Goal: Information Seeking & Learning: Learn about a topic

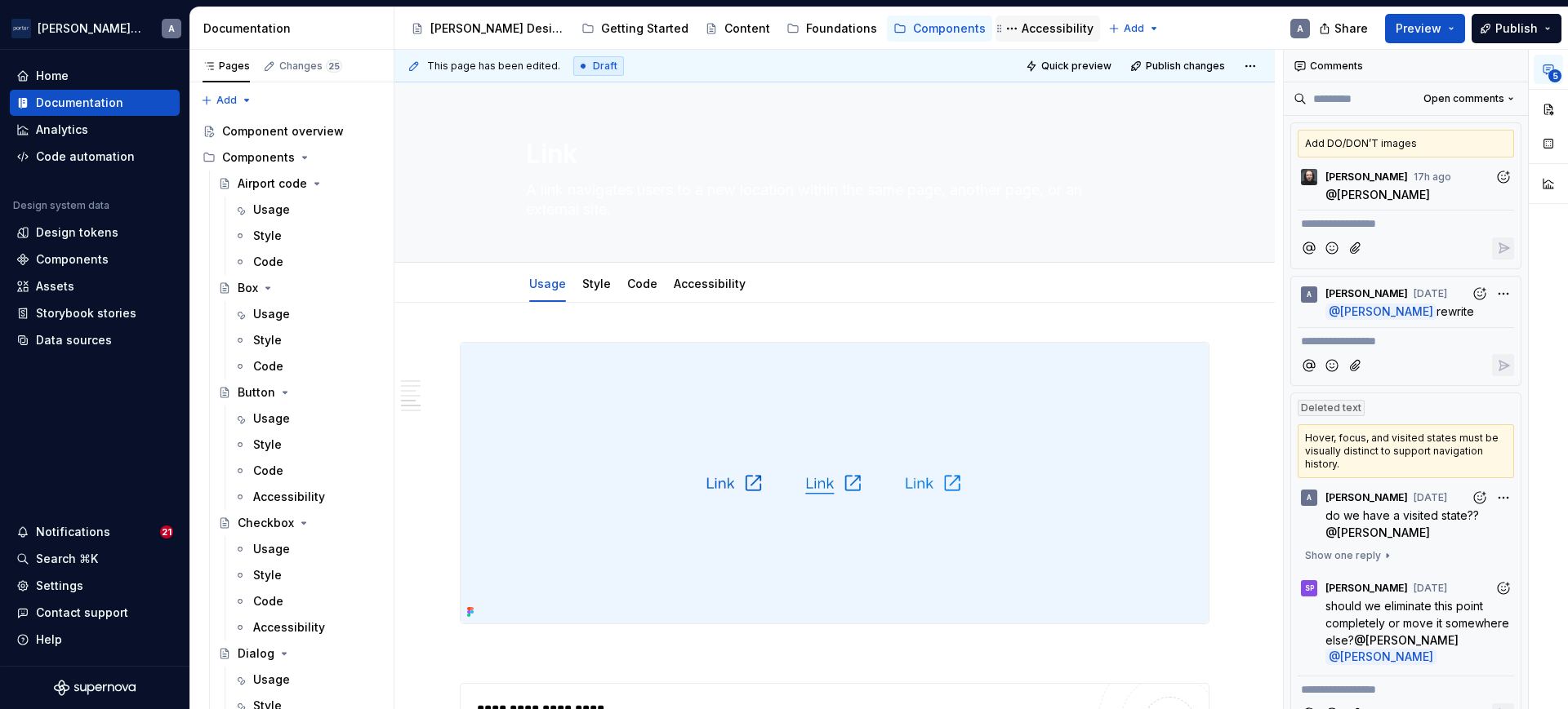
scroll to position [1648, 0]
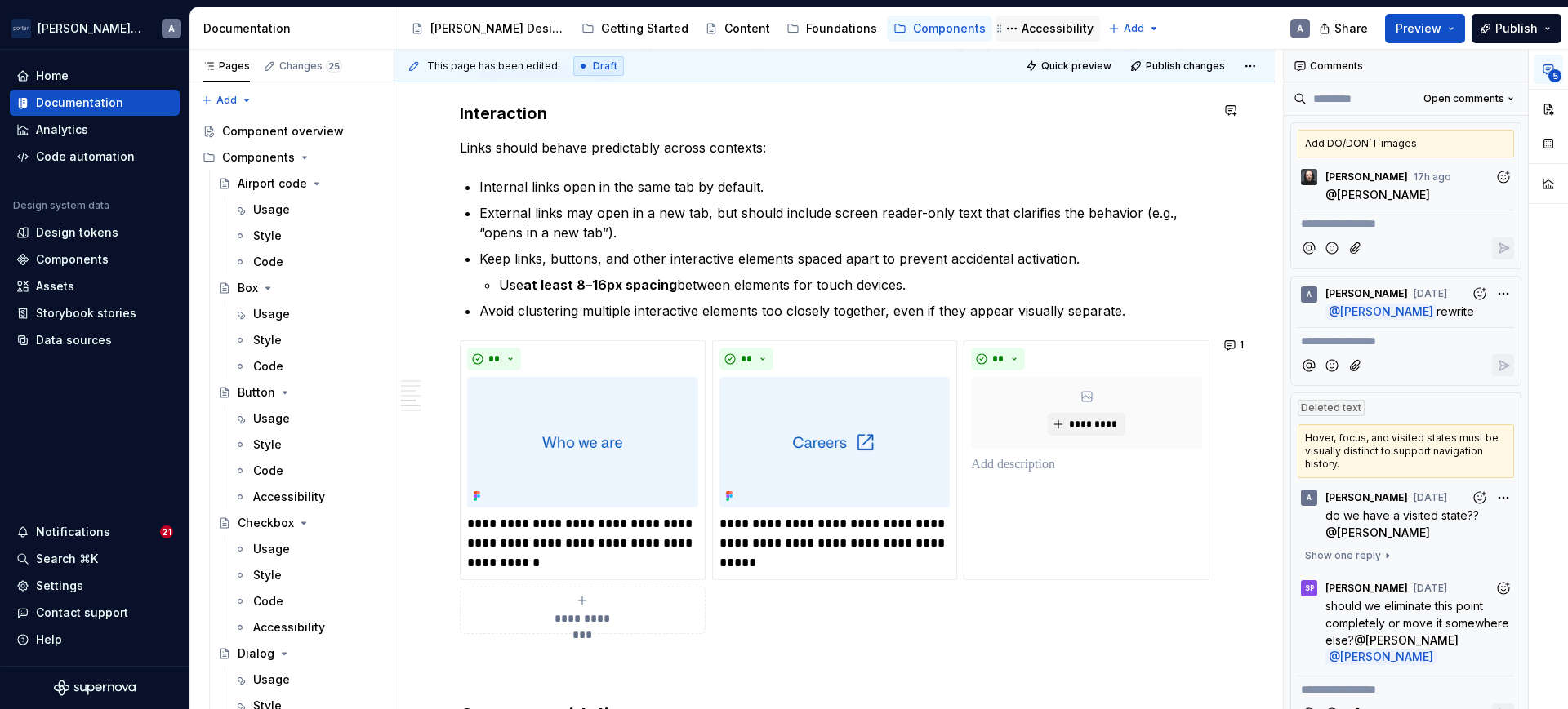
click at [1021, 33] on div "Accessibility" at bounding box center [1057, 28] width 72 height 17
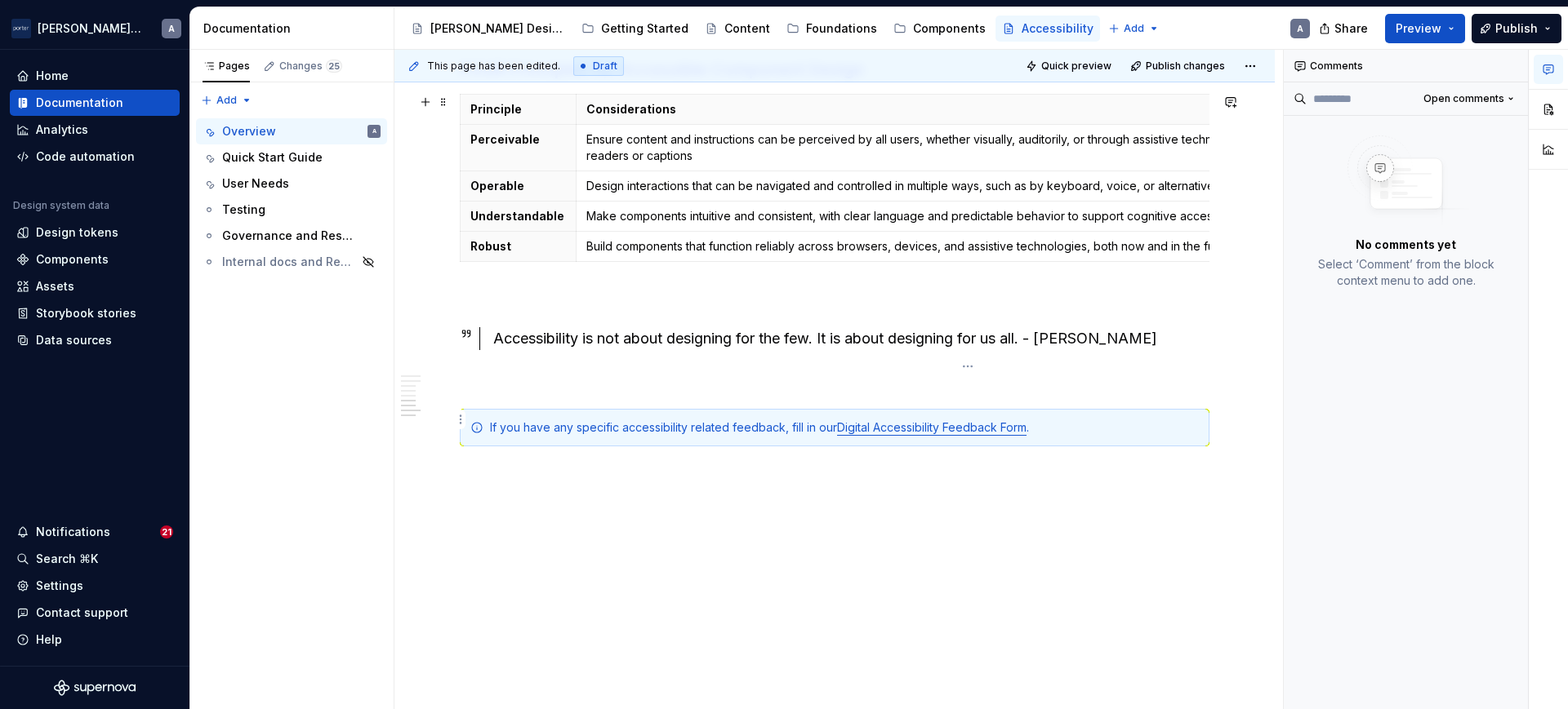
scroll to position [1161, 0]
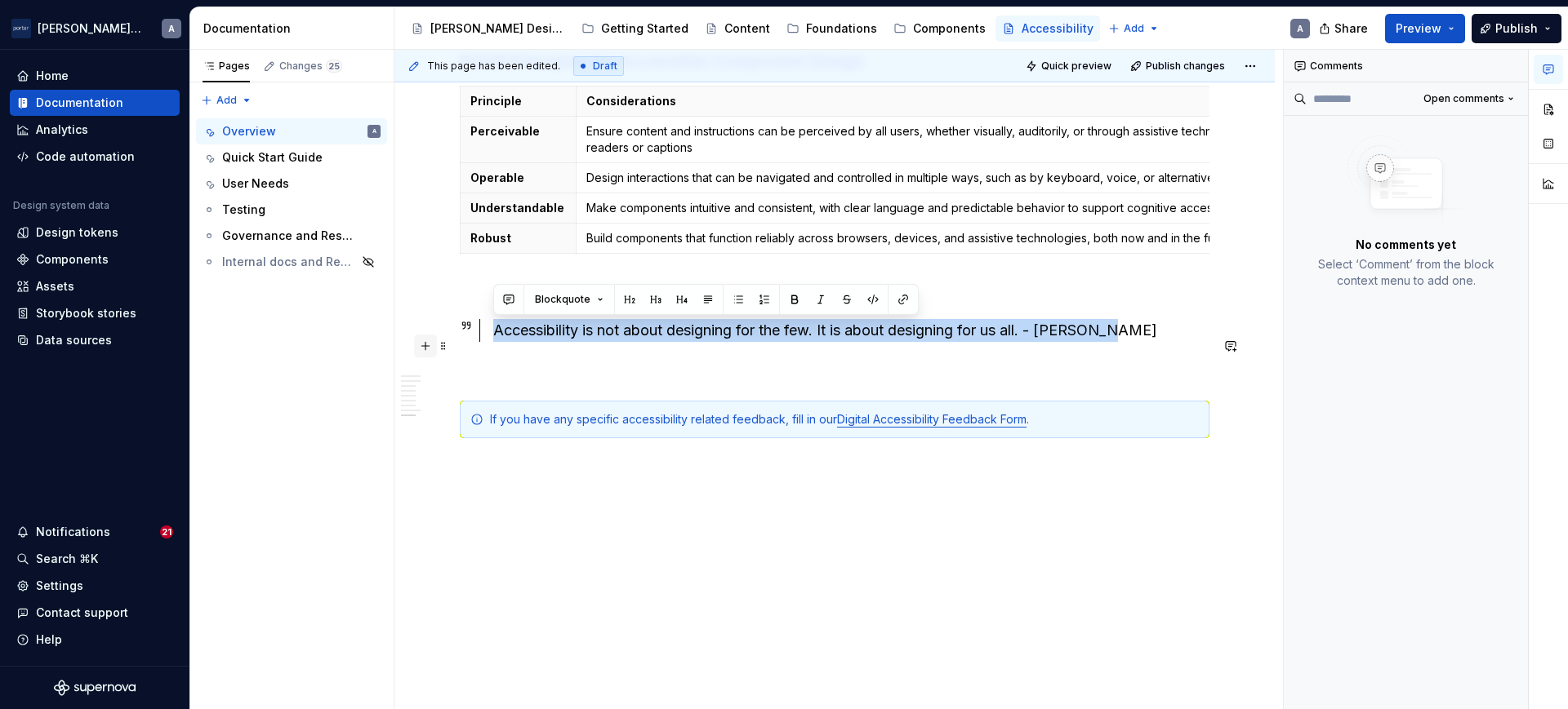
drag, startPoint x: 1173, startPoint y: 333, endPoint x: 425, endPoint y: 341, distance: 748.0
copy div "Accessibility is not about designing for the few. It is about designing for us …"
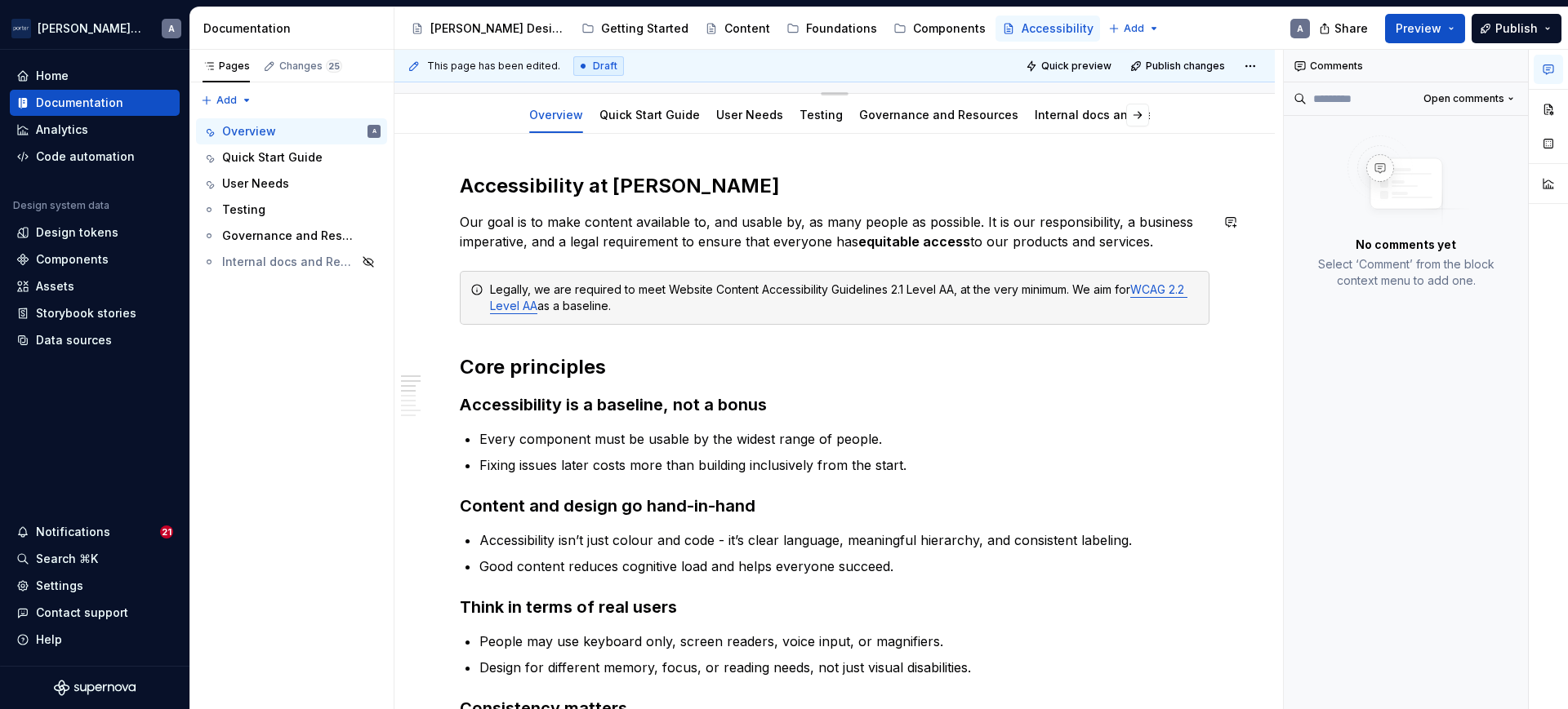
scroll to position [0, 0]
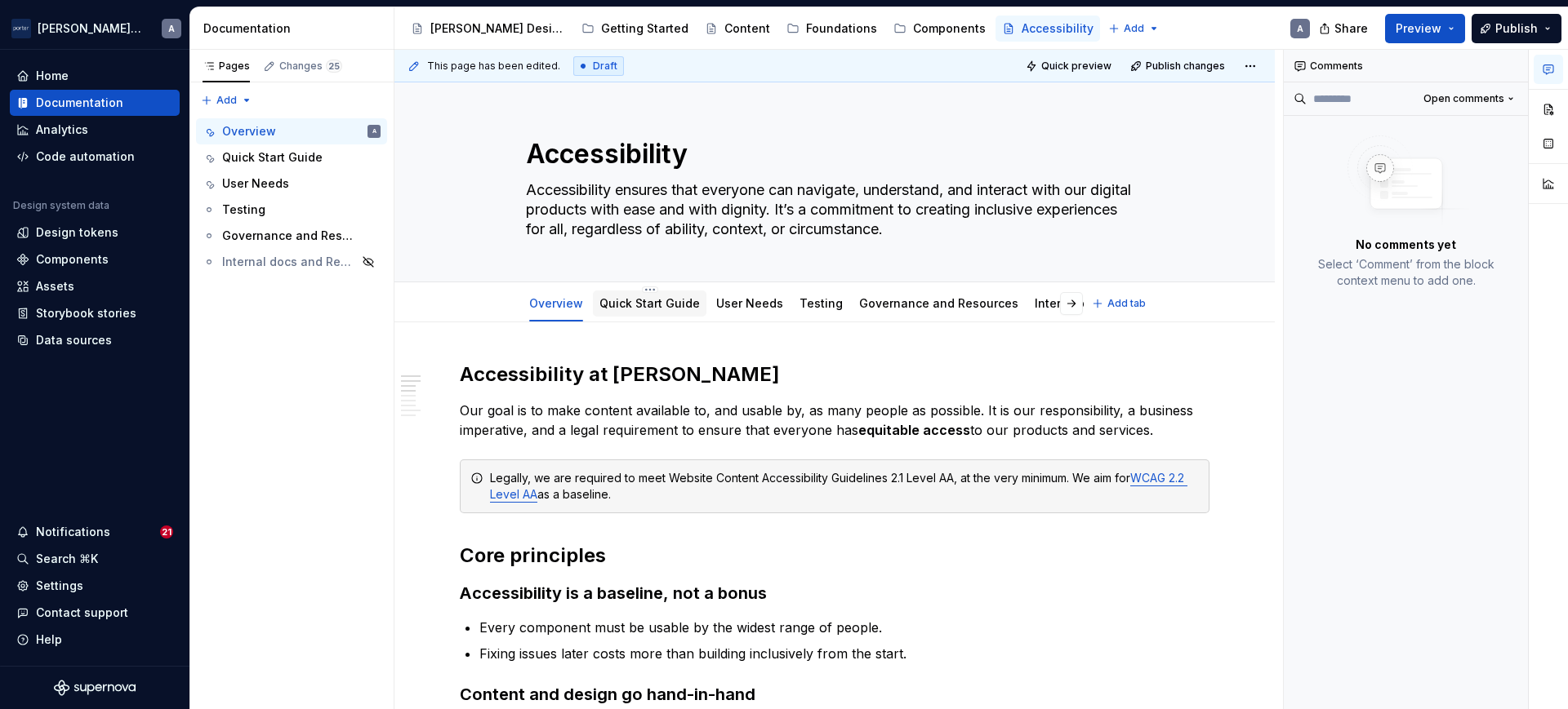
click at [647, 297] on link "Quick Start Guide" at bounding box center [649, 303] width 100 height 14
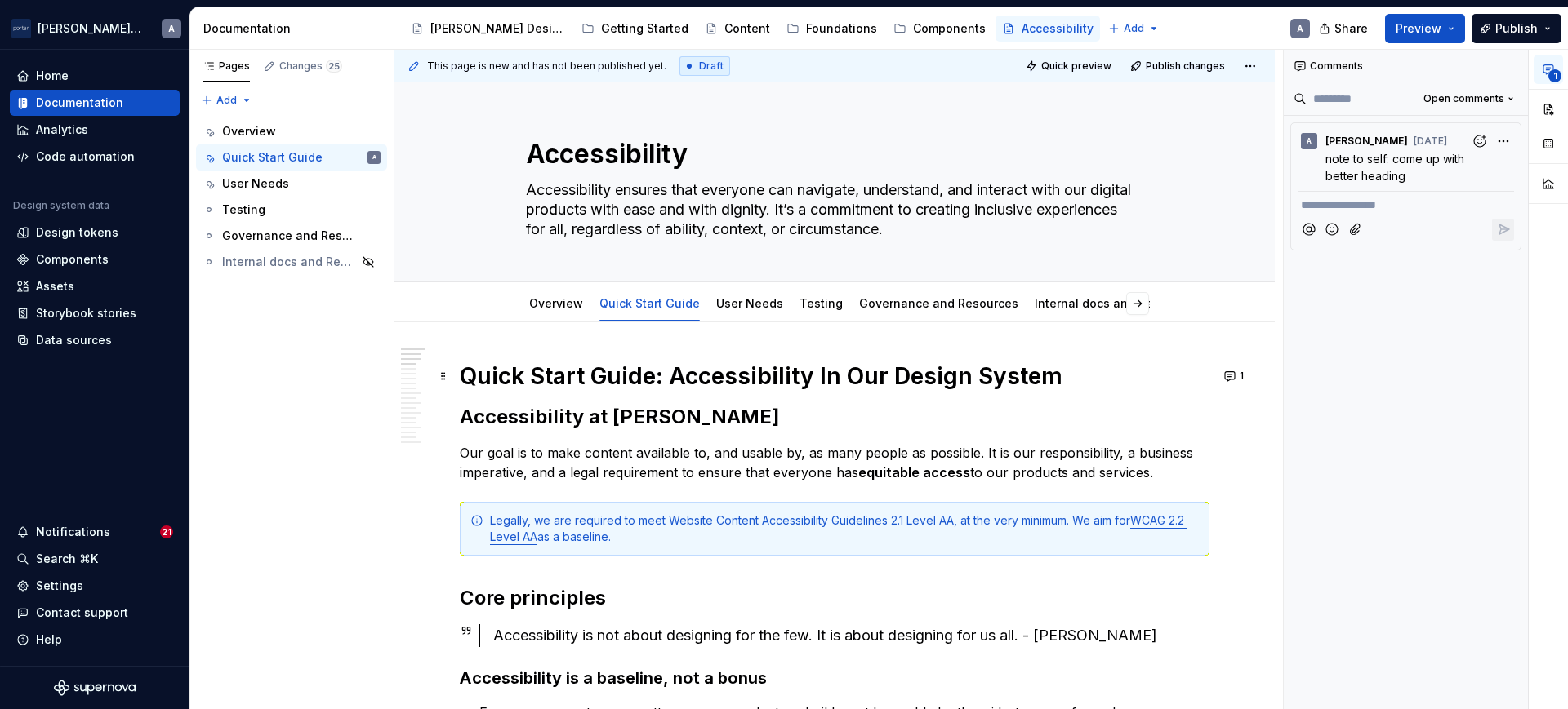
click at [473, 375] on h1 "Quick Start Guide: Accessibility In Our Design System" at bounding box center [834, 376] width 749 height 30
click at [1058, 371] on h1 "Quick Start Guide: Accessibility In Our Design System" at bounding box center [834, 376] width 749 height 30
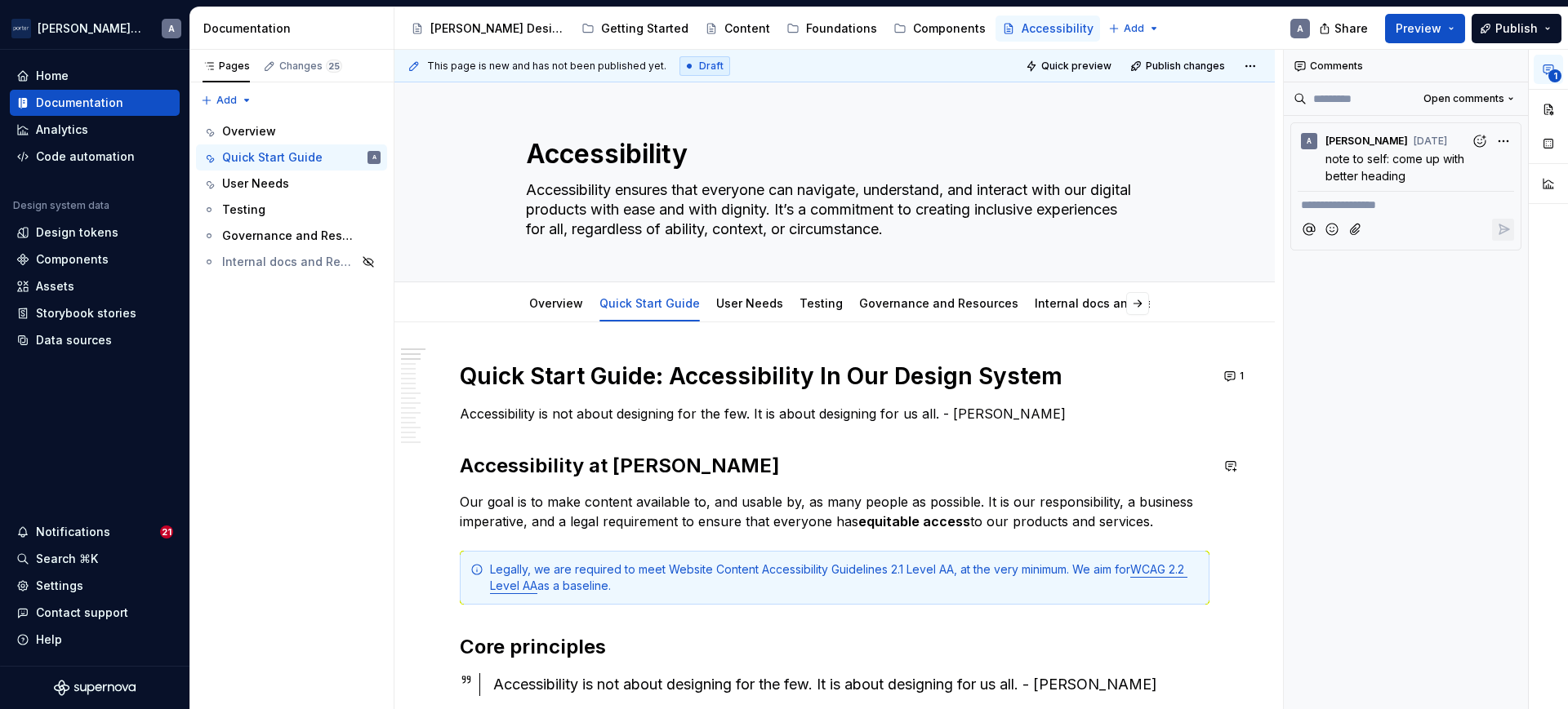
click at [915, 416] on p "Accessibility is not about designing for the few. It is about designing for us …" at bounding box center [834, 414] width 749 height 19
click at [1559, 101] on button "button" at bounding box center [1549, 109] width 30 height 30
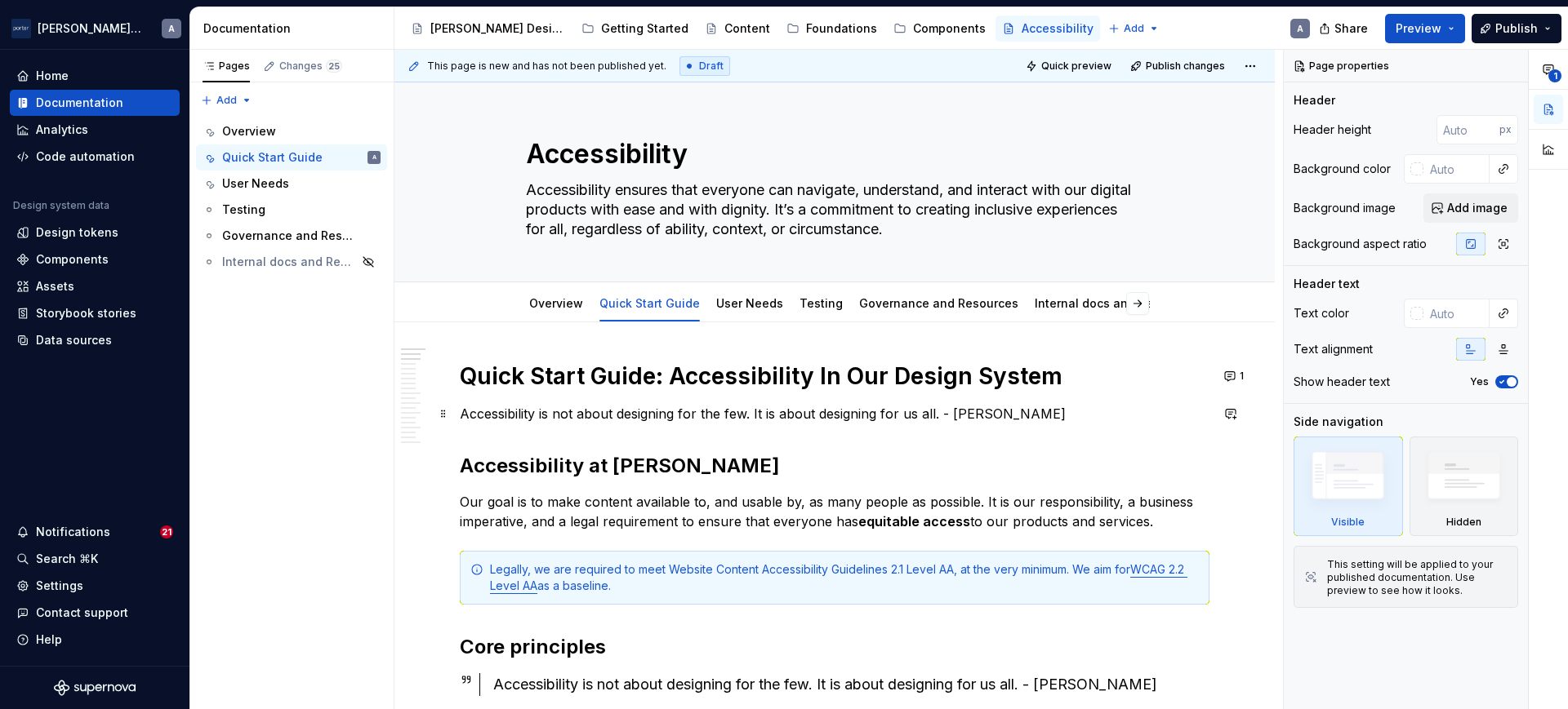
click at [860, 416] on p "Accessibility is not about designing for the few. It is about designing for us …" at bounding box center [834, 414] width 749 height 19
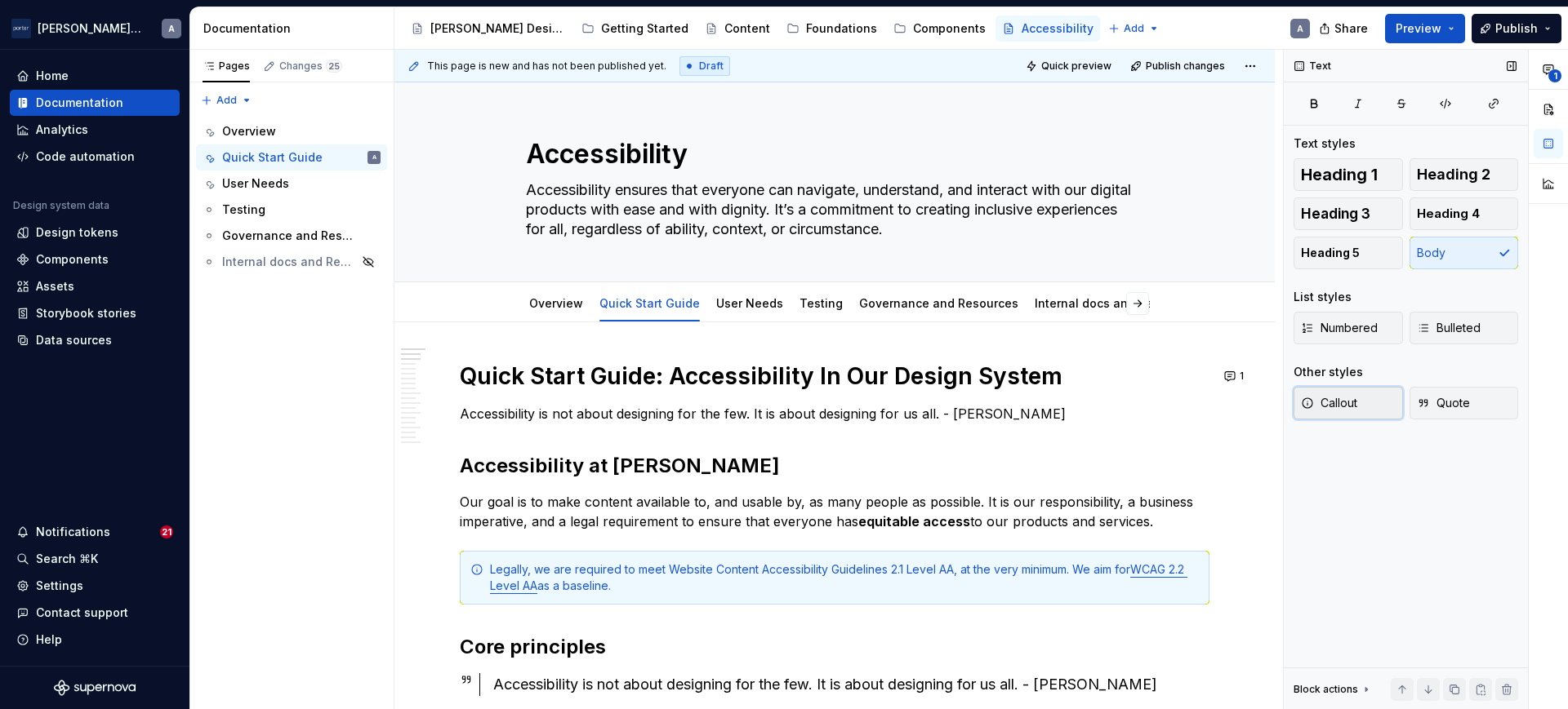
click at [1385, 404] on button "Callout" at bounding box center [1348, 403] width 109 height 32
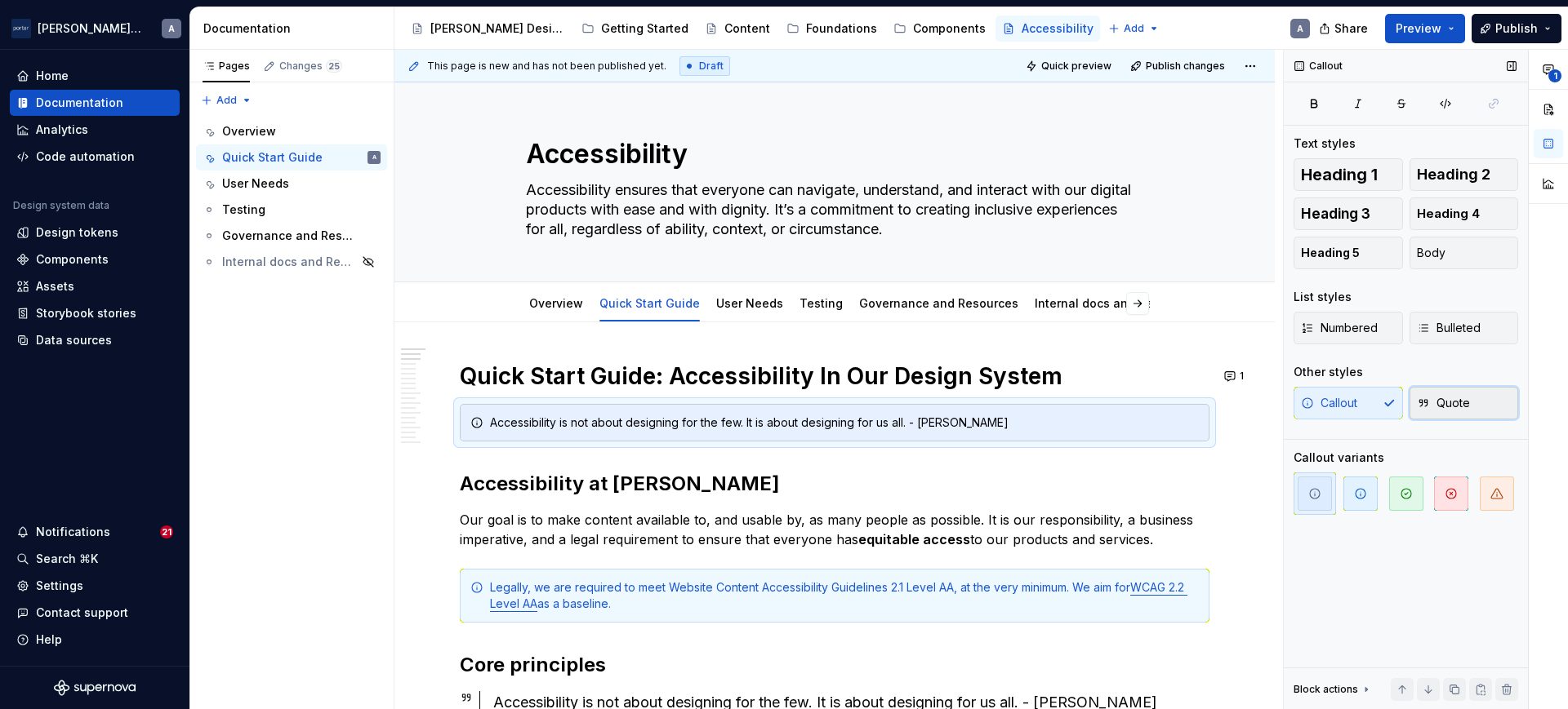
click at [1445, 410] on span "Quote" at bounding box center [1443, 403] width 53 height 17
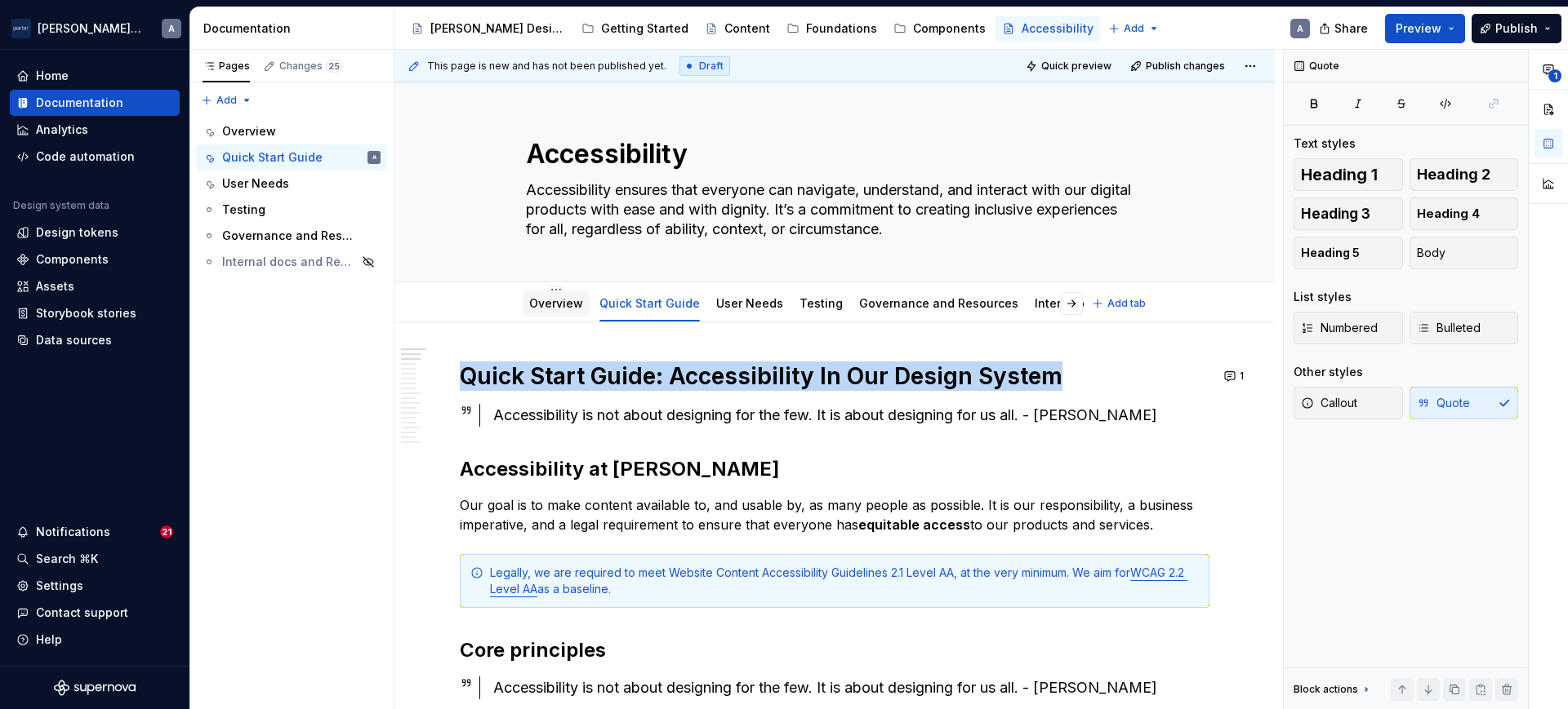
click at [556, 296] on link "Overview" at bounding box center [556, 303] width 54 height 14
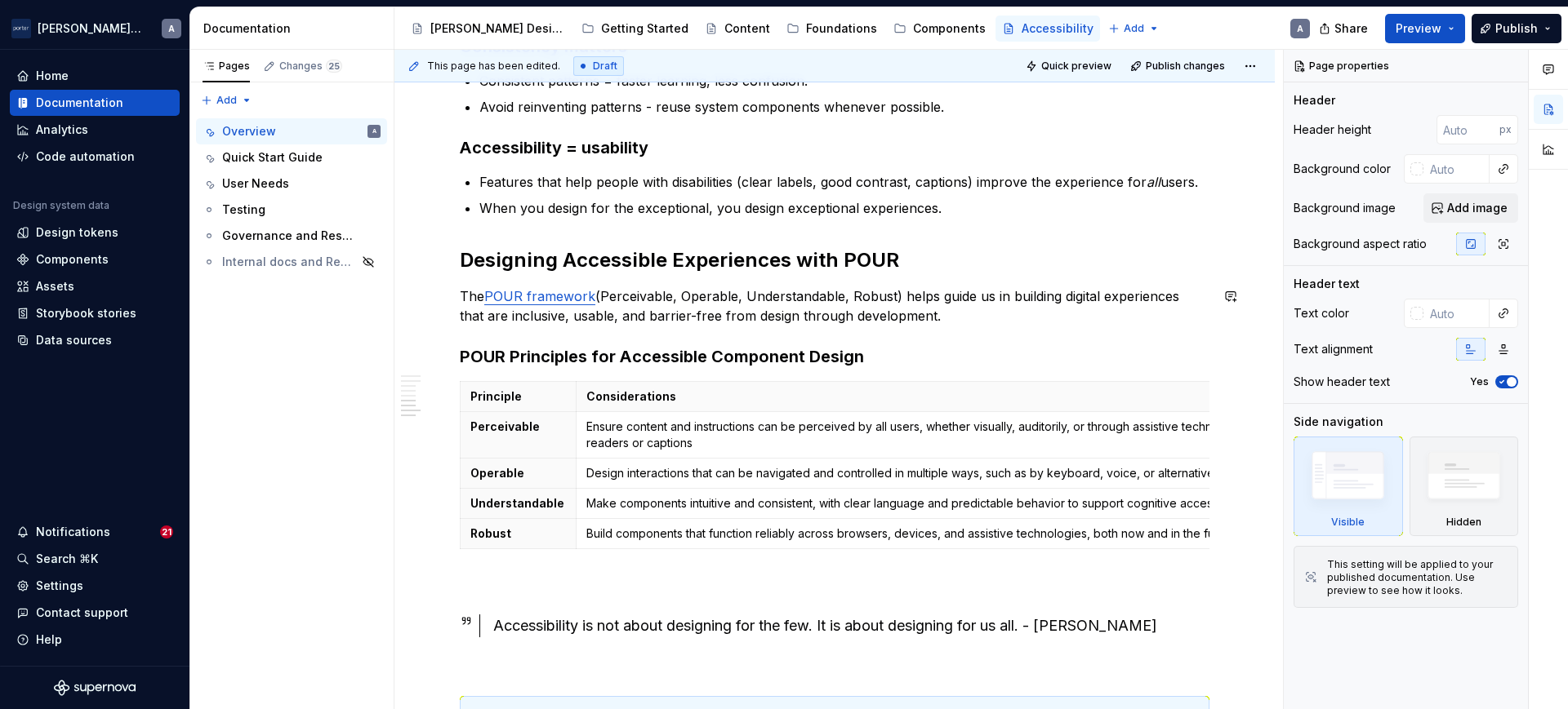
scroll to position [1161, 0]
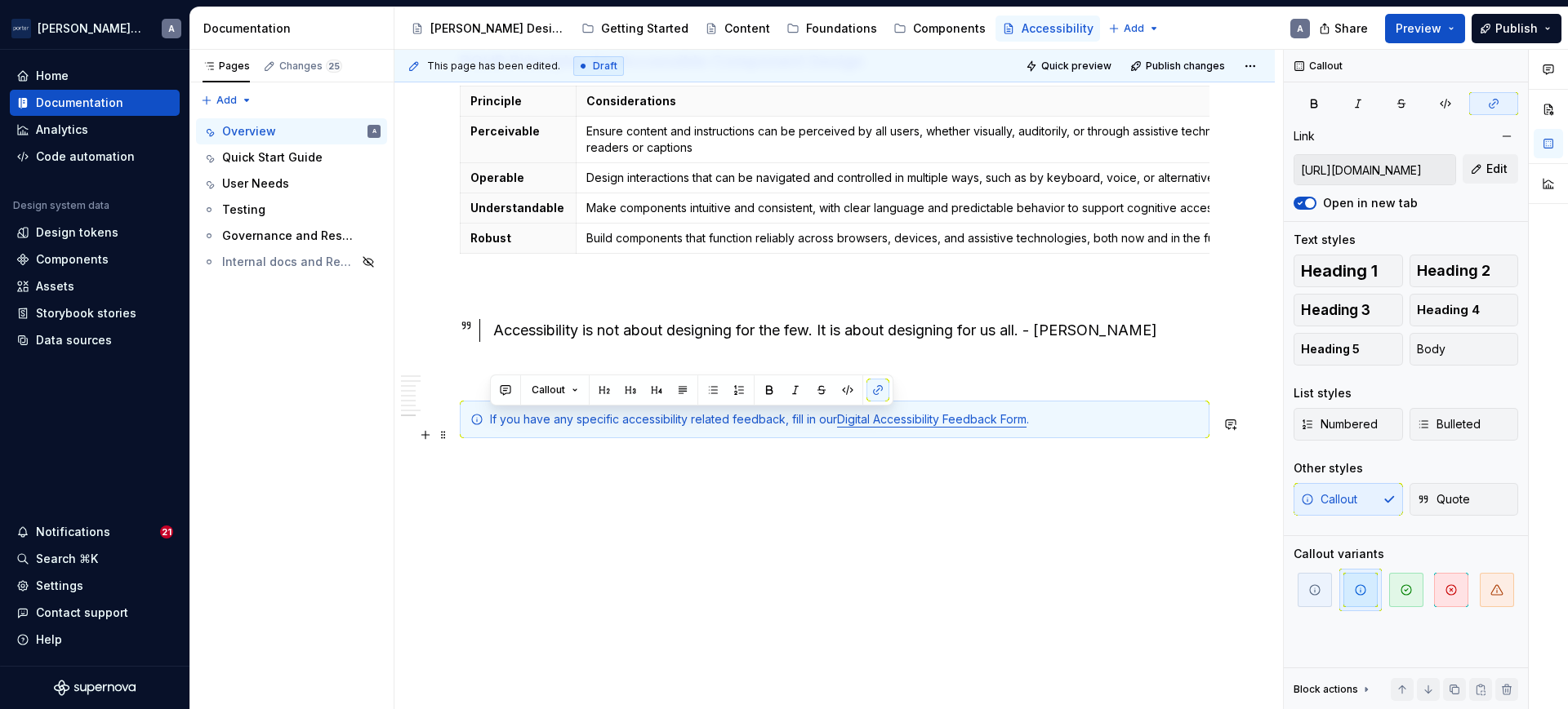
drag, startPoint x: 1067, startPoint y: 409, endPoint x: 483, endPoint y: 429, distance: 584.3
click at [483, 429] on div "If you have any specific accessibility related feedback, fill in our Digital Ac…" at bounding box center [834, 419] width 749 height 38
copy div "If you have any specific accessibility related feedback, fill in our Digital Ac…"
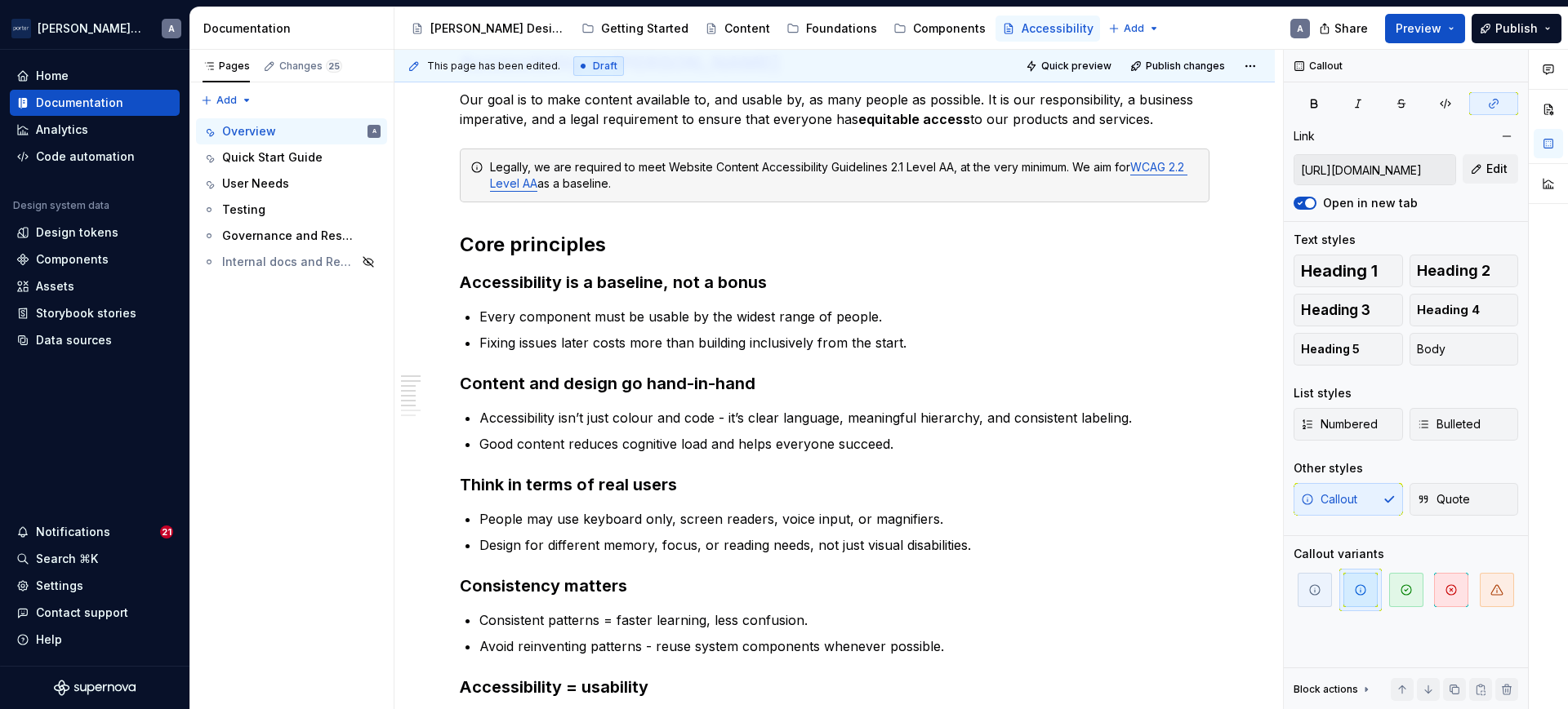
scroll to position [0, 0]
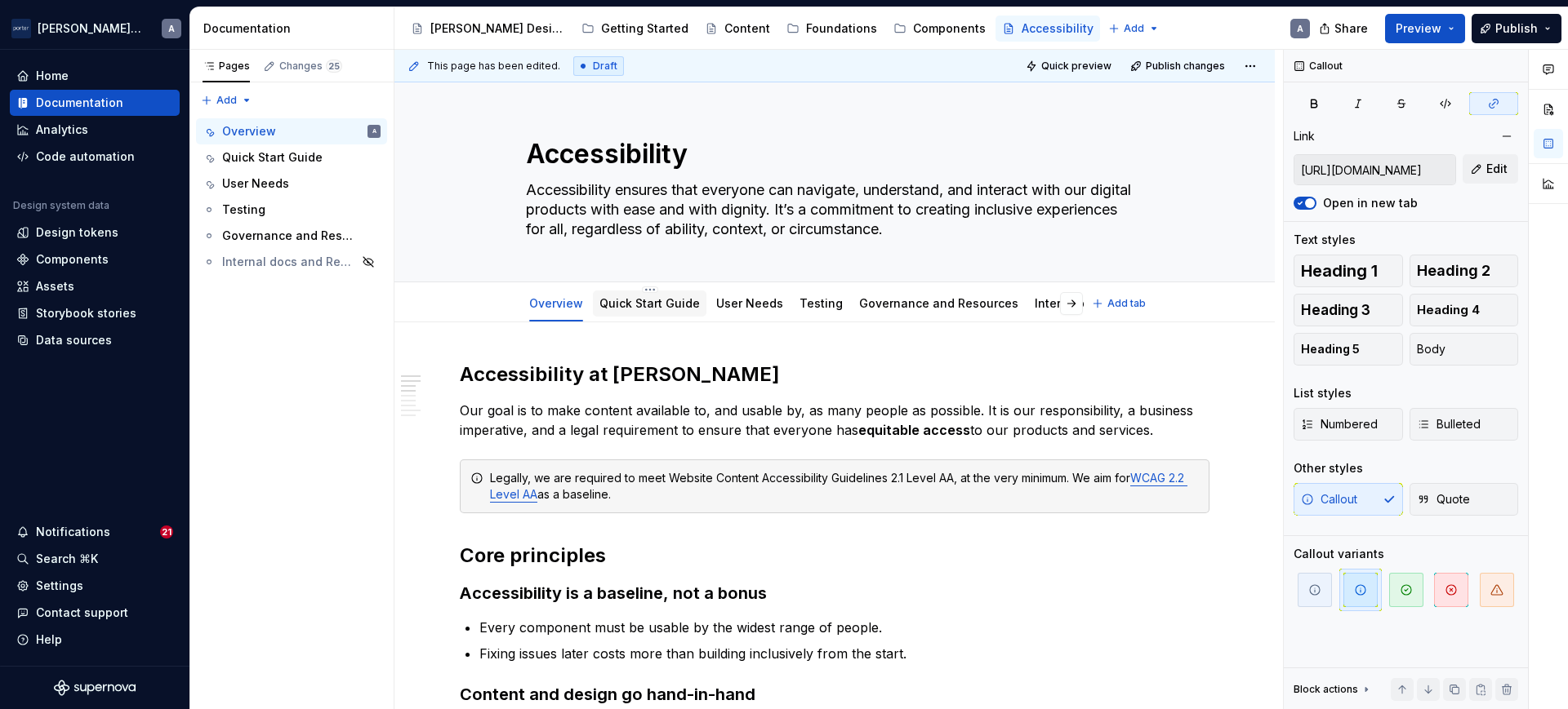
click at [677, 306] on link "Quick Start Guide" at bounding box center [649, 303] width 100 height 14
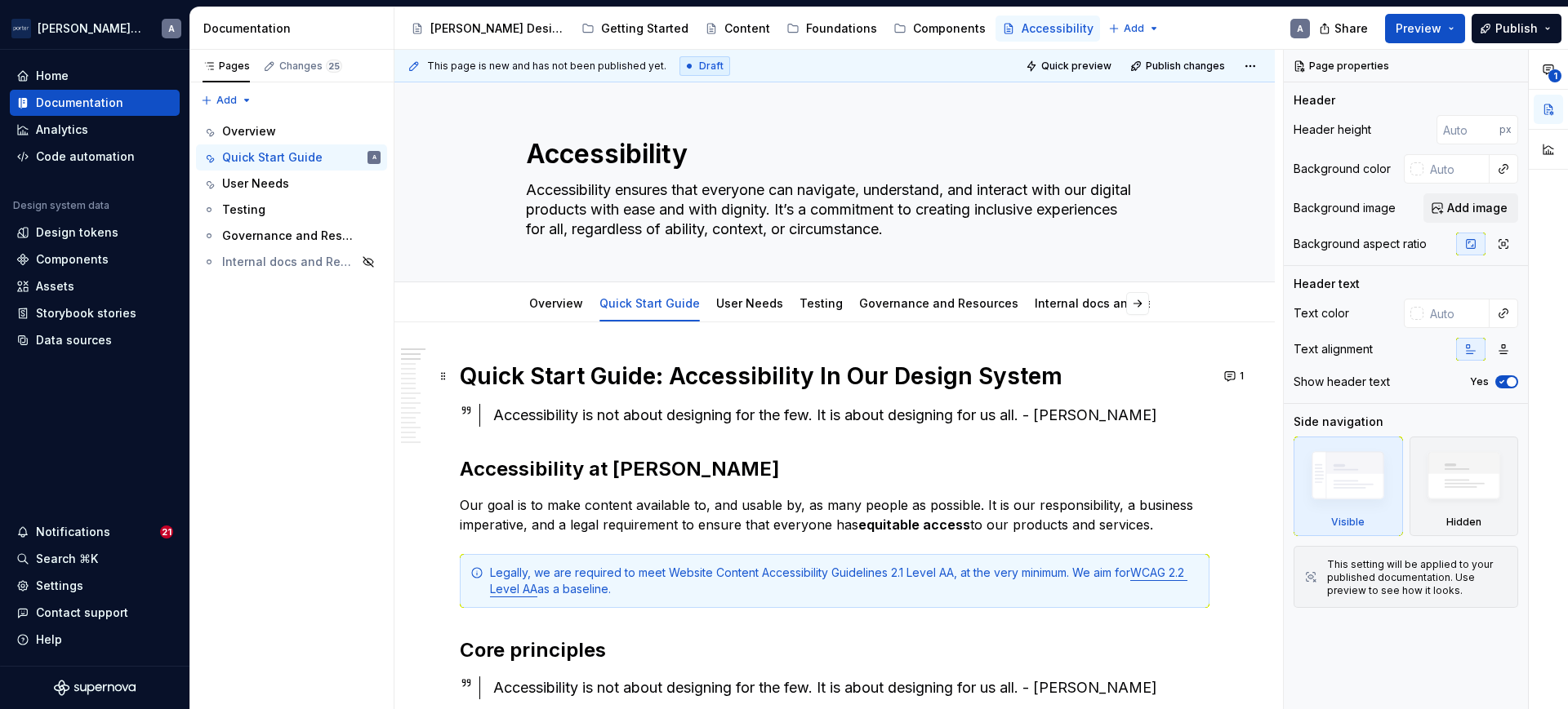
click at [715, 375] on h1 "Quick Start Guide: Accessibility In Our Design System" at bounding box center [834, 376] width 749 height 30
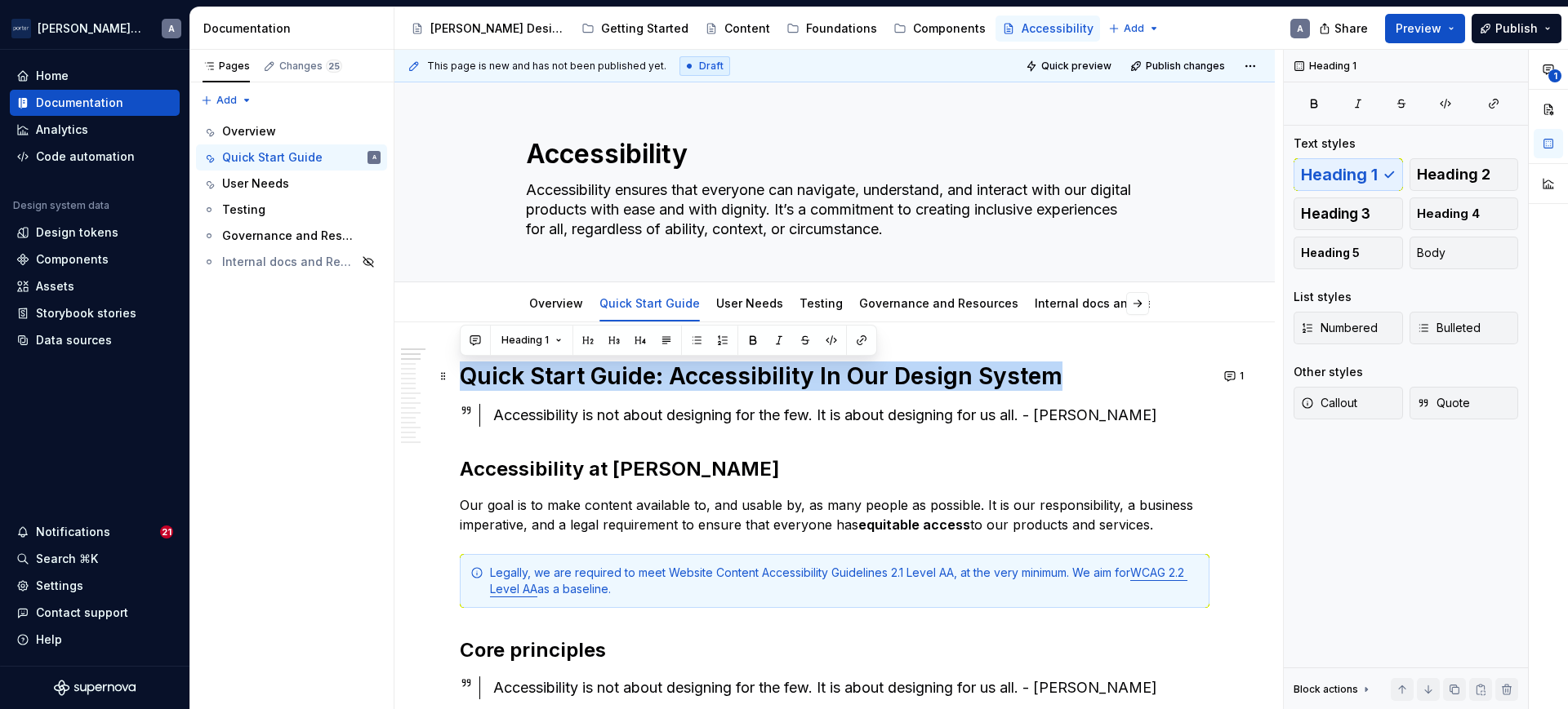
drag, startPoint x: 1138, startPoint y: 375, endPoint x: 452, endPoint y: 366, distance: 686.1
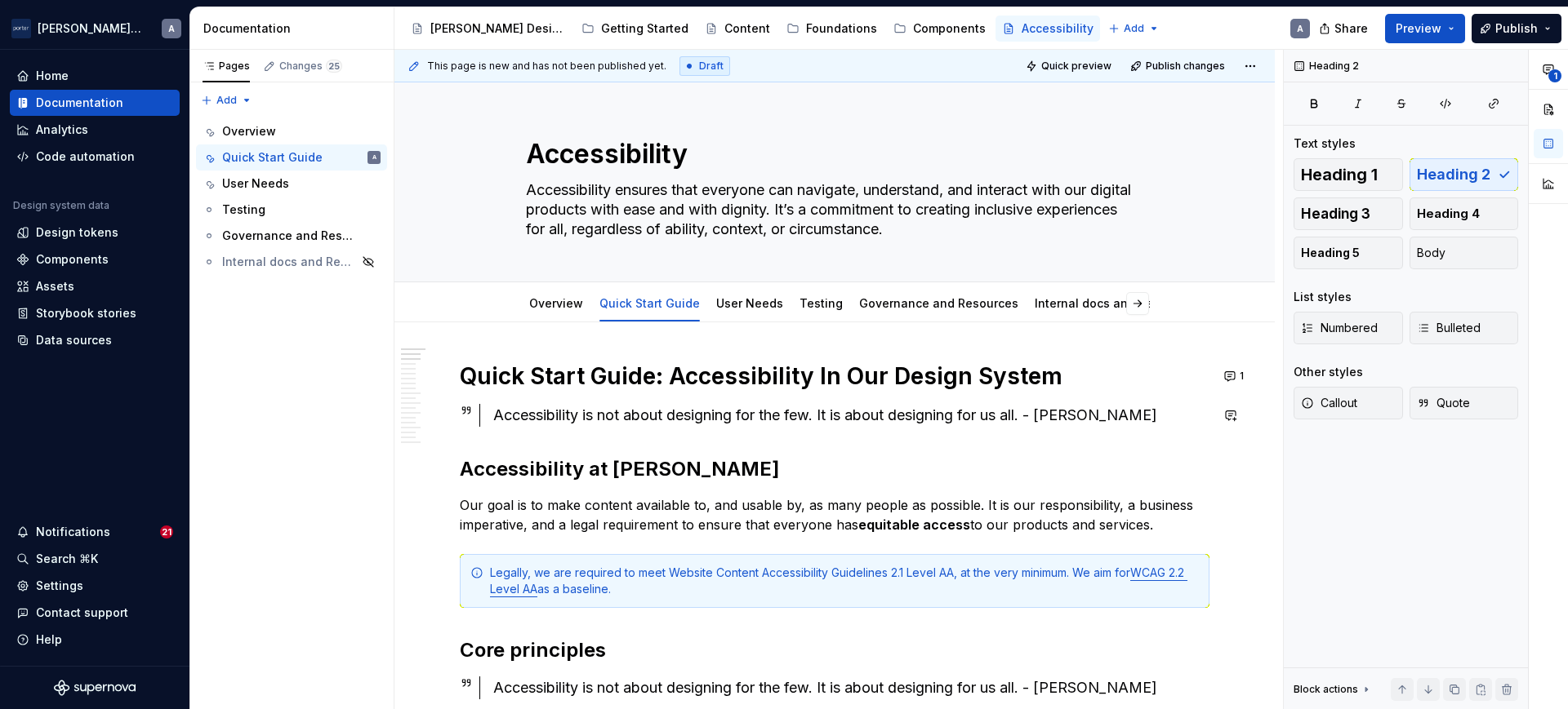
click at [590, 482] on h2 "Accessibility at [PERSON_NAME]" at bounding box center [834, 470] width 749 height 26
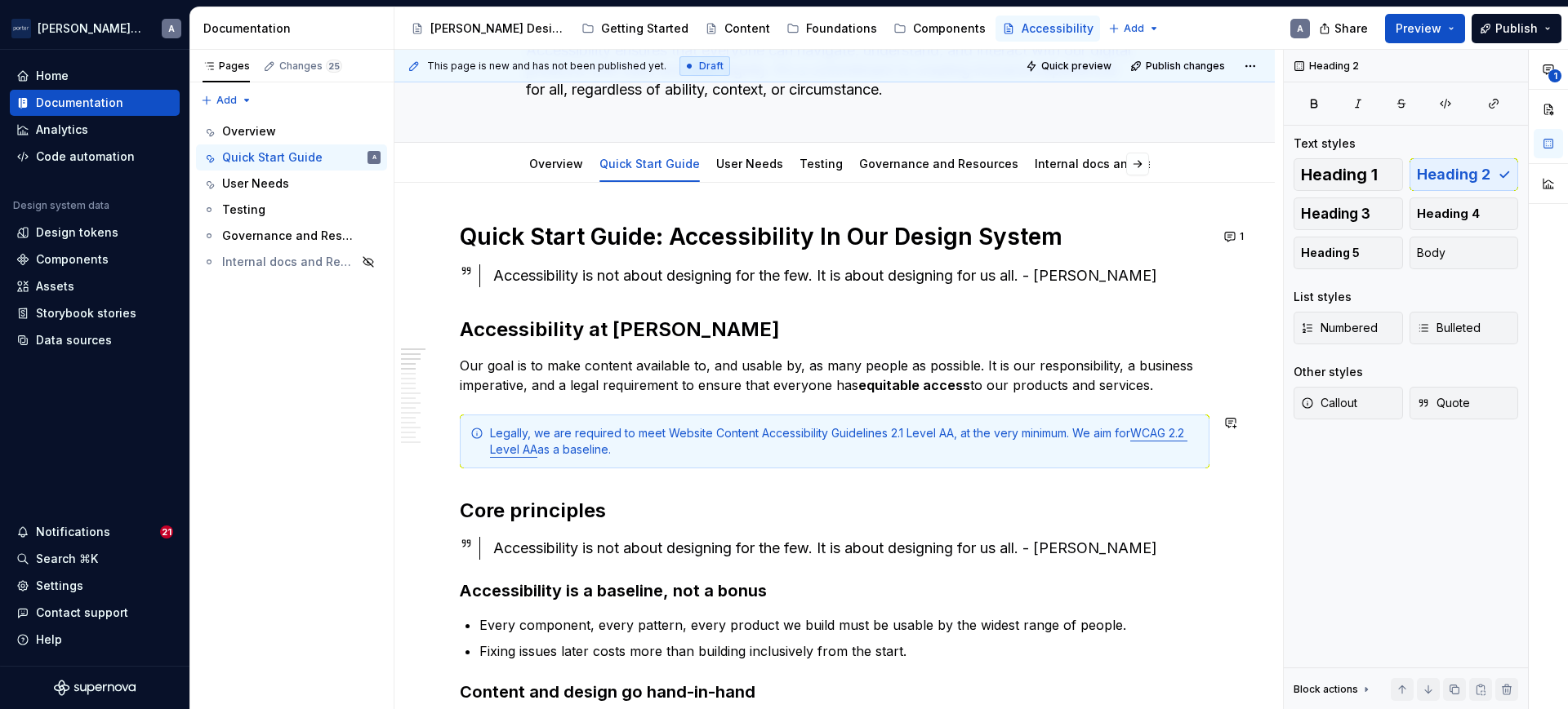
scroll to position [169, 0]
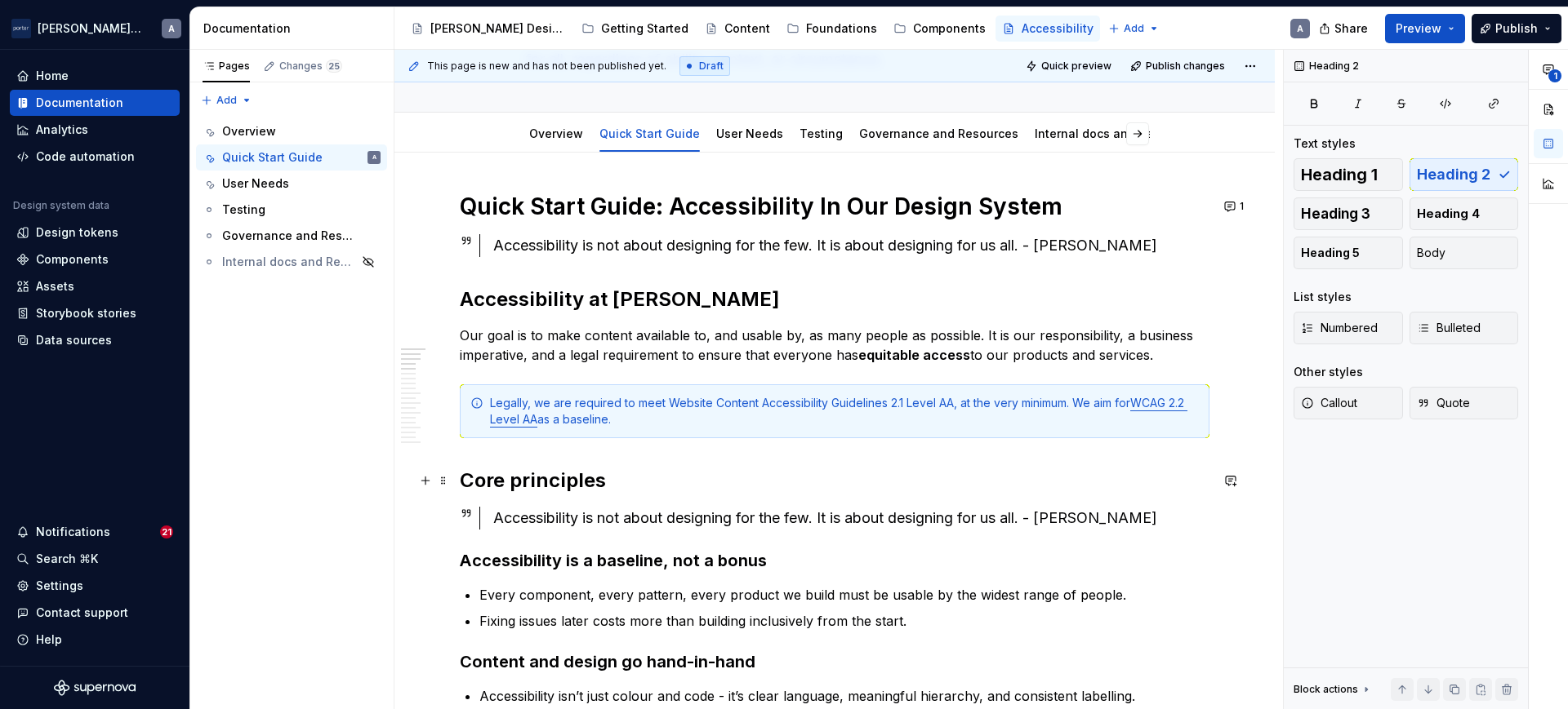
click at [594, 476] on h2 "Core principles" at bounding box center [834, 481] width 749 height 26
click at [656, 292] on h2 "Accessibility at [PERSON_NAME]" at bounding box center [834, 299] width 749 height 26
click at [1335, 163] on button "Heading 1" at bounding box center [1348, 174] width 109 height 32
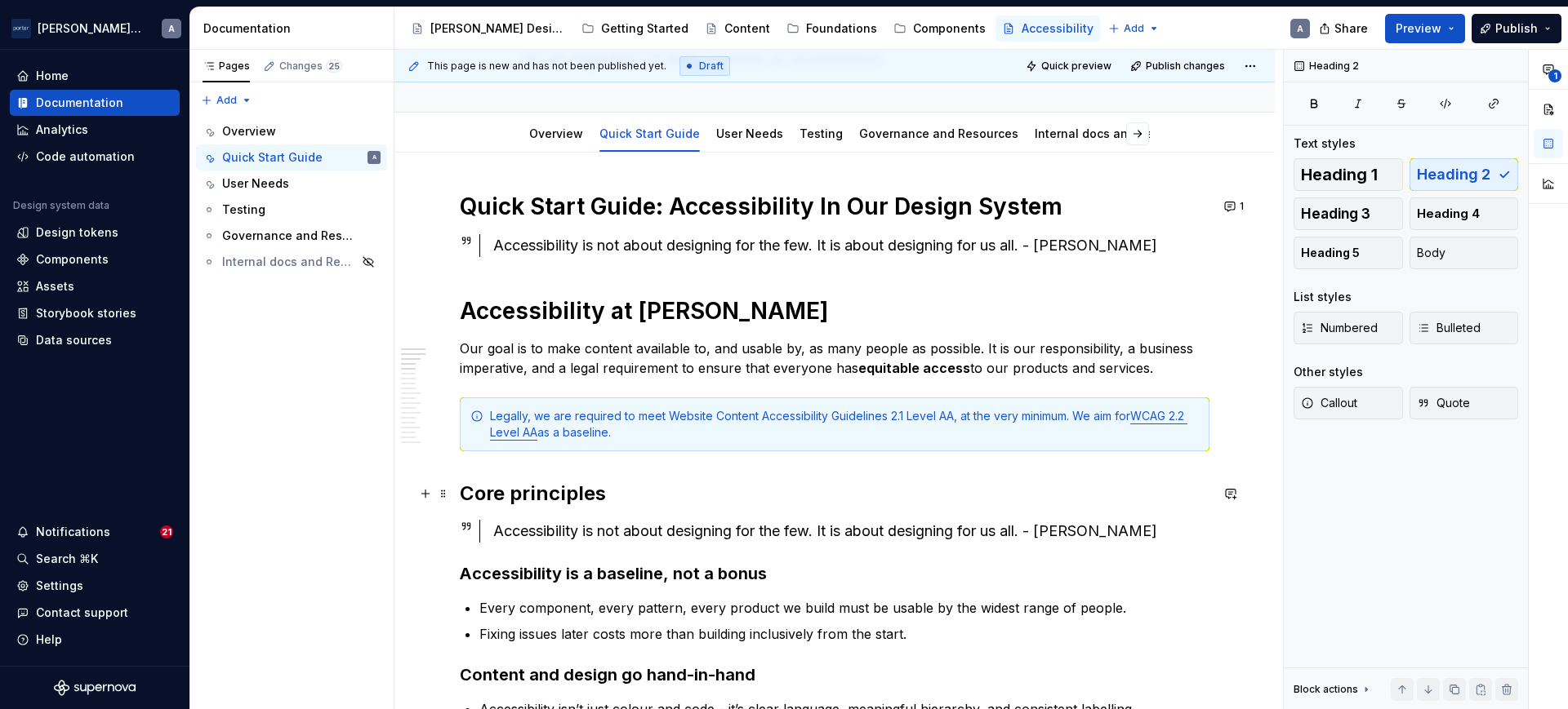
click at [516, 485] on h2 "Core principles" at bounding box center [834, 494] width 749 height 26
click at [1361, 170] on span "Heading 1" at bounding box center [1339, 175] width 77 height 17
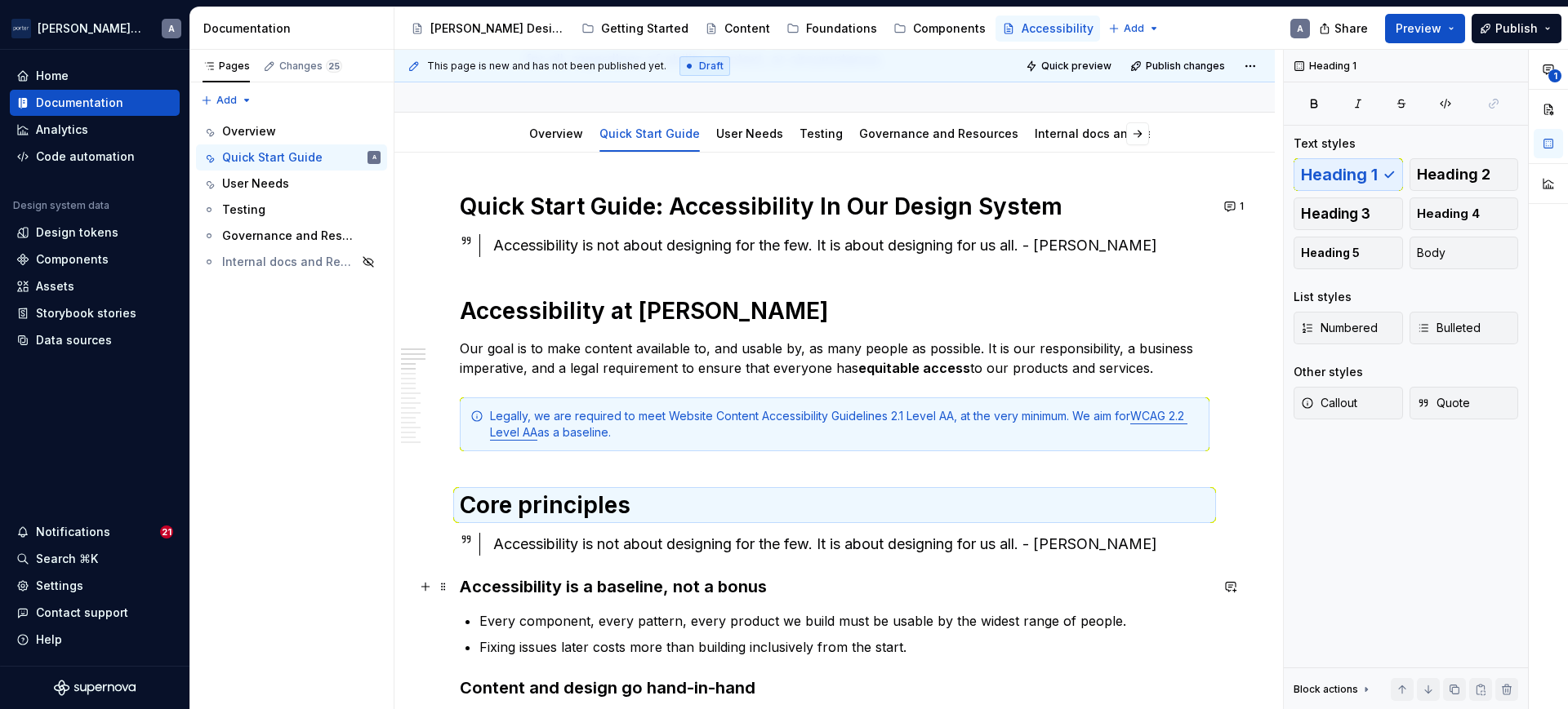
click at [508, 583] on strong "Accessibility is a baseline, not a bonus" at bounding box center [612, 587] width 307 height 19
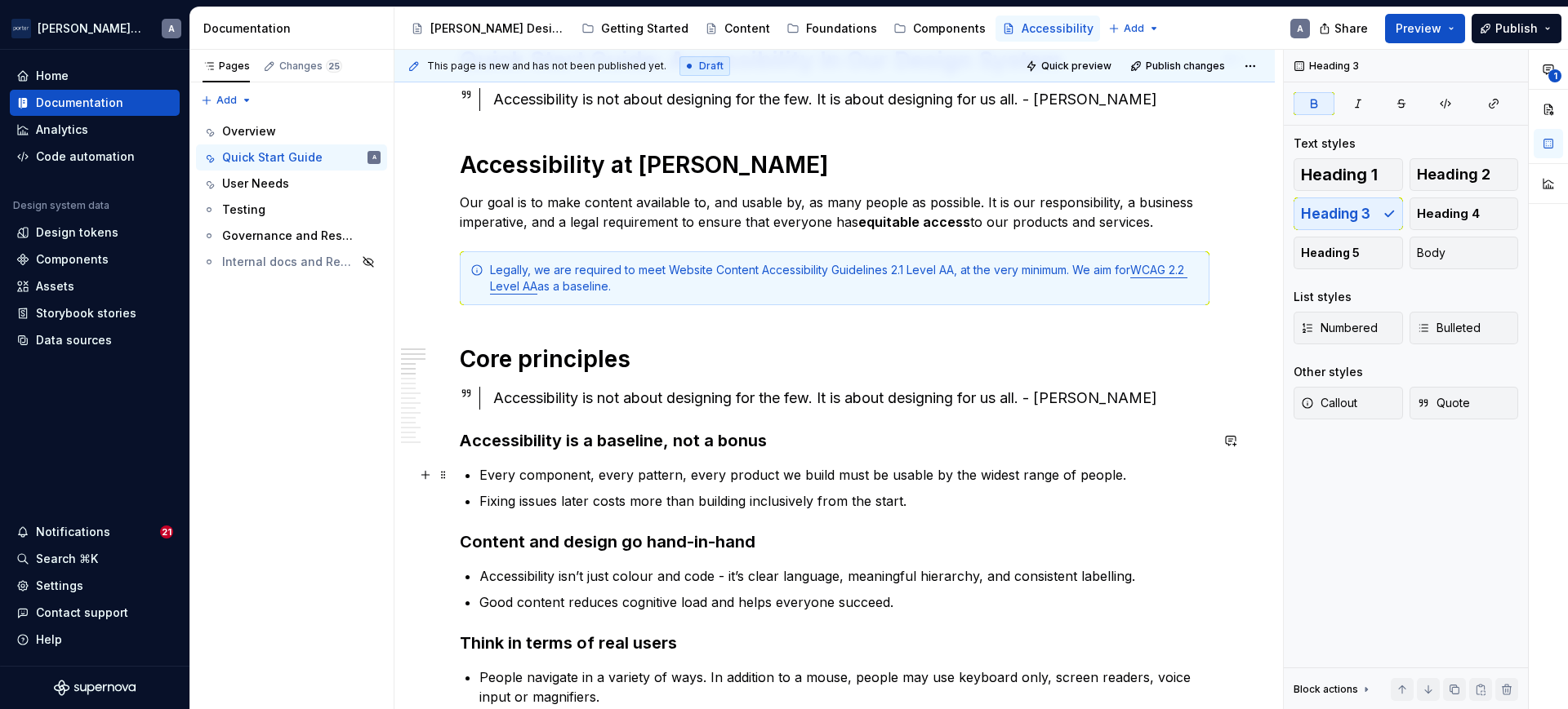
scroll to position [341, 0]
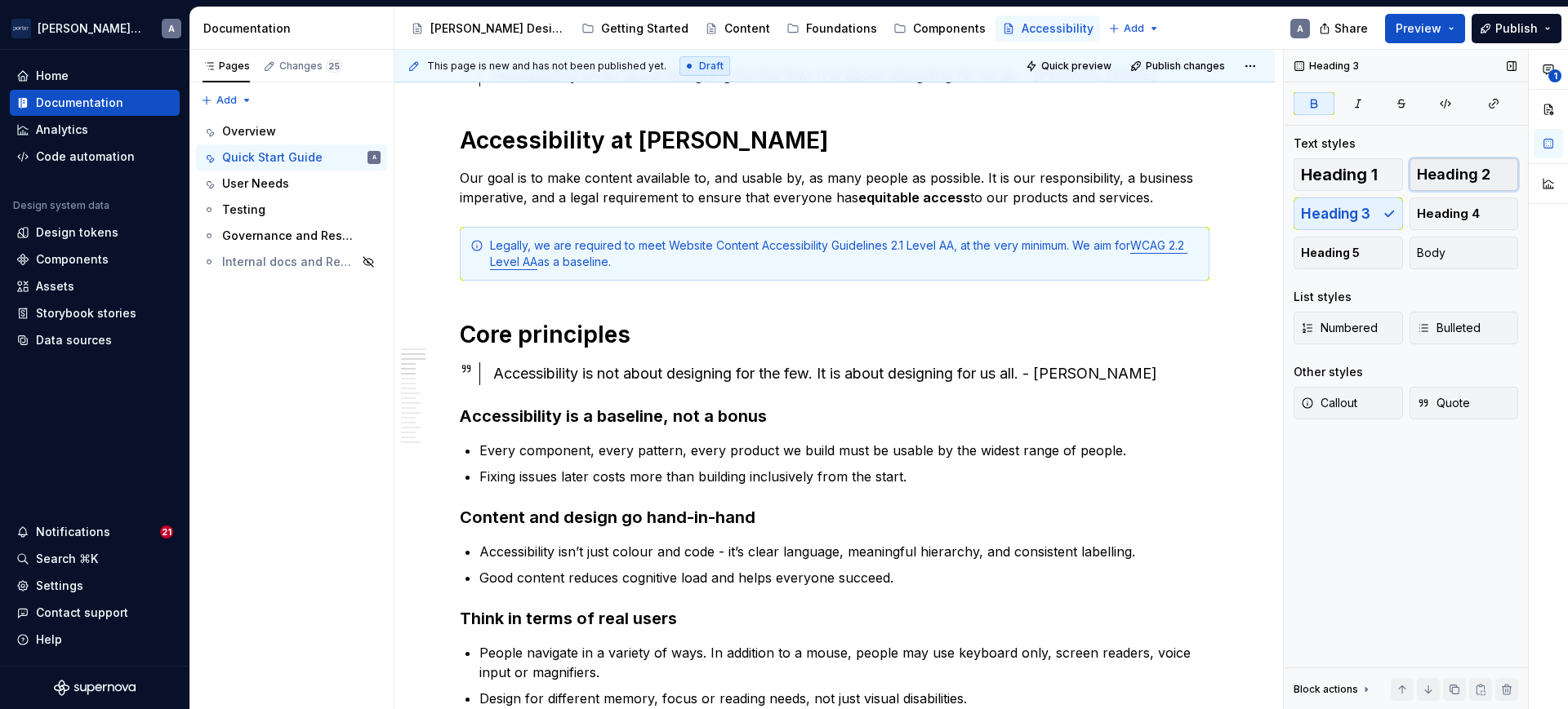
click at [1444, 173] on span "Heading 2" at bounding box center [1454, 175] width 73 height 17
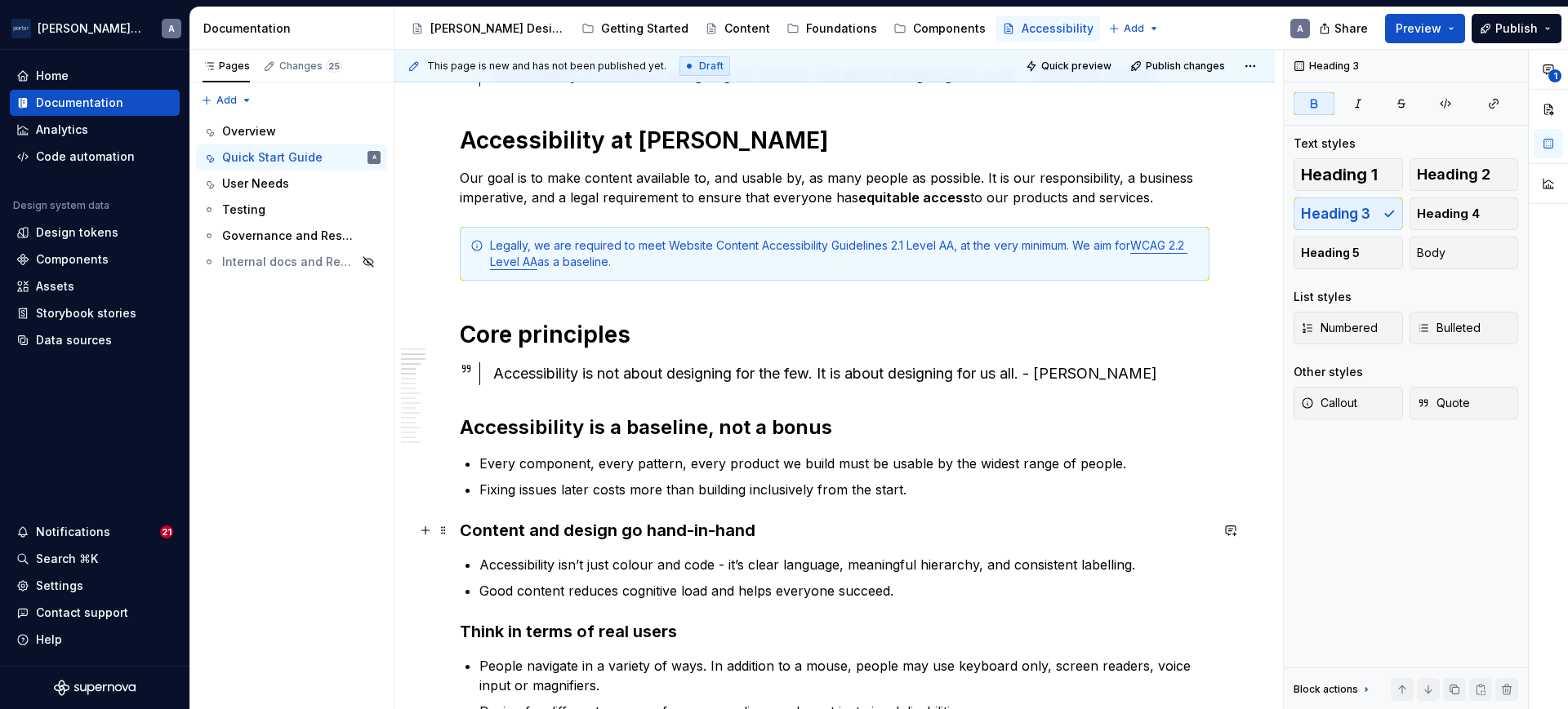
click at [688, 527] on strong "Content and design go hand-in-hand" at bounding box center [607, 530] width 295 height 19
click at [1438, 167] on span "Heading 2" at bounding box center [1454, 175] width 73 height 17
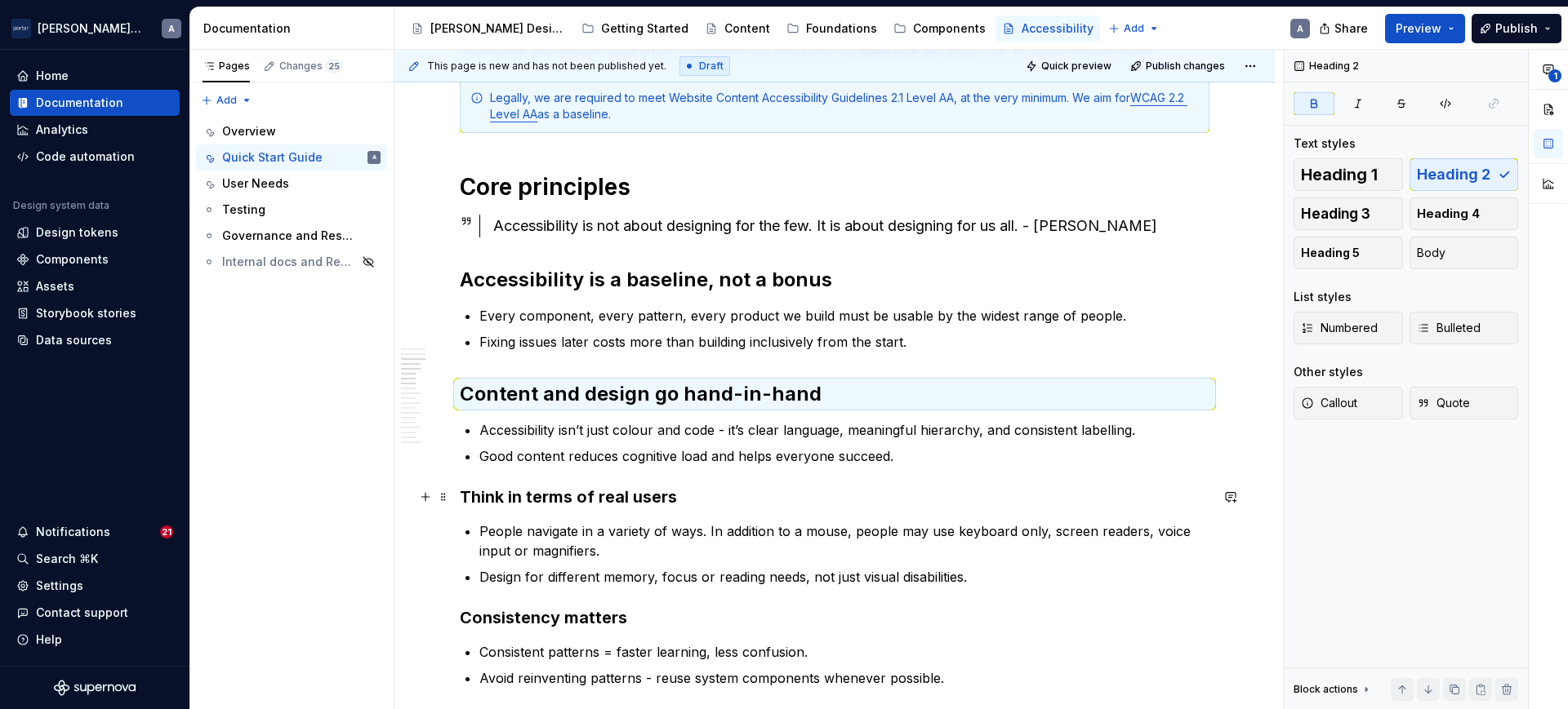
scroll to position [510, 0]
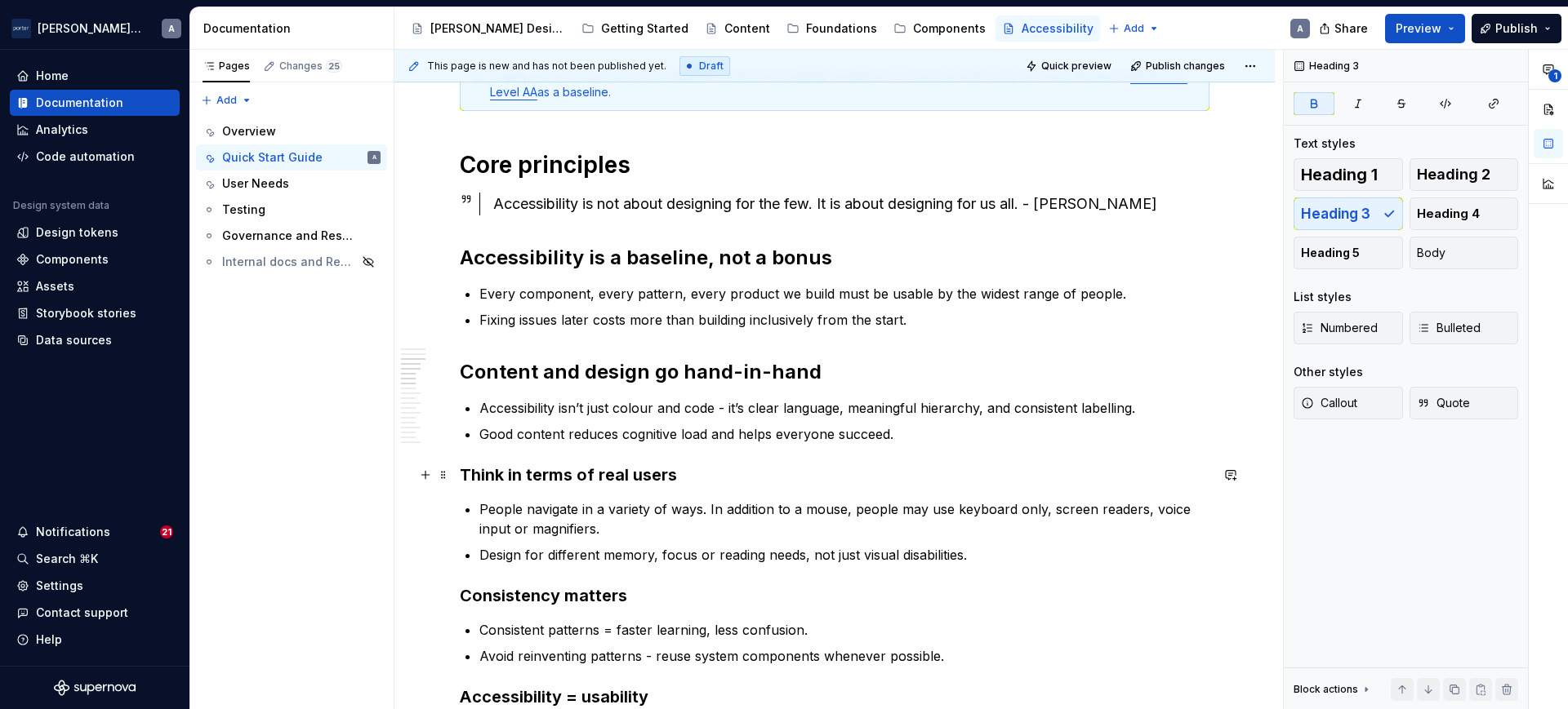
click at [638, 478] on strong "Think in terms of real users" at bounding box center [568, 475] width 218 height 19
drag, startPoint x: 1475, startPoint y: 191, endPoint x: 1476, endPoint y: 180, distance: 11.0
click at [1475, 200] on div "Heading 1 Heading 2 Heading 3 Heading 4 Heading 5 Body" at bounding box center [1406, 213] width 224 height 111
click at [1477, 175] on span "Heading 2" at bounding box center [1454, 175] width 73 height 17
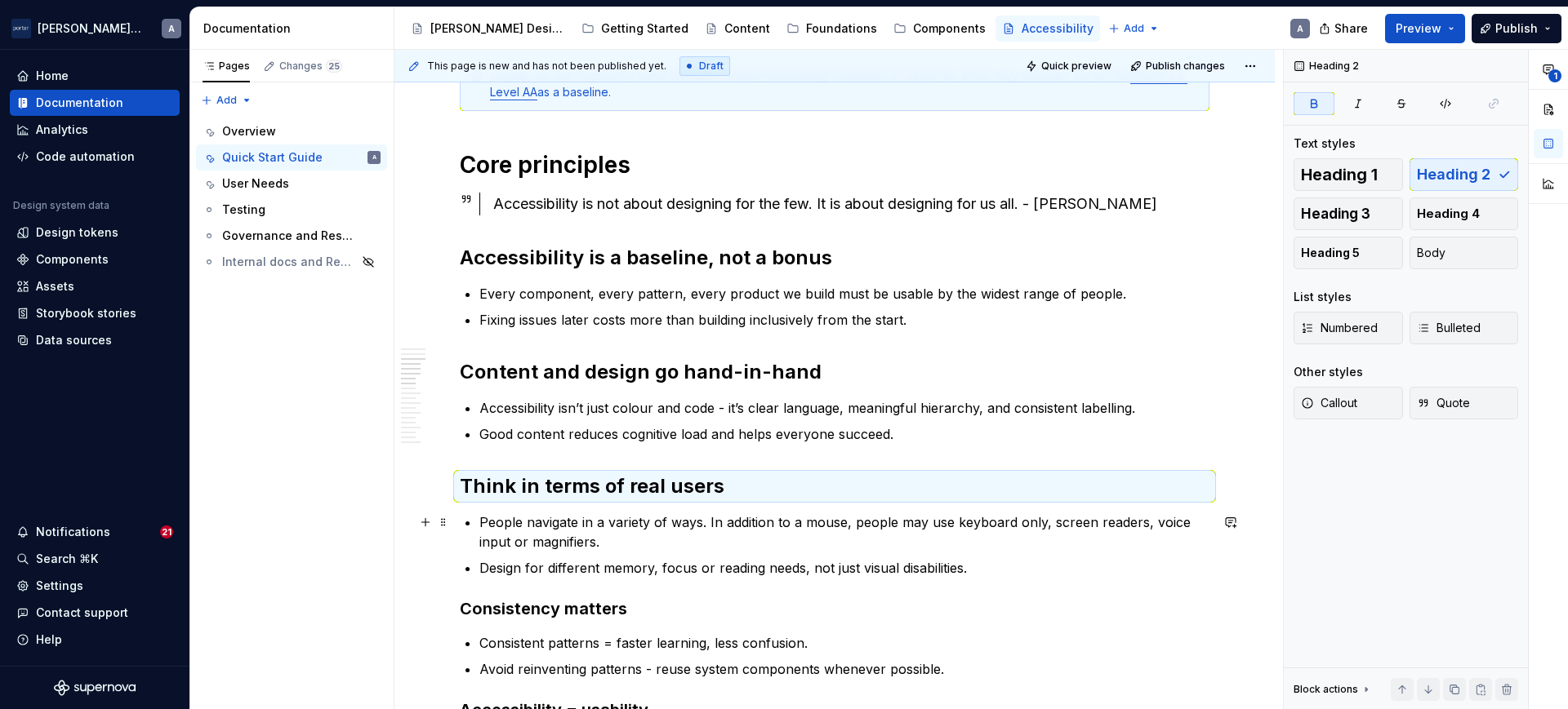
scroll to position [850, 0]
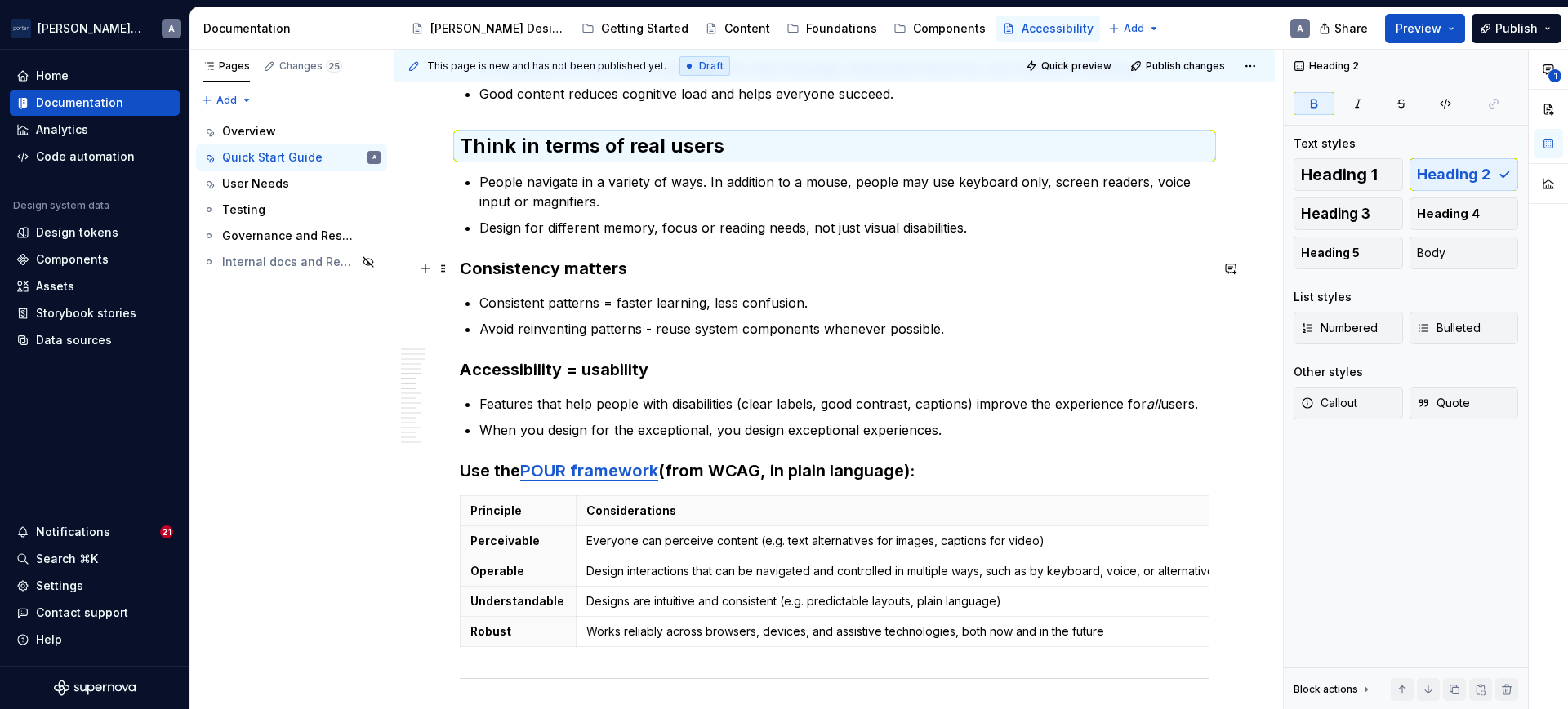
click at [588, 271] on strong "Consistency matters" at bounding box center [543, 268] width 168 height 19
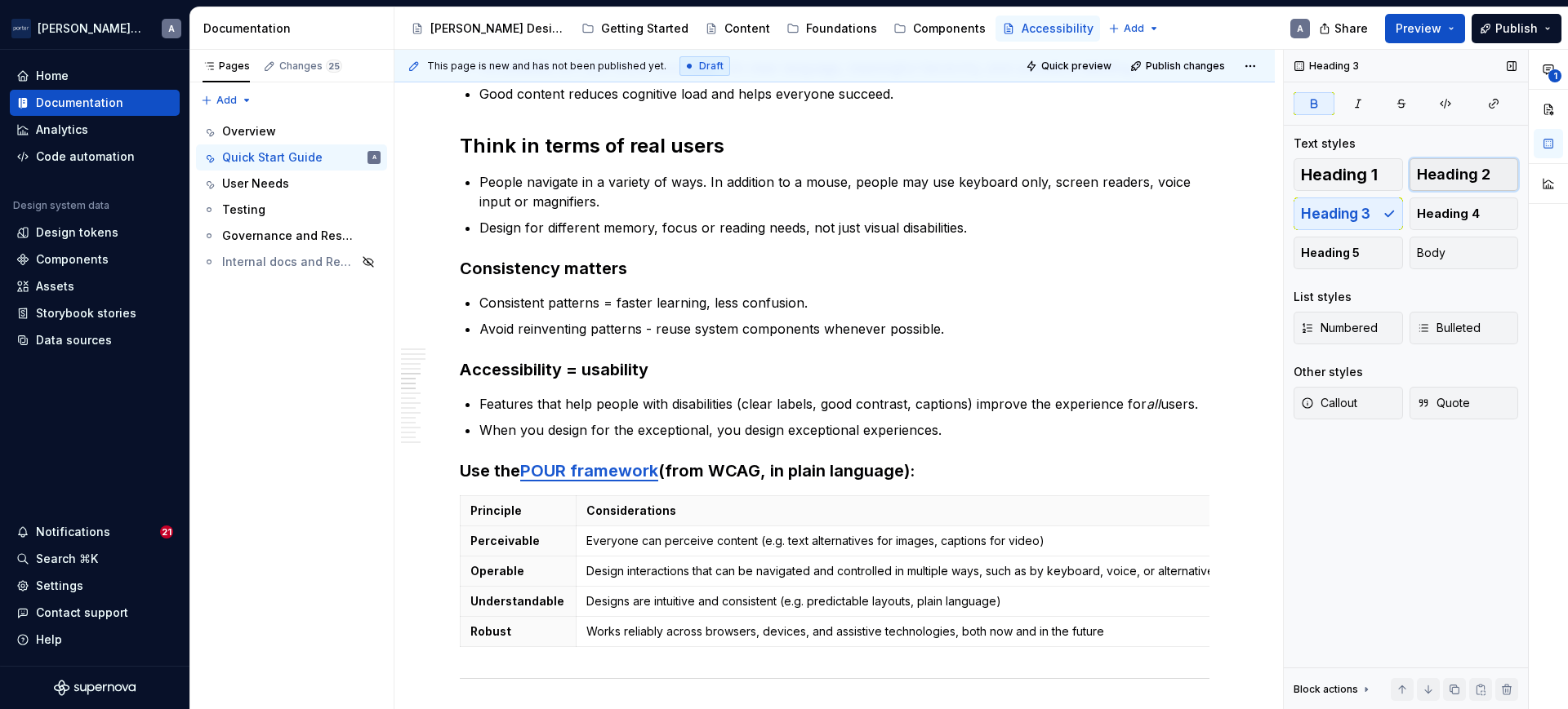
click at [1423, 174] on span "Heading 2" at bounding box center [1454, 175] width 73 height 17
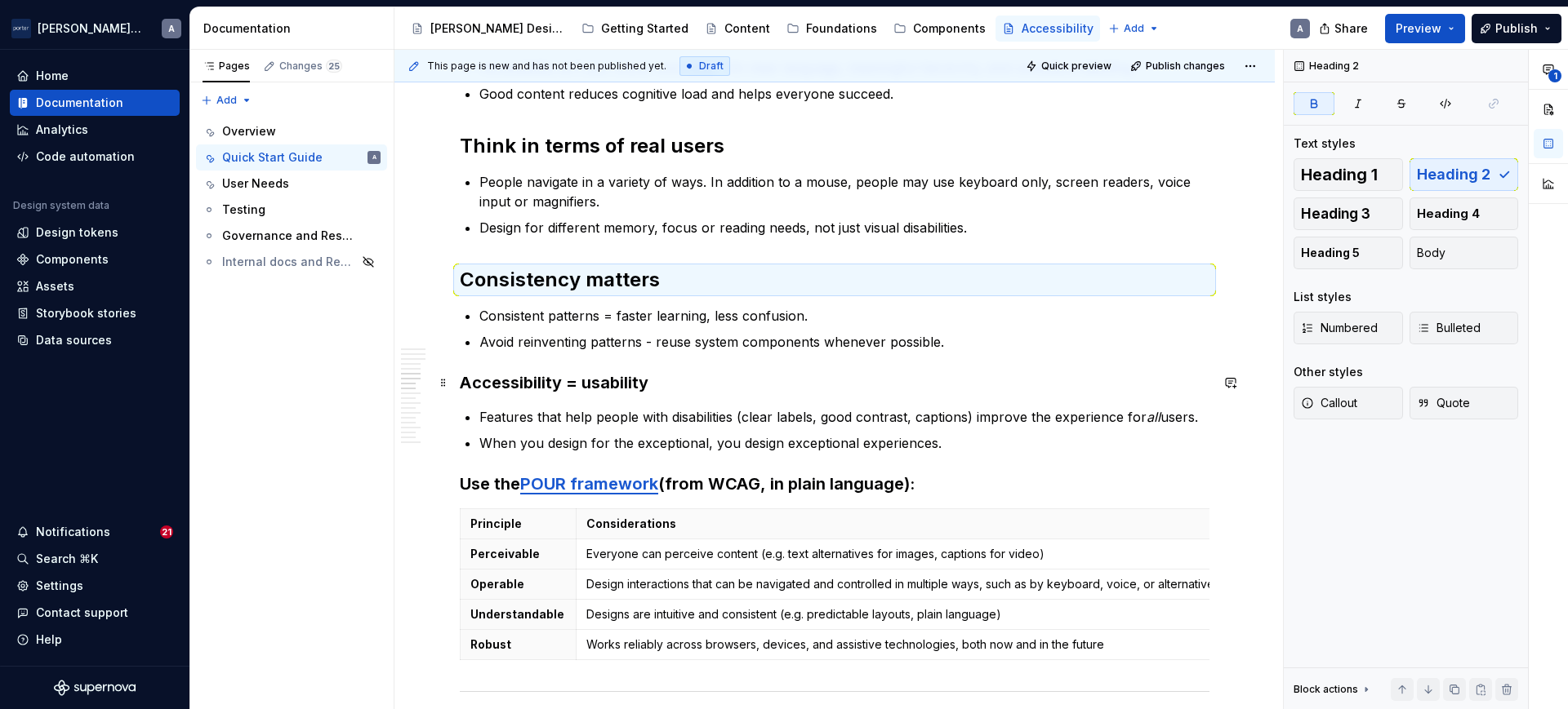
click at [551, 387] on strong "Accessibility = usability" at bounding box center [554, 382] width 189 height 19
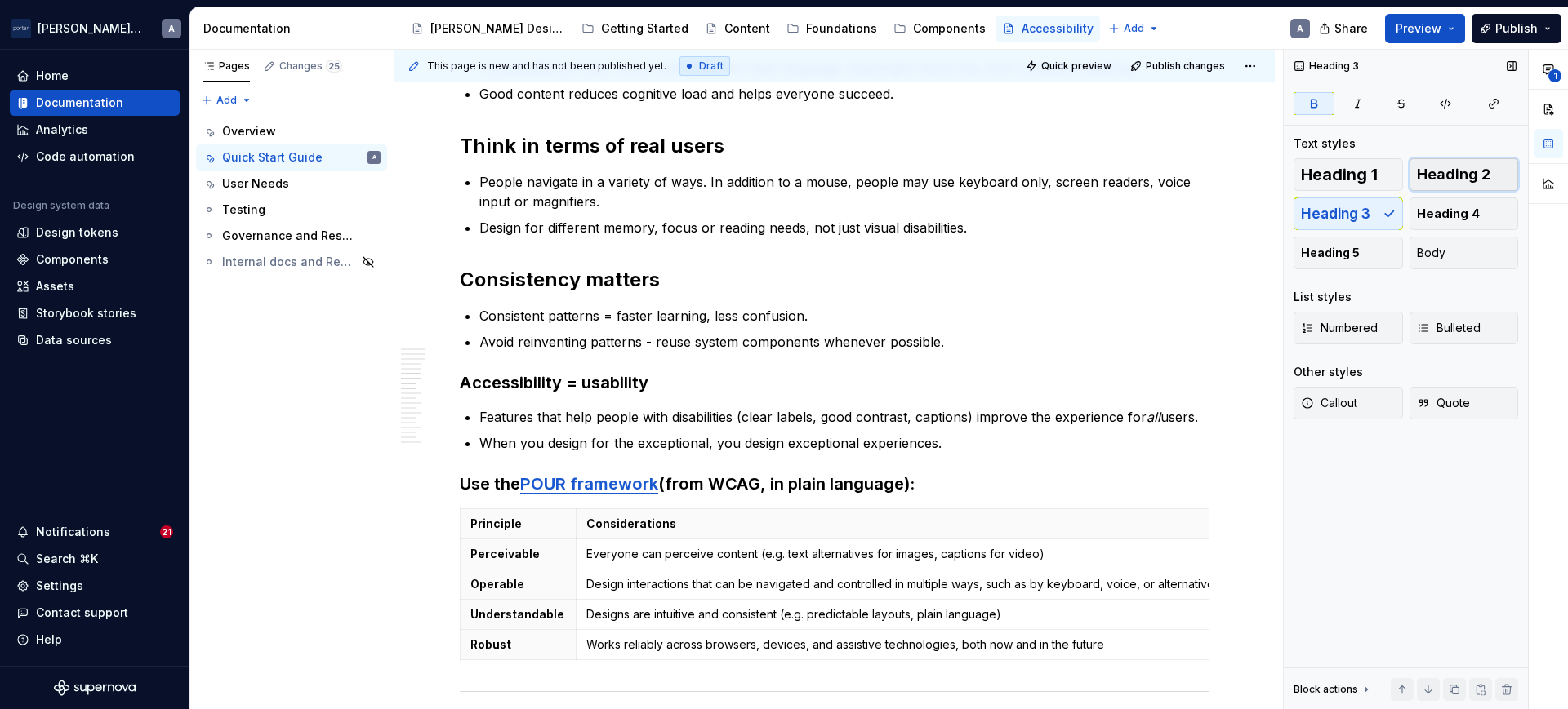
click at [1466, 169] on span "Heading 2" at bounding box center [1454, 175] width 73 height 17
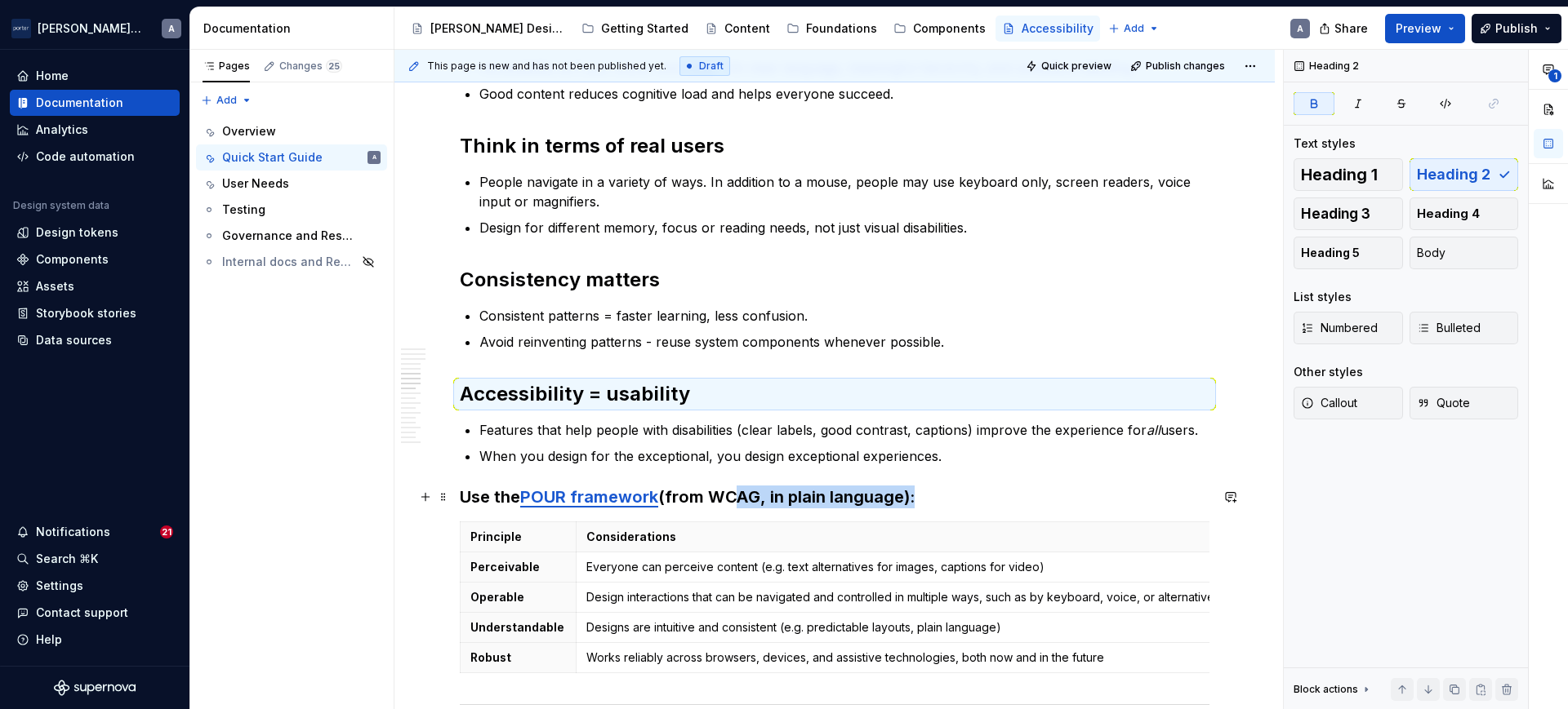
drag, startPoint x: 730, startPoint y: 500, endPoint x: 728, endPoint y: 513, distance: 13.2
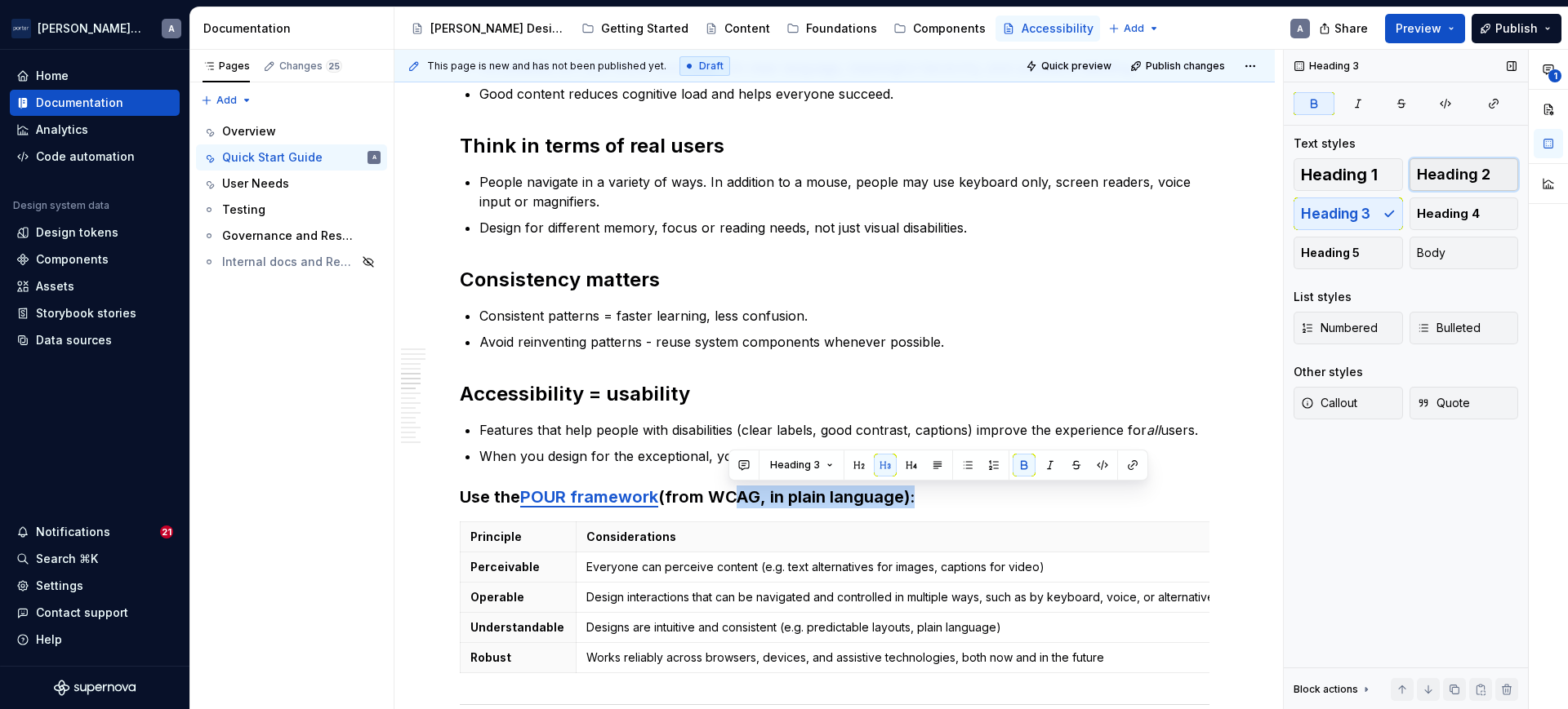
click at [1419, 169] on span "Heading 2" at bounding box center [1454, 175] width 73 height 17
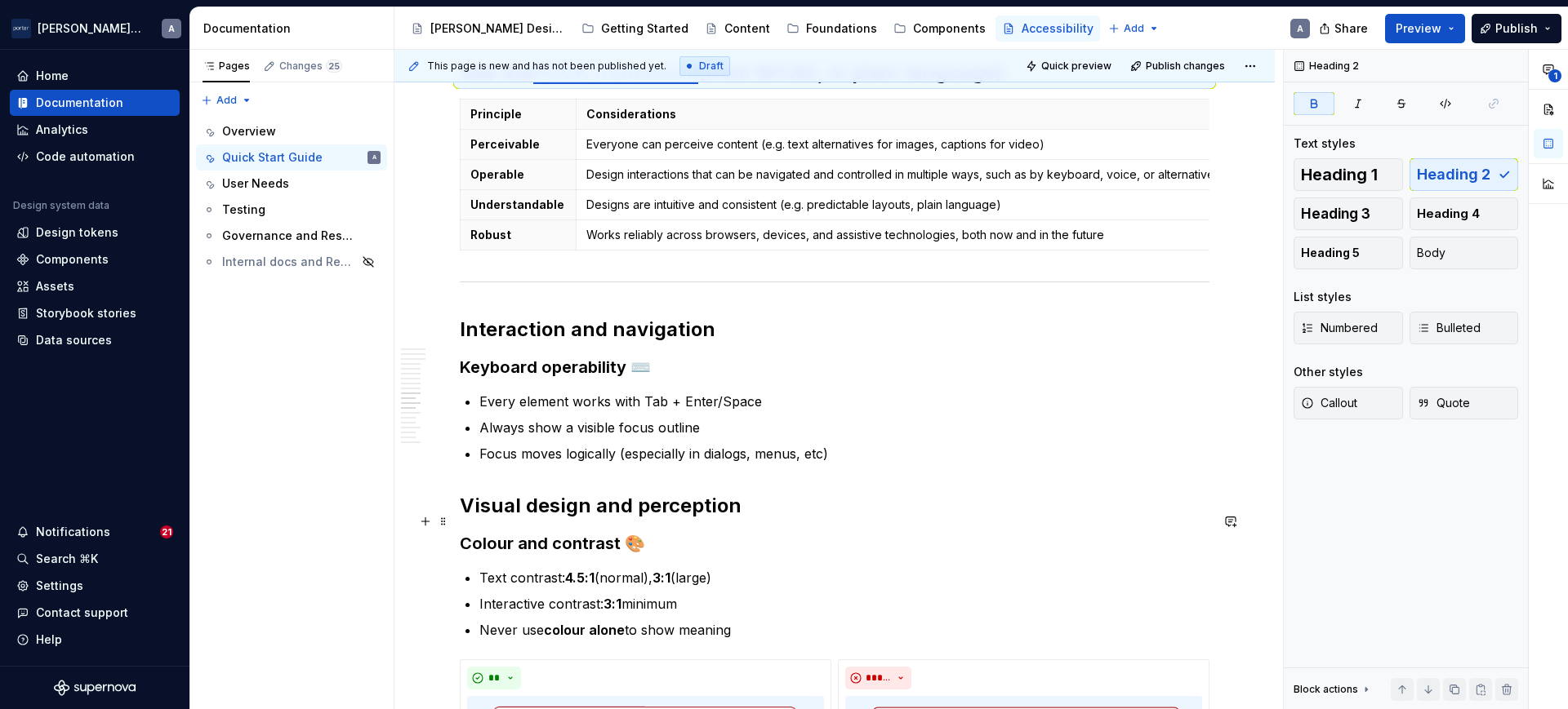
scroll to position [1360, 0]
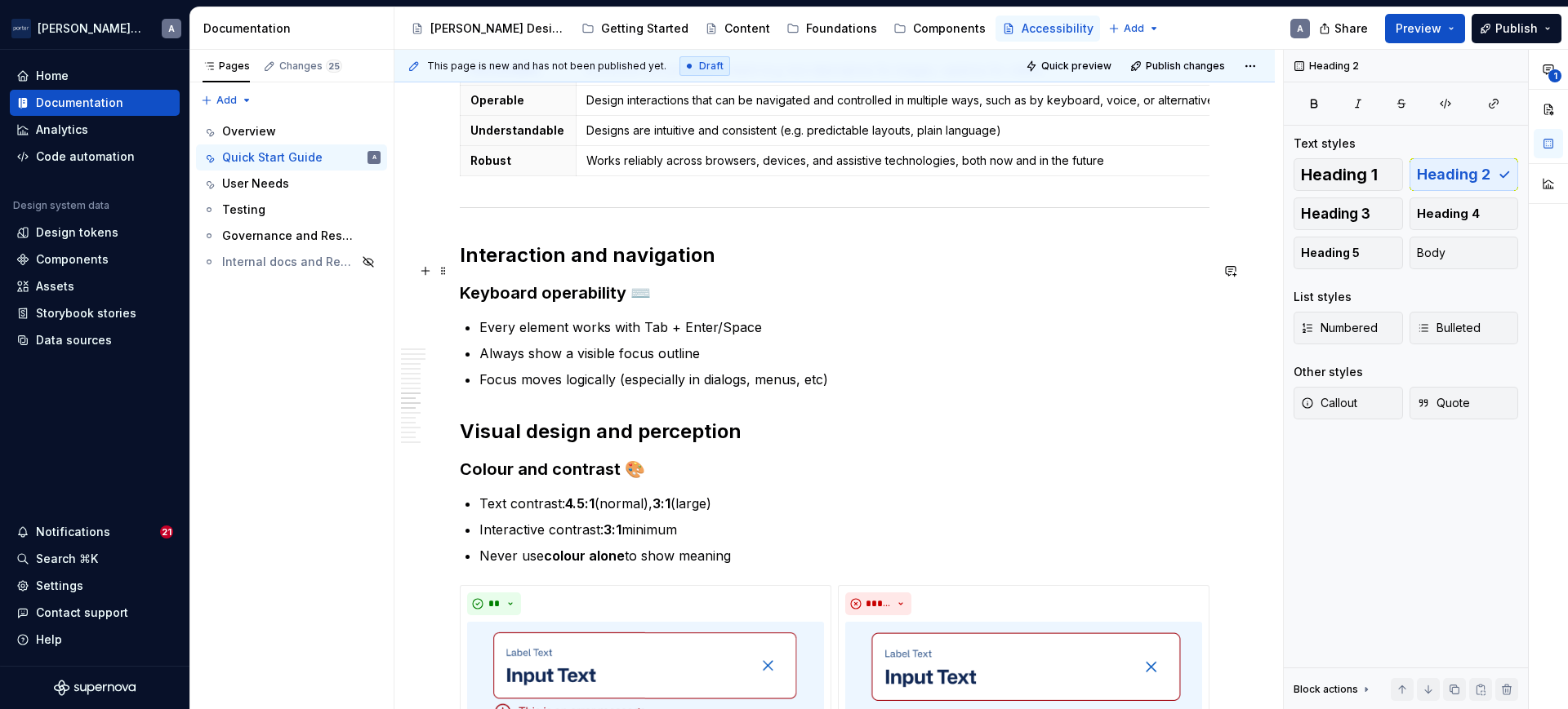
click at [607, 269] on h2 "Interaction and navigation" at bounding box center [834, 256] width 749 height 26
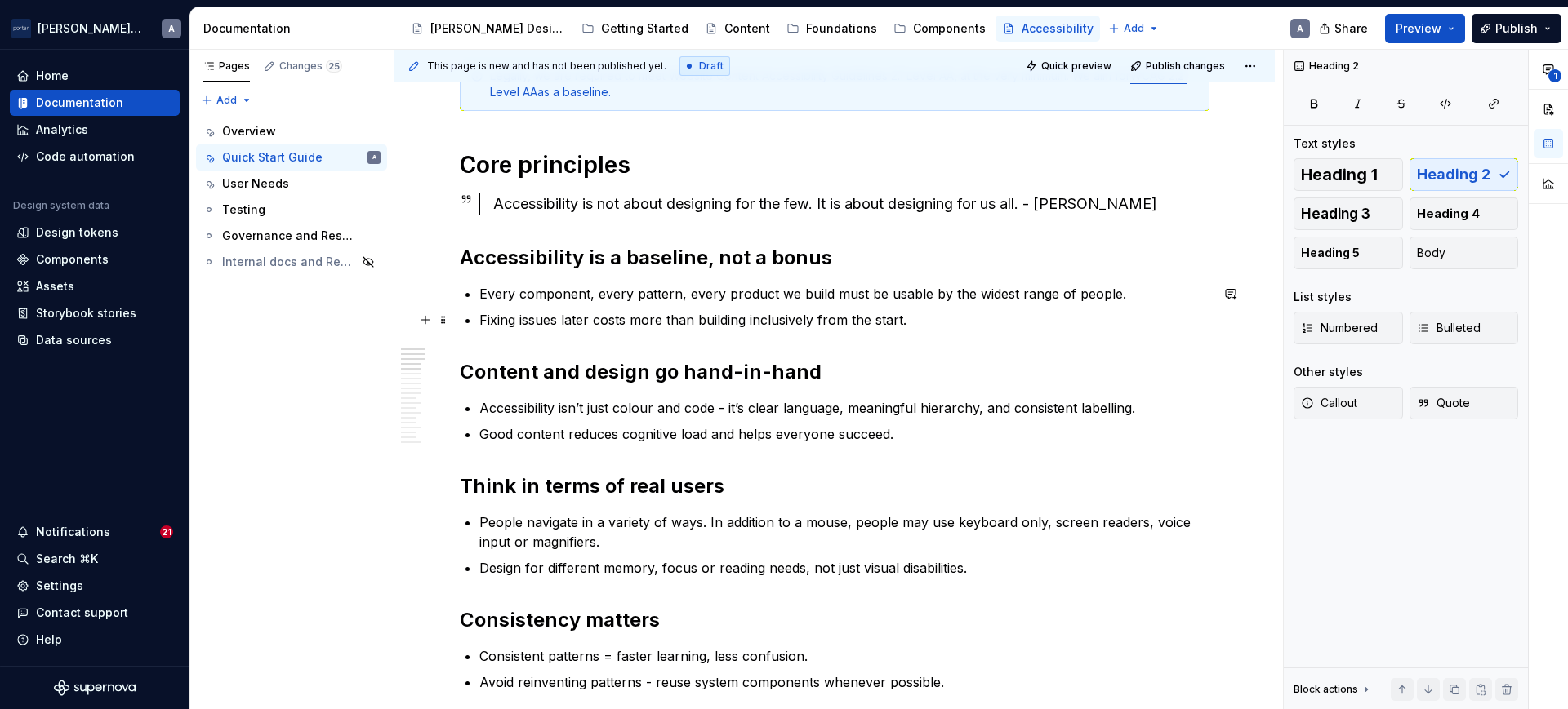
scroll to position [169, 0]
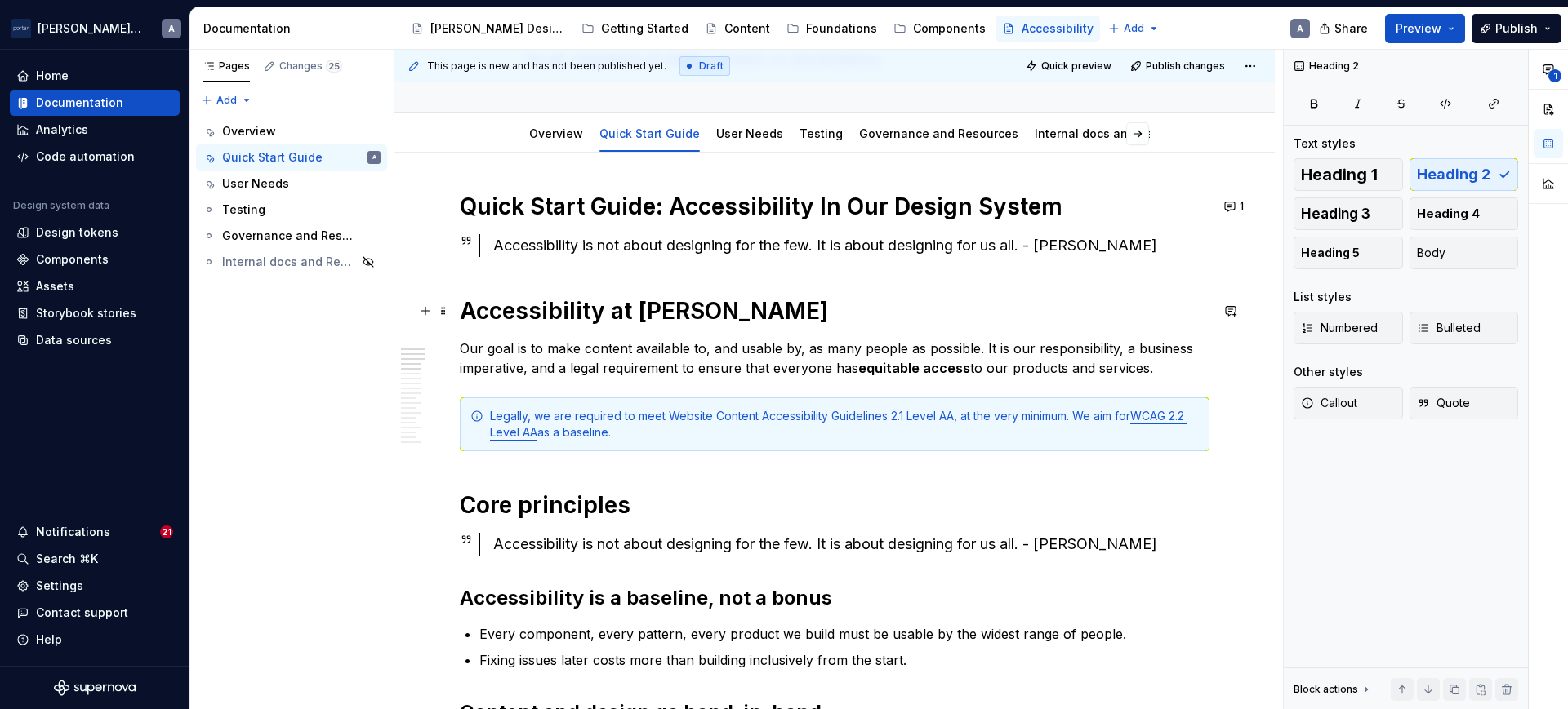
click at [655, 312] on h1 "Accessibility at [PERSON_NAME]" at bounding box center [834, 311] width 749 height 30
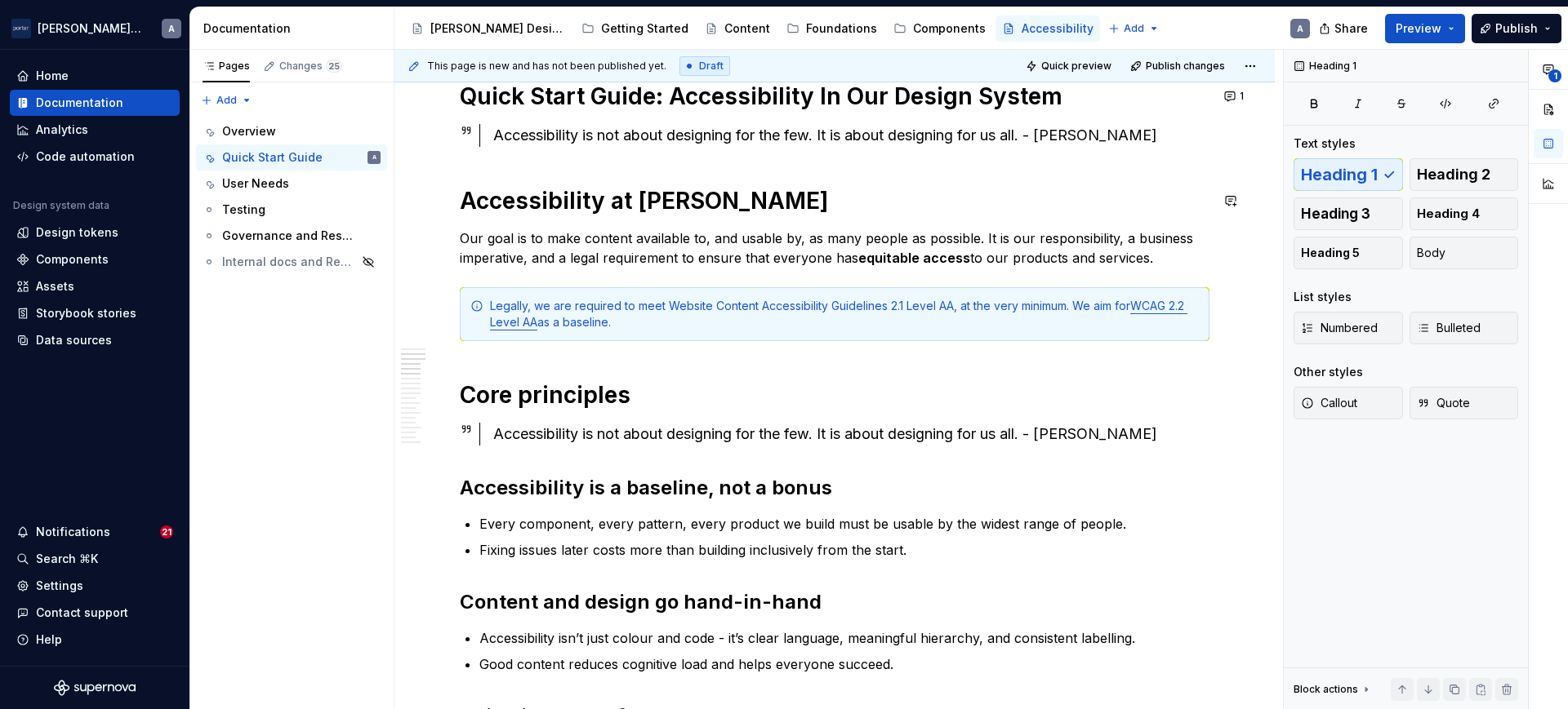
scroll to position [341, 0]
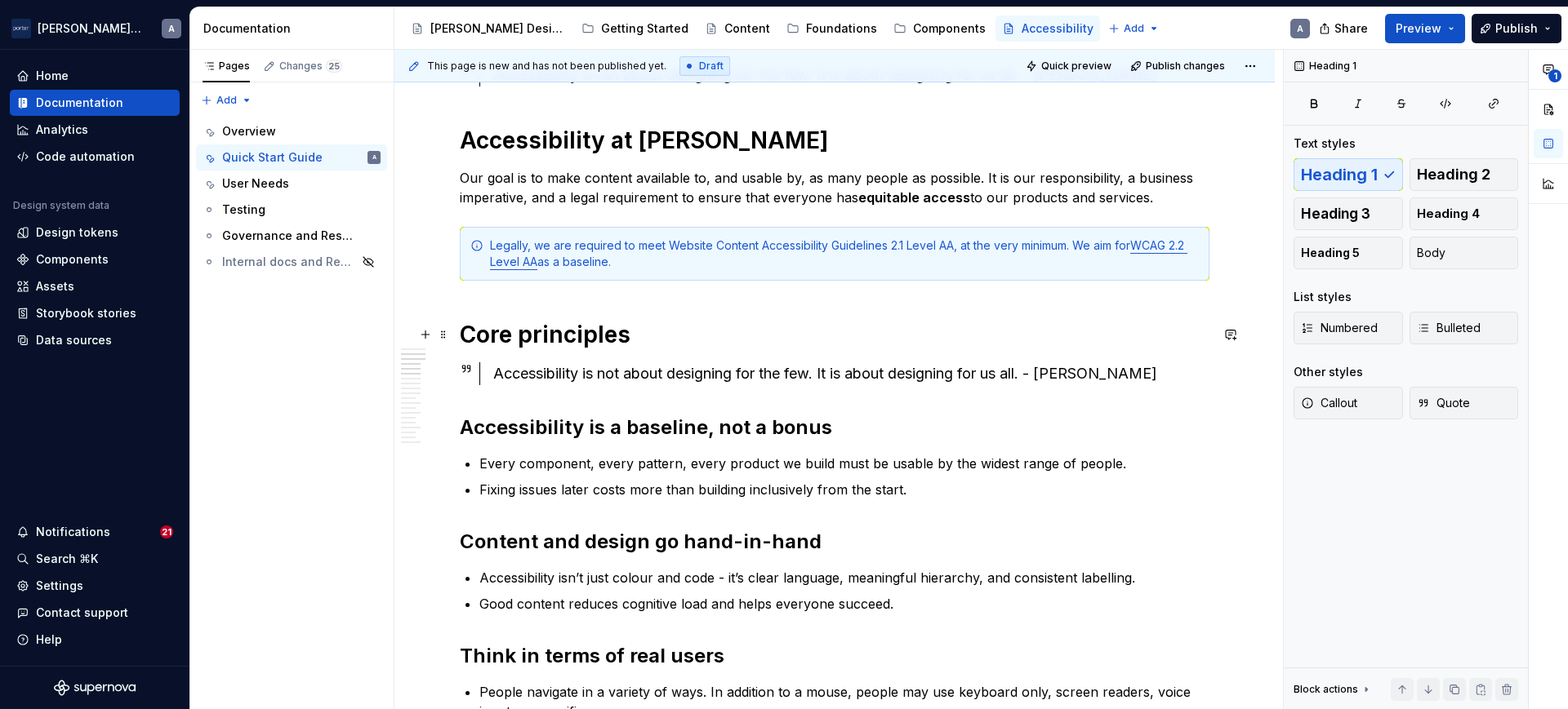
click at [528, 325] on h1 "Core principles" at bounding box center [834, 334] width 749 height 30
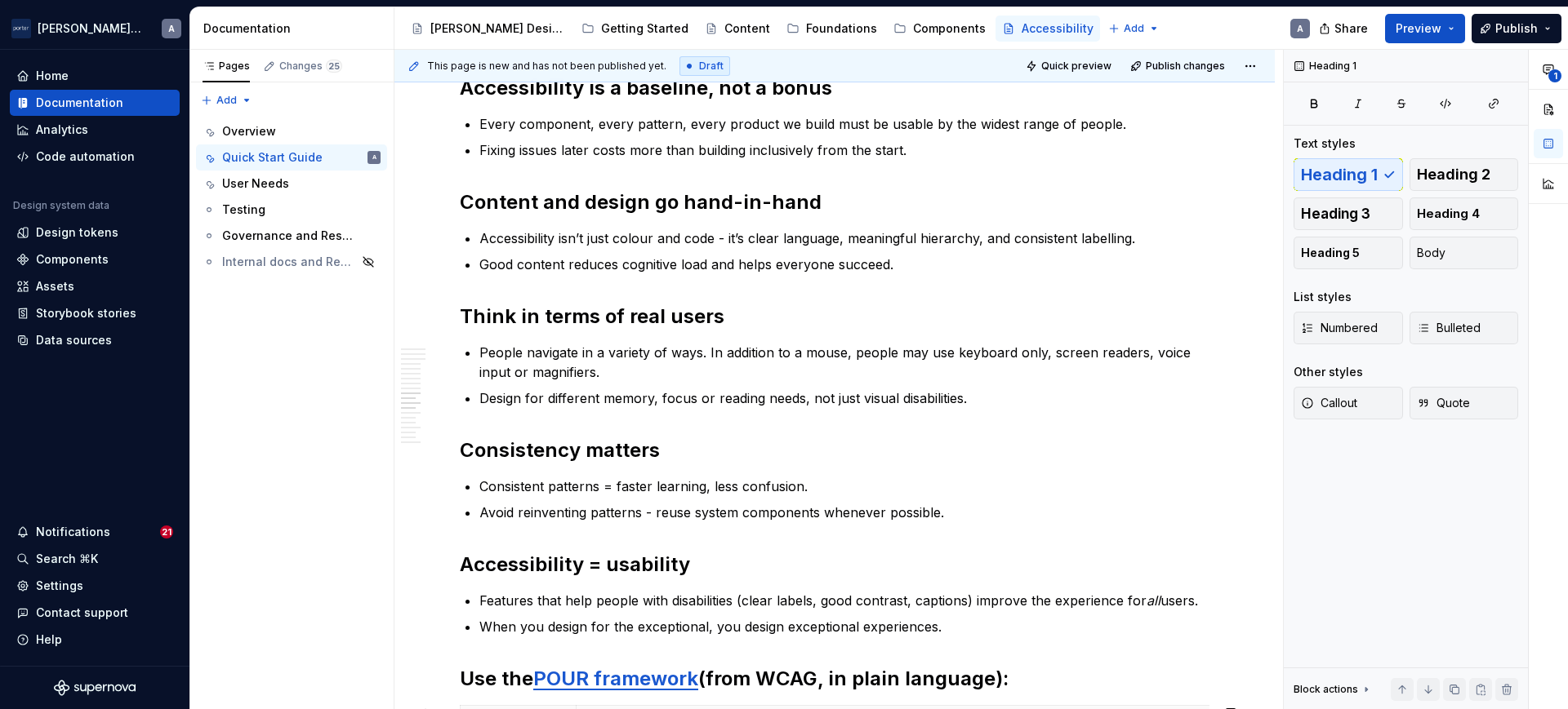
scroll to position [1360, 0]
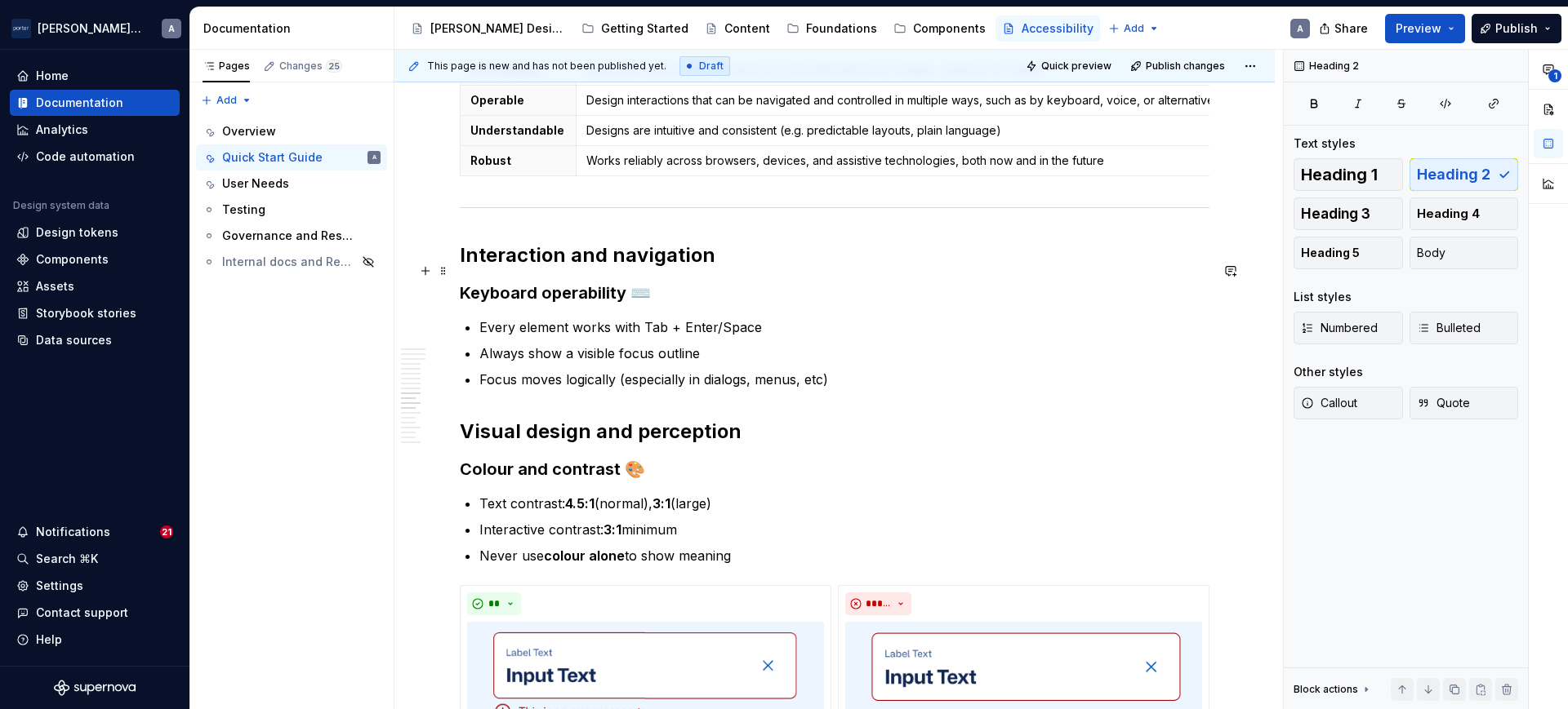
click at [618, 266] on h2 "Interaction and navigation" at bounding box center [834, 256] width 749 height 26
click at [1364, 174] on span "Heading 1" at bounding box center [1339, 175] width 77 height 17
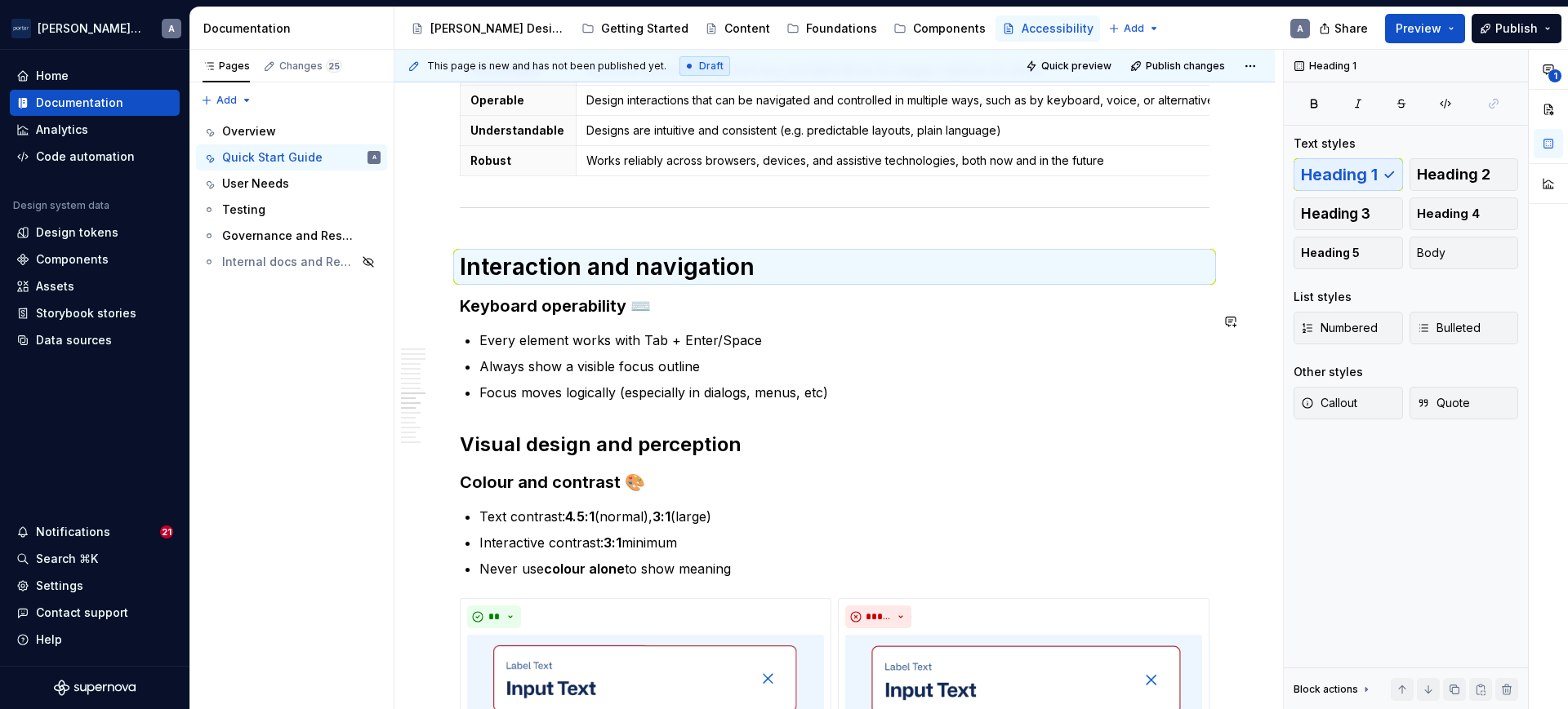
click at [533, 336] on div "Quick Start Guide: Accessibility In Our Design System Accessibility is not abou…" at bounding box center [834, 657] width 749 height 3312
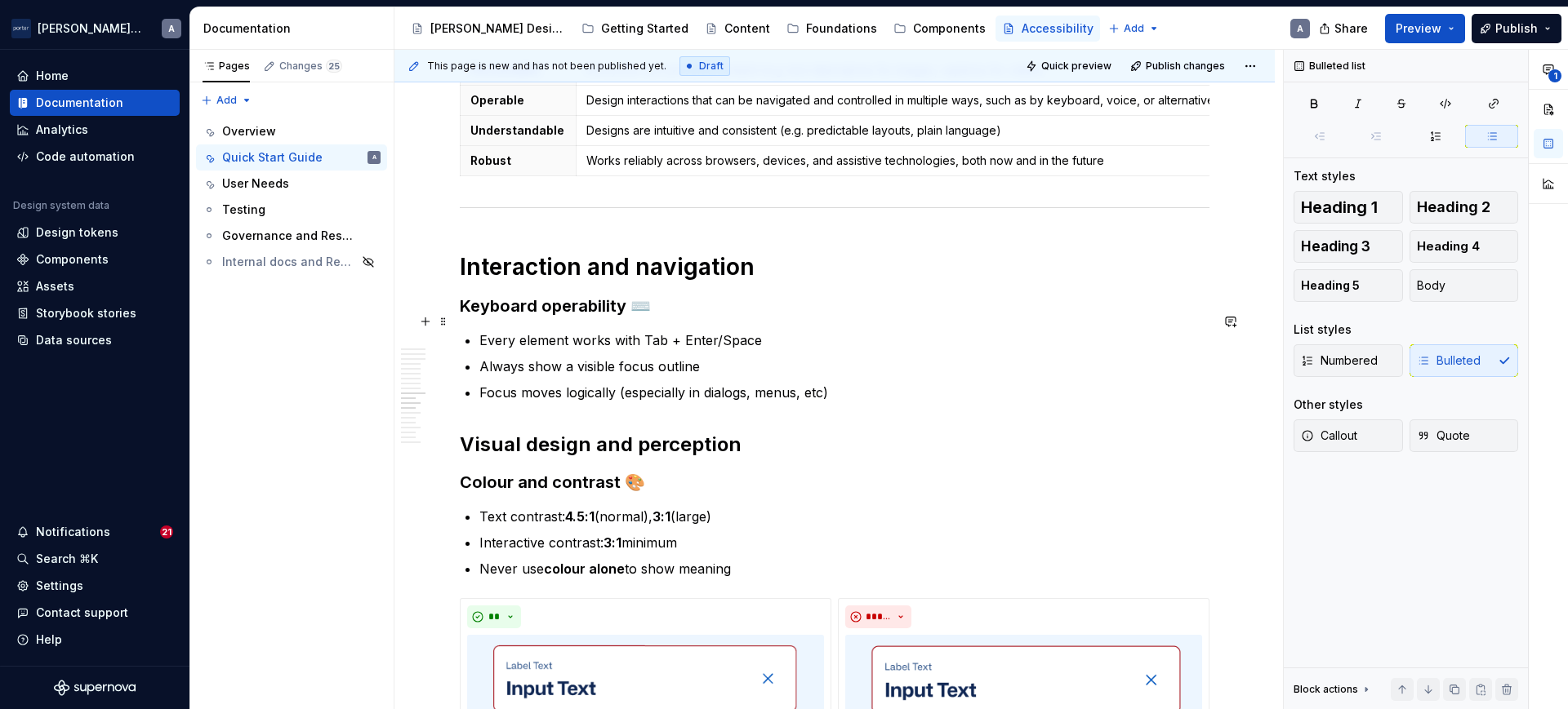
click at [546, 318] on h3 "Keyboard operability ⌨️" at bounding box center [834, 306] width 749 height 23
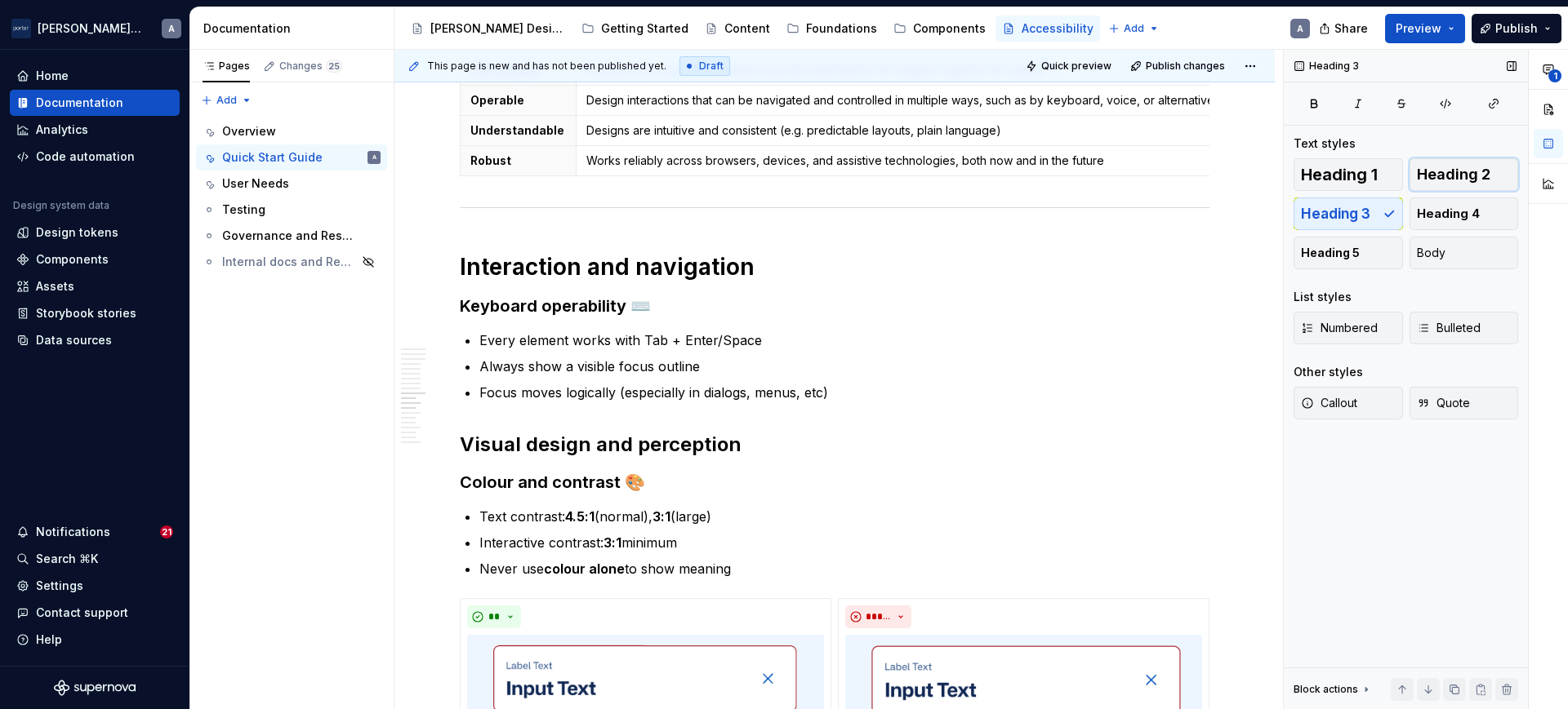
click at [1431, 169] on span "Heading 2" at bounding box center [1454, 175] width 73 height 17
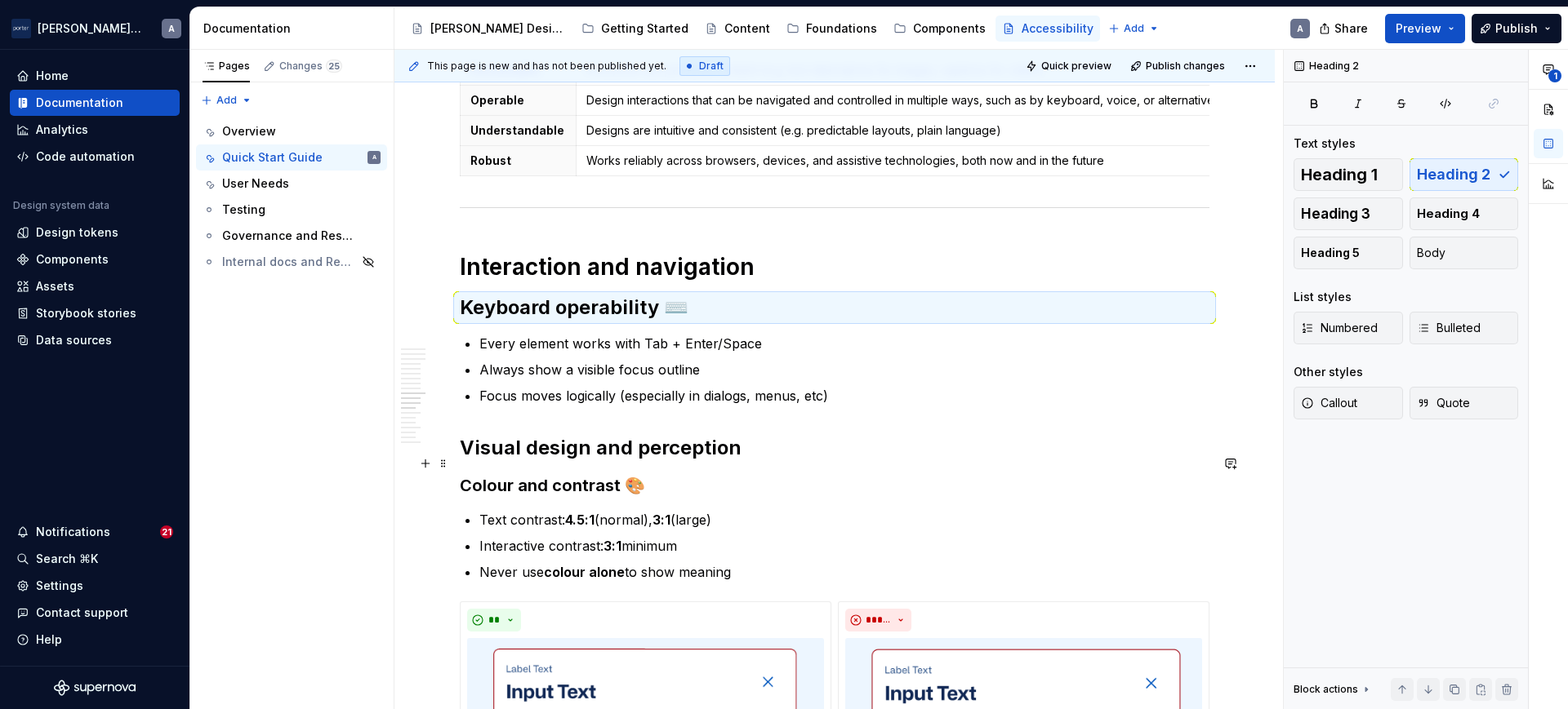
click at [686, 461] on h2 "Visual design and perception" at bounding box center [834, 448] width 749 height 26
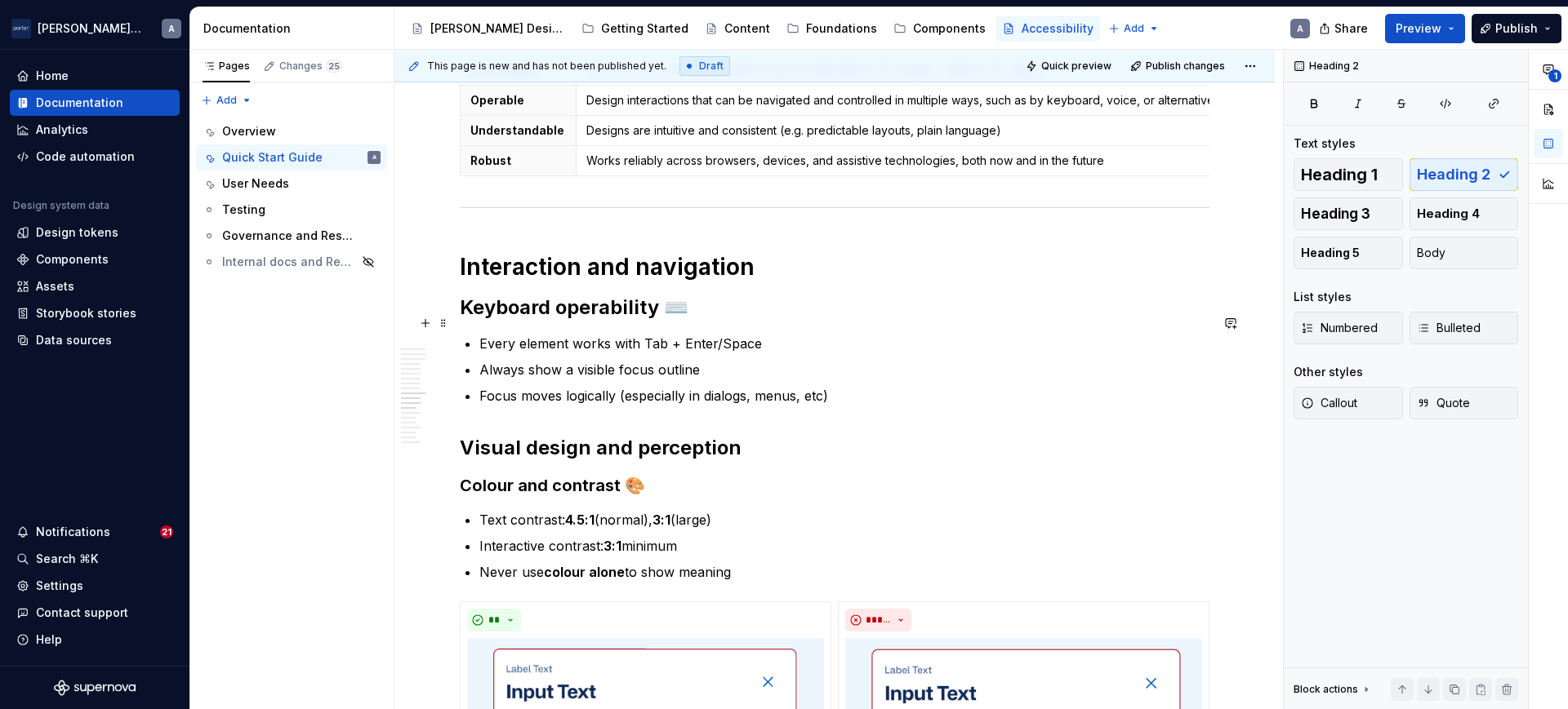
click at [586, 320] on h2 "Keyboard operability ⌨️" at bounding box center [834, 307] width 749 height 26
click at [666, 455] on h2 "Visual design and perception" at bounding box center [834, 448] width 749 height 26
click at [551, 497] on h3 "Colour and contrast 🎨" at bounding box center [834, 485] width 749 height 23
click at [685, 282] on h1 "Interaction and navigation" at bounding box center [834, 267] width 749 height 30
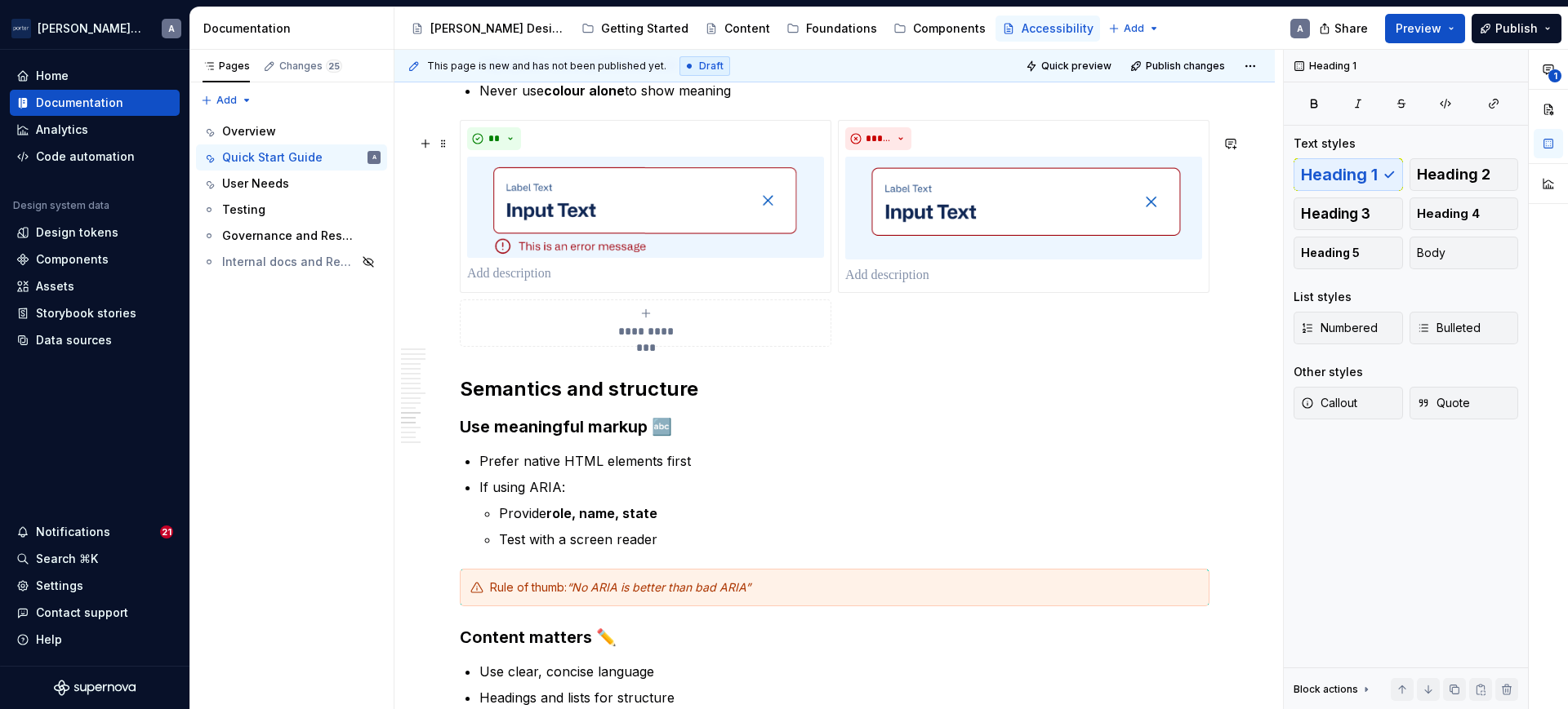
scroll to position [1871, 0]
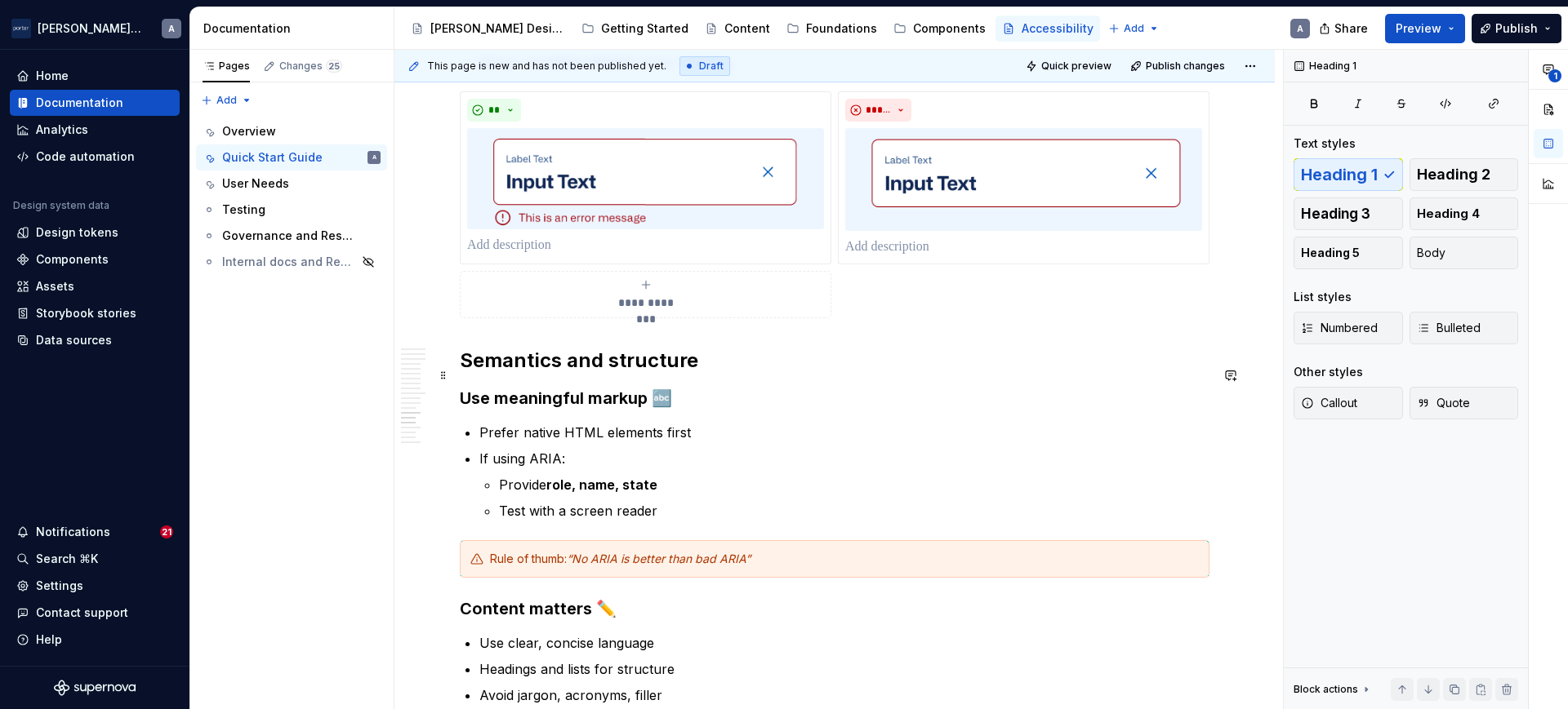
click at [601, 374] on h2 "Semantics and structure" at bounding box center [834, 361] width 749 height 26
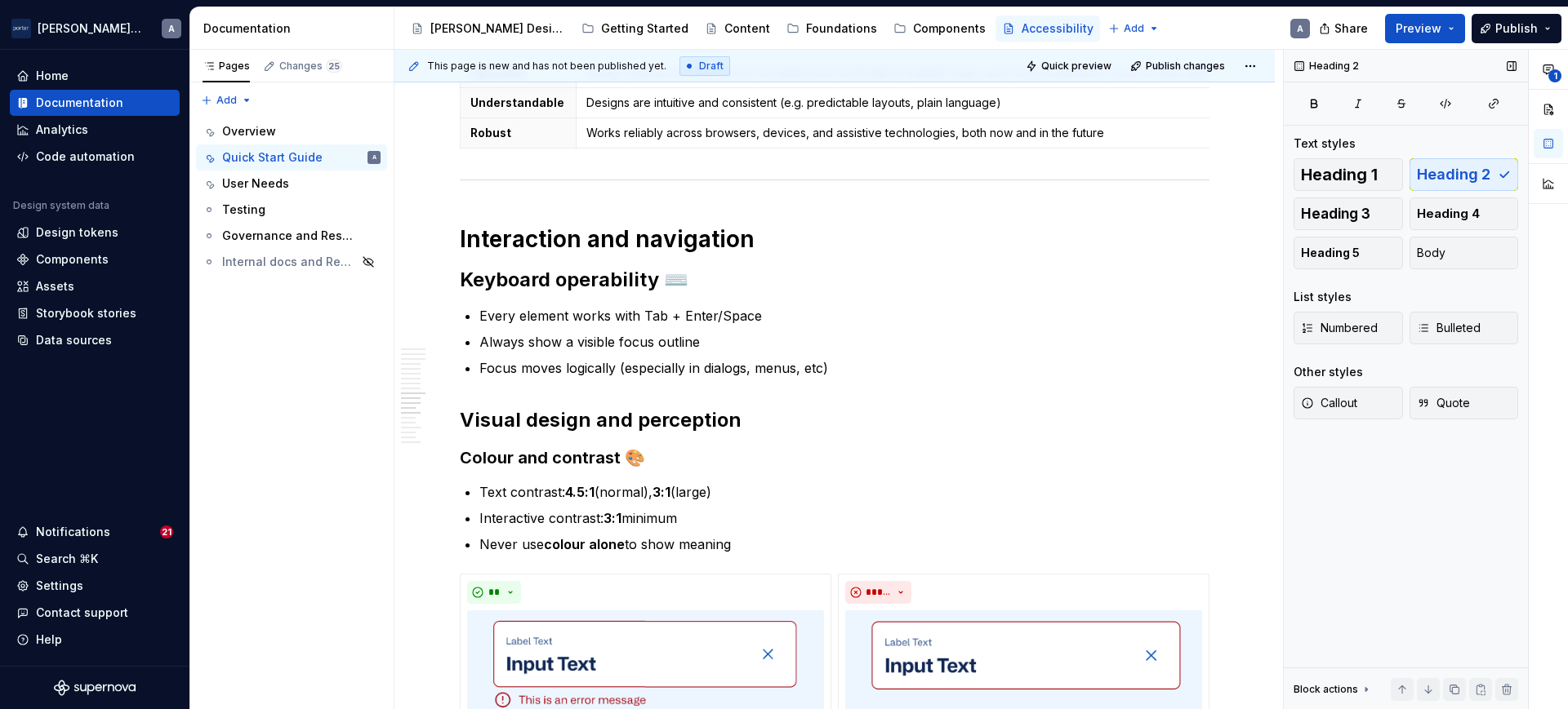
scroll to position [1531, 0]
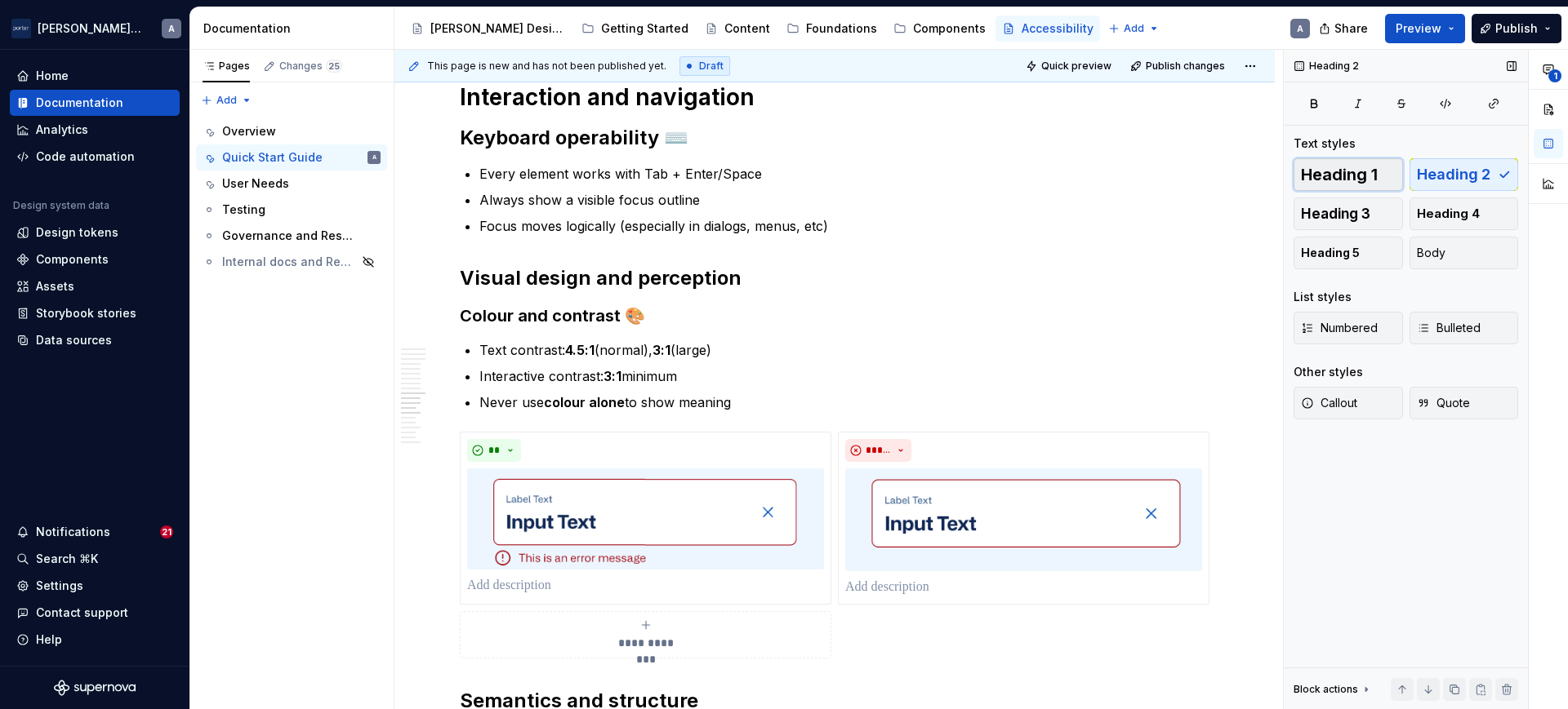
click at [1373, 179] on span "Heading 1" at bounding box center [1339, 175] width 77 height 17
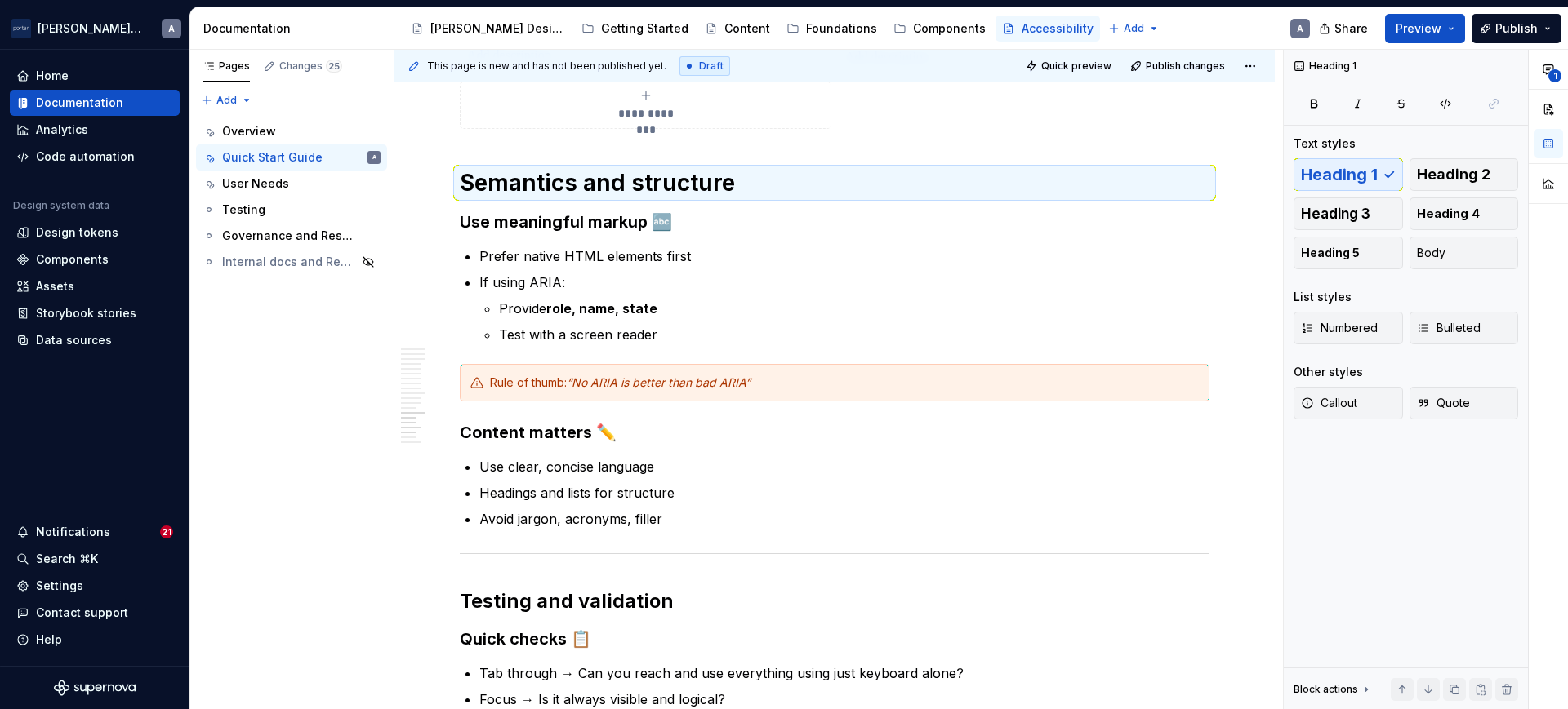
scroll to position [2073, 0]
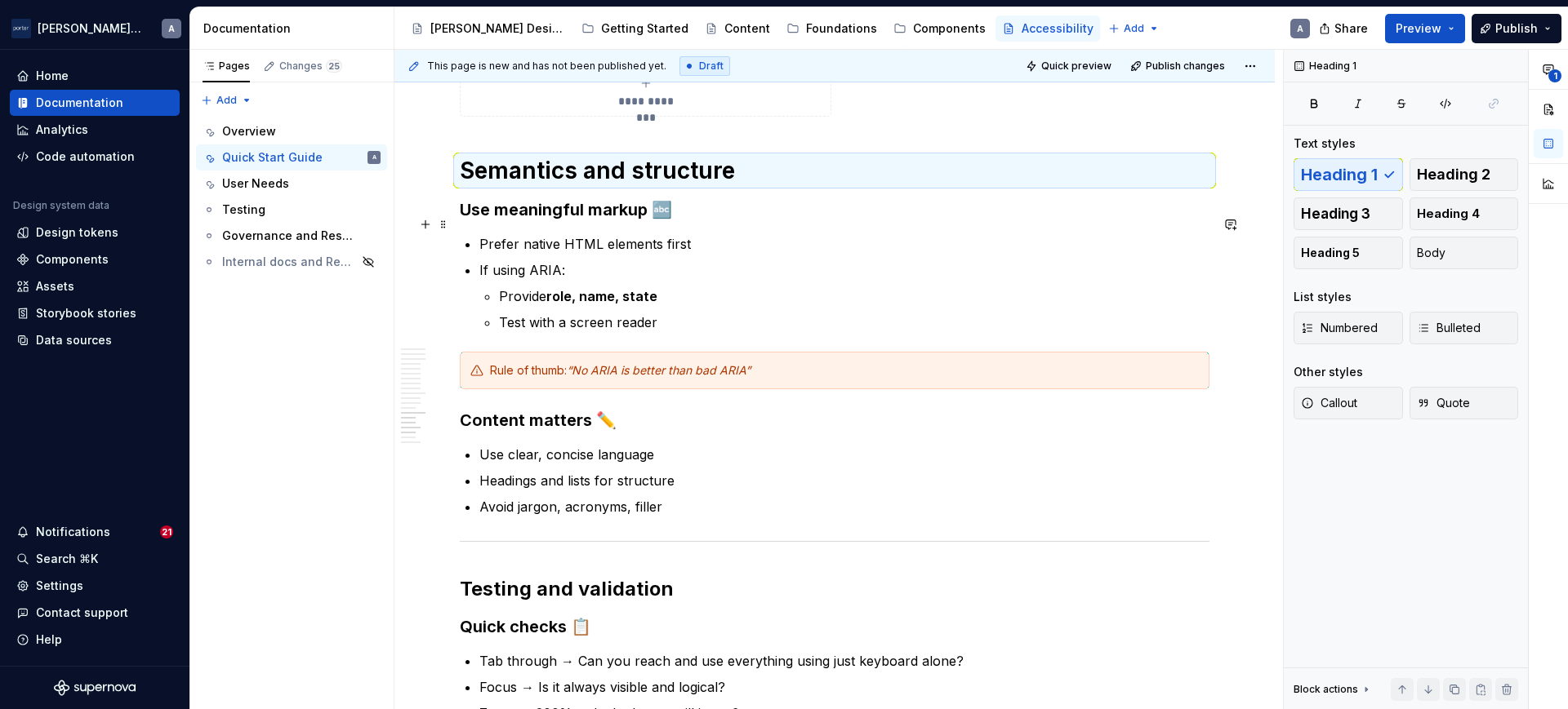
click at [594, 219] on h3 "Use meaningful markup 🔤" at bounding box center [834, 210] width 749 height 23
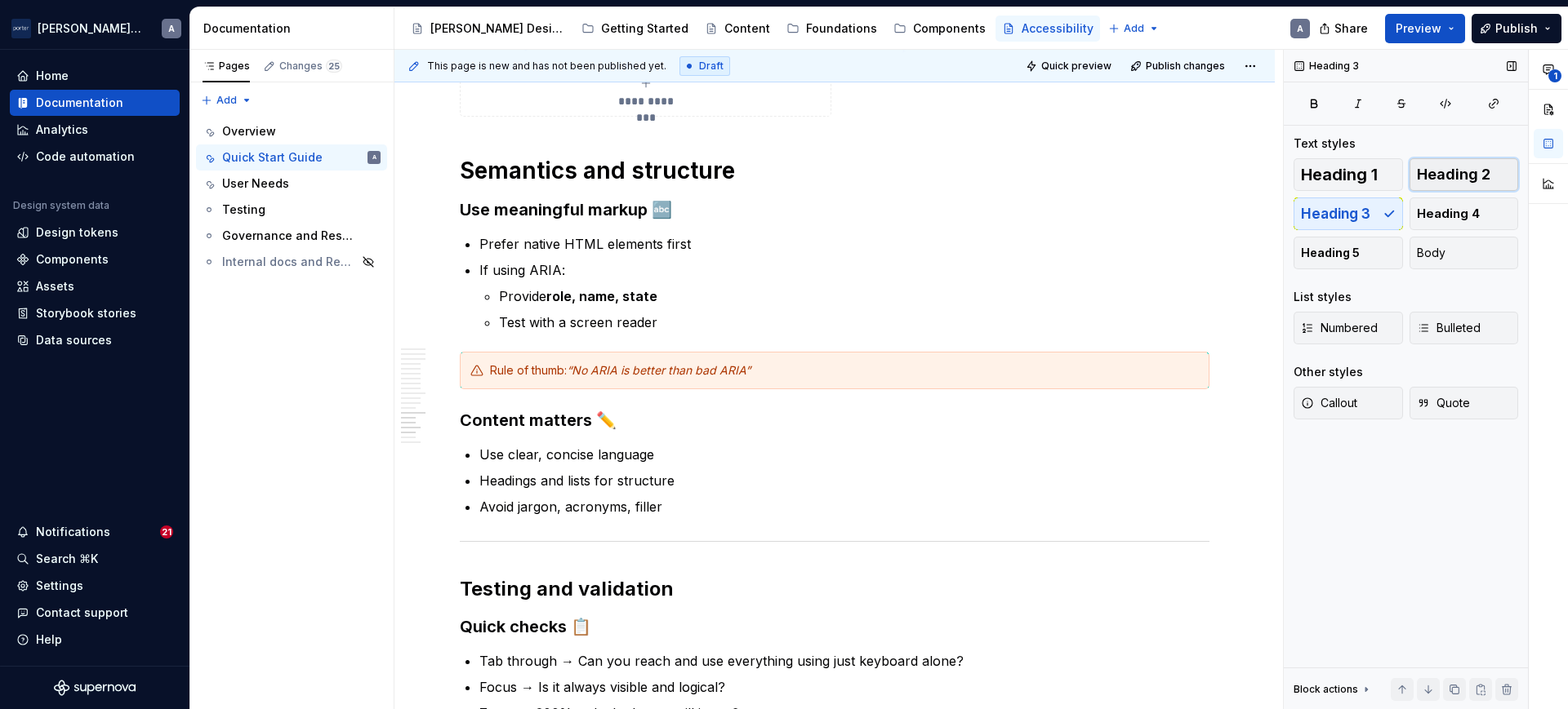
click at [1431, 182] on button "Heading 2" at bounding box center [1464, 174] width 109 height 32
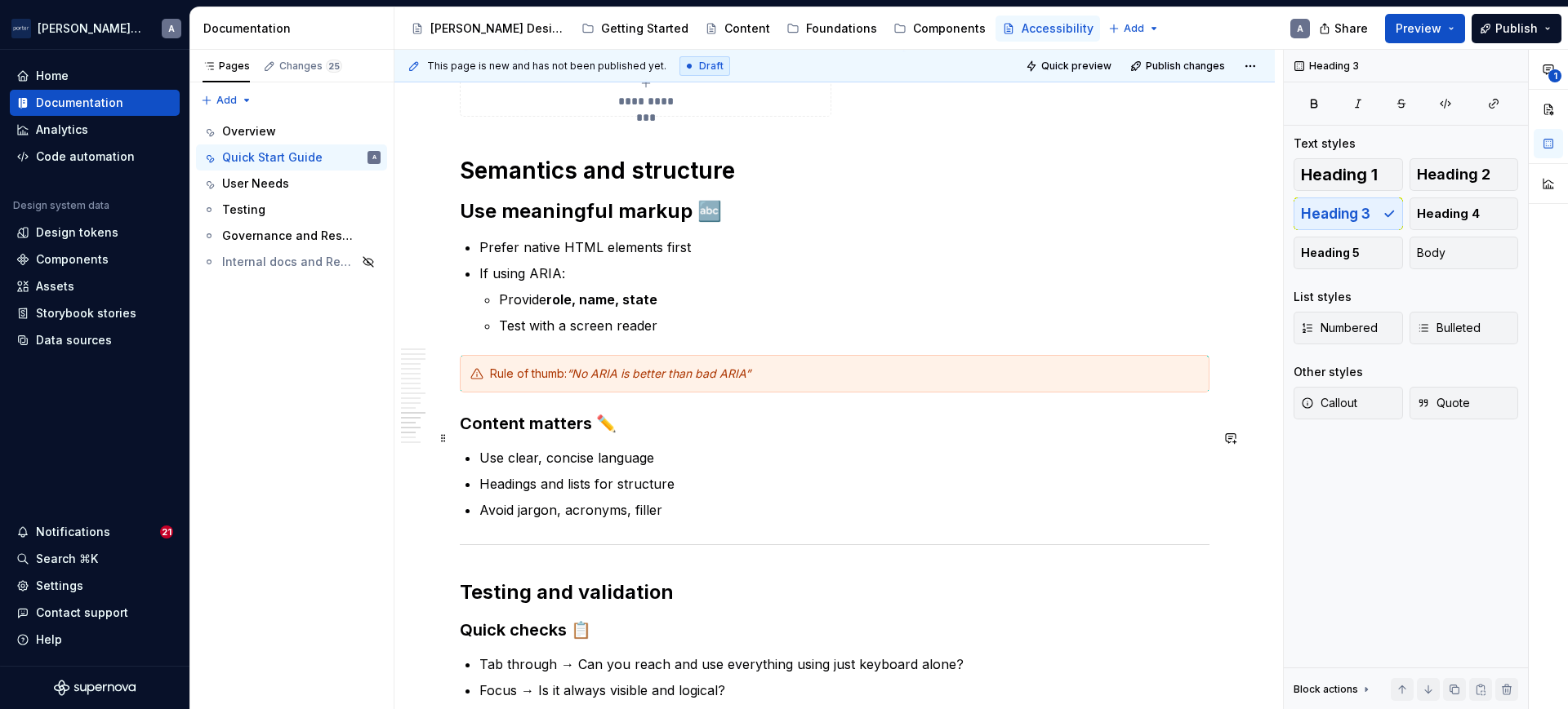
click at [533, 432] on h3 "Content matters ✏️" at bounding box center [834, 423] width 749 height 23
click at [1422, 171] on span "Heading 2" at bounding box center [1454, 175] width 73 height 17
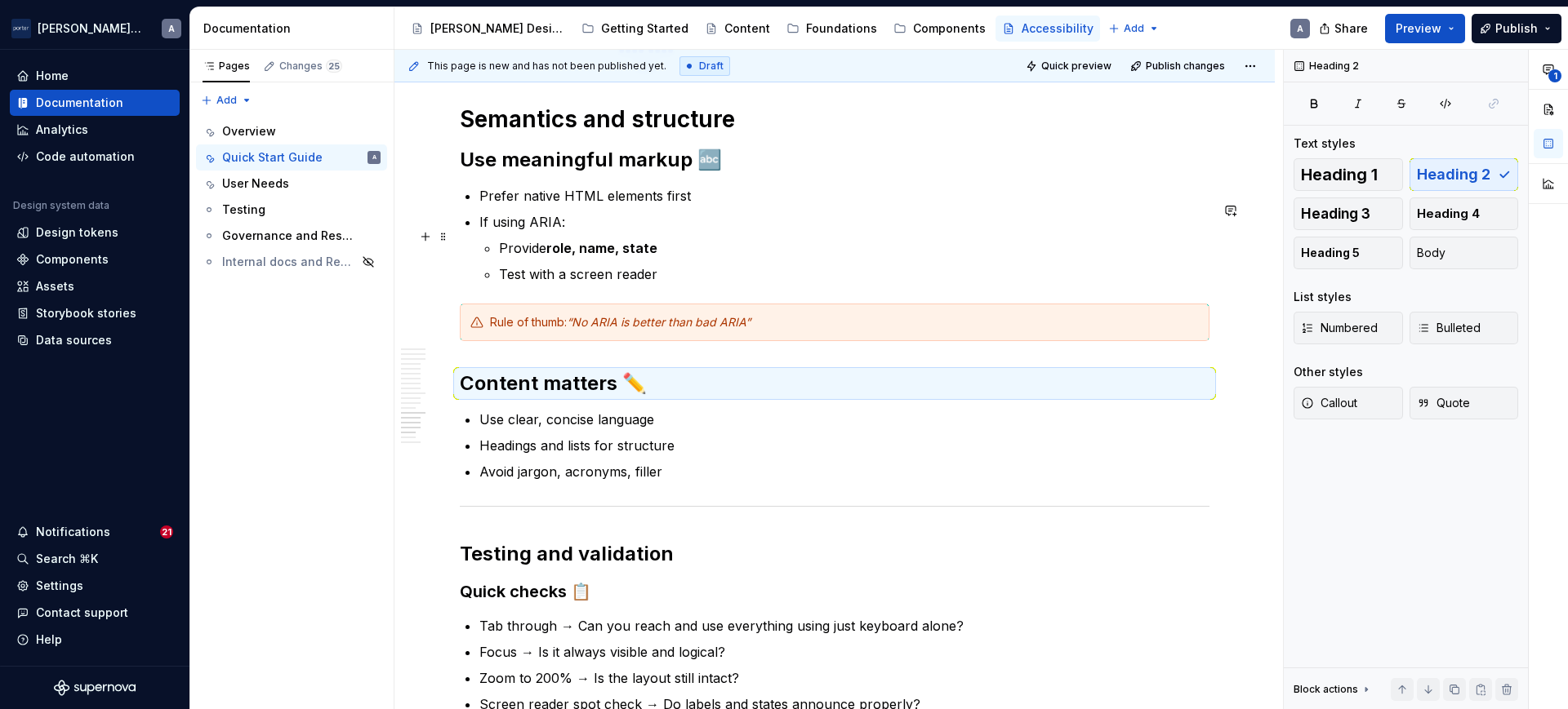
scroll to position [2242, 0]
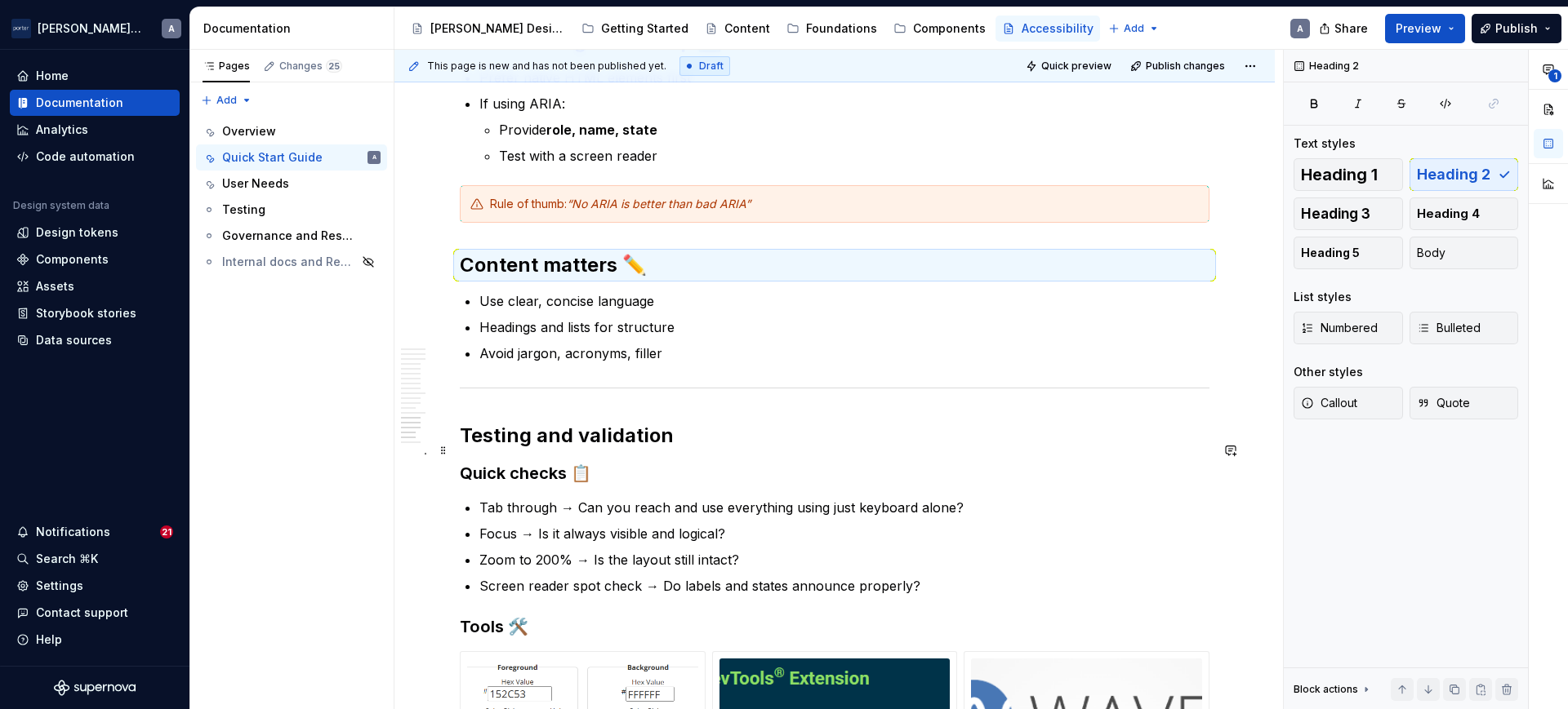
click at [613, 440] on h2 "Testing and validation" at bounding box center [834, 436] width 749 height 26
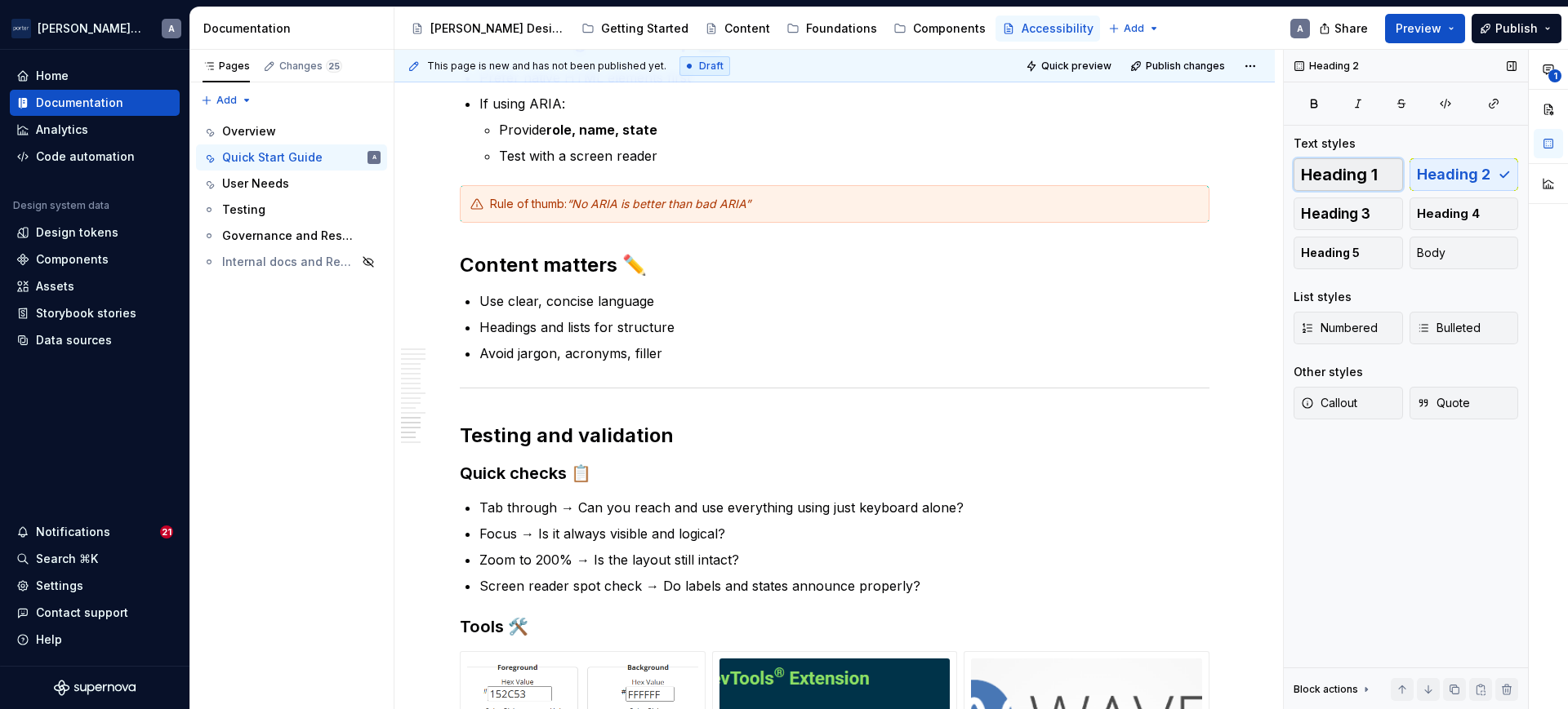
click at [1372, 167] on span "Heading 1" at bounding box center [1339, 175] width 77 height 17
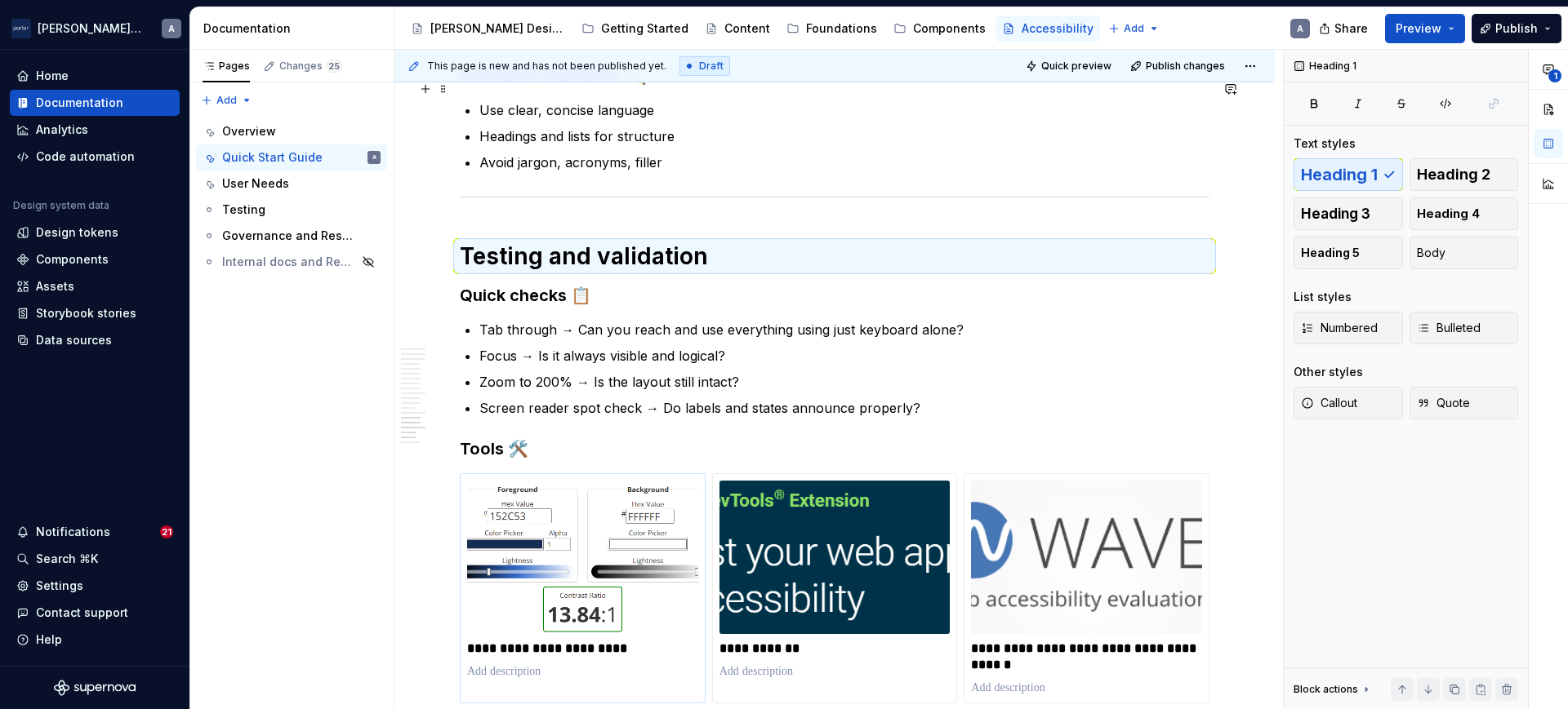
scroll to position [2583, 0]
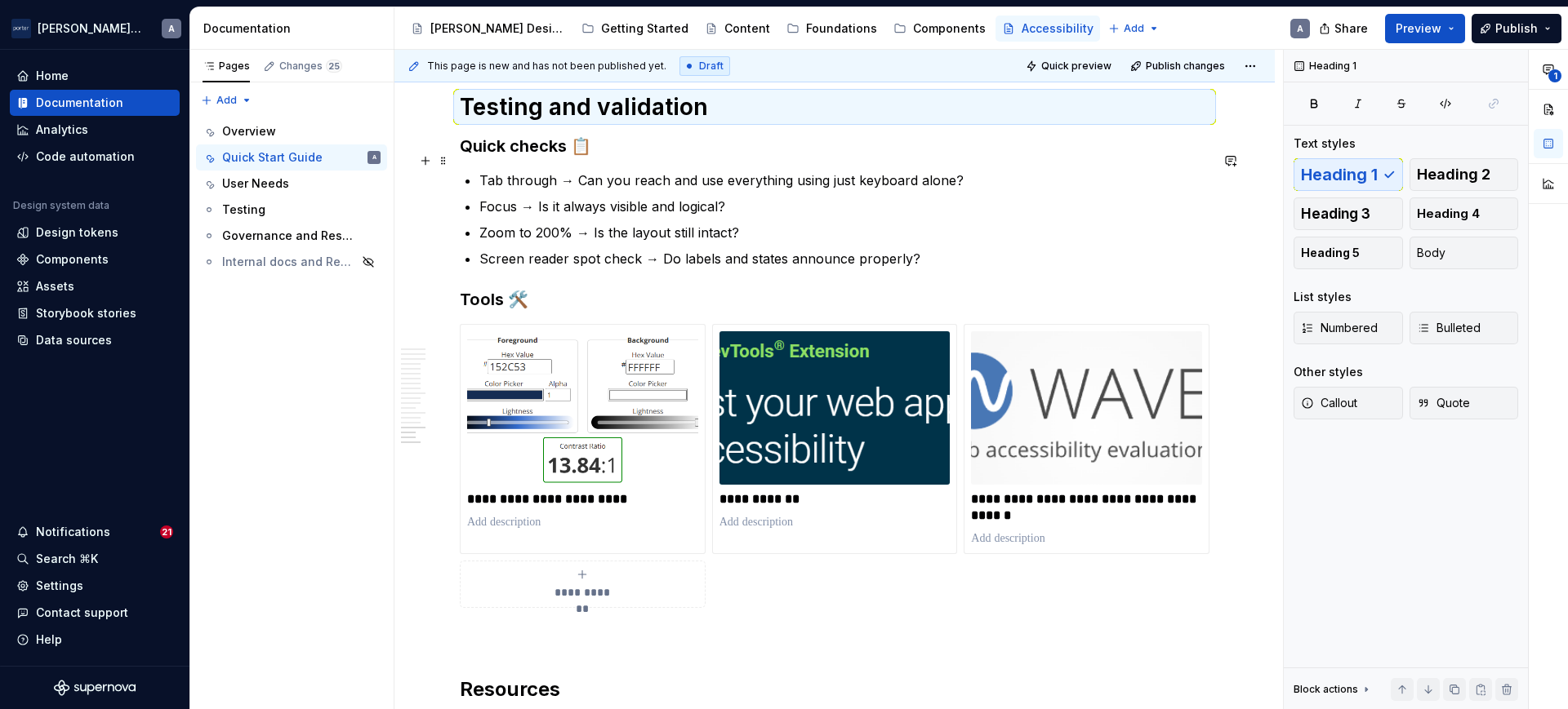
click at [509, 157] on h3 "Quick checks 📋" at bounding box center [834, 146] width 749 height 23
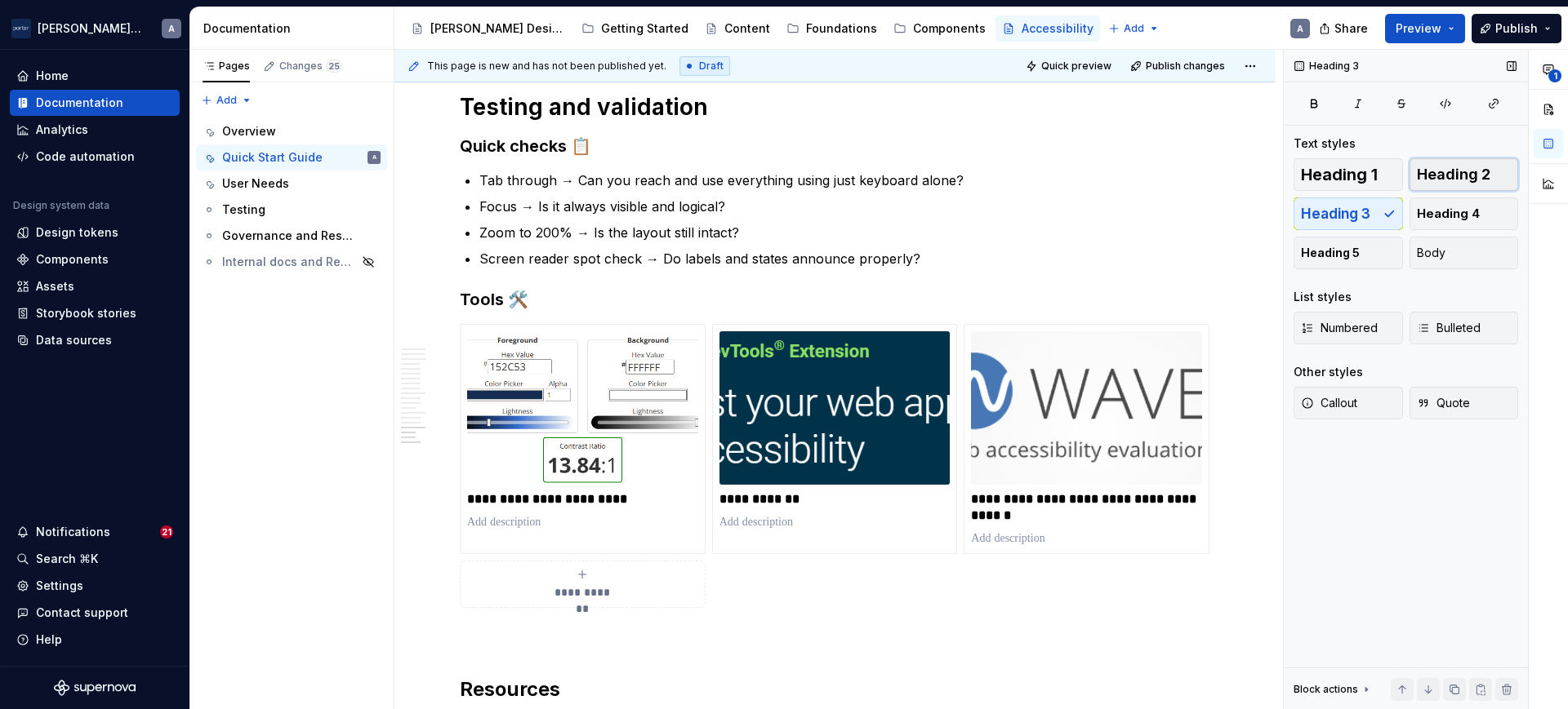
click at [1468, 167] on span "Heading 2" at bounding box center [1454, 175] width 73 height 17
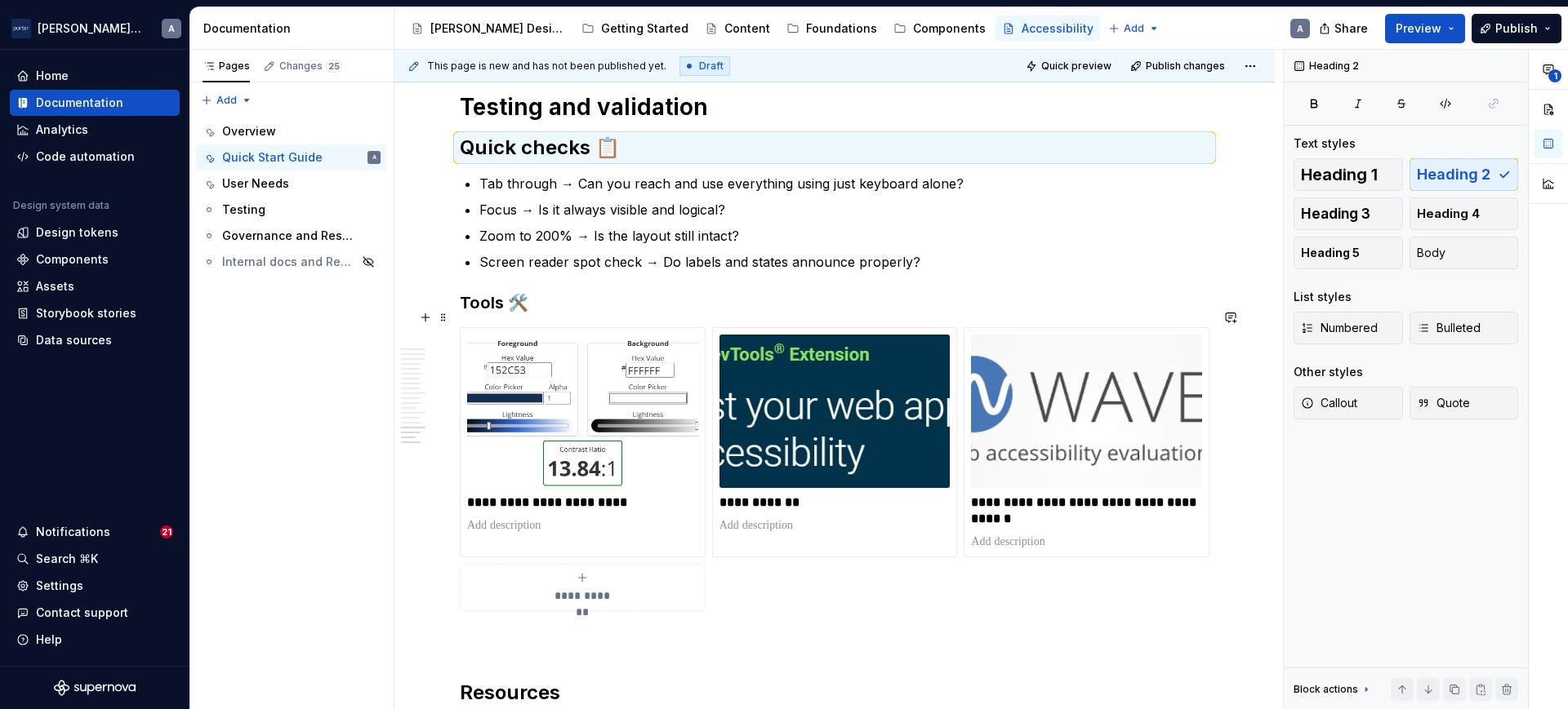
click at [499, 313] on strong "Tools 🛠️" at bounding box center [494, 303] width 69 height 19
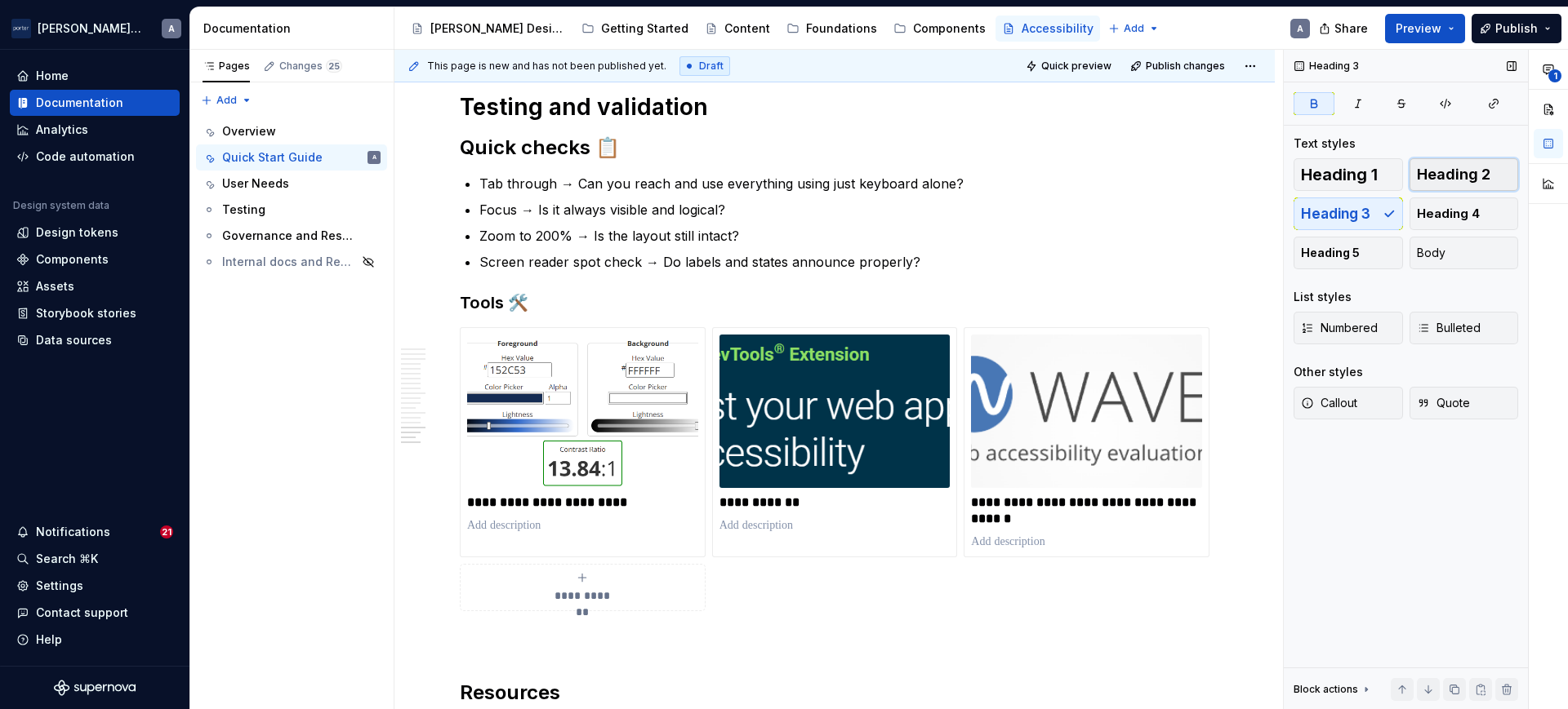
click at [1435, 169] on span "Heading 2" at bounding box center [1454, 175] width 73 height 17
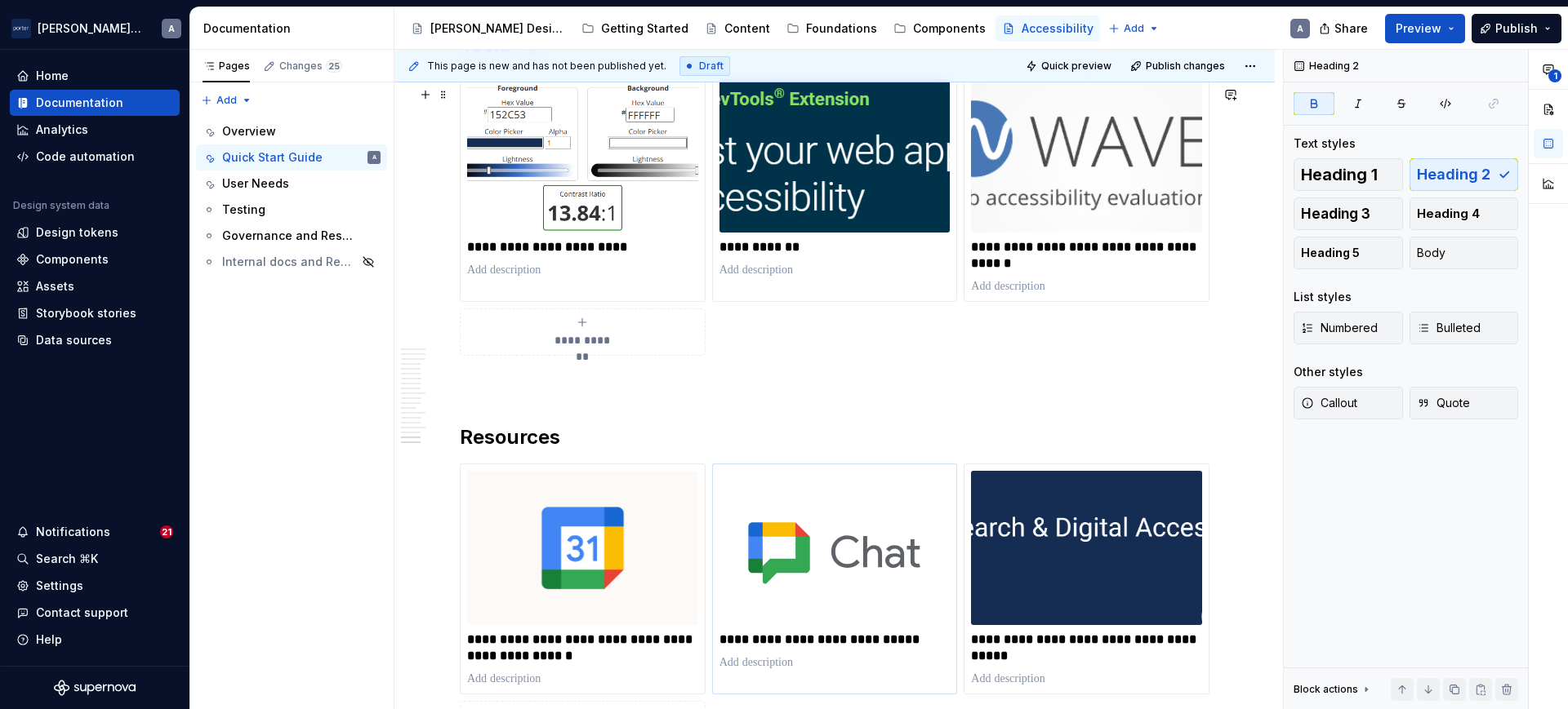
scroll to position [3093, 0]
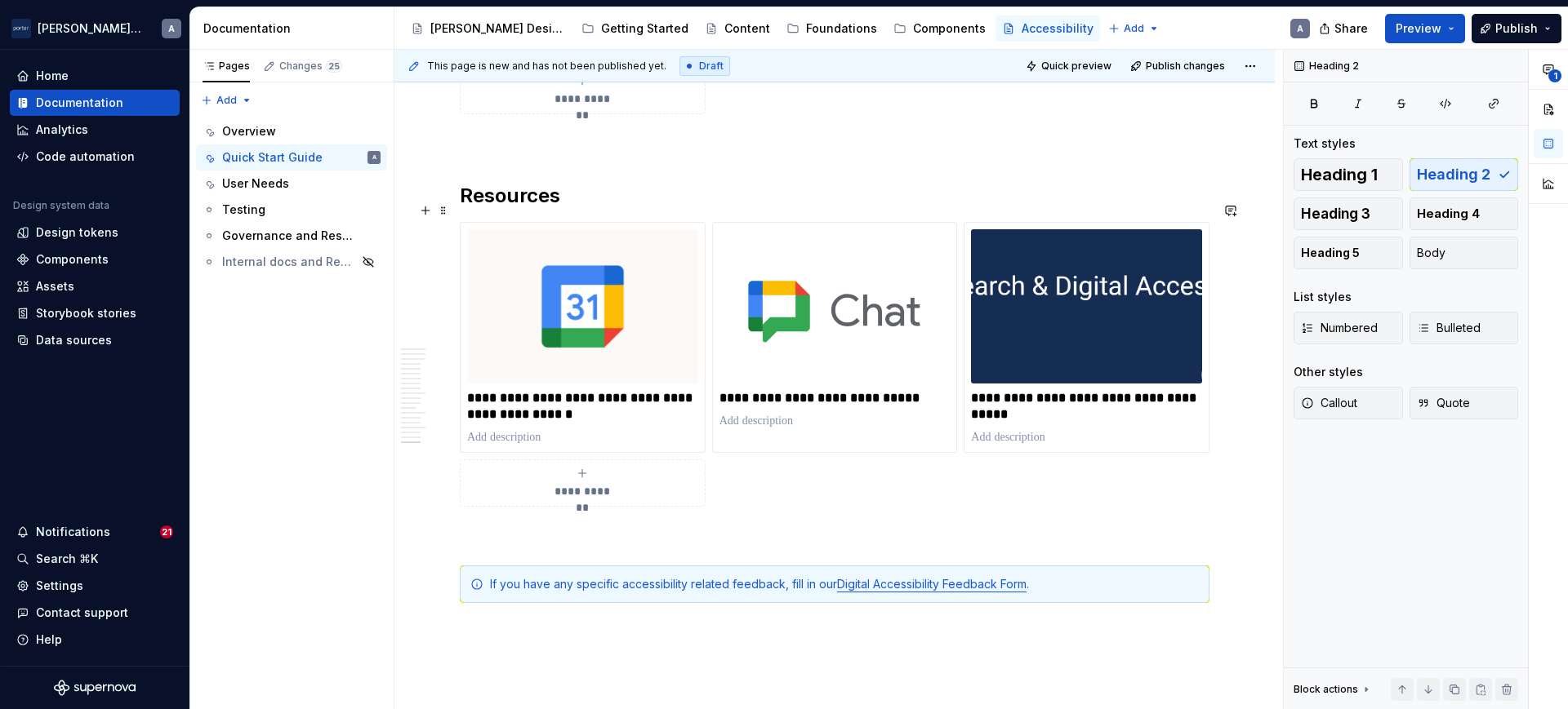
click at [537, 209] on h2 "Resources" at bounding box center [834, 196] width 749 height 26
click at [1336, 180] on span "Heading 1" at bounding box center [1339, 175] width 77 height 17
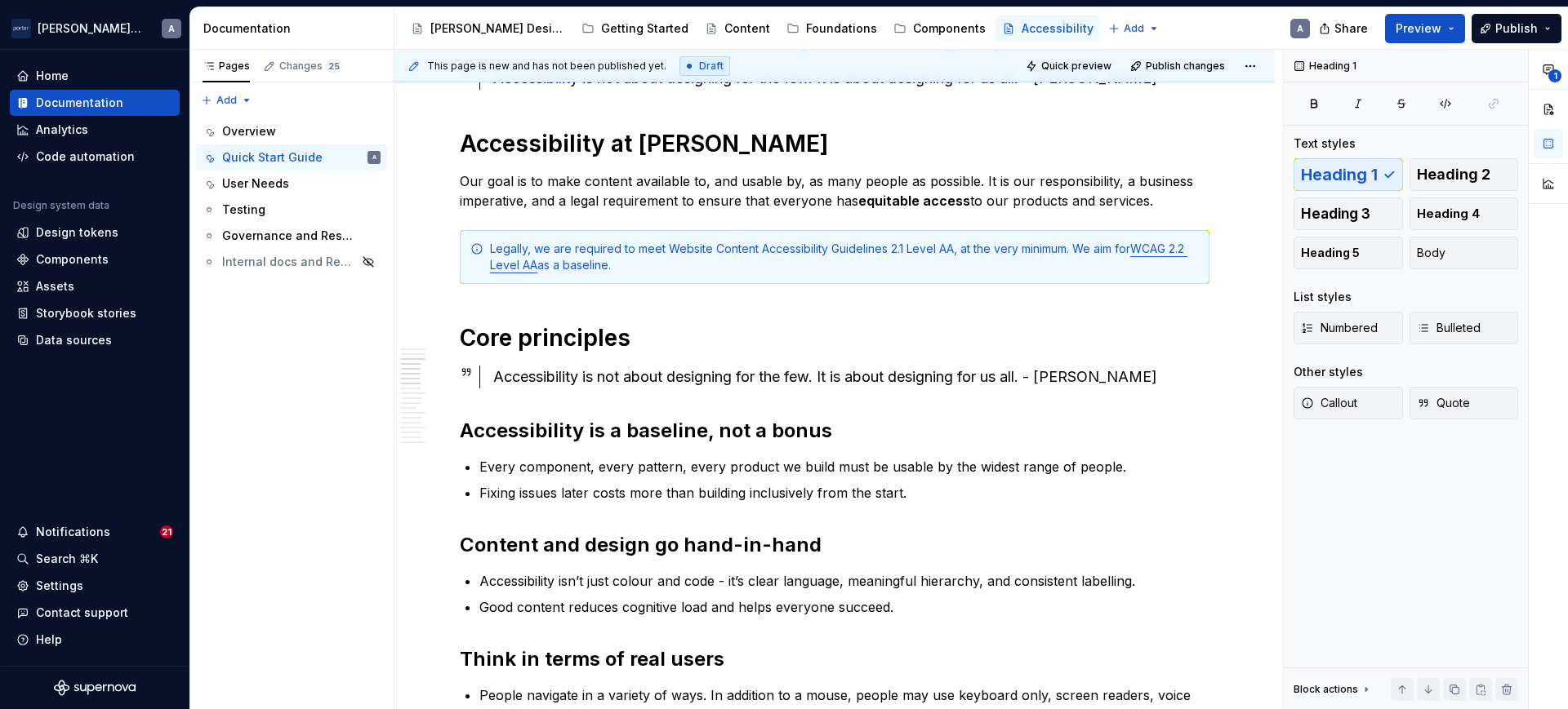
scroll to position [0, 0]
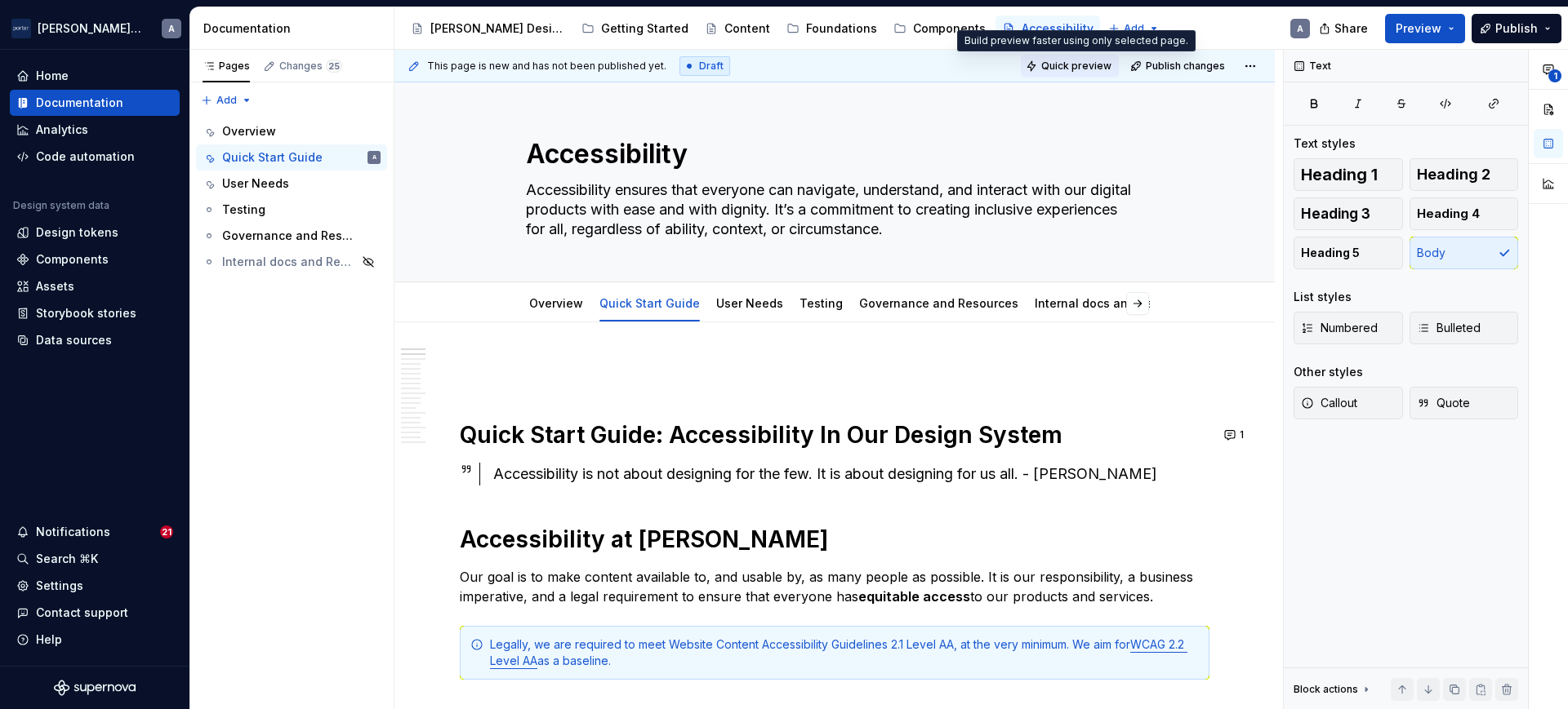
click at [1053, 68] on span "Quick preview" at bounding box center [1076, 65] width 70 height 13
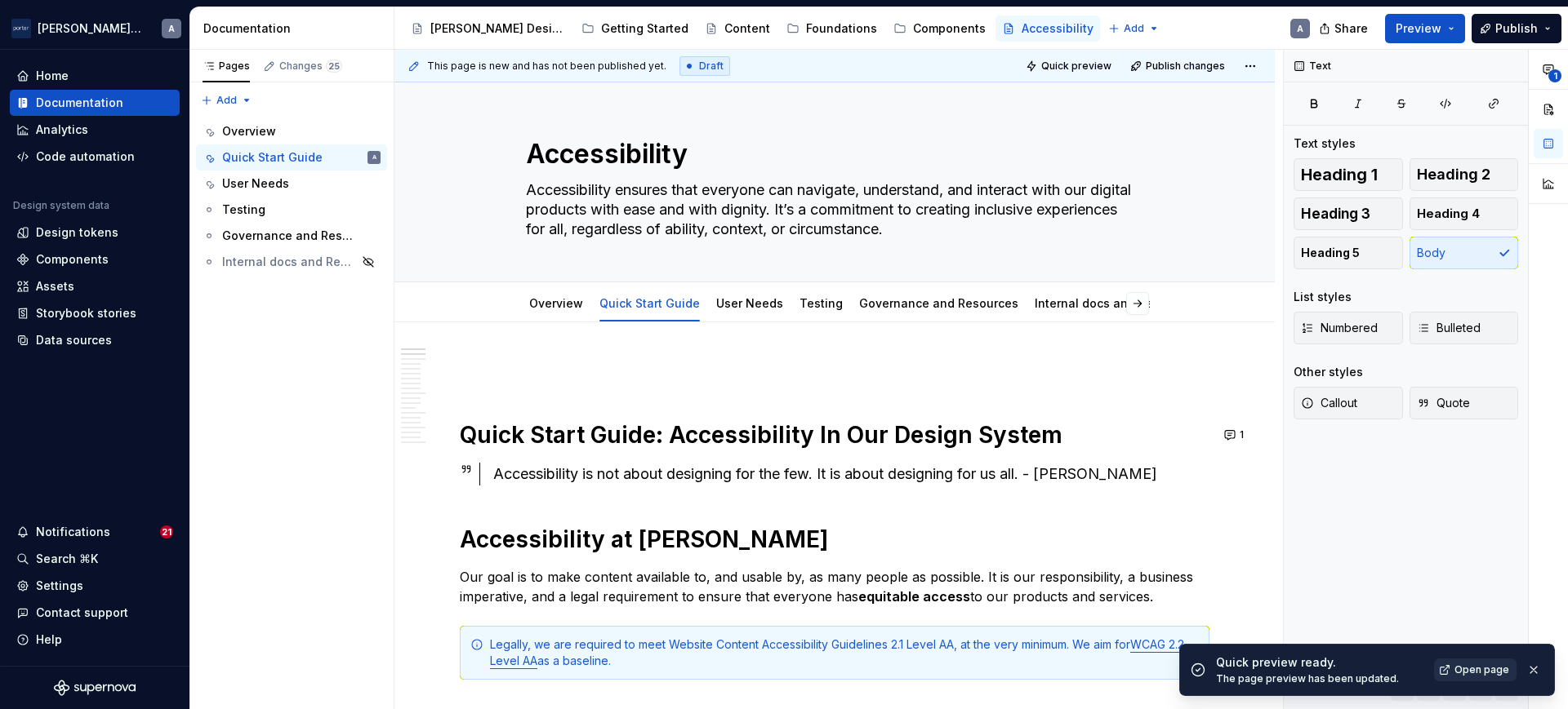
click at [1480, 661] on link "Open page" at bounding box center [1475, 670] width 82 height 23
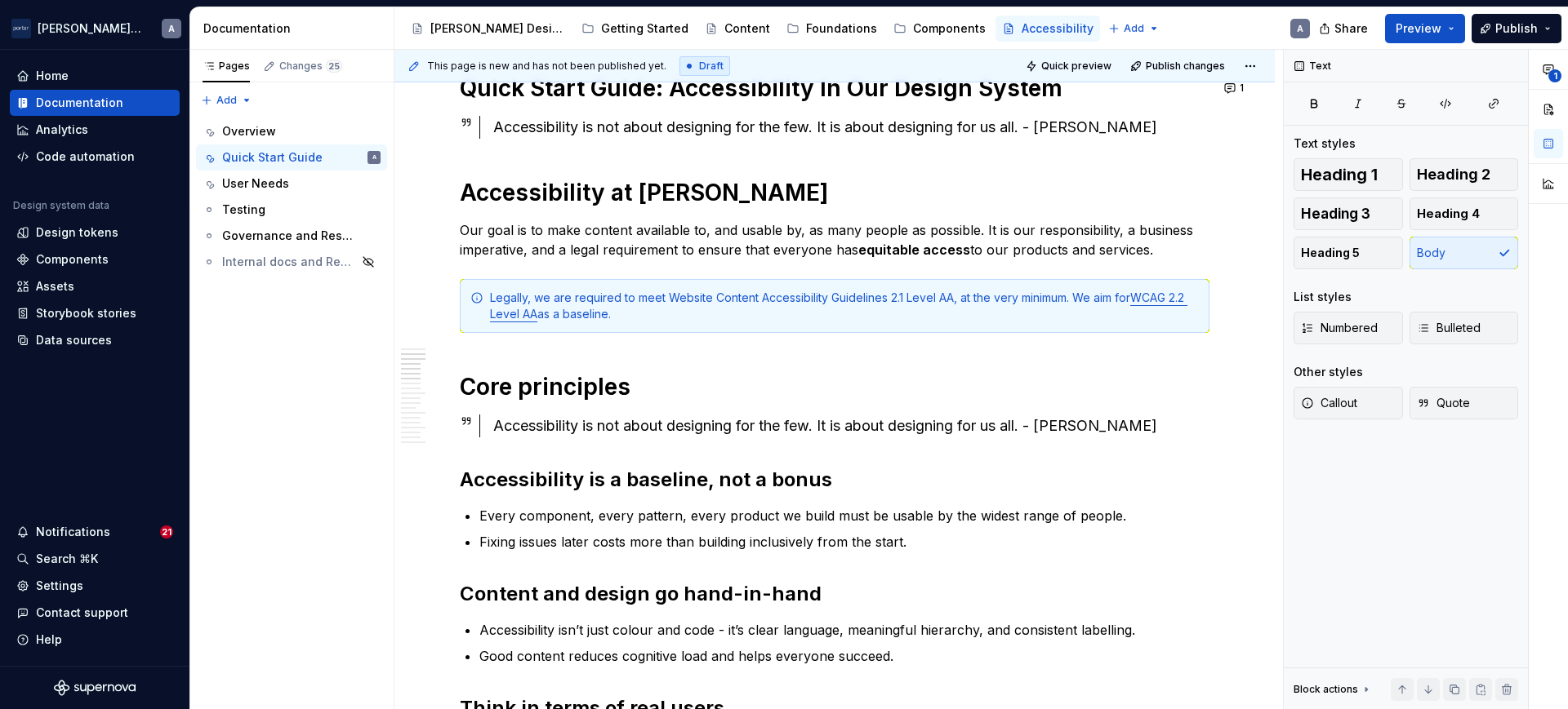
scroll to position [510, 0]
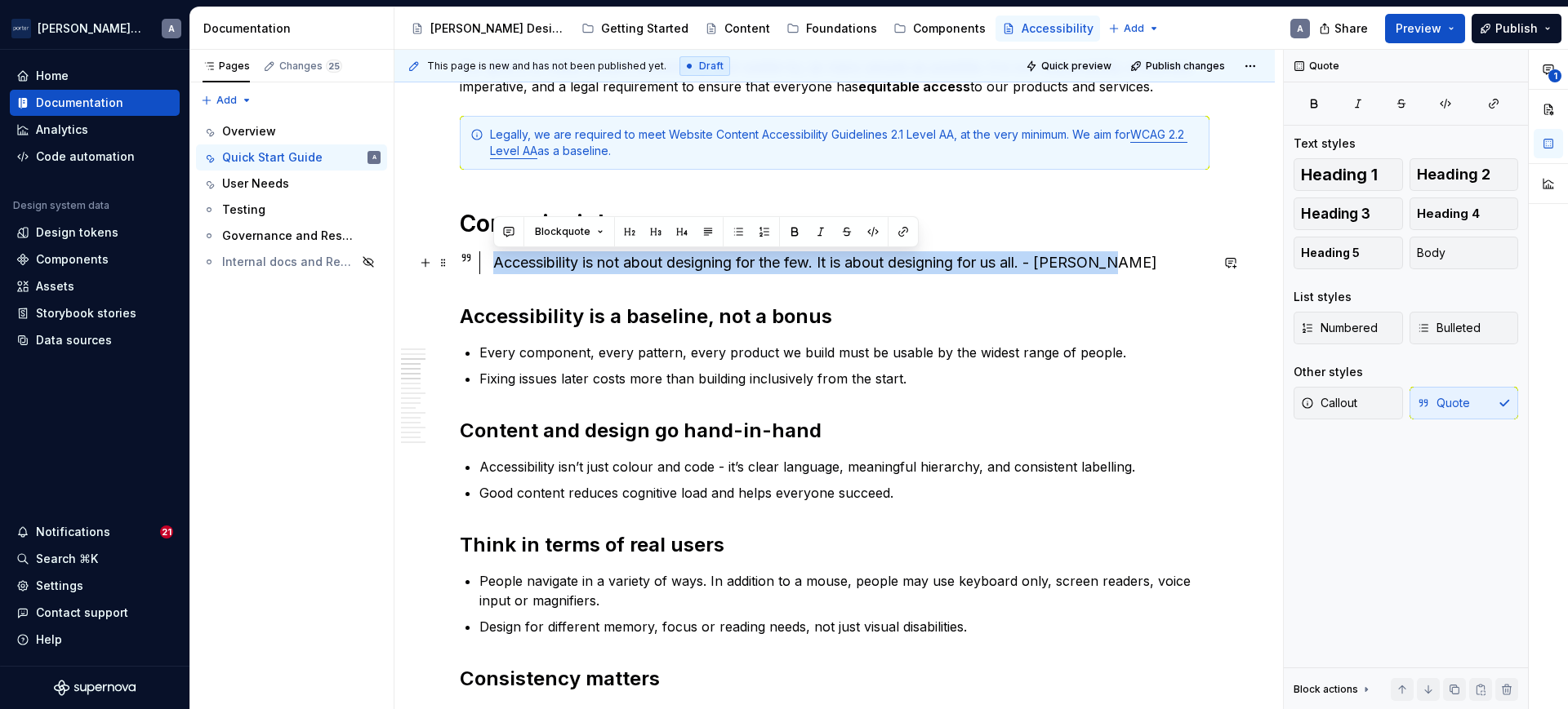
drag, startPoint x: 1132, startPoint y: 266, endPoint x: 493, endPoint y: 267, distance: 639.0
click at [493, 267] on div "Accessibility is not about designing for the few. It is about designing for us …" at bounding box center [845, 263] width 730 height 23
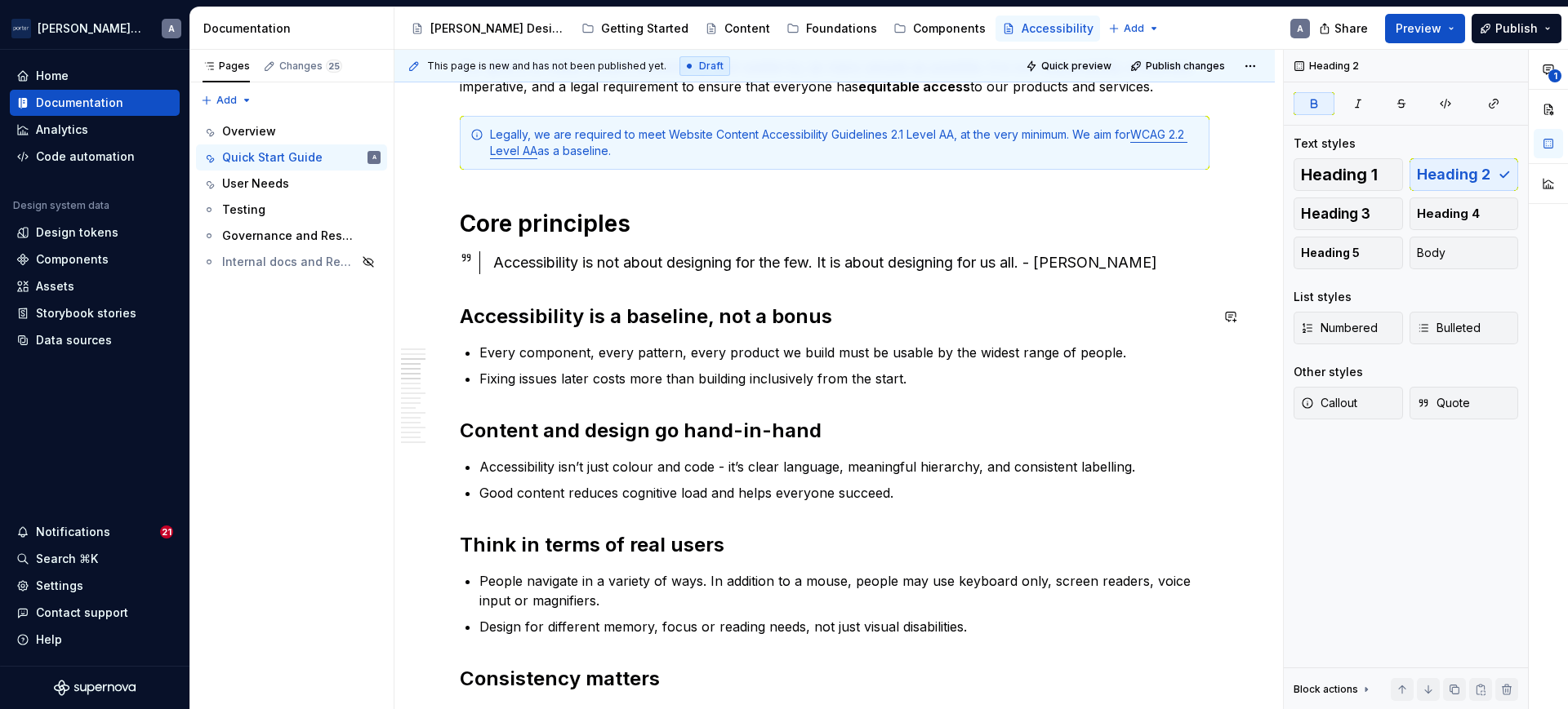
scroll to position [169, 0]
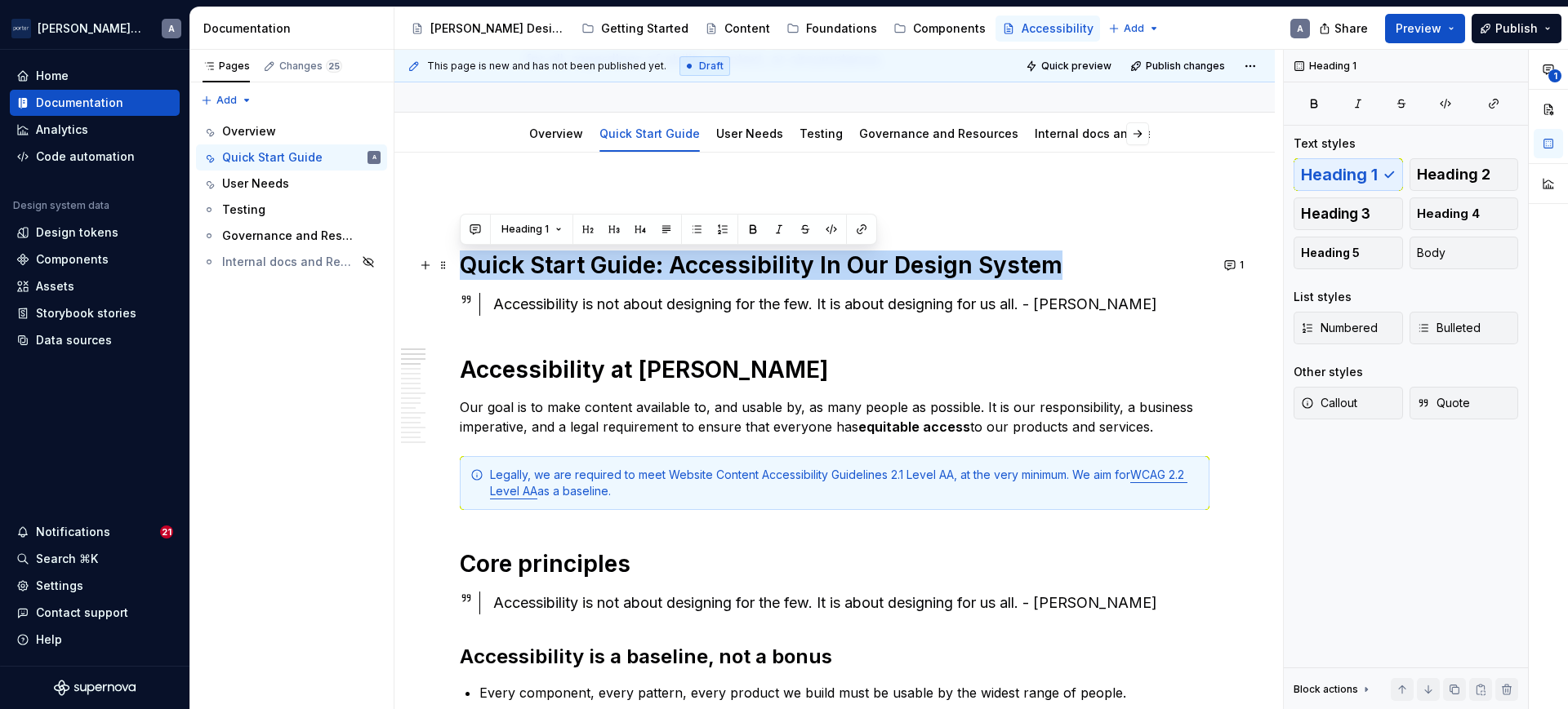
drag, startPoint x: 1059, startPoint y: 258, endPoint x: 455, endPoint y: 266, distance: 604.1
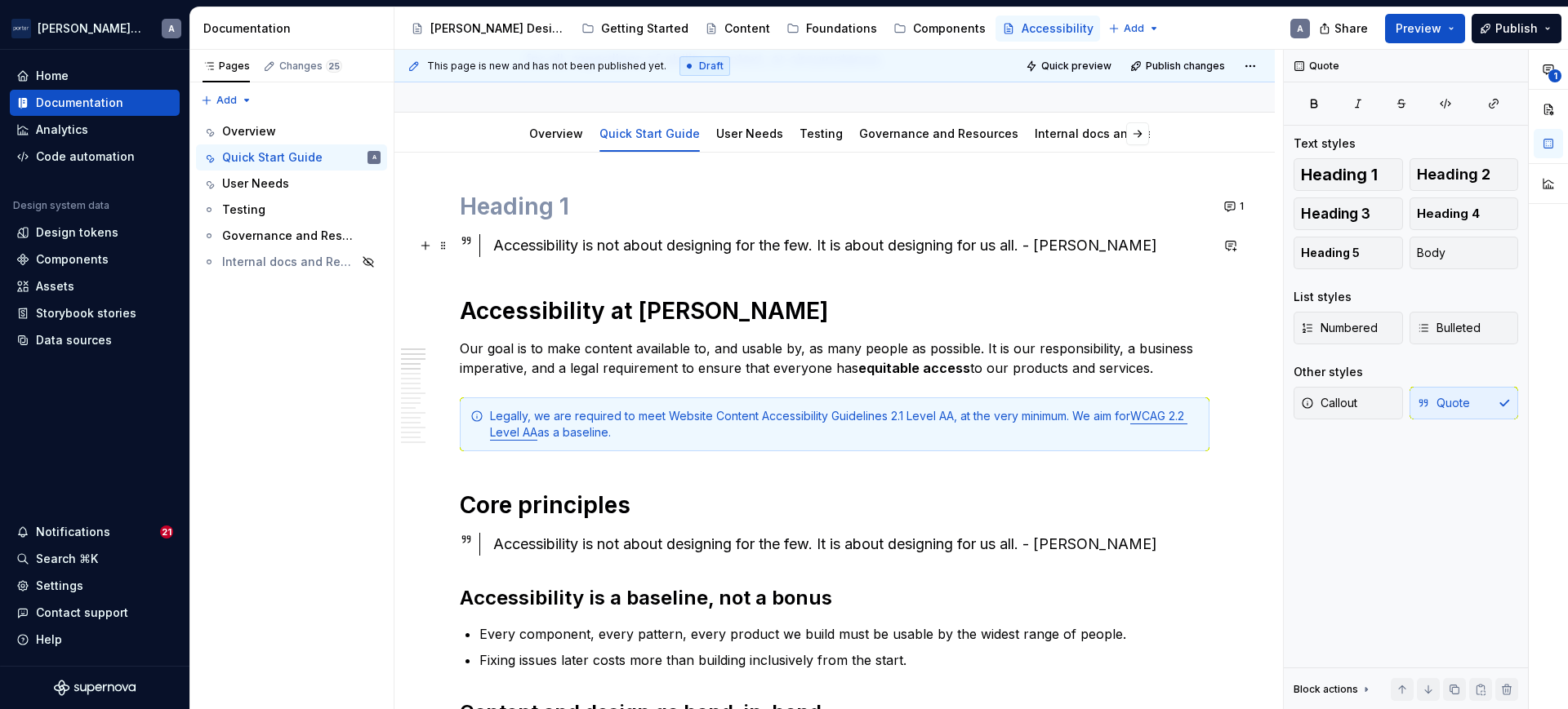
click at [494, 244] on div "Accessibility is not about designing for the few. It is about designing for us …" at bounding box center [852, 245] width 716 height 23
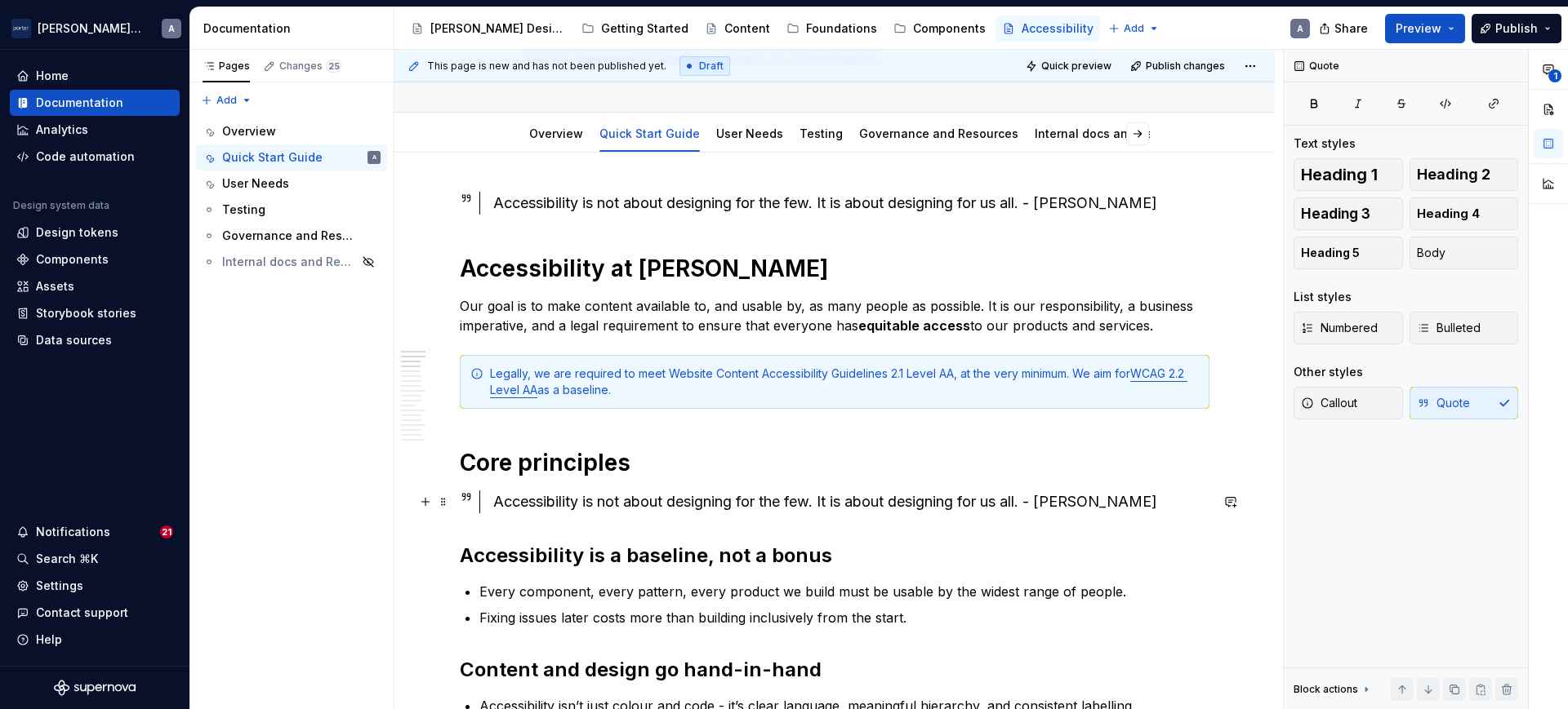
click at [604, 507] on div "Accessibility is not about designing for the few. It is about designing for us …" at bounding box center [852, 502] width 716 height 23
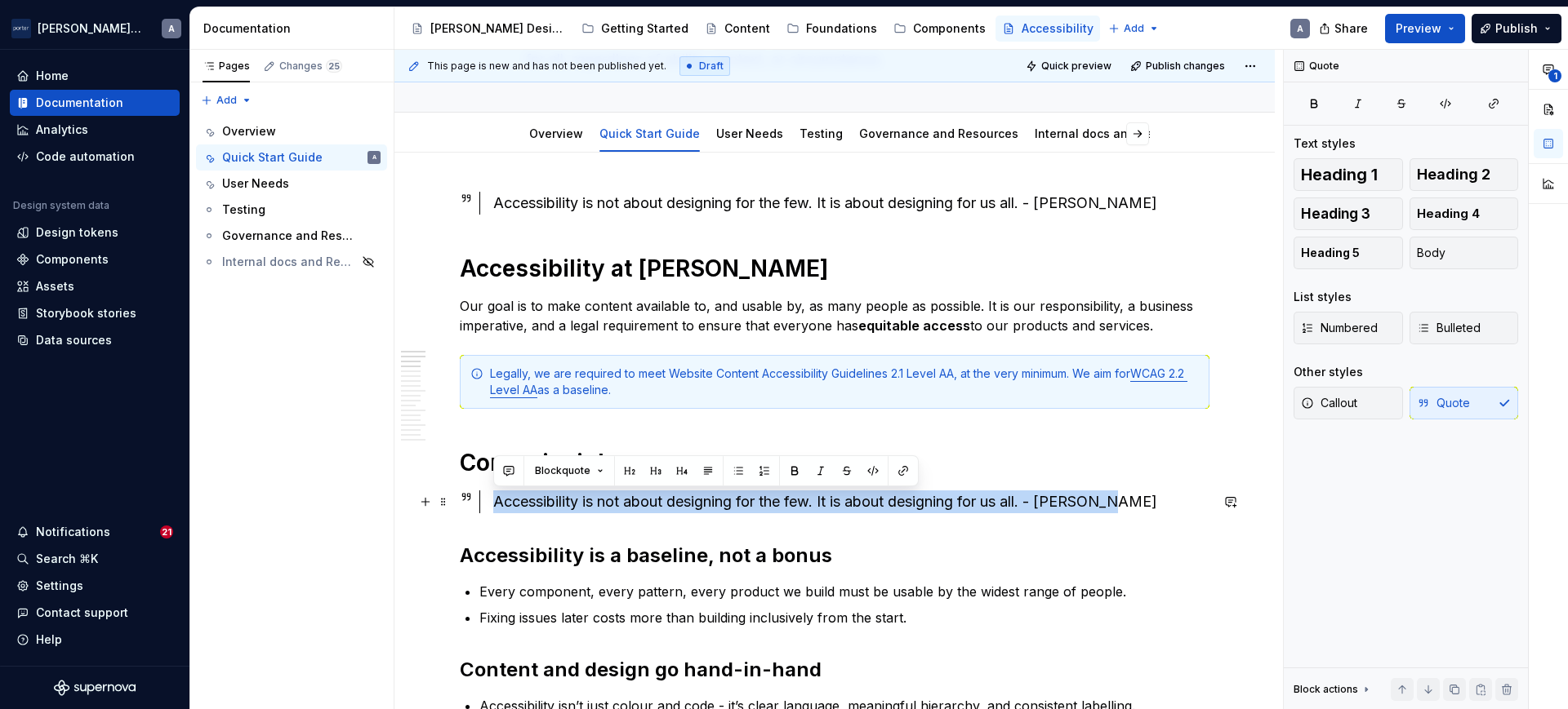
drag, startPoint x: 1158, startPoint y: 506, endPoint x: 454, endPoint y: 506, distance: 704.0
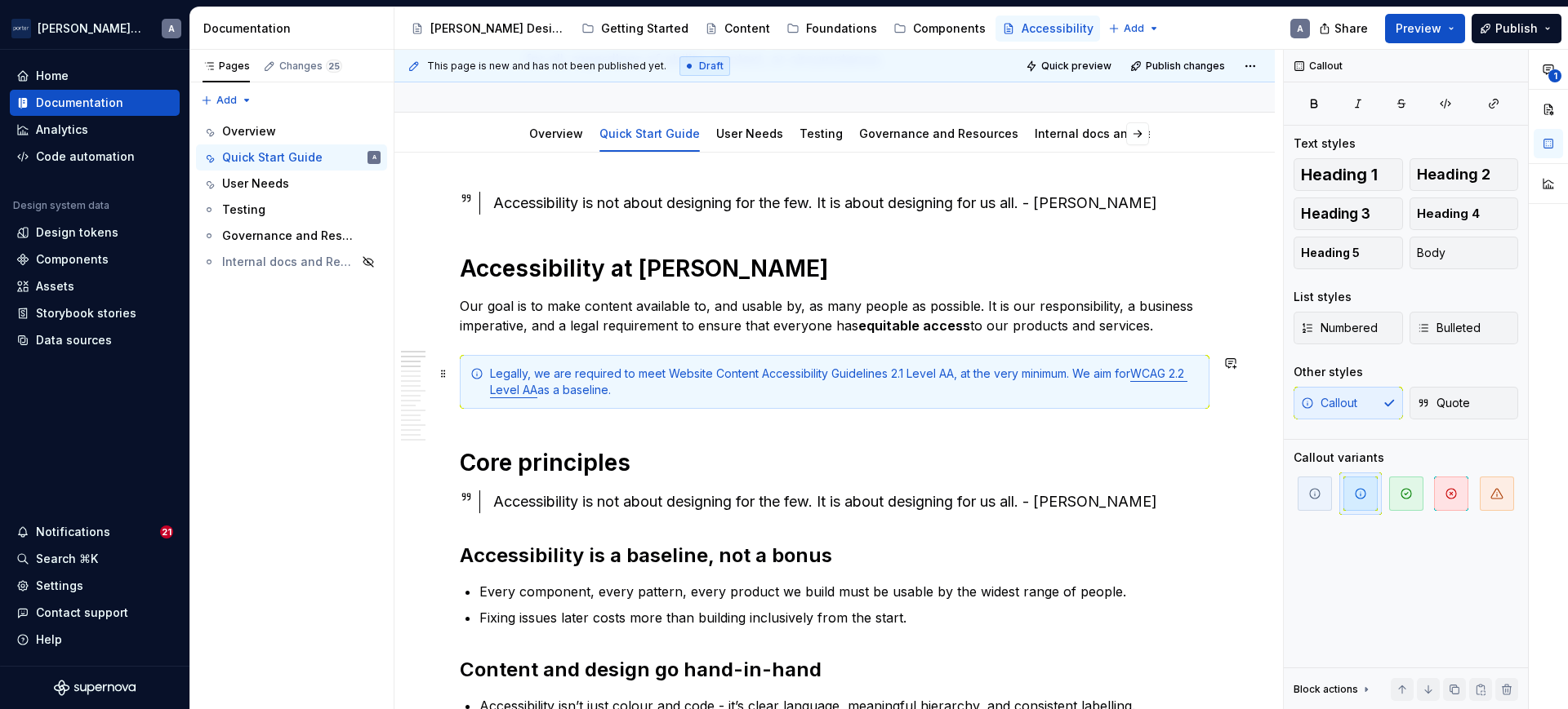
click at [1116, 392] on div "Legally, we are required to meet Website Content Accessibility Guidelines 2.1 L…" at bounding box center [844, 382] width 708 height 32
click at [1071, 59] on span "Quick preview" at bounding box center [1076, 65] width 70 height 13
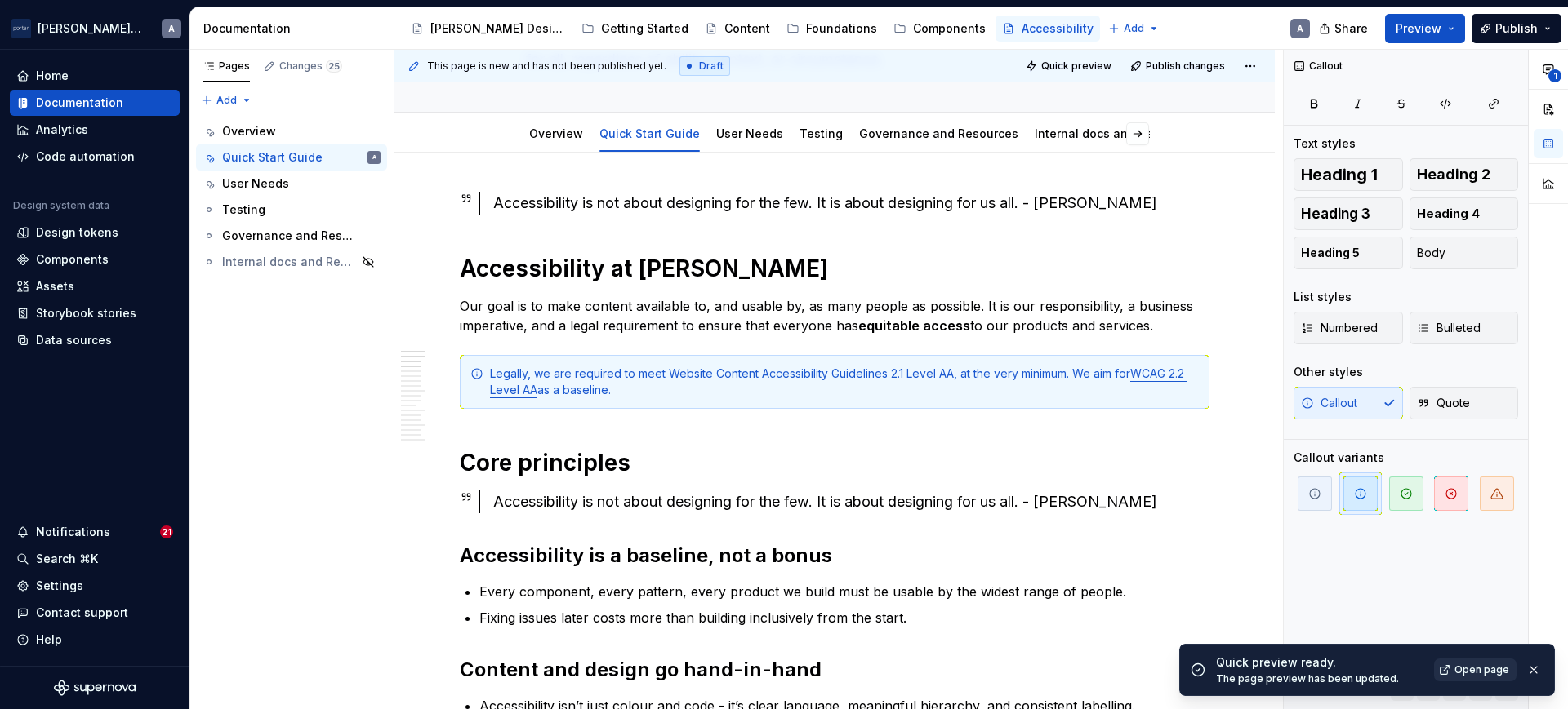
click at [1481, 669] on span "Open page" at bounding box center [1482, 670] width 55 height 13
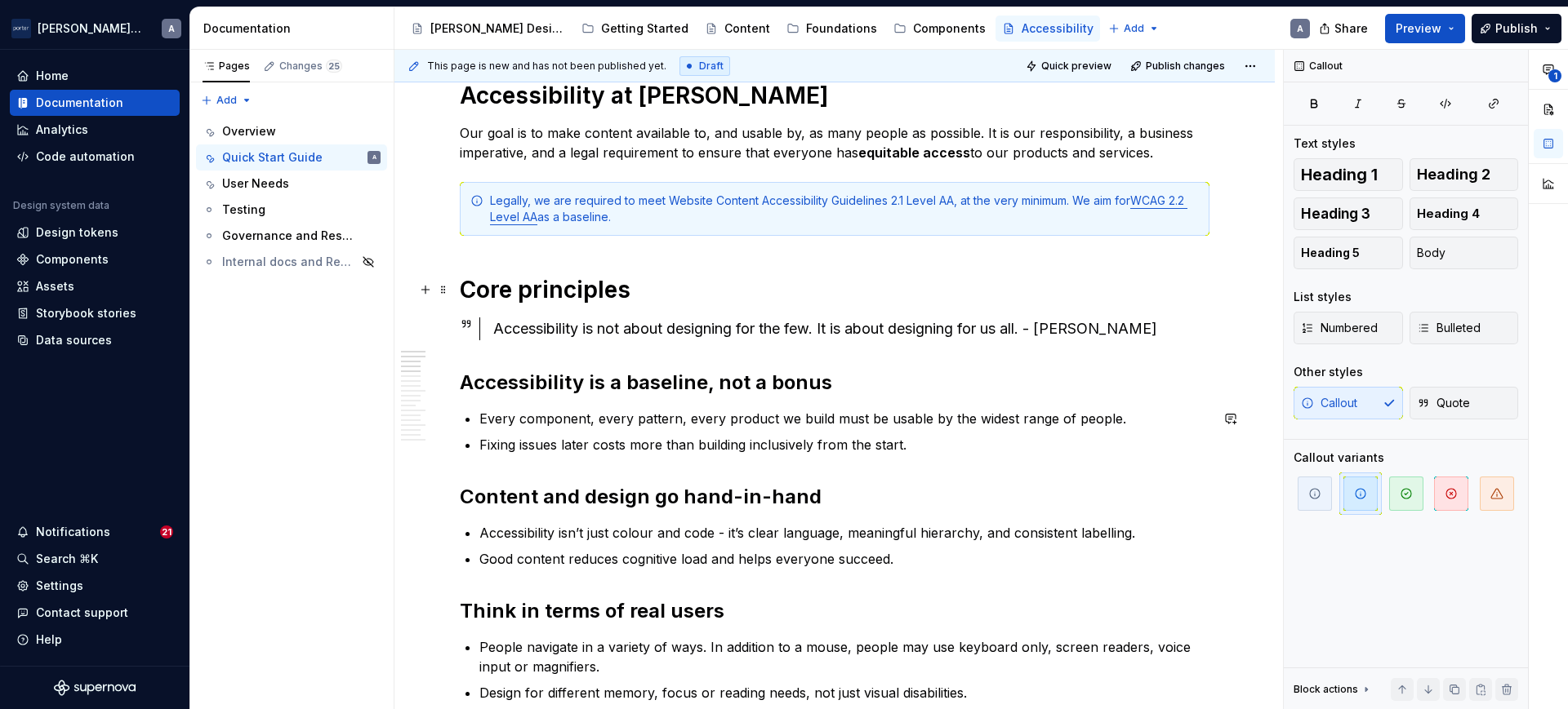
scroll to position [341, 0]
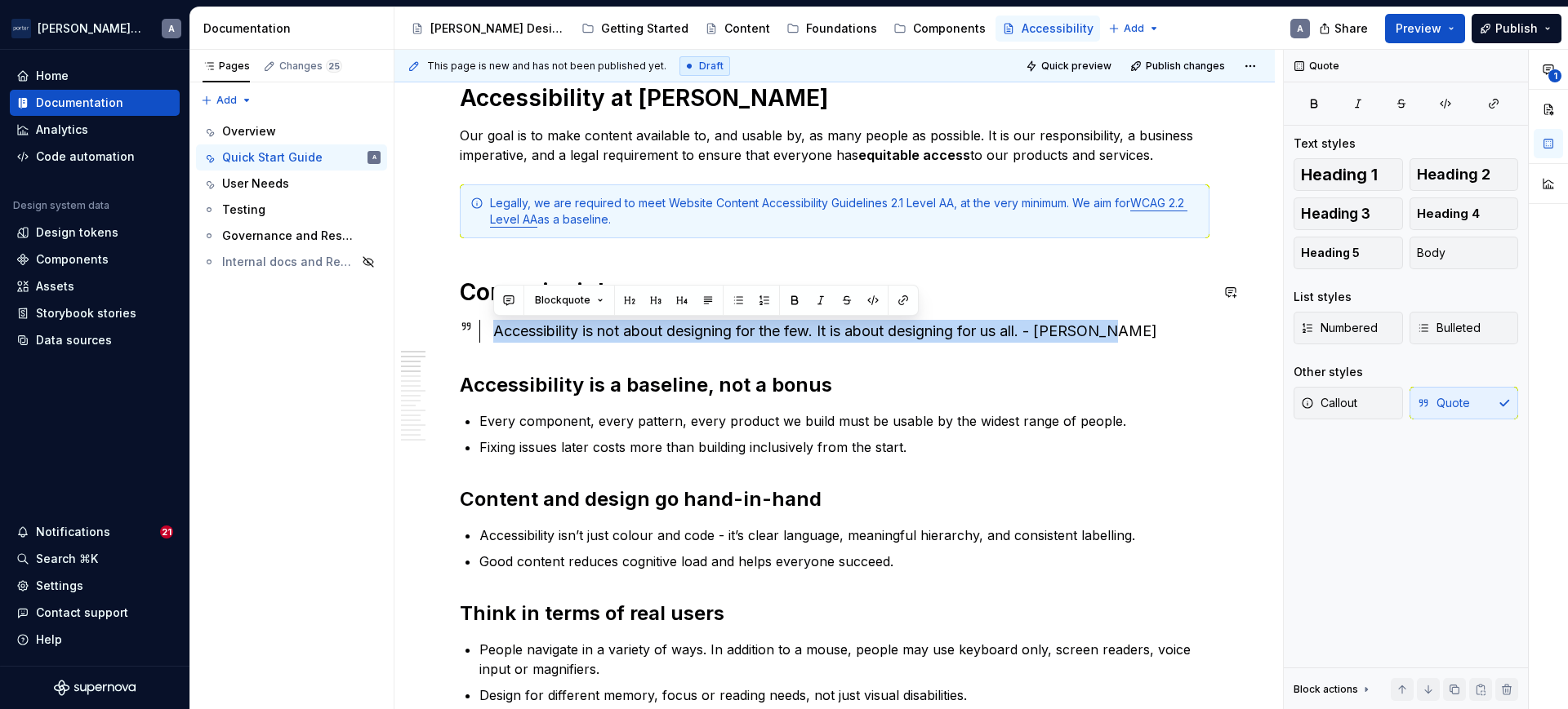
drag, startPoint x: 1134, startPoint y: 330, endPoint x: 425, endPoint y: 315, distance: 709.2
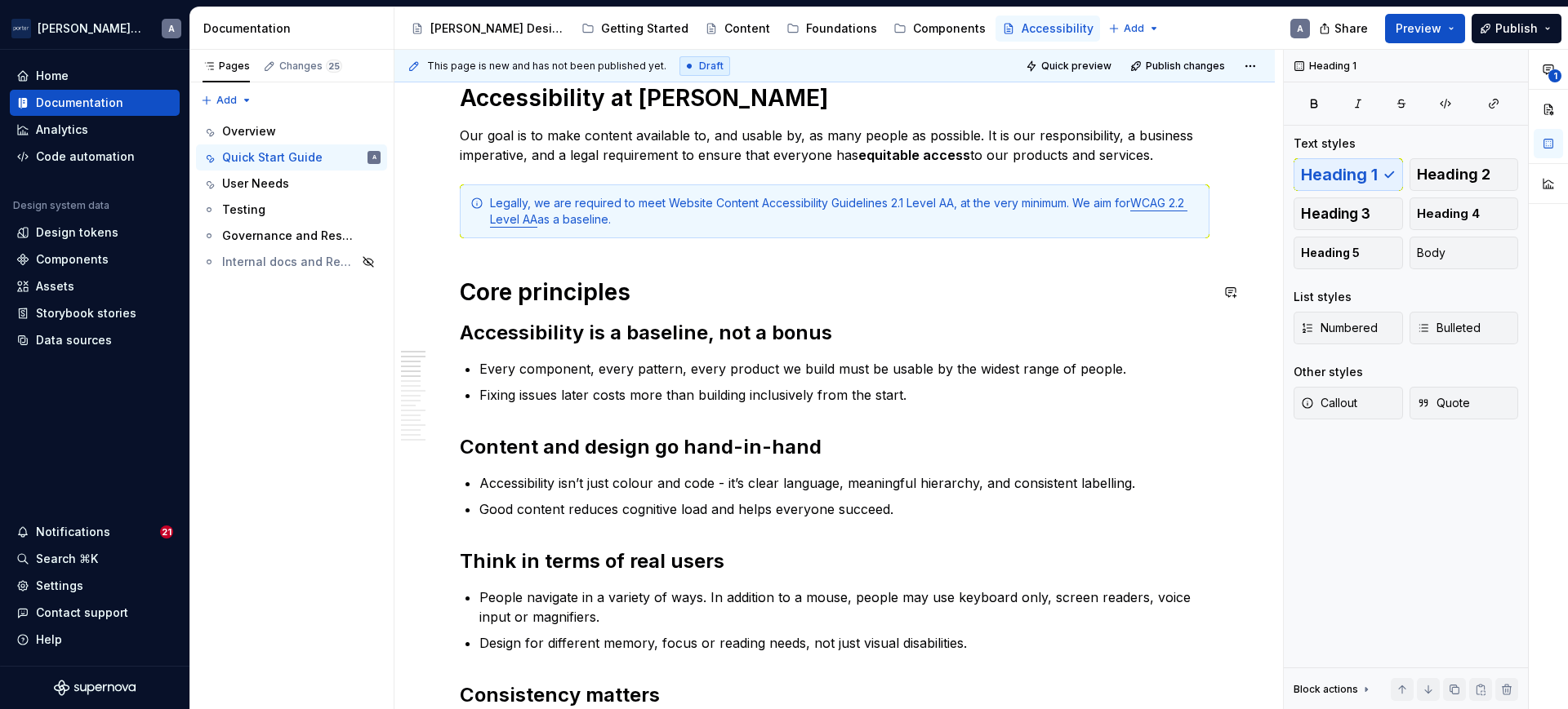
scroll to position [169, 0]
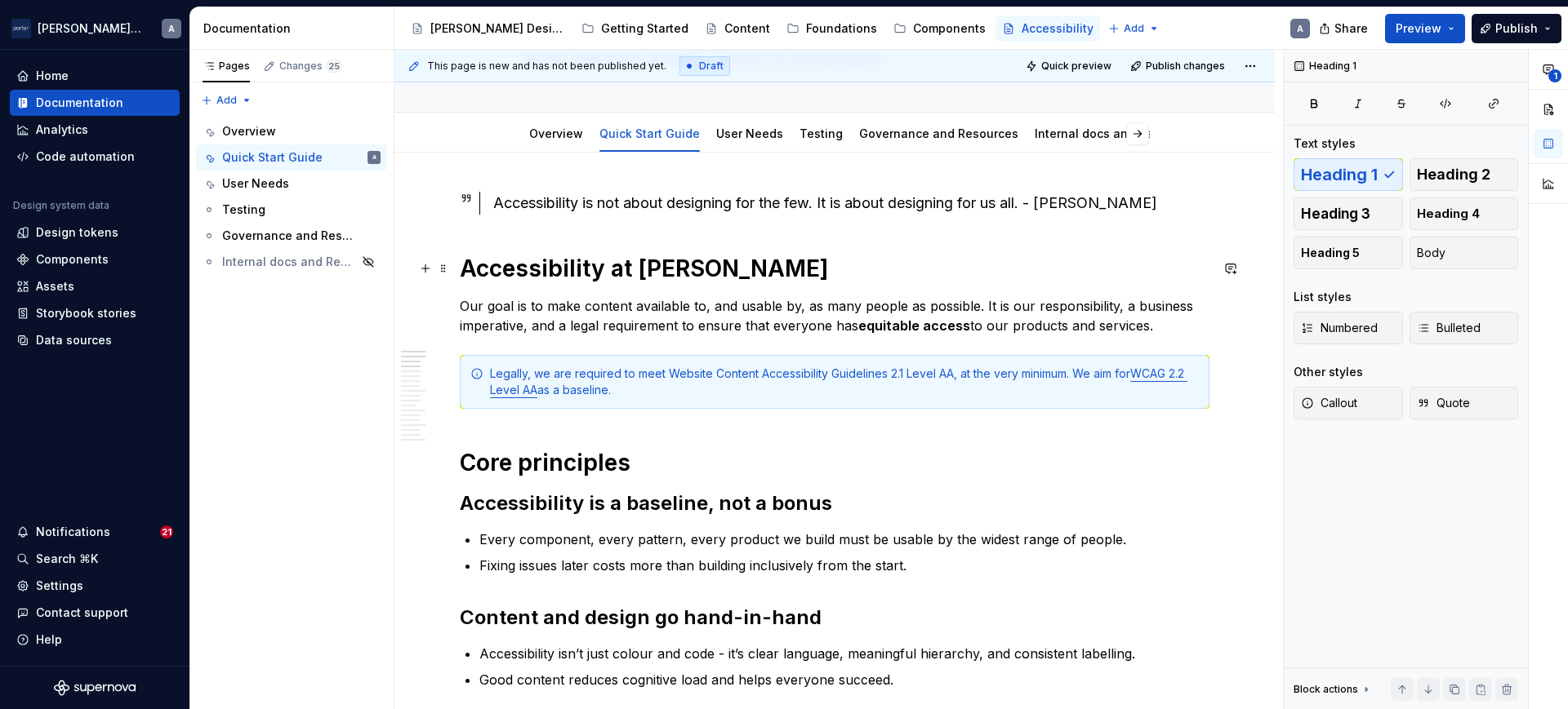
click at [677, 257] on h1 "Accessibility at [PERSON_NAME]" at bounding box center [834, 269] width 749 height 30
click at [1086, 57] on button "Quick preview" at bounding box center [1070, 66] width 98 height 23
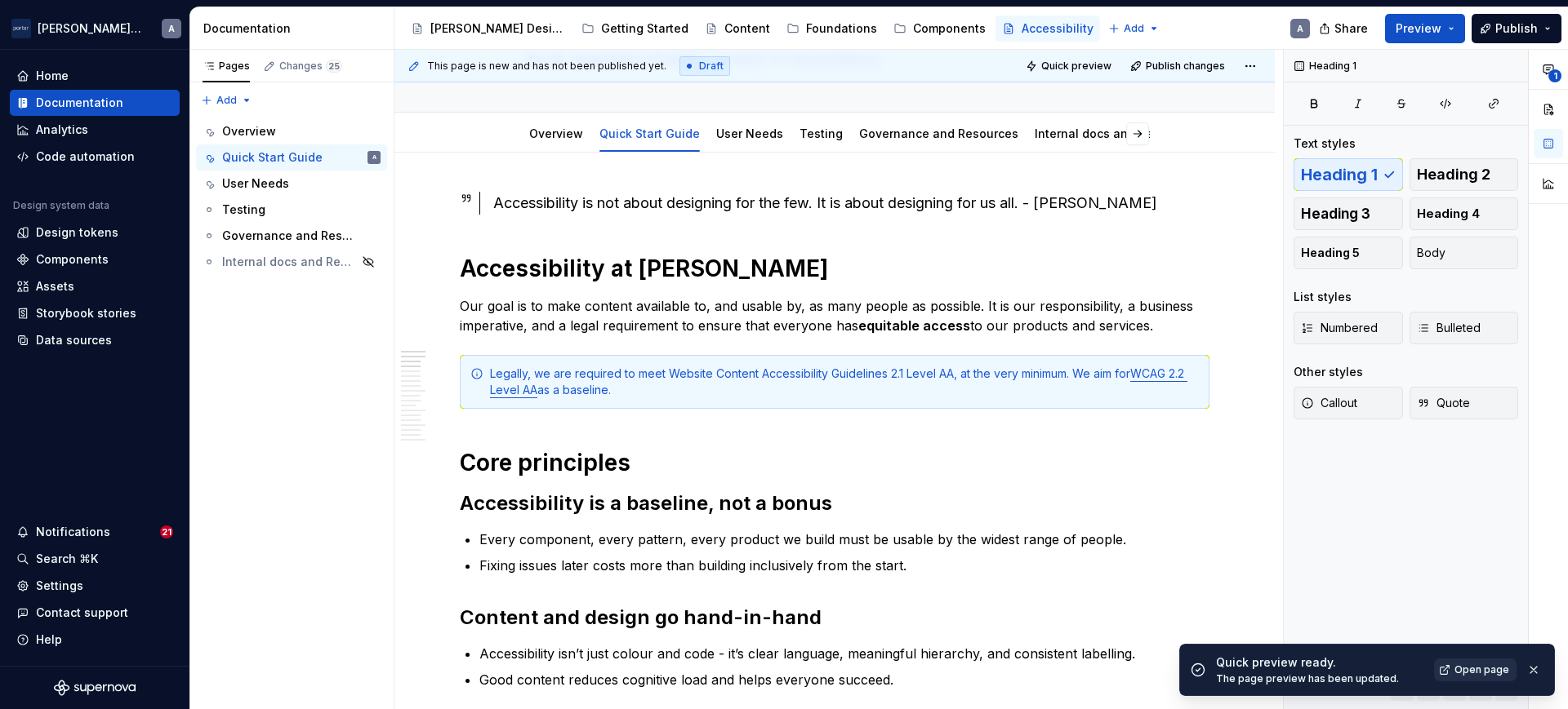
click at [1482, 670] on span "Open page" at bounding box center [1482, 670] width 55 height 13
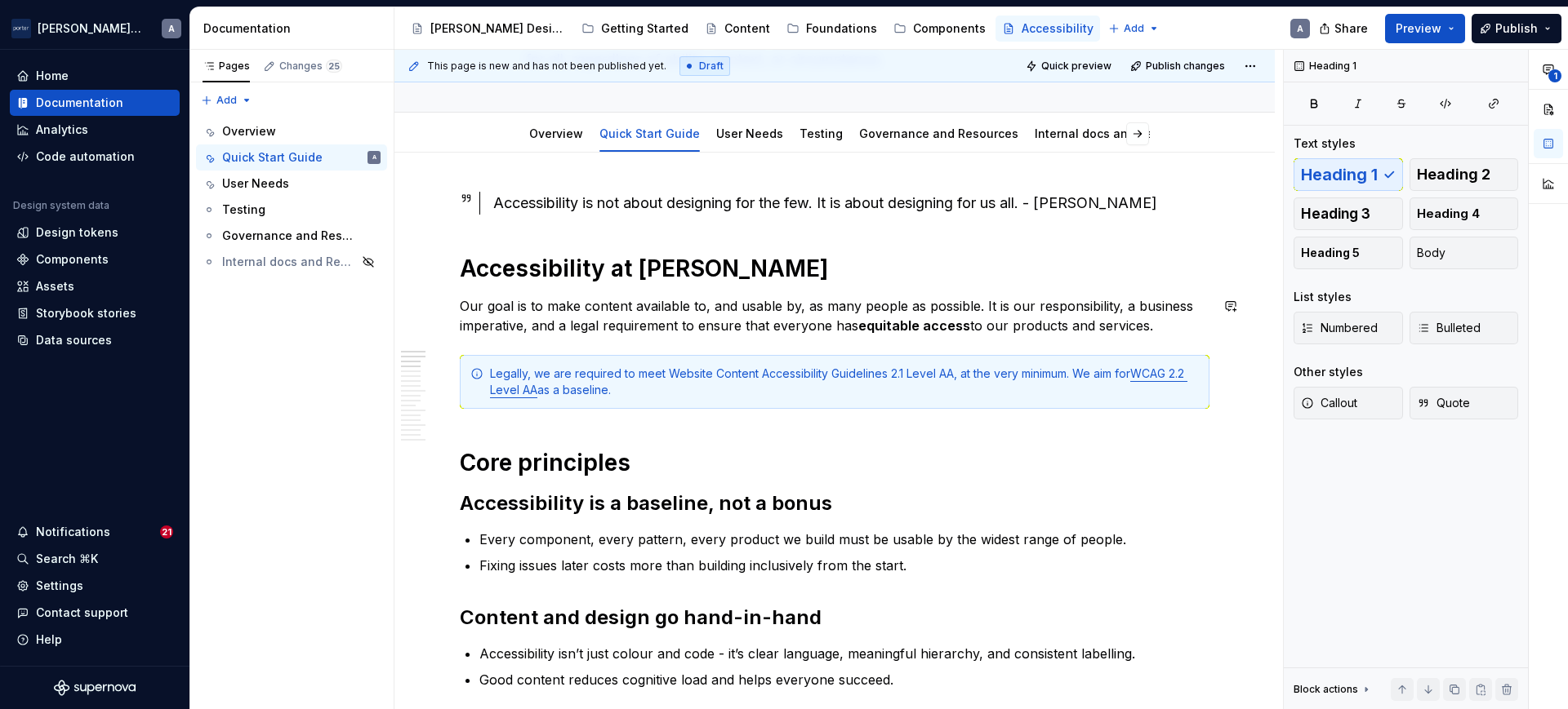
type textarea "*"
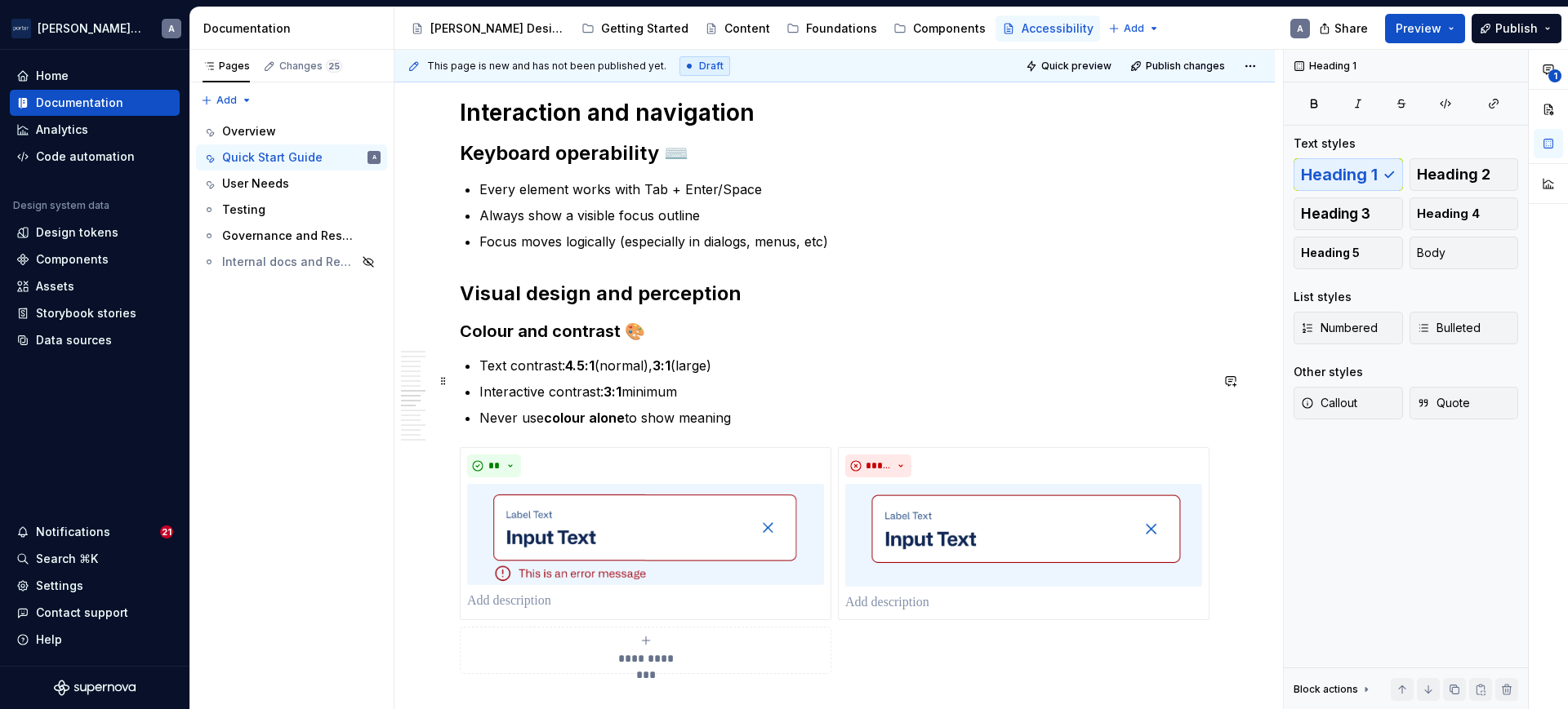
scroll to position [1360, 0]
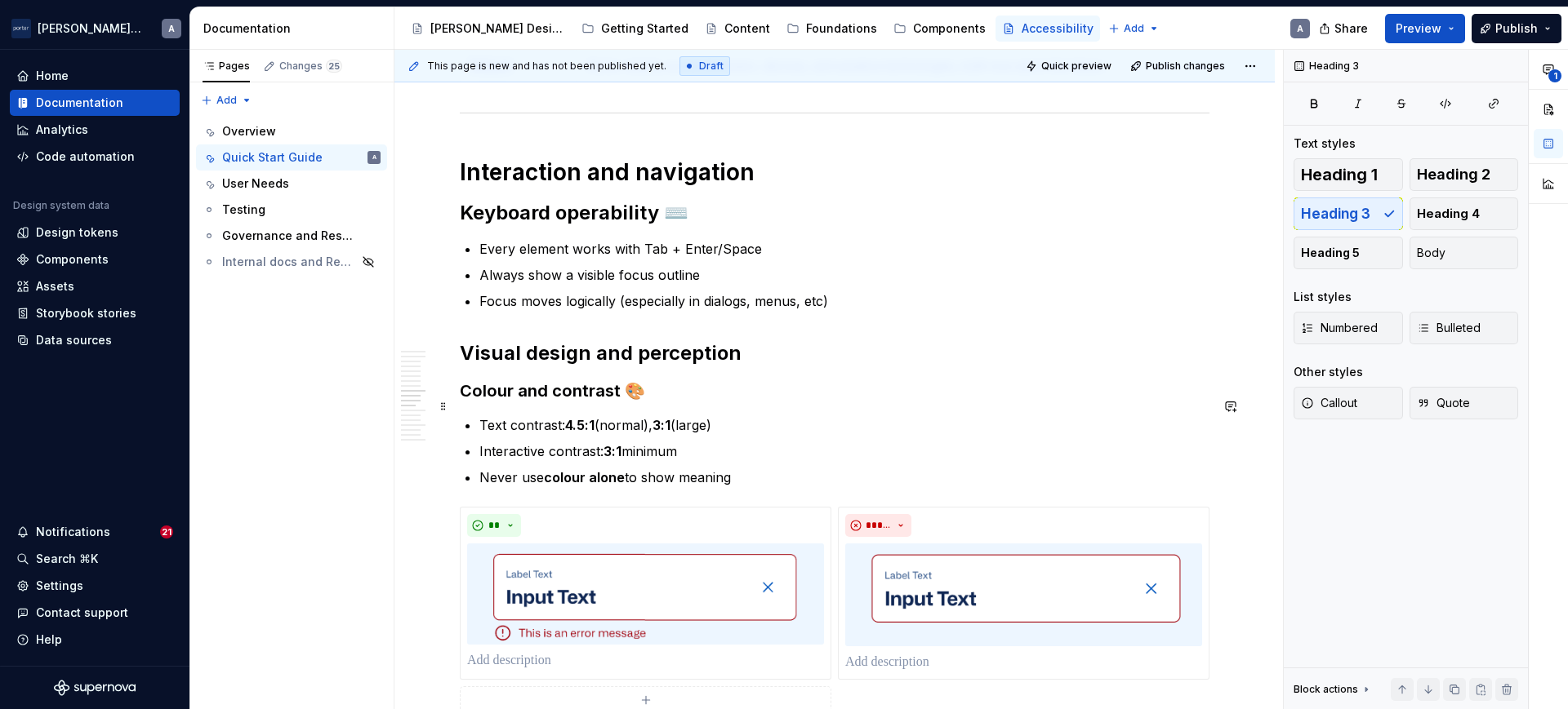
click at [694, 403] on h3 "Colour and contrast 🎨" at bounding box center [834, 391] width 749 height 23
drag, startPoint x: 673, startPoint y: 411, endPoint x: 625, endPoint y: 410, distance: 48.0
click at [625, 403] on h3 "Colour and contrast 🎨" at bounding box center [834, 391] width 749 height 23
copy h3 "🎨"
click at [609, 285] on p "Always show a visible focus outline" at bounding box center [845, 275] width 730 height 19
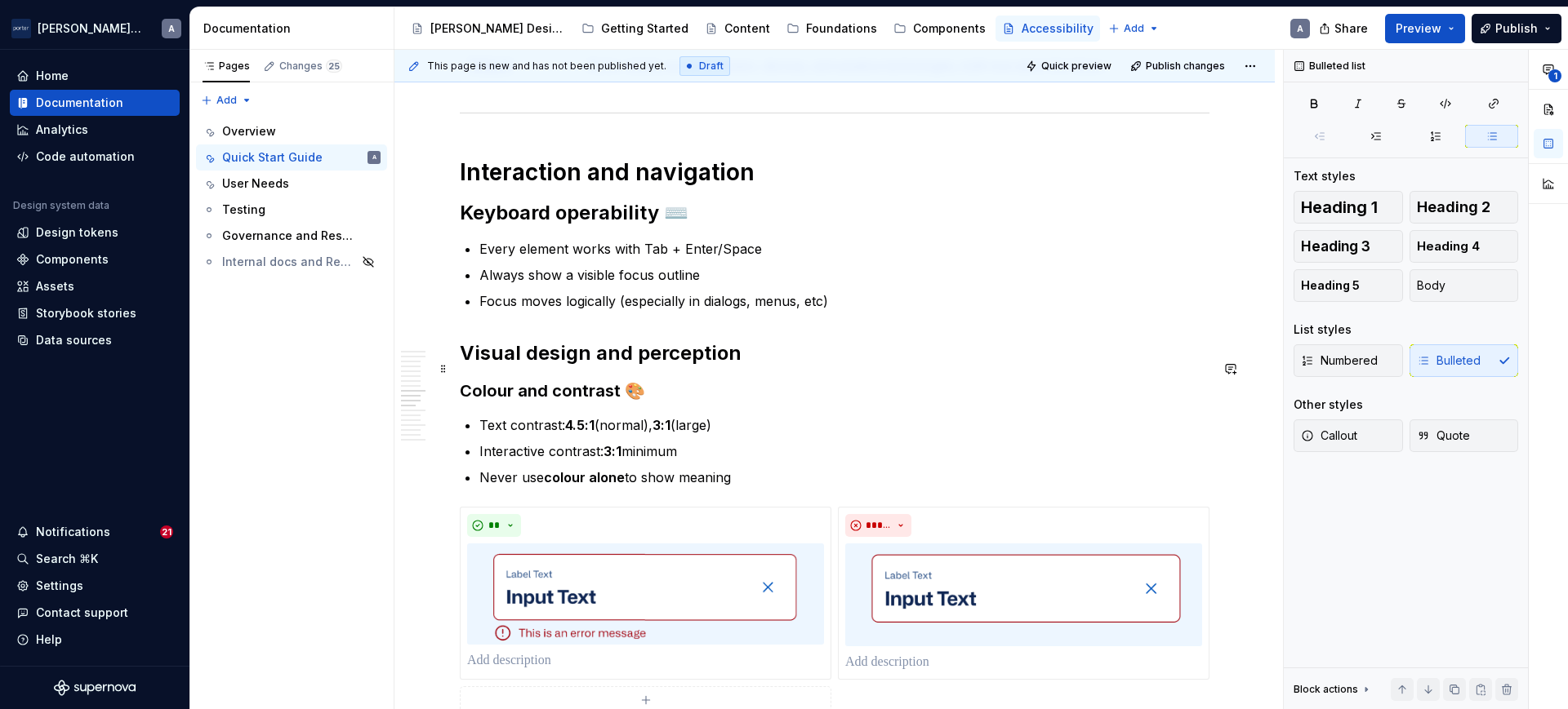
click at [745, 367] on h2 "Visual design and perception" at bounding box center [834, 354] width 749 height 26
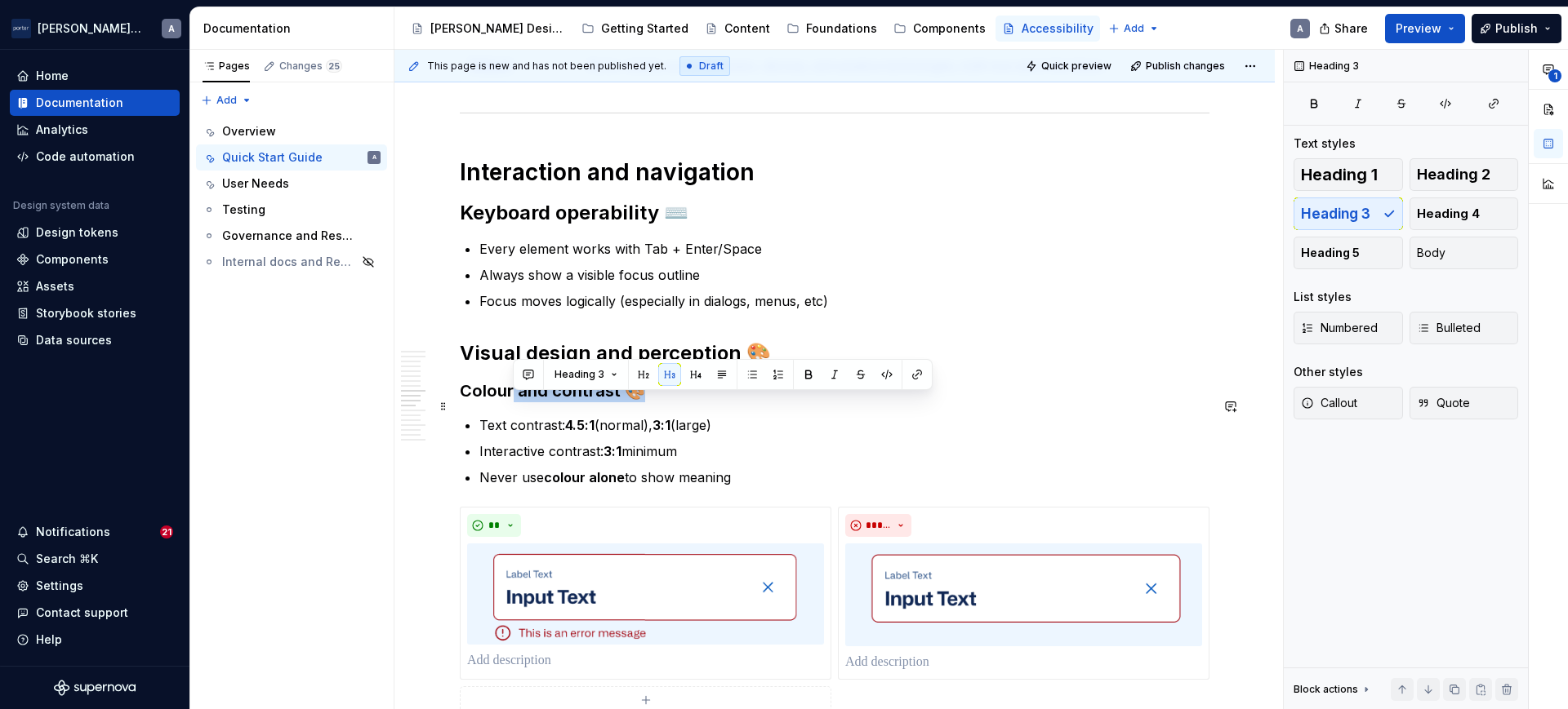
drag, startPoint x: 729, startPoint y: 402, endPoint x: 513, endPoint y: 402, distance: 216.0
click at [513, 402] on h3 "Colour and contrast 🎨" at bounding box center [834, 391] width 749 height 23
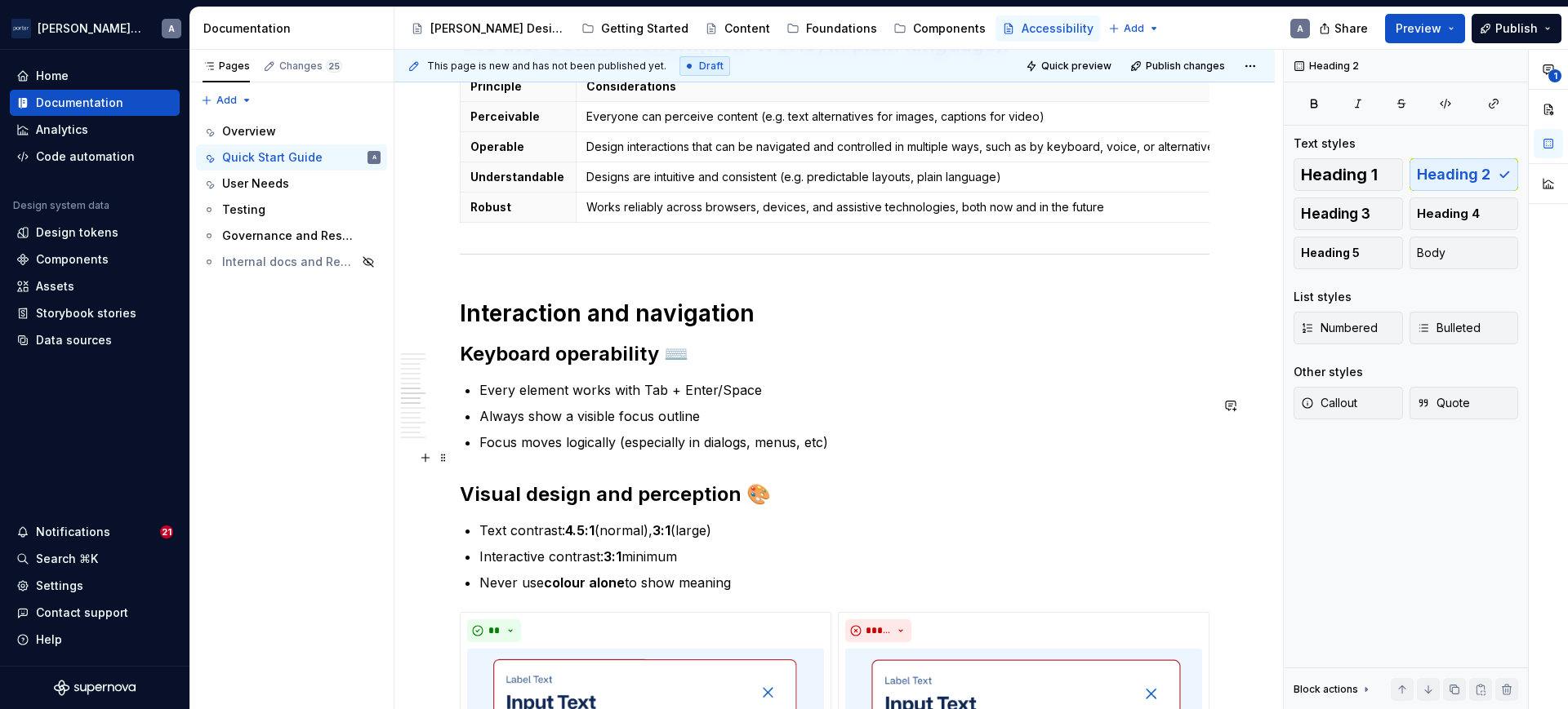
scroll to position [1190, 0]
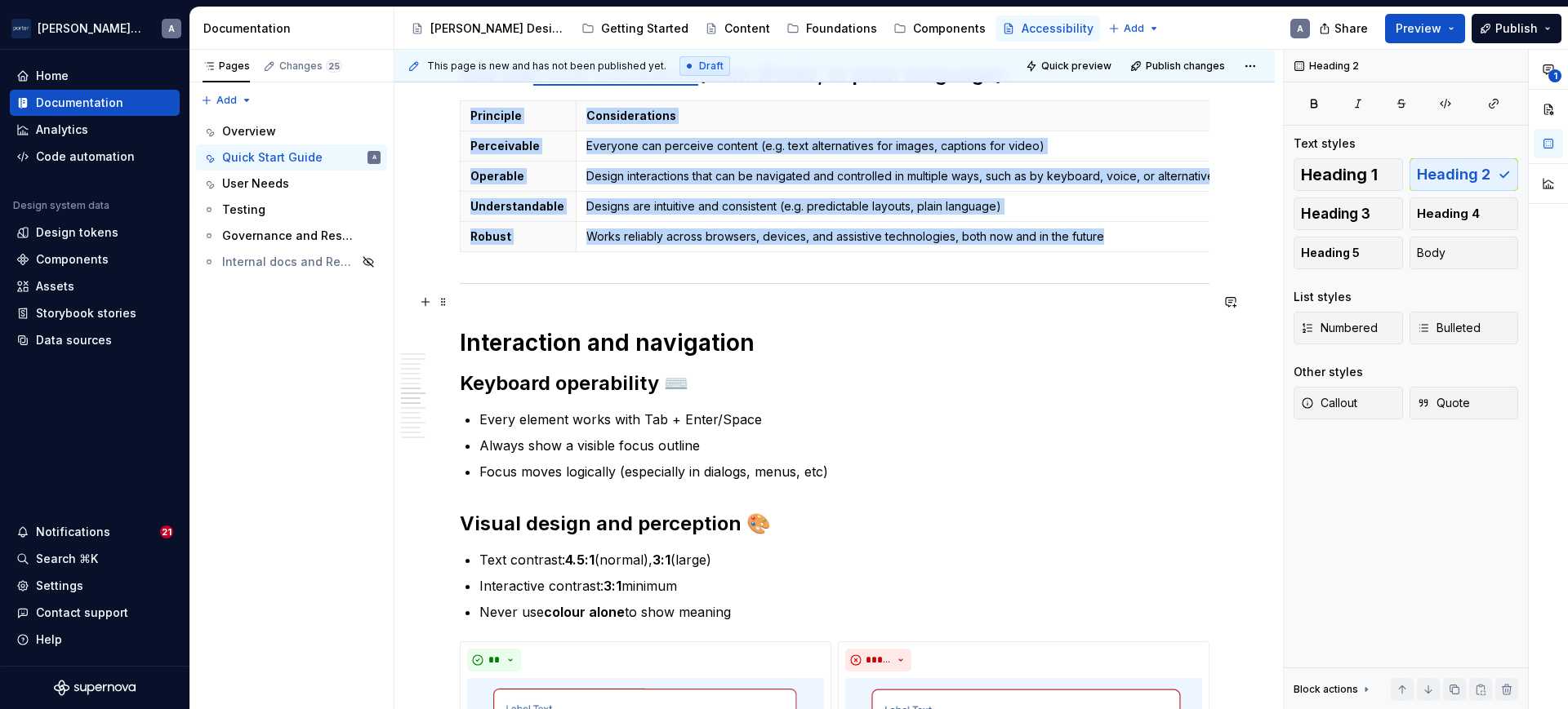
click at [939, 284] on hr at bounding box center [834, 283] width 749 height 1
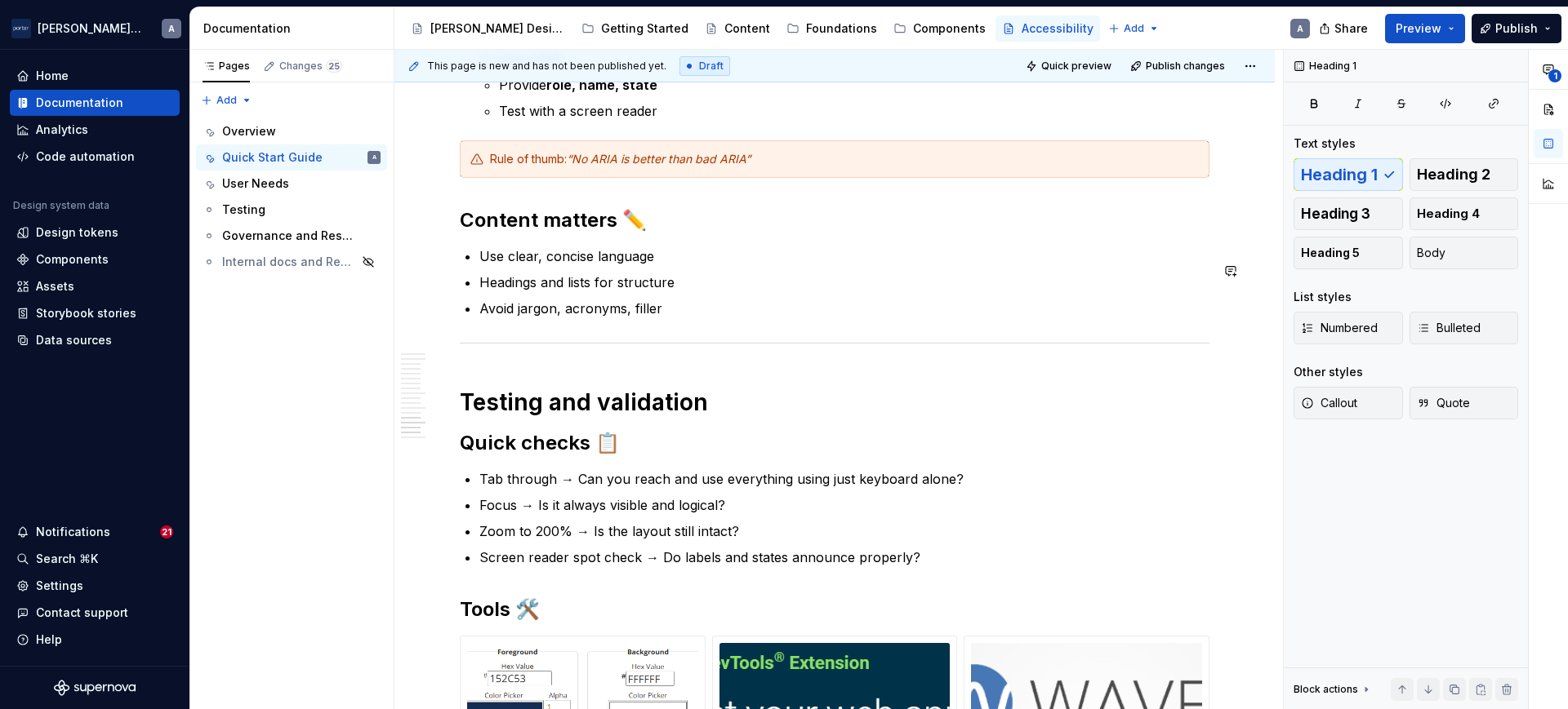
scroll to position [2041, 0]
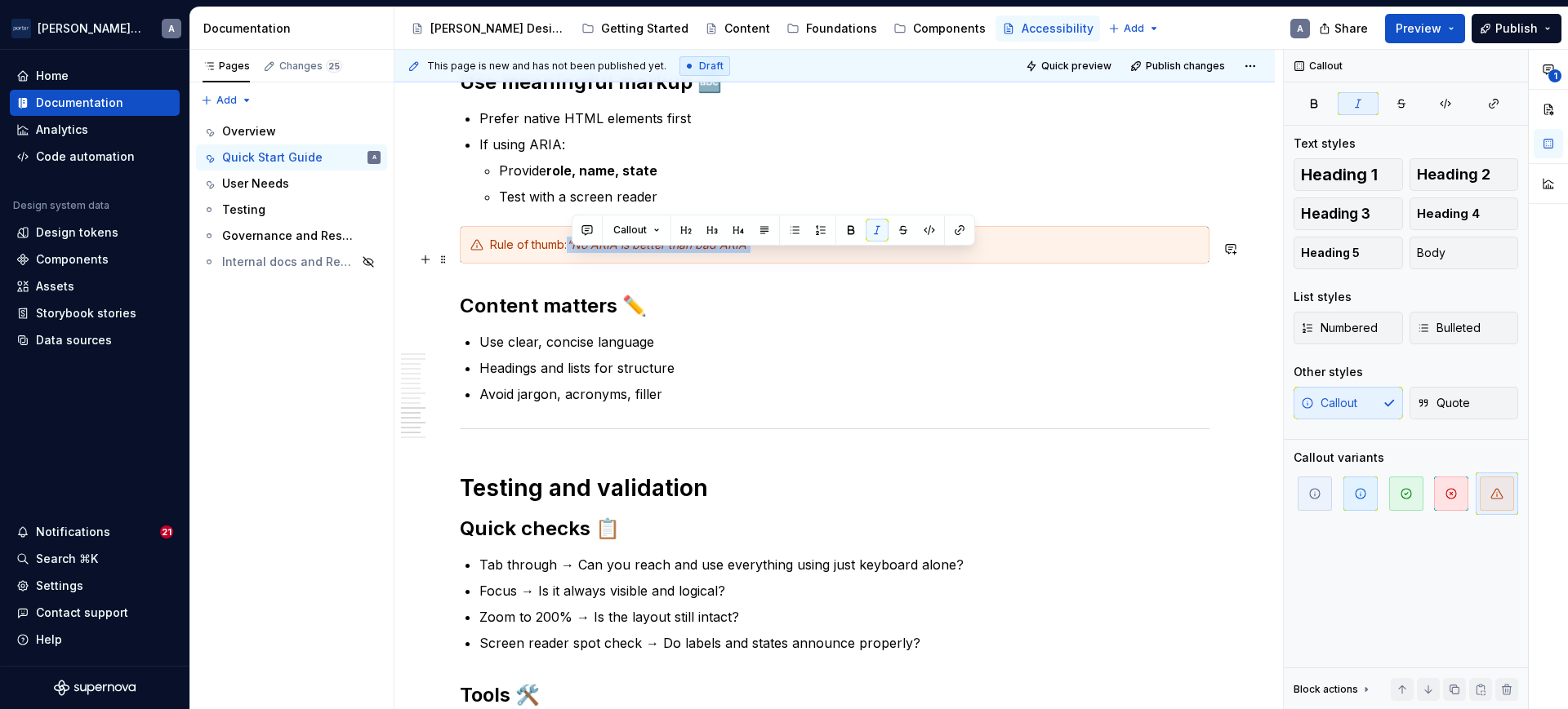
drag, startPoint x: 761, startPoint y: 257, endPoint x: 571, endPoint y: 258, distance: 190.0
click at [571, 253] on div "Rule of thumb: “No ARIA is better than bad ARIA”" at bounding box center [844, 244] width 708 height 17
click at [874, 229] on button "button" at bounding box center [877, 231] width 23 height 23
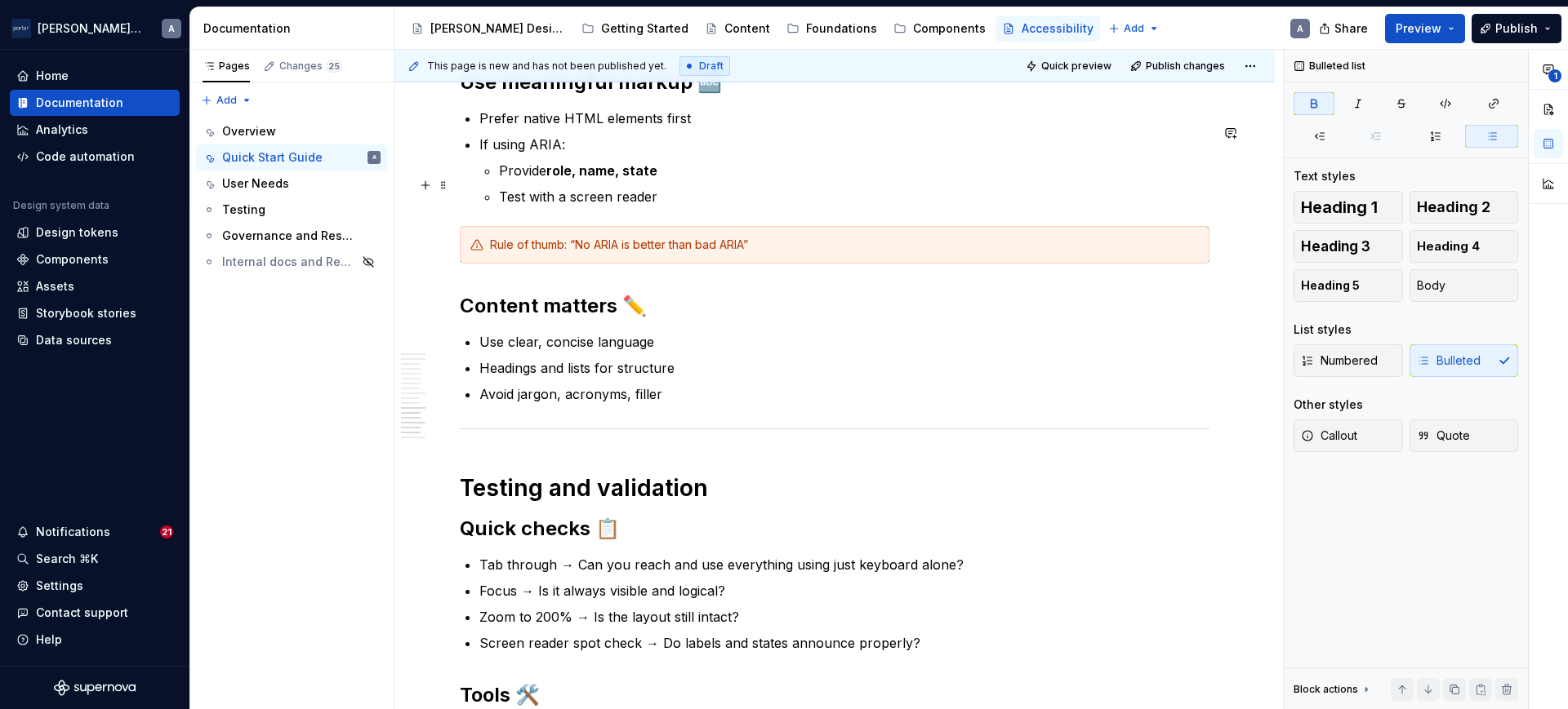
click at [779, 181] on p "Provide role, name, state" at bounding box center [853, 170] width 710 height 19
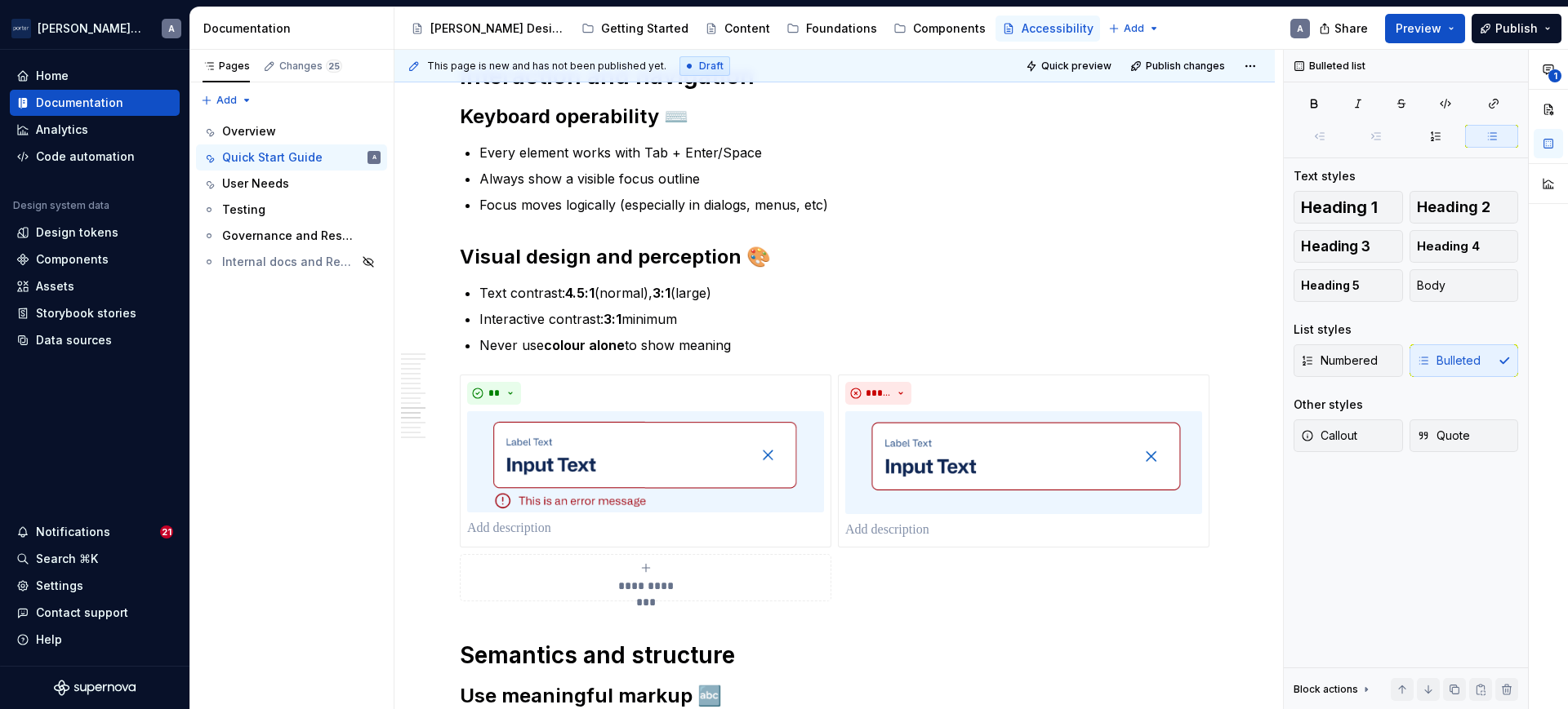
scroll to position [1423, 0]
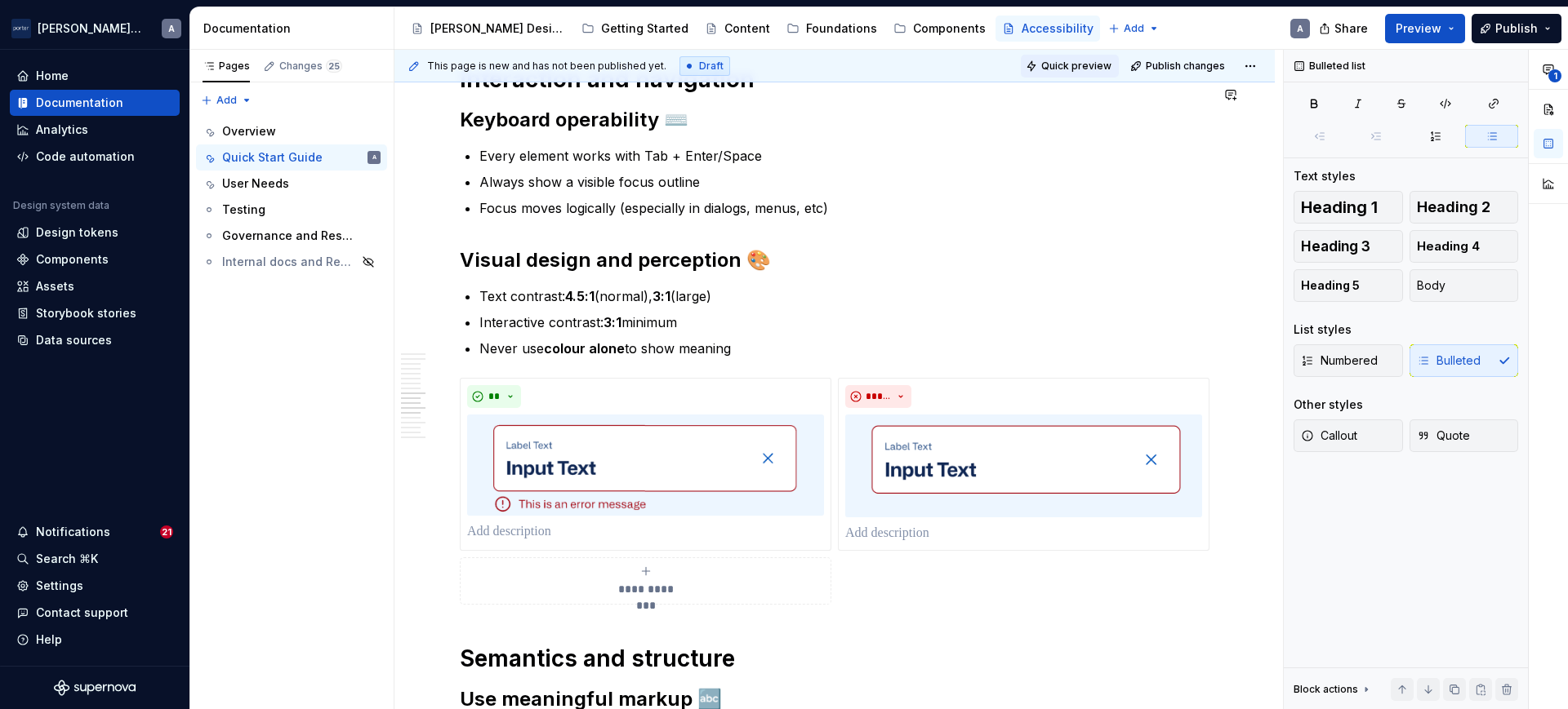
click at [1068, 60] on span "Quick preview" at bounding box center [1076, 65] width 70 height 13
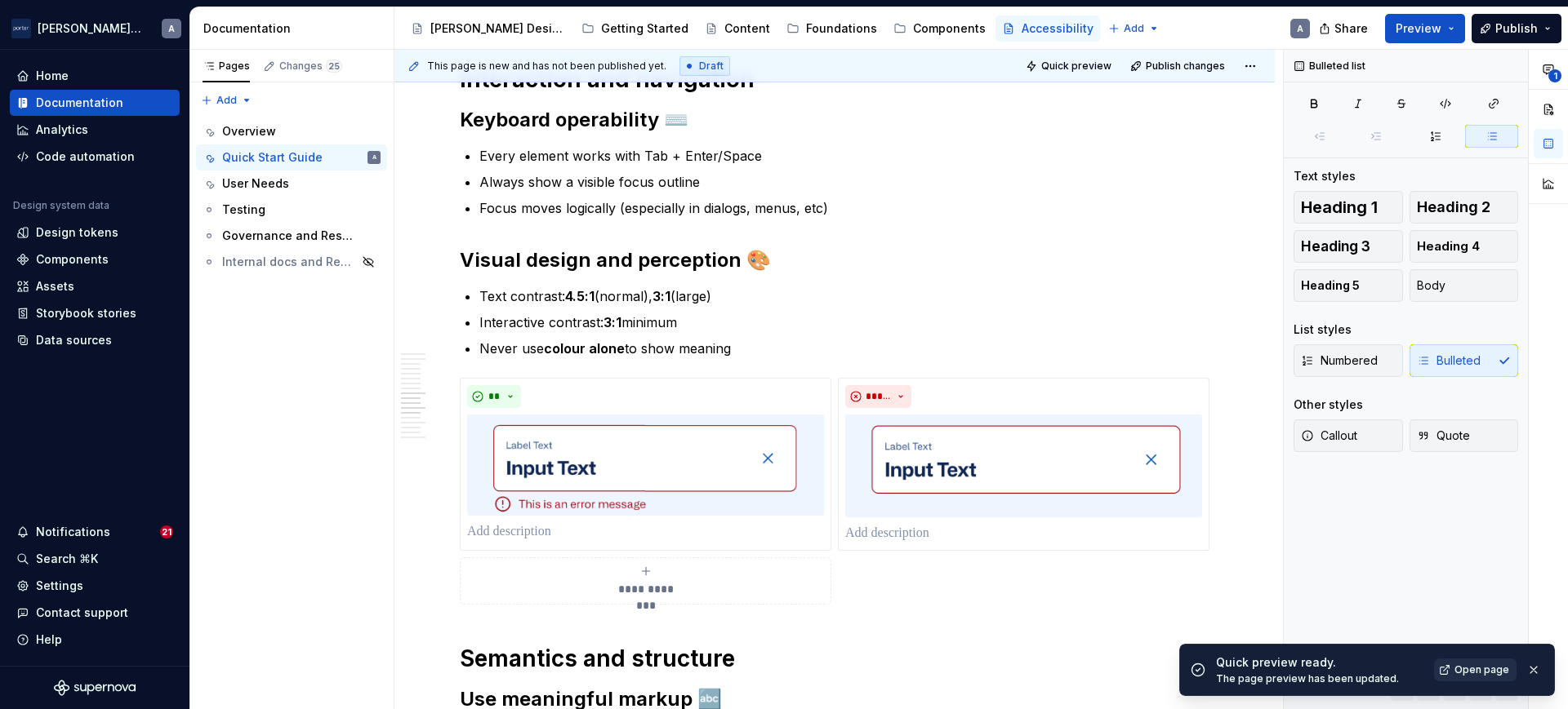
click at [1472, 671] on span "Open page" at bounding box center [1482, 670] width 55 height 13
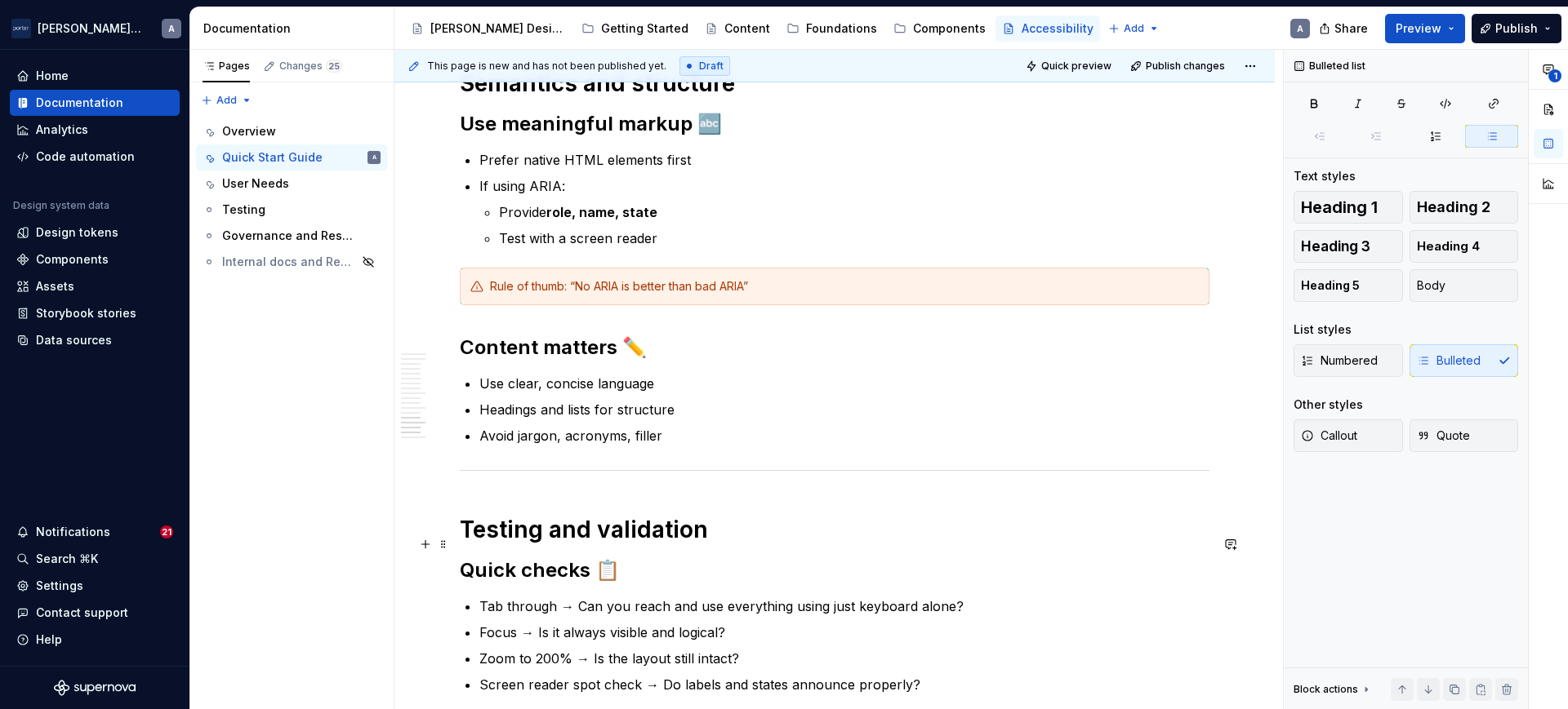
scroll to position [2103, 0]
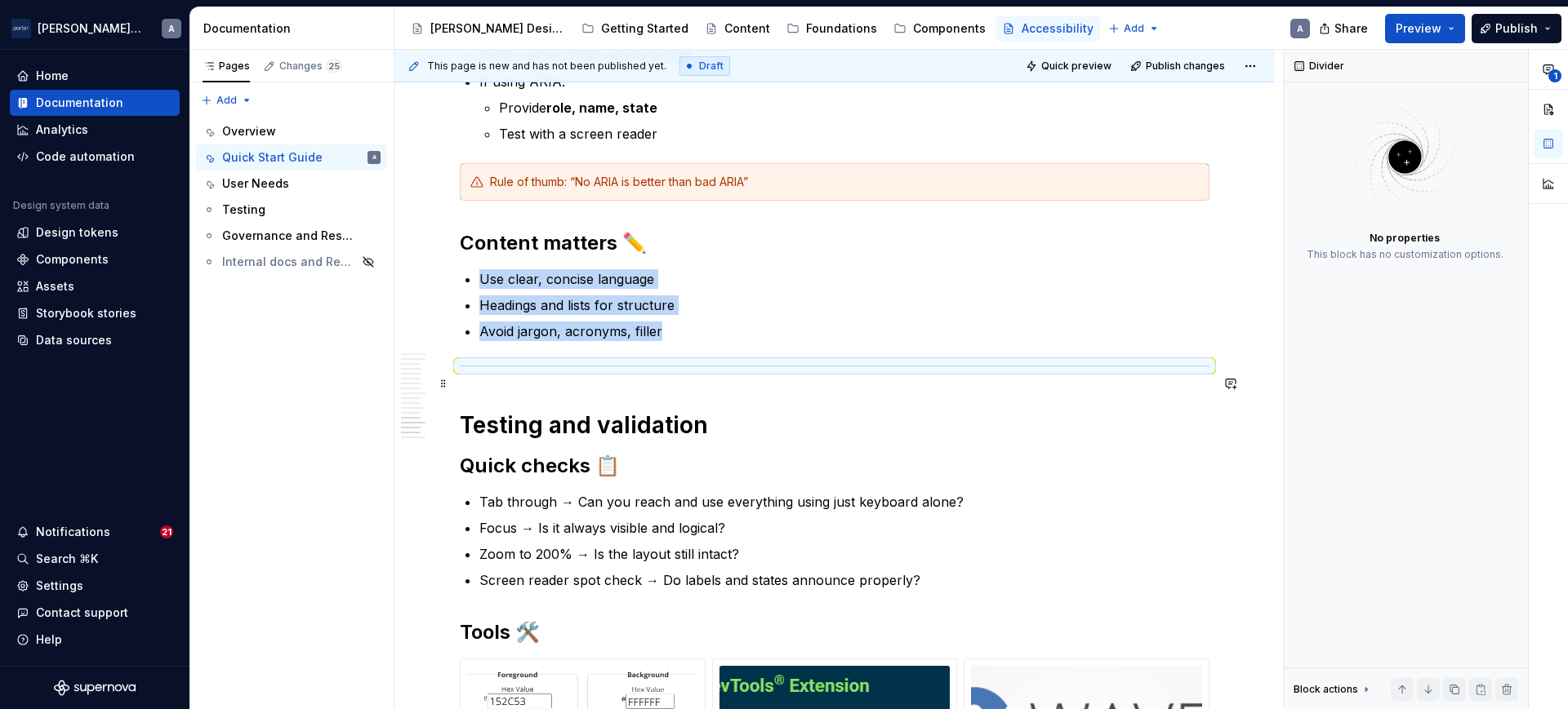
click at [617, 371] on div at bounding box center [834, 366] width 749 height 10
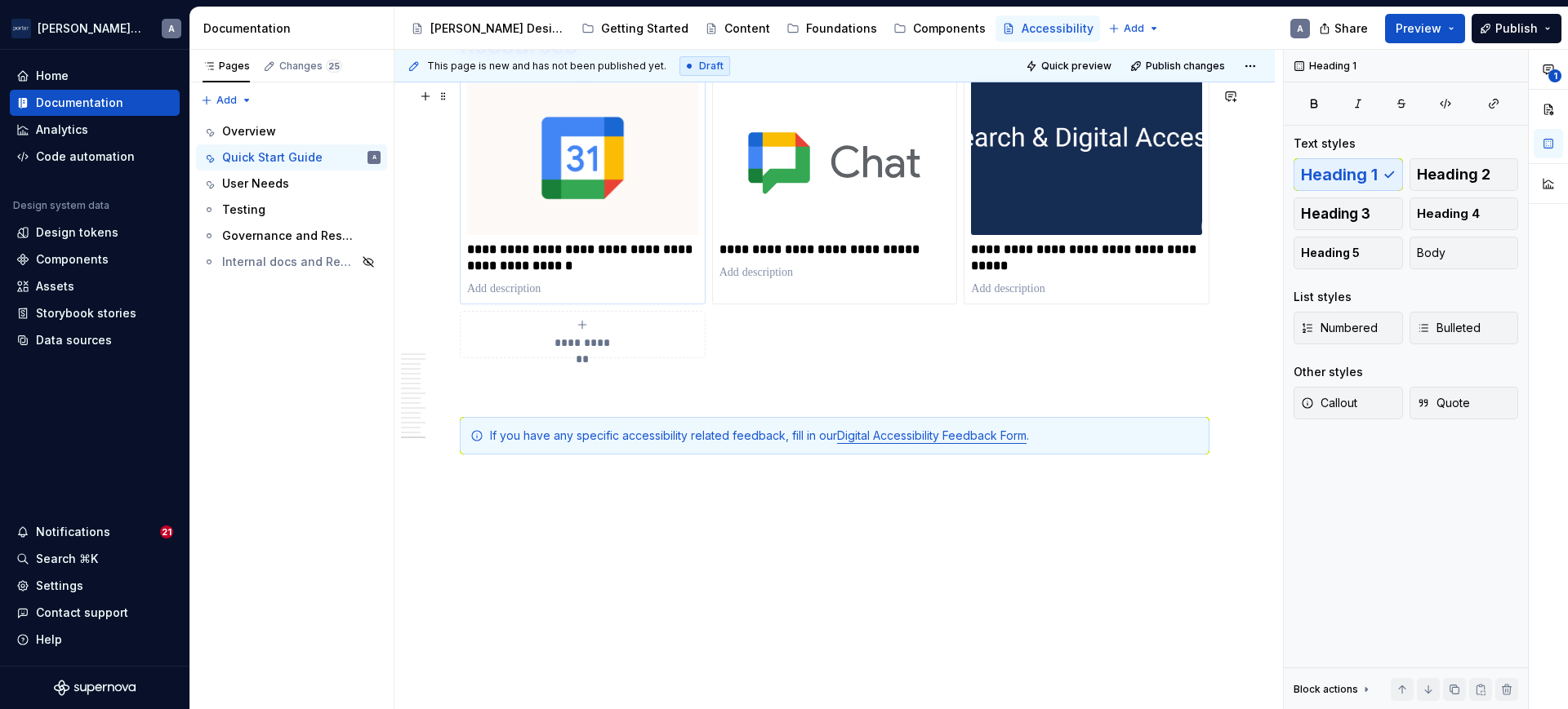
scroll to position [3094, 0]
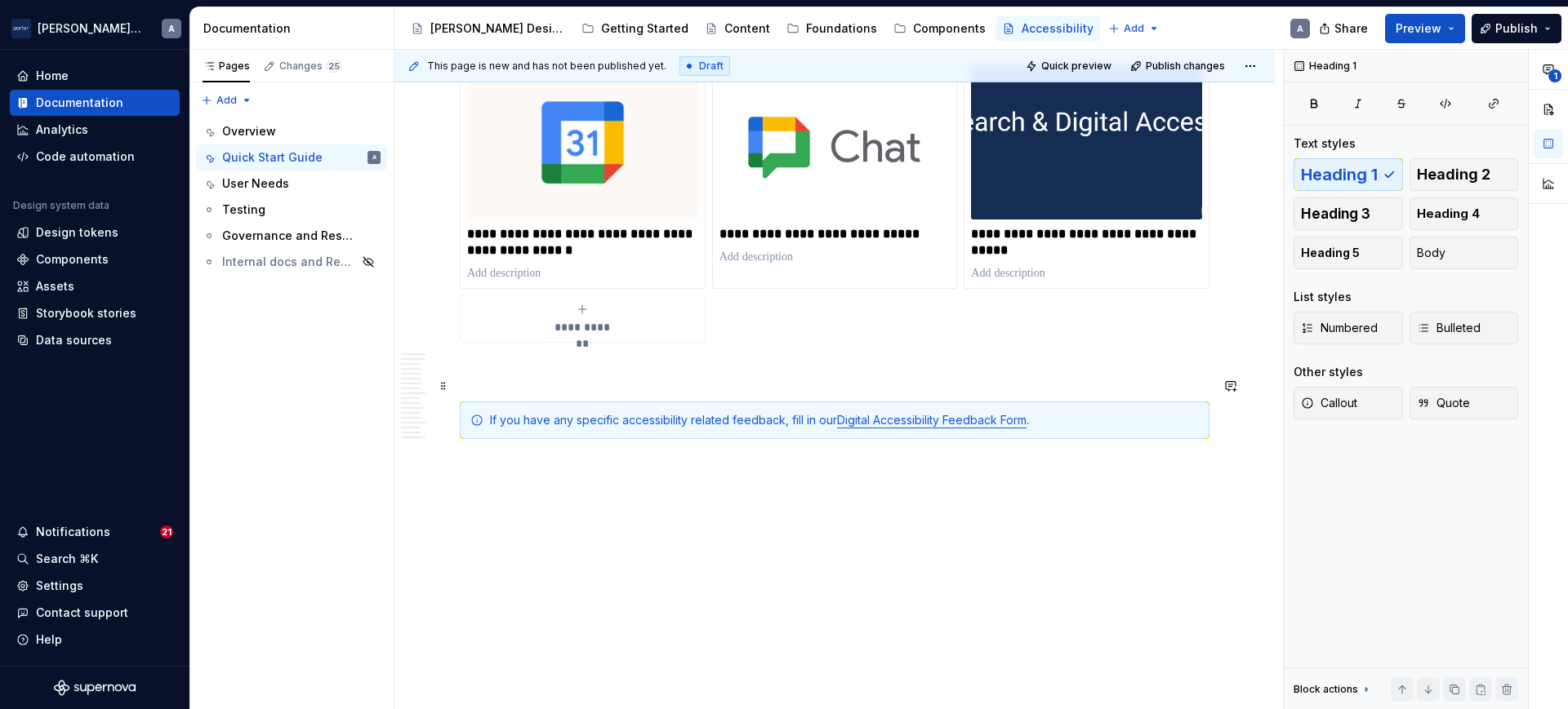
click at [610, 375] on p at bounding box center [834, 372] width 749 height 19
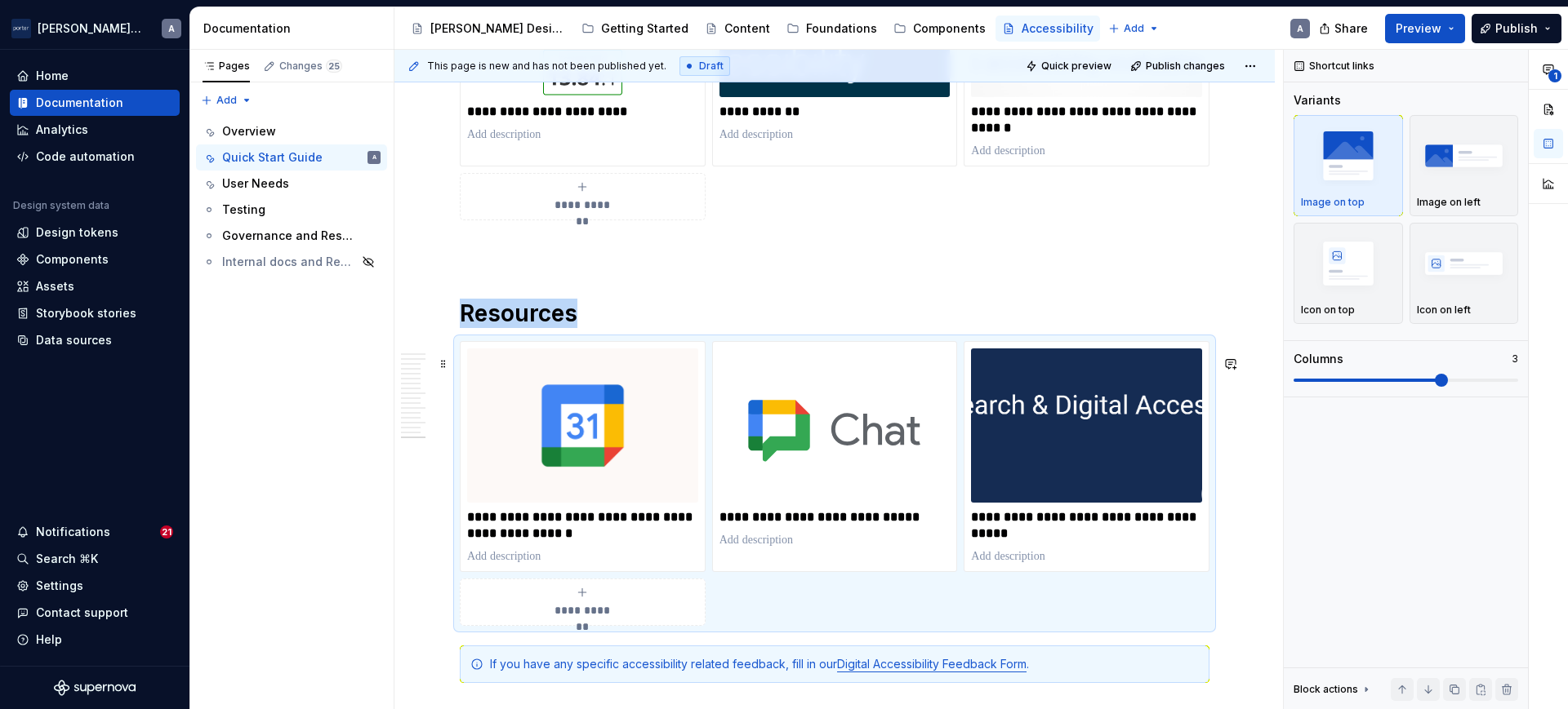
scroll to position [2714, 0]
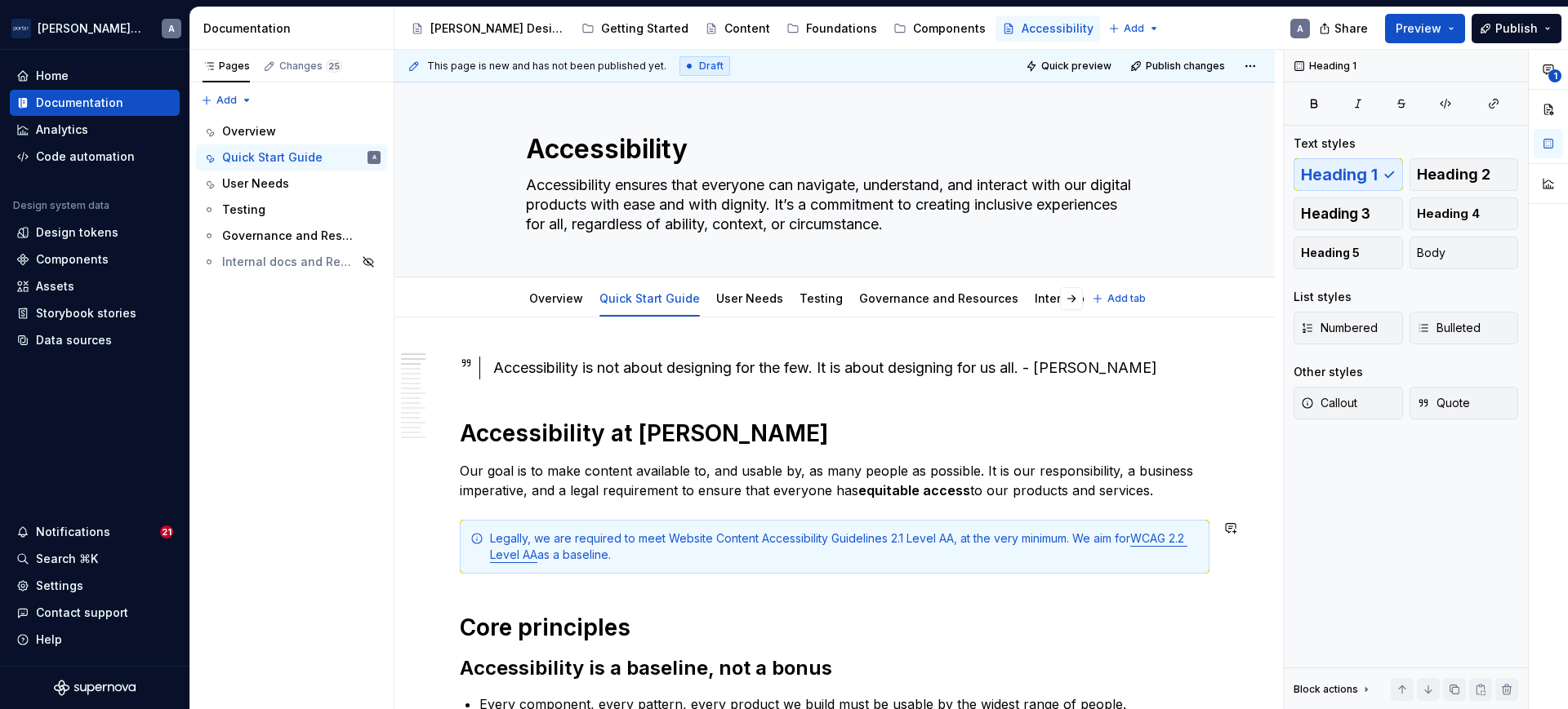
scroll to position [0, 0]
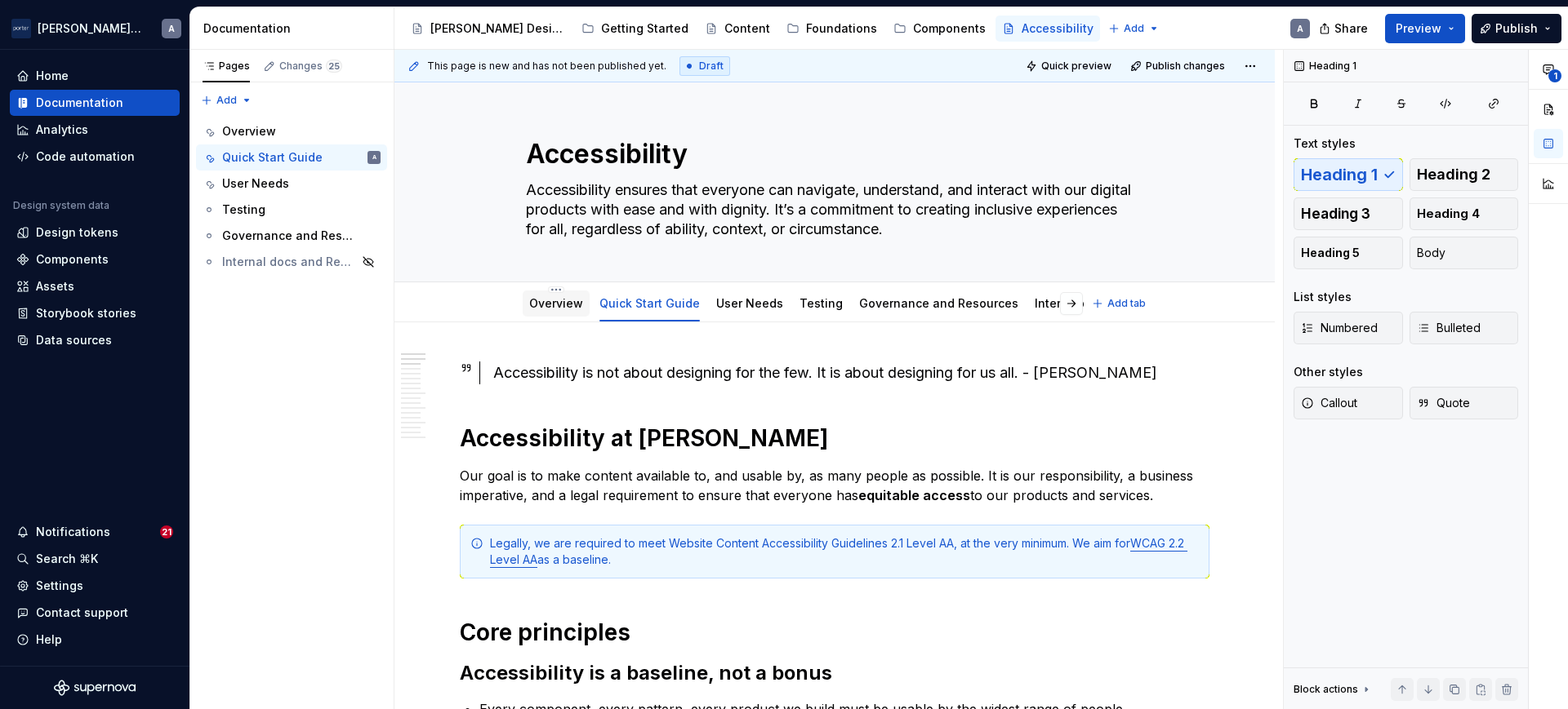
click at [538, 307] on link "Overview" at bounding box center [556, 303] width 54 height 14
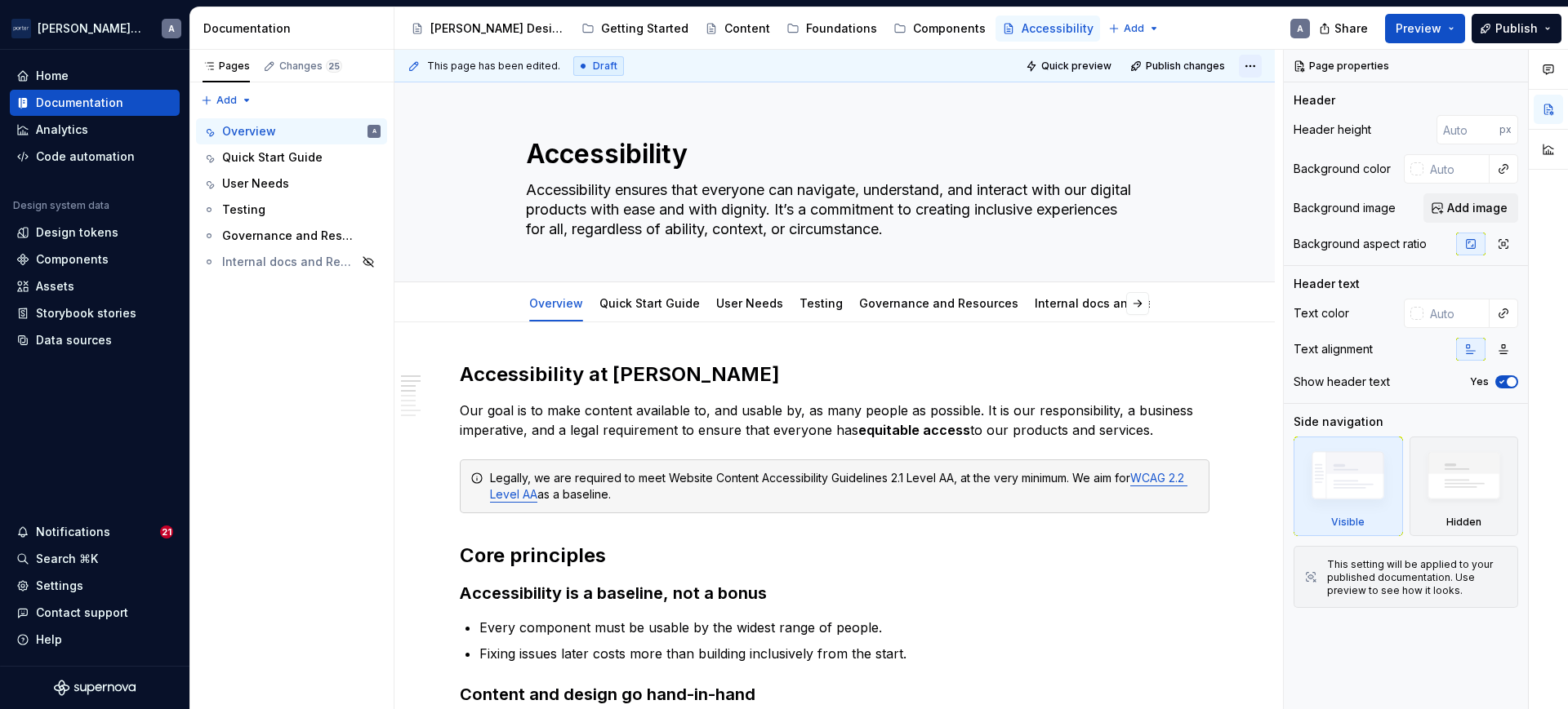
click at [1252, 57] on html "[PERSON_NAME] Airlines A Home Documentation Analytics Code automation Design sy…" at bounding box center [784, 354] width 1568 height 709
drag, startPoint x: 548, startPoint y: 306, endPoint x: 552, endPoint y: 294, distance: 12.6
click at [548, 306] on html "[PERSON_NAME] Airlines A Home Documentation Analytics Code automation Design sy…" at bounding box center [784, 354] width 1568 height 709
click at [552, 294] on div "Overview" at bounding box center [556, 304] width 54 height 19
click at [553, 286] on div "Overview" at bounding box center [556, 302] width 67 height 34
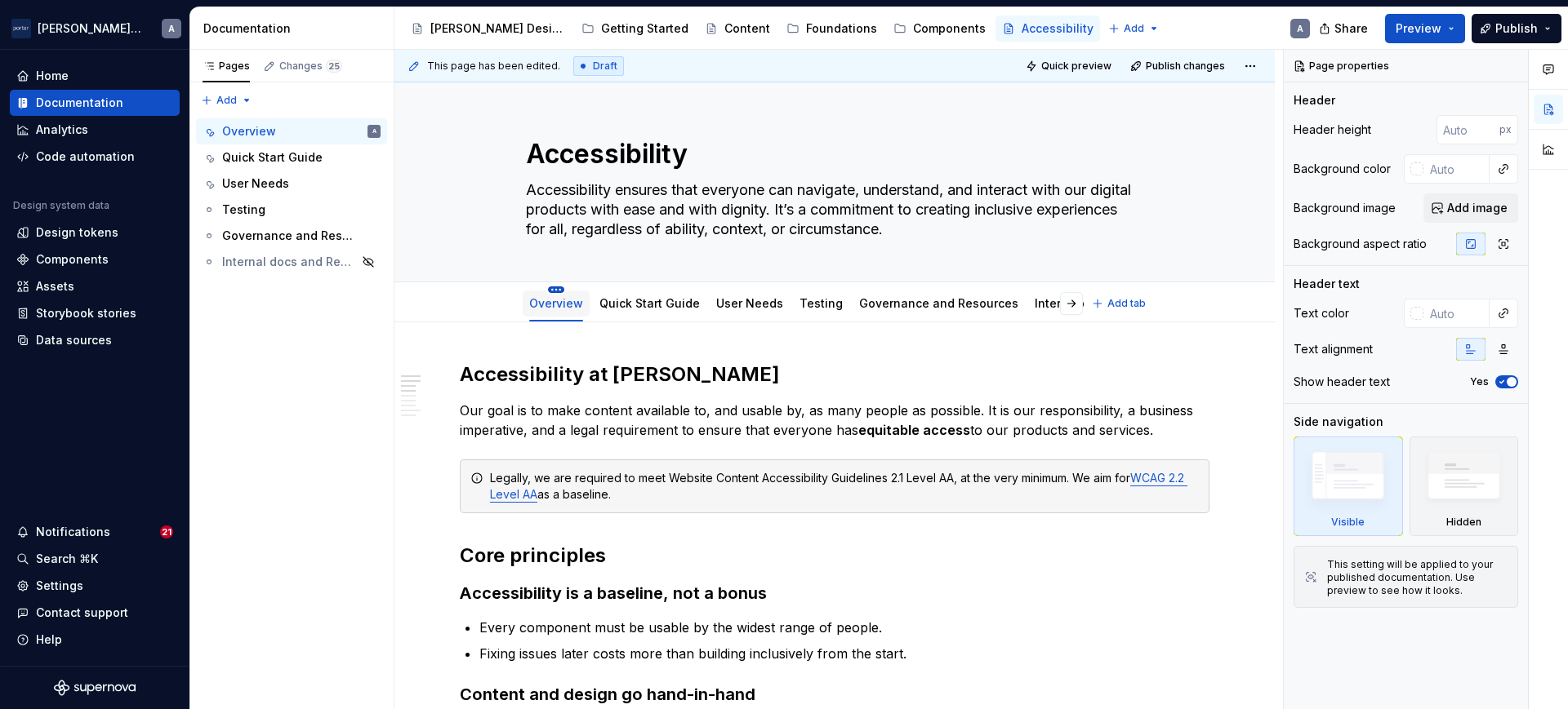
click at [553, 287] on html "[PERSON_NAME] Airlines A Home Documentation Analytics Code automation Design sy…" at bounding box center [784, 354] width 1568 height 709
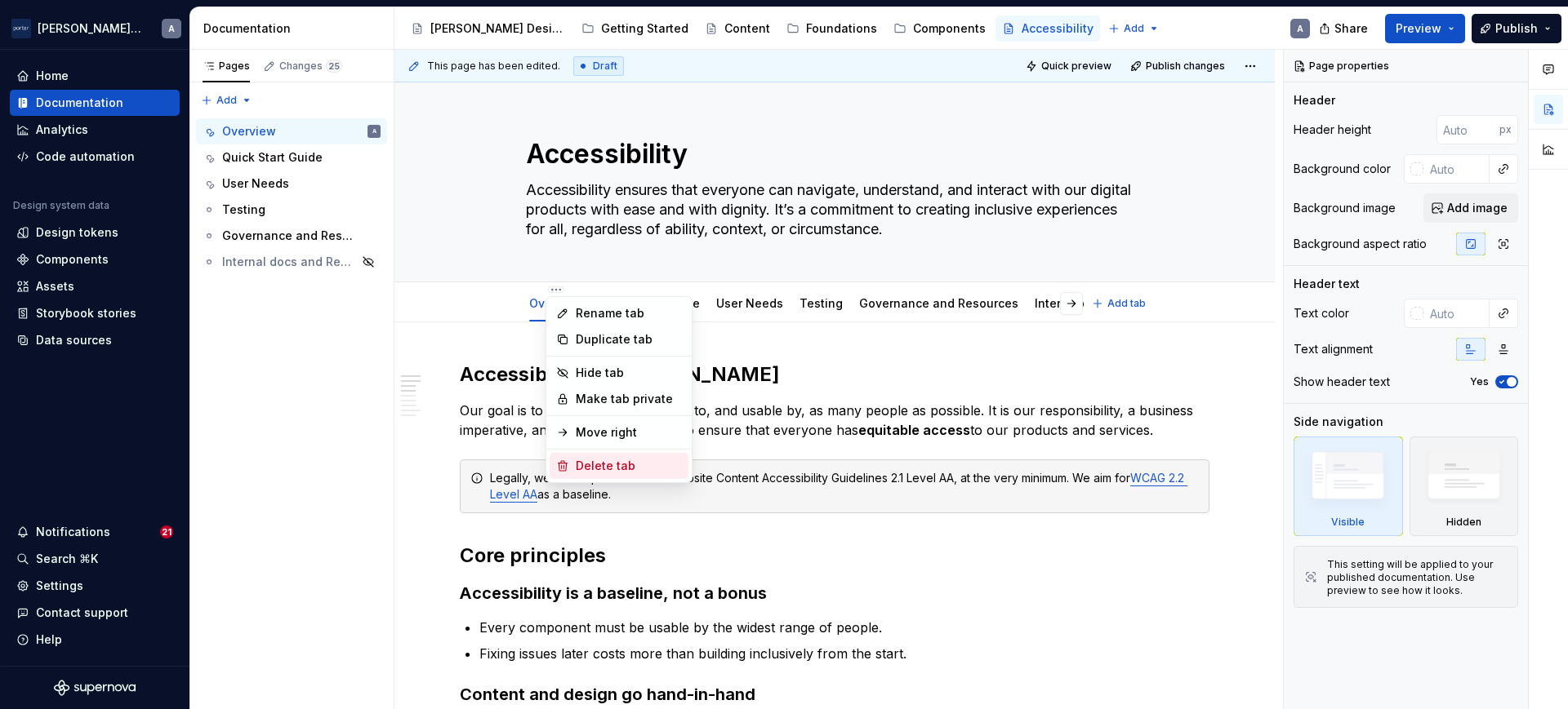
click at [632, 458] on div "Delete tab" at bounding box center [629, 465] width 107 height 17
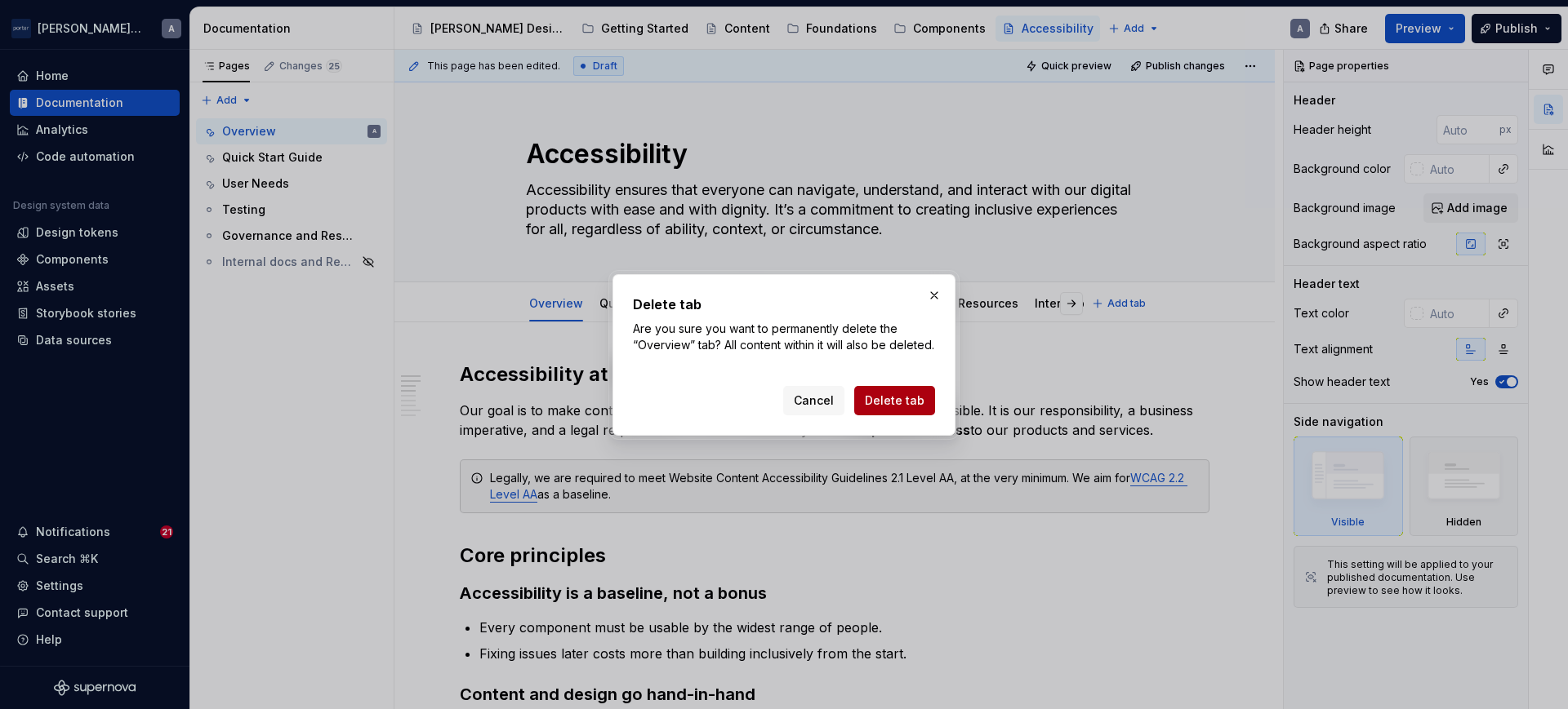
click at [870, 407] on span "Delete tab" at bounding box center [895, 401] width 59 height 17
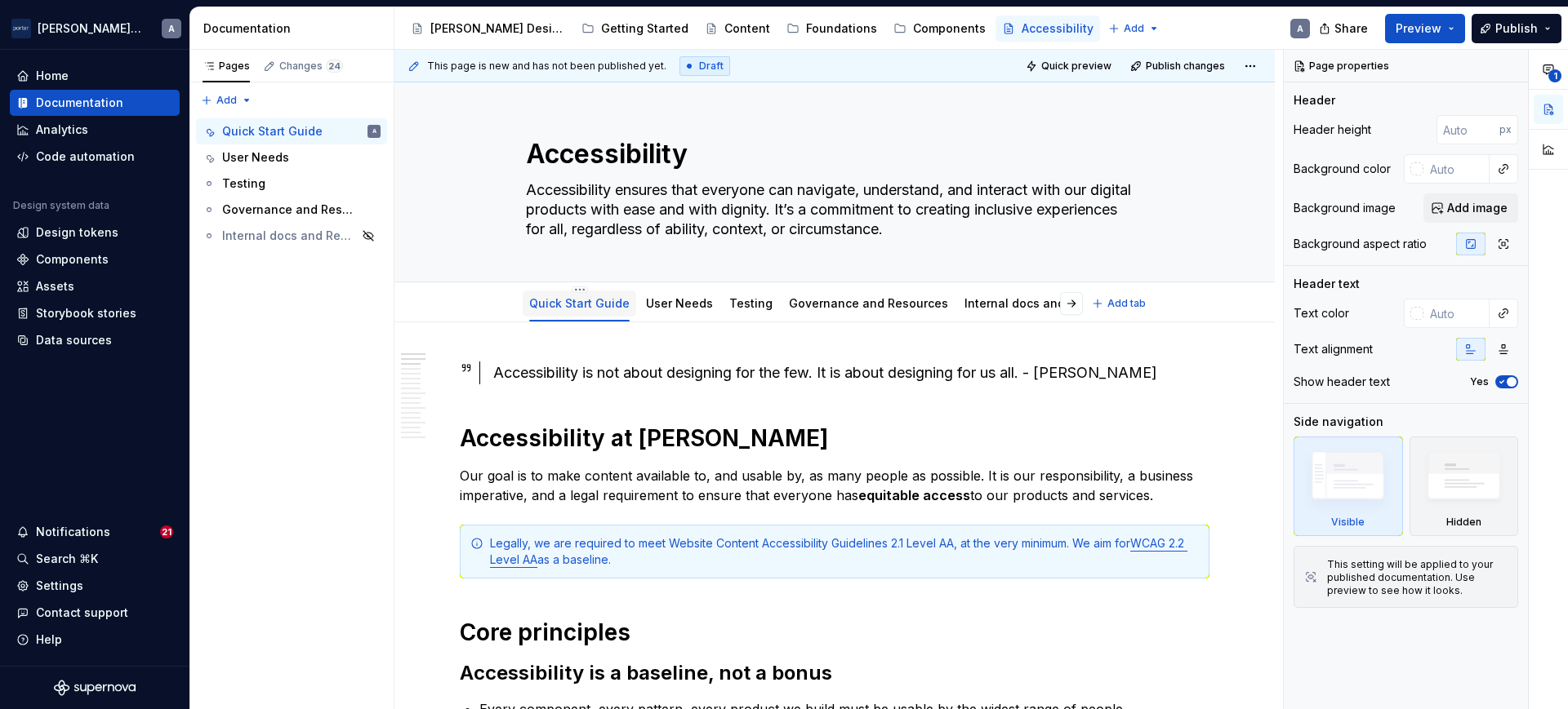
click at [564, 301] on link "Quick Start Guide" at bounding box center [579, 303] width 100 height 14
click at [1145, 60] on button "Publish changes" at bounding box center [1178, 66] width 107 height 23
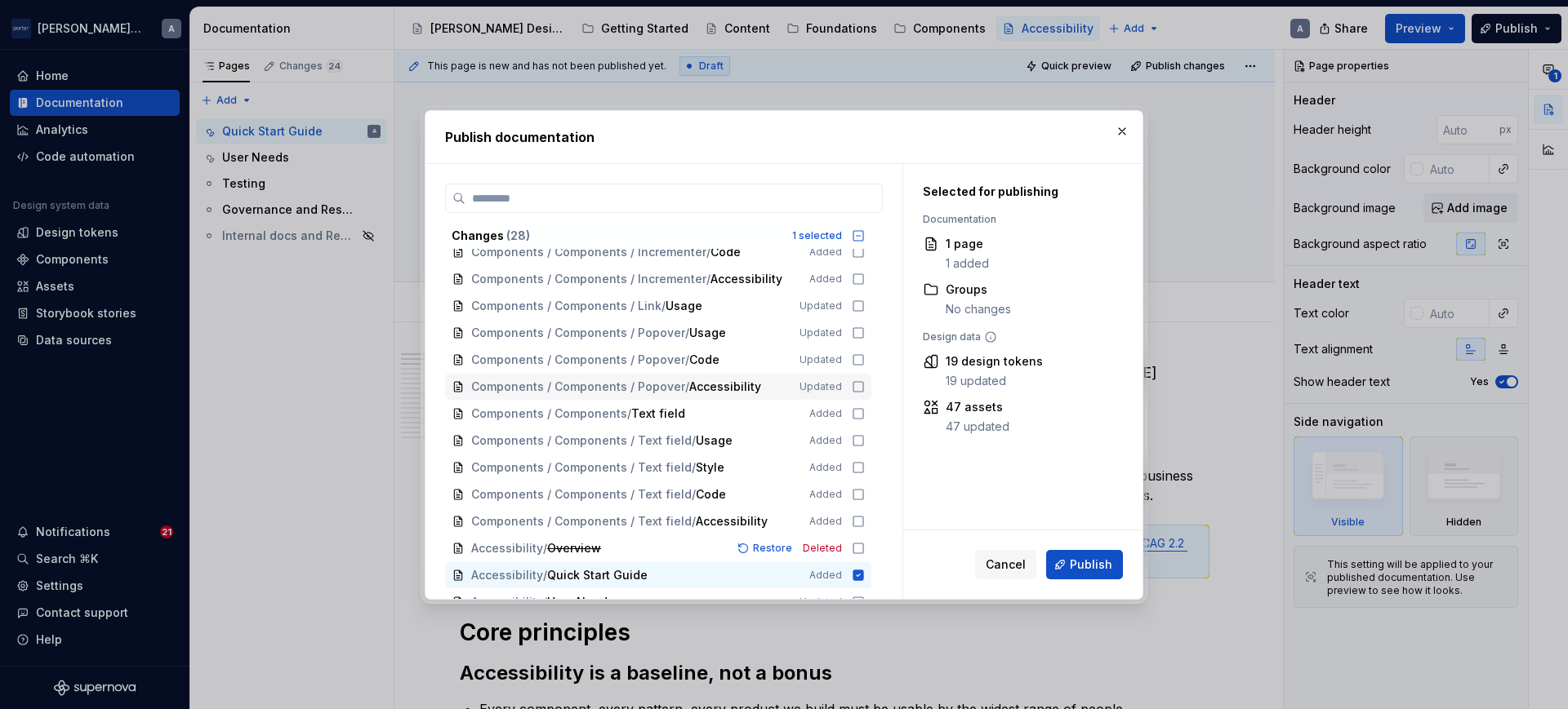
scroll to position [407, 0]
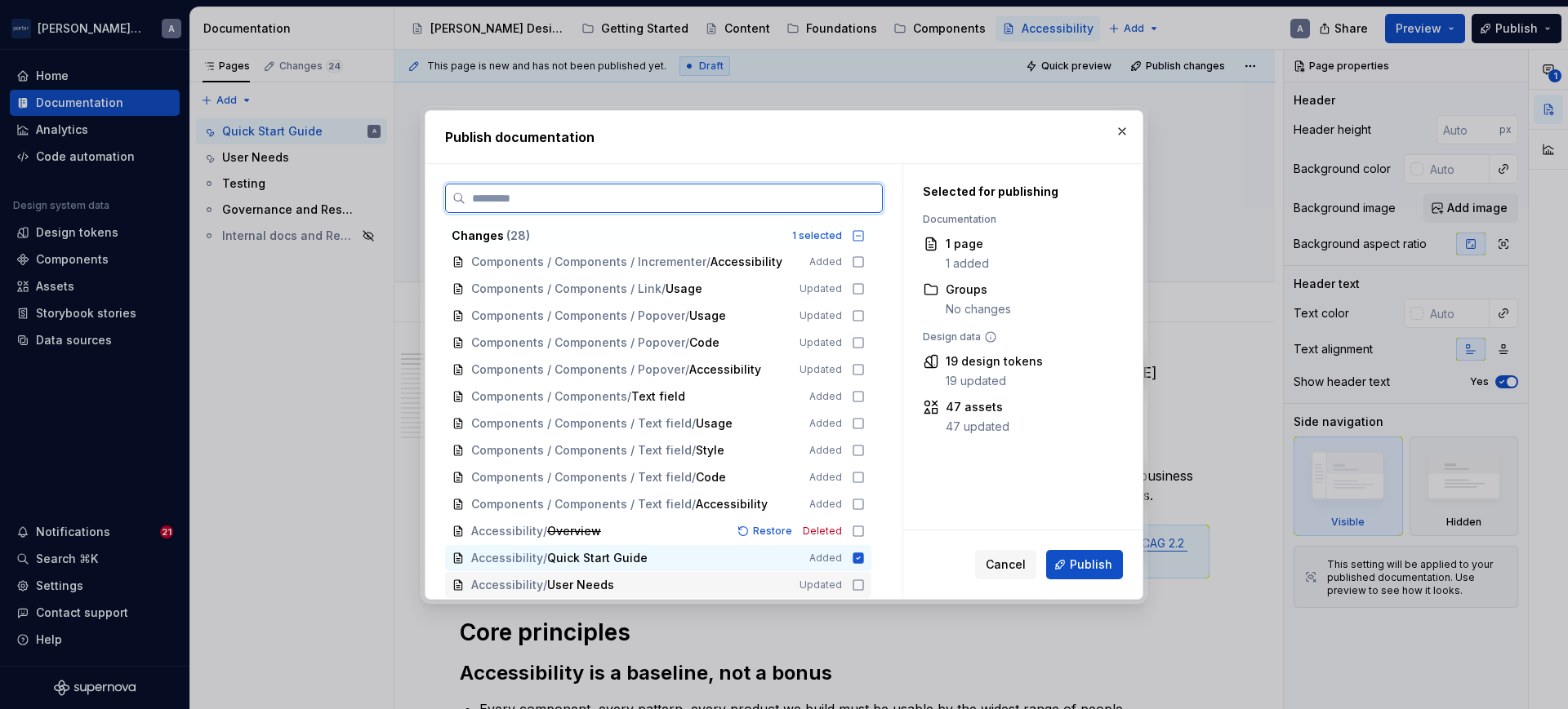
click at [859, 581] on icon at bounding box center [858, 585] width 13 height 13
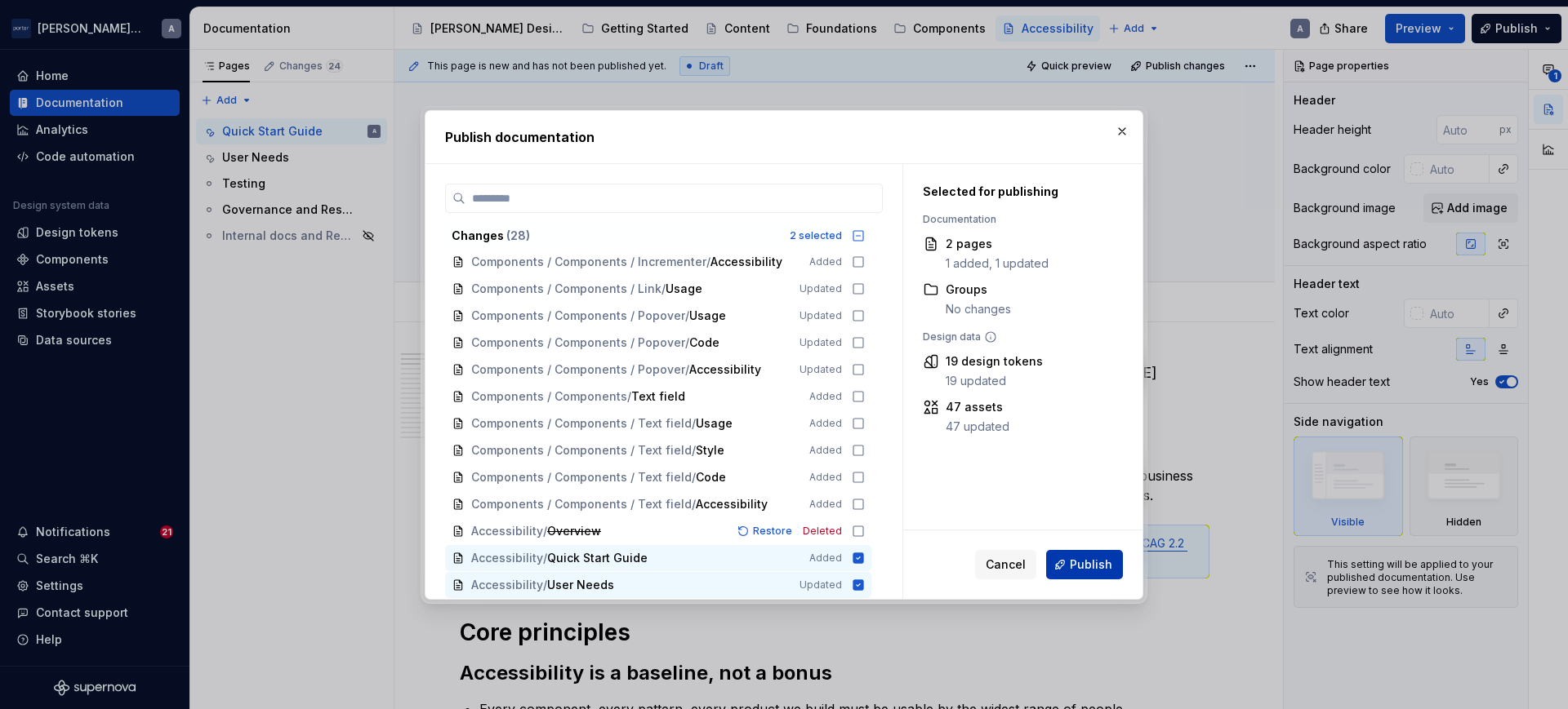
click at [1080, 563] on span "Publish" at bounding box center [1091, 565] width 43 height 17
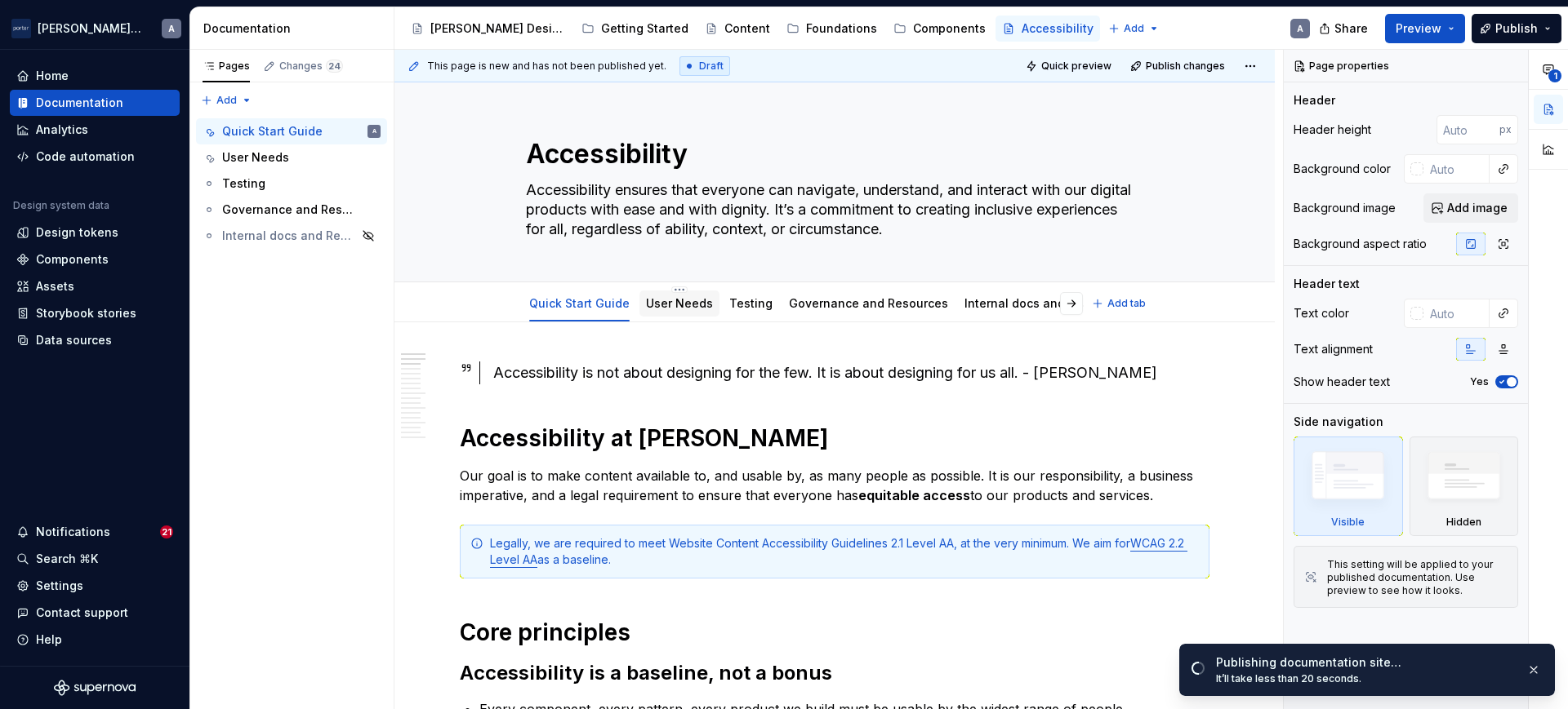
click at [687, 304] on link "User Needs" at bounding box center [679, 303] width 67 height 14
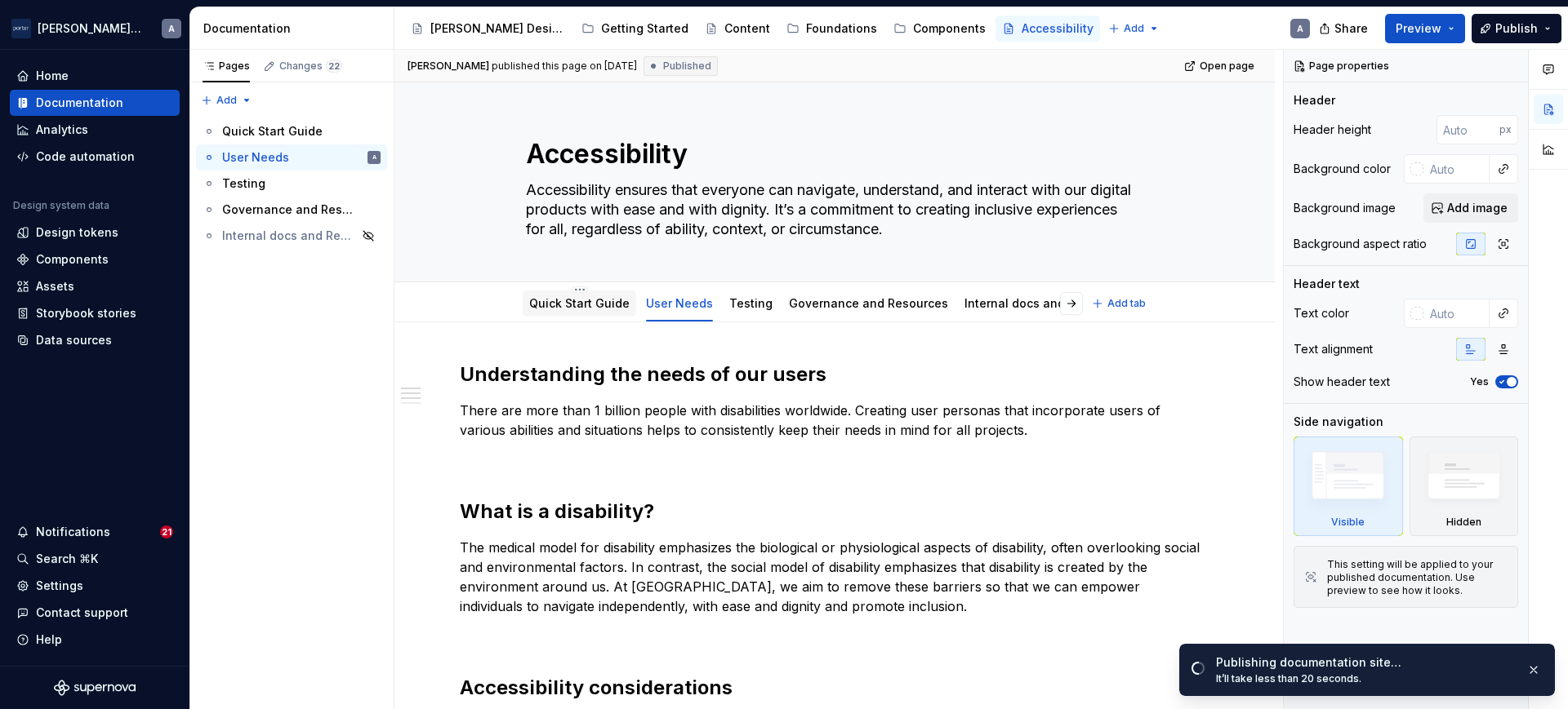
click at [613, 309] on link "Quick Start Guide" at bounding box center [579, 303] width 100 height 14
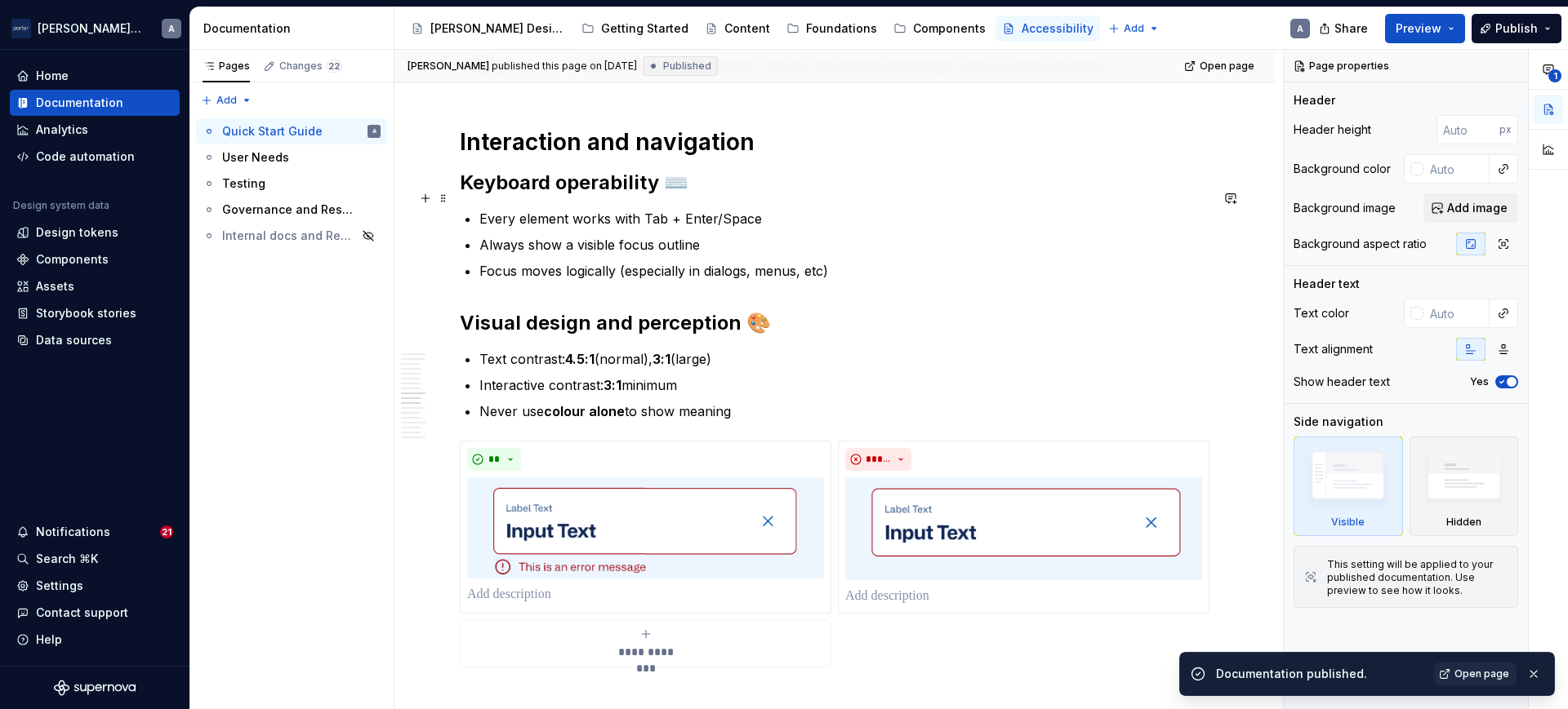
scroll to position [850, 0]
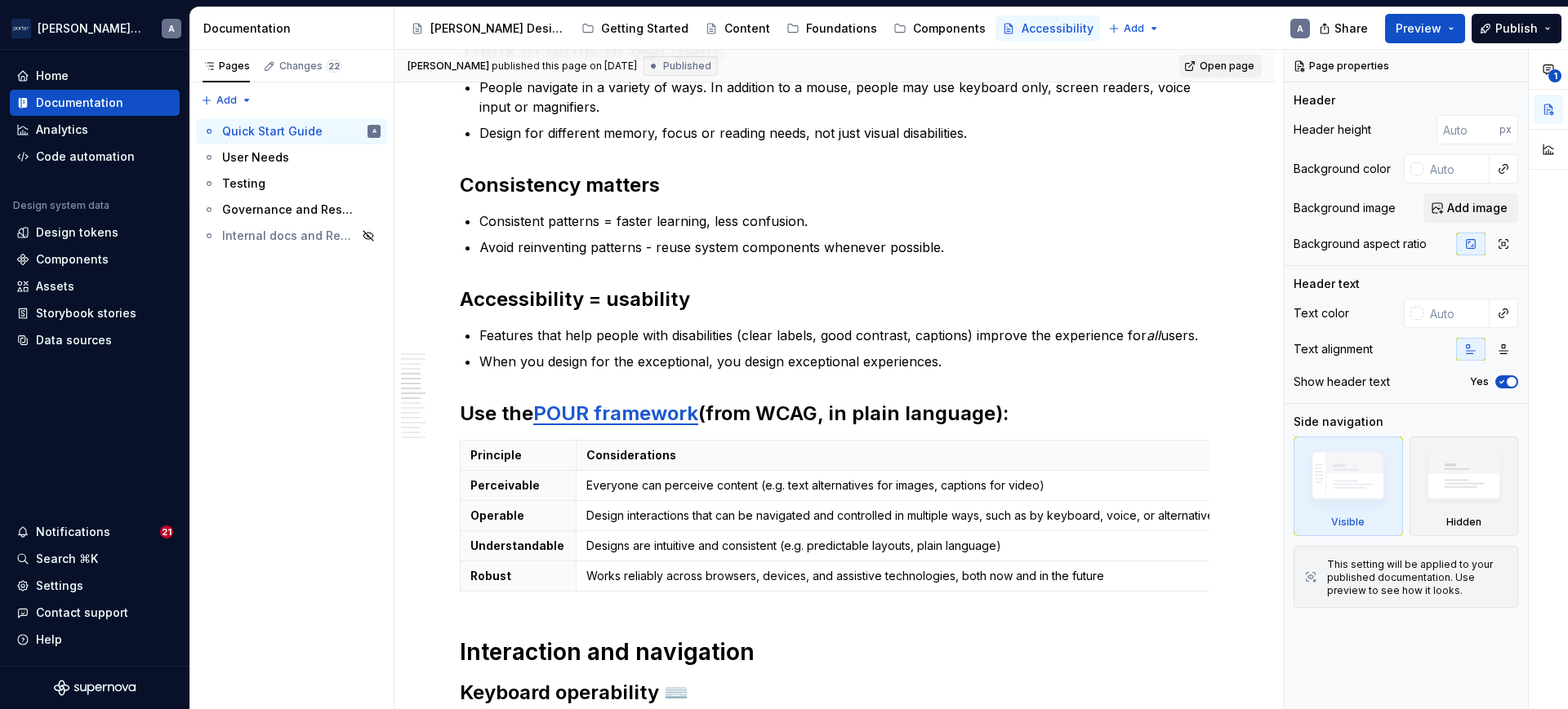
click at [1188, 67] on link "Open page" at bounding box center [1220, 66] width 82 height 23
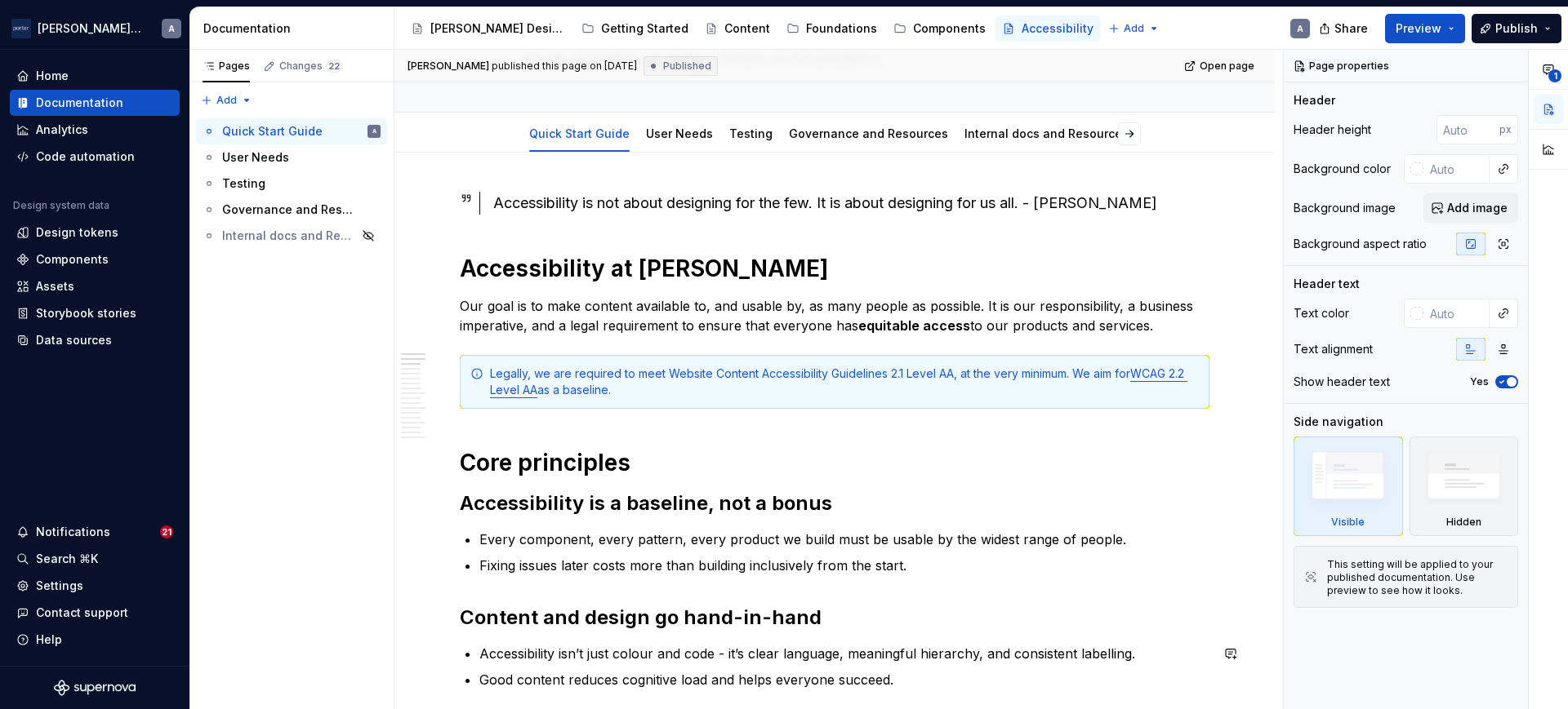
scroll to position [0, 0]
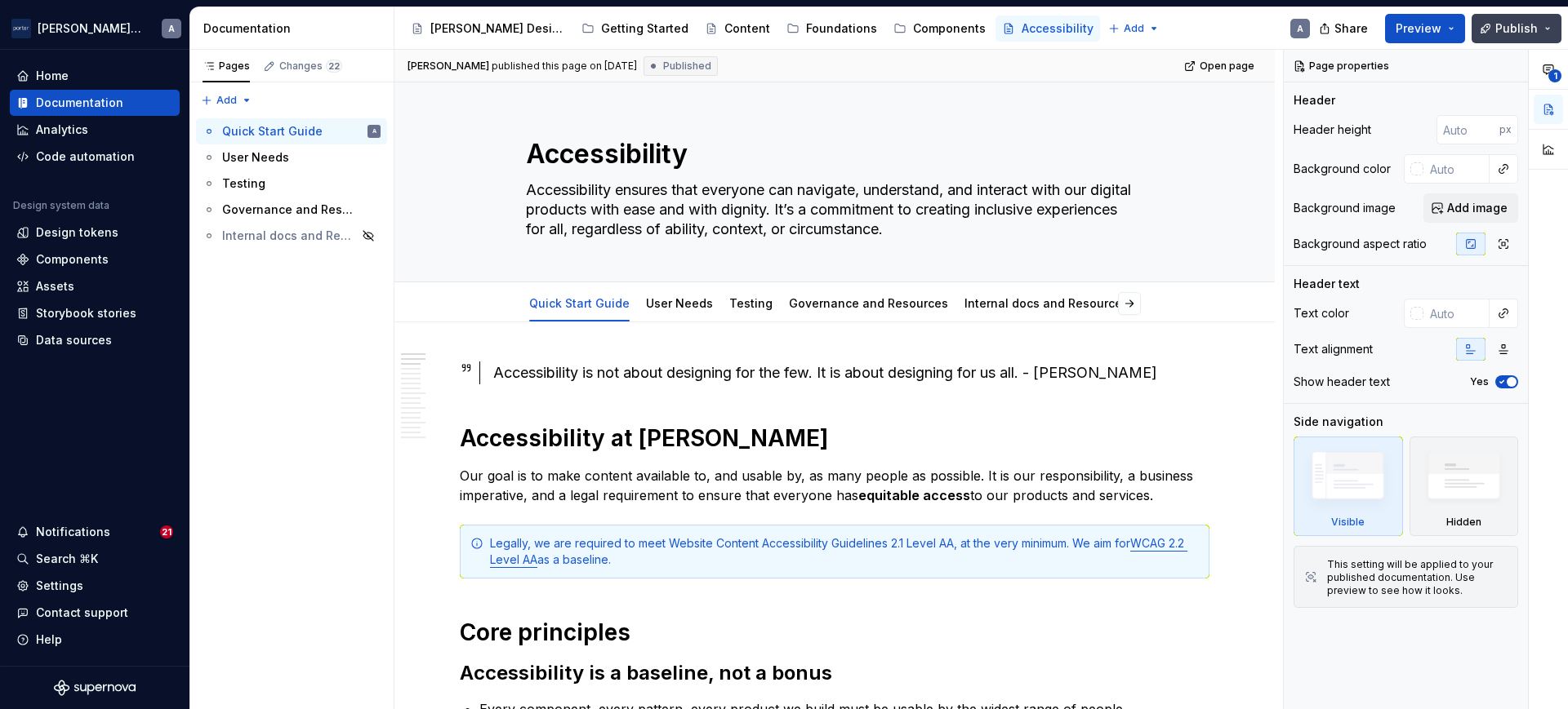
click at [1489, 26] on button "Publish" at bounding box center [1516, 29] width 90 height 30
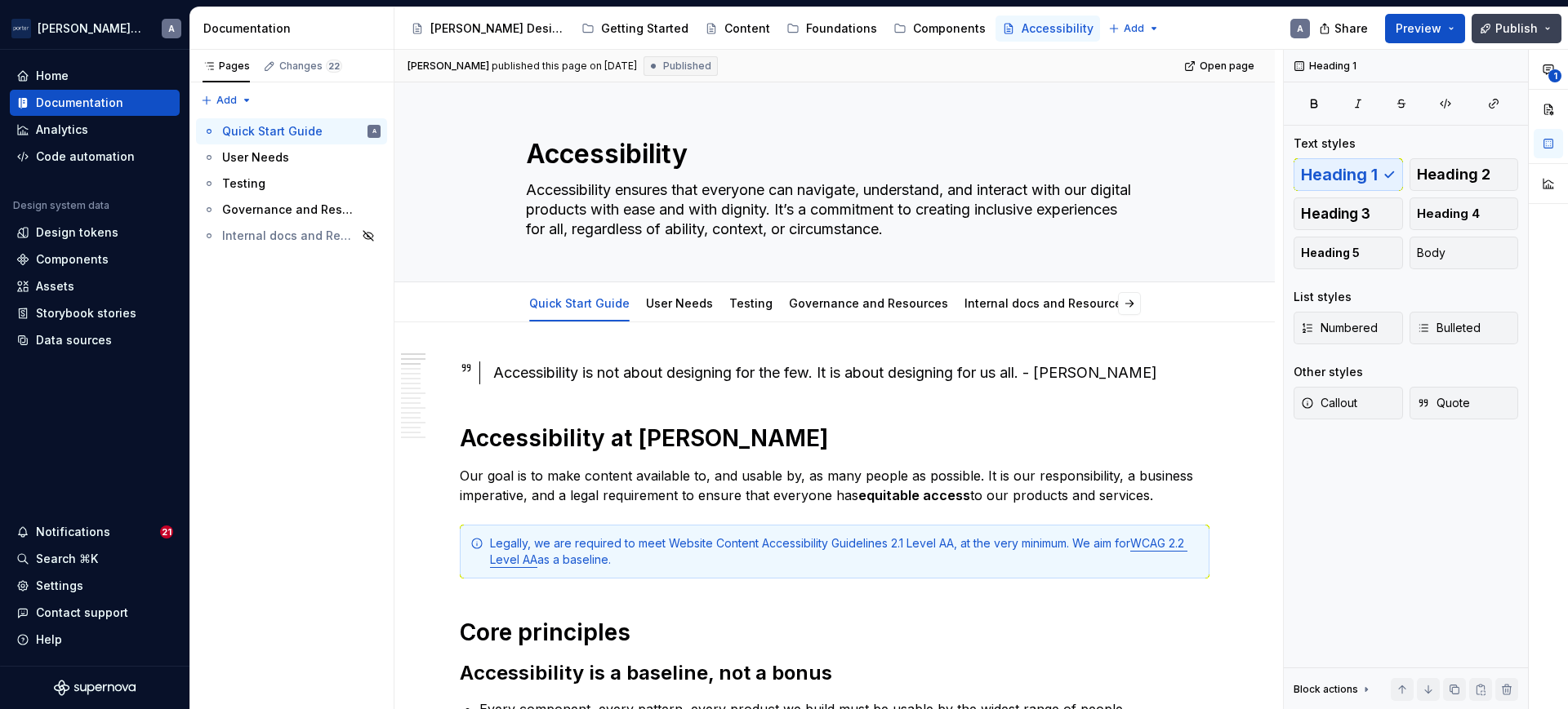
click at [1552, 31] on button "Publish" at bounding box center [1516, 29] width 90 height 30
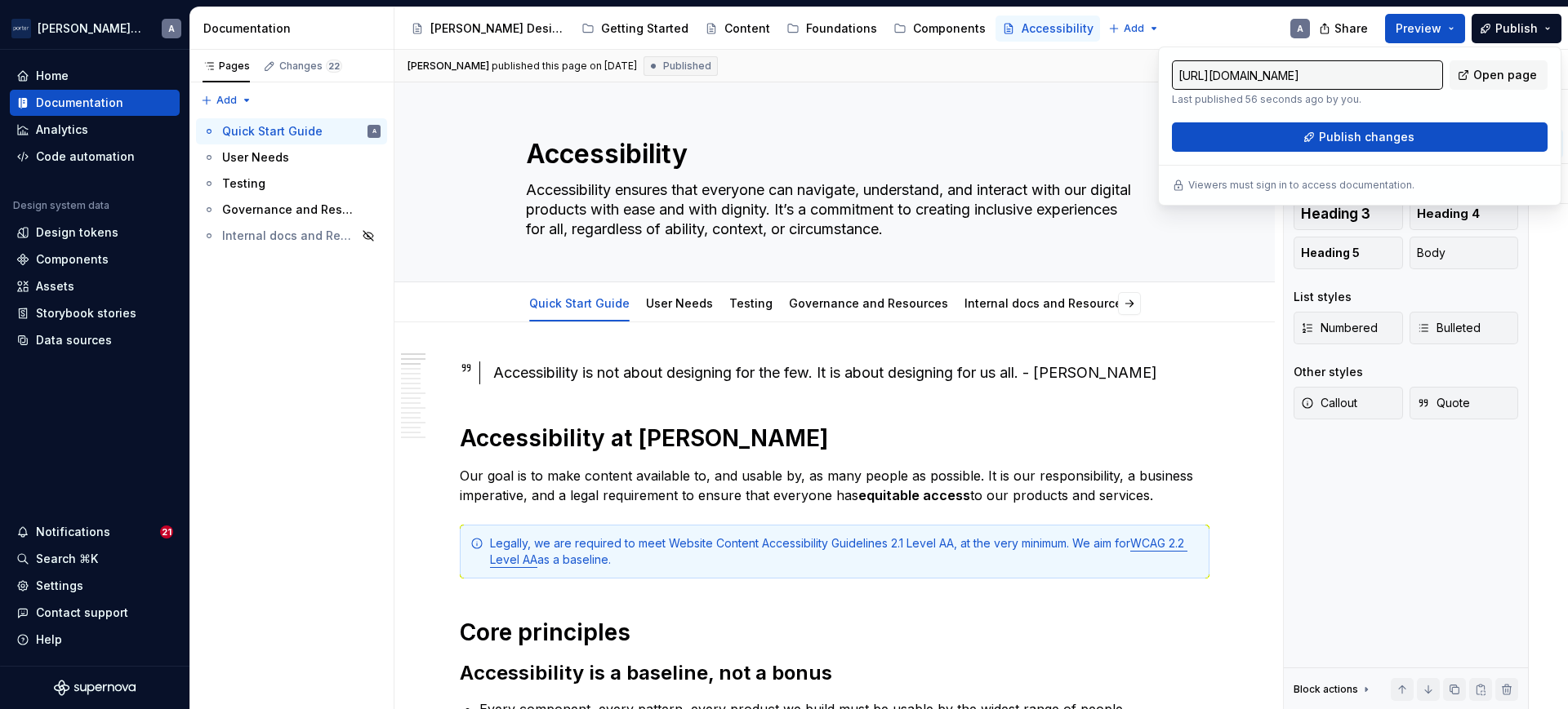
click at [1363, 98] on p "Last published 56 seconds ago by you." at bounding box center [1307, 100] width 271 height 13
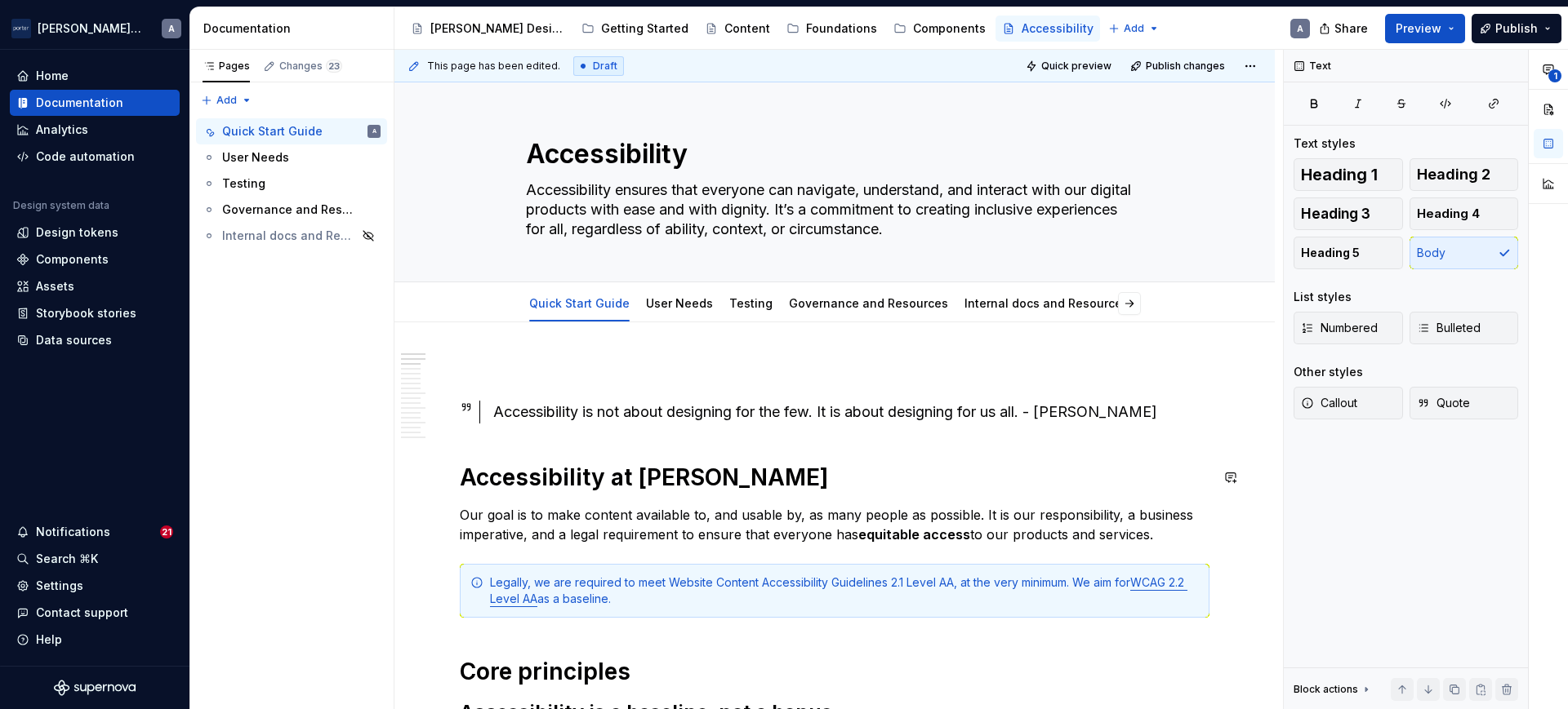
click at [498, 414] on div "Accessibility is not about designing for the few. It is about designing for us …" at bounding box center [852, 412] width 716 height 23
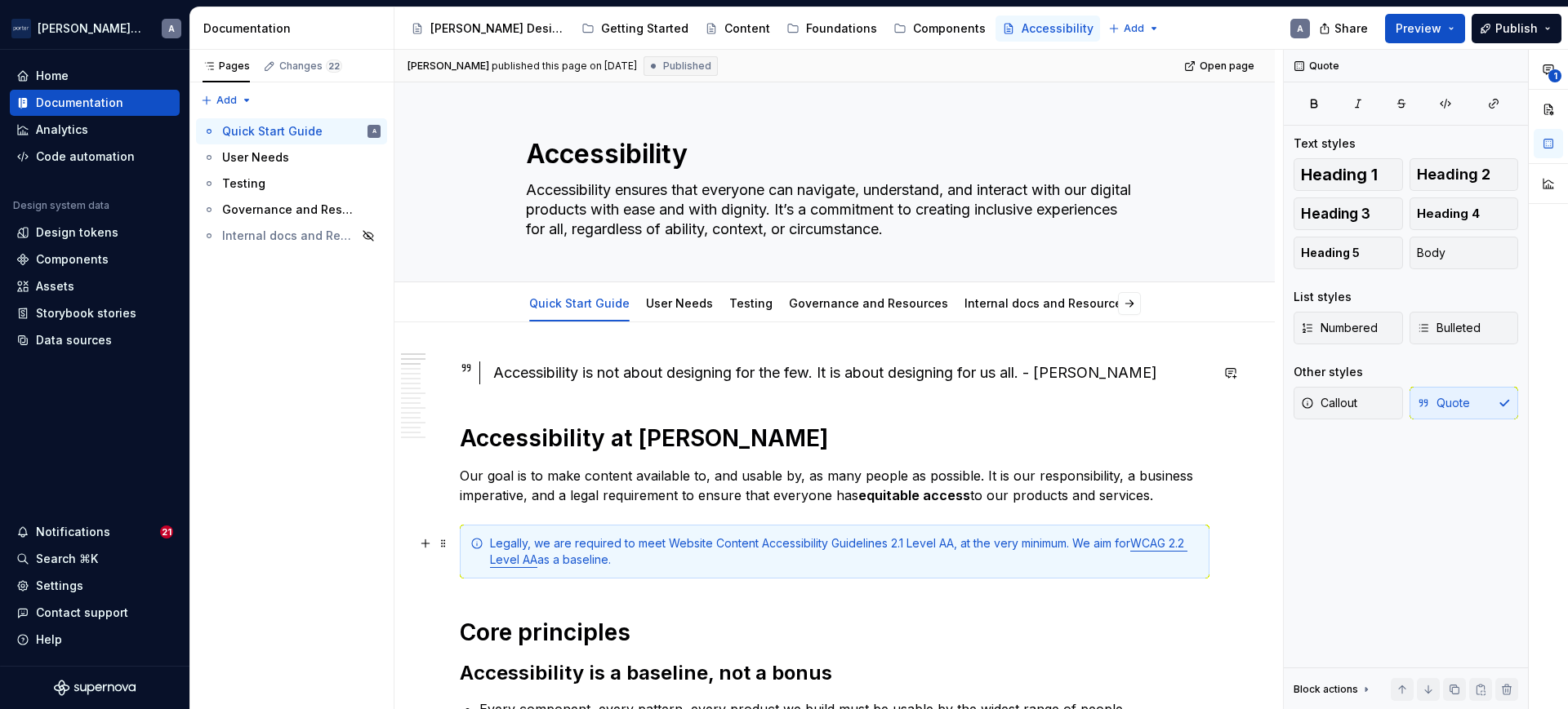
click at [779, 526] on div "Legally, we are required to meet Website Content Accessibility Guidelines 2.1 L…" at bounding box center [834, 552] width 749 height 54
click at [649, 299] on link "User Needs" at bounding box center [679, 303] width 67 height 14
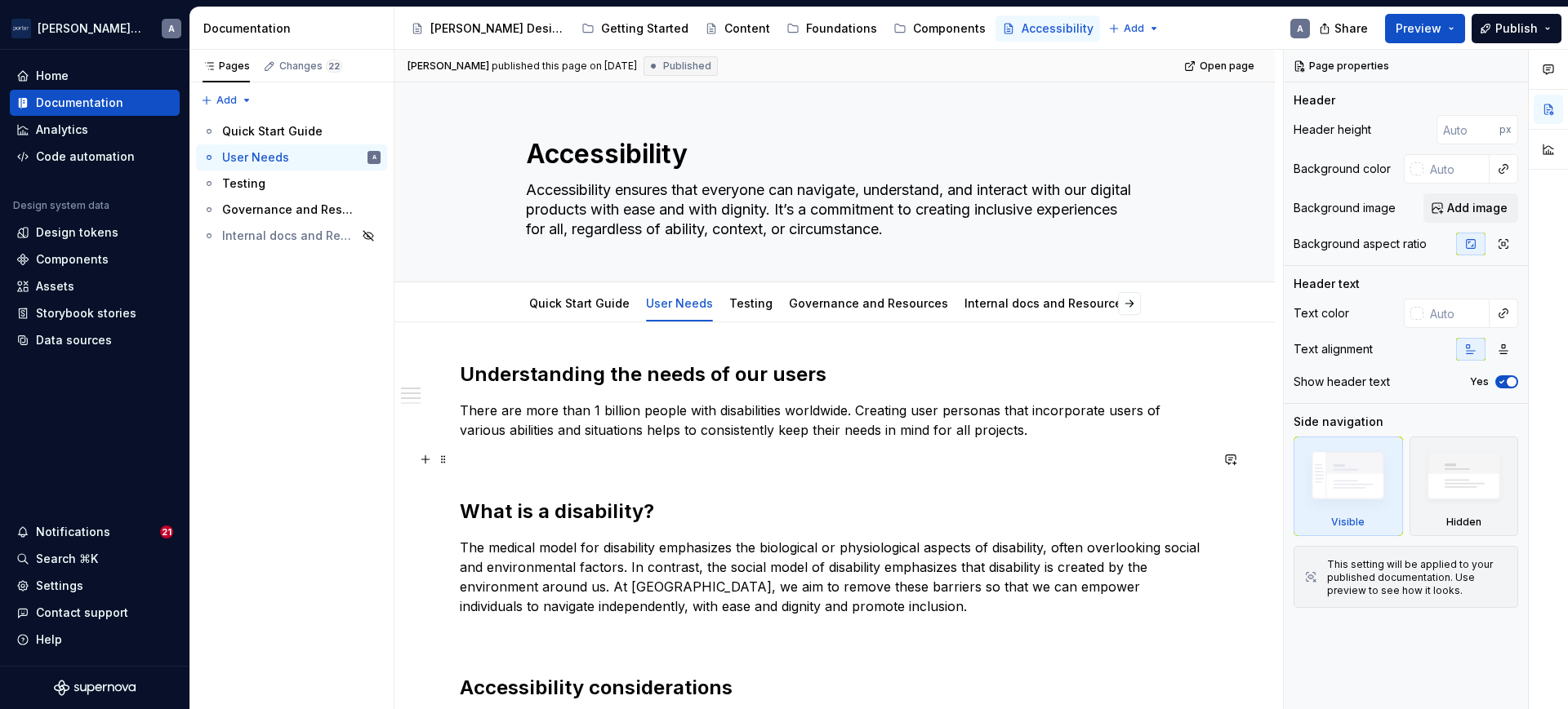
click at [821, 469] on p at bounding box center [834, 459] width 749 height 19
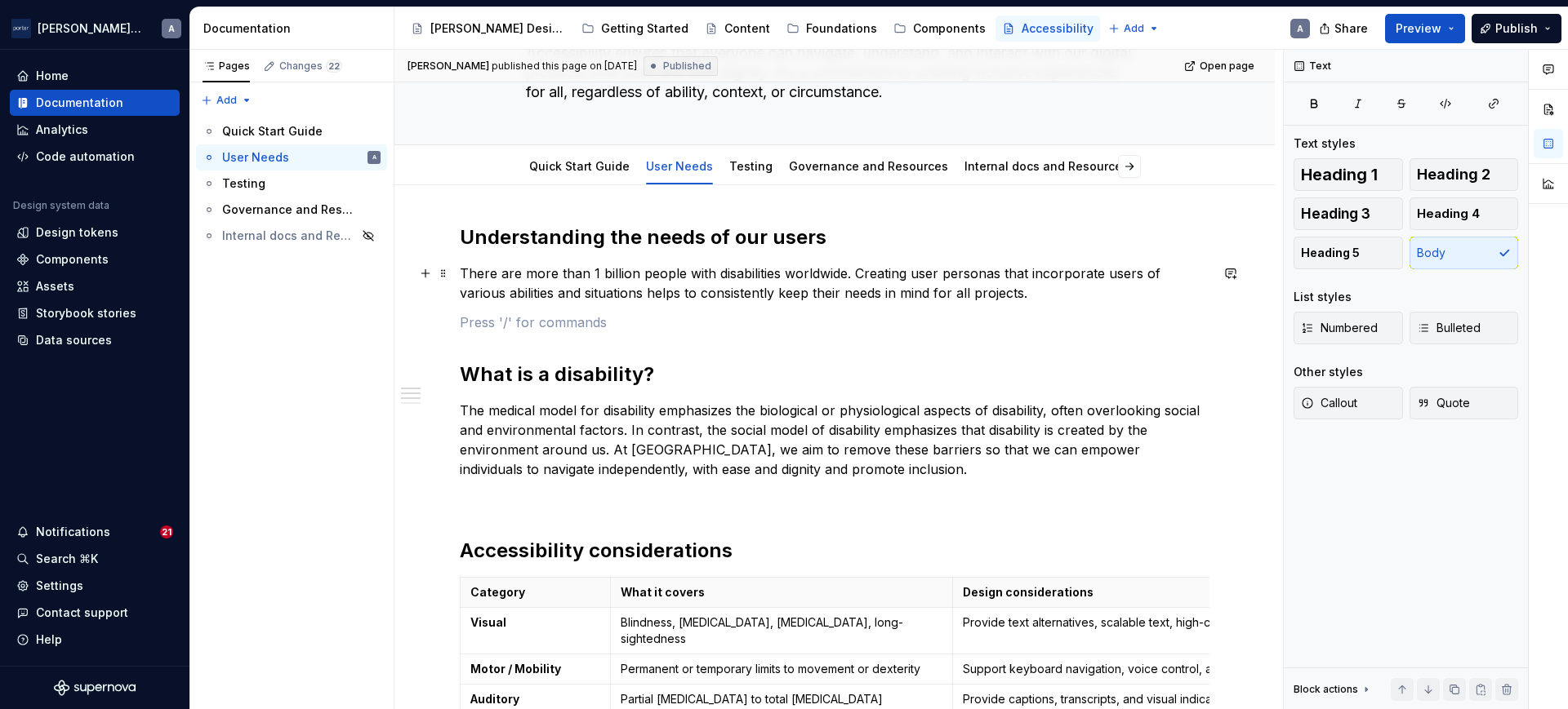
scroll to position [169, 0]
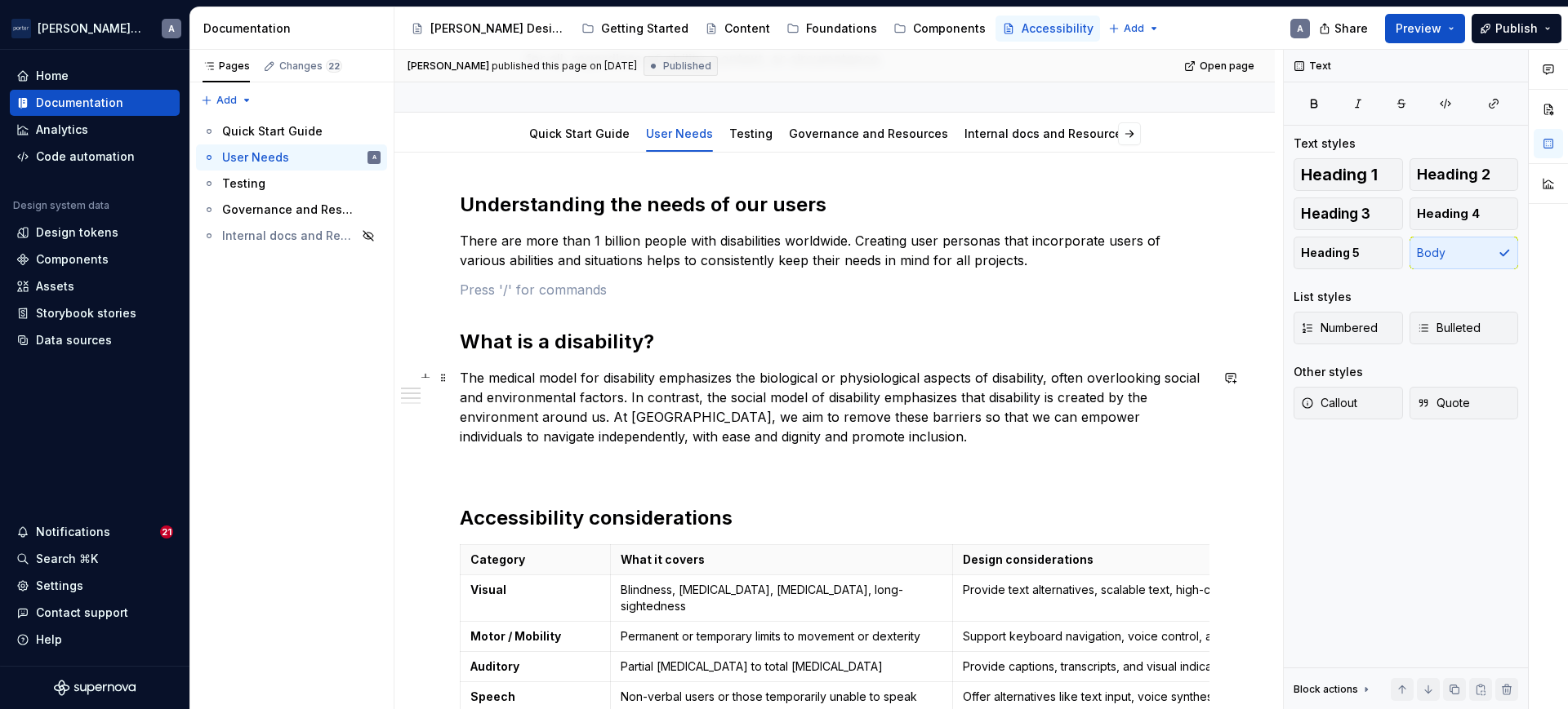
click at [796, 381] on p "The medical model for disability emphasizes the biological or physiological asp…" at bounding box center [834, 408] width 749 height 79
click at [863, 416] on p "The medical model for disability emphasizes the biological or physiological asp…" at bounding box center [834, 408] width 749 height 79
click at [604, 425] on p "The medical model for disability emphasizes the biological or physiological asp…" at bounding box center [834, 408] width 749 height 79
click at [608, 414] on p "The medical model for disability emphasizes the biological or physiological asp…" at bounding box center [834, 408] width 749 height 79
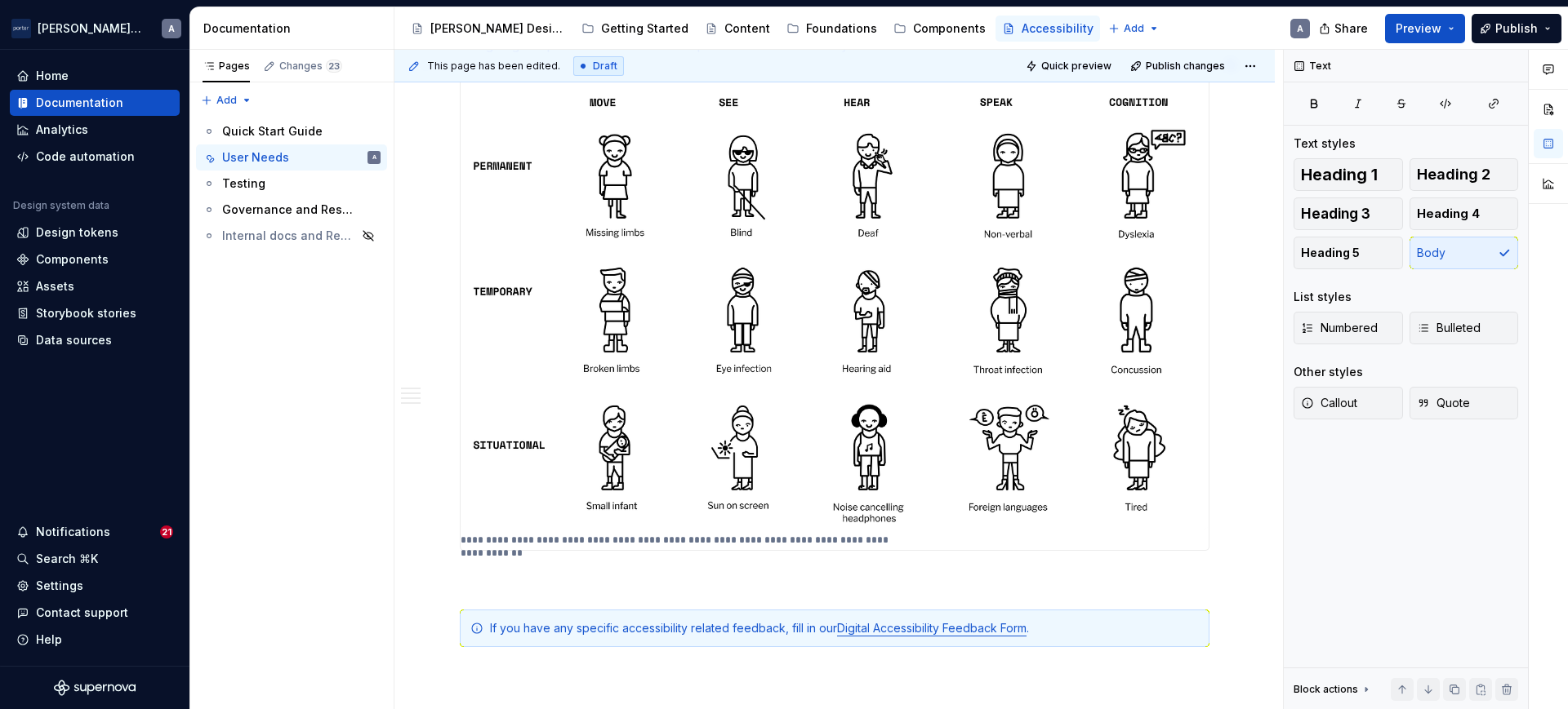
scroll to position [1021, 0]
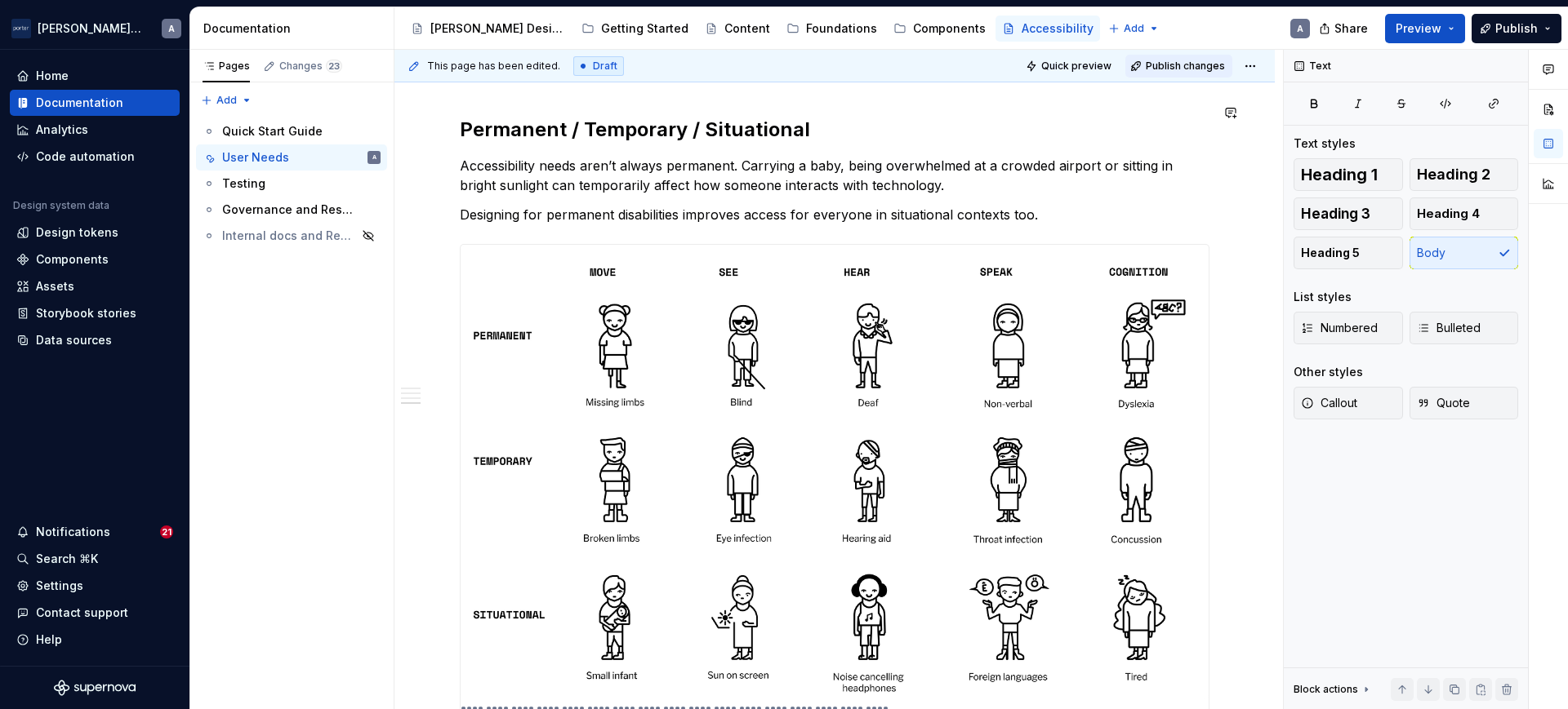
click at [1158, 66] on span "Publish changes" at bounding box center [1185, 65] width 79 height 13
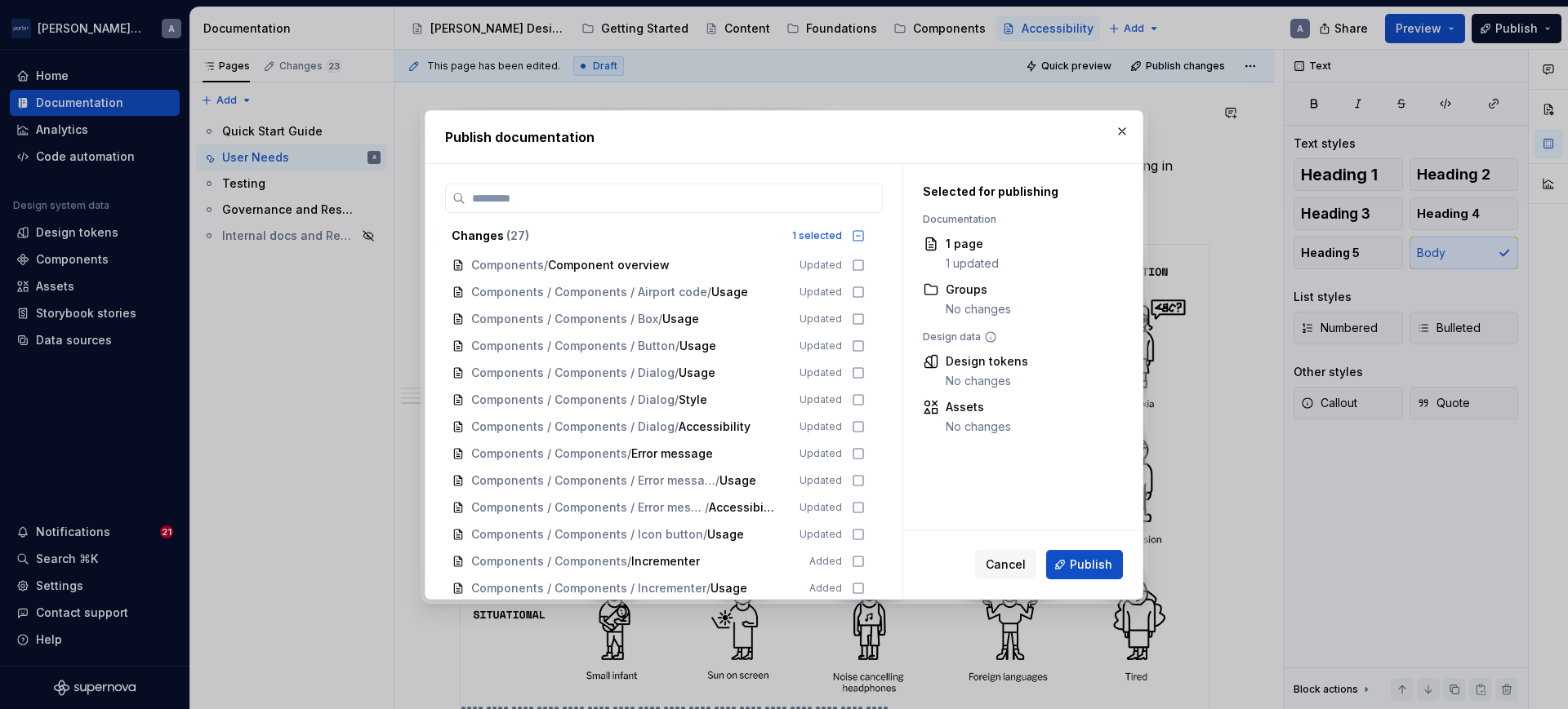
scroll to position [381, 0]
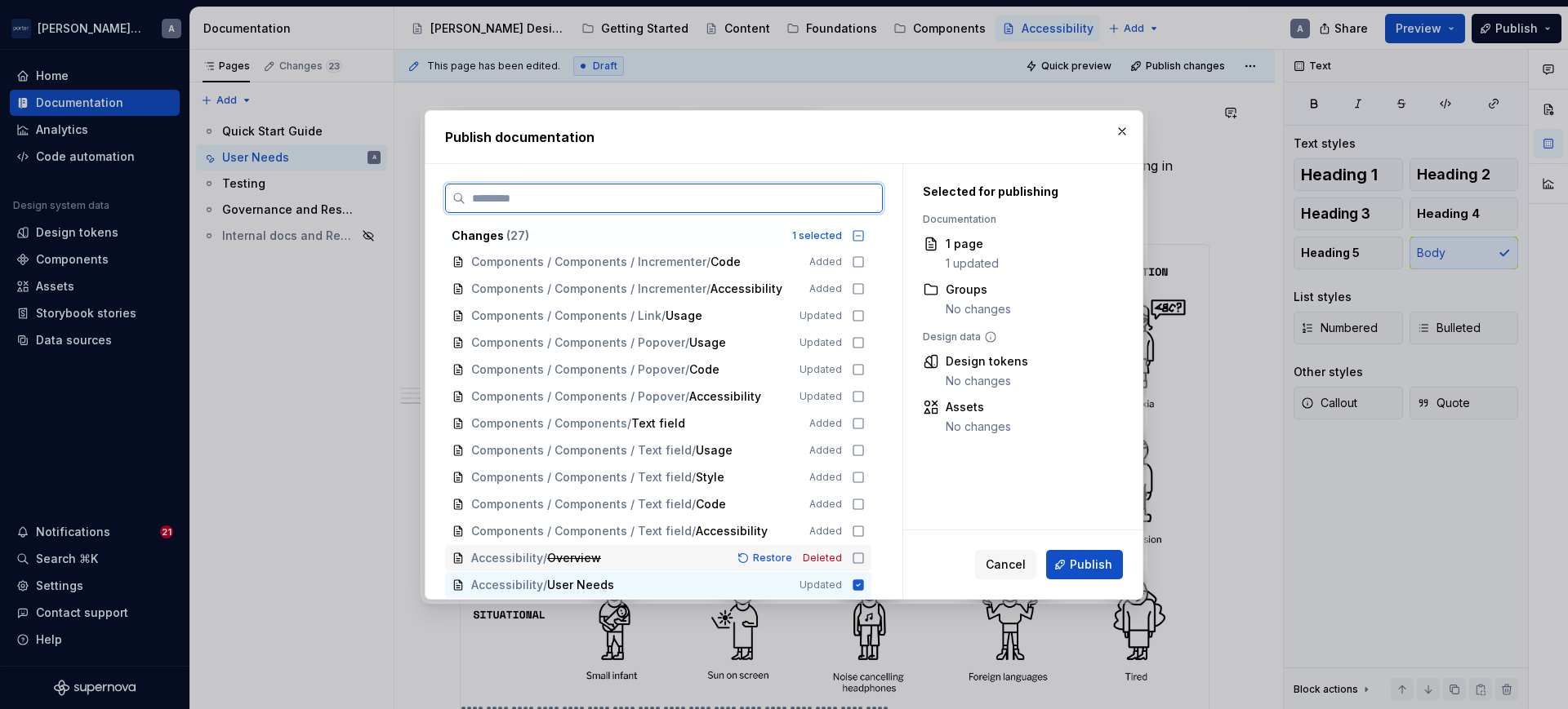
click at [857, 556] on icon at bounding box center [858, 558] width 13 height 13
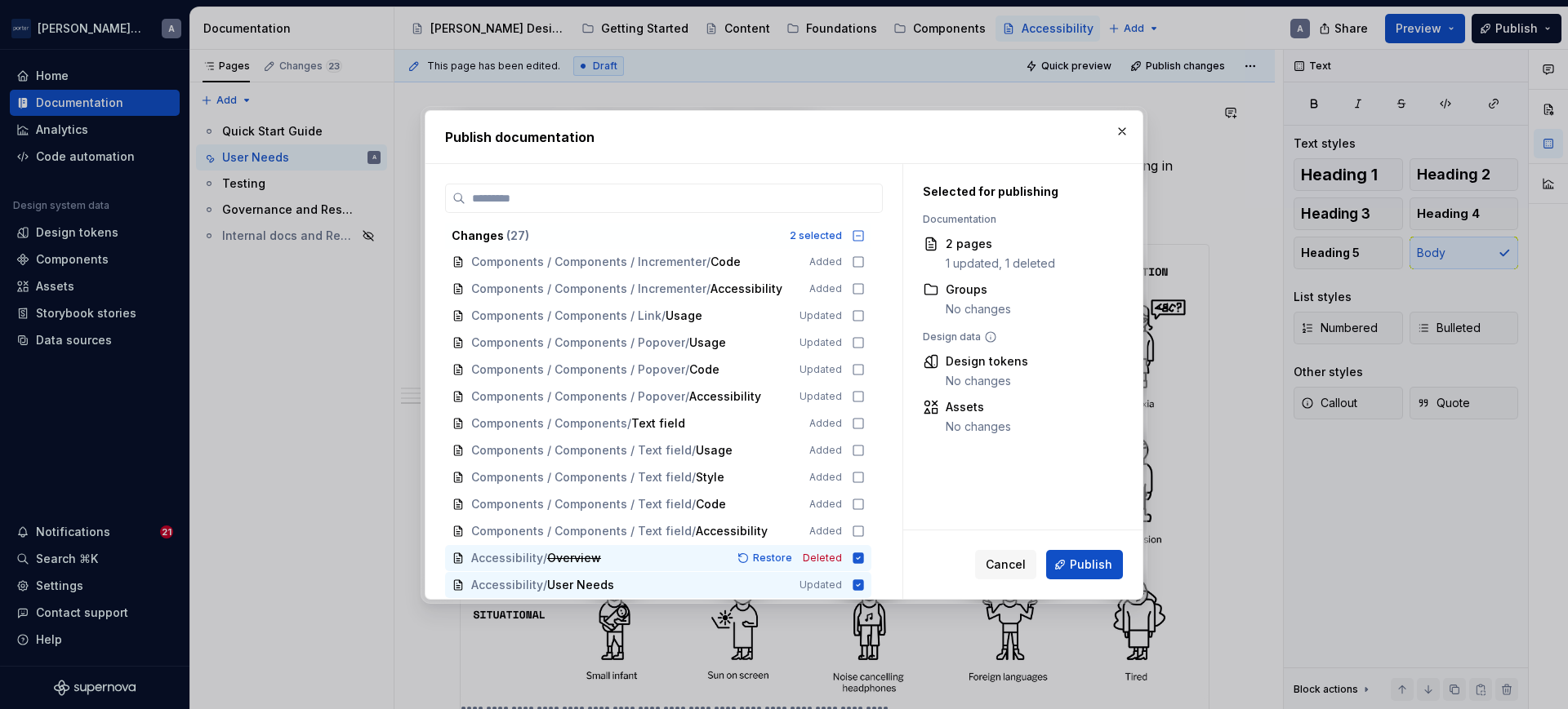
click at [1114, 556] on button "Publish" at bounding box center [1085, 565] width 77 height 30
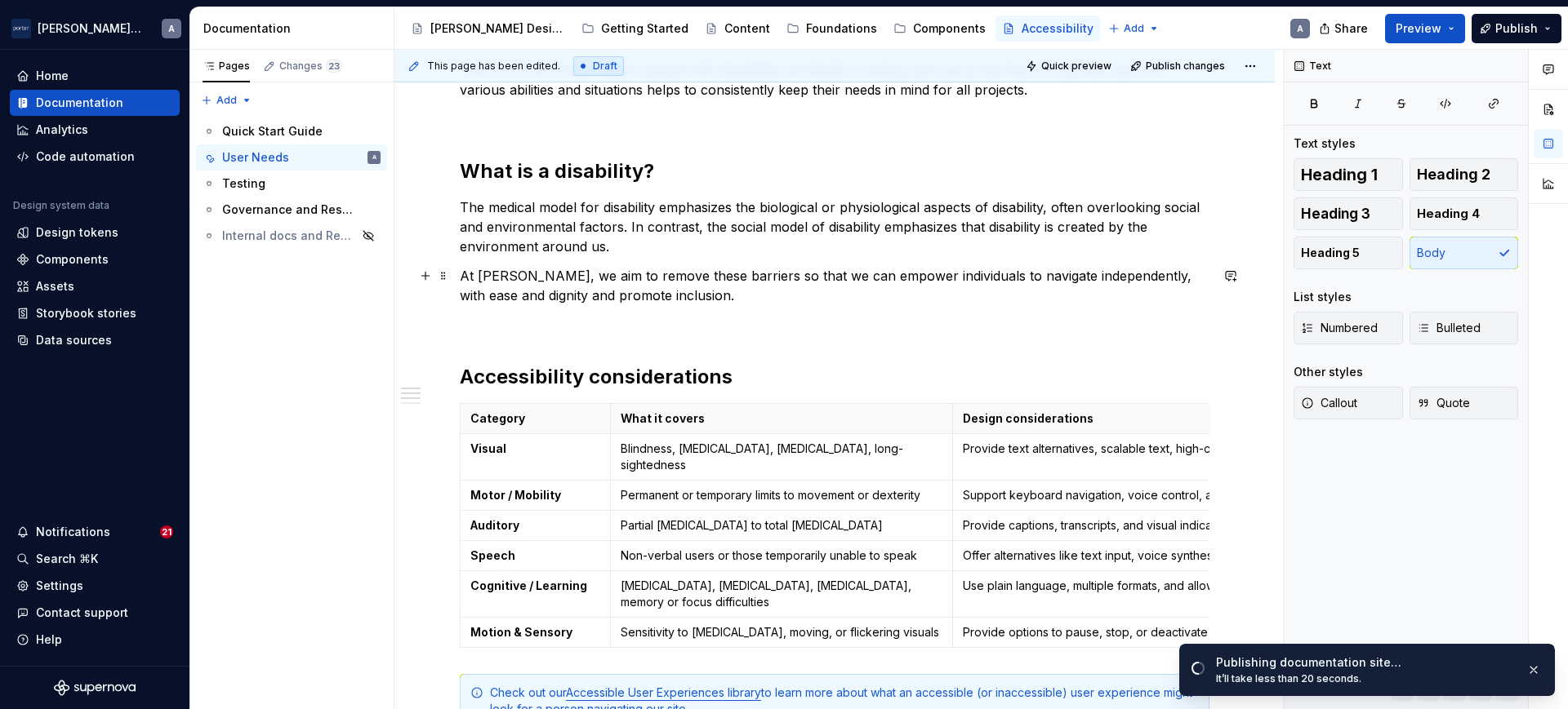
scroll to position [0, 0]
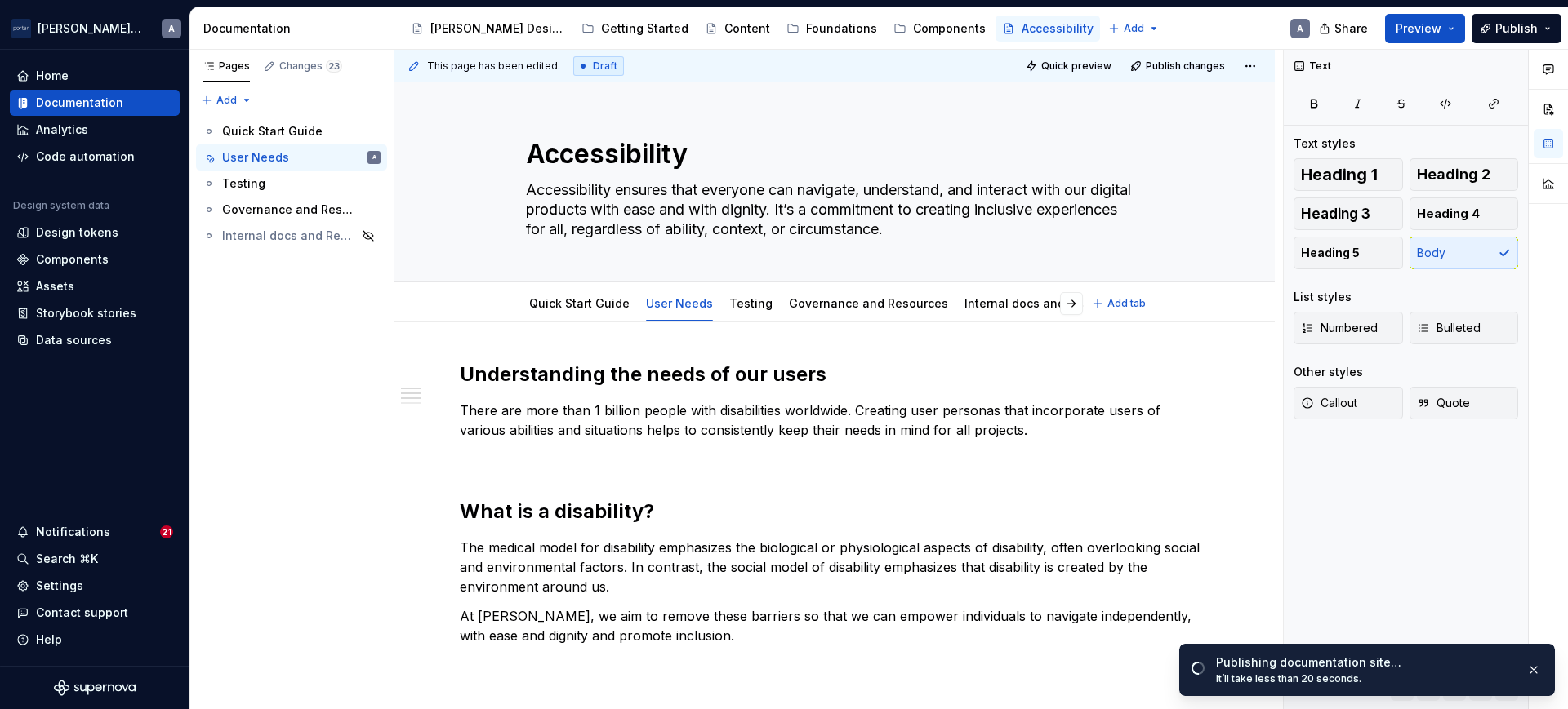
click at [746, 320] on div "Quick Start Guide User Needs Testing Governance and Resources Internal docs and…" at bounding box center [800, 307] width 568 height 44
click at [746, 313] on div "Testing" at bounding box center [751, 304] width 44 height 19
click at [580, 317] on div "Quick Start Guide" at bounding box center [579, 304] width 114 height 30
click at [568, 299] on link "Quick Start Guide" at bounding box center [579, 303] width 100 height 14
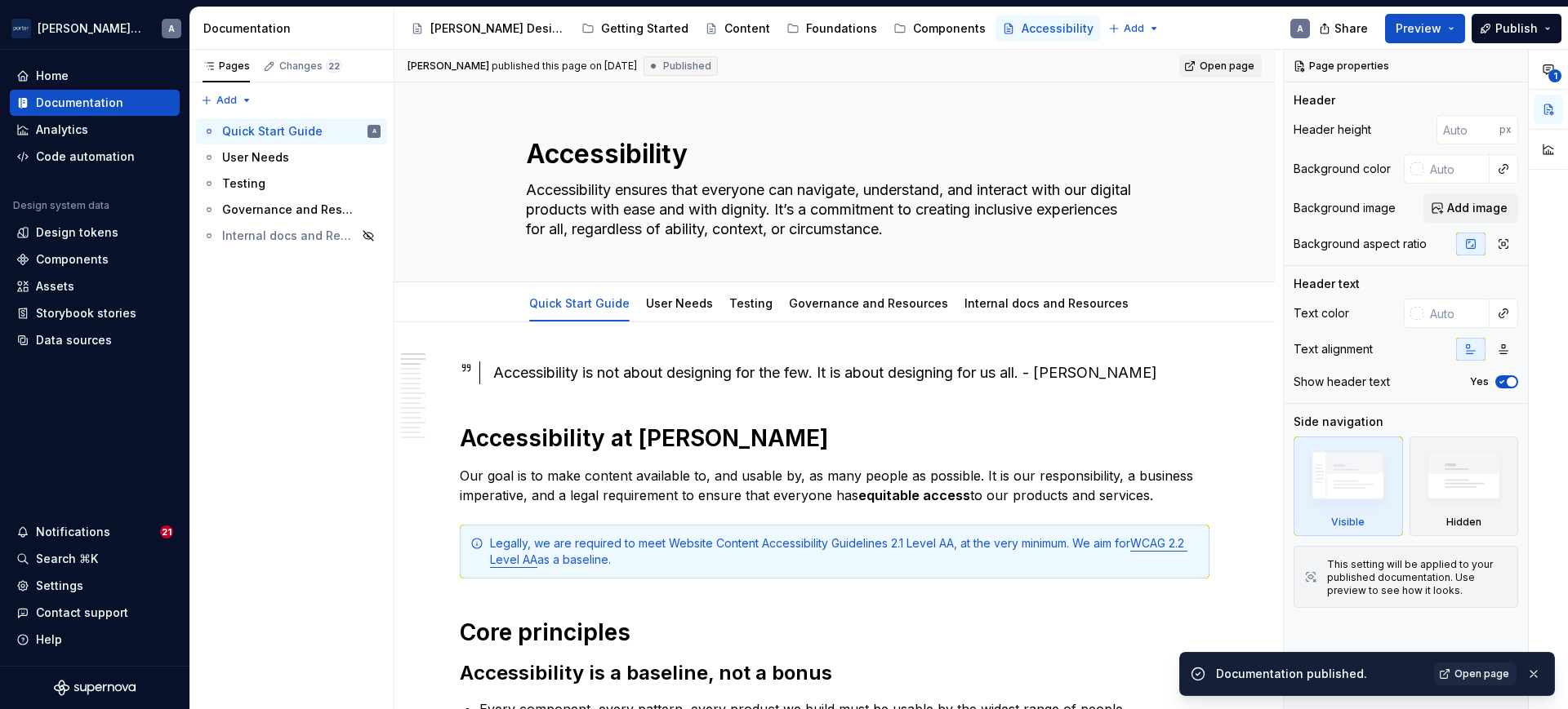
click at [1219, 69] on span "Open page" at bounding box center [1226, 65] width 55 height 13
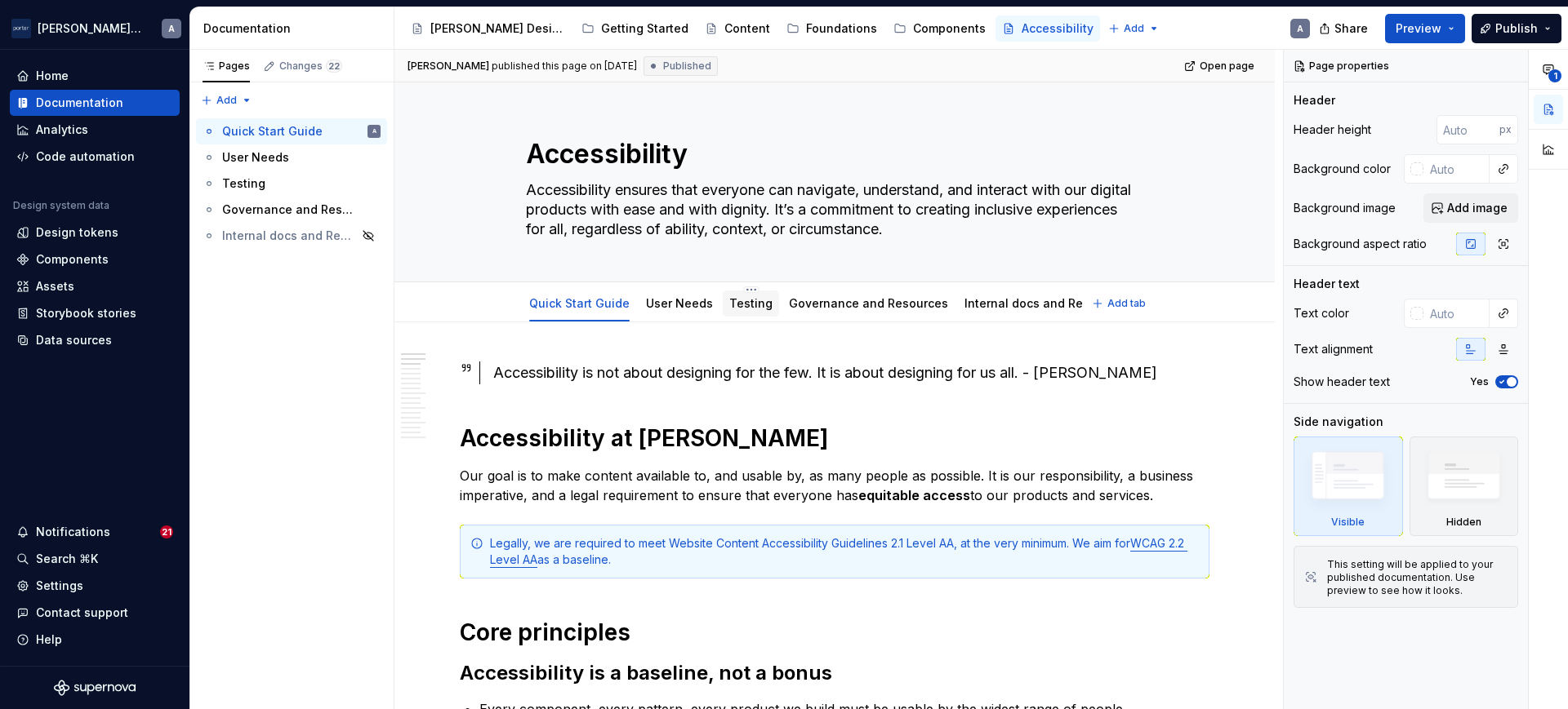
click at [736, 303] on link "Testing" at bounding box center [751, 303] width 44 height 14
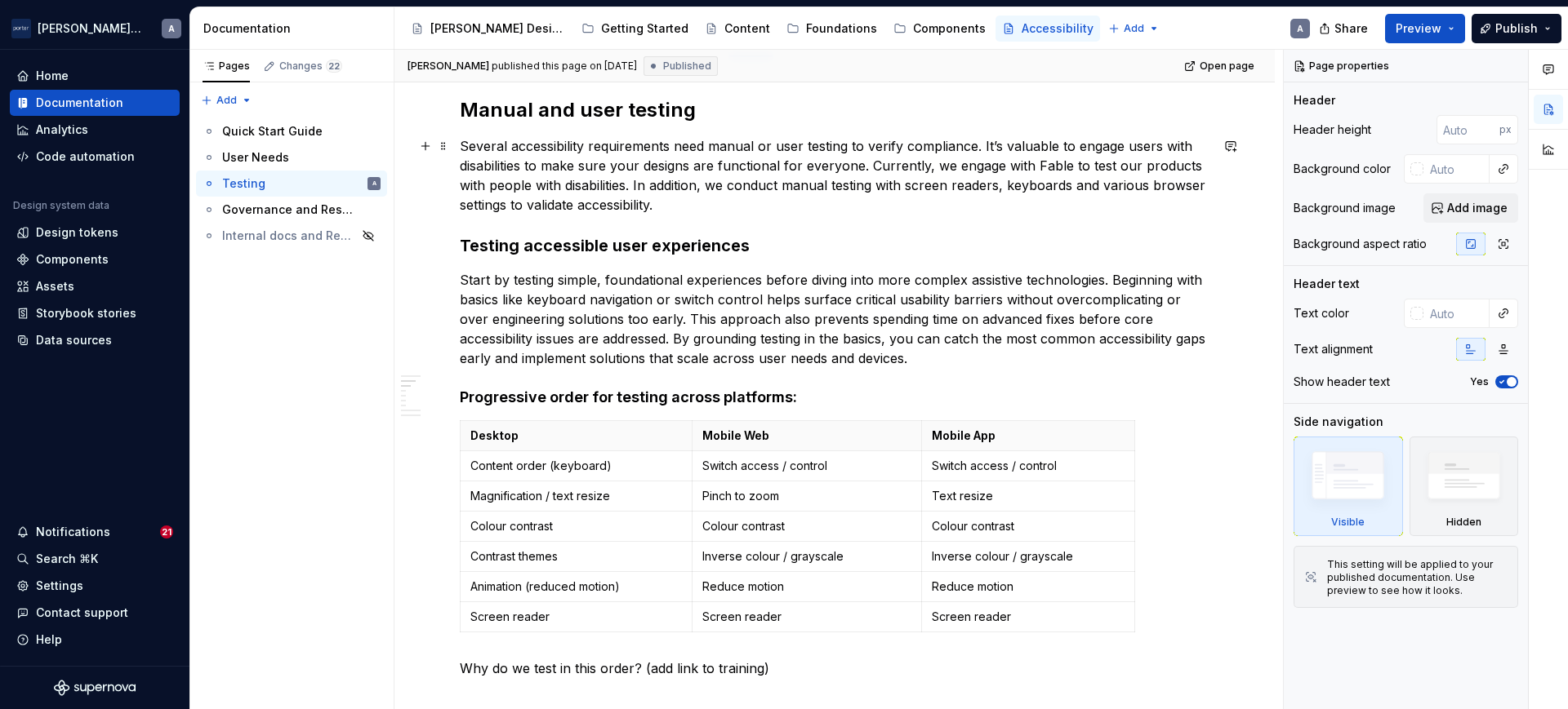
scroll to position [341, 0]
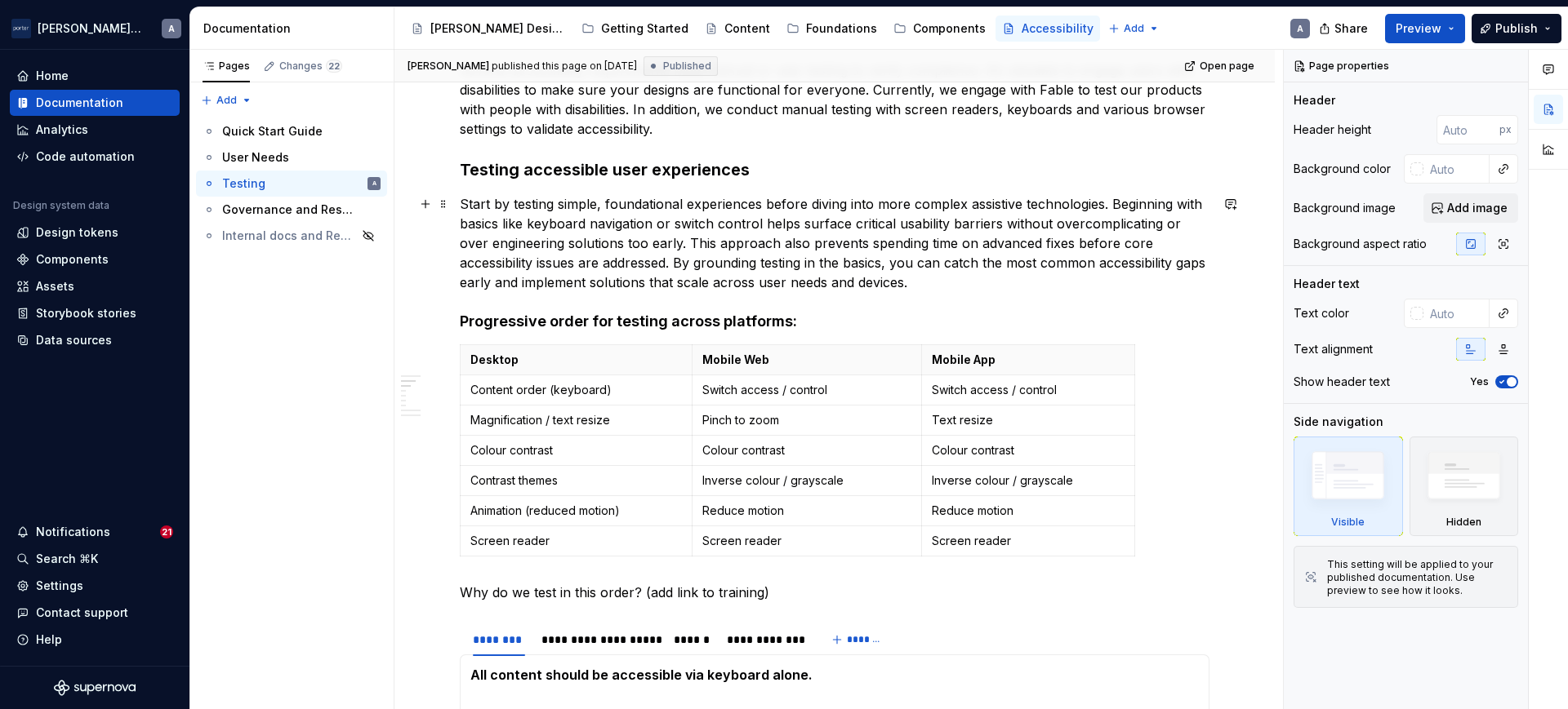
click at [758, 224] on p "Start by testing simple, foundational experiences before diving into more compl…" at bounding box center [834, 243] width 749 height 98
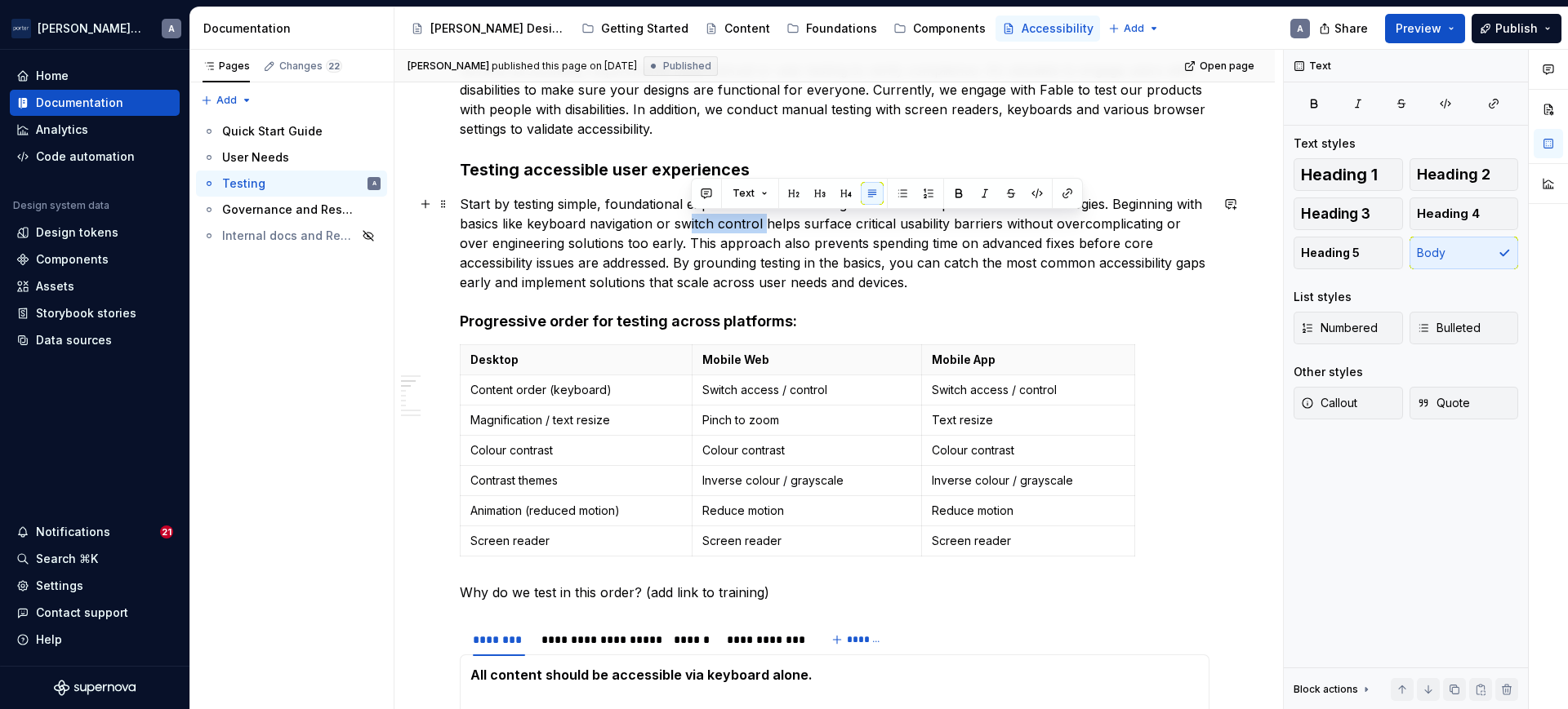
drag, startPoint x: 763, startPoint y: 224, endPoint x: 687, endPoint y: 231, distance: 76.3
click at [687, 231] on p "Start by testing simple, foundational experiences before diving into more compl…" at bounding box center [834, 243] width 749 height 98
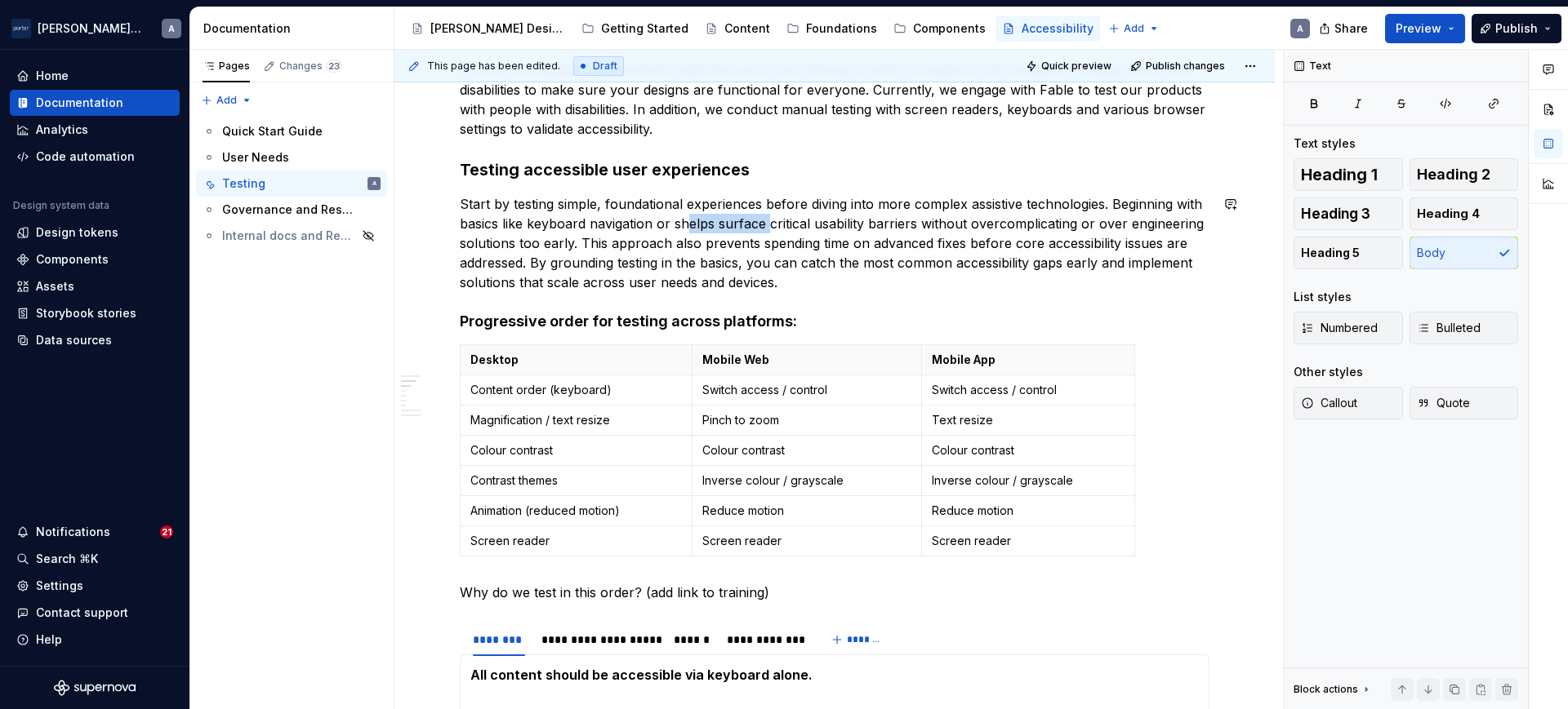
type textarea "*"
click at [871, 279] on p "Start by testing simple, foundational experiences before diving into more compl…" at bounding box center [834, 243] width 749 height 98
click at [719, 257] on p "Start by testing simple, foundational experiences before diving into more compl…" at bounding box center [834, 243] width 749 height 98
click at [927, 256] on p "Start by testing simple, foundational experiences before diving into more compl…" at bounding box center [834, 243] width 749 height 98
click at [915, 275] on p "Start by testing simple, foundational experiences before diving into more compl…" at bounding box center [834, 243] width 749 height 98
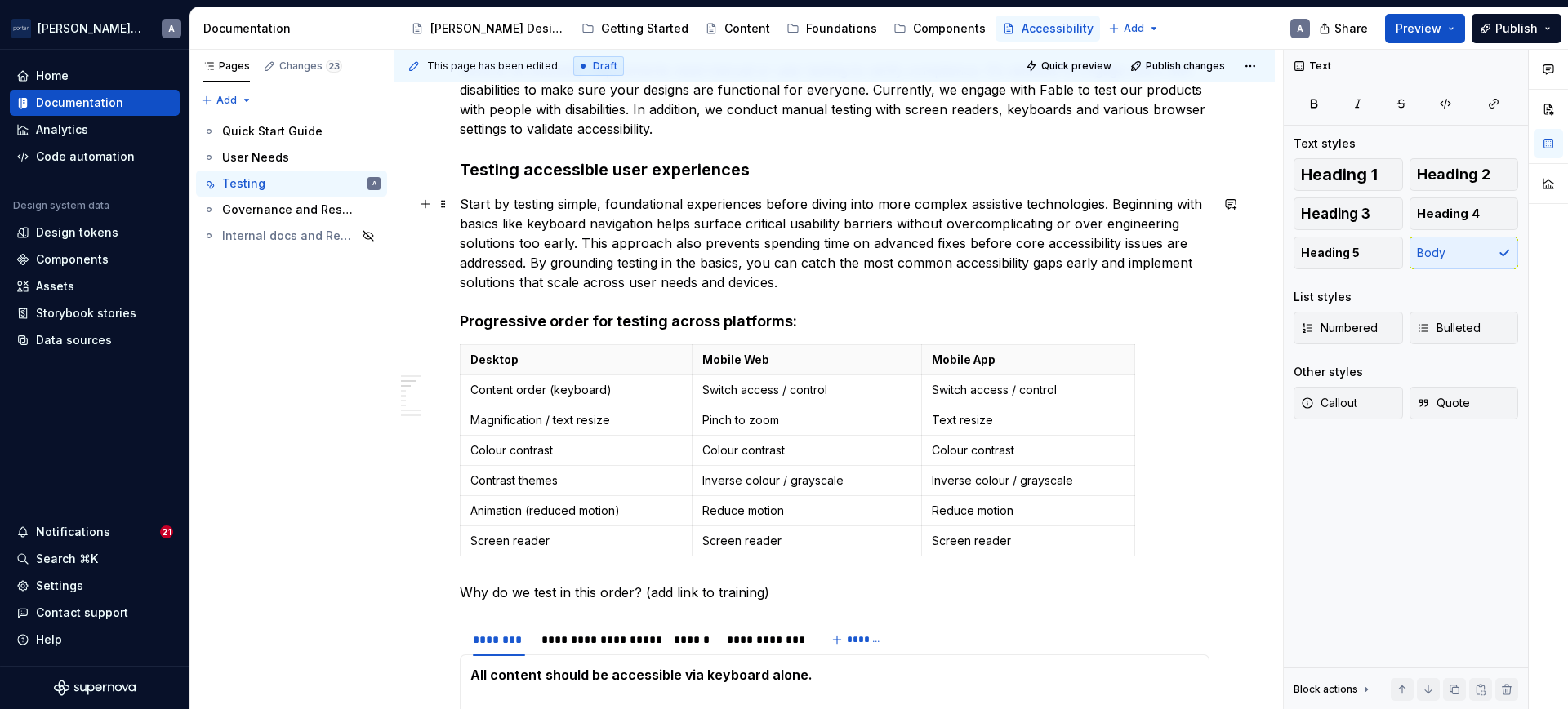
click at [1109, 196] on p "Start by testing simple, foundational experiences before diving into more compl…" at bounding box center [834, 243] width 749 height 98
click at [1110, 197] on p "Start by testing simple, foundational experiences before diving into more compl…" at bounding box center [834, 243] width 749 height 98
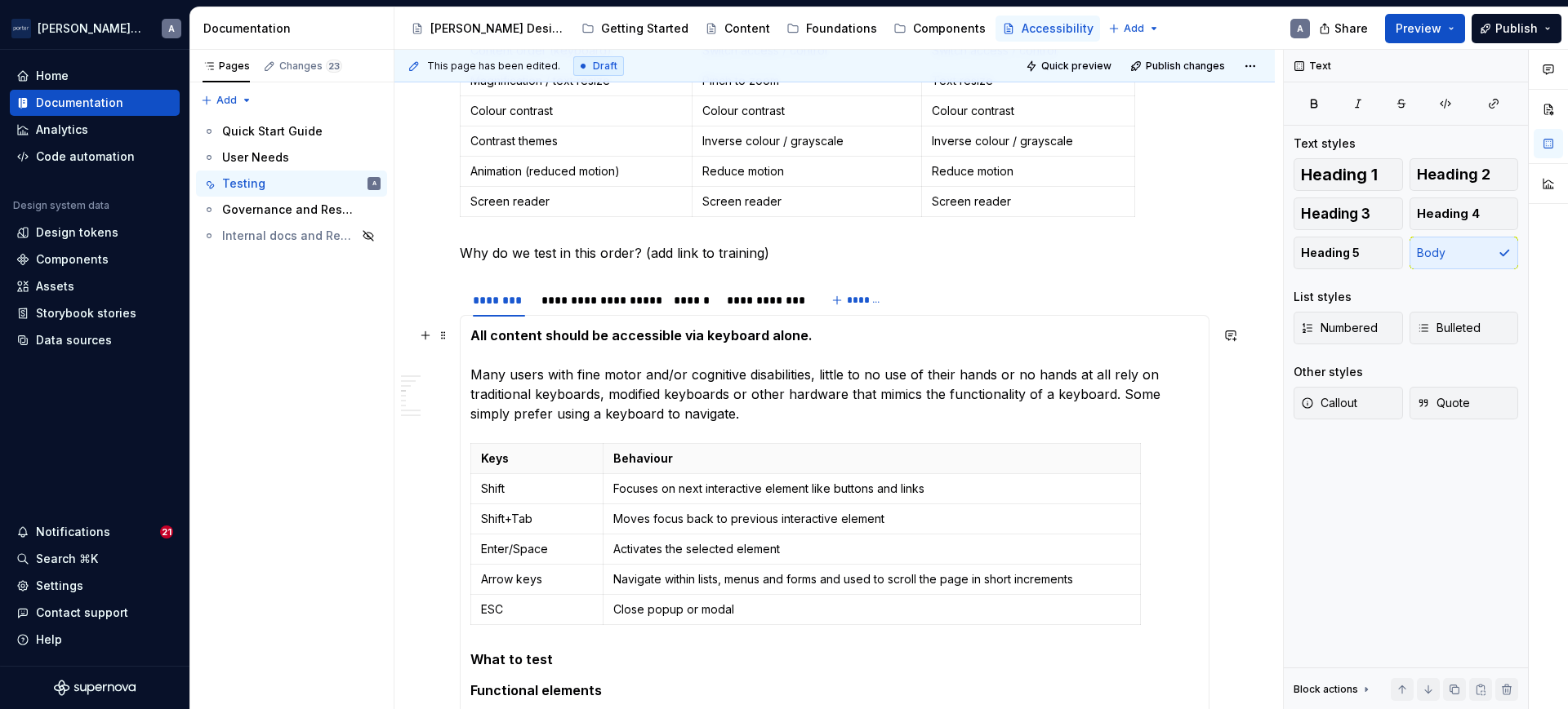
scroll to position [850, 0]
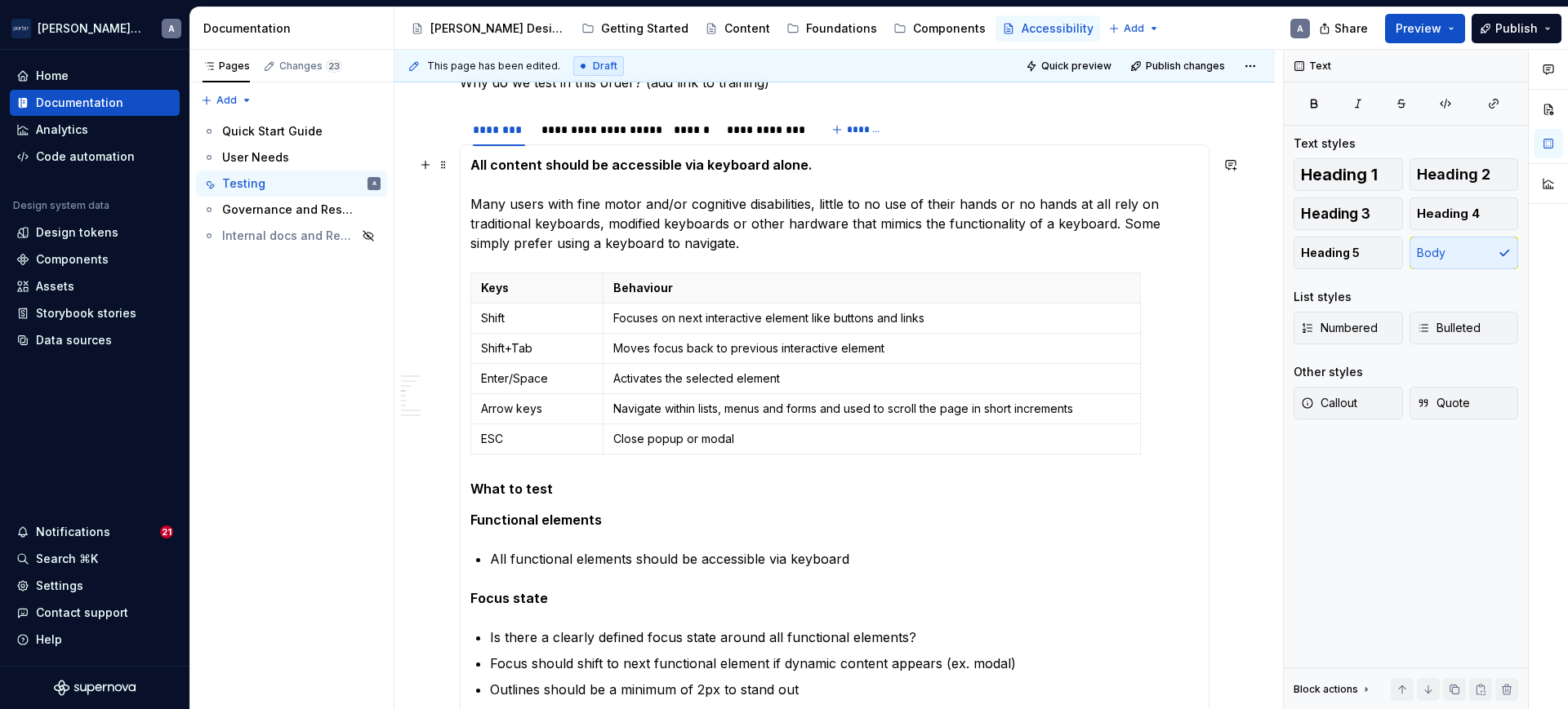
click at [1163, 233] on p "All content should be accessible via keyboard alone. Many users with fine motor…" at bounding box center [834, 204] width 729 height 98
click at [1163, 225] on p "All content should be accessible via keyboard alone. Many users with fine motor…" at bounding box center [834, 204] width 729 height 98
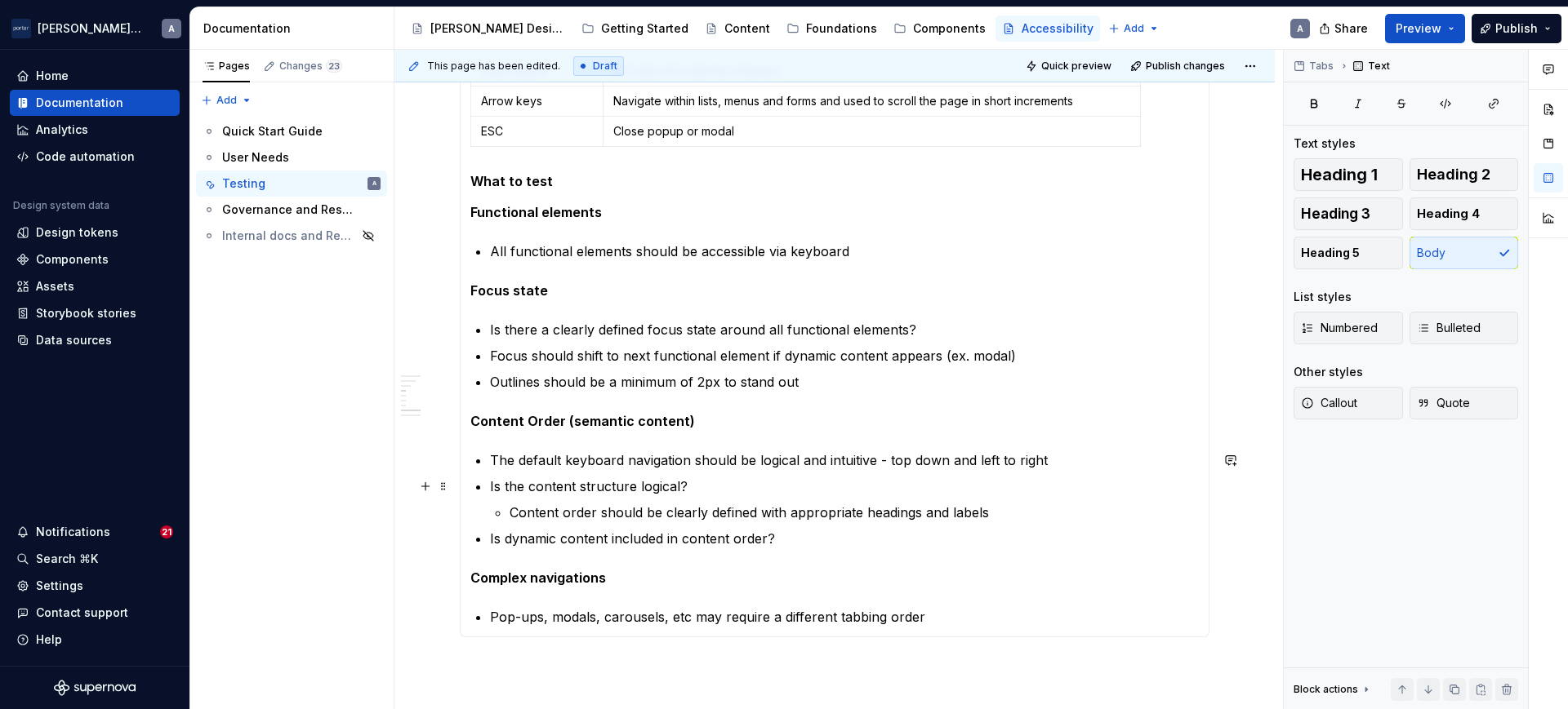
scroll to position [1190, 0]
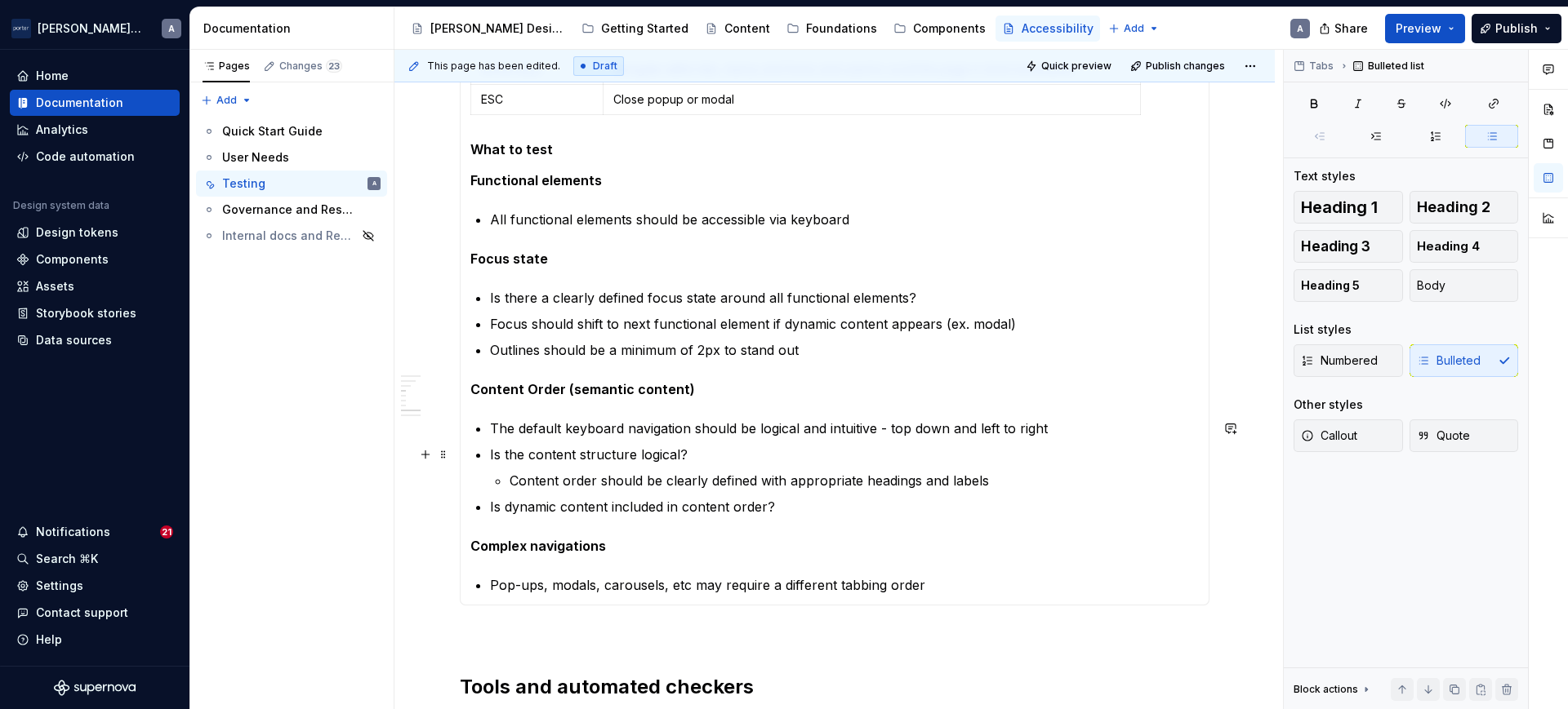
click at [929, 444] on ul "The default keyboard navigation should be logical and intuitive - top down and …" at bounding box center [844, 468] width 708 height 98
click at [878, 452] on p "Is the content structure logical?" at bounding box center [844, 454] width 708 height 19
click at [494, 423] on p "The default keyboard navigation should be logical and intuitive - top down and …" at bounding box center [844, 429] width 708 height 19
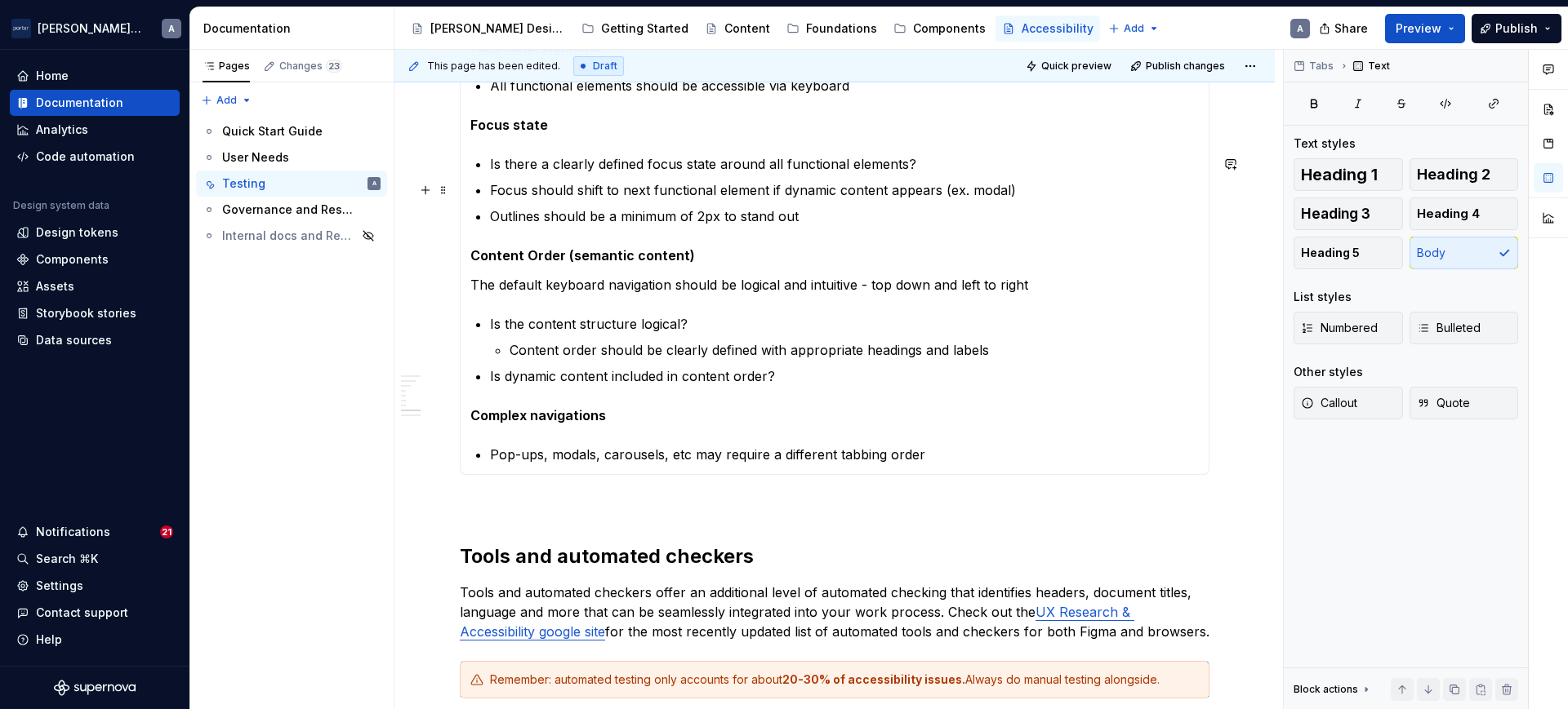
scroll to position [1360, 0]
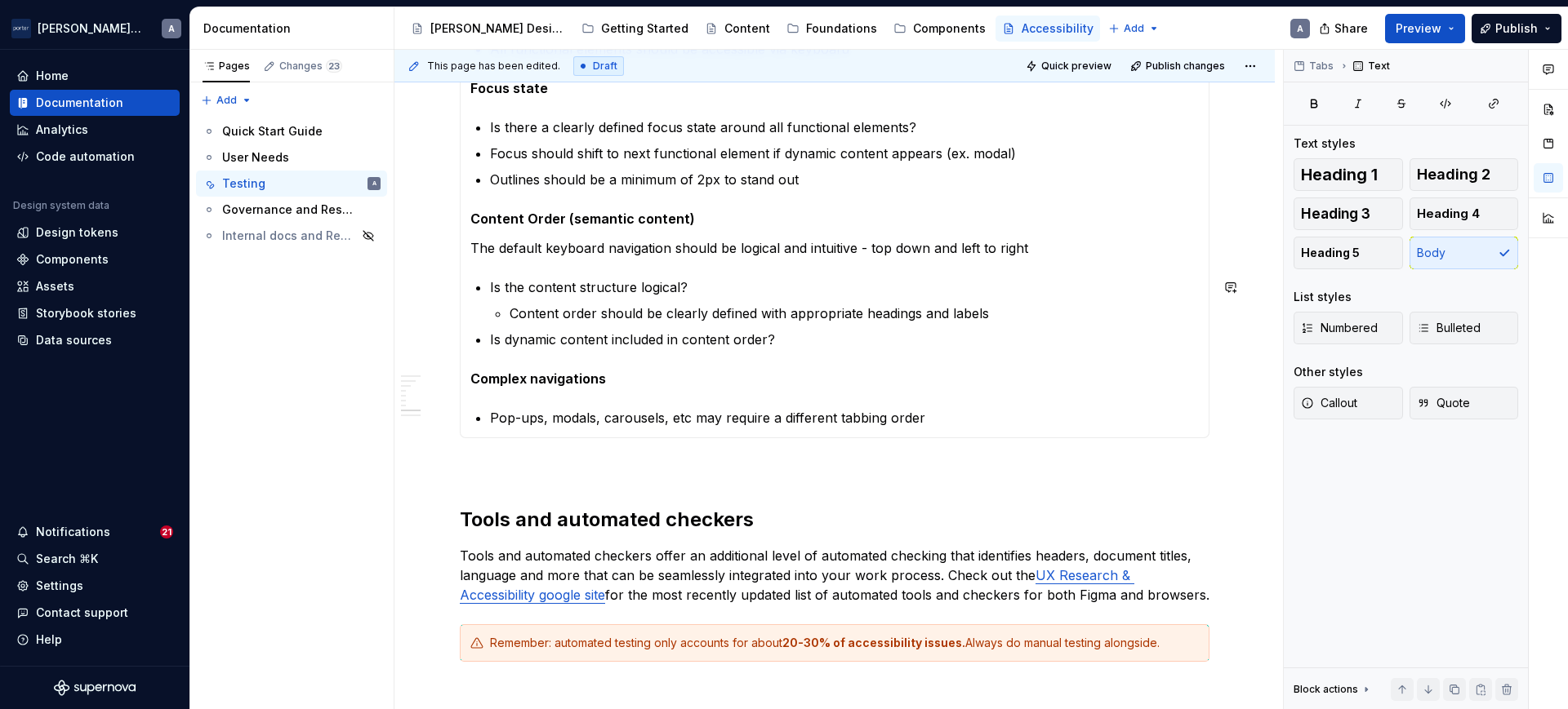
click at [702, 263] on section-item-column "All content should be accessible via keyboard alone. Many users with fine motor…" at bounding box center [834, 36] width 729 height 783
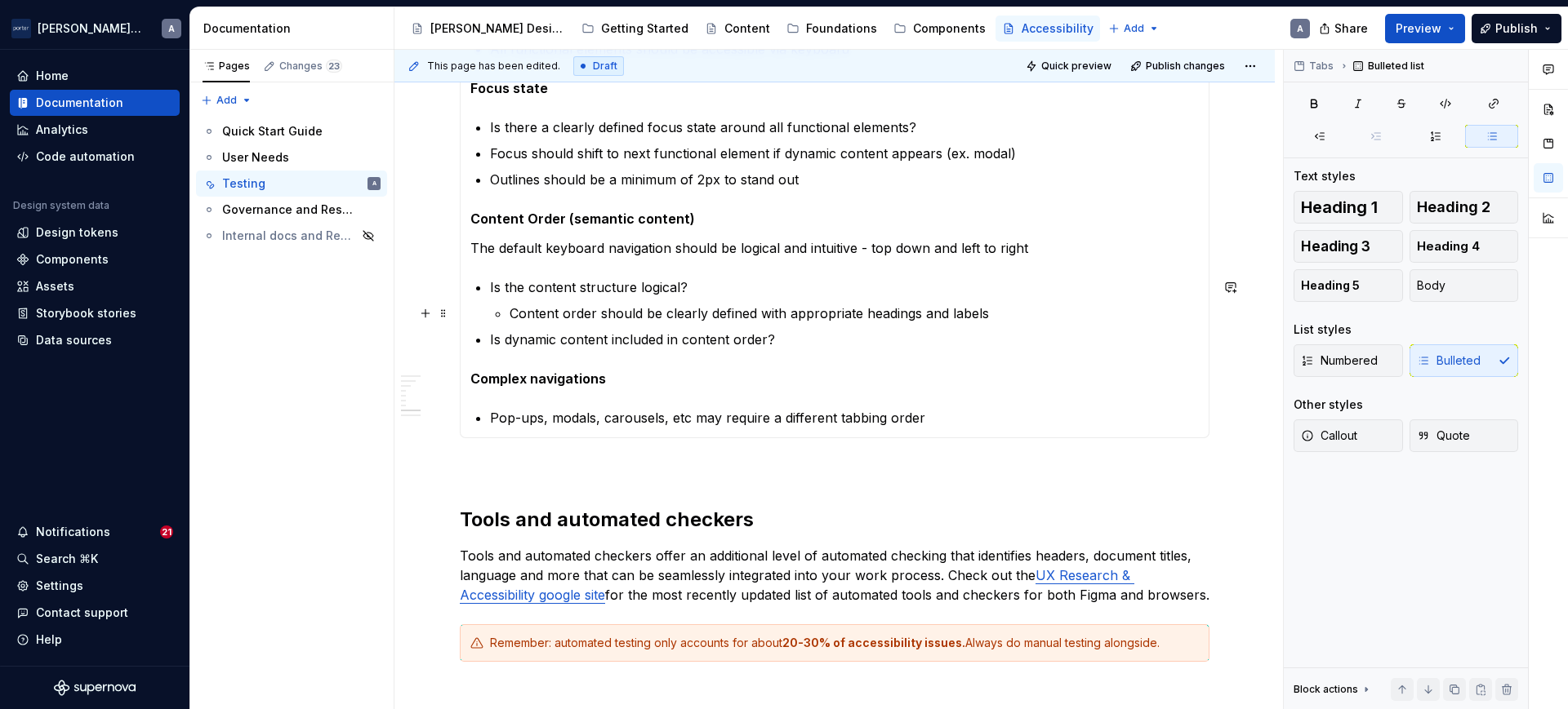
click at [694, 313] on p "Content order should be clearly defined with appropriate headings and labels" at bounding box center [853, 313] width 689 height 19
click at [698, 327] on ul "Is the content structure logical? Content order should be clearly defined with …" at bounding box center [844, 313] width 708 height 72
click at [713, 348] on p "Is dynamic content included in content order?" at bounding box center [844, 340] width 708 height 19
click at [791, 347] on p "Is dynamic content included in content order?" at bounding box center [844, 340] width 708 height 19
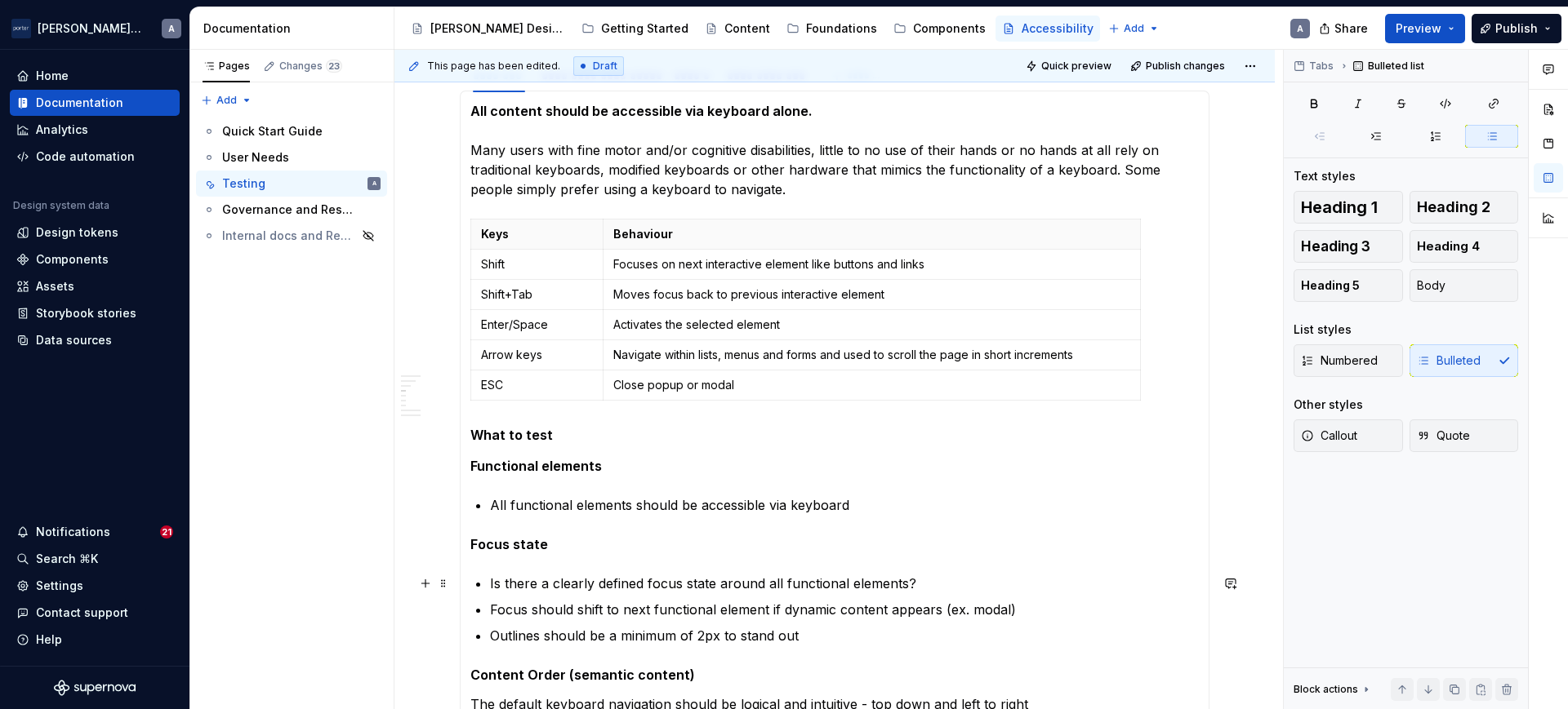
scroll to position [850, 0]
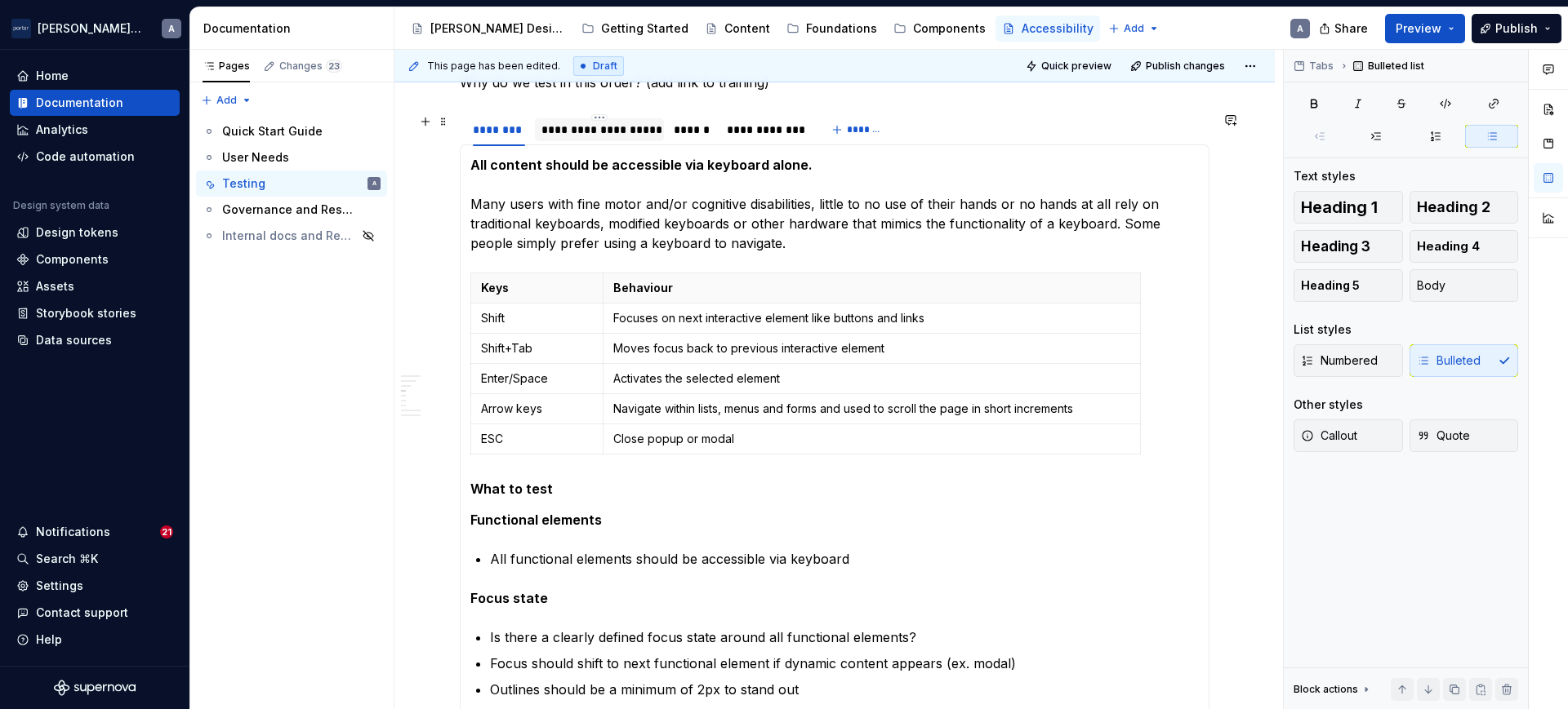
click at [620, 117] on div "**********" at bounding box center [599, 130] width 129 height 26
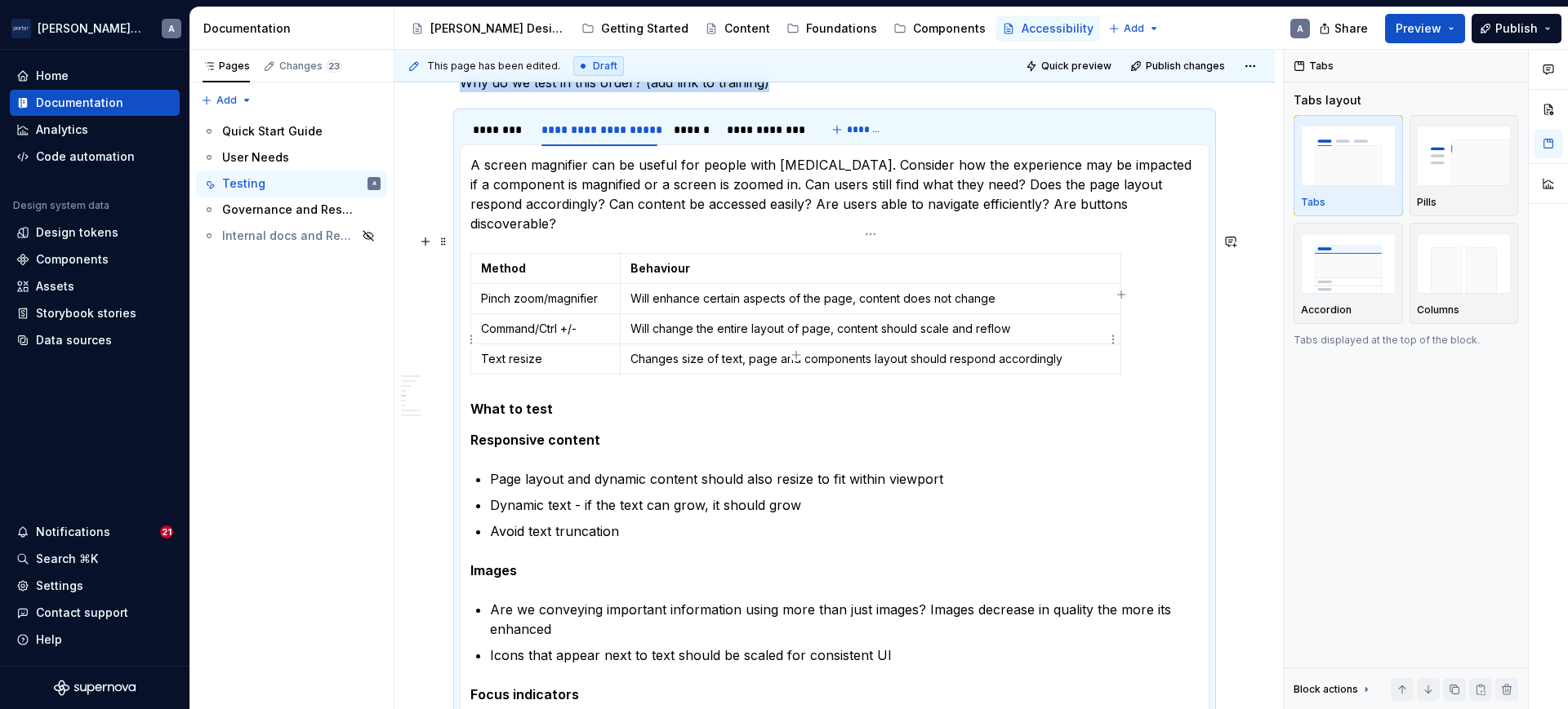
click at [745, 351] on p "Changes size of text, page and components layout should respond accordingly" at bounding box center [871, 359] width 480 height 17
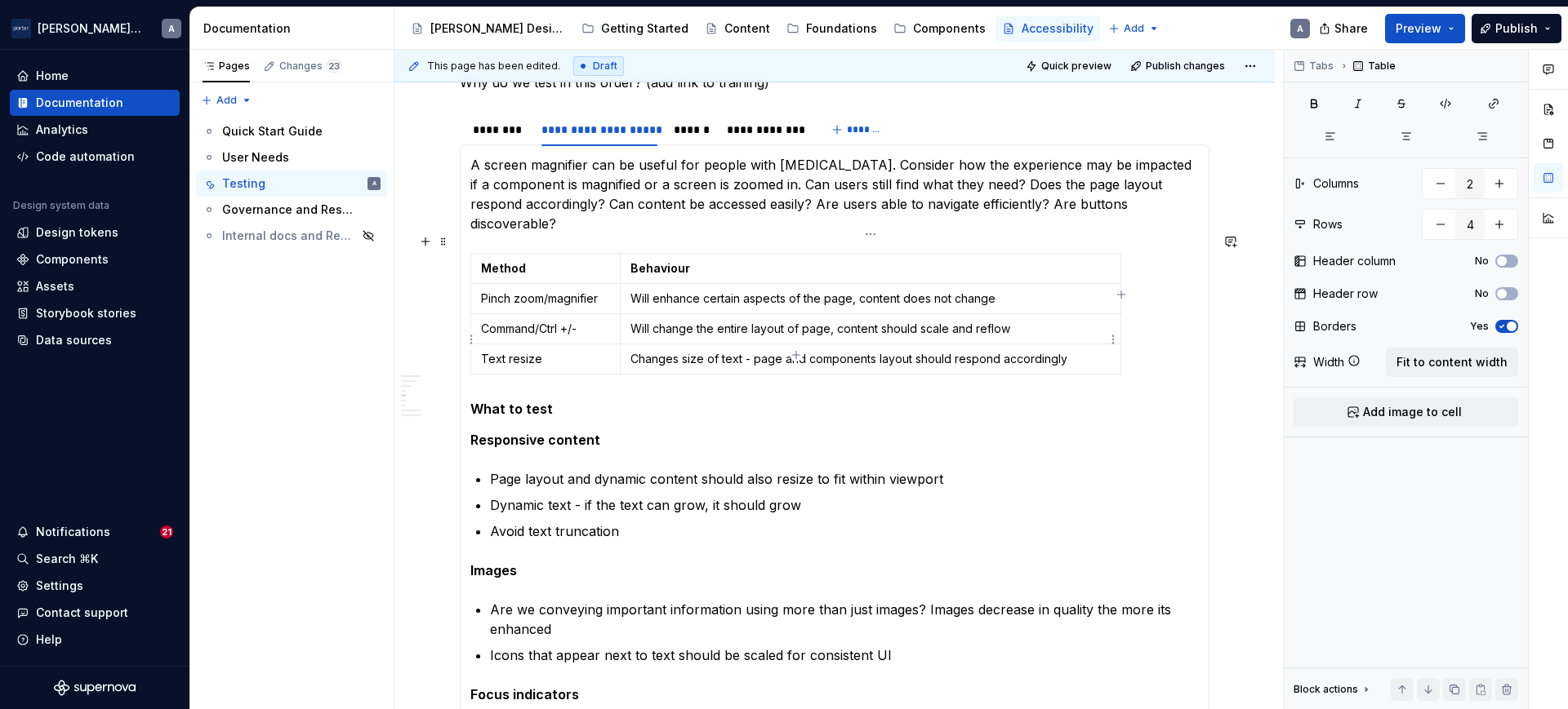
drag, startPoint x: 694, startPoint y: 332, endPoint x: 653, endPoint y: 332, distance: 41.0
click at [653, 345] on td "Changes size of text - page and components layout should respond accordingly" at bounding box center [870, 360] width 501 height 31
click at [774, 260] on p "Behaviour" at bounding box center [871, 268] width 480 height 17
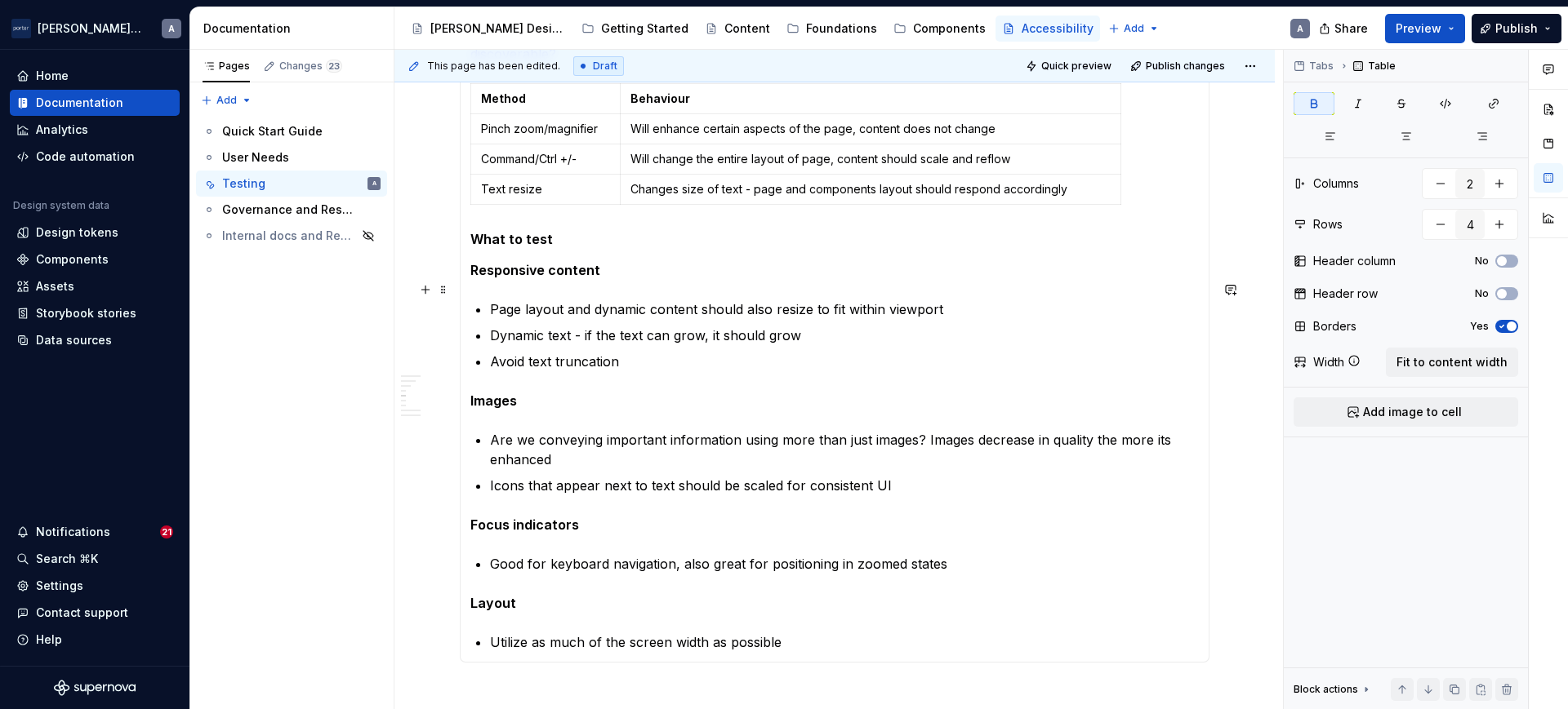
click at [833, 299] on p "Page layout and dynamic content should also resize to fit within viewport" at bounding box center [844, 309] width 708 height 19
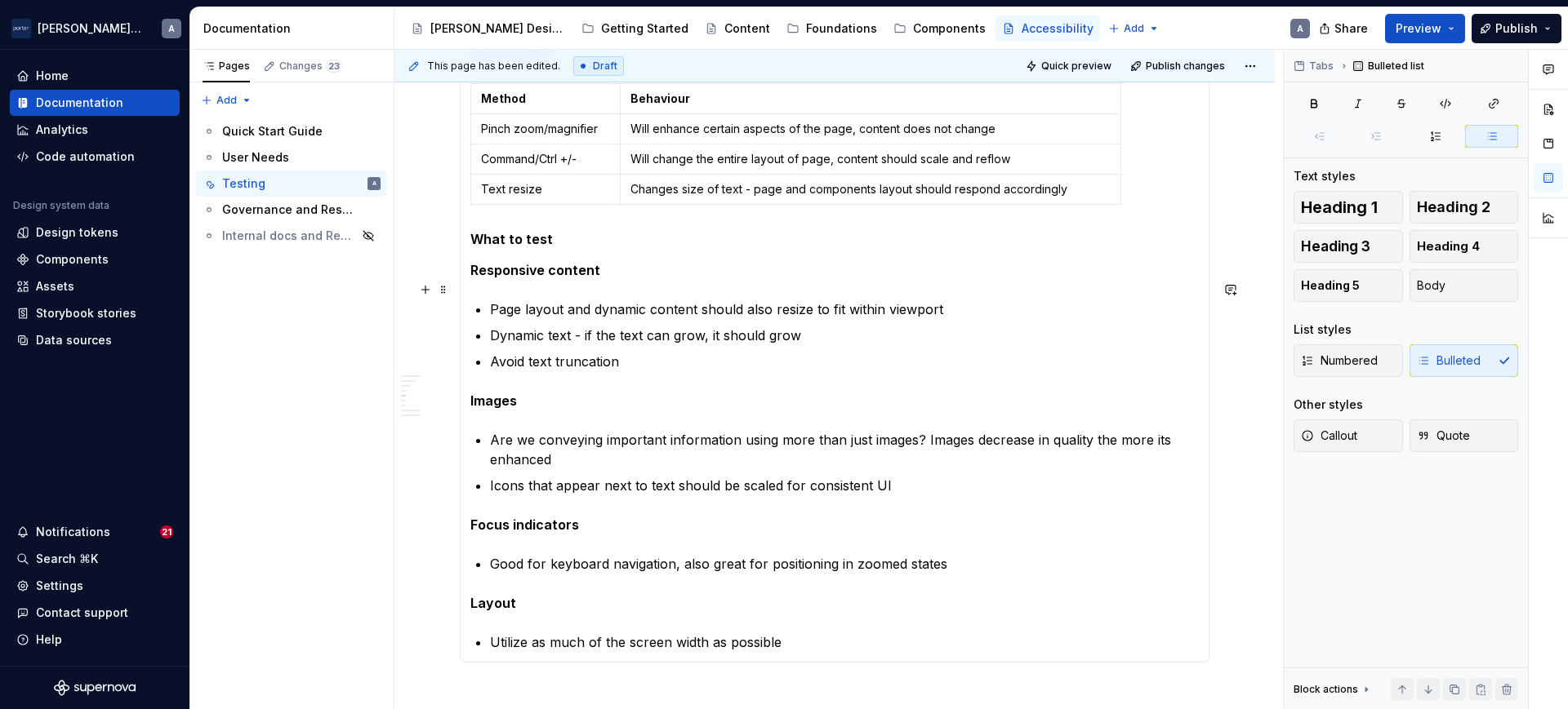
click at [965, 299] on p "Page layout and dynamic content should also resize to fit within viewport" at bounding box center [844, 309] width 708 height 19
click at [646, 326] on p "Dynamic text - if the text can grow, it should grow" at bounding box center [844, 335] width 708 height 19
click at [632, 352] on p "Avoid text truncation" at bounding box center [844, 361] width 708 height 19
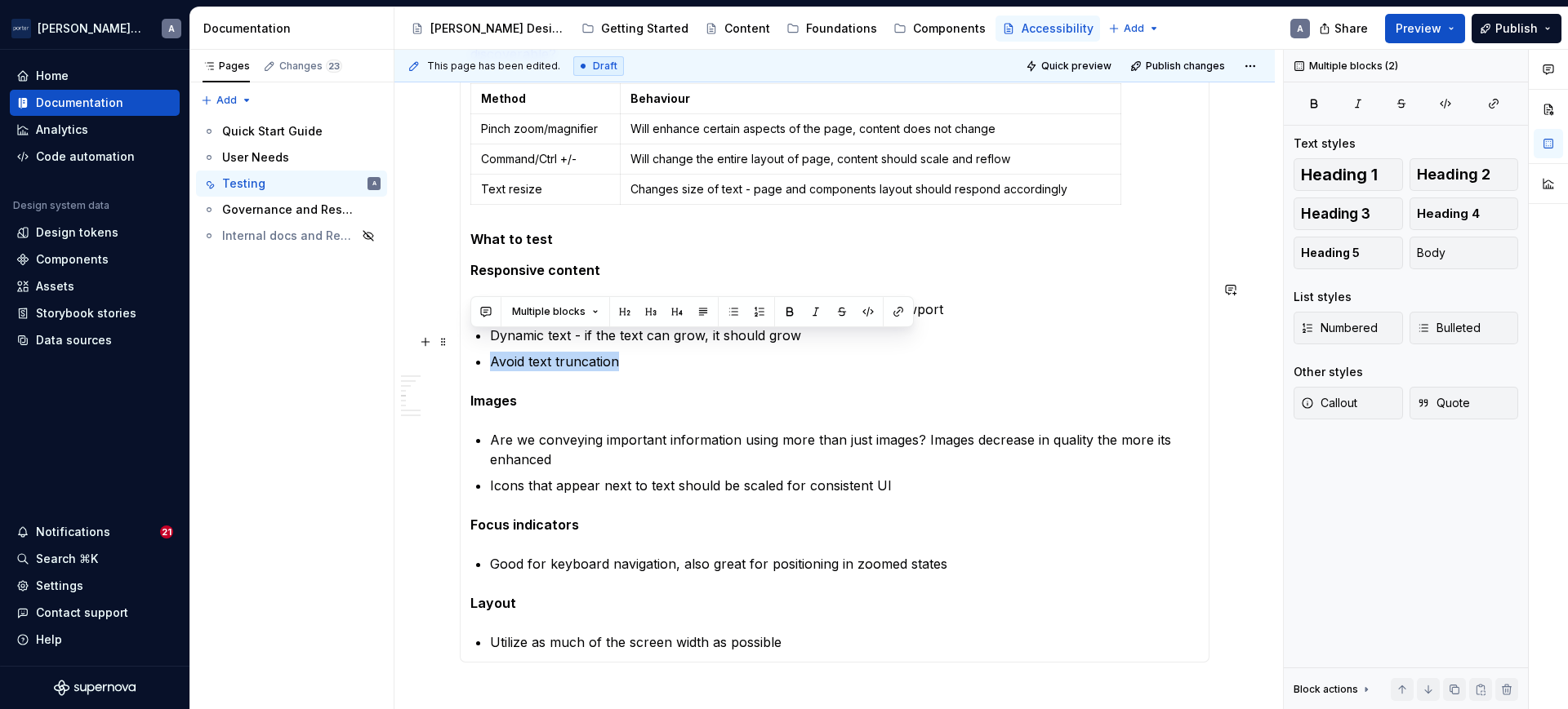
drag, startPoint x: 632, startPoint y: 345, endPoint x: 507, endPoint y: 346, distance: 125.0
click at [507, 352] on p "Avoid text truncation" at bounding box center [844, 361] width 708 height 19
click at [687, 352] on p "Avoid text truncation" at bounding box center [844, 361] width 708 height 19
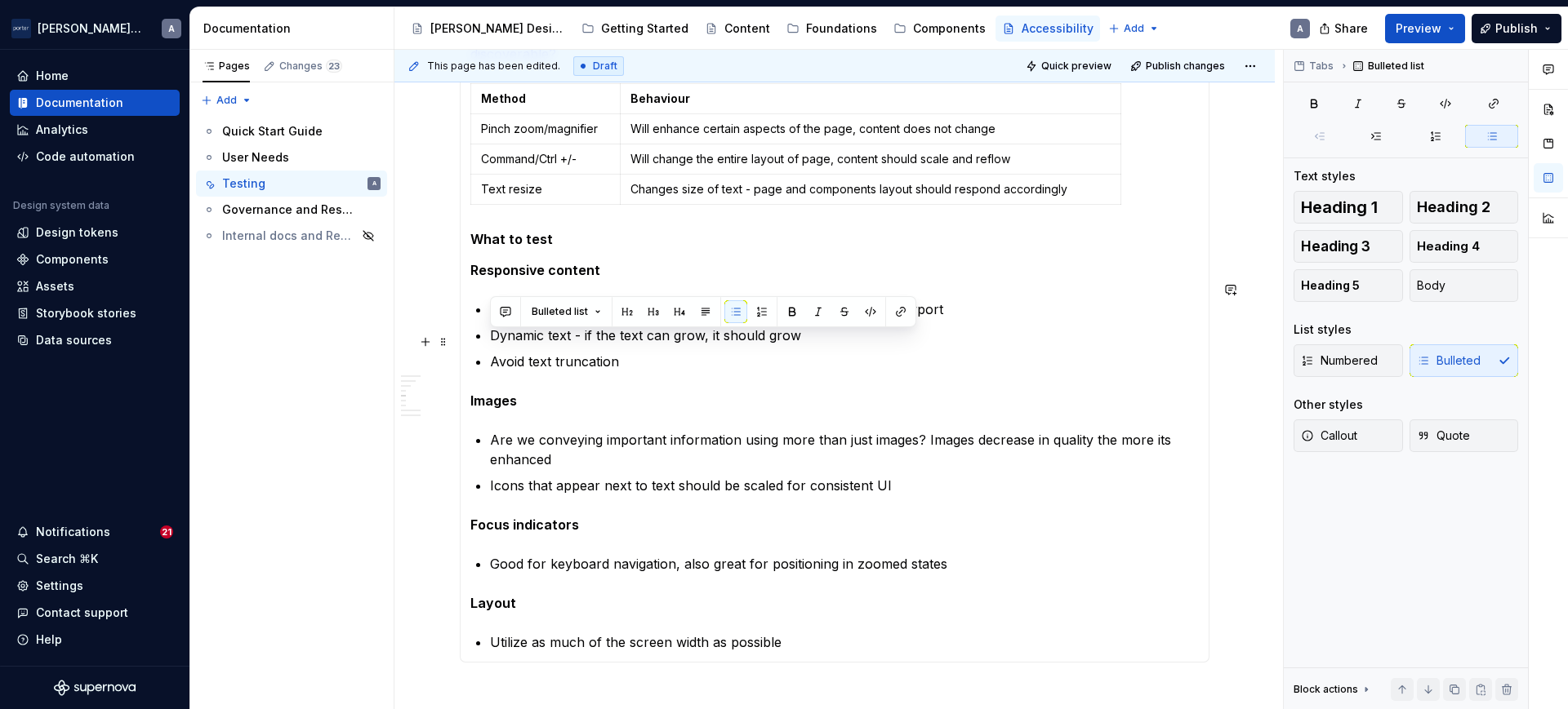
drag, startPoint x: 648, startPoint y: 340, endPoint x: 493, endPoint y: 337, distance: 155.0
click at [493, 352] on p "Avoid text truncation" at bounding box center [844, 361] width 708 height 19
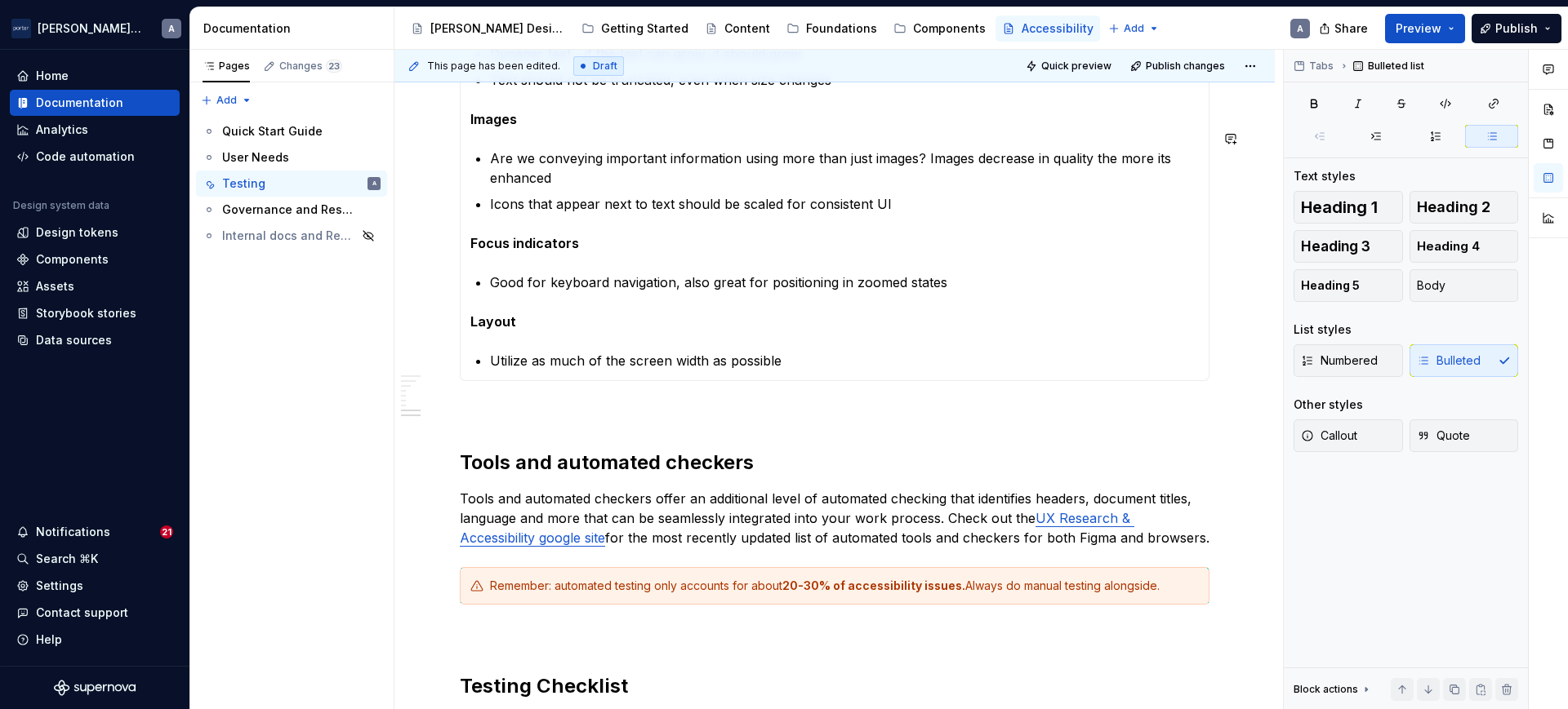
scroll to position [1360, 0]
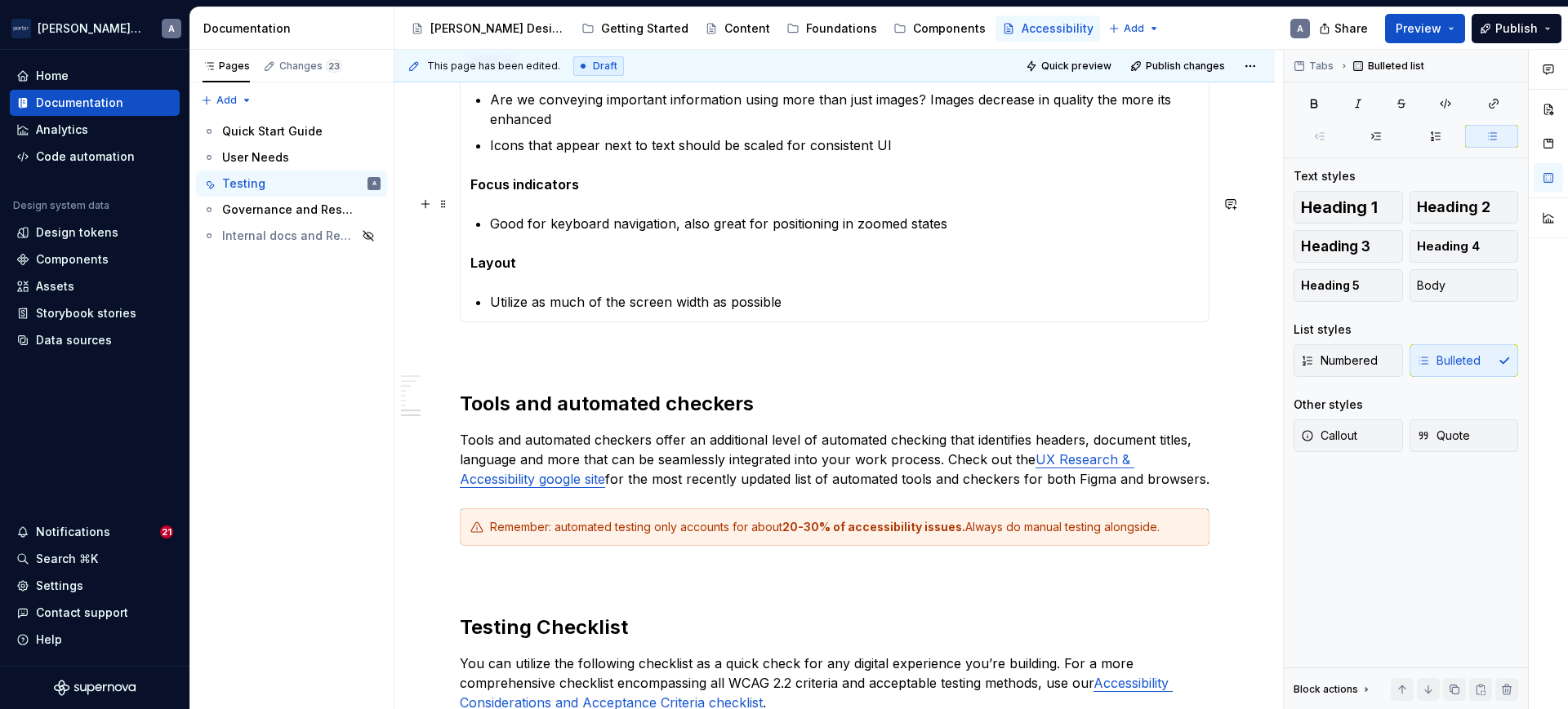
click at [615, 214] on p "Good for keyboard navigation, also great for positioning in zoomed states" at bounding box center [844, 224] width 708 height 19
click at [817, 293] on p "Utilize as much of the screen width as possible" at bounding box center [844, 302] width 708 height 19
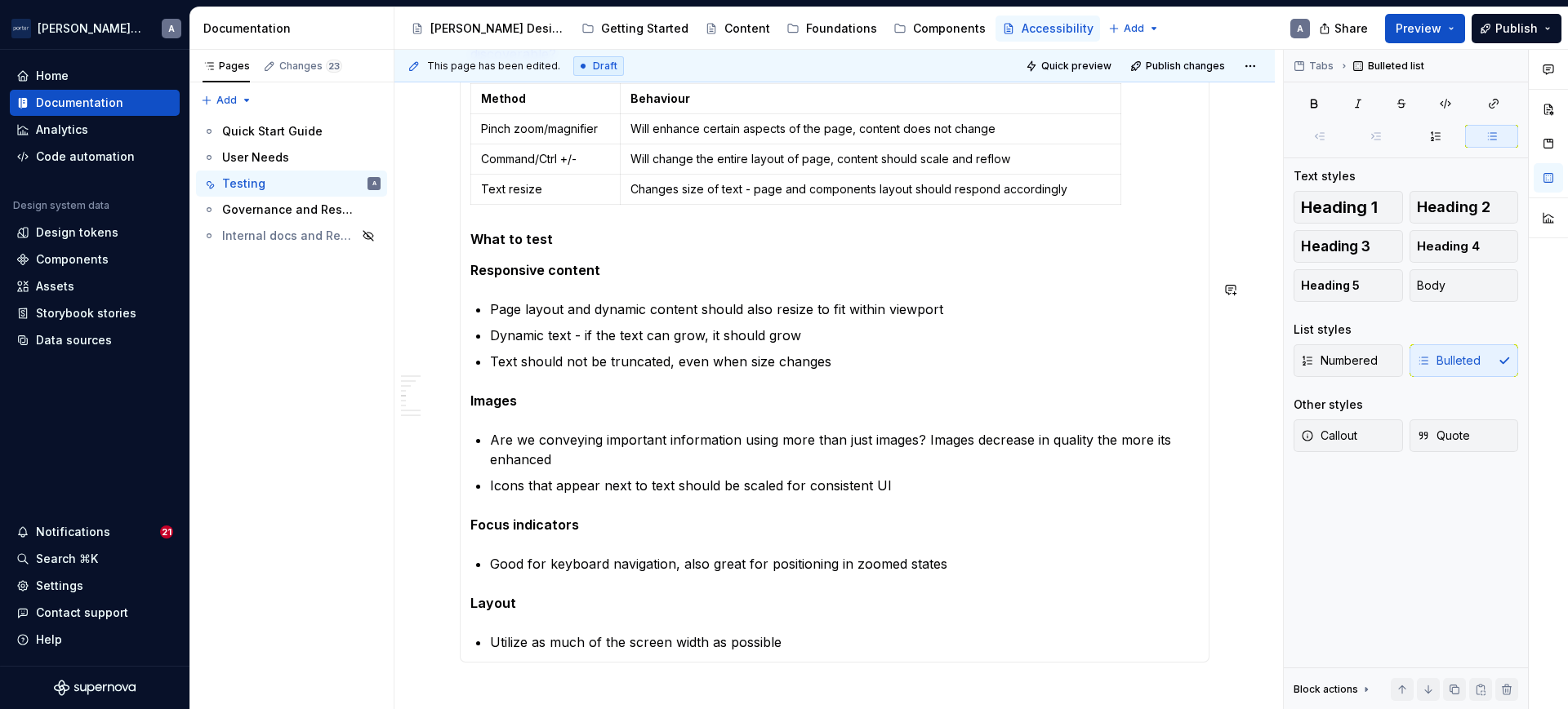
scroll to position [680, 0]
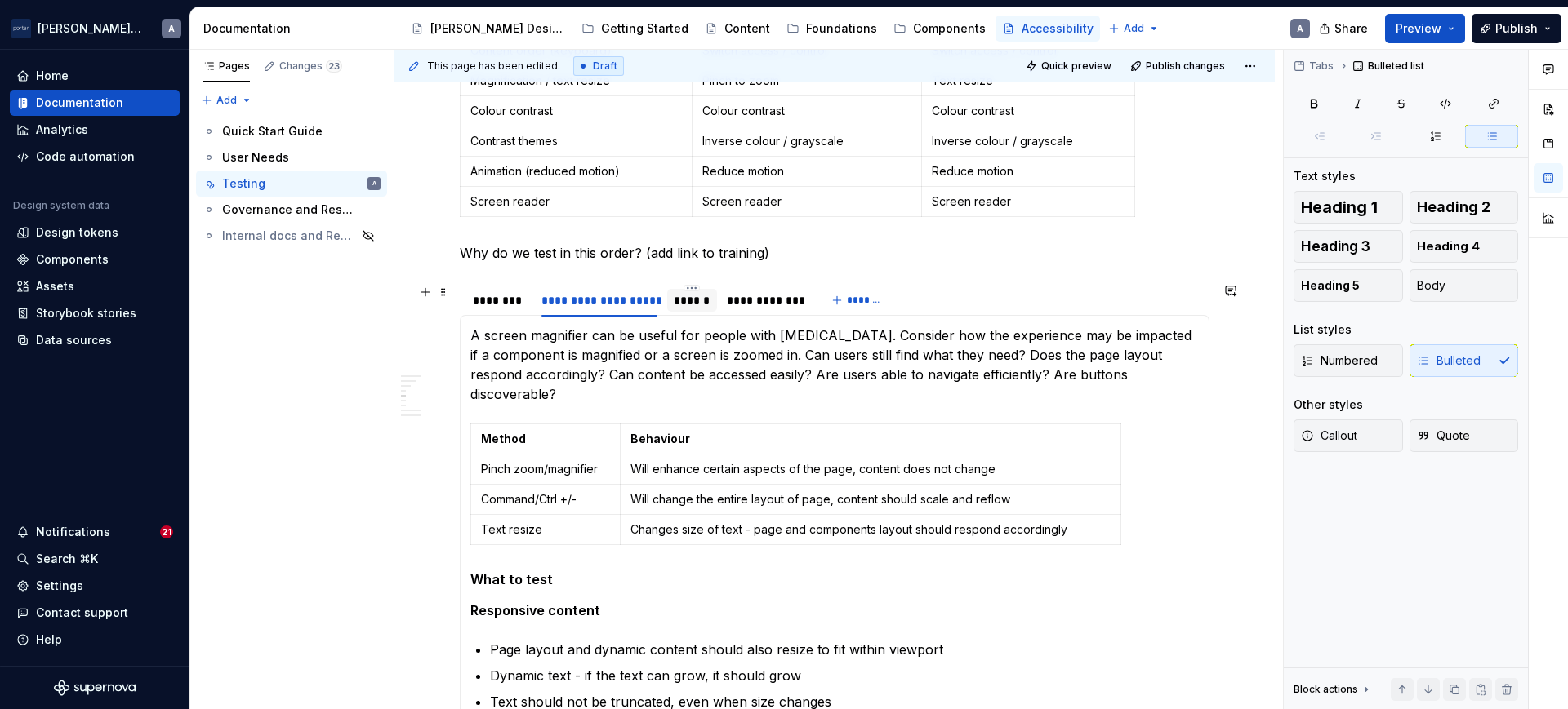
click at [693, 296] on div "******" at bounding box center [692, 300] width 37 height 17
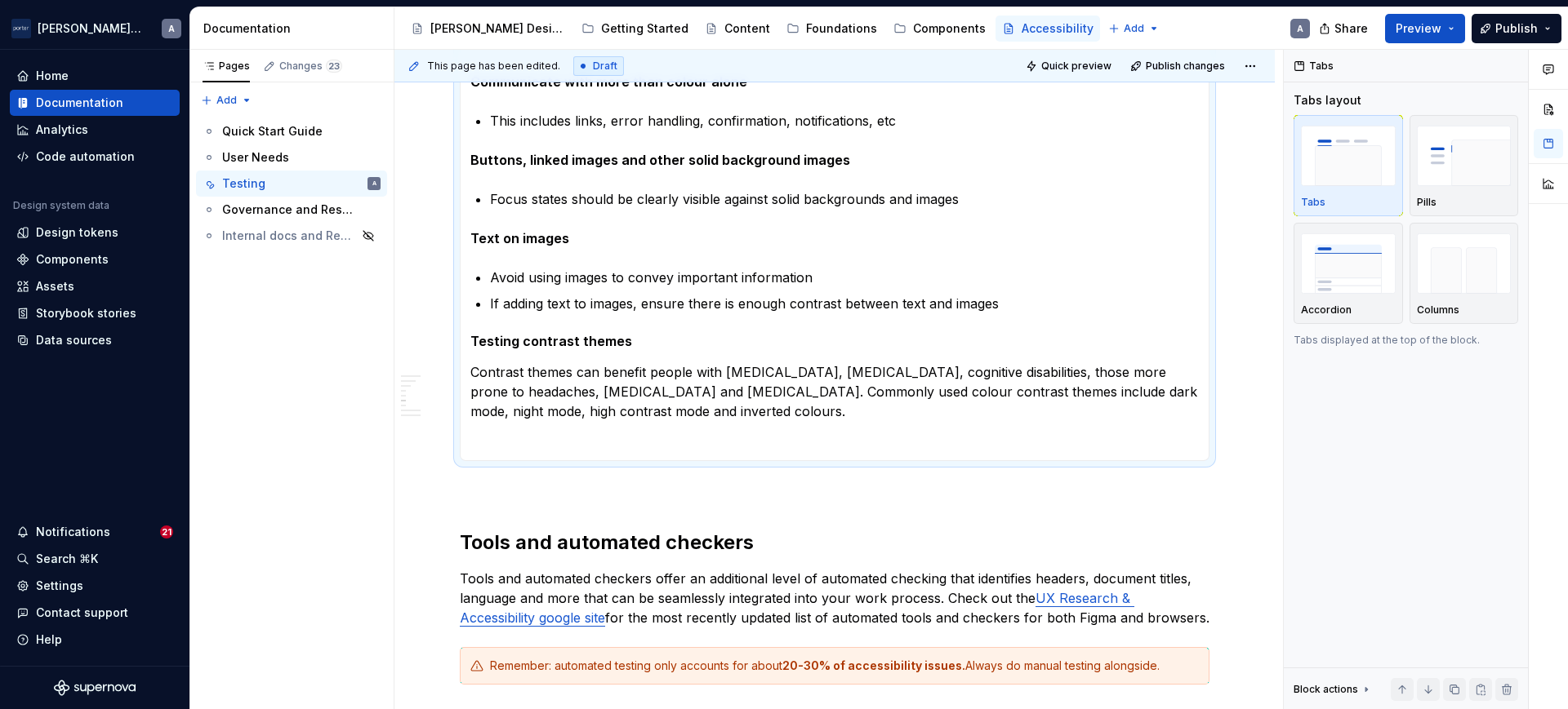
scroll to position [1360, 0]
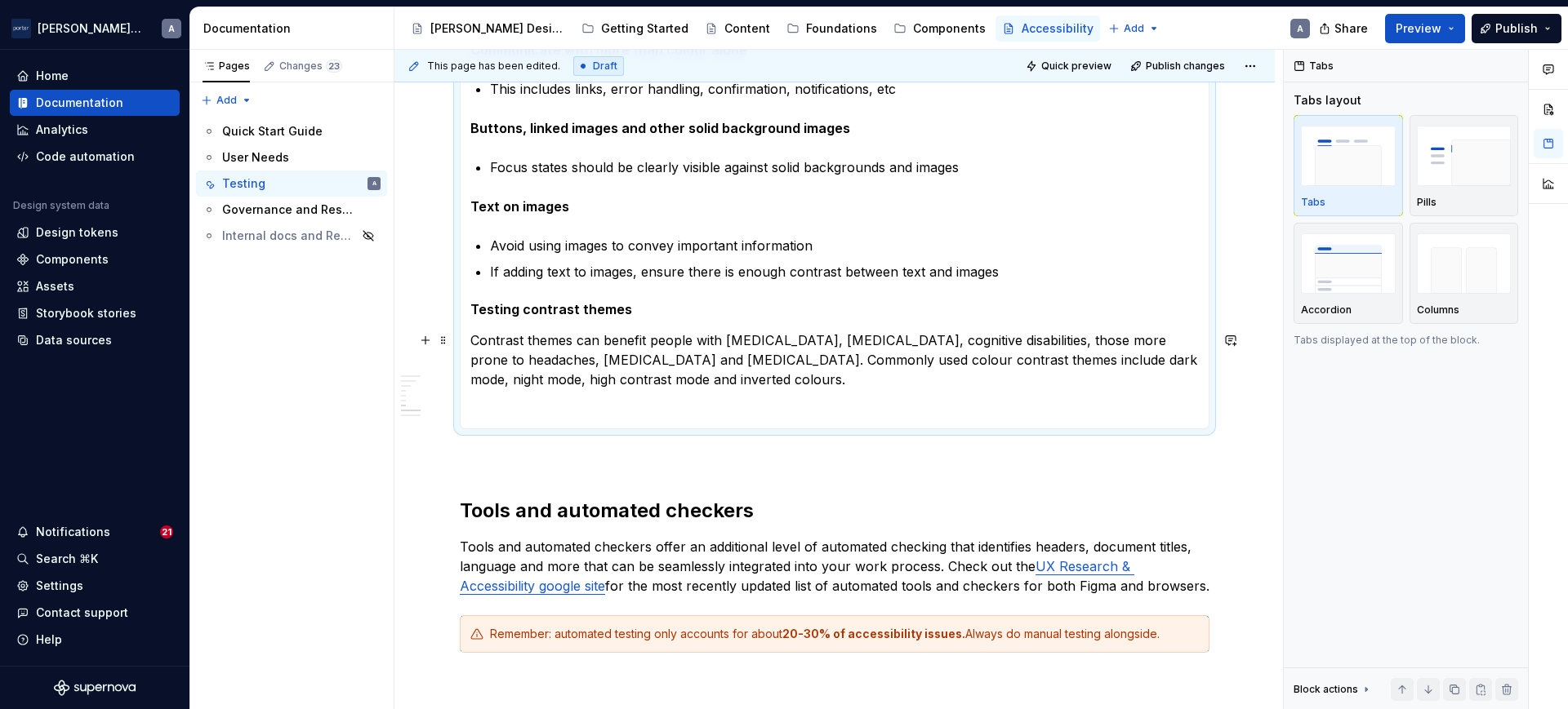
click at [770, 382] on p "Contrast themes can benefit people with [MEDICAL_DATA], [MEDICAL_DATA], cogniti…" at bounding box center [834, 360] width 729 height 59
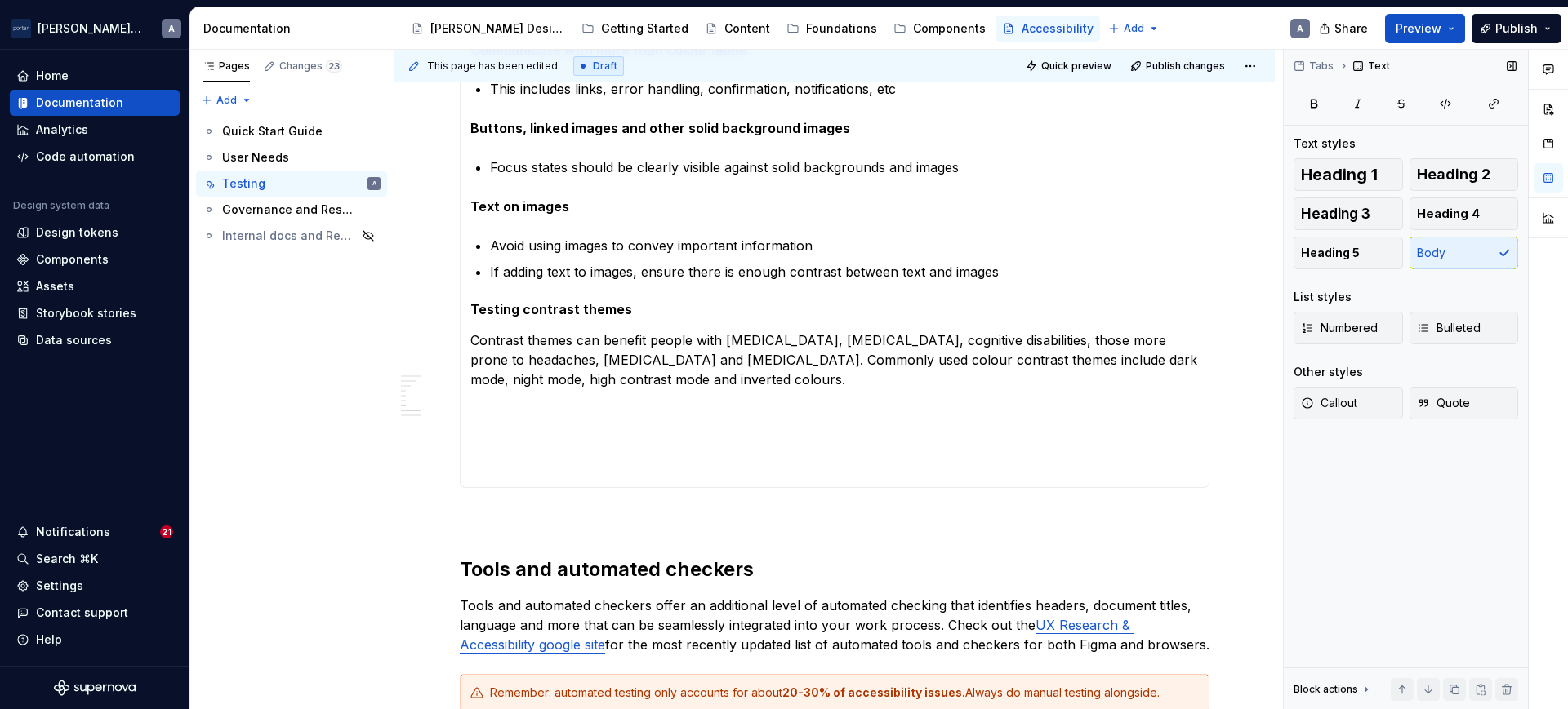
click at [1330, 382] on div "Other styles Callout Quote" at bounding box center [1406, 396] width 224 height 65
click at [1333, 393] on button "Callout" at bounding box center [1348, 403] width 109 height 32
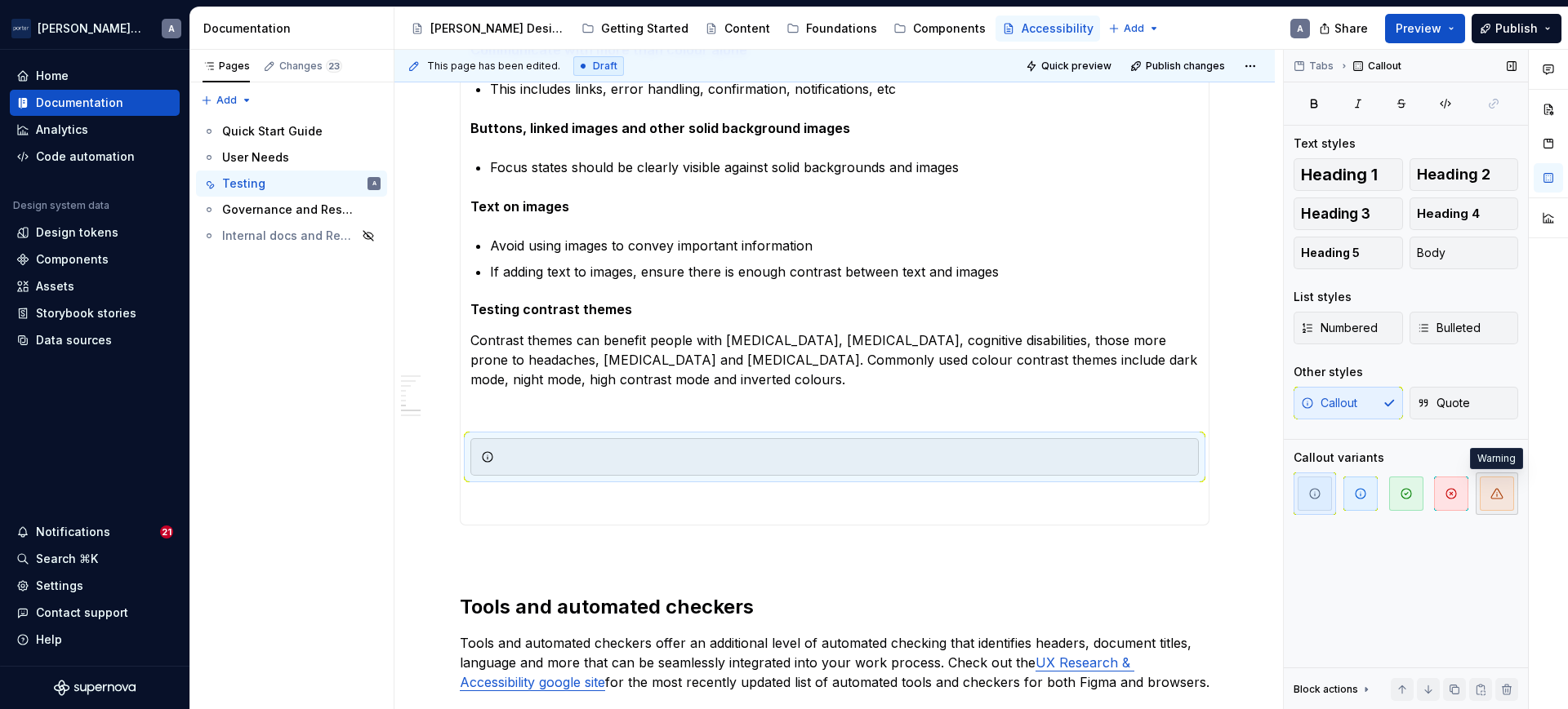
click at [1480, 502] on span "button" at bounding box center [1496, 493] width 34 height 34
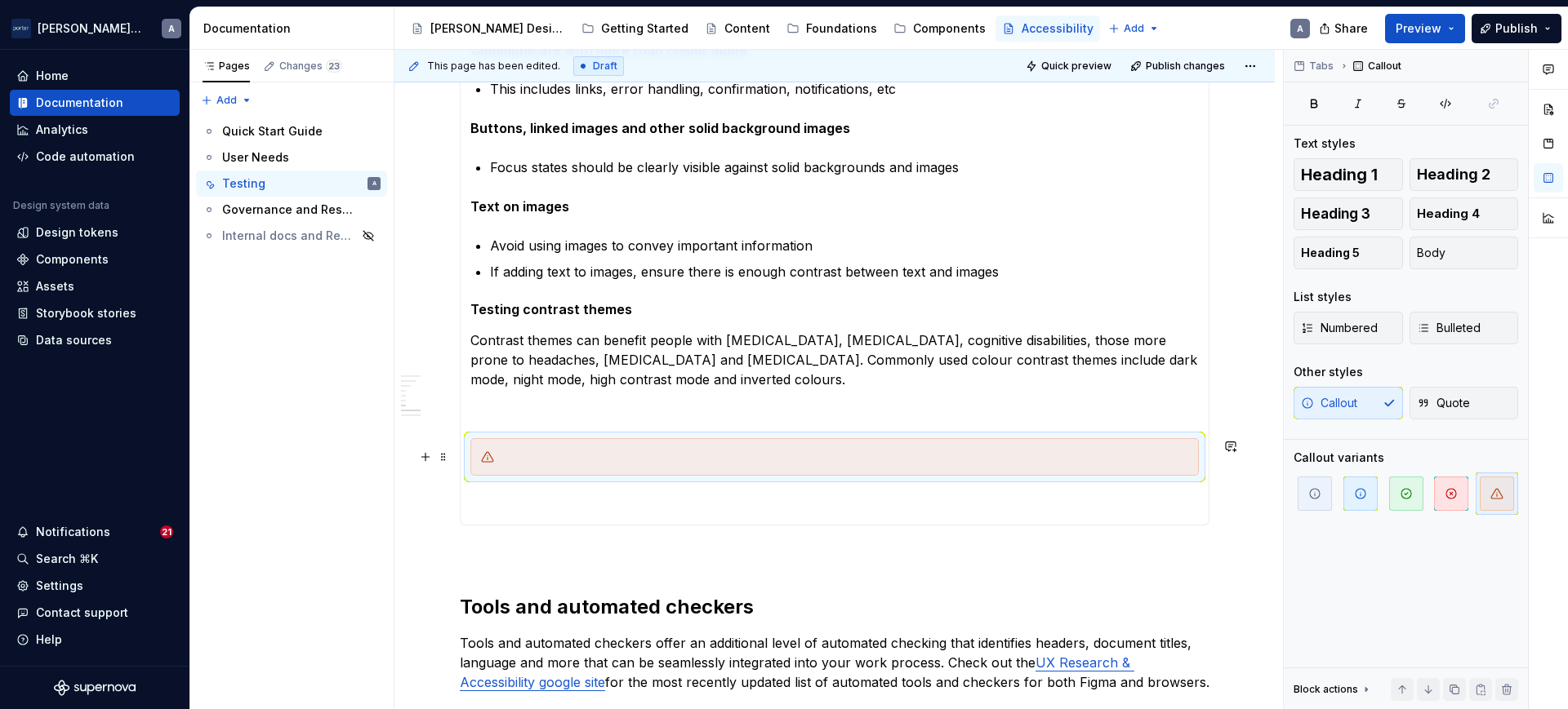
click at [564, 462] on div at bounding box center [844, 457] width 687 height 17
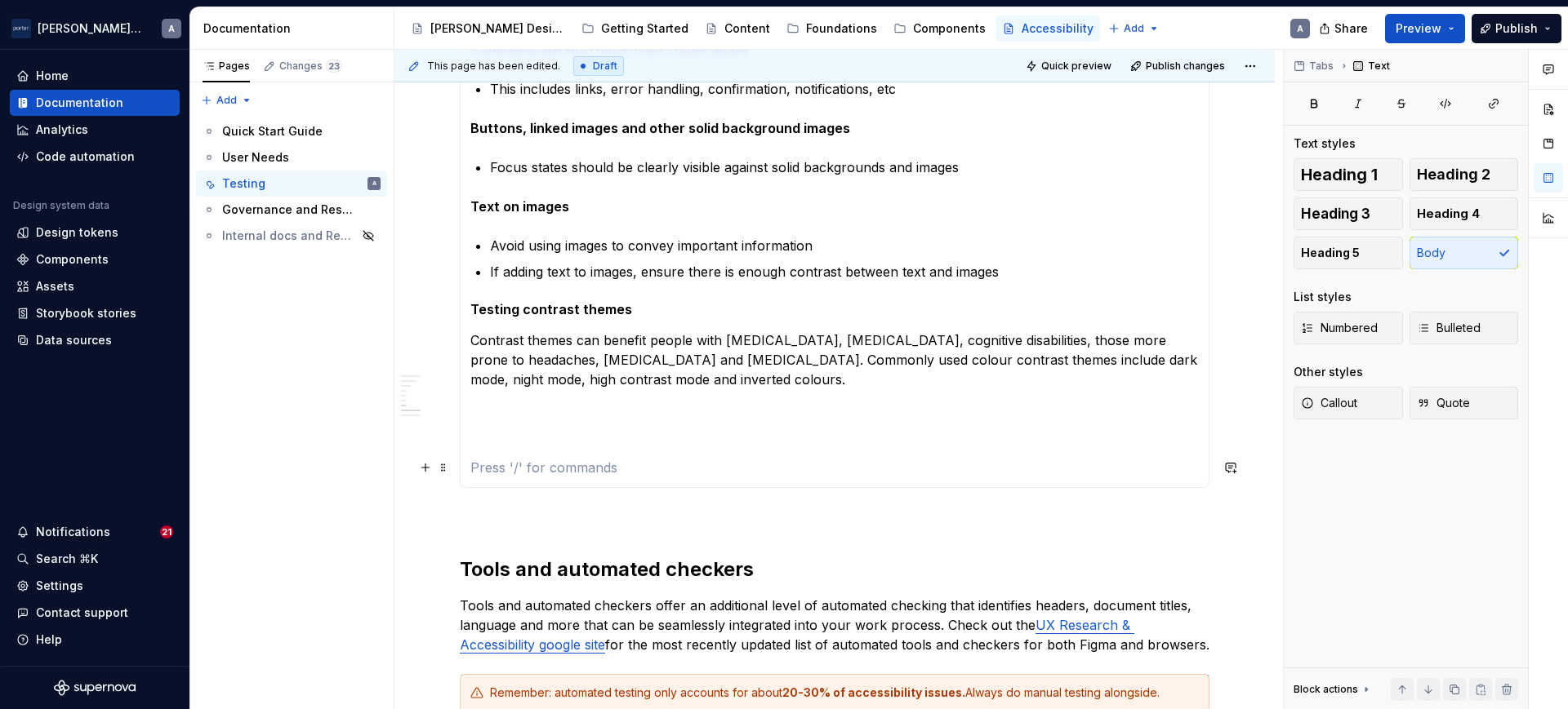
click at [989, 461] on p at bounding box center [834, 467] width 729 height 19
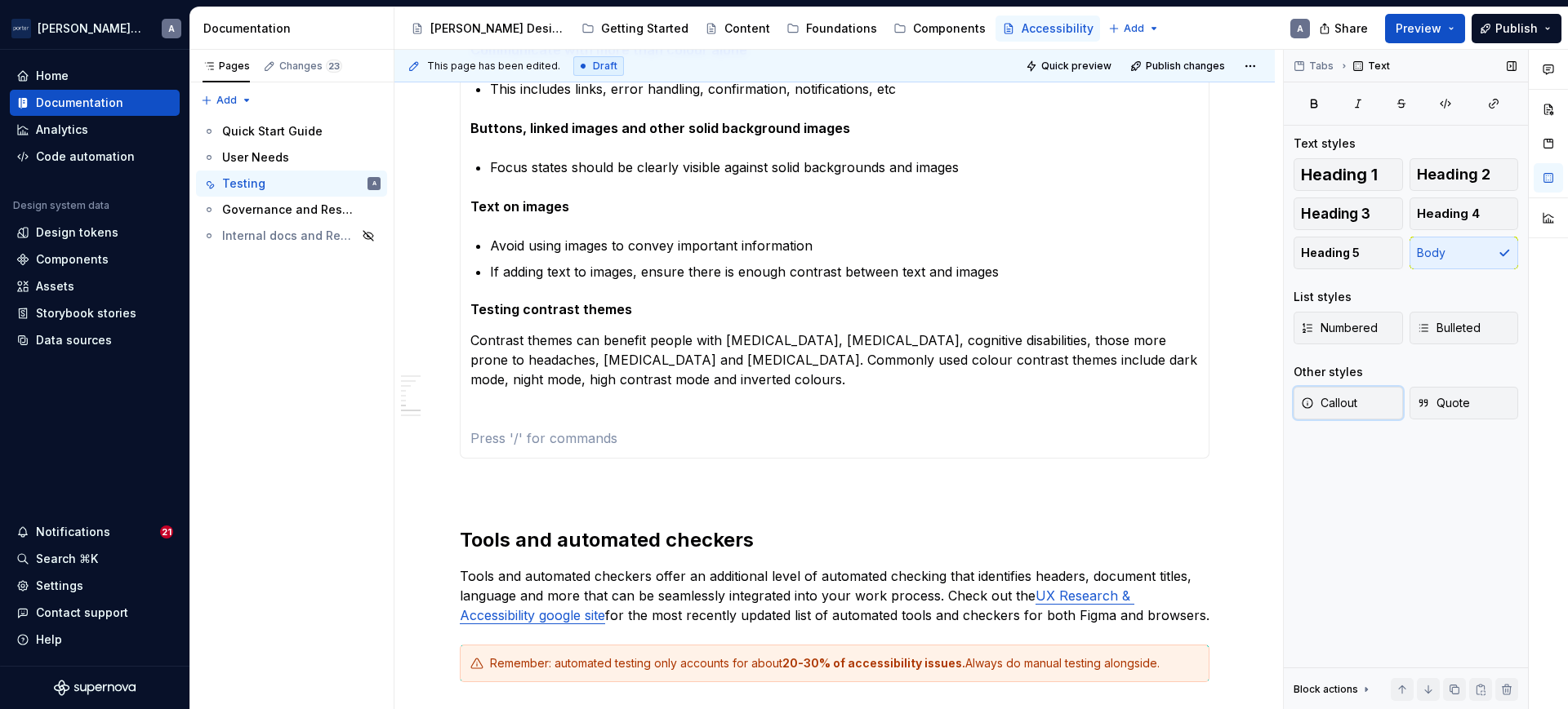
click at [1329, 406] on span "Callout" at bounding box center [1329, 403] width 57 height 17
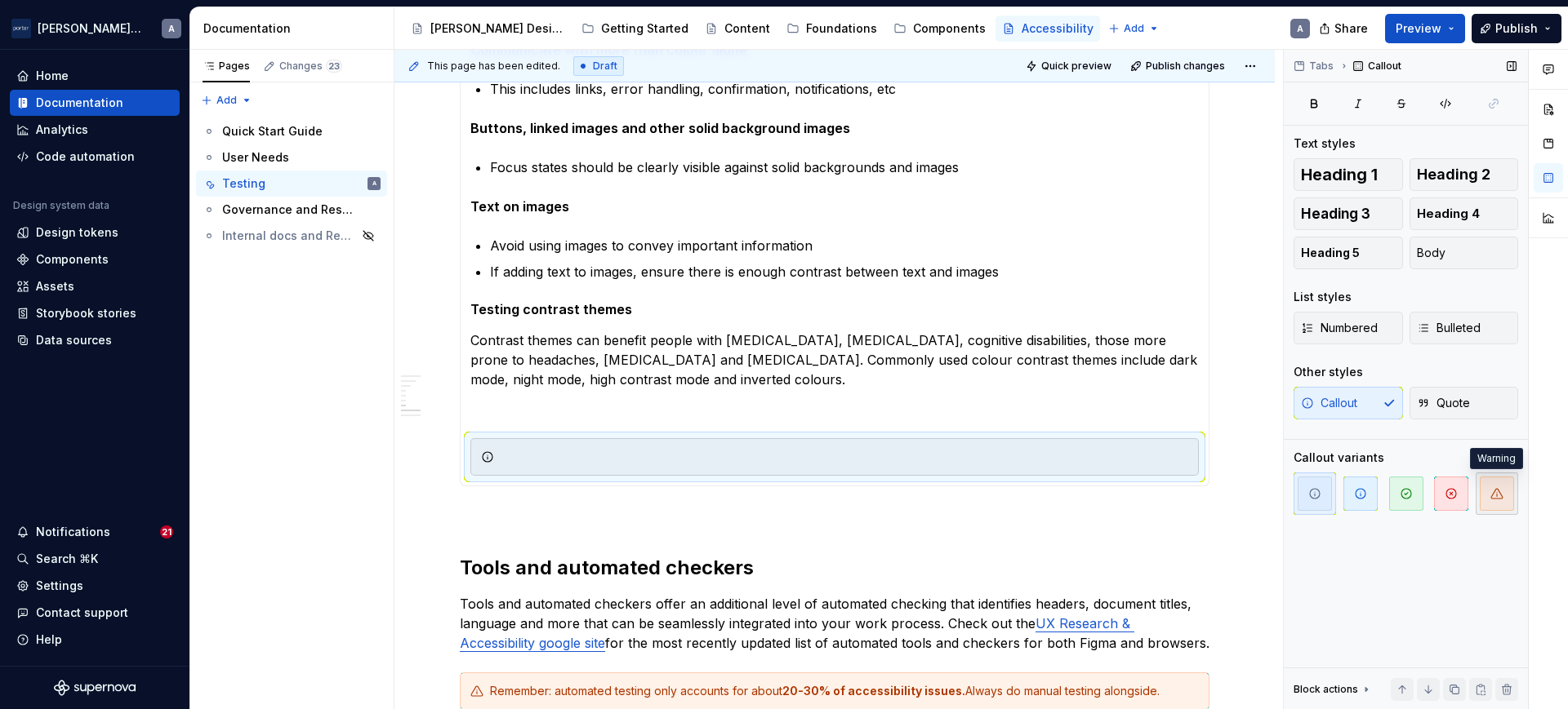
click at [1485, 511] on button "button" at bounding box center [1496, 493] width 43 height 43
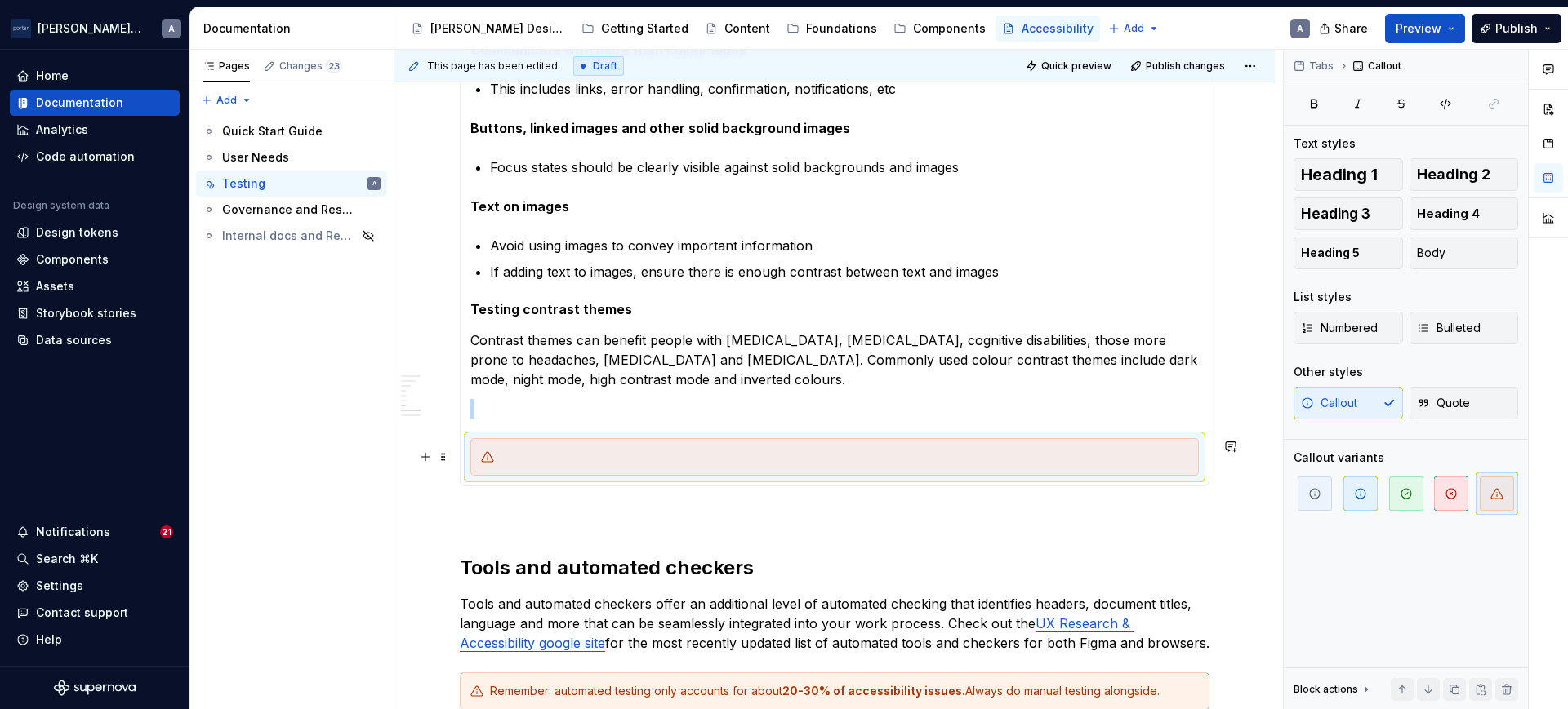
click at [861, 445] on div at bounding box center [834, 457] width 729 height 38
click at [853, 458] on div at bounding box center [844, 457] width 687 height 17
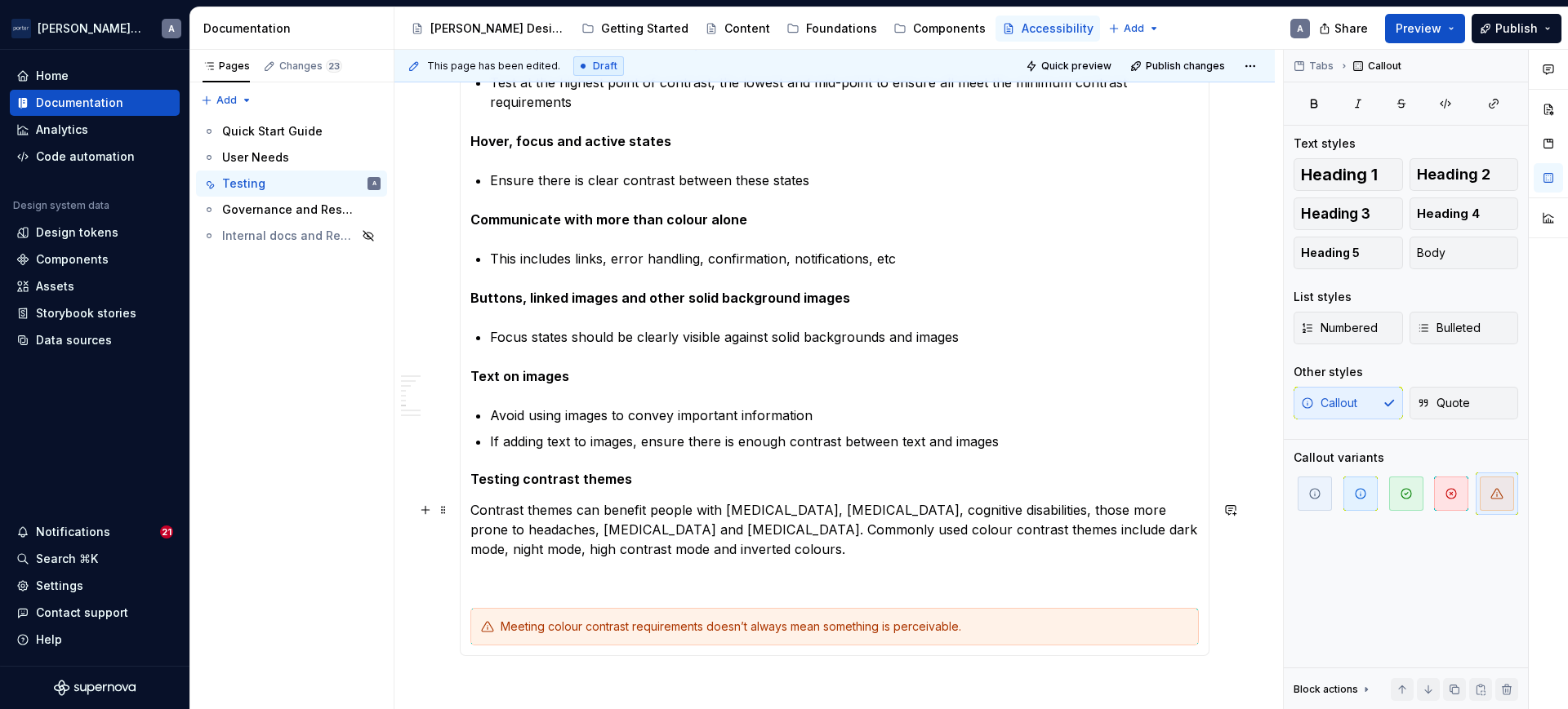
scroll to position [1190, 0]
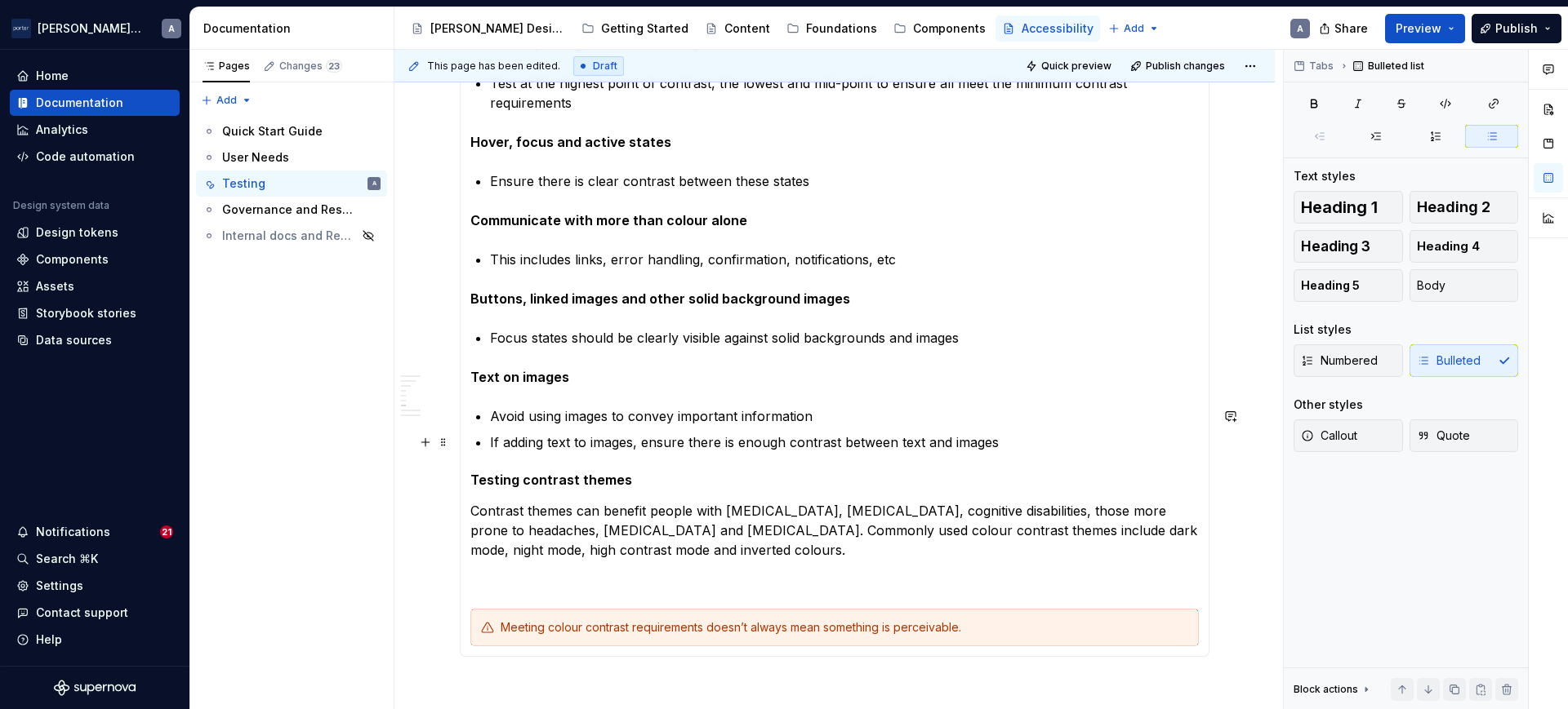
click at [796, 442] on p "If adding text to images, ensure there is enough contrast between text and imag…" at bounding box center [844, 442] width 708 height 19
click at [487, 439] on section-item-column "We need to meet a minimum colour contrast ratio of 4.5:1. If testing in a brows…" at bounding box center [834, 231] width 729 height 831
click at [882, 420] on p "Avoid using images to convey important information" at bounding box center [844, 416] width 708 height 19
click at [1015, 632] on div "Meeting colour contrast requirements doesn’t always mean something is perceivab…" at bounding box center [844, 628] width 687 height 17
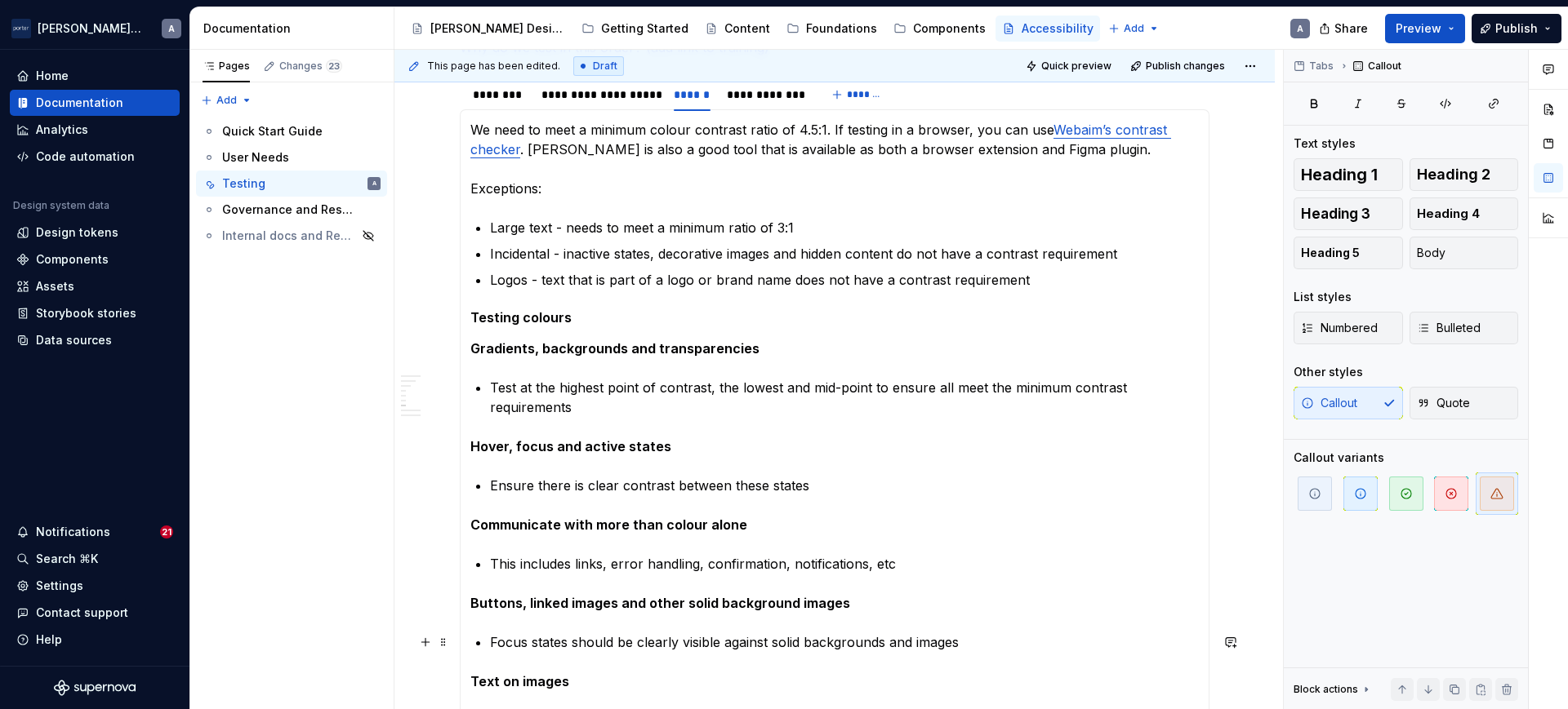
scroll to position [702, 0]
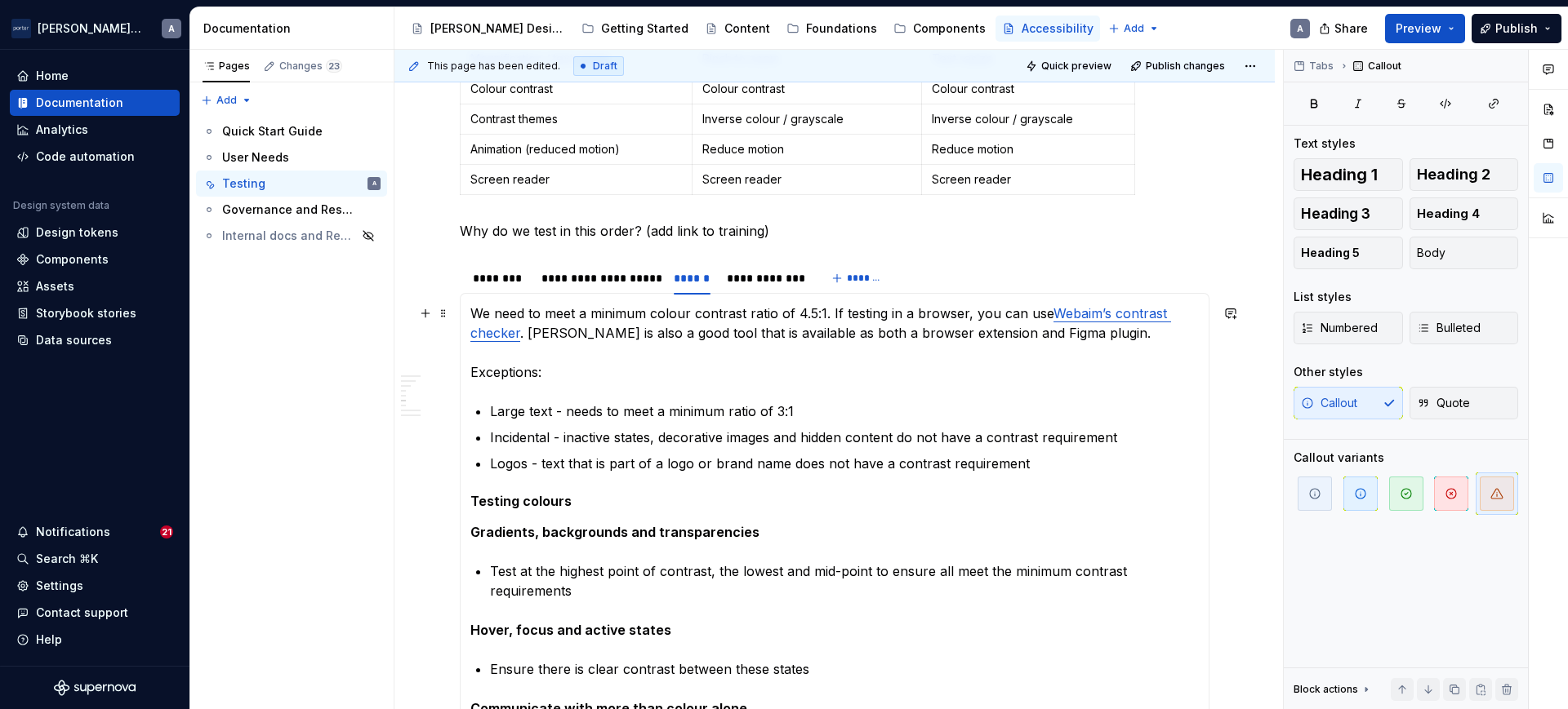
click at [950, 353] on p "We need to meet a minimum colour contrast ratio of 4.5:1. If testing in a brows…" at bounding box center [834, 343] width 729 height 79
click at [845, 320] on p "We need to meet a minimum colour contrast ratio of 4.5:1. If testing in a brows…" at bounding box center [834, 343] width 729 height 79
click at [488, 313] on p "We need to meet a minimum colour contrast ratio of 4.5:1. If testing in a brows…" at bounding box center [834, 343] width 729 height 79
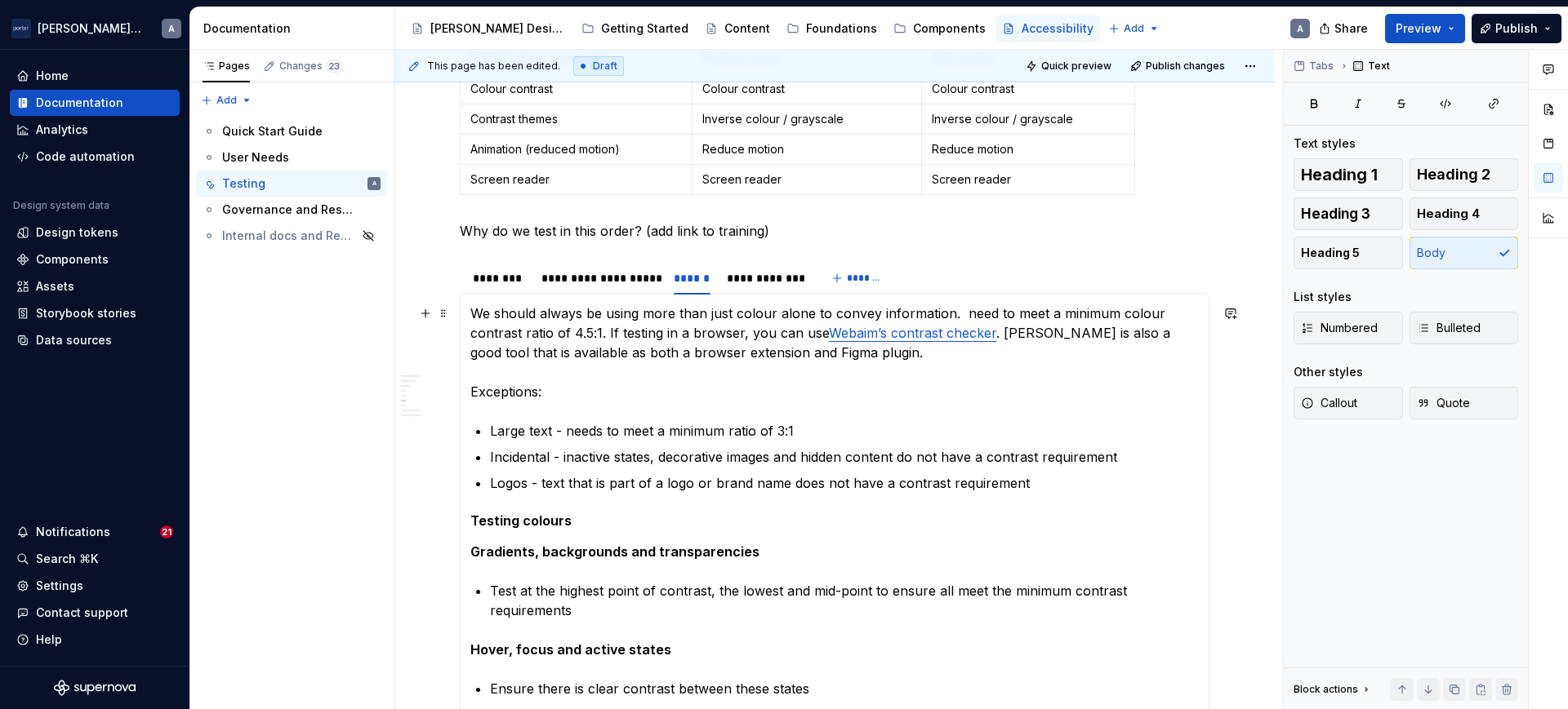
click at [964, 380] on p "We should always be using more than just colour alone to convey information. ne…" at bounding box center [834, 353] width 729 height 98
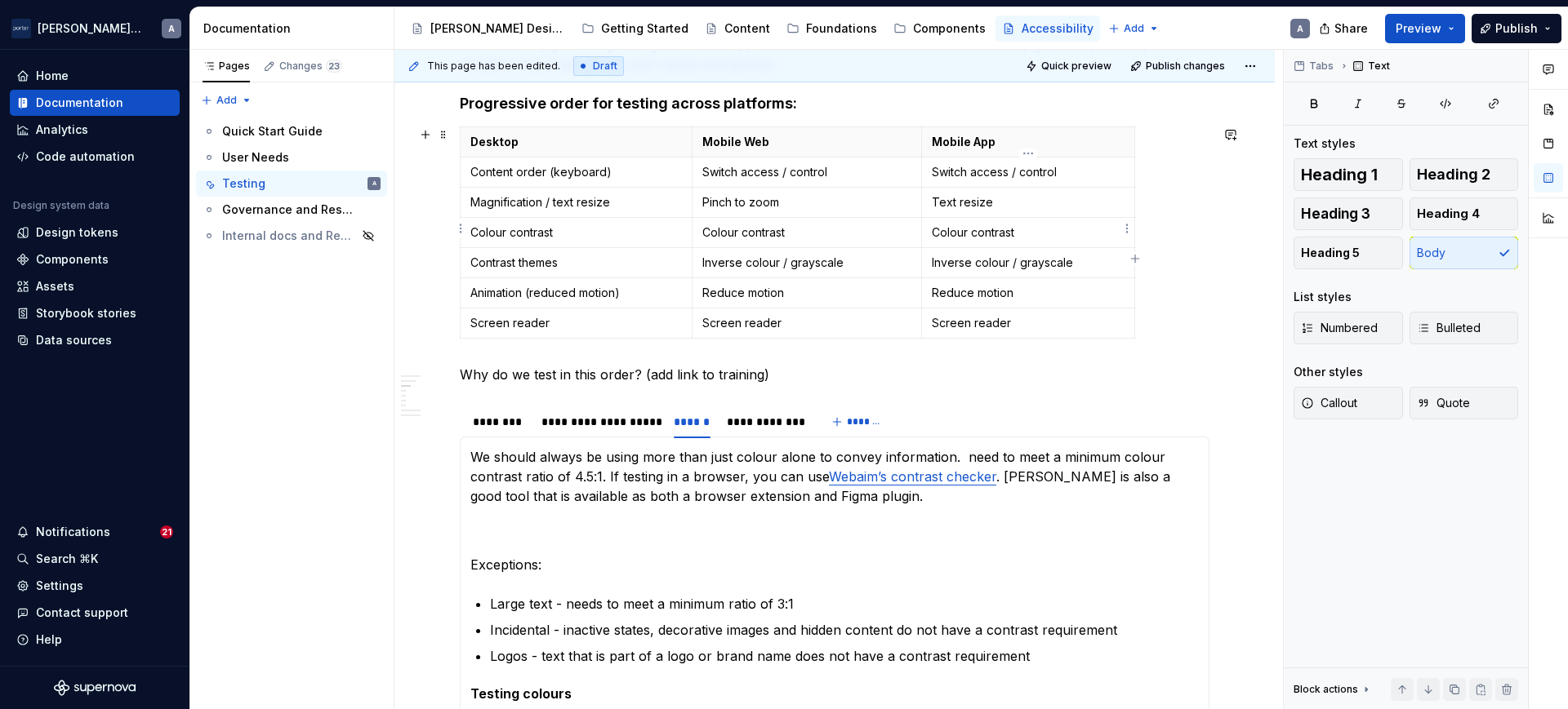
scroll to position [533, 0]
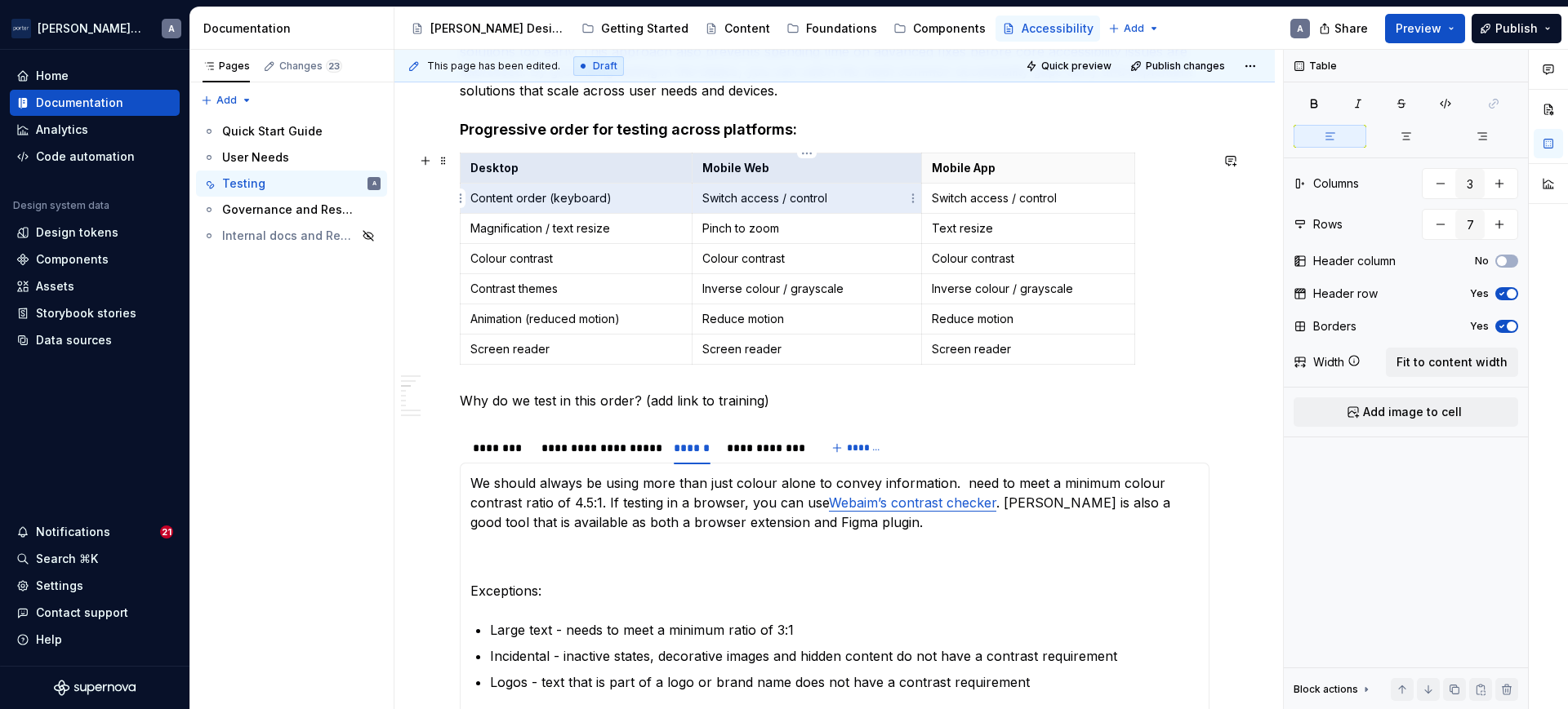
drag, startPoint x: 471, startPoint y: 163, endPoint x: 811, endPoint y: 207, distance: 342.8
click at [811, 207] on tbody "Desktop Mobile Web Mobile App Content order (keyboard) Switch access / control …" at bounding box center [798, 259] width 674 height 211
click at [520, 550] on p "We should always be using more than just colour alone to convey information. ne…" at bounding box center [834, 513] width 729 height 79
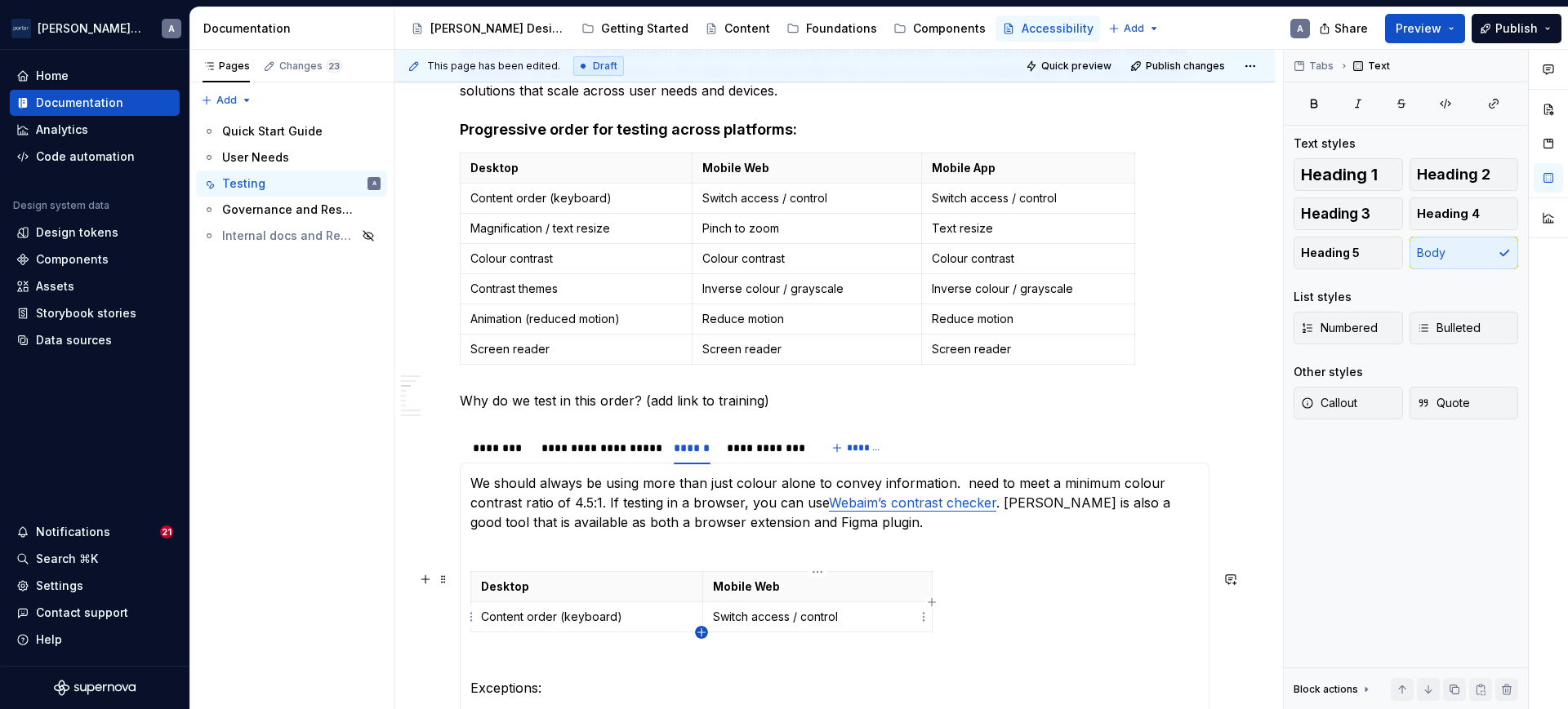
click at [700, 633] on icon "button" at bounding box center [701, 632] width 13 height 13
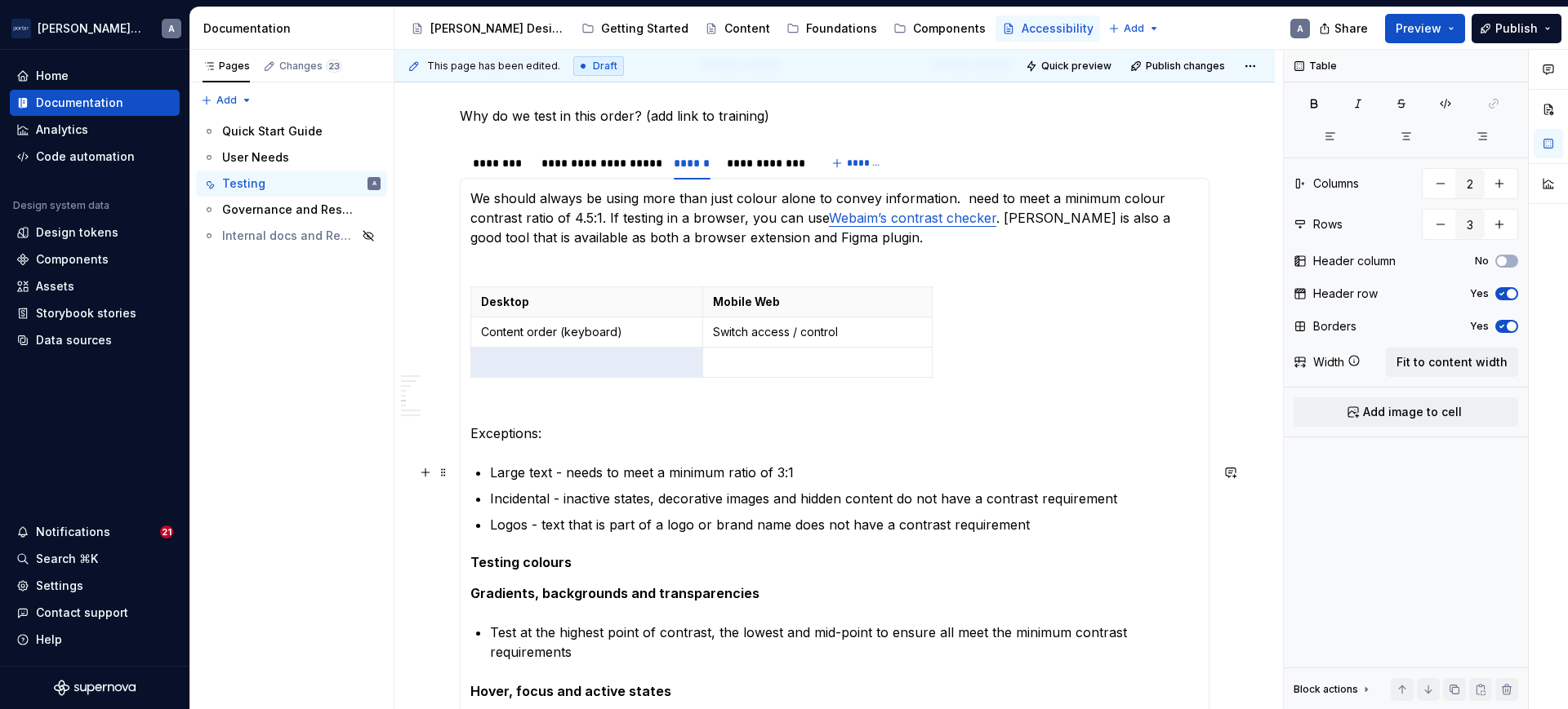
scroll to position [702, 0]
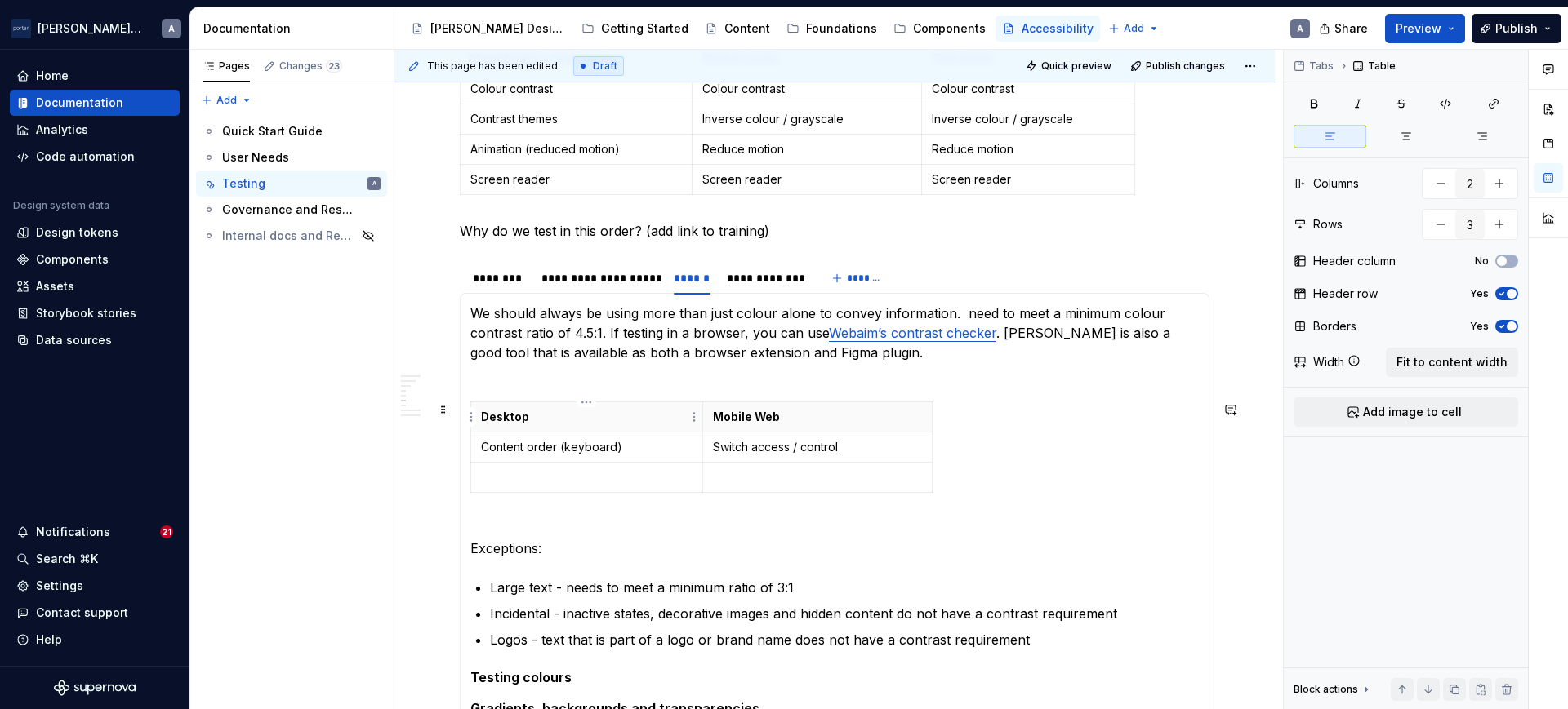
click at [632, 416] on p "Desktop" at bounding box center [587, 416] width 211 height 17
drag, startPoint x: 615, startPoint y: 419, endPoint x: 487, endPoint y: 432, distance: 128.7
click at [487, 432] on tbody "Desktop Mobile Web Content order (keyboard) Switch access / control" at bounding box center [701, 448] width 461 height 91
click at [491, 420] on p "Desktop" at bounding box center [587, 416] width 211 height 17
click at [534, 416] on p "Desktop" at bounding box center [587, 416] width 211 height 17
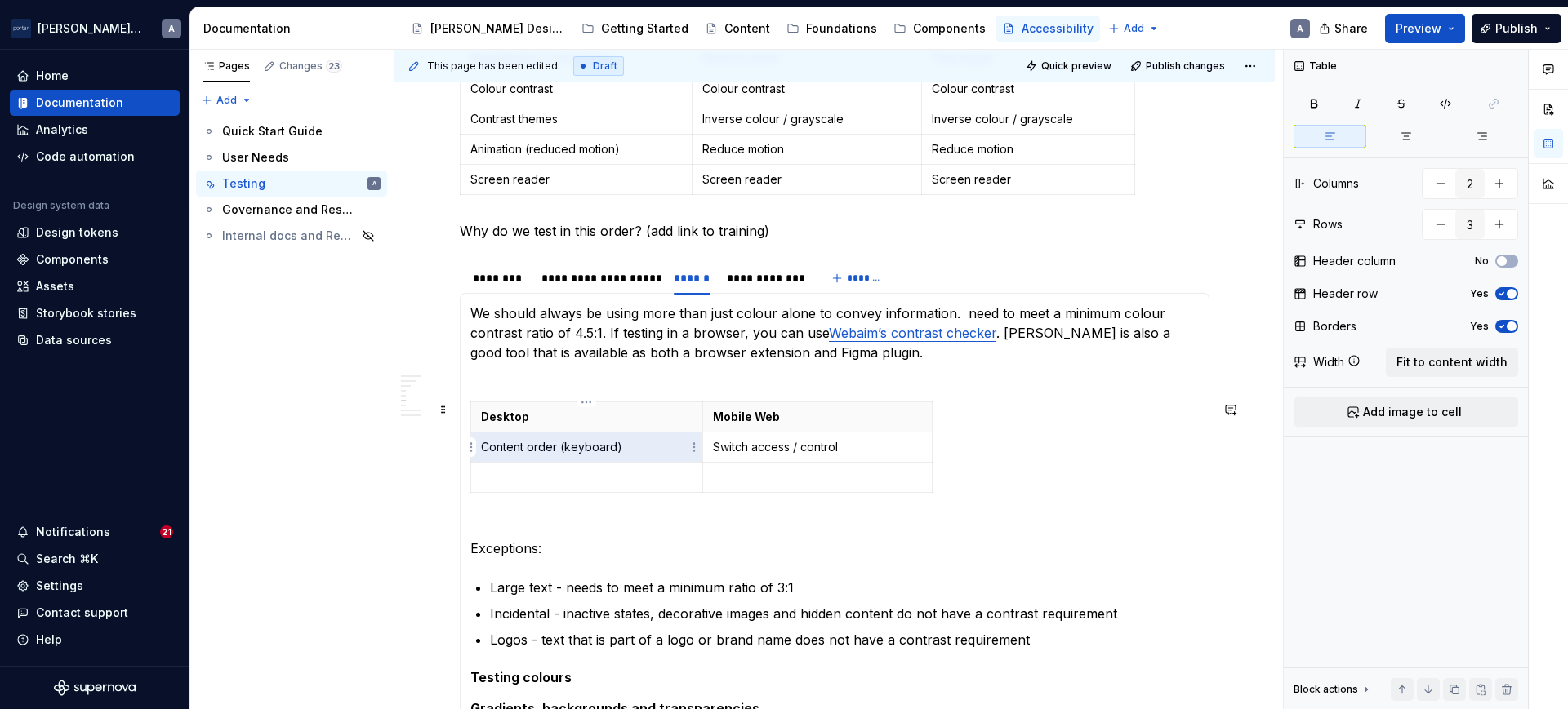
drag, startPoint x: 629, startPoint y: 439, endPoint x: 481, endPoint y: 444, distance: 148.1
click at [481, 444] on p "Content order (keyboard)" at bounding box center [587, 447] width 211 height 17
click at [846, 420] on p "Mobile Web" at bounding box center [817, 416] width 209 height 17
click at [845, 458] on td "Switch access / control" at bounding box center [817, 447] width 230 height 31
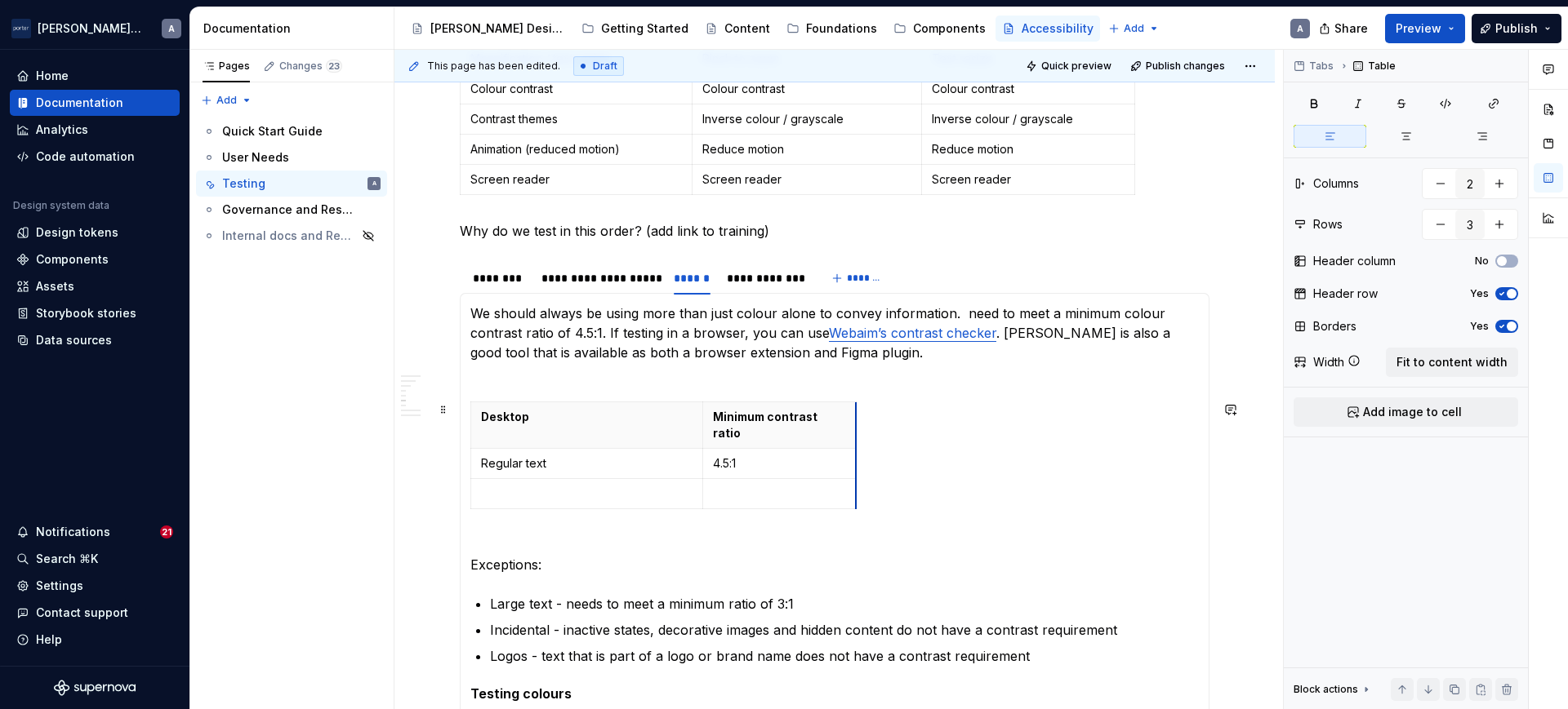
drag, startPoint x: 932, startPoint y: 409, endPoint x: 855, endPoint y: 420, distance: 77.8
click at [573, 485] on p at bounding box center [587, 493] width 211 height 17
click at [627, 485] on p "Large text (18pt or large, 16pt + bold)" at bounding box center [587, 493] width 211 height 17
click at [641, 485] on p "Large text (18pt or large, 14pt + bold)" at bounding box center [587, 493] width 211 height 17
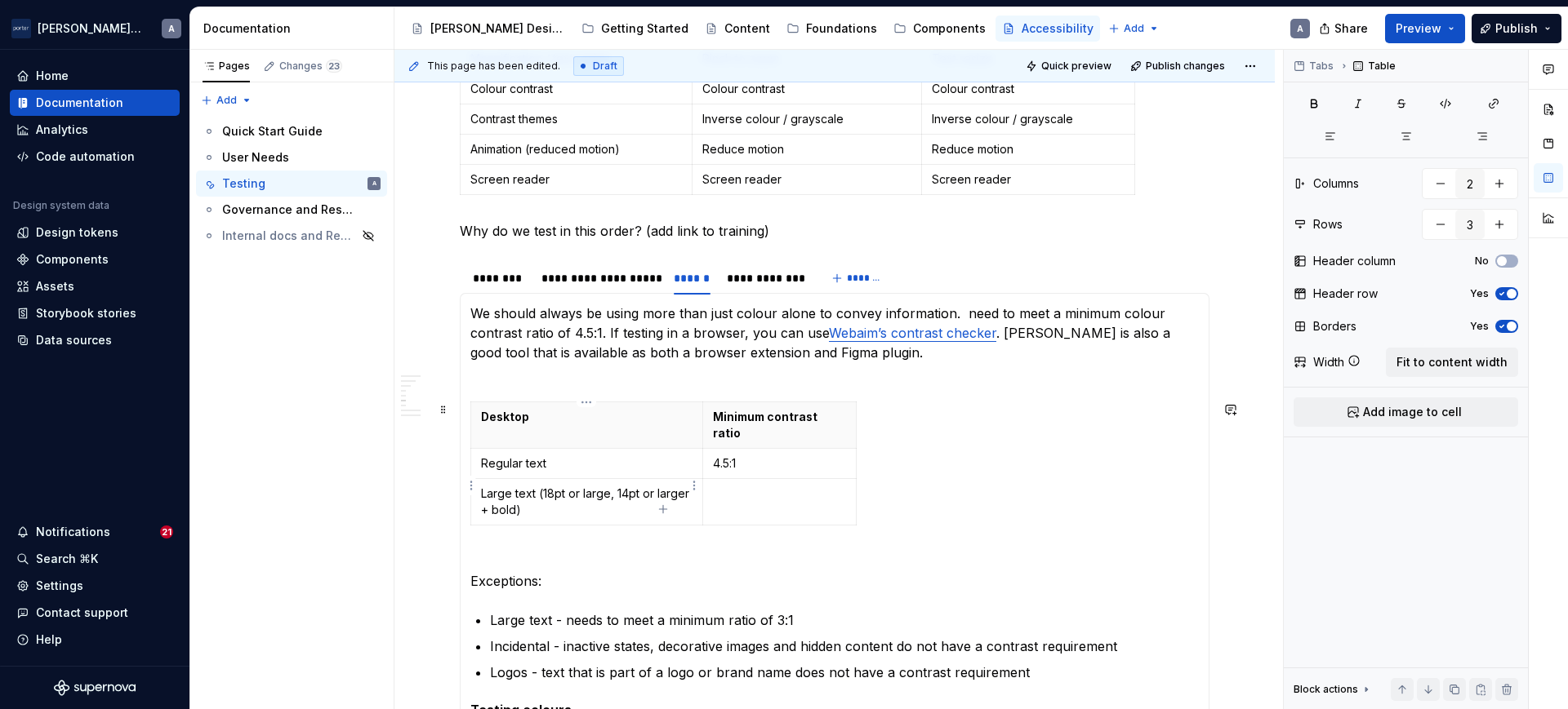
click at [566, 485] on p "Large text (18pt or large, 14pt or larger + bold)" at bounding box center [587, 501] width 211 height 32
click at [610, 485] on p "Large text (18pt or large, 14pt or larger + bold)" at bounding box center [587, 501] width 211 height 32
click at [660, 495] on p "Large text (18pt or largeer, 14pt or larger + bold)" at bounding box center [587, 501] width 211 height 32
drag, startPoint x: 630, startPoint y: 448, endPoint x: 631, endPoint y: 438, distance: 10.0
click at [631, 456] on p "Regular text" at bounding box center [587, 464] width 211 height 17
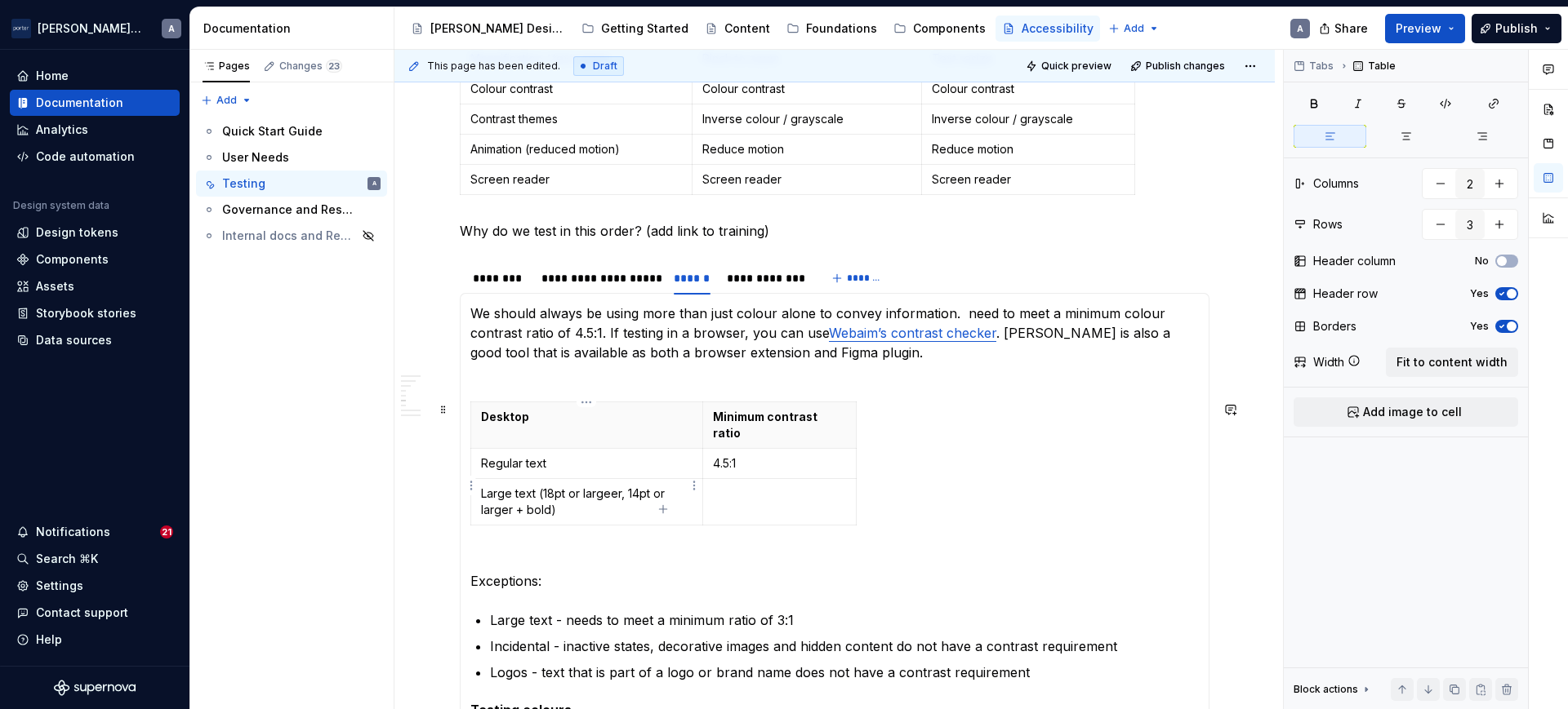
click at [614, 485] on p "Large text (18pt or largeer, 14pt or larger + bold)" at bounding box center [587, 501] width 211 height 32
click at [640, 457] on td "Regular text" at bounding box center [586, 464] width 231 height 31
type textarea "*"
click at [811, 479] on td at bounding box center [779, 502] width 154 height 46
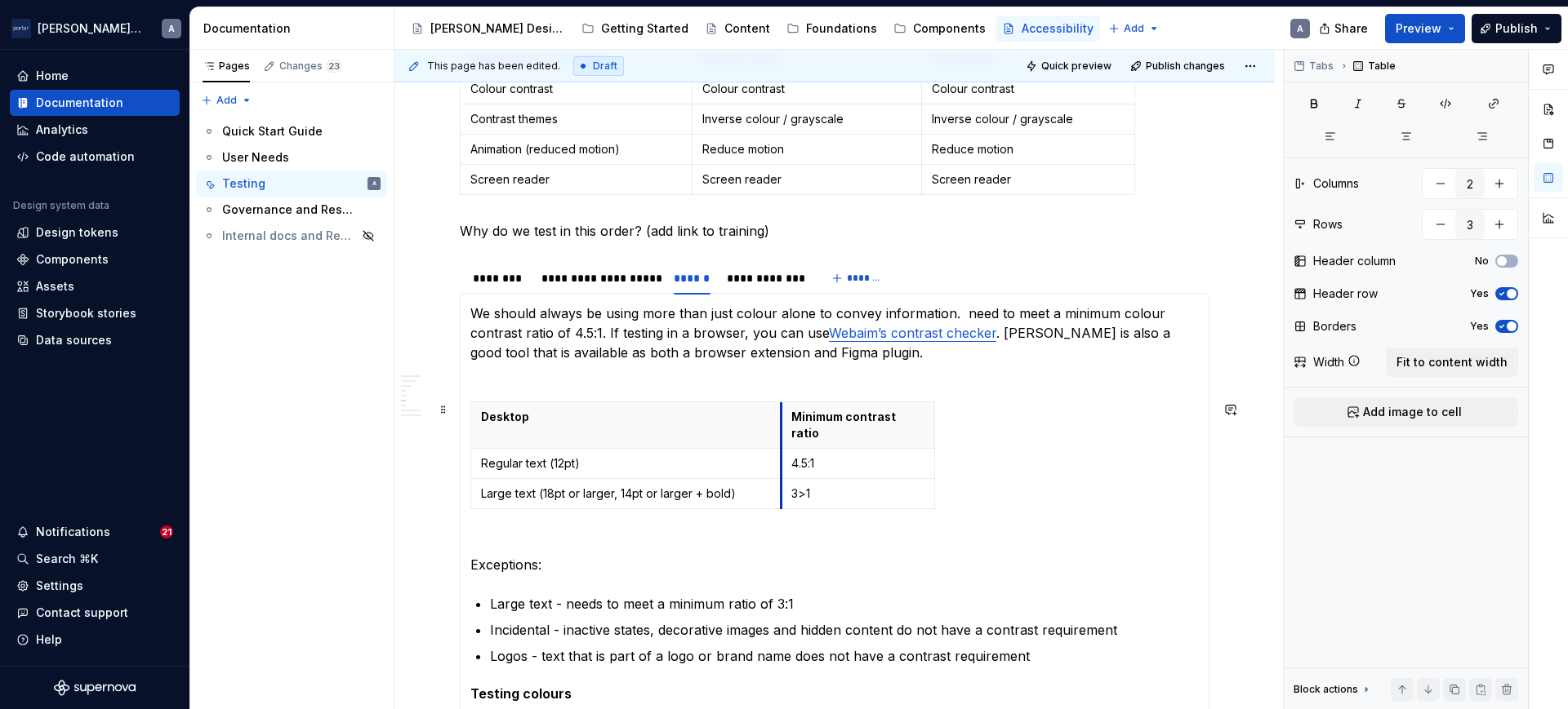
drag, startPoint x: 701, startPoint y: 416, endPoint x: 779, endPoint y: 407, distance: 78.5
drag, startPoint x: 722, startPoint y: 484, endPoint x: 697, endPoint y: 504, distance: 32.0
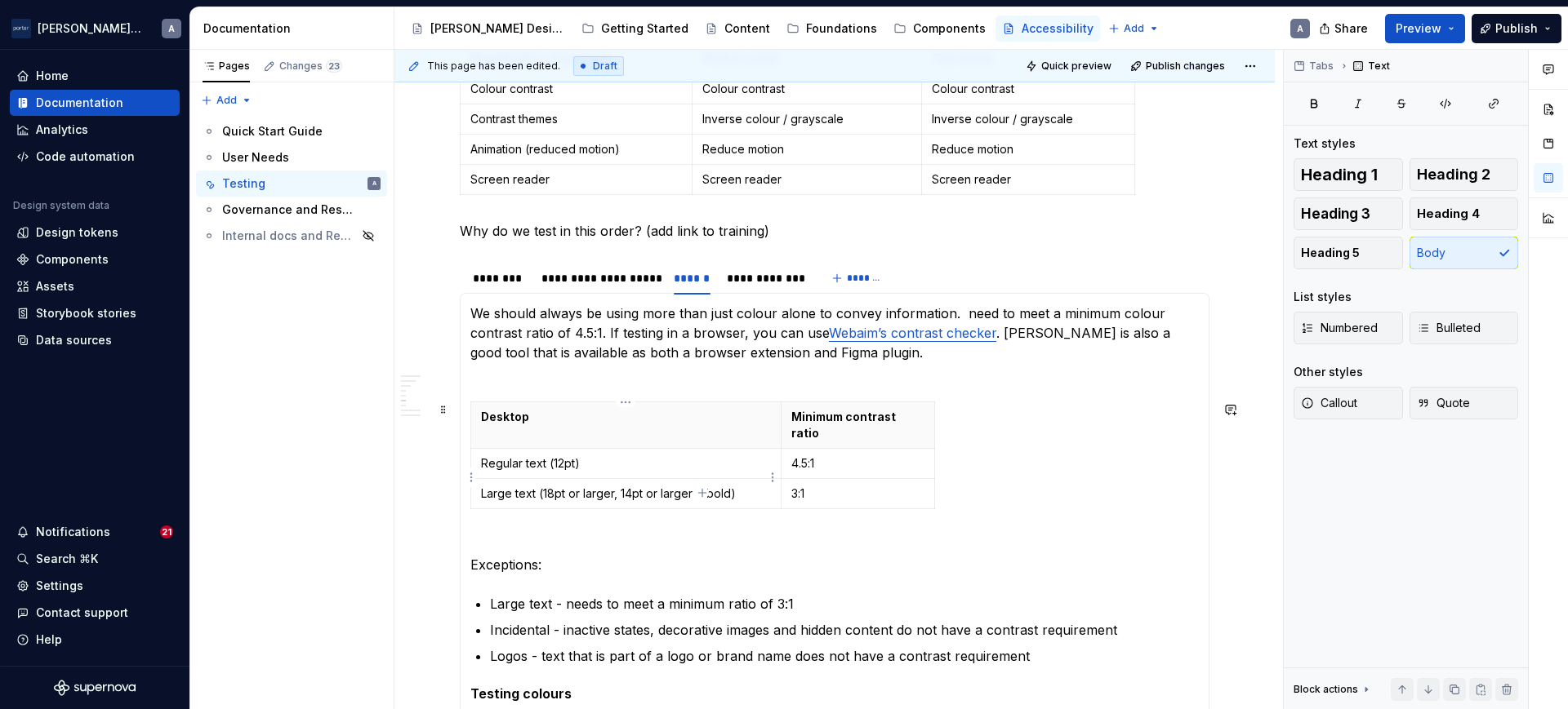
click at [697, 490] on icon "button" at bounding box center [701, 492] width 13 height 13
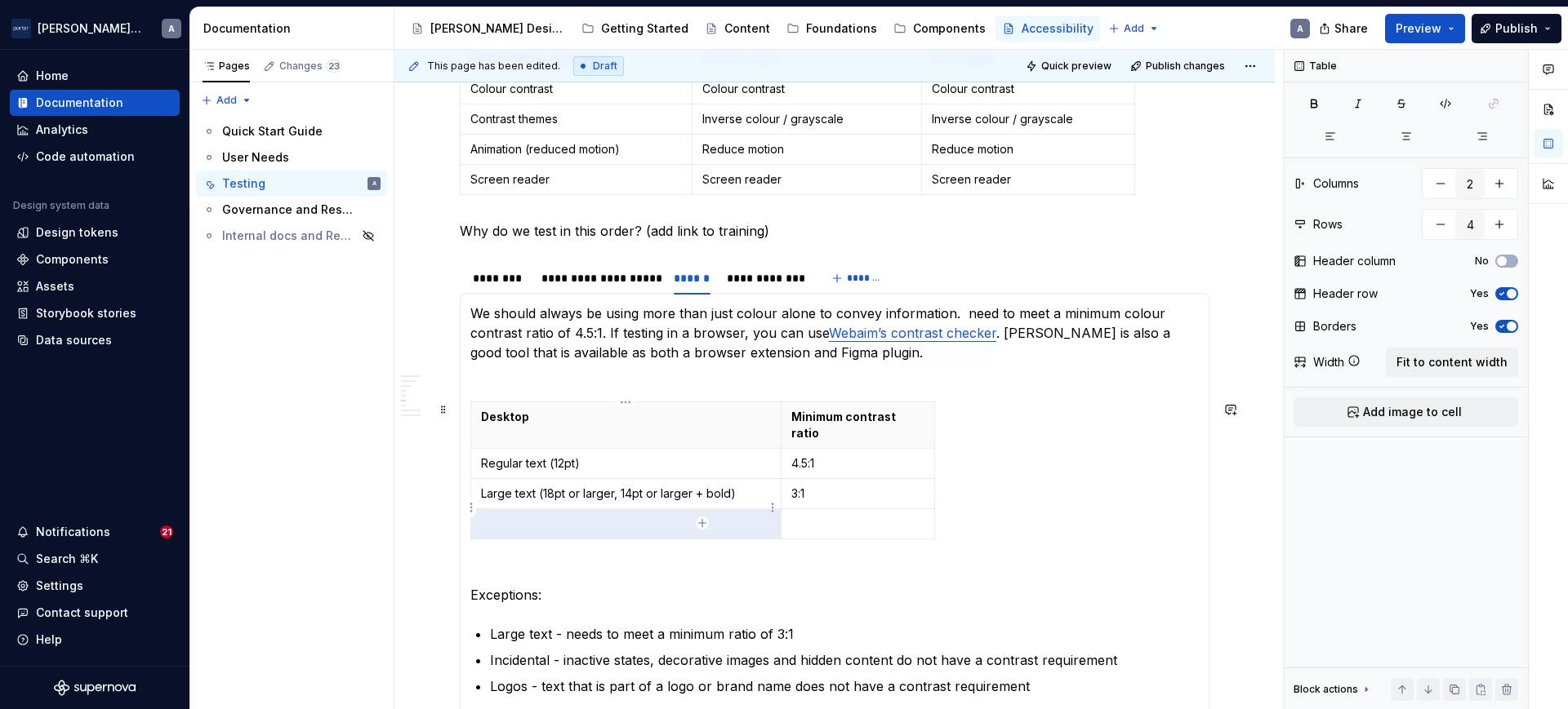
click at [636, 516] on p at bounding box center [626, 524] width 290 height 17
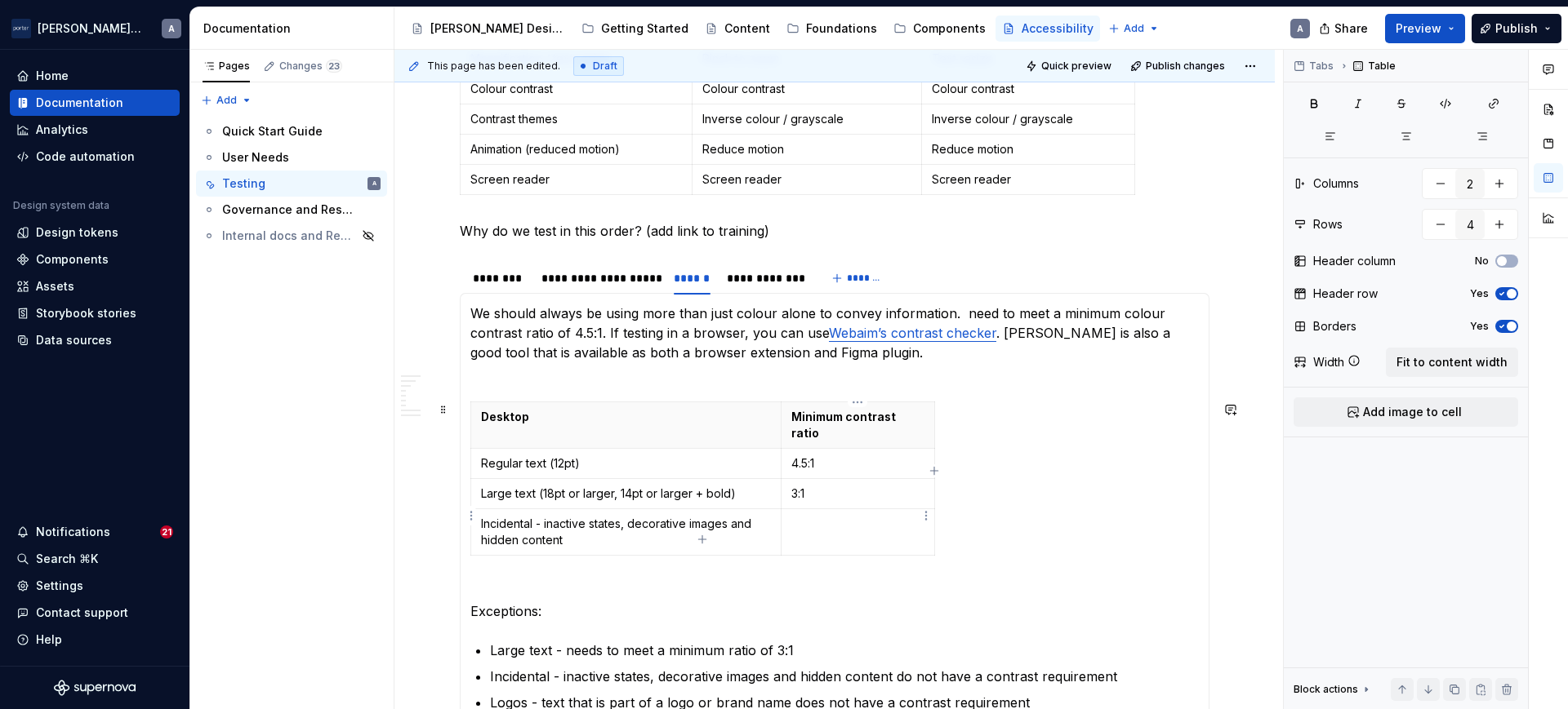
click at [886, 517] on td at bounding box center [858, 532] width 154 height 46
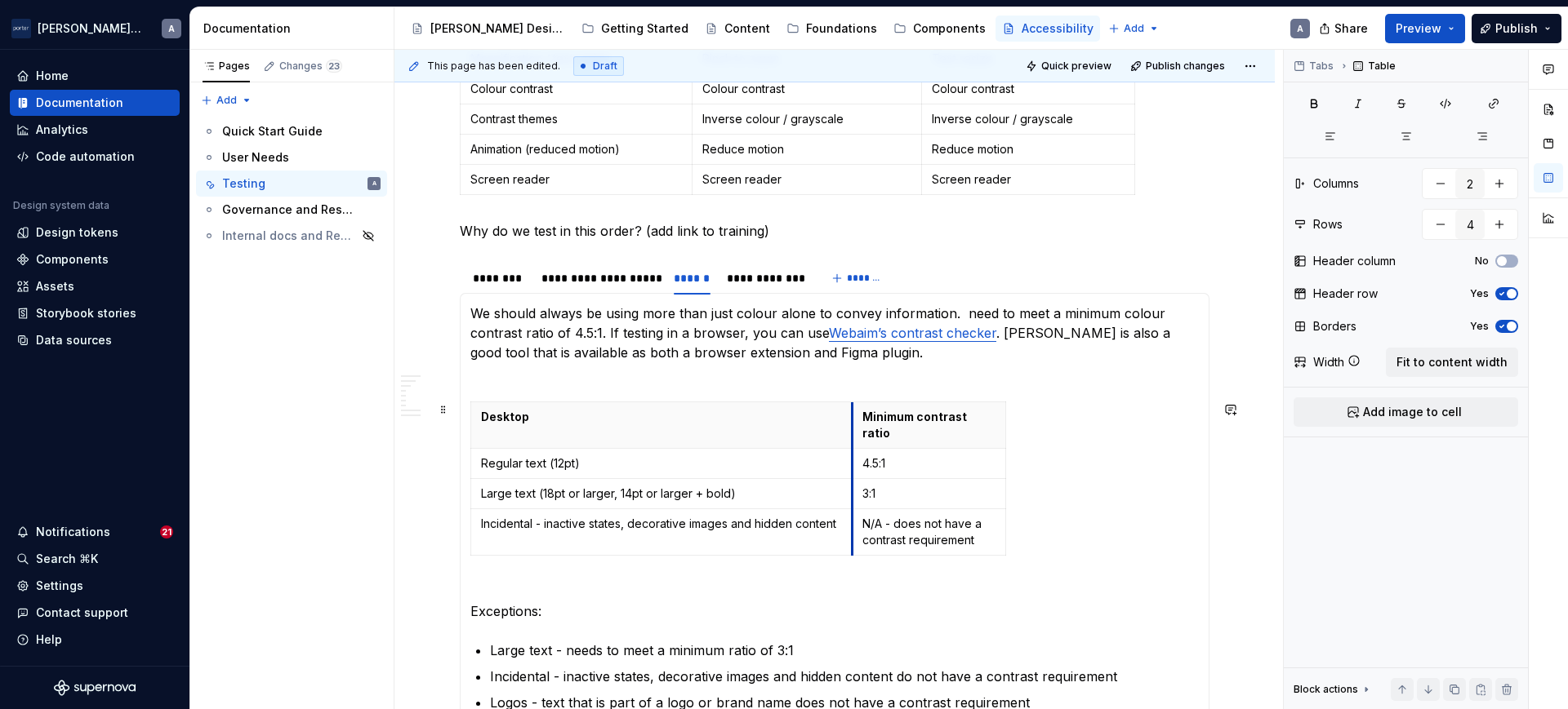
drag, startPoint x: 782, startPoint y: 419, endPoint x: 853, endPoint y: 415, distance: 71.1
click at [853, 415] on th "Minimum contrast ratio" at bounding box center [929, 425] width 154 height 46
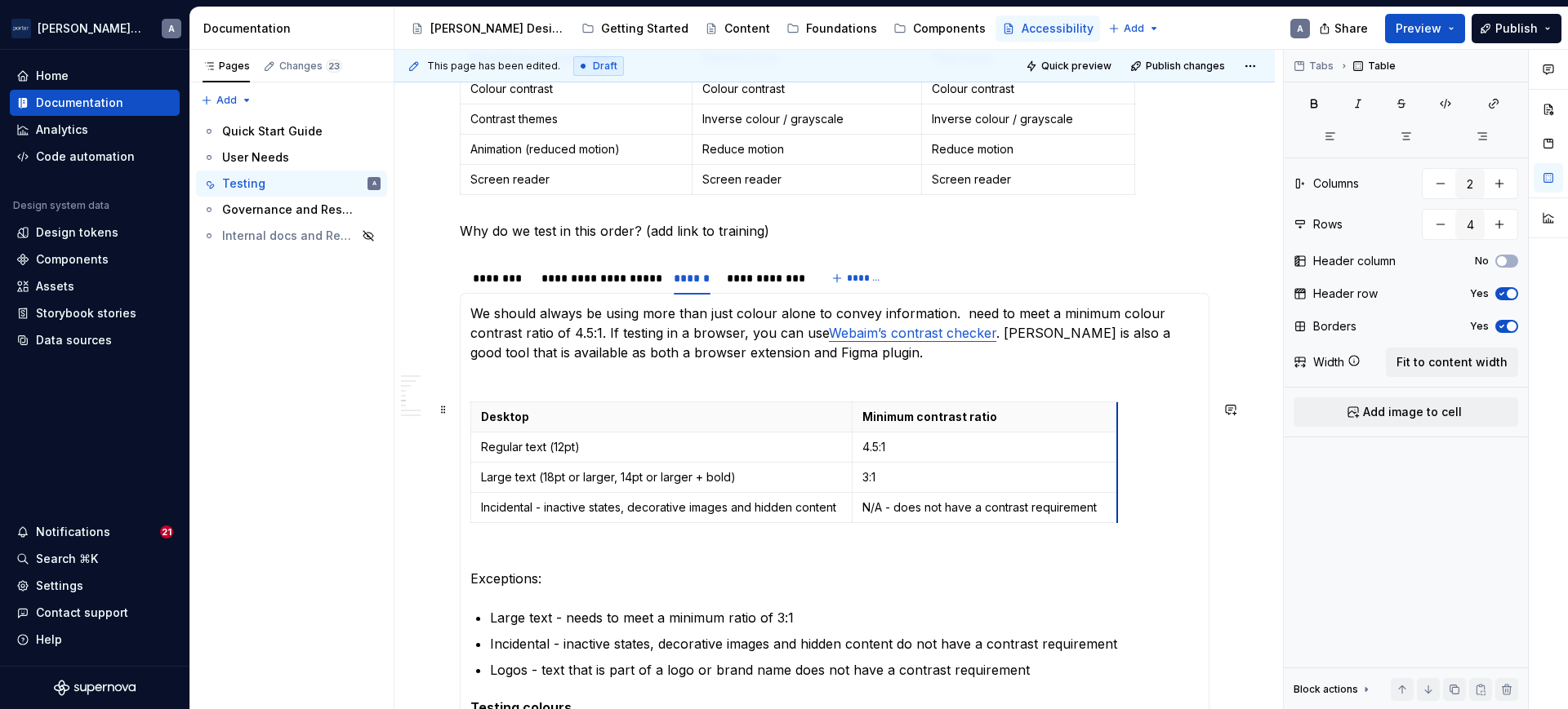
drag, startPoint x: 1005, startPoint y: 414, endPoint x: 1116, endPoint y: 416, distance: 111.0
drag, startPoint x: 855, startPoint y: 422, endPoint x: 879, endPoint y: 426, distance: 24.3
click at [879, 426] on th "Minimum contrast ratio" at bounding box center [1008, 417] width 266 height 31
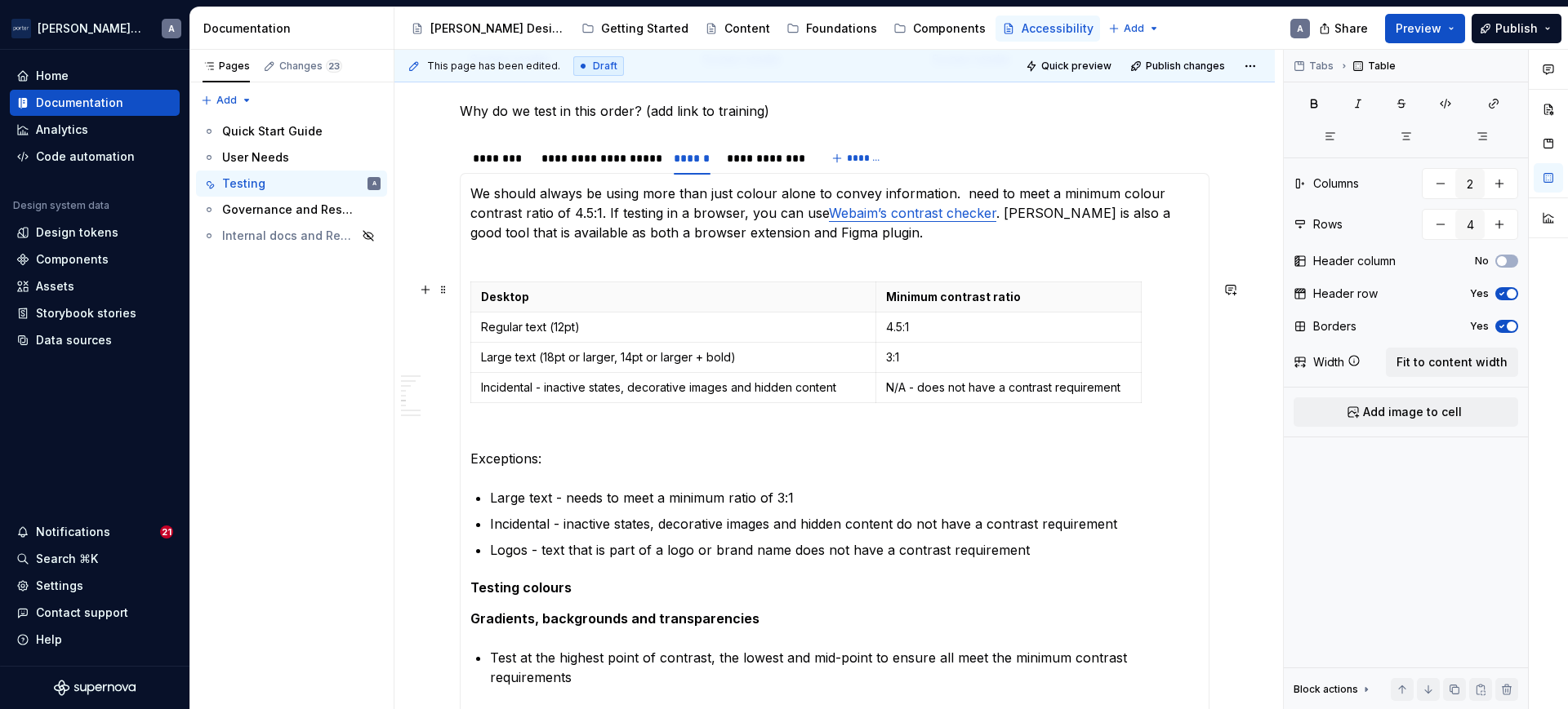
scroll to position [872, 0]
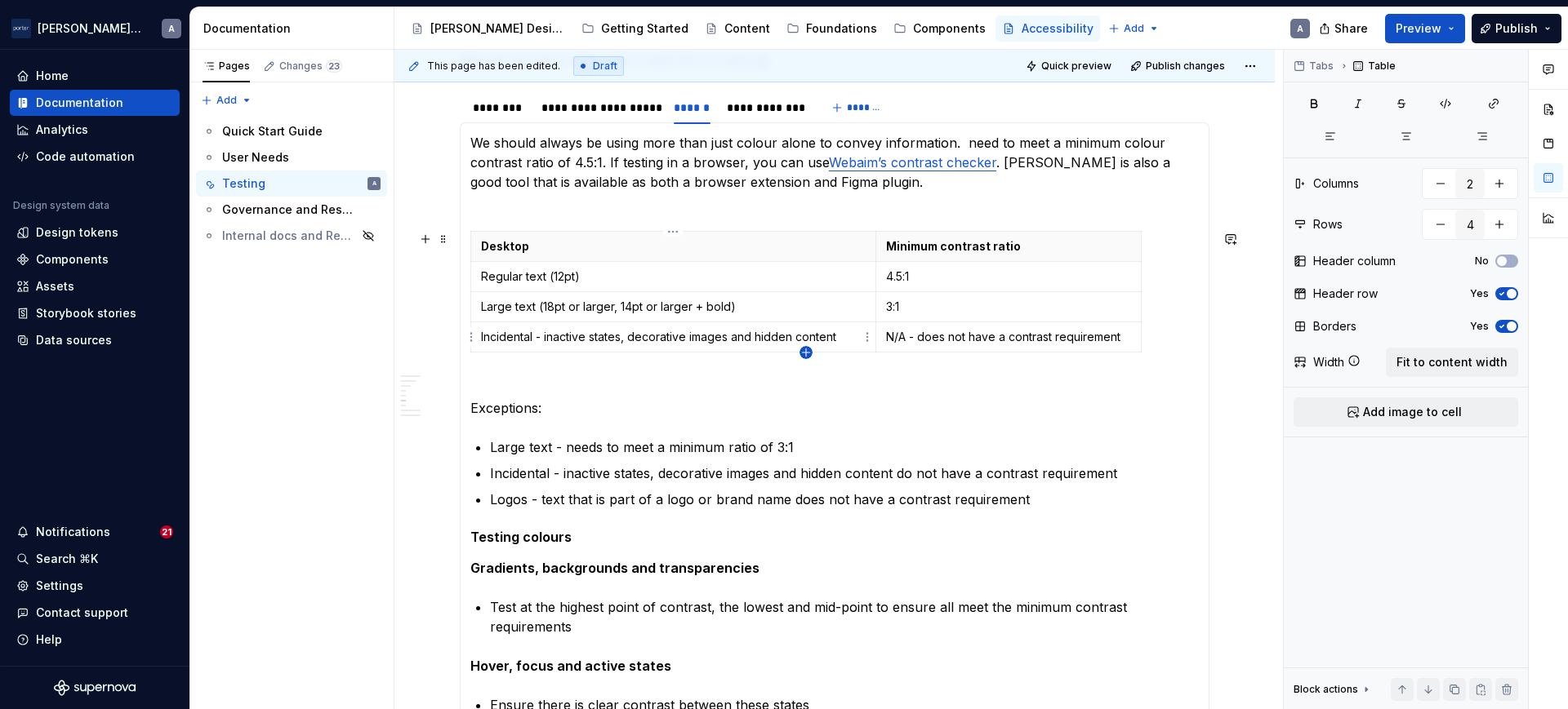
click at [804, 346] on icon "button" at bounding box center [805, 352] width 13 height 13
type input "5"
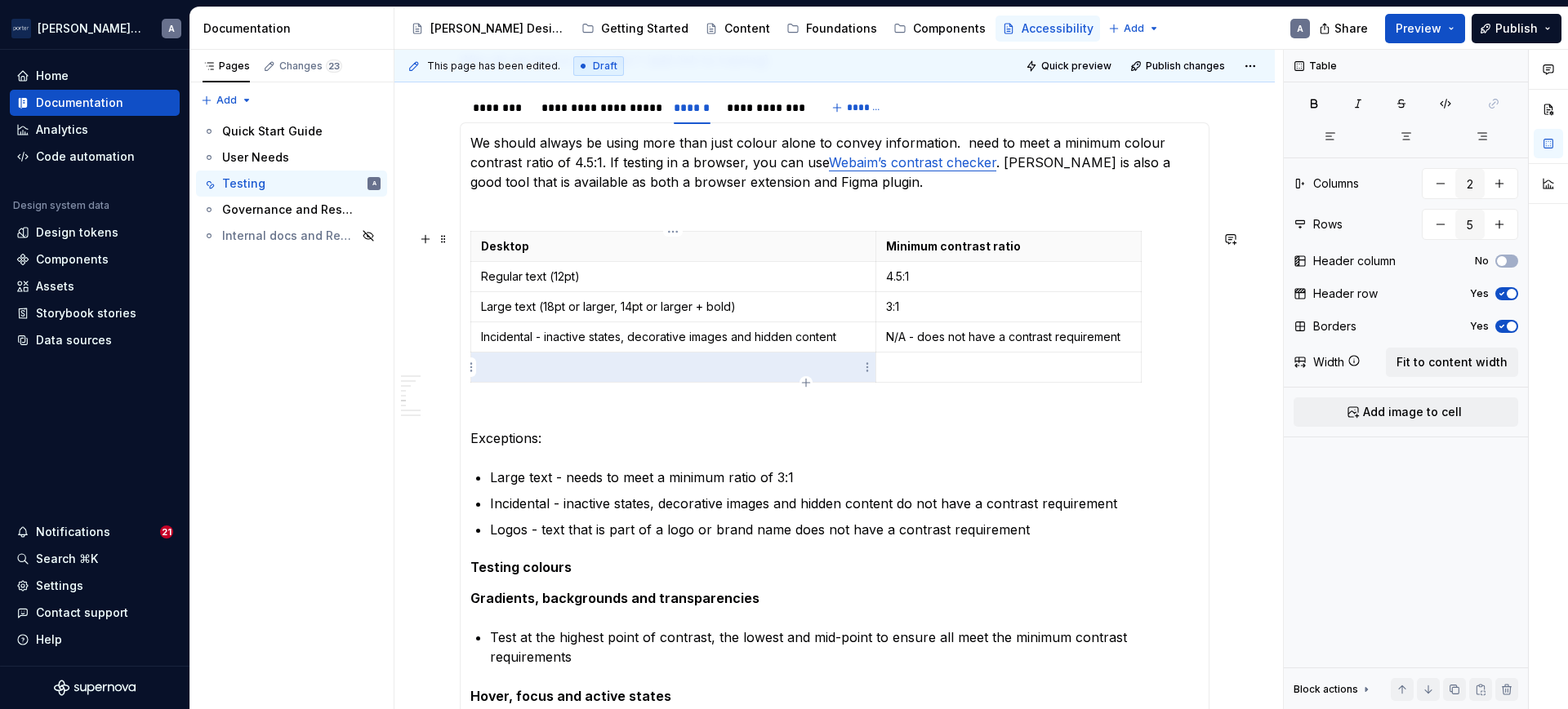
click at [657, 362] on p at bounding box center [673, 367] width 384 height 17
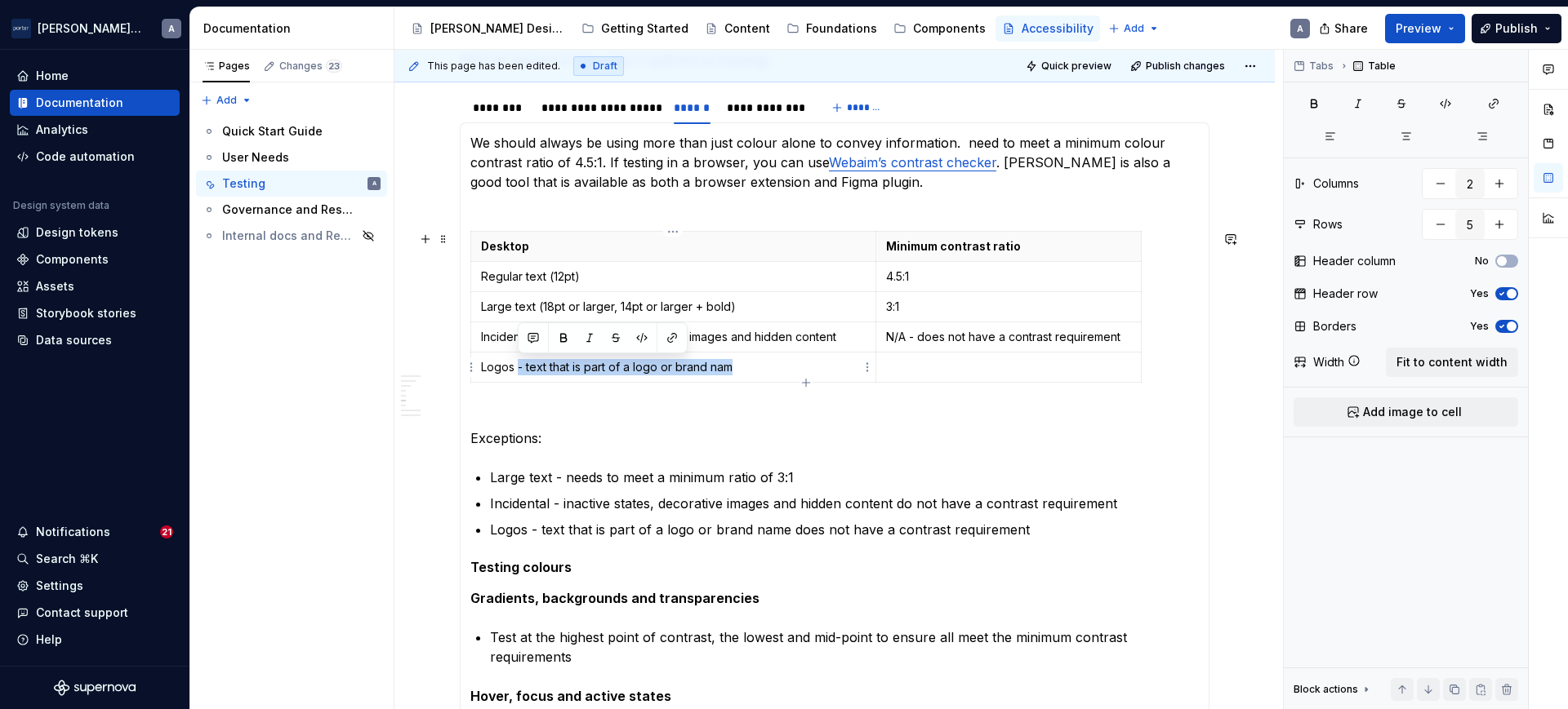
drag, startPoint x: 769, startPoint y: 361, endPoint x: 517, endPoint y: 366, distance: 252.0
click at [517, 366] on p "Logos - text that is part of a logo or brand nam" at bounding box center [673, 367] width 384 height 17
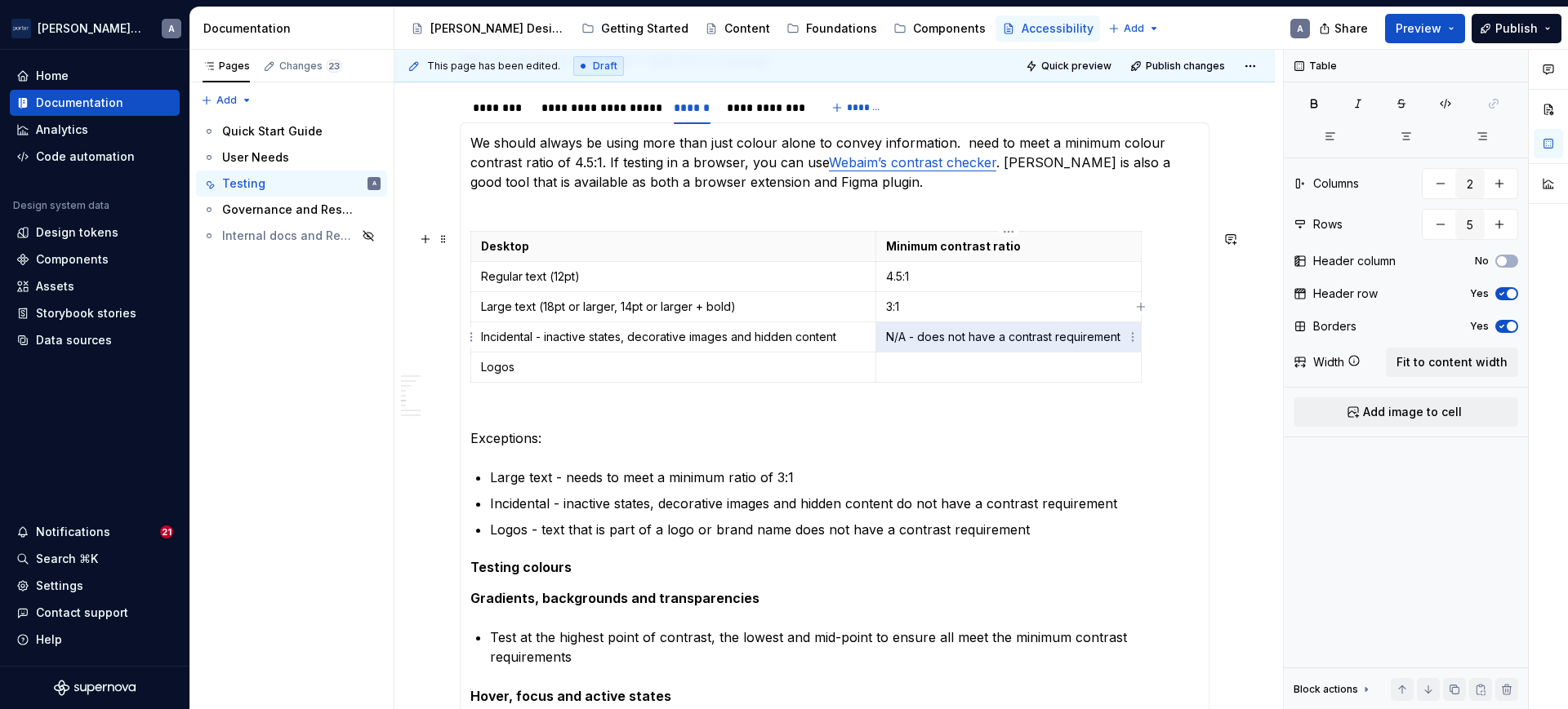
drag, startPoint x: 884, startPoint y: 336, endPoint x: 1122, endPoint y: 332, distance: 238.0
click at [1122, 332] on td "N/A - does not have a contrast requirement" at bounding box center [1008, 337] width 266 height 31
click at [1021, 354] on td at bounding box center [1008, 368] width 266 height 31
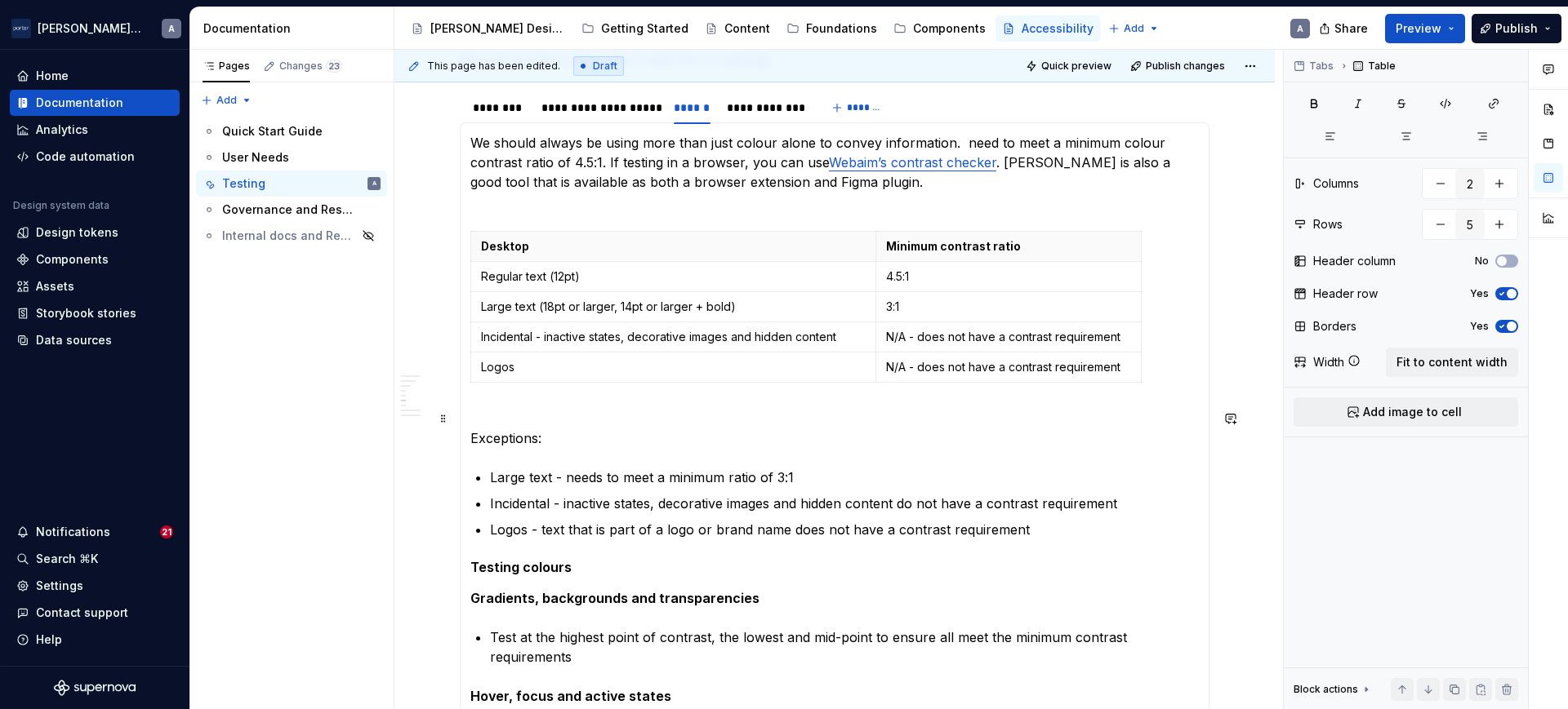
click at [1003, 403] on section-item-column "We should always be using more than just colour alone to convey information. ne…" at bounding box center [834, 674] width 729 height 1084
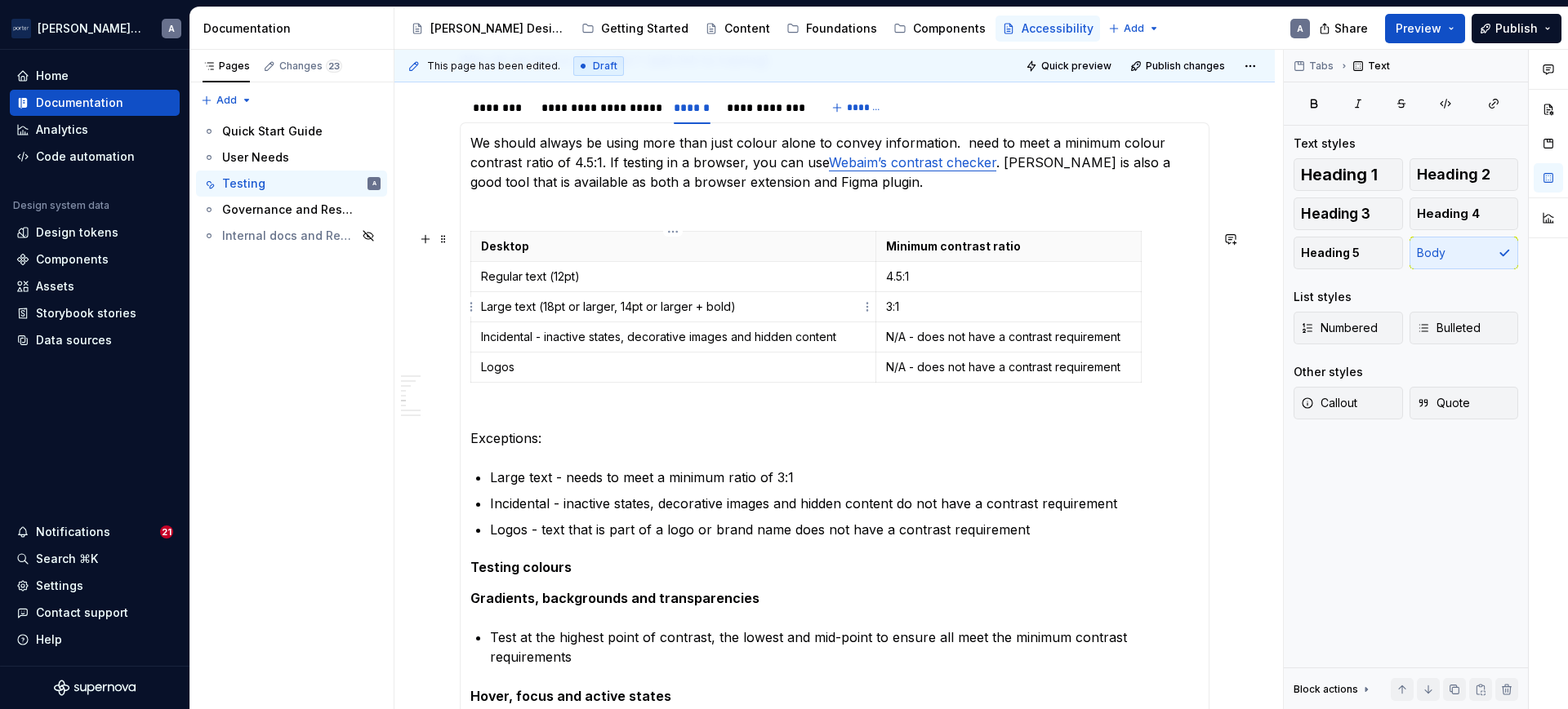
click at [763, 314] on p "Large text (18pt or larger, 14pt or larger + bold)" at bounding box center [673, 306] width 384 height 17
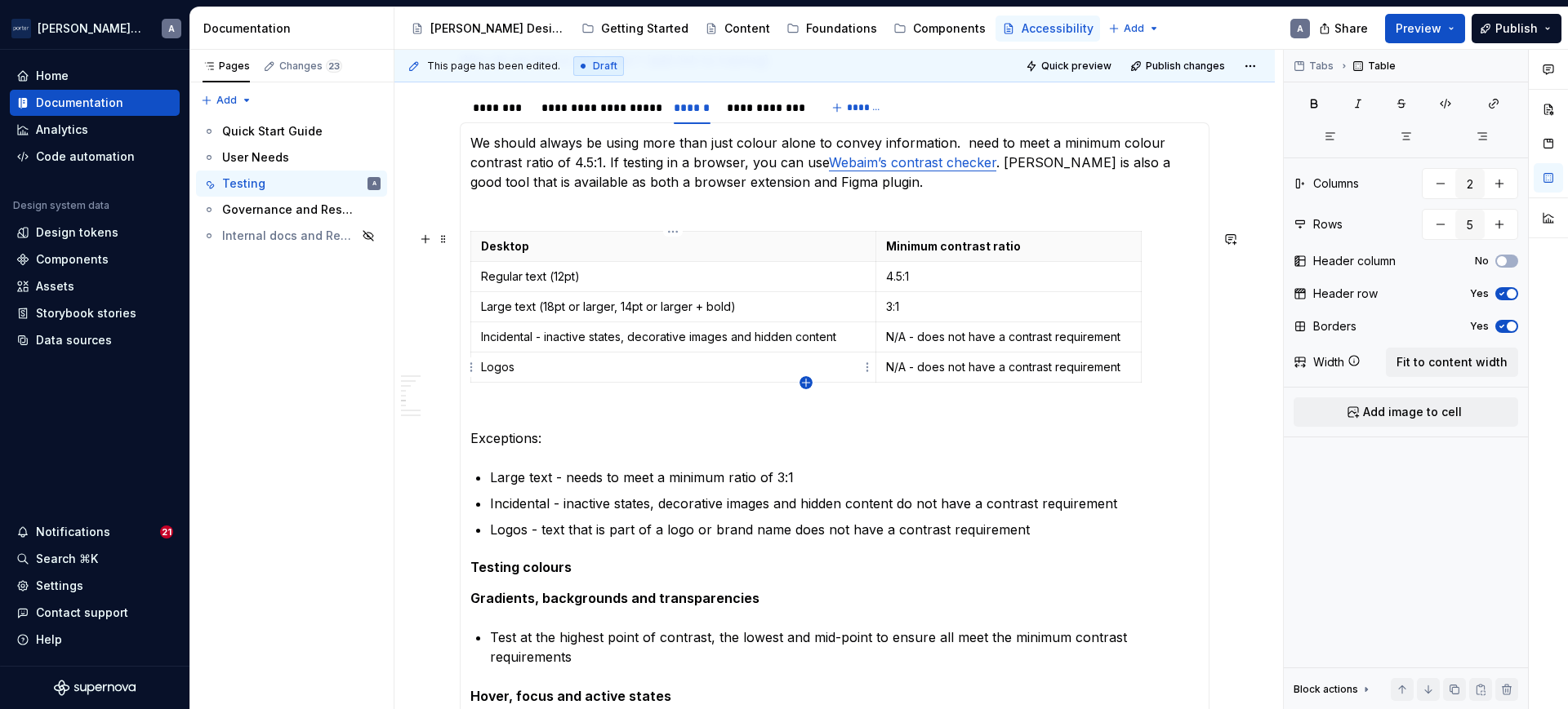
click at [805, 383] on icon "button" at bounding box center [805, 382] width 13 height 13
type input "6"
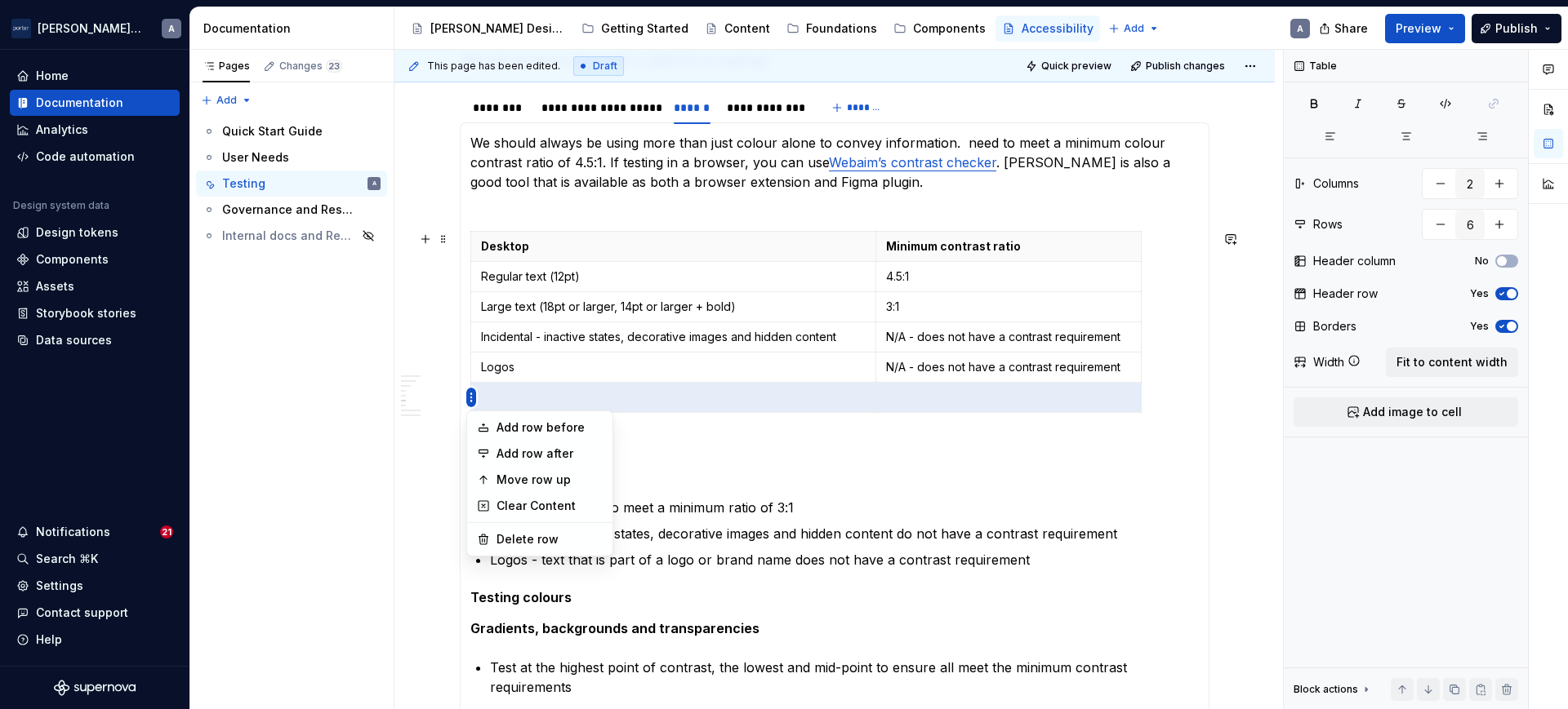
click at [483, 343] on html "[PERSON_NAME] Airlines A Home Documentation Analytics Code automation Design sy…" at bounding box center [784, 354] width 1568 height 709
click at [559, 478] on div "Move row up" at bounding box center [549, 479] width 107 height 17
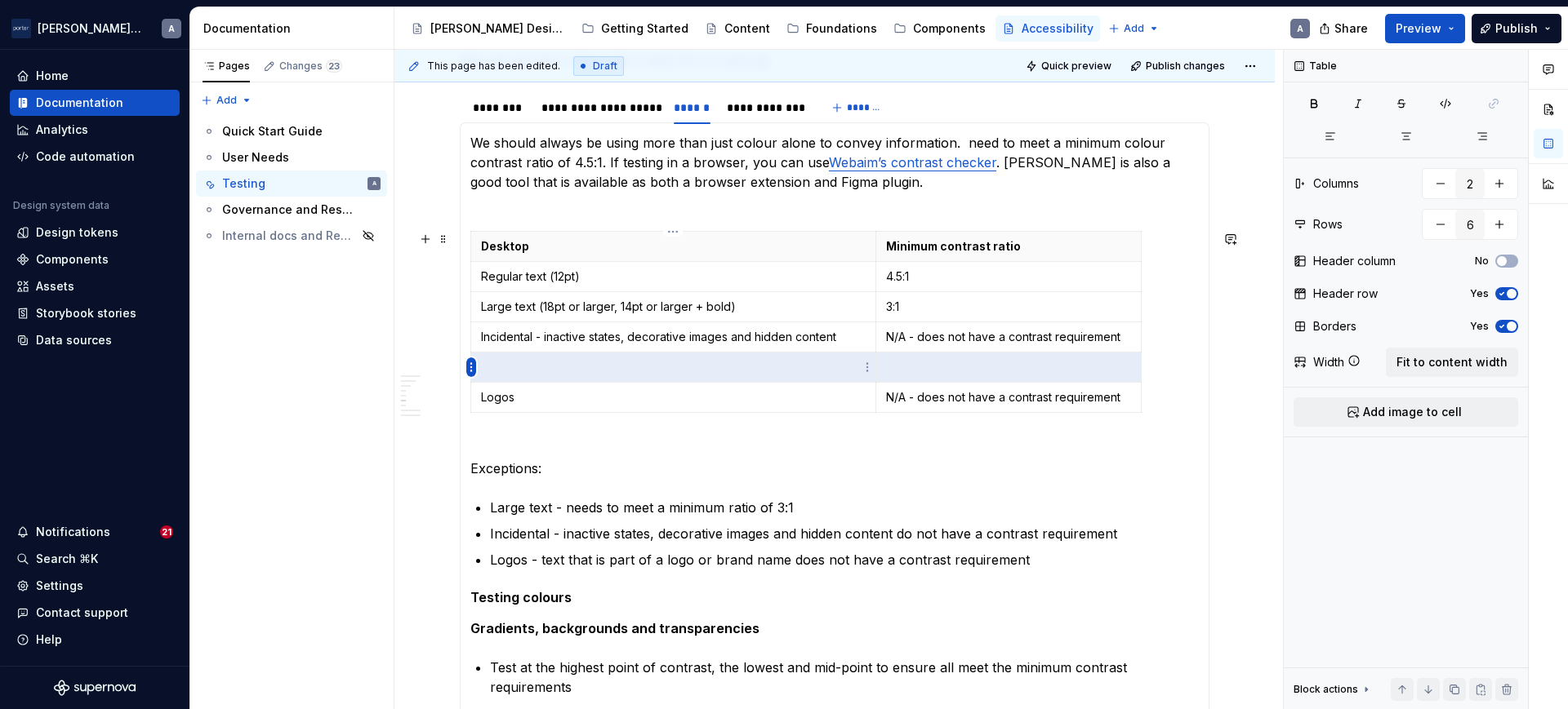
click at [474, 370] on html "[PERSON_NAME] Airlines A Home Documentation Analytics Code automation Design sy…" at bounding box center [784, 354] width 1568 height 709
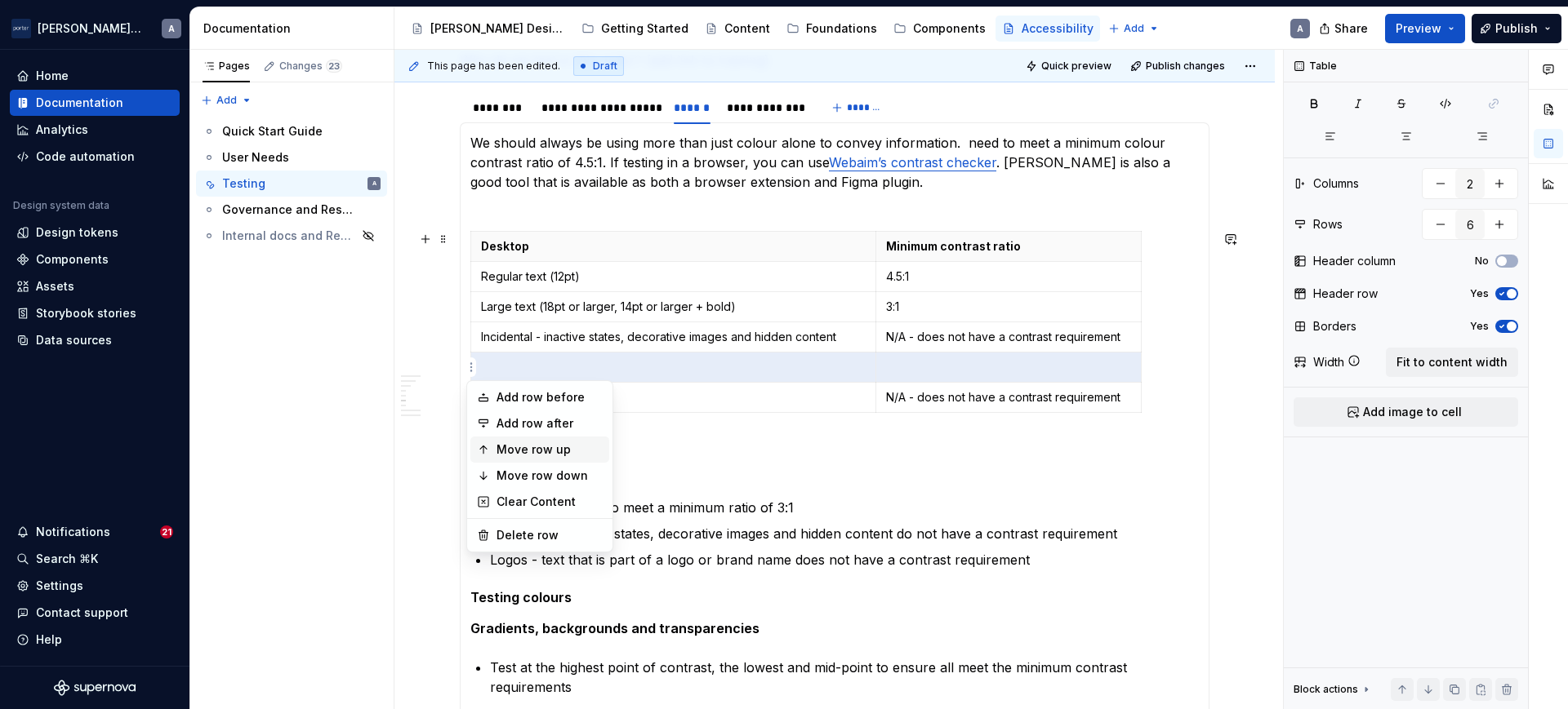
click at [555, 444] on div "Move row up" at bounding box center [549, 450] width 107 height 17
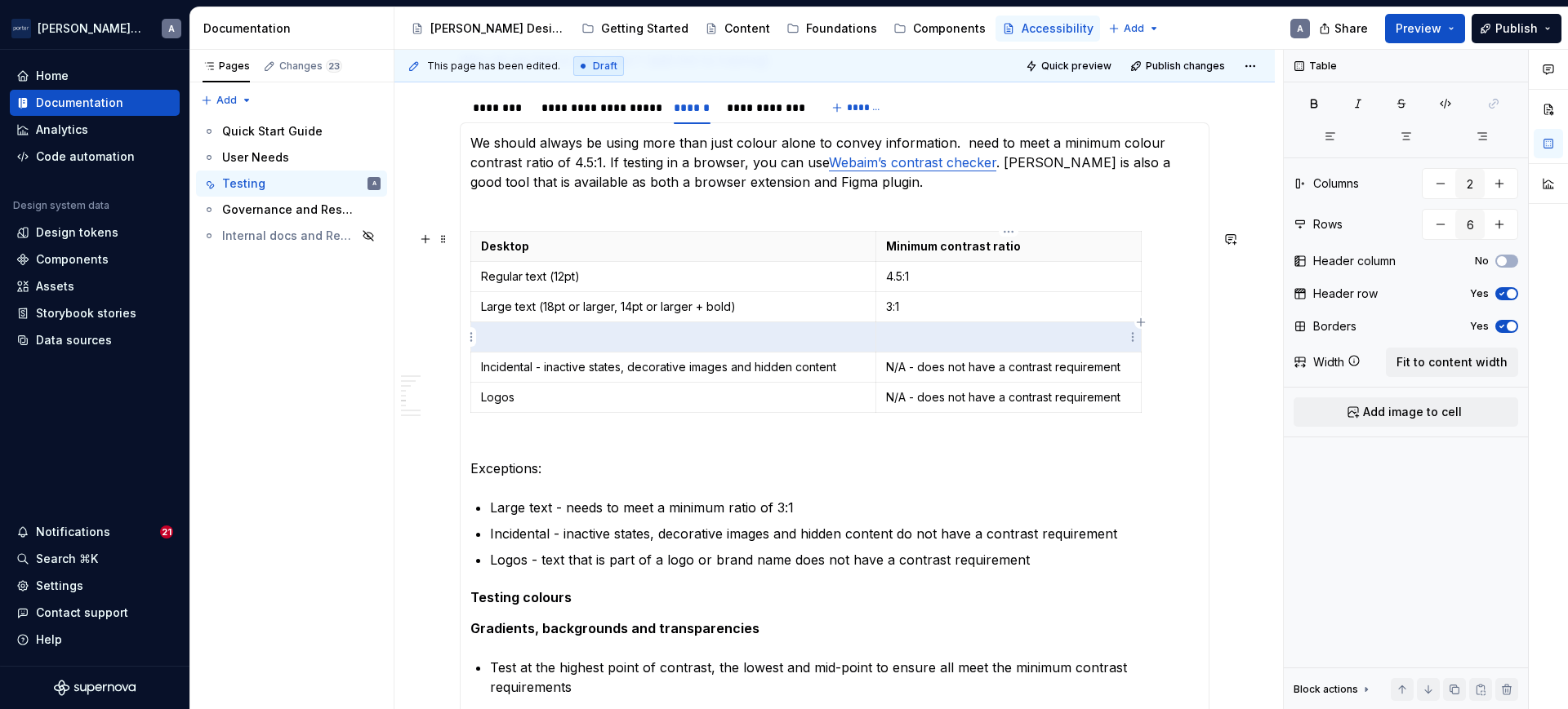
click at [904, 343] on p at bounding box center [1008, 337] width 245 height 17
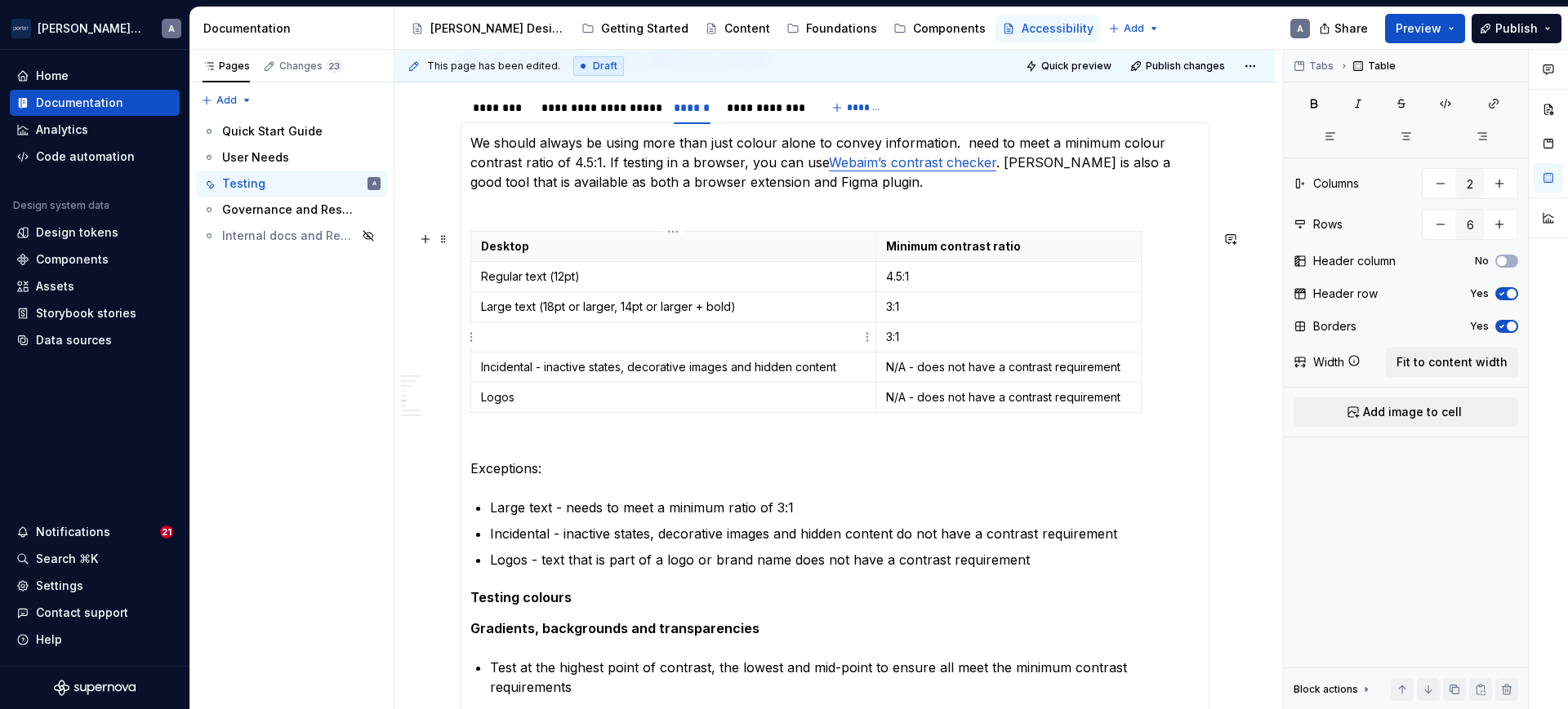
click at [525, 335] on p at bounding box center [673, 337] width 384 height 17
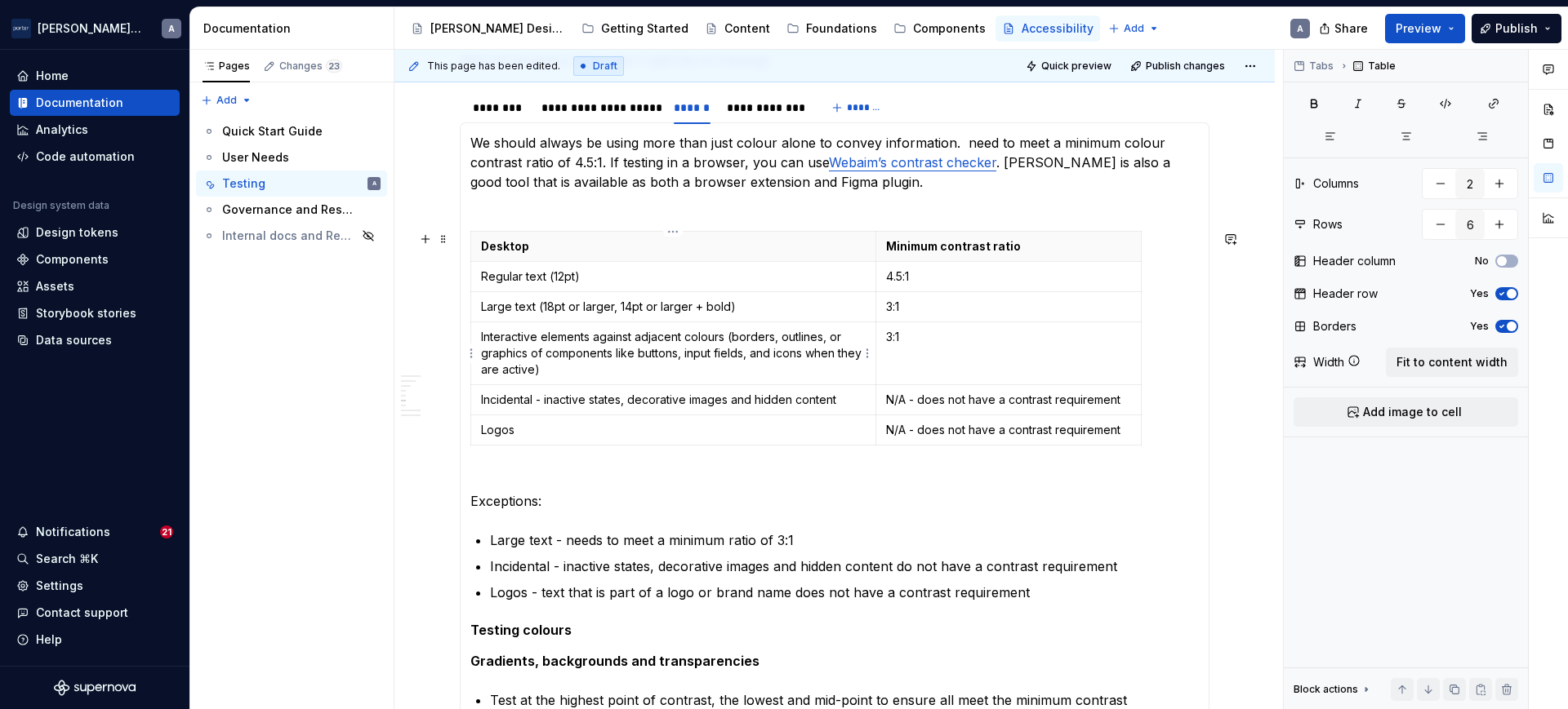
click at [826, 335] on p "Interactive elements against adjacent colours (borders, outlines, or graphics o…" at bounding box center [673, 354] width 384 height 49
click at [746, 347] on p "Interactive elements against adjacent colours (borders, outlines or graphics of…" at bounding box center [673, 354] width 384 height 49
click at [749, 354] on p "Interactive elements against adjacent colours (borders, outlines or graphics of…" at bounding box center [673, 354] width 384 height 49
click at [901, 507] on p "Exceptions:" at bounding box center [834, 491] width 729 height 39
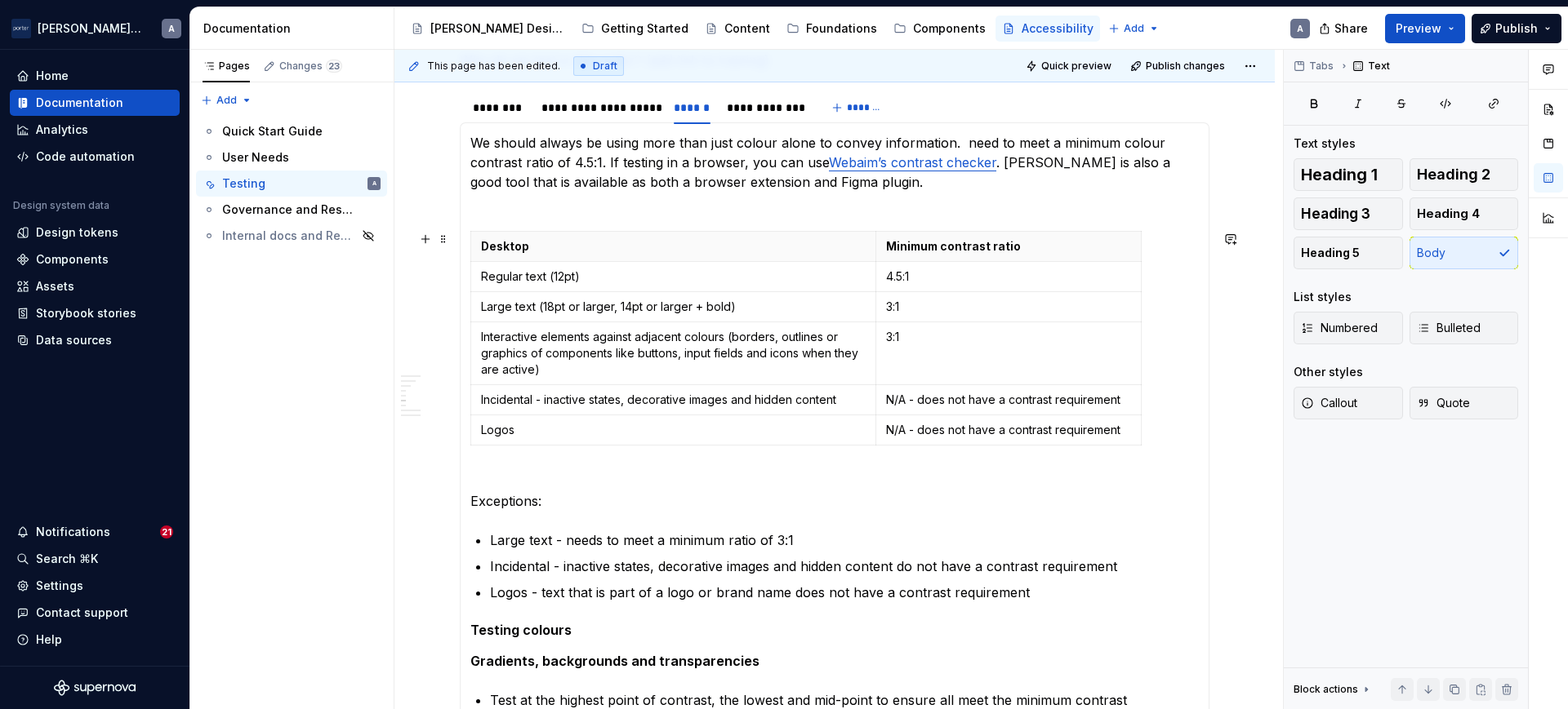
scroll to position [702, 0]
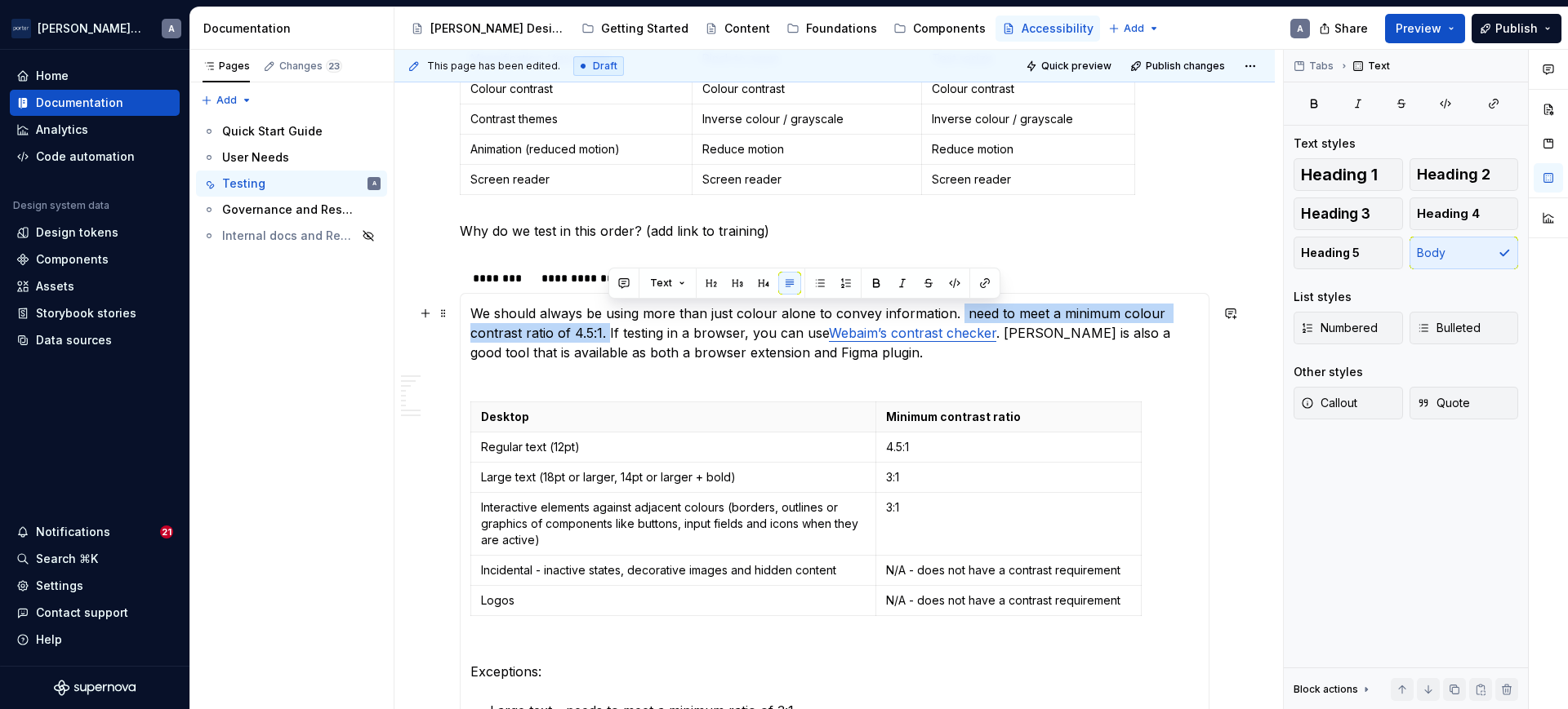
drag, startPoint x: 607, startPoint y: 334, endPoint x: 956, endPoint y: 305, distance: 350.2
click at [956, 305] on p "We should always be using more than just colour alone to convey information. ne…" at bounding box center [834, 343] width 729 height 79
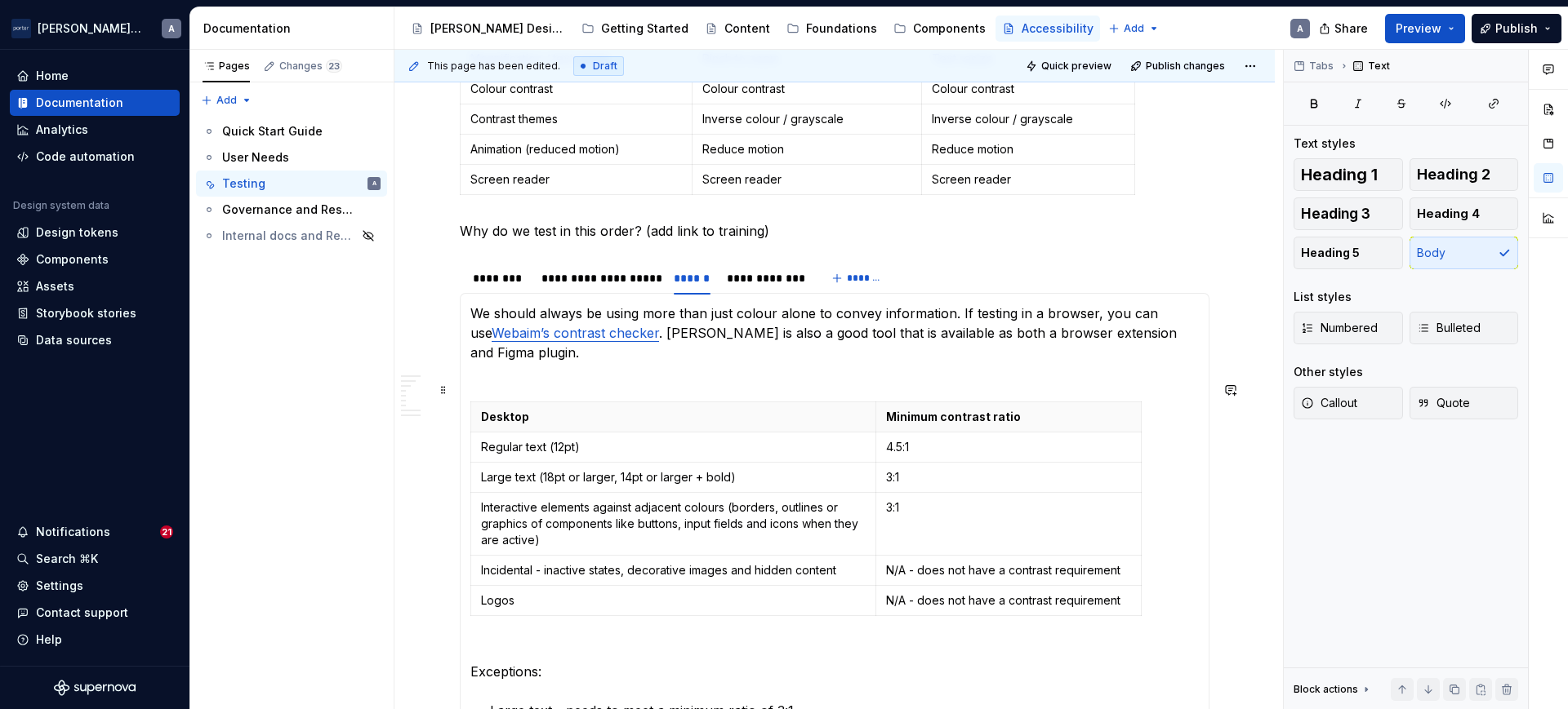
scroll to position [872, 0]
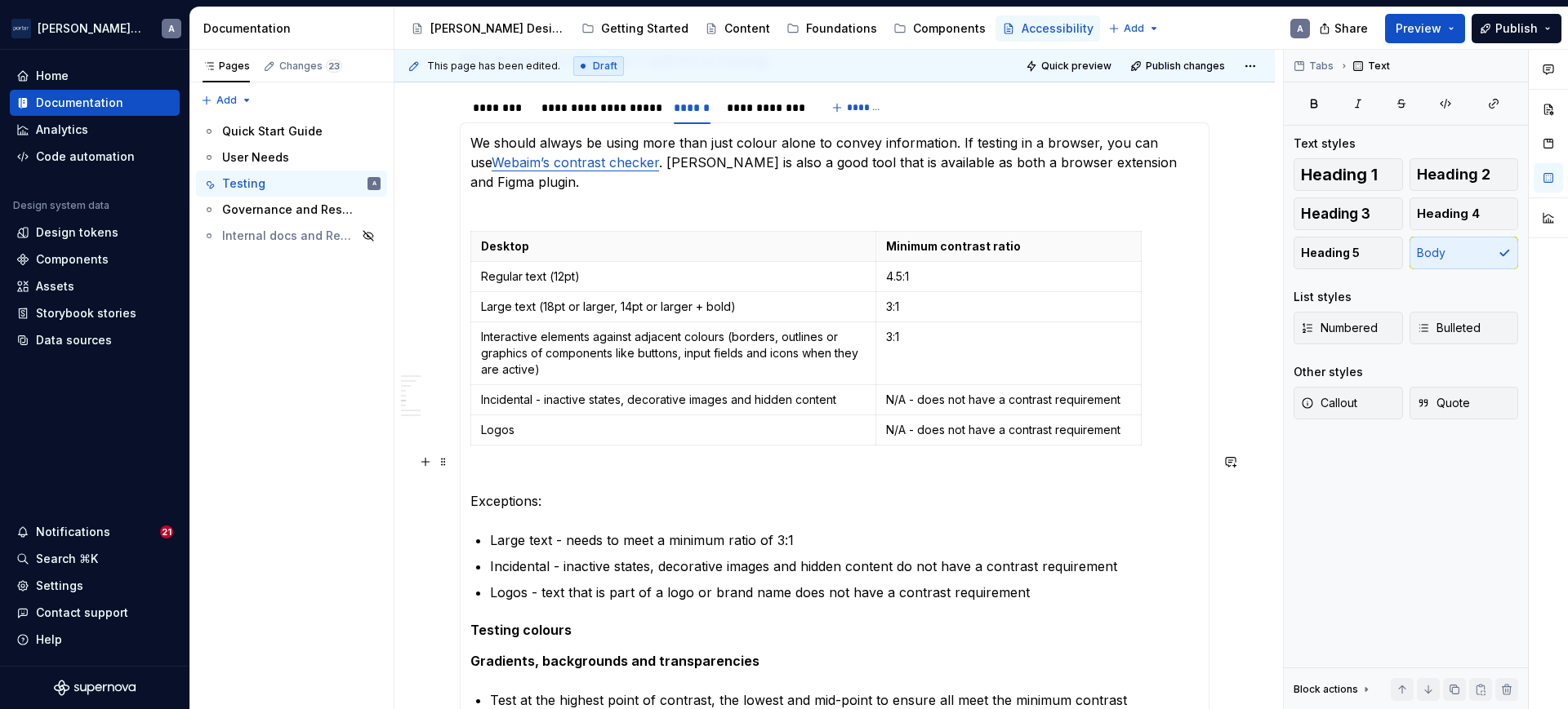
click at [684, 482] on p "Exceptions:" at bounding box center [834, 491] width 729 height 39
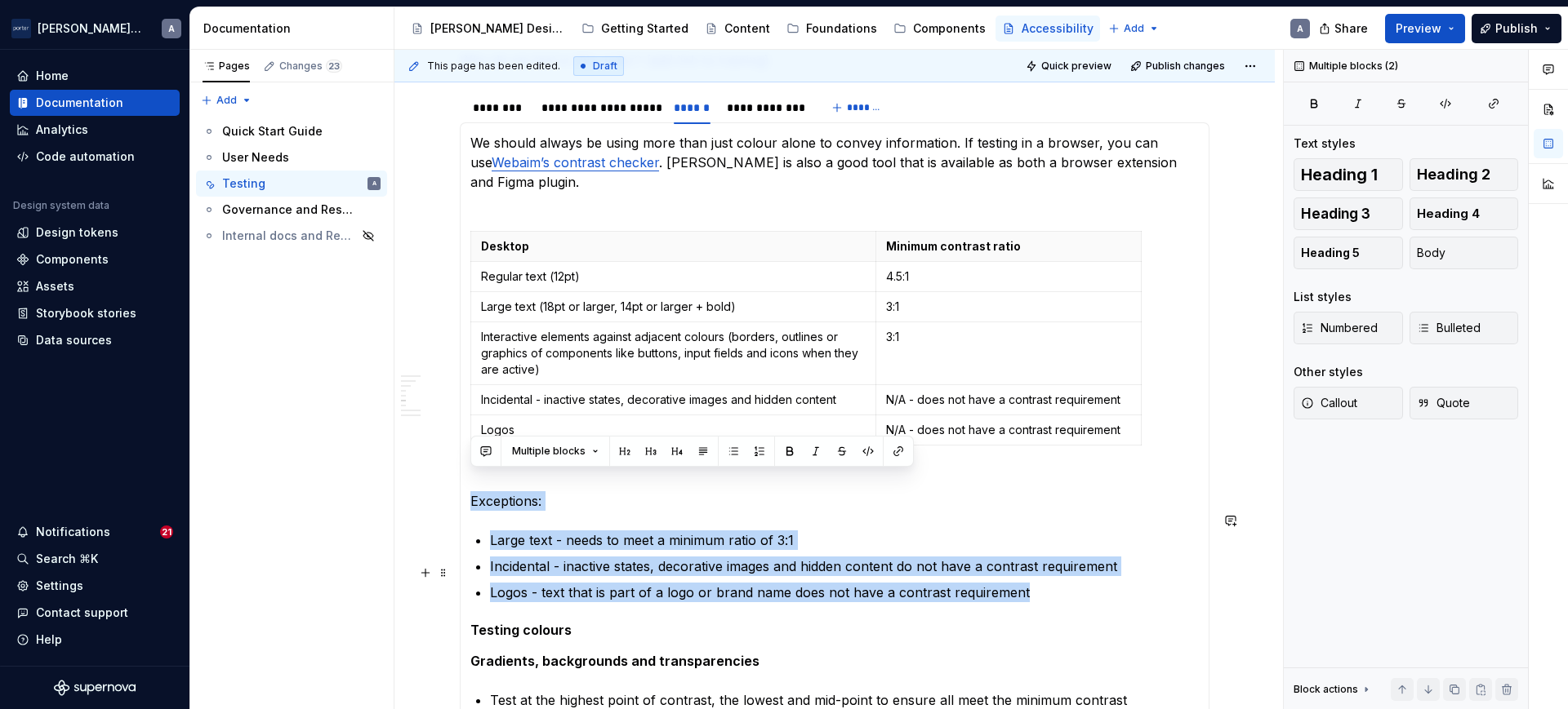
drag, startPoint x: 469, startPoint y: 478, endPoint x: 1054, endPoint y: 566, distance: 591.6
click at [1054, 566] on div "All content should be accessible via keyboard alone. Many users with fine motor…" at bounding box center [834, 706] width 749 height 1168
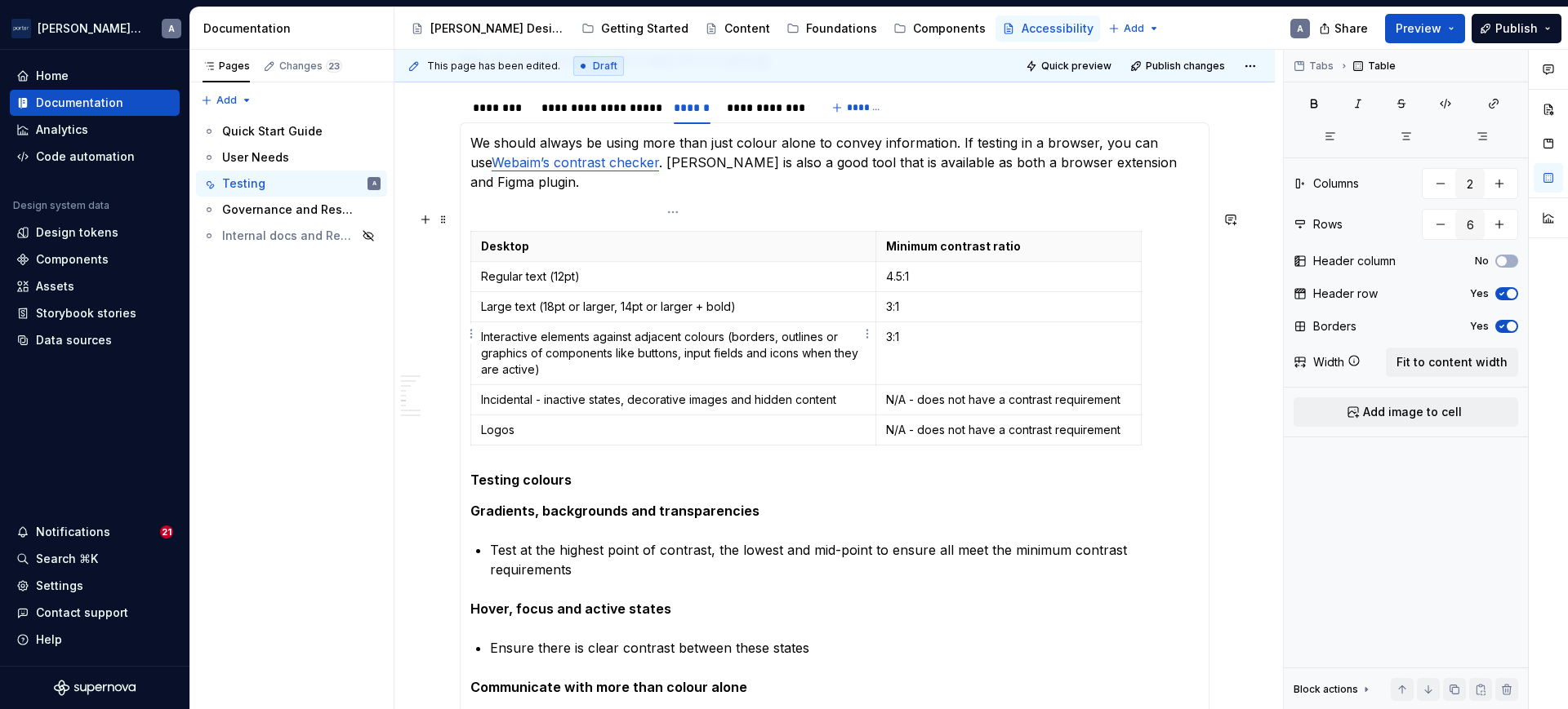
scroll to position [1043, 0]
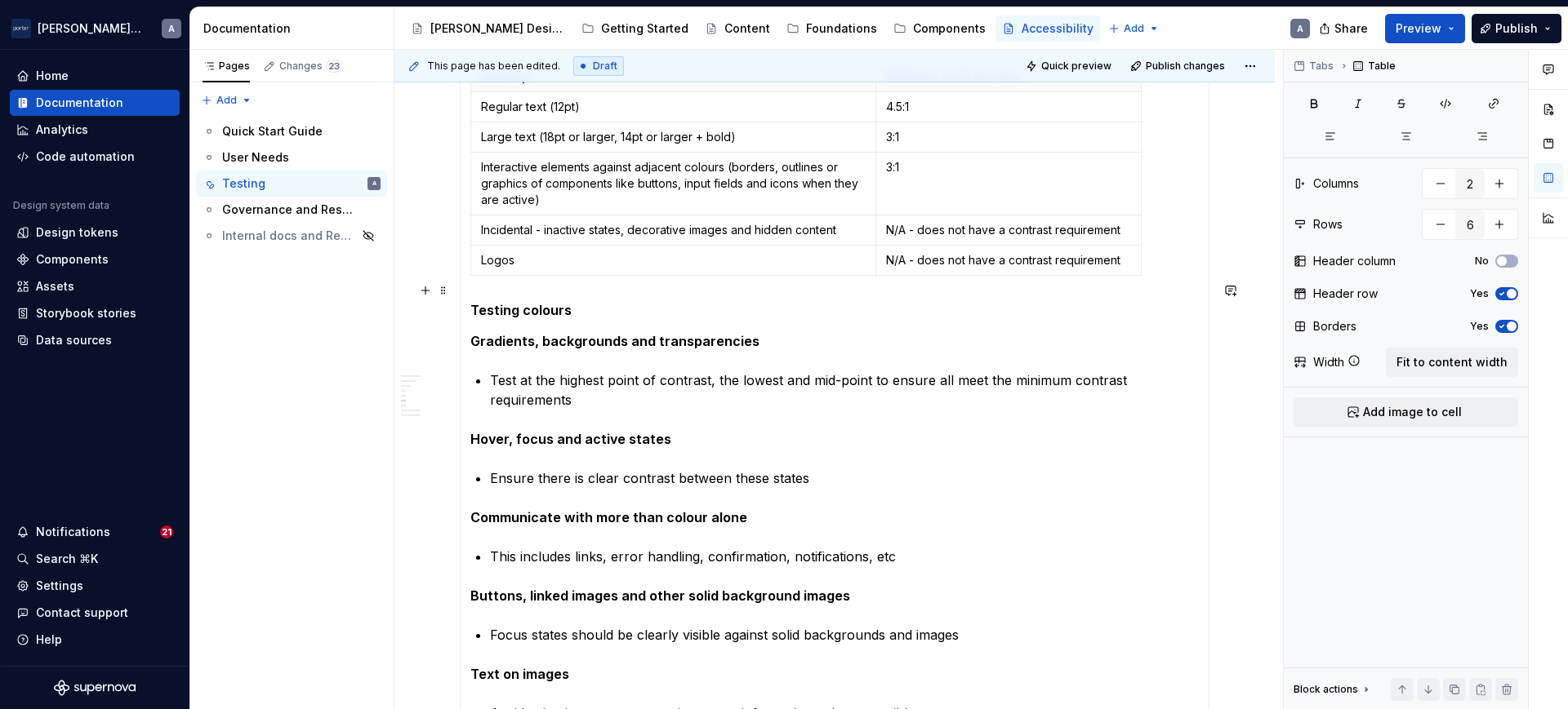
click at [563, 302] on h5 "Testing colours" at bounding box center [834, 310] width 729 height 17
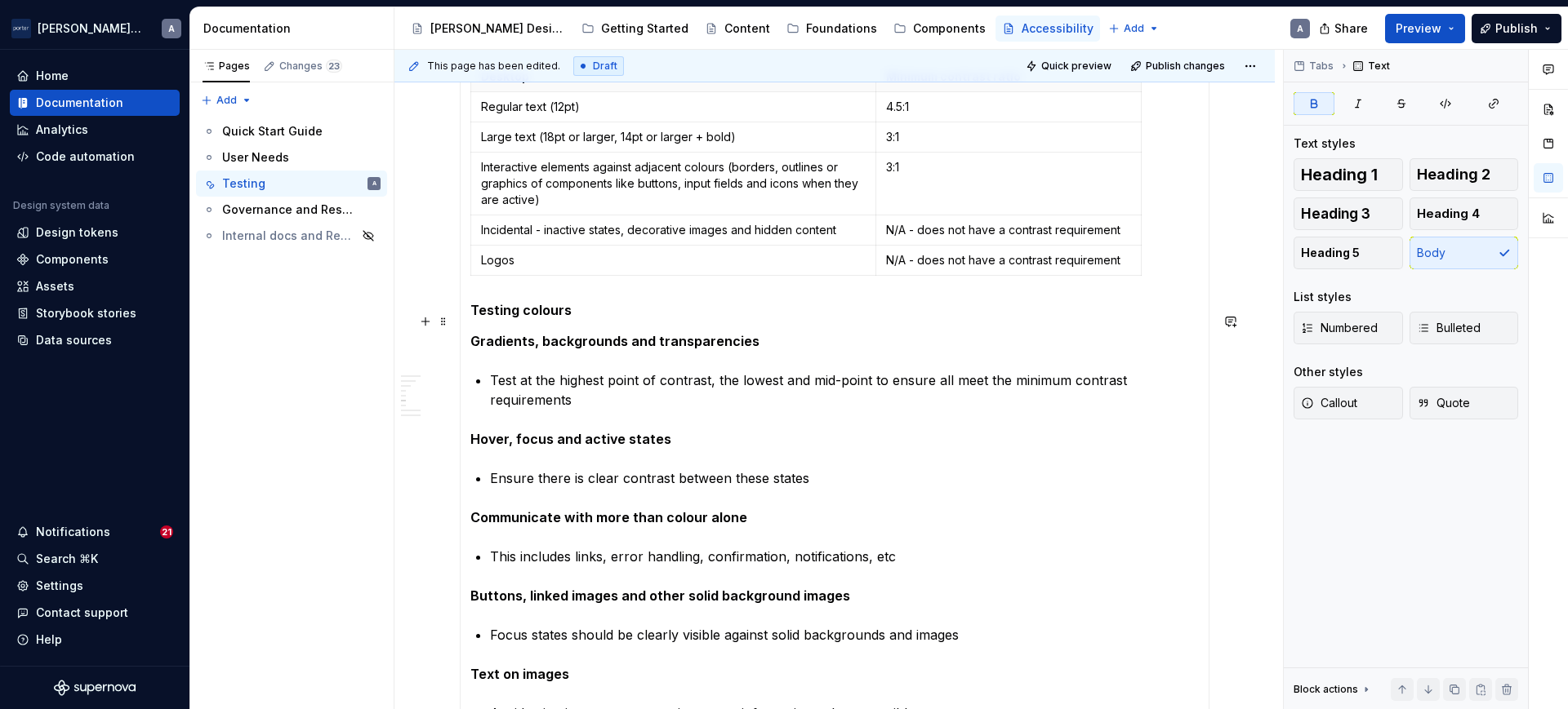
click at [627, 333] on strong "Gradients, backgrounds and transparencies" at bounding box center [614, 341] width 289 height 17
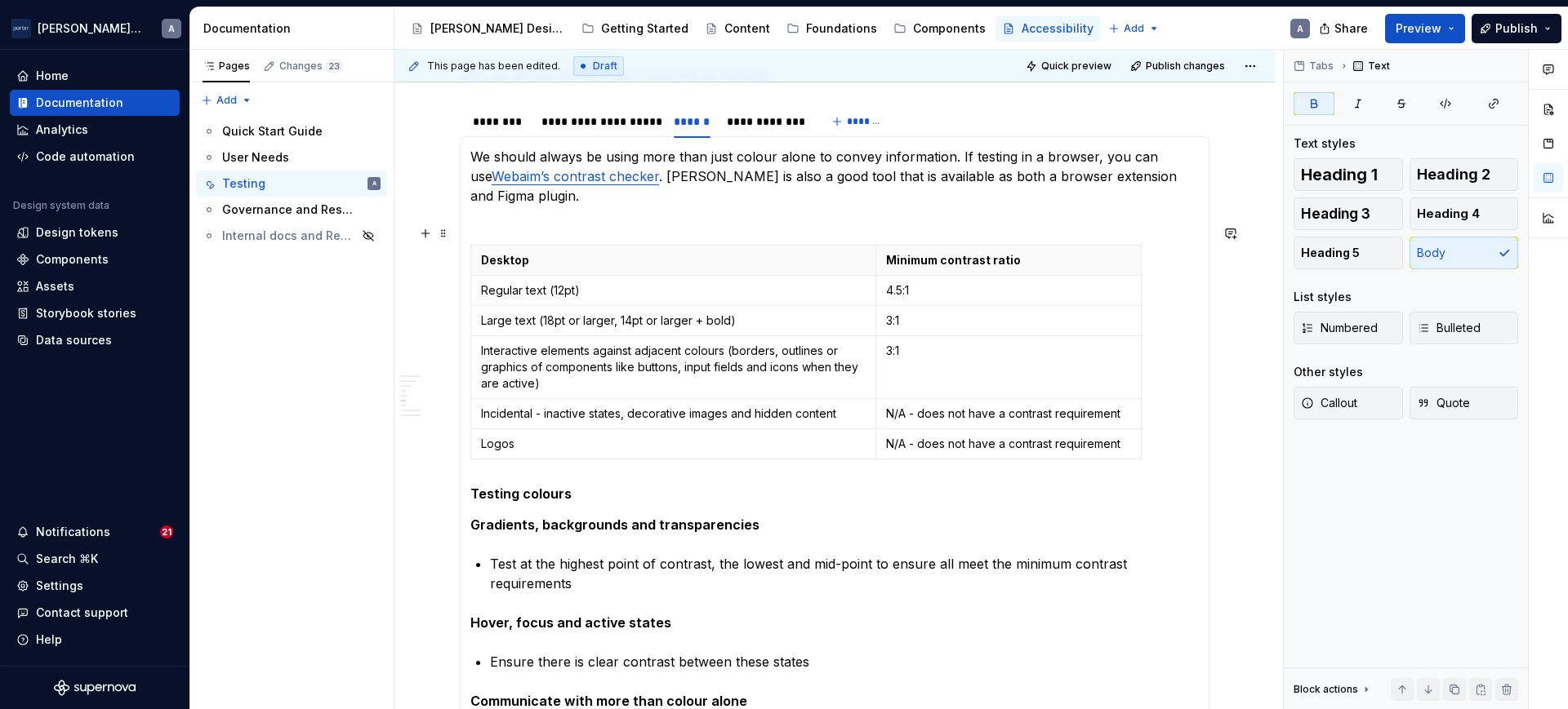
scroll to position [702, 0]
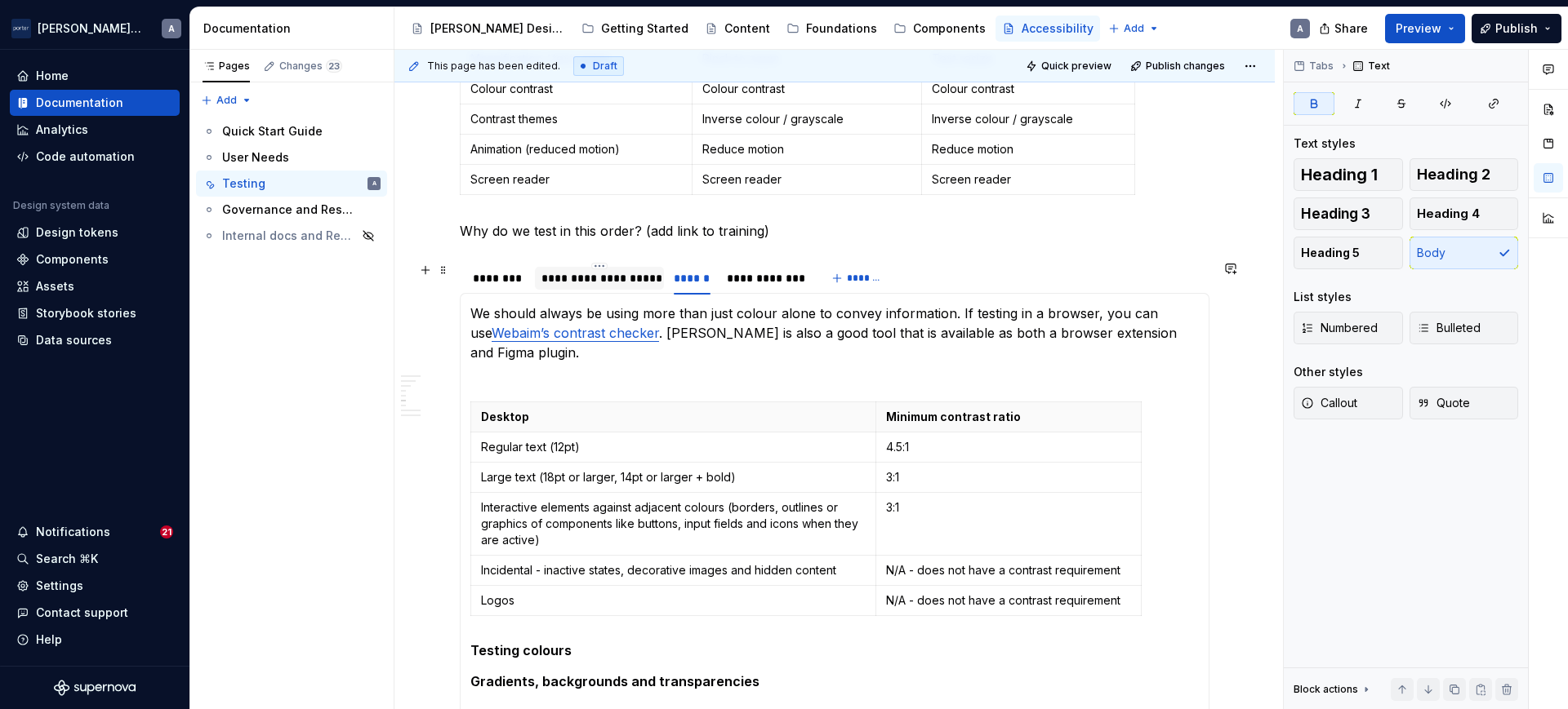
click at [641, 284] on div "**********" at bounding box center [599, 278] width 116 height 17
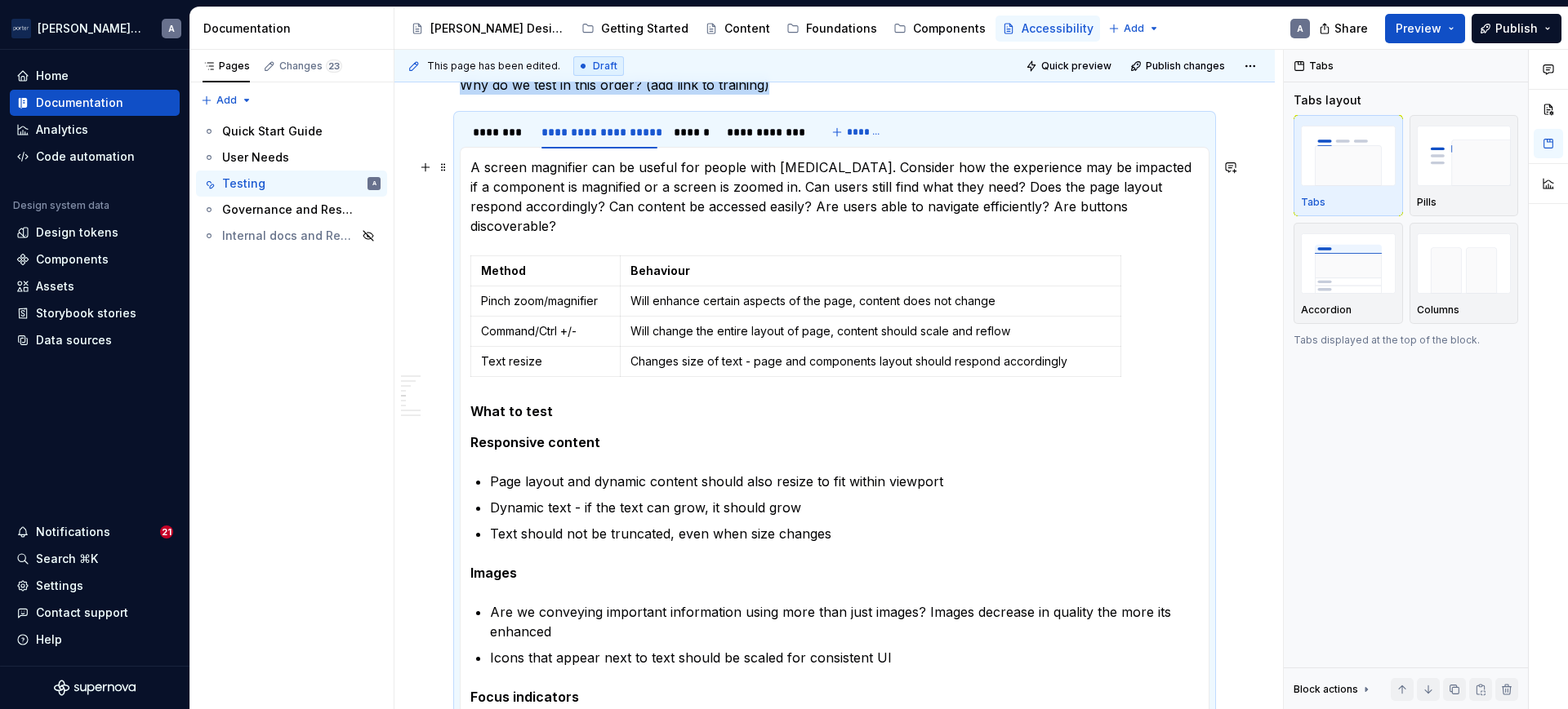
scroll to position [872, 0]
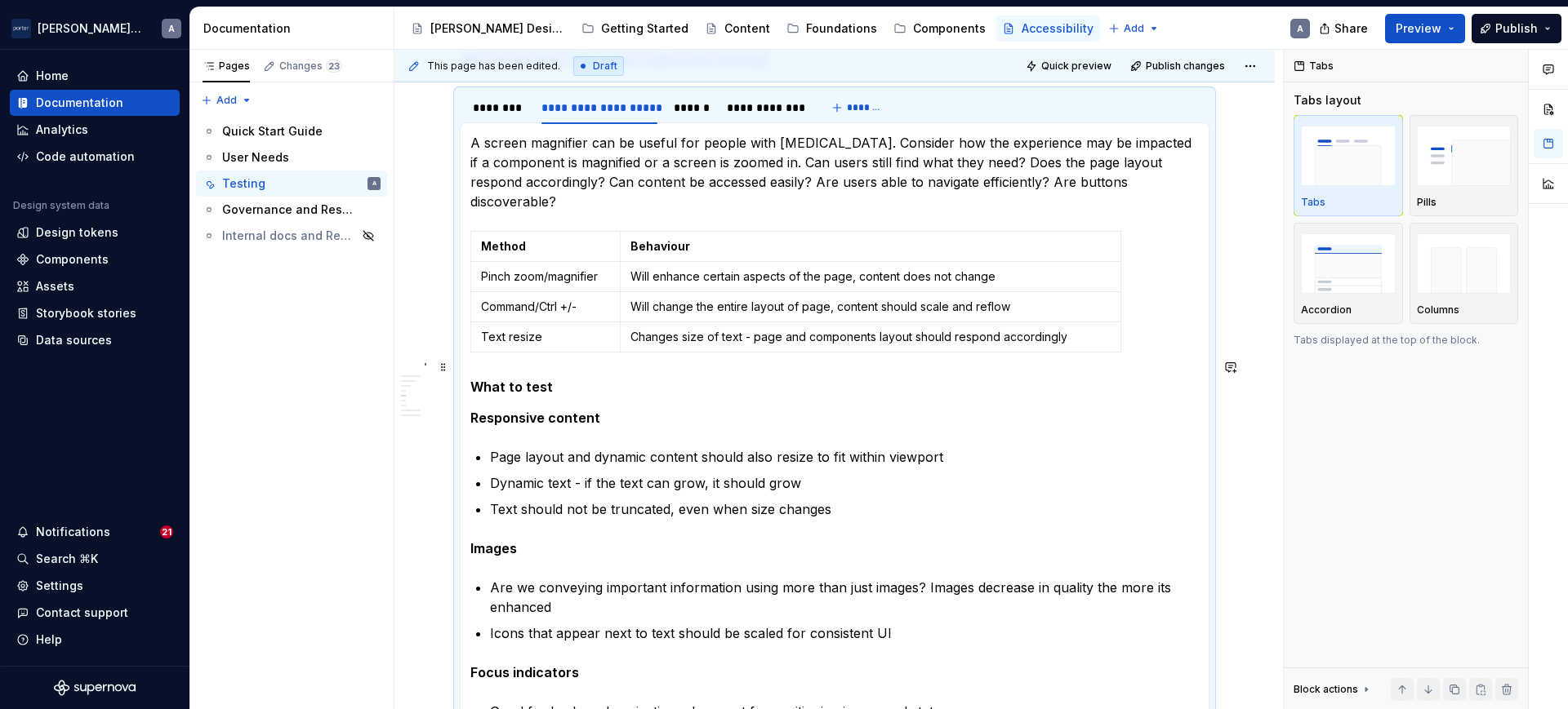
click at [511, 379] on h5 "What to test" at bounding box center [834, 387] width 729 height 17
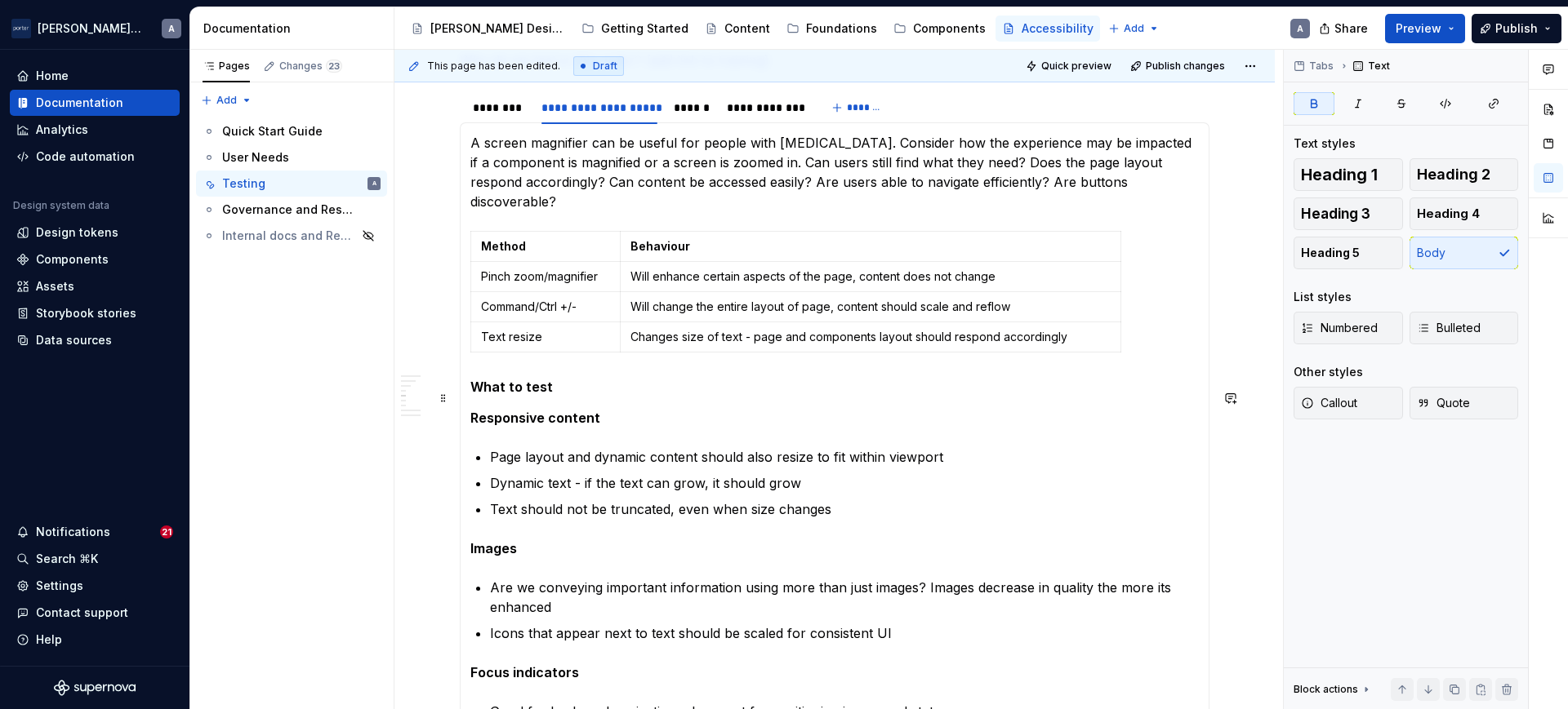
click at [523, 408] on p "Responsive content" at bounding box center [834, 417] width 729 height 19
click at [678, 109] on div "******" at bounding box center [692, 107] width 37 height 17
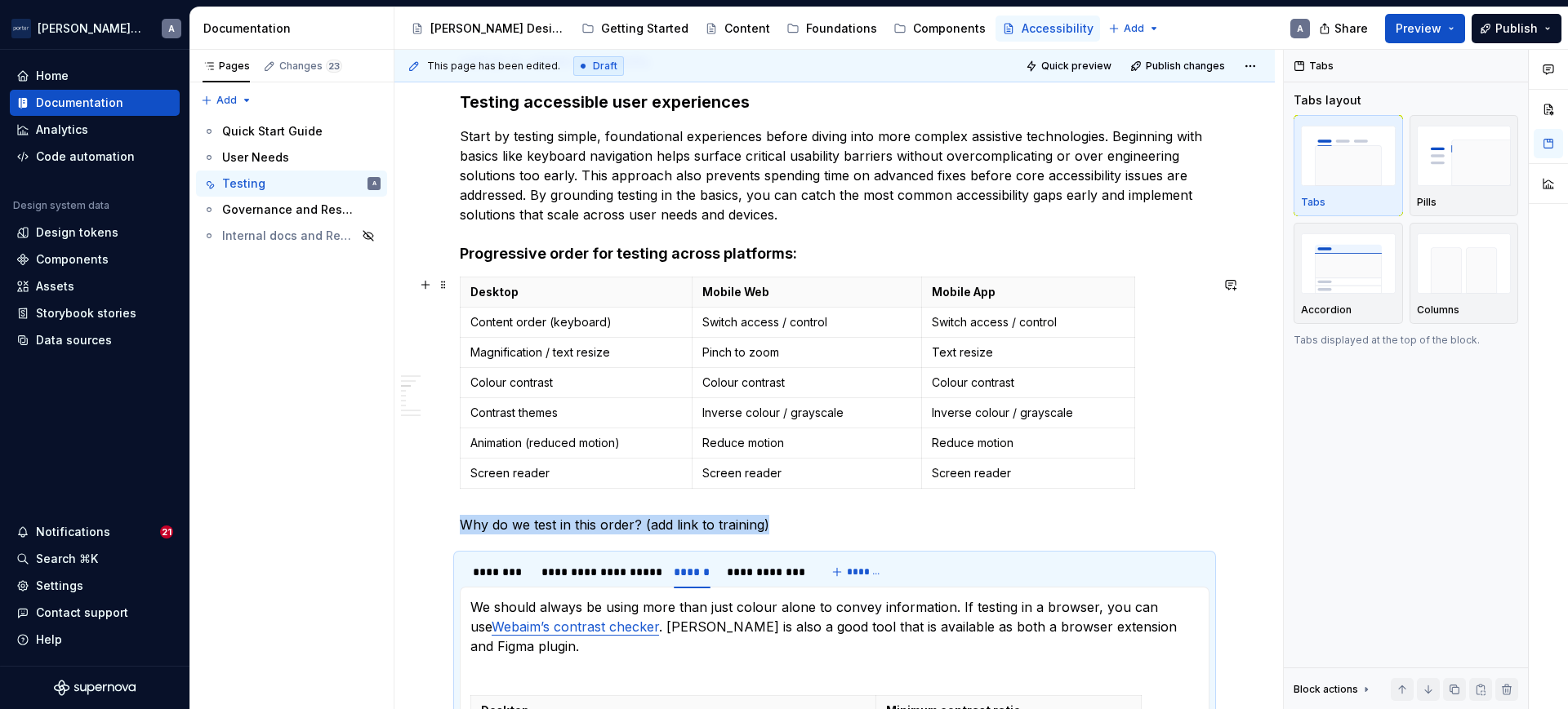
scroll to position [362, 0]
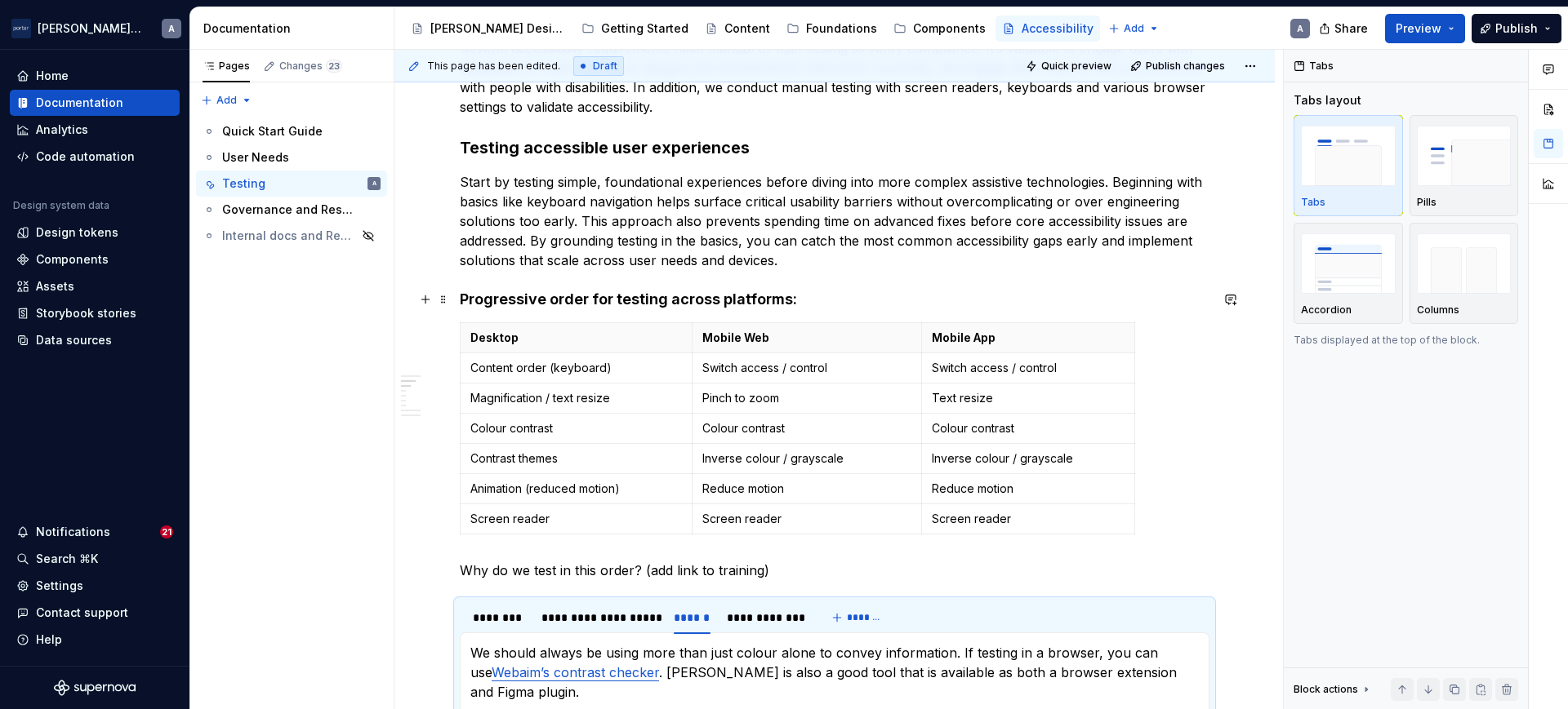
click at [545, 303] on h4 "Progressive order for testing across platforms:" at bounding box center [834, 299] width 749 height 19
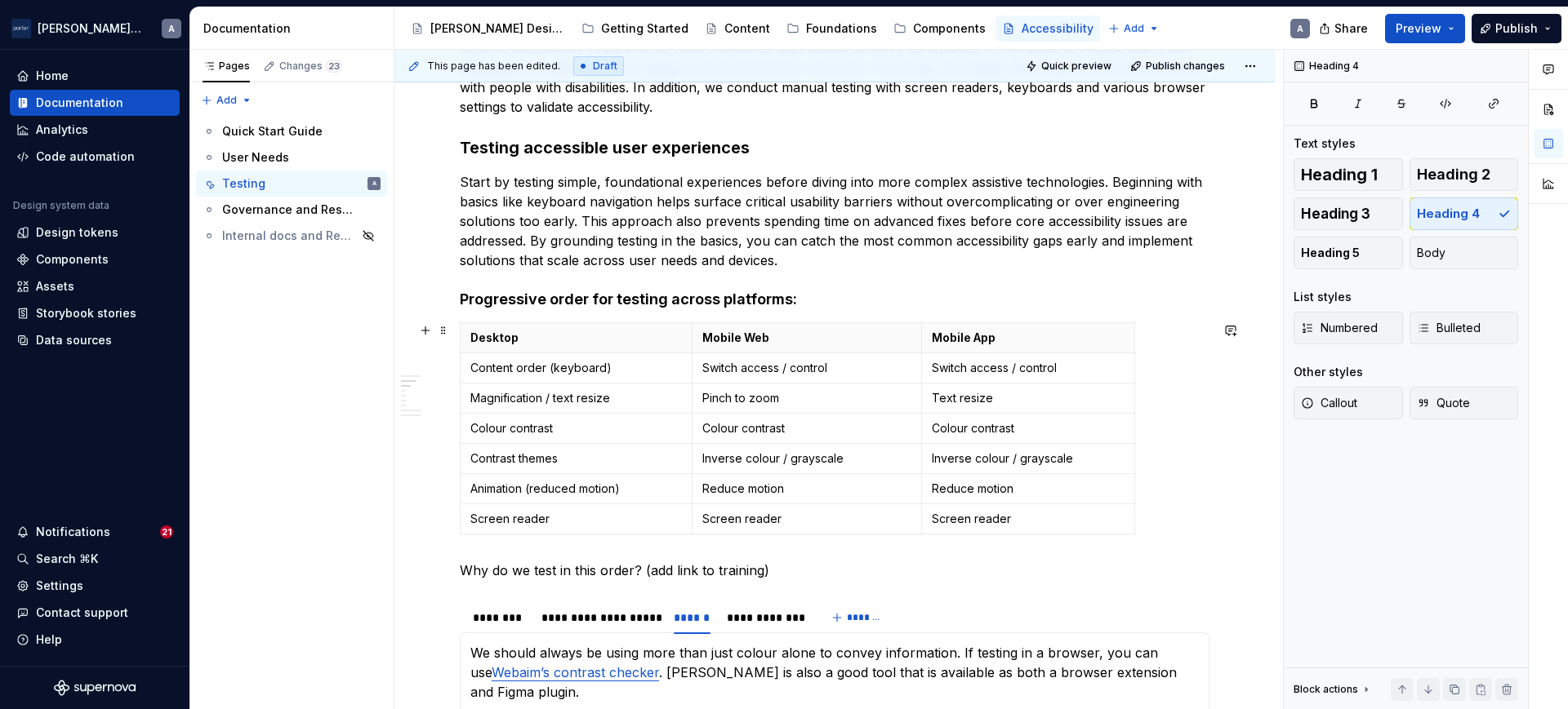
scroll to position [533, 0]
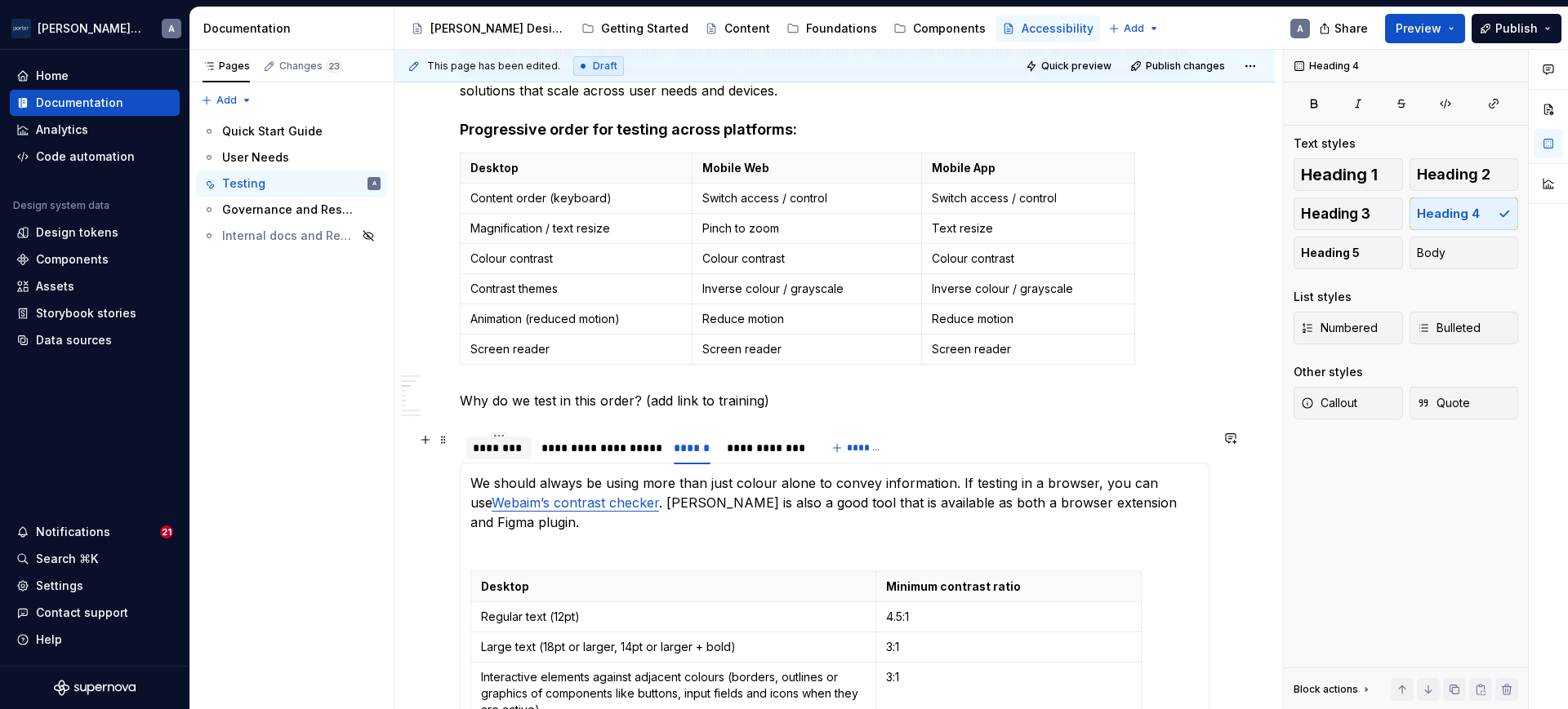
click at [489, 461] on div at bounding box center [499, 462] width 66 height 2
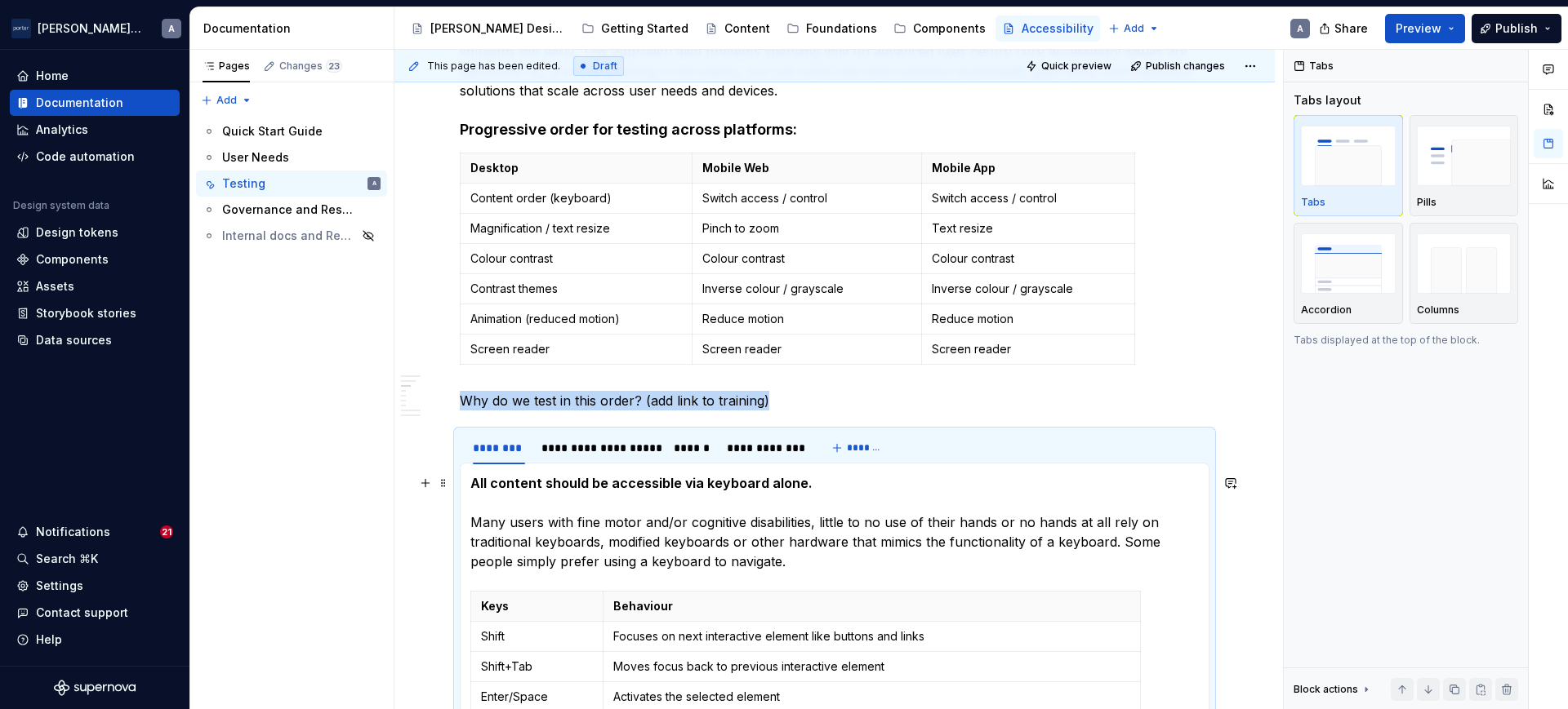
click at [591, 482] on strong "All content should be accessible via keyboard alone." at bounding box center [641, 483] width 342 height 17
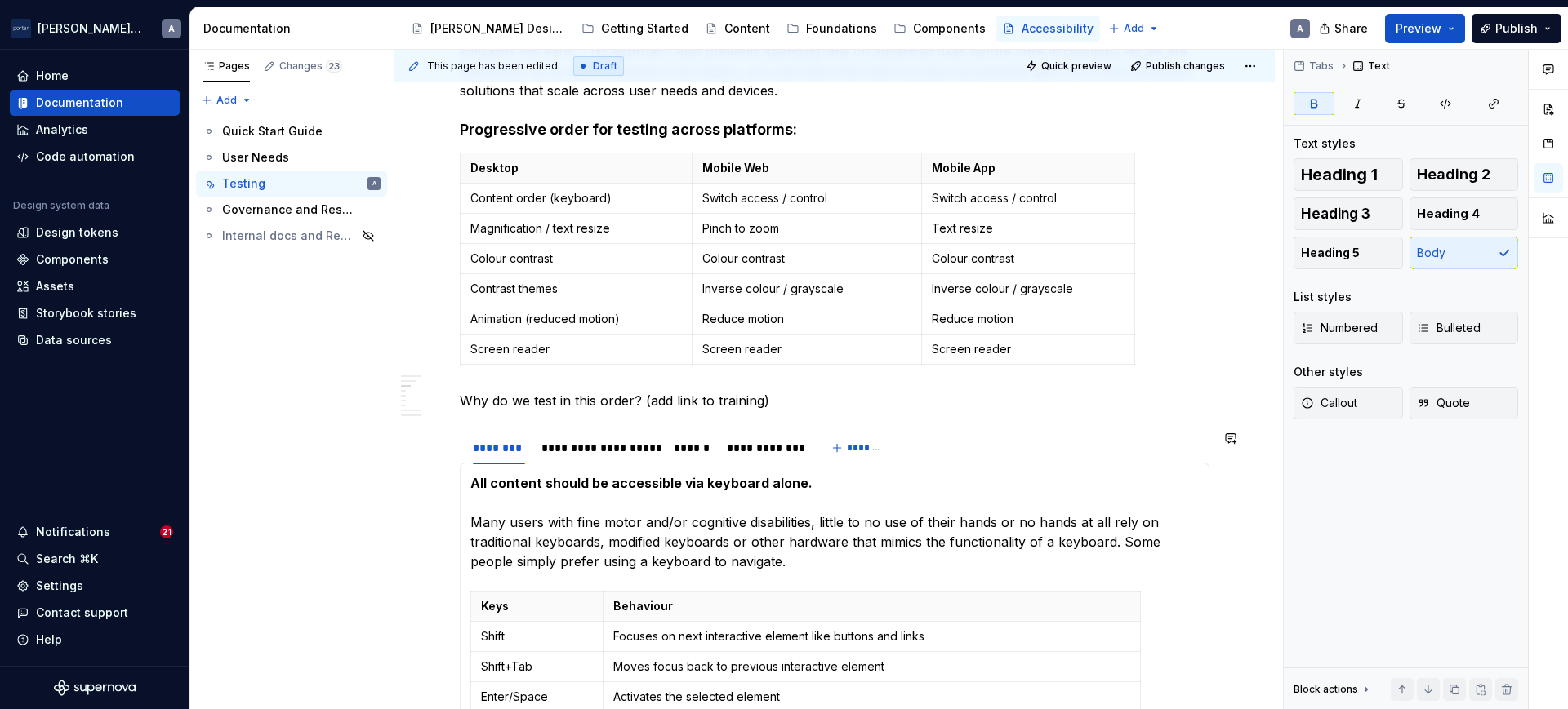
scroll to position [702, 0]
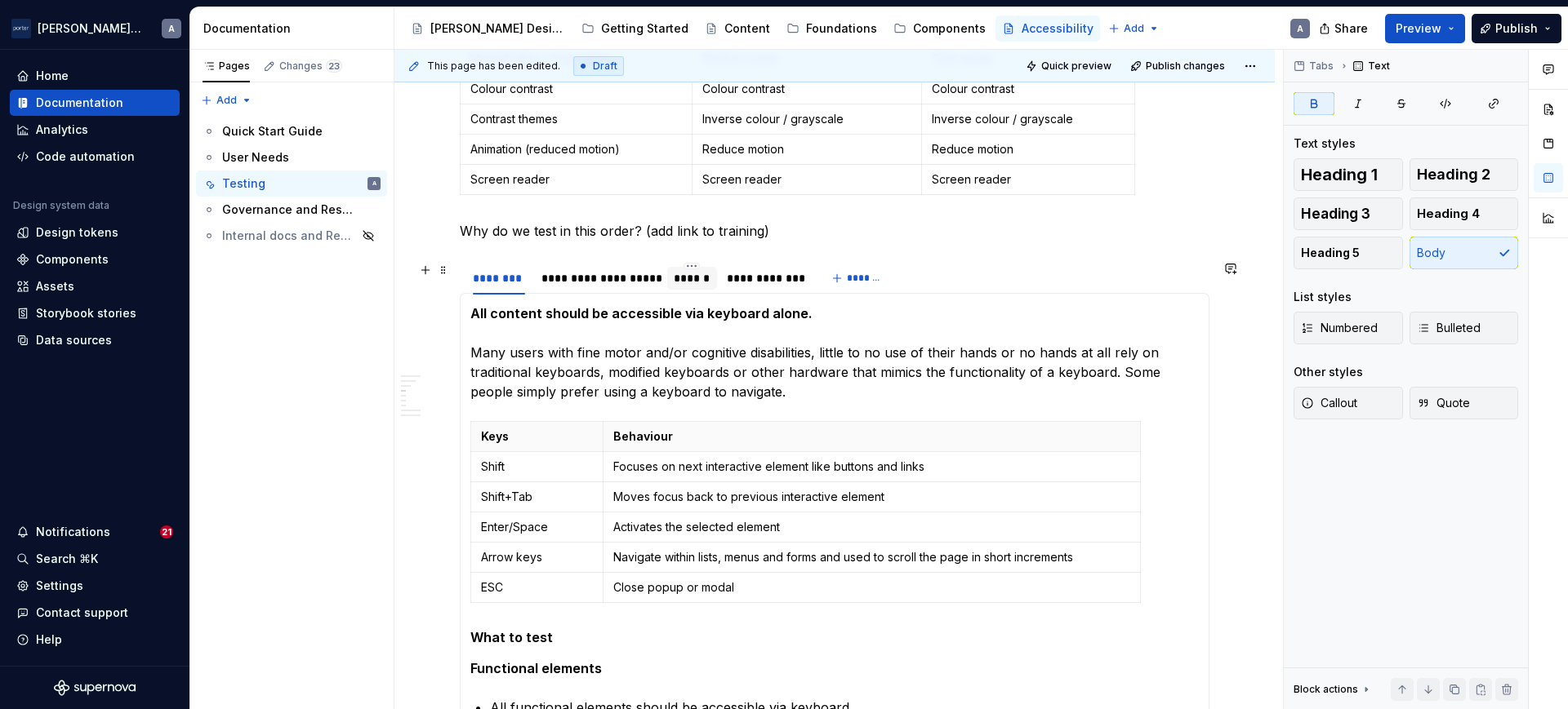
click at [681, 285] on div "******" at bounding box center [692, 278] width 37 height 17
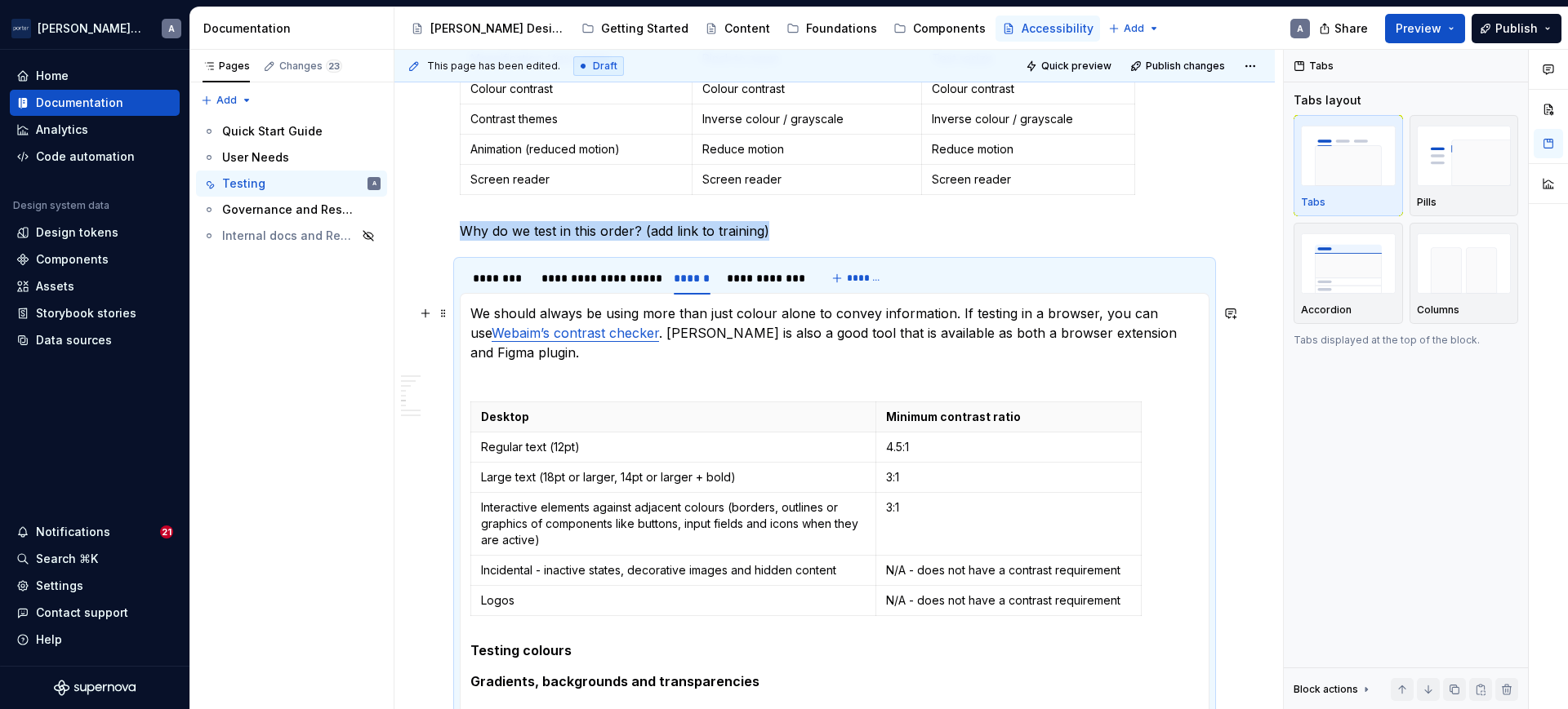
click at [1011, 359] on p "We should always be using more than just colour alone to convey information. If…" at bounding box center [834, 343] width 729 height 79
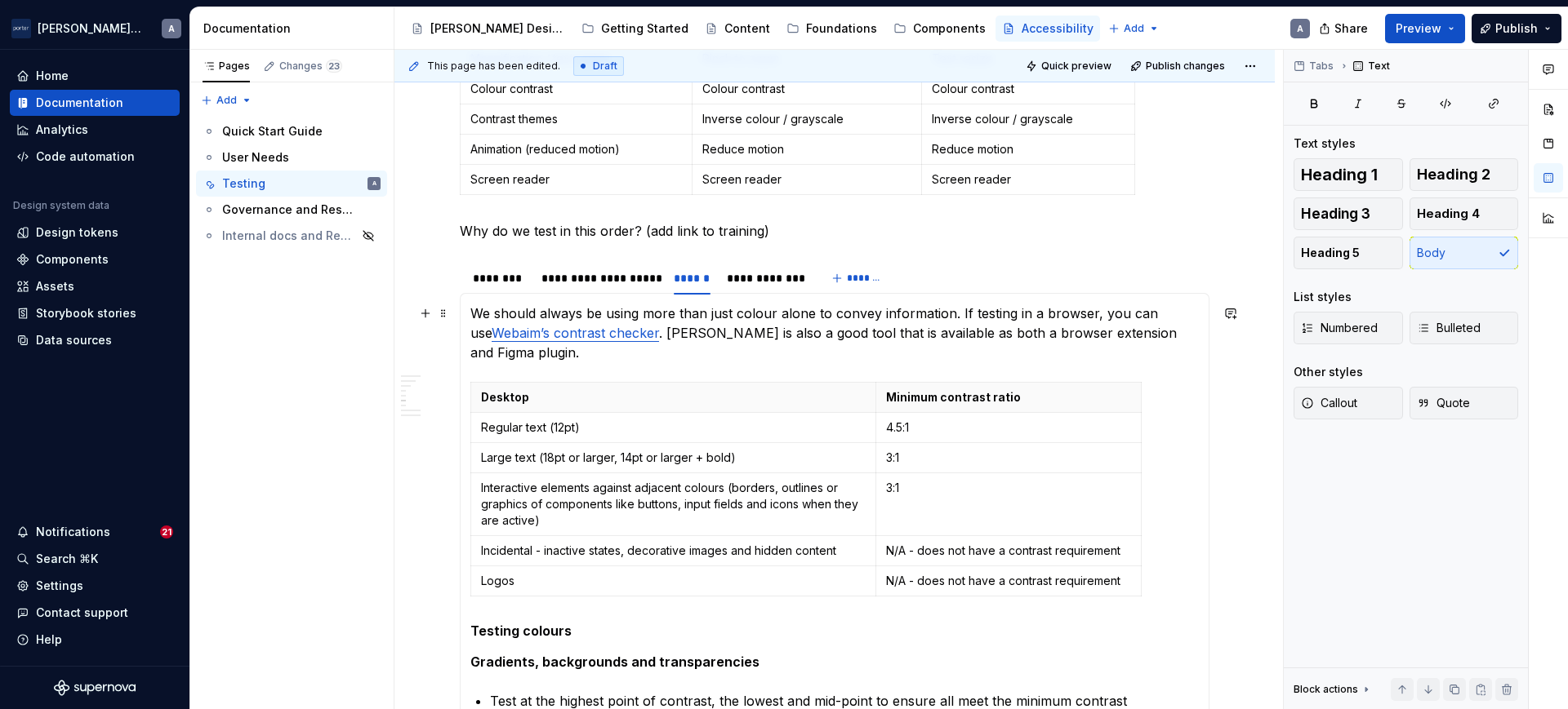
click at [956, 318] on p "We should always be using more than just colour alone to convey information. If…" at bounding box center [834, 333] width 729 height 59
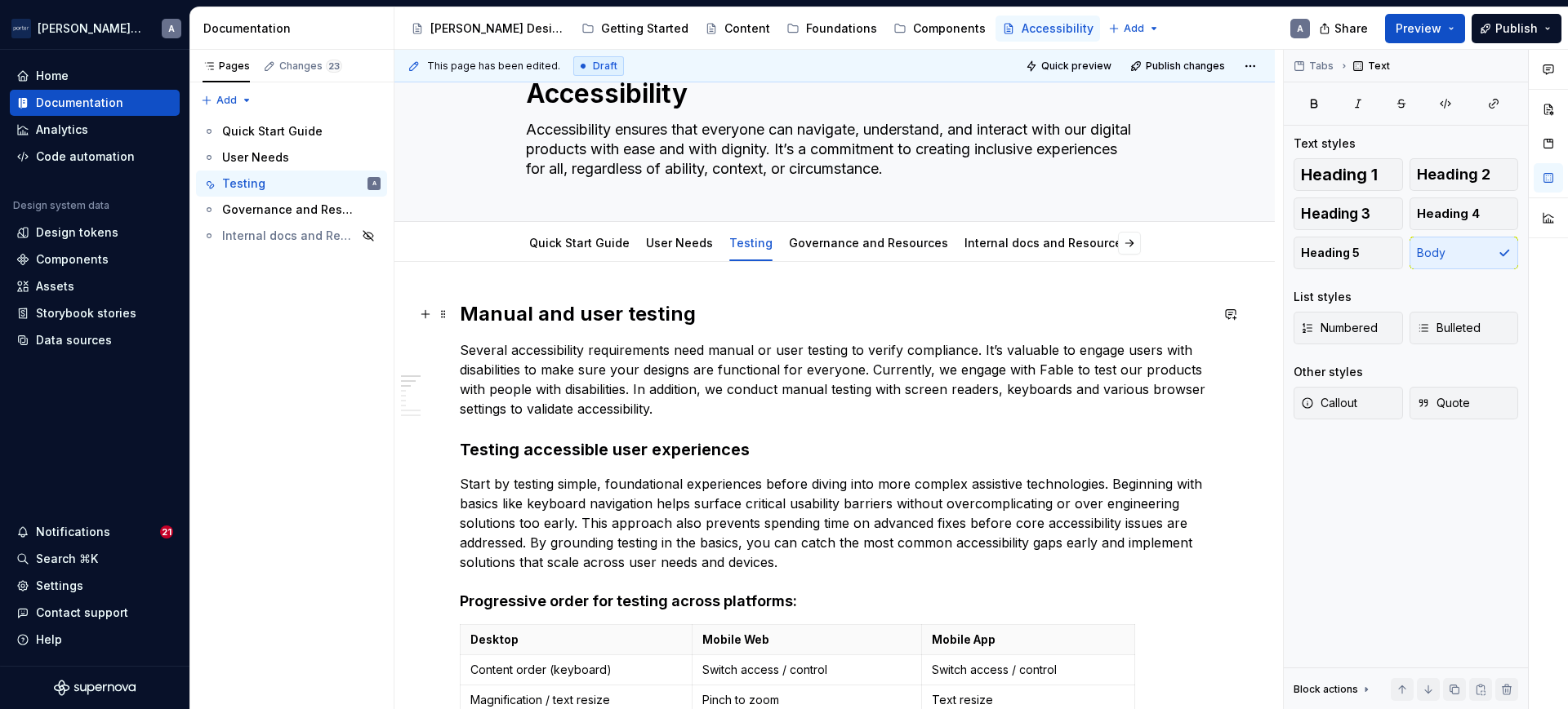
scroll to position [0, 0]
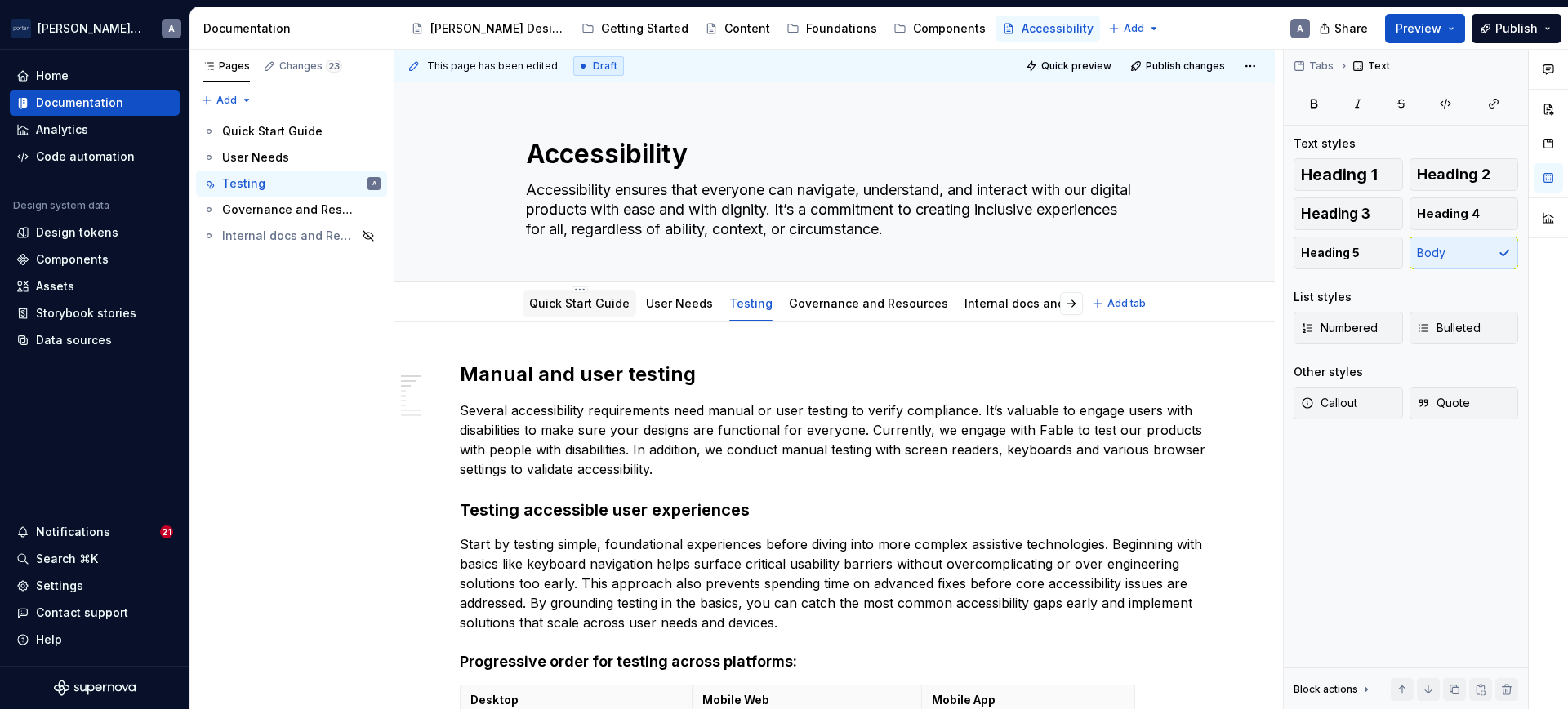
click at [569, 299] on link "Quick Start Guide" at bounding box center [579, 303] width 100 height 14
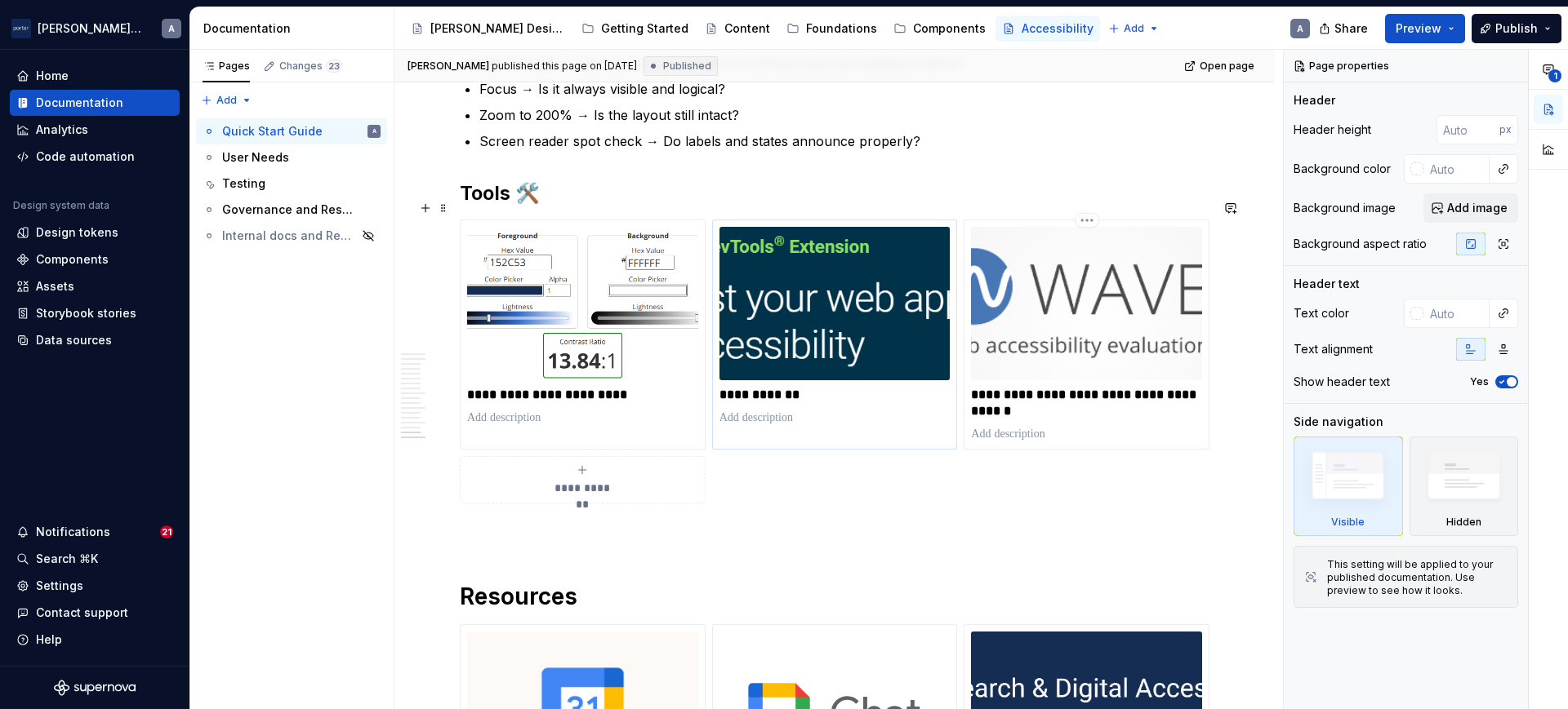
scroll to position [2550, 0]
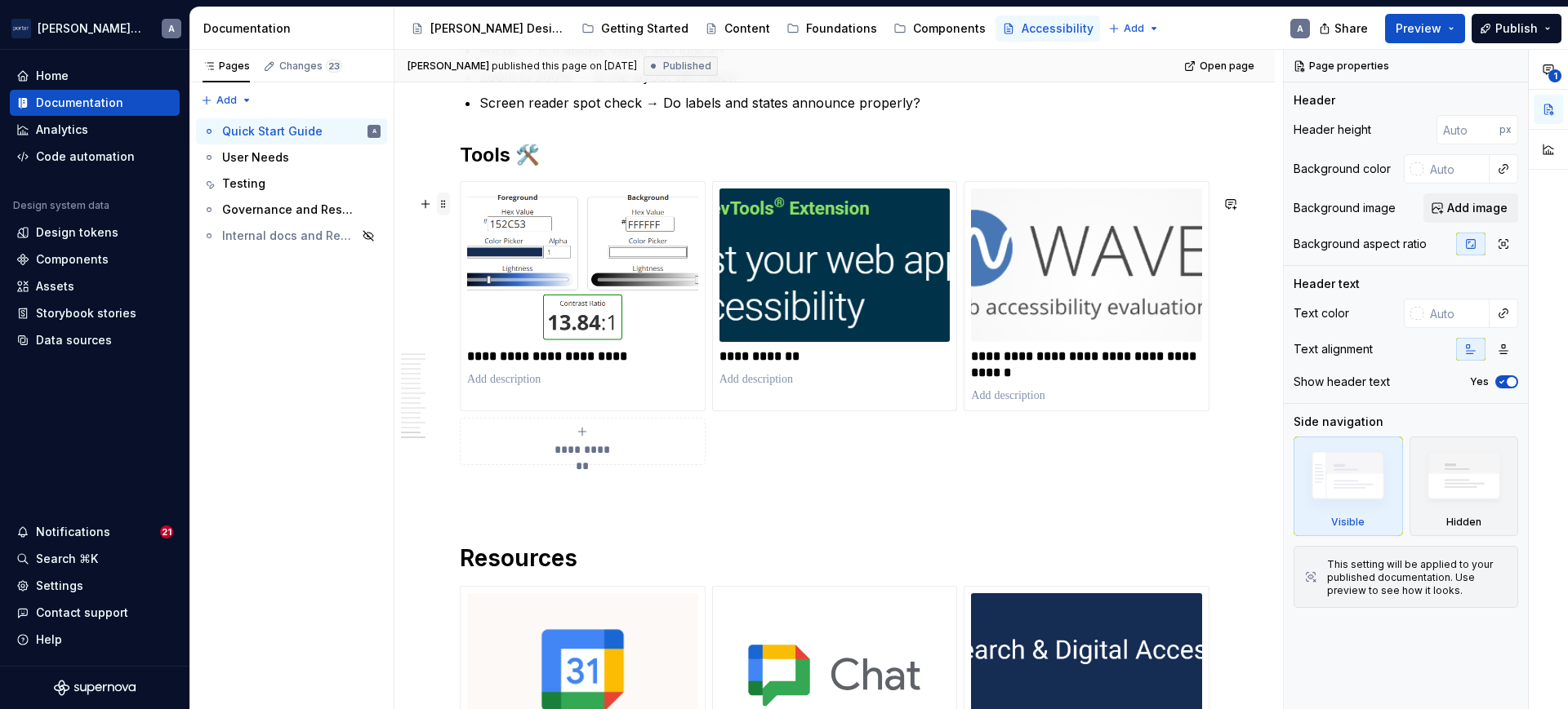
click at [447, 206] on span at bounding box center [443, 204] width 13 height 23
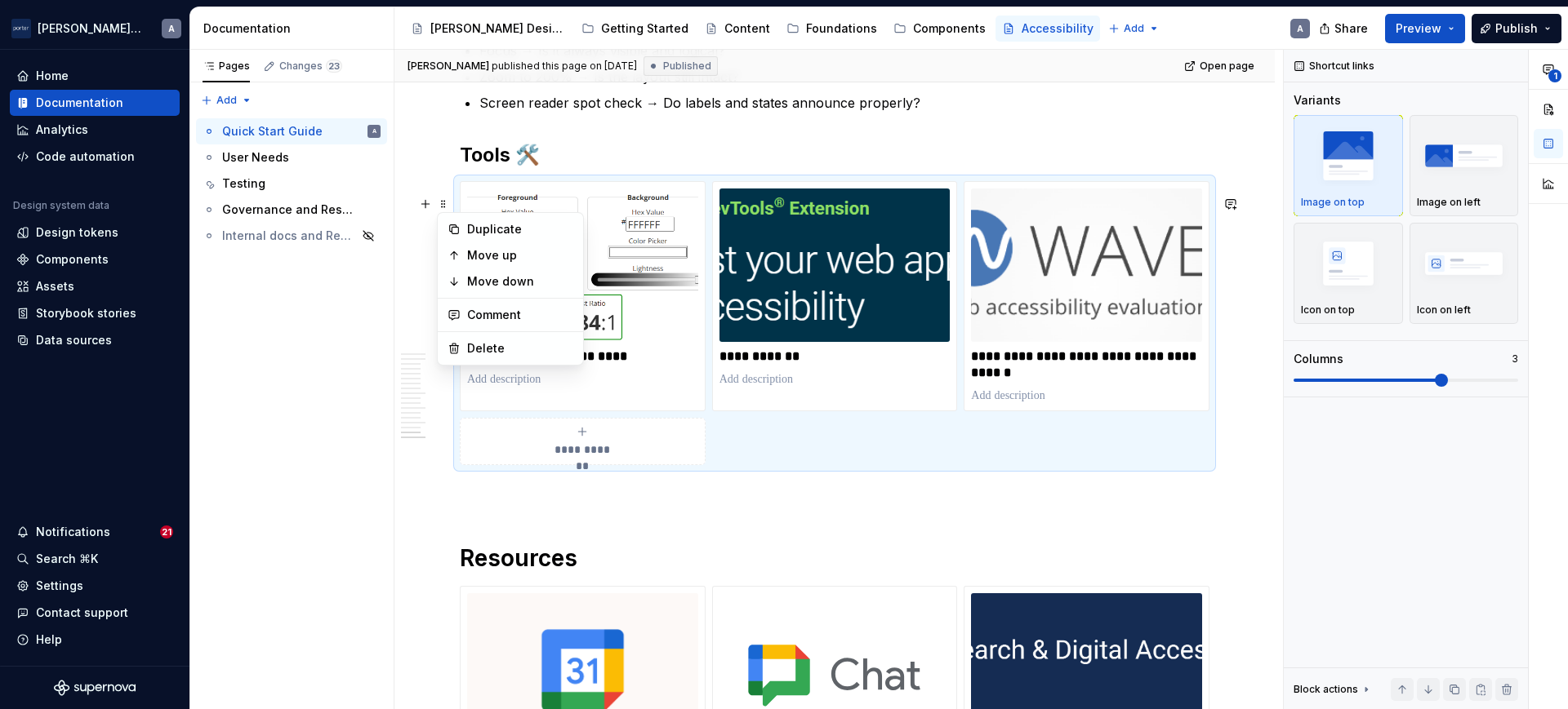
click at [957, 442] on div "**********" at bounding box center [834, 323] width 749 height 284
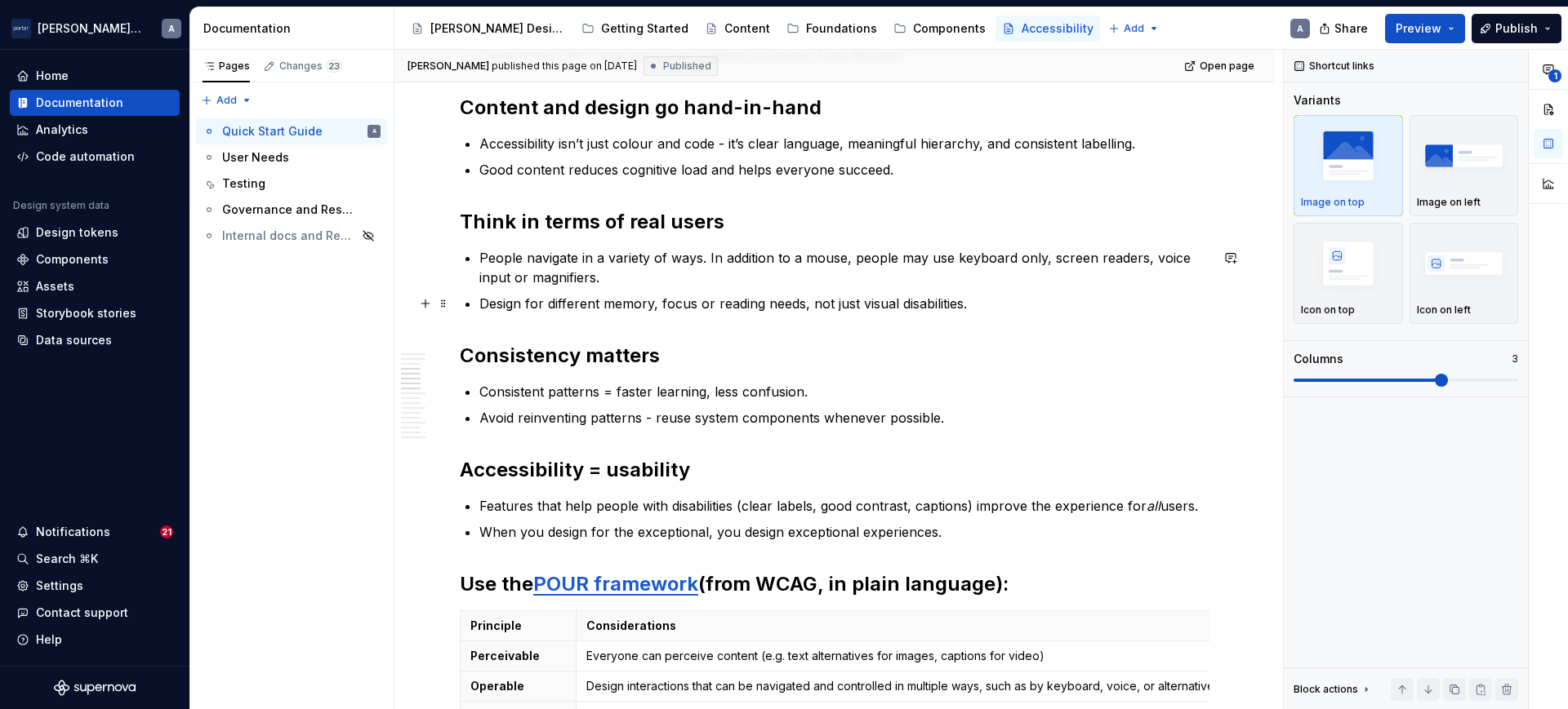
scroll to position [169, 0]
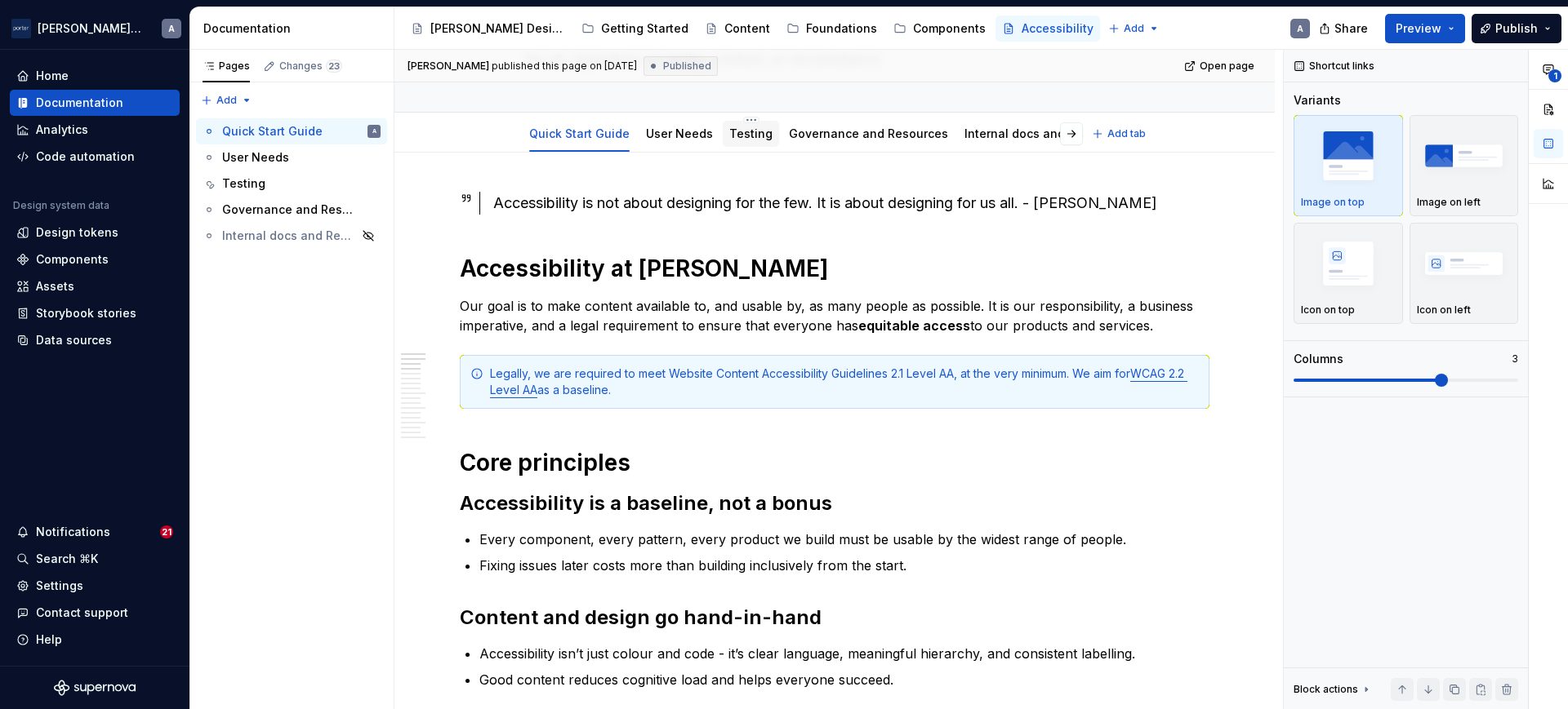
click at [750, 136] on link "Testing" at bounding box center [751, 134] width 44 height 14
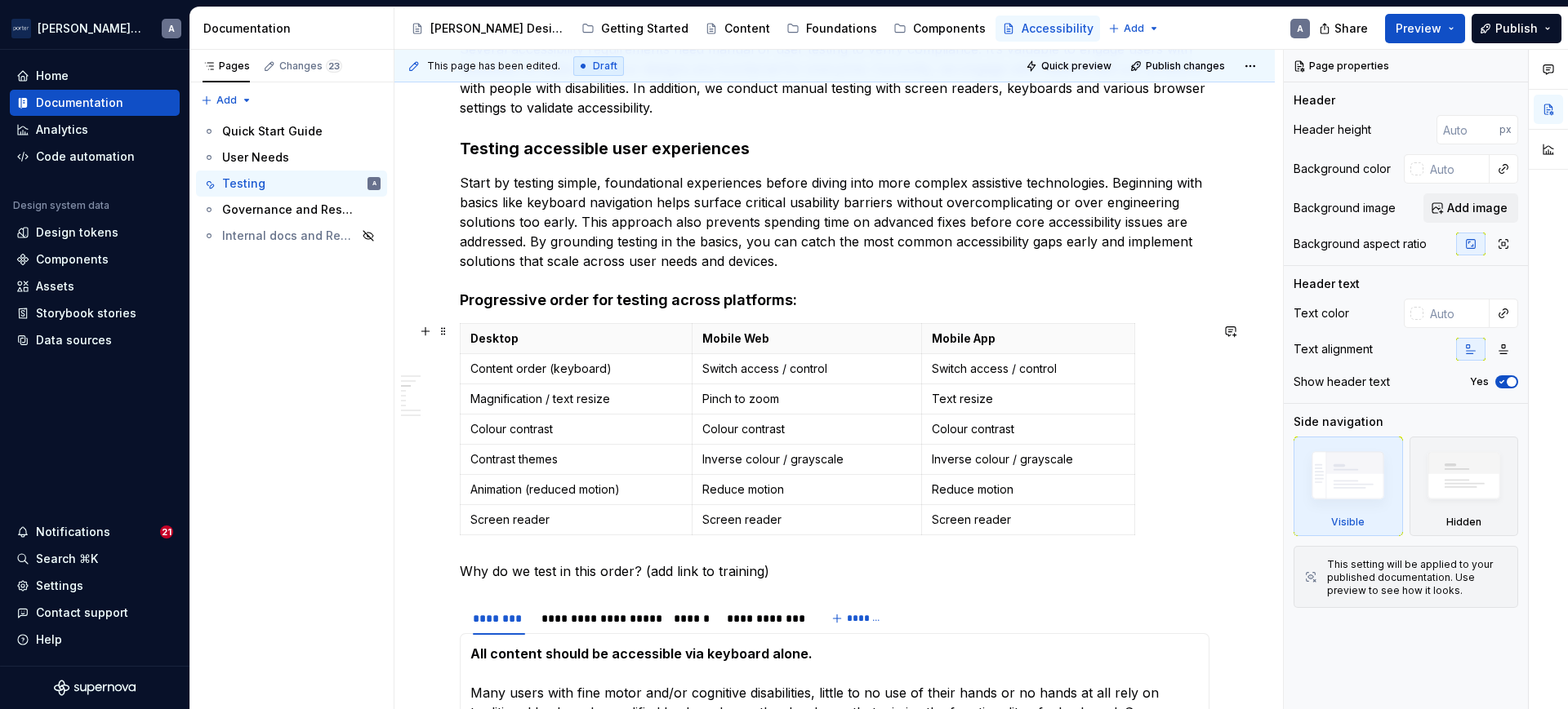
scroll to position [510, 0]
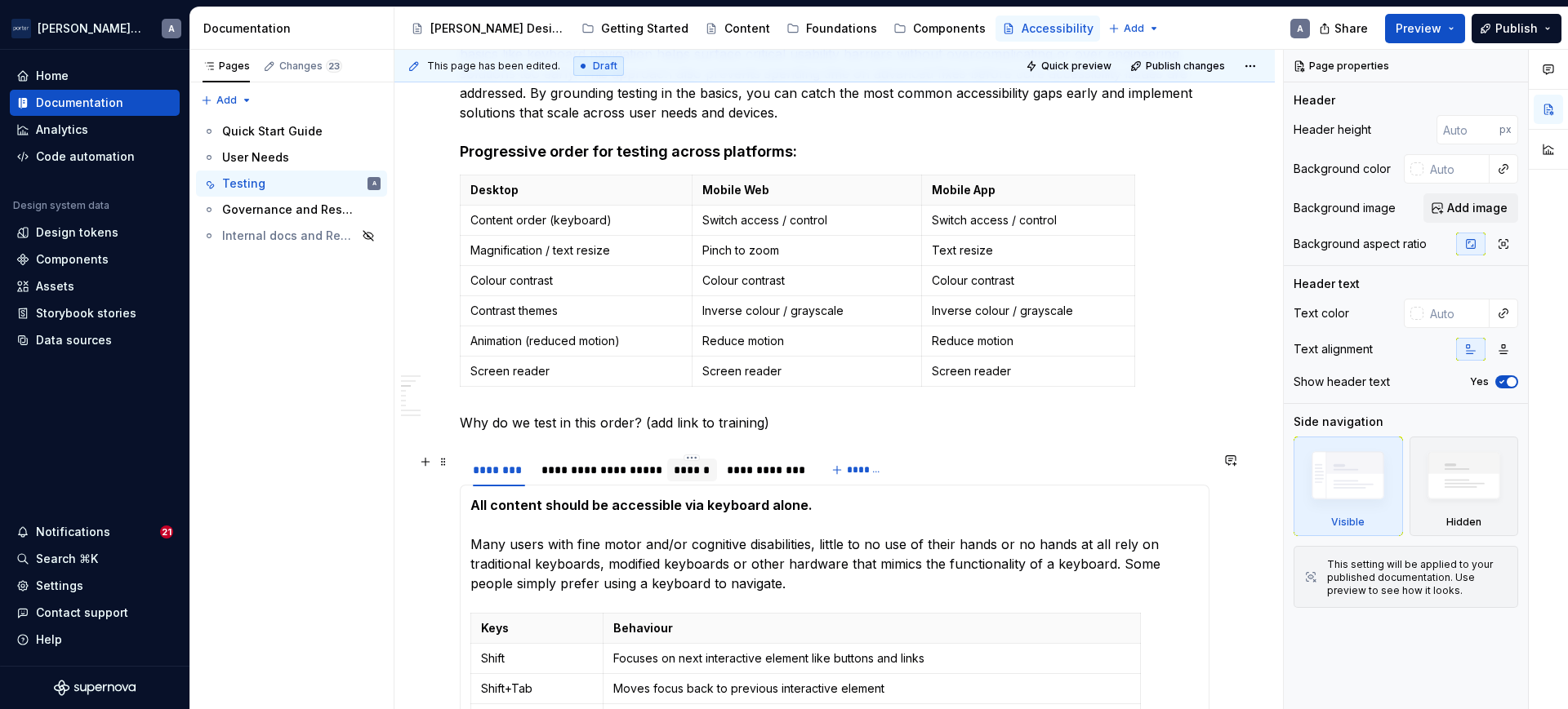
click at [709, 468] on div "******" at bounding box center [692, 470] width 37 height 17
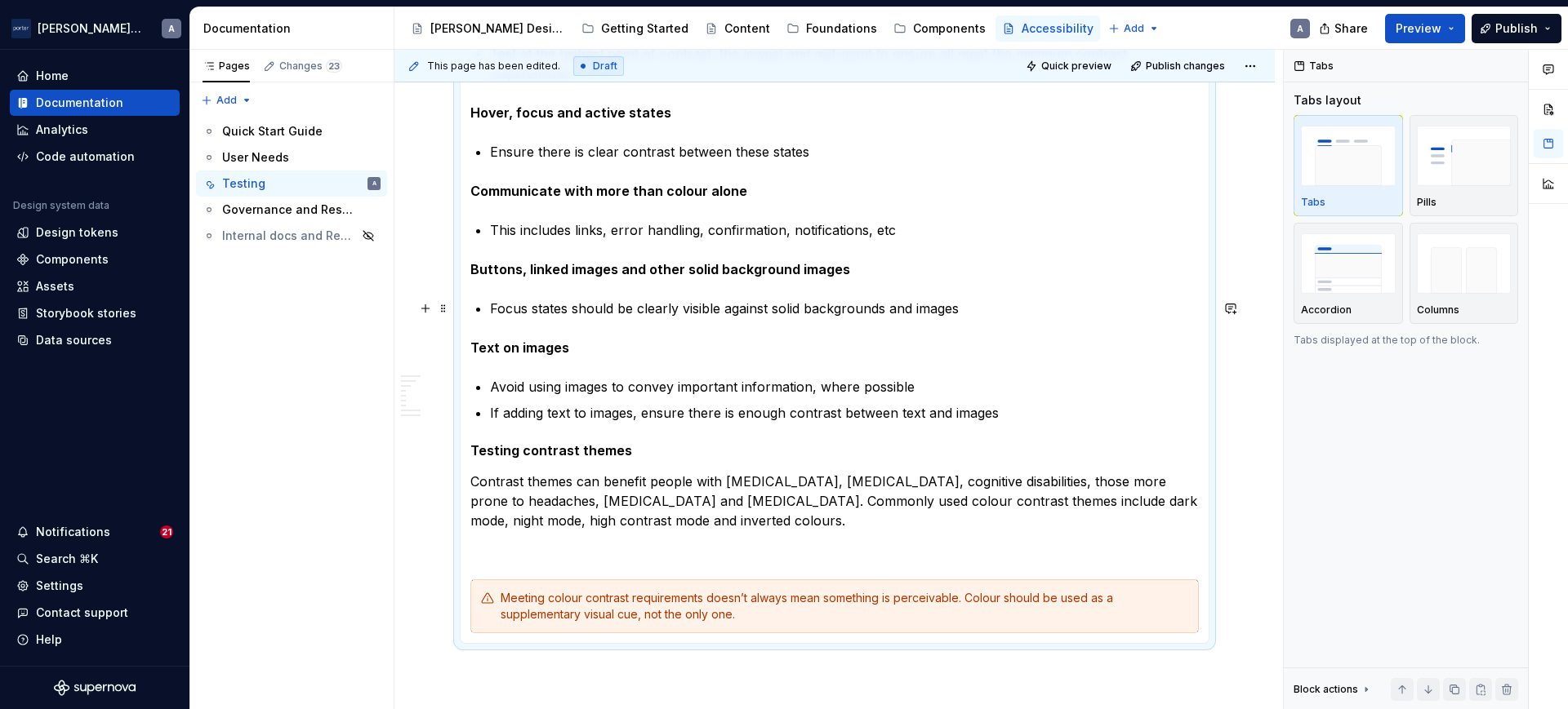
scroll to position [1360, 0]
click at [756, 555] on p at bounding box center [834, 548] width 729 height 19
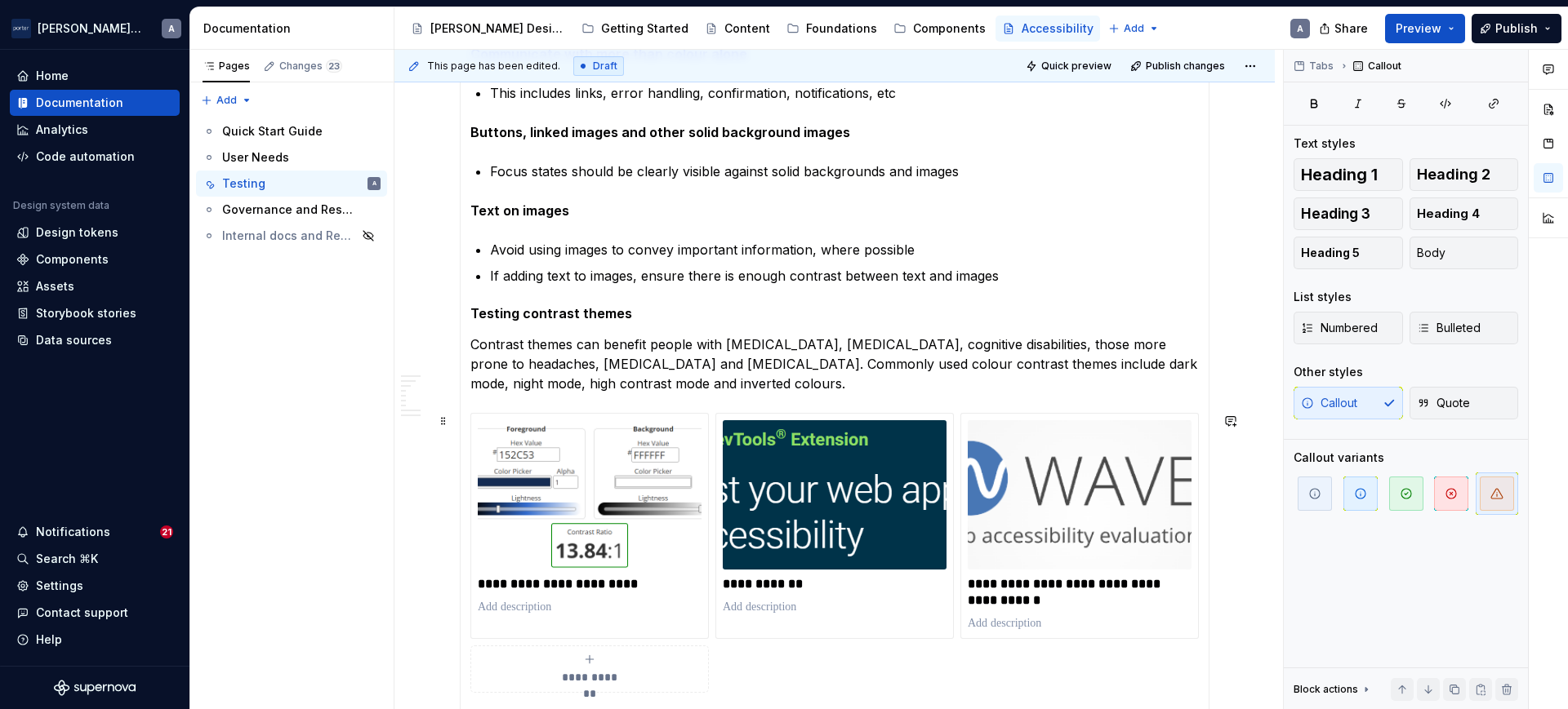
scroll to position [1531, 0]
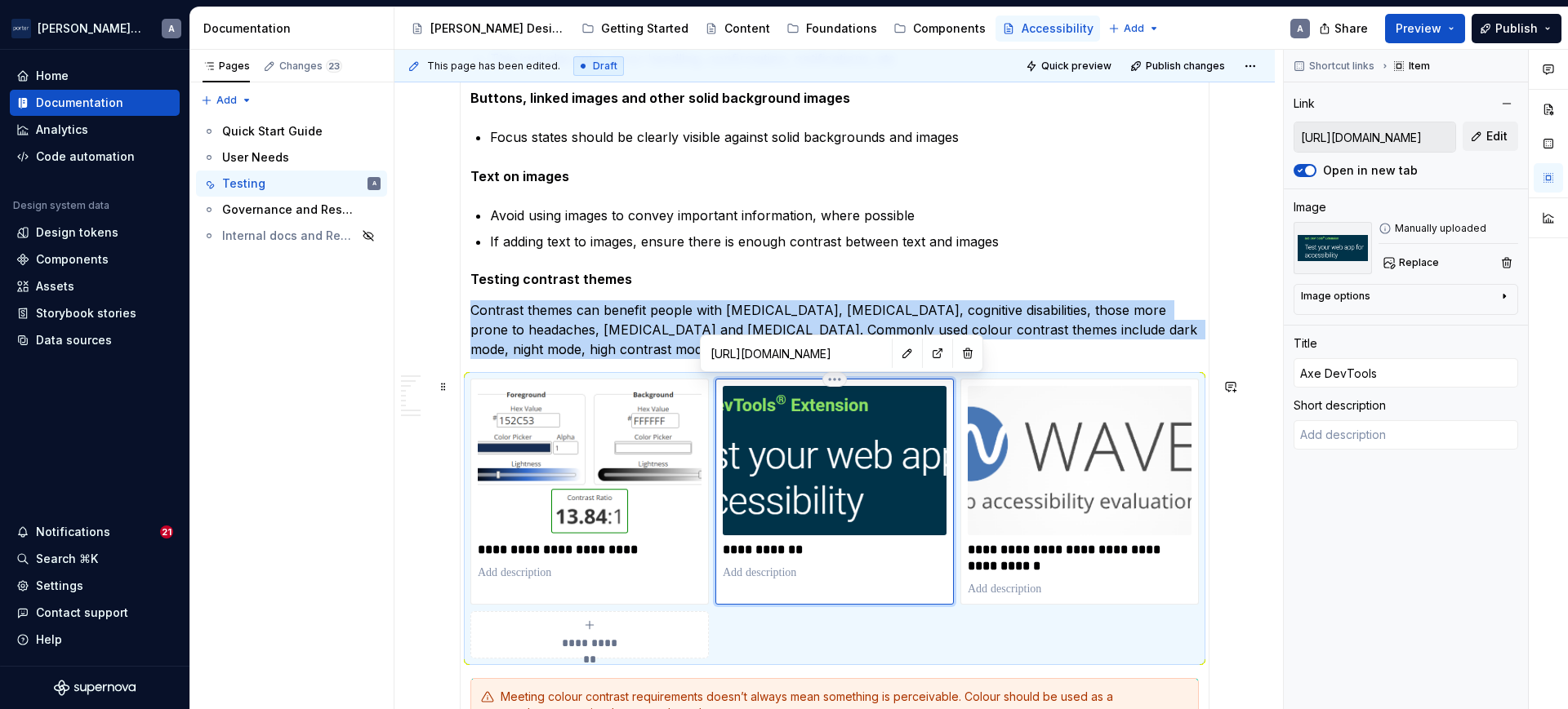
click at [861, 506] on img at bounding box center [834, 460] width 224 height 149
click at [957, 352] on button "button" at bounding box center [968, 354] width 23 height 23
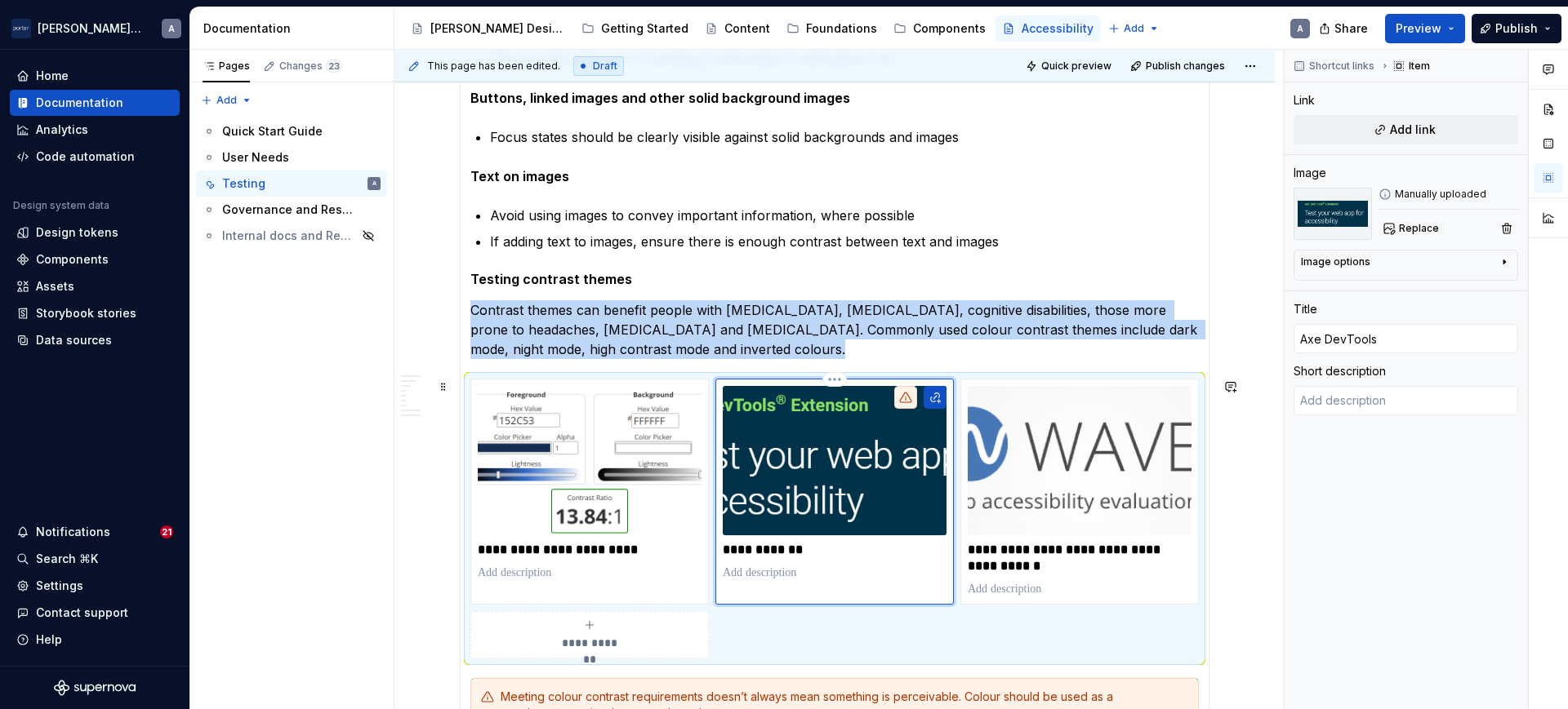
click at [866, 431] on img at bounding box center [834, 460] width 224 height 149
click at [839, 369] on section-item-column "**********" at bounding box center [834, 104] width 729 height 1257
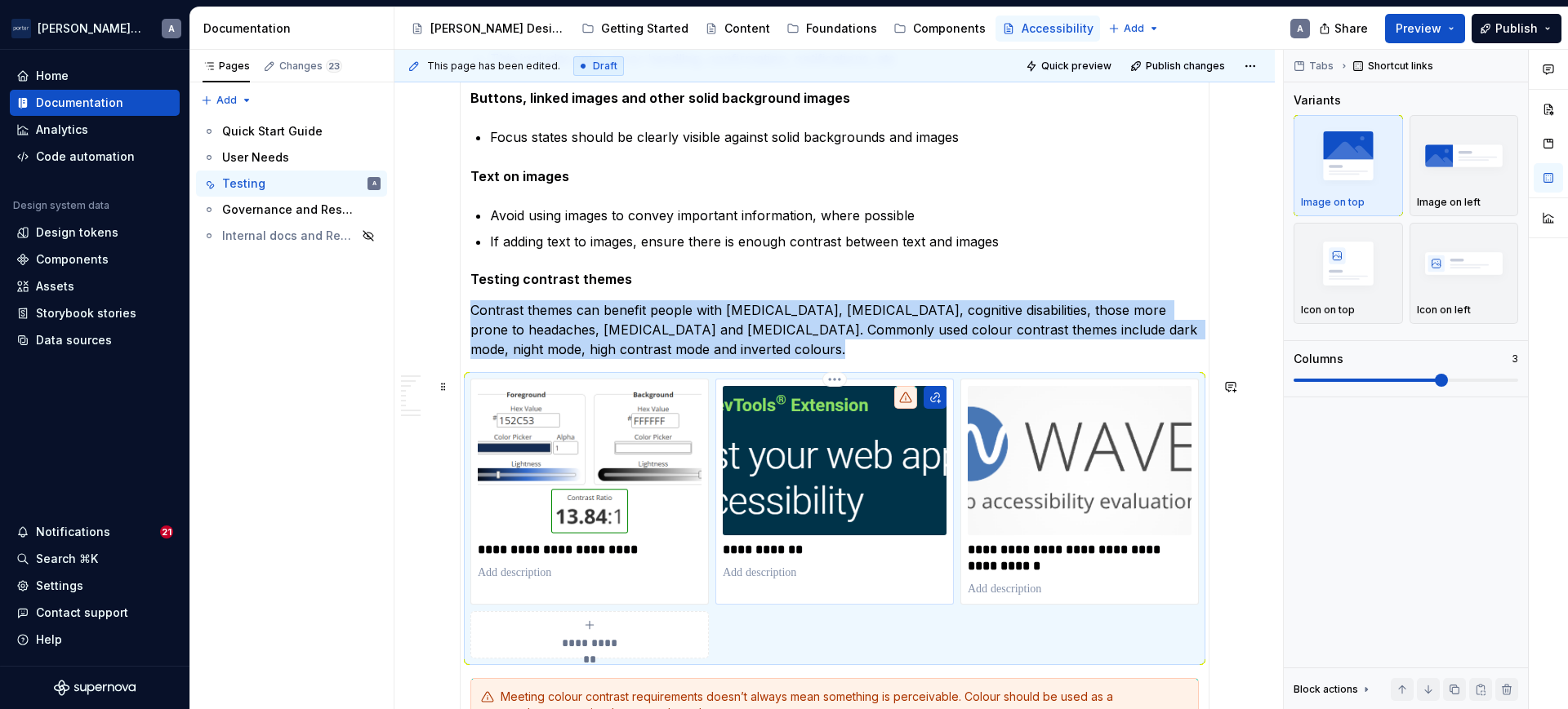
click at [832, 382] on html "[PERSON_NAME] Airlines A Home Documentation Analytics Code automation Design sy…" at bounding box center [784, 354] width 1568 height 709
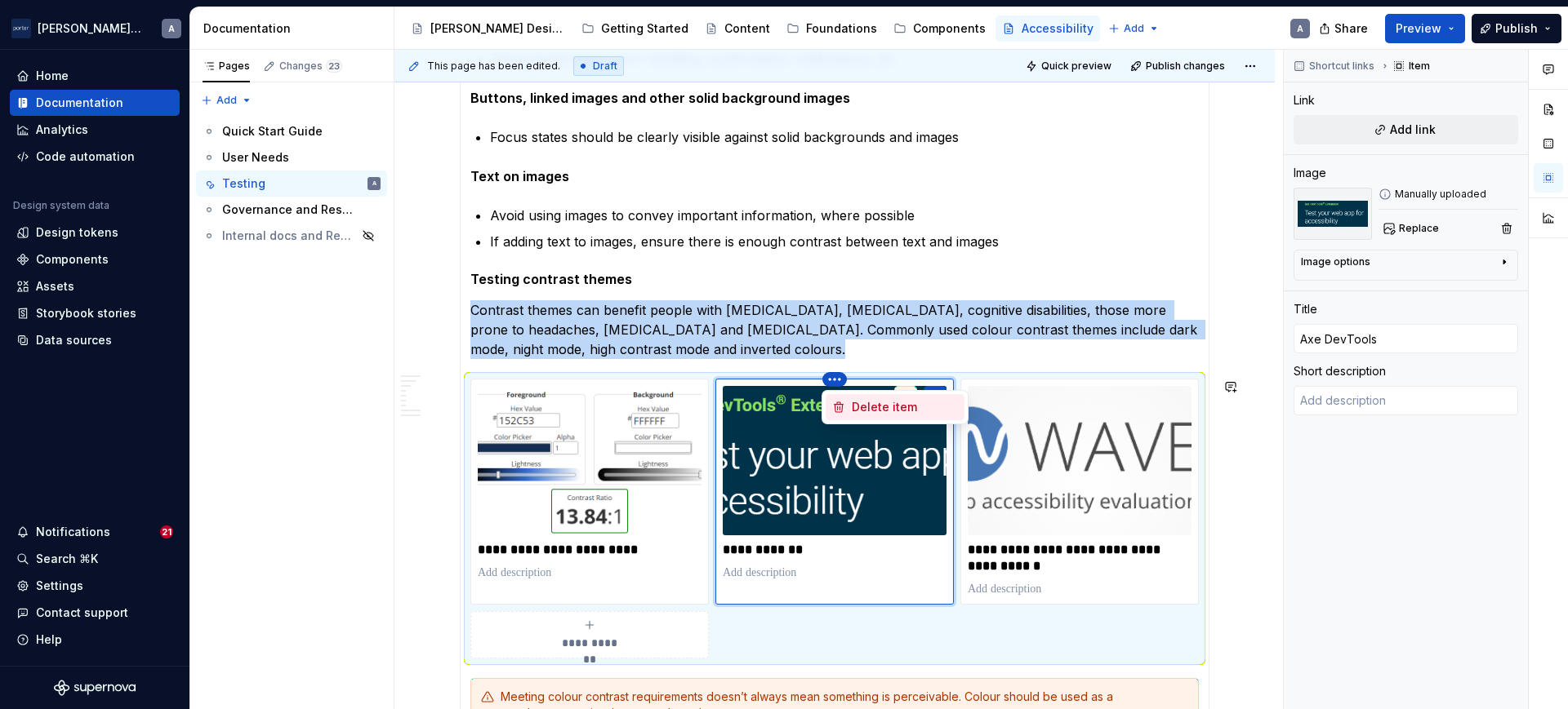
click at [860, 402] on div "Delete item" at bounding box center [905, 407] width 107 height 17
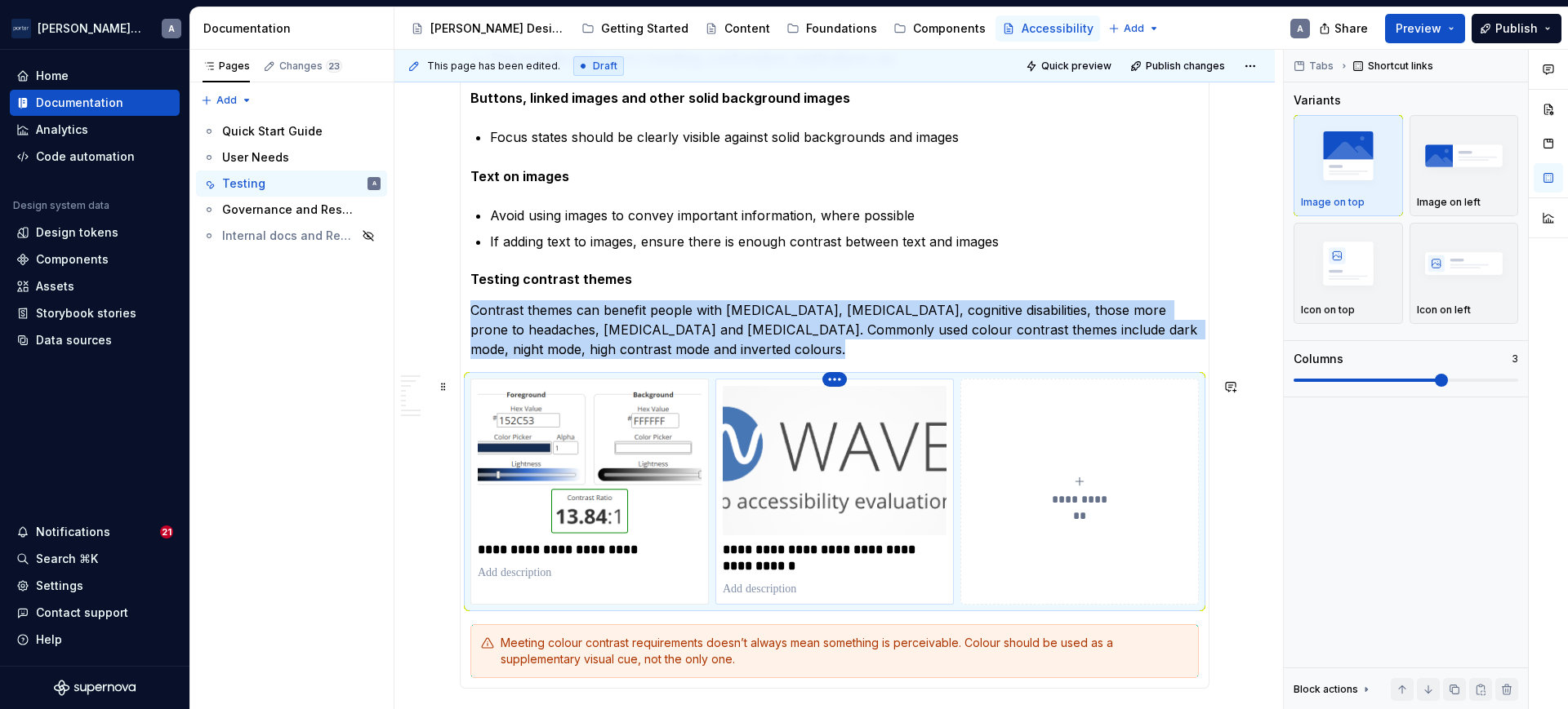
click at [834, 379] on html "[PERSON_NAME] Airlines A Home Documentation Analytics Code automation Design sy…" at bounding box center [784, 354] width 1568 height 709
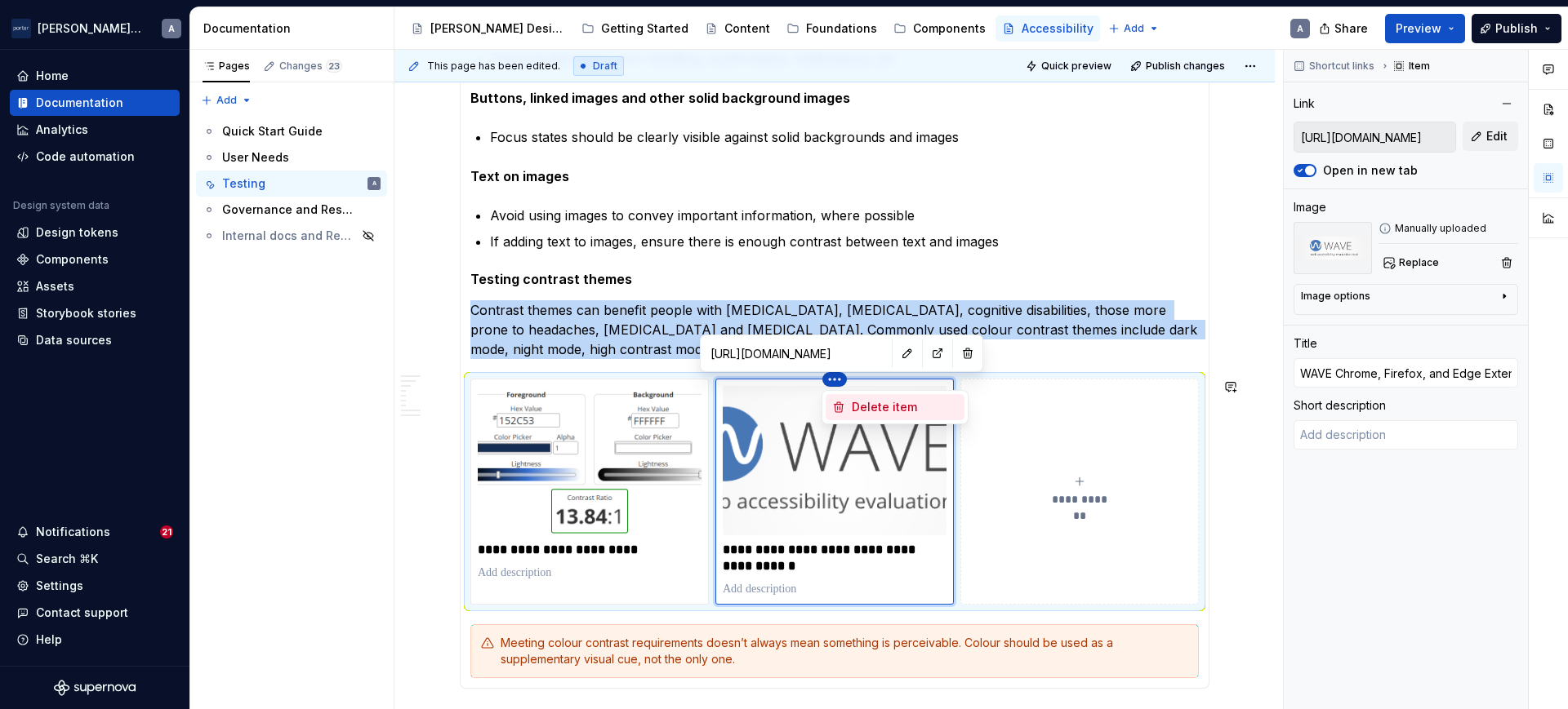
click at [849, 402] on div "Delete item" at bounding box center [895, 408] width 139 height 26
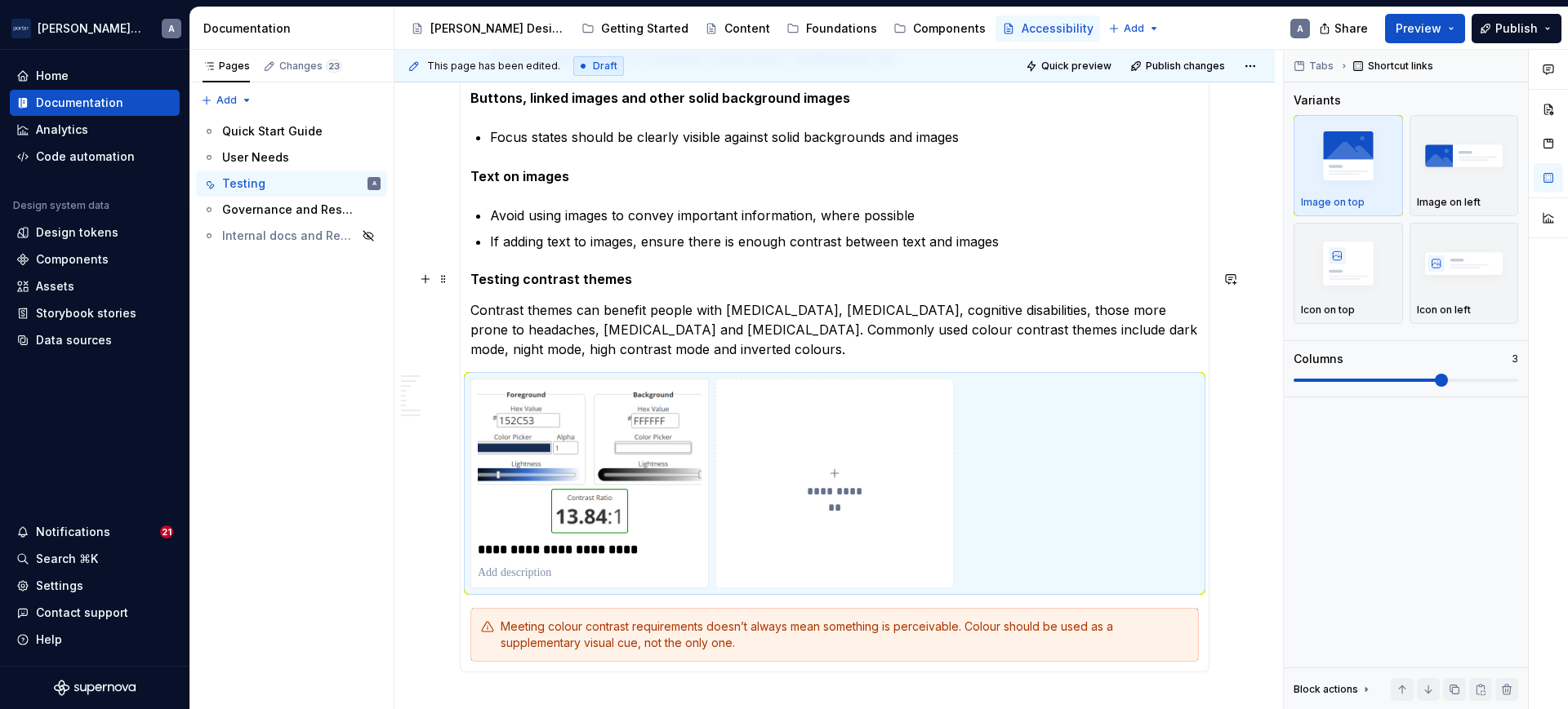
click at [1122, 286] on h5 "Testing contrast themes" at bounding box center [834, 279] width 729 height 17
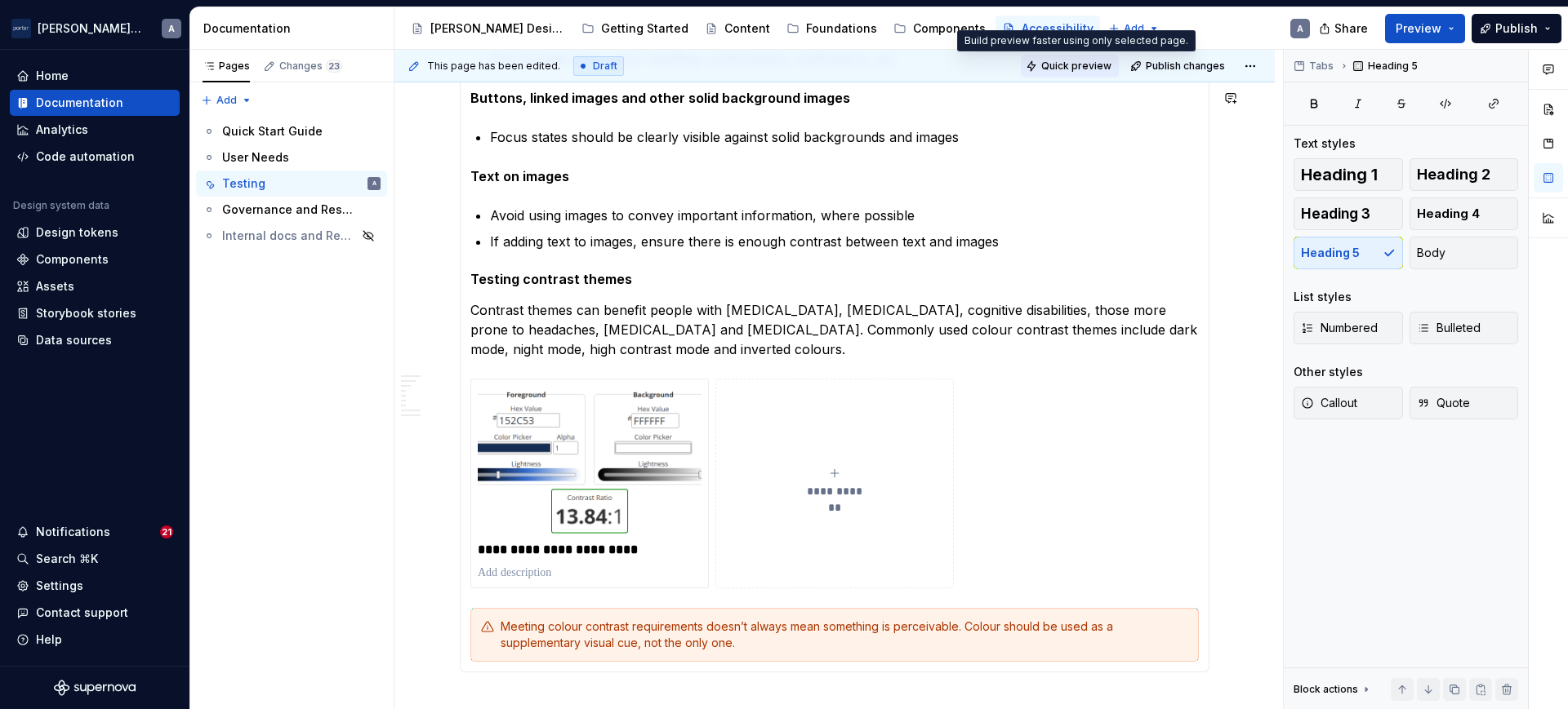
click at [1049, 55] on button "Quick preview" at bounding box center [1070, 66] width 98 height 23
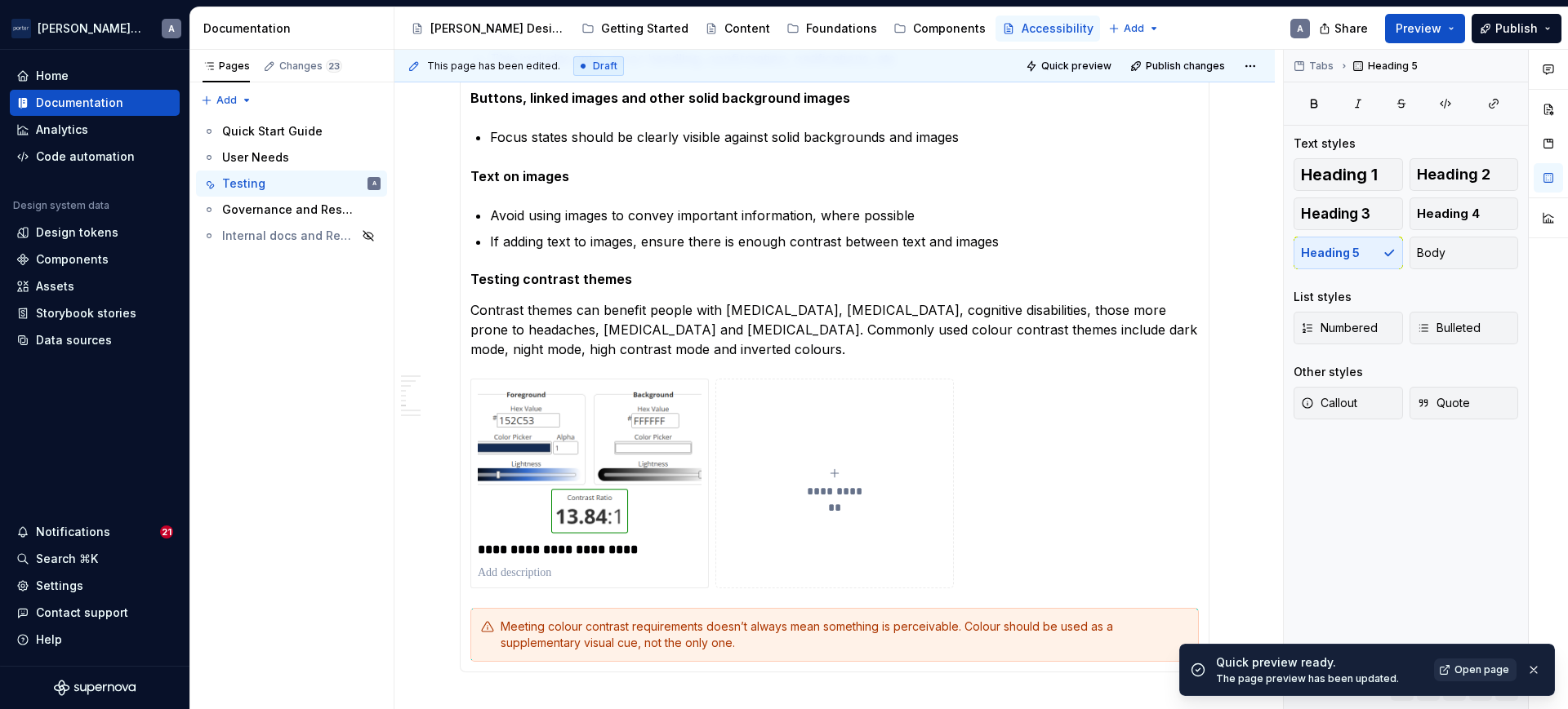
click at [1481, 665] on span "Open page" at bounding box center [1482, 670] width 55 height 13
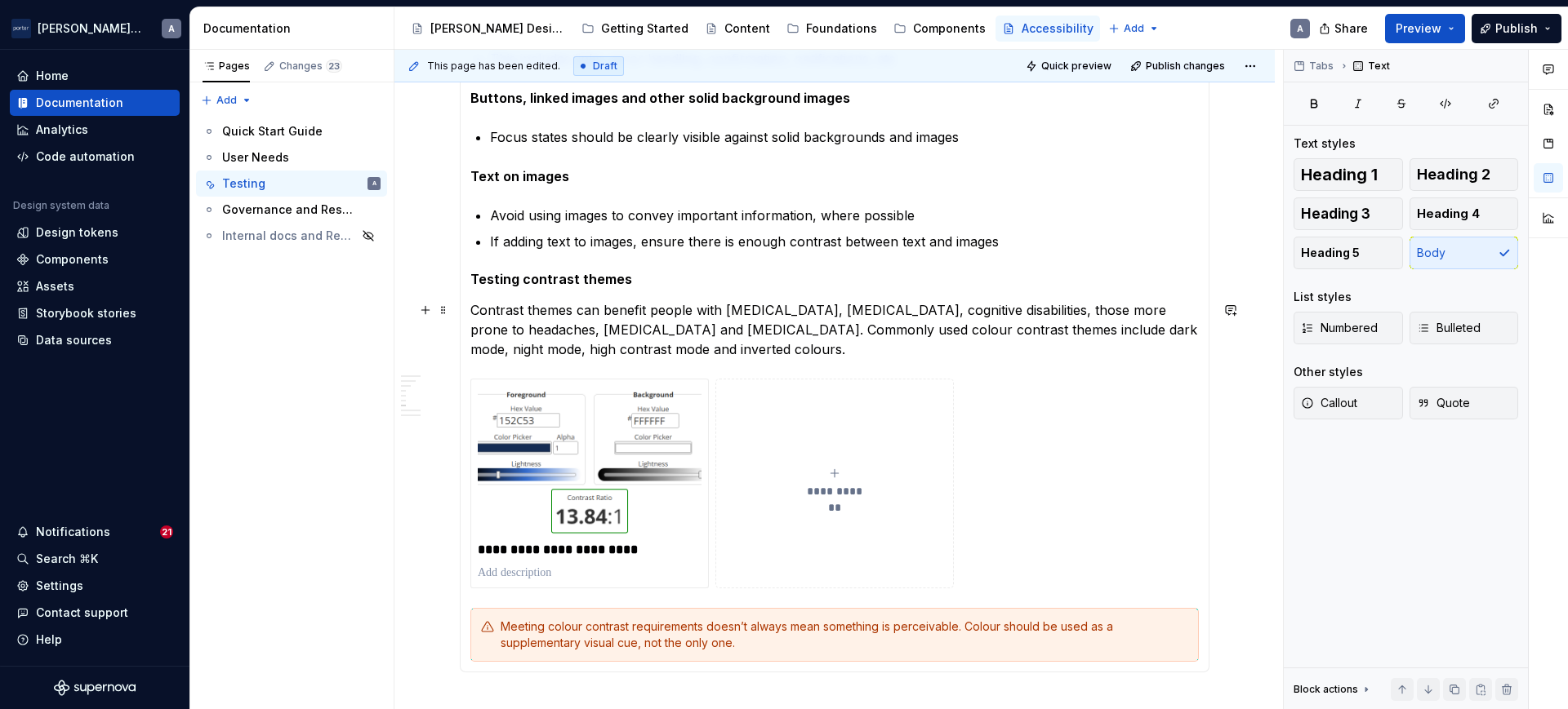
click at [833, 357] on p "Contrast themes can benefit people with [MEDICAL_DATA], [MEDICAL_DATA], cogniti…" at bounding box center [834, 329] width 729 height 59
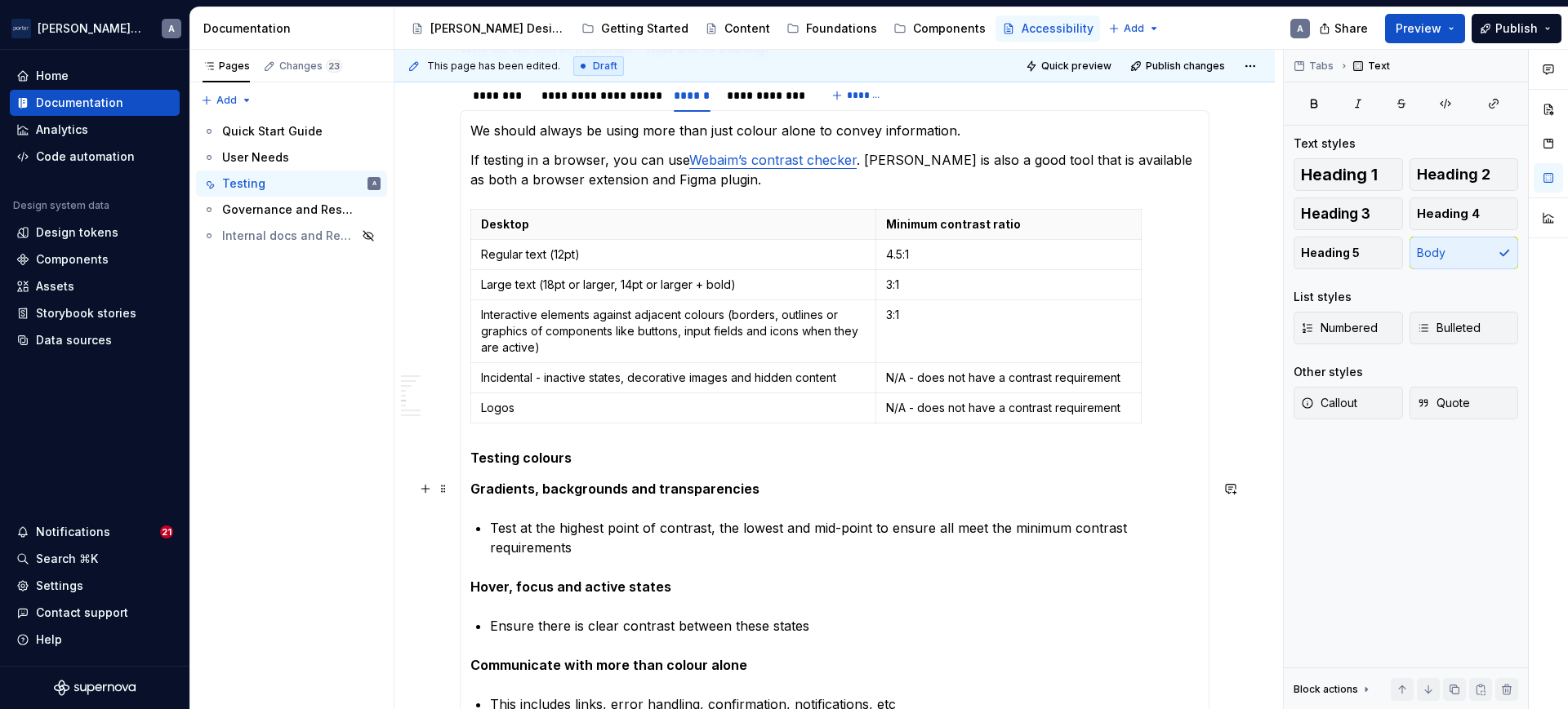
scroll to position [850, 0]
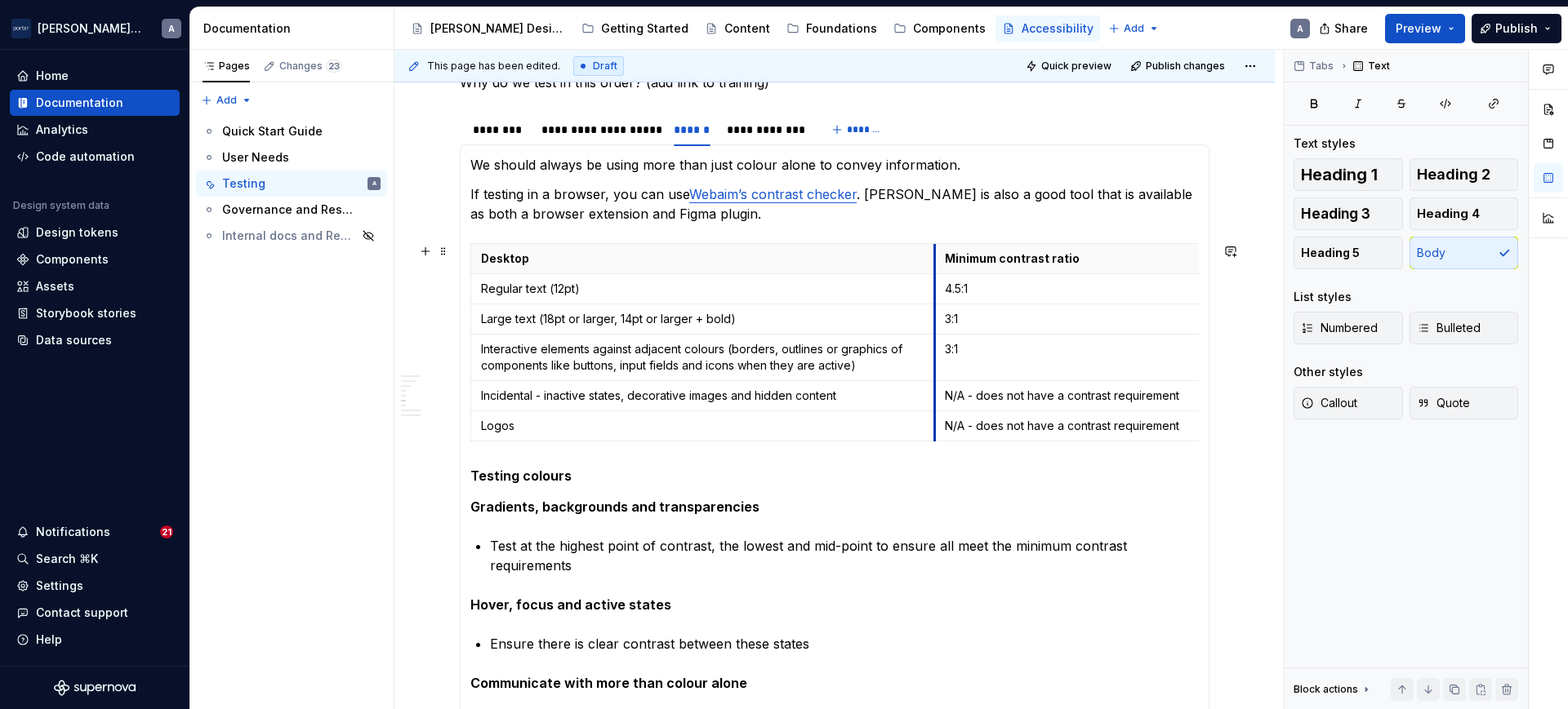
drag, startPoint x: 874, startPoint y: 257, endPoint x: 934, endPoint y: 265, distance: 60.5
click at [1060, 65] on span "Quick preview" at bounding box center [1076, 65] width 70 height 13
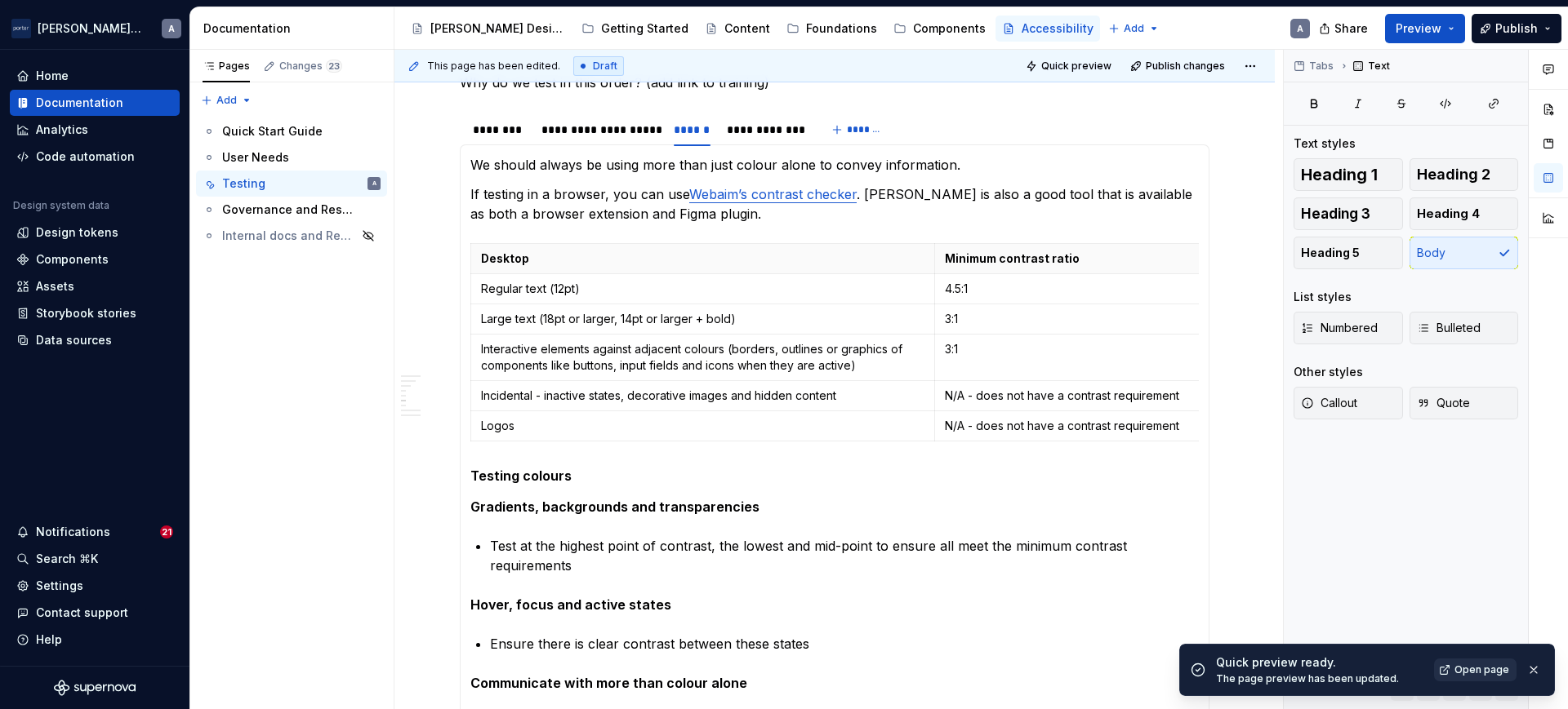
click at [1484, 671] on span "Open page" at bounding box center [1482, 670] width 55 height 13
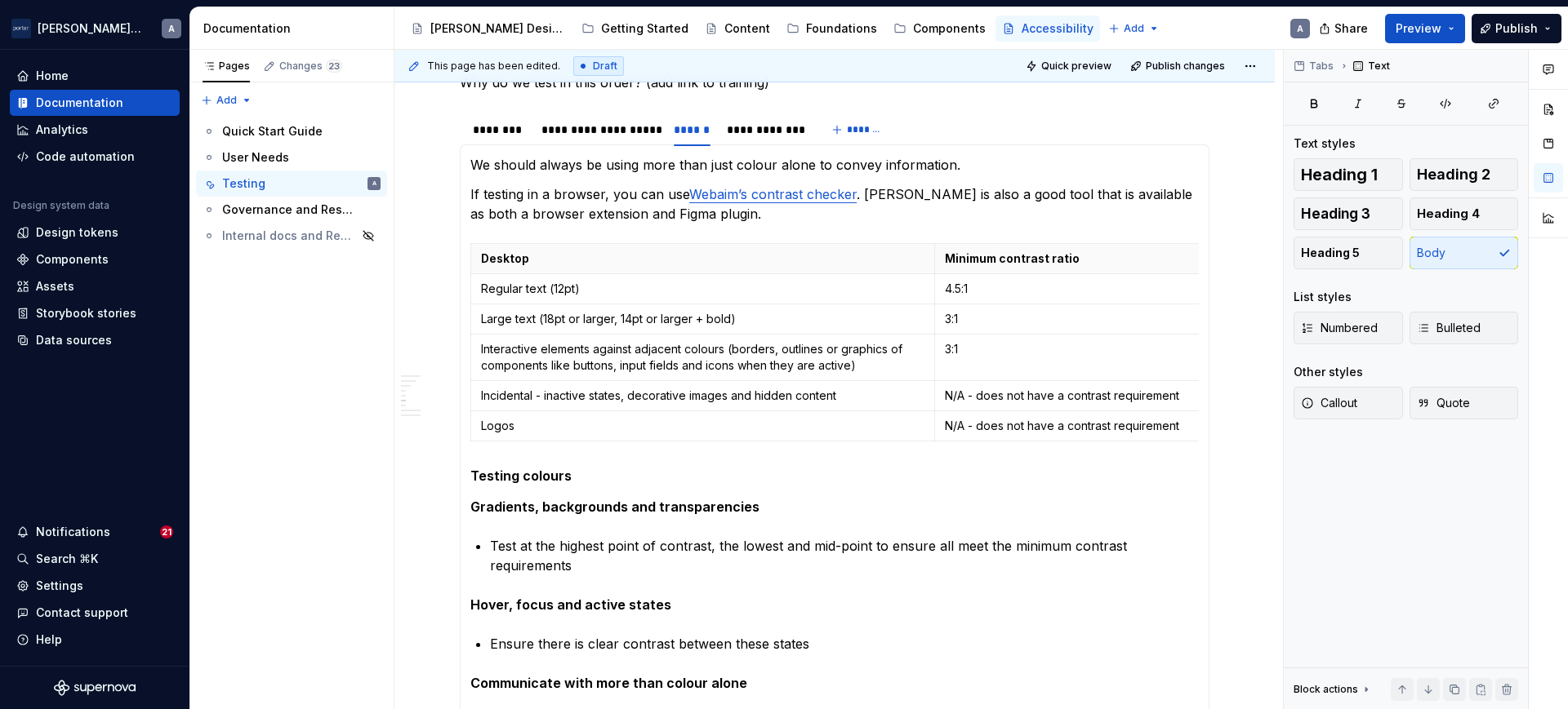
type textarea "*"
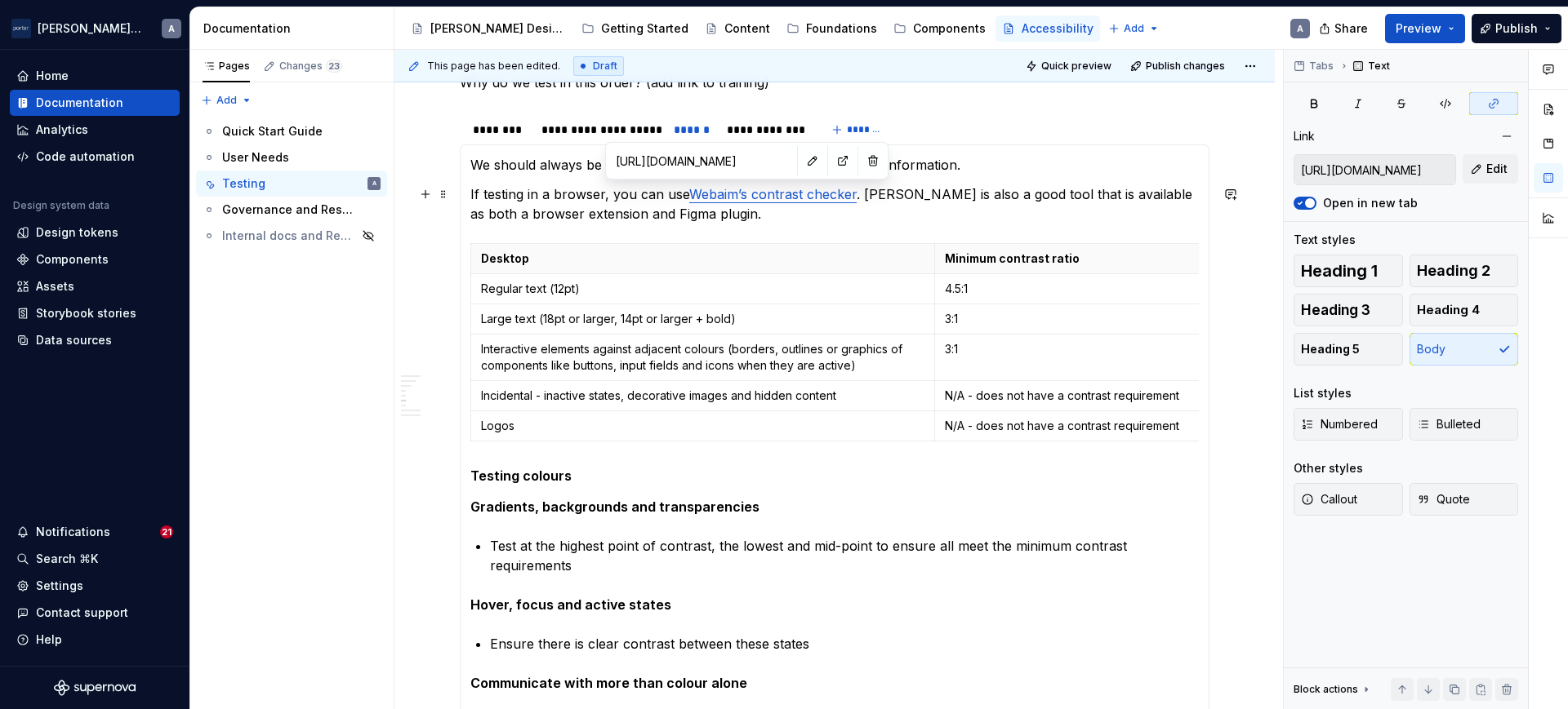
click at [736, 202] on link "Webaim’s contrast checker" at bounding box center [773, 194] width 168 height 17
click at [733, 219] on p "If testing in a browser, you can use Webaim’s contrast checker . [PERSON_NAME] …" at bounding box center [834, 203] width 729 height 39
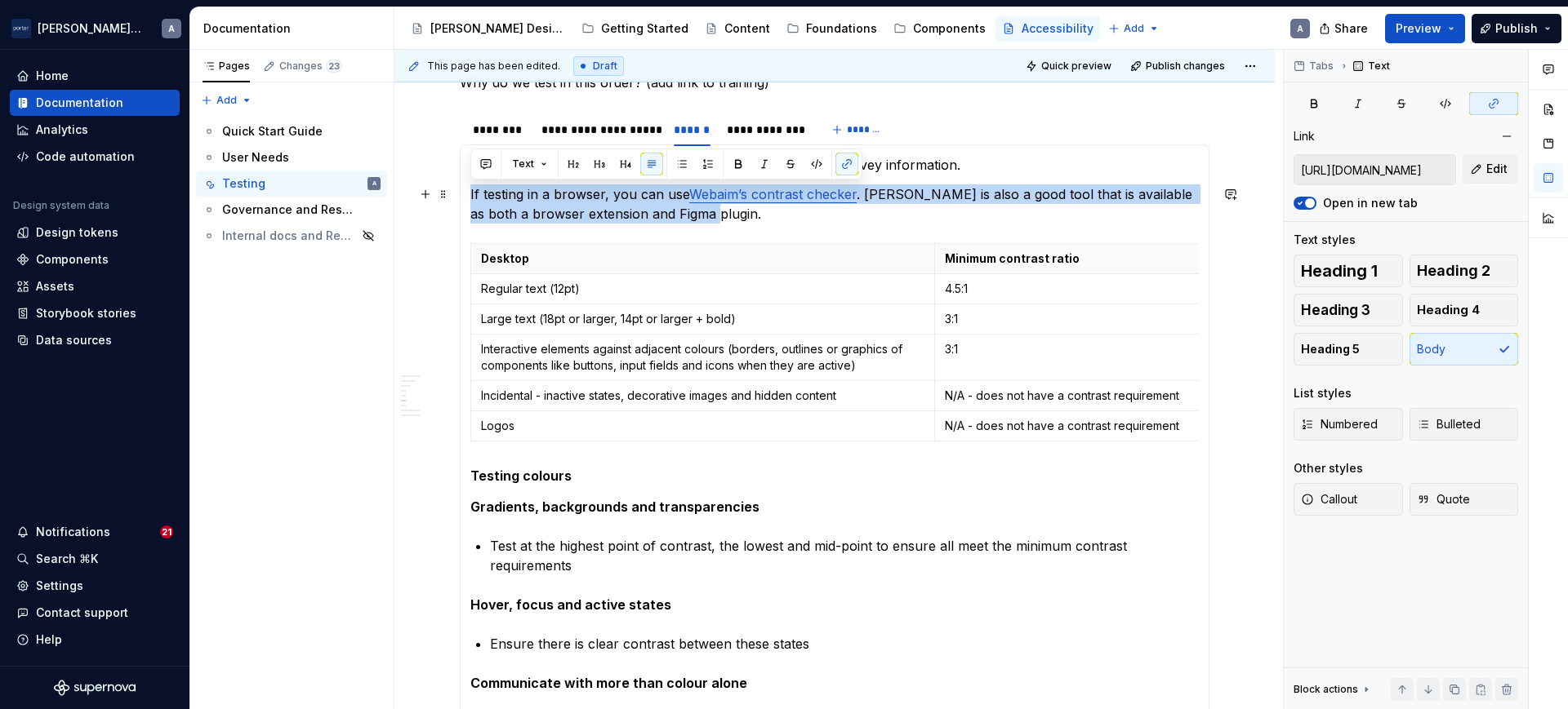
drag, startPoint x: 733, startPoint y: 219, endPoint x: 466, endPoint y: 182, distance: 269.6
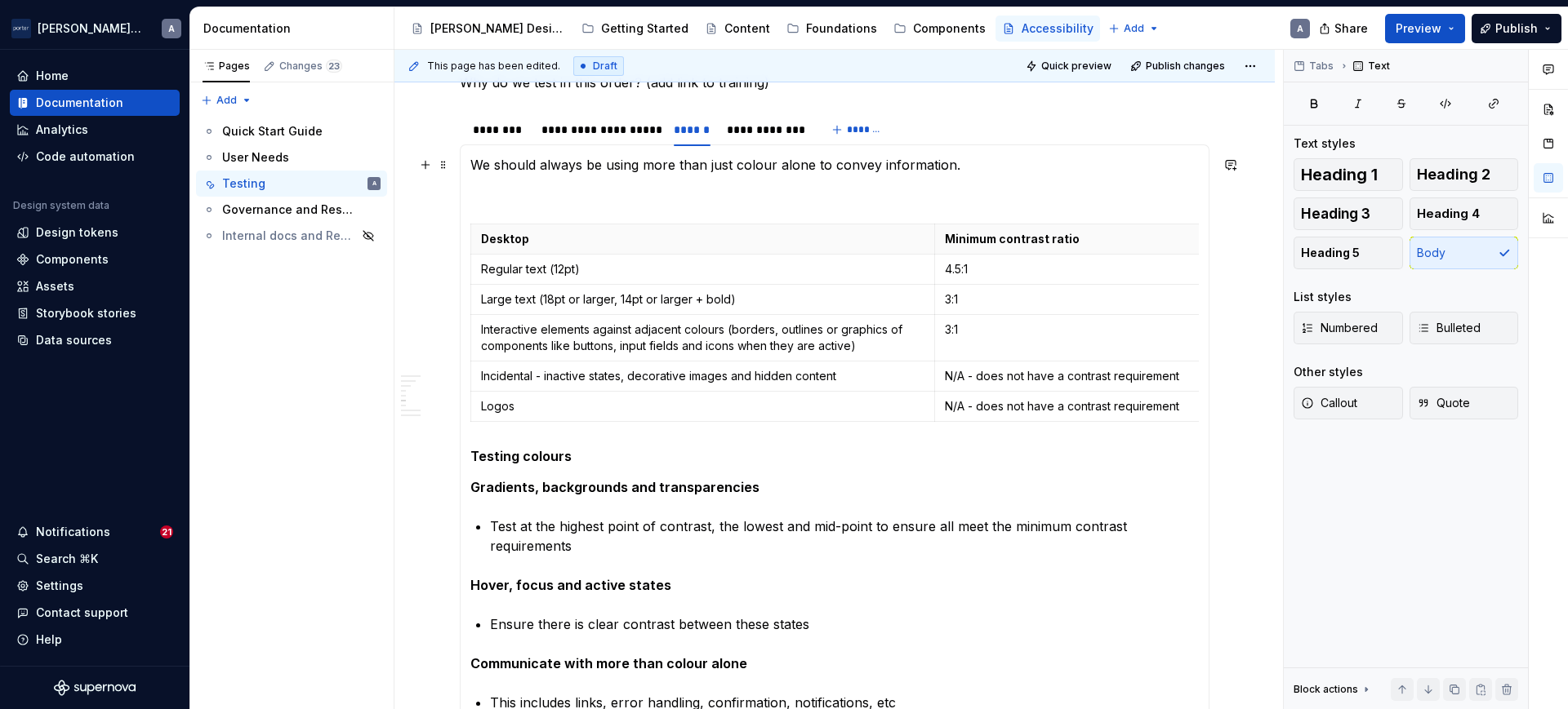
drag, startPoint x: 482, startPoint y: 163, endPoint x: 528, endPoint y: 156, distance: 46.5
click at [487, 163] on p "We should always be using more than just colour alone to convey information." at bounding box center [834, 165] width 729 height 19
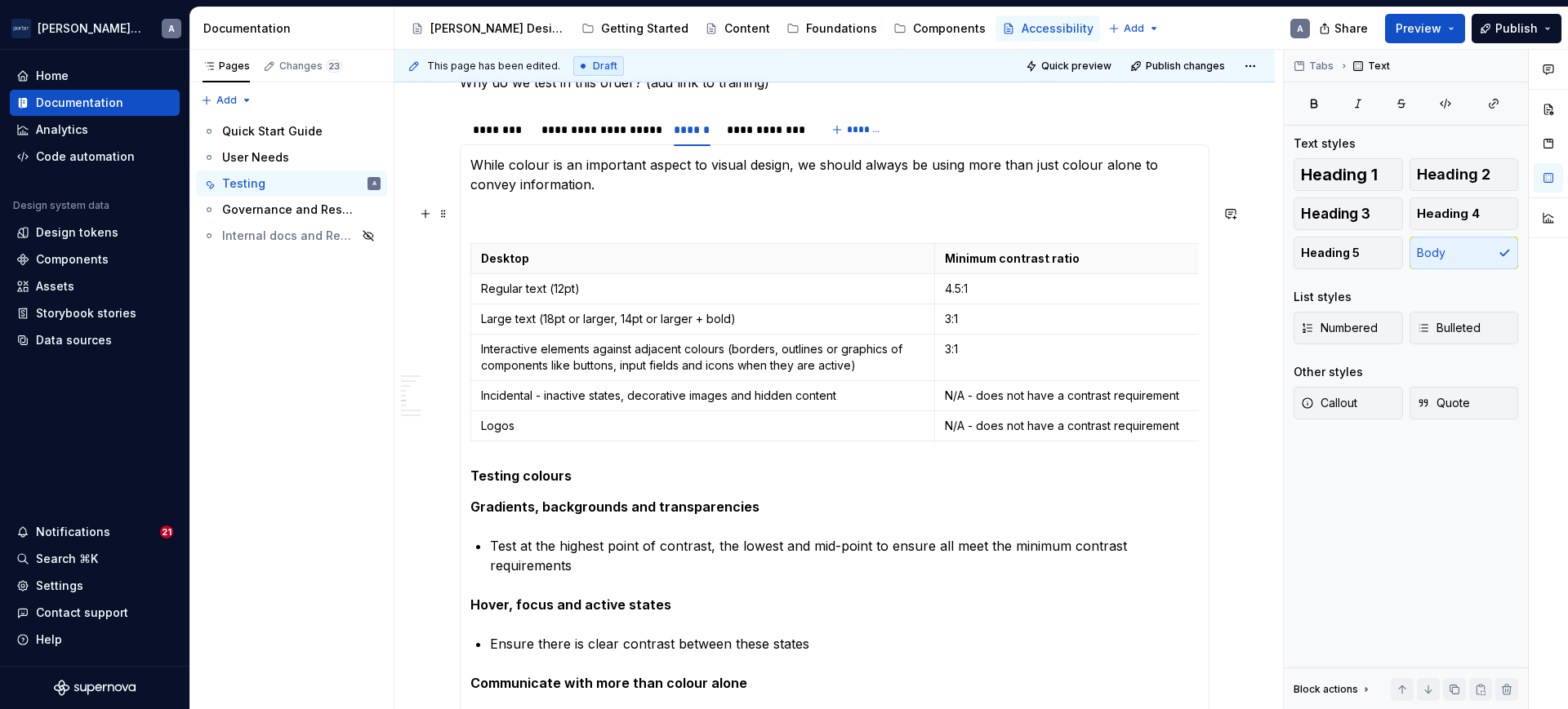
click at [743, 204] on p at bounding box center [834, 214] width 729 height 19
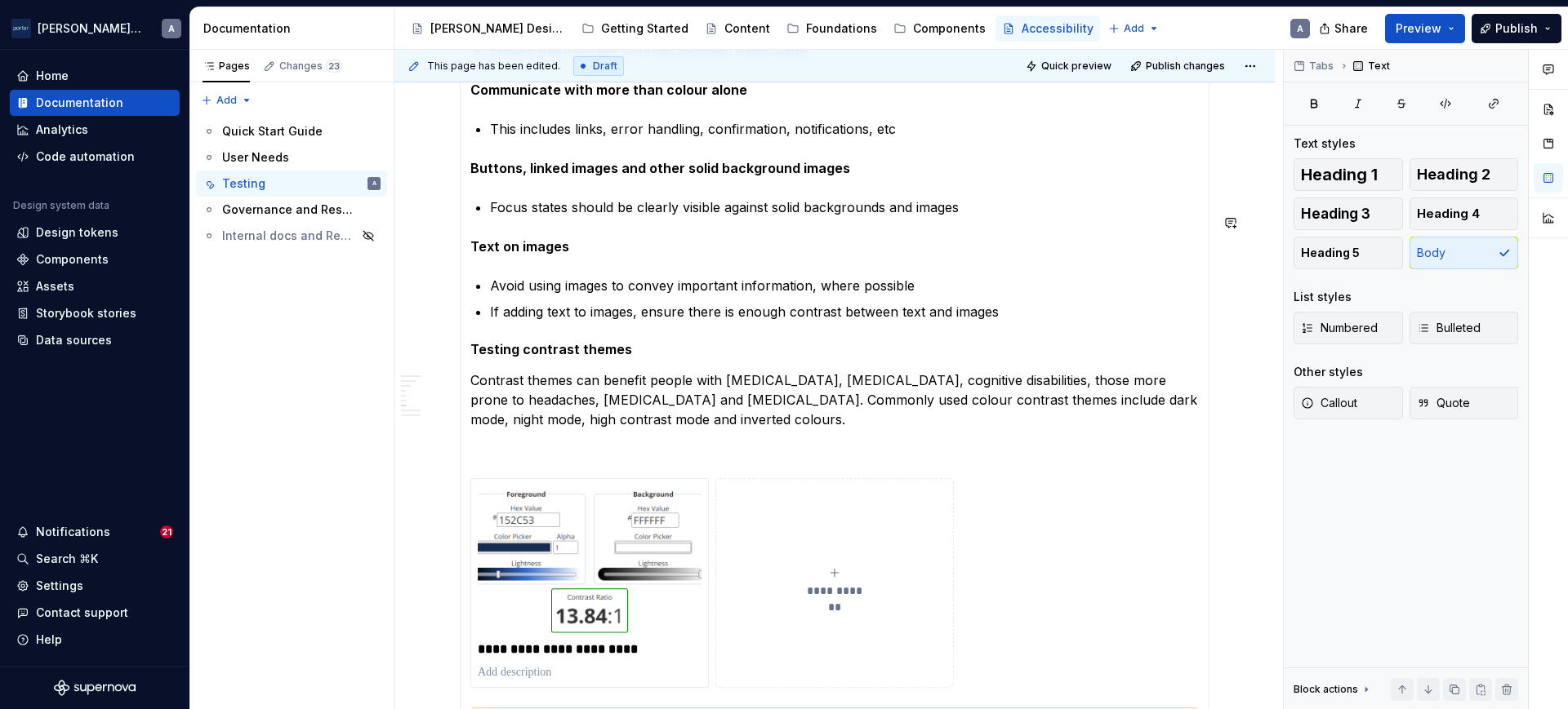
scroll to position [1531, 0]
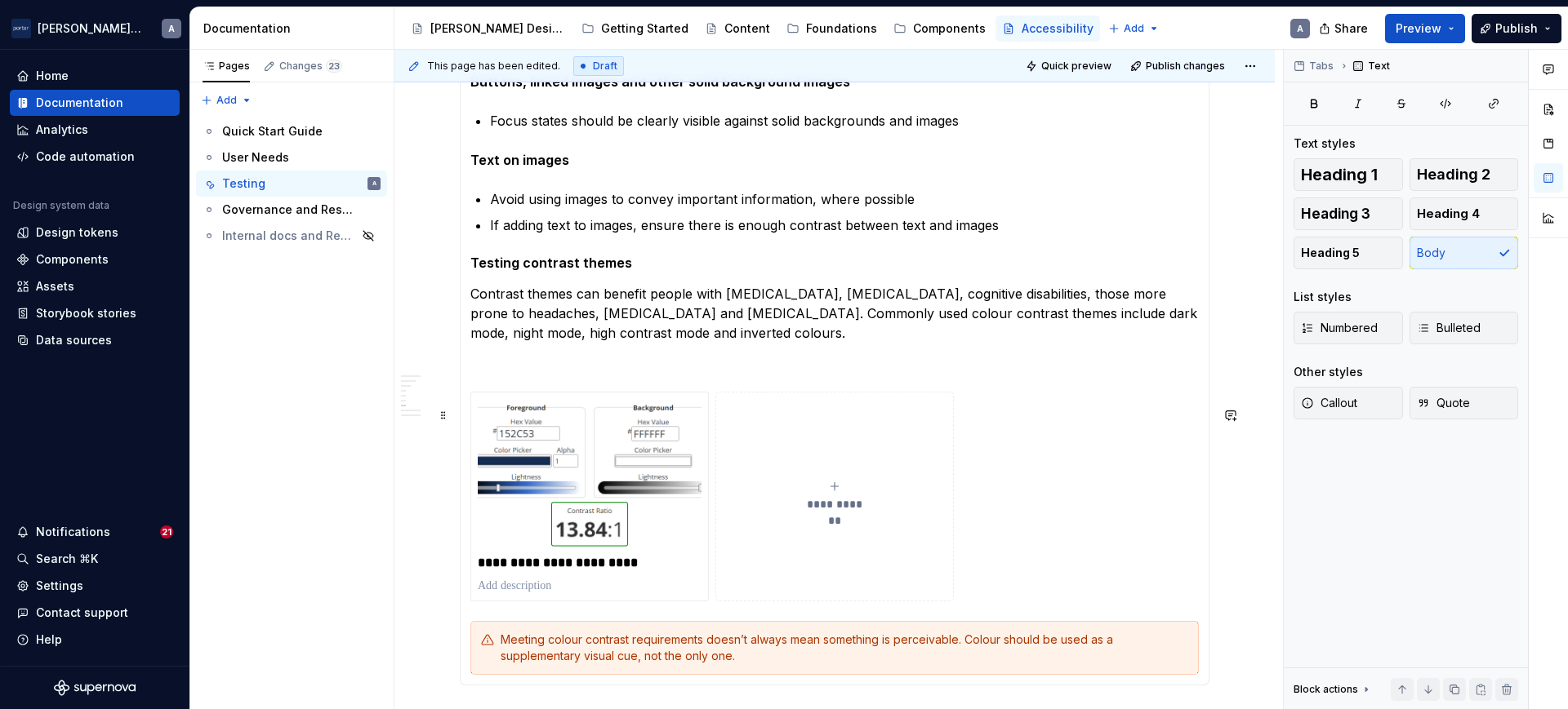
click at [855, 476] on button "**********" at bounding box center [834, 497] width 238 height 210
type textarea "*"
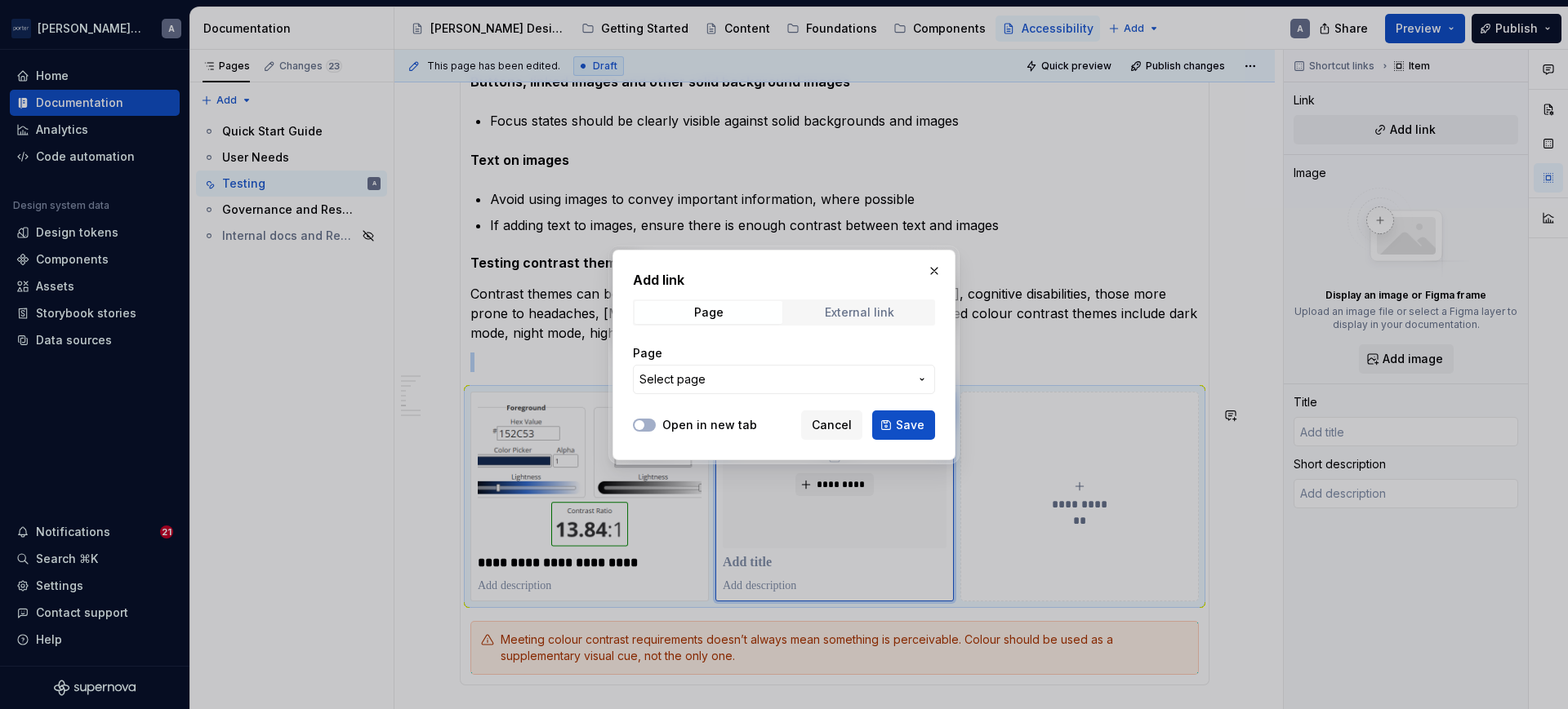
click at [827, 314] on div "External link" at bounding box center [859, 313] width 69 height 13
click at [806, 397] on div "URL" at bounding box center [784, 369] width 302 height 69
click at [807, 390] on input "URL" at bounding box center [784, 380] width 302 height 30
click at [778, 379] on input "URL" at bounding box center [784, 380] width 302 height 30
paste input "[URL][DOMAIN_NAME][PERSON_NAME]"
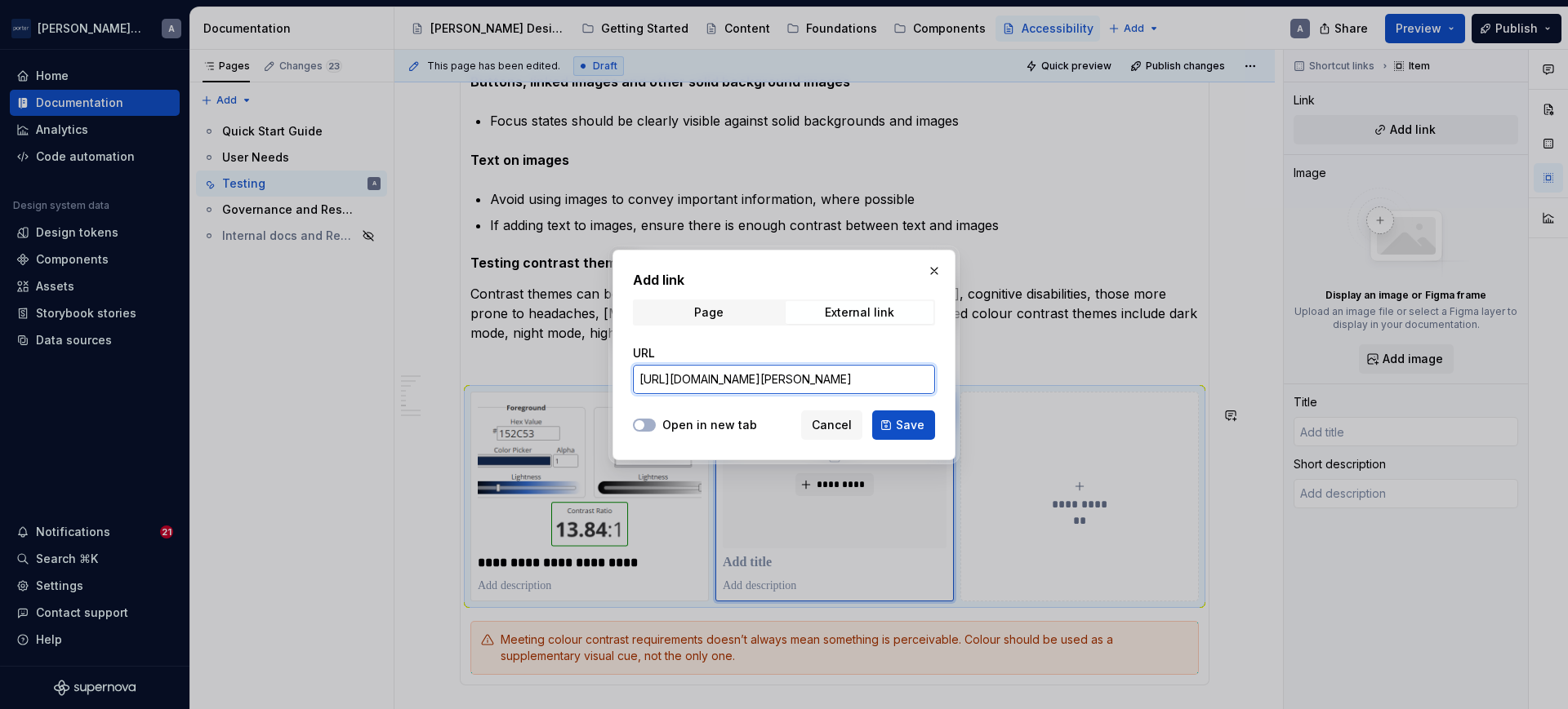
scroll to position [0, 269]
type input "[URL][DOMAIN_NAME][PERSON_NAME]"
click at [650, 420] on button "Open in new tab" at bounding box center [645, 425] width 23 height 13
click at [896, 415] on button "Save" at bounding box center [903, 425] width 63 height 30
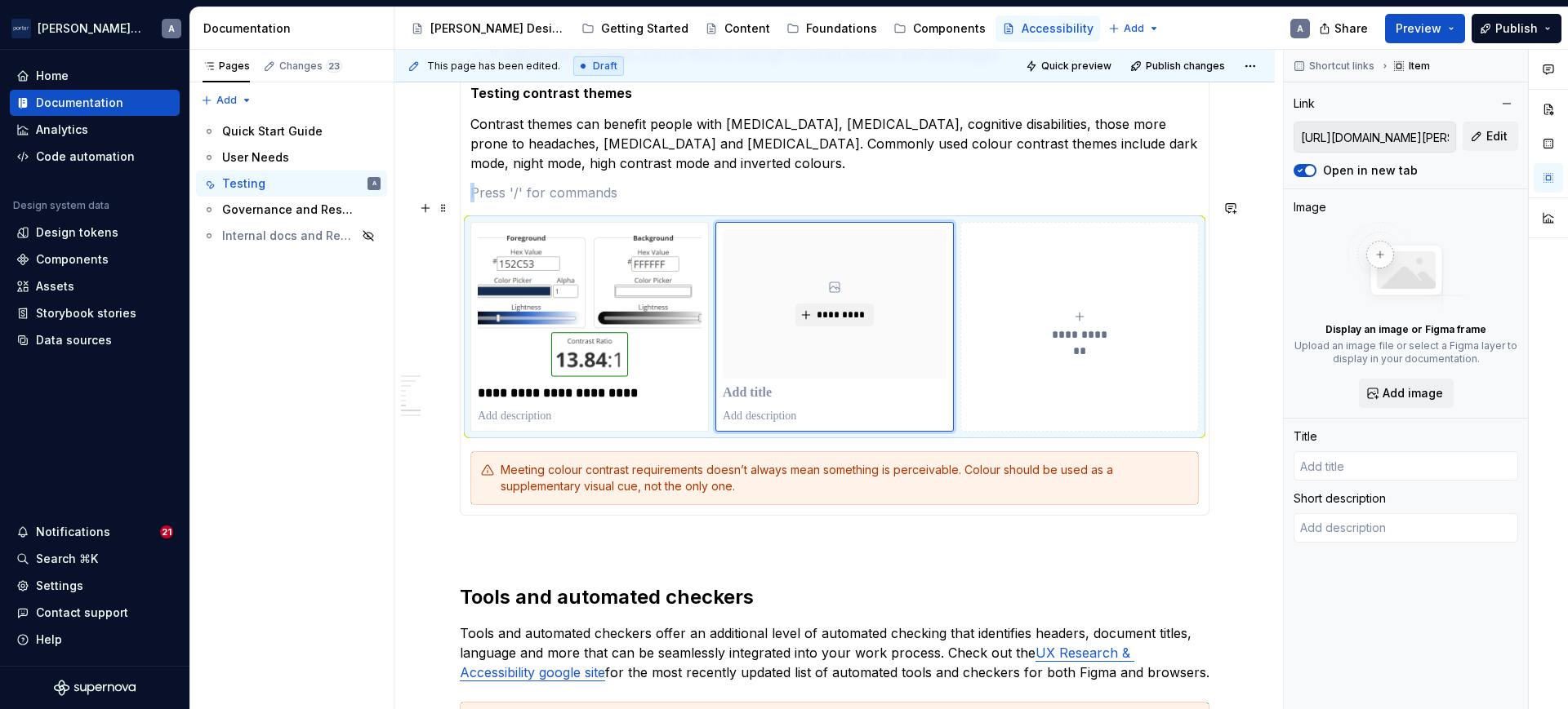
scroll to position [1531, 0]
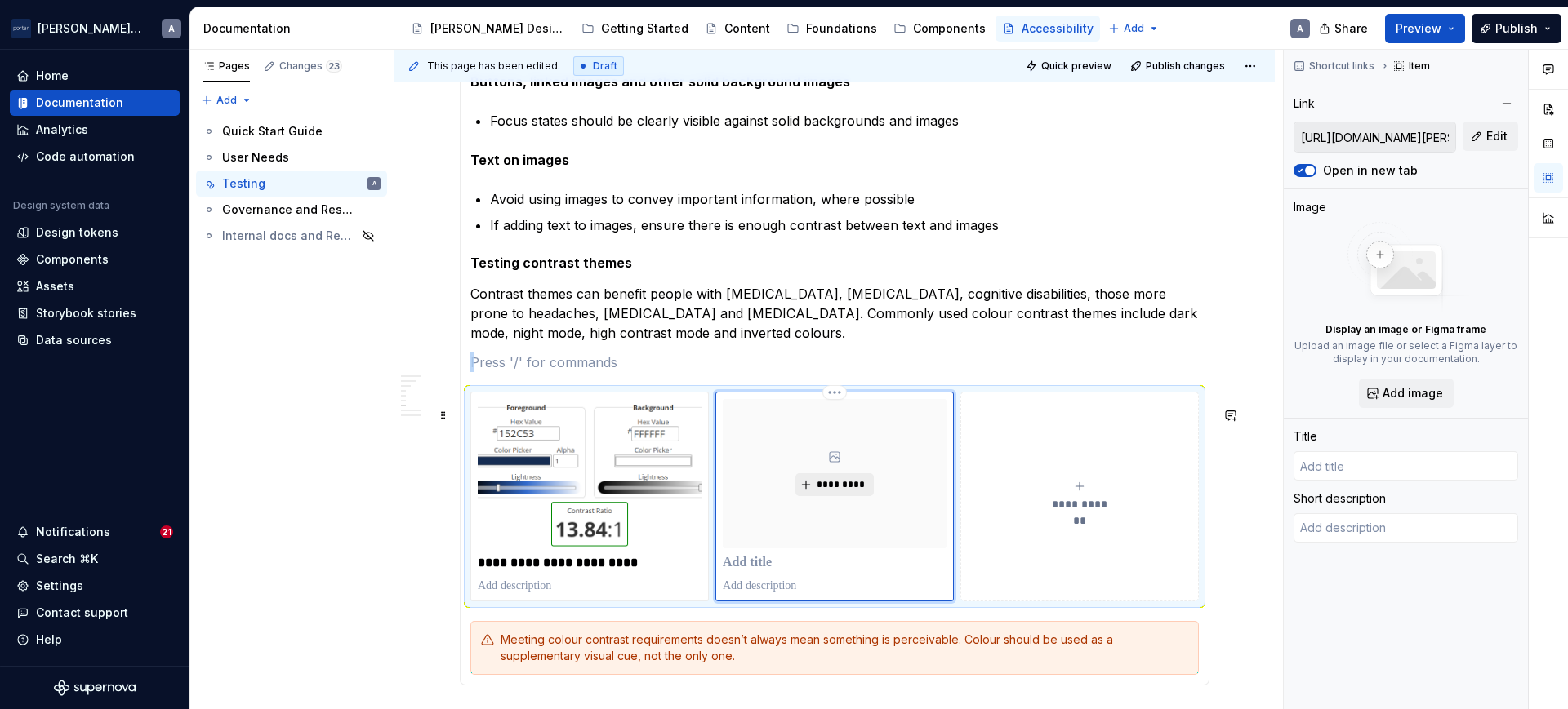
click at [853, 492] on span "*********" at bounding box center [840, 485] width 50 height 13
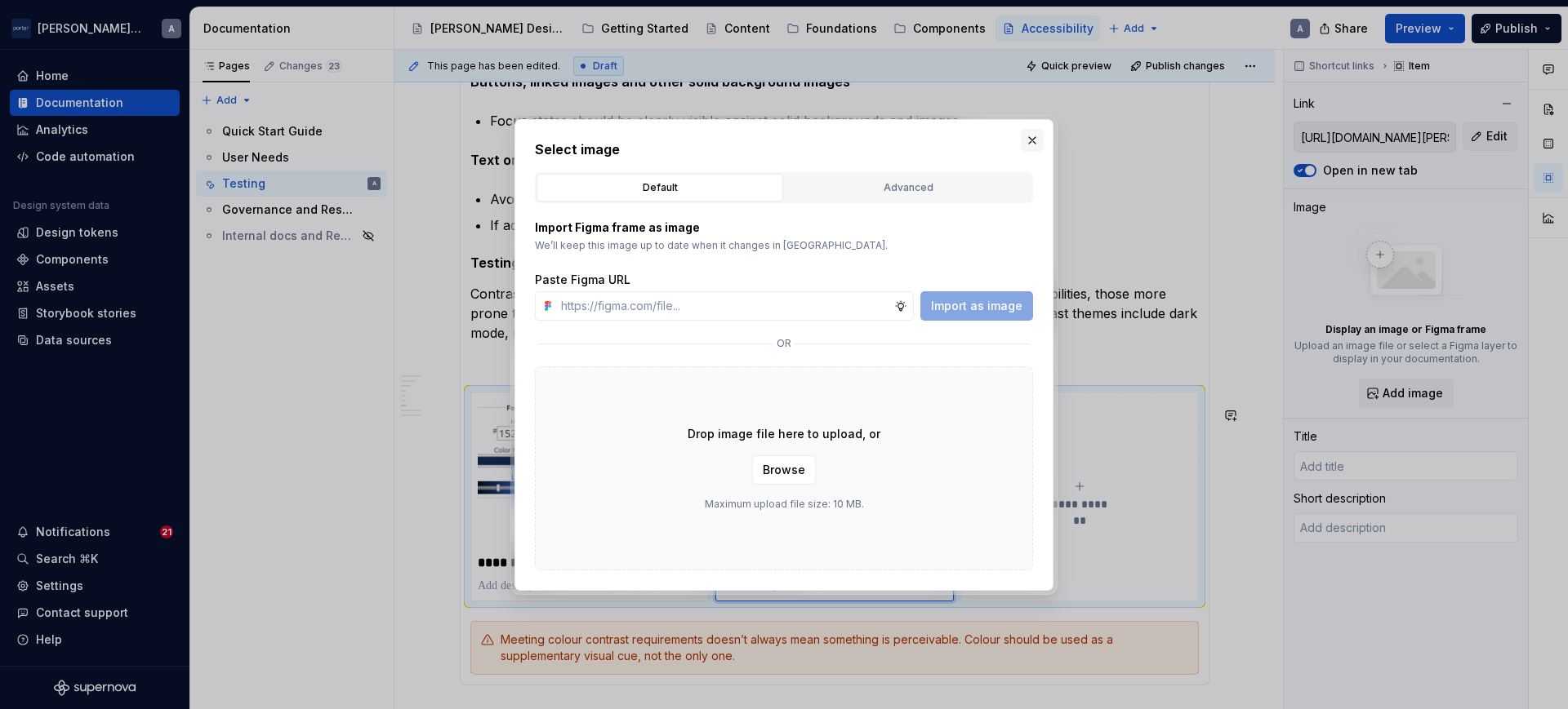
click at [1031, 137] on button "button" at bounding box center [1033, 141] width 23 height 23
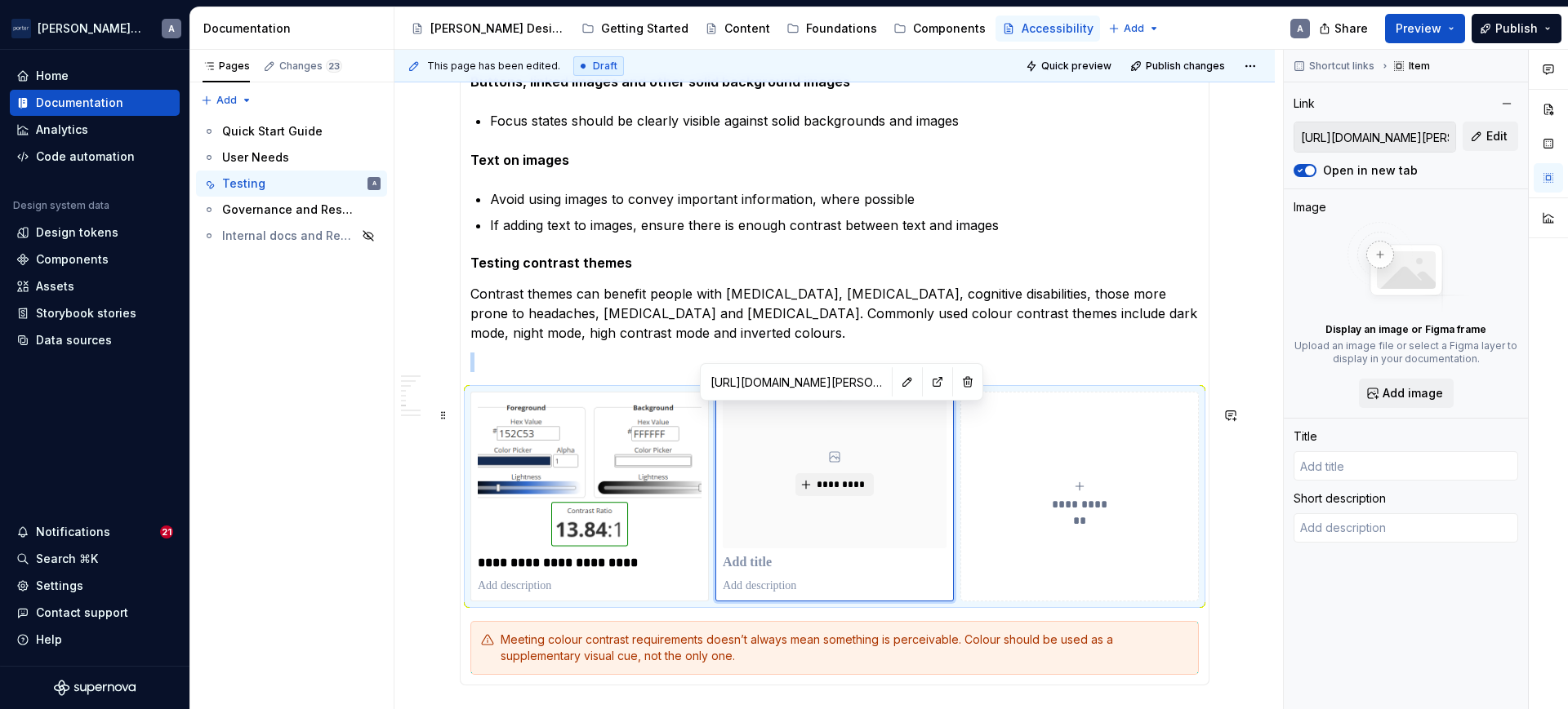
click at [894, 589] on div "*********" at bounding box center [834, 496] width 224 height 195
click at [833, 570] on p at bounding box center [834, 563] width 224 height 17
click at [772, 571] on p at bounding box center [834, 563] width 224 height 17
click at [903, 520] on div "*********" at bounding box center [834, 473] width 224 height 149
click at [832, 380] on input "[URL][DOMAIN_NAME][PERSON_NAME]" at bounding box center [796, 382] width 184 height 30
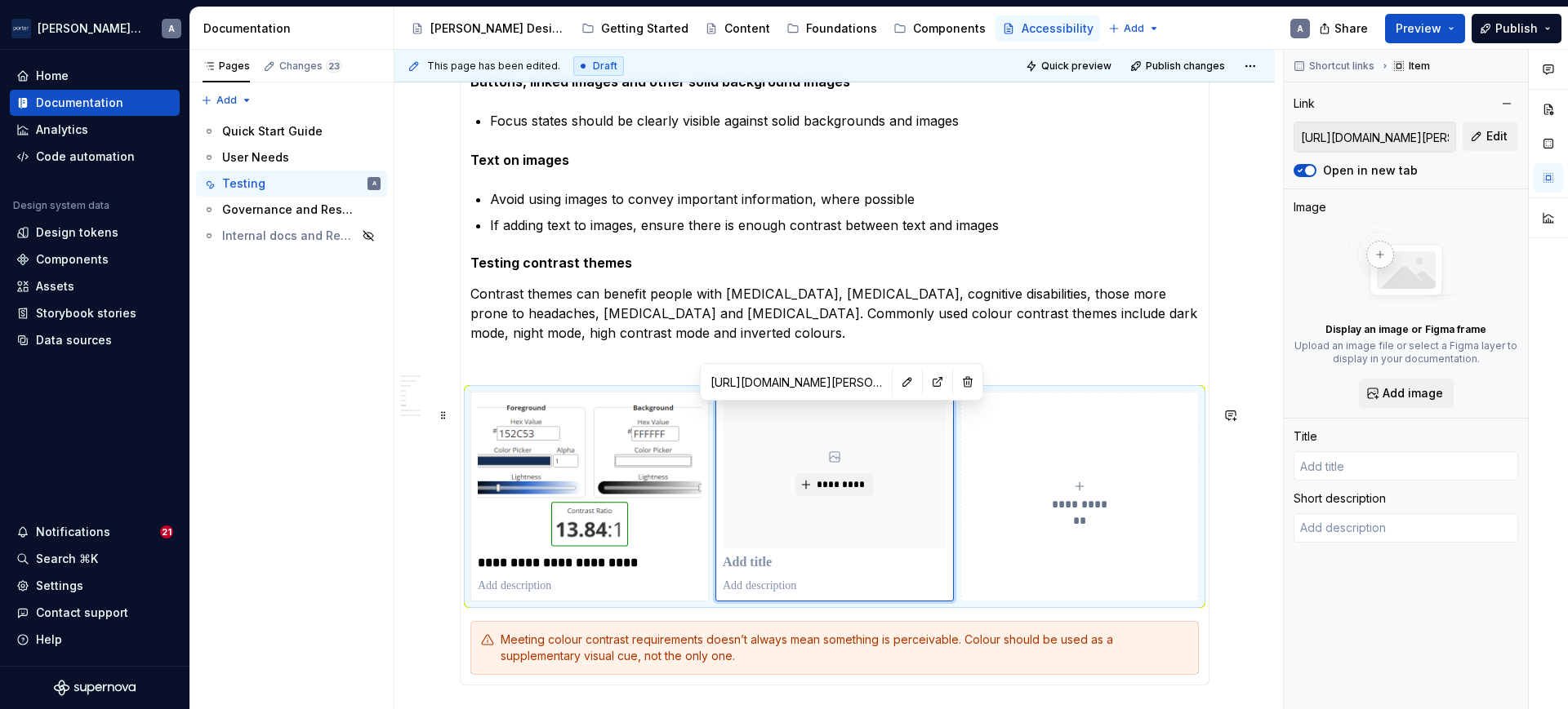
click at [805, 571] on p at bounding box center [834, 563] width 224 height 17
paste div
type textarea "*"
type input "[PERSON_NAME] - Contrast & Accessibility Checker"
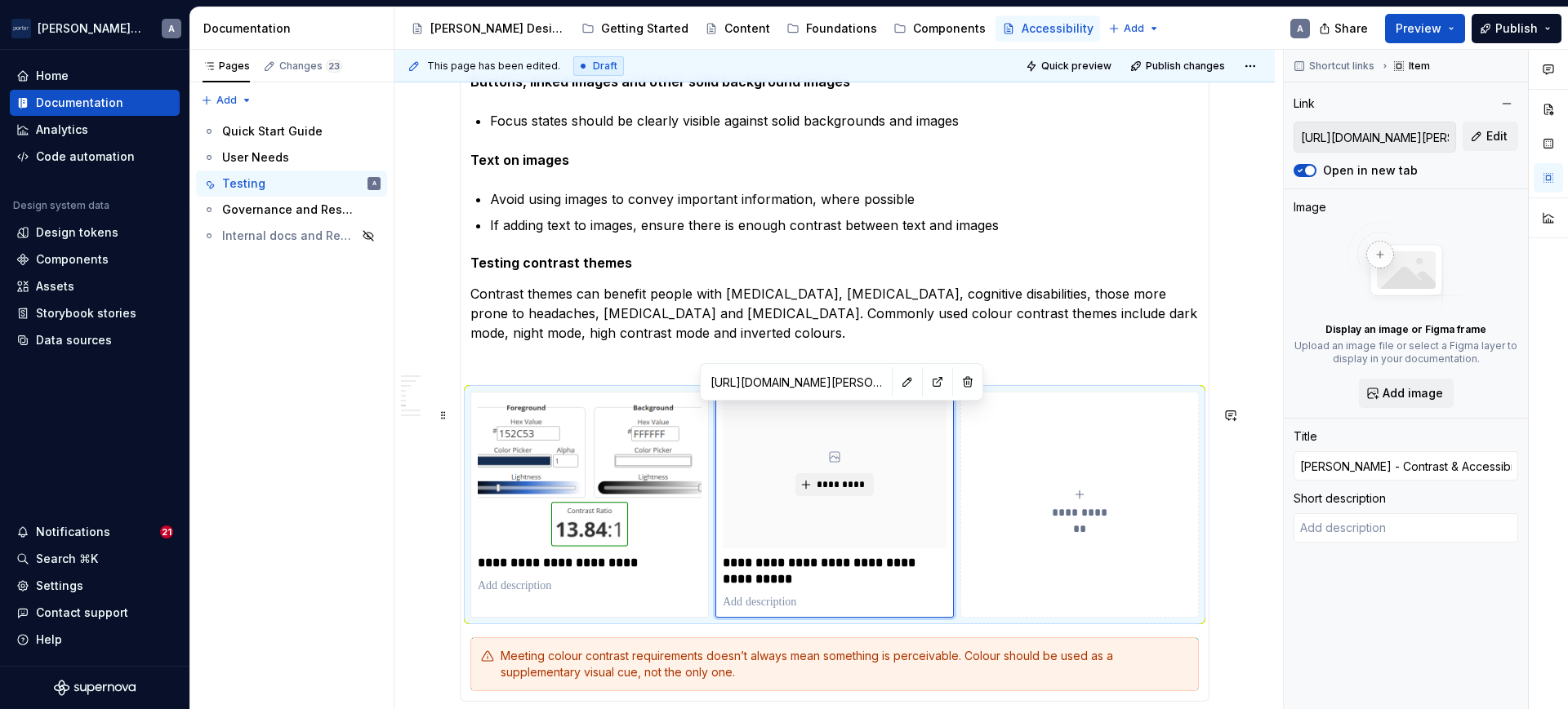
type textarea "*"
type input "[PERSON_NAME] - Contrast & Accessibility Checker"
type textarea "*"
type input "[PERSON_NAME] - Contrast & Accessibility Checker F"
type textarea "*"
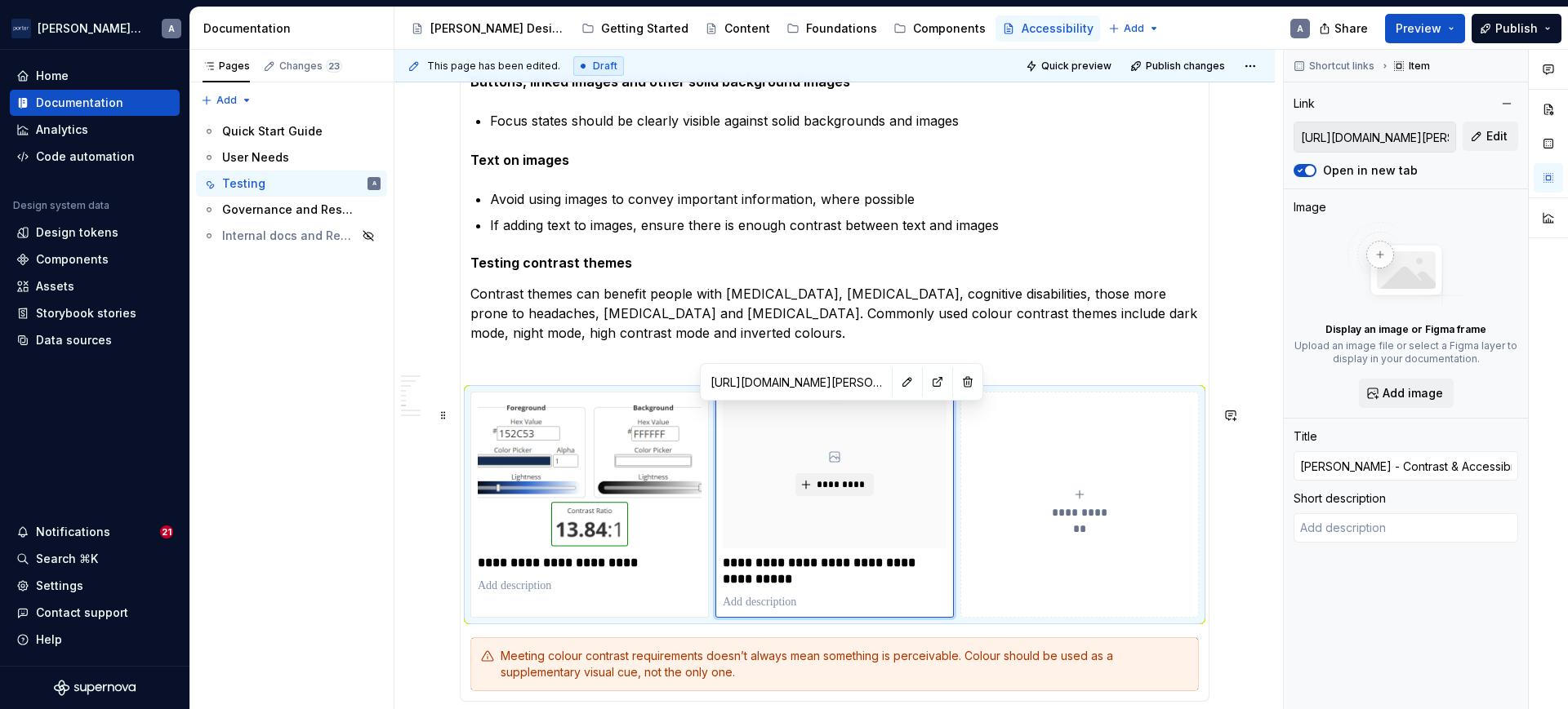
type input "[PERSON_NAME] - Contrast & Accessibility Checker Fi"
type textarea "*"
type input "[PERSON_NAME] - Contrast & Accessibility Checker Fig"
type textarea "*"
type input "[PERSON_NAME] - Contrast & Accessibility Checker Figm"
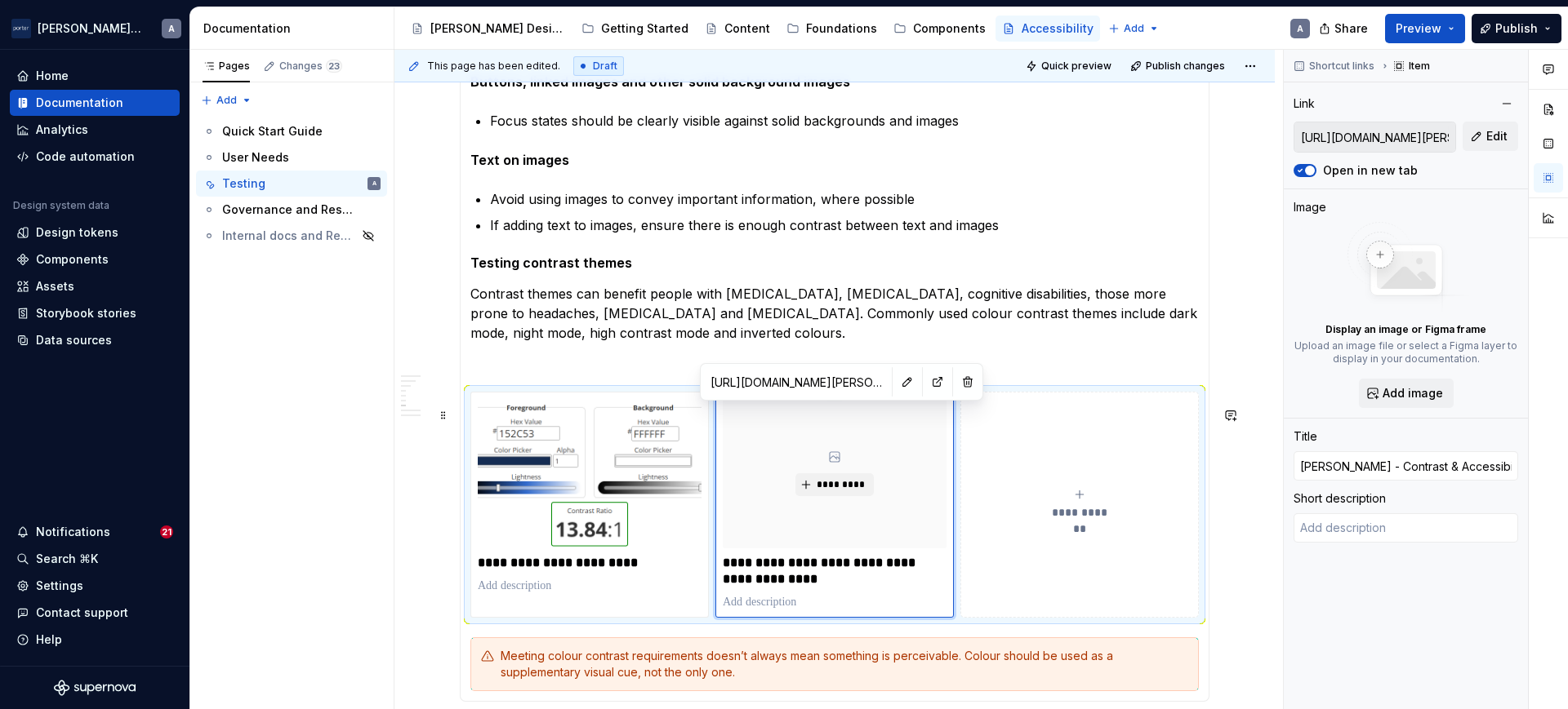
type textarea "*"
type input "[PERSON_NAME] - Contrast & Accessibility Checker Figma"
type textarea "*"
type input "[PERSON_NAME] - Contrast & Accessibility Checker Figma"
type textarea "*"
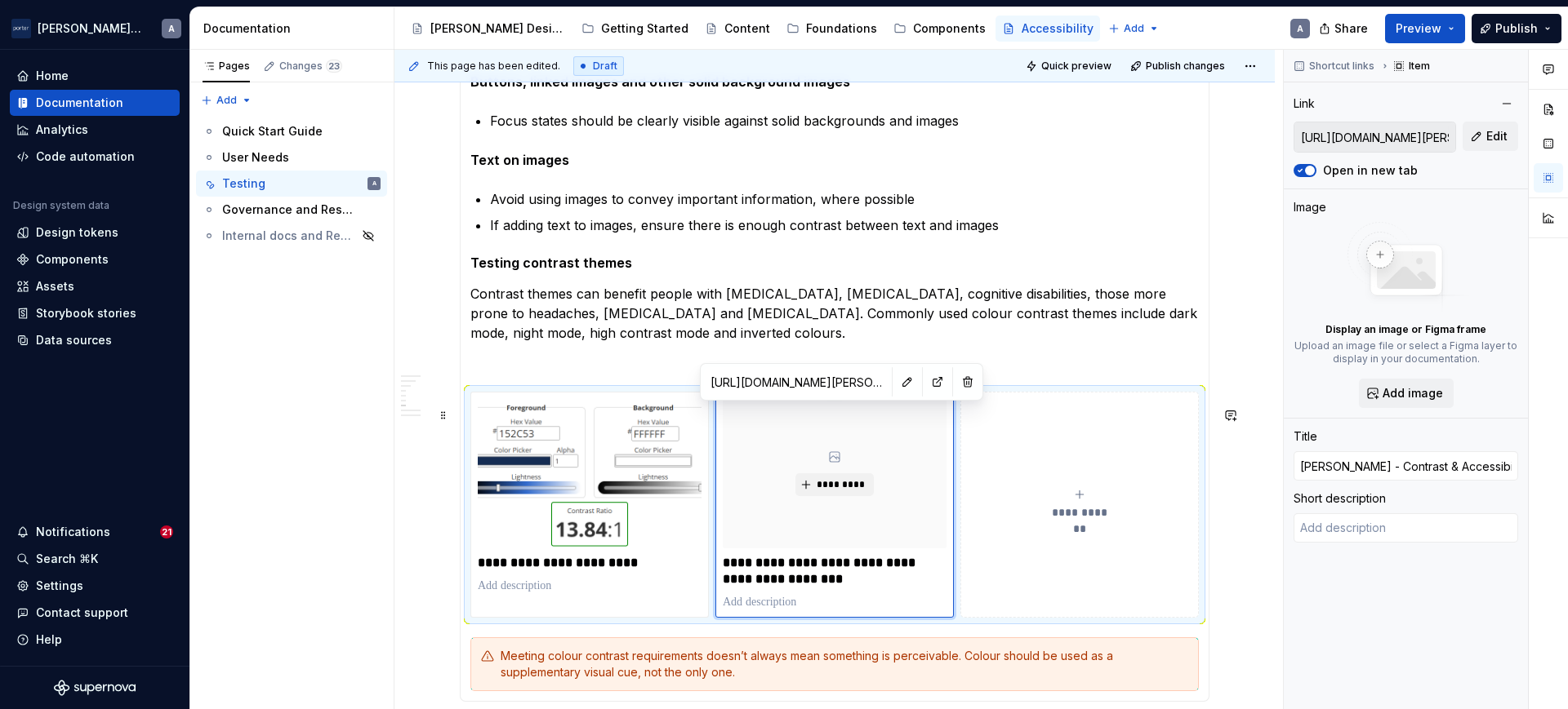
type input "[PERSON_NAME] - Contrast & Accessibility Checker Figma P"
type textarea "*"
type input "[PERSON_NAME] - Contrast & Accessibility Checker Figma Pl"
type textarea "*"
type input "[PERSON_NAME] - Contrast & Accessibility Checker Figma P"
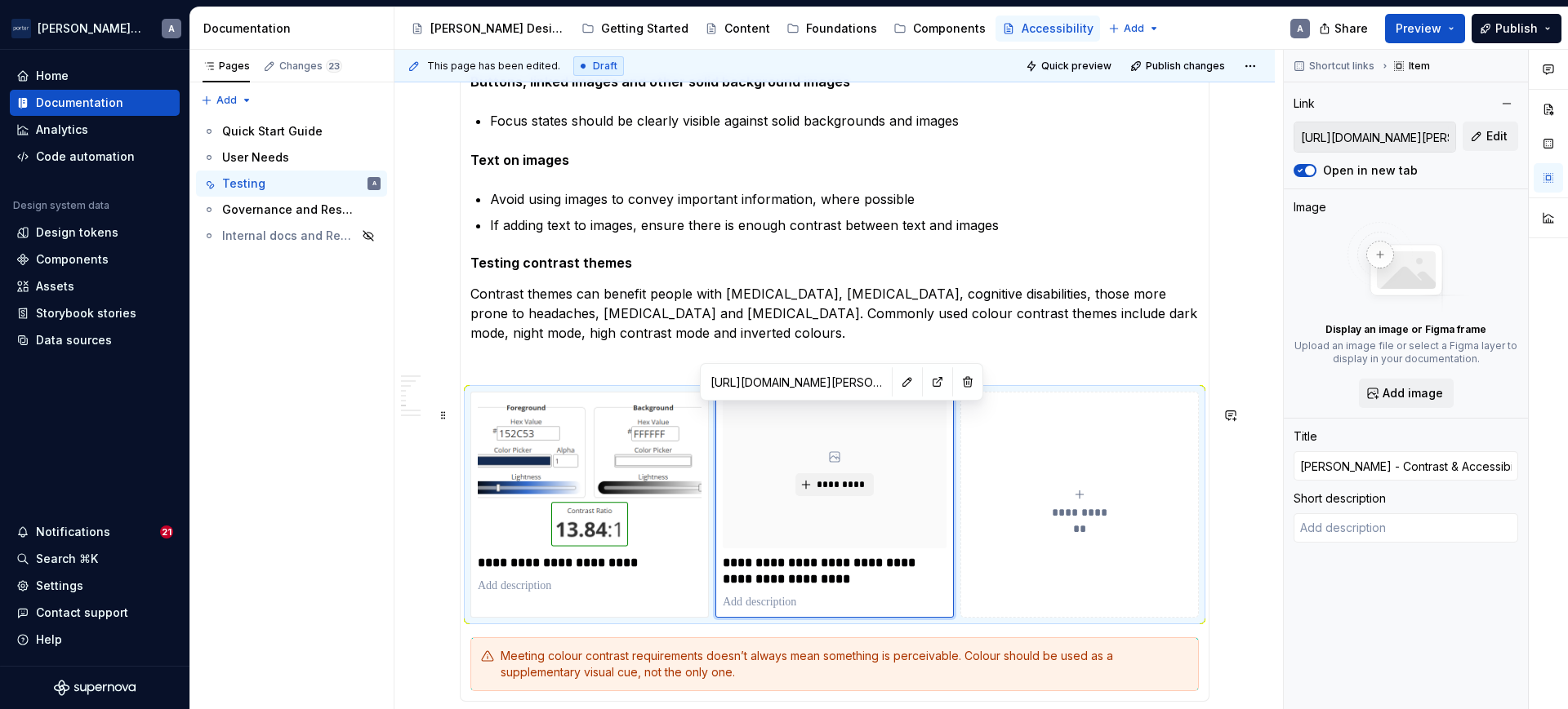
type textarea "*"
type input "[PERSON_NAME] - Contrast & Accessibility Checker Figma"
type textarea "*"
type input "[PERSON_NAME] - Contrast & Accessibility Checker Figma"
type textarea "*"
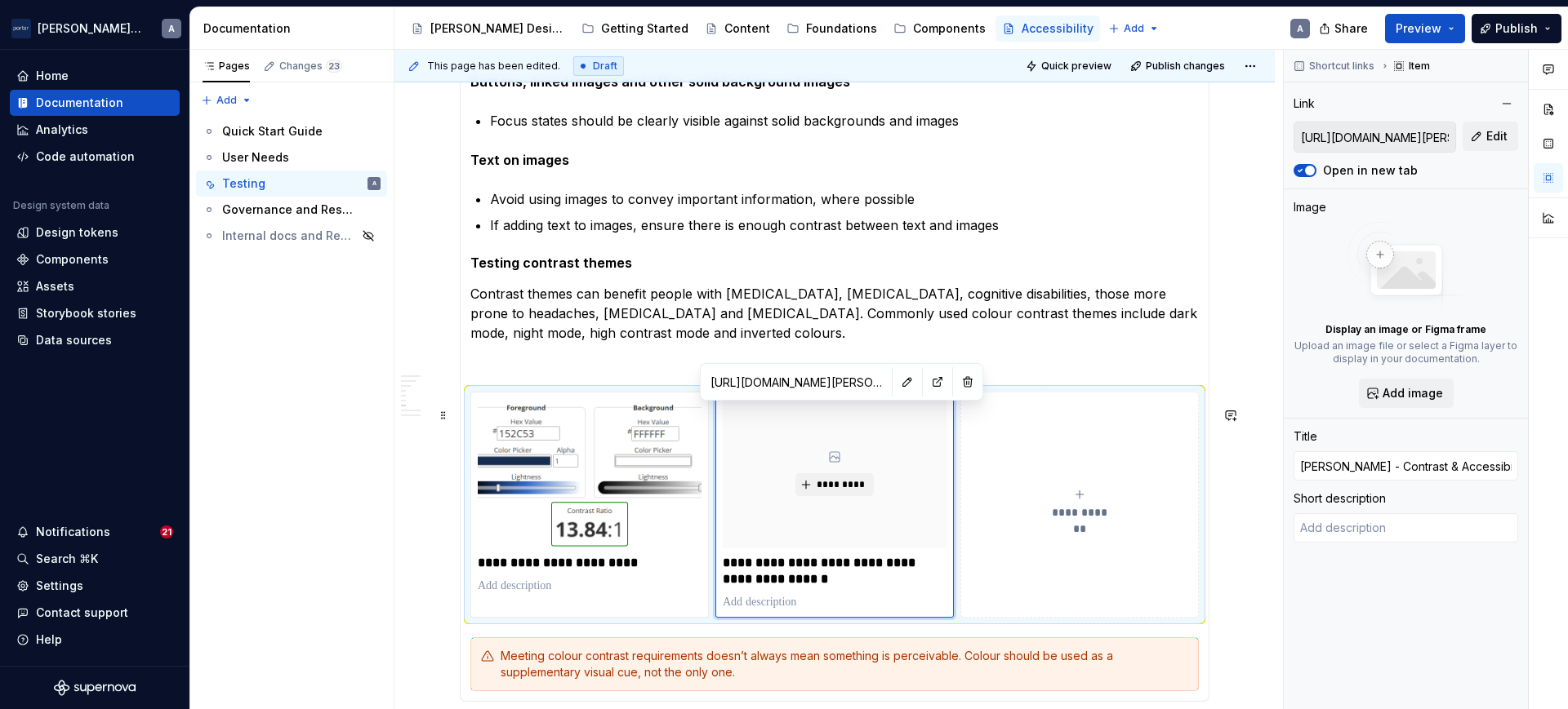
type input "[PERSON_NAME] - Contrast & Accessibility Checker Figm"
type textarea "*"
type input "[PERSON_NAME] - Contrast & Accessibility Checker Fig"
type textarea "*"
type input "[PERSON_NAME] - Contrast & Accessibility Checker Fi"
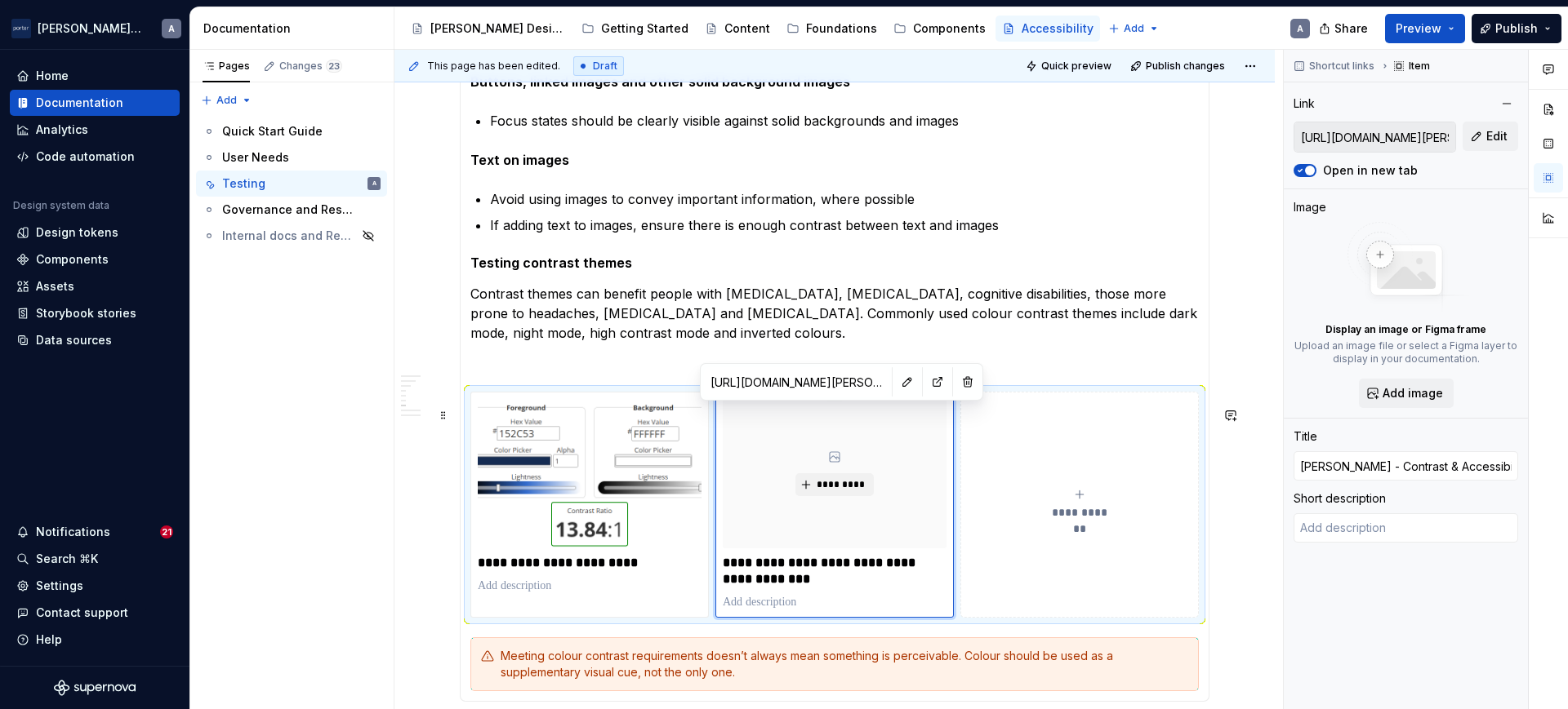
type textarea "*"
type input "[PERSON_NAME] - Contrast & Accessibility Checker F"
type textarea "*"
type input "[PERSON_NAME] - Contrast & Accessibility Checker"
type textarea "*"
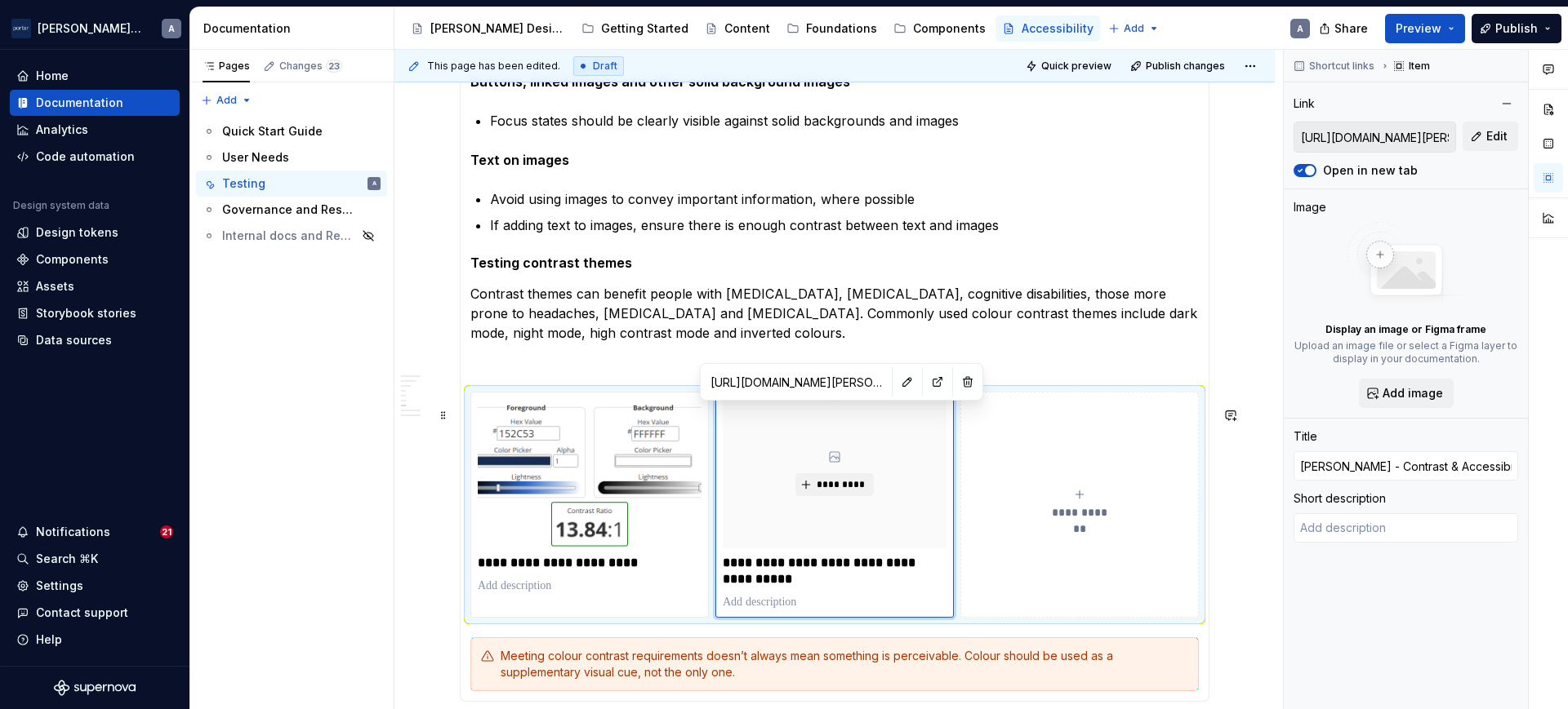
type input "[PERSON_NAME] - Contrast & Accessibility Checker f"
type textarea "*"
type input "[PERSON_NAME] - Contrast & Accessibility Checker fi"
type textarea "*"
type input "[PERSON_NAME] - Contrast & Accessibility Checker fig"
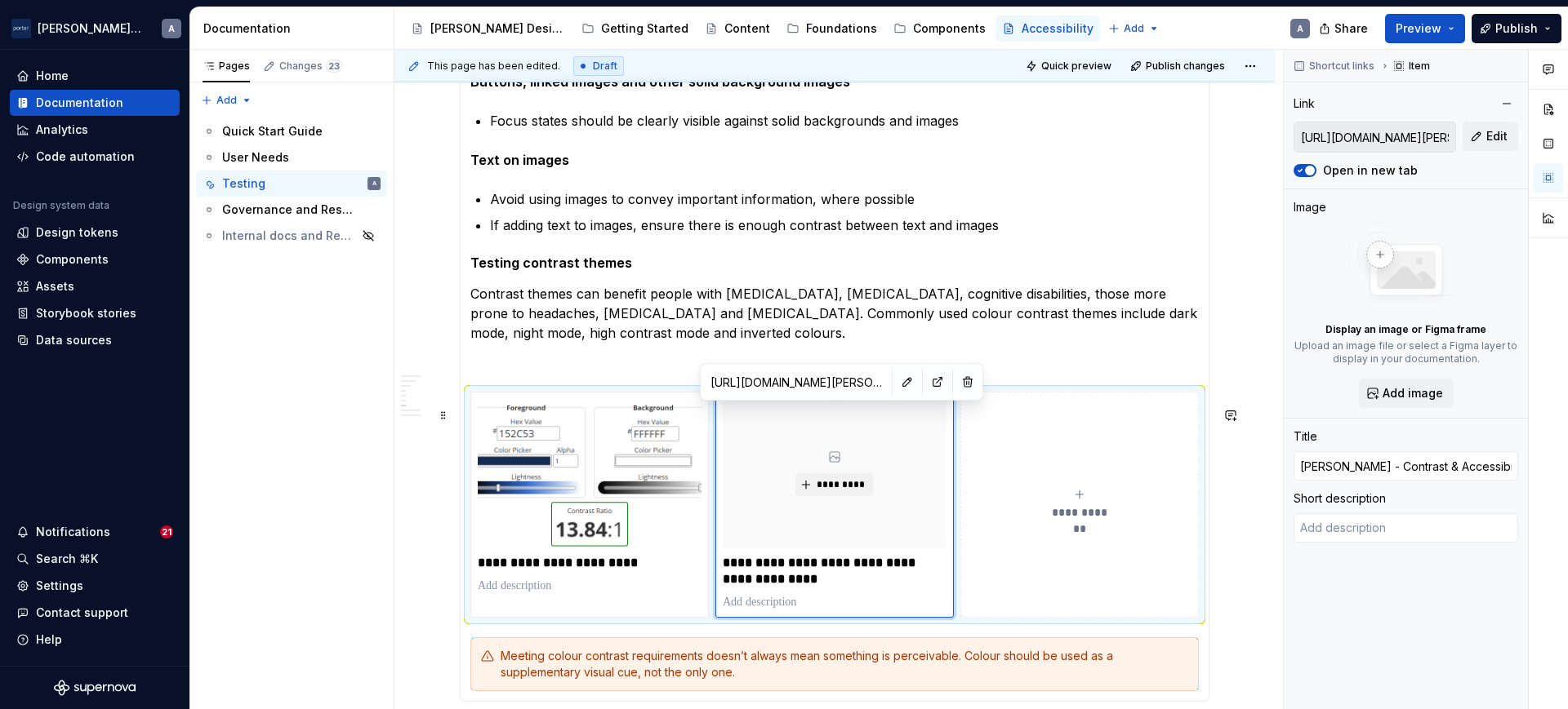
type textarea "*"
type input "[PERSON_NAME] - Contrast & Accessibility Checker figm"
type textarea "*"
type input "[PERSON_NAME] - Contrast & Accessibility Checker figma"
type textarea "*"
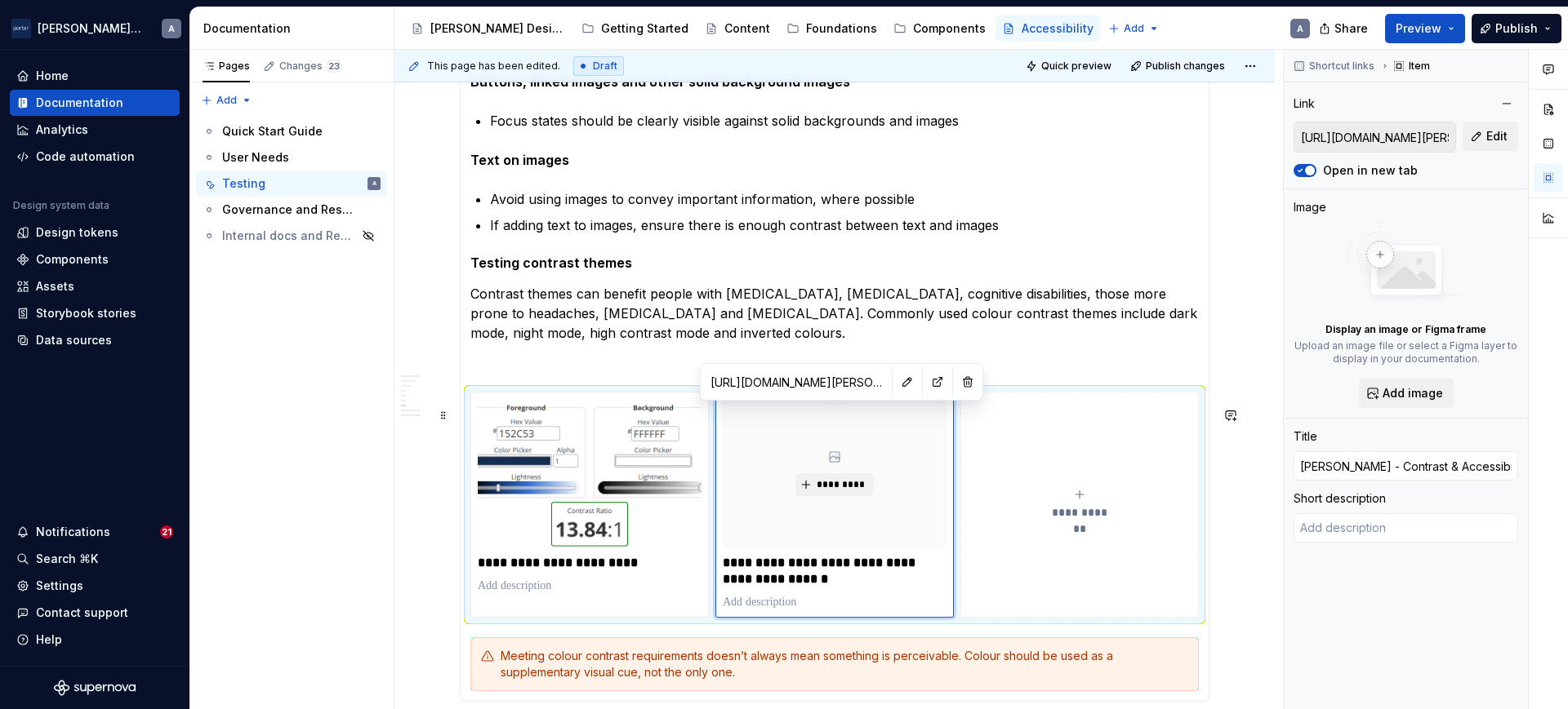
type input "[PERSON_NAME] - Contrast & Accessibility Checker figma"
type textarea "*"
type input "[PERSON_NAME] - Contrast & Accessibility Checker figma p"
type textarea "*"
type input "[PERSON_NAME] - Contrast & Accessibility Checker figma pl"
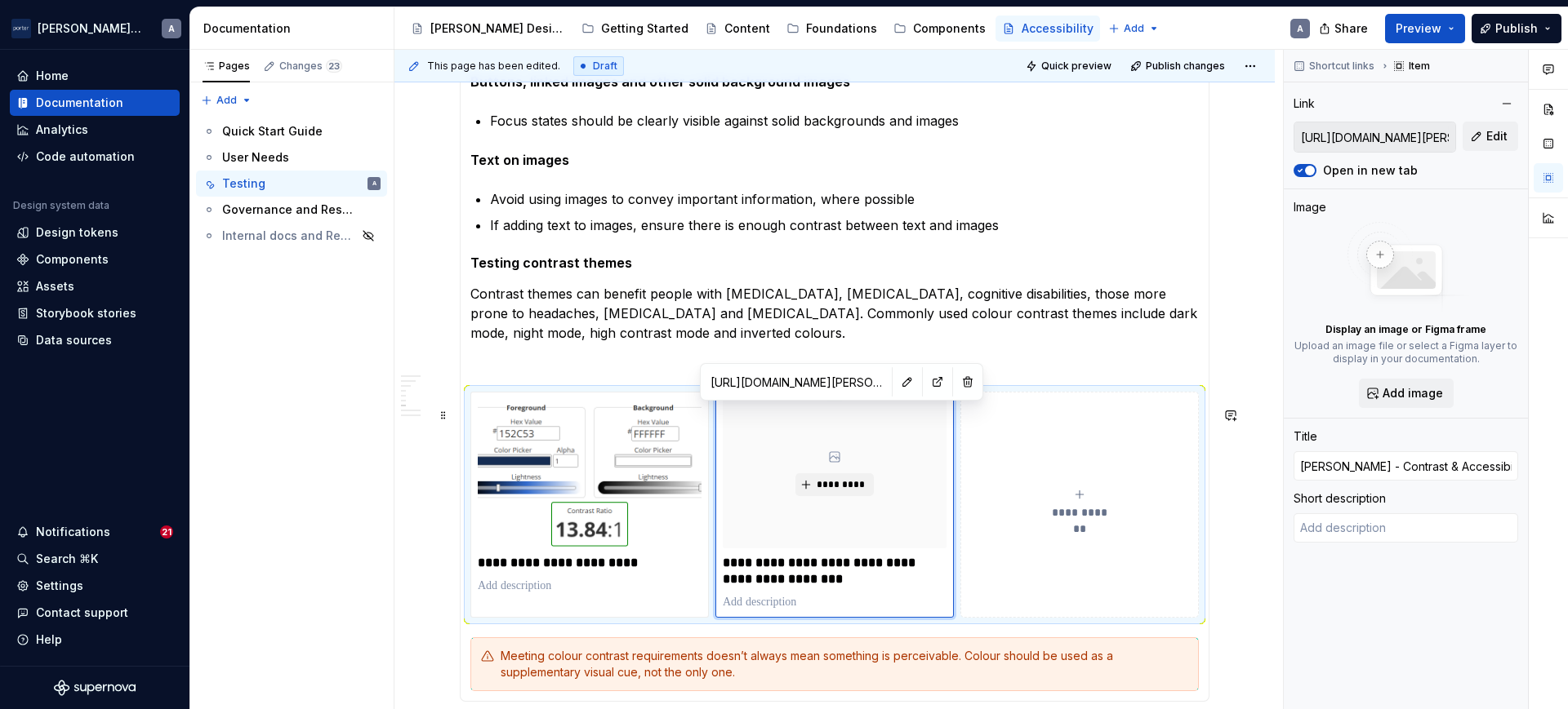
type textarea "*"
type input "[PERSON_NAME] - Contrast & Accessibility Checker figma plu"
type textarea "*"
type input "[PERSON_NAME] - Contrast & Accessibility Checker figma pl"
type textarea "*"
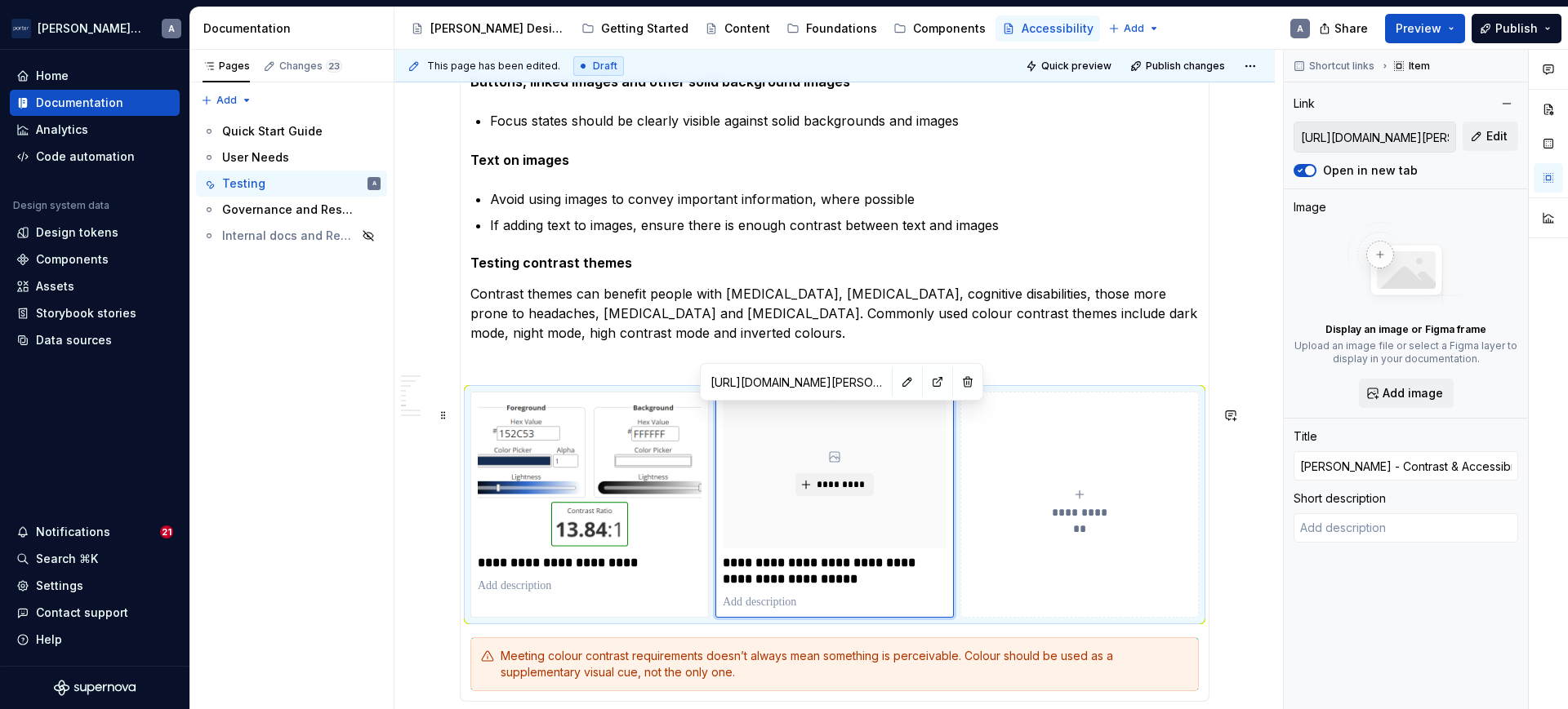
type input "[PERSON_NAME] - Contrast & Accessibility Checker figma p"
type textarea "*"
type input "[PERSON_NAME] - Contrast & Accessibility Checker figma"
type textarea "*"
type input "[PERSON_NAME] - Contrast & Accessibility Checker figma"
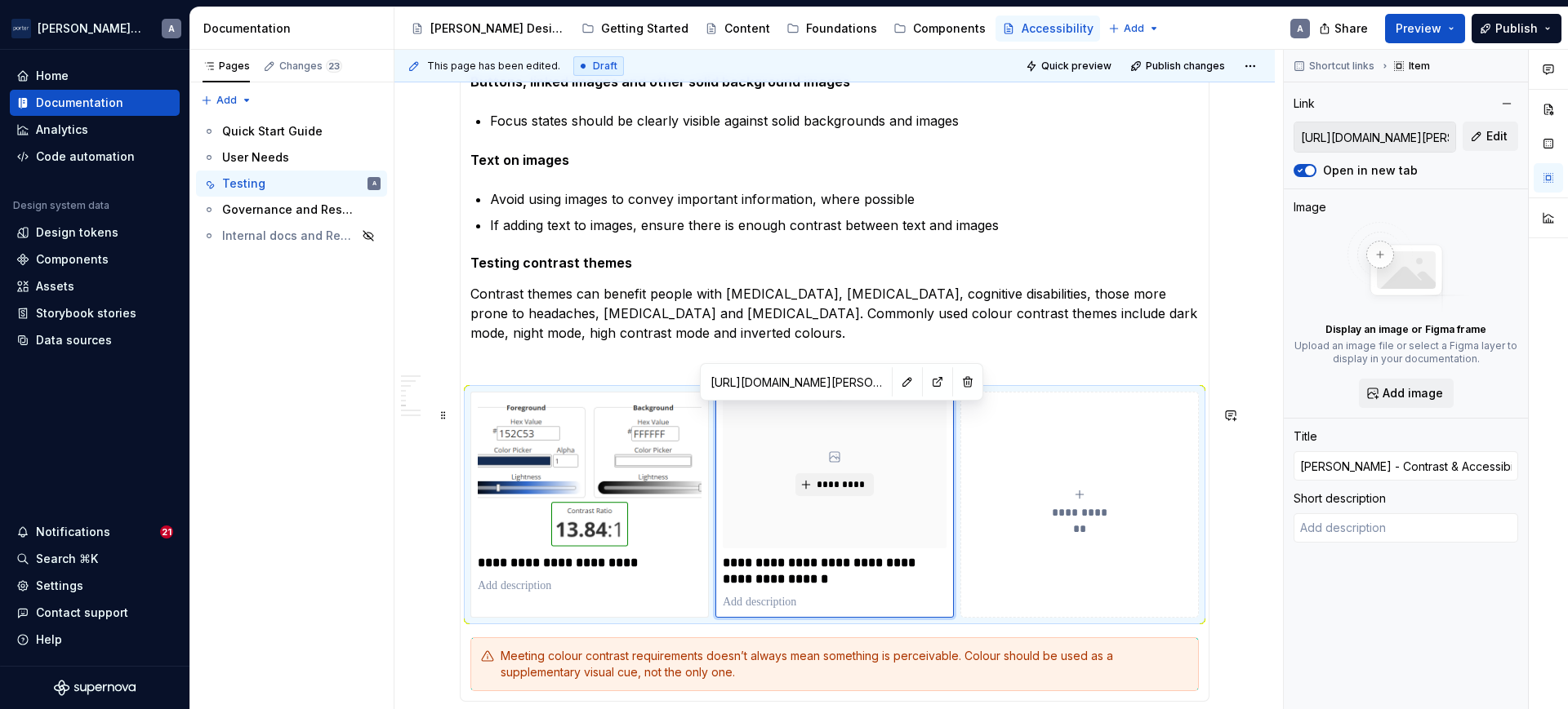
type textarea "*"
type input "[PERSON_NAME] - Contrast & Accessibility Checker figm"
type textarea "*"
type input "[PERSON_NAME] - Contrast & Accessibility Checker fig"
type textarea "*"
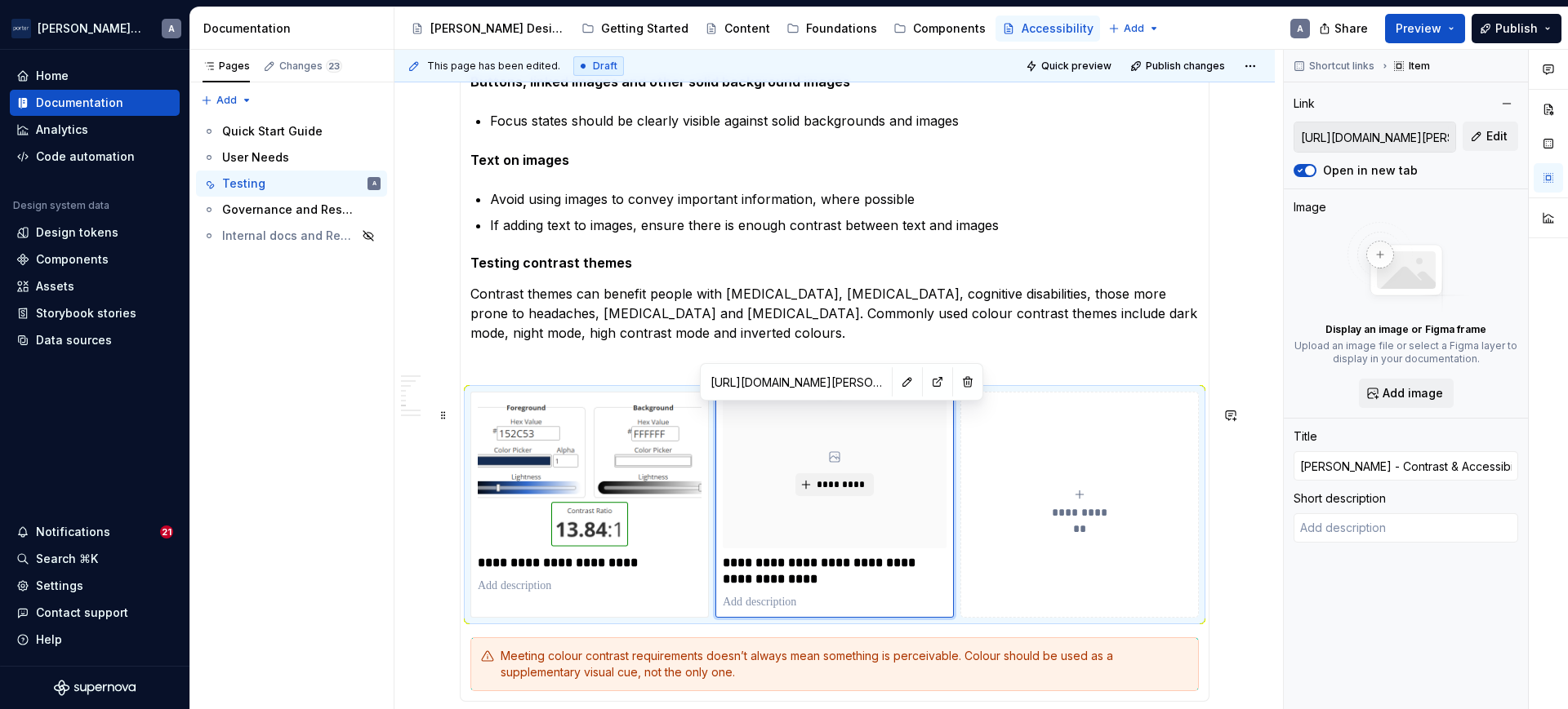
type input "[PERSON_NAME] - Contrast & Accessibility Checker fi"
type textarea "*"
type input "[PERSON_NAME] - Contrast & Accessibility Checker f"
type textarea "*"
type input "[PERSON_NAME] - Contrast & Accessibility Checker"
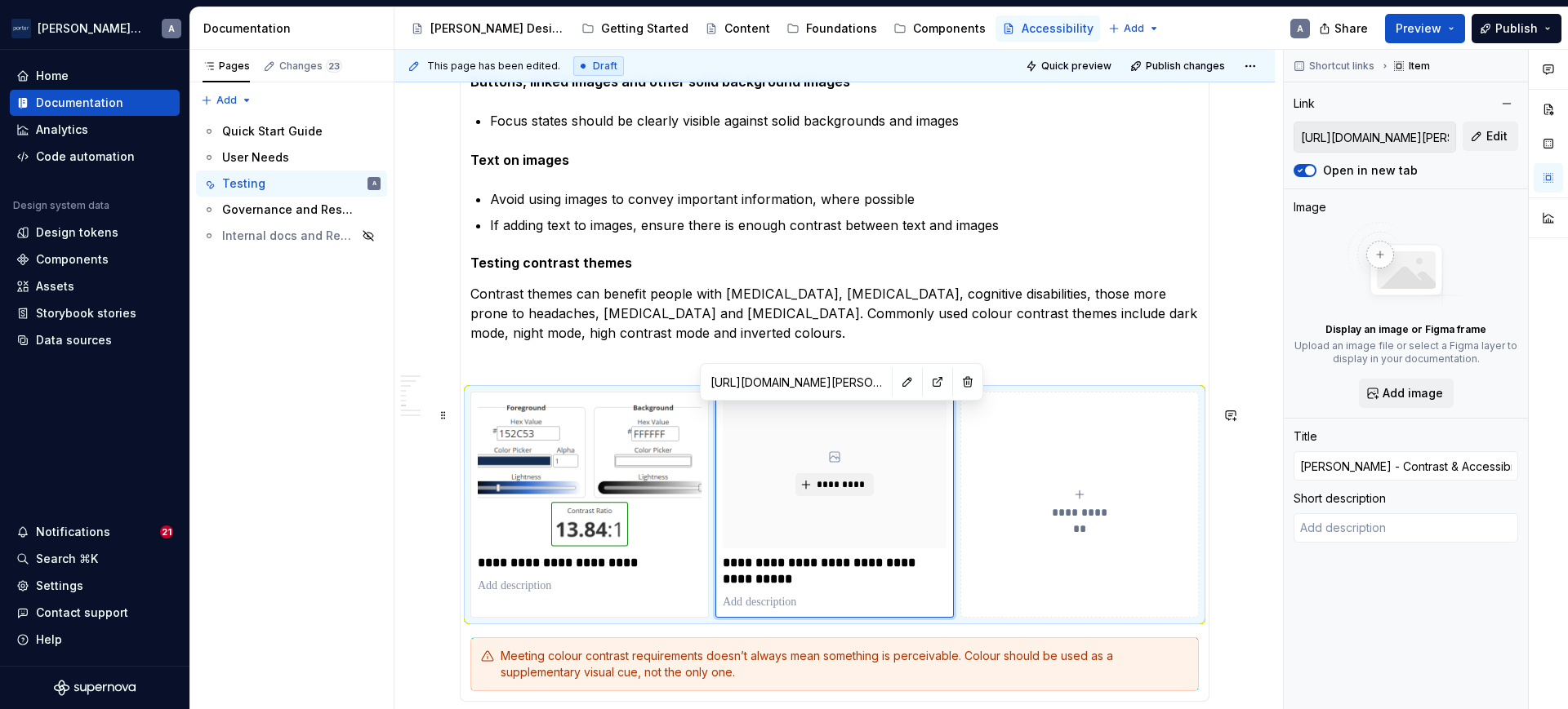
type textarea "*"
type input "[PERSON_NAME] - Contrast & Accessibility Checker f"
type textarea "*"
type input "[PERSON_NAME] - Contrast & Accessibility Checker fi"
type textarea "*"
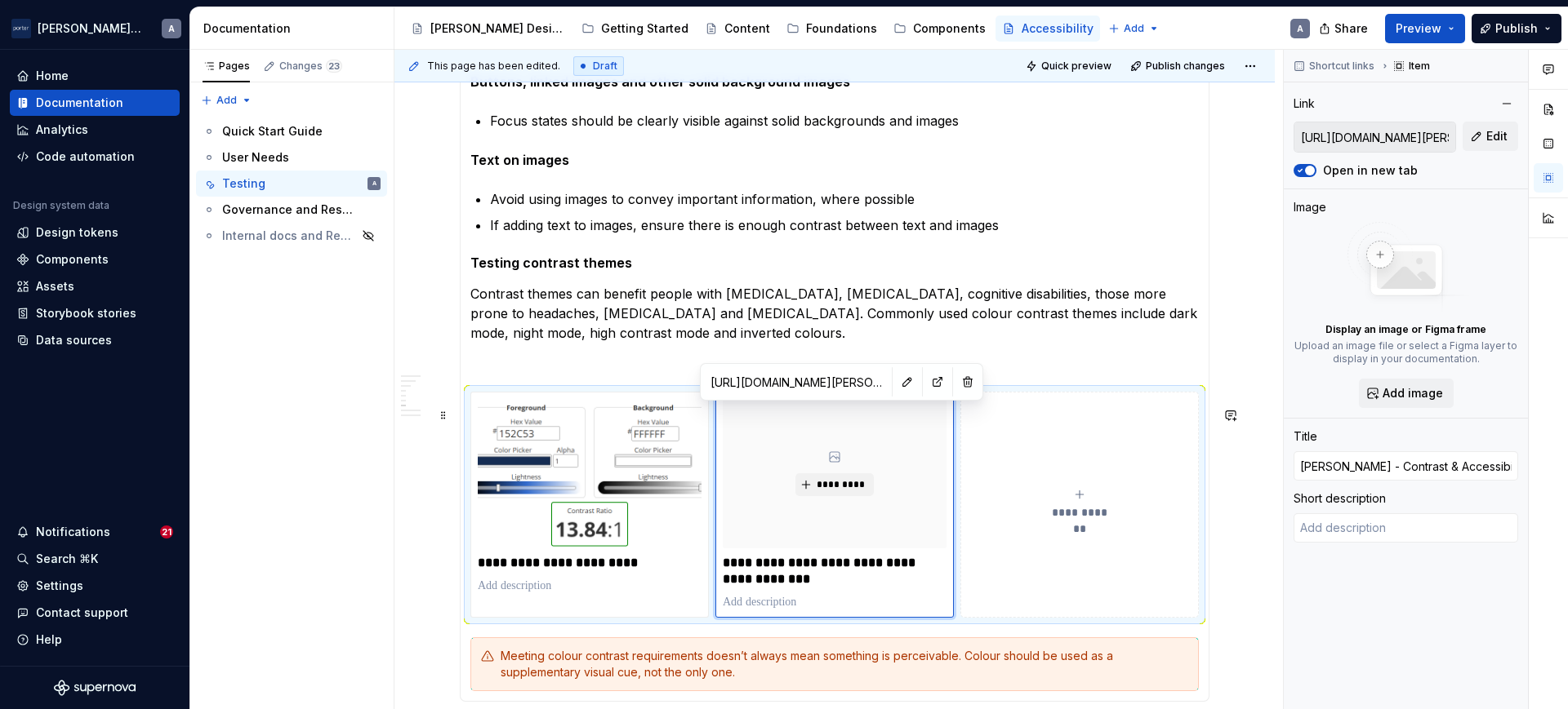
type input "[PERSON_NAME] - Contrast & Accessibility Checker fig"
type textarea "*"
type input "[PERSON_NAME] - Contrast & Accessibility Checker figm"
type textarea "*"
type input "[PERSON_NAME] - Contrast & Accessibility Checker figma"
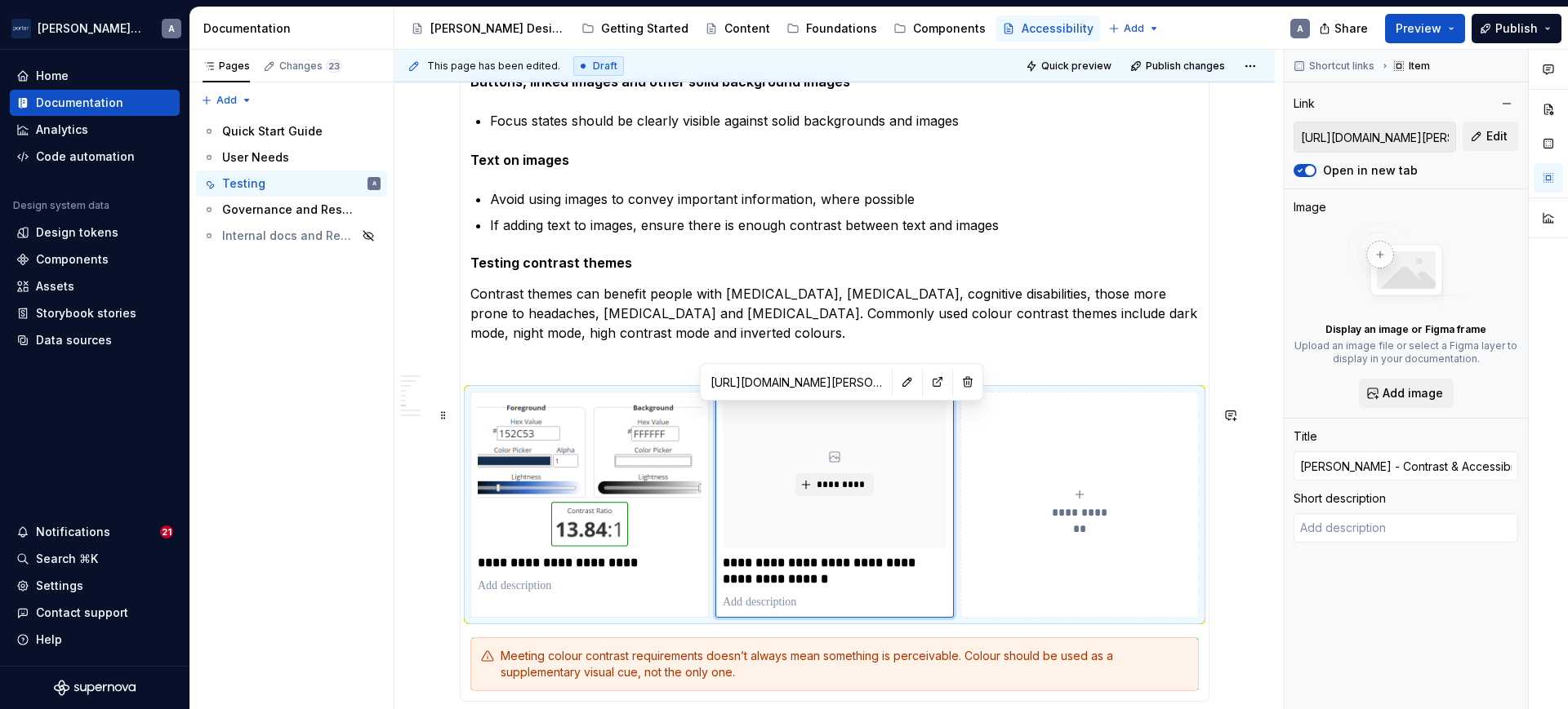
type textarea "*"
type input "[PERSON_NAME] - Contrast & Accessibility Checker figm"
type textarea "*"
type input "[PERSON_NAME] - Contrast & Accessibility Checker fig"
type textarea "*"
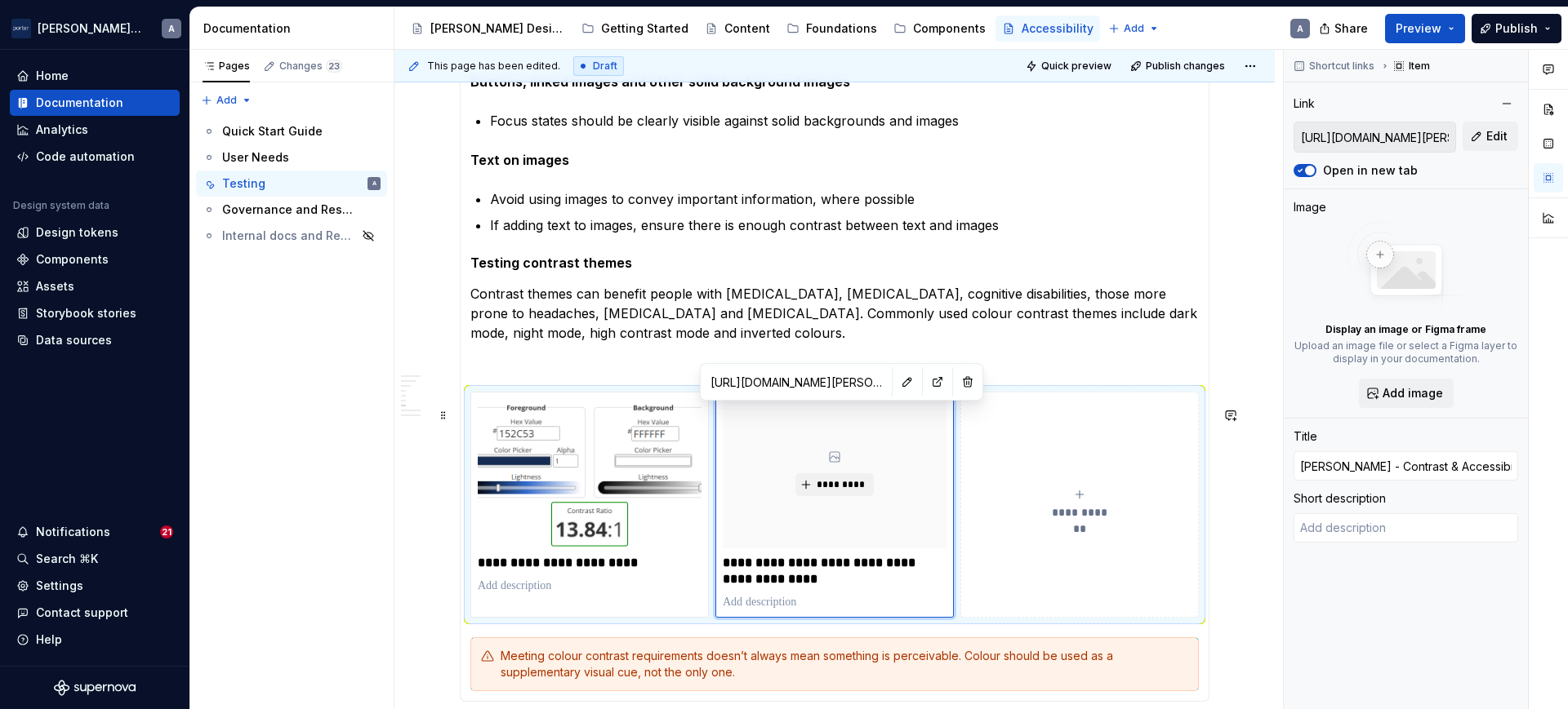
type input "[PERSON_NAME] - Contrast & Accessibility Checker fi"
type textarea "*"
type input "[PERSON_NAME] - Contrast & Accessibility Checker f"
type textarea "*"
type input "[PERSON_NAME] - Contrast & Accessibility Checker"
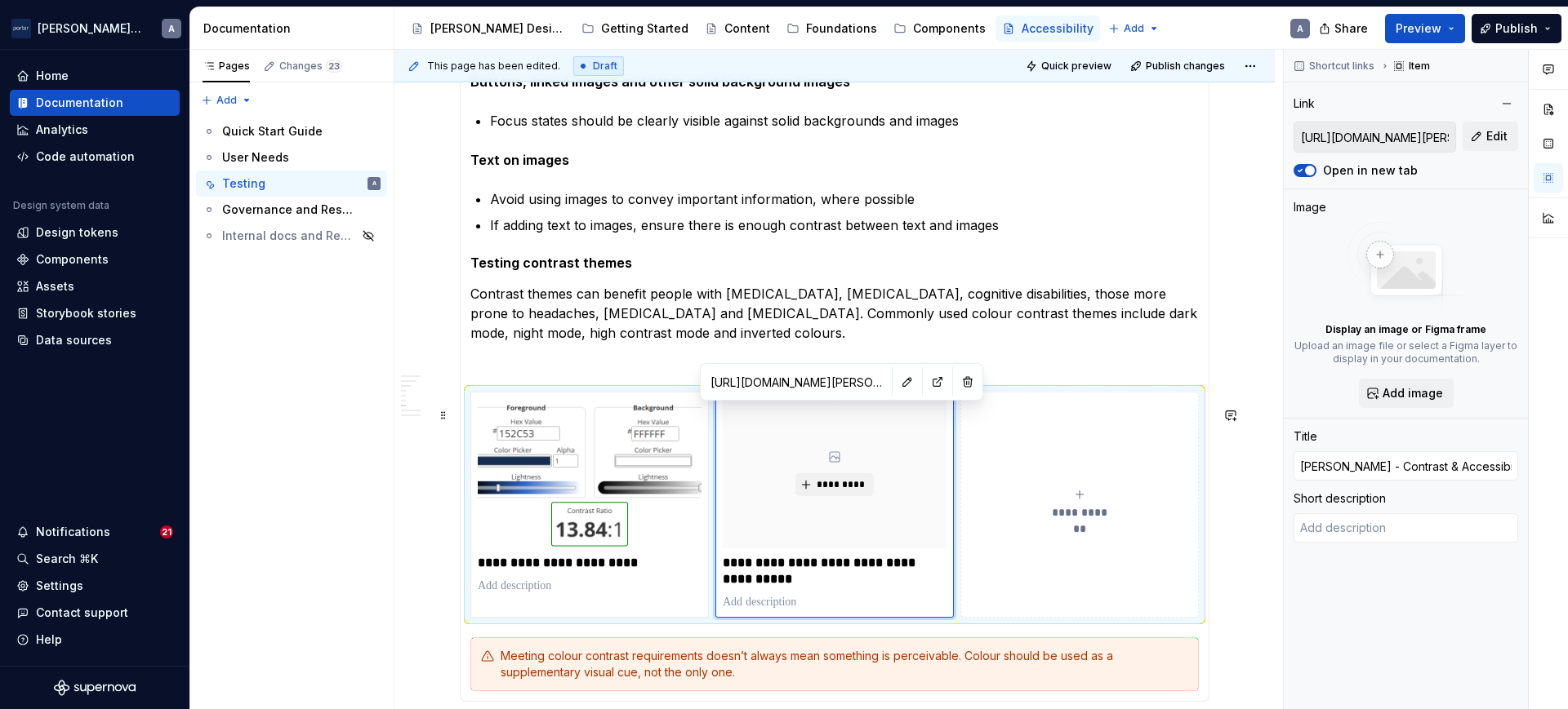
click at [756, 578] on p "**********" at bounding box center [833, 571] width 223 height 32
type textarea "*"
type input "[PERSON_NAME] - Contrast & Accessibility Checker"
type textarea "*"
type input "[PERSON_NAME] ( - Contrast & Accessibility Checker"
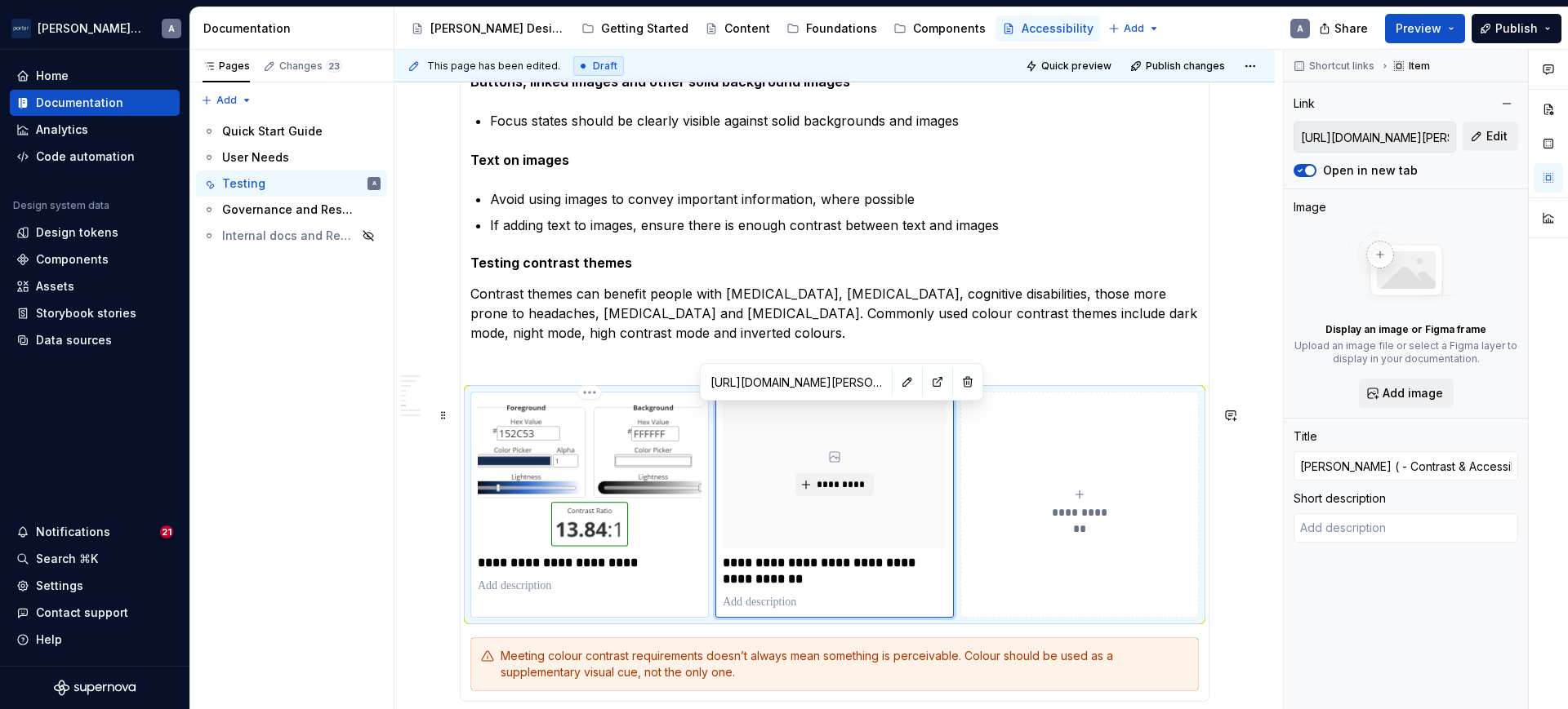
type textarea "*"
type input "[PERSON_NAME] (F - Contrast & Accessibility Checker"
type textarea "*"
type input "[PERSON_NAME] (Fi - Contrast & Accessibility Checker"
type textarea "*"
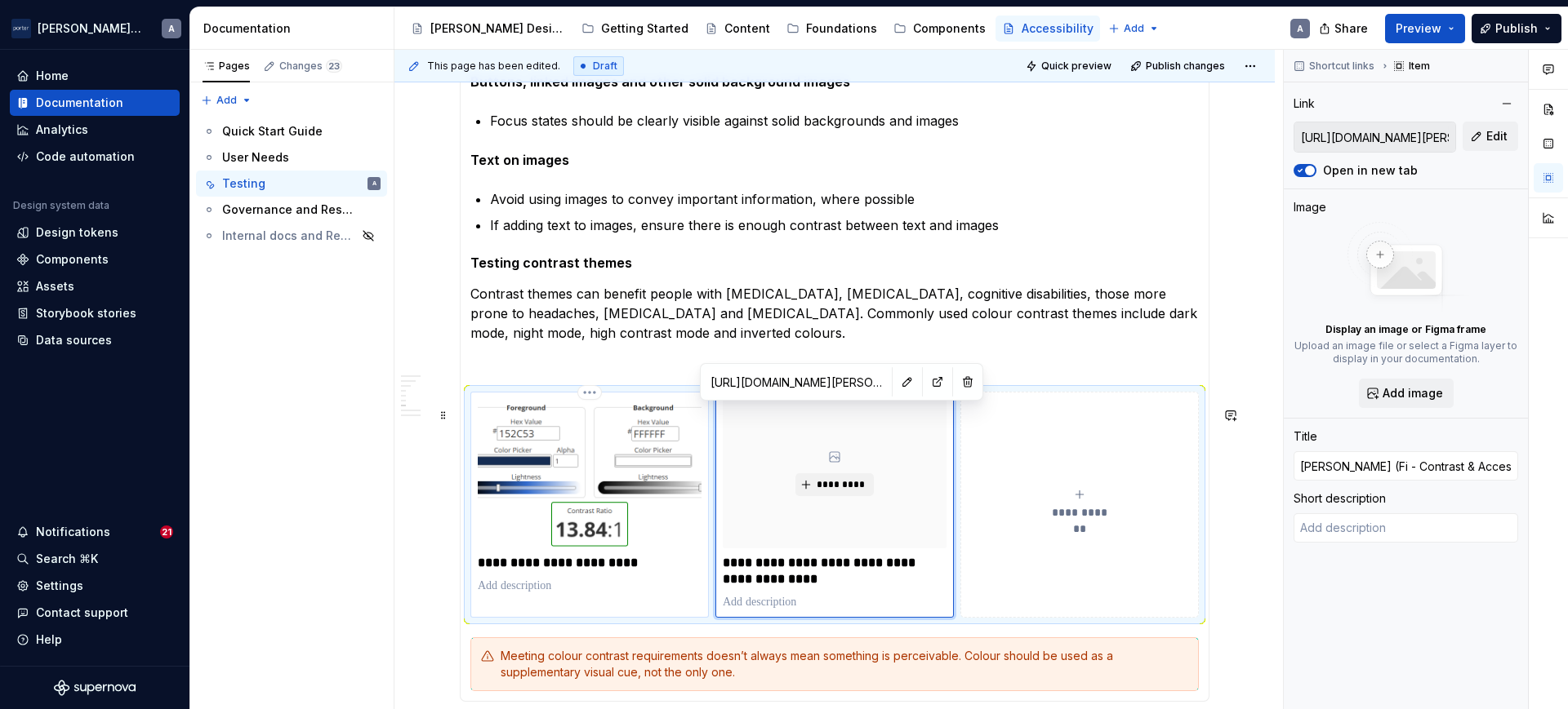
type input "[PERSON_NAME] (Fig - Contrast & Accessibility Checker"
type textarea "*"
type input "[PERSON_NAME] (Figm - Contrast & Accessibility Checker"
type textarea "*"
type input "[PERSON_NAME] (Figma - Contrast & Accessibility Checker"
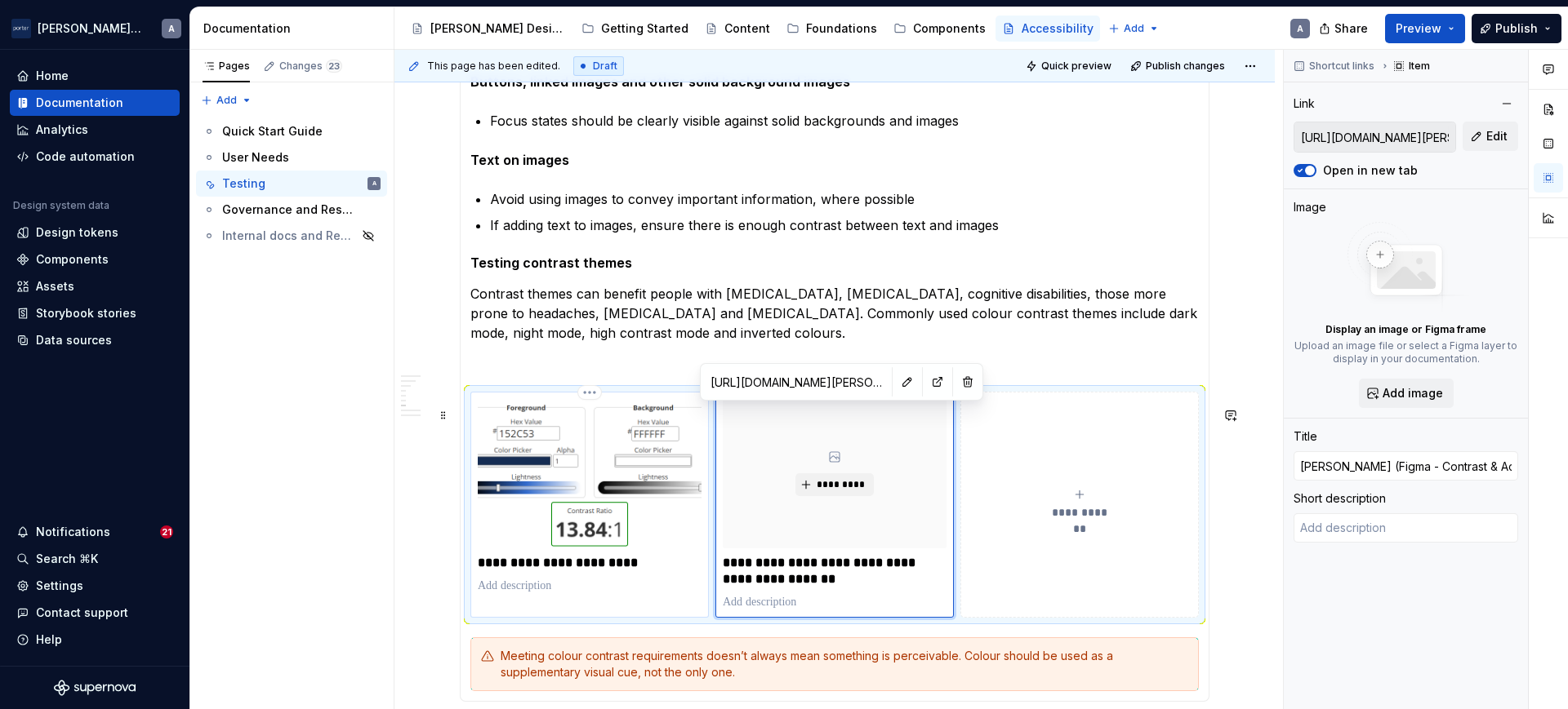
type textarea "*"
type input "[PERSON_NAME] (Figma - Contrast & Accessibility Checker"
type textarea "*"
type input "[PERSON_NAME] (Figma p - Contrast & Accessibility Checker"
type textarea "*"
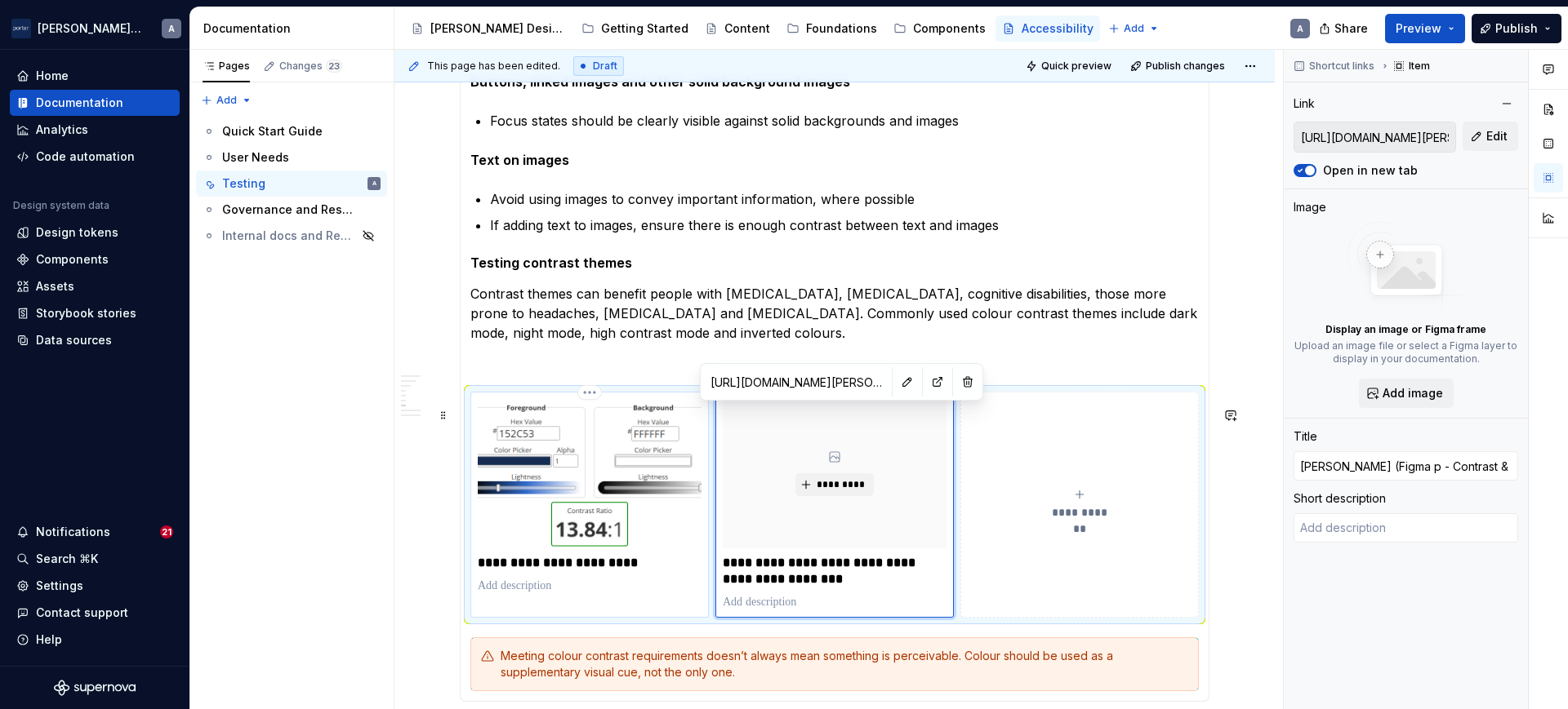
type input "[PERSON_NAME] (Figma pl - Contrast & Accessibility Checker"
type textarea "*"
type input "[PERSON_NAME] (Figma plu - Contrast & Accessibility Checker"
type textarea "*"
type input "[PERSON_NAME] (Figma plug - Contrast & Accessibility Checker"
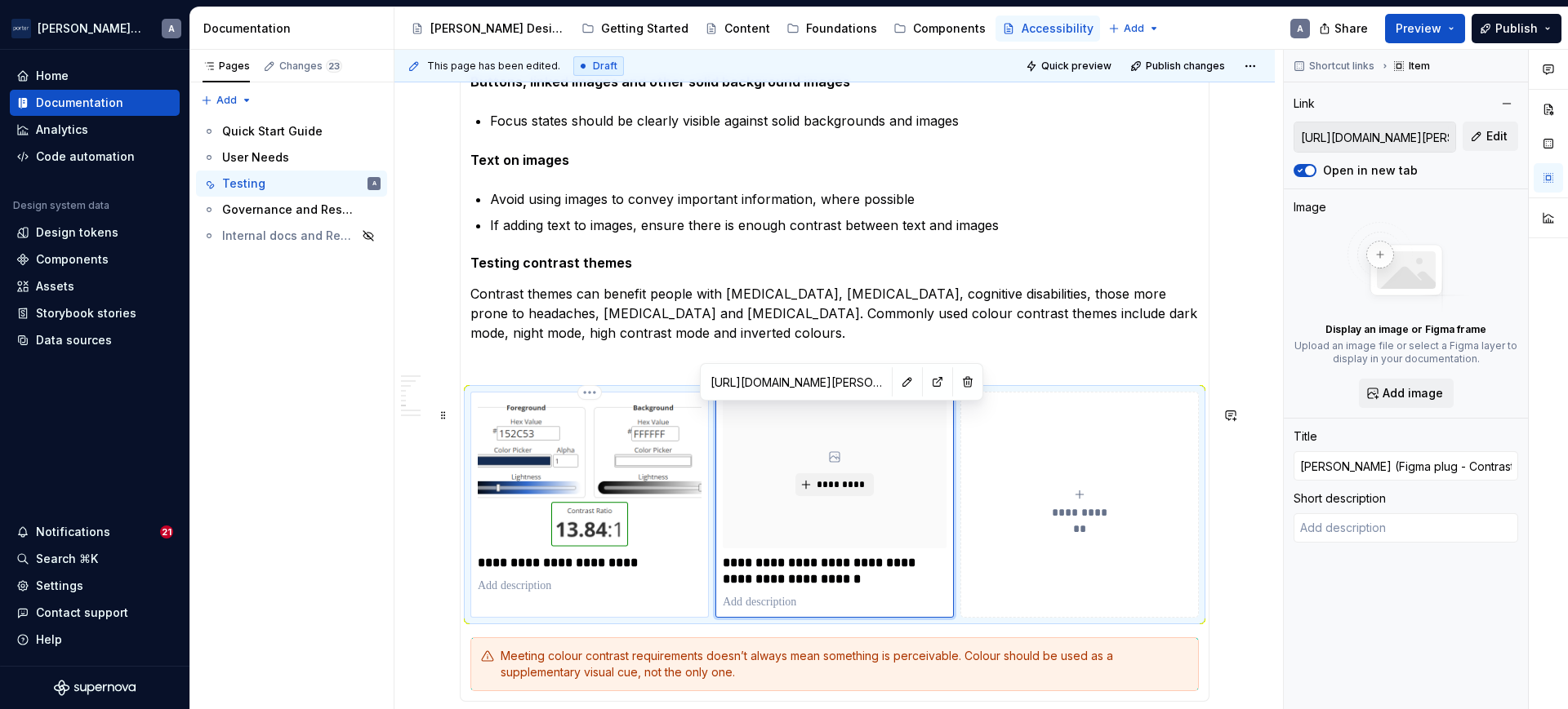
type textarea "*"
type input "[PERSON_NAME] (Figma plugi - Contrast & Accessibility Checker"
type textarea "*"
type input "[PERSON_NAME] (Figma plugin - Contrast & Accessibility Checker"
type textarea "*"
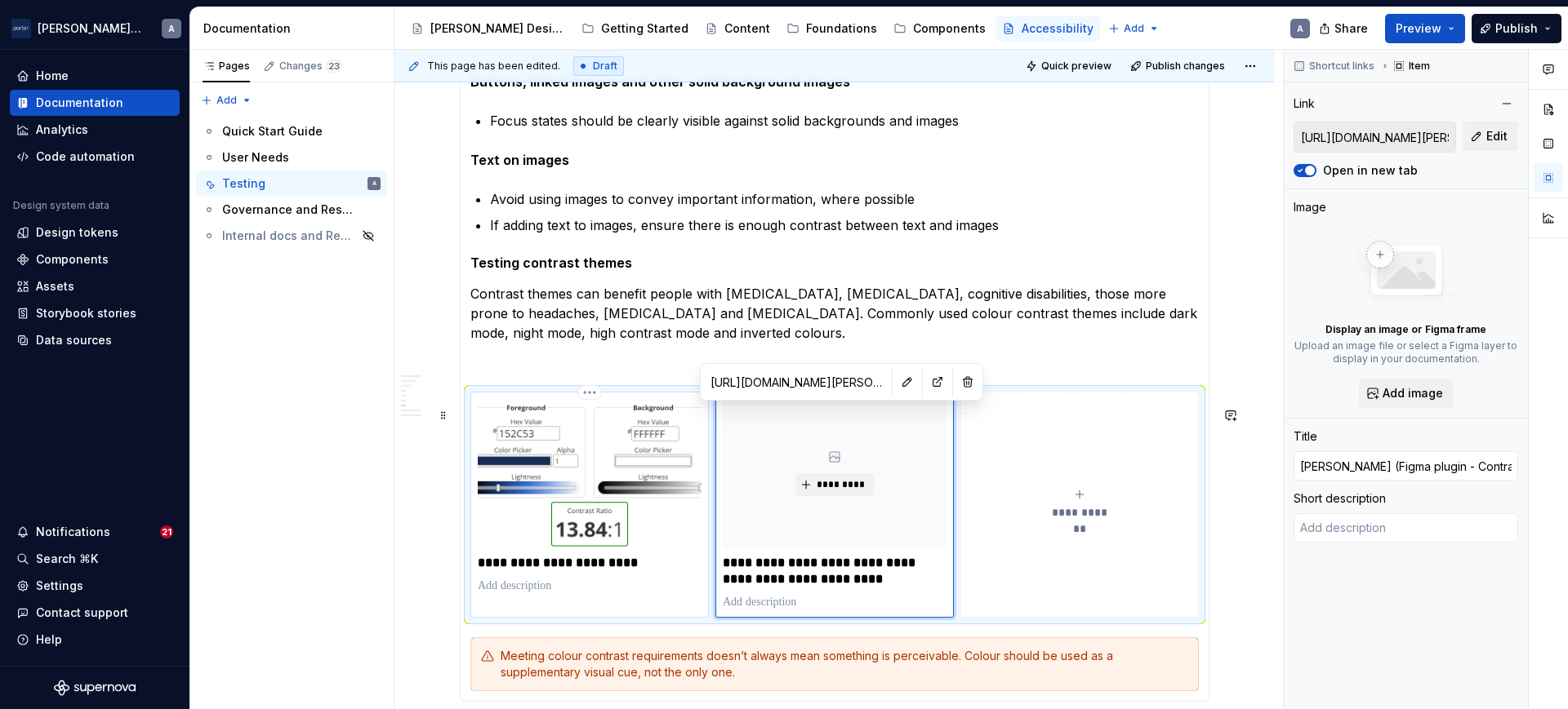
type input "[PERSON_NAME] (Figma plugin) - Contrast & Accessibility Checker"
drag, startPoint x: 1046, startPoint y: 341, endPoint x: 1048, endPoint y: 351, distance: 10.2
click at [1048, 343] on p "Contrast themes can benefit people with [MEDICAL_DATA], [MEDICAL_DATA], cogniti…" at bounding box center [834, 313] width 729 height 59
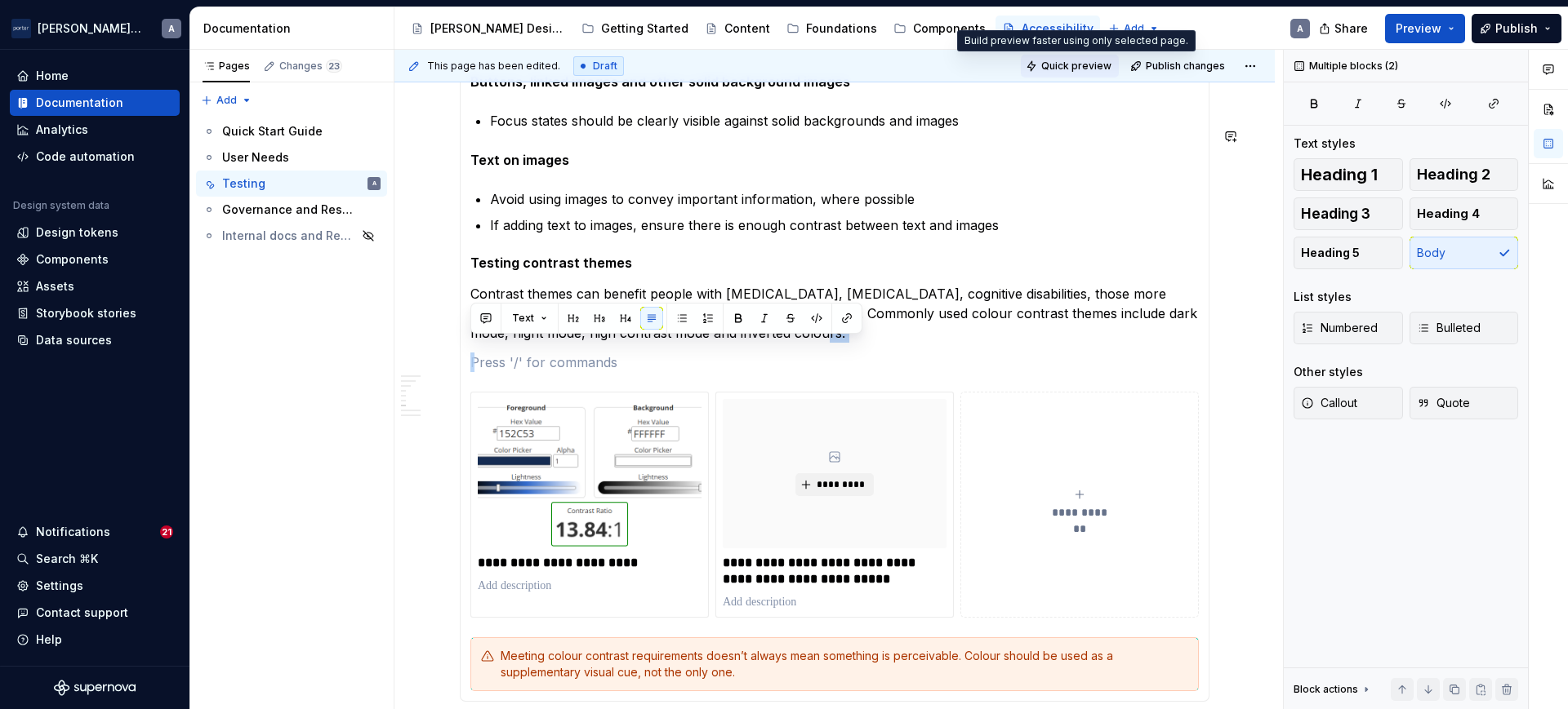
click at [1072, 59] on span "Quick preview" at bounding box center [1076, 65] width 70 height 13
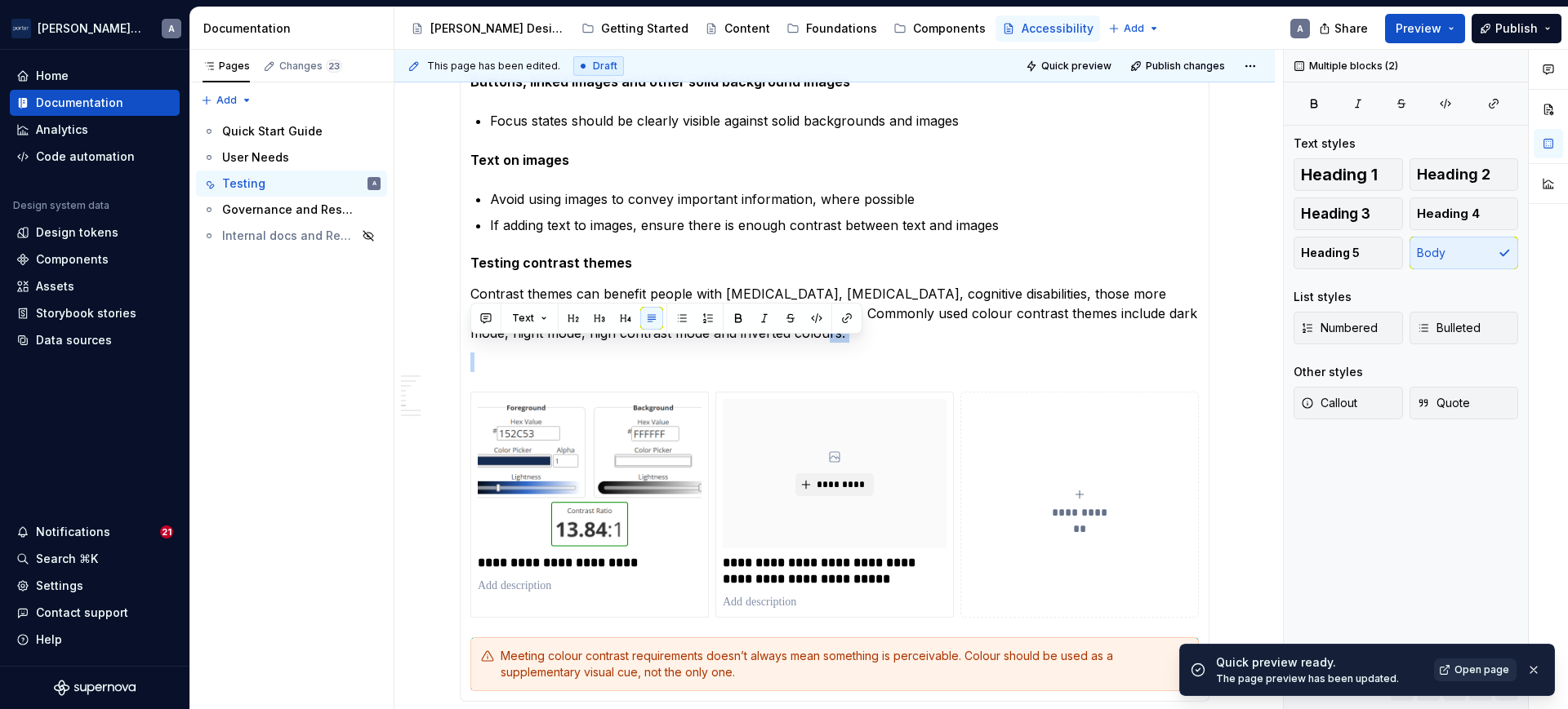
click at [1459, 675] on span "Open page" at bounding box center [1482, 670] width 55 height 13
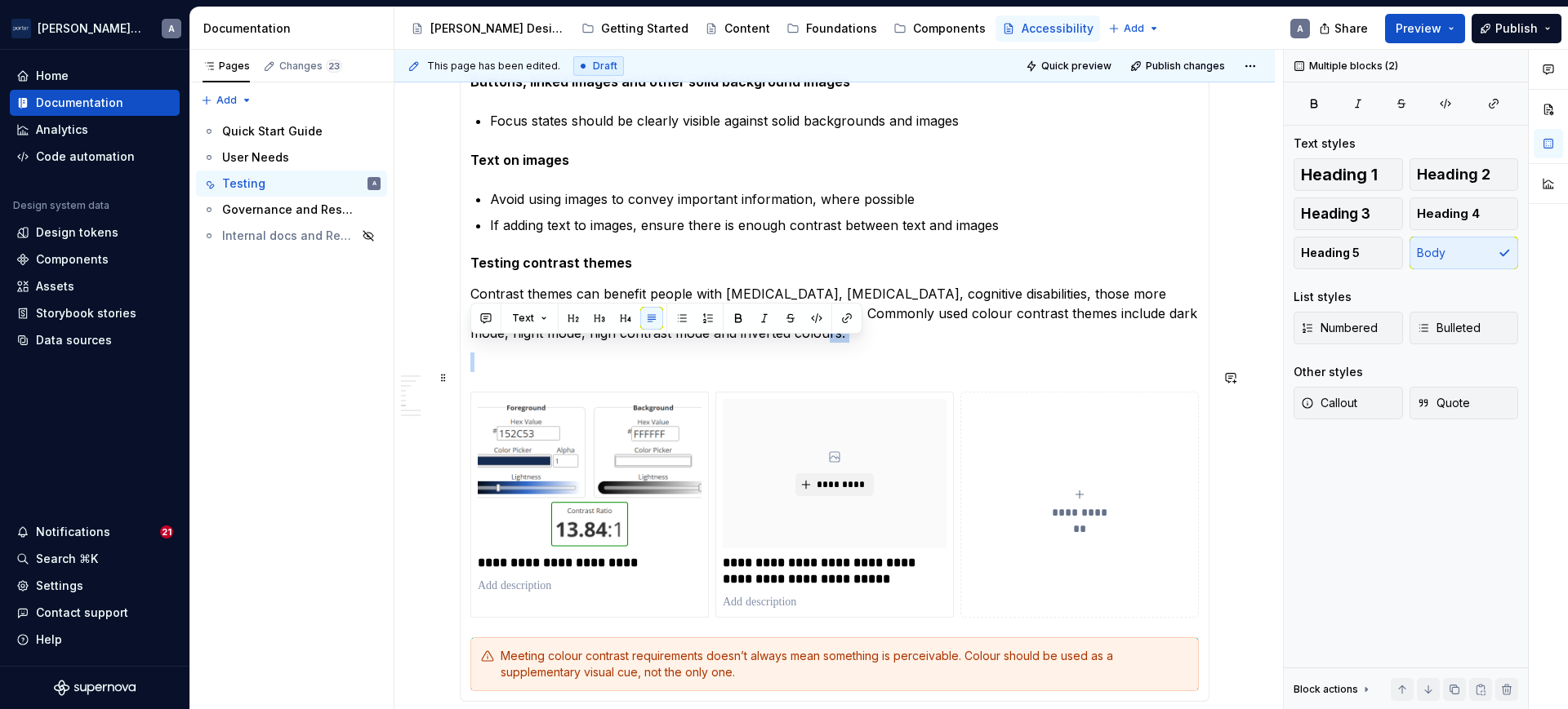
click at [1017, 367] on section-item-column "While colour is an important aspect to visual design, we should always be using…" at bounding box center [834, 83] width 729 height 1216
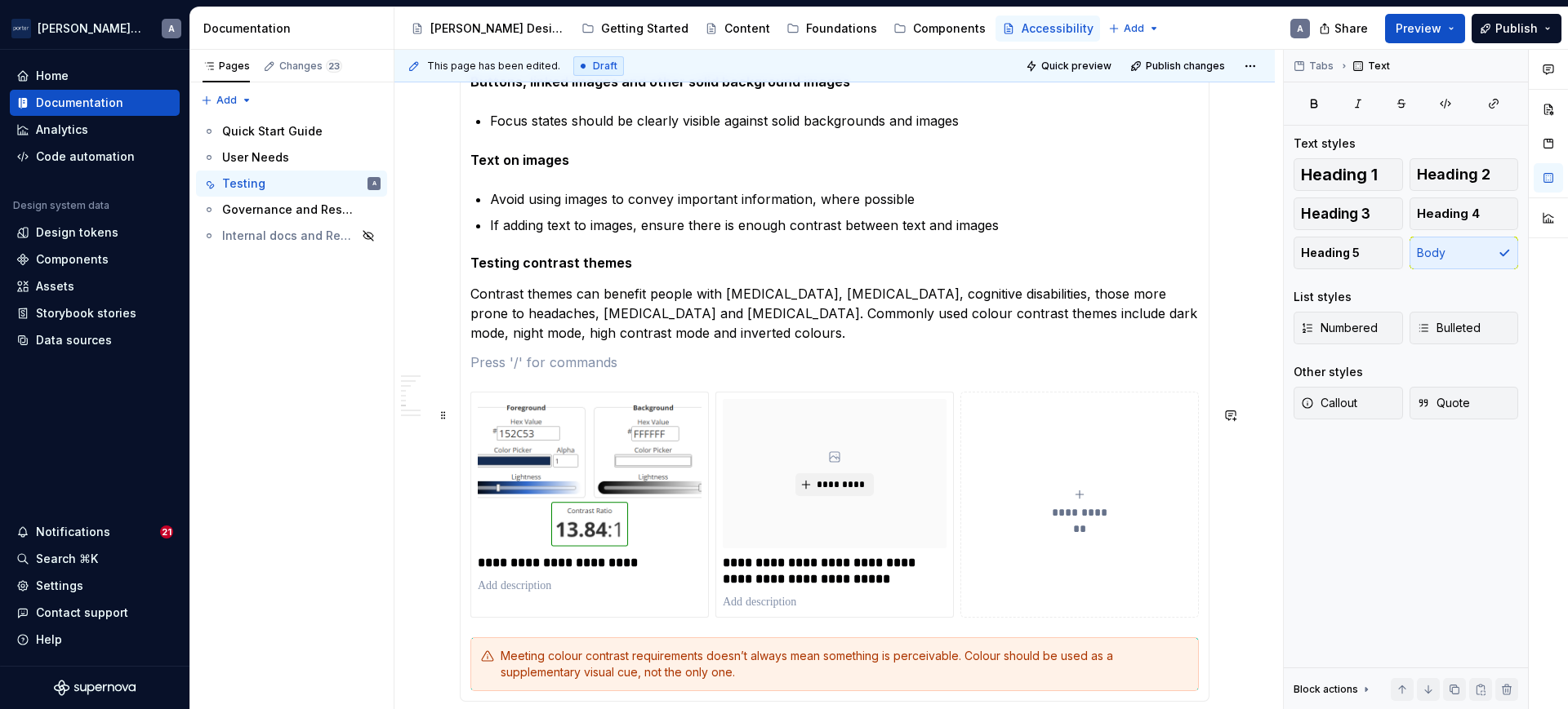
click at [1095, 506] on div "**********" at bounding box center [1080, 504] width 224 height 32
type textarea "*"
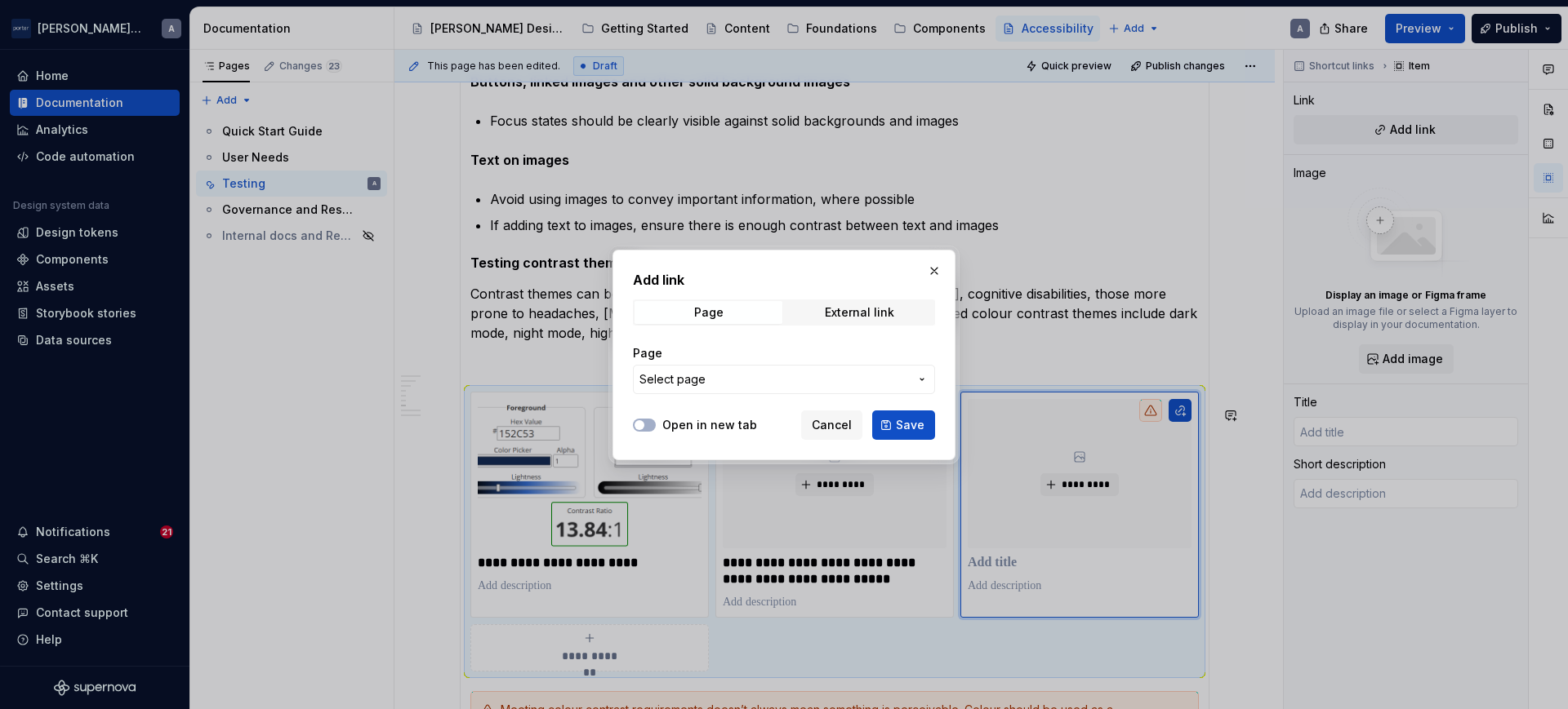
click at [871, 324] on div "Page External link" at bounding box center [784, 313] width 302 height 26
click at [870, 320] on span "External link" at bounding box center [859, 313] width 148 height 23
click at [766, 381] on input "URL" at bounding box center [784, 380] width 302 height 30
paste input "[URL][DOMAIN_NAME]"
type input "[URL][DOMAIN_NAME]"
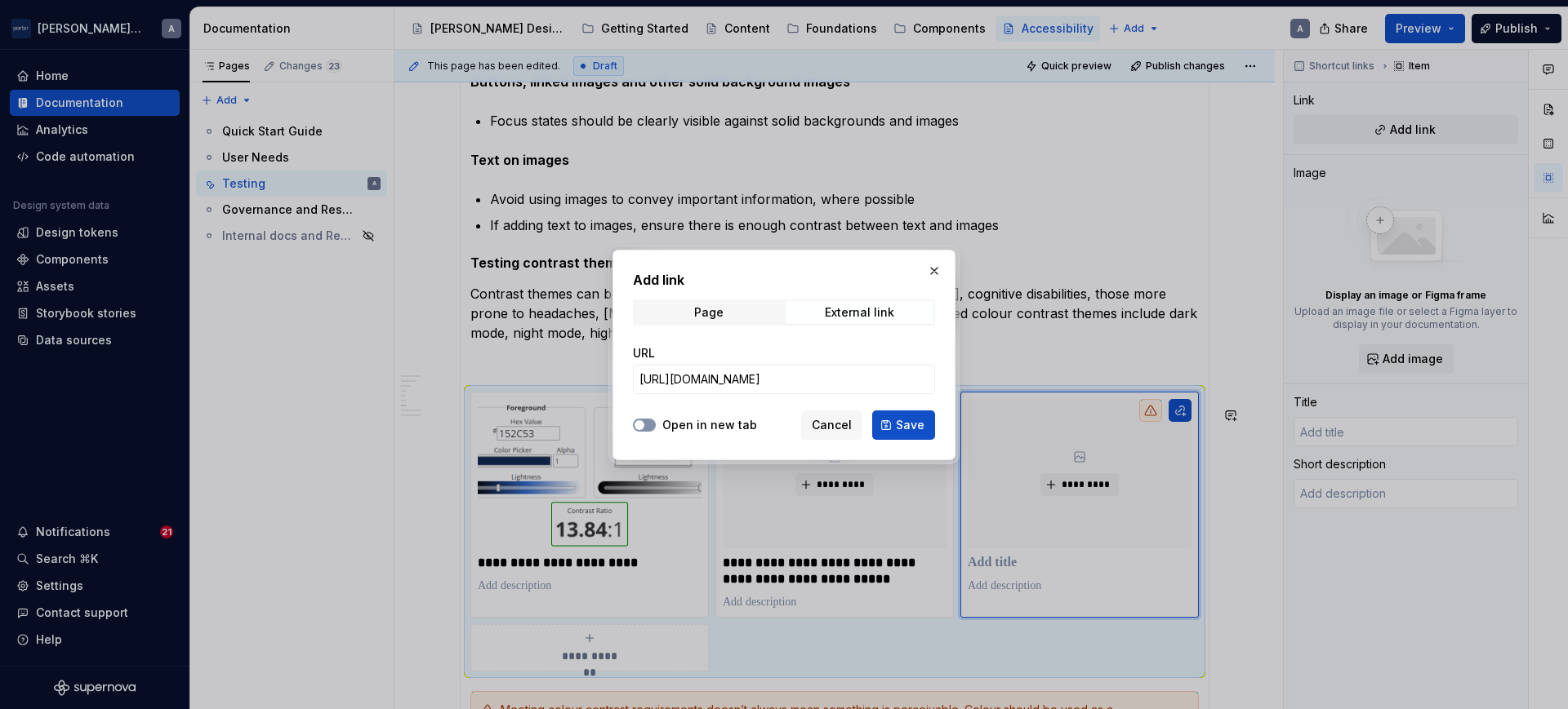
click at [641, 428] on span "button" at bounding box center [639, 424] width 10 height 10
click at [906, 422] on span "Save" at bounding box center [910, 425] width 29 height 17
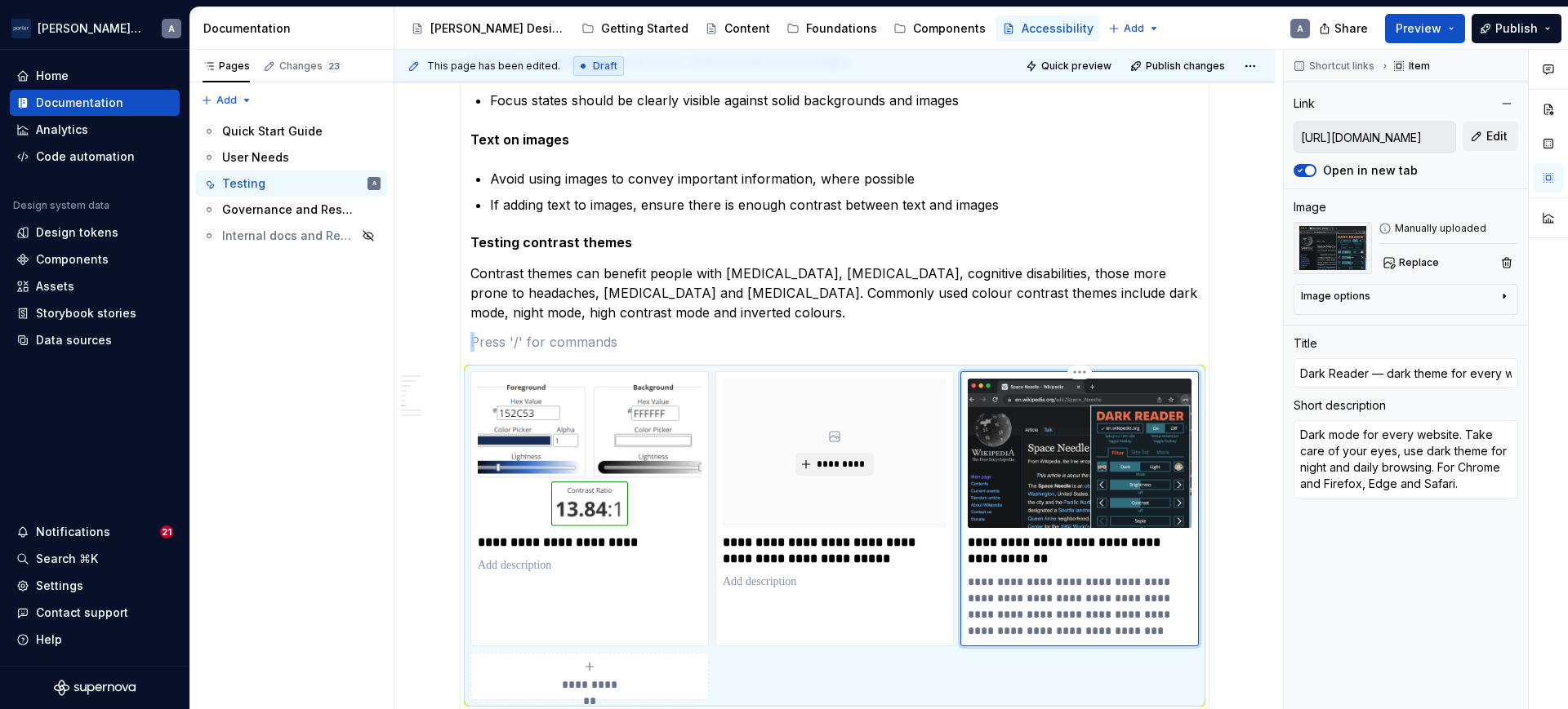
scroll to position [1554, 0]
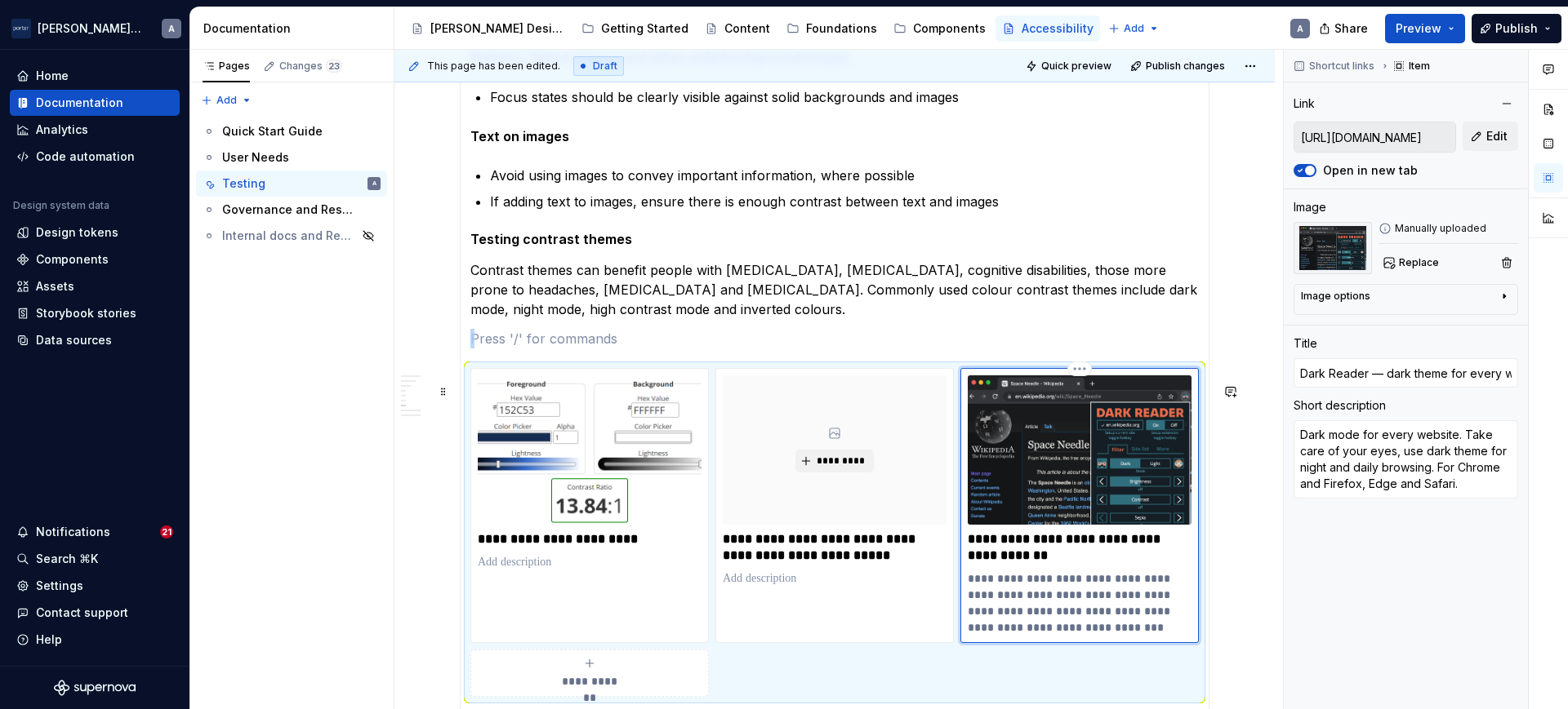
click at [1075, 616] on p "**********" at bounding box center [1079, 602] width 223 height 65
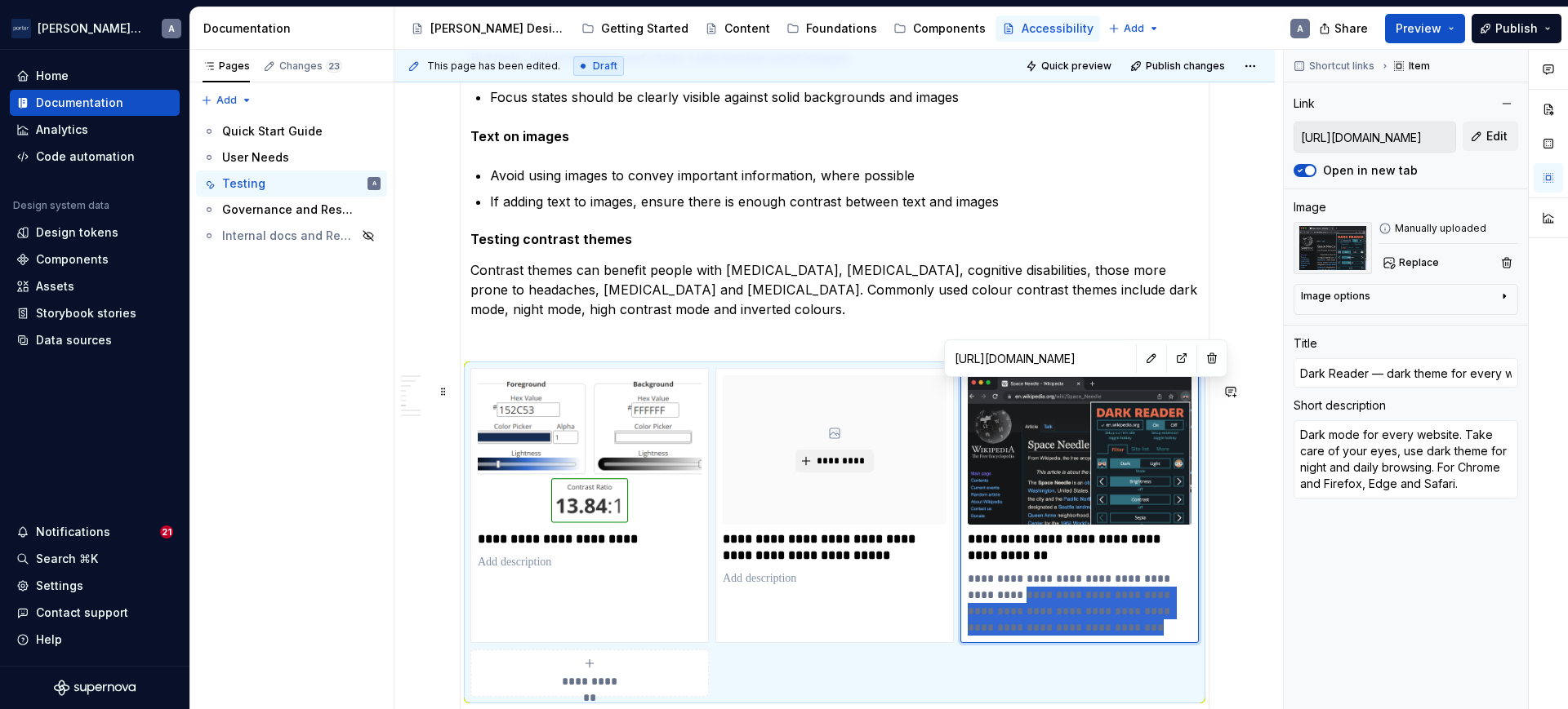
scroll to position [1555, 0]
drag, startPoint x: 1134, startPoint y: 645, endPoint x: 976, endPoint y: 587, distance: 168.3
click at [976, 587] on p "**********" at bounding box center [1079, 602] width 223 height 65
type textarea "*"
type textarea "D"
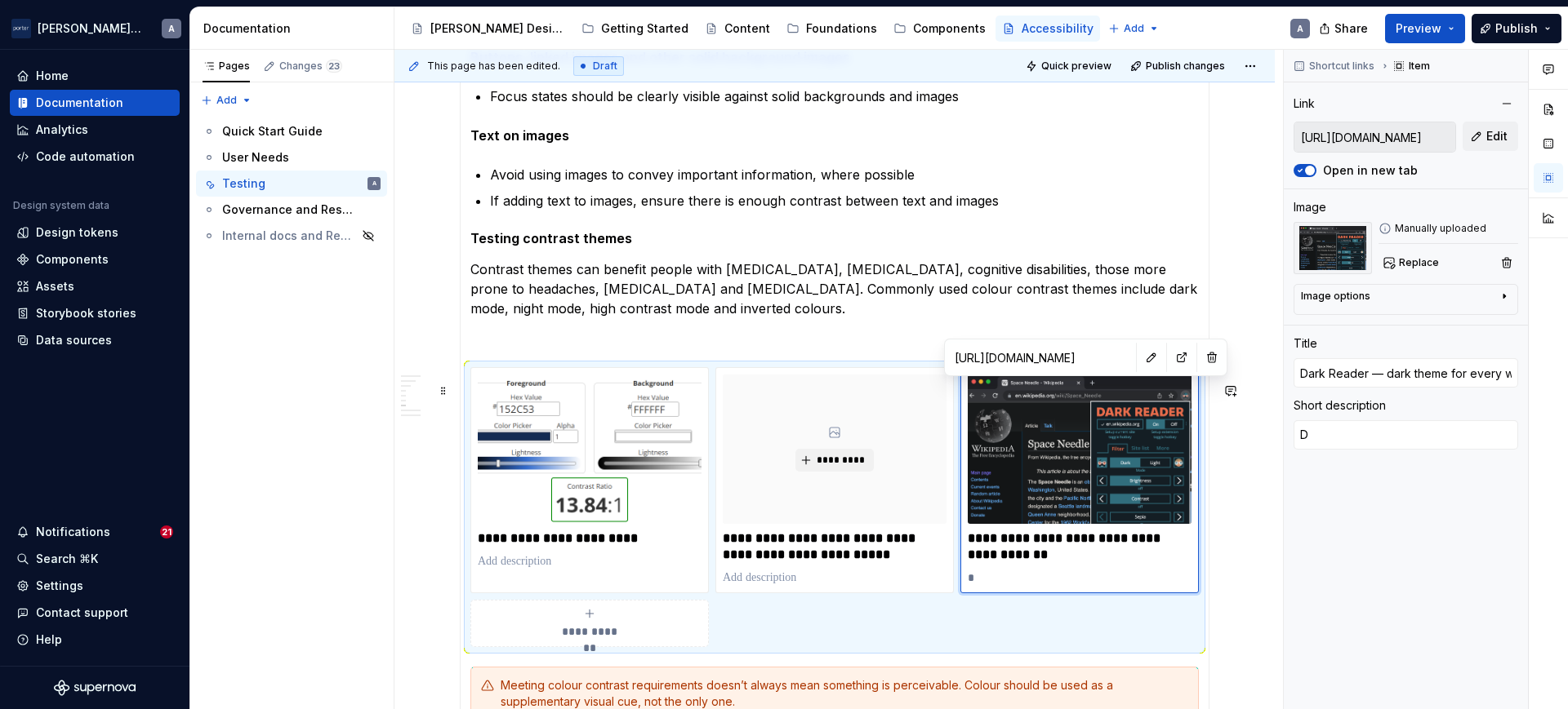
type textarea "*"
click at [1045, 553] on p "**********" at bounding box center [1079, 547] width 223 height 32
type textarea "*"
type input "Dark Reader — dark theme for every website"
type textarea "*"
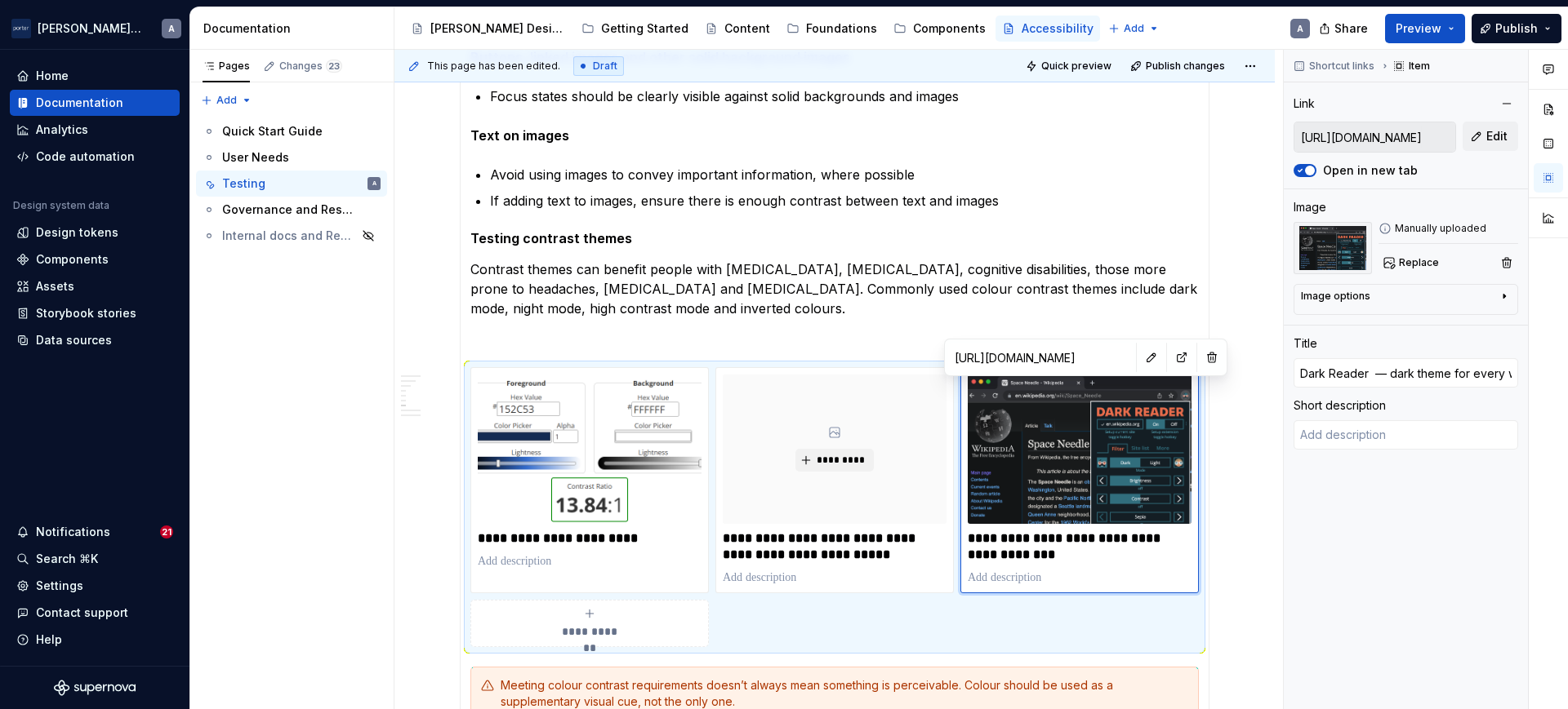
type input "Dark Reader ( — dark theme for every website"
type textarea "*"
type input "Dark Reader (b — dark theme for every website"
type textarea "*"
type input "Dark Reader (br — dark theme for every website"
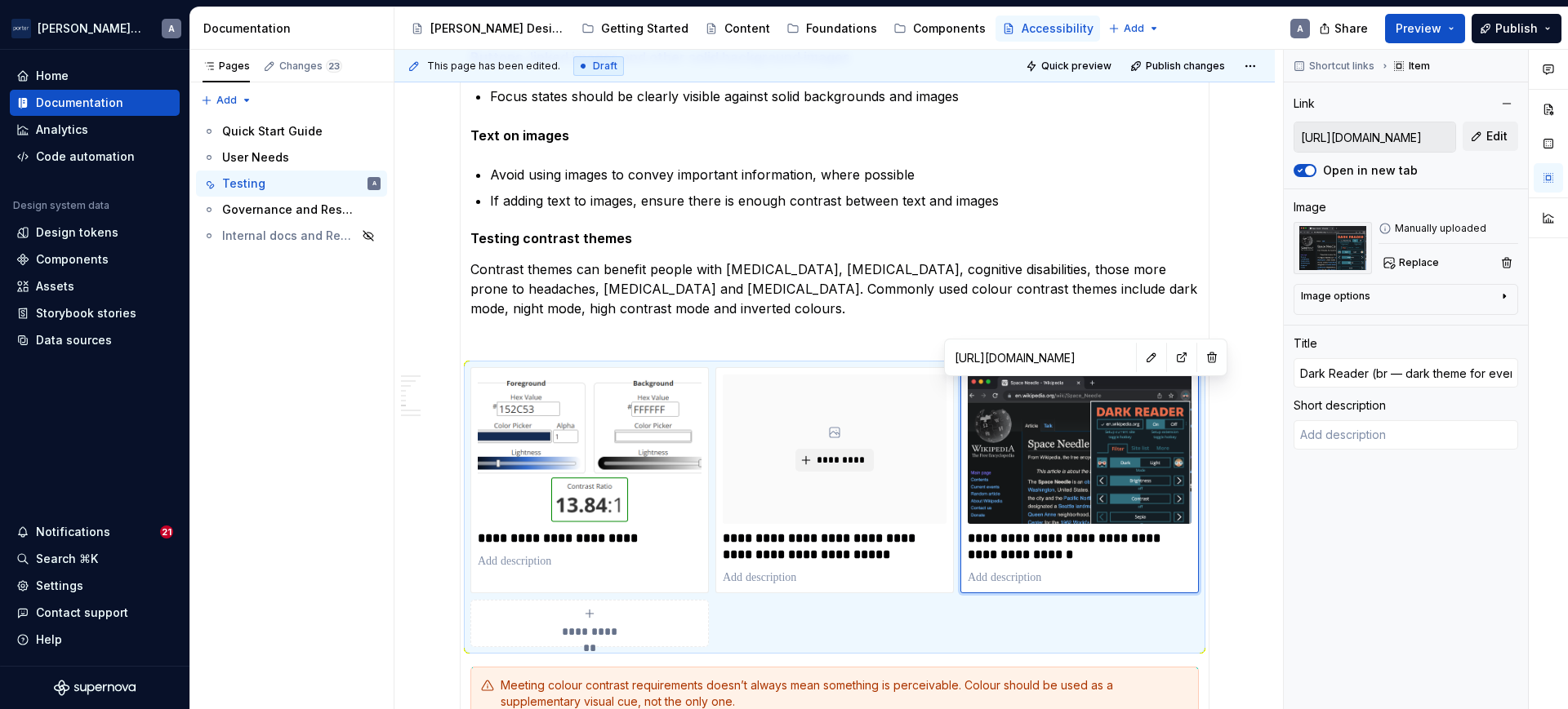
type textarea "*"
type input "Dark Reader (bro — dark theme for every website"
type textarea "*"
type input "Dark Reader (brow — dark theme for every website"
type textarea "*"
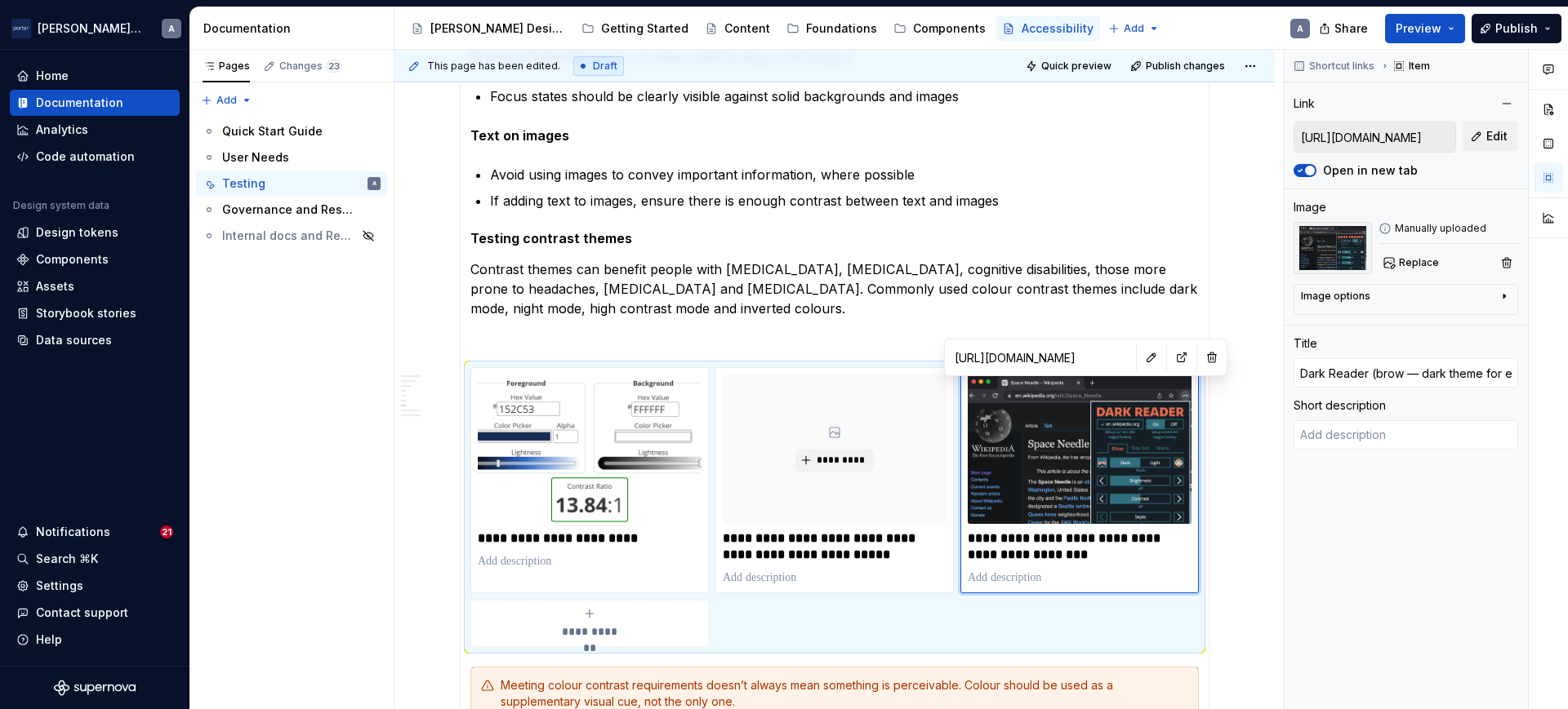
type input "Dark Reader (brows — dark theme for every website"
type textarea "*"
type input "Dark Reader (browse — dark theme for every website"
type textarea "*"
type input "Dark Reader (browser — dark theme for every website"
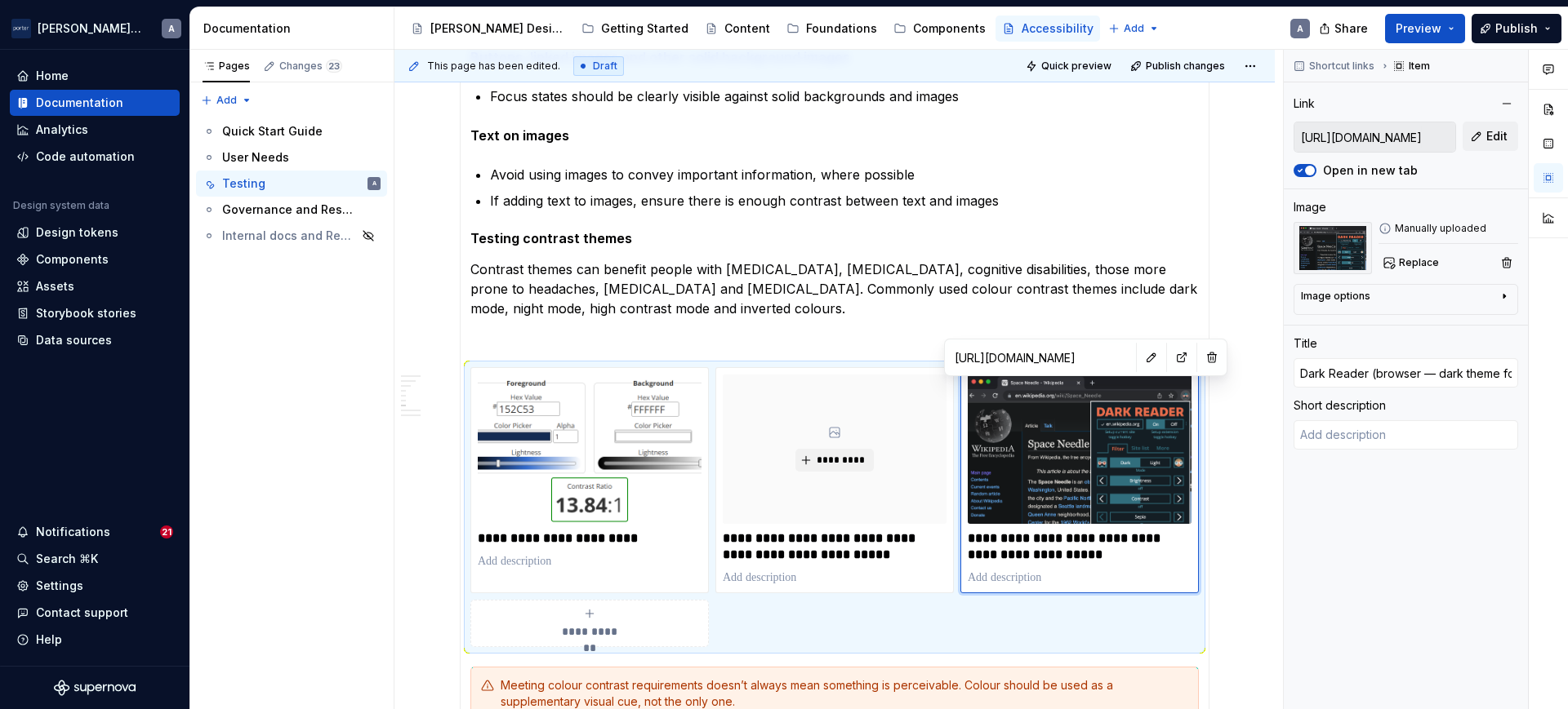
type textarea "*"
type input "Dark Reader (browser — dark theme for every website"
type textarea "*"
type input "Dark Reader (browser e — dark theme for every website"
type textarea "*"
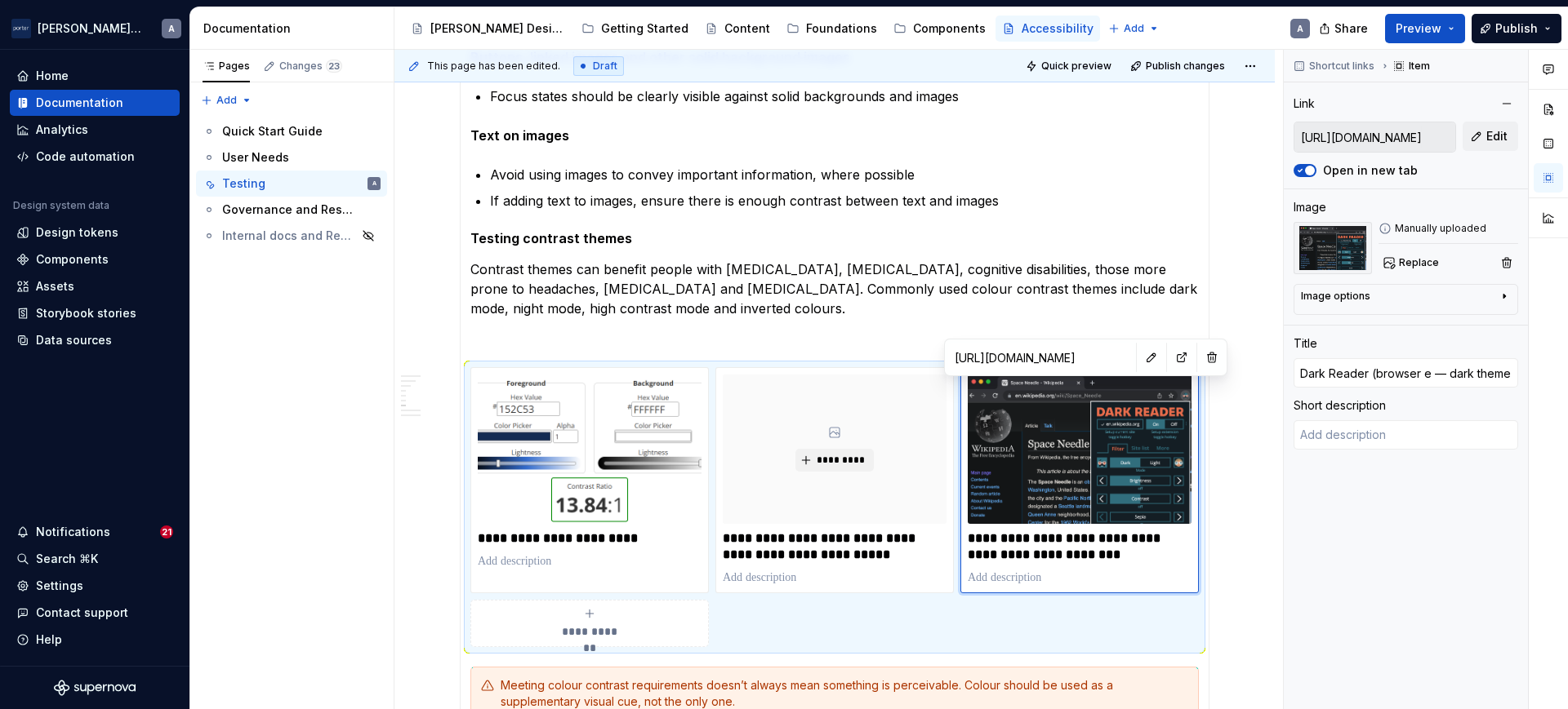
type input "Dark Reader (browser ex — dark theme for every website"
type textarea "*"
type input "Dark Reader (browser ext — dark theme for every website"
type textarea "*"
type input "Dark Reader (browser exte — dark theme for every website"
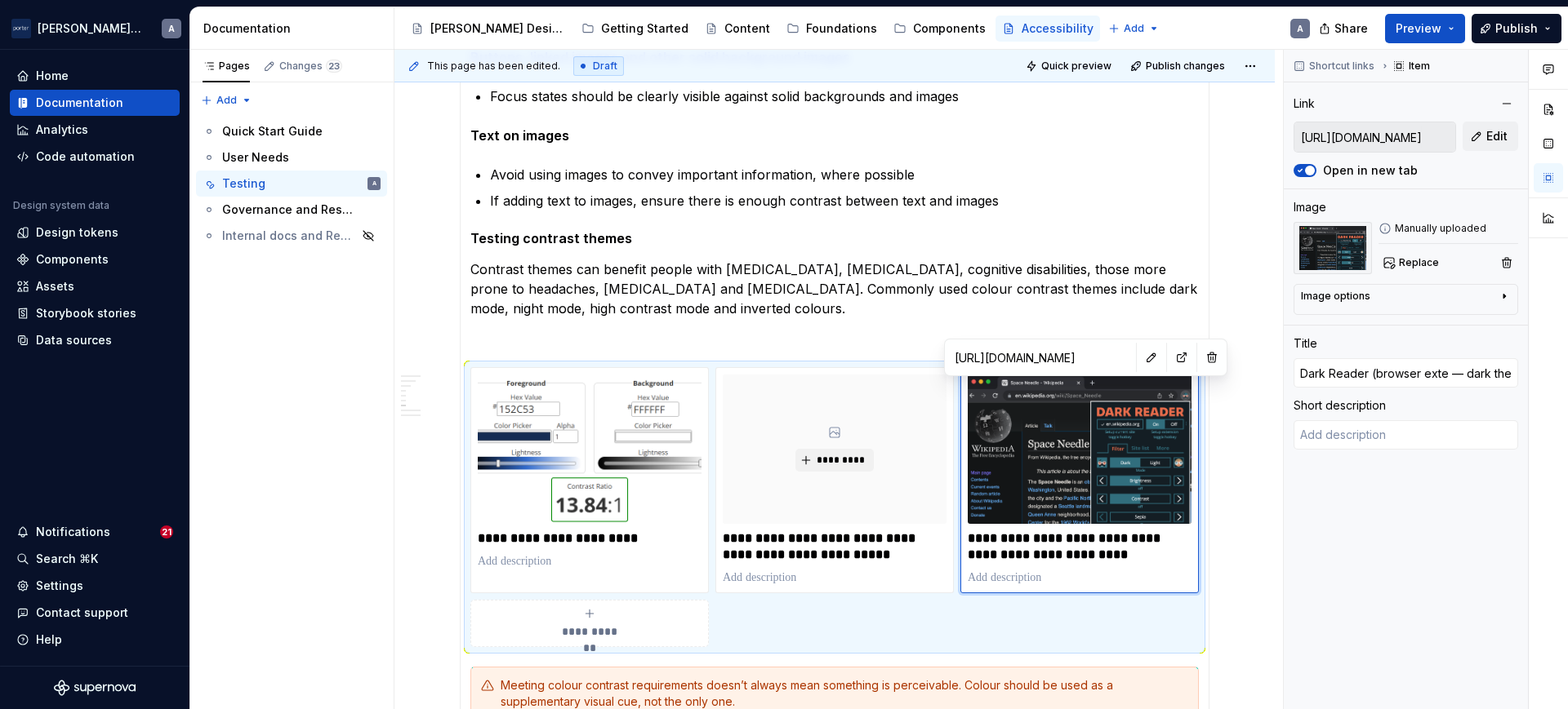
type textarea "*"
type input "Dark Reader (browser exten — dark theme for every website"
type textarea "*"
type input "Dark Reader (browser extens — dark theme for every website"
type textarea "*"
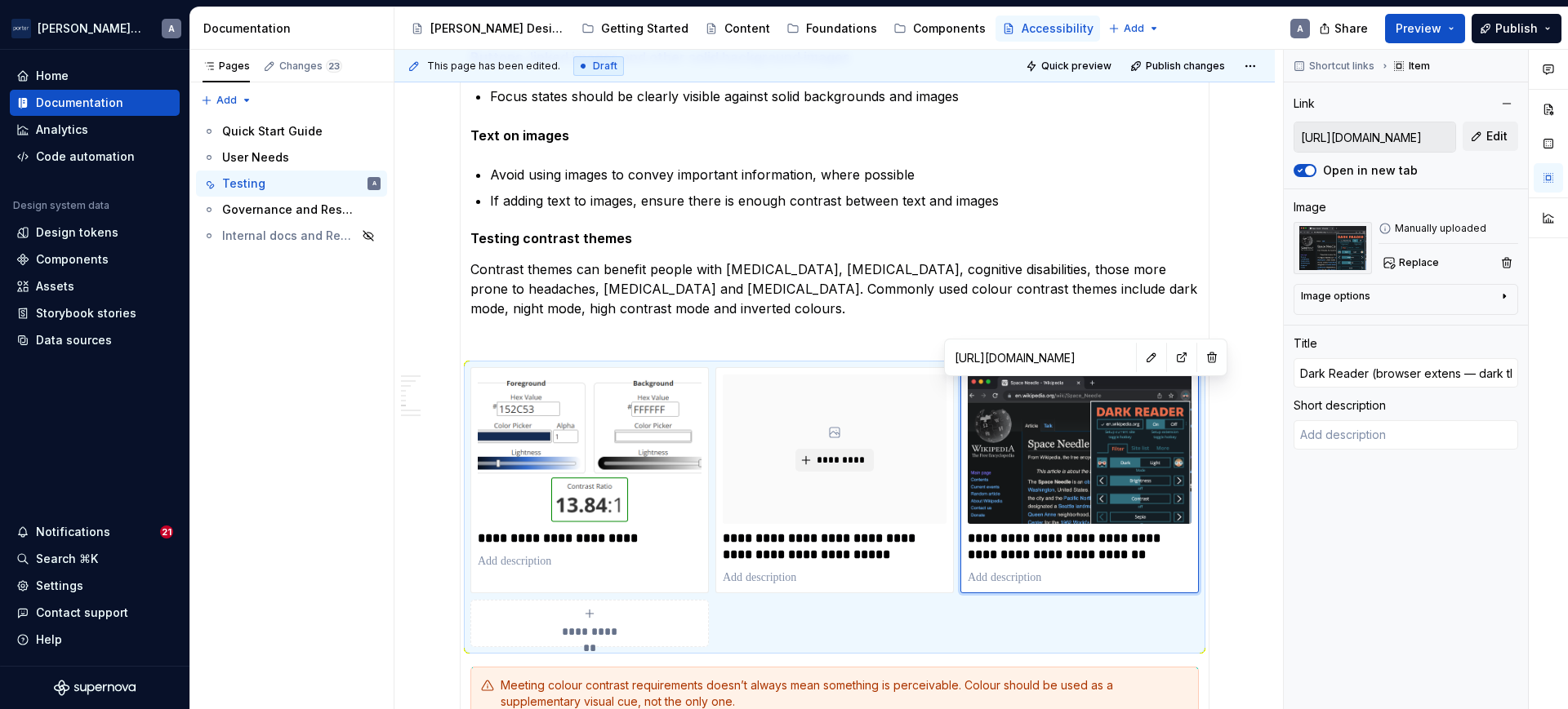
type input "Dark Reader (browser extensi — dark theme for every website"
type textarea "*"
type input "Dark Reader (browser extensio — dark theme for every website"
type textarea "*"
type input "Dark Reader (browser extension — dark theme for every website"
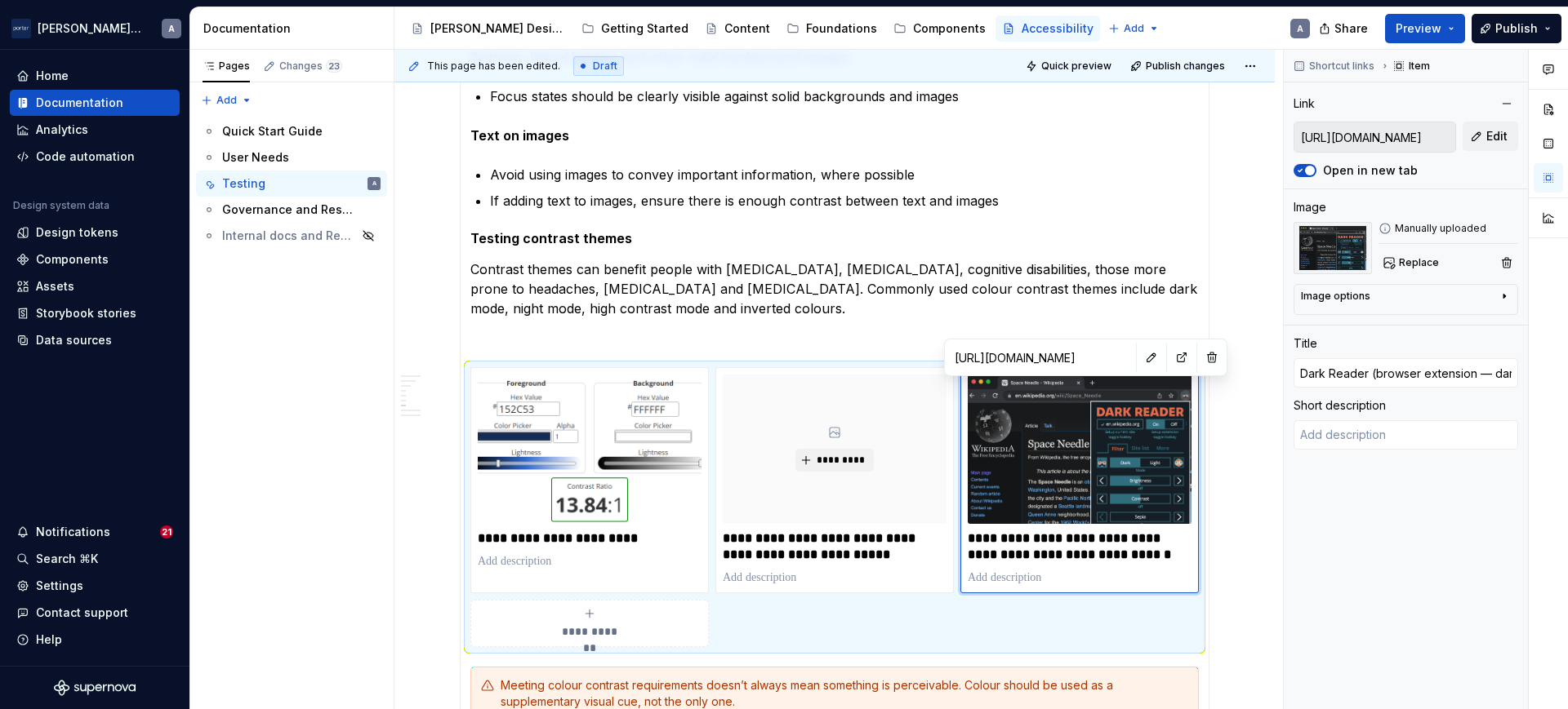
type textarea "*"
type input "Dark Reader (browser extension) — dark theme for every website"
click at [882, 345] on p at bounding box center [834, 338] width 729 height 19
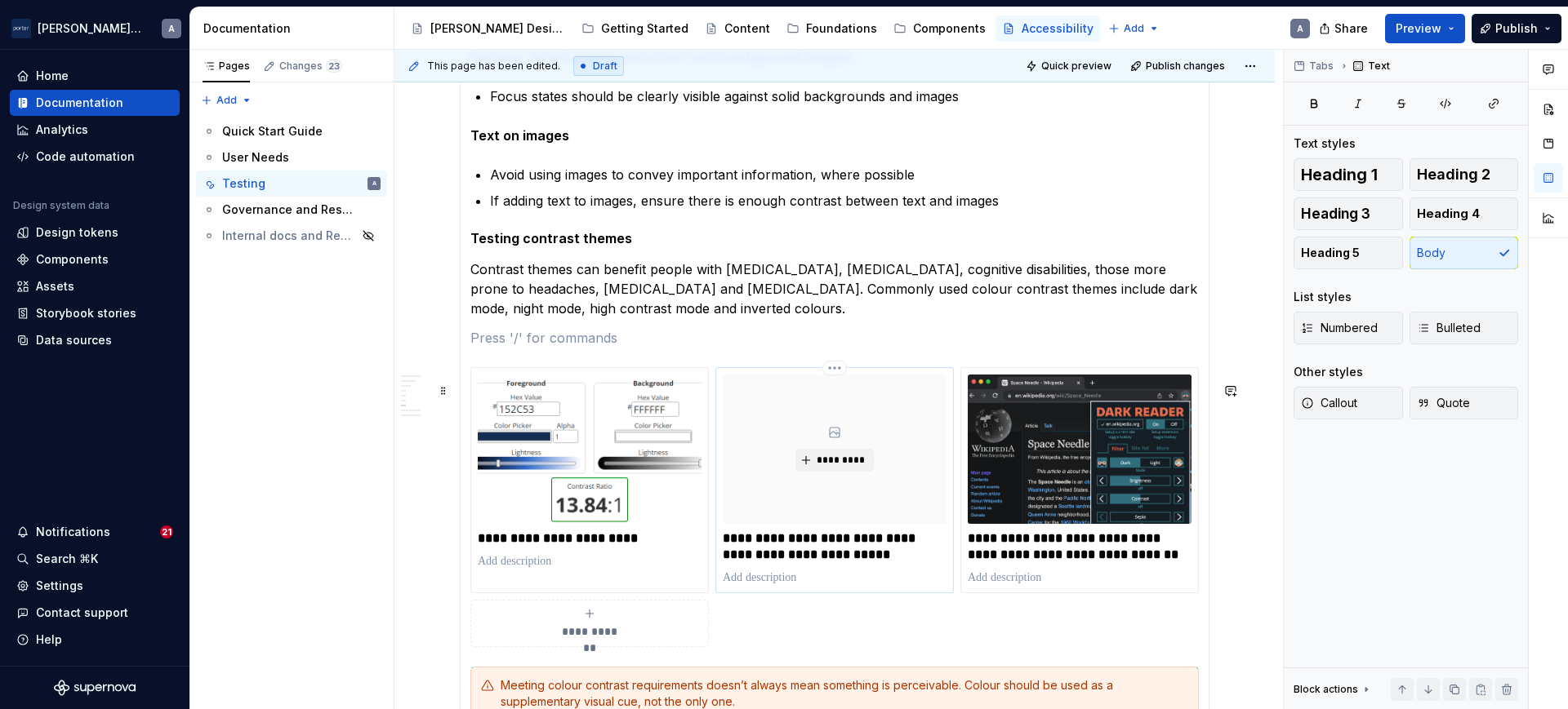
click at [831, 432] on div "*********" at bounding box center [834, 449] width 224 height 149
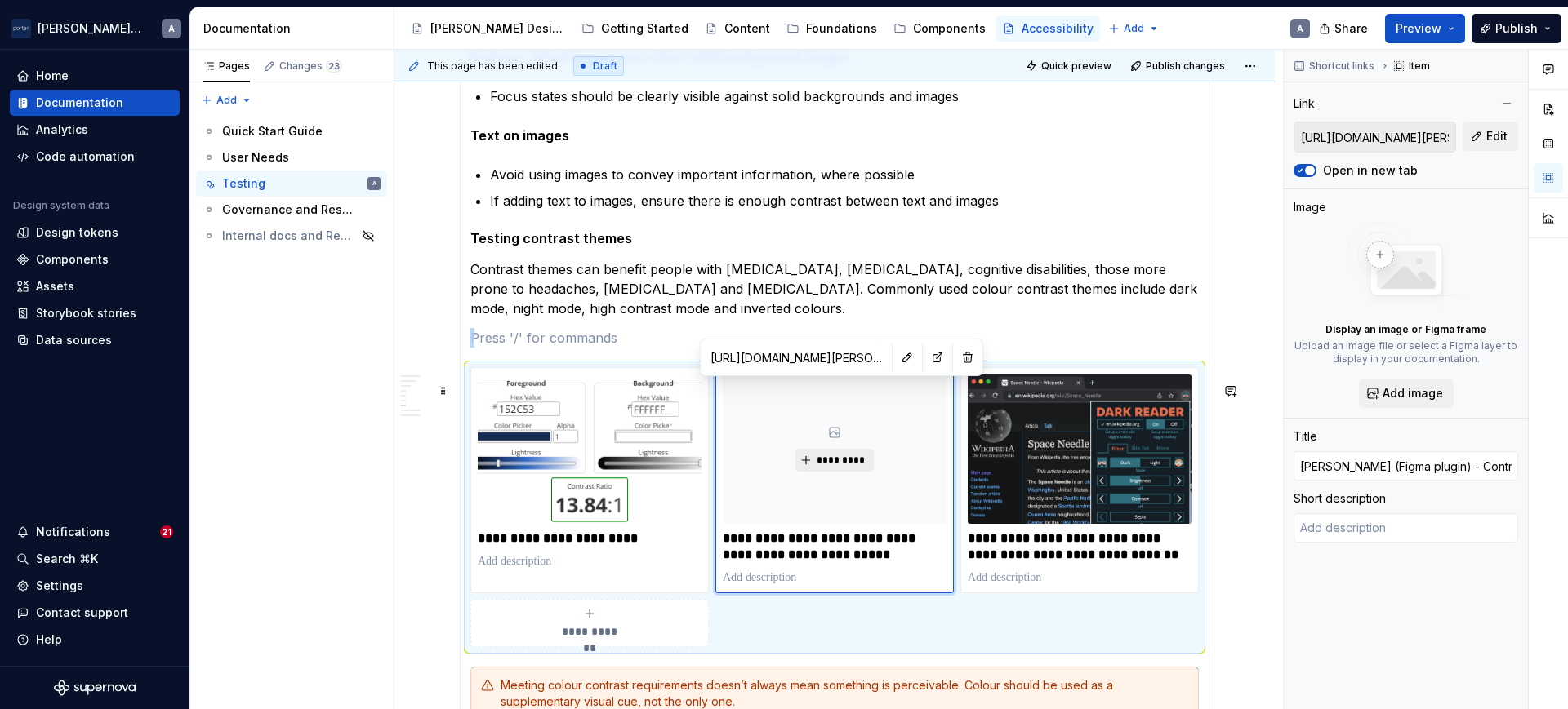
click at [851, 467] on span "*********" at bounding box center [840, 460] width 50 height 13
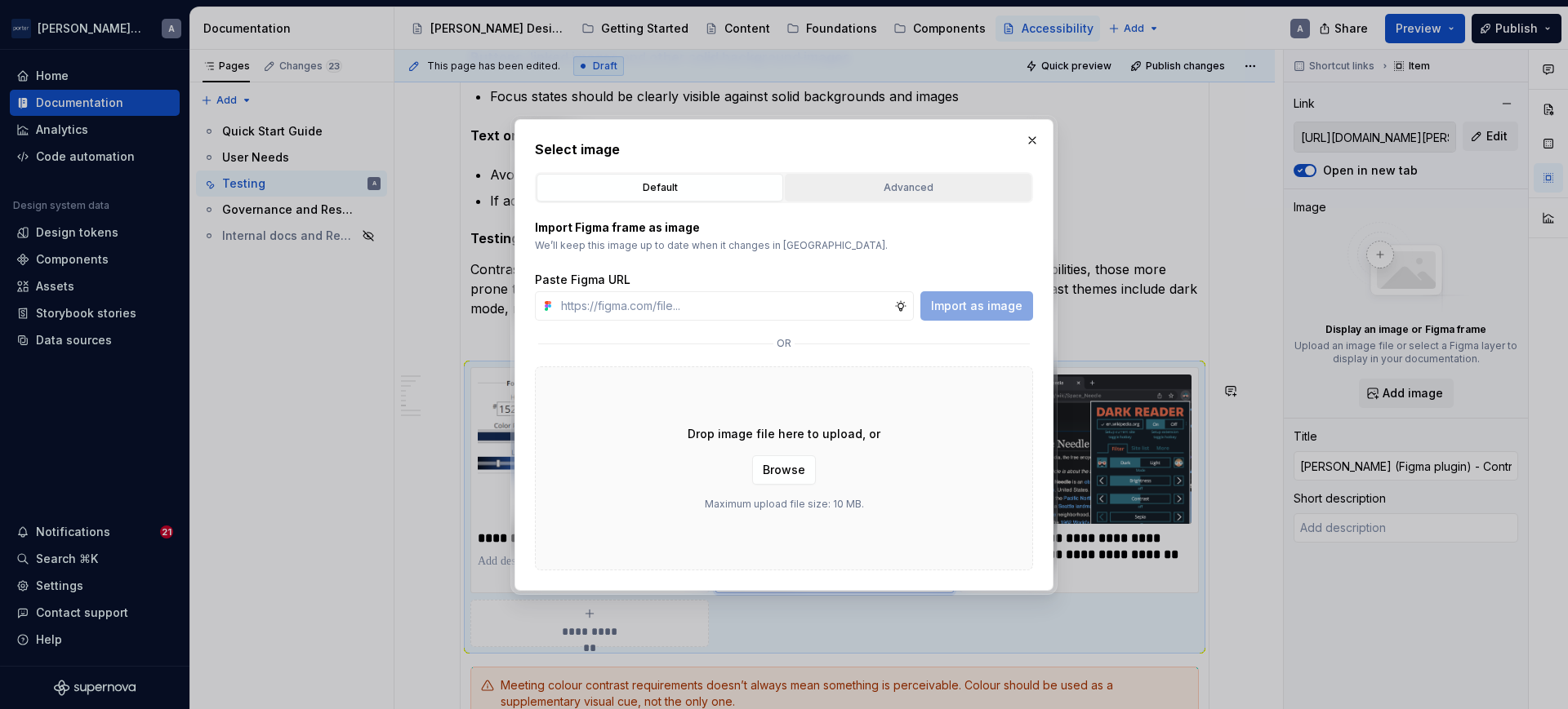
click at [839, 192] on div "Advanced" at bounding box center [908, 188] width 235 height 17
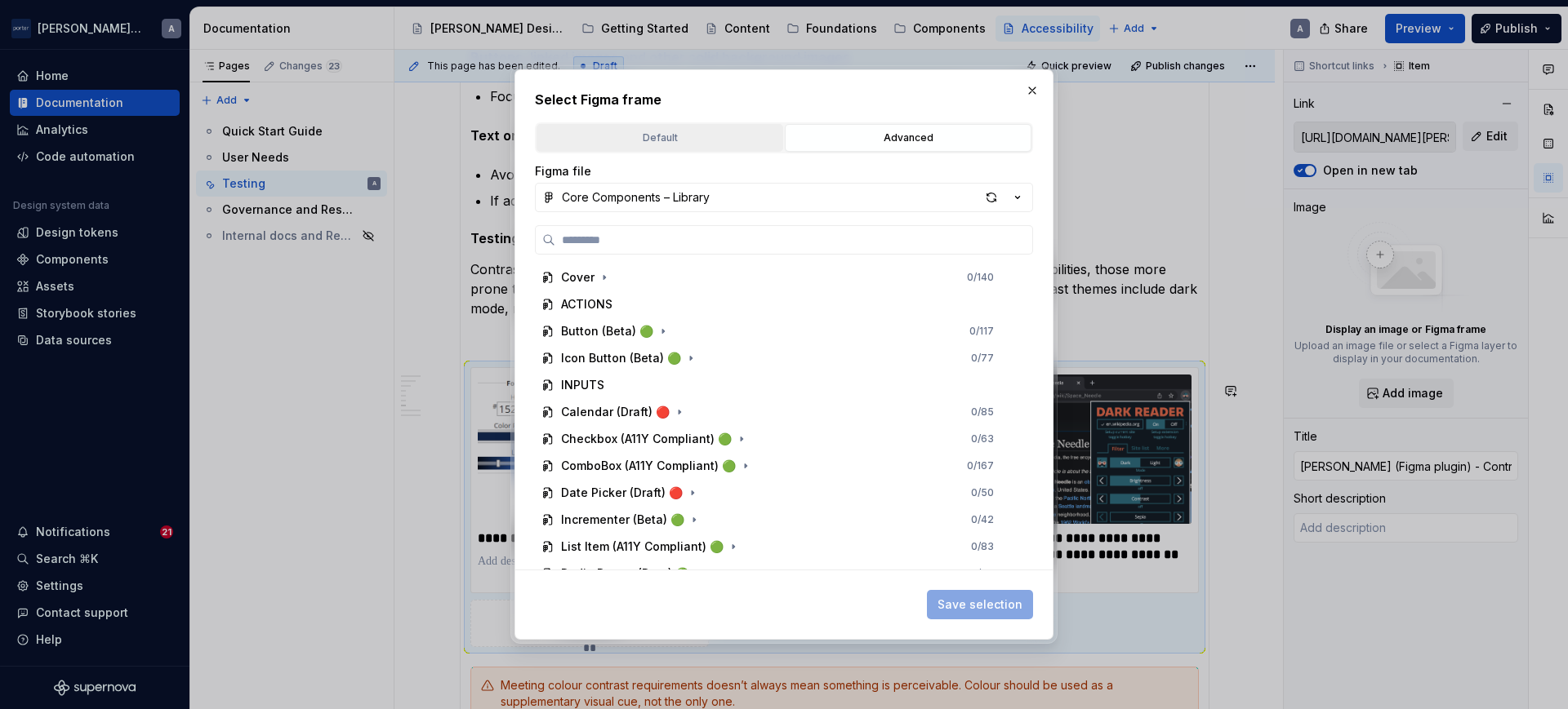
click at [714, 138] on div "Default" at bounding box center [660, 138] width 235 height 17
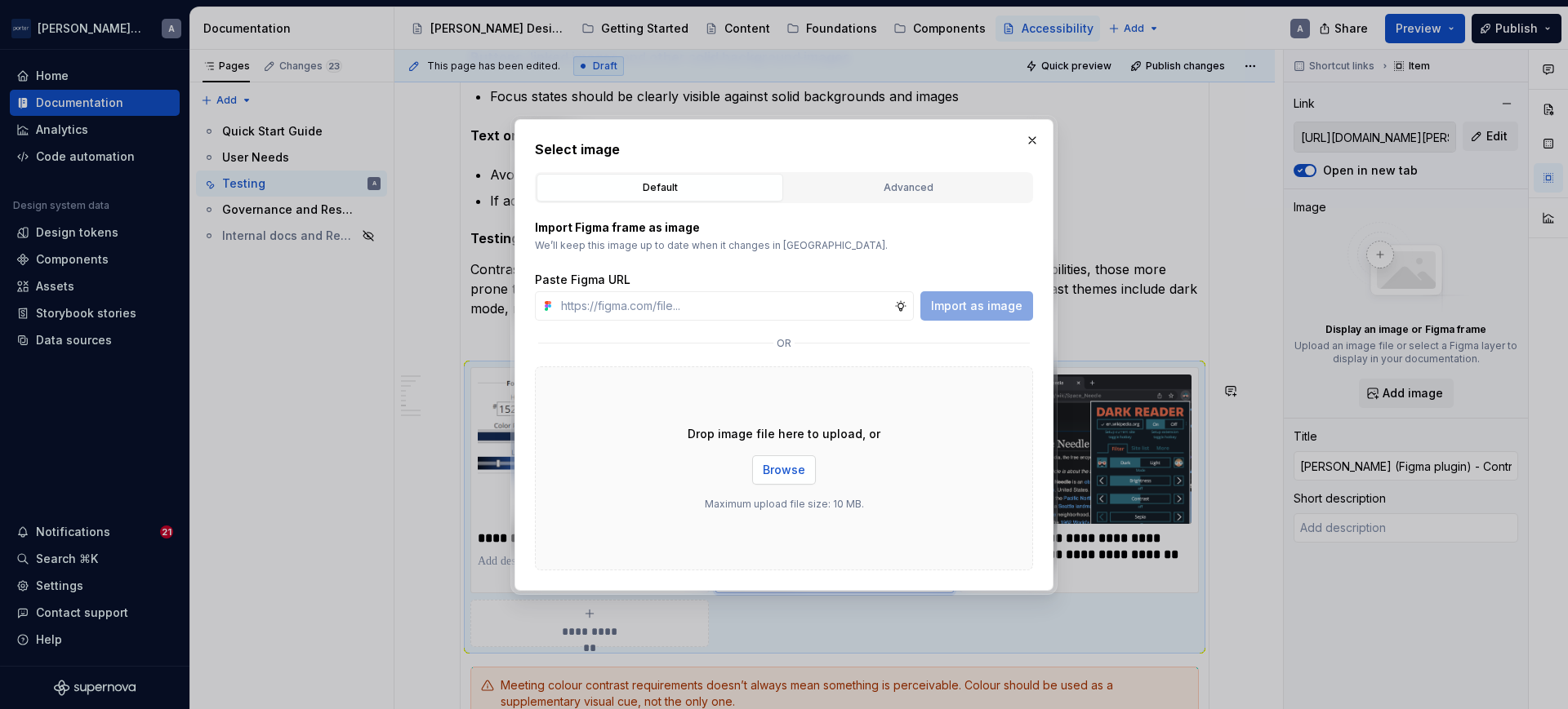
click at [784, 467] on span "Browse" at bounding box center [784, 470] width 43 height 17
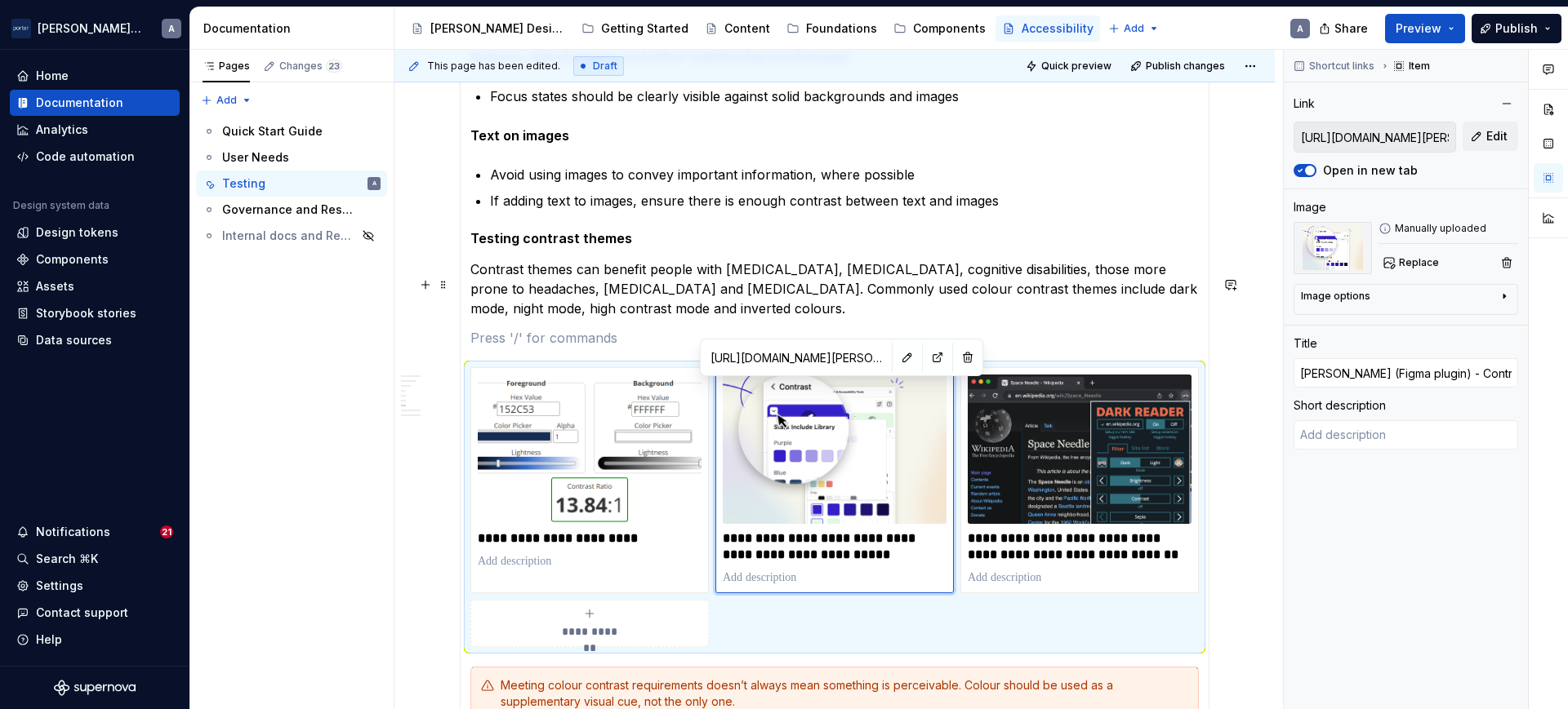
click at [1083, 296] on p "Contrast themes can benefit people with [MEDICAL_DATA], [MEDICAL_DATA], cogniti…" at bounding box center [834, 288] width 729 height 59
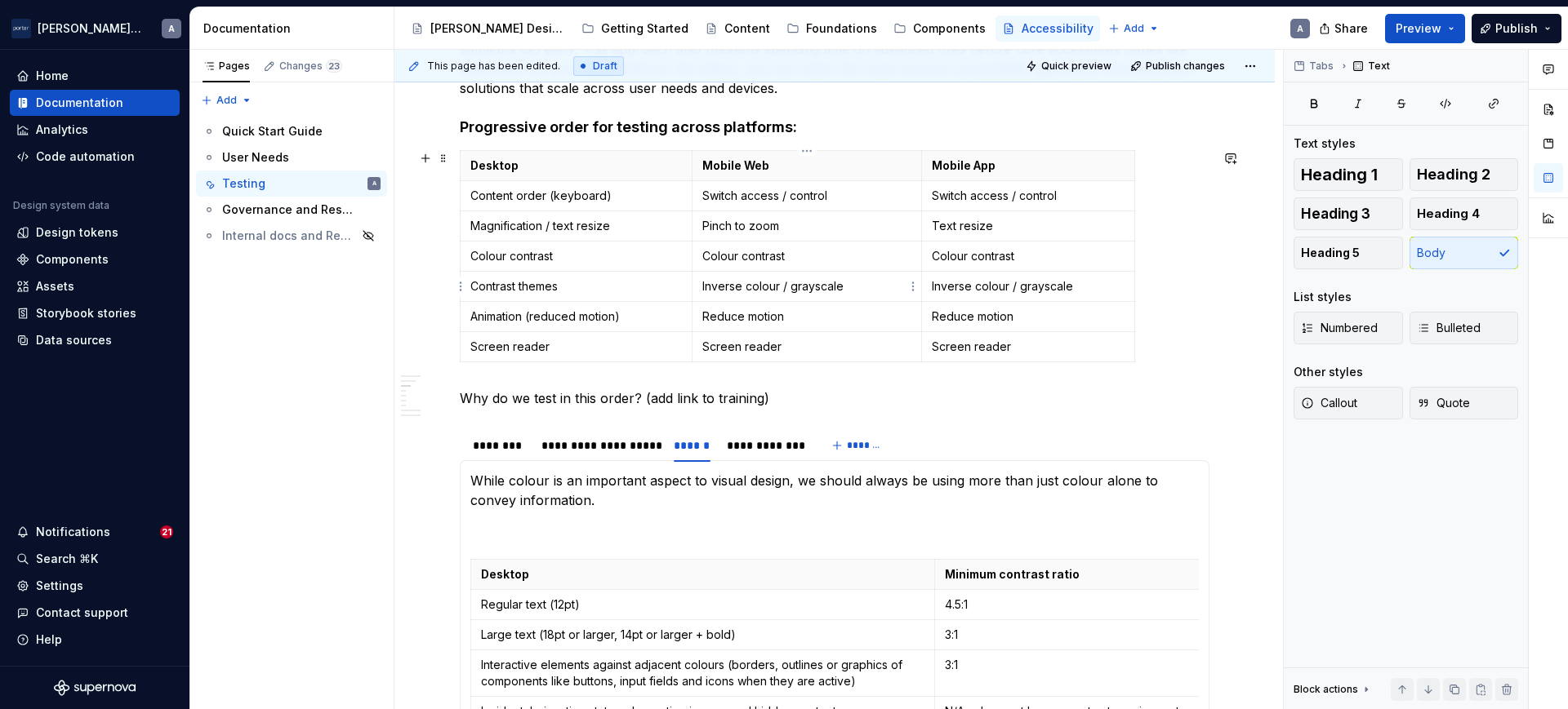
scroll to position [705, 0]
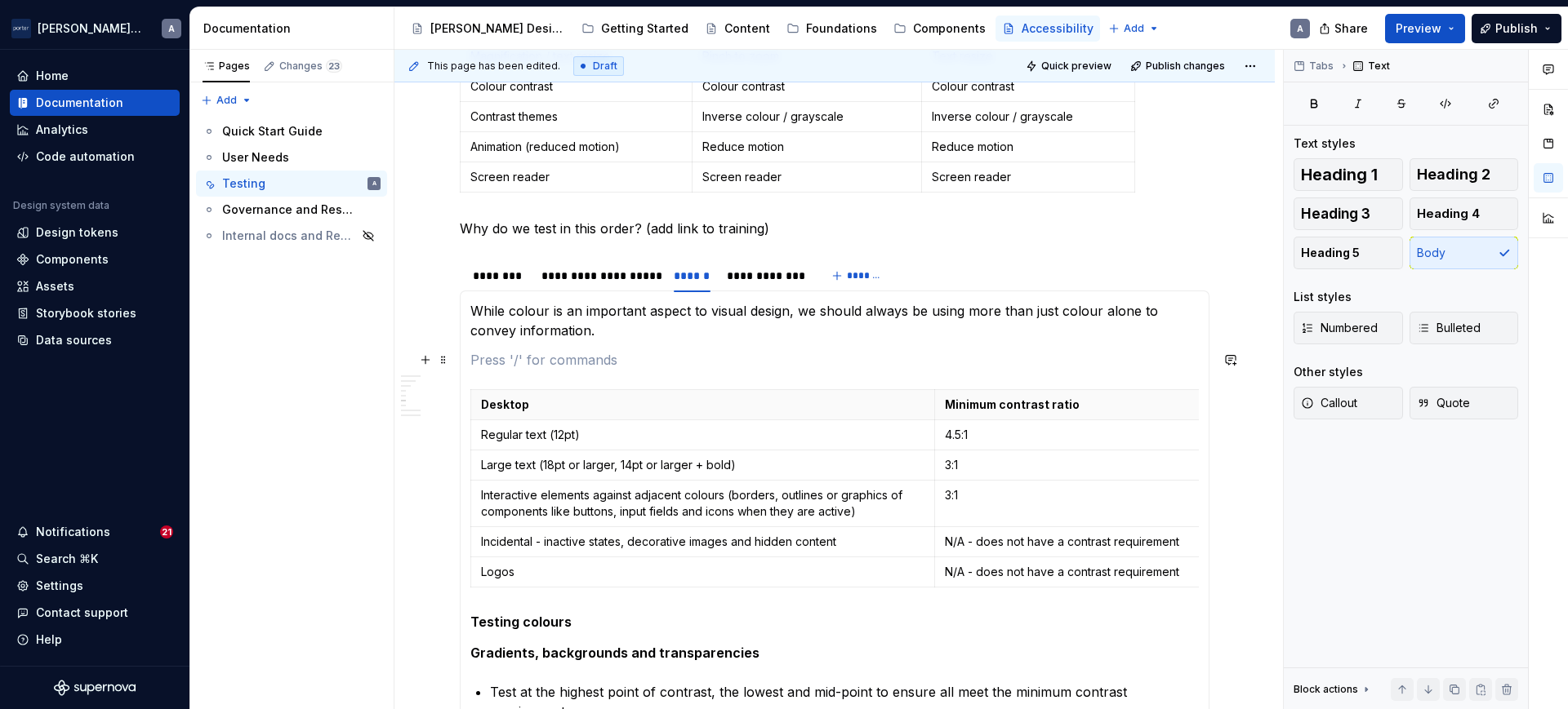
click at [1347, 256] on span "Heading 5" at bounding box center [1330, 252] width 59 height 17
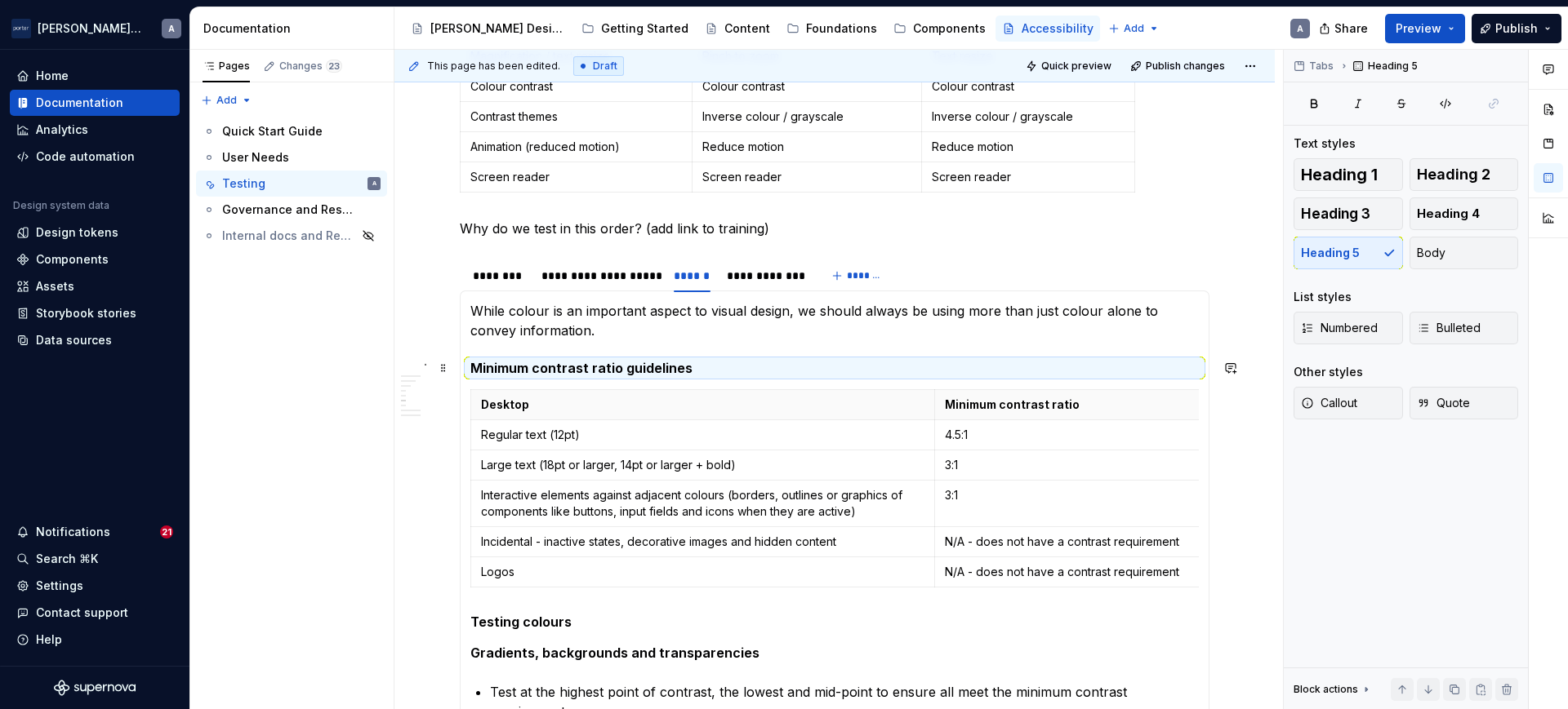
click at [687, 360] on h5 "Minimum contrast ratio guidelines" at bounding box center [834, 368] width 729 height 17
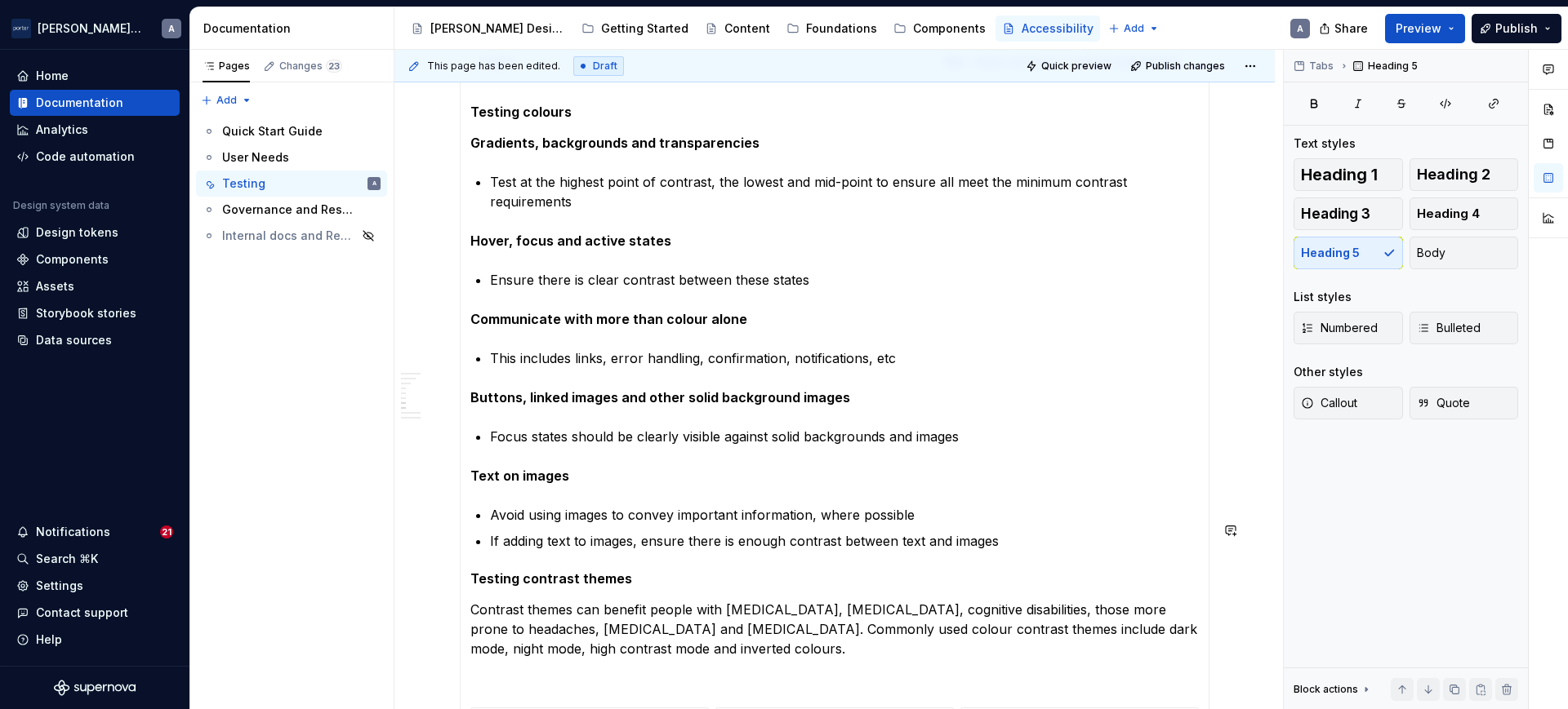
scroll to position [1385, 0]
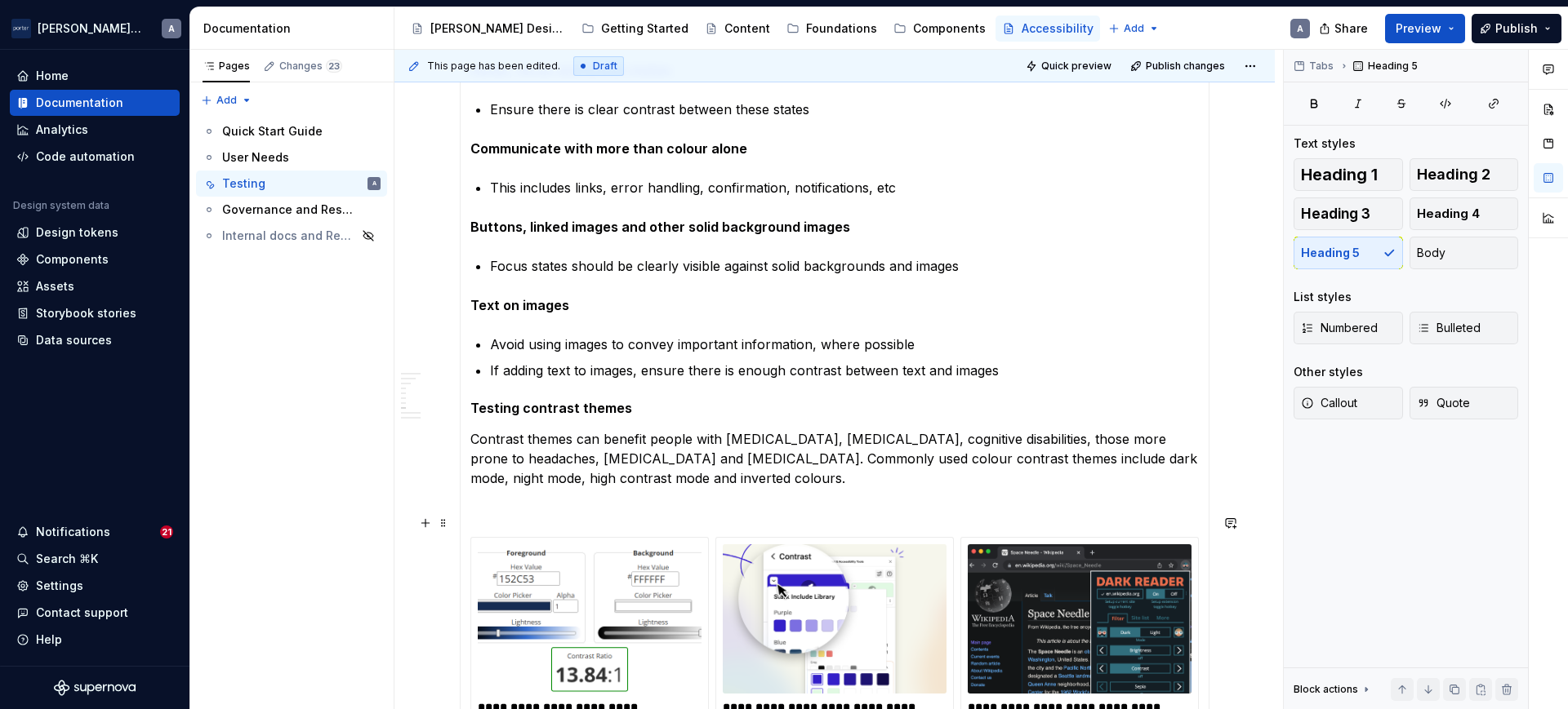
click at [812, 507] on section-item-column "**********" at bounding box center [834, 255] width 729 height 1270
click at [859, 482] on p "Contrast themes can benefit people with [MEDICAL_DATA], [MEDICAL_DATA], cogniti…" at bounding box center [834, 458] width 729 height 59
click at [846, 488] on p "Contrast themes can benefit people with [MEDICAL_DATA], [MEDICAL_DATA], cogniti…" at bounding box center [834, 458] width 729 height 59
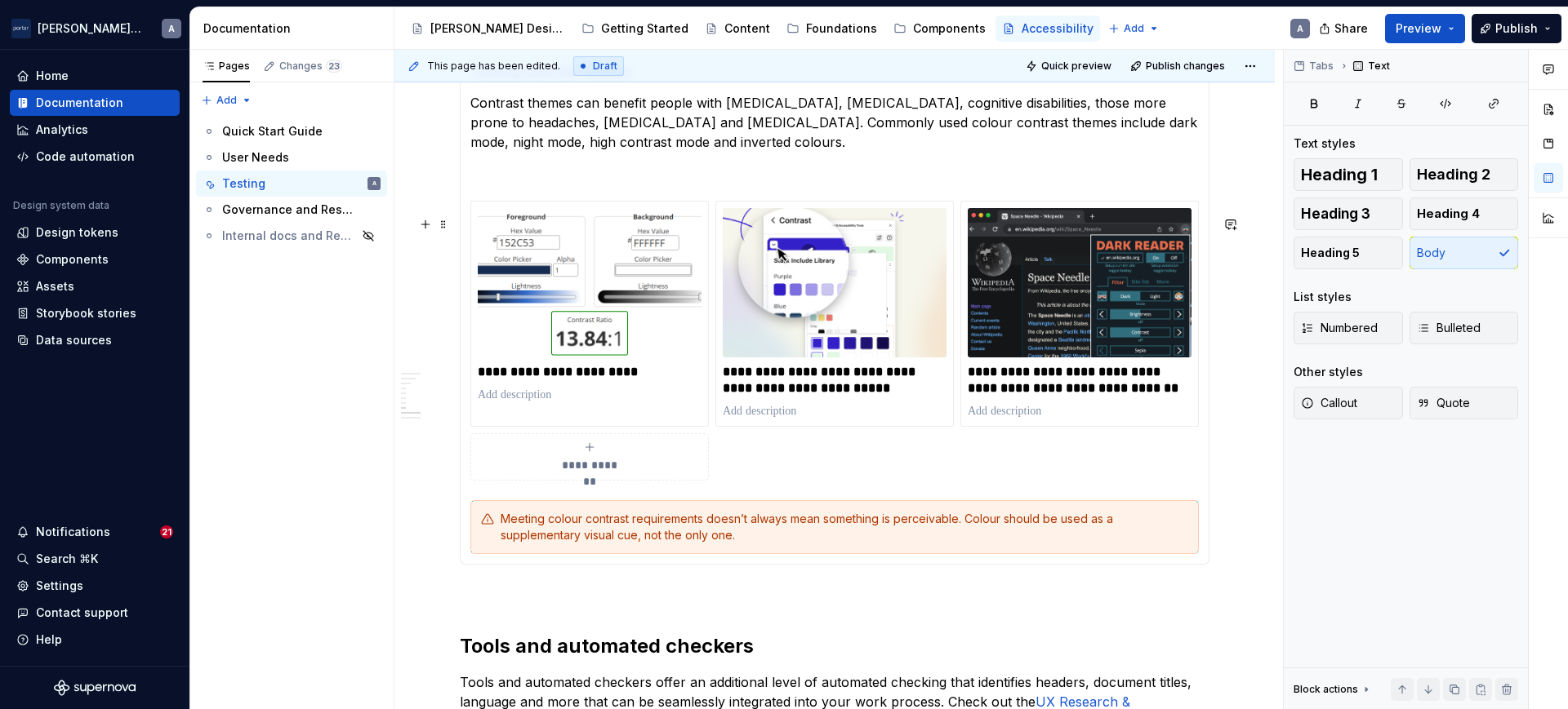
scroll to position [1724, 0]
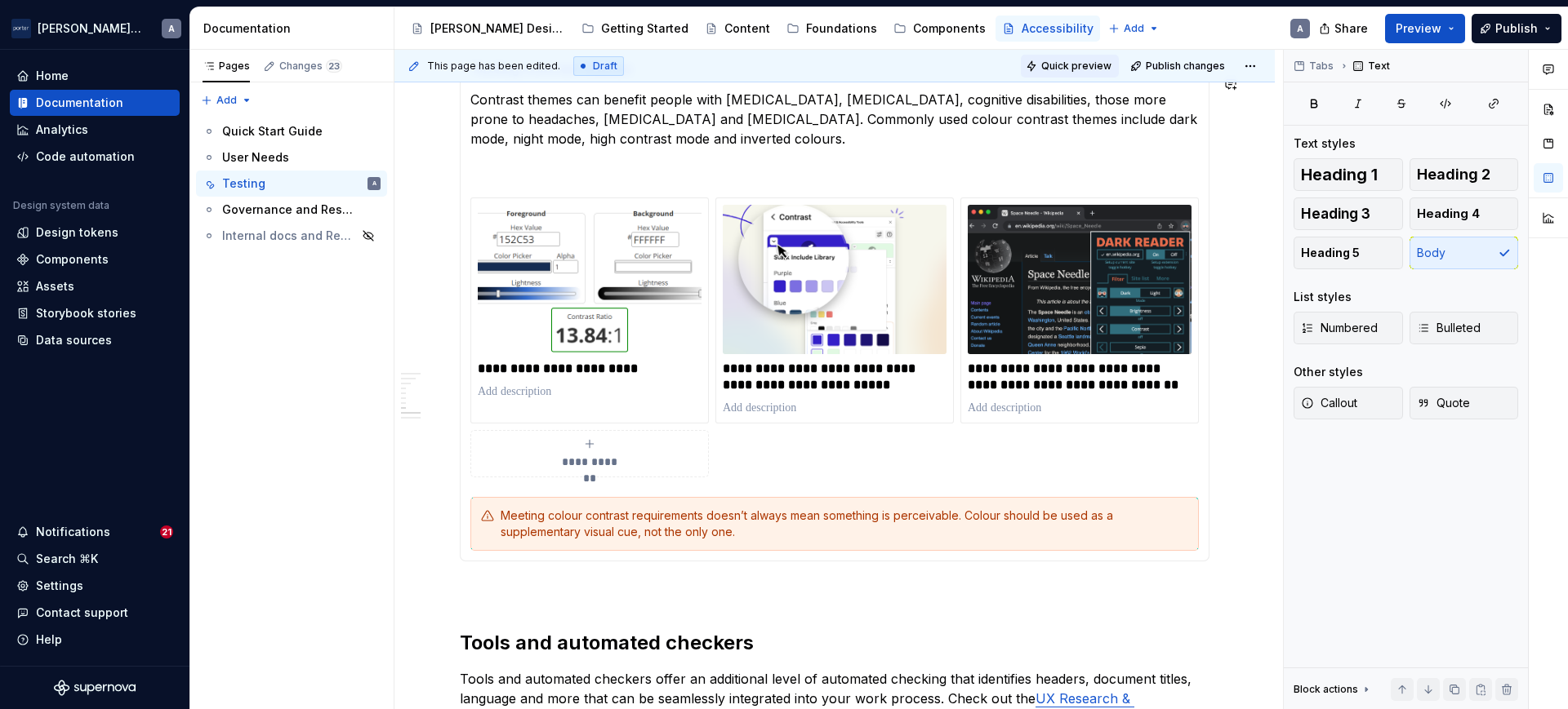
click at [1053, 73] on button "Quick preview" at bounding box center [1070, 66] width 98 height 23
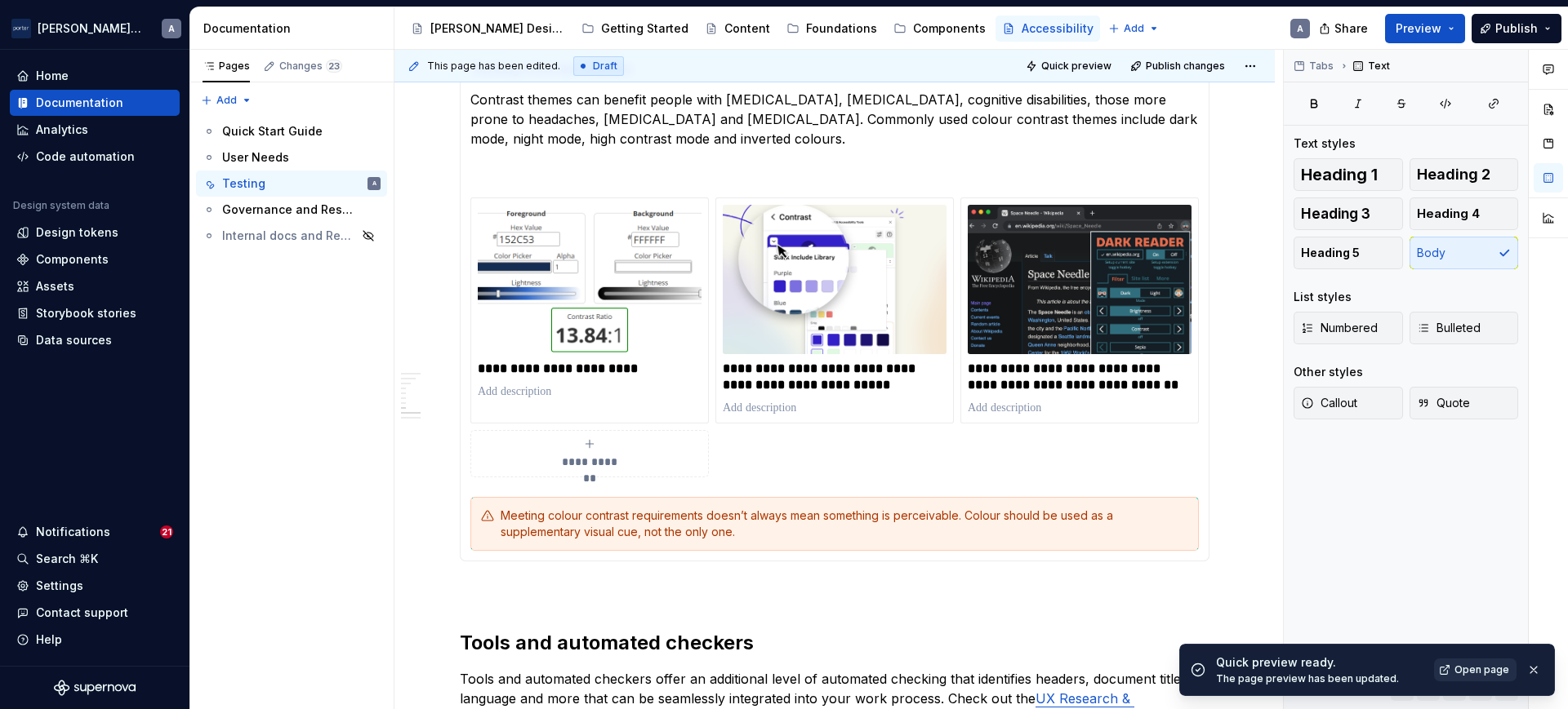
click at [1468, 675] on span "Open page" at bounding box center [1482, 670] width 55 height 13
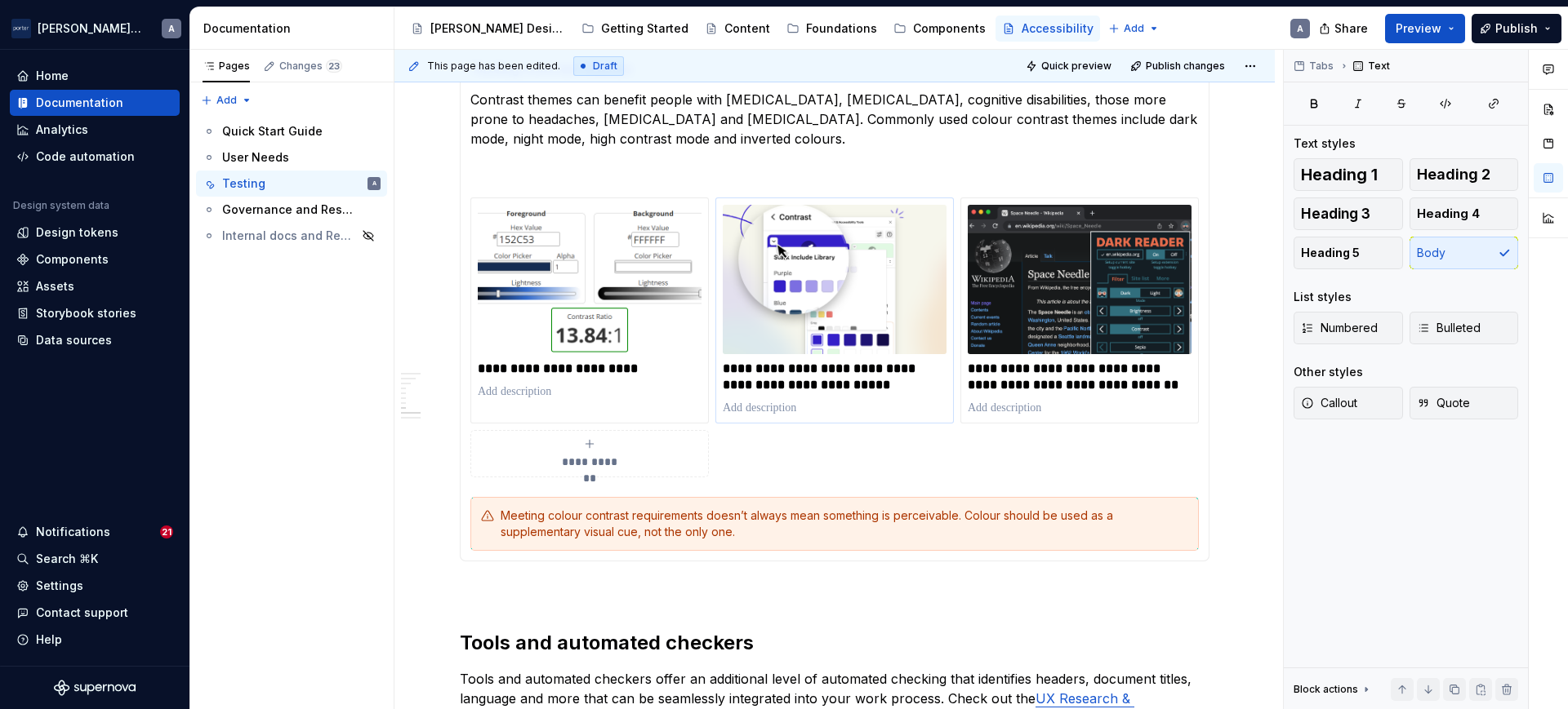
type textarea "*"
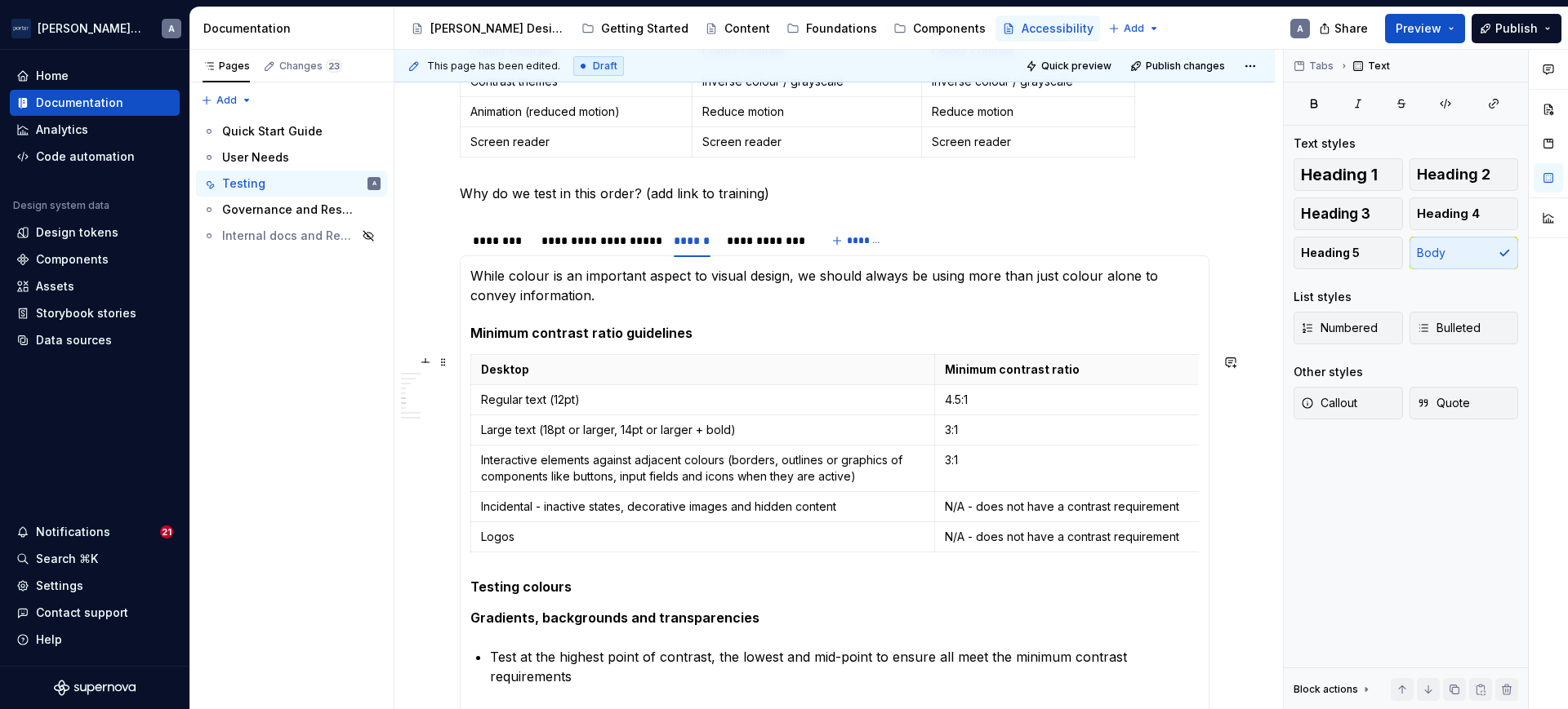
scroll to position [705, 0]
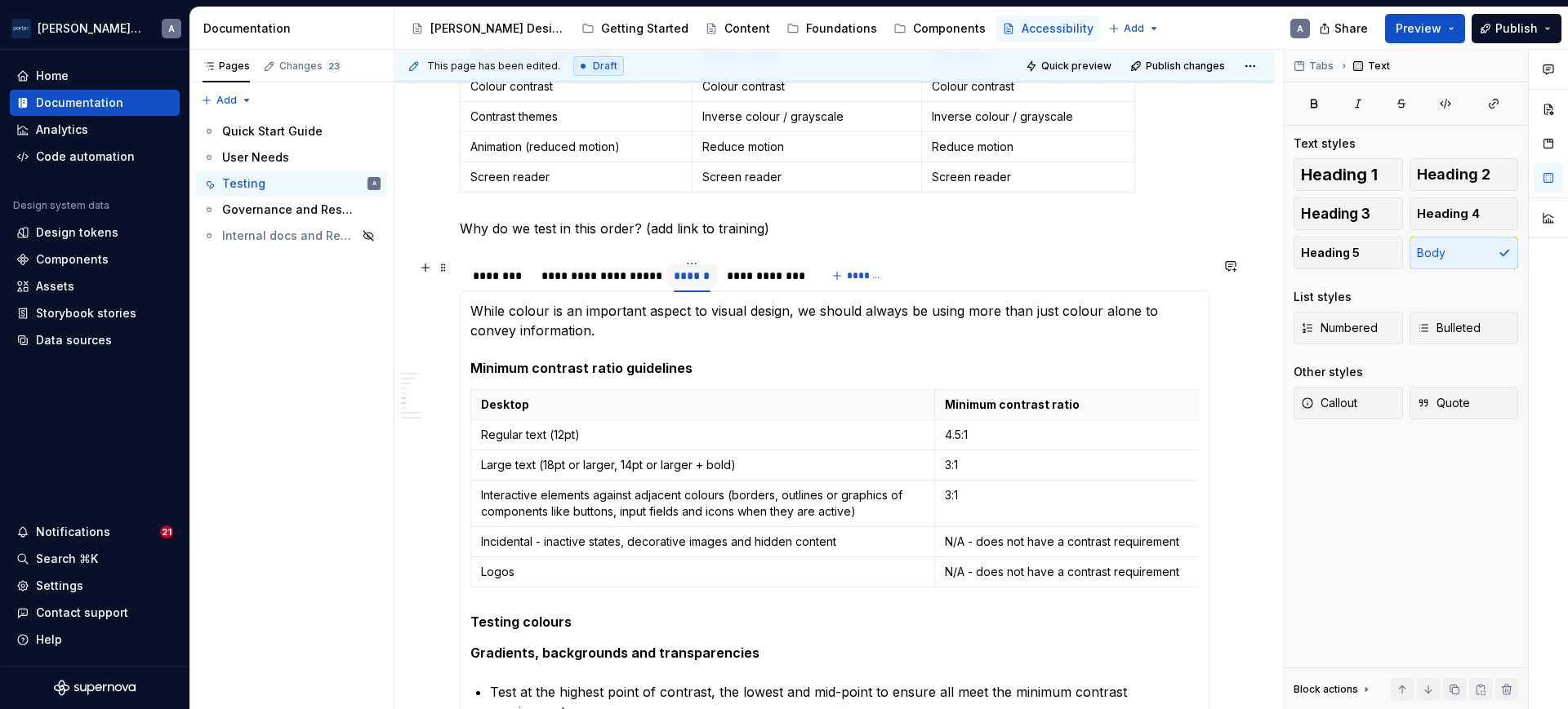
click at [706, 279] on div "******" at bounding box center [692, 276] width 37 height 17
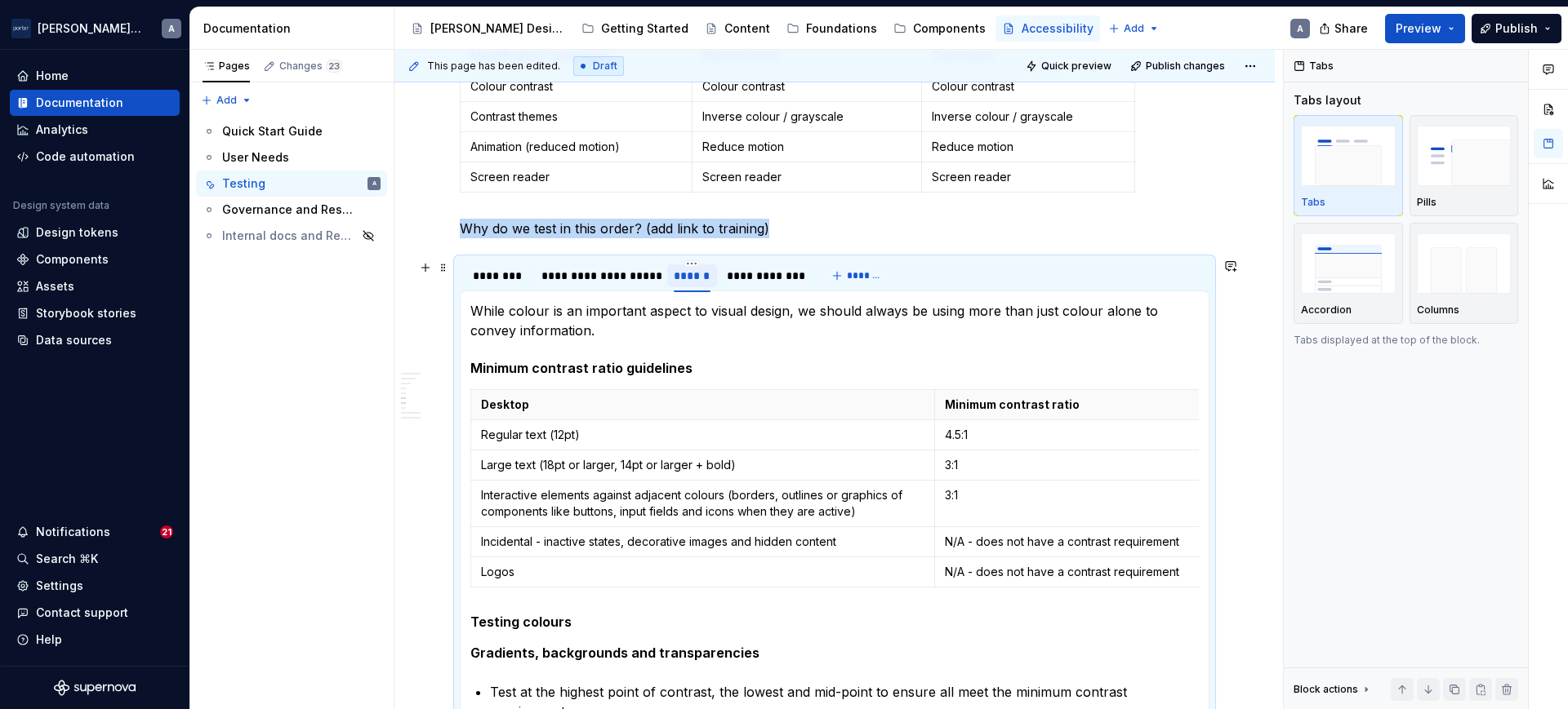
click at [708, 272] on div "******" at bounding box center [692, 276] width 37 height 17
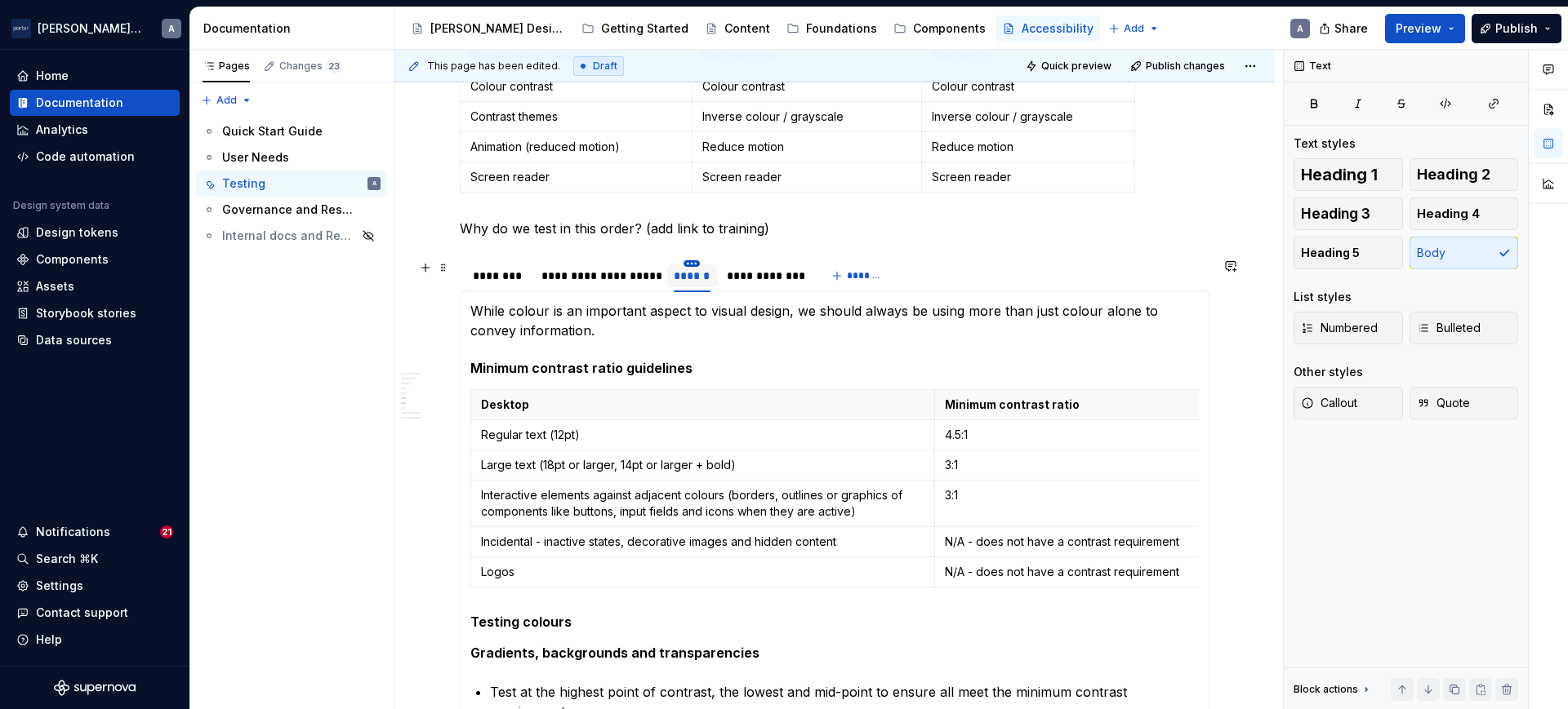
click at [694, 269] on body "[PERSON_NAME] Airlines A Home Documentation Analytics Code automation Design sy…" at bounding box center [784, 354] width 1568 height 709
click at [733, 289] on div "Edit name" at bounding box center [768, 287] width 107 height 17
click at [720, 274] on input "******" at bounding box center [694, 275] width 53 height 30
type input "**********"
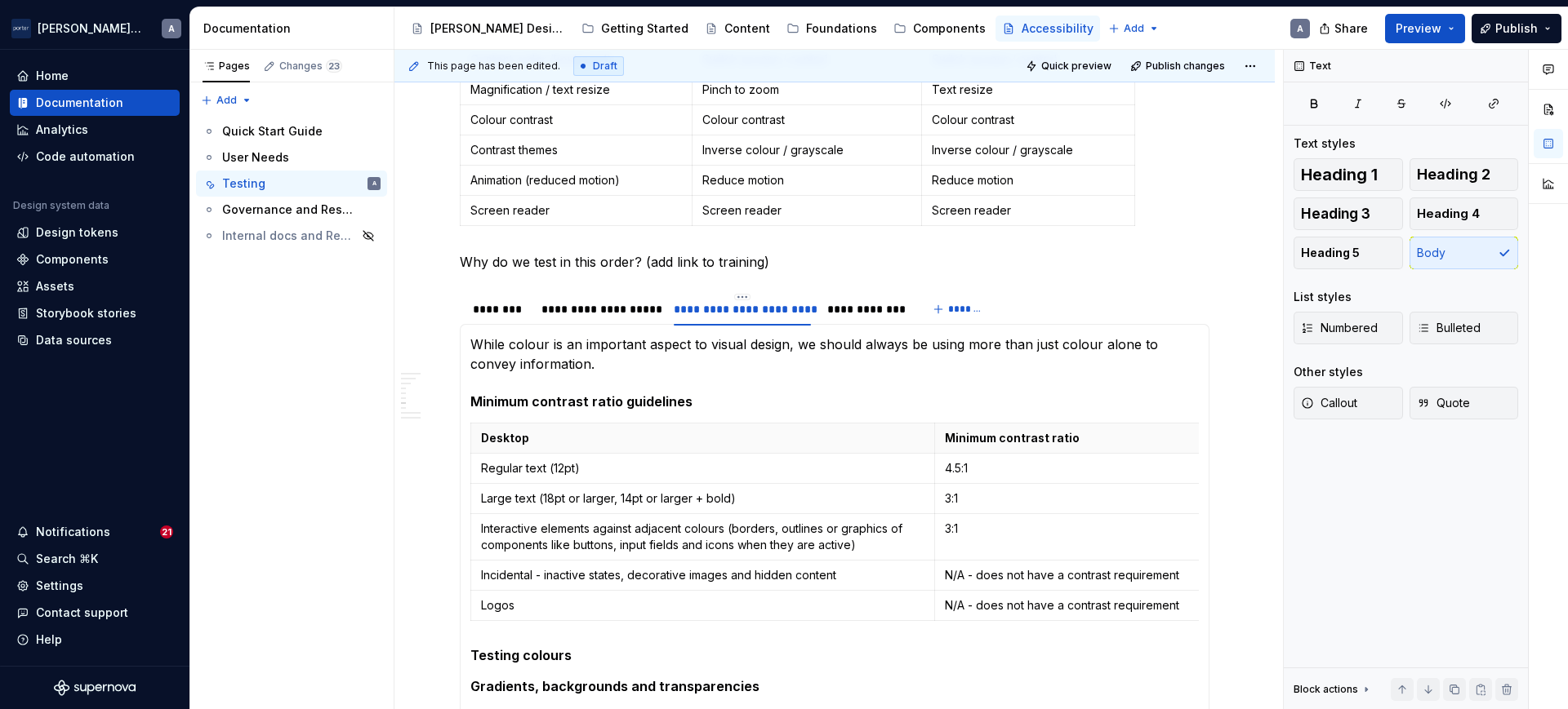
scroll to position [534, 0]
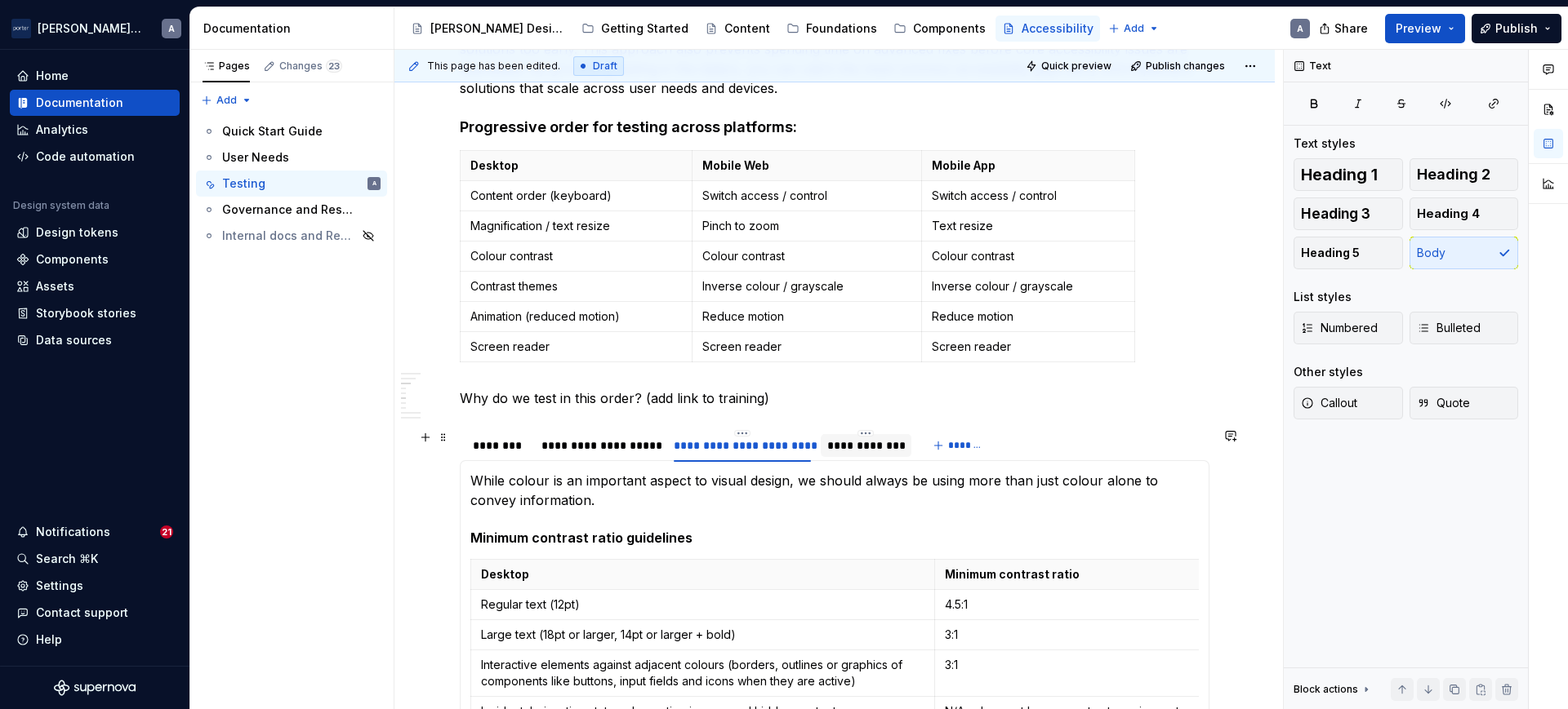
click at [896, 451] on div "**********" at bounding box center [866, 445] width 78 height 17
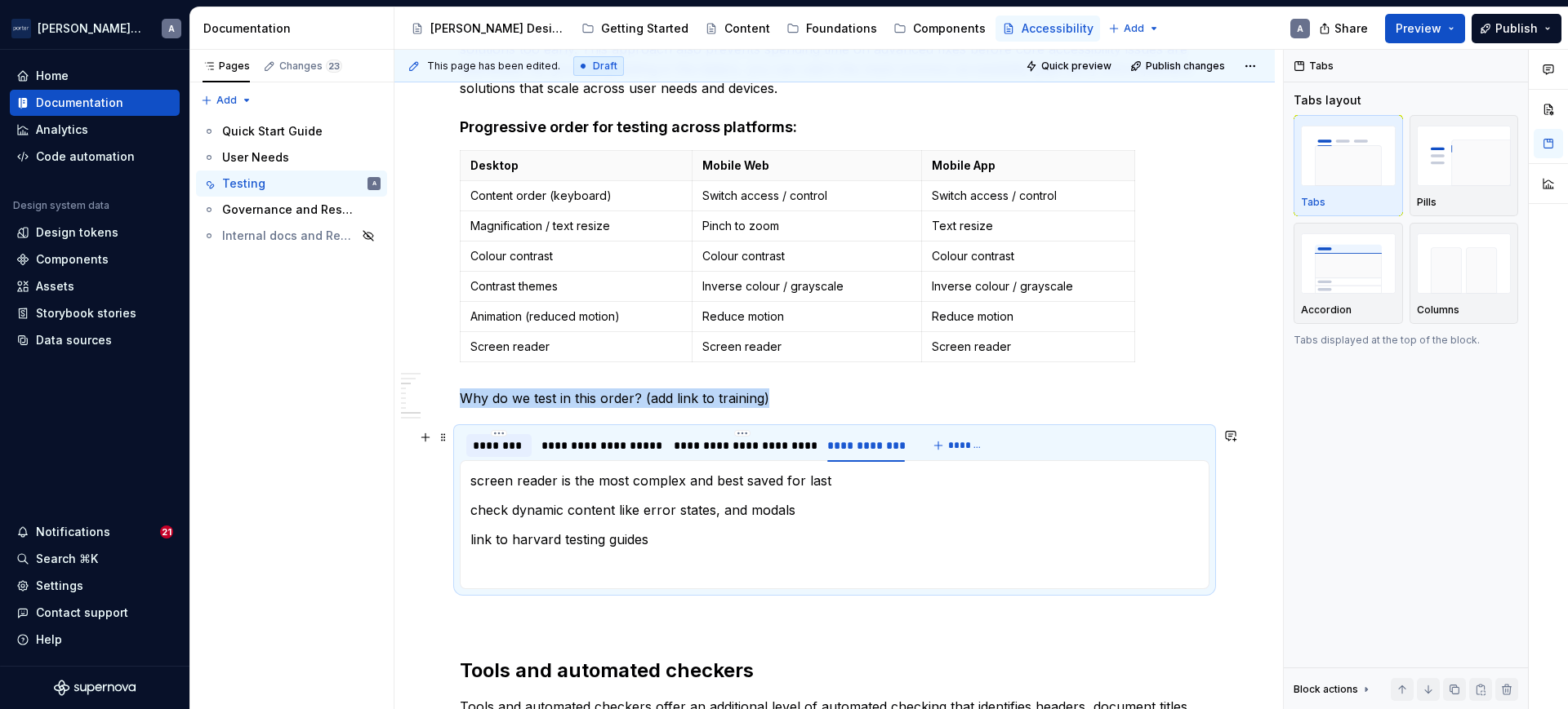
click at [495, 444] on div "********" at bounding box center [499, 445] width 52 height 17
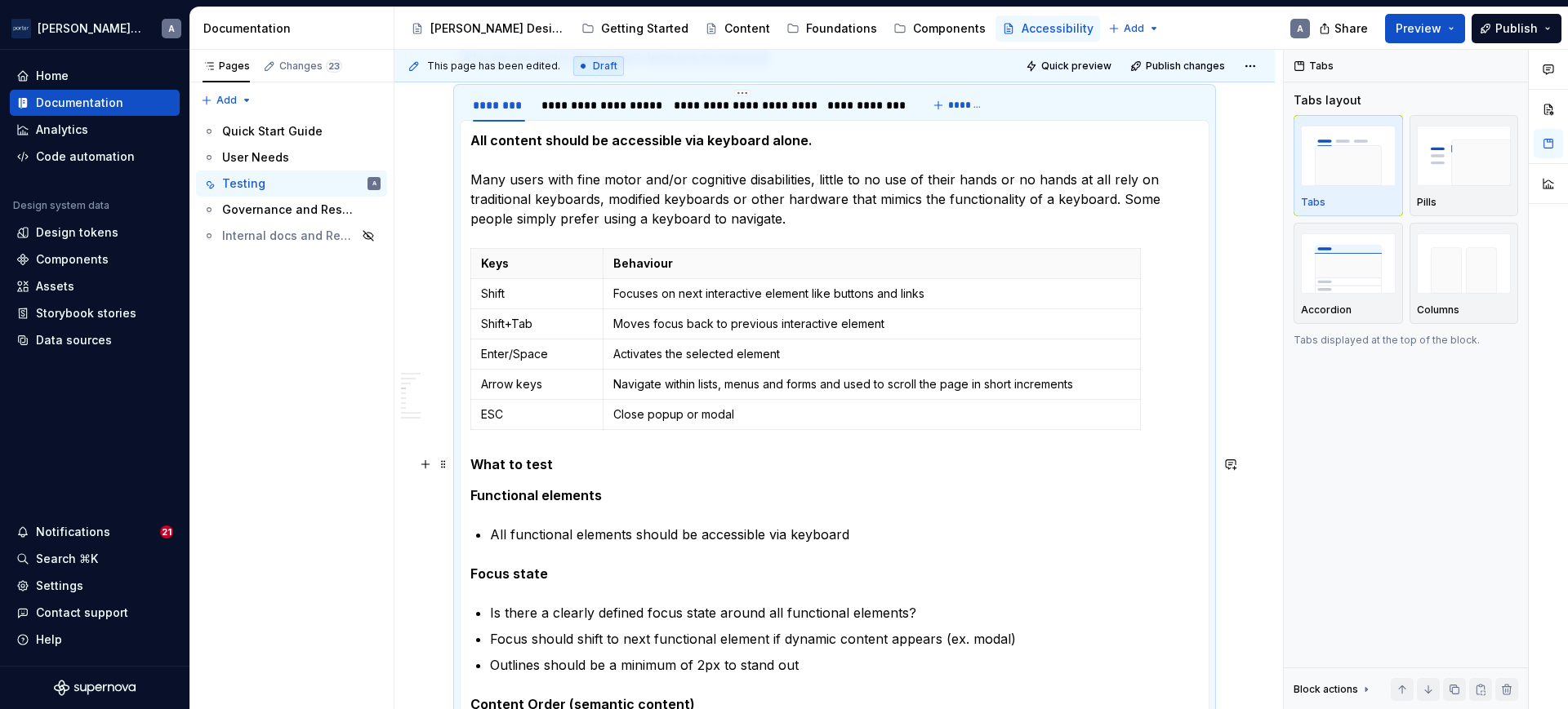
scroll to position [705, 0]
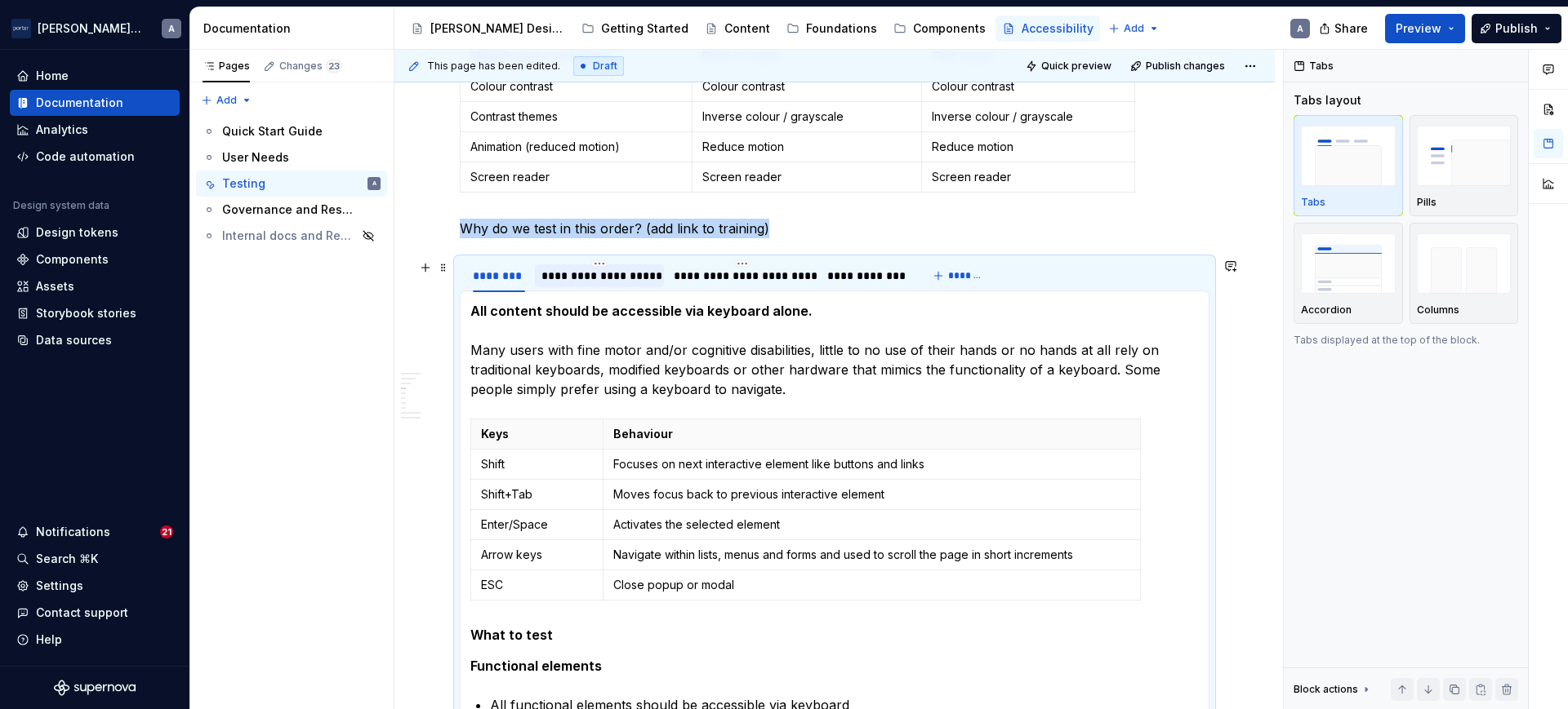
click at [578, 284] on div "**********" at bounding box center [599, 276] width 129 height 23
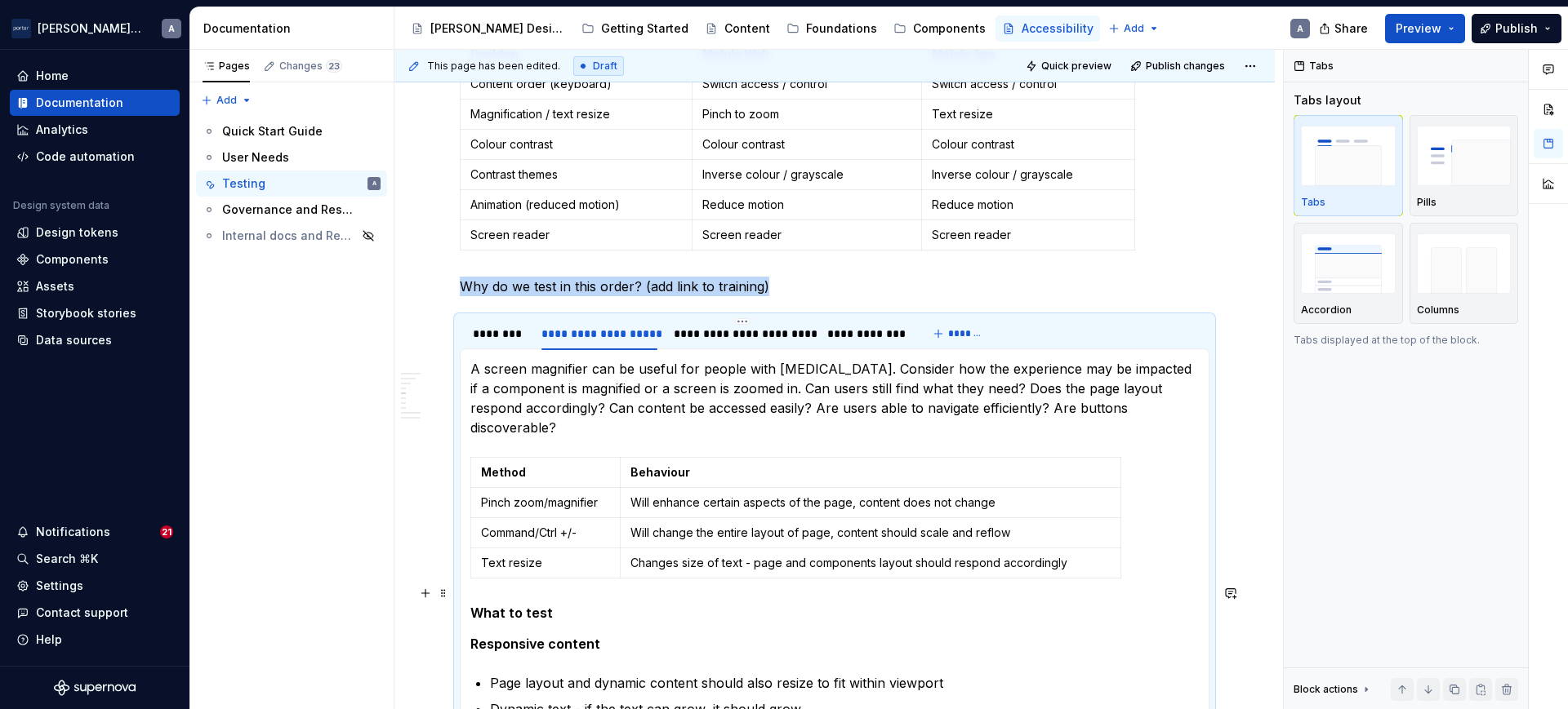
scroll to position [534, 0]
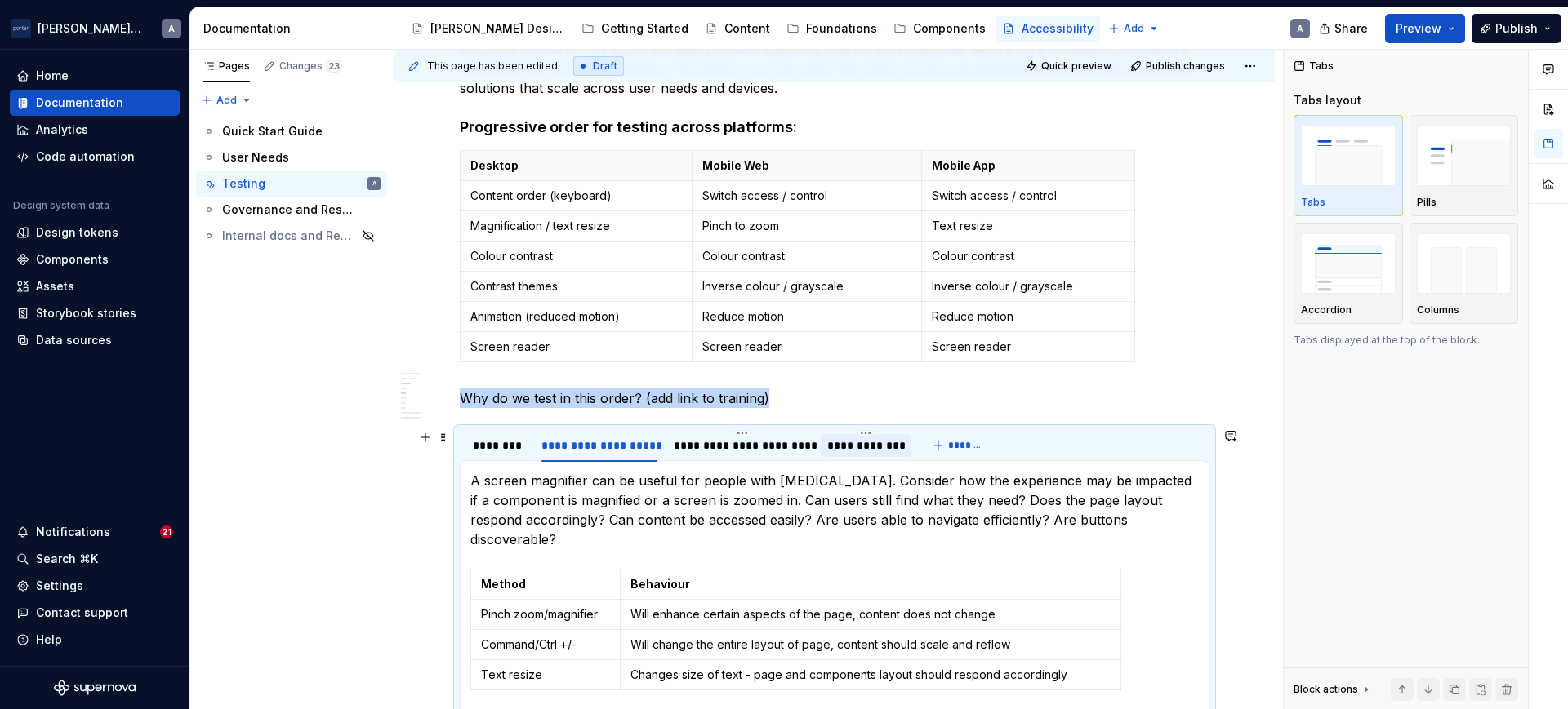
click at [860, 452] on div "**********" at bounding box center [866, 445] width 78 height 17
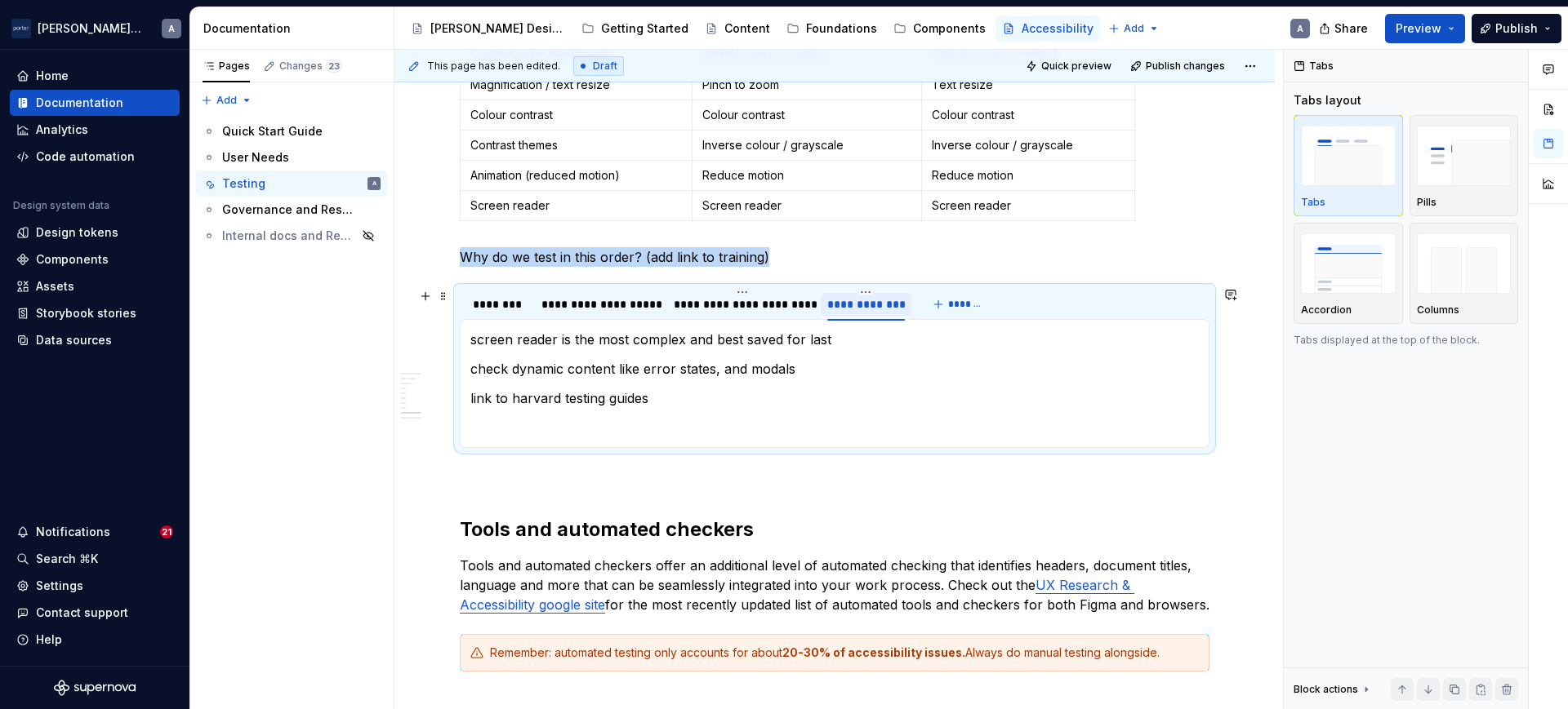
scroll to position [705, 0]
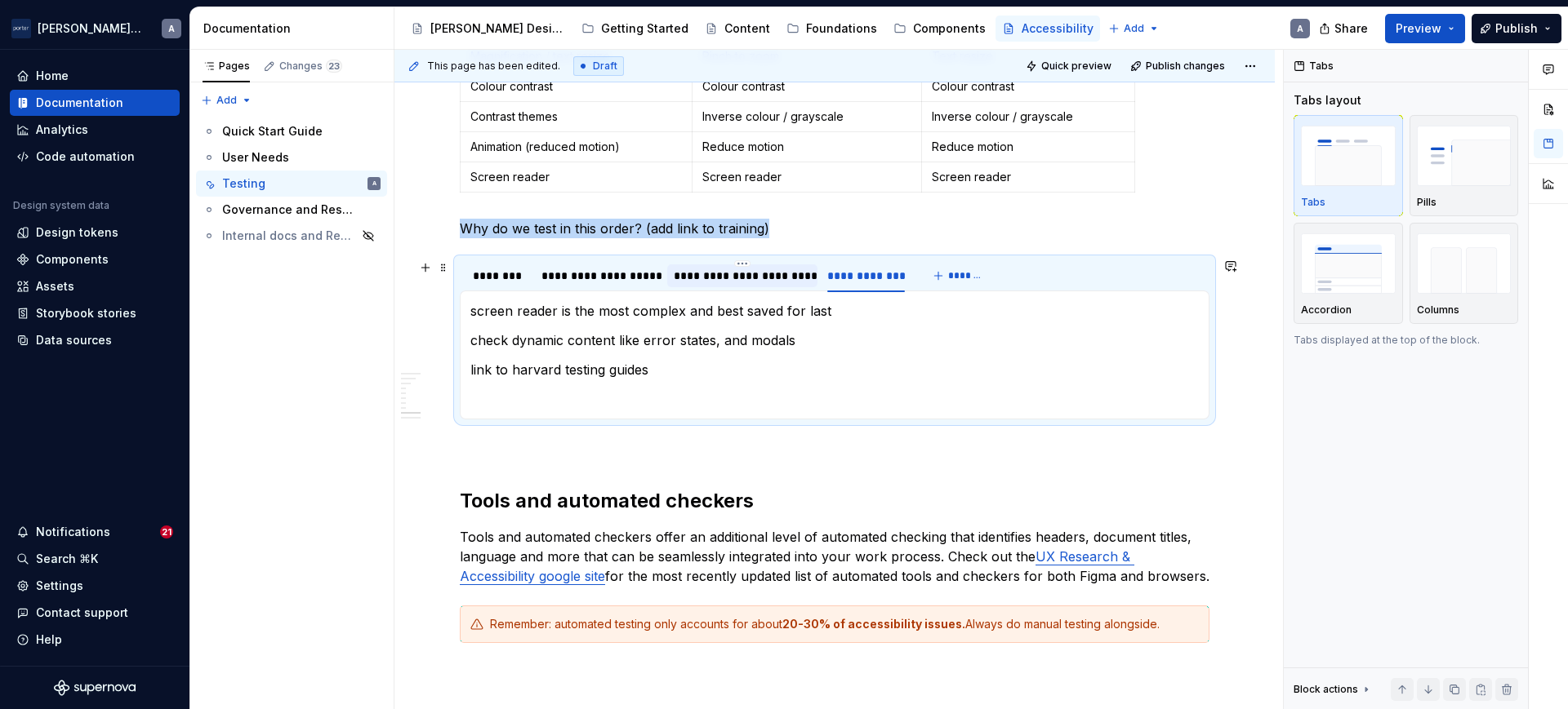
click at [740, 275] on div "**********" at bounding box center [742, 276] width 137 height 17
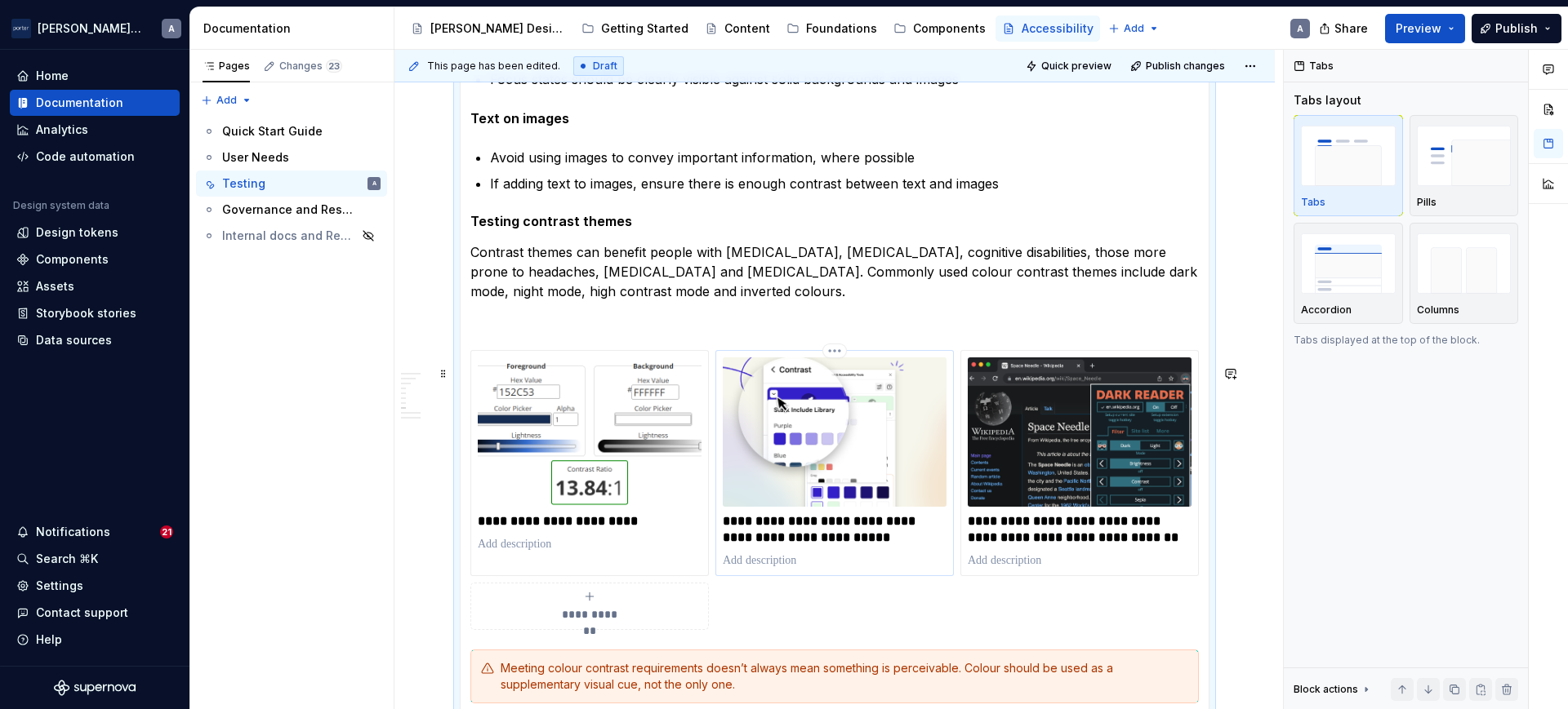
scroll to position [1555, 0]
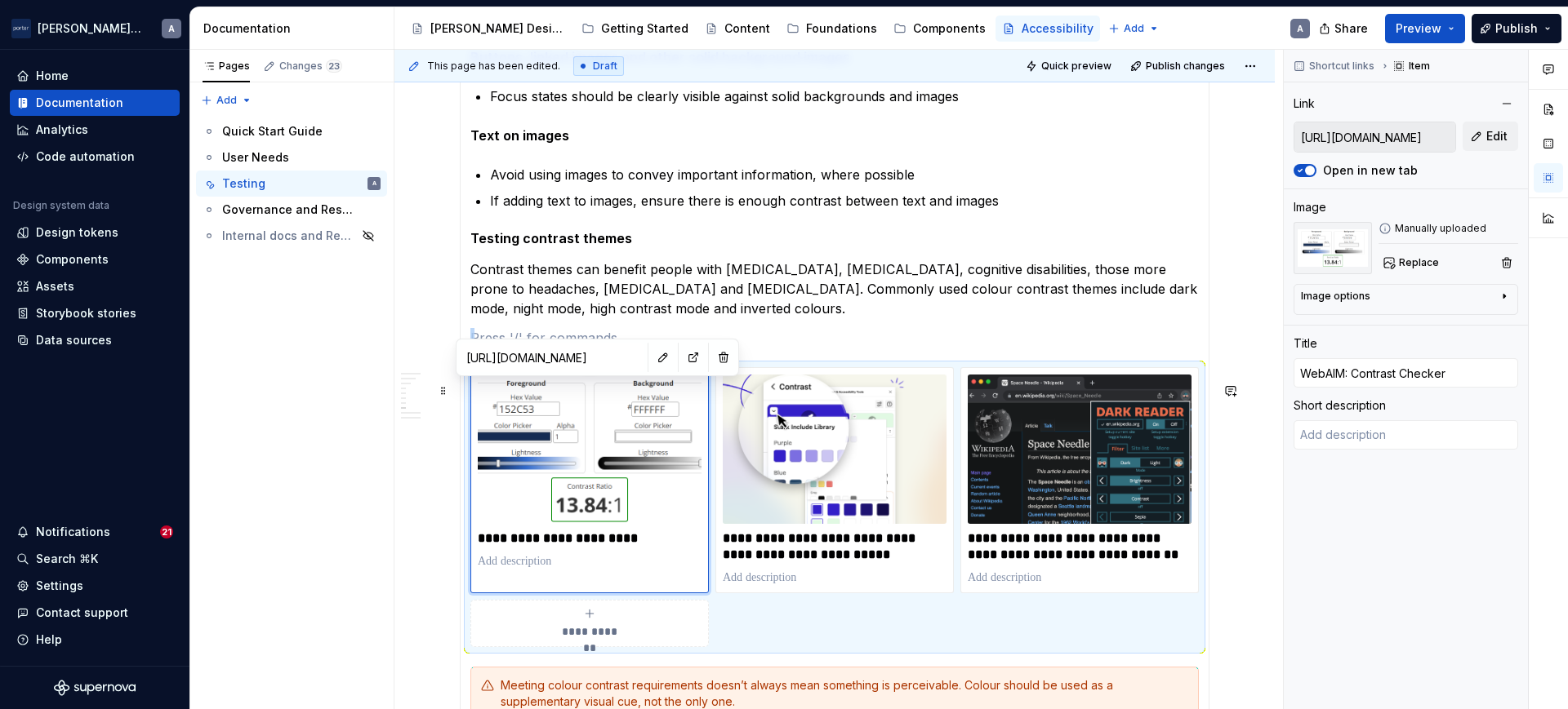
click at [489, 511] on img at bounding box center [590, 449] width 224 height 149
click at [975, 634] on div "**********" at bounding box center [834, 507] width 729 height 280
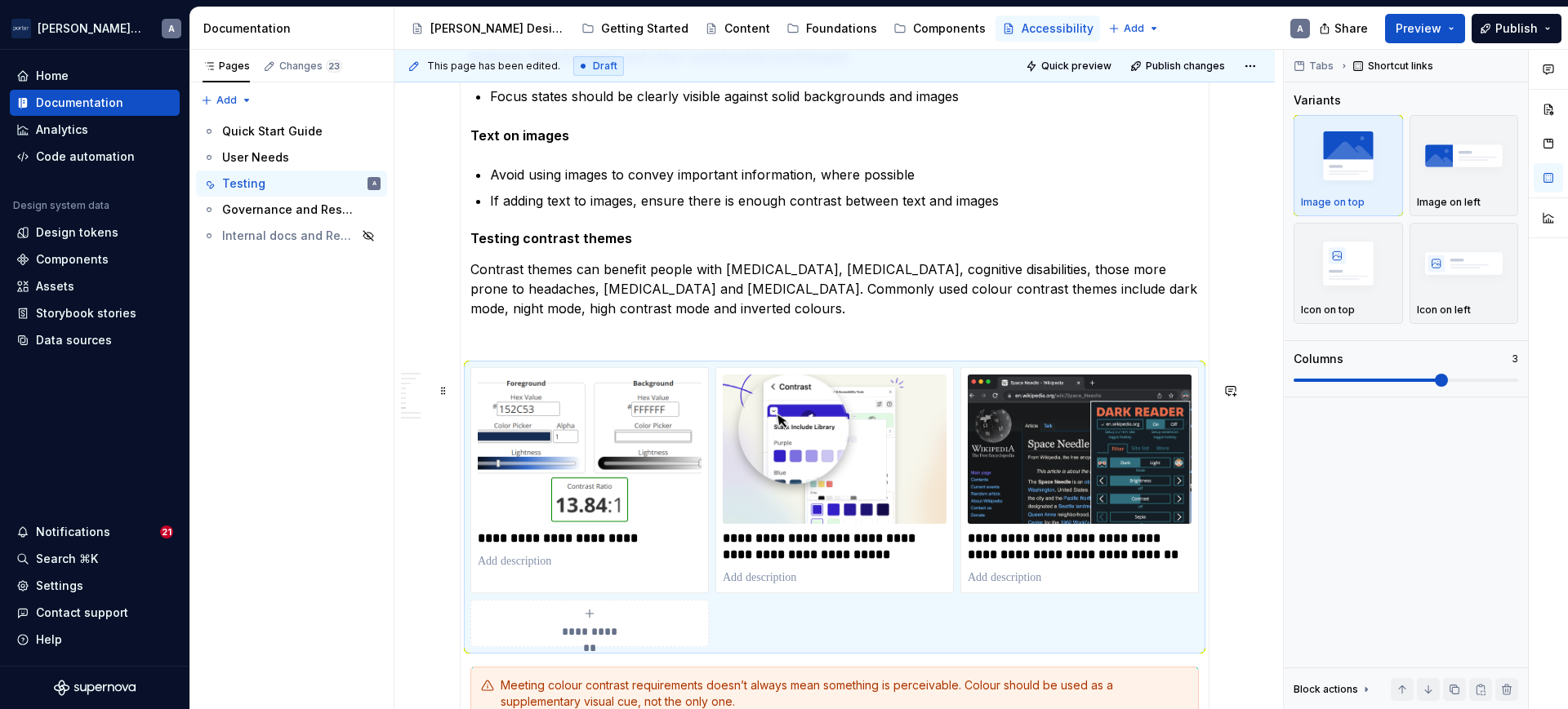
click at [866, 670] on section-item-column "**********" at bounding box center [834, 86] width 729 height 1270
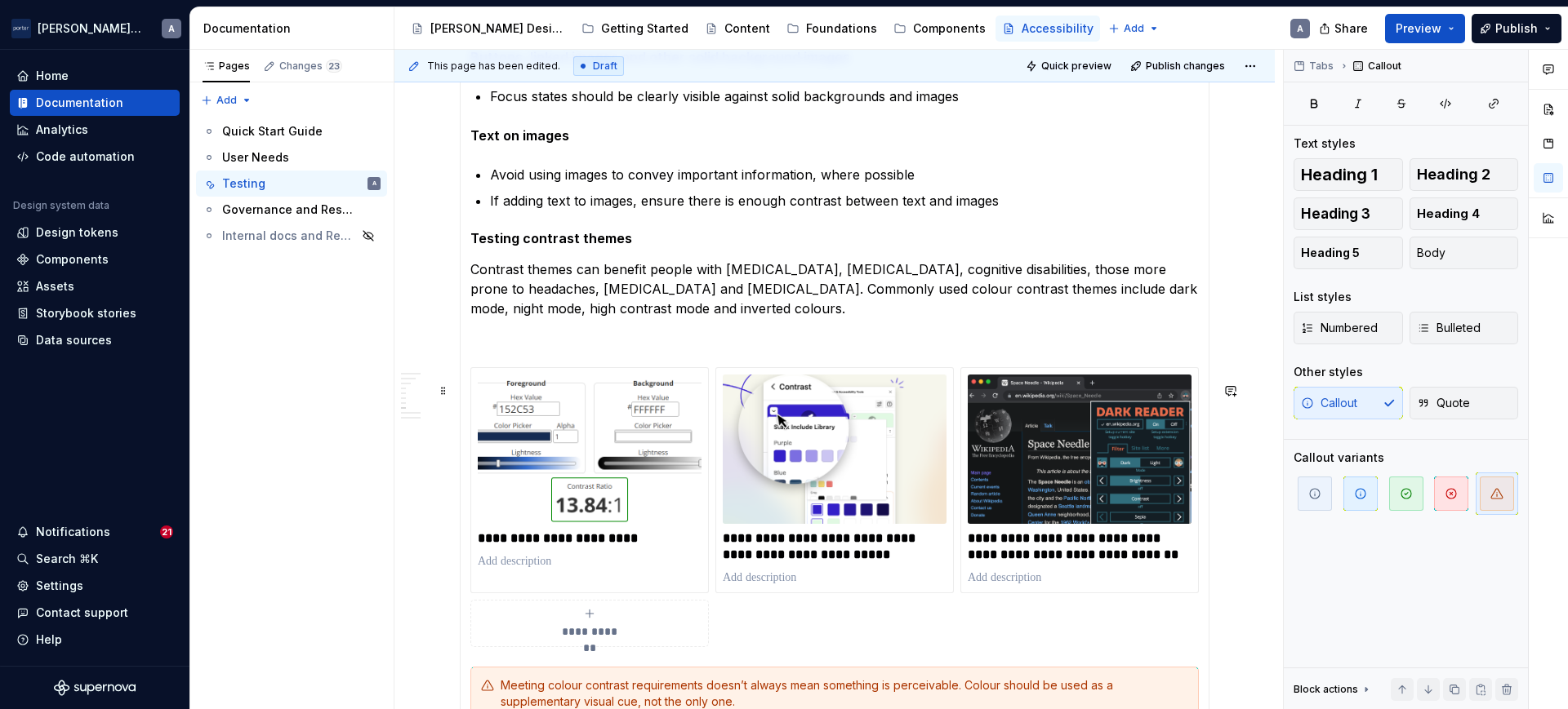
click at [879, 639] on div "**********" at bounding box center [834, 507] width 729 height 280
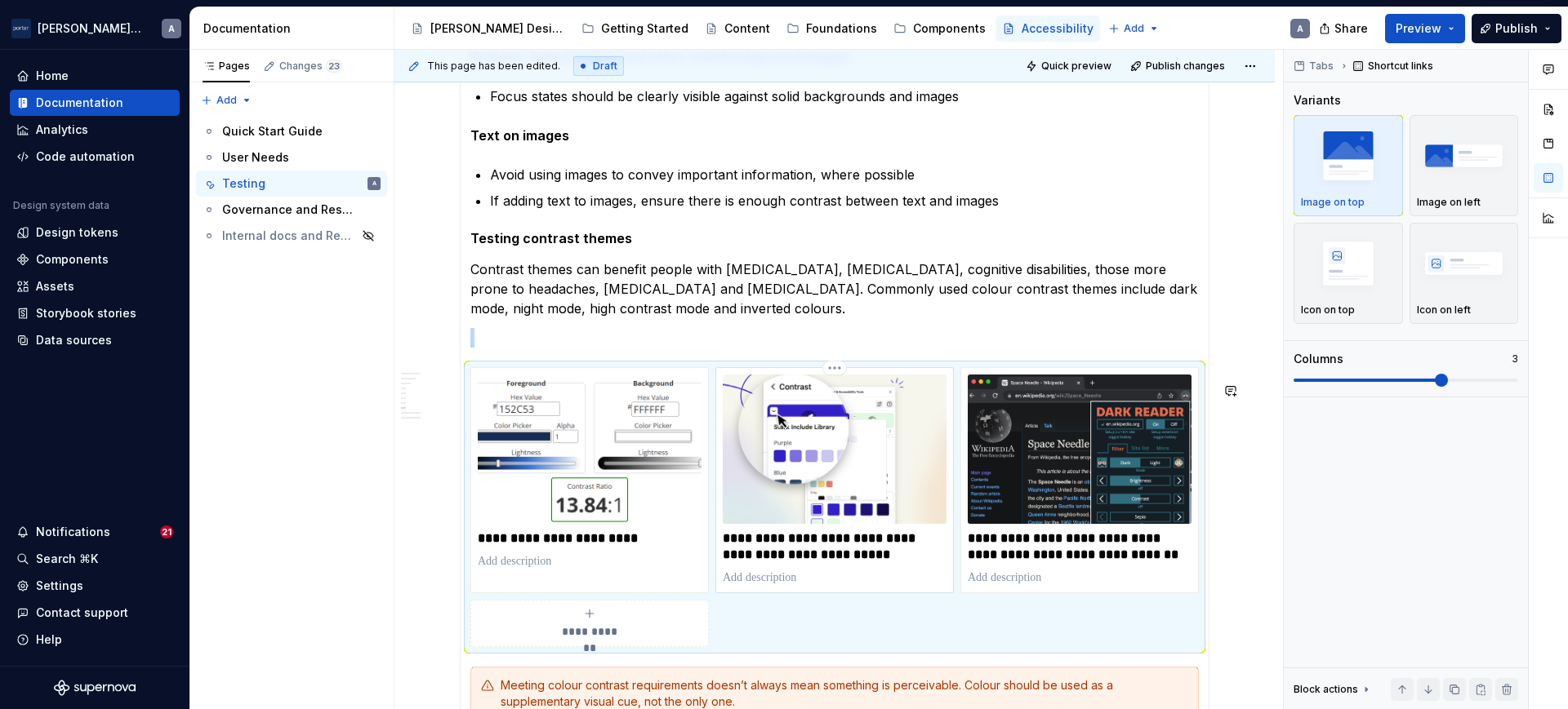
copy br
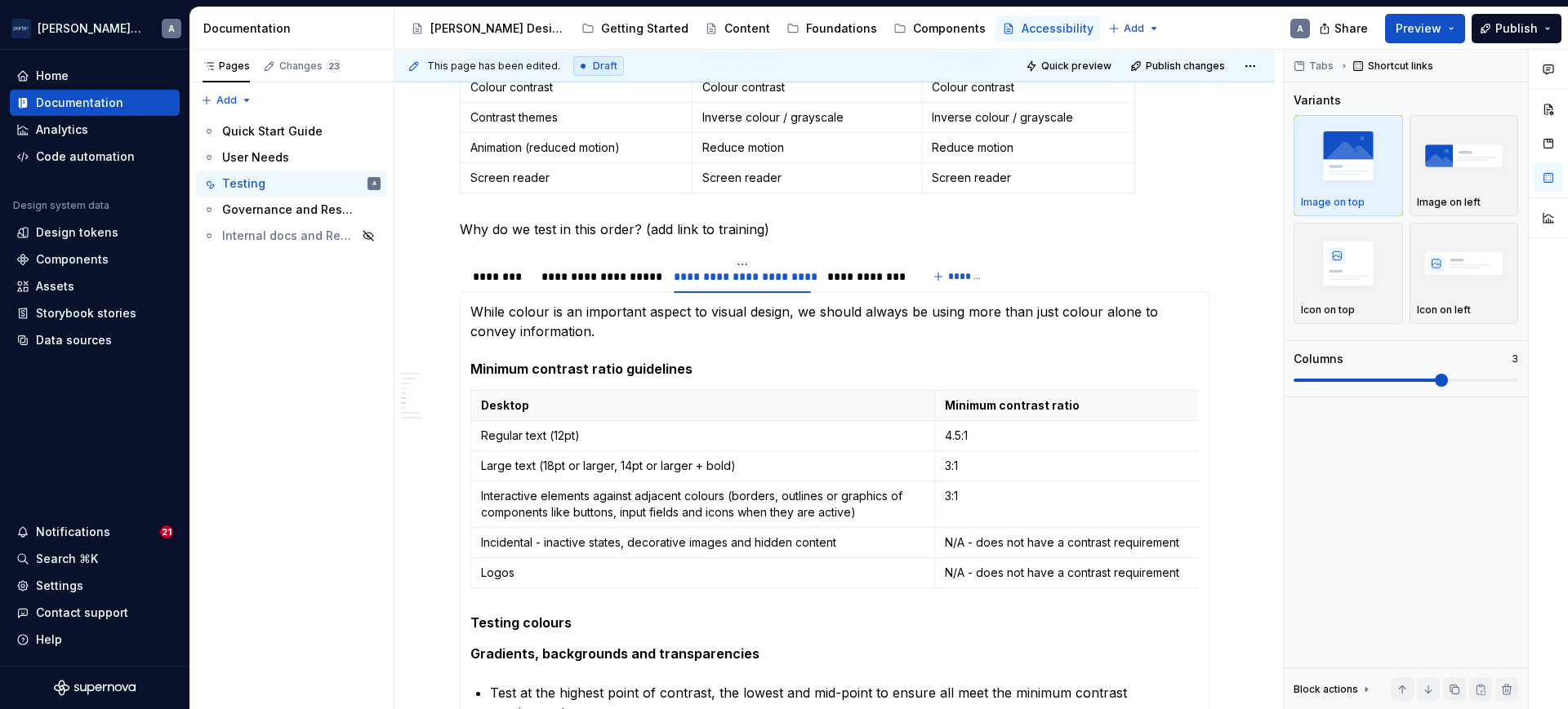
scroll to position [705, 0]
click at [875, 282] on div "**********" at bounding box center [866, 276] width 78 height 17
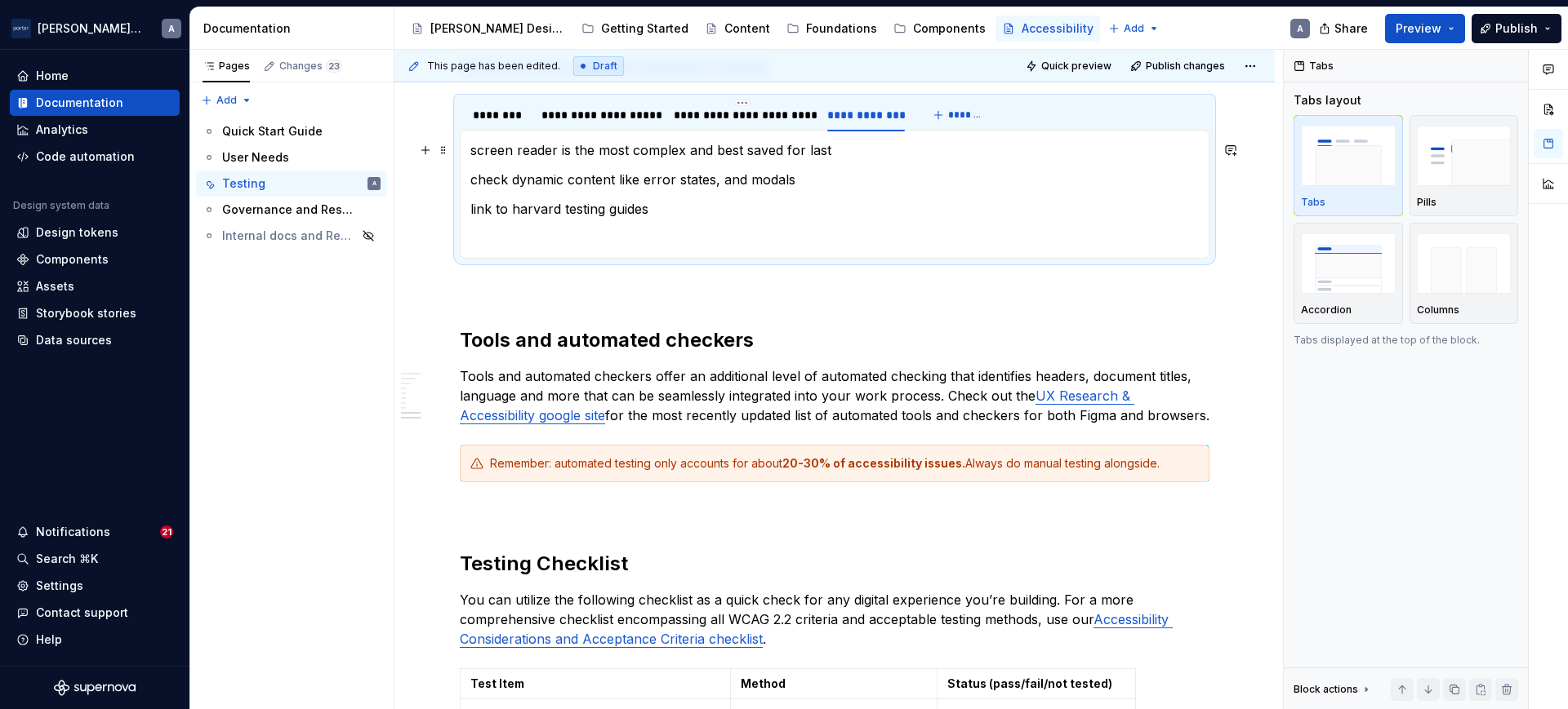
scroll to position [875, 0]
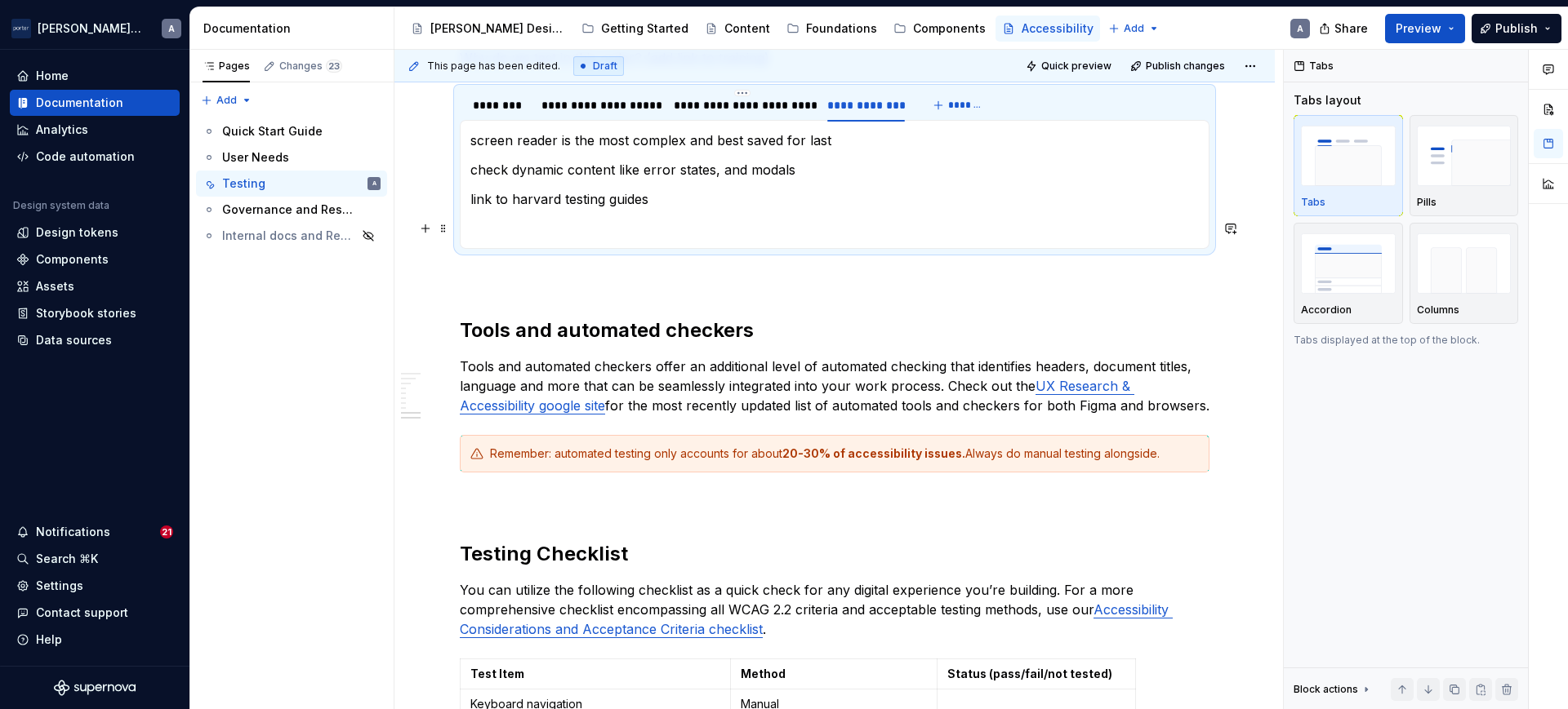
click at [756, 224] on p at bounding box center [834, 229] width 729 height 19
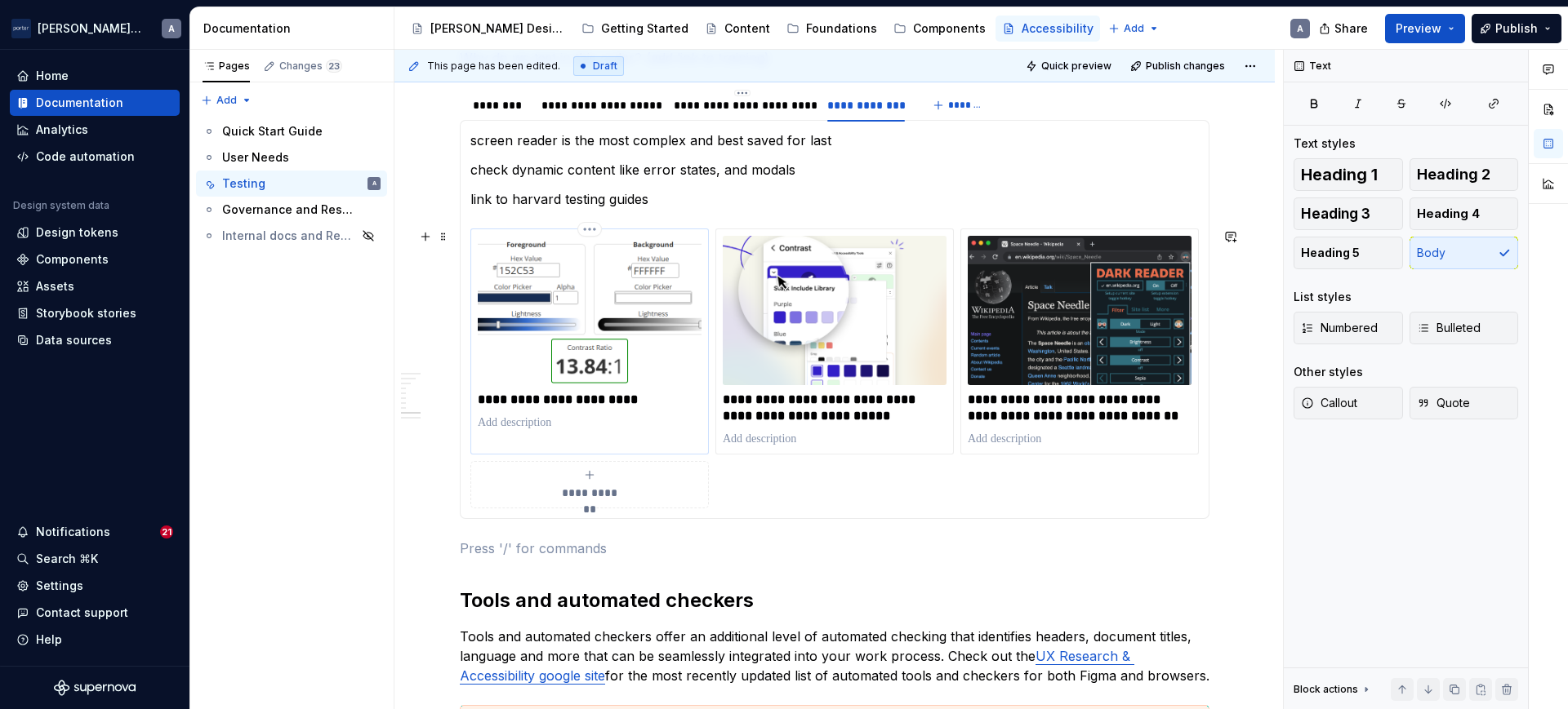
click at [639, 349] on img at bounding box center [590, 310] width 224 height 149
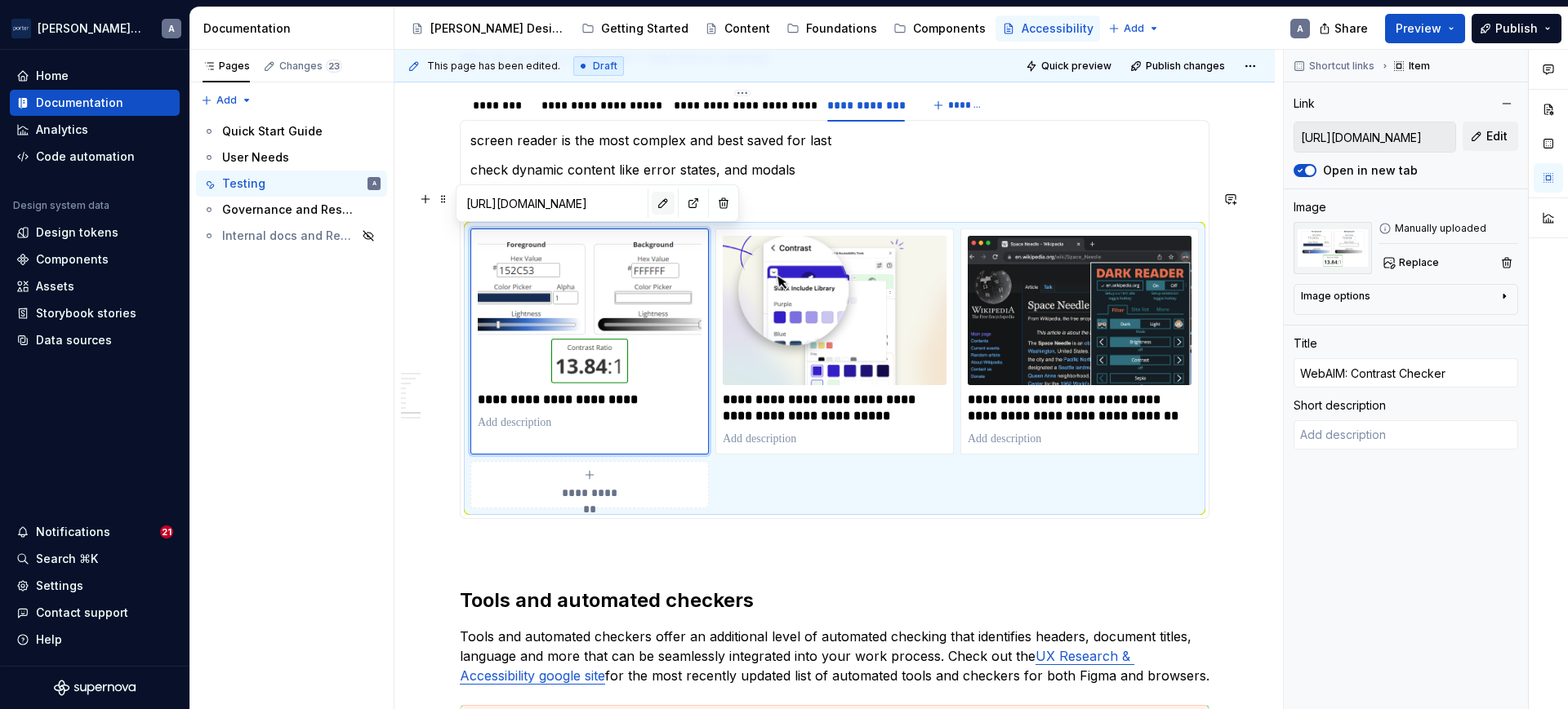
click at [652, 206] on button "button" at bounding box center [663, 203] width 23 height 23
type textarea "*"
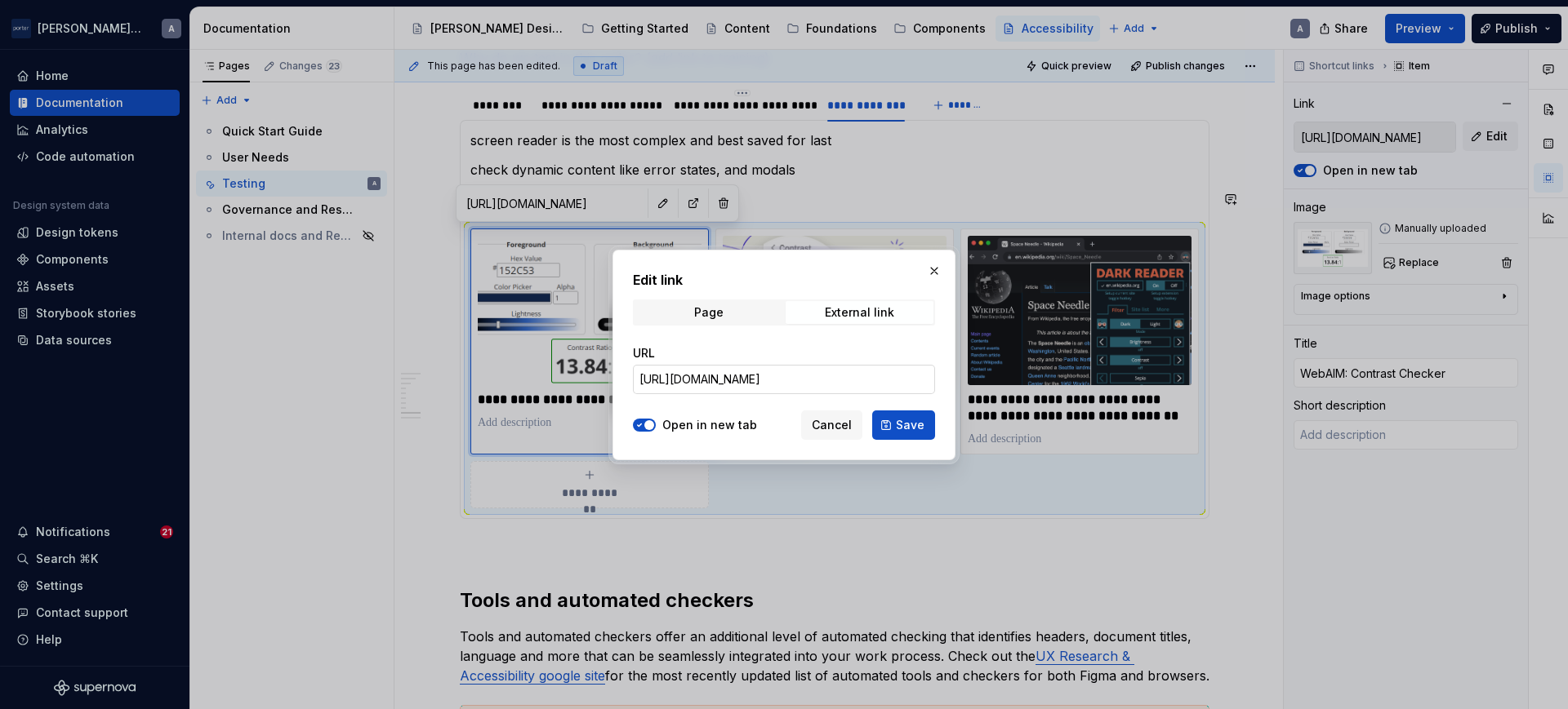
click at [809, 389] on input "[URL][DOMAIN_NAME]" at bounding box center [784, 380] width 302 height 30
paste input "[DOMAIN_NAME][URL]"
type input "[URL][DOMAIN_NAME]"
click at [909, 436] on button "Save" at bounding box center [903, 425] width 63 height 30
type textarea "*"
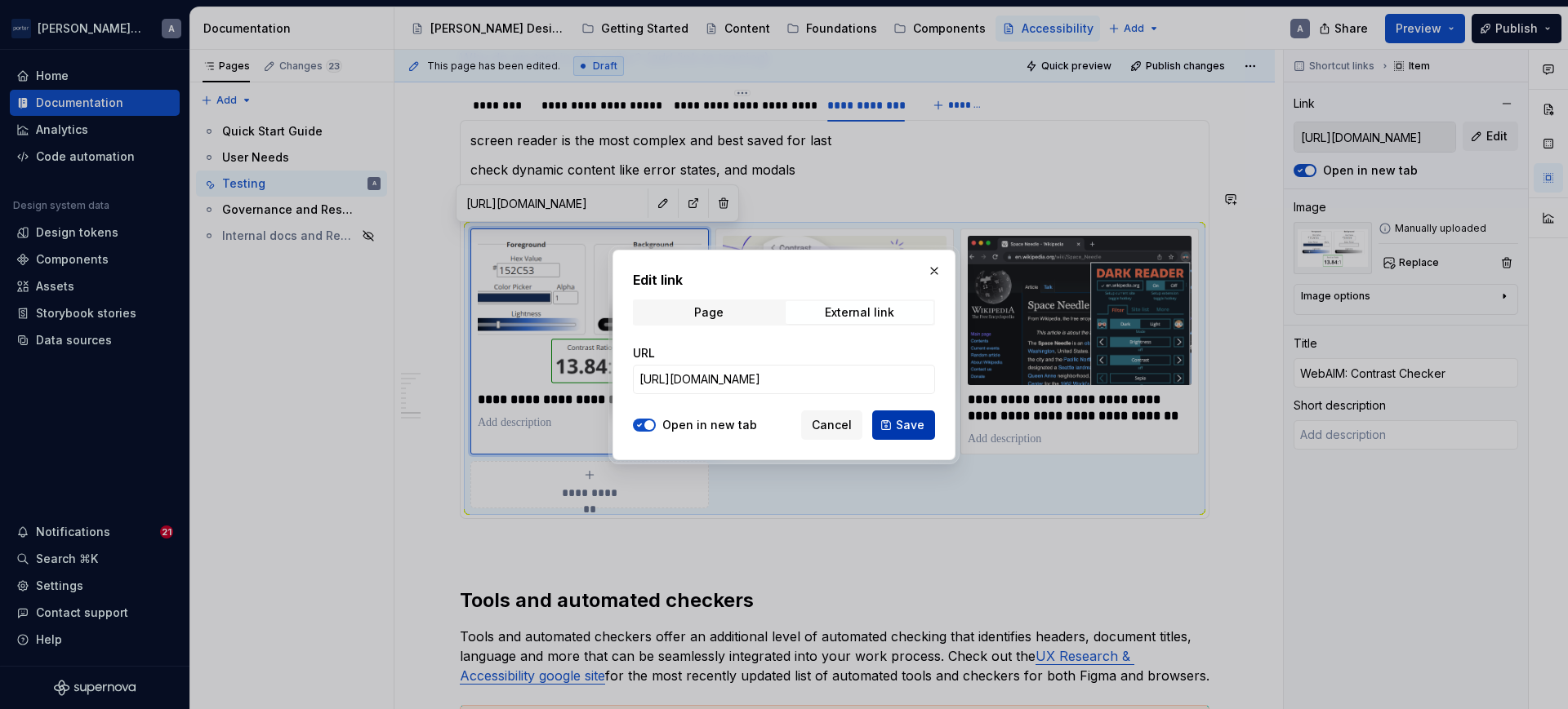
type input "[URL][DOMAIN_NAME]"
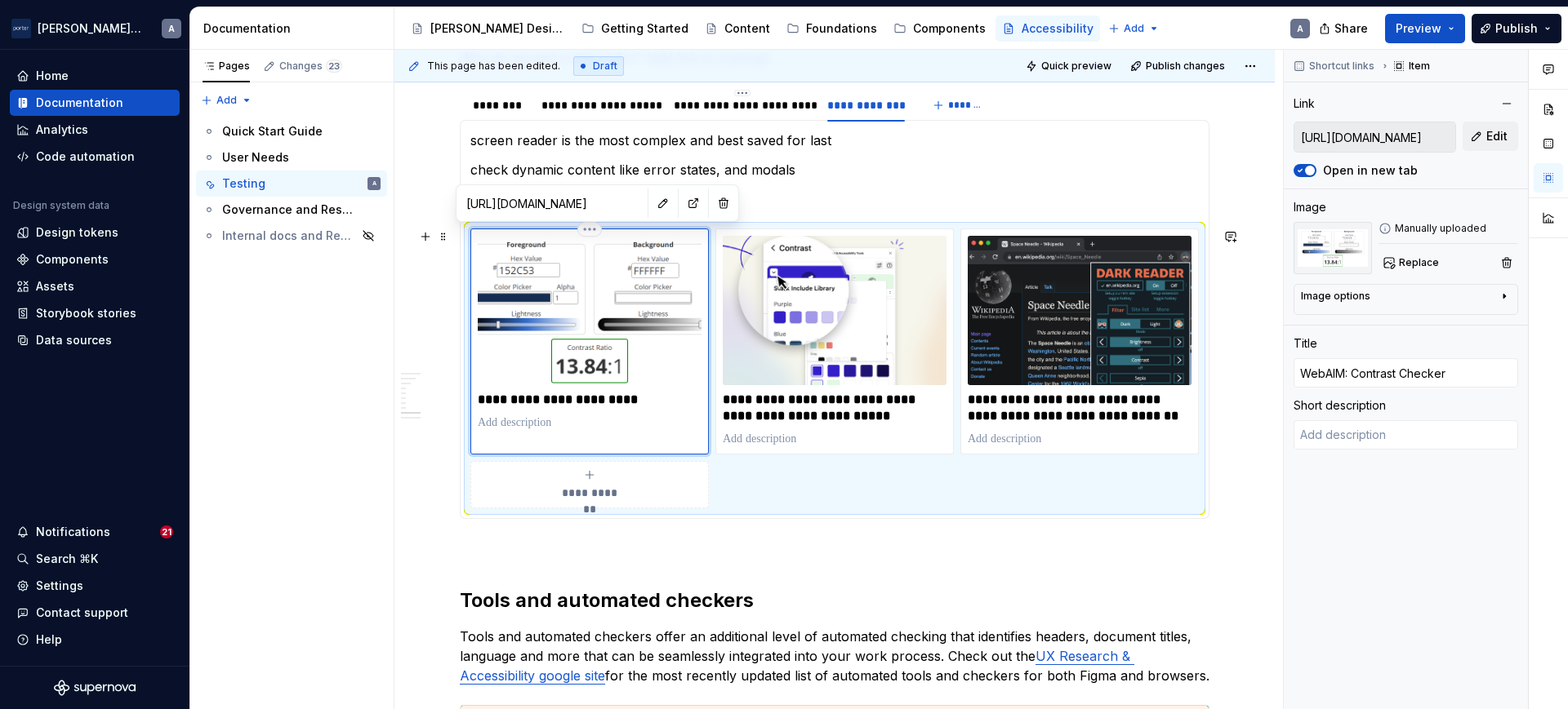
click at [566, 321] on img at bounding box center [590, 310] width 224 height 149
click at [598, 313] on img at bounding box center [590, 310] width 224 height 149
click at [652, 402] on p "**********" at bounding box center [589, 400] width 223 height 17
click at [614, 403] on p "**********" at bounding box center [589, 400] width 223 height 17
click at [627, 400] on p "**********" at bounding box center [589, 400] width 223 height 17
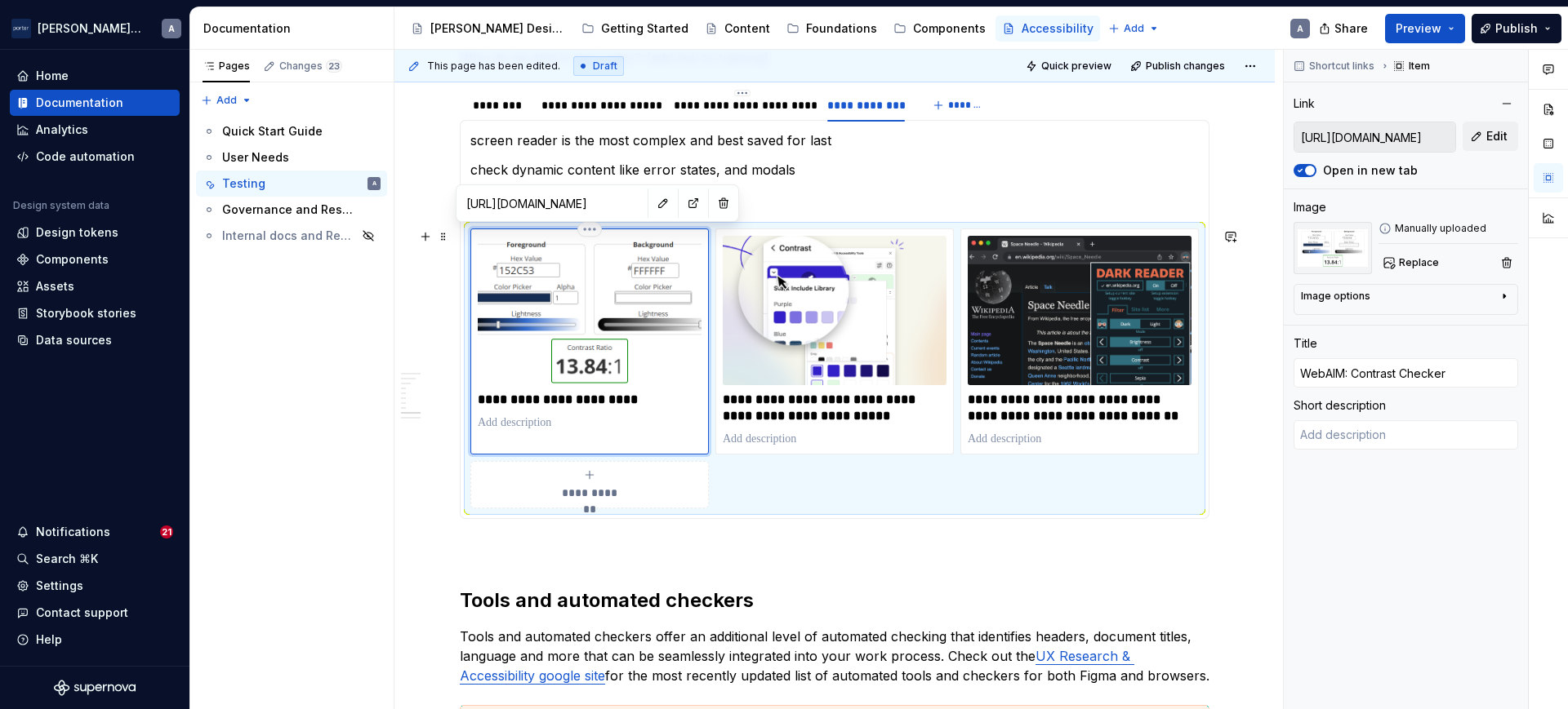
click at [617, 332] on img at bounding box center [590, 310] width 224 height 149
click at [603, 303] on img at bounding box center [590, 310] width 224 height 149
click at [625, 483] on div "**********" at bounding box center [590, 485] width 224 height 32
type textarea "*"
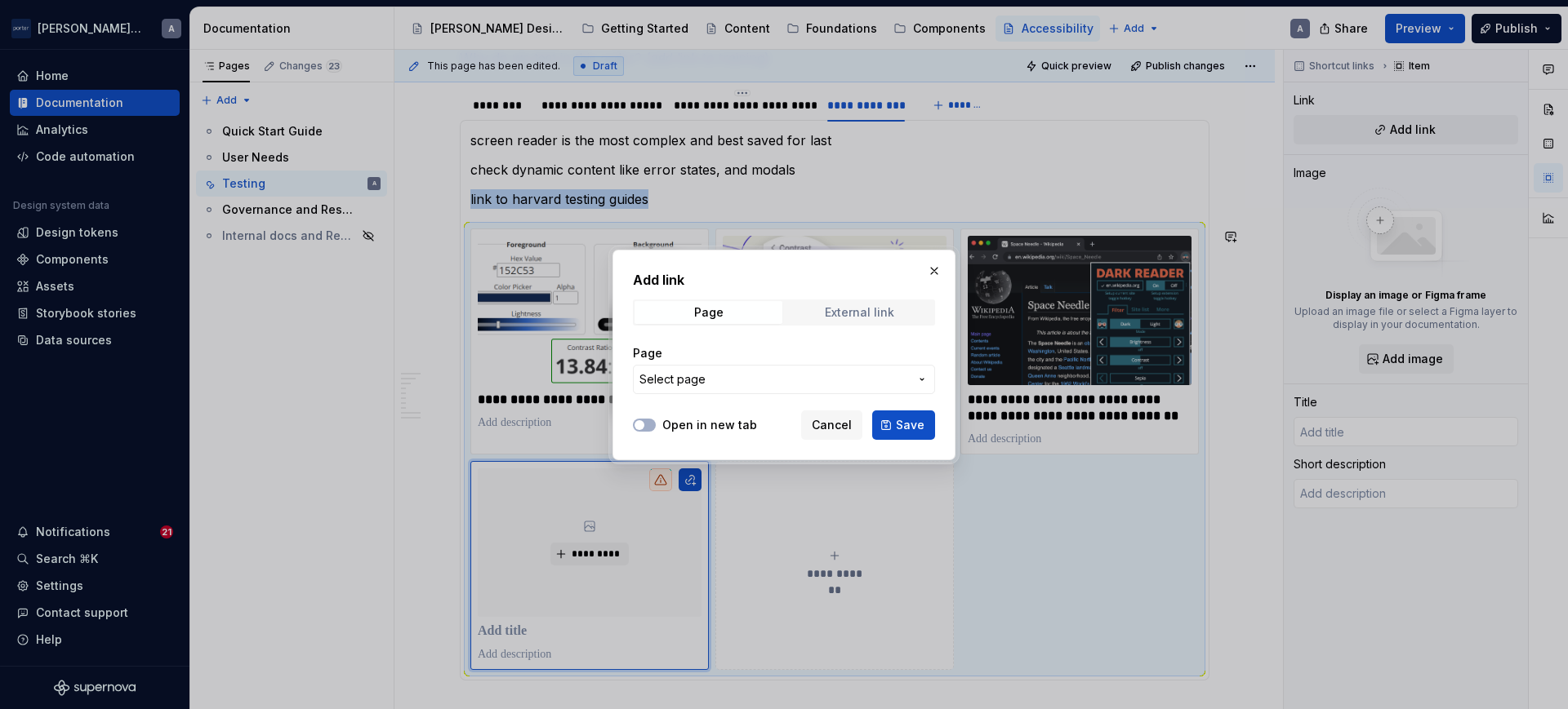
click at [837, 314] on div "External link" at bounding box center [859, 313] width 69 height 13
click at [796, 387] on input "URL" at bounding box center [784, 380] width 302 height 30
paste input "[URL][DOMAIN_NAME]"
type input "[URL][DOMAIN_NAME]"
click at [650, 428] on button "Open in new tab" at bounding box center [645, 425] width 23 height 13
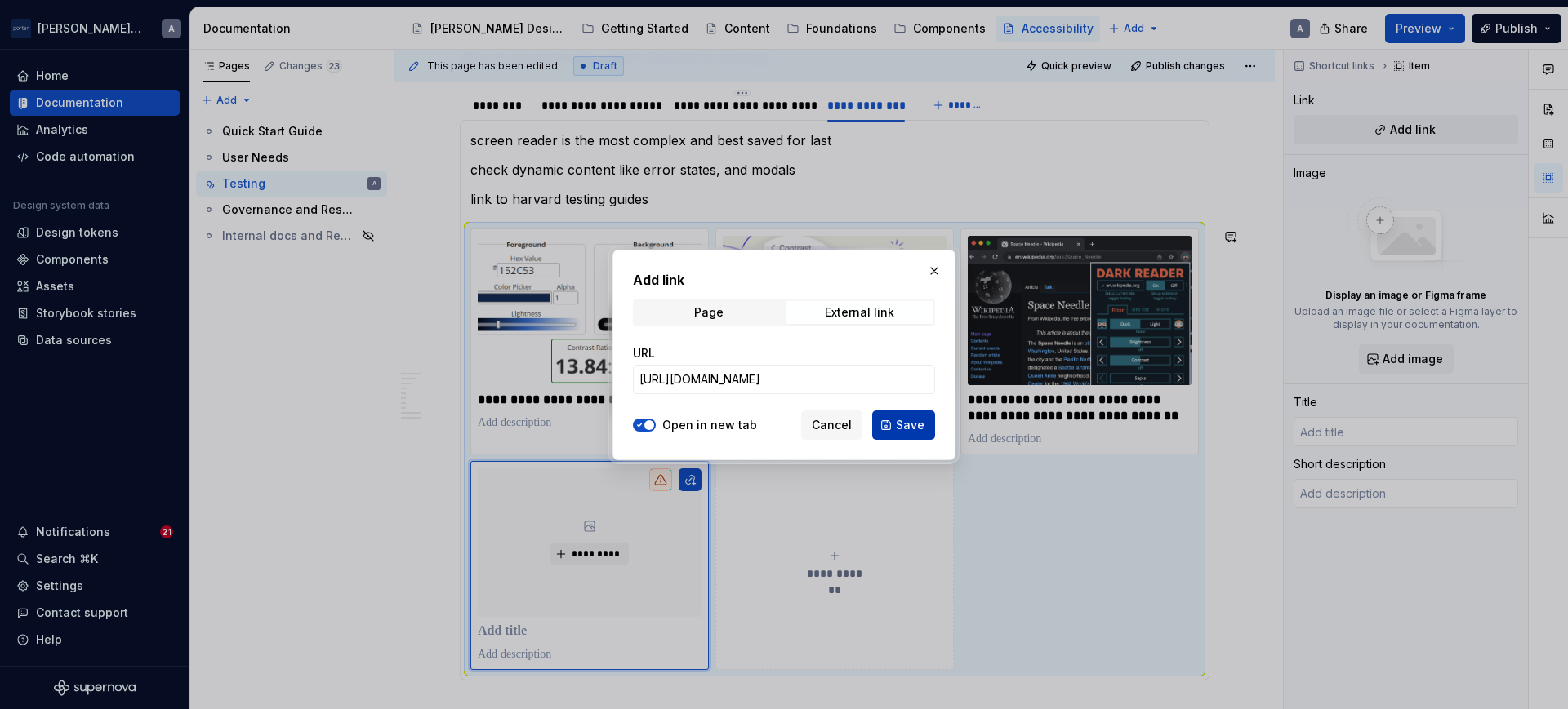
click at [913, 427] on span "Save" at bounding box center [910, 425] width 29 height 17
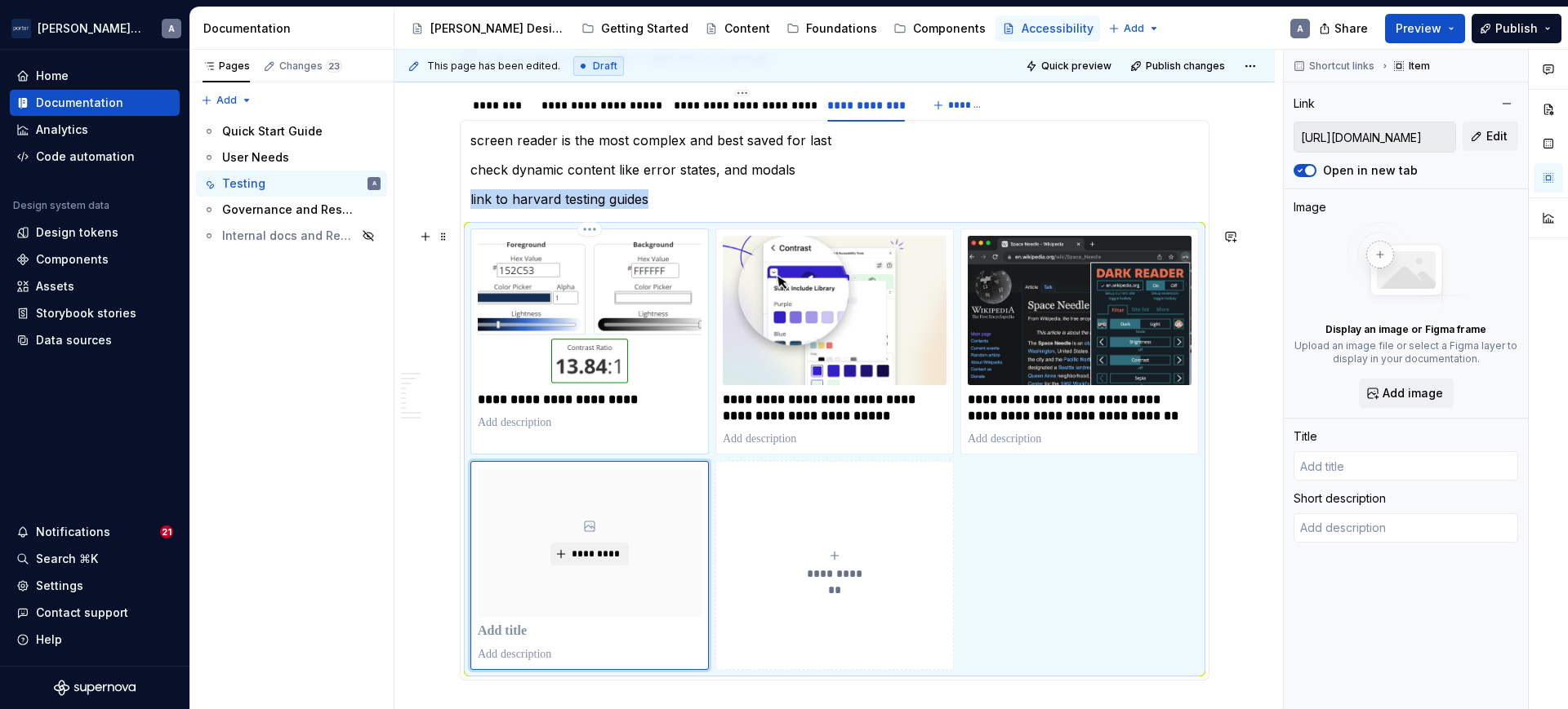
click at [623, 334] on img at bounding box center [590, 310] width 224 height 149
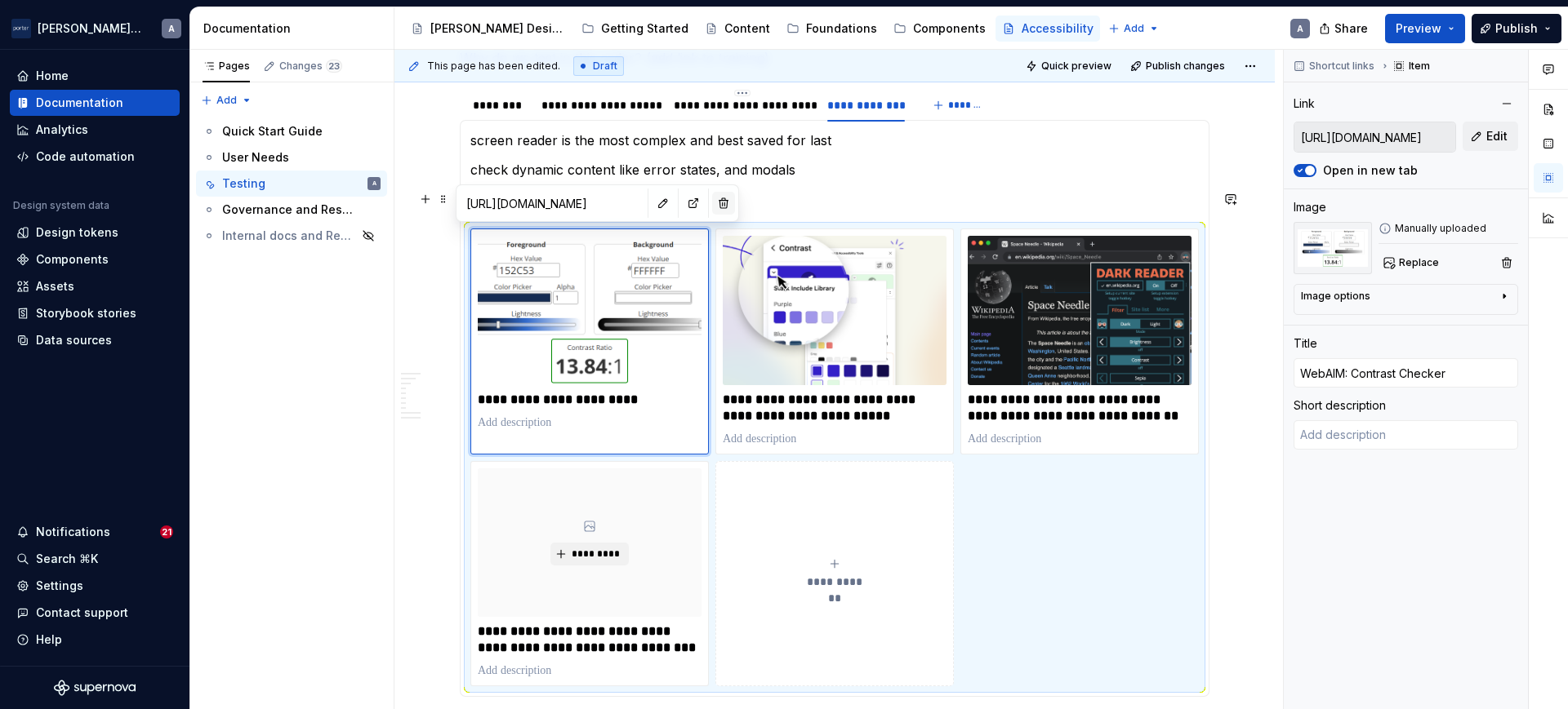
click at [712, 205] on button "button" at bounding box center [723, 203] width 23 height 23
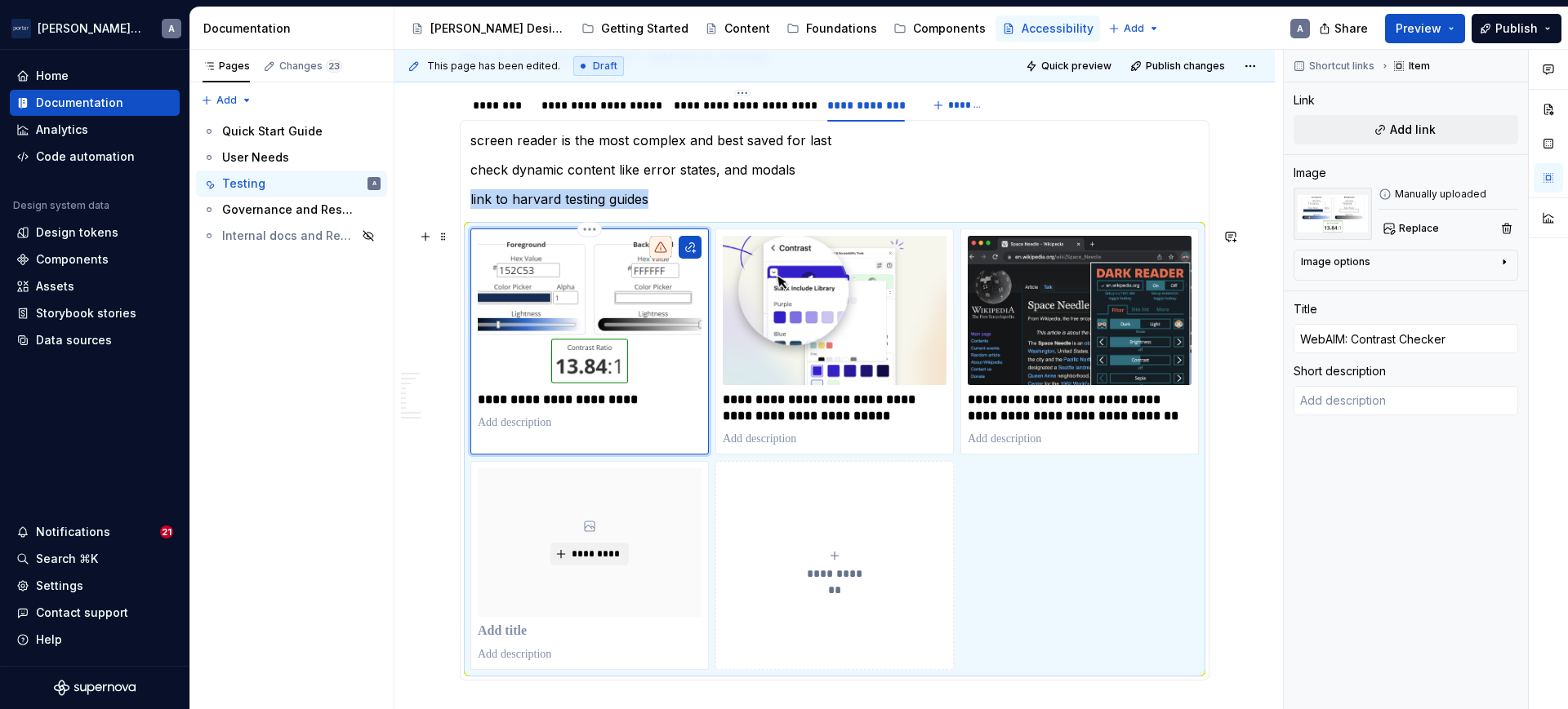
click at [657, 269] on img at bounding box center [590, 310] width 224 height 149
click at [653, 310] on img at bounding box center [590, 310] width 224 height 149
type textarea "*"
type input "[PERSON_NAME] (Figma plugin) - Contrast & Accessibility Checker"
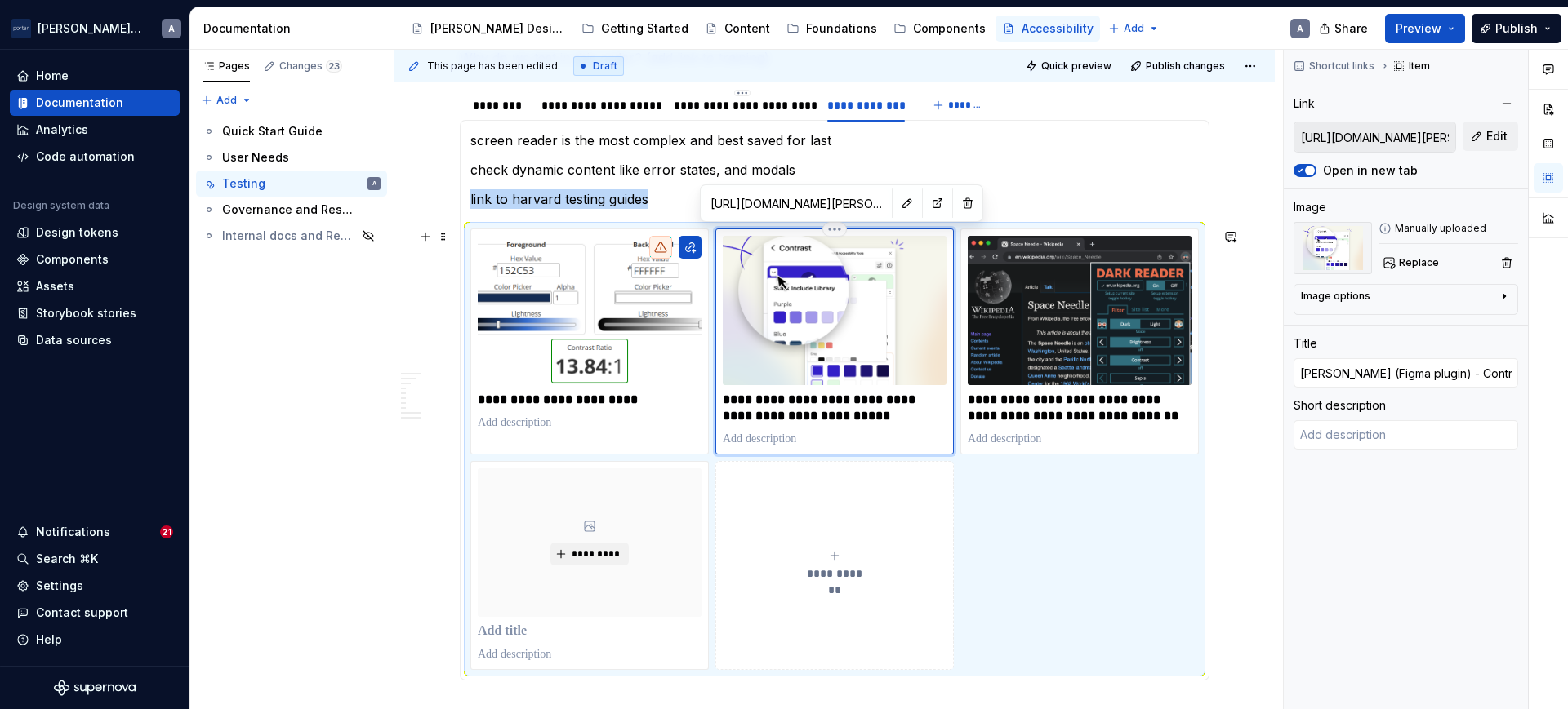
click at [839, 257] on img at bounding box center [834, 310] width 224 height 149
click at [957, 210] on button "button" at bounding box center [968, 203] width 23 height 23
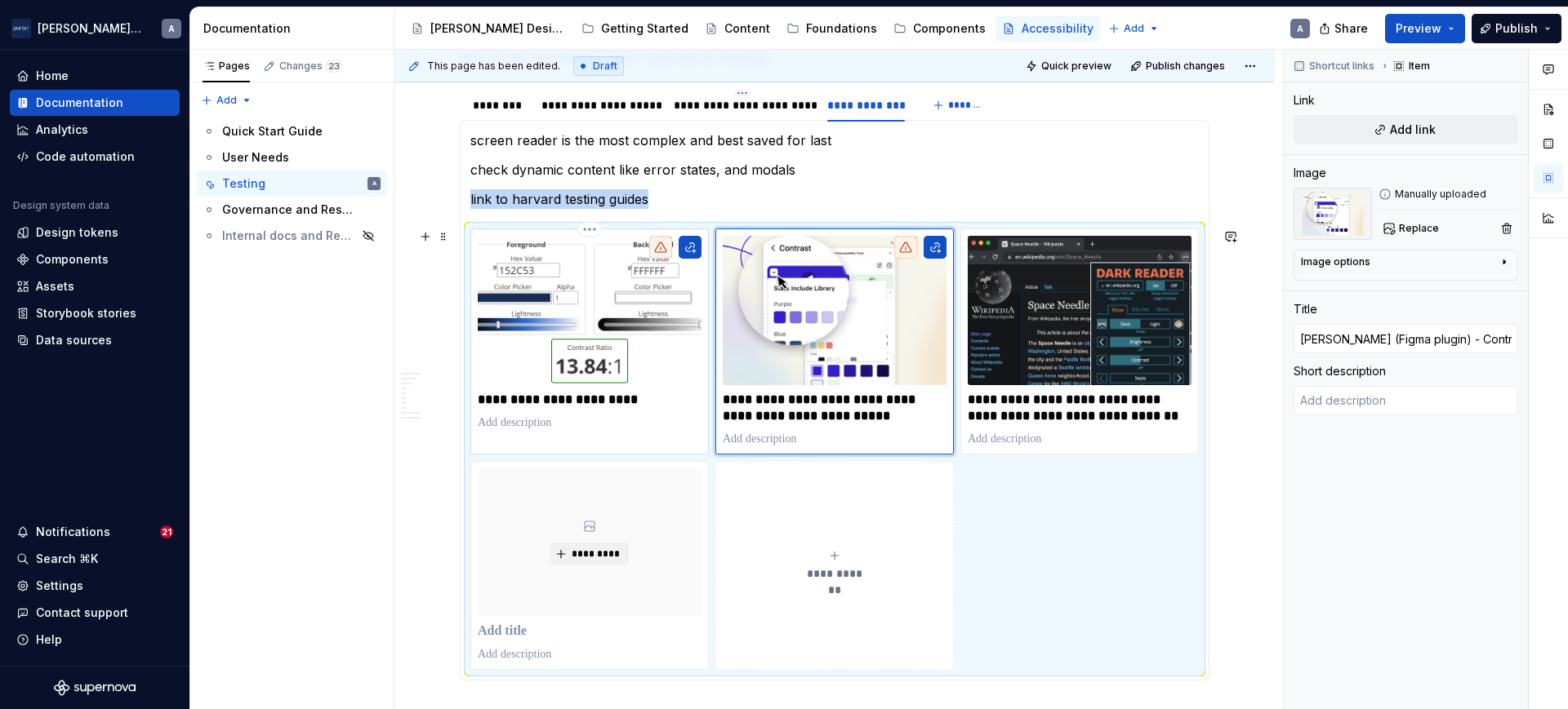
type textarea "*"
type input "WebAIM: Contrast Checker"
click at [639, 304] on img at bounding box center [590, 310] width 224 height 149
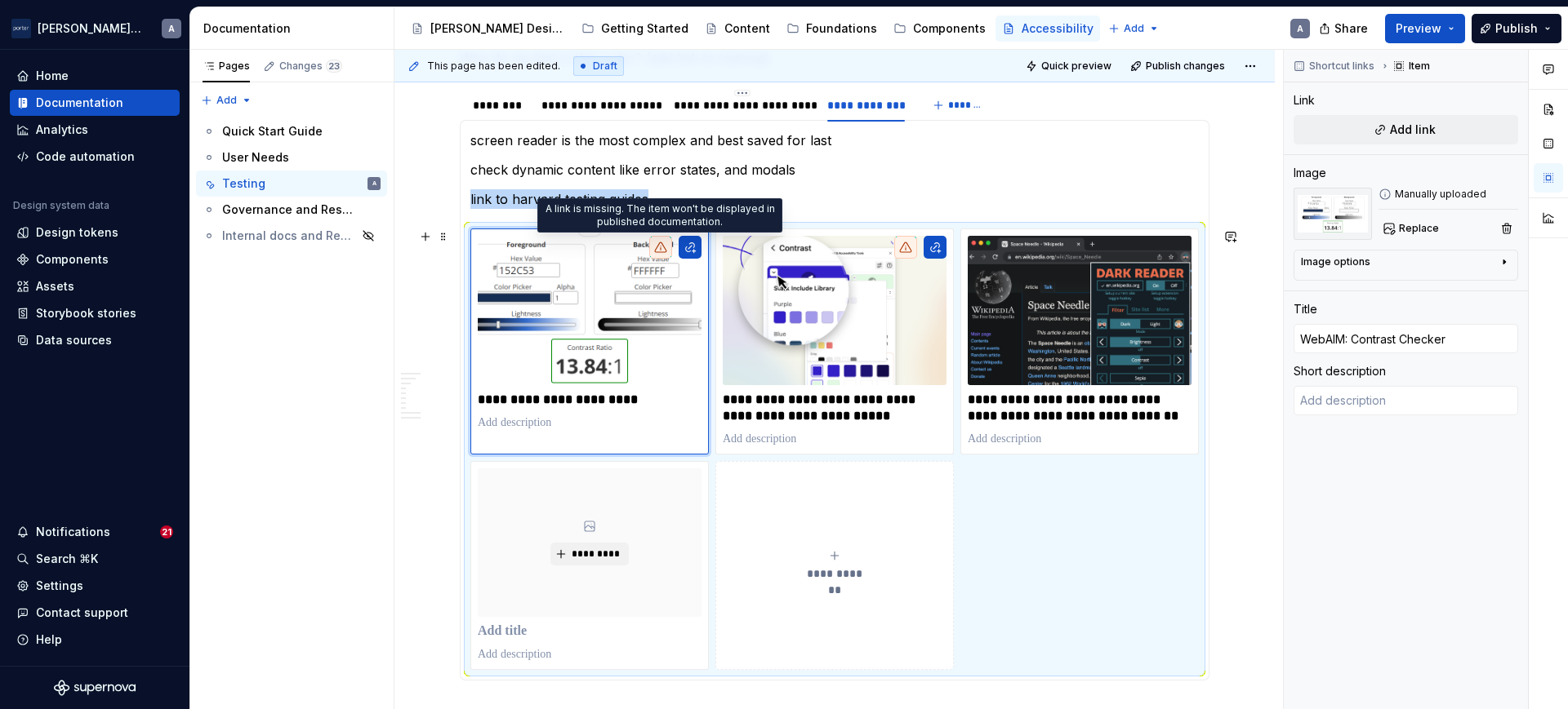
click at [666, 244] on icon at bounding box center [660, 247] width 13 height 13
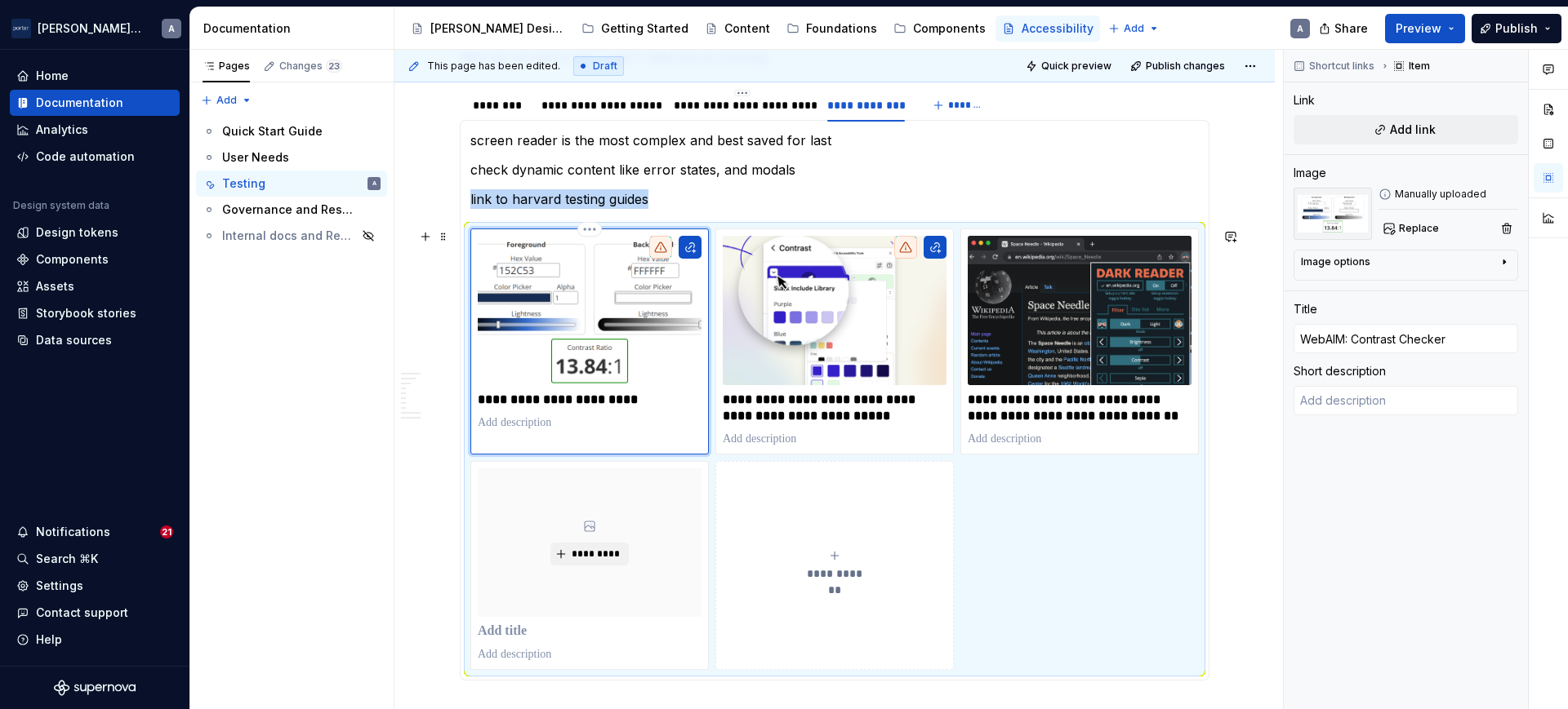
click at [665, 244] on icon at bounding box center [660, 247] width 13 height 13
click at [659, 244] on icon at bounding box center [660, 247] width 13 height 13
click at [669, 244] on div at bounding box center [660, 247] width 23 height 23
type textarea "*"
type input "[PERSON_NAME] (Figma plugin) - Contrast & Accessibility Checker"
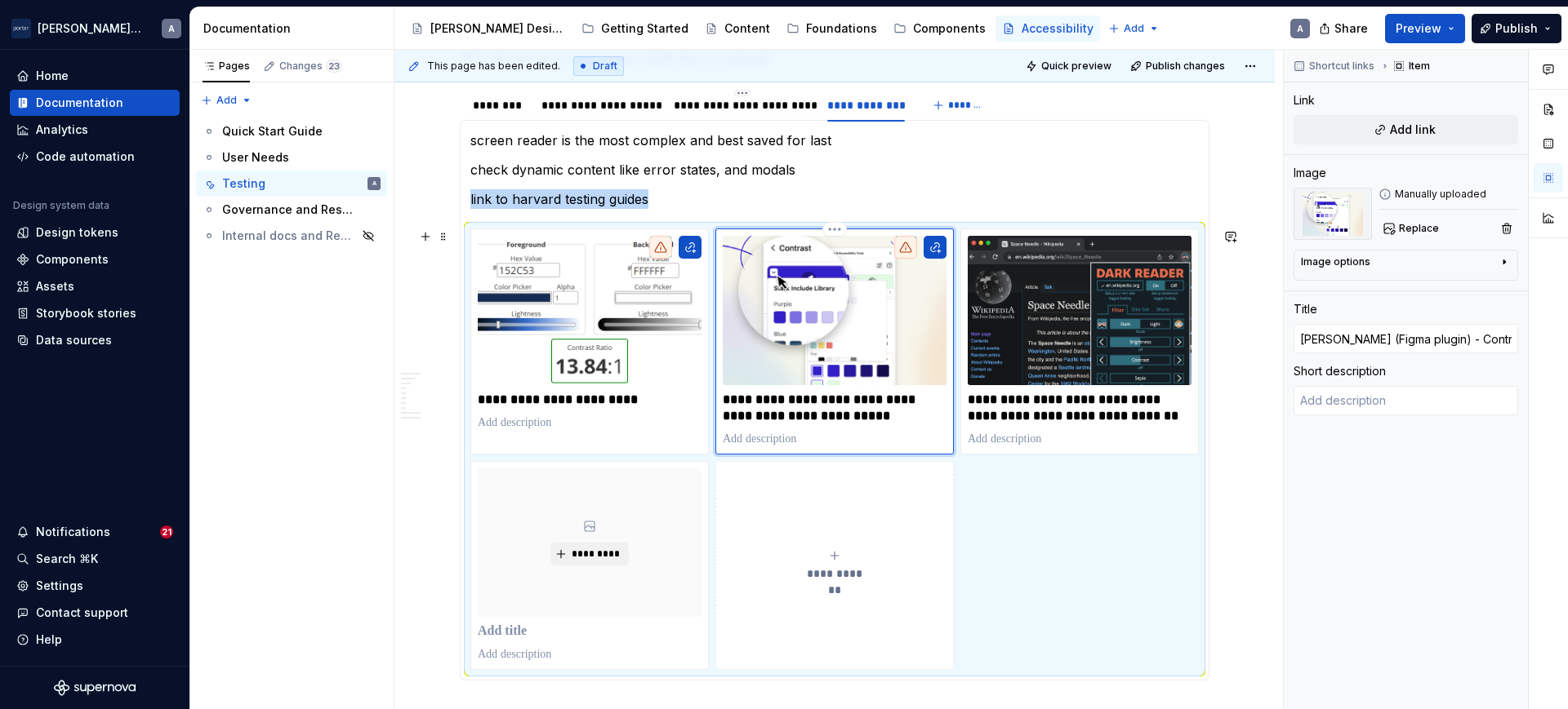
click at [723, 229] on div "**********" at bounding box center [834, 341] width 238 height 226
type textarea "*"
type input "WebAIM: Contrast Checker"
click at [675, 244] on div at bounding box center [675, 247] width 52 height 23
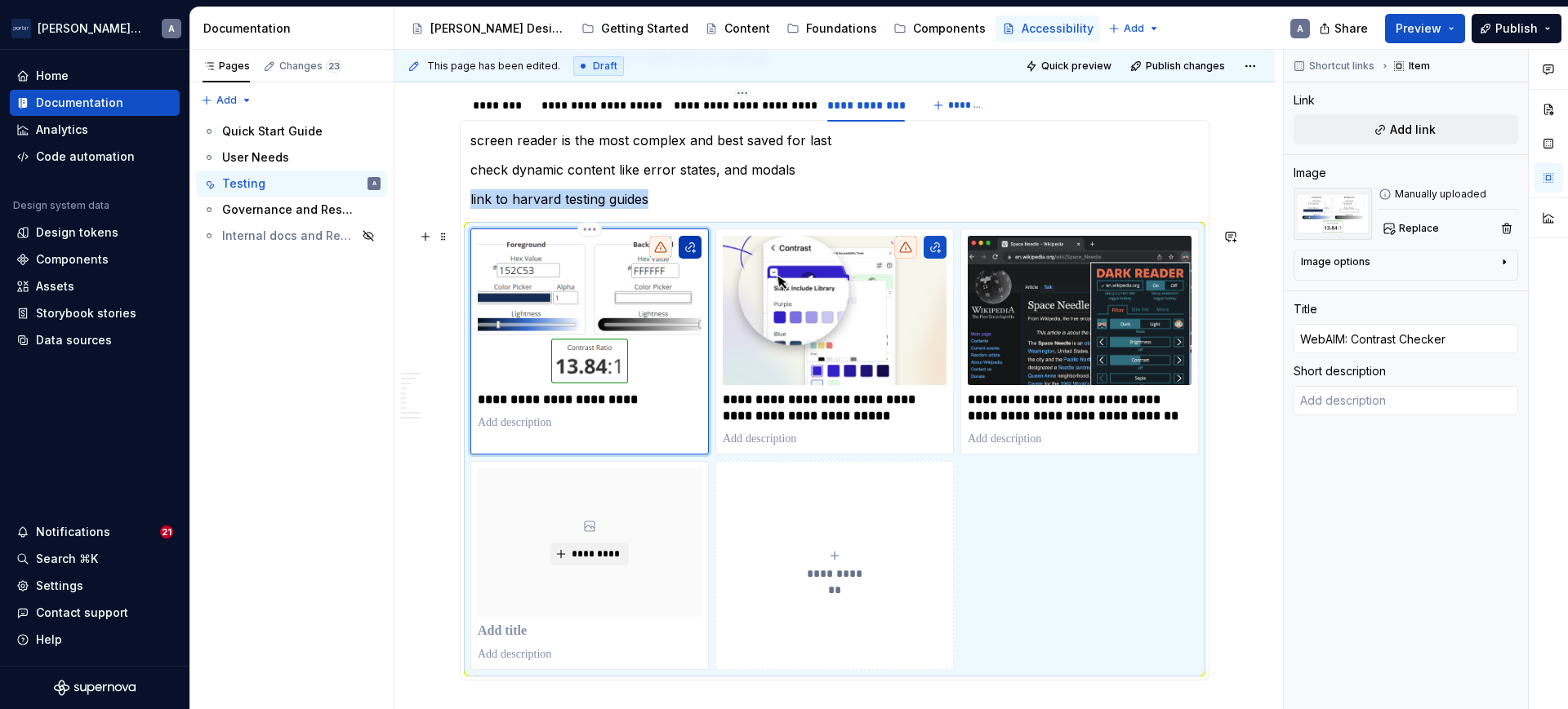
click at [693, 244] on button "button" at bounding box center [690, 247] width 23 height 23
click at [599, 231] on html "[PERSON_NAME] Airlines A Home Documentation Analytics Code automation Design sy…" at bounding box center [784, 354] width 1568 height 709
click at [628, 251] on div "Delete item" at bounding box center [661, 257] width 107 height 17
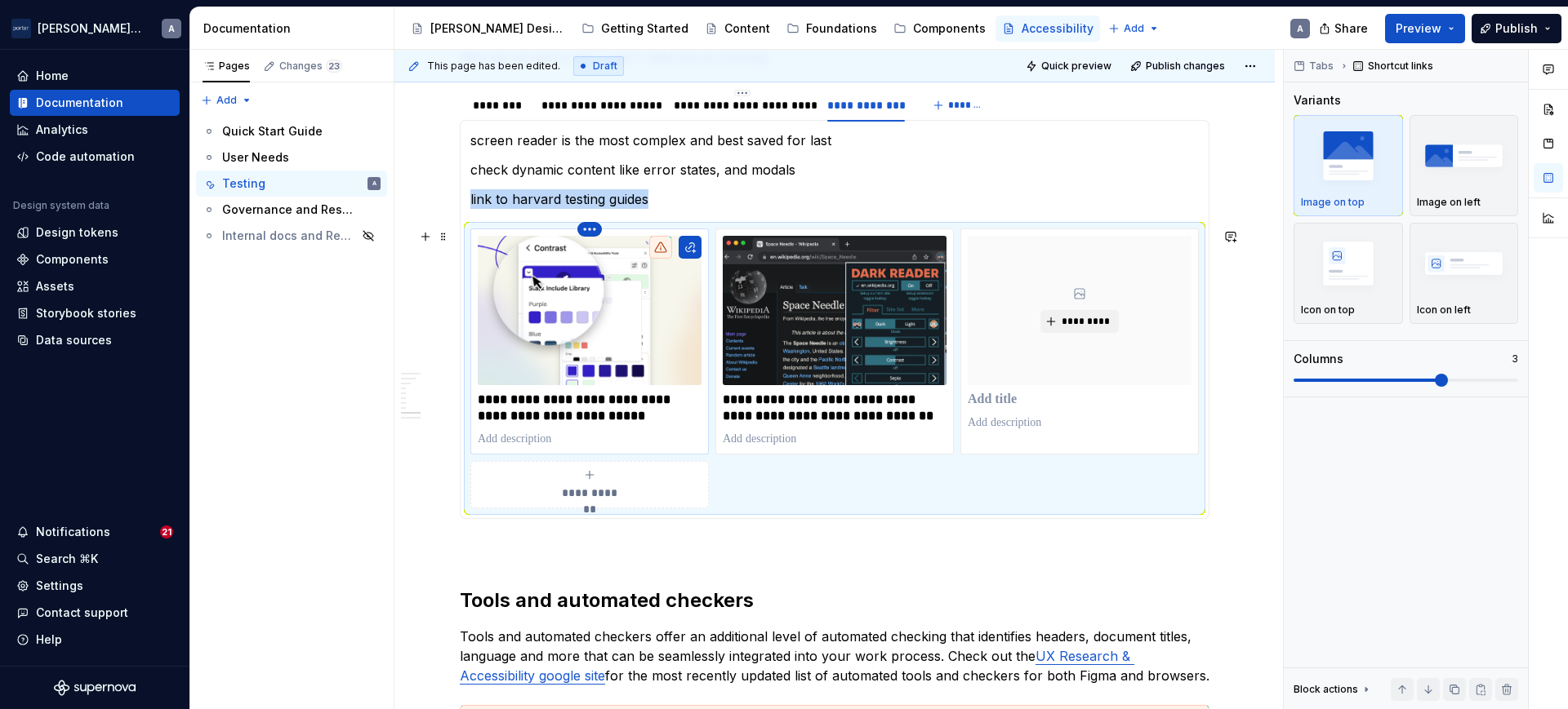
click at [595, 230] on html "[PERSON_NAME] Airlines A Home Documentation Analytics Code automation Design sy…" at bounding box center [784, 354] width 1568 height 709
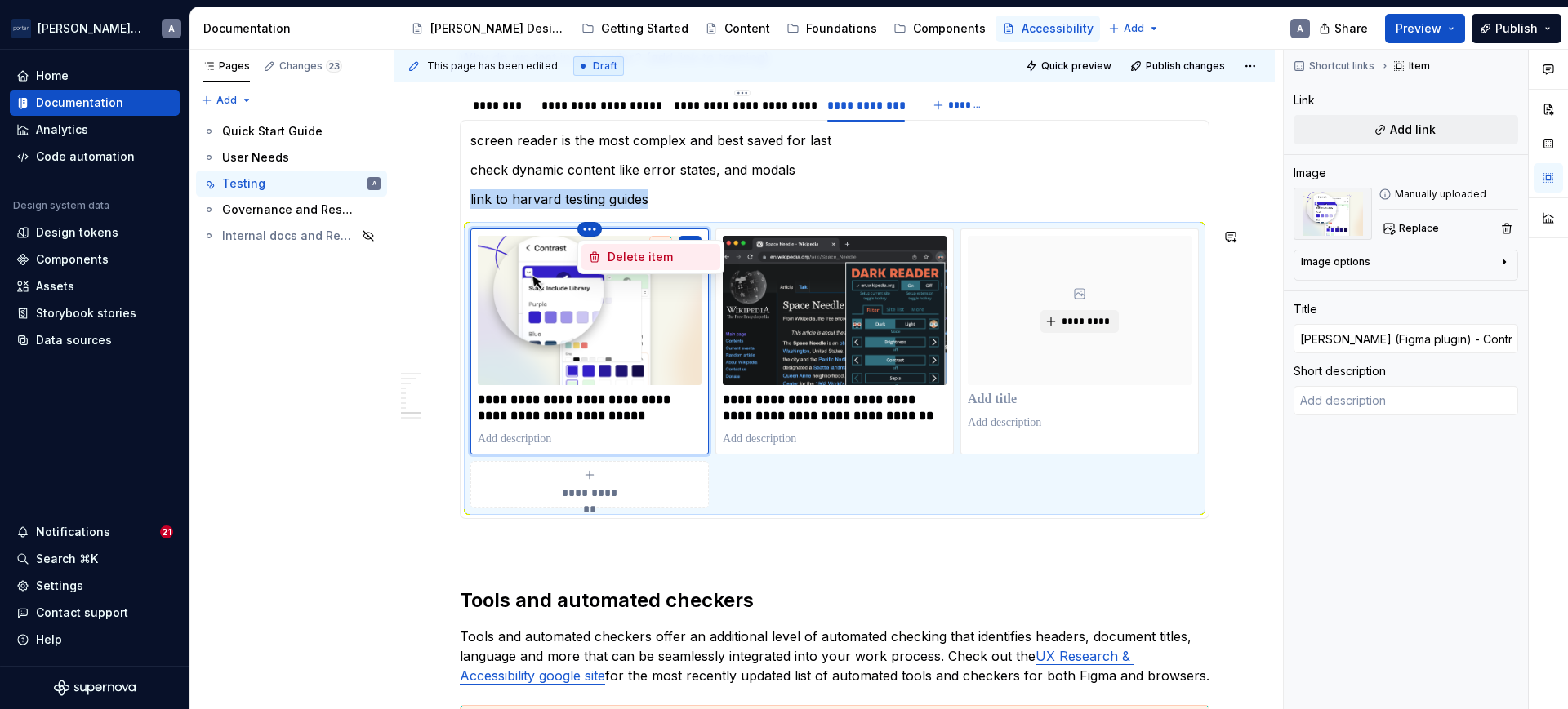
click at [612, 254] on div "Delete item" at bounding box center [661, 257] width 107 height 17
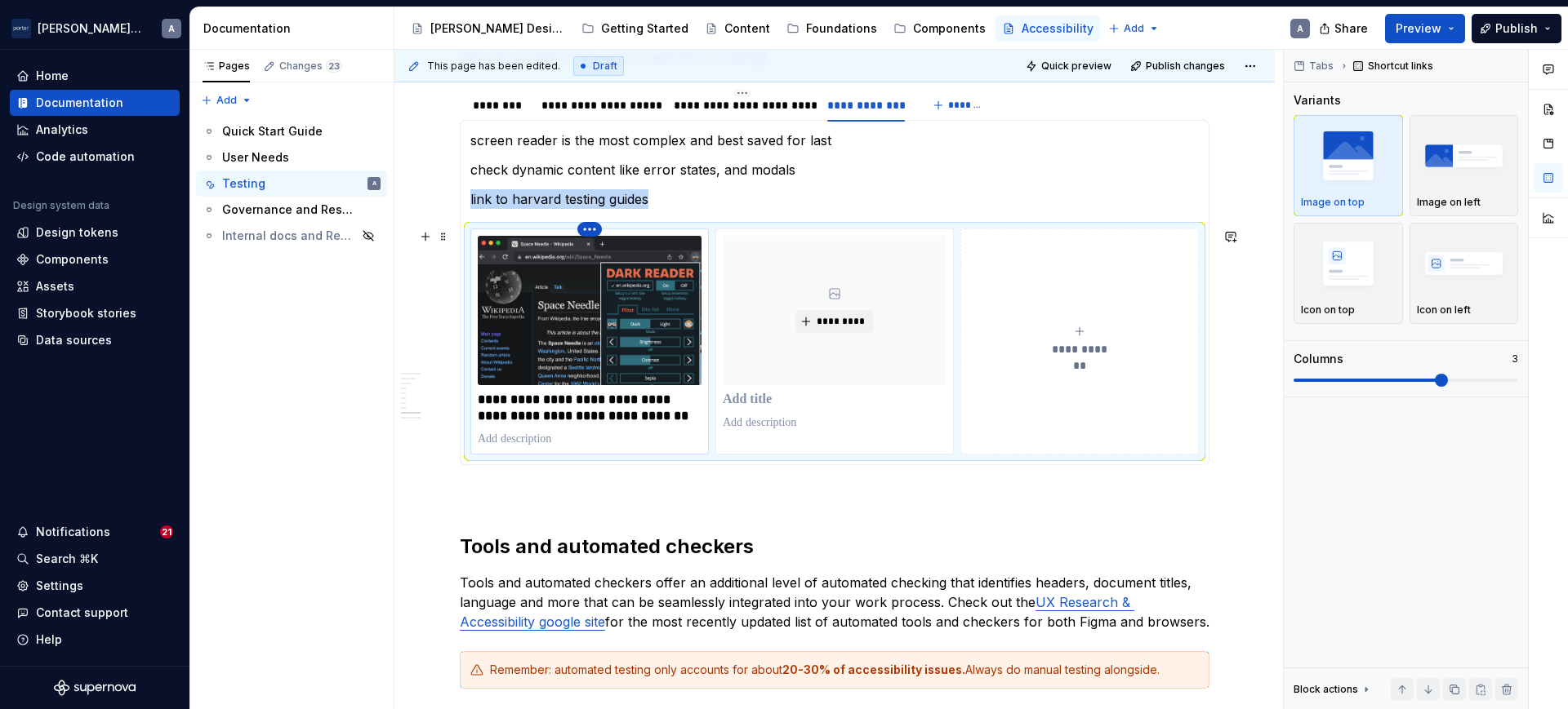
click at [595, 224] on html "[PERSON_NAME] Airlines A Home Documentation Analytics Code automation Design sy…" at bounding box center [784, 354] width 1568 height 709
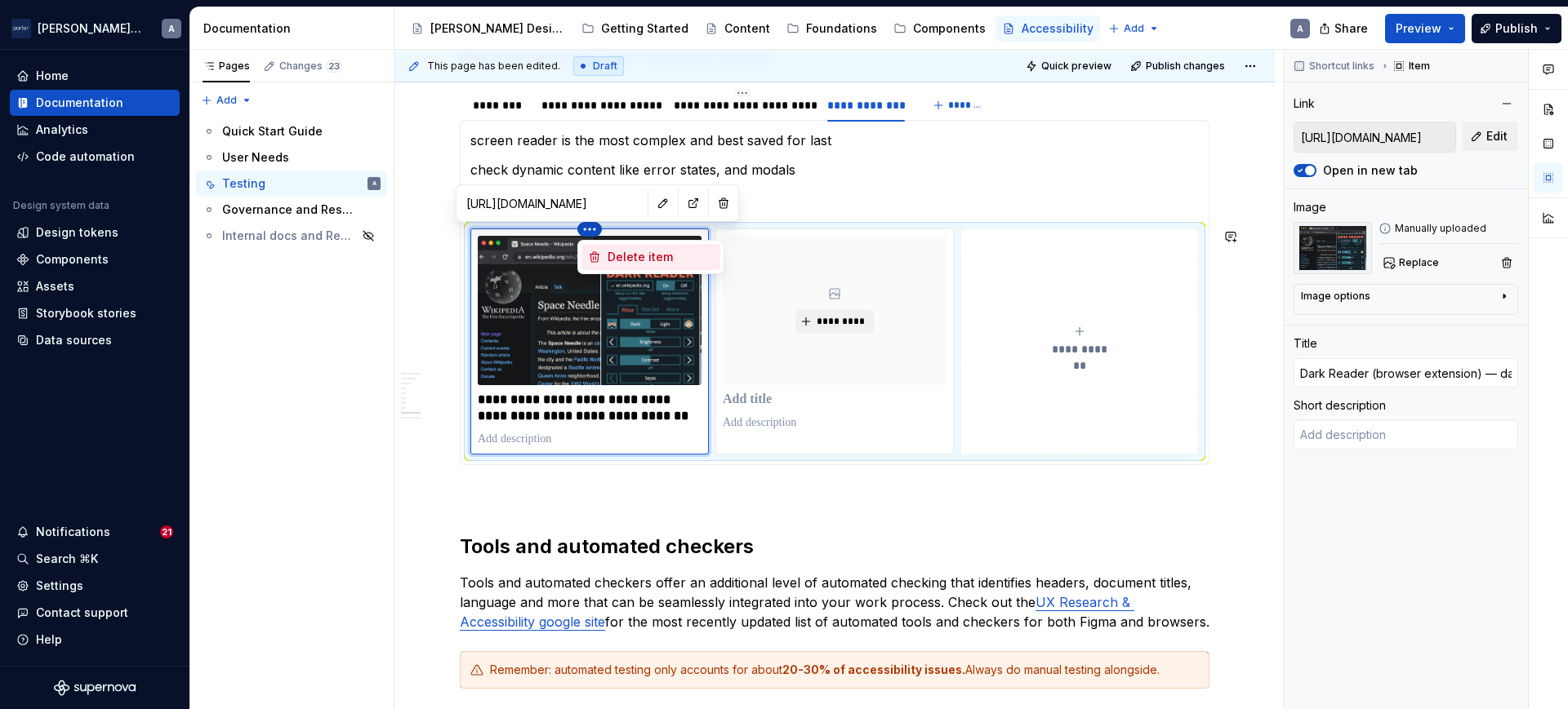
click at [611, 251] on div "Delete item" at bounding box center [661, 257] width 107 height 17
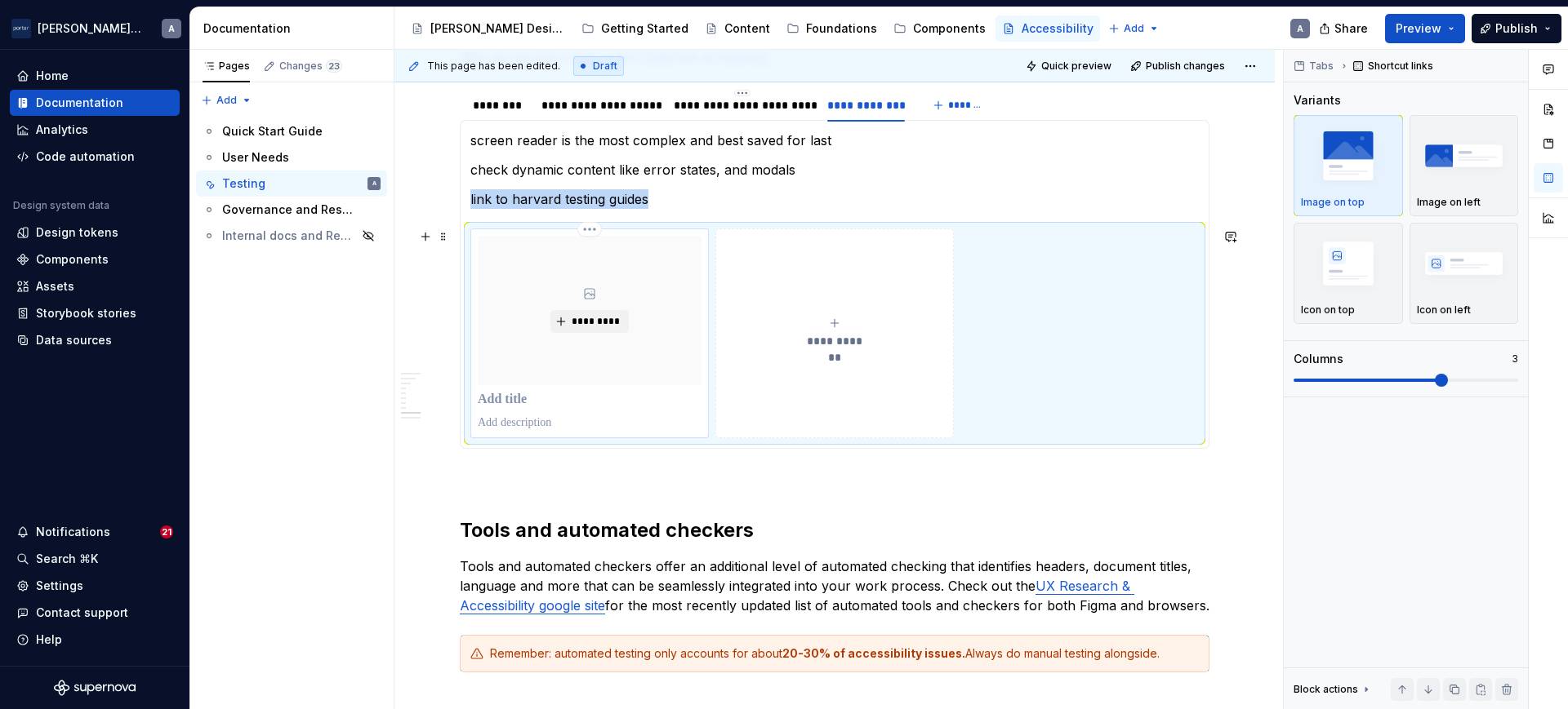
click at [575, 293] on div "*********" at bounding box center [590, 310] width 224 height 149
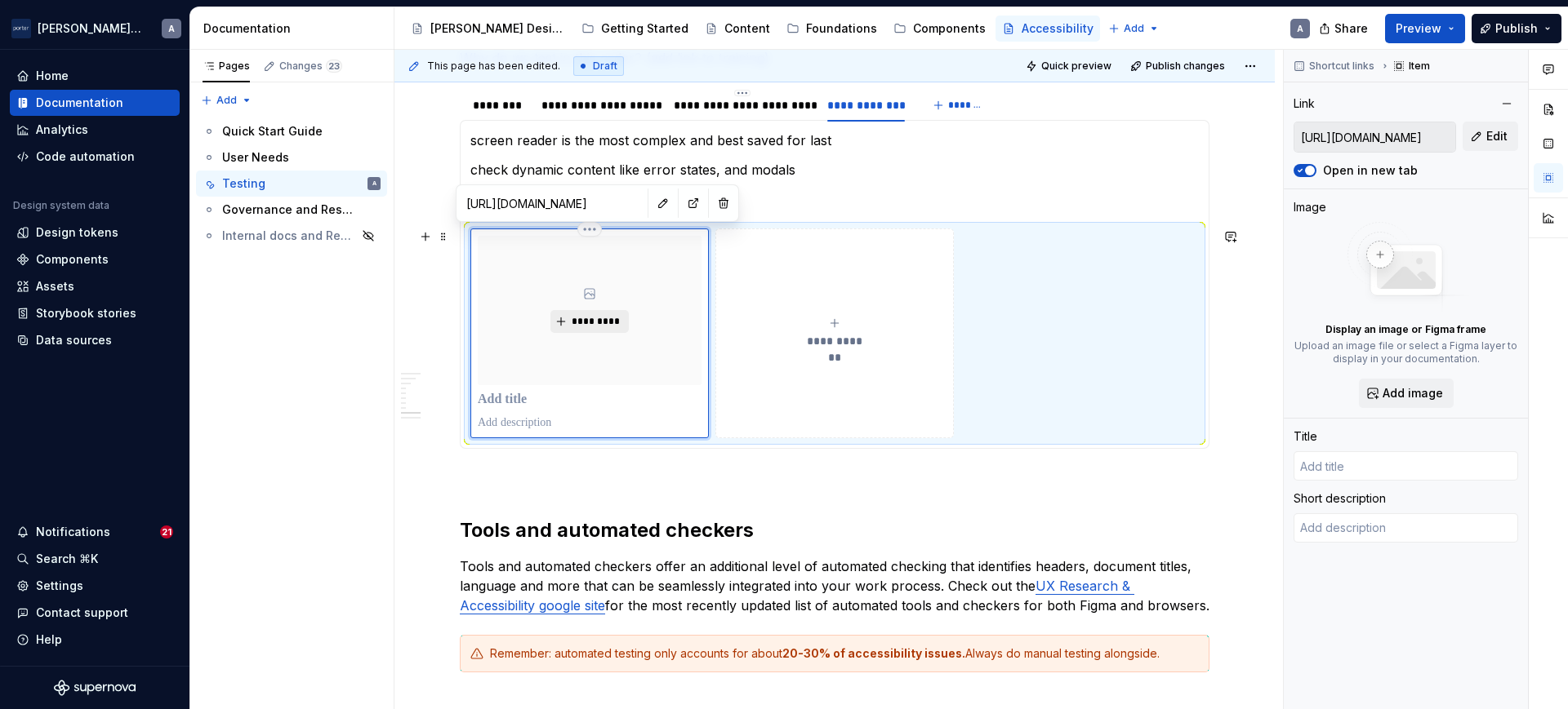
click at [610, 315] on span "*********" at bounding box center [595, 321] width 50 height 13
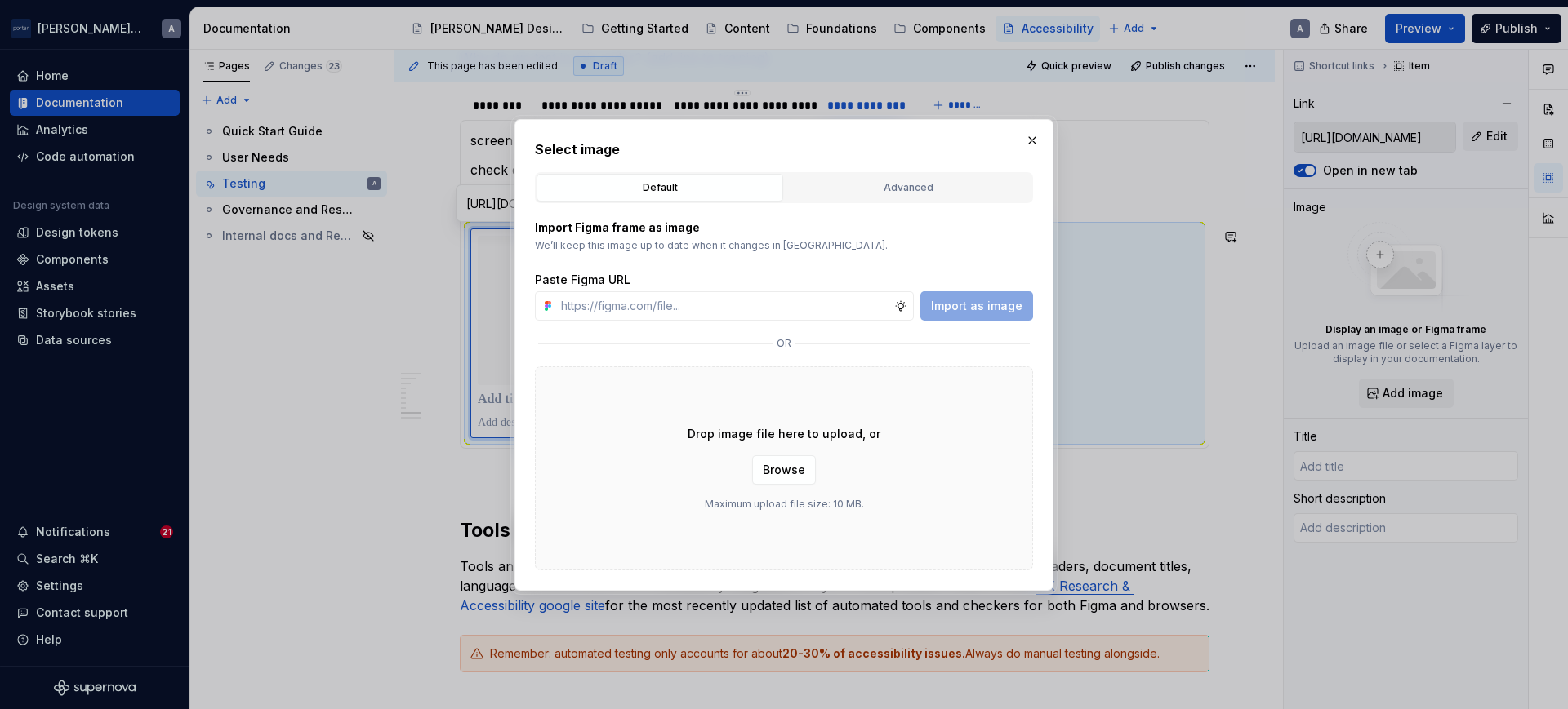
click at [885, 278] on div "Paste Figma URL" at bounding box center [784, 279] width 498 height 17
click at [800, 462] on span "Browse" at bounding box center [784, 470] width 43 height 17
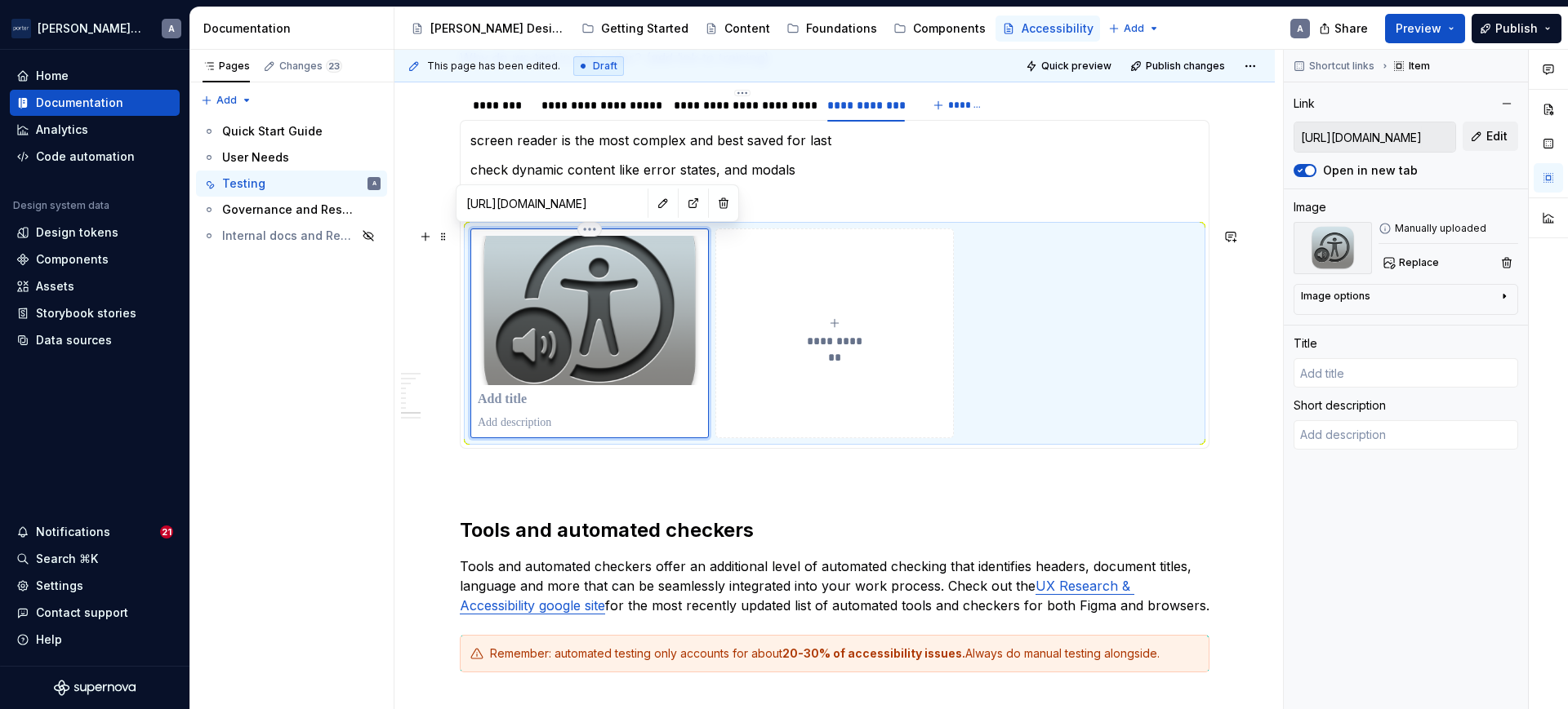
click at [557, 392] on p at bounding box center [589, 400] width 223 height 17
type textarea "*"
click at [591, 400] on p "**********" at bounding box center [589, 400] width 223 height 17
click at [626, 312] on img at bounding box center [590, 310] width 224 height 149
click at [852, 354] on button "**********" at bounding box center [834, 334] width 238 height 210
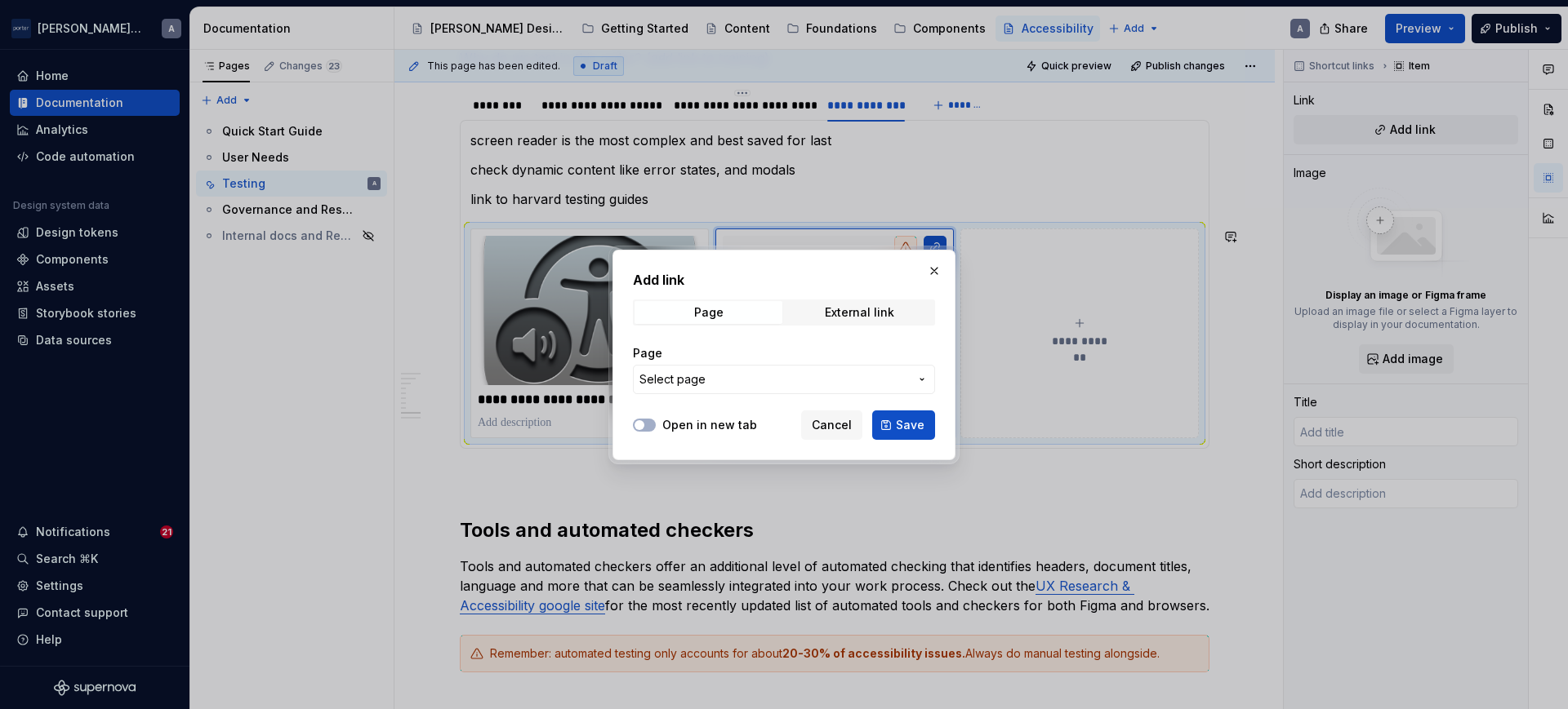
click at [937, 258] on div "Add link Page External link Page Select page Open in new tab Cancel Save" at bounding box center [784, 354] width 343 height 210
click at [930, 269] on button "button" at bounding box center [934, 271] width 23 height 23
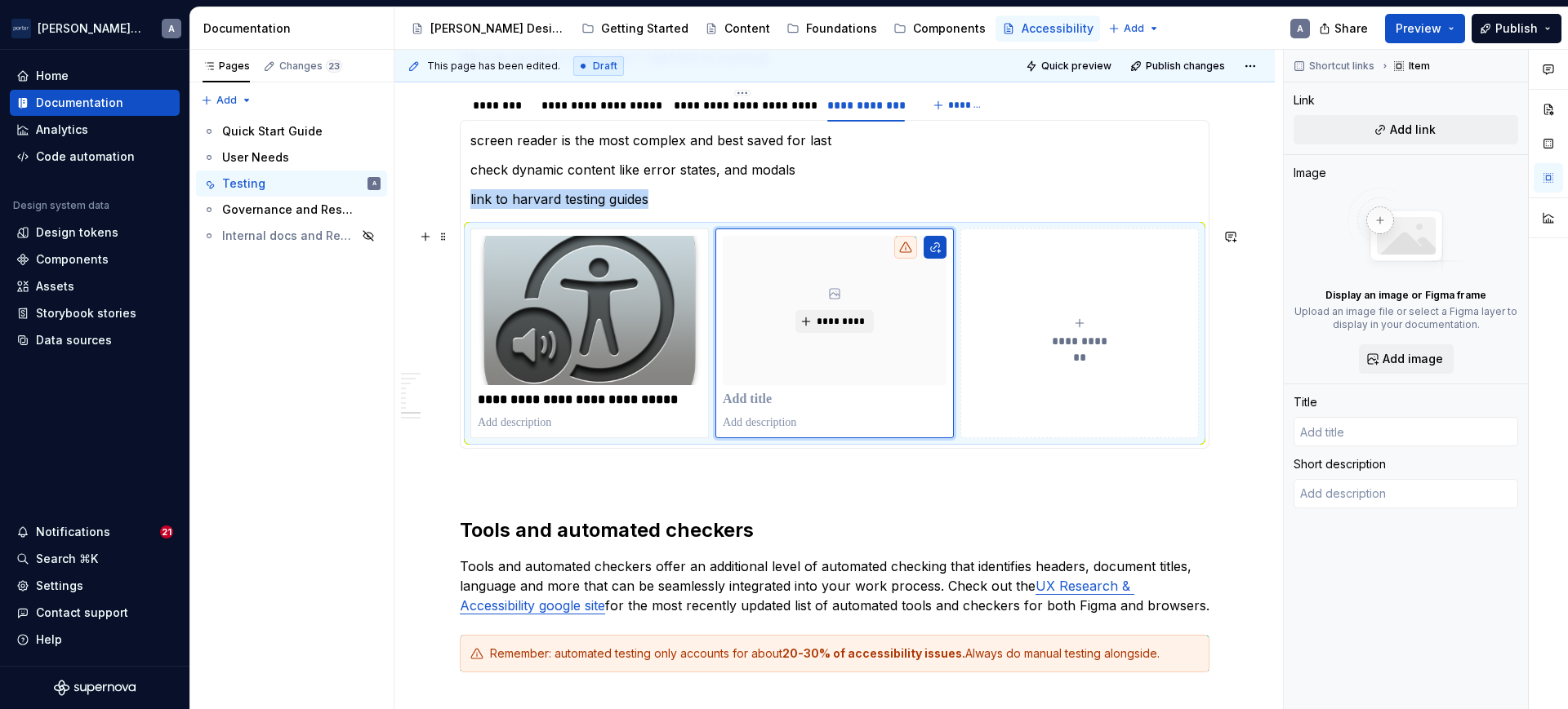
click at [1063, 262] on button "**********" at bounding box center [1079, 334] width 238 height 210
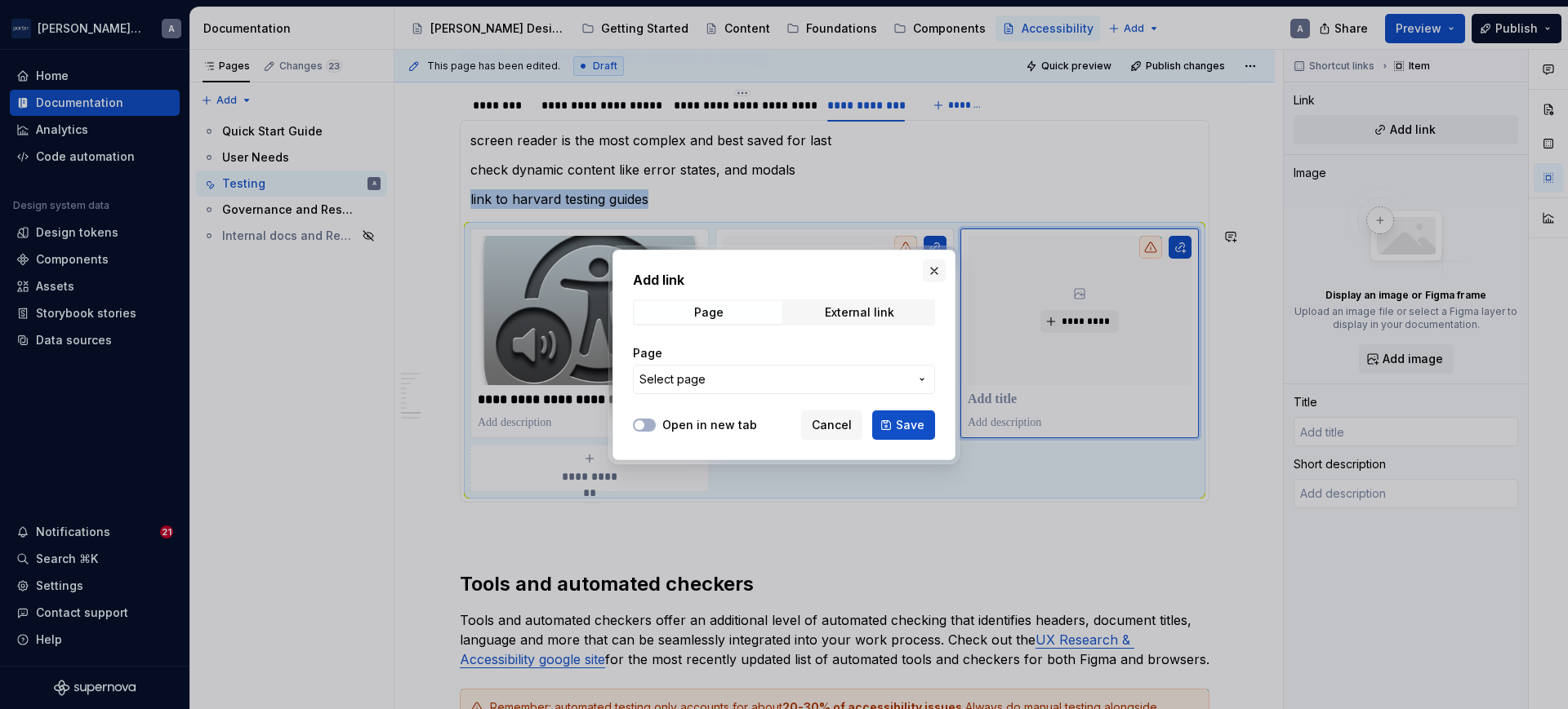
click at [931, 272] on button "button" at bounding box center [934, 271] width 23 height 23
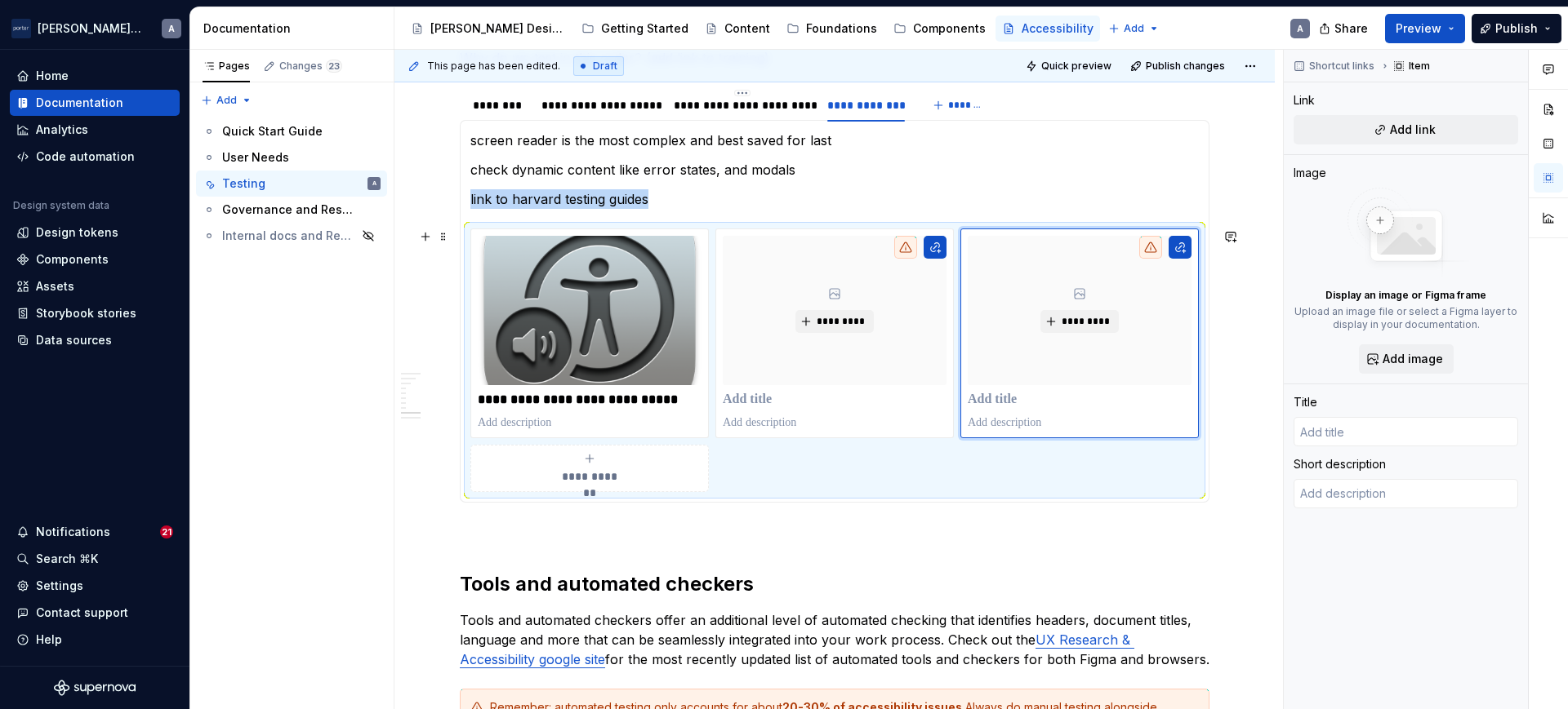
click at [1039, 470] on div "**********" at bounding box center [834, 361] width 729 height 264
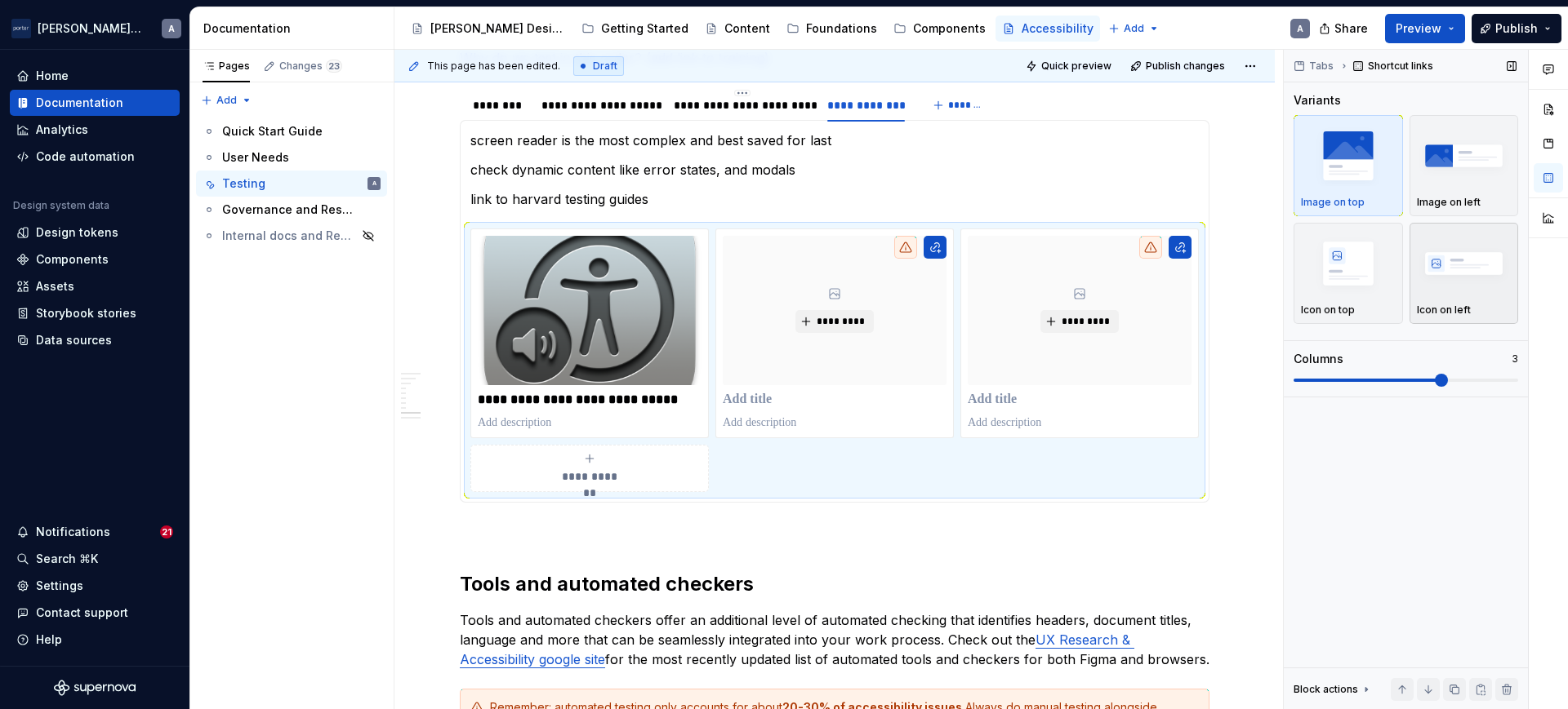
click at [1459, 291] on img "button" at bounding box center [1464, 263] width 94 height 59
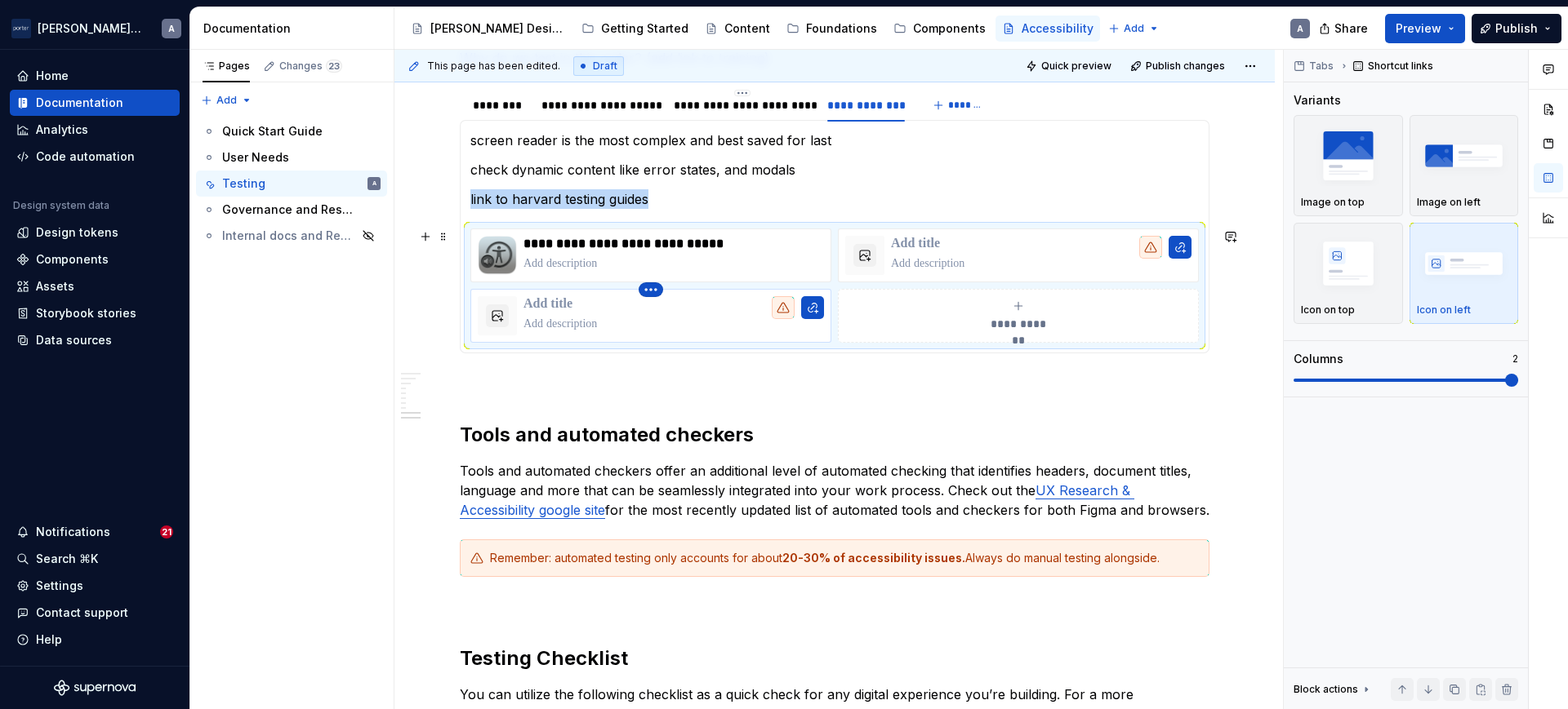
click at [646, 293] on html "[PERSON_NAME] Airlines A Home Documentation Analytics Code automation Design sy…" at bounding box center [784, 354] width 1568 height 709
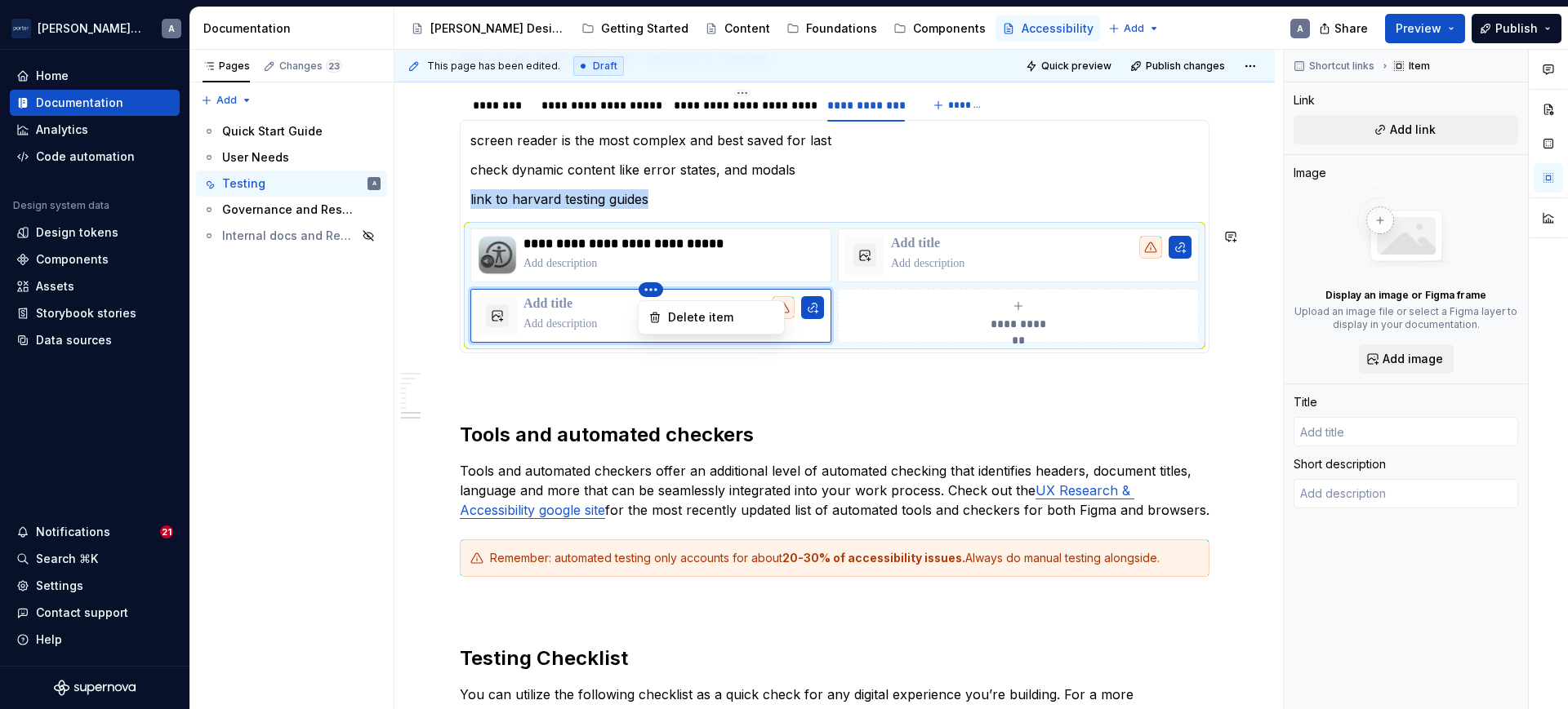
click at [963, 262] on html "[PERSON_NAME] Airlines A Home Documentation Analytics Code automation Design sy…" at bounding box center [784, 354] width 1568 height 709
click at [925, 244] on p at bounding box center [1041, 244] width 300 height 17
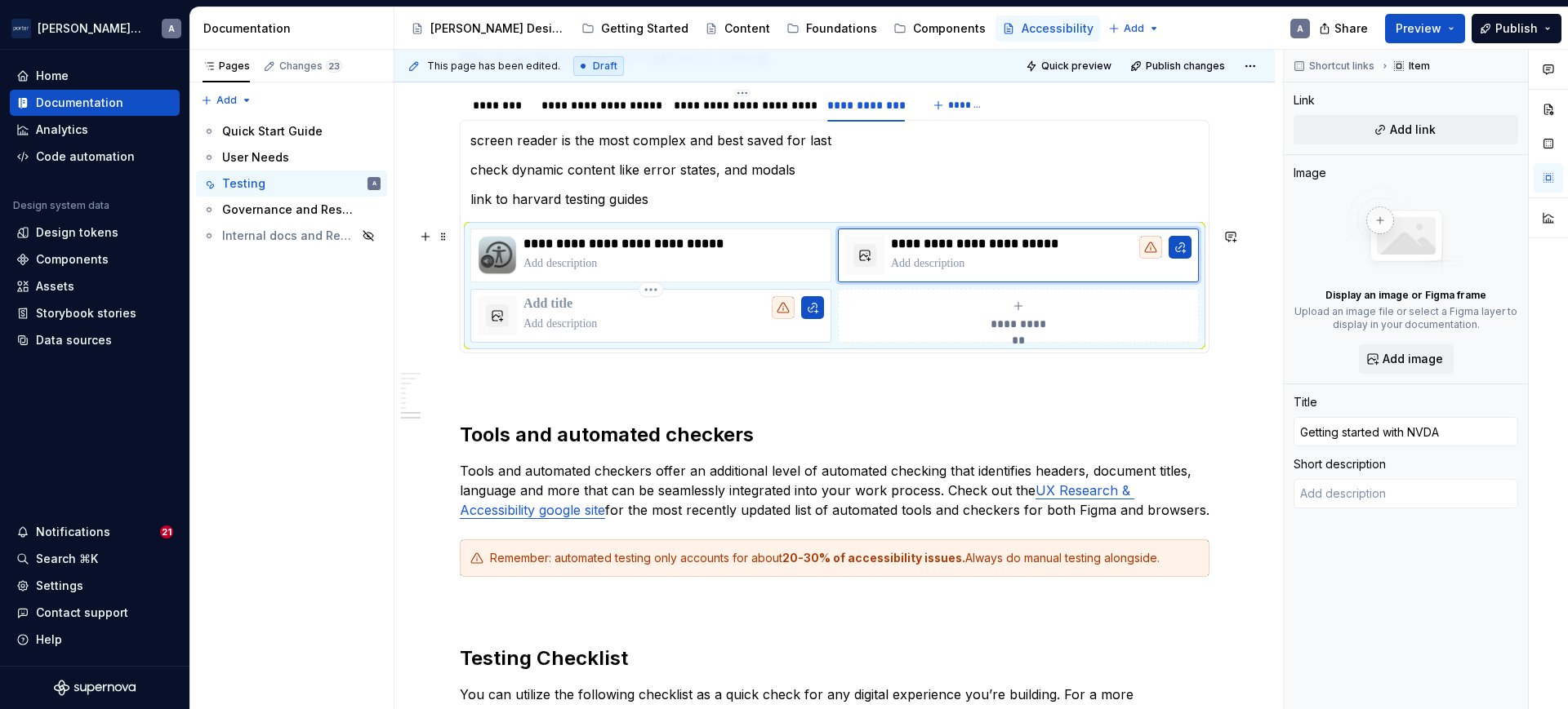
click at [608, 299] on p at bounding box center [673, 304] width 300 height 17
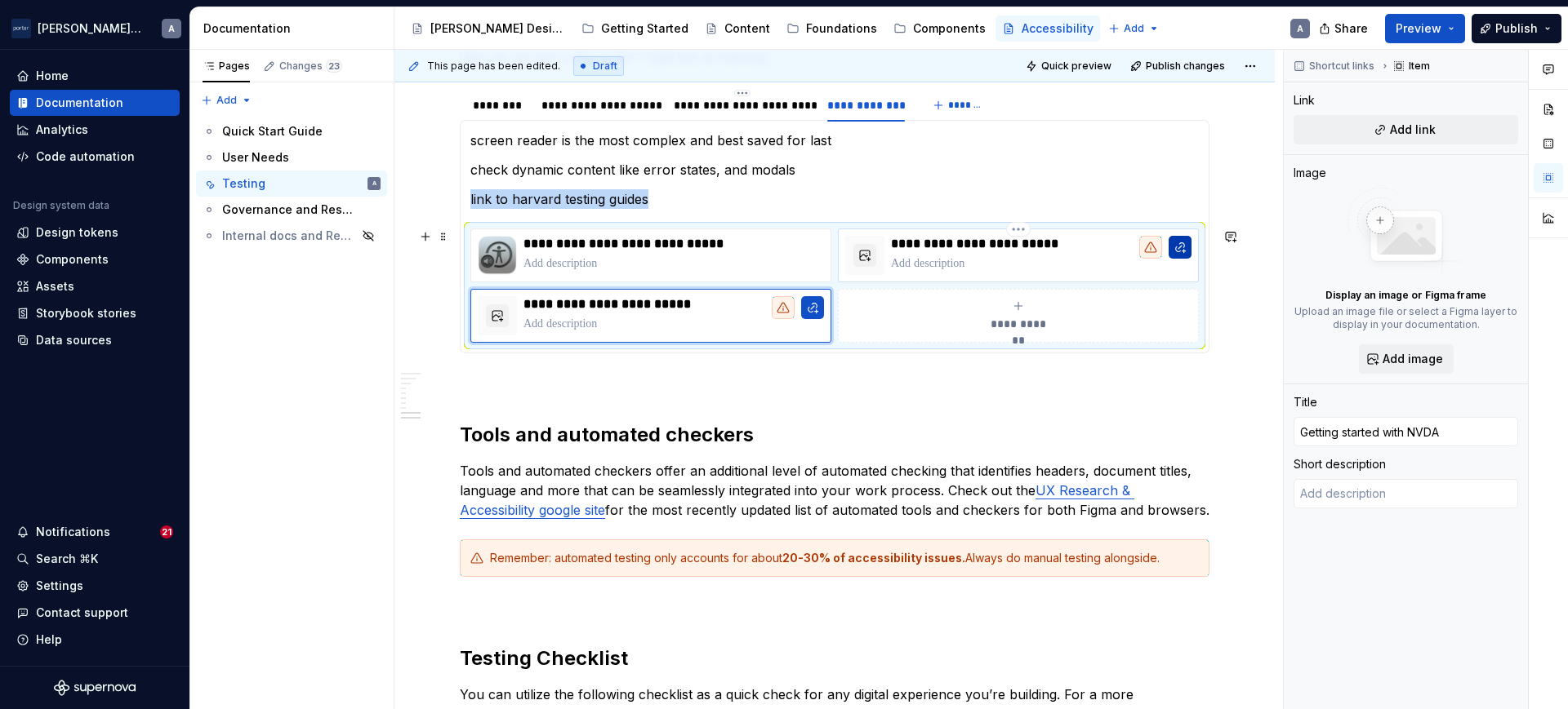
click at [1180, 251] on button "button" at bounding box center [1180, 247] width 23 height 23
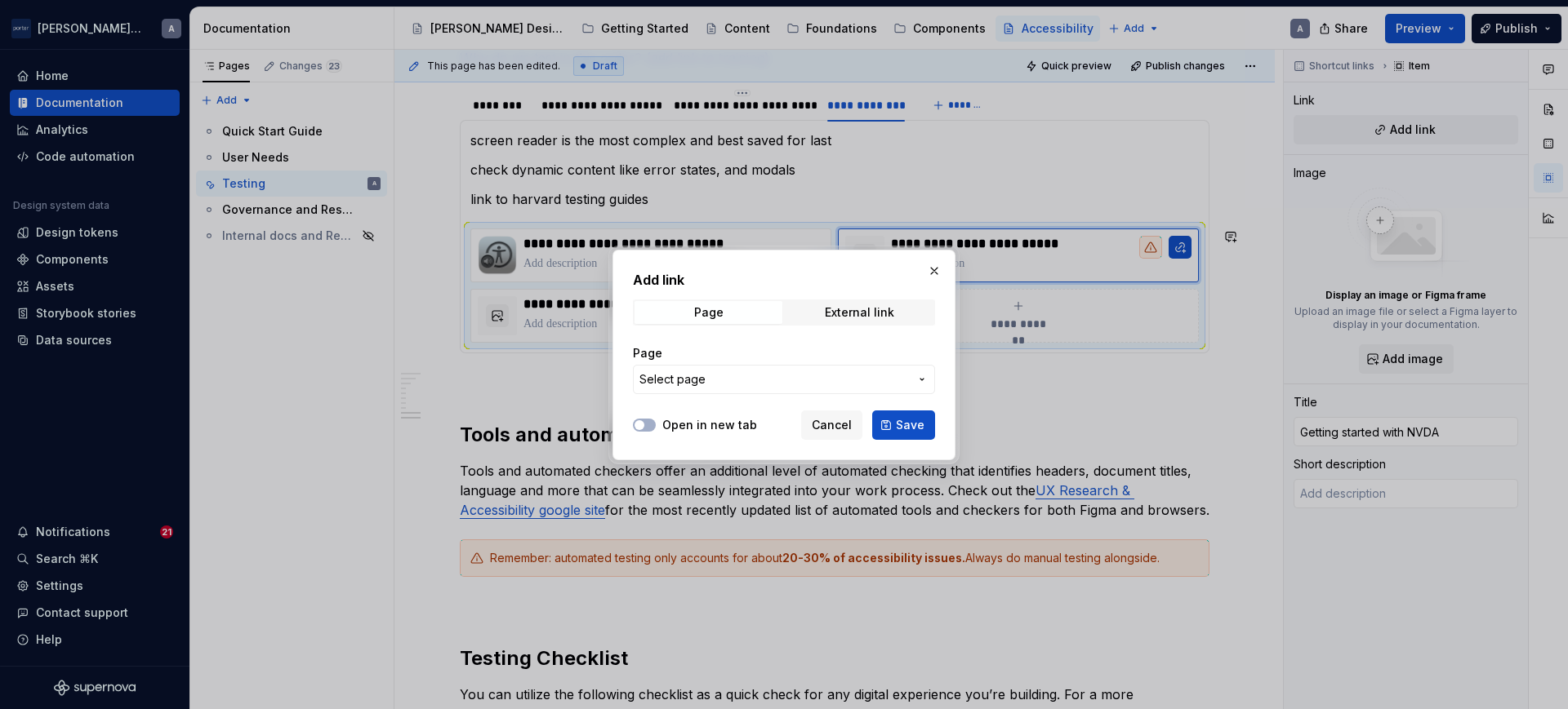
click at [782, 294] on div "Add link Page External link Page Select page" at bounding box center [784, 336] width 302 height 134
click at [816, 306] on span "External link" at bounding box center [859, 313] width 148 height 23
click at [655, 420] on div at bounding box center [645, 425] width 23 height 17
click at [653, 425] on button "Open in new tab" at bounding box center [645, 425] width 23 height 13
click at [708, 375] on input "URL" at bounding box center [784, 380] width 302 height 30
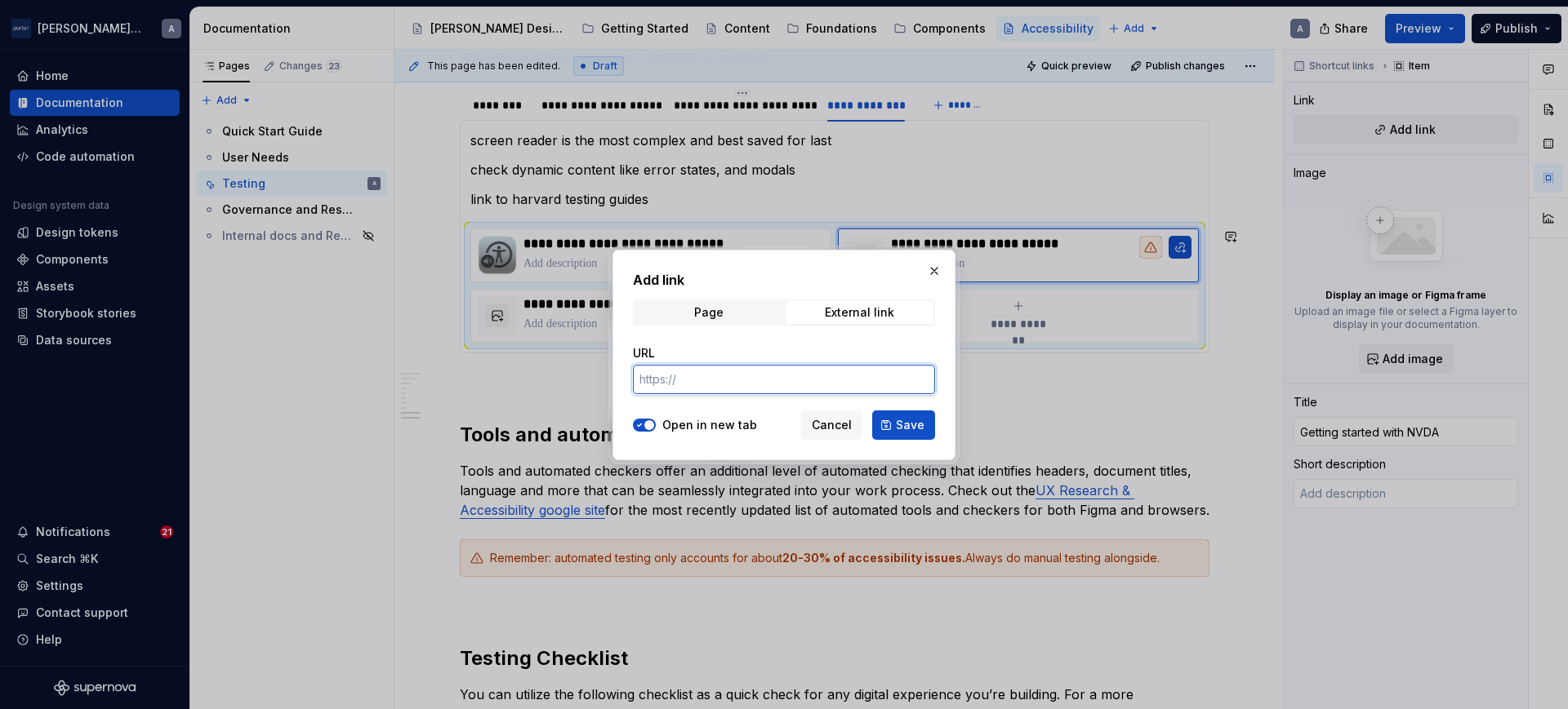
paste input "[URL][DOMAIN_NAME]"
click at [899, 421] on span "Save" at bounding box center [910, 425] width 29 height 17
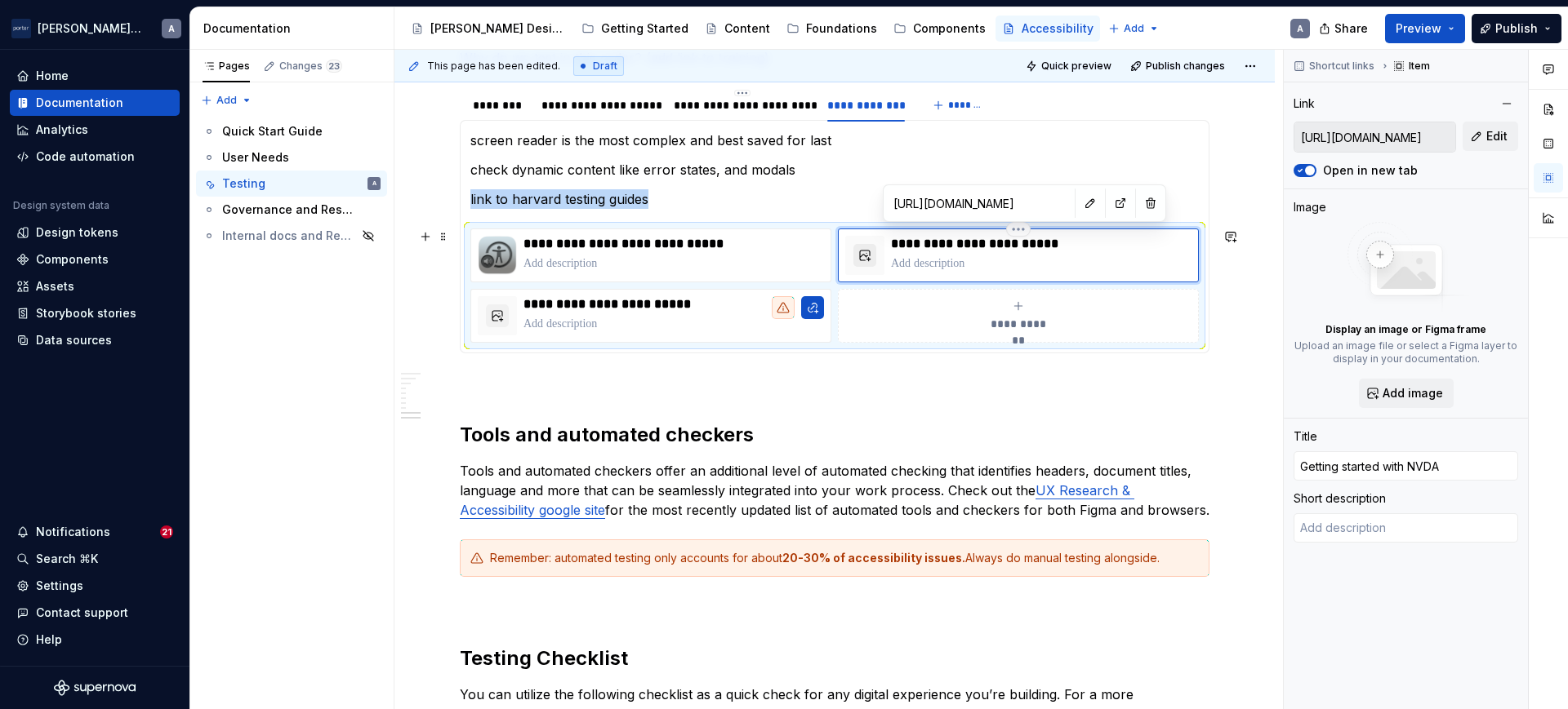
click at [853, 252] on button "button" at bounding box center [865, 256] width 23 height 23
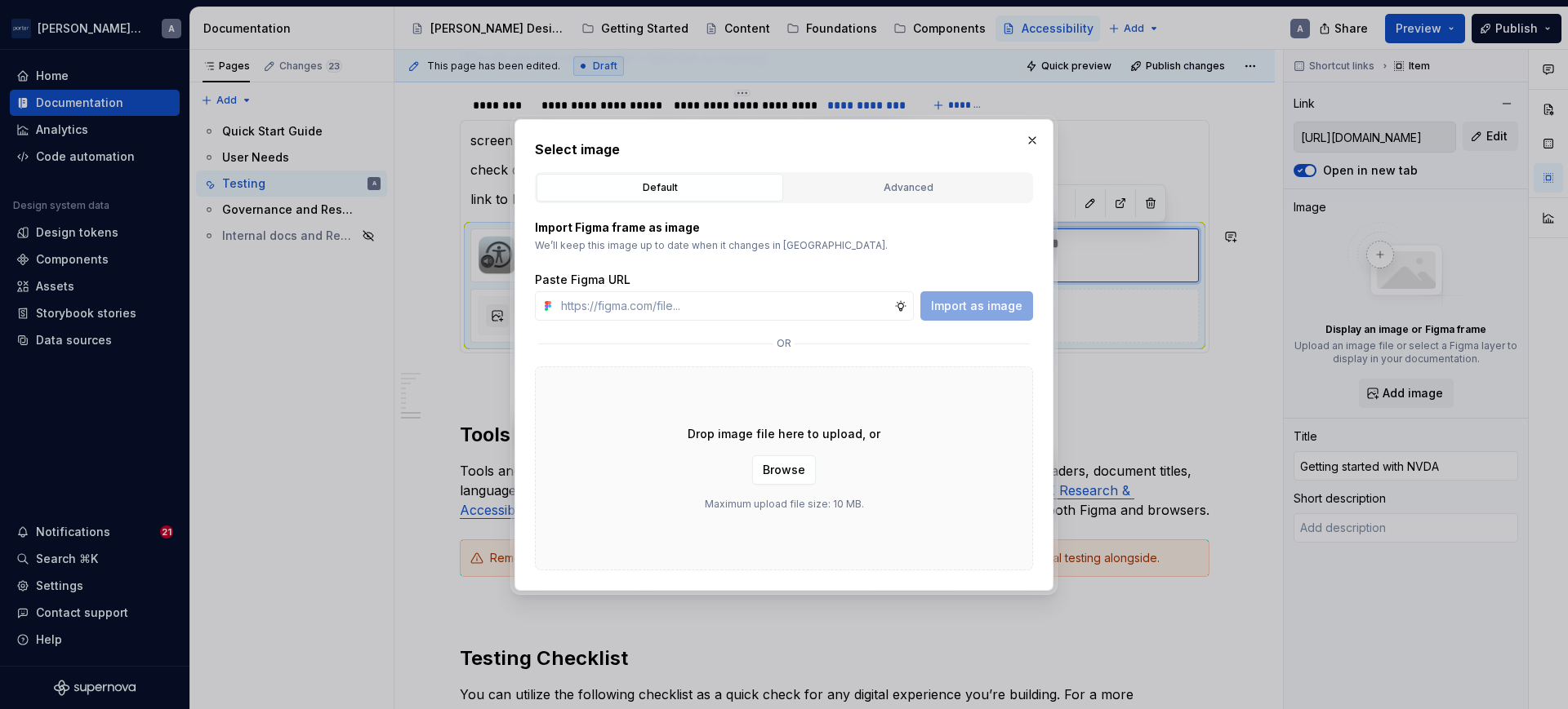
click at [853, 278] on div "Paste Figma URL" at bounding box center [784, 279] width 498 height 17
click at [791, 465] on span "Browse" at bounding box center [784, 470] width 43 height 17
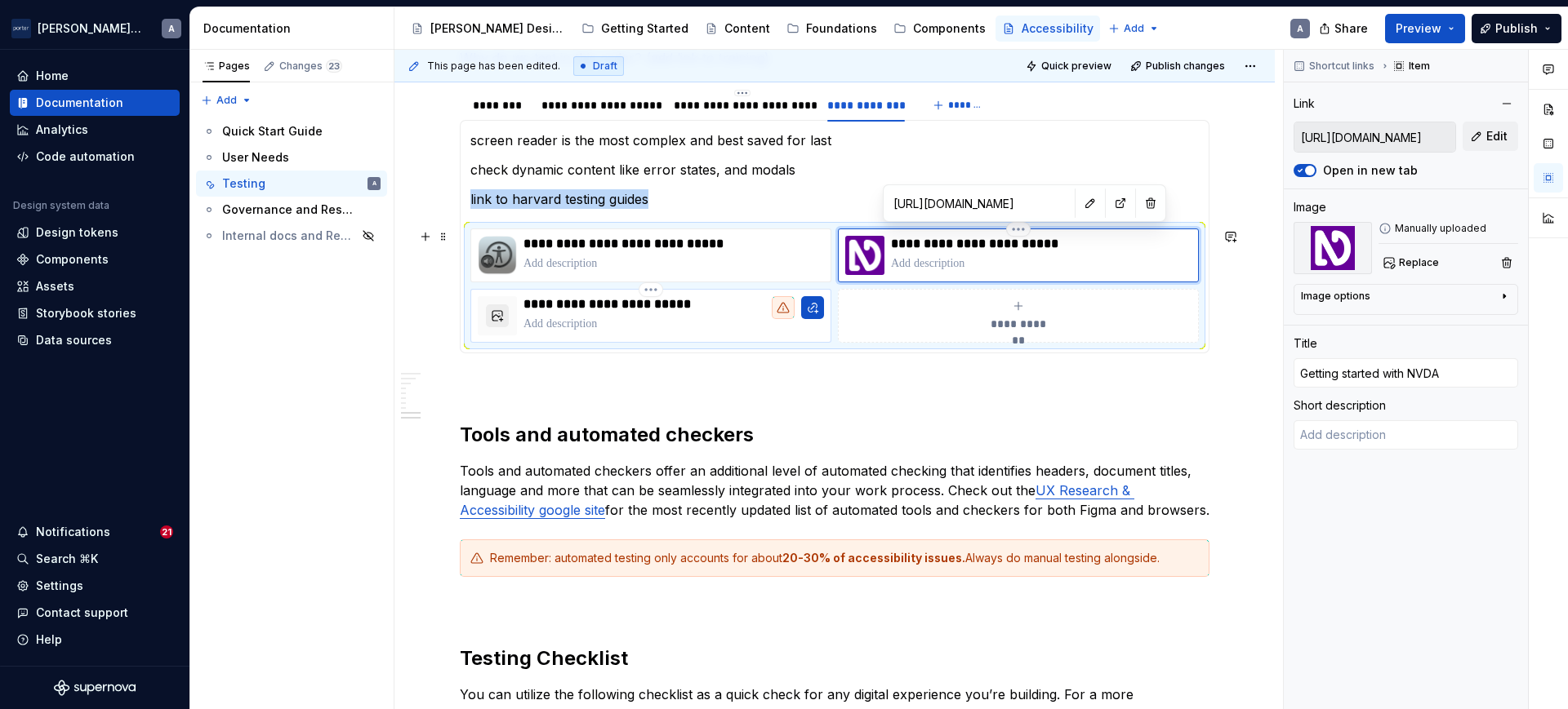
click at [492, 308] on button "button" at bounding box center [497, 316] width 23 height 23
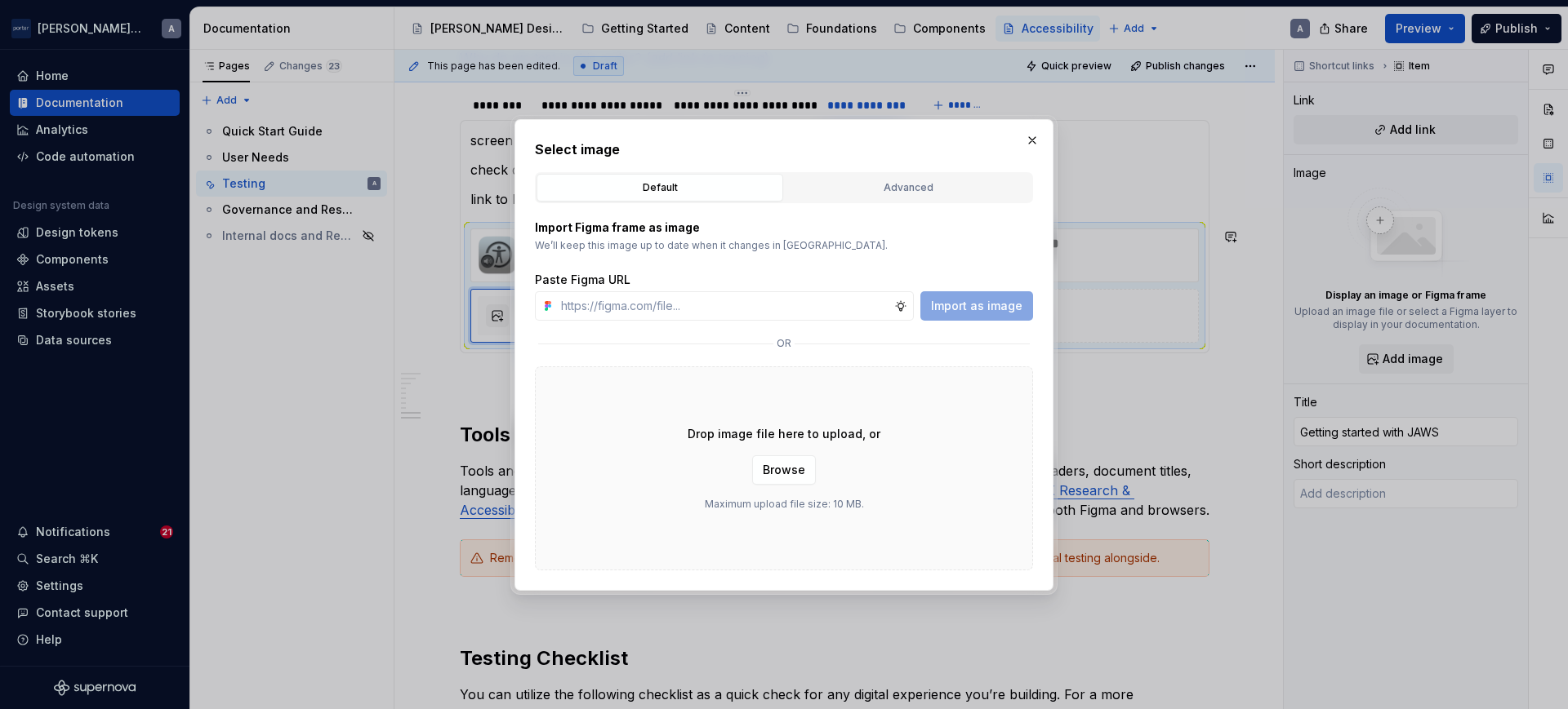
click at [626, 375] on div "Drop image file here to upload, or Browse Maximum upload file size: 10 MB." at bounding box center [784, 469] width 498 height 204
click at [770, 473] on span "Browse" at bounding box center [784, 470] width 43 height 17
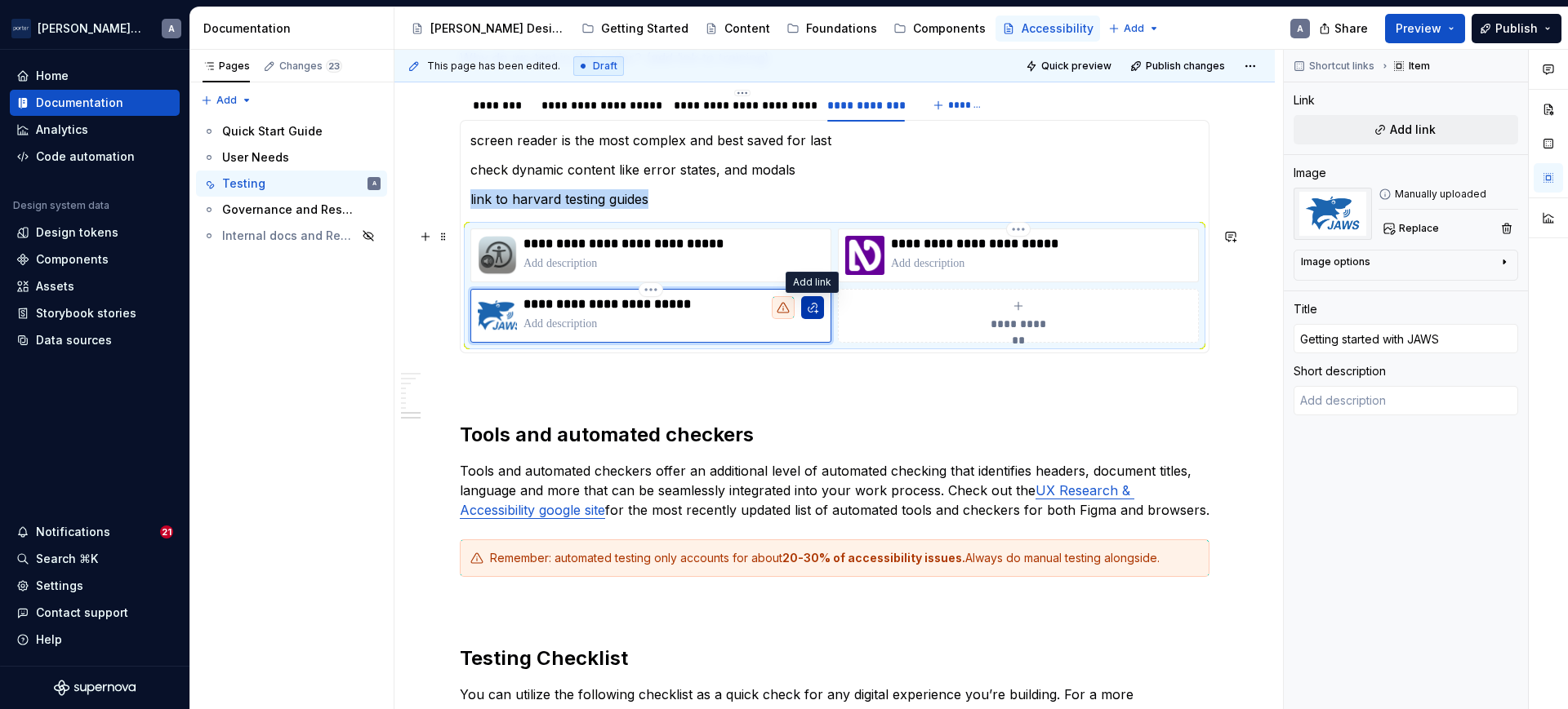
click at [811, 302] on button "button" at bounding box center [812, 307] width 23 height 23
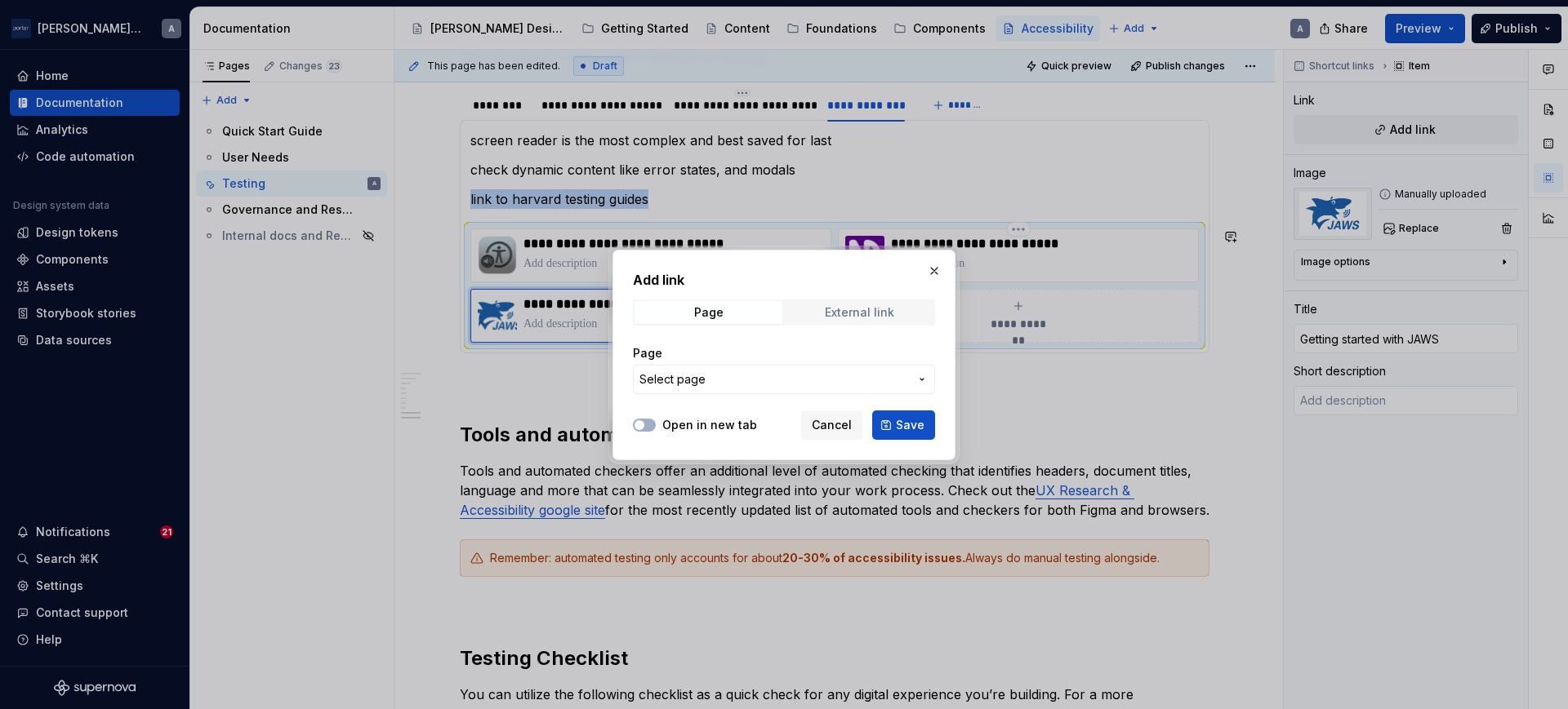
click at [887, 311] on div "External link" at bounding box center [859, 313] width 69 height 13
click at [801, 382] on input "URL" at bounding box center [784, 380] width 302 height 30
paste input "[URL][DOMAIN_NAME]"
click at [646, 433] on div "Open in new tab Cancel Save" at bounding box center [784, 422] width 302 height 36
click at [648, 423] on button "Open in new tab" at bounding box center [645, 425] width 23 height 13
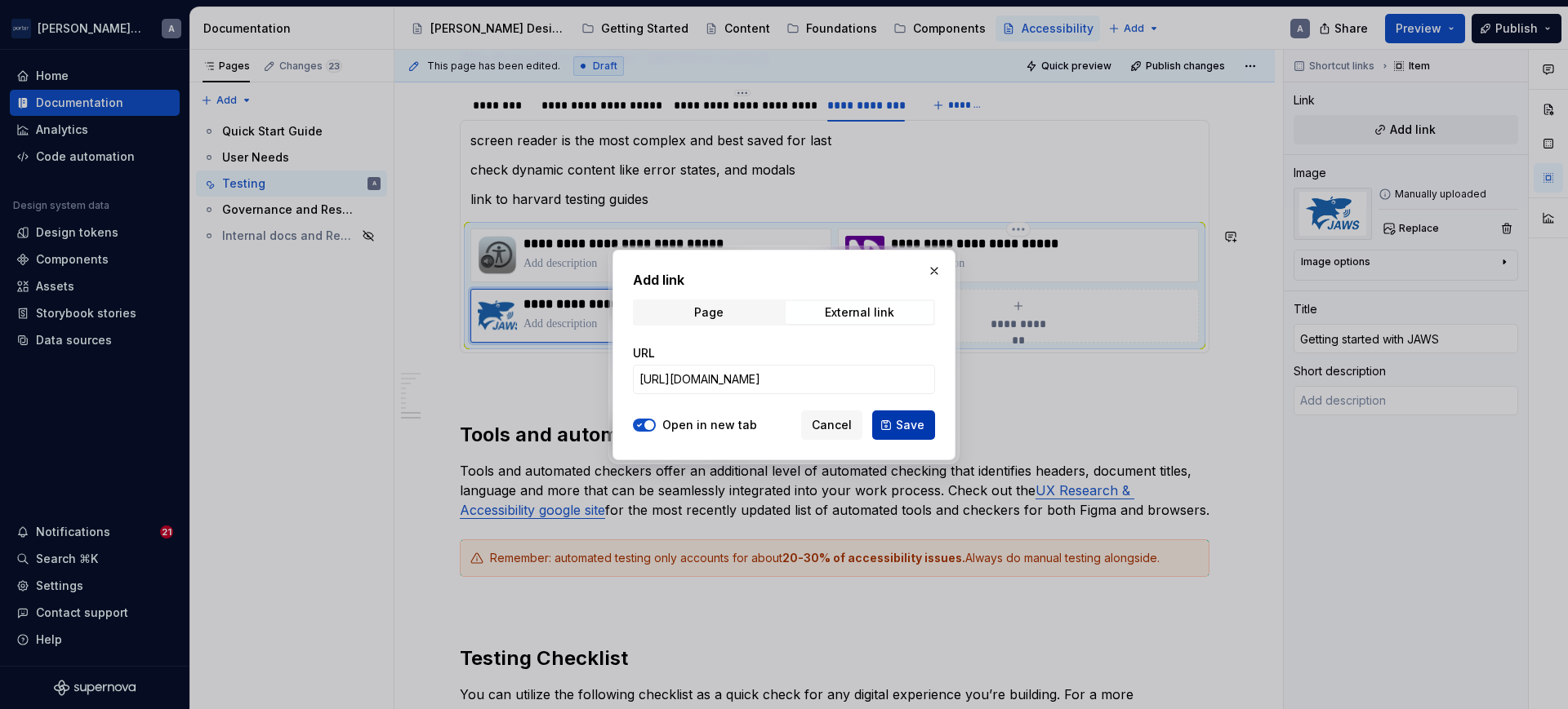
click at [925, 436] on button "Save" at bounding box center [903, 425] width 63 height 30
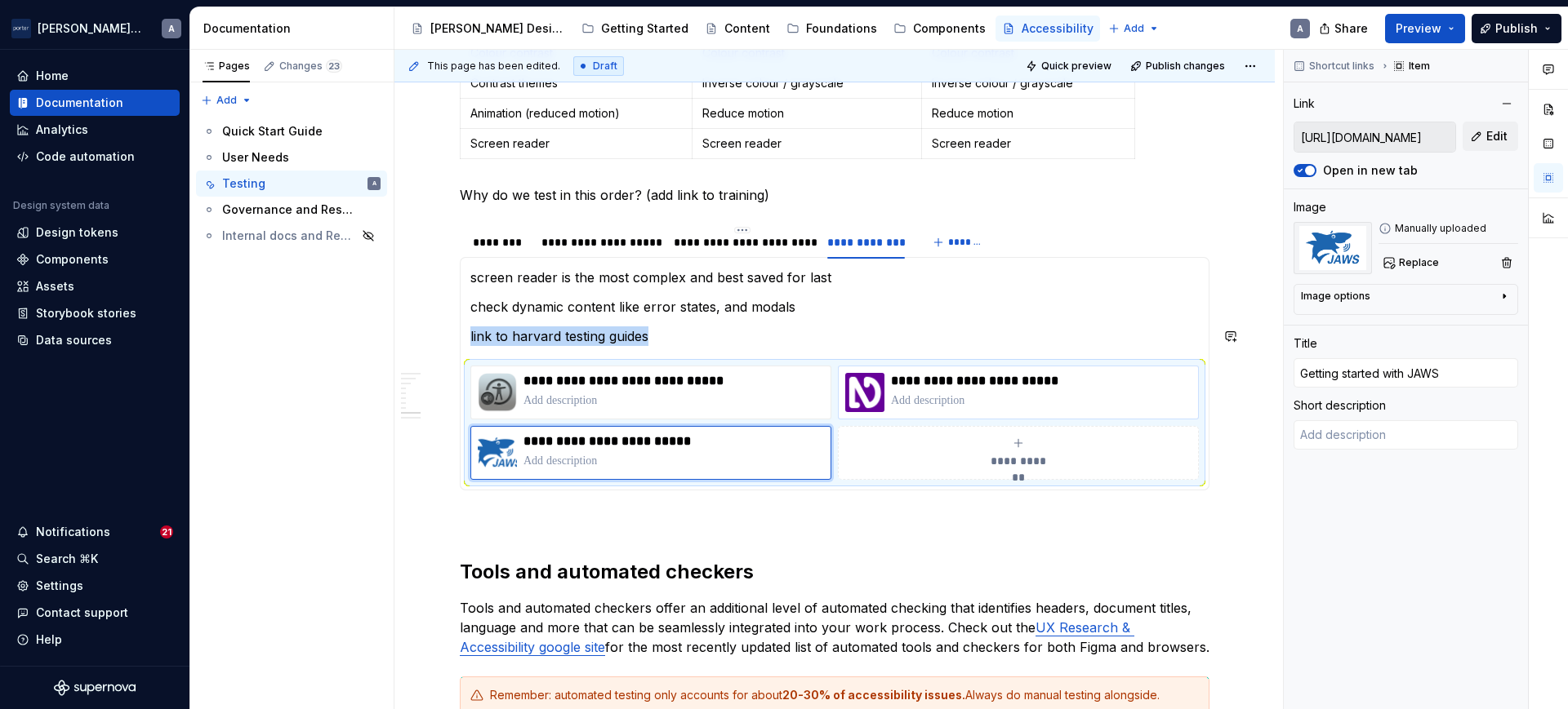
scroll to position [705, 0]
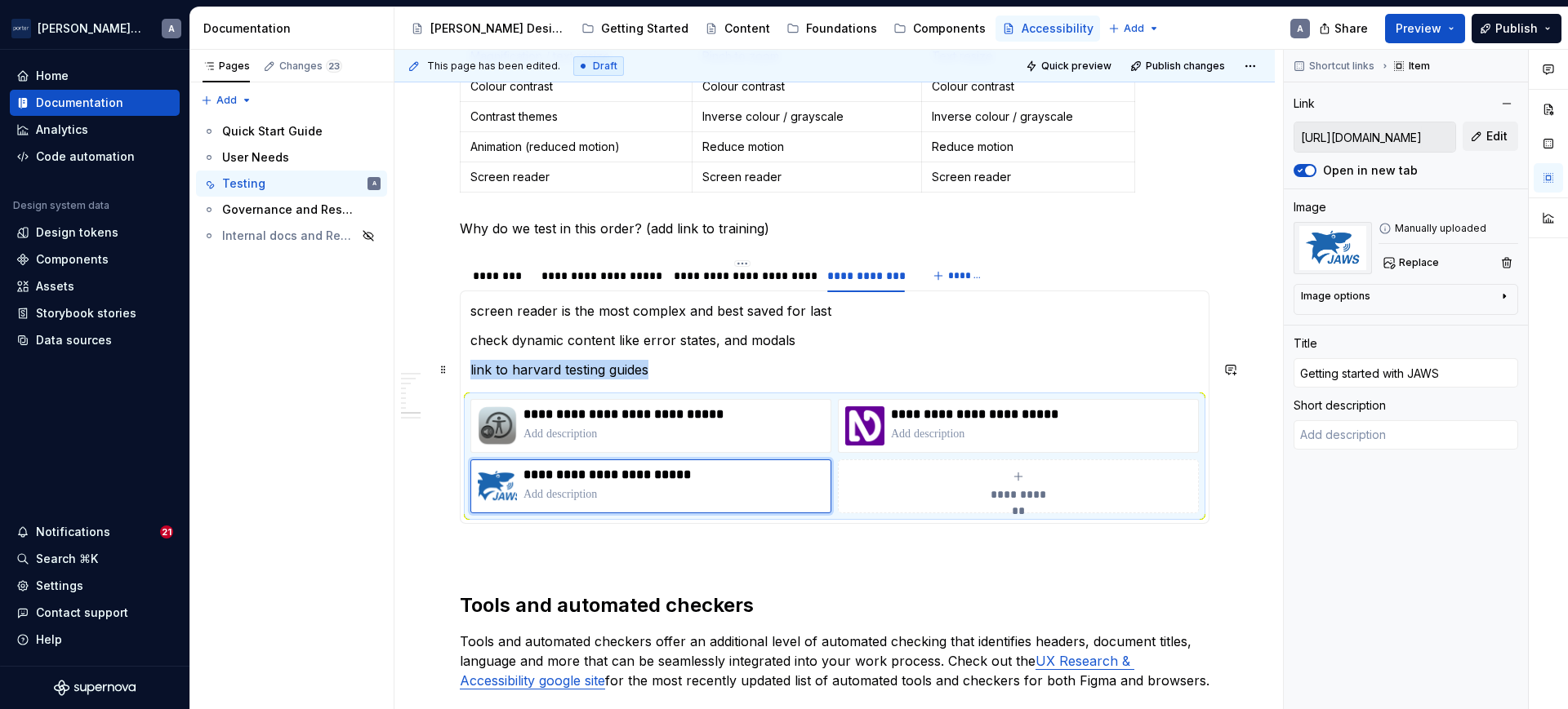
click at [794, 369] on p "link to harvard testing guides" at bounding box center [834, 369] width 729 height 19
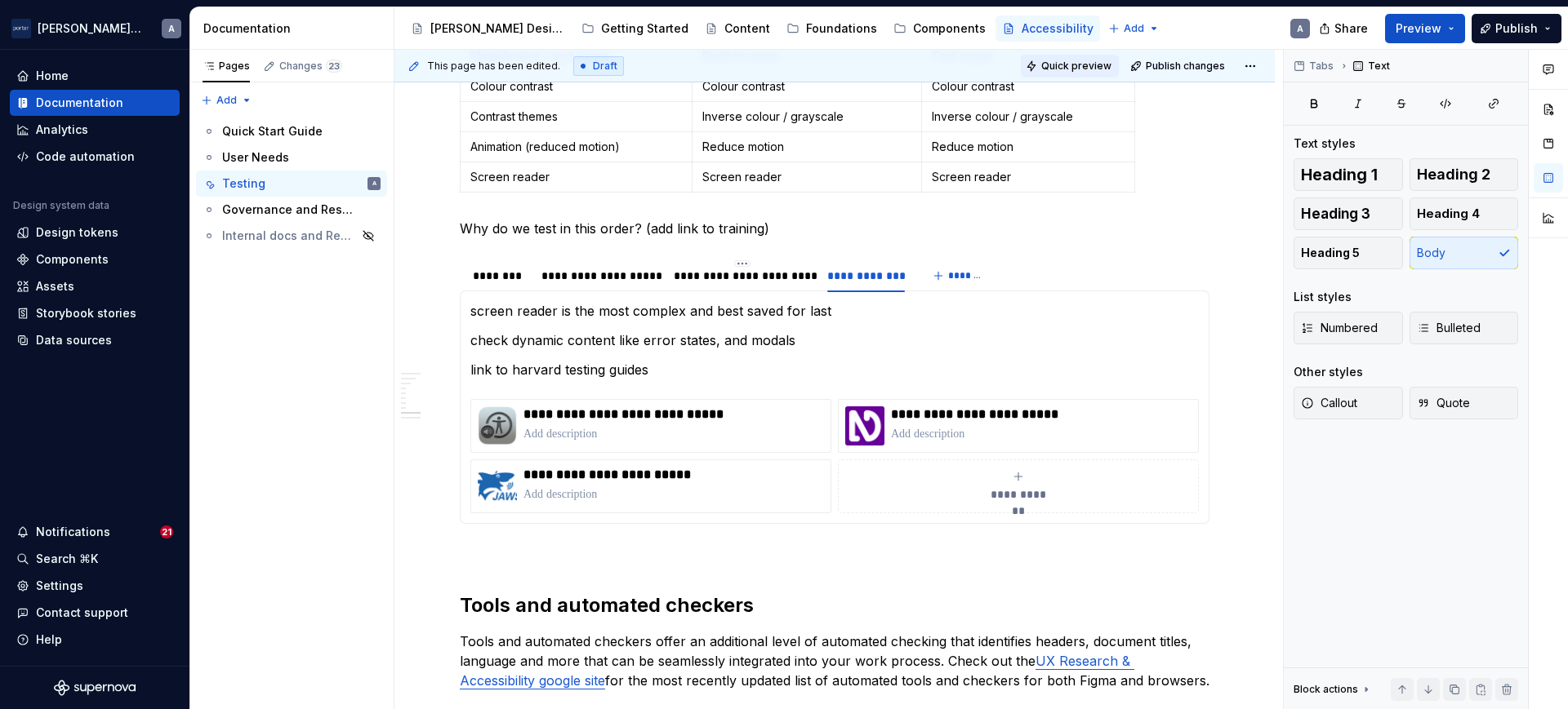
click at [1085, 59] on span "Quick preview" at bounding box center [1076, 65] width 70 height 13
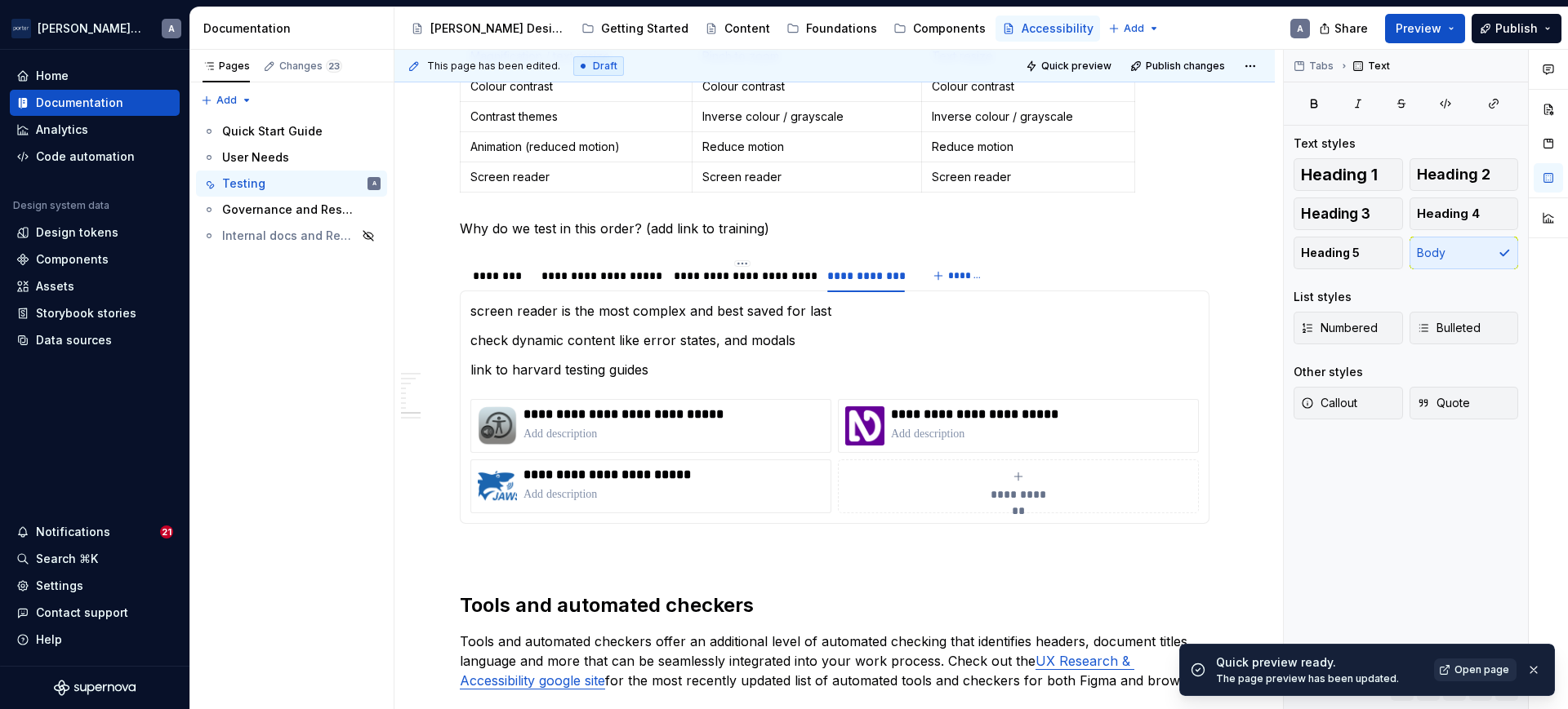
click at [1458, 676] on span "Open page" at bounding box center [1482, 670] width 55 height 13
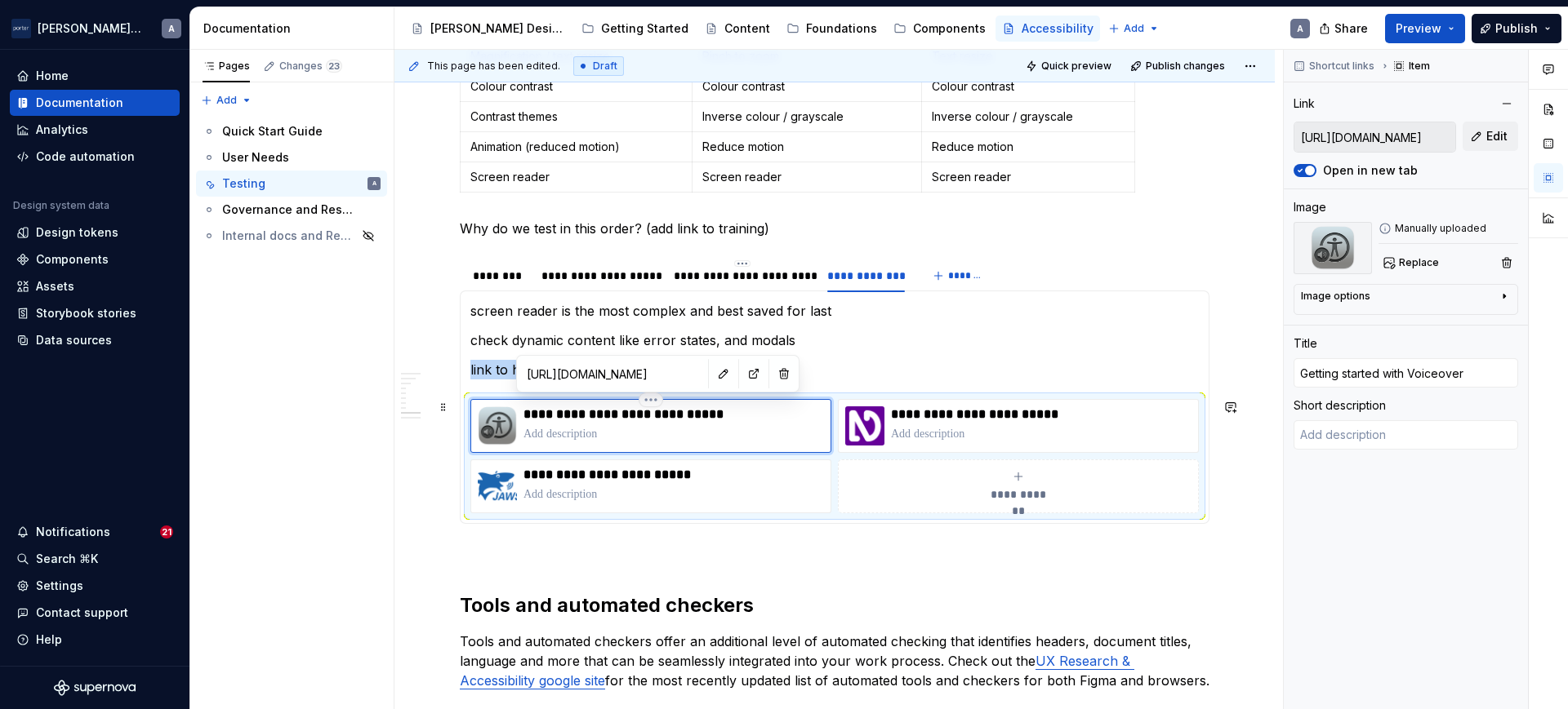
click at [781, 444] on div "**********" at bounding box center [673, 426] width 300 height 39
click at [1549, 140] on button "button" at bounding box center [1549, 144] width 30 height 30
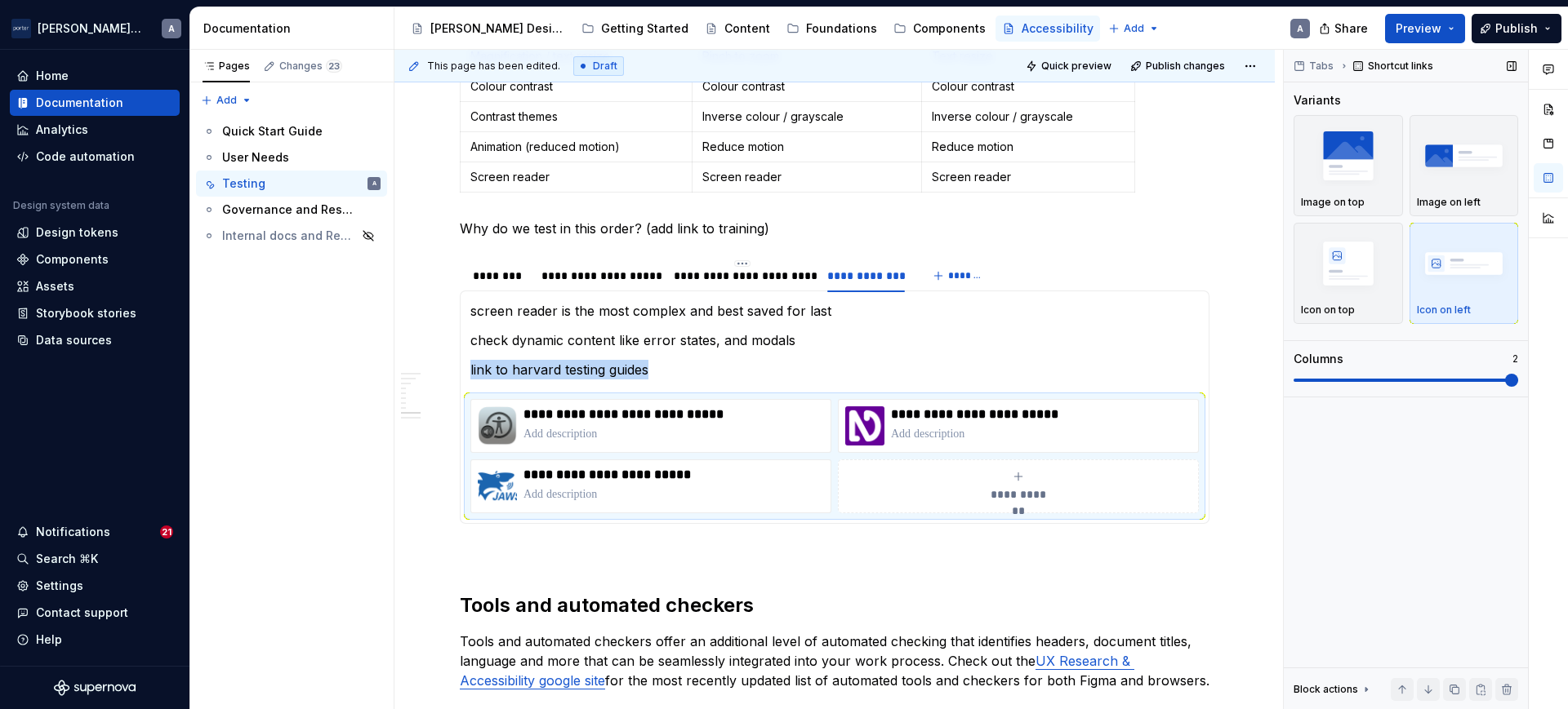
click at [1505, 387] on span at bounding box center [1511, 380] width 13 height 13
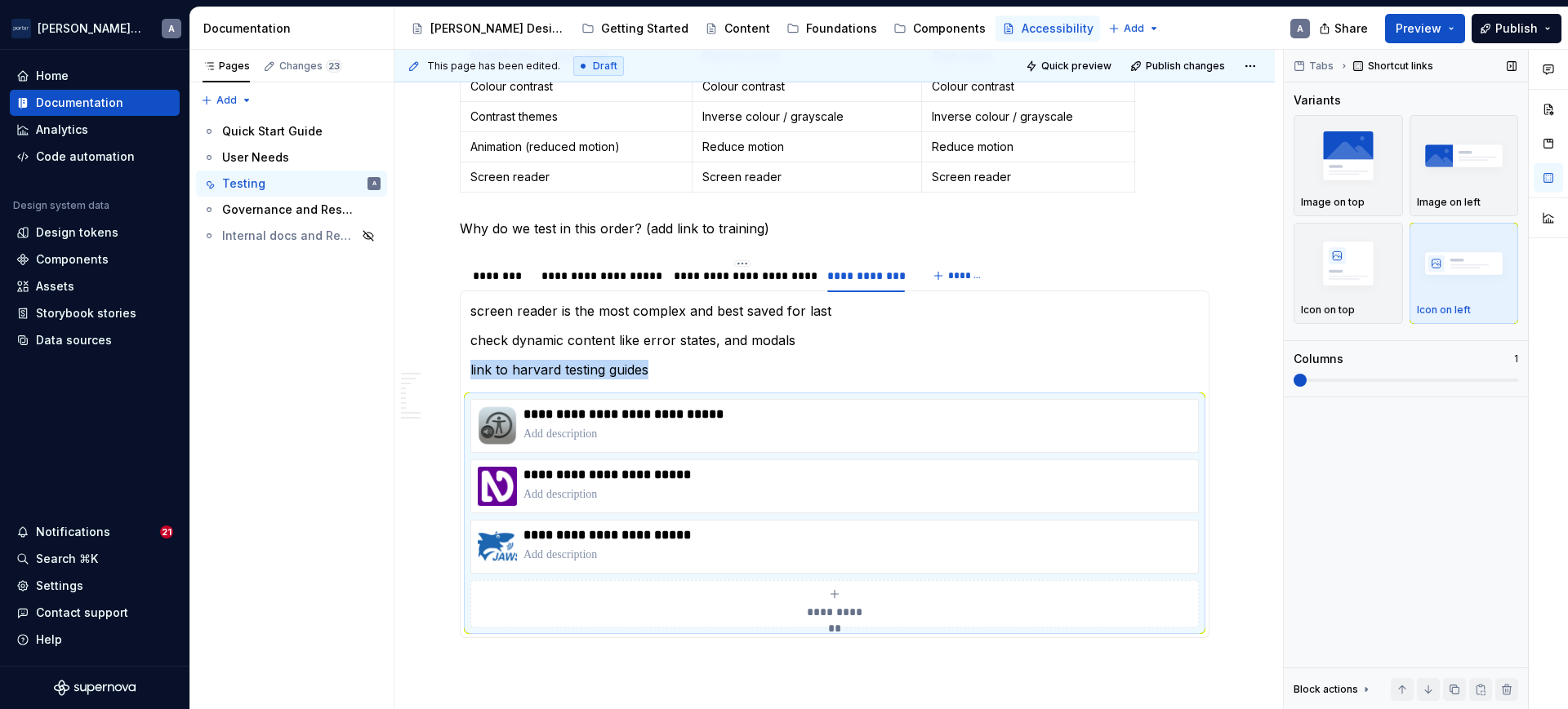
click at [1370, 382] on span at bounding box center [1406, 380] width 224 height 13
click at [961, 360] on p "link to harvard testing guides" at bounding box center [834, 369] width 729 height 19
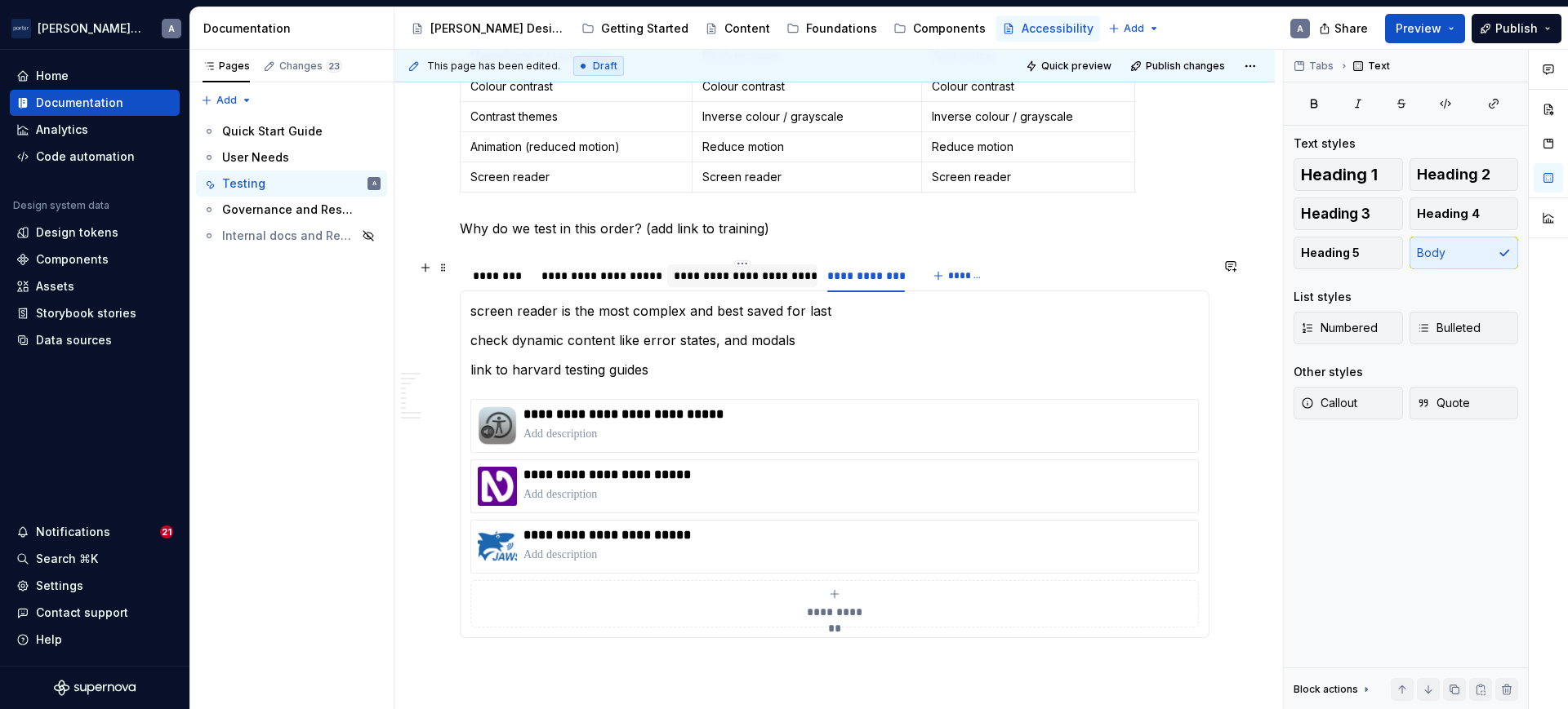
click at [717, 265] on div "**********" at bounding box center [743, 276] width 150 height 23
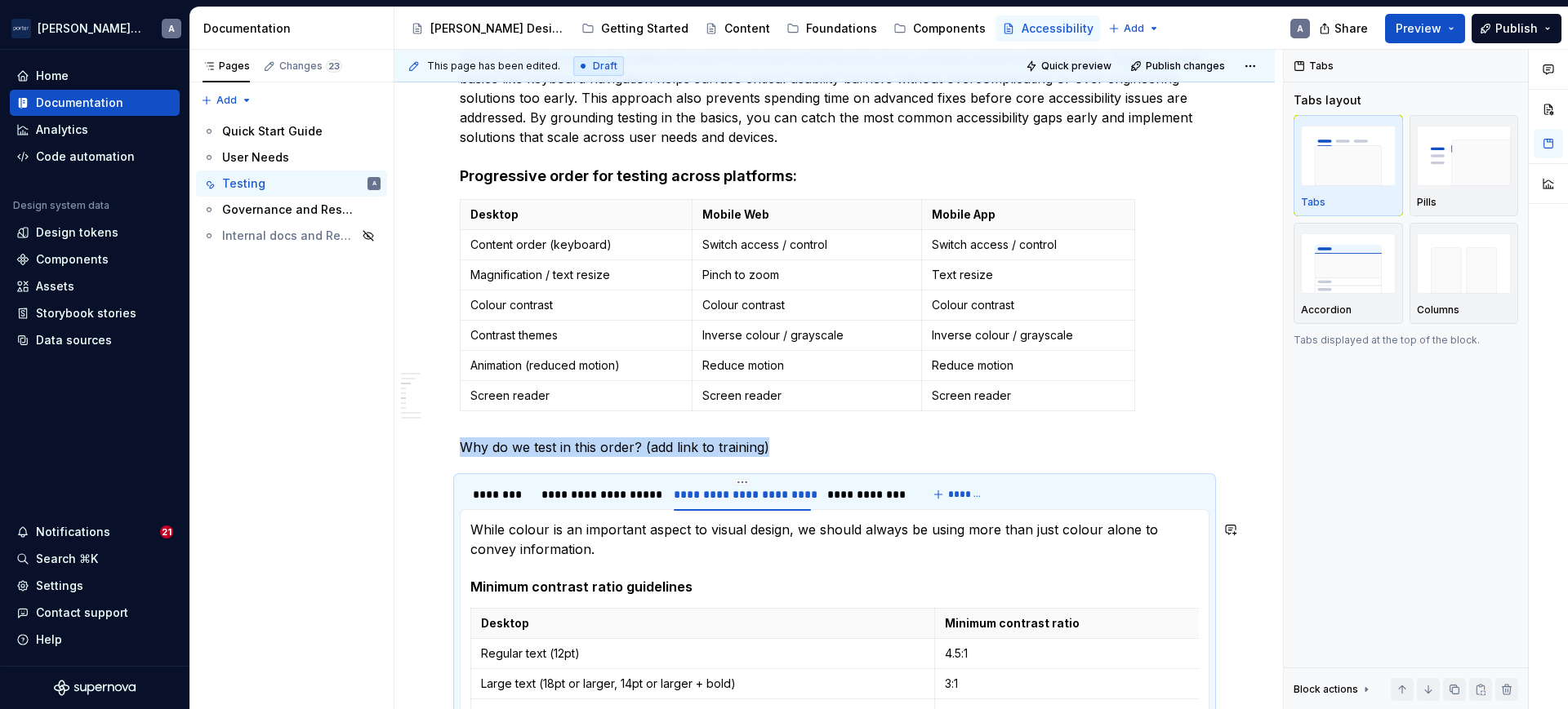
scroll to position [365, 0]
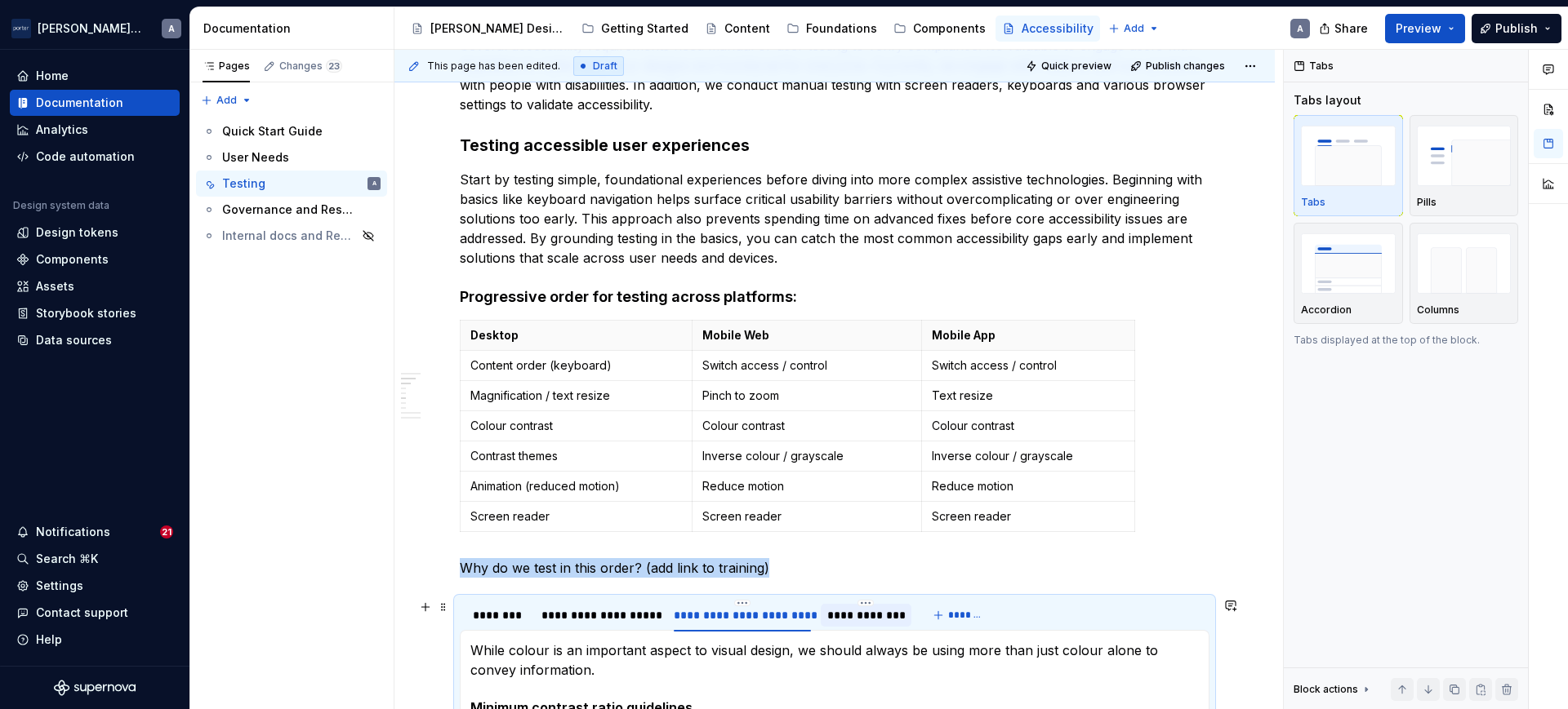
click at [850, 617] on div "**********" at bounding box center [866, 616] width 78 height 17
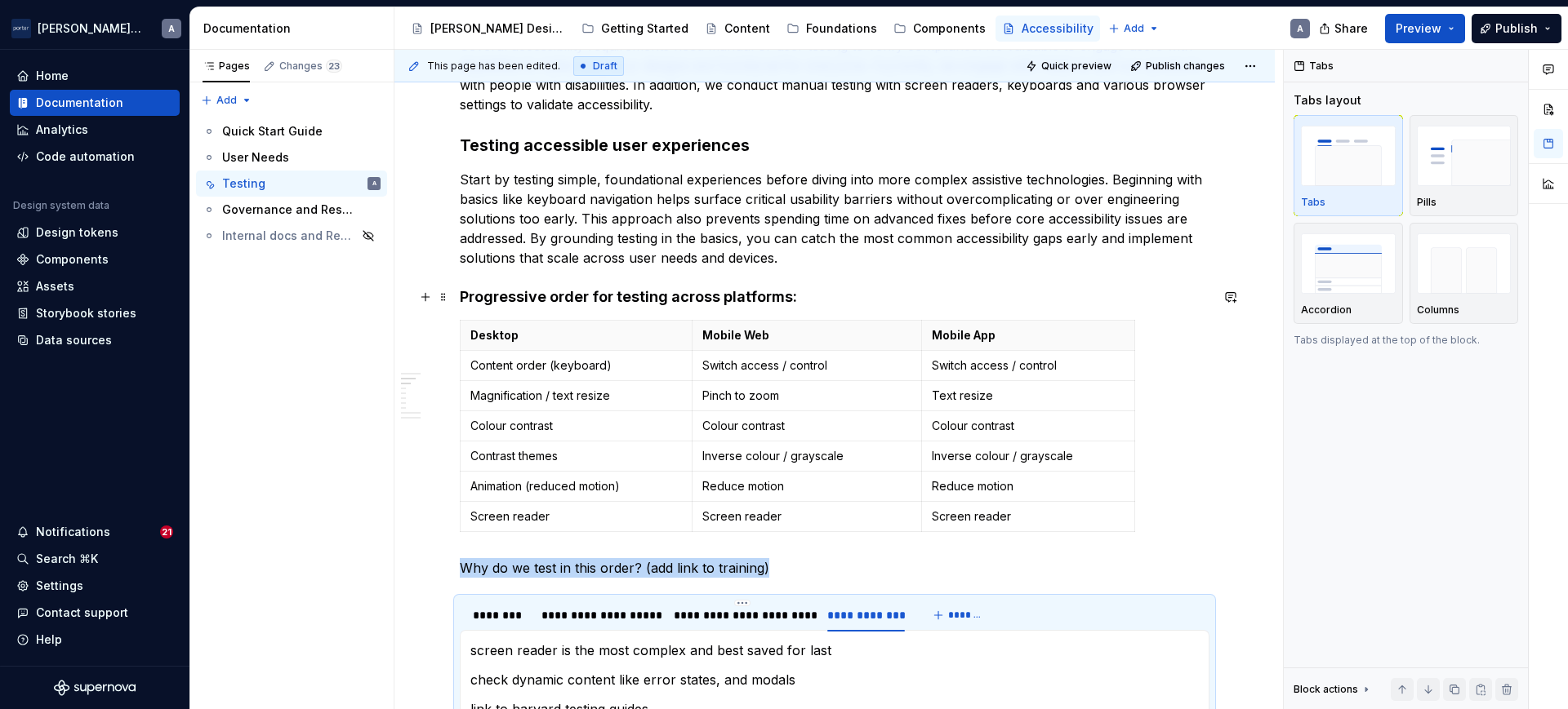
scroll to position [875, 0]
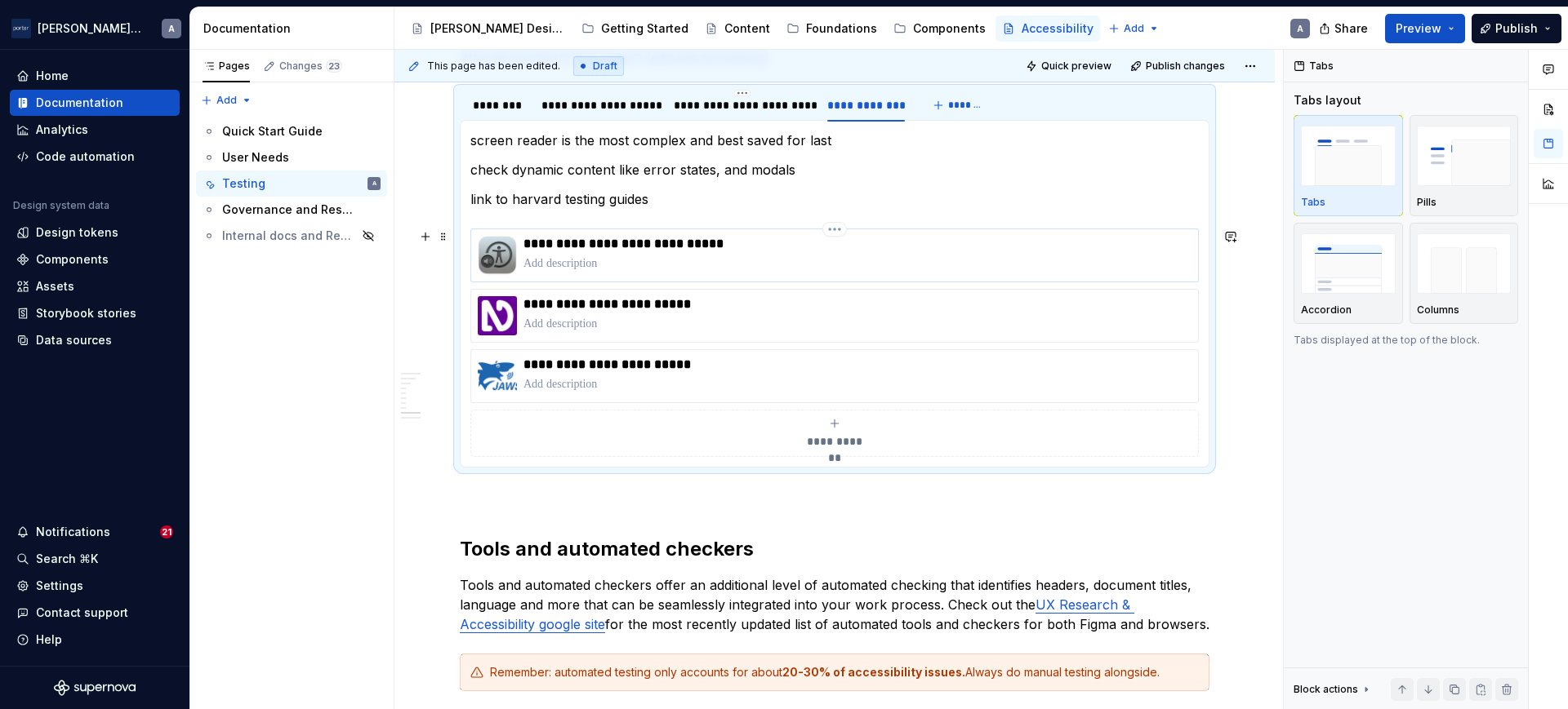
click at [584, 263] on p at bounding box center [857, 264] width 668 height 17
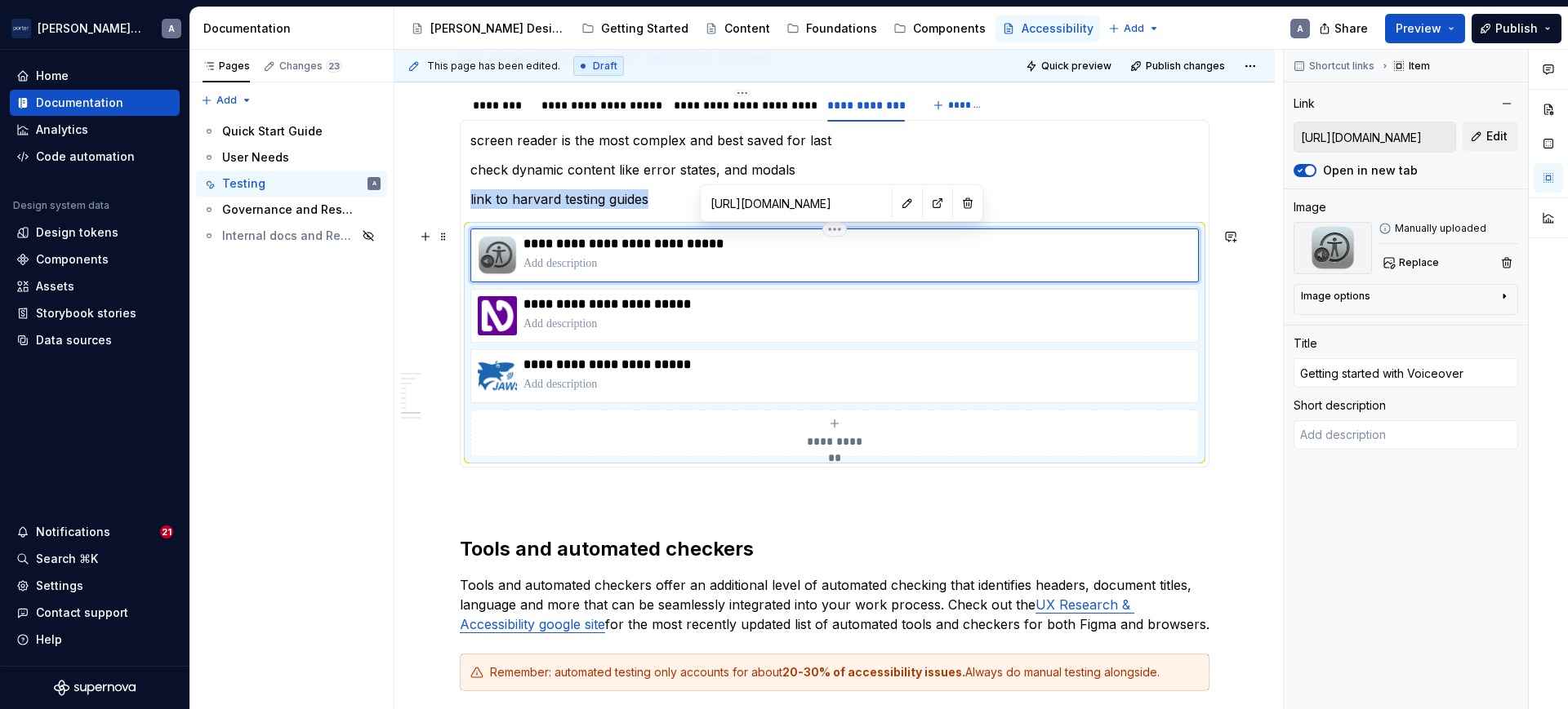
click at [583, 263] on p at bounding box center [857, 264] width 668 height 17
click at [610, 333] on div "**********" at bounding box center [857, 315] width 668 height 39
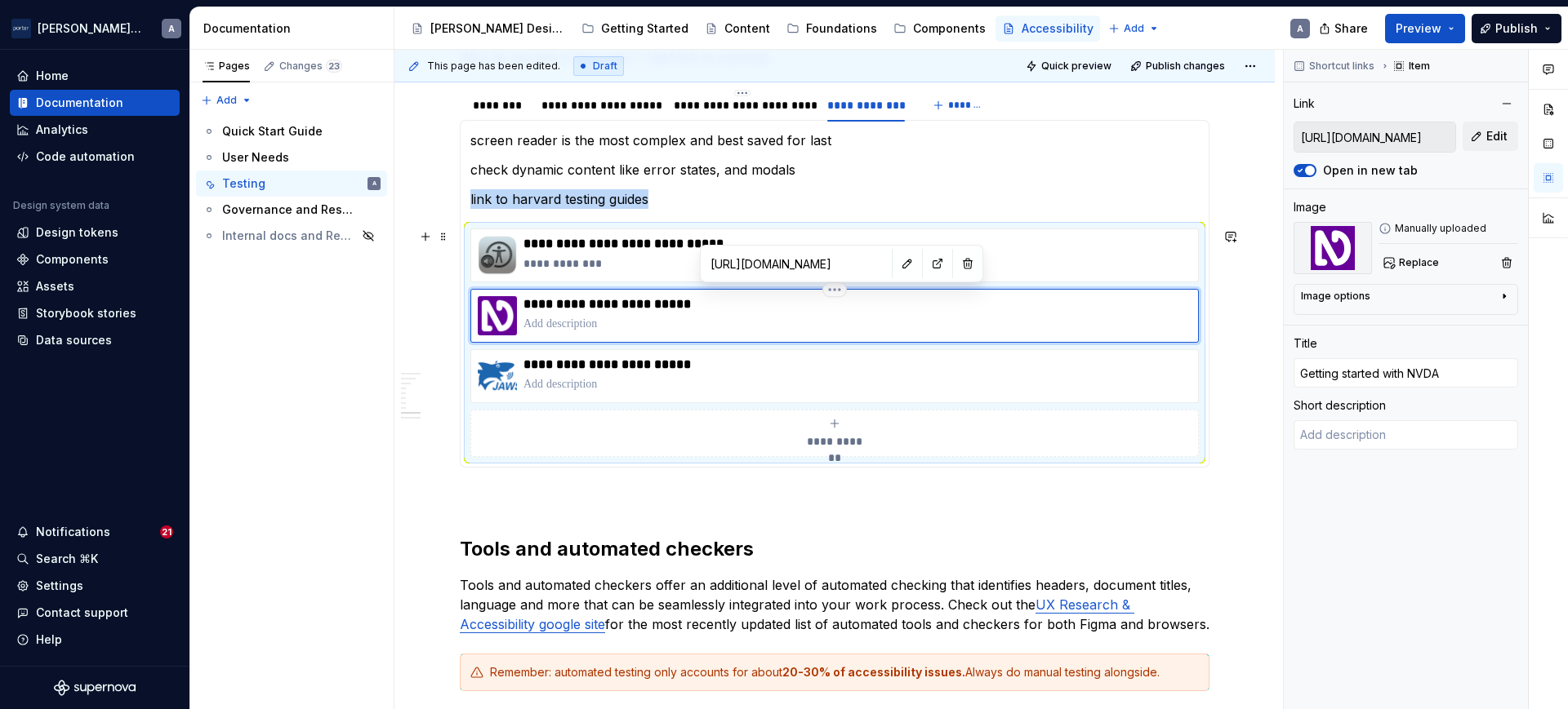
click at [582, 325] on p at bounding box center [857, 324] width 668 height 17
click at [563, 384] on p at bounding box center [857, 384] width 668 height 17
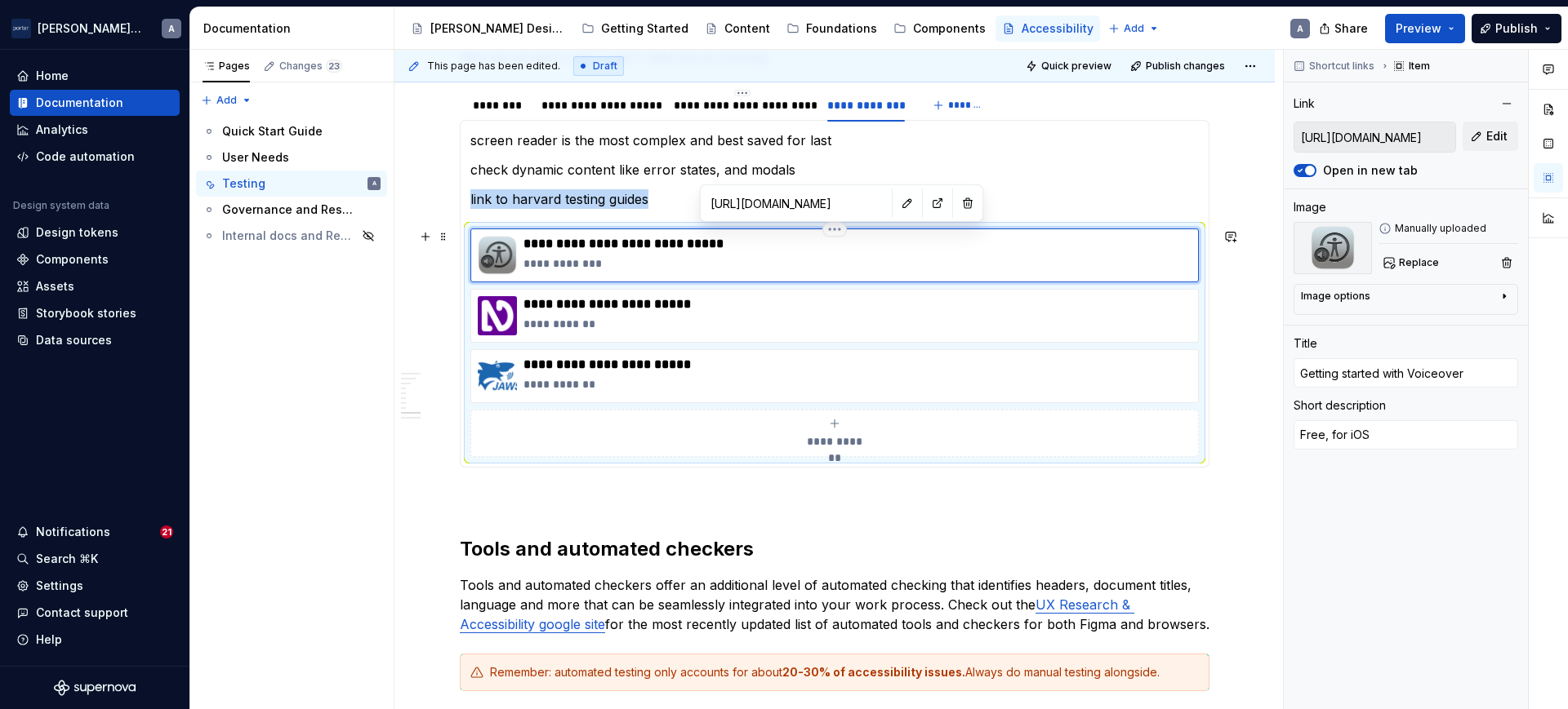
click at [637, 253] on div "**********" at bounding box center [857, 255] width 668 height 39
click at [620, 258] on p "**********" at bounding box center [856, 264] width 666 height 17
click at [595, 265] on p "**********" at bounding box center [856, 264] width 666 height 17
click at [591, 266] on p "**********" at bounding box center [856, 264] width 666 height 17
click at [689, 161] on p "check dynamic content like error states, and modals" at bounding box center [834, 169] width 729 height 19
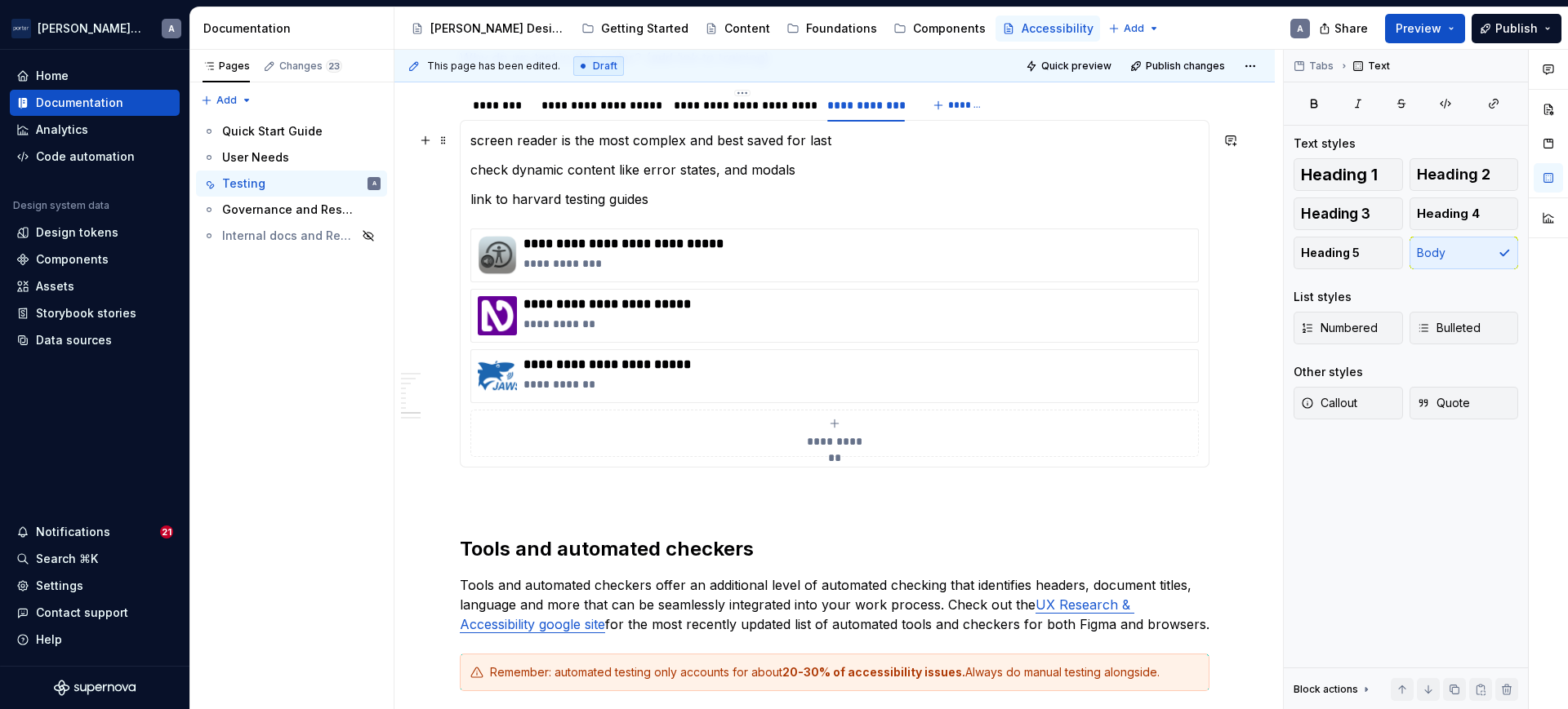
click at [862, 135] on p "screen reader is the most complex and best saved for last" at bounding box center [834, 141] width 729 height 19
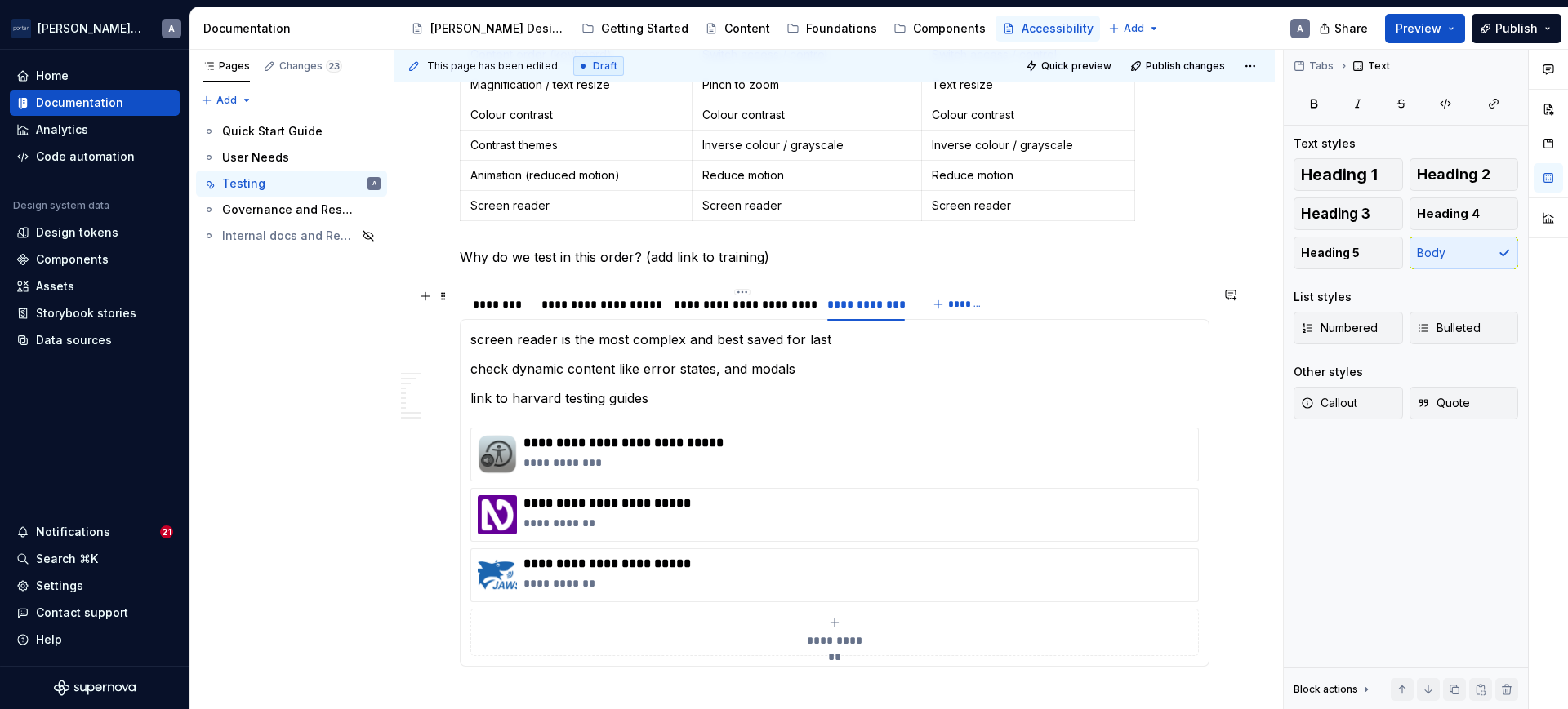
scroll to position [534, 0]
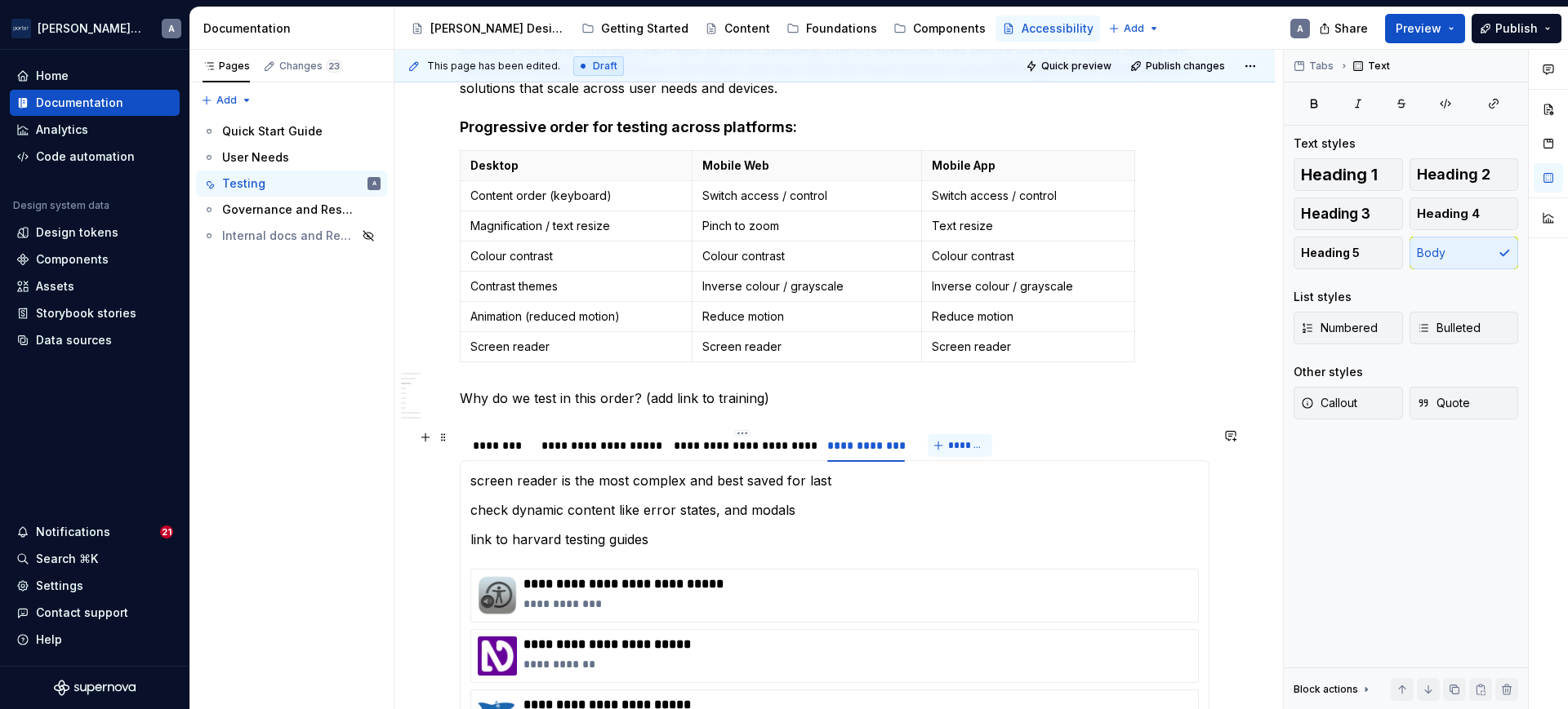
click at [963, 445] on span "*******" at bounding box center [966, 445] width 37 height 13
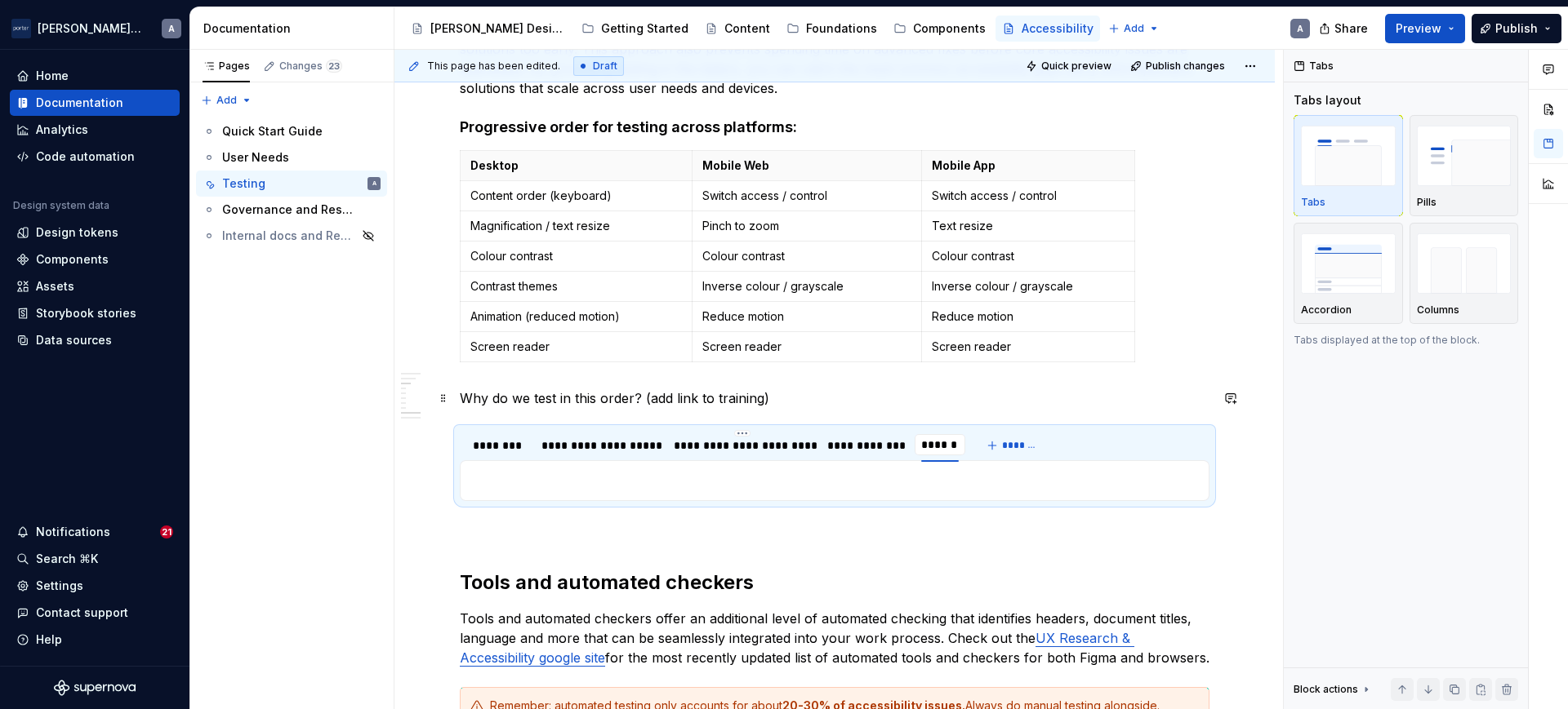
click at [966, 405] on p "Why do we test in this order? (add link to training)" at bounding box center [834, 398] width 749 height 19
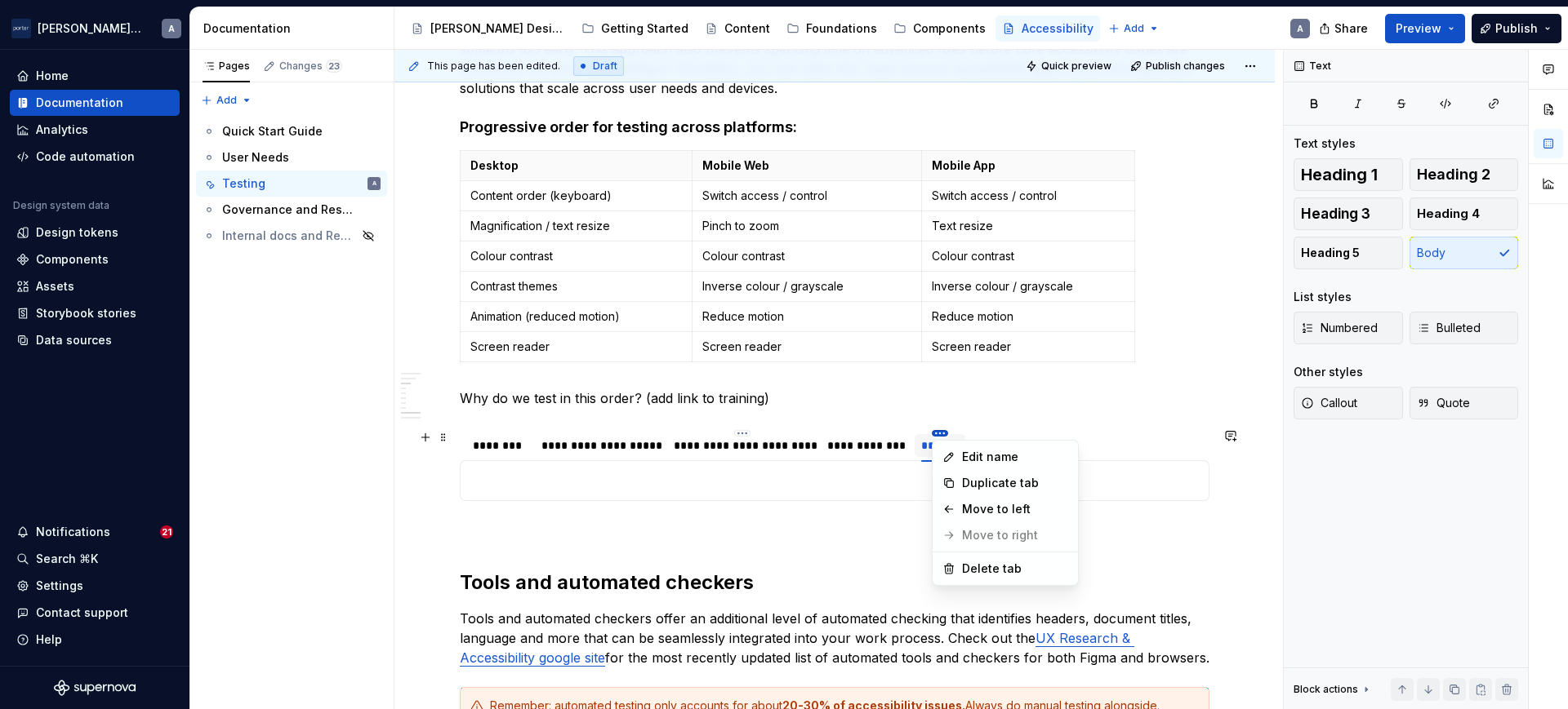
click at [841, 432] on html "[PERSON_NAME] Airlines A Home Documentation Analytics Code automation Design sy…" at bounding box center [784, 354] width 1568 height 709
click at [983, 503] on div "Move to left" at bounding box center [1015, 509] width 107 height 17
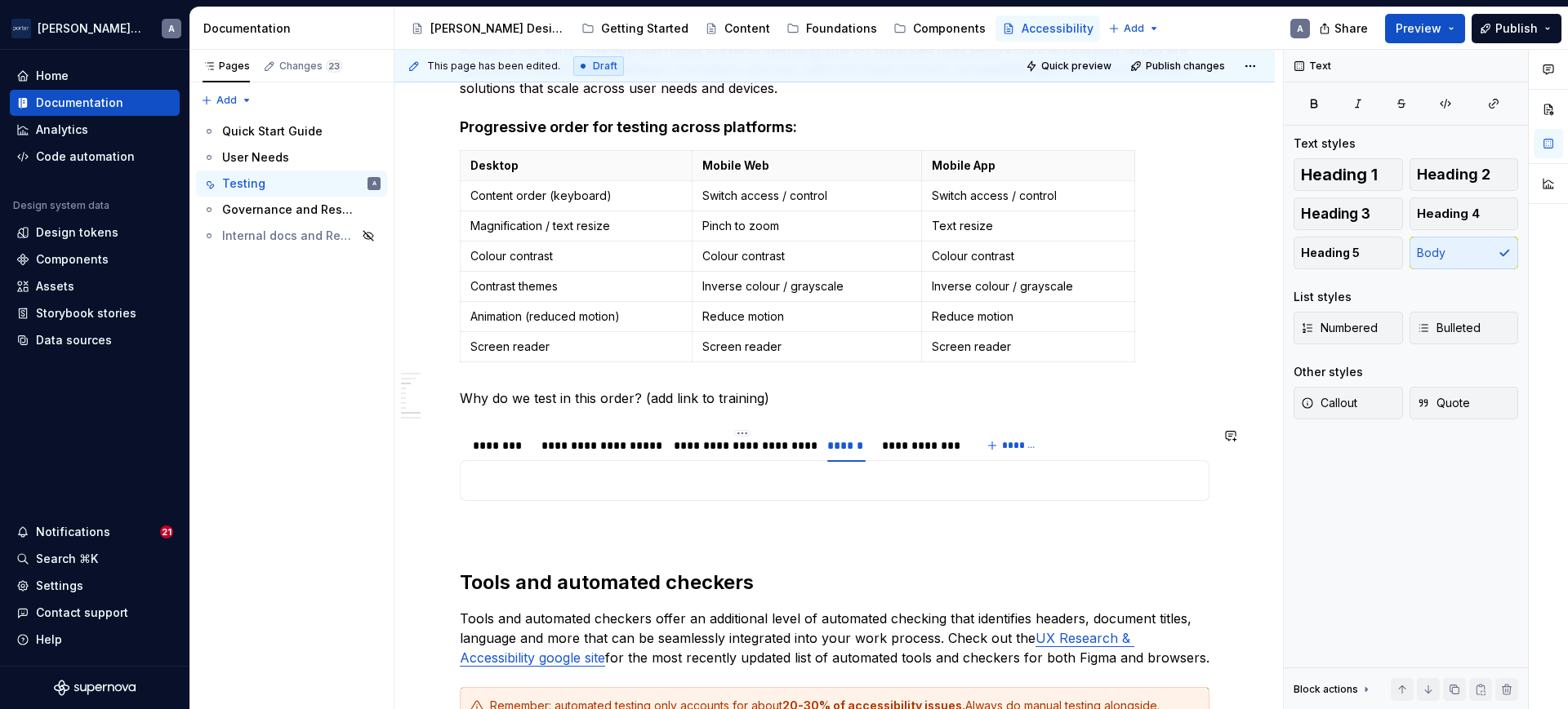
click at [849, 428] on section "**********" at bounding box center [834, 465] width 749 height 73
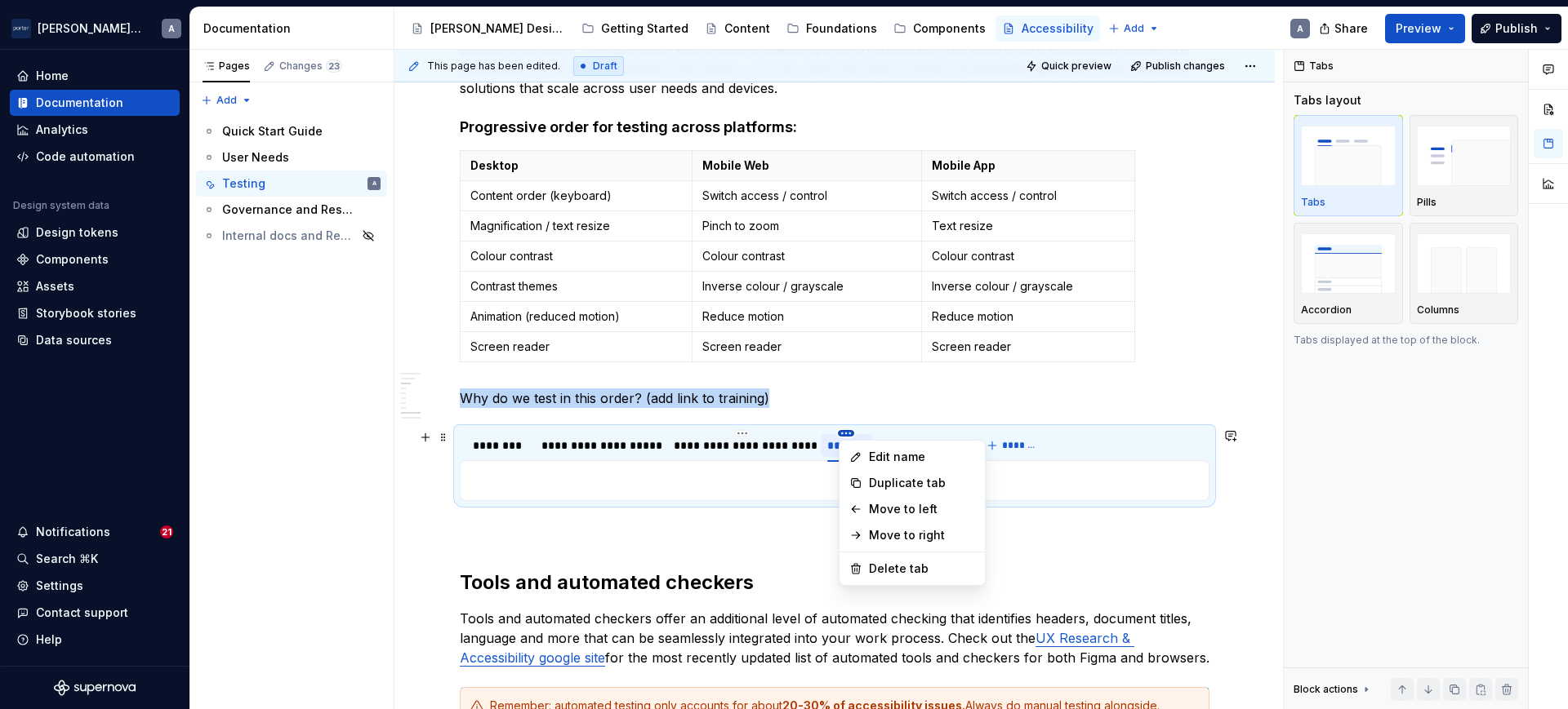
click at [849, 435] on html "[PERSON_NAME] Airlines A Home Documentation Analytics Code automation Design sy…" at bounding box center [784, 354] width 1568 height 709
click at [914, 449] on div "Edit name" at bounding box center [922, 457] width 107 height 17
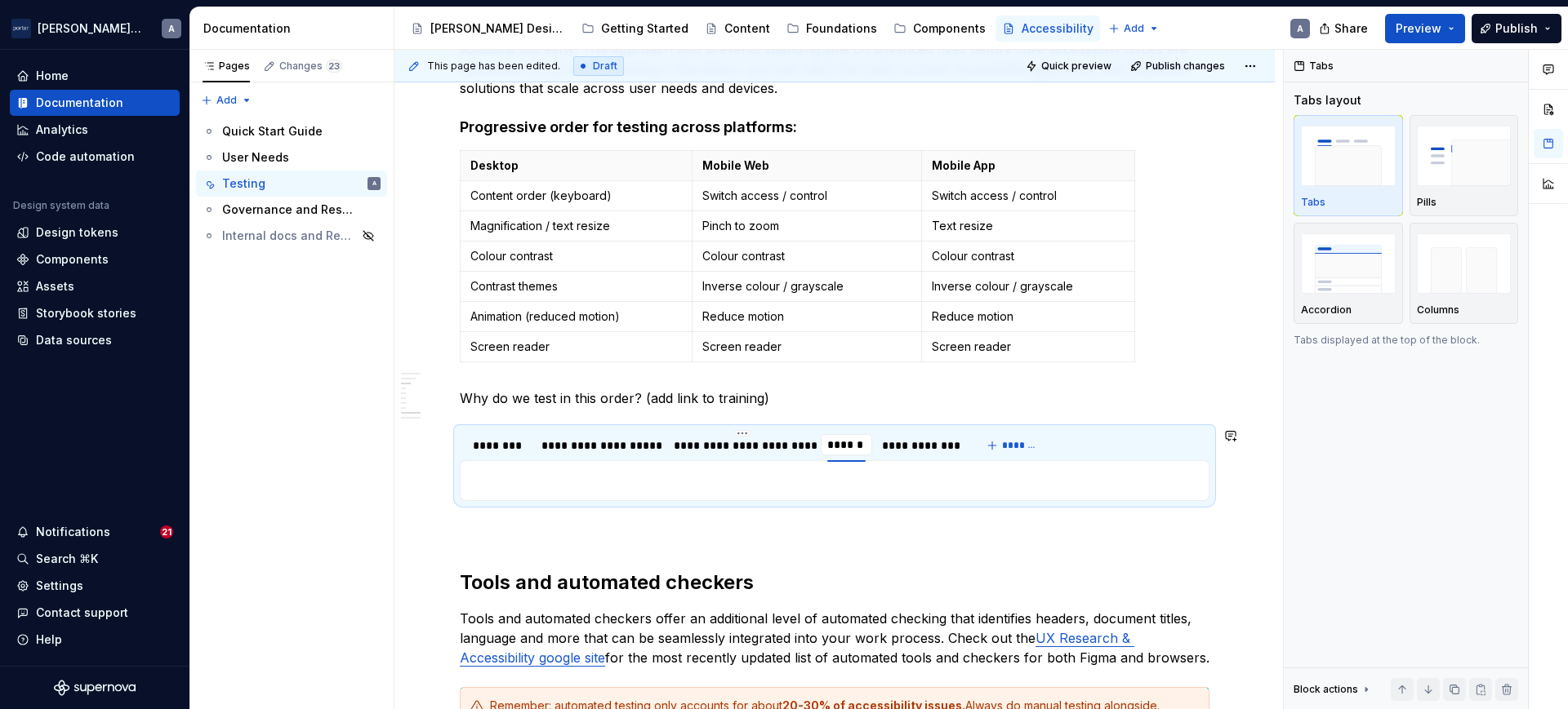
click at [883, 493] on div "All content should be accessible via keyboard alone. Many users with fine motor…" at bounding box center [834, 480] width 749 height 41
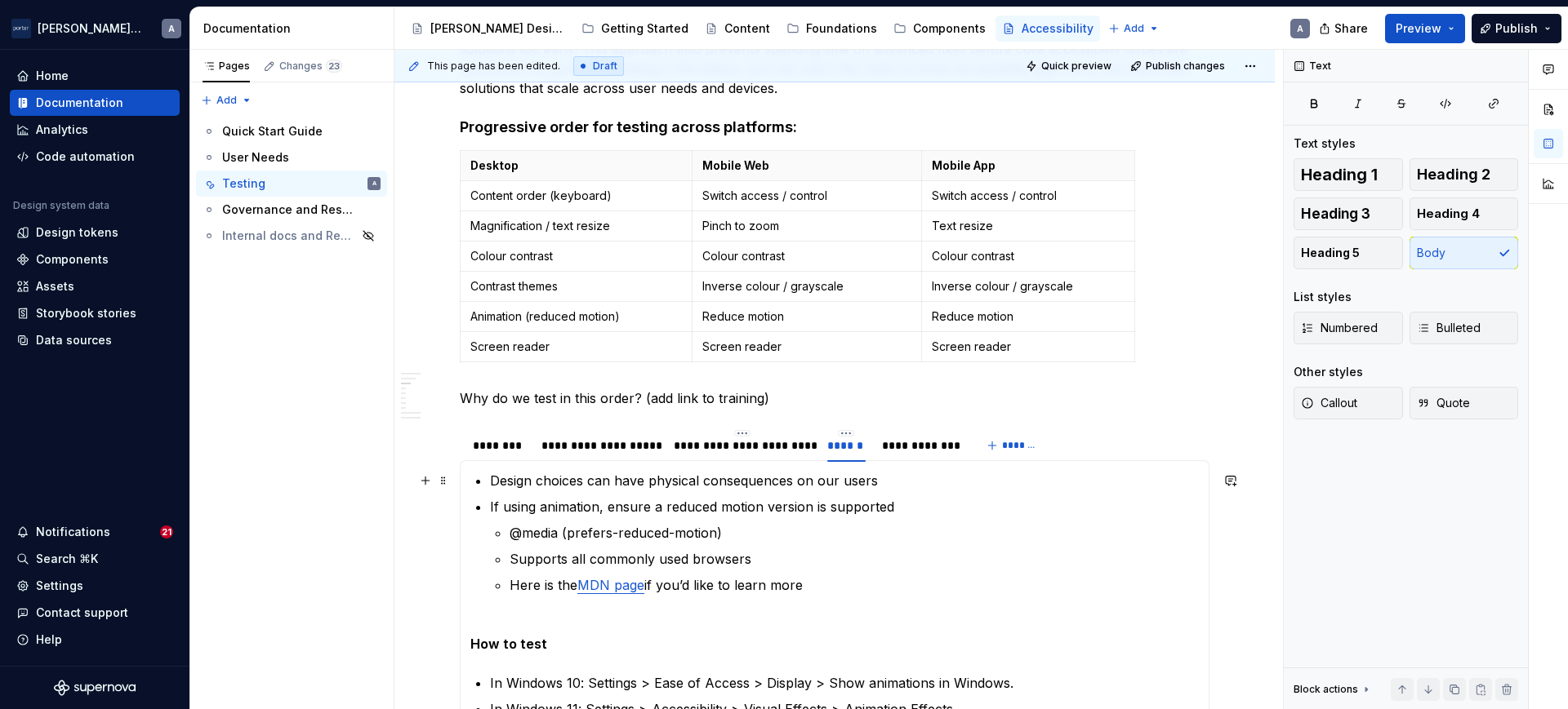
click at [494, 479] on p "Design choices can have physical consequences on our users" at bounding box center [844, 480] width 708 height 19
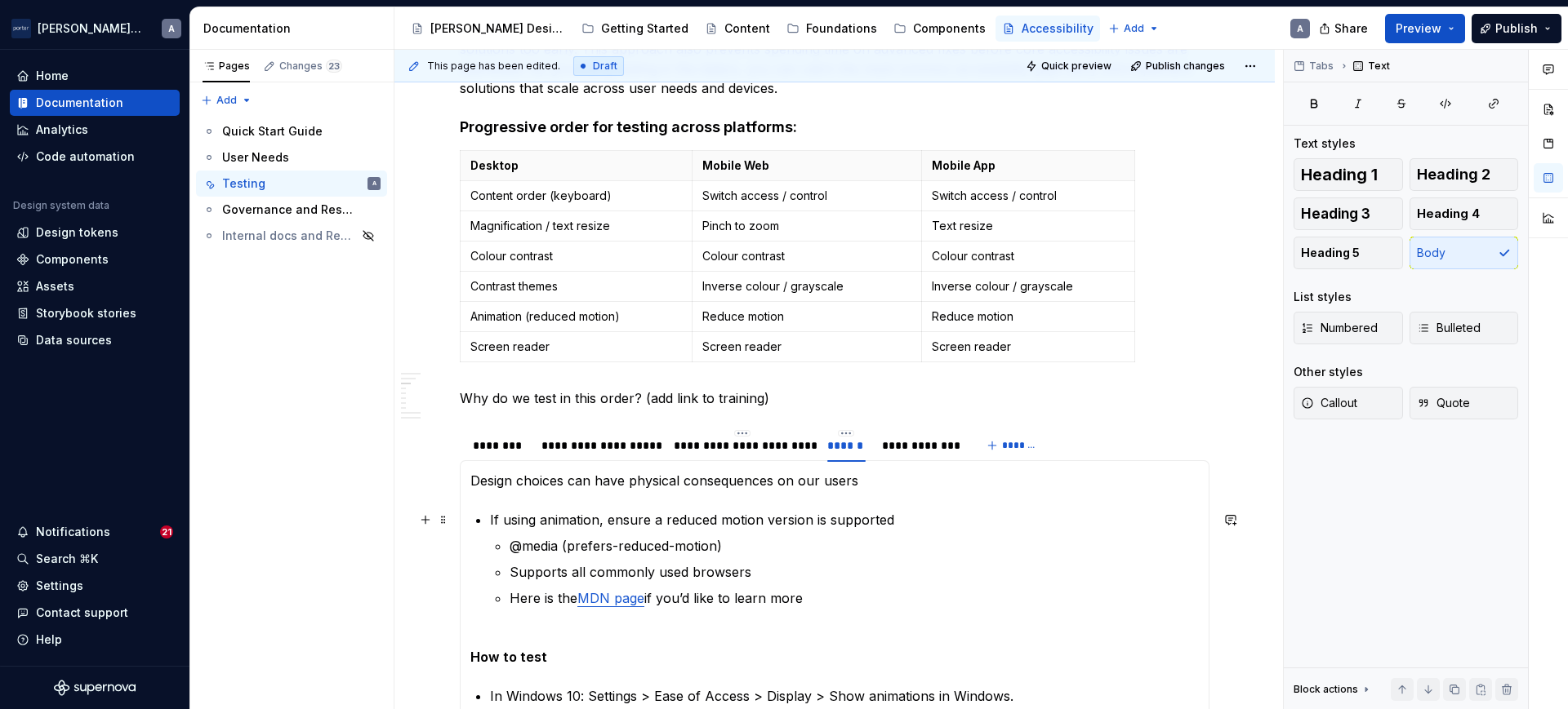
click at [482, 515] on section-item-column "Design choices can have physical consequences on our users If using animation, …" at bounding box center [834, 640] width 729 height 340
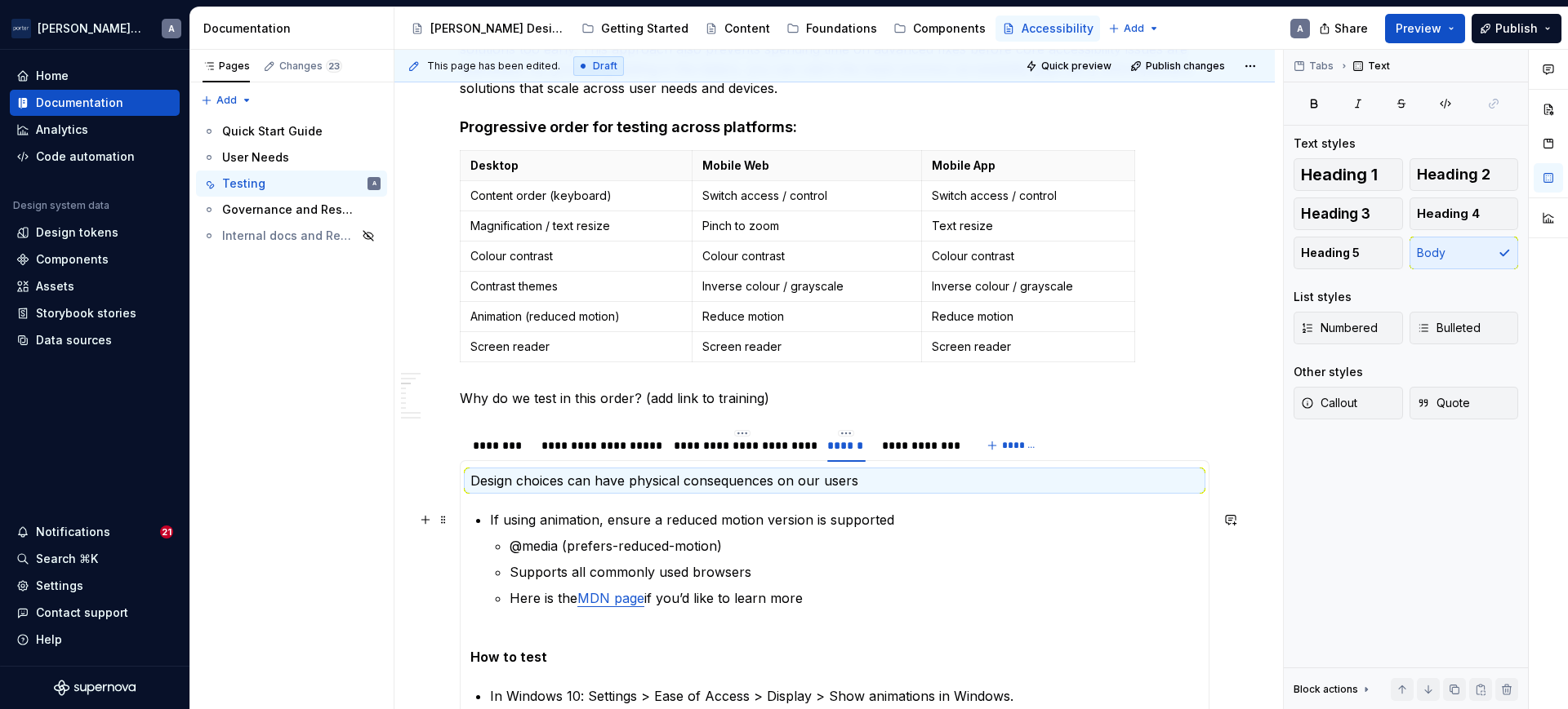
click at [519, 507] on section-item-column "Design choices can have physical consequences on our users If using animation, …" at bounding box center [834, 640] width 729 height 340
click at [531, 520] on p "If using animation, ensure a reduced motion version is supported" at bounding box center [844, 520] width 708 height 19
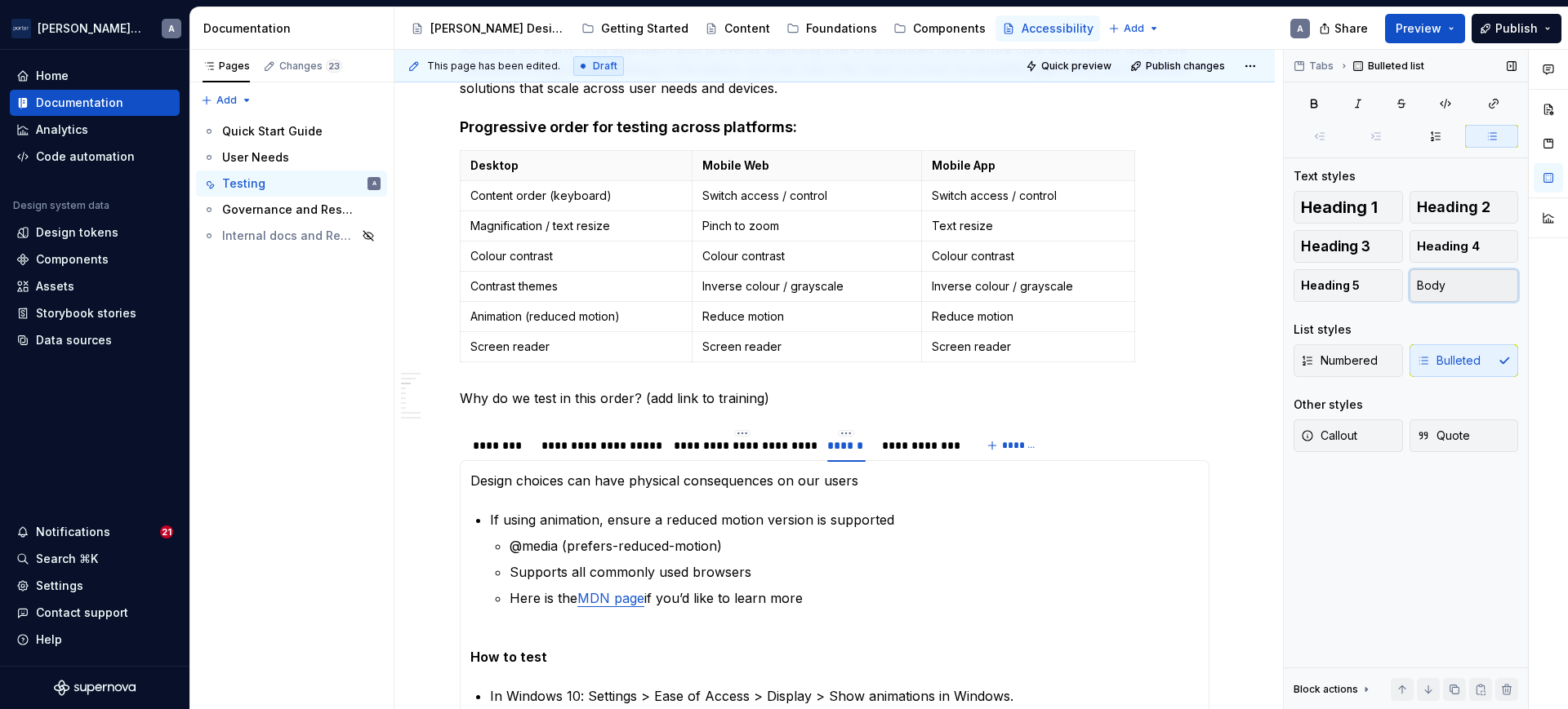
click at [1458, 280] on button "Body" at bounding box center [1464, 285] width 109 height 32
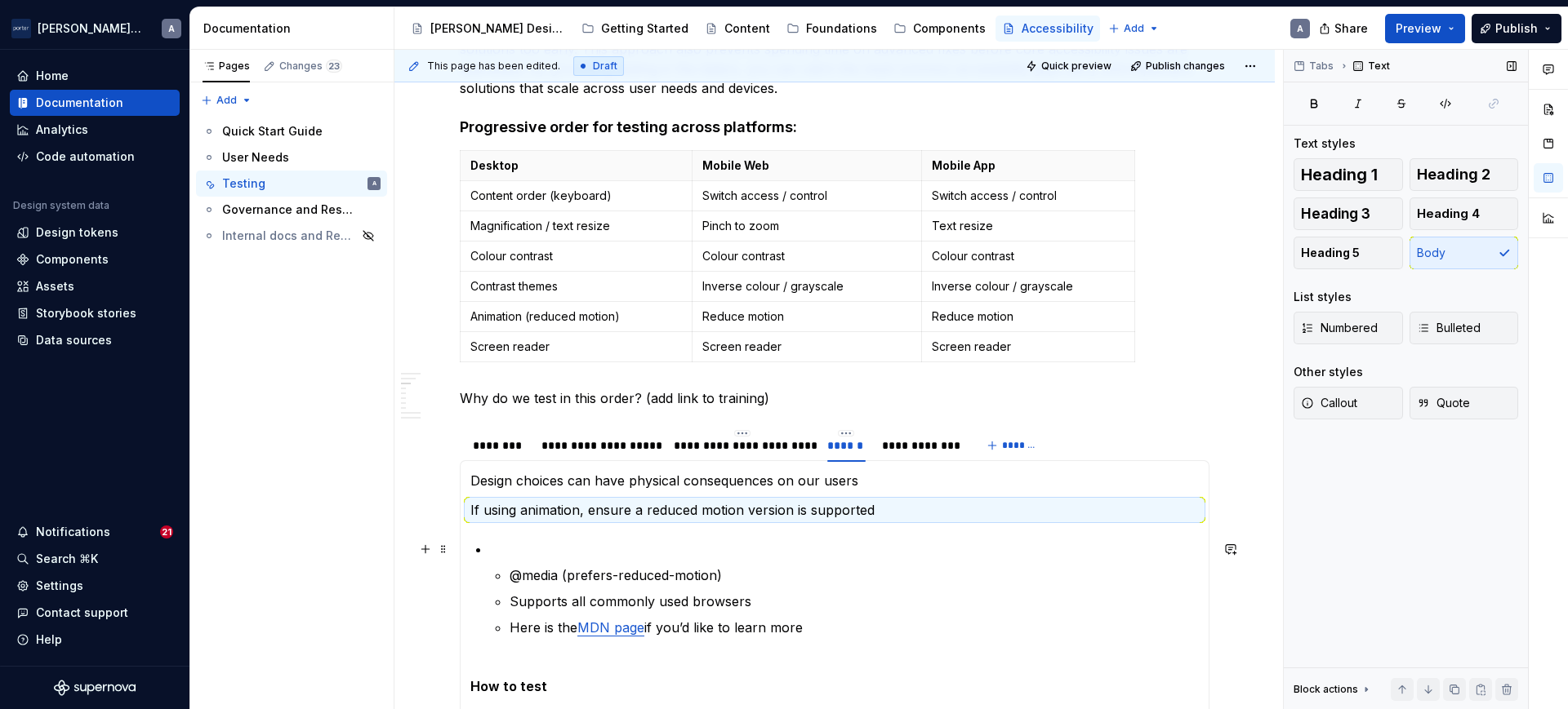
click at [508, 546] on p at bounding box center [844, 549] width 708 height 19
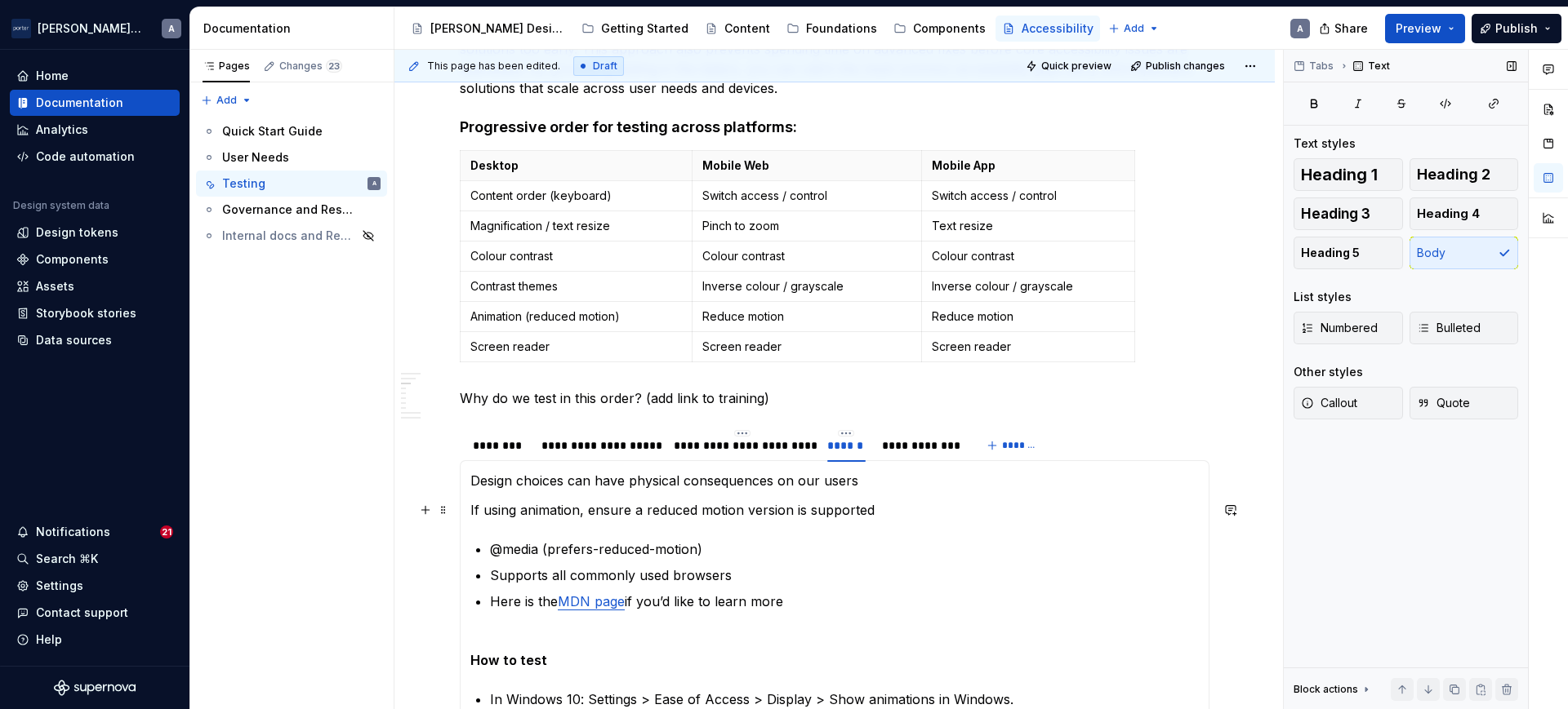
click at [471, 508] on p "If using animation, ensure a reduced motion version is supported" at bounding box center [834, 510] width 729 height 19
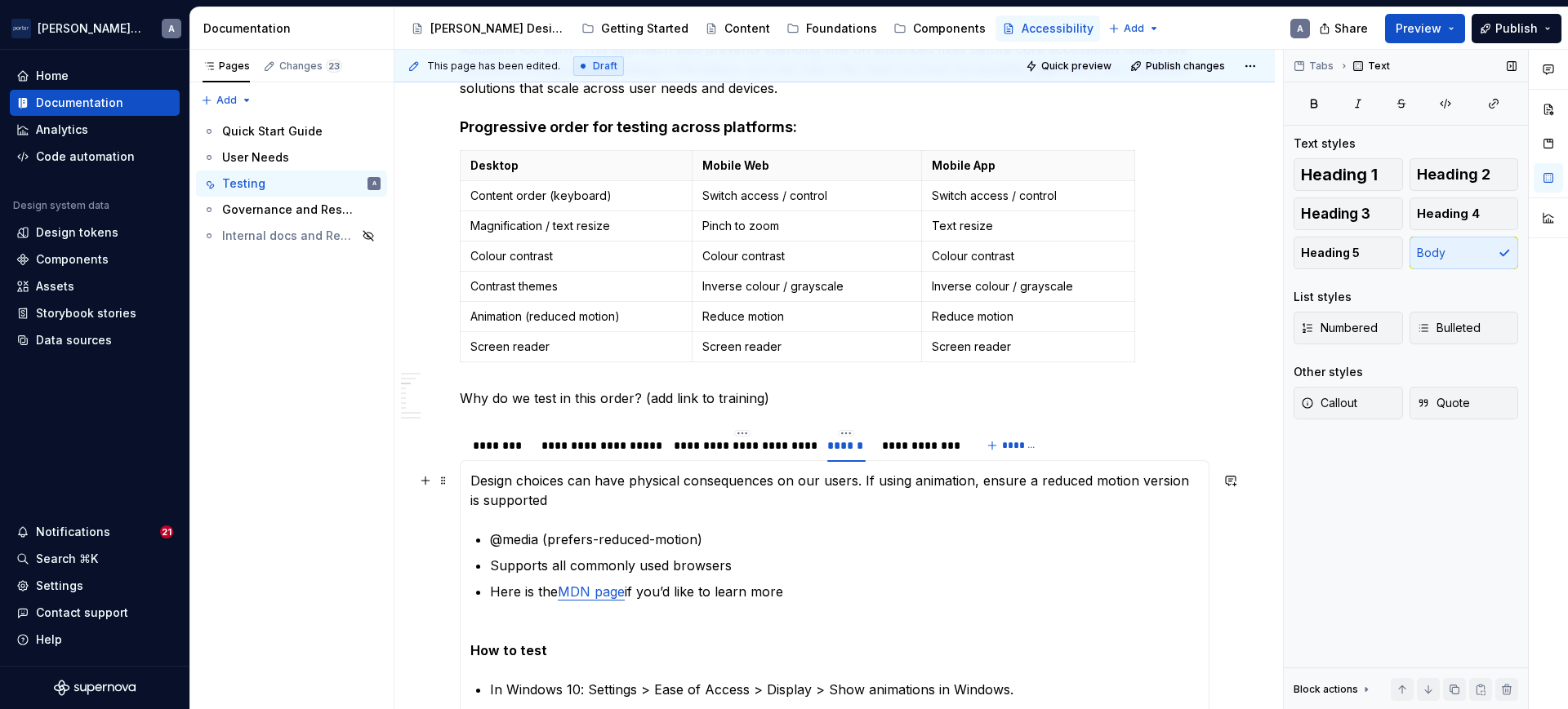
click at [571, 506] on p "Design choices can have physical consequences on our users. If using animation,…" at bounding box center [834, 490] width 729 height 39
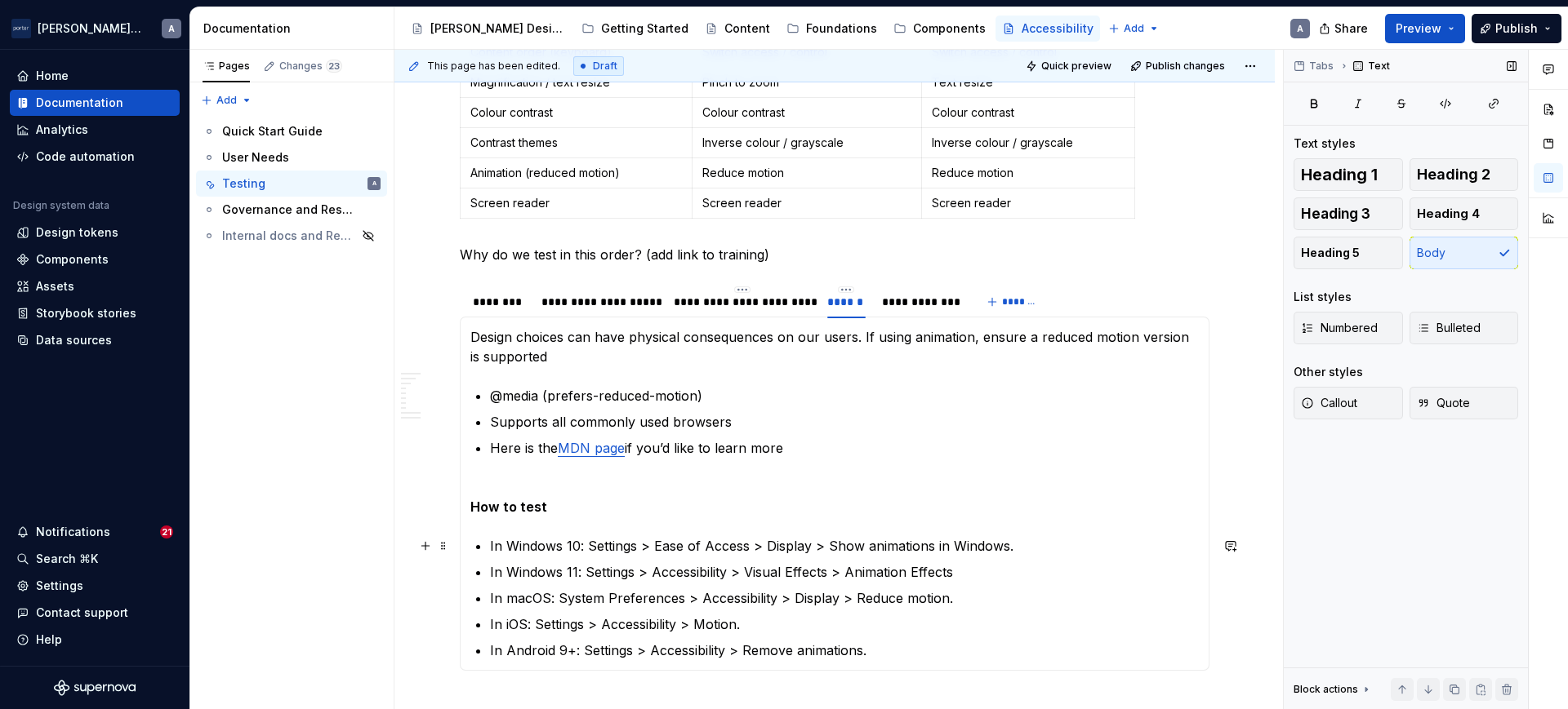
scroll to position [705, 0]
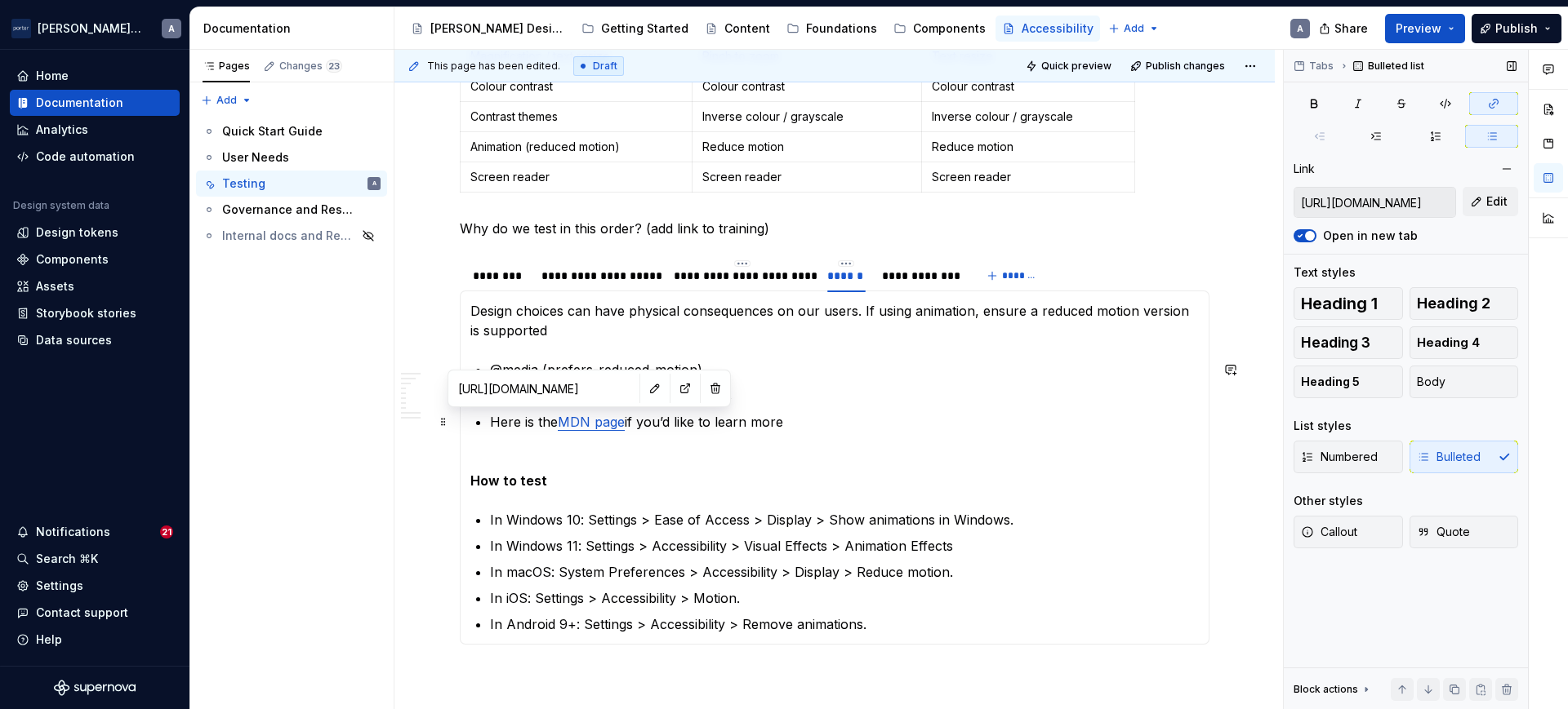
click at [584, 423] on link "MDN page" at bounding box center [591, 422] width 67 height 17
click at [565, 482] on p "How to test" at bounding box center [834, 471] width 729 height 39
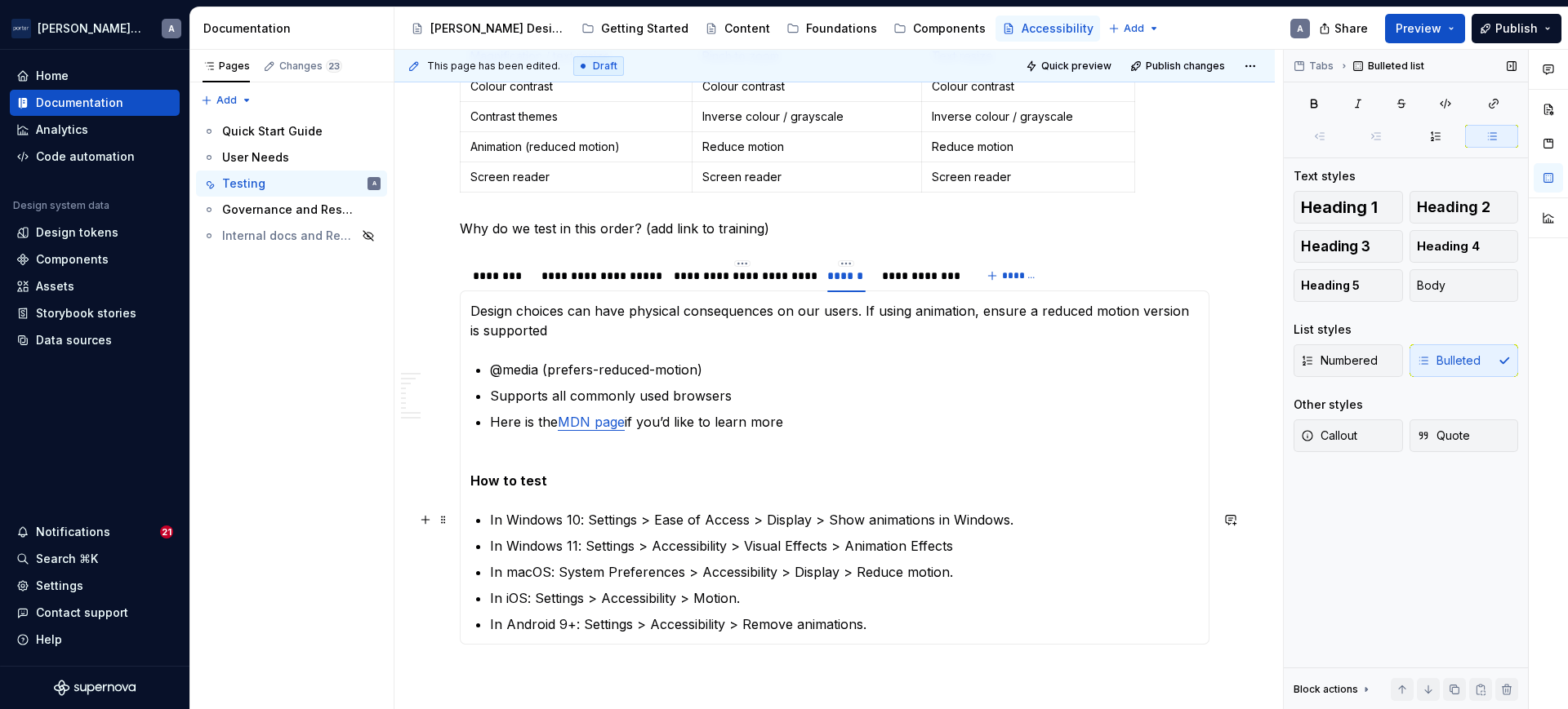
click at [591, 516] on p "In Windows 10: Settings > Ease of Access > Display > Show animations in Windows." at bounding box center [844, 520] width 708 height 19
click at [651, 496] on section-item-column "Design choices can have physical consequences on our users. If using animation,…" at bounding box center [834, 467] width 729 height 333
click at [934, 622] on p "In Android 9+: Settings > Accessibility > Remove animations." at bounding box center [844, 624] width 708 height 19
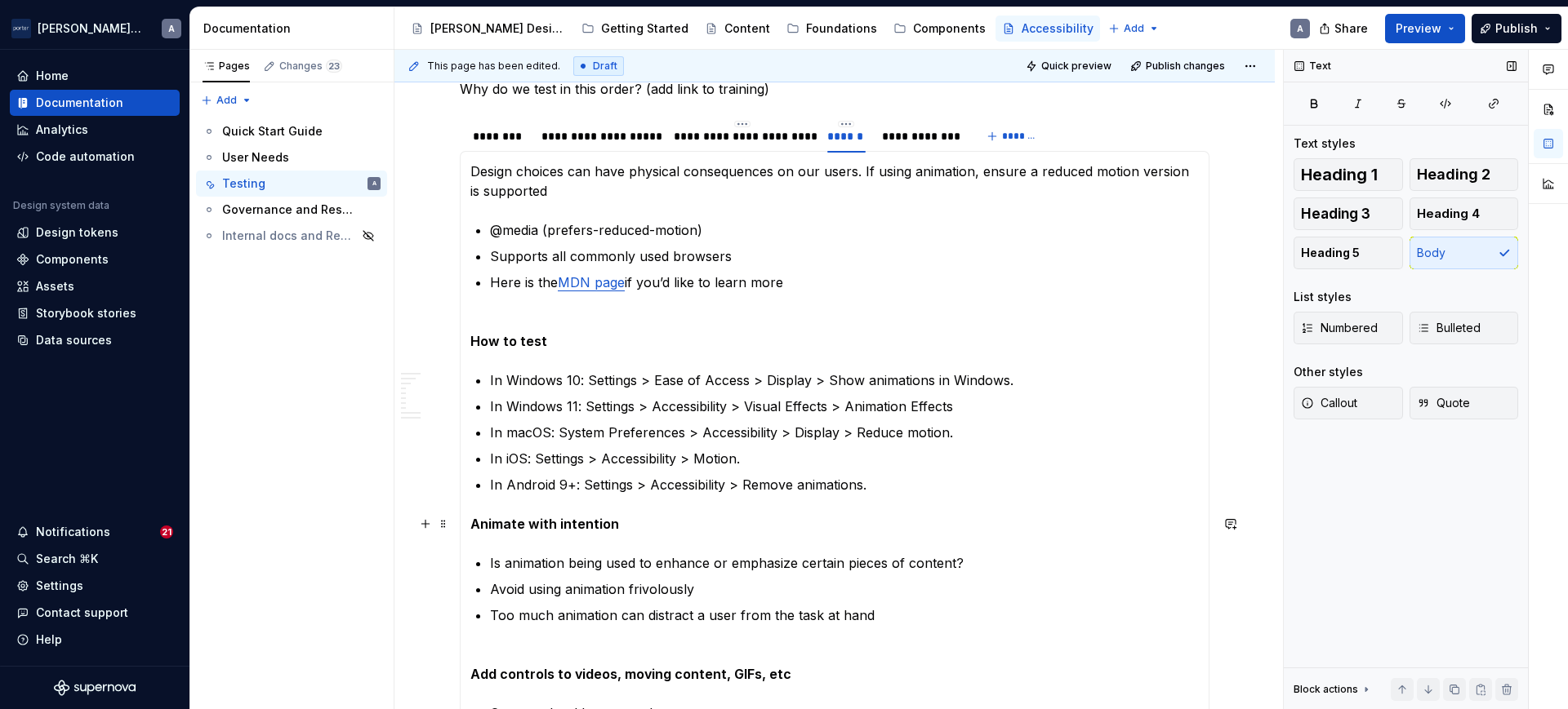
scroll to position [875, 0]
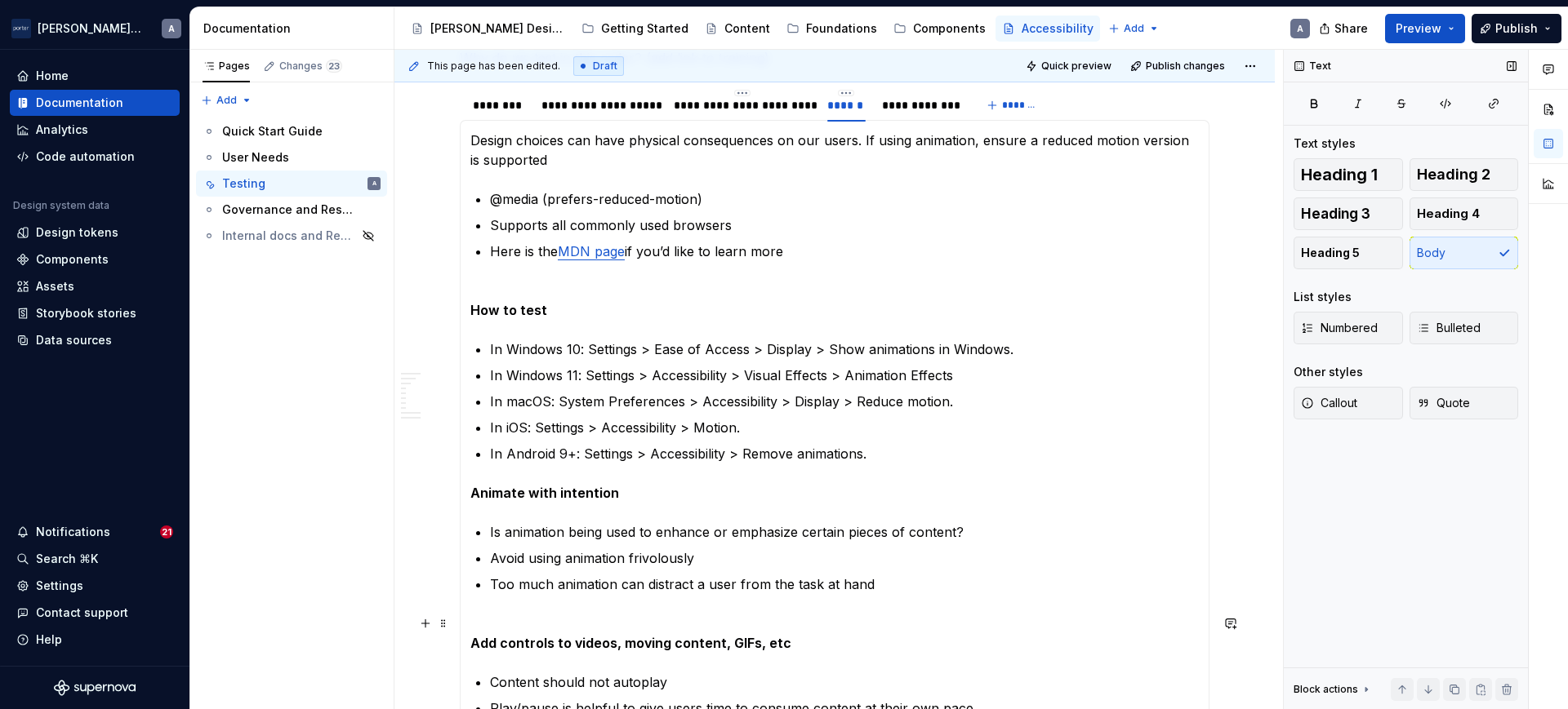
click at [750, 616] on p "Add controls to videos, moving content, GIFs, etc" at bounding box center [834, 633] width 729 height 39
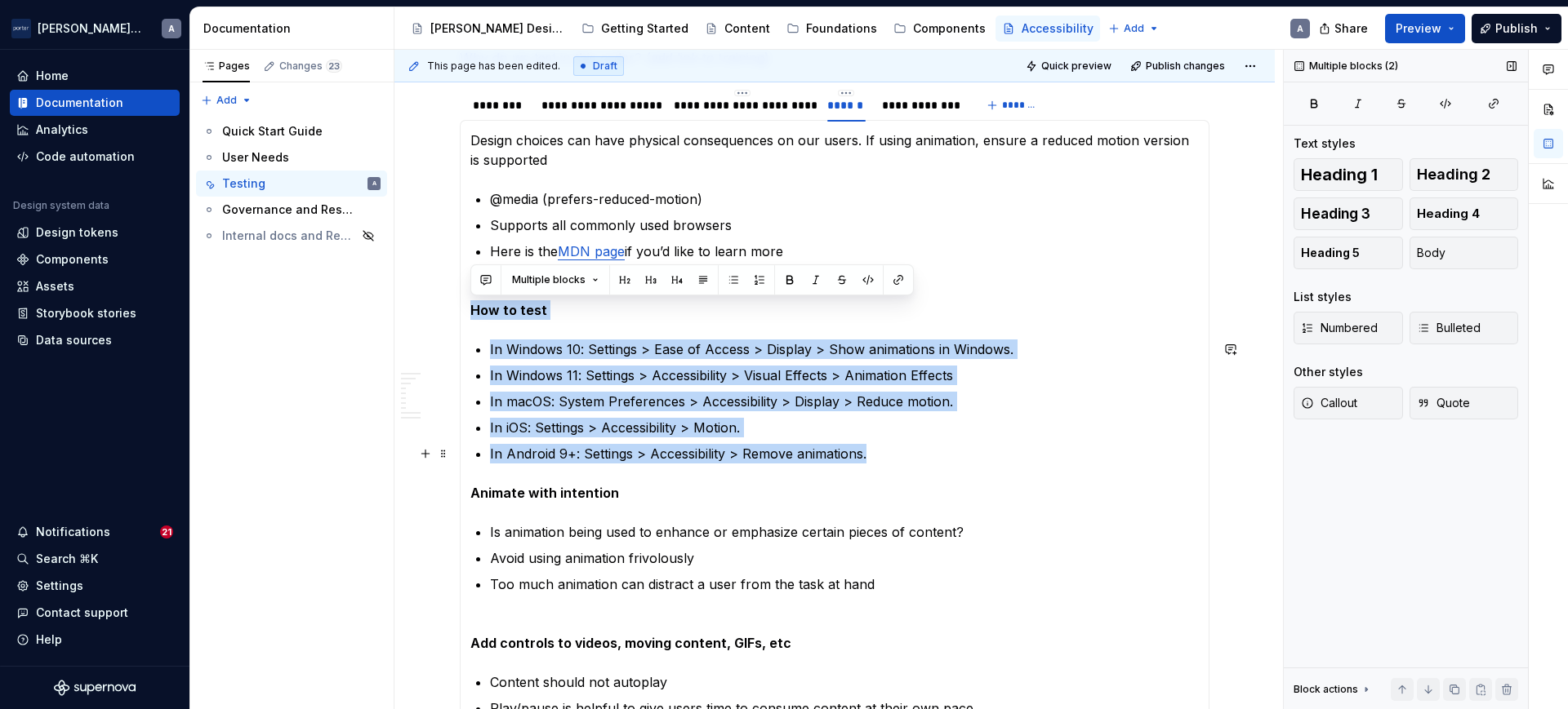
drag, startPoint x: 470, startPoint y: 315, endPoint x: 971, endPoint y: 451, distance: 519.1
click at [971, 451] on section-item-column "Design choices can have physical consequences on our users. If using animation,…" at bounding box center [834, 503] width 729 height 745
copy section-item-column "How to test In Windows 10: Settings > Ease of Access > Display > Show animation…"
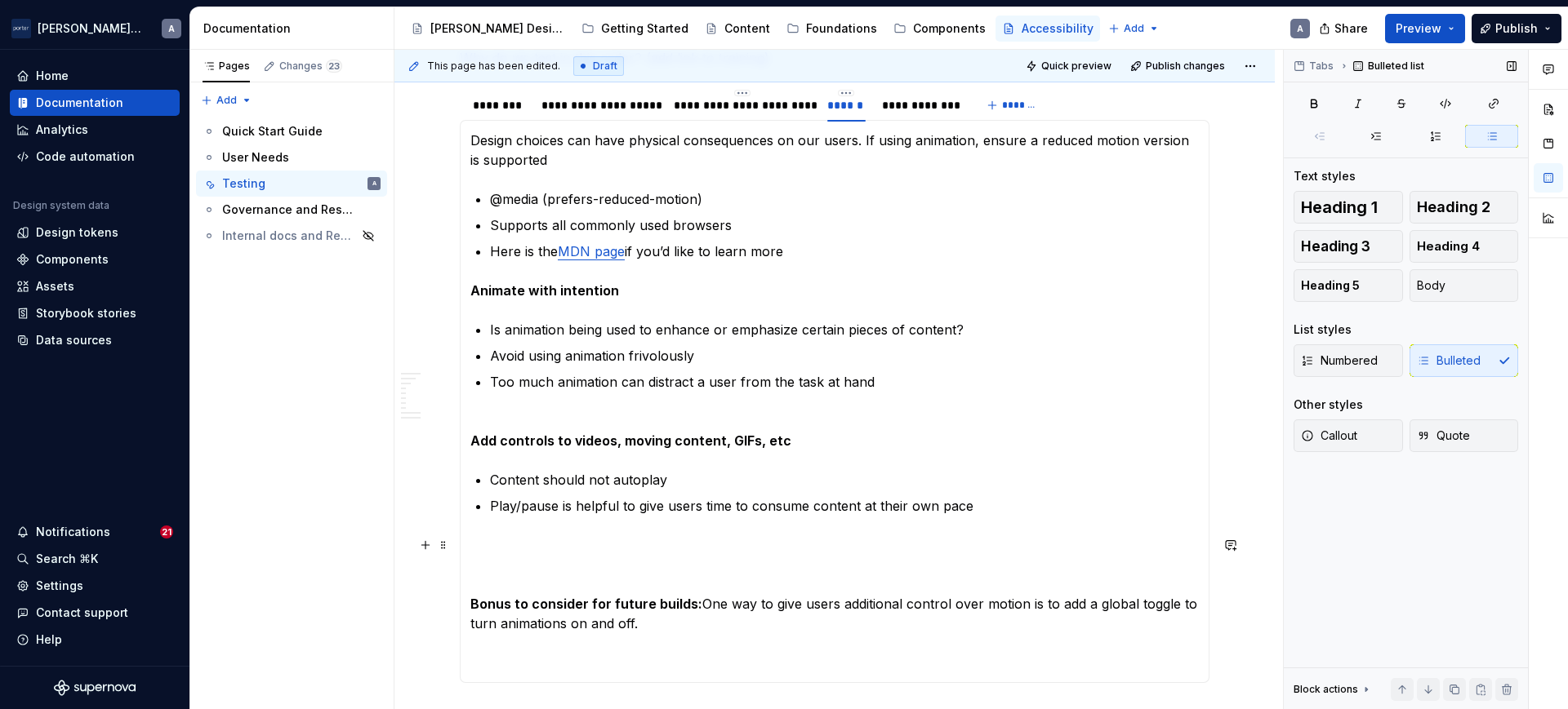
click at [661, 545] on p "Bonus to consider for future builds: One way to give users additional control o…" at bounding box center [834, 603] width 729 height 137
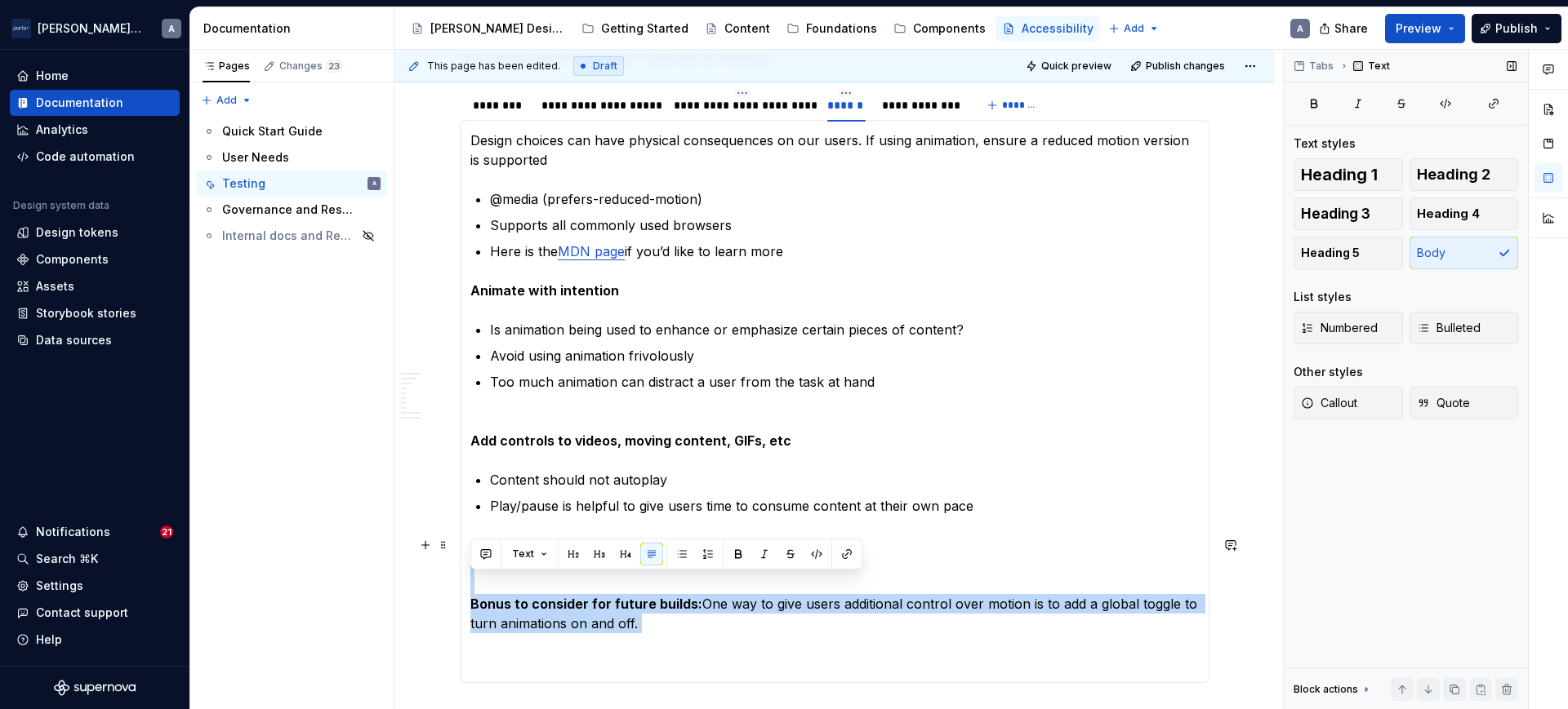
drag, startPoint x: 633, startPoint y: 636, endPoint x: 485, endPoint y: 582, distance: 157.5
click at [485, 582] on p "Bonus to consider for future builds: One way to give users additional control o…" at bounding box center [834, 603] width 729 height 137
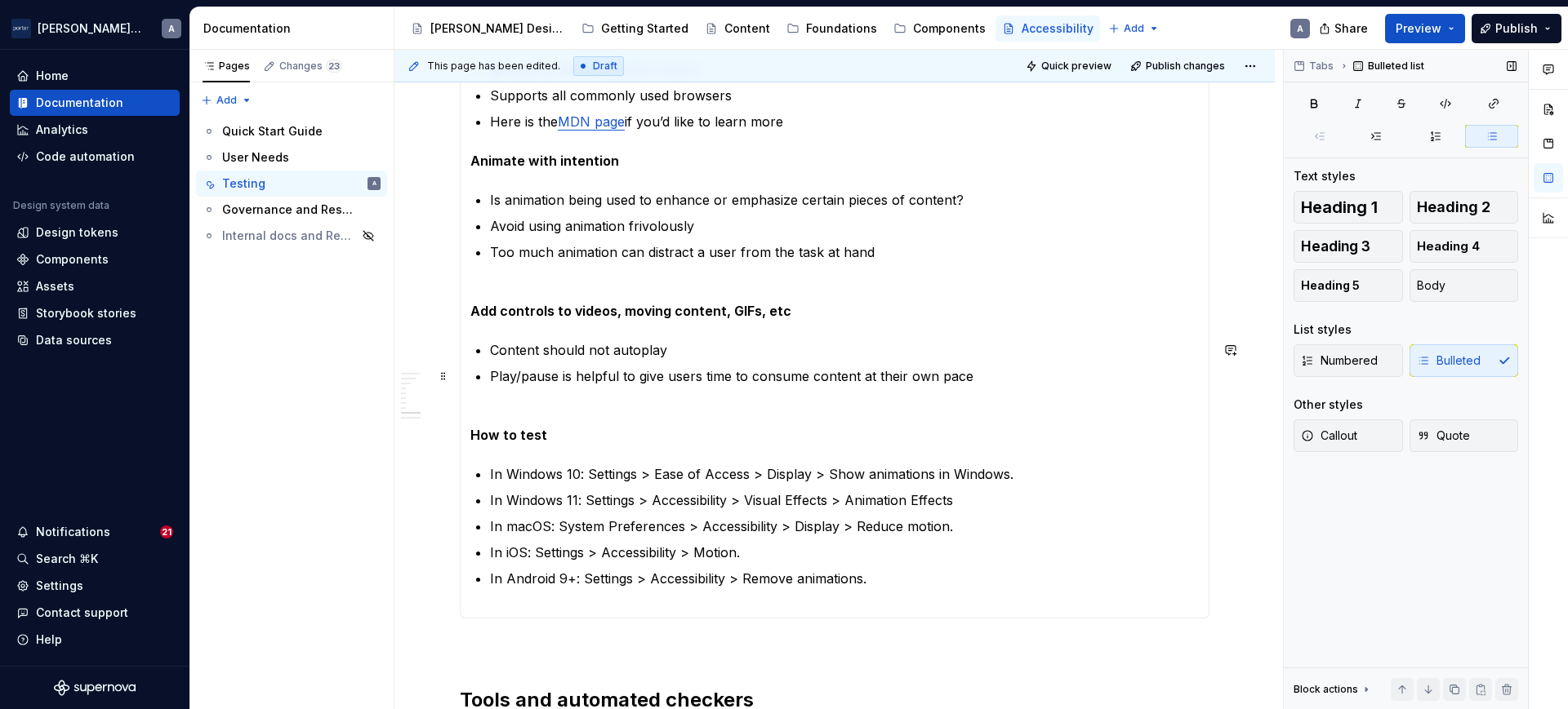
scroll to position [1045, 0]
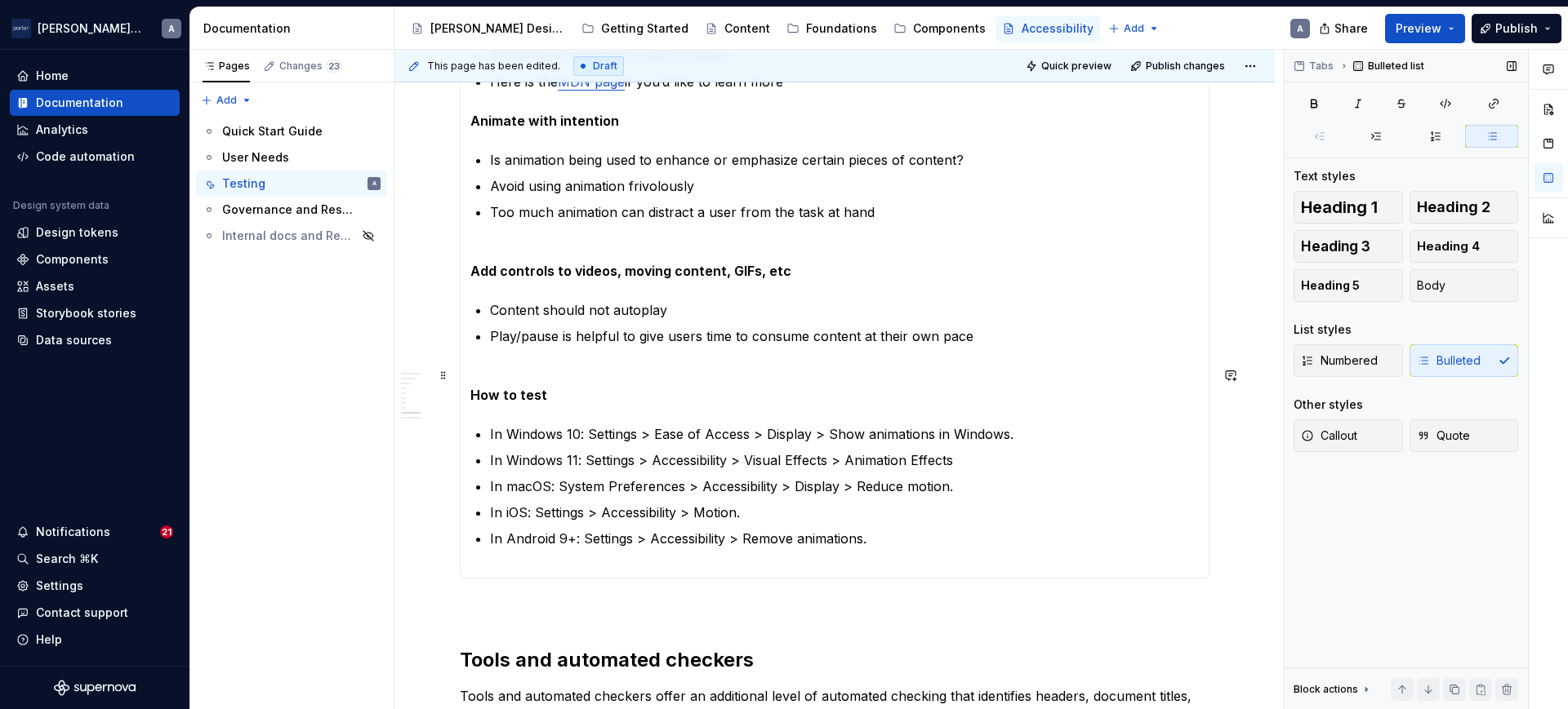
click at [1052, 347] on section-item-column "Design choices can have physical consequences on our users. If using animation,…" at bounding box center [834, 265] width 729 height 608
click at [1065, 329] on p "Play/pause is helpful to give users time to consume content at their own pace" at bounding box center [844, 336] width 708 height 19
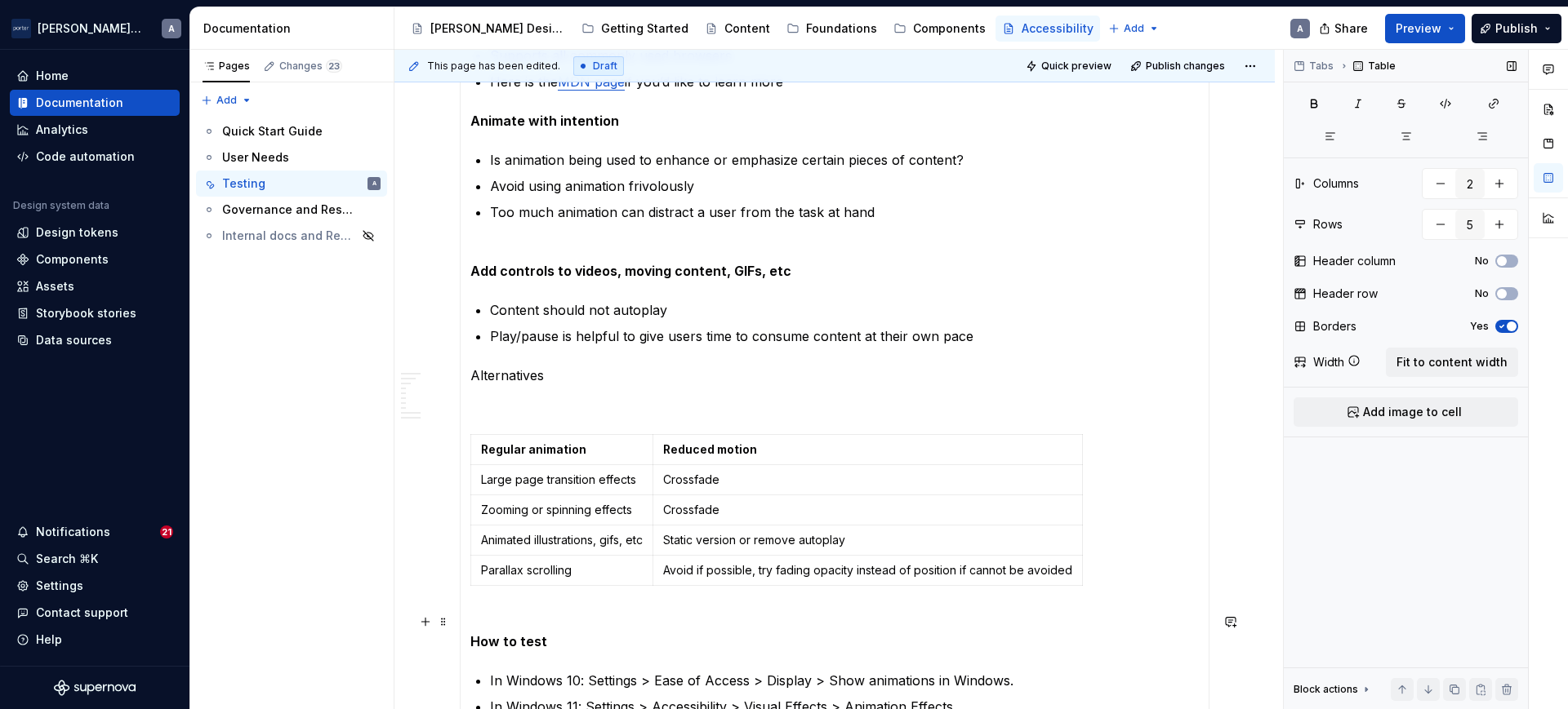
click at [572, 614] on p "How to test" at bounding box center [834, 631] width 729 height 39
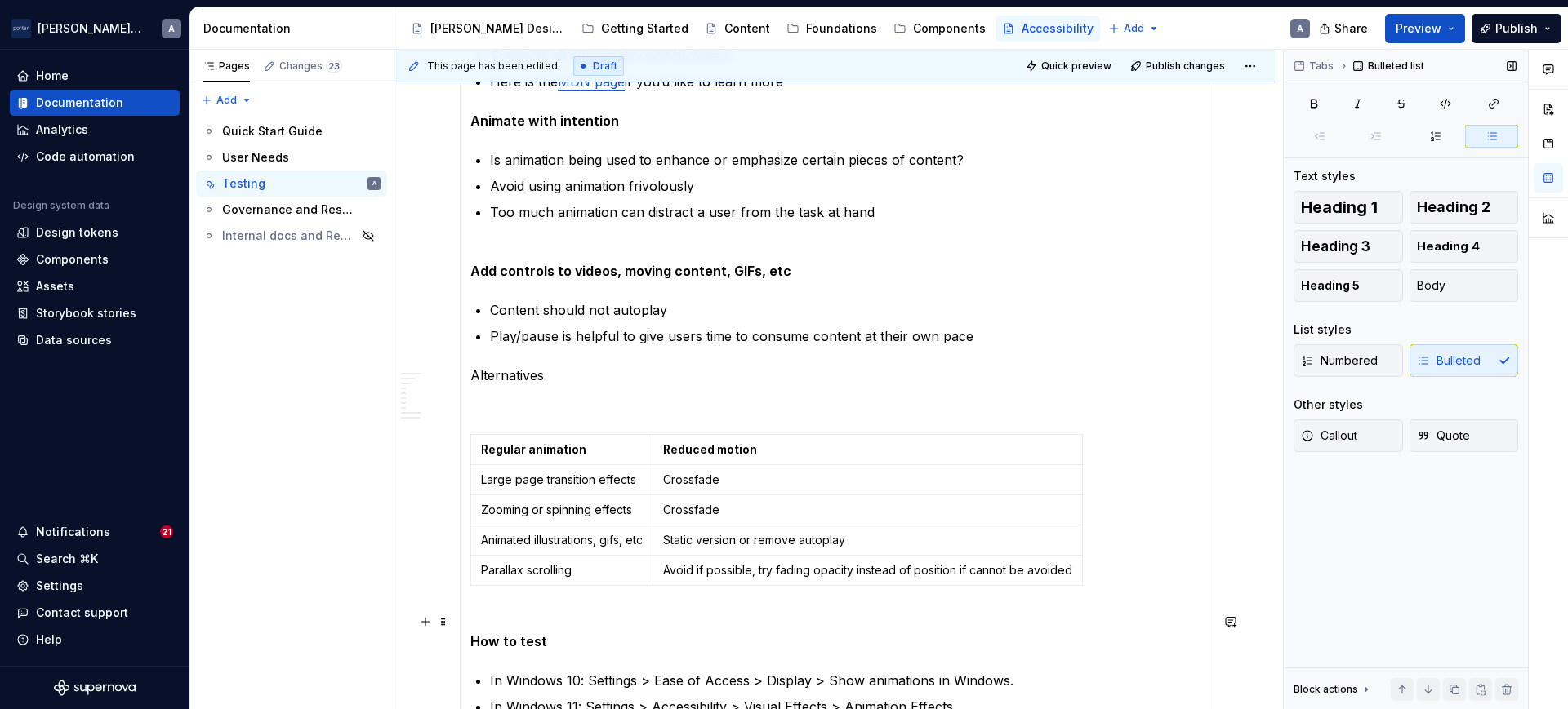
click at [473, 651] on section-item-column "Design choices can have physical consequences on our users. If using animation,…" at bounding box center [834, 388] width 729 height 854
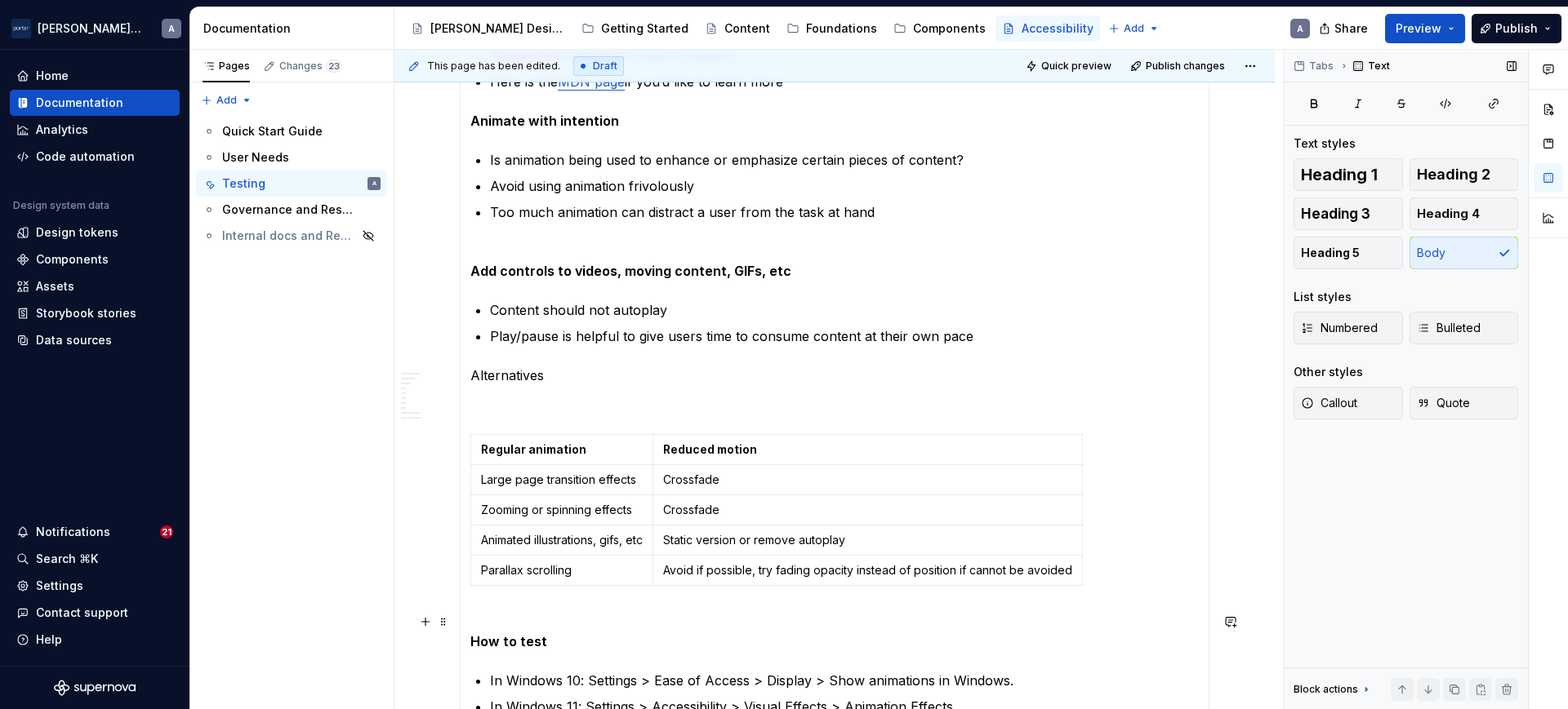
click at [473, 638] on strong "How to test" at bounding box center [508, 641] width 77 height 17
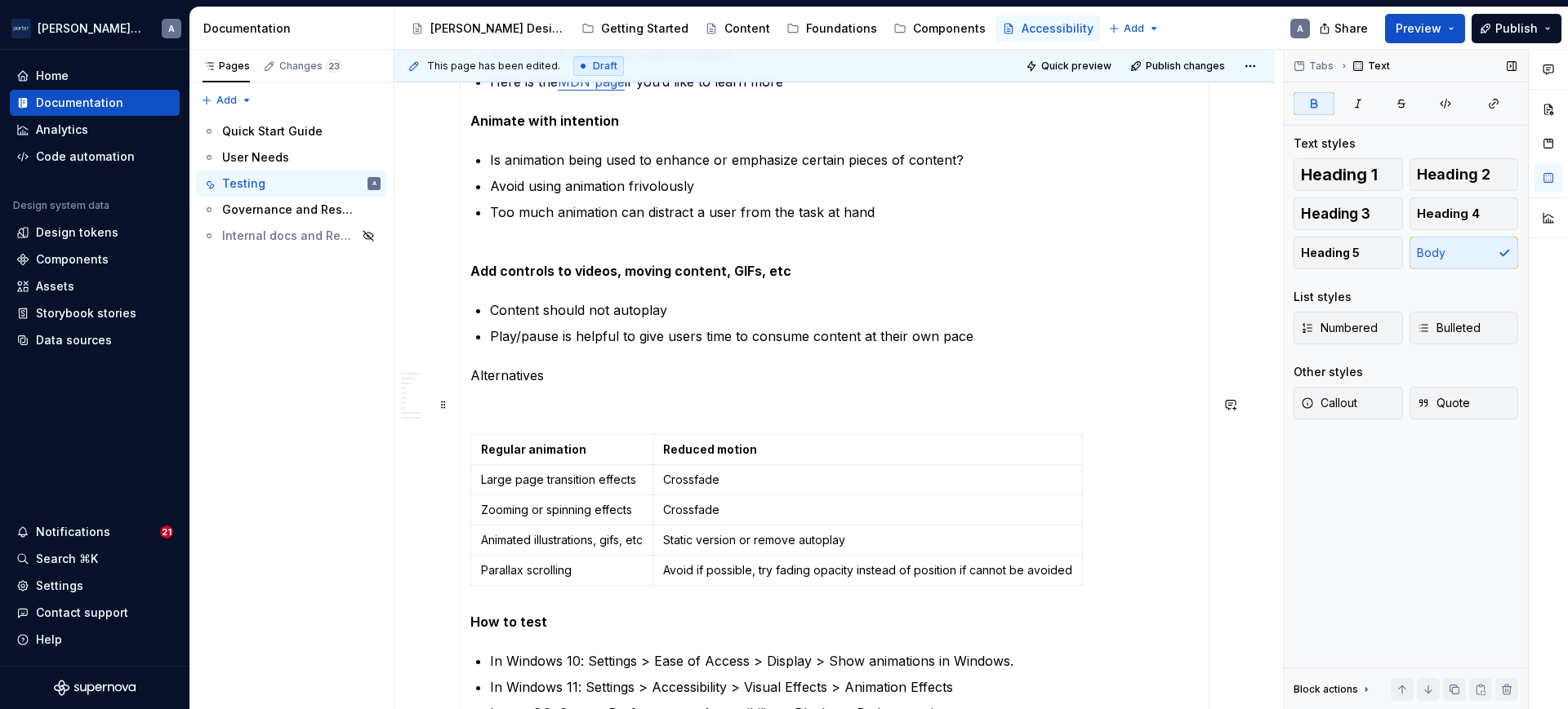
click at [700, 410] on p at bounding box center [834, 404] width 729 height 19
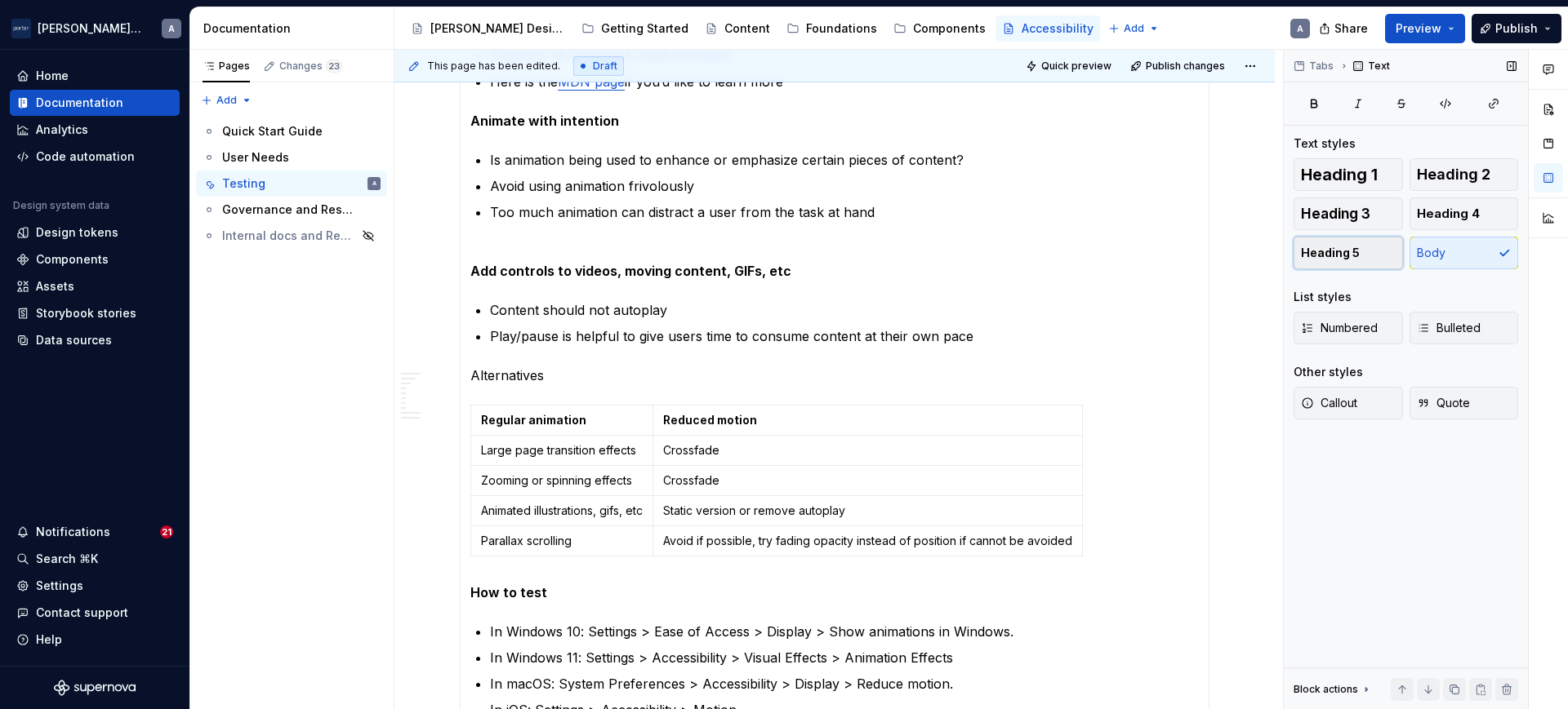
click at [1323, 250] on span "Heading 5" at bounding box center [1330, 252] width 59 height 17
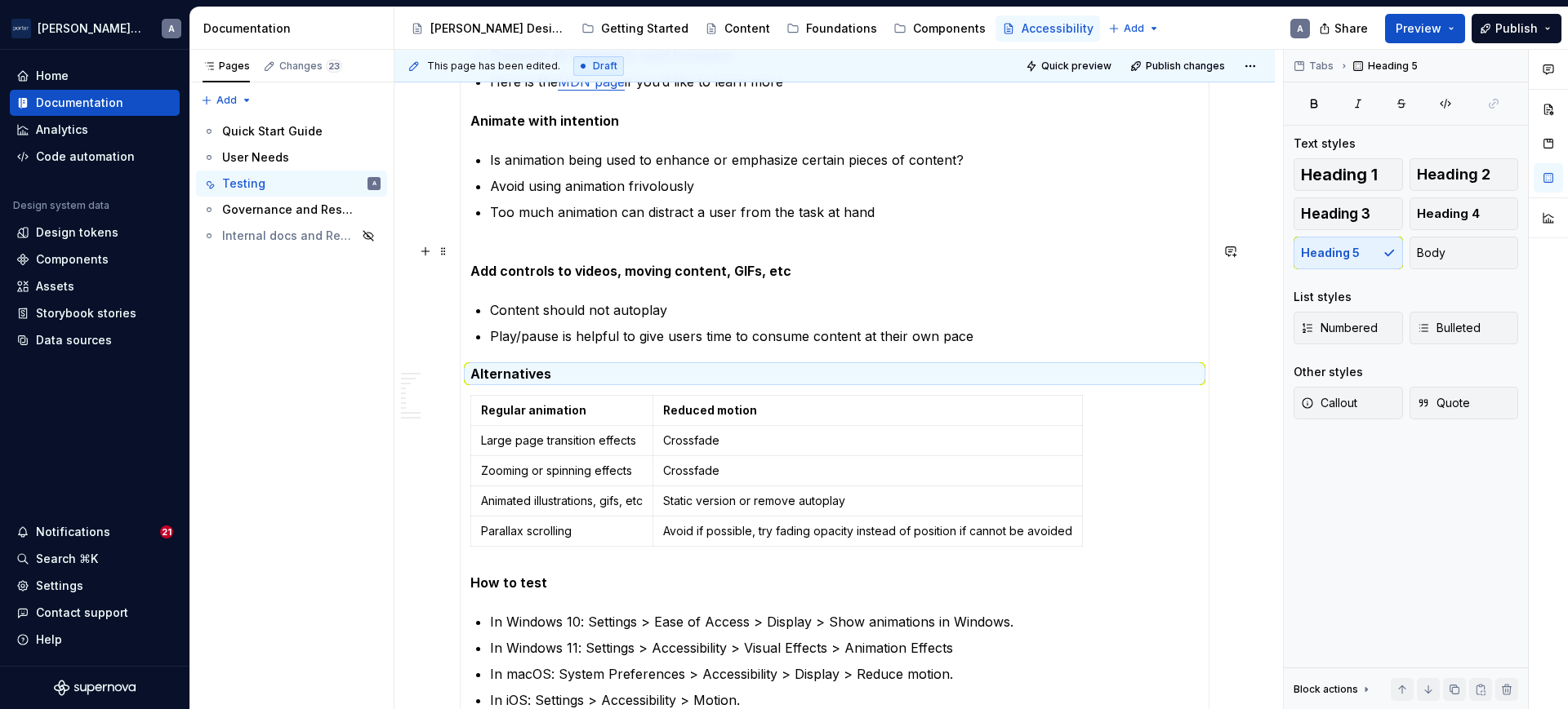
click at [533, 269] on strong "Add controls to videos, moving content, GIFs, etc" at bounding box center [630, 271] width 321 height 17
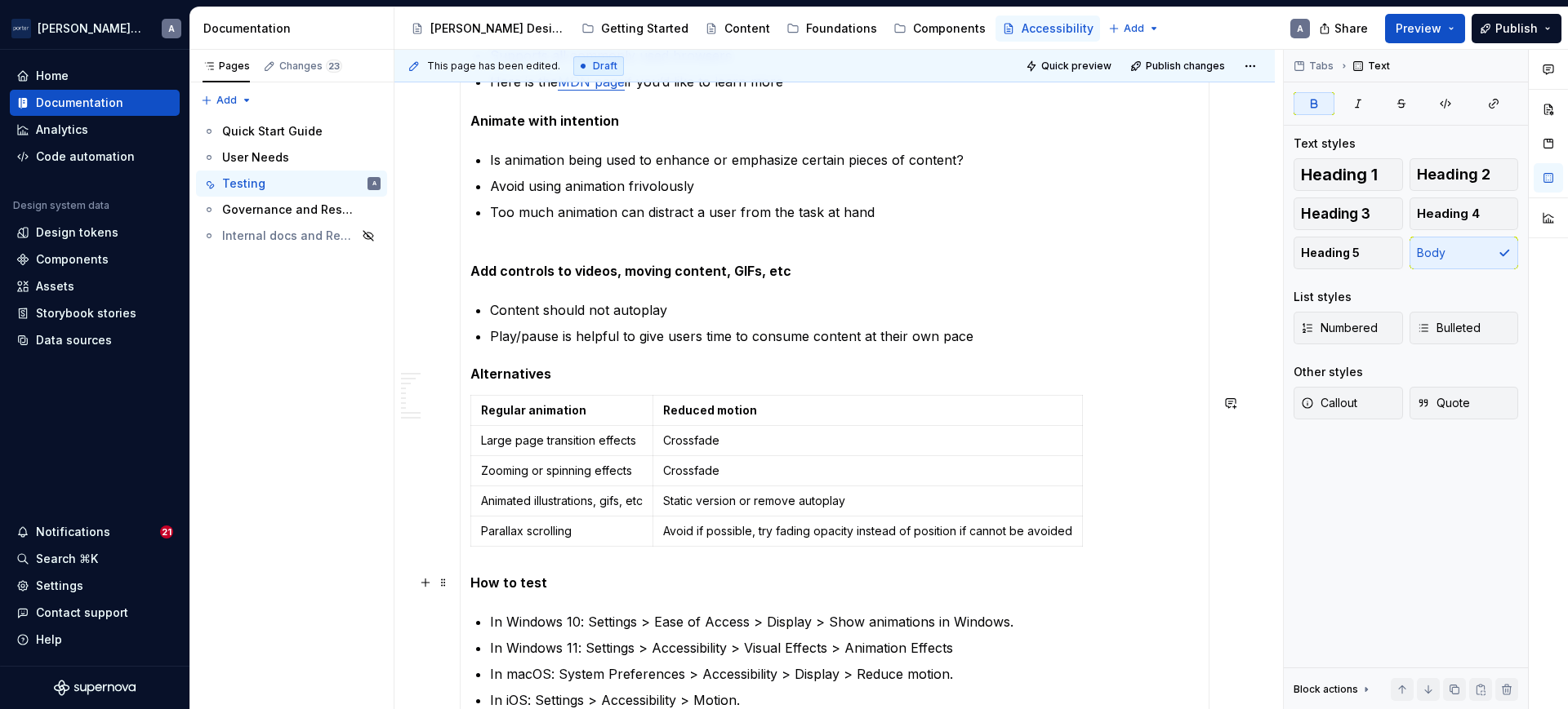
scroll to position [1215, 0]
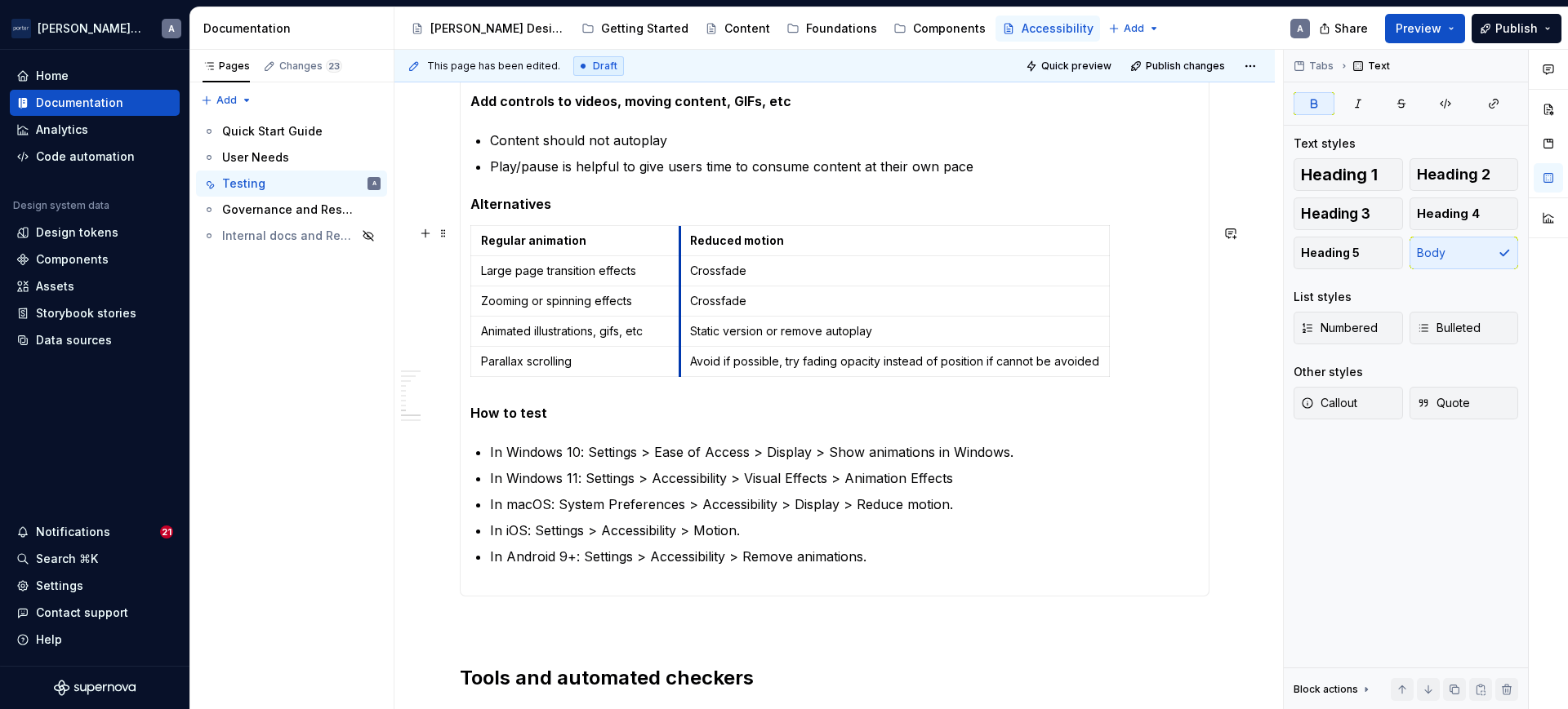
drag, startPoint x: 658, startPoint y: 235, endPoint x: 681, endPoint y: 233, distance: 23.1
click at [681, 233] on td "Reduced motion" at bounding box center [895, 241] width 430 height 31
drag, startPoint x: 1105, startPoint y: 228, endPoint x: 1176, endPoint y: 231, distance: 71.1
click at [737, 490] on ul "In Windows 10: Settings > Ease of Access > Display > Show animations in Windows…" at bounding box center [844, 514] width 708 height 144
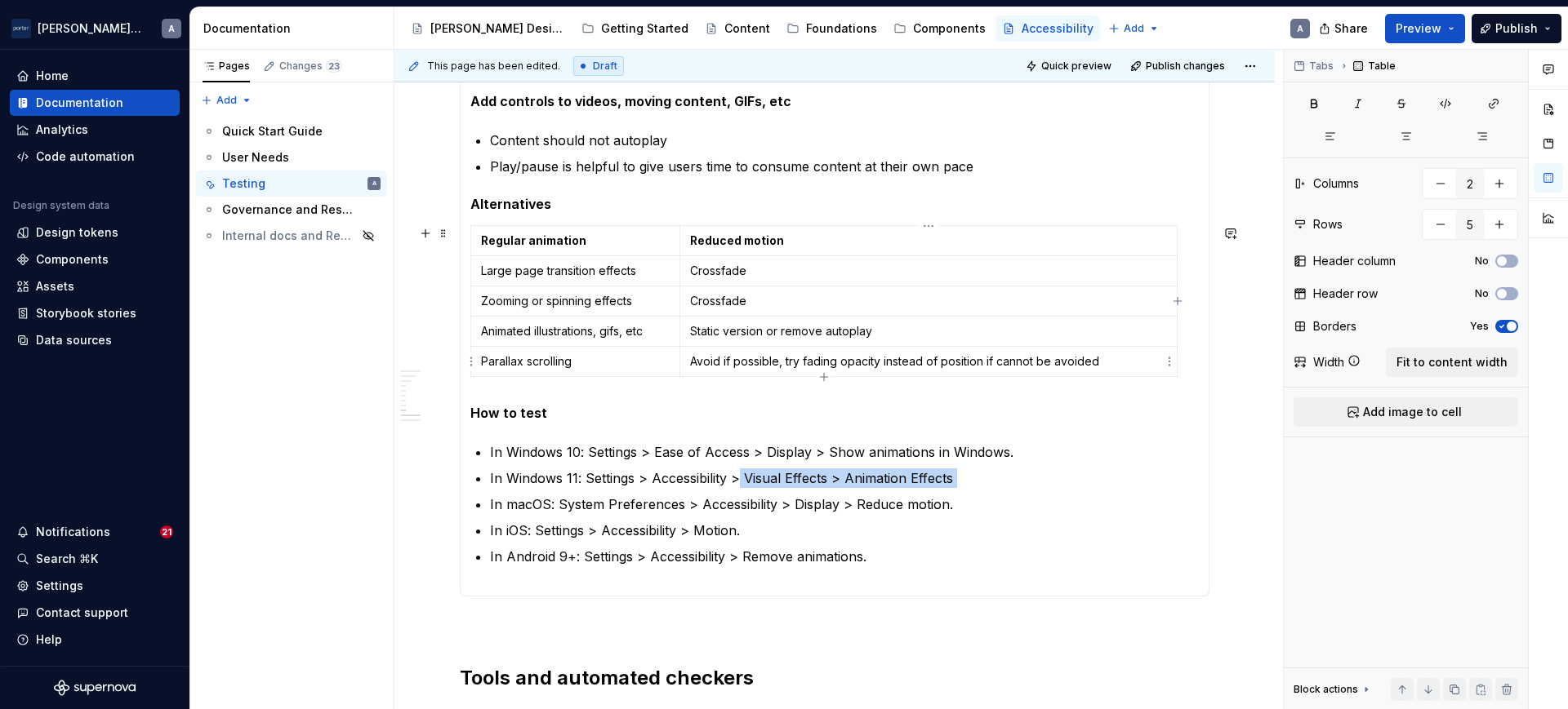
click at [710, 357] on p "Avoid if possible, try fading opacity instead of position if cannot be avoided" at bounding box center [929, 361] width 477 height 17
click at [1063, 347] on td "Avoid if possible, try fading opacity instead of position if cannot be avoided" at bounding box center [928, 361] width 497 height 31
click at [1115, 368] on p "Avoid if possible, try fading opacity instead of position if cannot be avoided" at bounding box center [929, 361] width 477 height 17
click at [527, 358] on p "Parallax scrolling" at bounding box center [576, 361] width 189 height 17
click at [776, 363] on p "Avoid if possible, try fading opacity instead of position if cannot be avoided" at bounding box center [929, 361] width 477 height 17
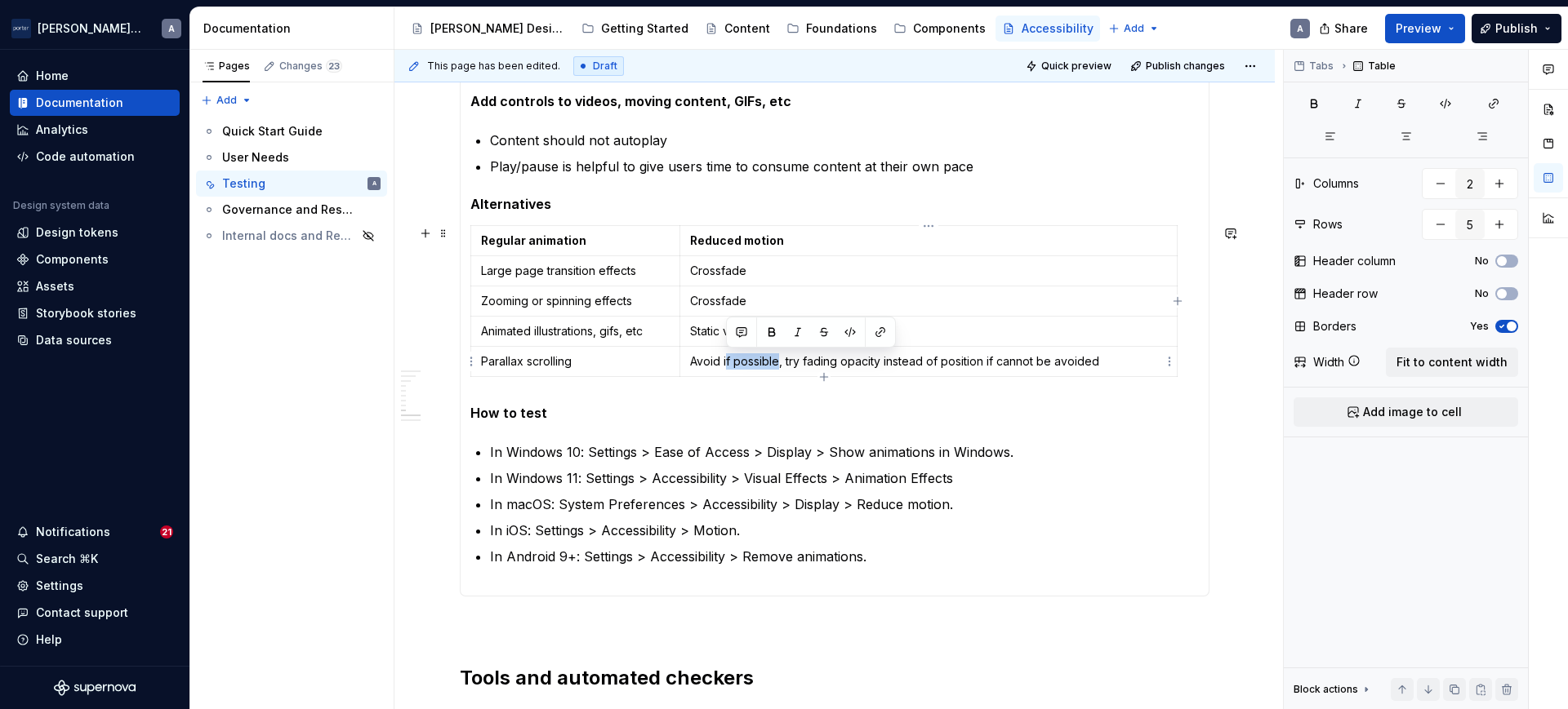
drag, startPoint x: 777, startPoint y: 360, endPoint x: 726, endPoint y: 363, distance: 51.1
click at [726, 363] on p "Avoid if possible, try fading opacity instead of position if cannot be avoided" at bounding box center [929, 361] width 477 height 17
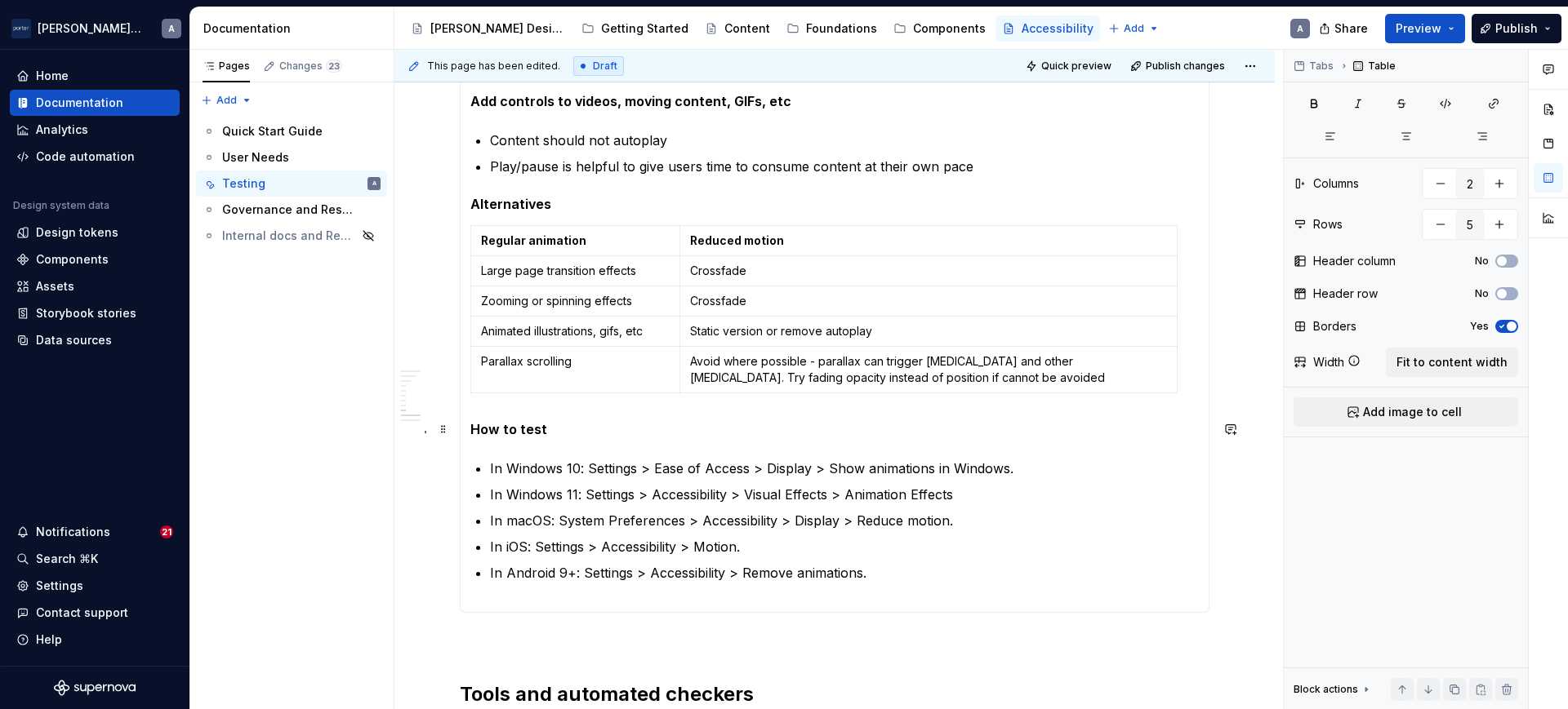
click at [909, 422] on p "How to test" at bounding box center [834, 430] width 729 height 19
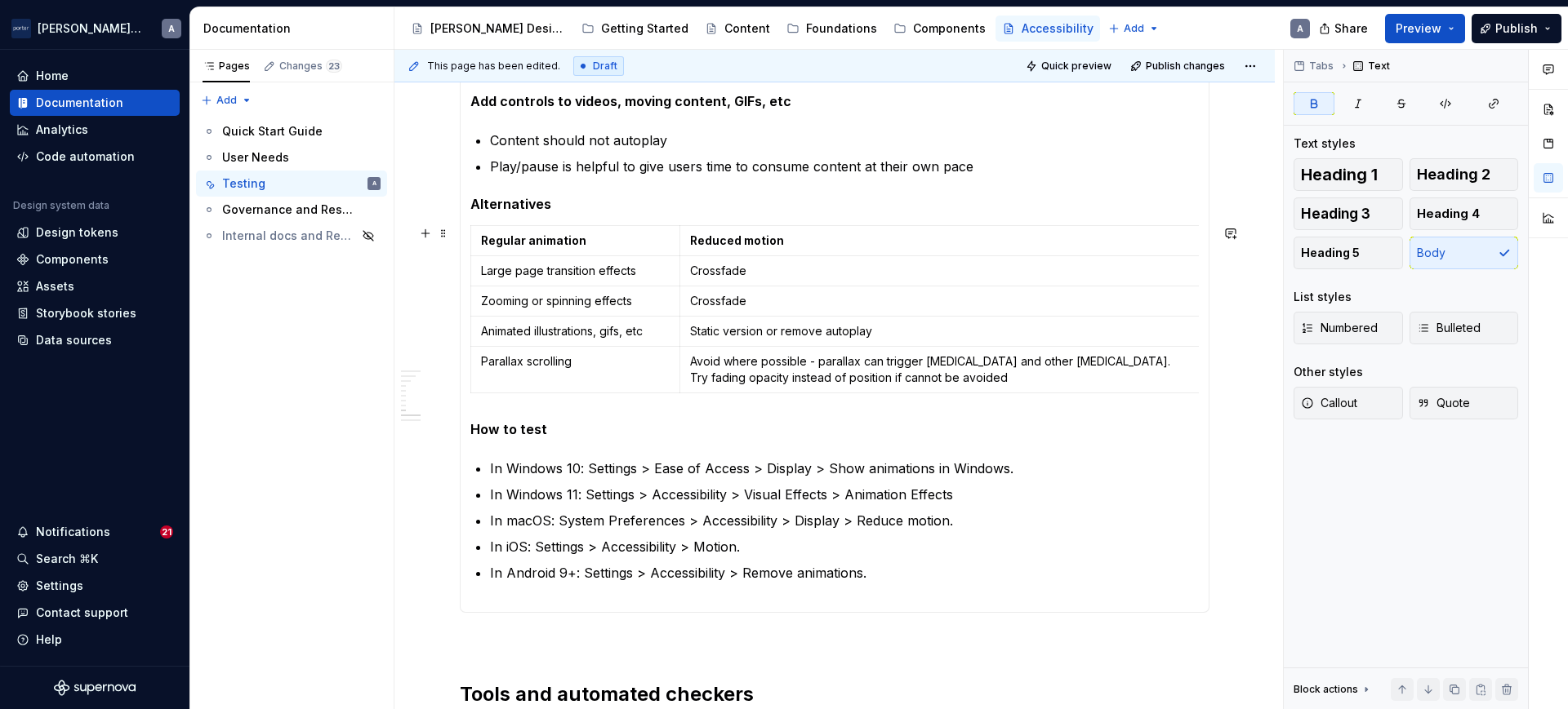
drag, startPoint x: 1176, startPoint y: 232, endPoint x: 1199, endPoint y: 232, distance: 23.0
click at [1109, 473] on p "In Windows 10: Settings > Ease of Access > Display > Show animations in Windows." at bounding box center [844, 468] width 708 height 19
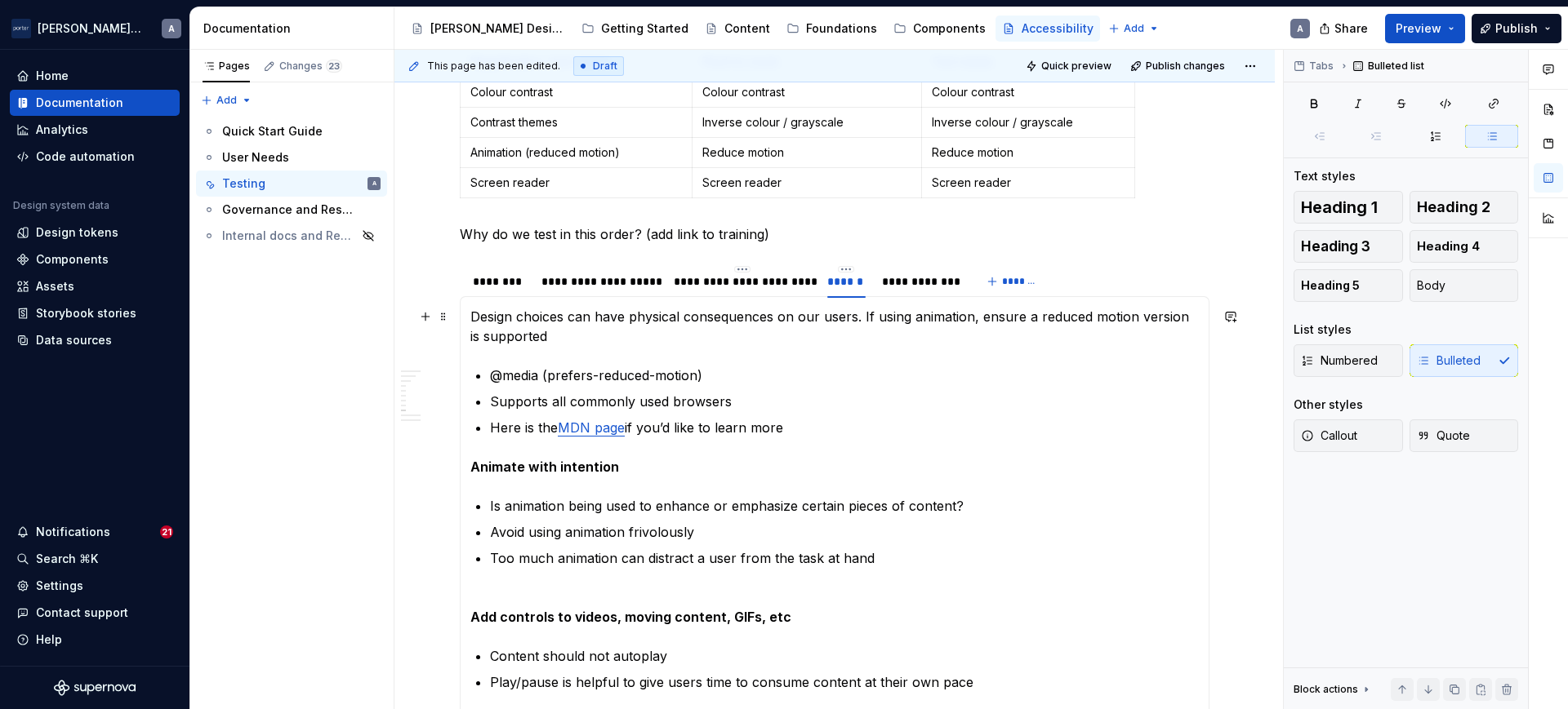
scroll to position [875, 0]
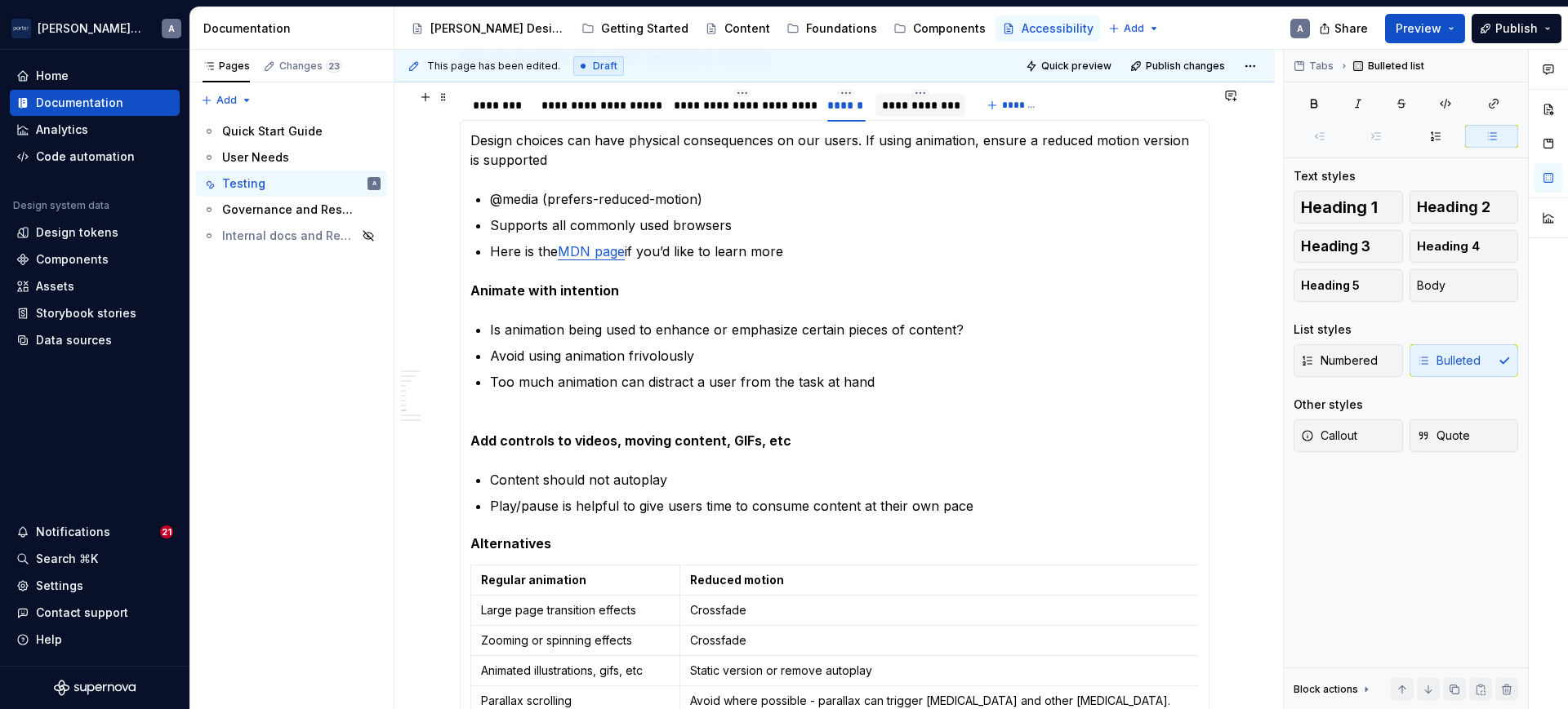
click at [888, 107] on div "**********" at bounding box center [921, 105] width 78 height 17
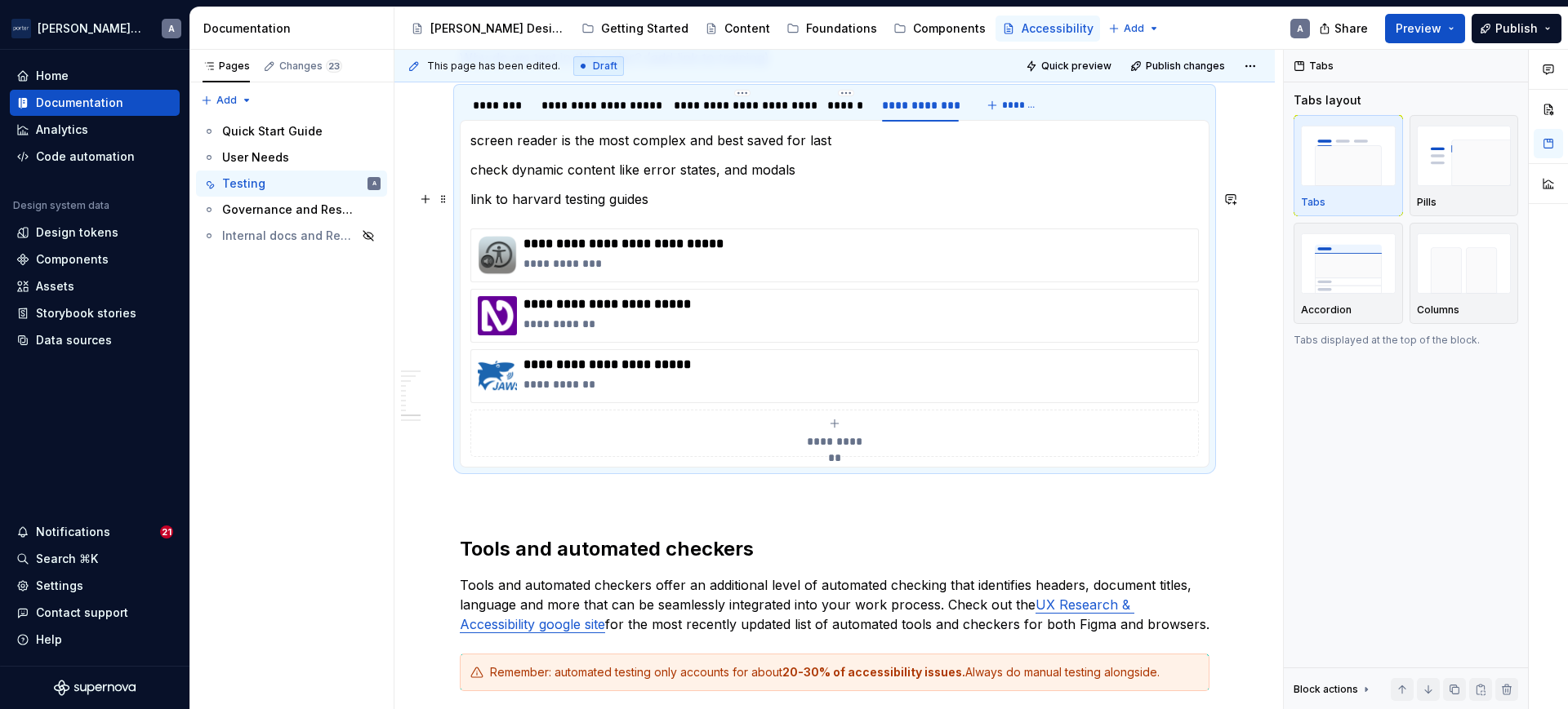
click at [666, 202] on p "link to harvard testing guides" at bounding box center [834, 199] width 729 height 19
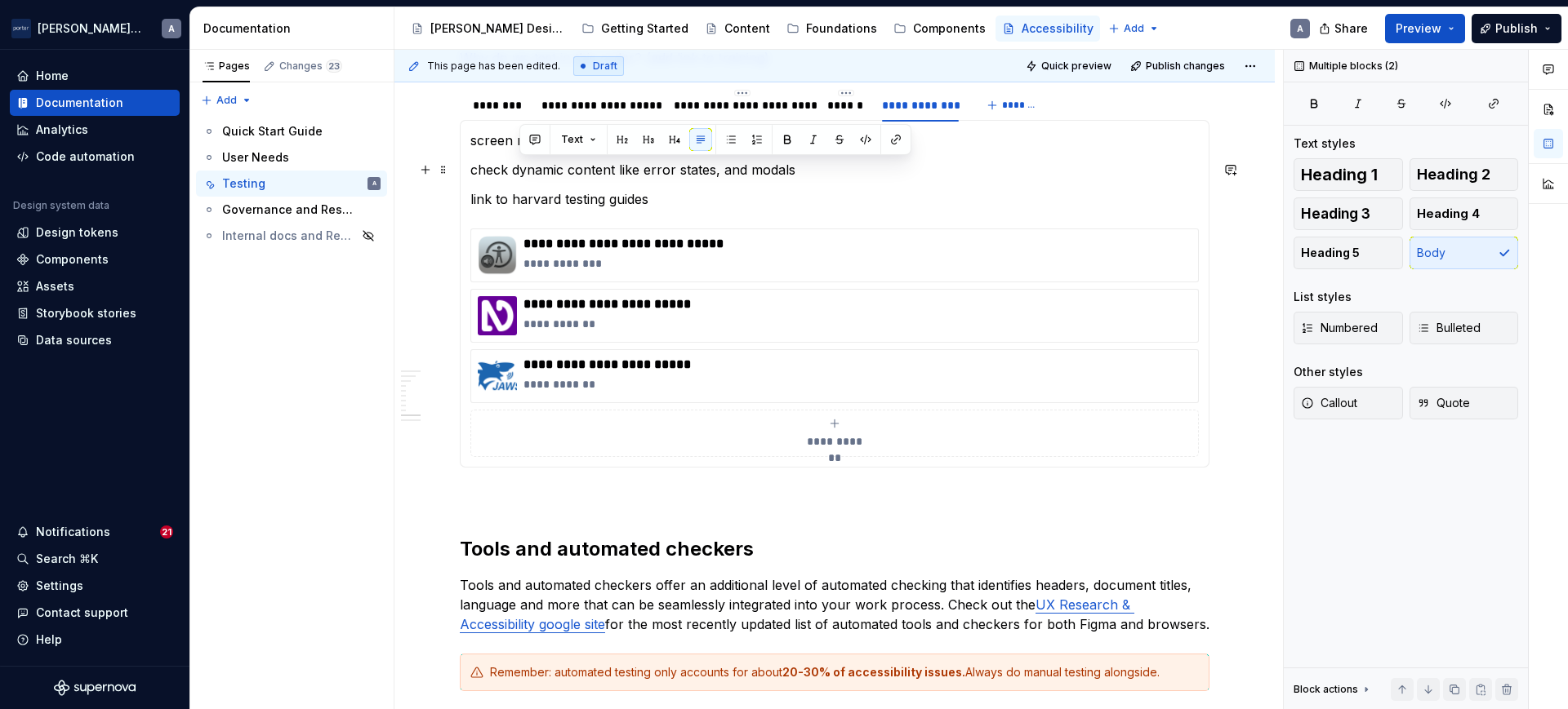
drag, startPoint x: 666, startPoint y: 202, endPoint x: 522, endPoint y: 151, distance: 152.8
click at [522, 151] on section-item-column "**********" at bounding box center [834, 294] width 729 height 327
click at [520, 189] on p "link to harvard testing guides" at bounding box center [834, 199] width 729 height 19
click at [853, 148] on p "screen reader is the most complex and best saved for last" at bounding box center [834, 141] width 729 height 19
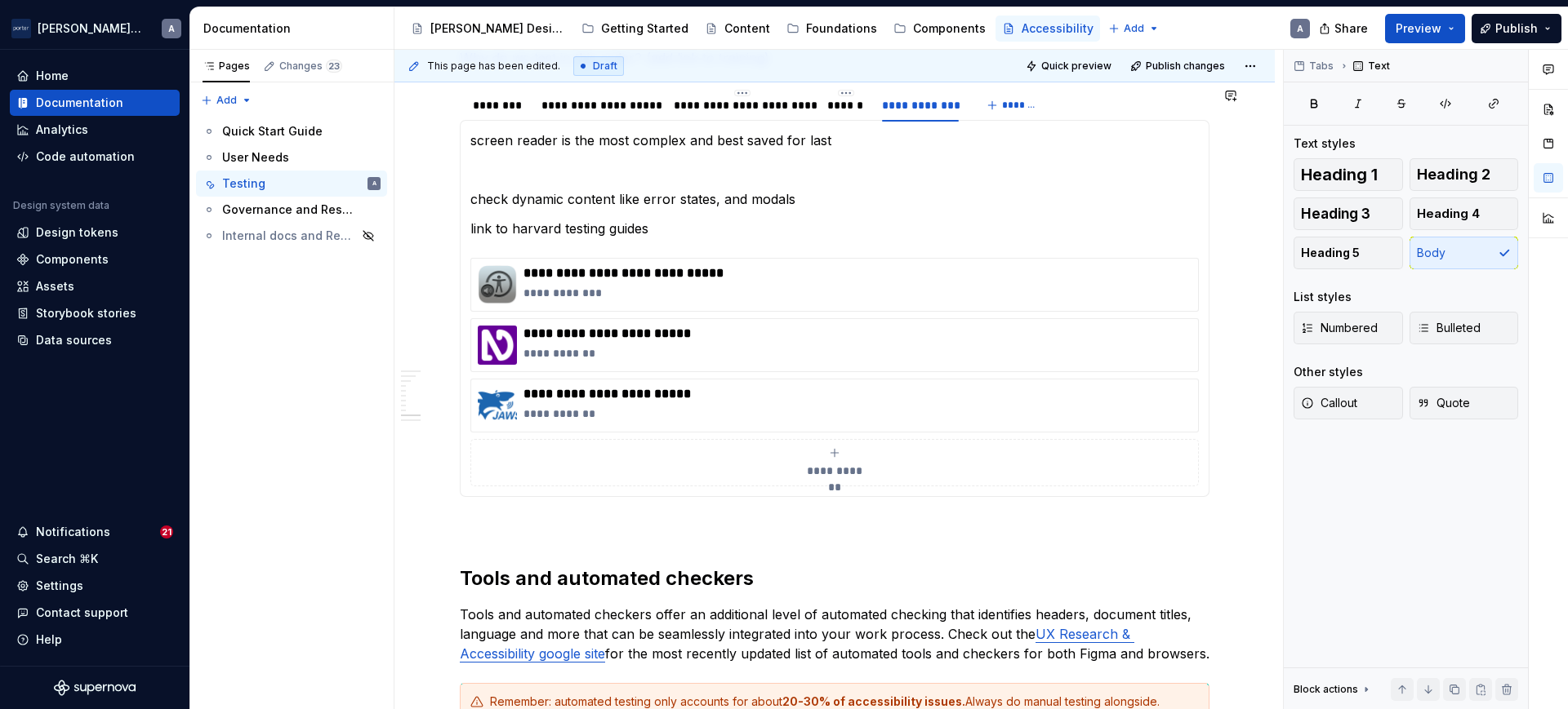
drag, startPoint x: 737, startPoint y: 244, endPoint x: 721, endPoint y: 219, distance: 29.7
click at [727, 229] on section-item-column "**********" at bounding box center [834, 309] width 729 height 356
drag, startPoint x: 721, startPoint y: 219, endPoint x: 570, endPoint y: 219, distance: 151.0
click at [570, 219] on p "link to harvard testing guides" at bounding box center [834, 229] width 729 height 19
click at [646, 161] on p at bounding box center [834, 169] width 729 height 19
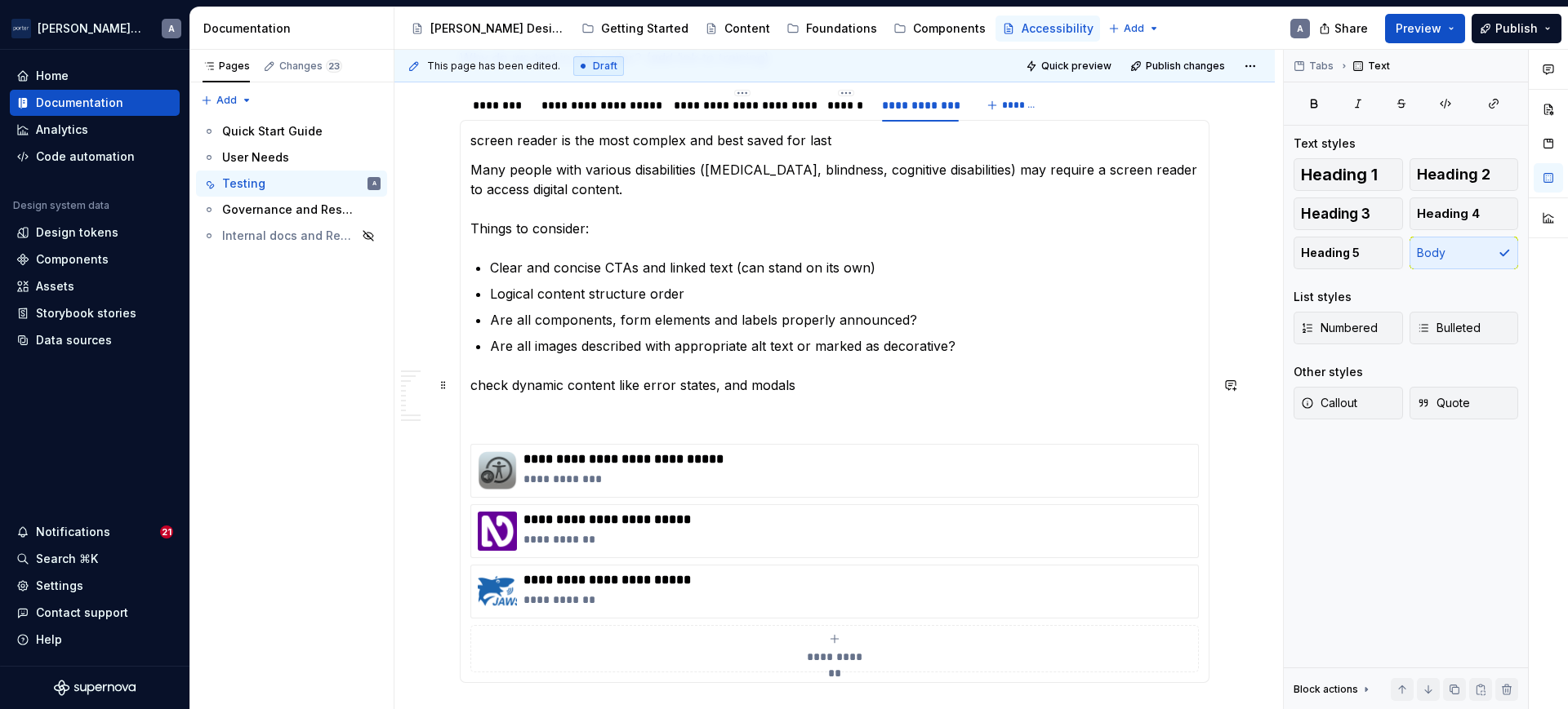
click at [795, 383] on p "check dynamic content like error states, and modals" at bounding box center [834, 385] width 729 height 19
click at [885, 407] on p at bounding box center [834, 415] width 729 height 19
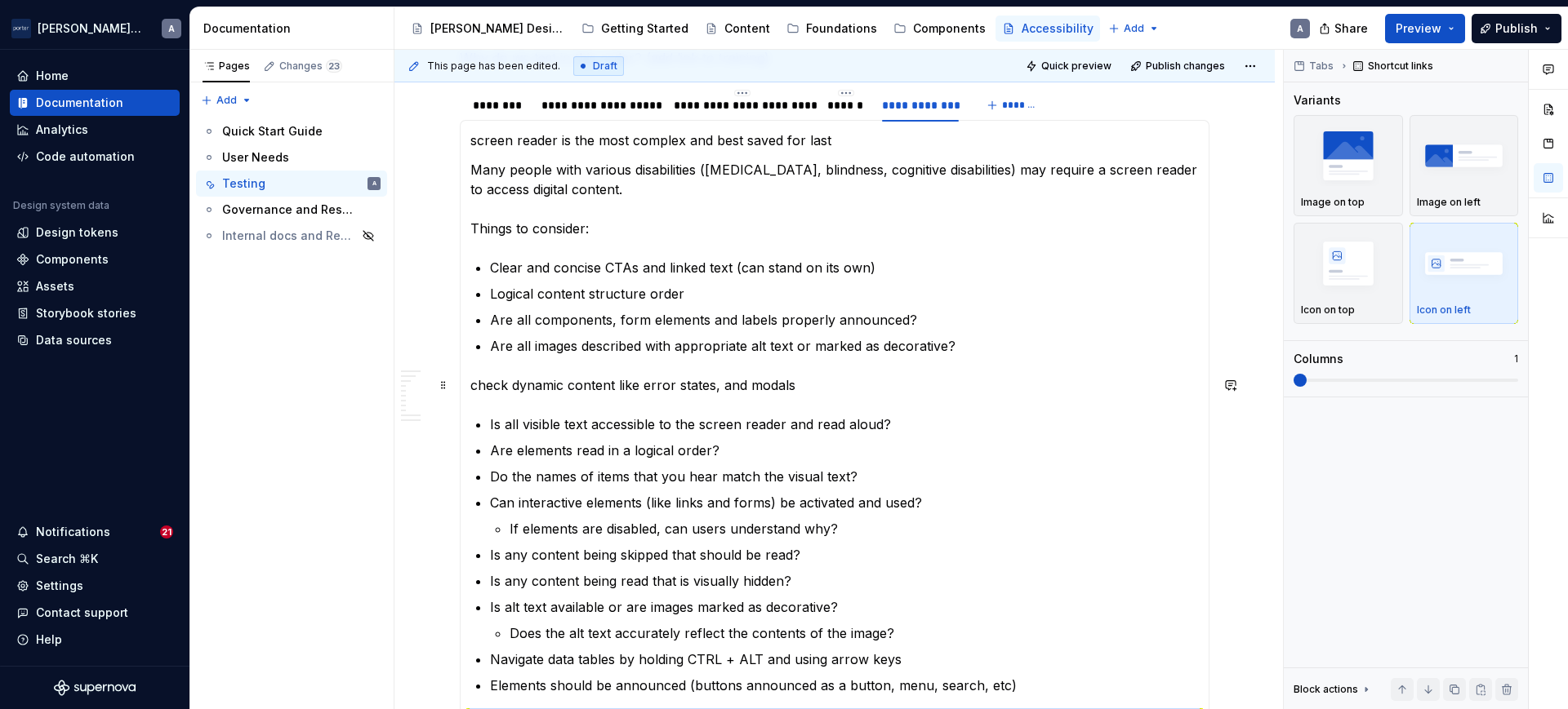
scroll to position [1045, 0]
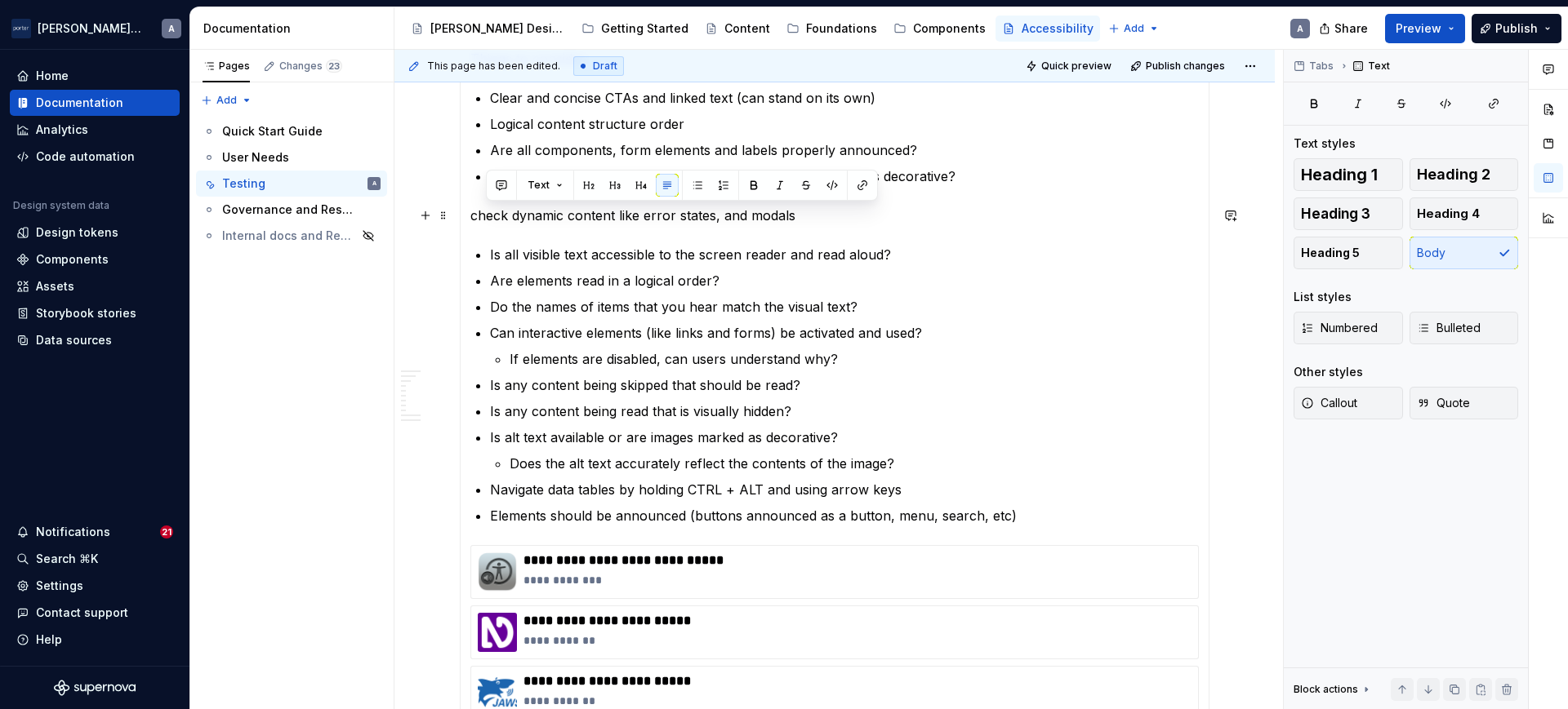
drag, startPoint x: 816, startPoint y: 214, endPoint x: 483, endPoint y: 217, distance: 333.0
click at [483, 217] on p "check dynamic content like error states, and modals" at bounding box center [834, 216] width 729 height 19
click at [962, 321] on ul "Is all visible text accessible to the screen reader and read aloud? Are element…" at bounding box center [844, 385] width 708 height 281
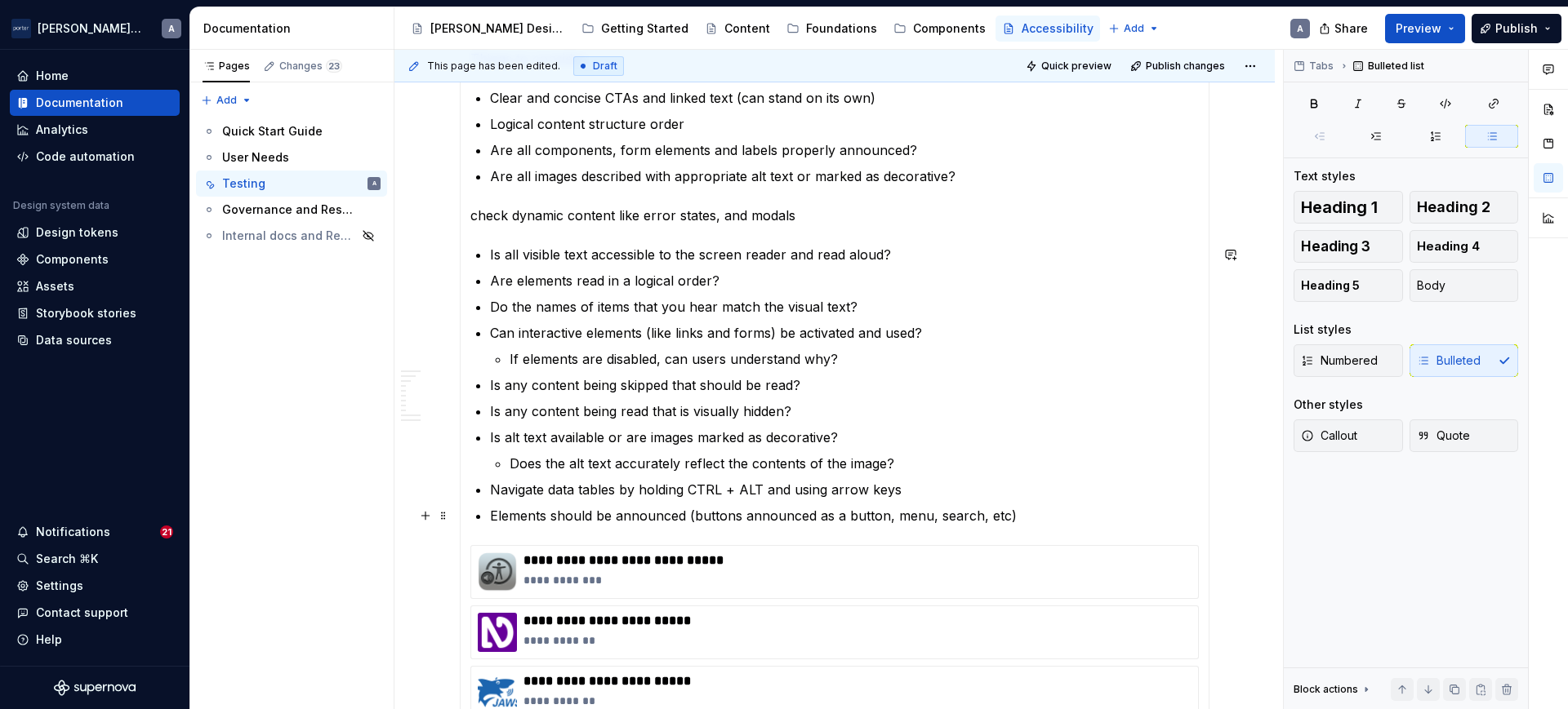
click at [1056, 508] on p "Elements should be announced (buttons announced as a button, menu, search, etc)" at bounding box center [844, 516] width 708 height 19
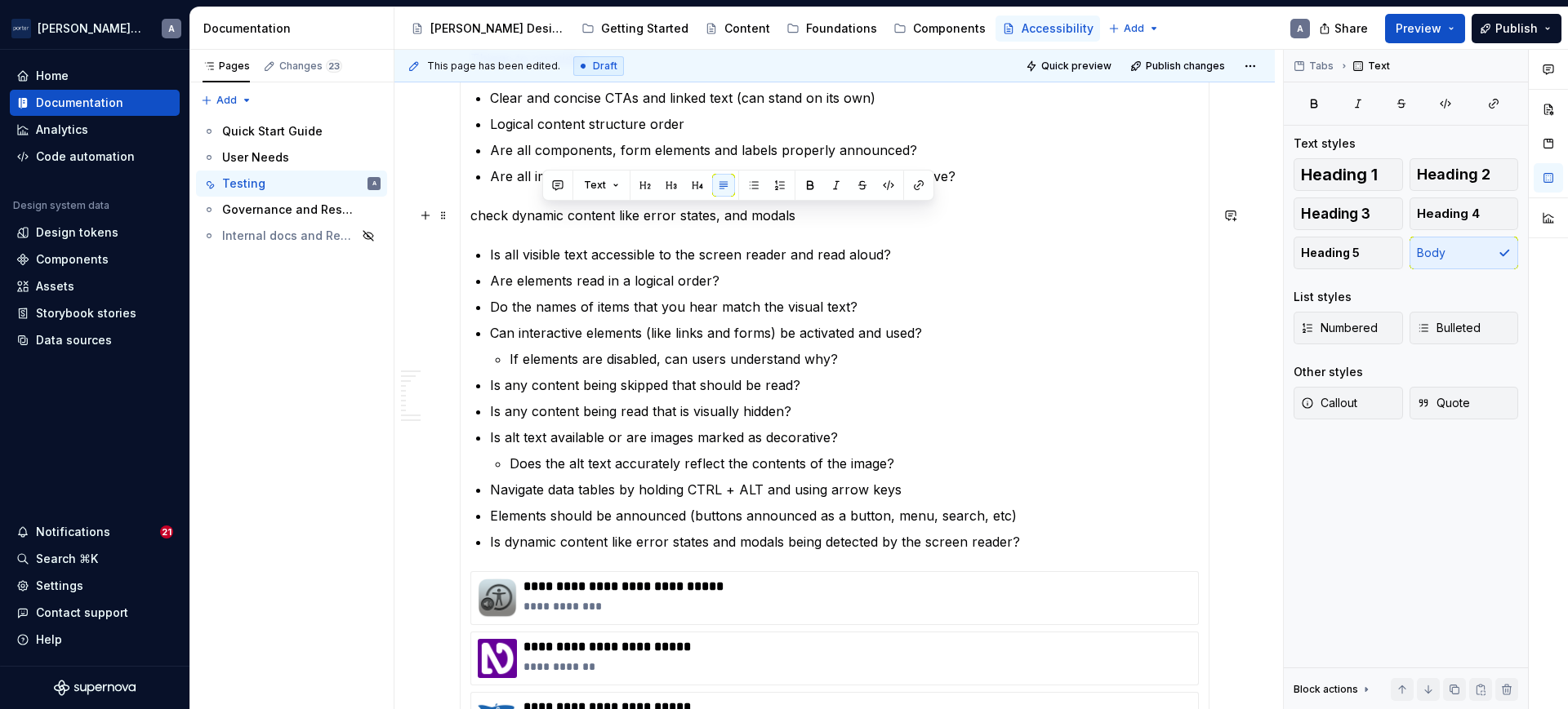
drag, startPoint x: 821, startPoint y: 220, endPoint x: 542, endPoint y: 206, distance: 279.4
click at [542, 206] on p "check dynamic content like error states, and modals" at bounding box center [834, 216] width 729 height 19
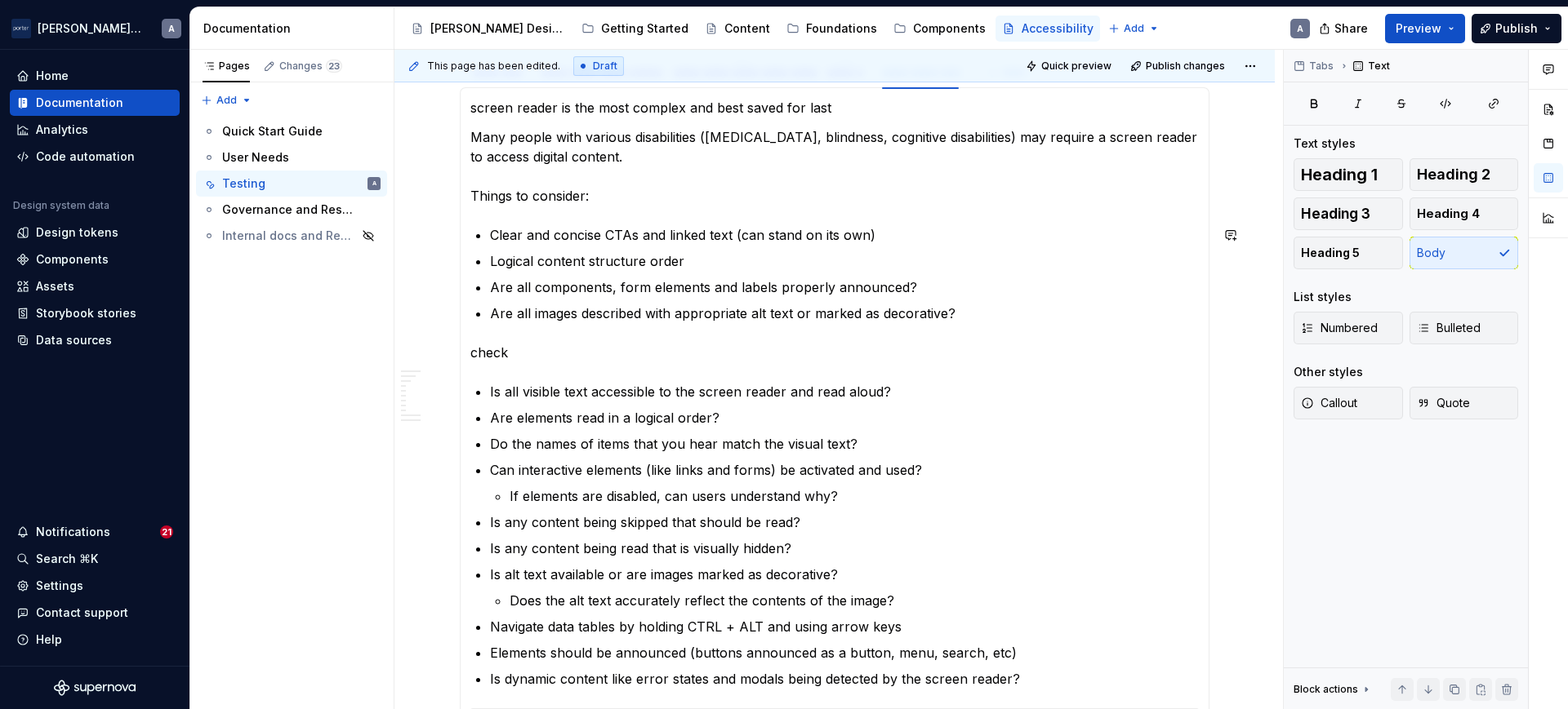
scroll to position [875, 0]
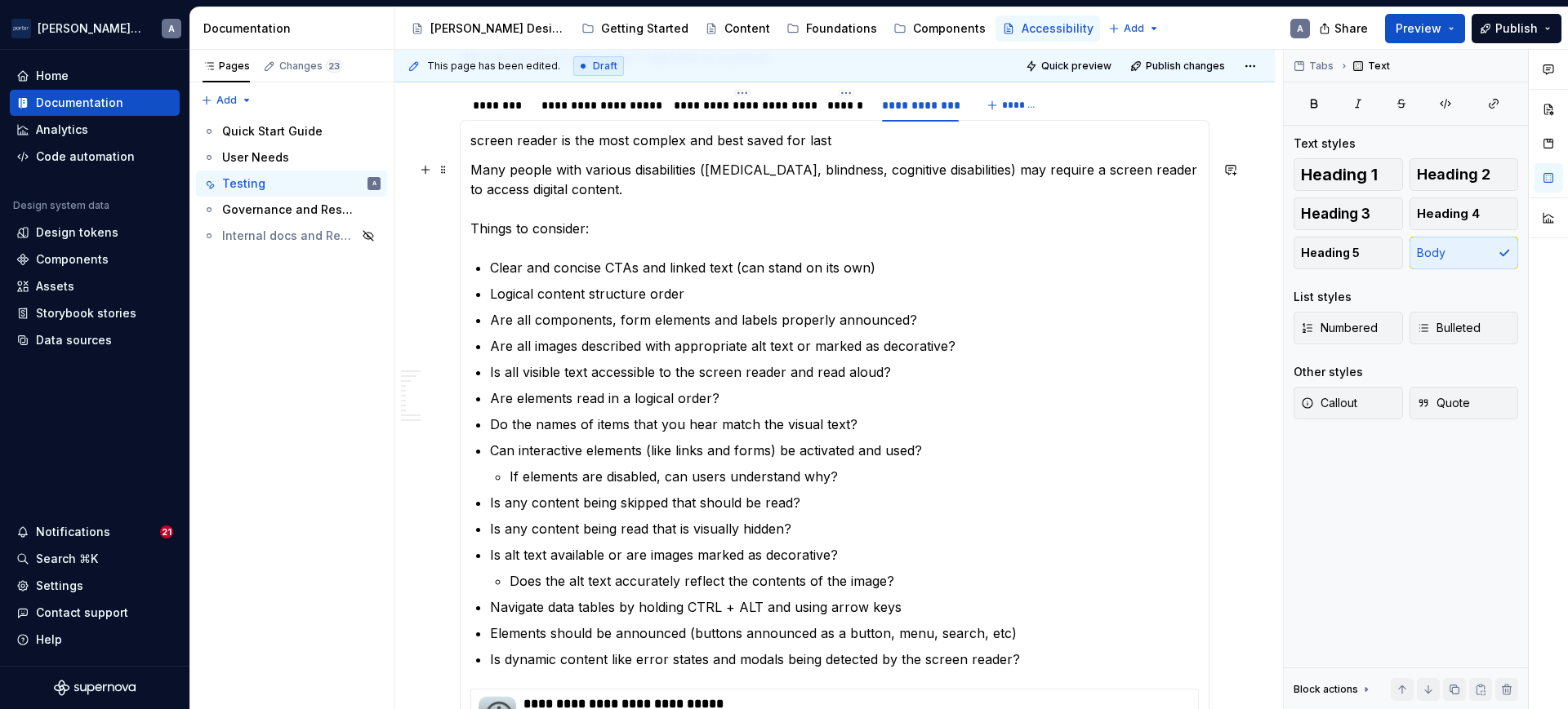
click at [641, 181] on p "Many people with various disabilities ([MEDICAL_DATA], blindness, cognitive dis…" at bounding box center [834, 199] width 729 height 79
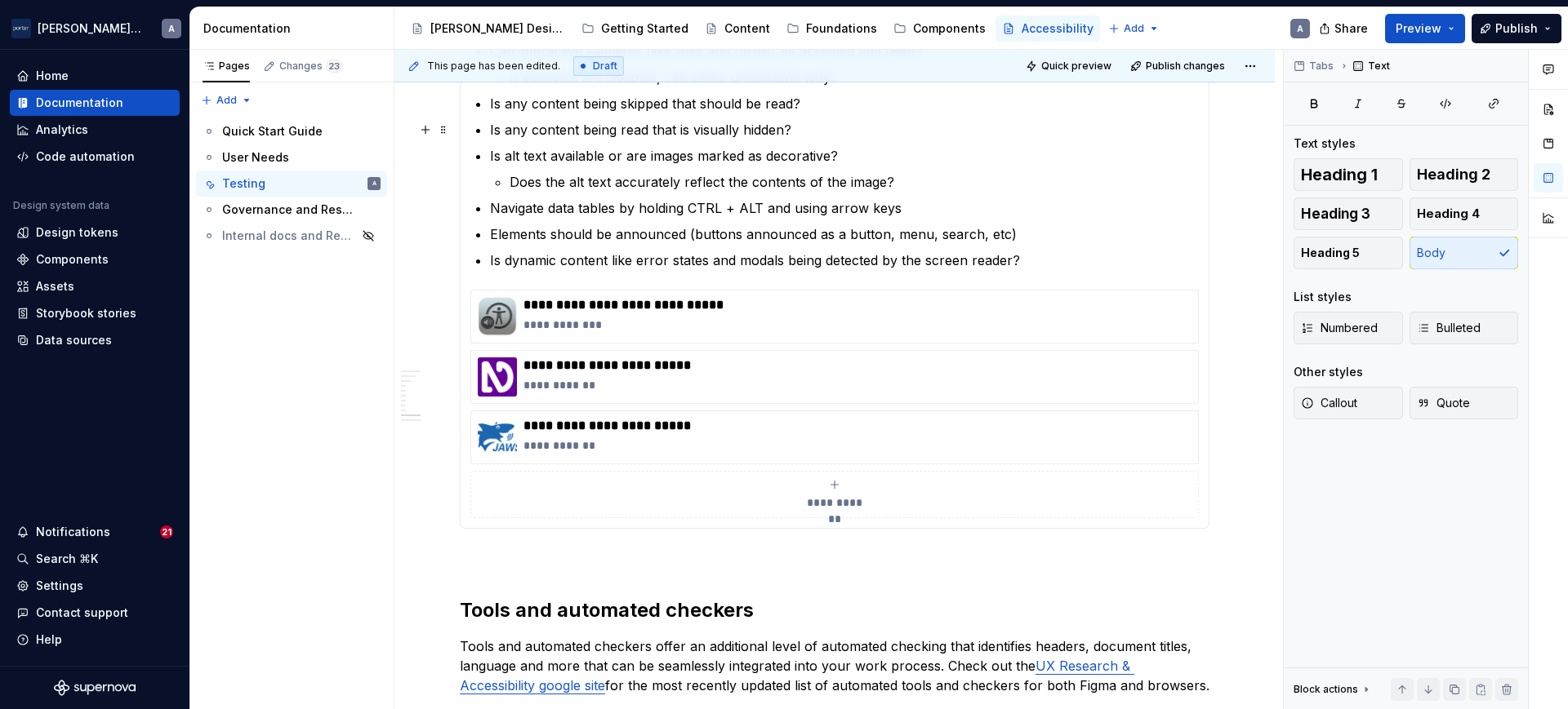
scroll to position [1385, 0]
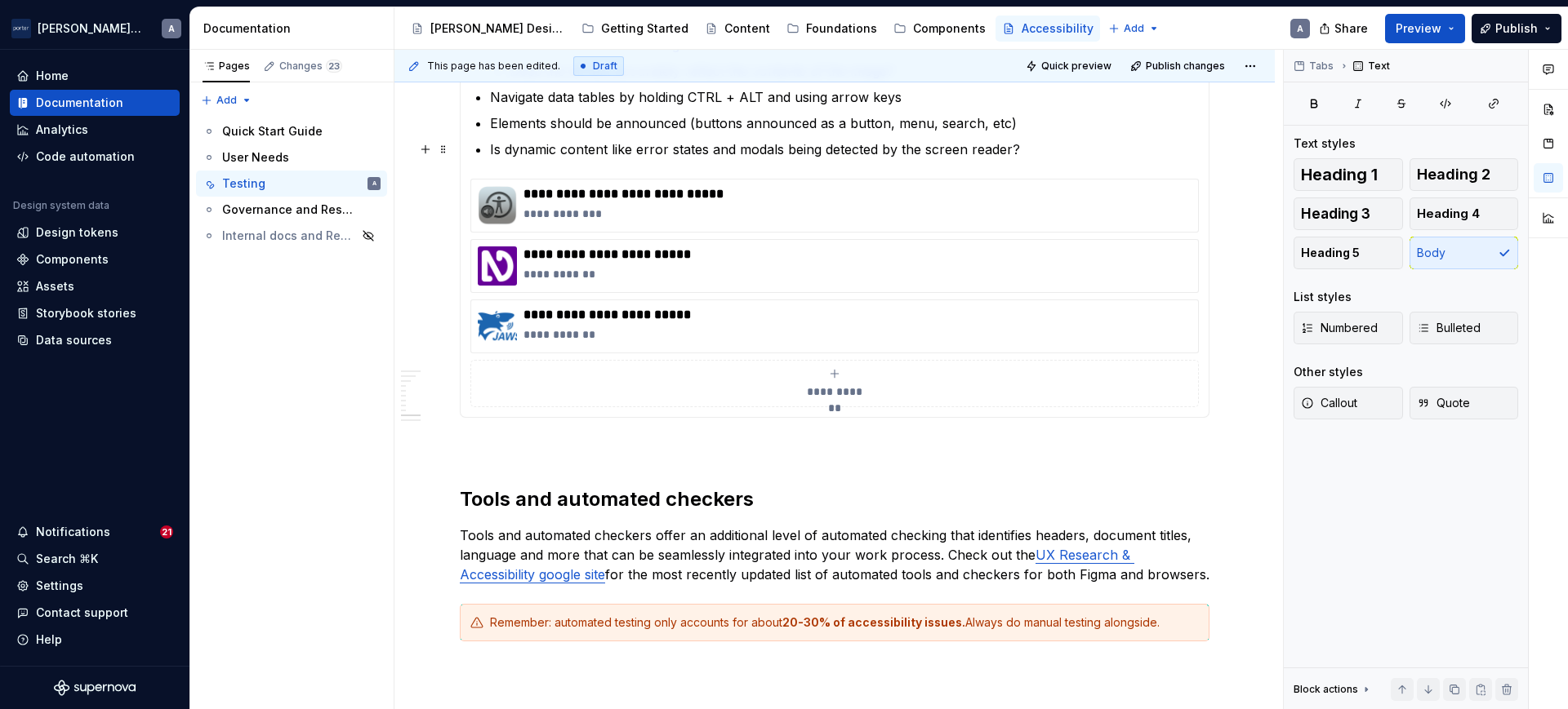
click at [1045, 145] on p "Is dynamic content like error states and modals being detected by the screen re…" at bounding box center [844, 149] width 708 height 19
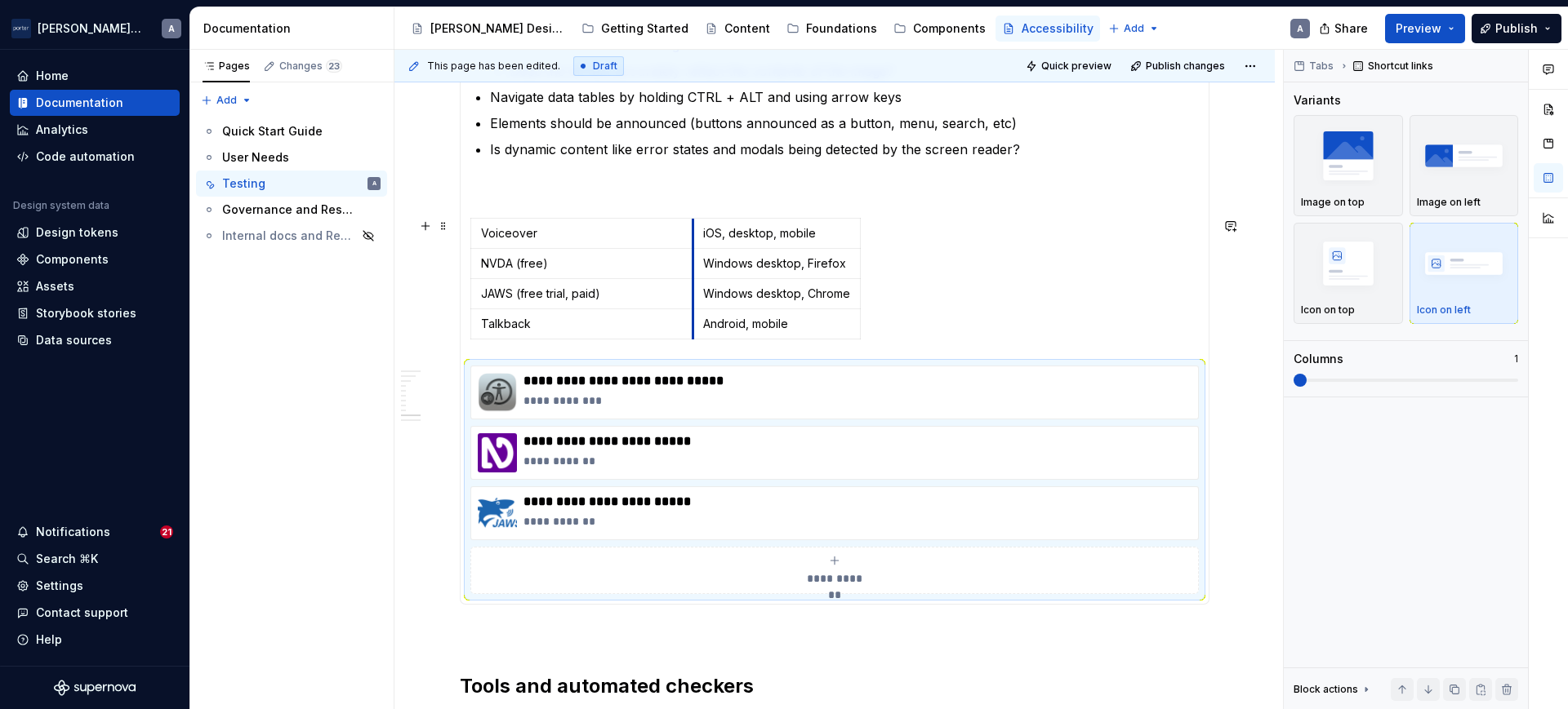
drag, startPoint x: 608, startPoint y: 225, endPoint x: 691, endPoint y: 219, distance: 83.2
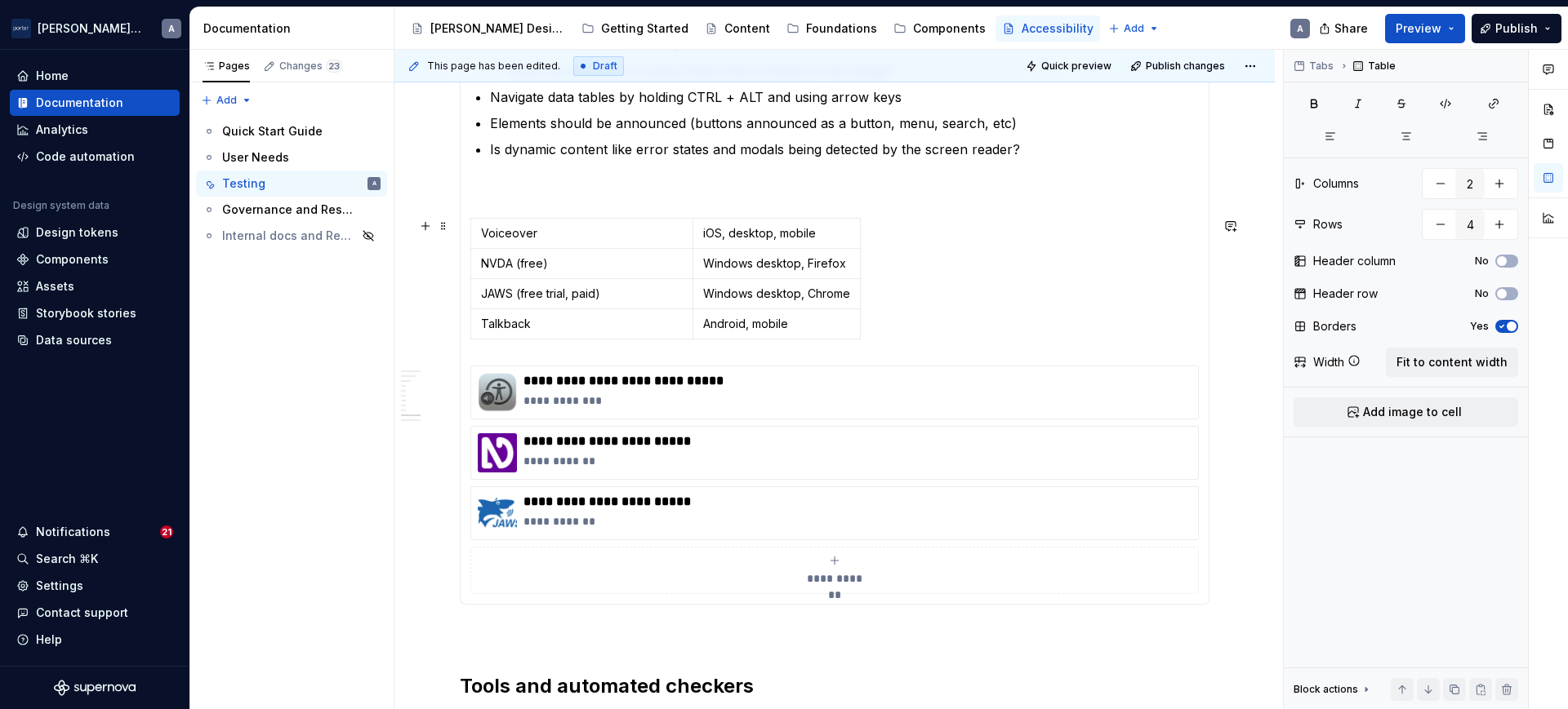
drag, startPoint x: 860, startPoint y: 222, endPoint x: 880, endPoint y: 222, distance: 20.0
click at [880, 222] on div "Voiceover iOS, desktop, mobile NVDA (free) Windows desktop, Firefox JAWS (free …" at bounding box center [834, 282] width 729 height 128
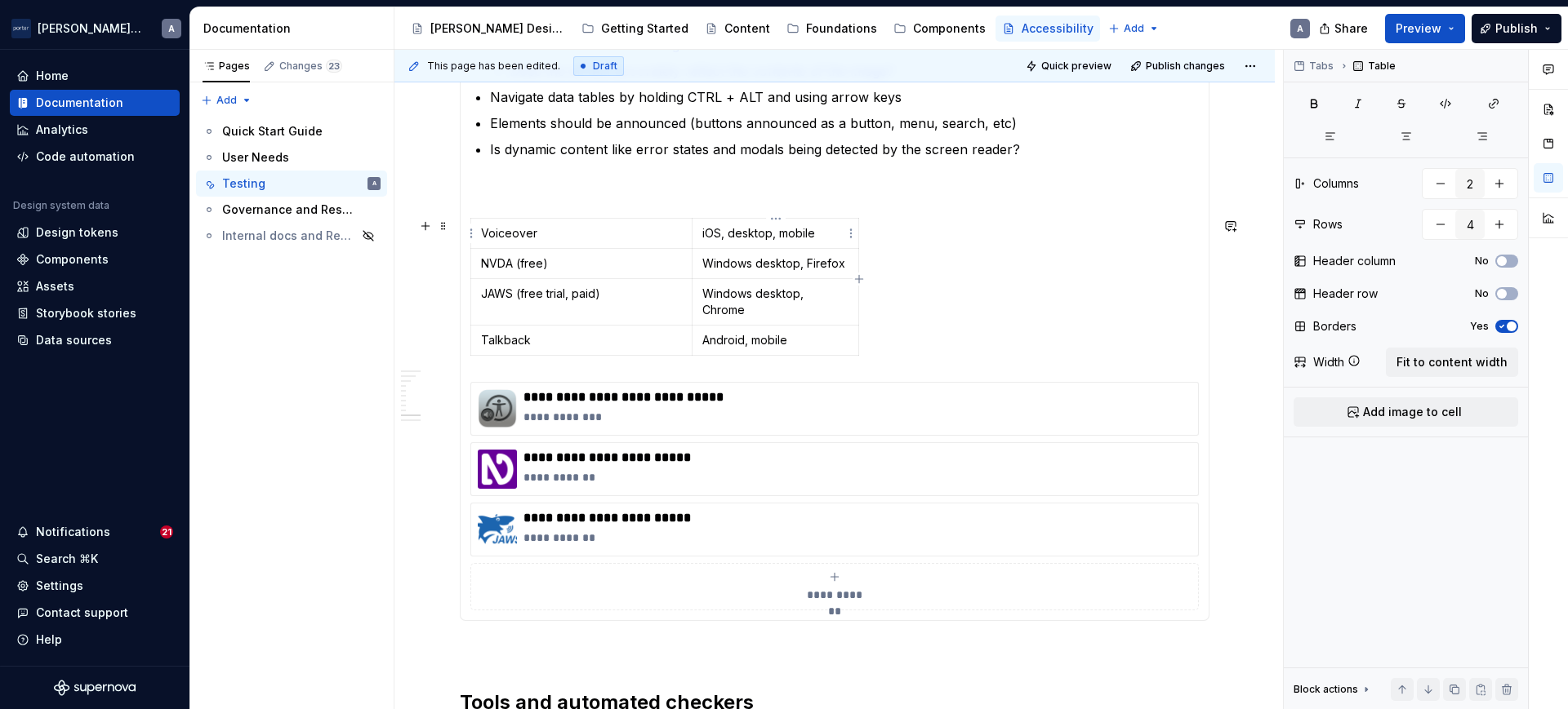
click at [859, 236] on div "Voiceover iOS, desktop, mobile NVDA (free) Windows desktop, Firefox JAWS (free …" at bounding box center [834, 290] width 729 height 144
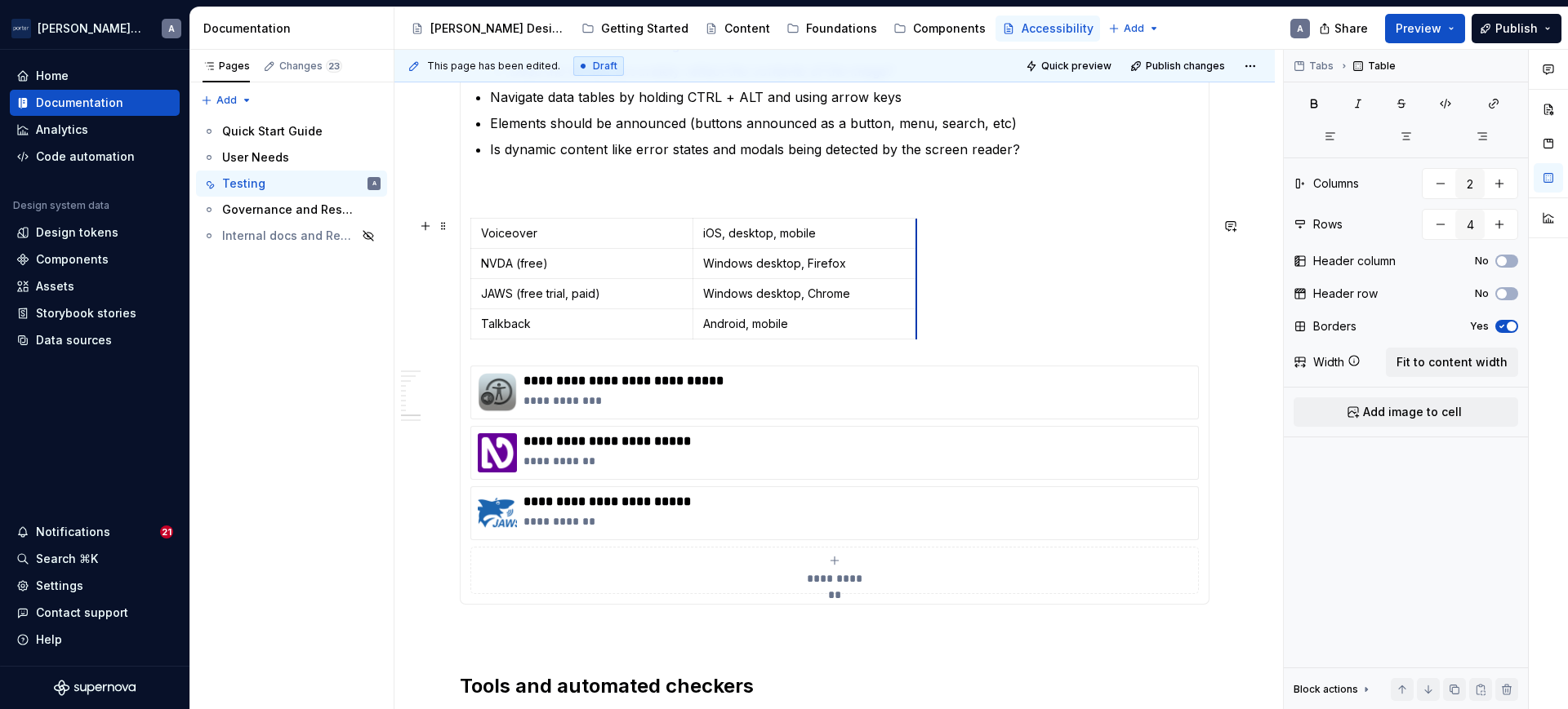
drag, startPoint x: 859, startPoint y: 227, endPoint x: 915, endPoint y: 226, distance: 56.0
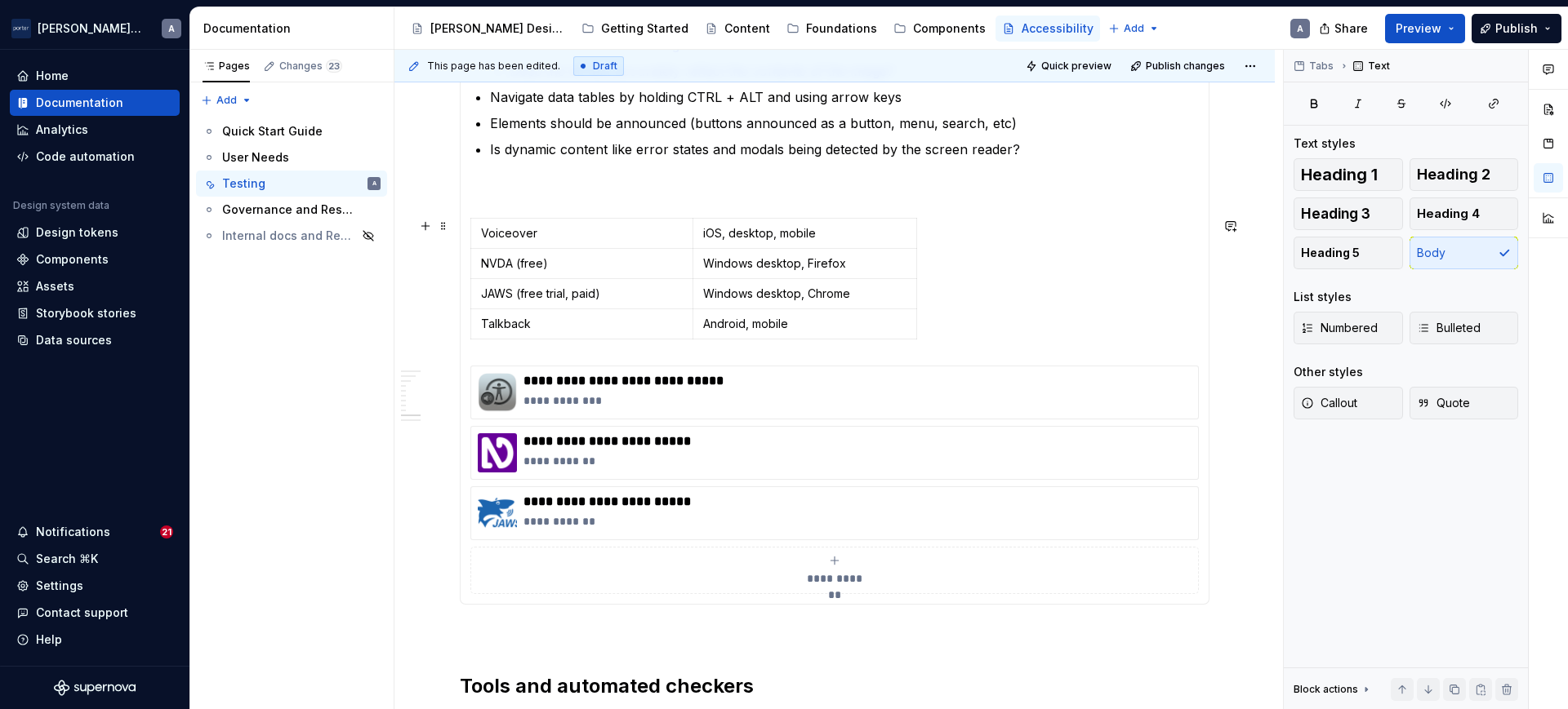
click at [636, 207] on section-item-column "screen reader is the most complex and best saved for last Many people with vari…" at bounding box center [834, 107] width 729 height 974
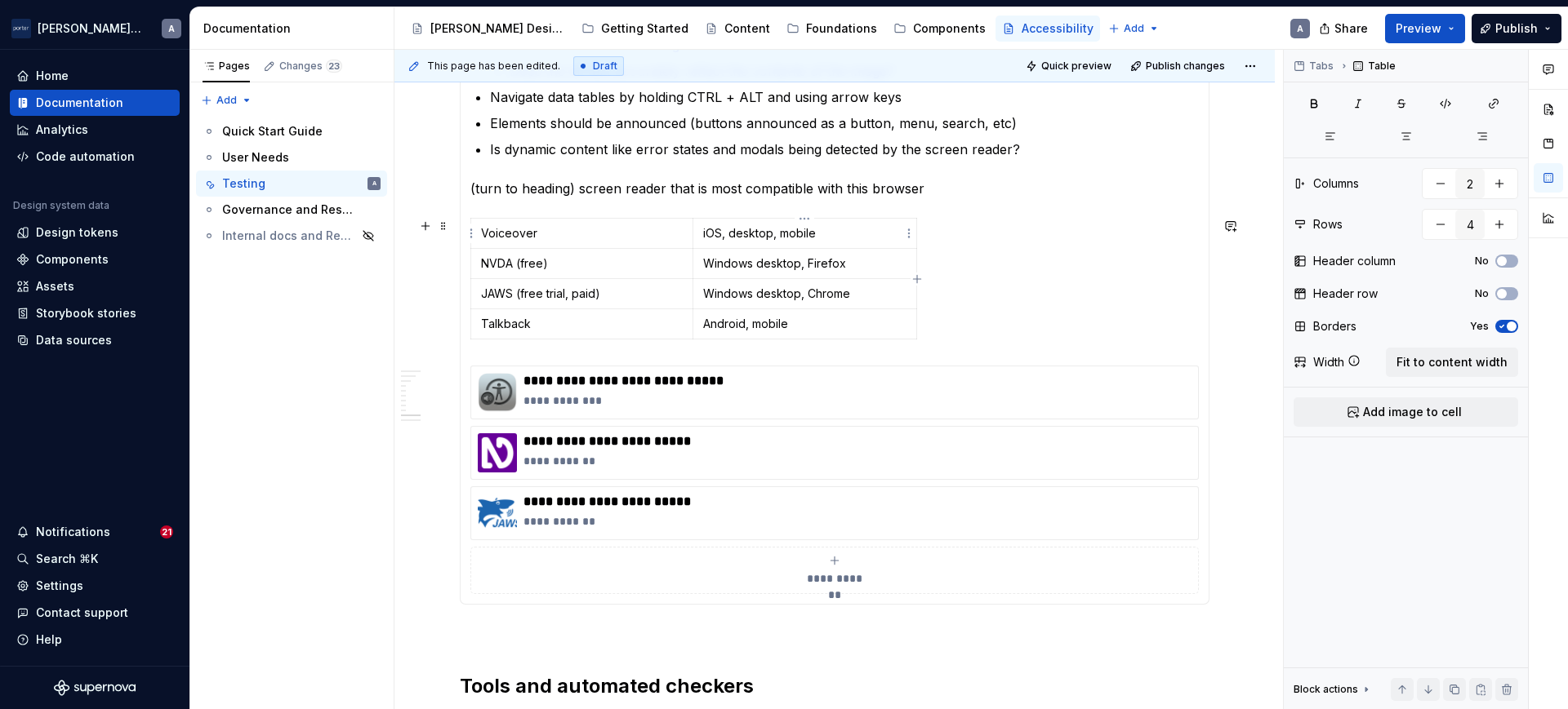
click at [871, 235] on p "iOS, desktop, mobile" at bounding box center [805, 233] width 204 height 17
click at [798, 330] on p "Android, mobile" at bounding box center [805, 324] width 204 height 17
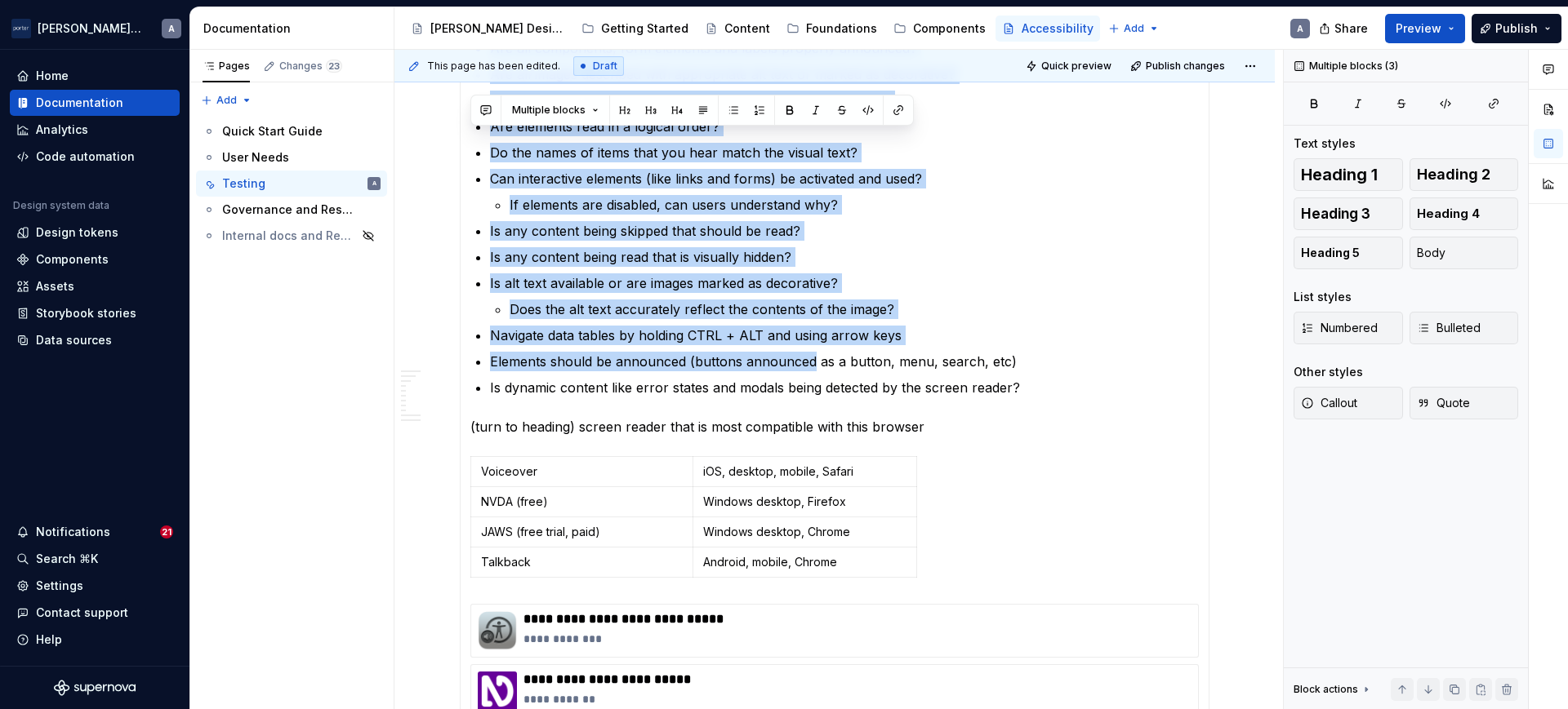
scroll to position [1215, 0]
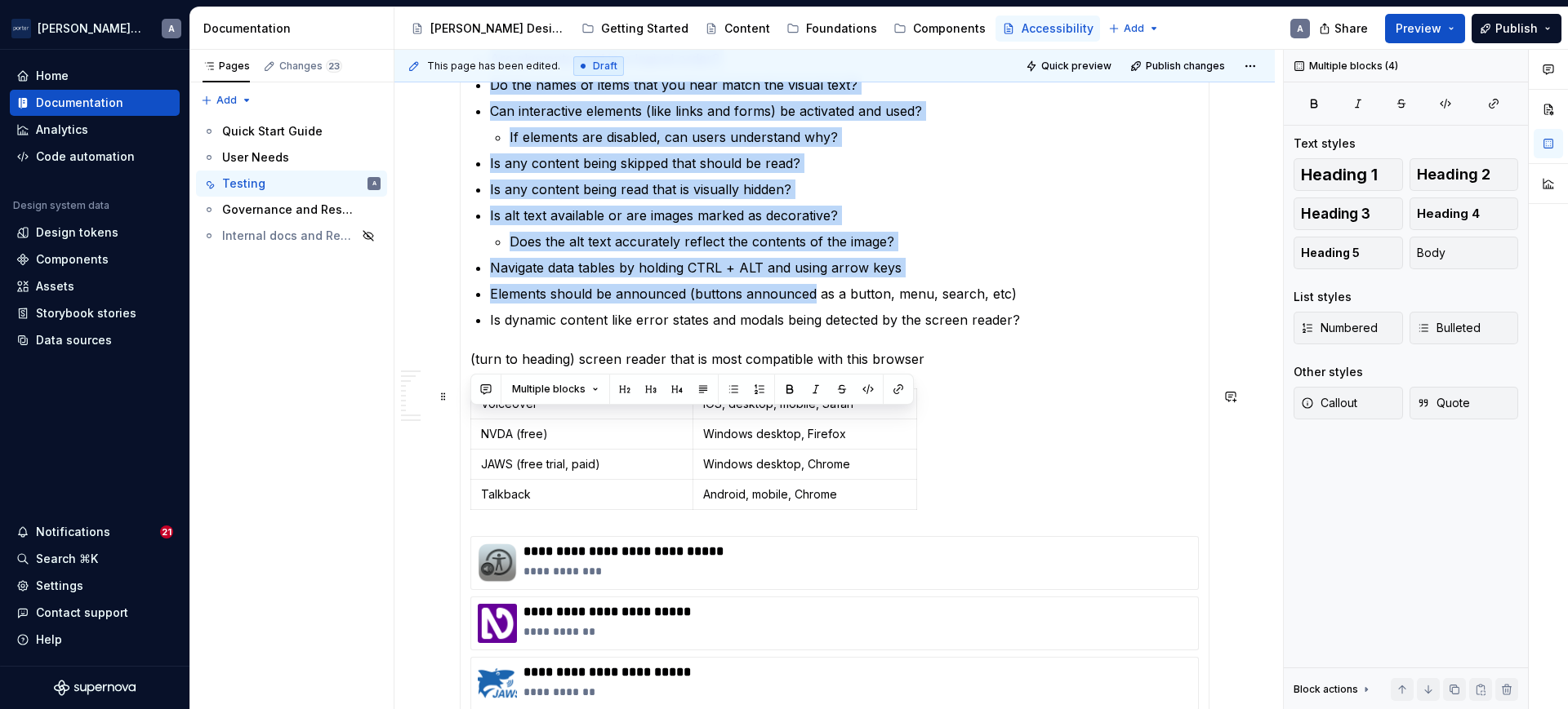
drag, startPoint x: 466, startPoint y: 139, endPoint x: 1019, endPoint y: 480, distance: 649.7
click at [1019, 473] on div "All content should be accessible via keyboard alone. Many users with fine motor…" at bounding box center [834, 279] width 749 height 995
copy section-item-column "loremi dolors am con adip elitsed doe temp incid utl etdo Magn aliqua enim admi…"
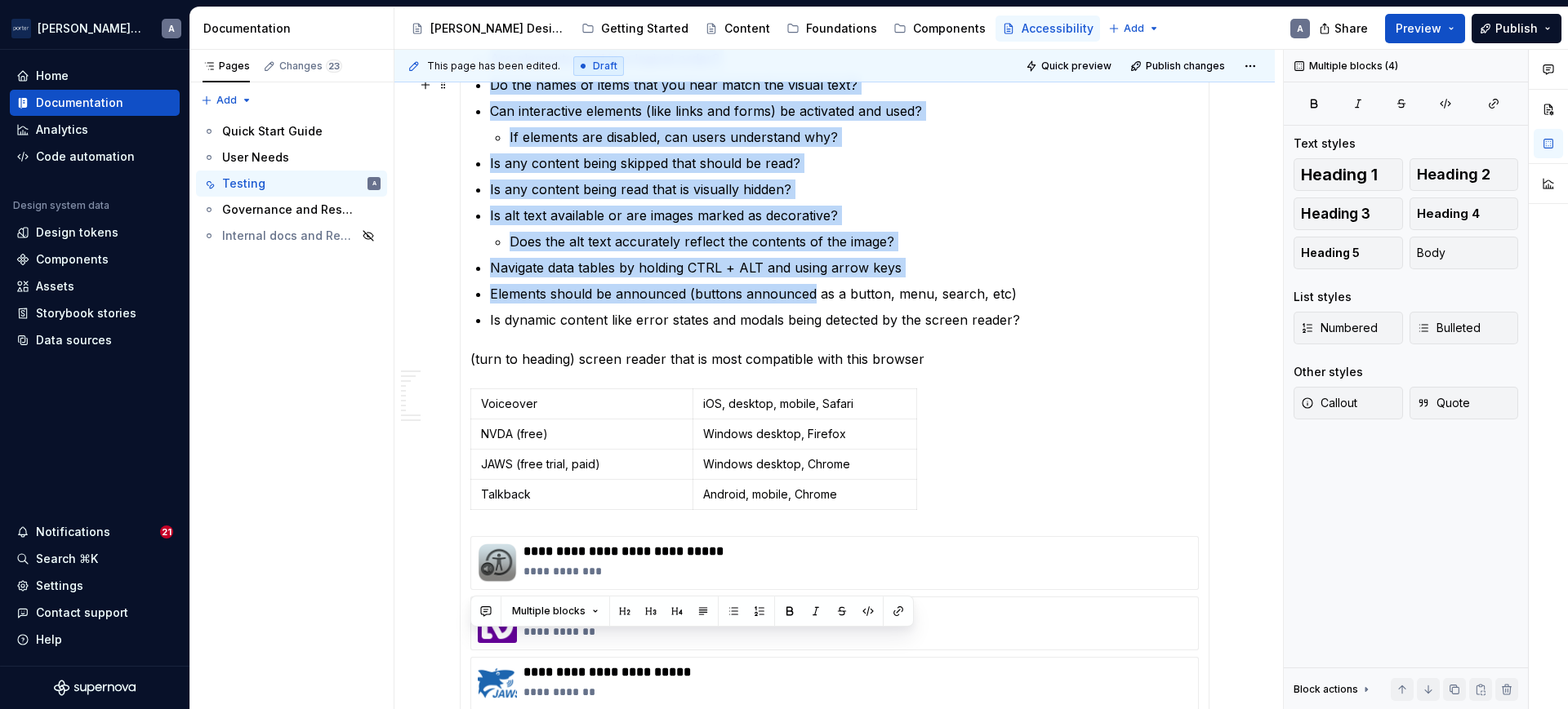
scroll to position [875, 0]
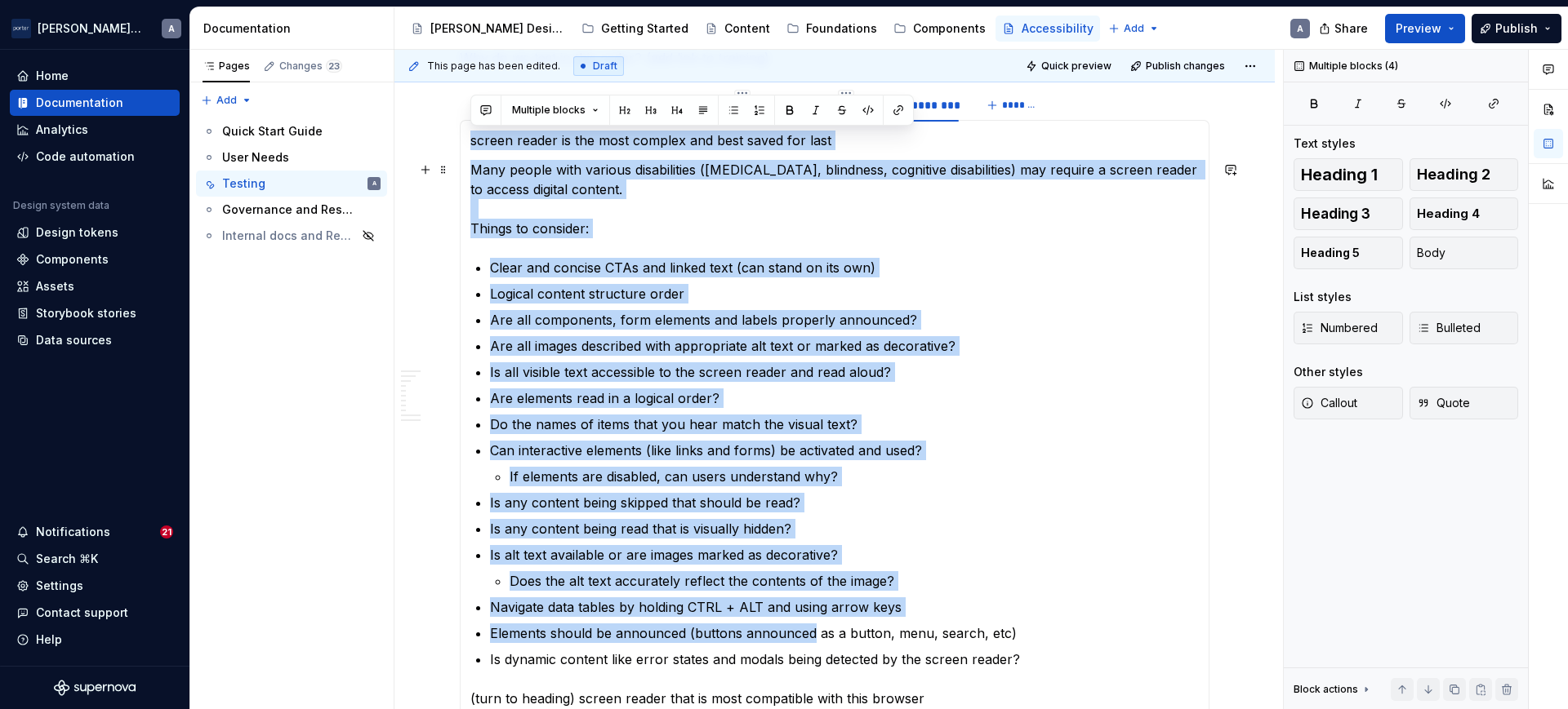
click at [946, 230] on p "Many people with various disabilities ([MEDICAL_DATA], blindness, cognitive dis…" at bounding box center [834, 199] width 729 height 79
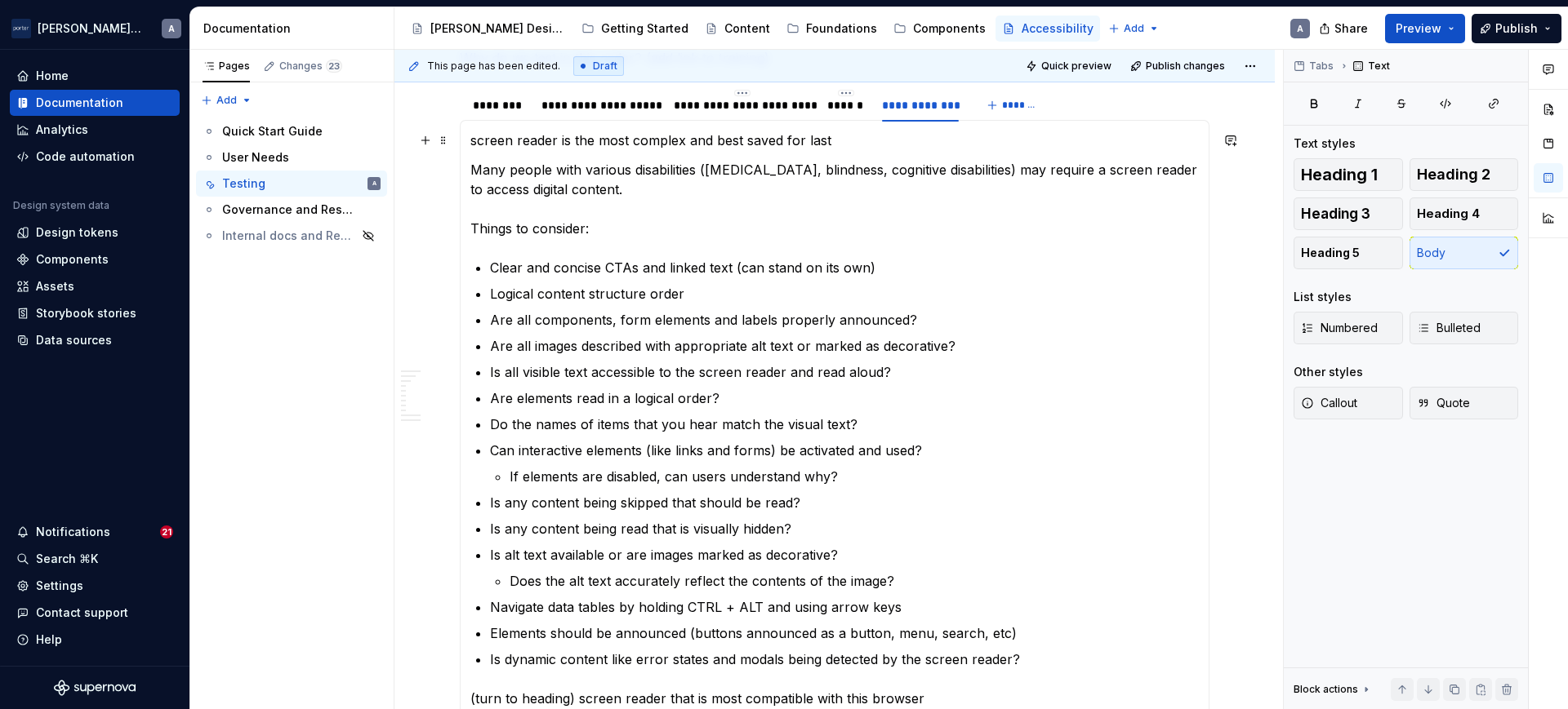
click at [471, 144] on p "screen reader is the most complex and best saved for last" at bounding box center [834, 141] width 729 height 19
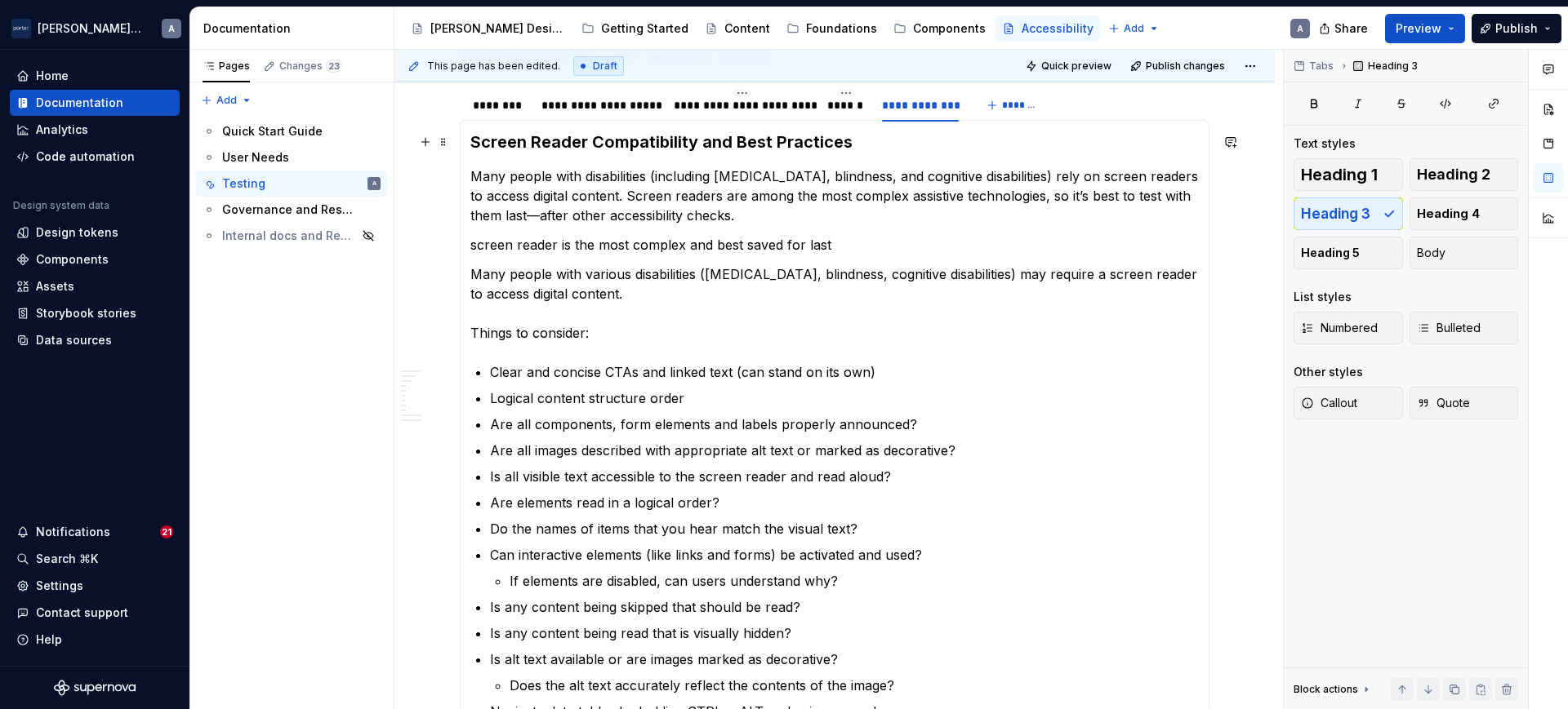
click at [715, 148] on h3 "Screen Reader Compatibility and Best Practices" at bounding box center [834, 142] width 729 height 23
click at [1440, 209] on span "Heading 4" at bounding box center [1448, 214] width 63 height 17
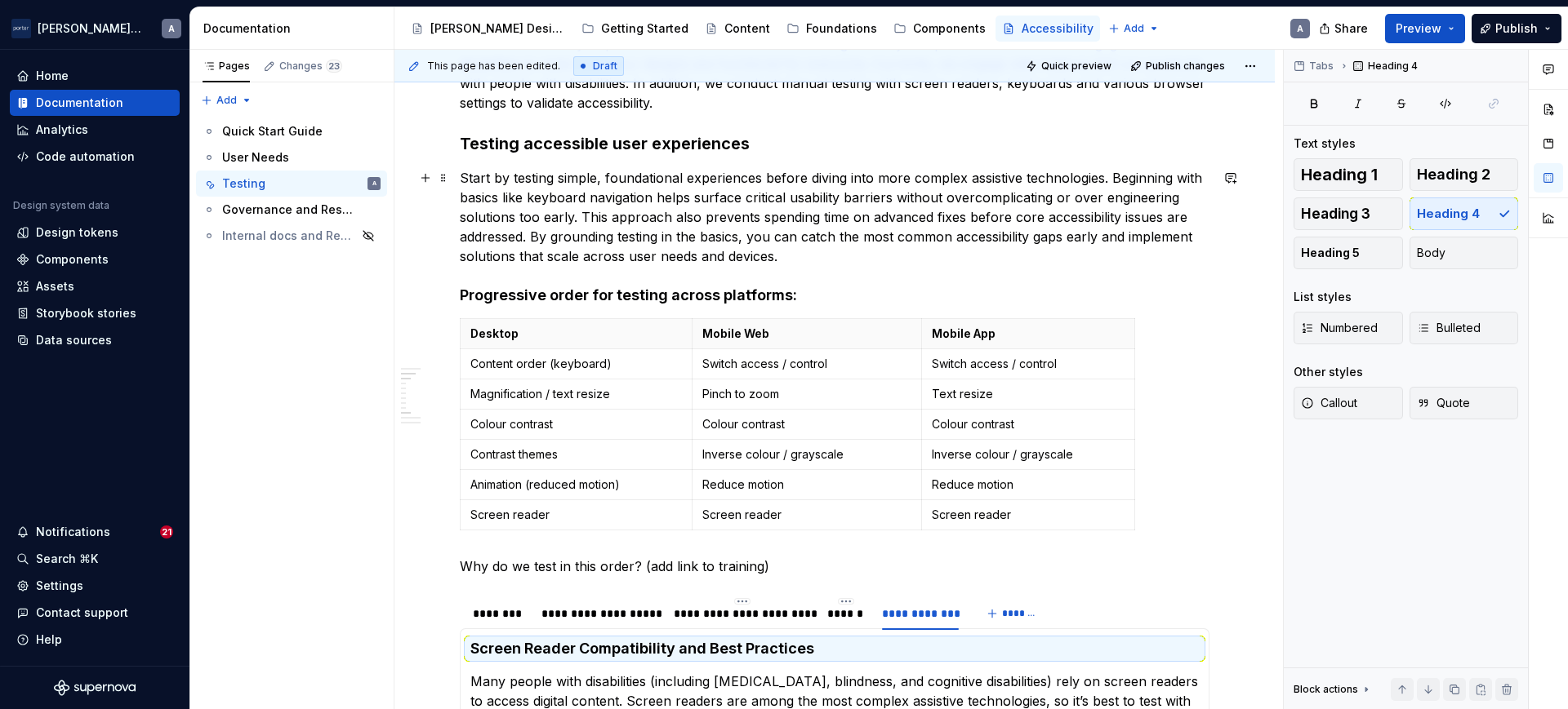
scroll to position [365, 0]
click at [641, 293] on h4 "Progressive order for testing across platforms:" at bounding box center [834, 297] width 749 height 19
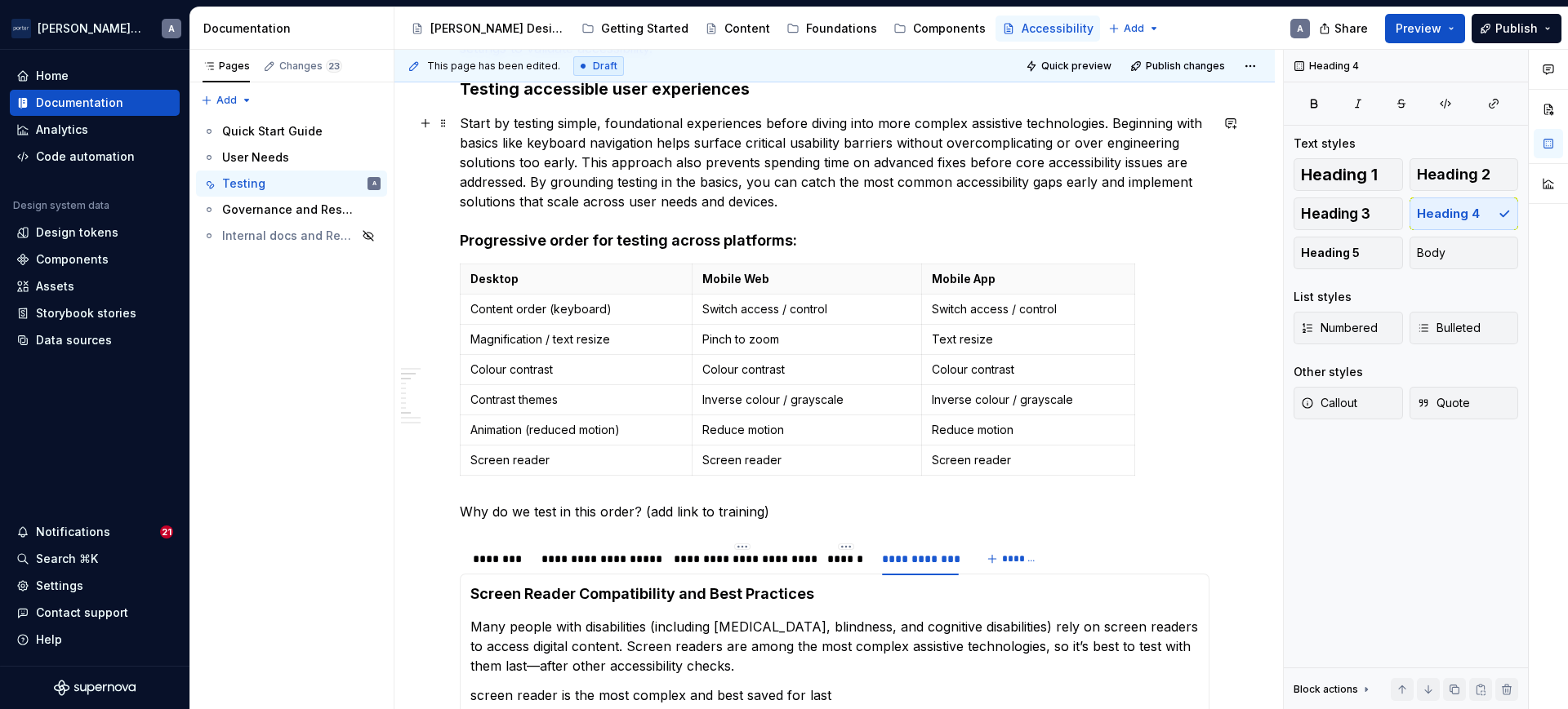
scroll to position [680, 0]
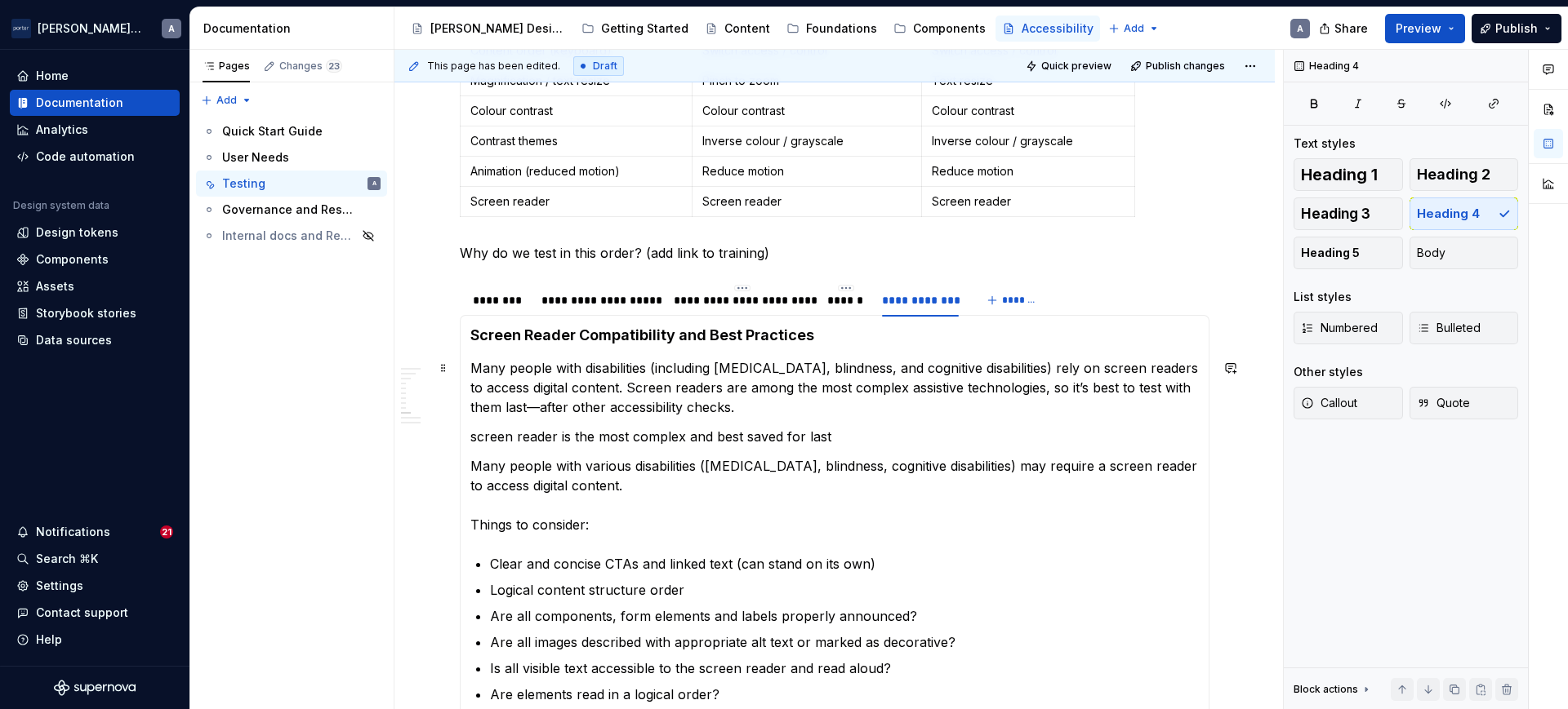
click at [723, 362] on p "Many people with disabilities (including low vision, blindness, and cognitive d…" at bounding box center [834, 387] width 729 height 59
click at [536, 410] on p "Many people with disabilities (including low vision, blindness, and cognitive d…" at bounding box center [834, 387] width 729 height 59
click at [653, 507] on p "Many people with various disabilities ([MEDICAL_DATA], blindness, cognitive dis…" at bounding box center [834, 496] width 729 height 79
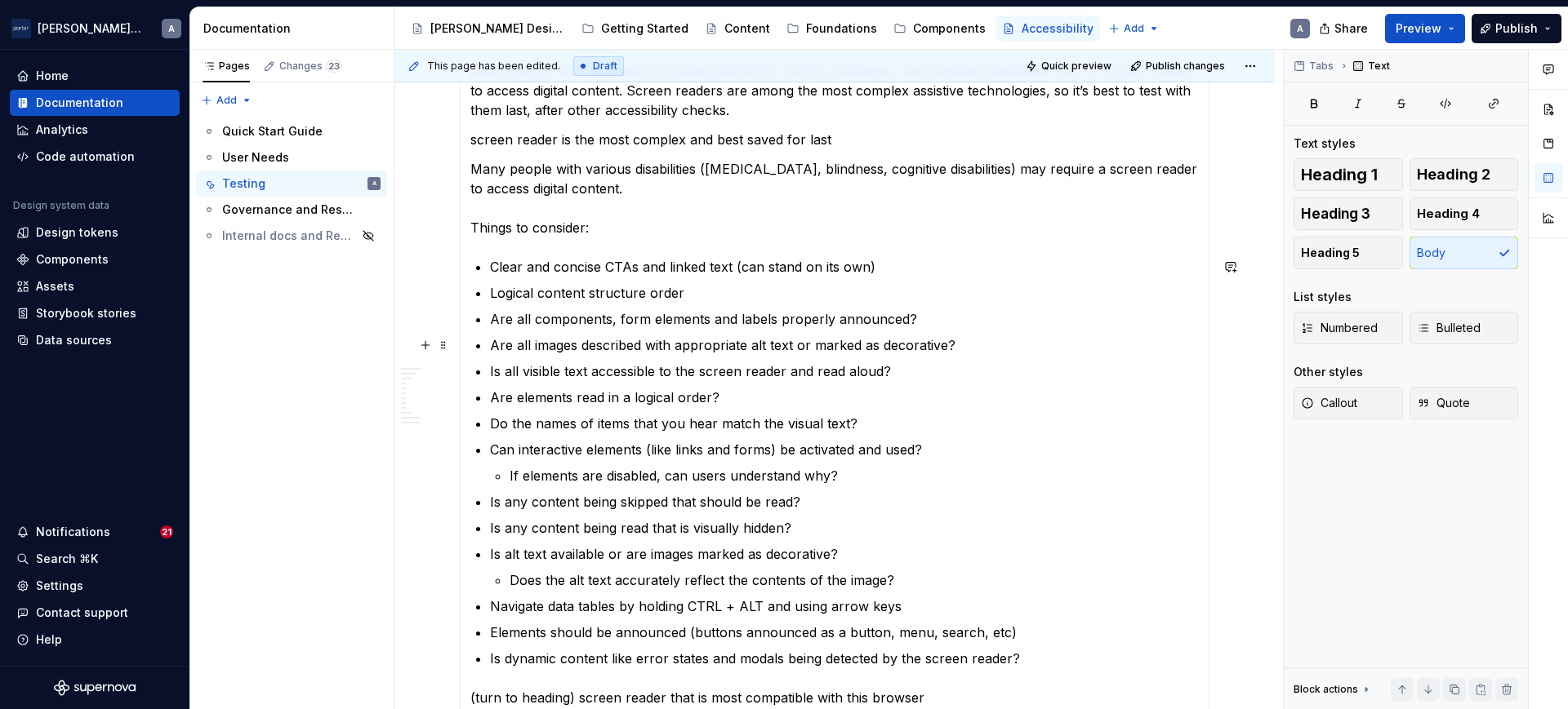
scroll to position [1021, 0]
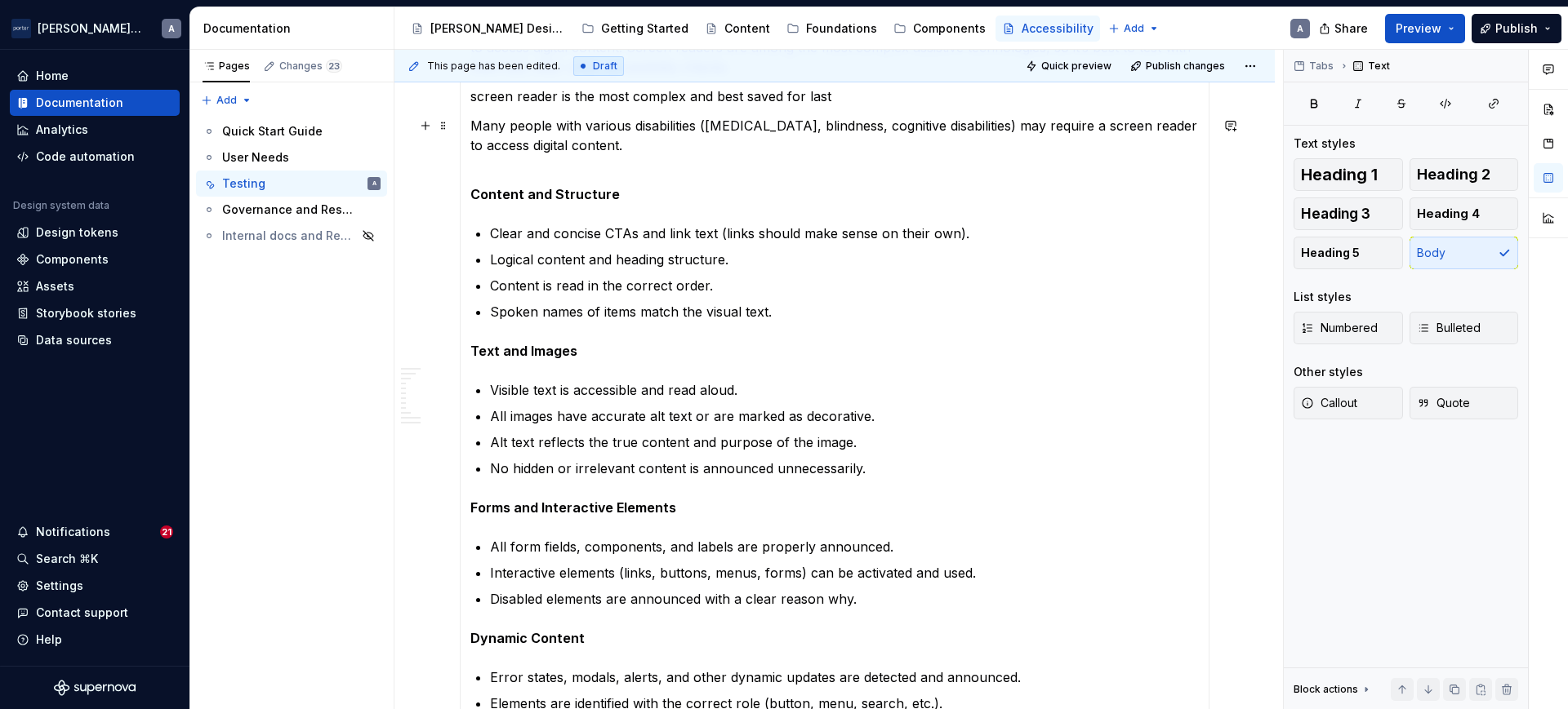
click at [572, 172] on p "Many people with various disabilities ([MEDICAL_DATA], blindness, cognitive dis…" at bounding box center [834, 145] width 729 height 59
click at [546, 196] on strong "Content and Structure" at bounding box center [544, 194] width 149 height 17
click at [1349, 251] on span "Heading 5" at bounding box center [1330, 252] width 59 height 17
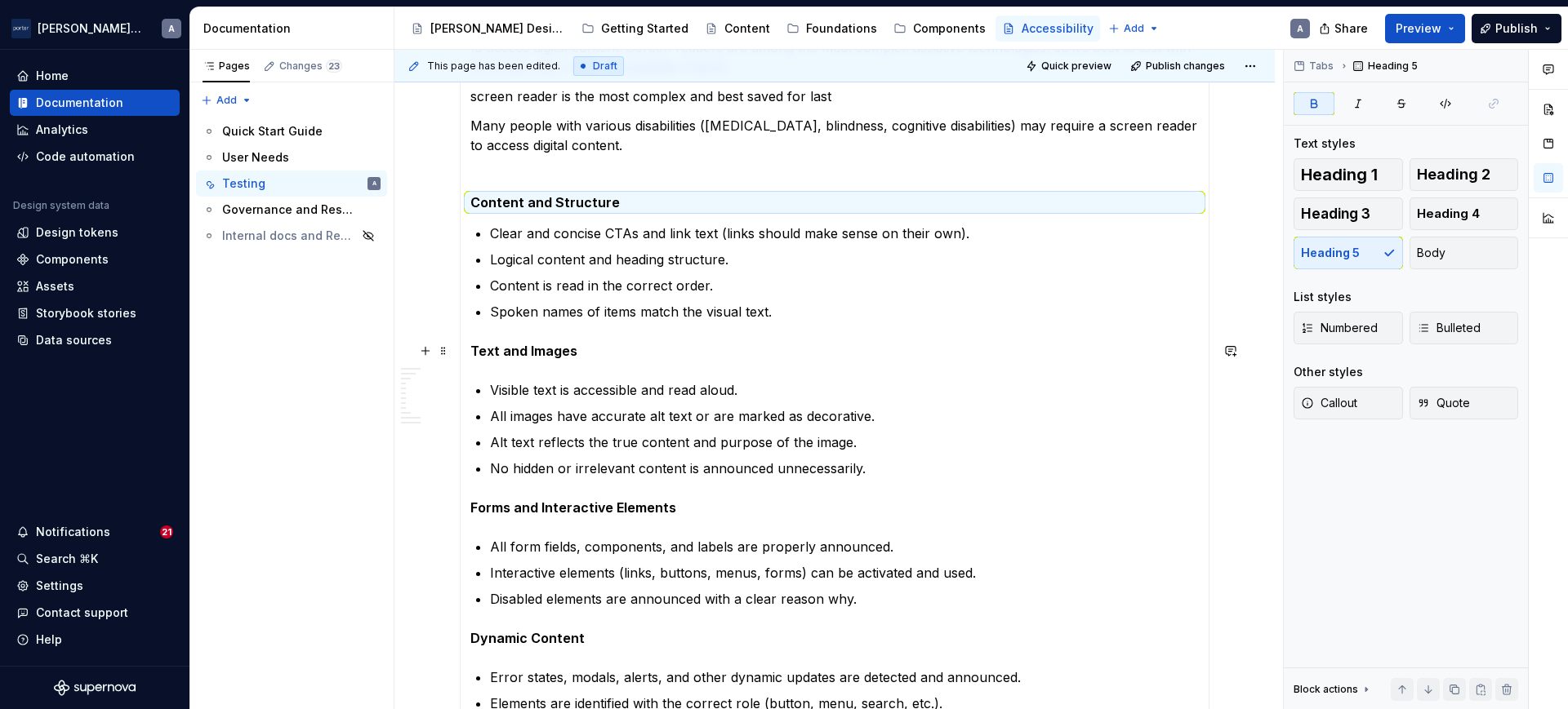
click at [530, 349] on strong "Text and Images" at bounding box center [523, 351] width 107 height 17
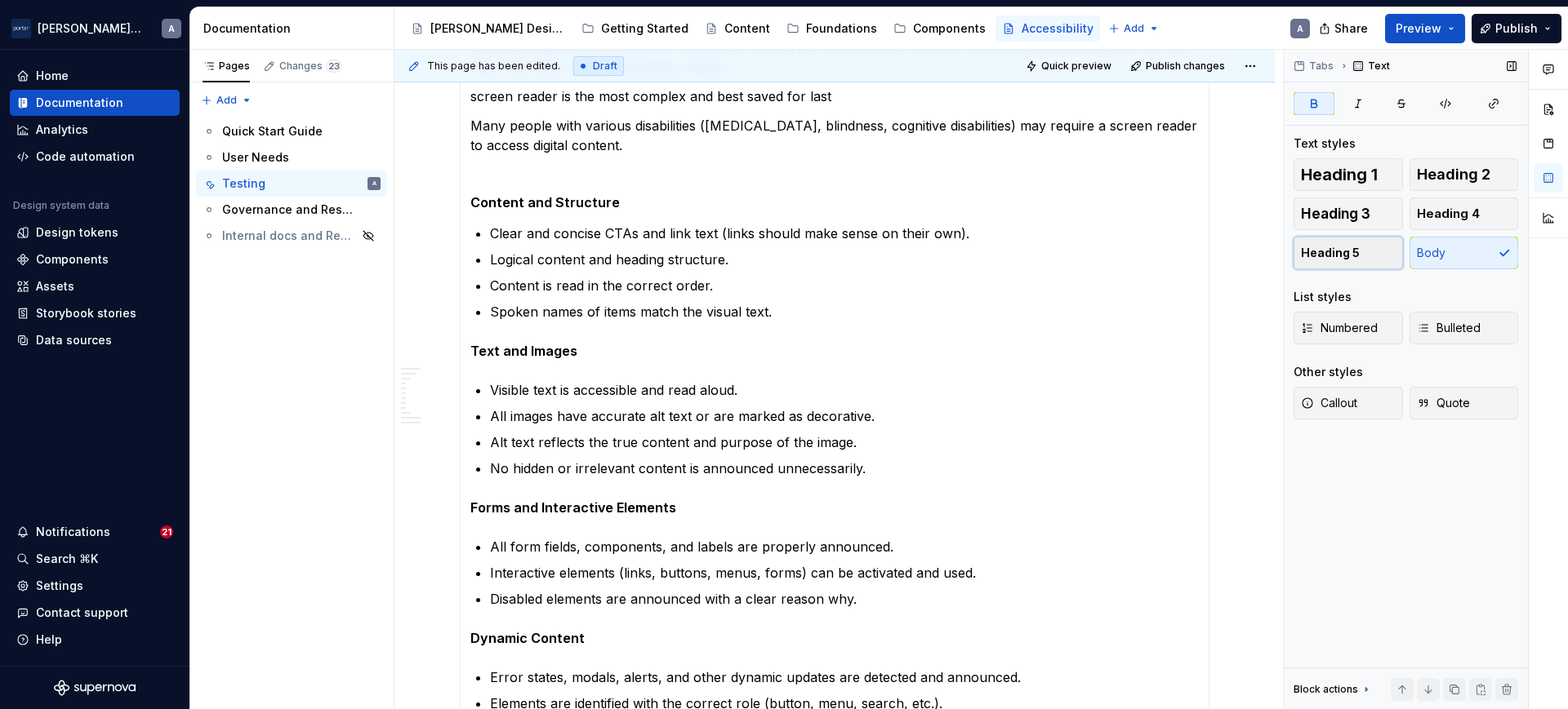
click at [1318, 244] on button "Heading 5" at bounding box center [1348, 252] width 109 height 32
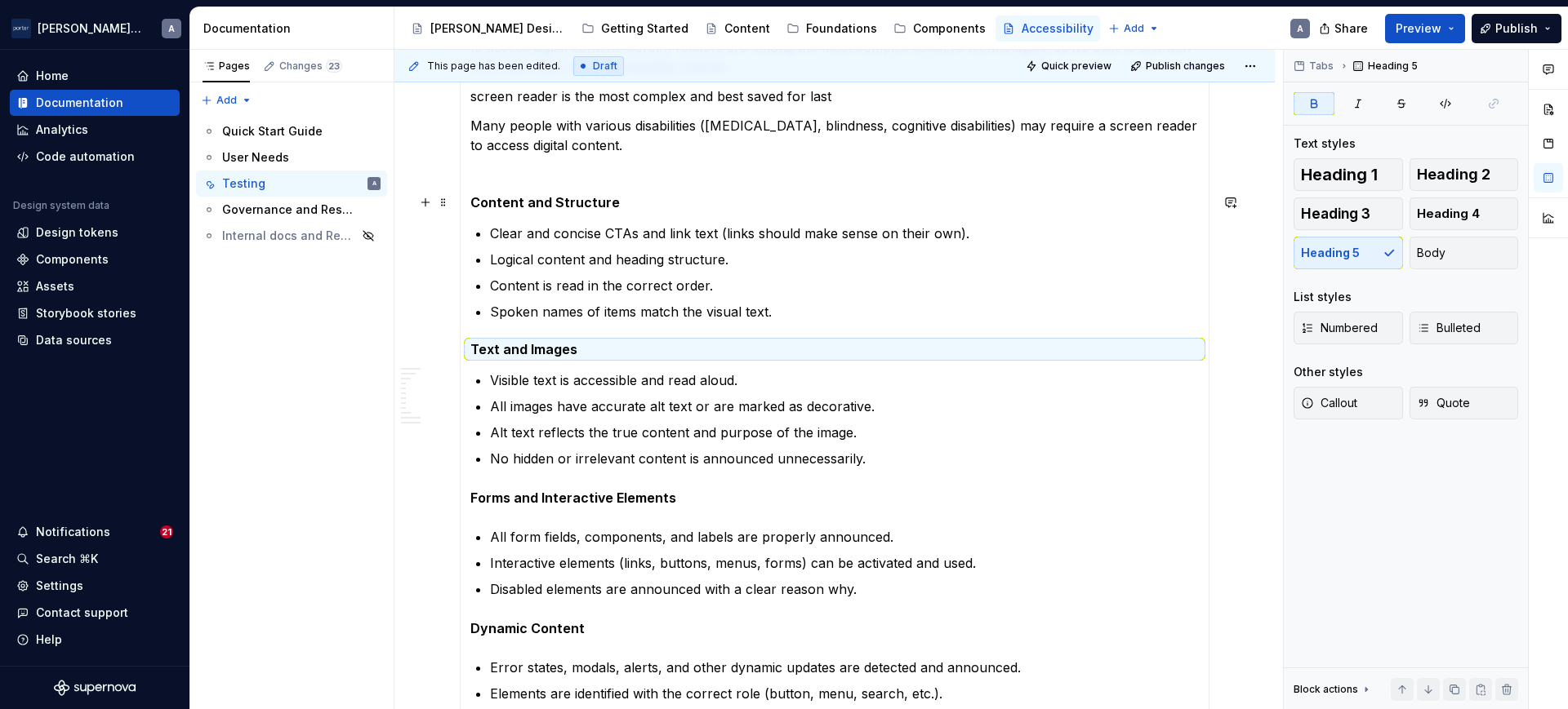
scroll to position [850, 0]
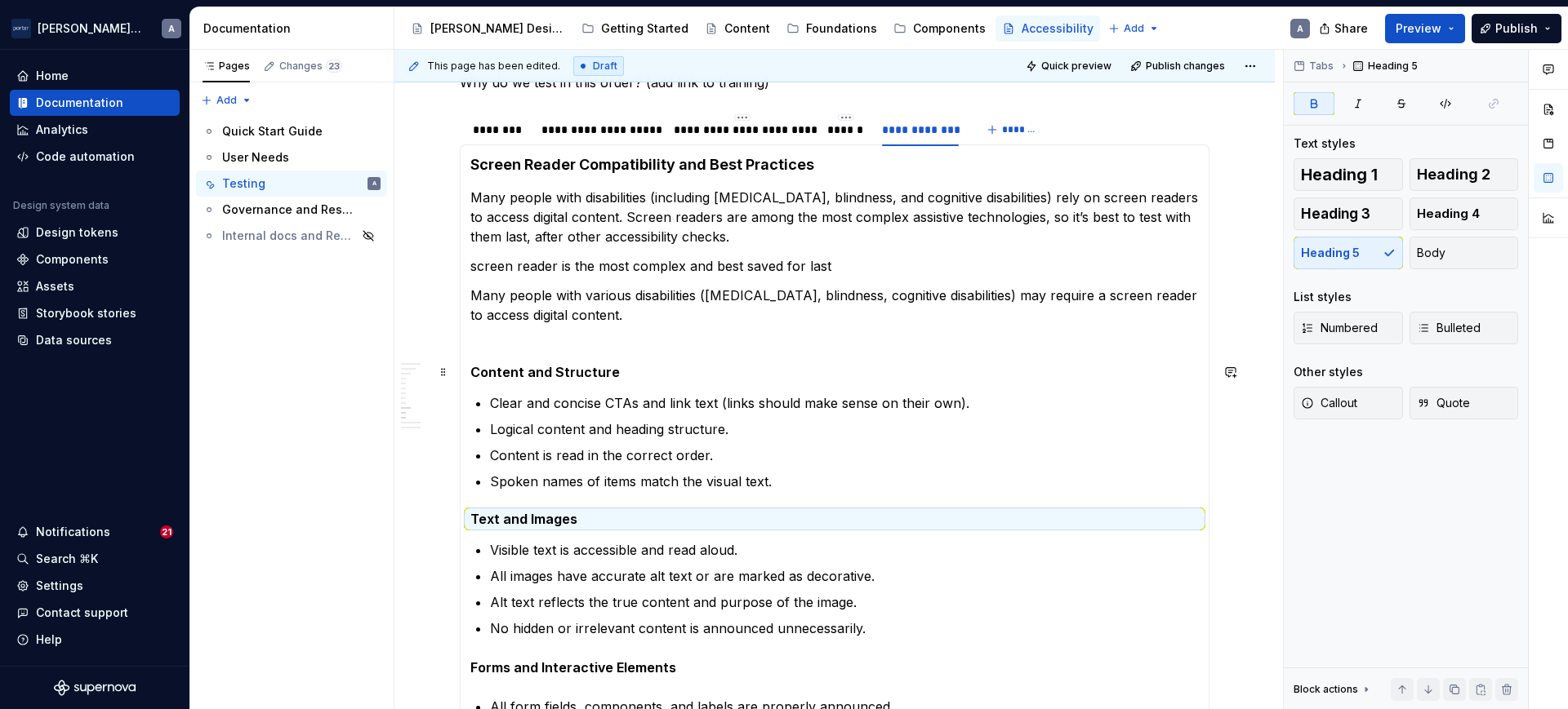
click at [615, 344] on p "Many people with various disabilities ([MEDICAL_DATA], blindness, cognitive dis…" at bounding box center [834, 314] width 729 height 59
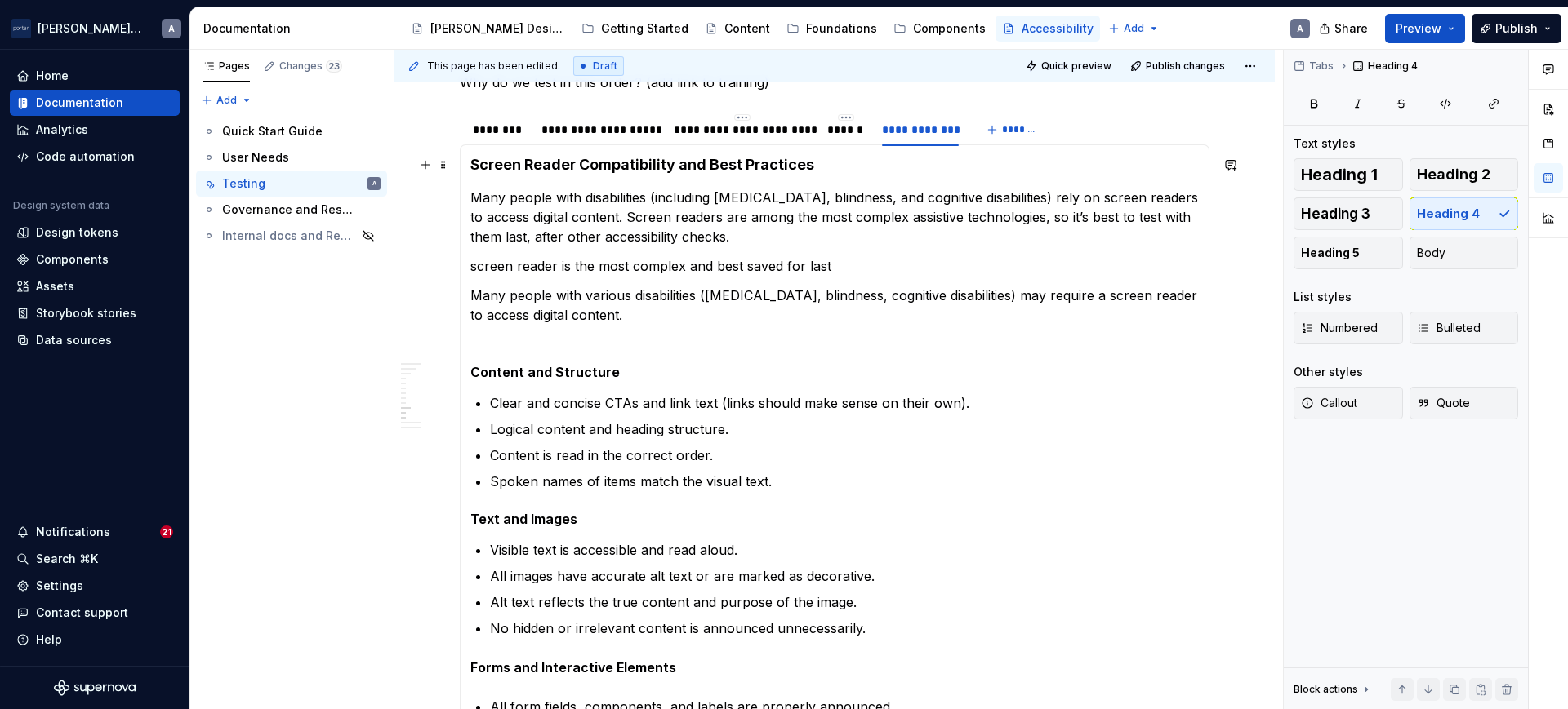
click at [658, 158] on h4 "Screen Reader Compatibility and Best Practices" at bounding box center [834, 165] width 729 height 19
click at [482, 341] on p "Many people with various disabilities ([MEDICAL_DATA], blindness, cognitive dis…" at bounding box center [834, 314] width 729 height 59
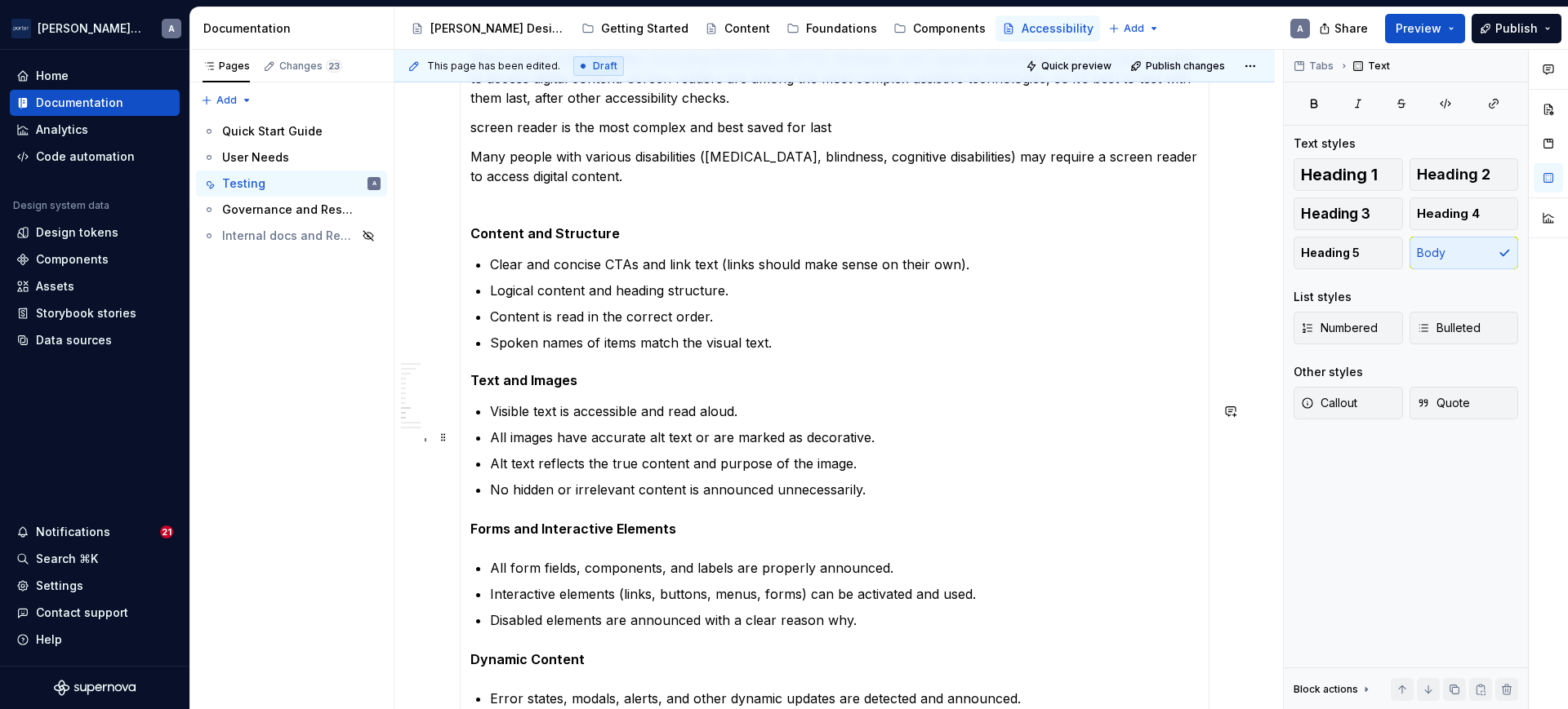
scroll to position [1021, 0]
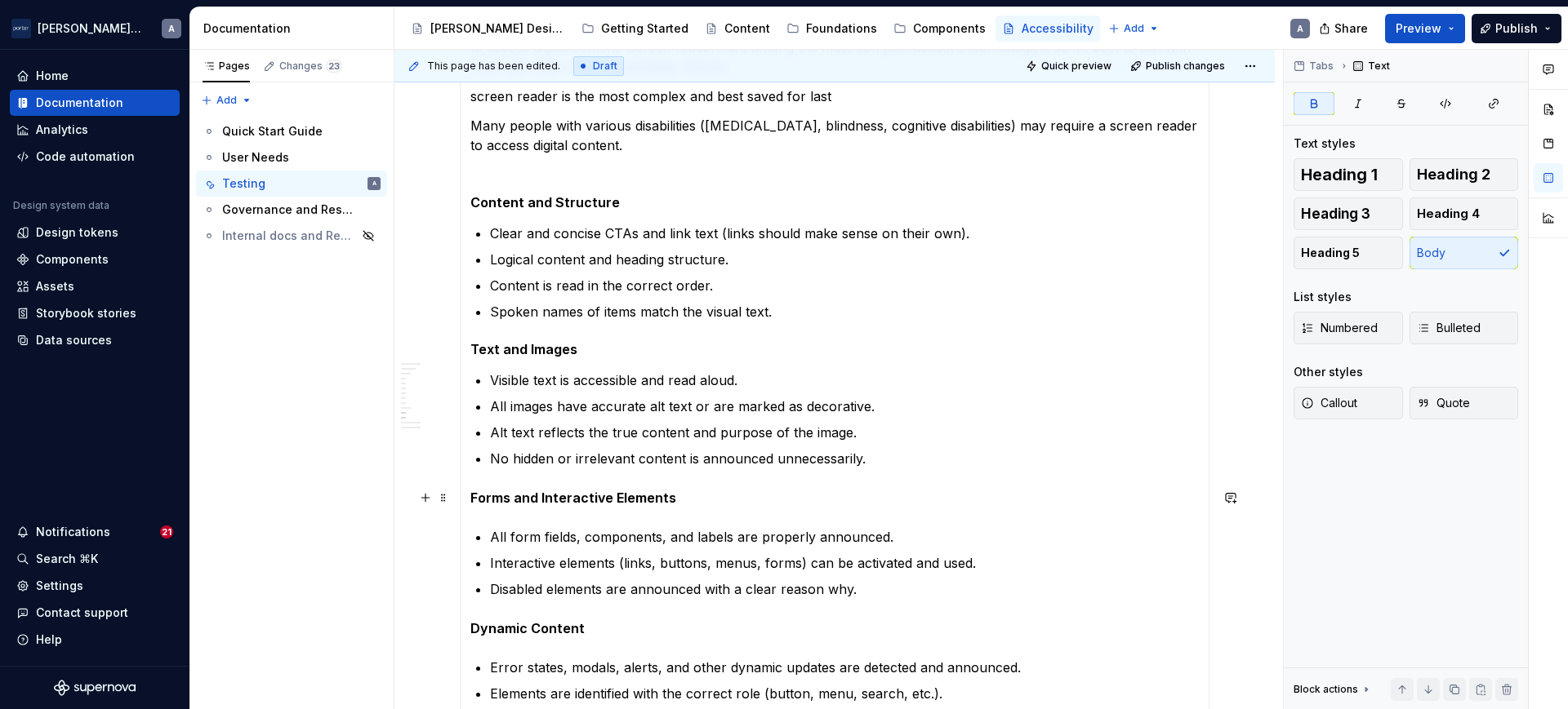
click at [573, 496] on strong "Forms and Interactive Elements" at bounding box center [573, 498] width 206 height 17
click at [1336, 258] on span "Heading 5" at bounding box center [1330, 252] width 59 height 17
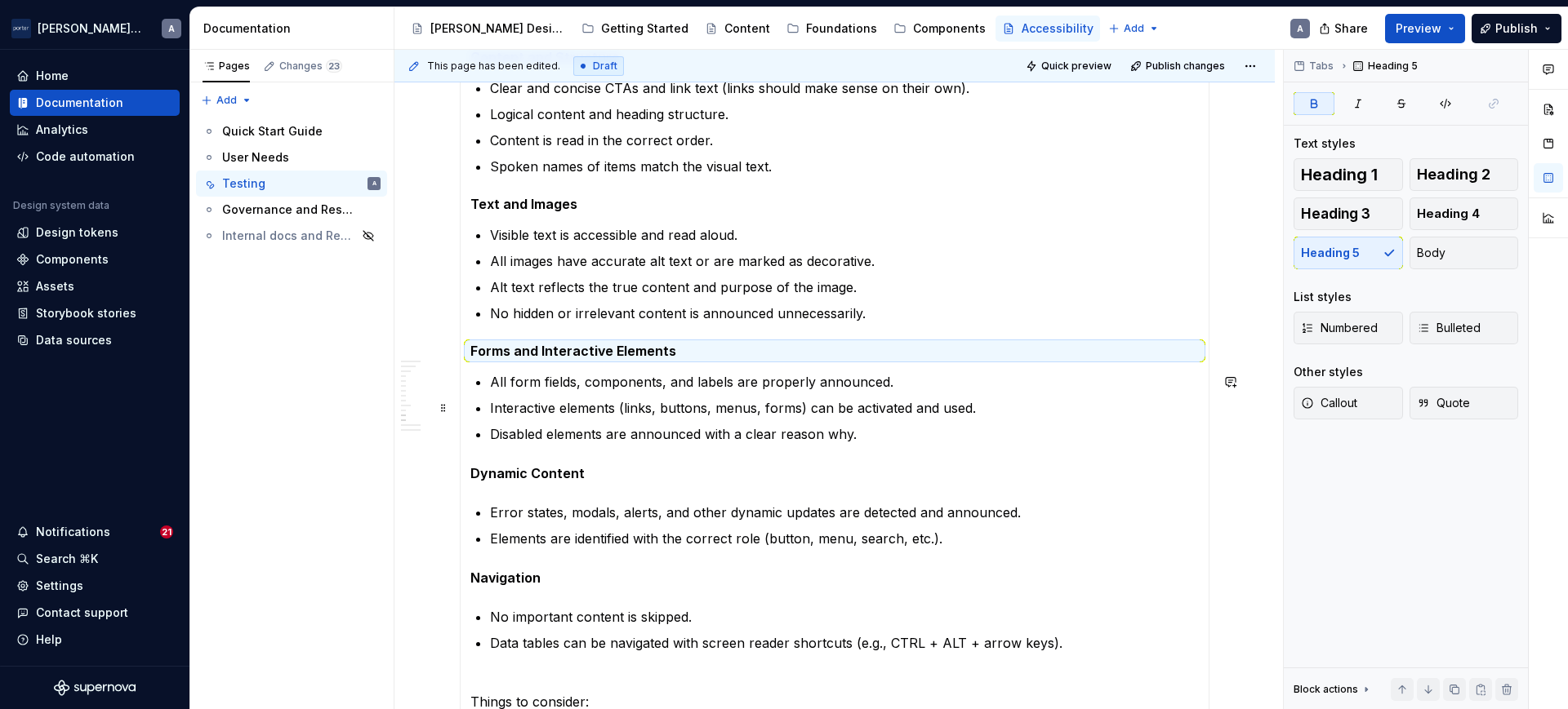
scroll to position [1190, 0]
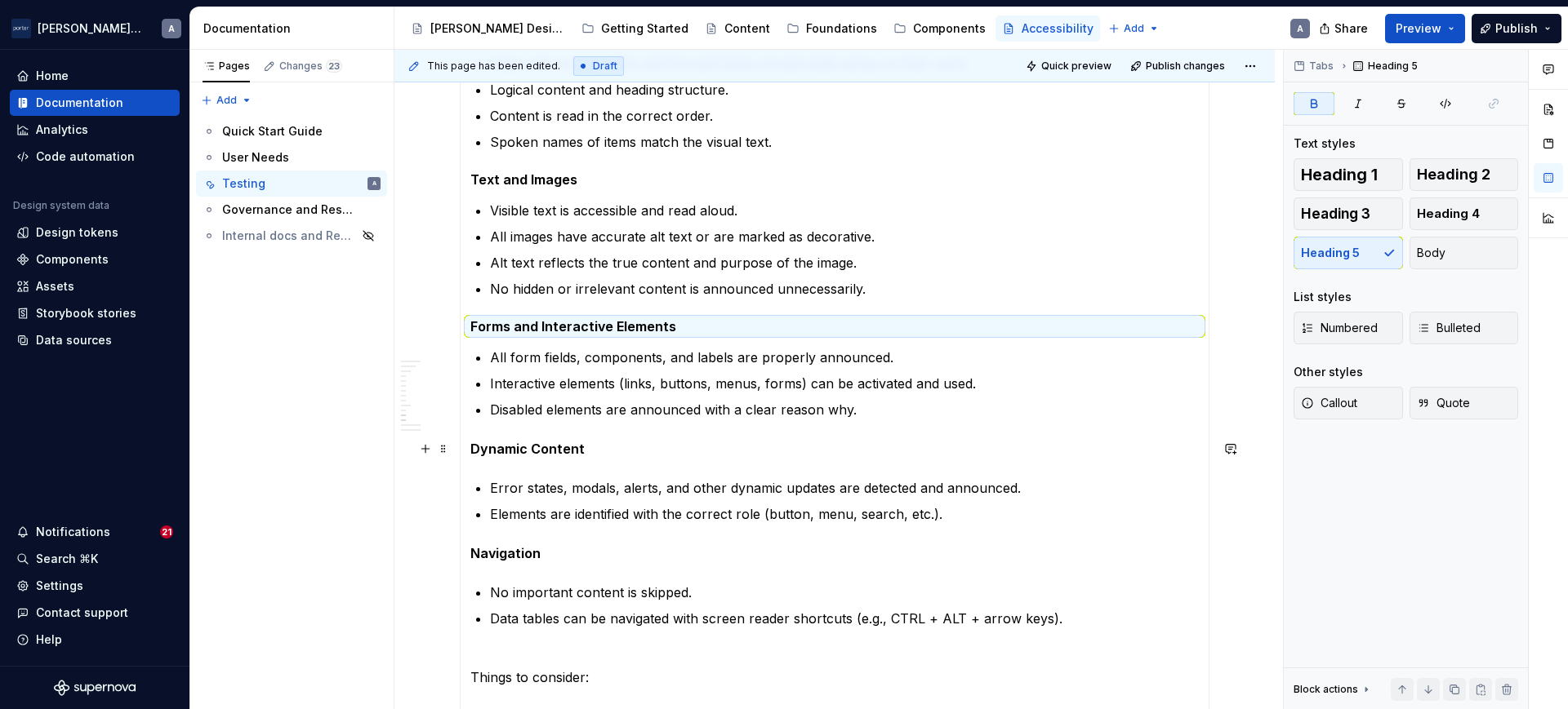
click at [528, 456] on strong "Dynamic Content" at bounding box center [527, 449] width 114 height 17
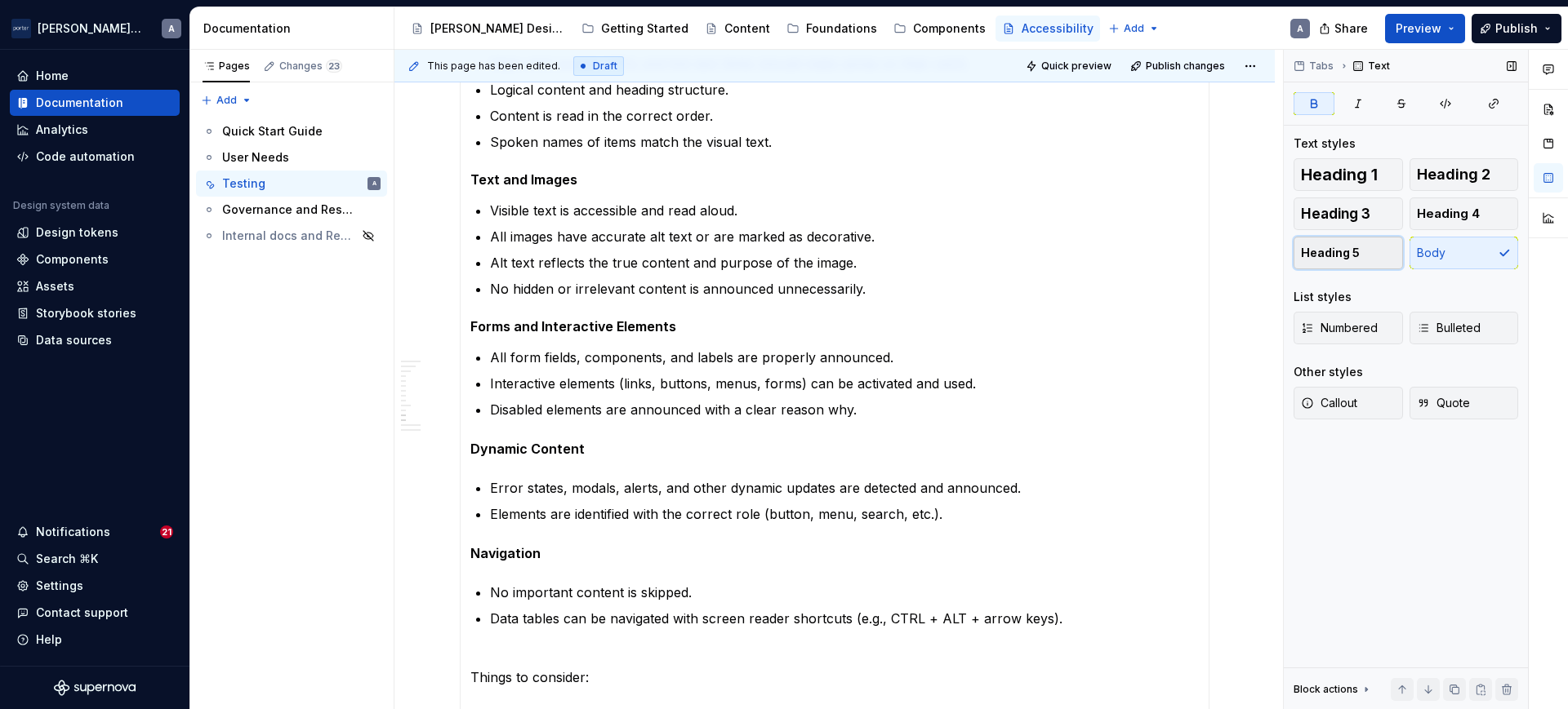
click at [1333, 258] on span "Heading 5" at bounding box center [1330, 252] width 59 height 17
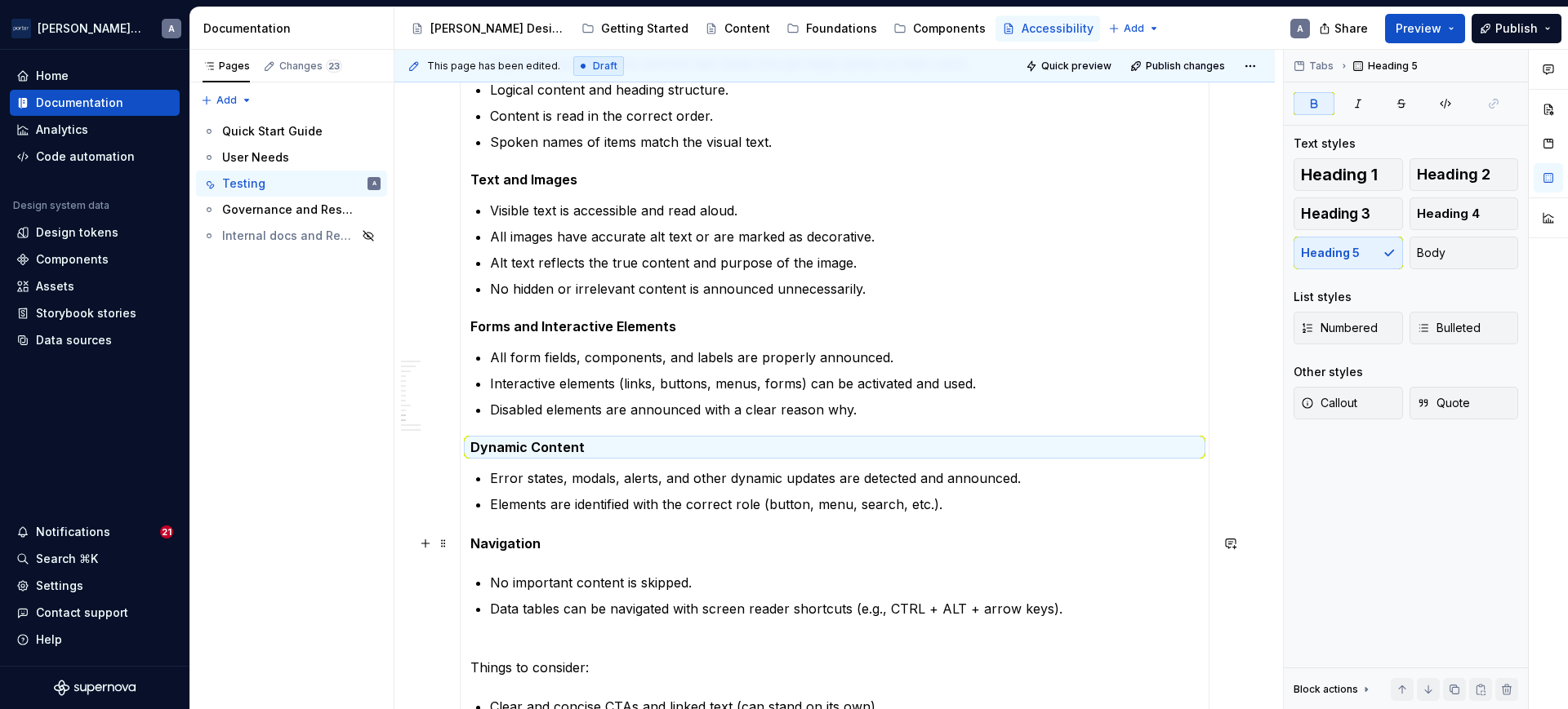
click at [509, 542] on strong "Navigation" at bounding box center [505, 543] width 70 height 17
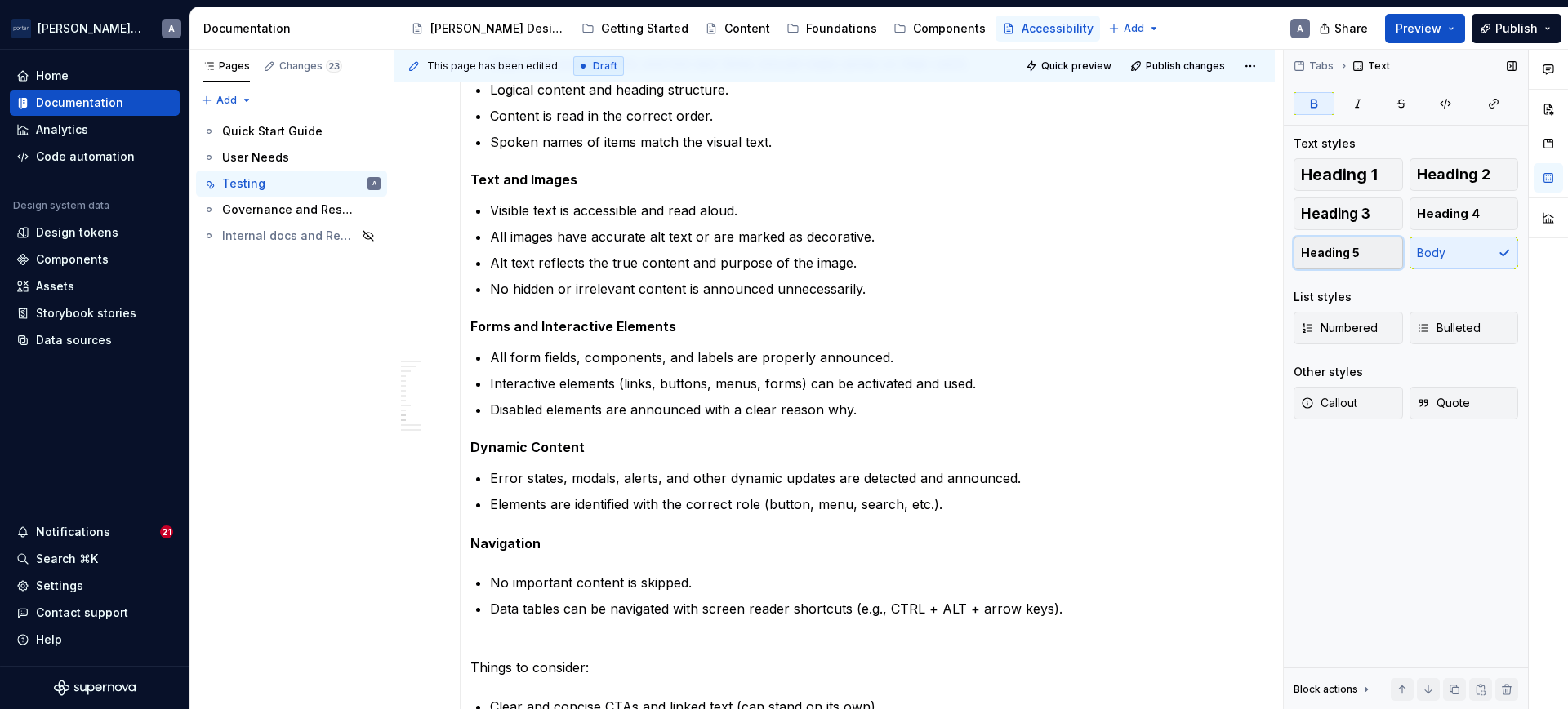
click at [1335, 269] on button "Heading 5" at bounding box center [1348, 252] width 109 height 32
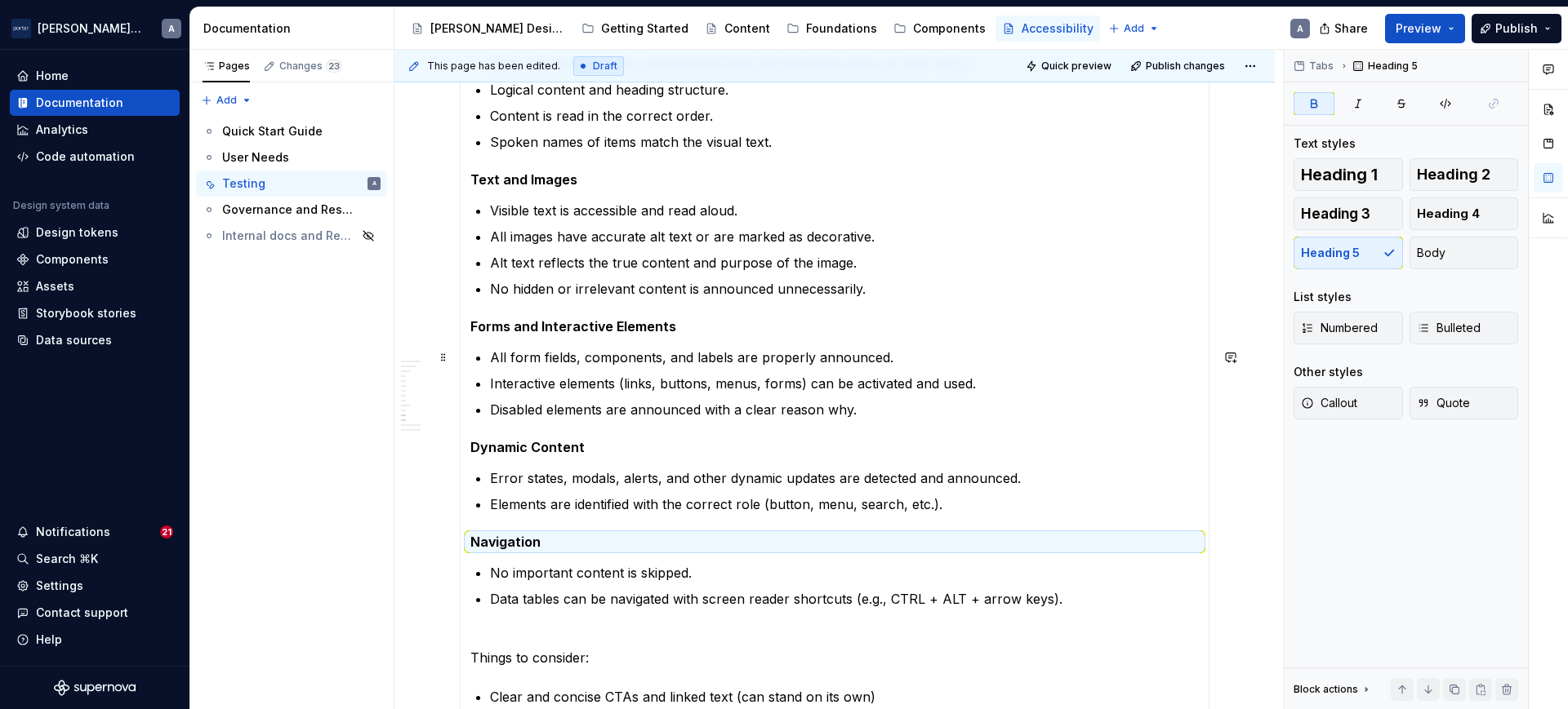
scroll to position [1360, 0]
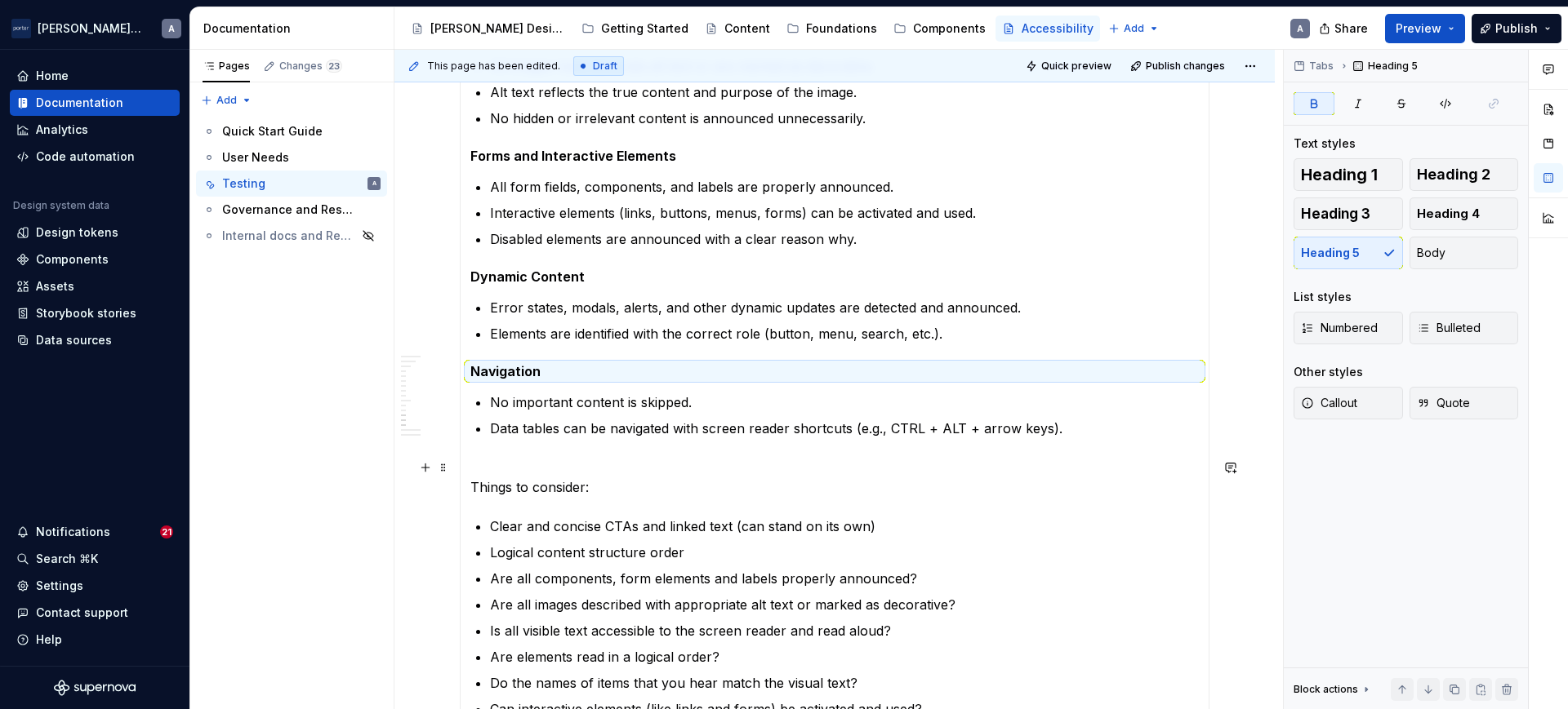
click at [836, 452] on section-item-column "Screen Reader Compatibility and Best Practices Many people with disabilities (i…" at bounding box center [834, 504] width 729 height 1718
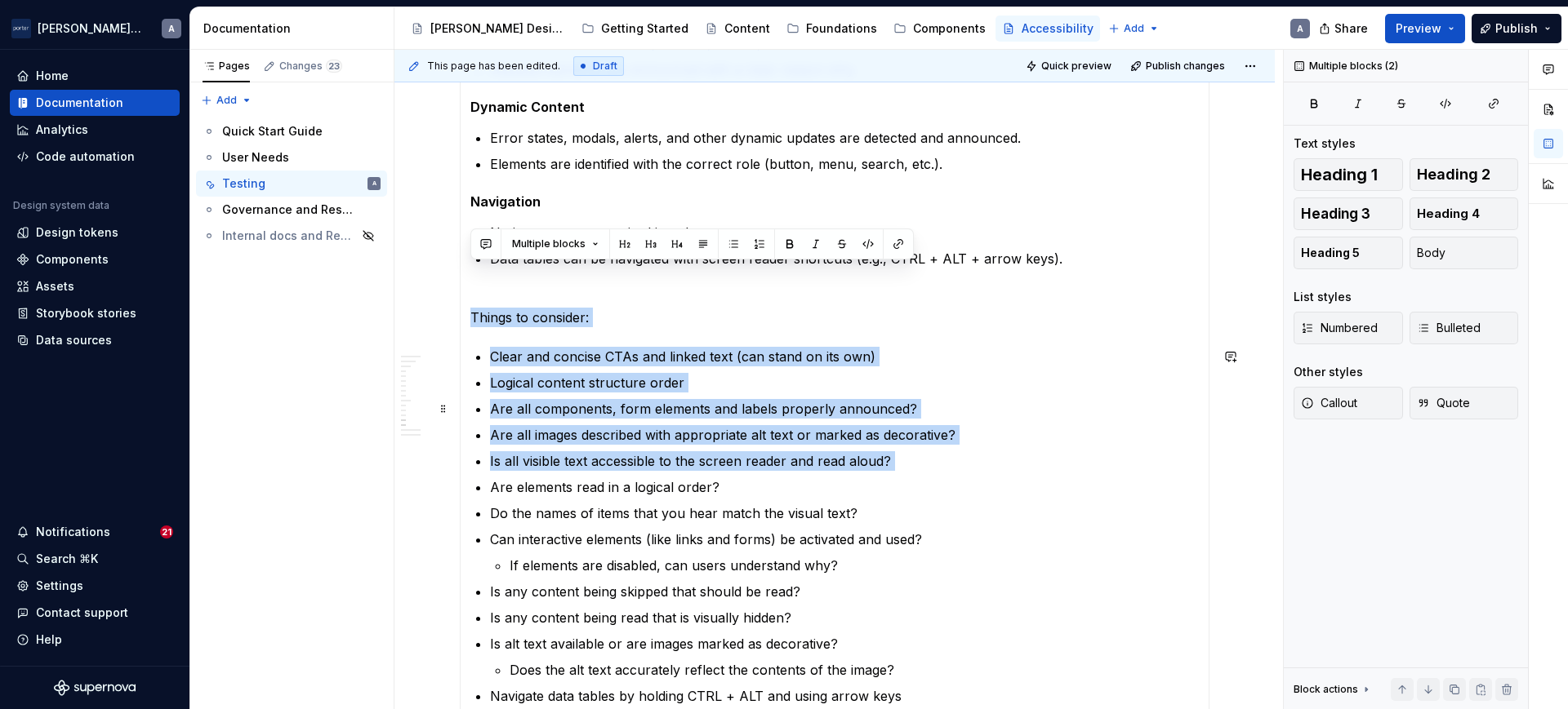
scroll to position [1700, 0]
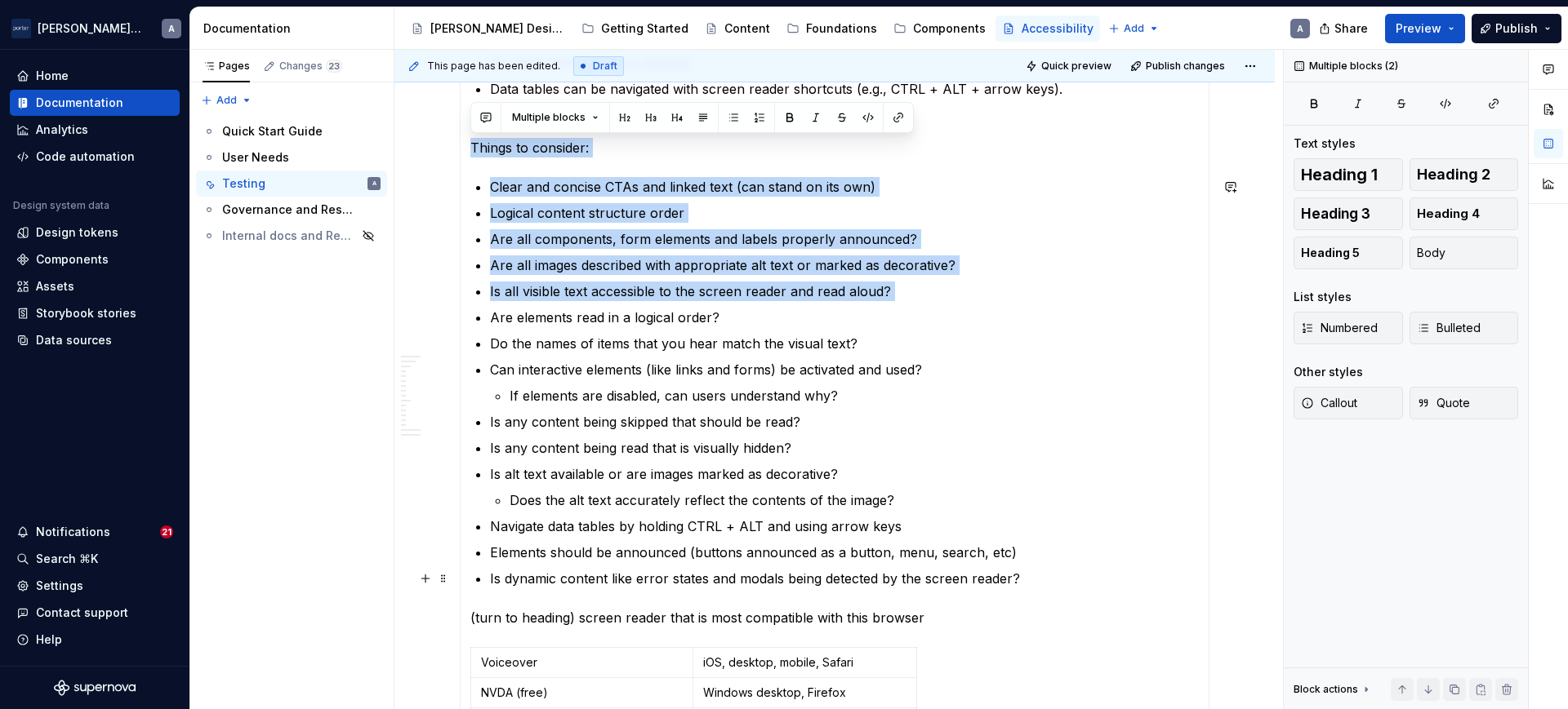
drag, startPoint x: 473, startPoint y: 314, endPoint x: 1124, endPoint y: 582, distance: 704.0
click at [1124, 582] on section-item-column "Screen Reader Compatibility and Best Practices Many people with disabilities (i…" at bounding box center [834, 164] width 729 height 1718
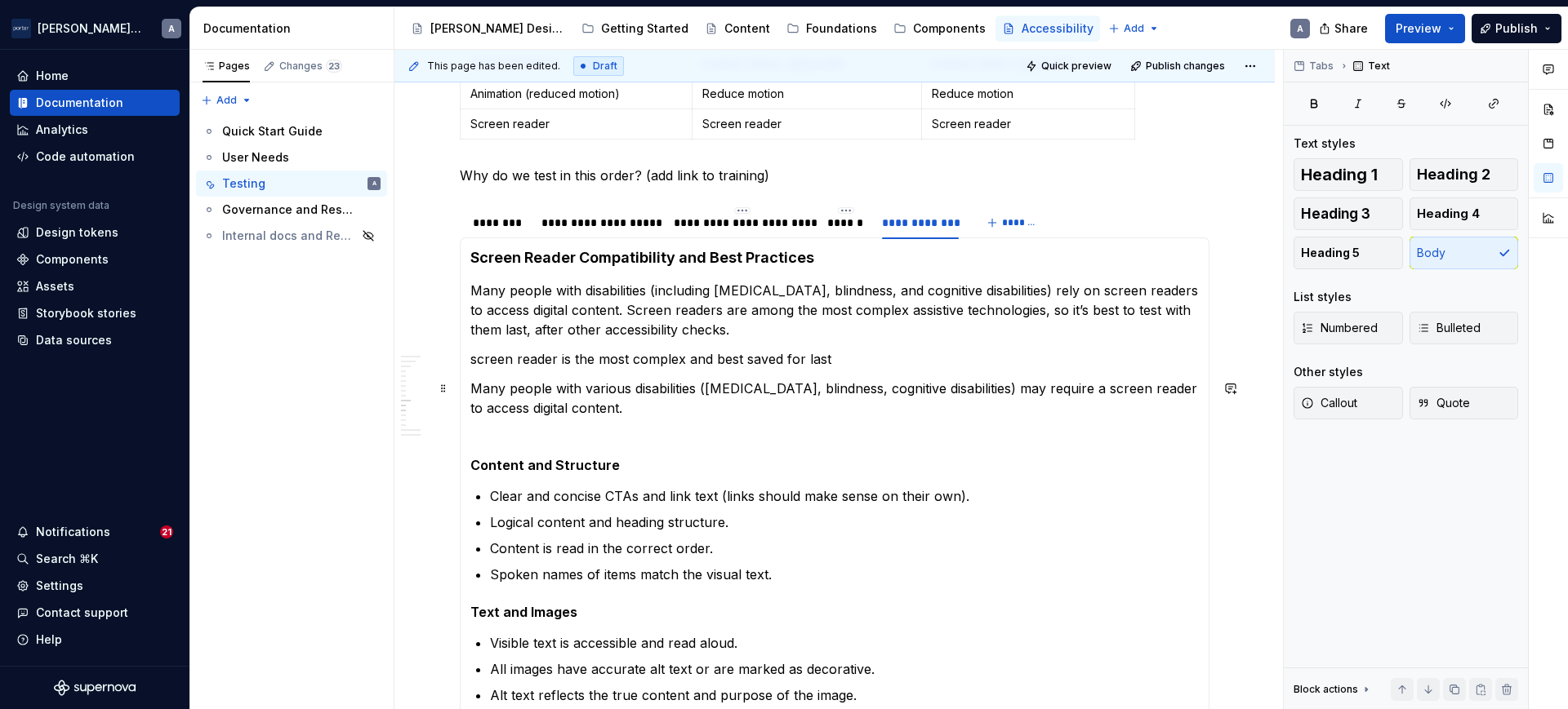
scroll to position [680, 0]
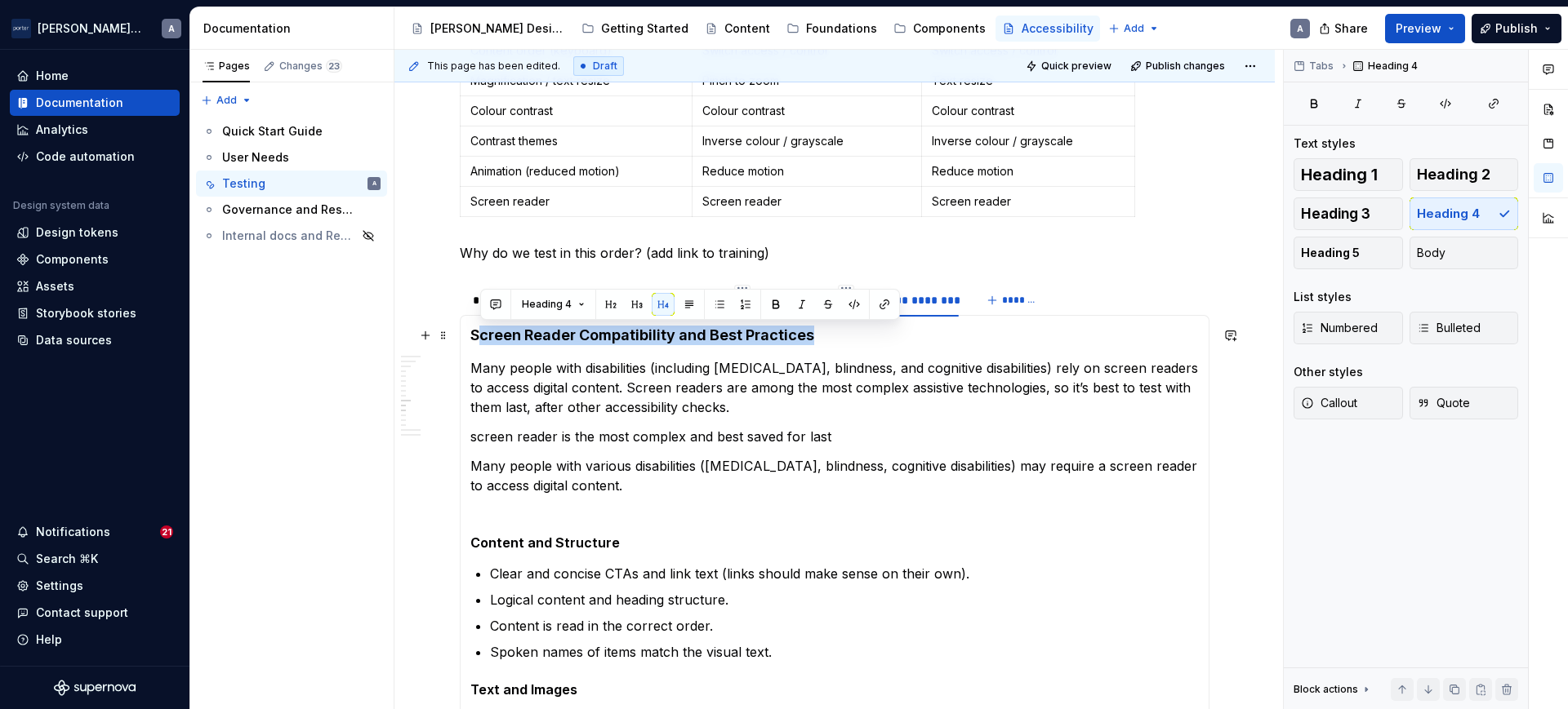
drag, startPoint x: 823, startPoint y: 341, endPoint x: 478, endPoint y: 333, distance: 345.1
click at [478, 333] on h4 "Screen Reader Compatibility and Best Practices" at bounding box center [834, 335] width 729 height 19
click at [763, 428] on p "screen reader is the most complex and best saved for last" at bounding box center [834, 437] width 729 height 19
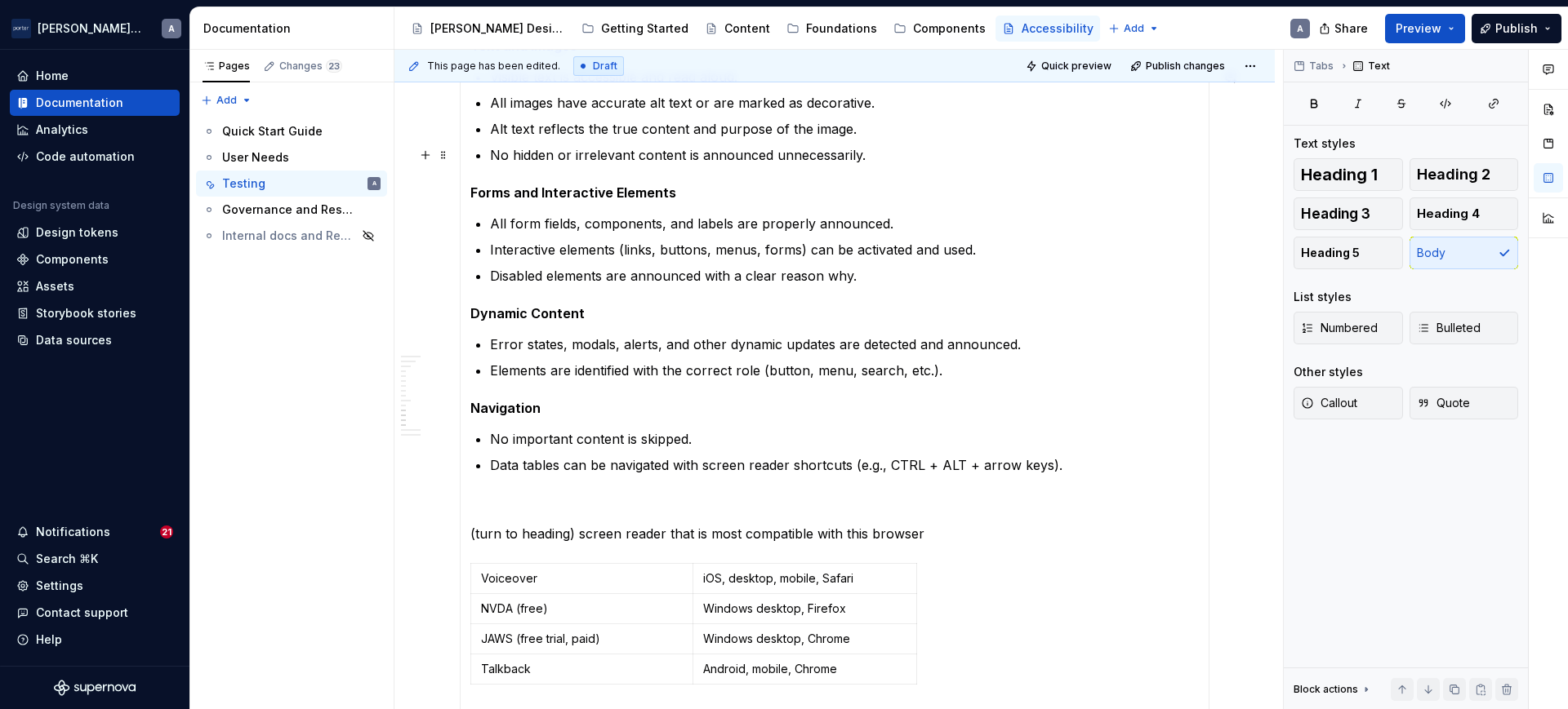
scroll to position [1360, 0]
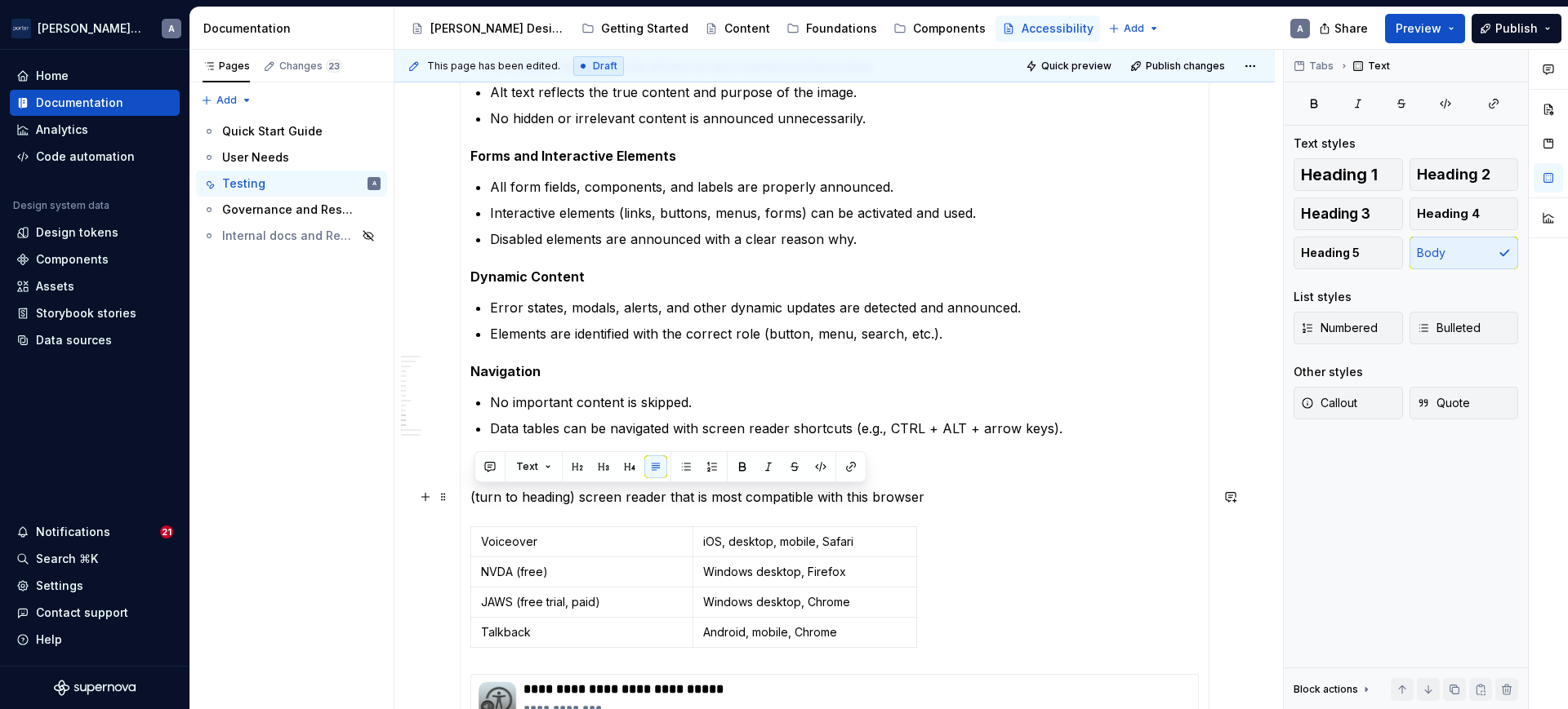
drag, startPoint x: 927, startPoint y: 498, endPoint x: 472, endPoint y: 486, distance: 455.2
click at [472, 487] on p "(turn to heading) screen reader that is most compatible with this browser" at bounding box center [834, 497] width 729 height 19
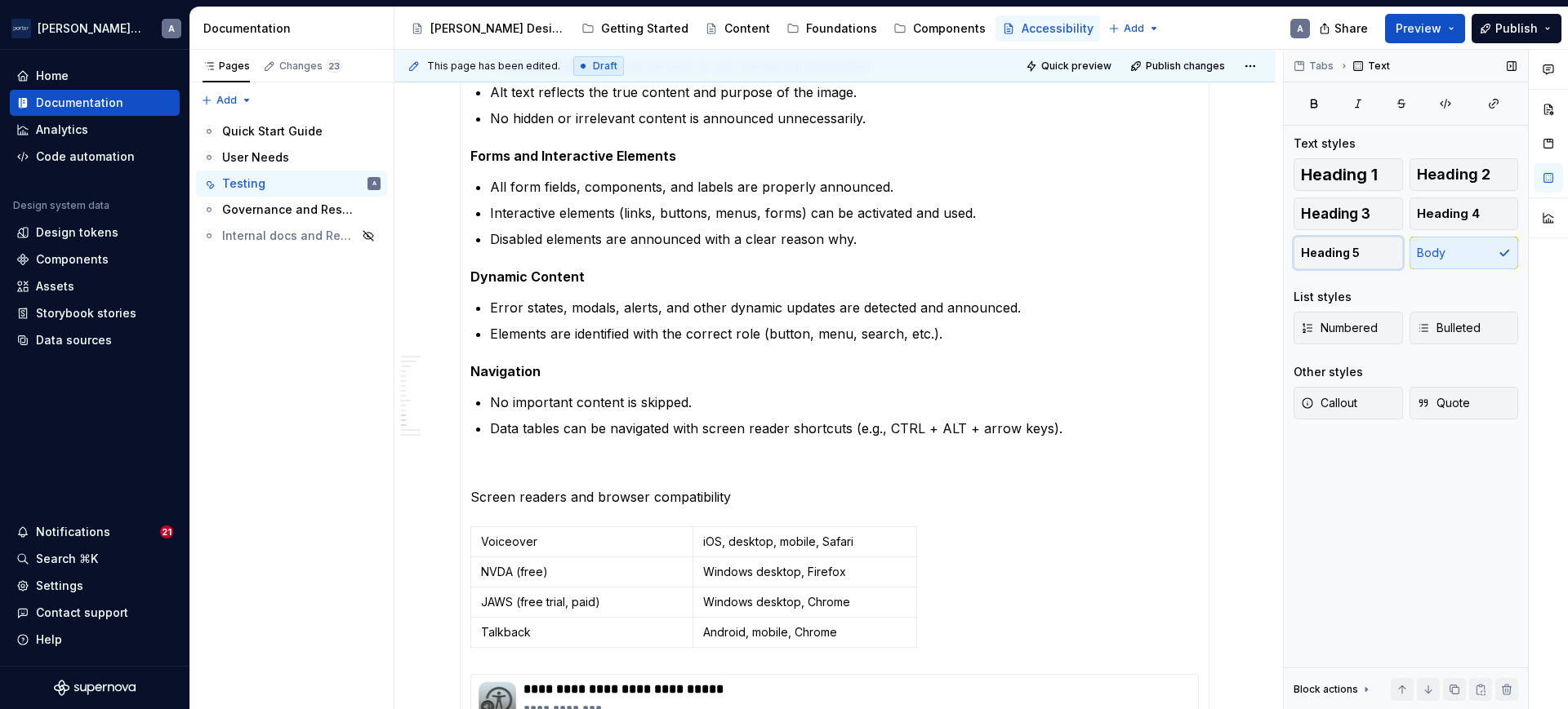
drag, startPoint x: 1341, startPoint y: 260, endPoint x: 1309, endPoint y: 265, distance: 32.4
click at [1341, 259] on span "Heading 5" at bounding box center [1330, 252] width 59 height 17
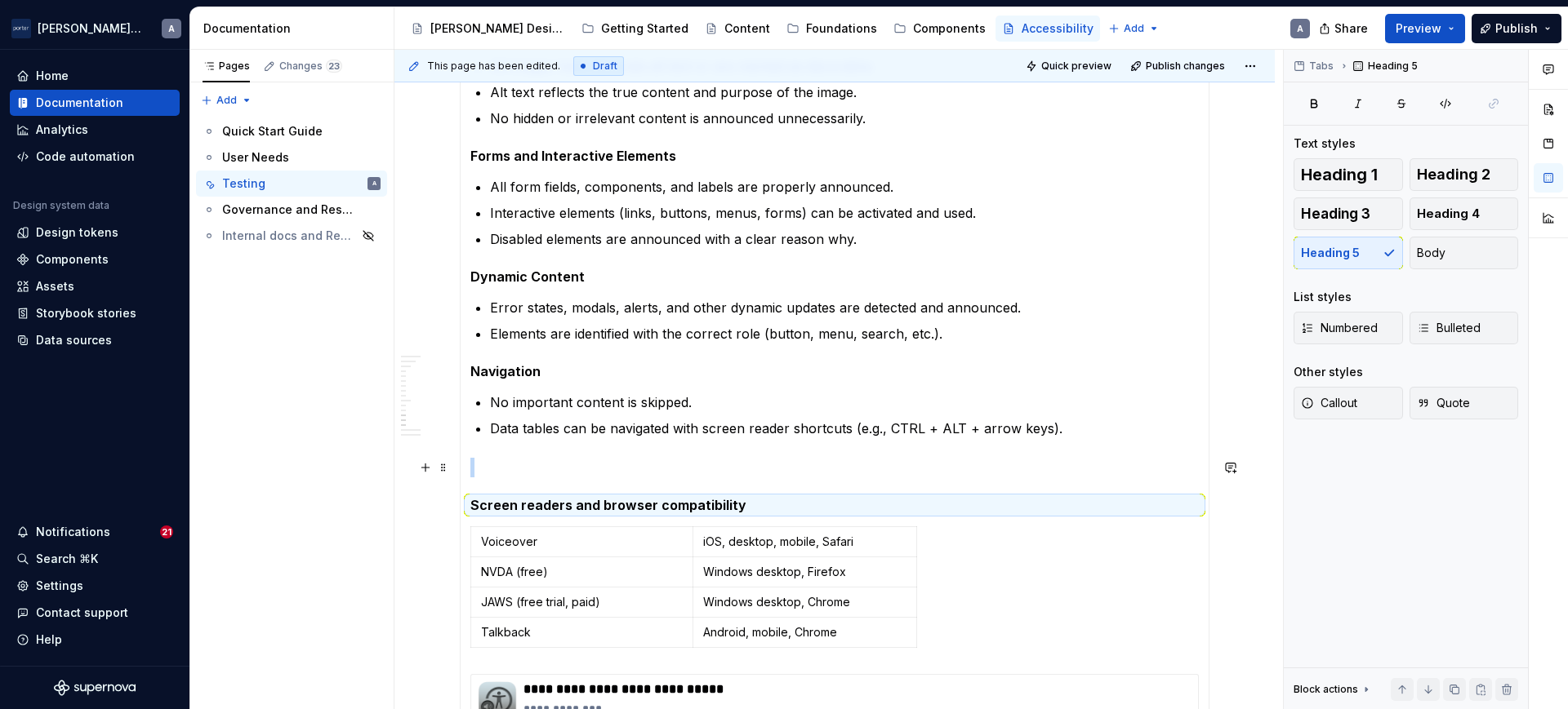
click at [520, 473] on p at bounding box center [834, 467] width 729 height 19
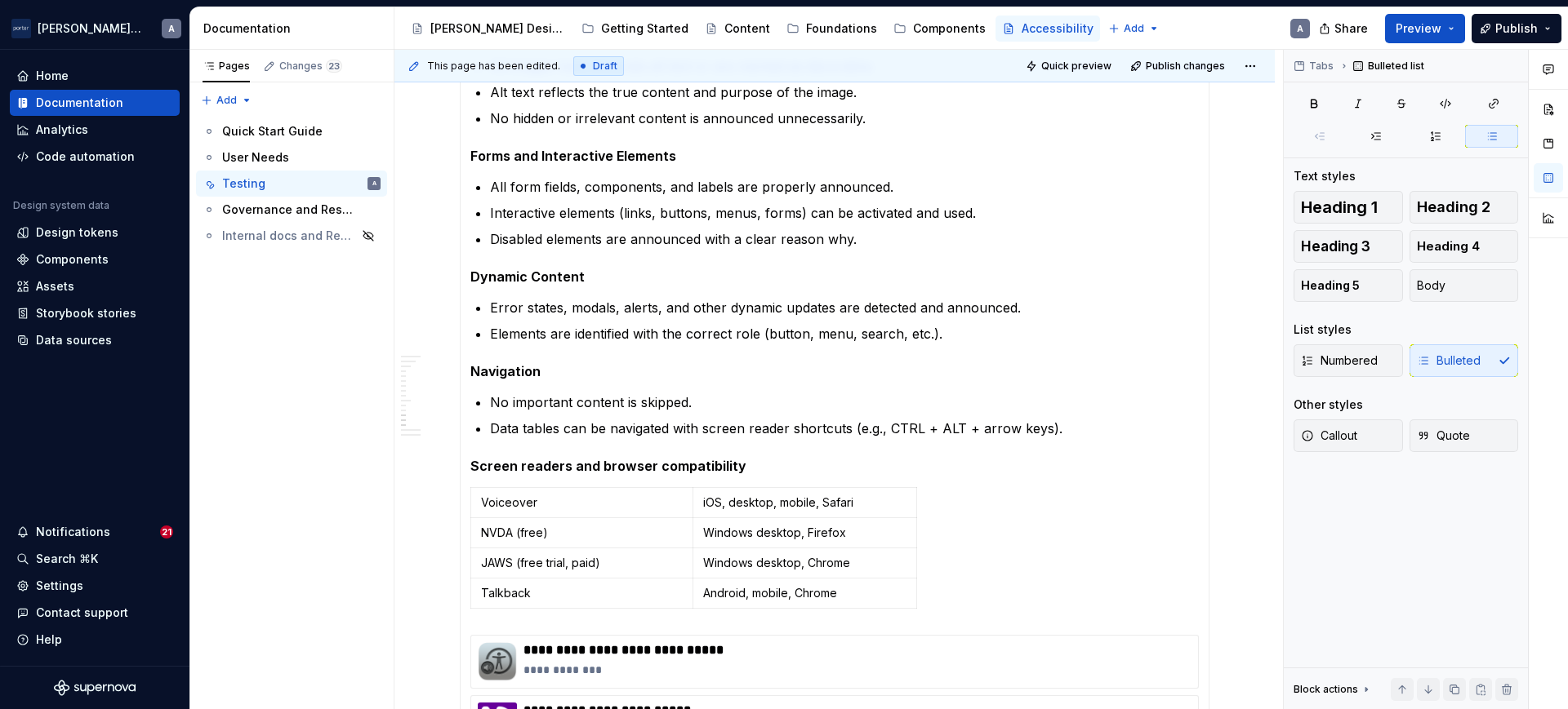
type textarea "*"
click at [677, 516] on td "Voiceover" at bounding box center [582, 503] width 222 height 31
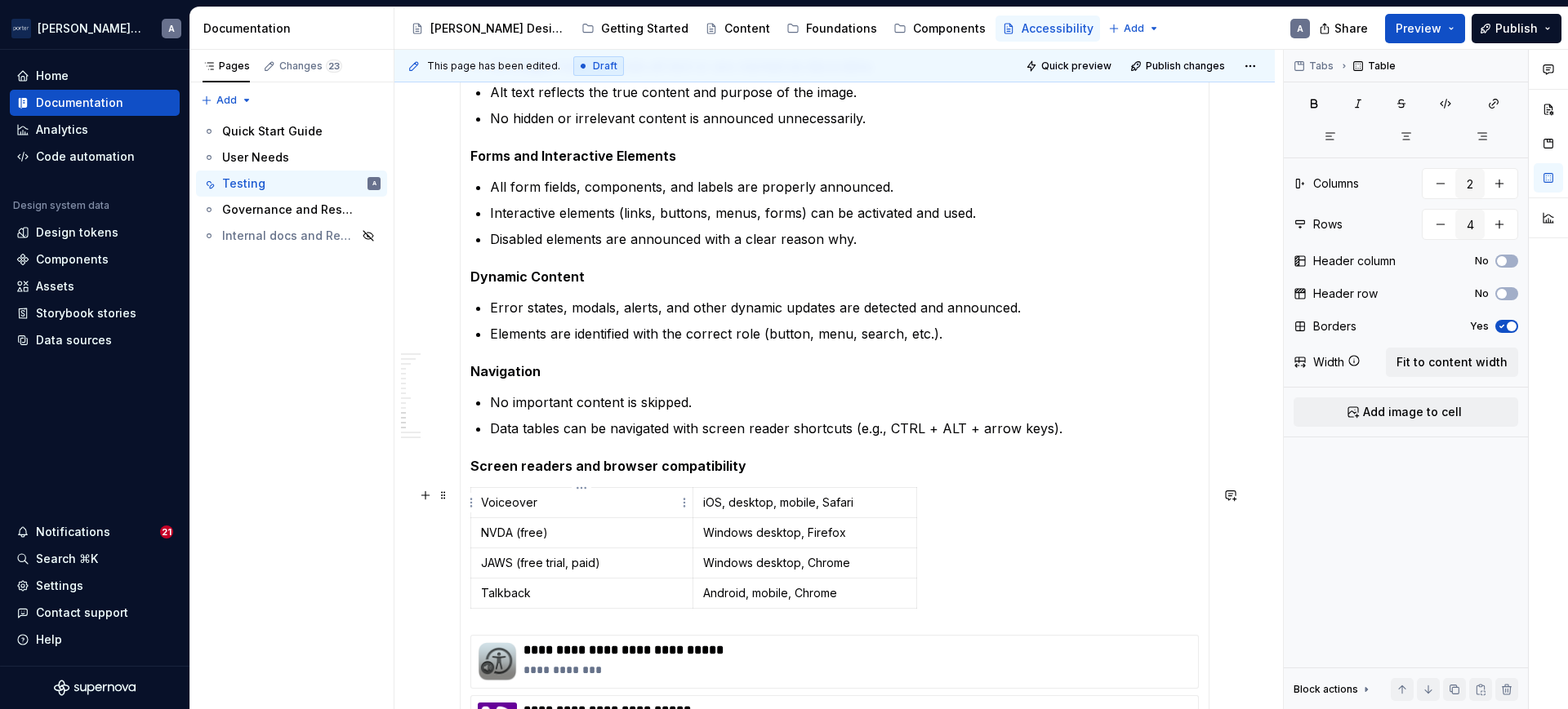
click at [671, 501] on p "Voiceover" at bounding box center [582, 503] width 202 height 17
click at [579, 488] on html "[PERSON_NAME] Airlines A Home Documentation Analytics Code automation Design sy…" at bounding box center [784, 354] width 1568 height 709
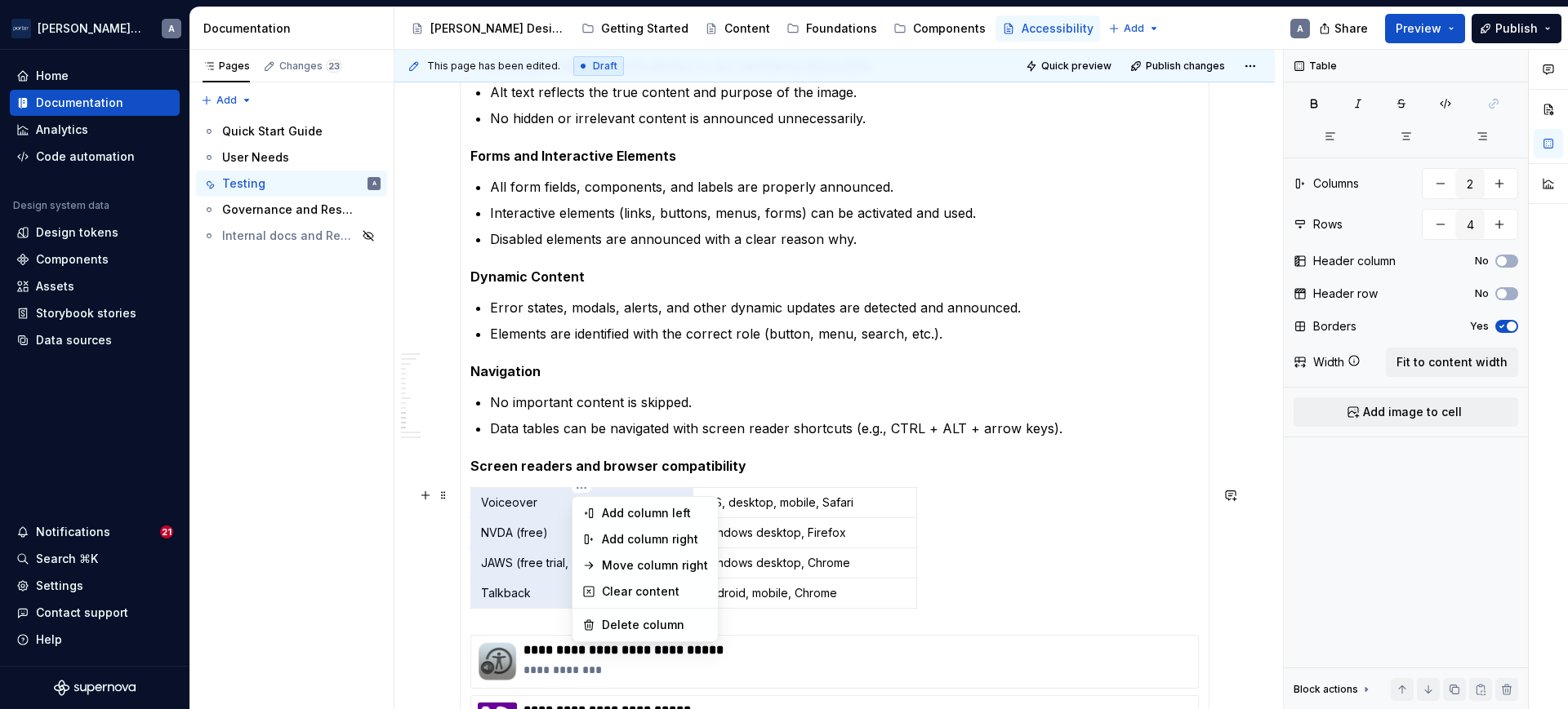
click at [766, 522] on html "[PERSON_NAME] Airlines A Home Documentation Analytics Code automation Design sy…" at bounding box center [784, 354] width 1568 height 709
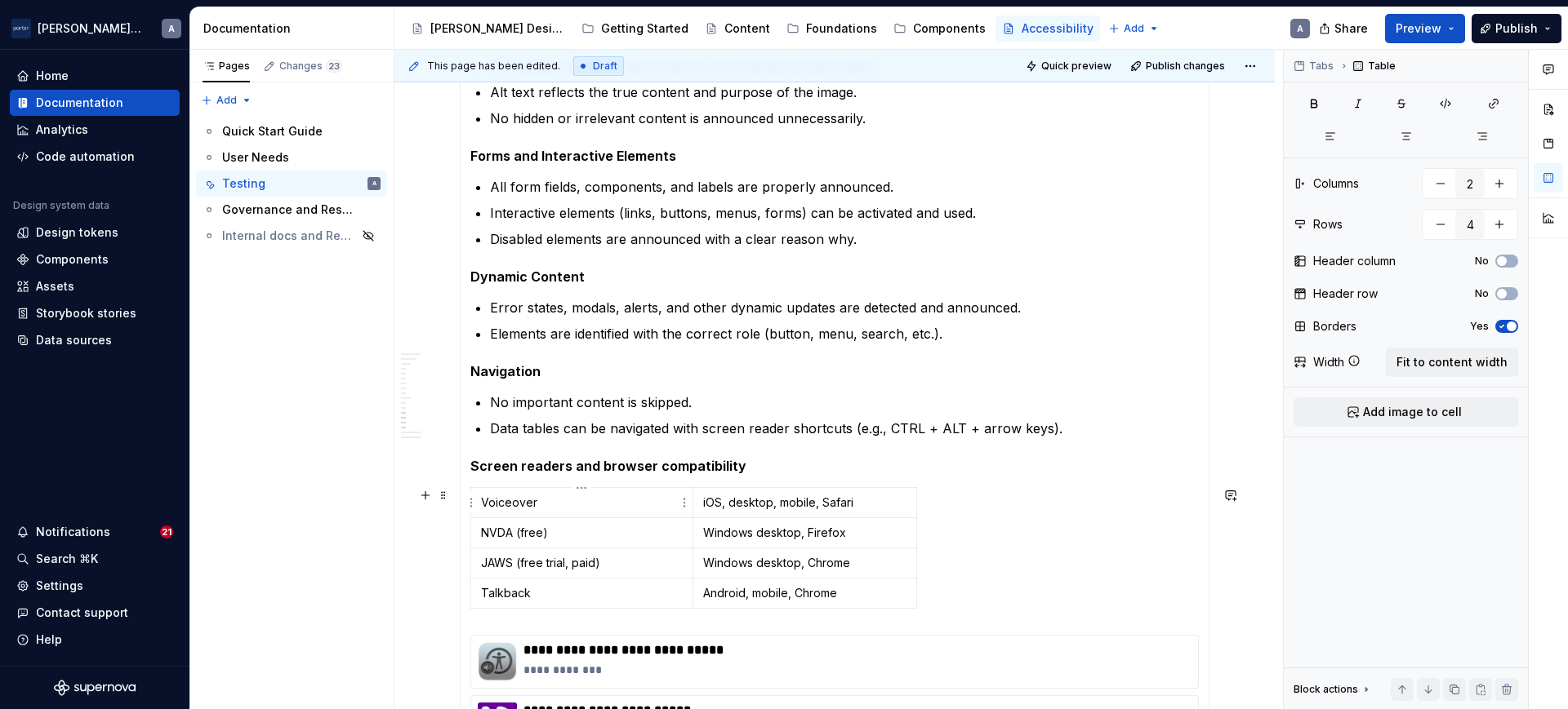
click at [489, 498] on p "Voiceover" at bounding box center [582, 503] width 202 height 17
drag, startPoint x: 507, startPoint y: 502, endPoint x: 640, endPoint y: 525, distance: 135.0
click at [640, 525] on p "NVDA (free)" at bounding box center [582, 533] width 202 height 17
click at [684, 500] on html "[PERSON_NAME] Airlines A Home Documentation Analytics Code automation Design sy…" at bounding box center [784, 354] width 1568 height 709
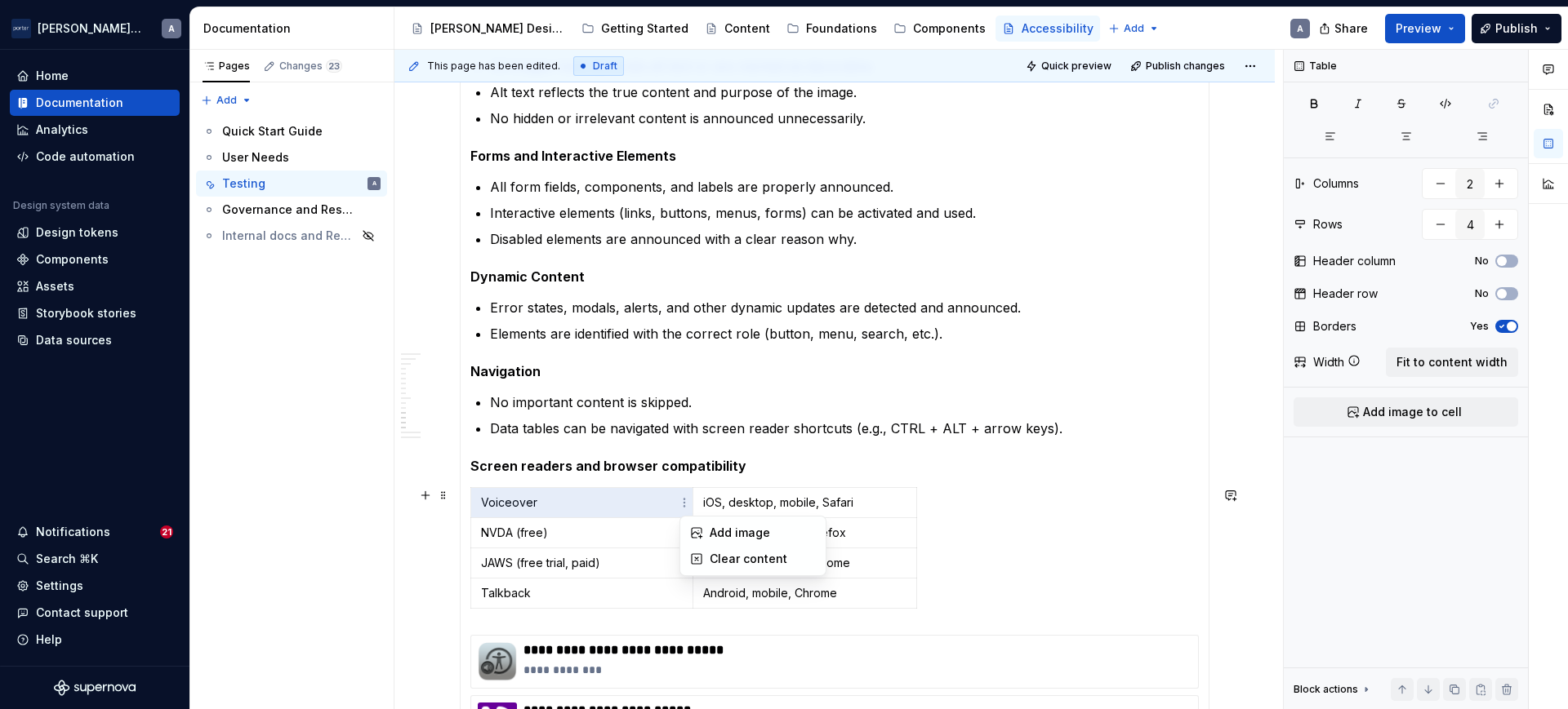
click at [640, 500] on html "[PERSON_NAME] Airlines A Home Documentation Analytics Code automation Design sy…" at bounding box center [784, 354] width 1568 height 709
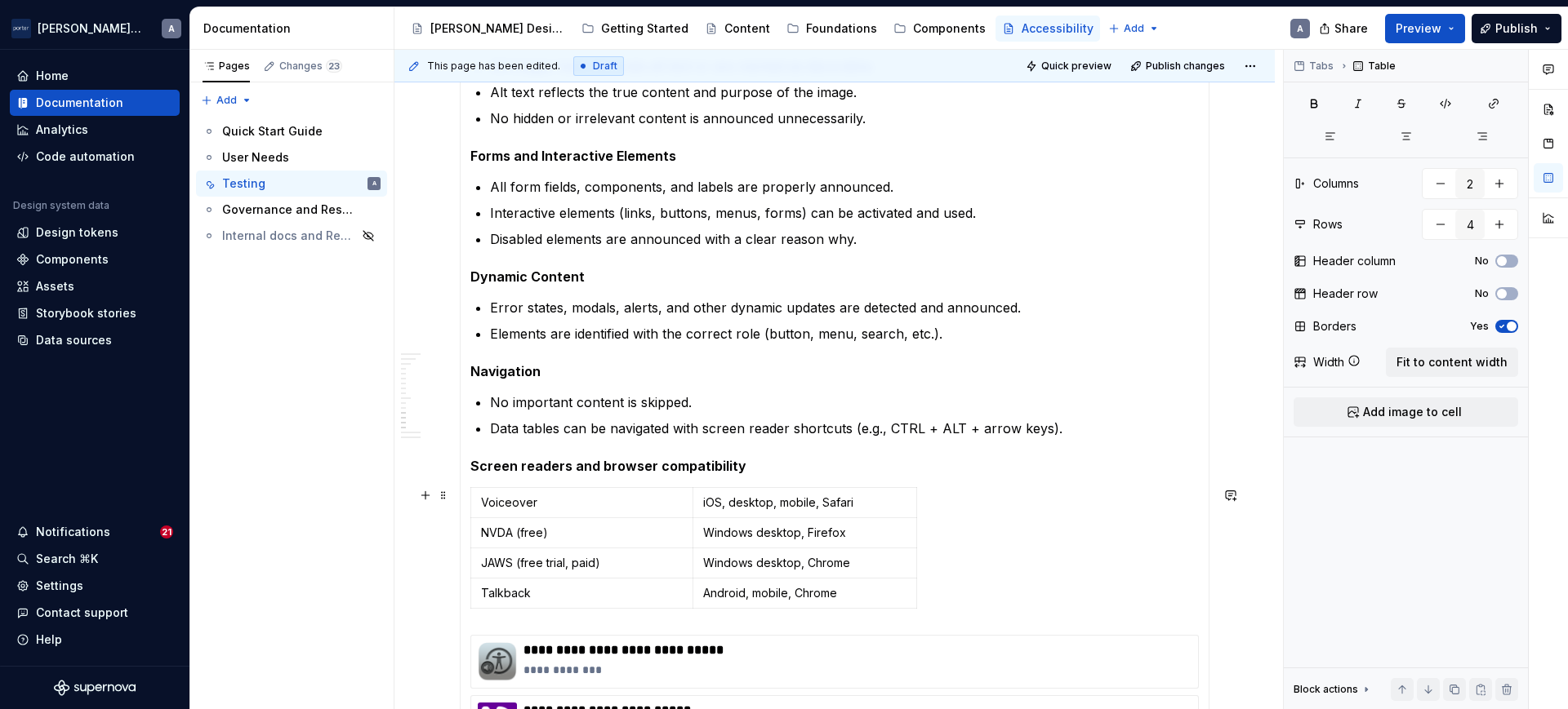
click at [689, 609] on div "Voiceover iOS, desktop, mobile, Safari NVDA (free) Windows desktop, Firefox JAW…" at bounding box center [834, 551] width 729 height 128
click at [694, 608] on icon "button" at bounding box center [694, 609] width 13 height 13
type input "5"
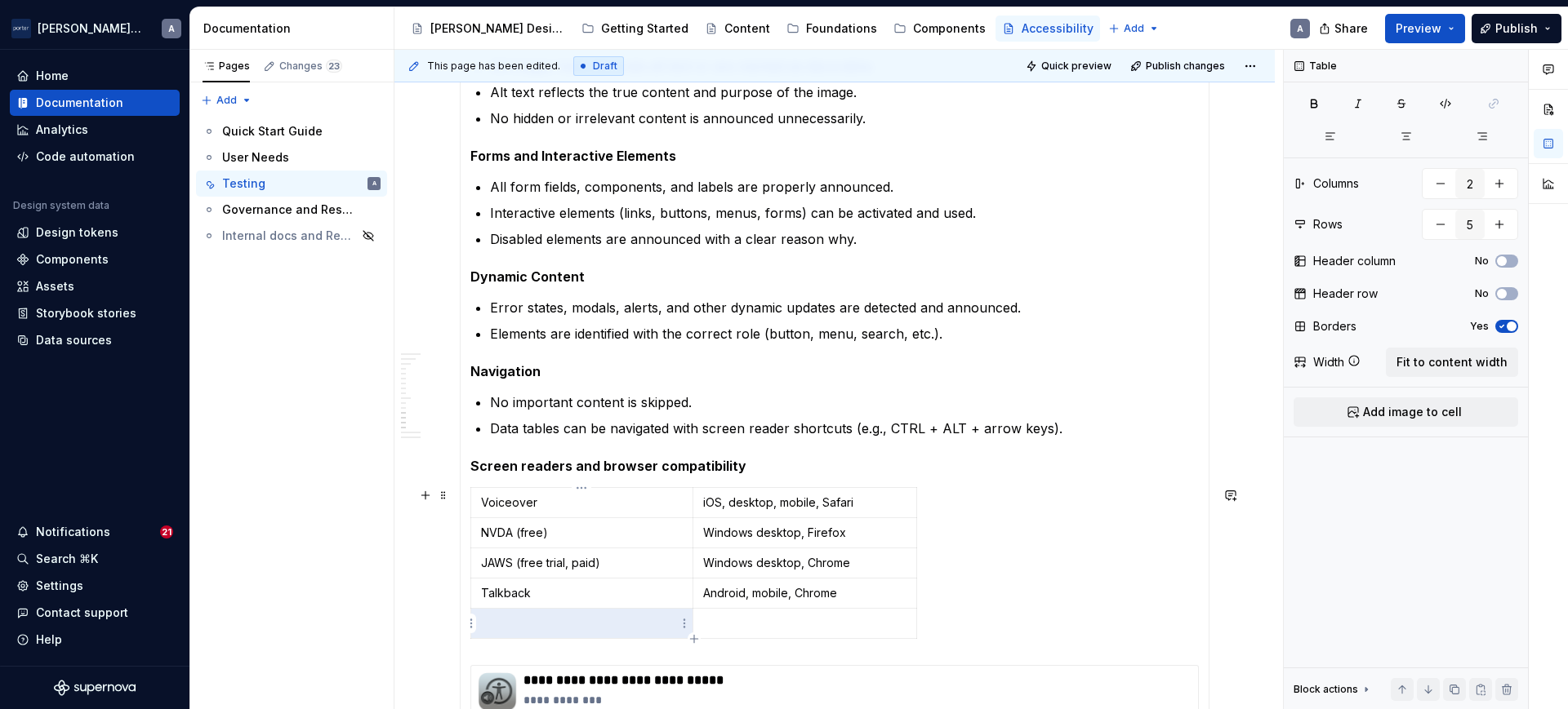
click at [649, 610] on td at bounding box center [582, 623] width 222 height 31
click at [682, 568] on html "[PERSON_NAME] Airlines A Home Documentation Analytics Code automation Design sy…" at bounding box center [784, 354] width 1568 height 709
click at [572, 623] on html "[PERSON_NAME] Airlines A Home Documentation Analytics Code automation Design sy…" at bounding box center [784, 354] width 1568 height 709
click at [478, 624] on td at bounding box center [582, 623] width 222 height 31
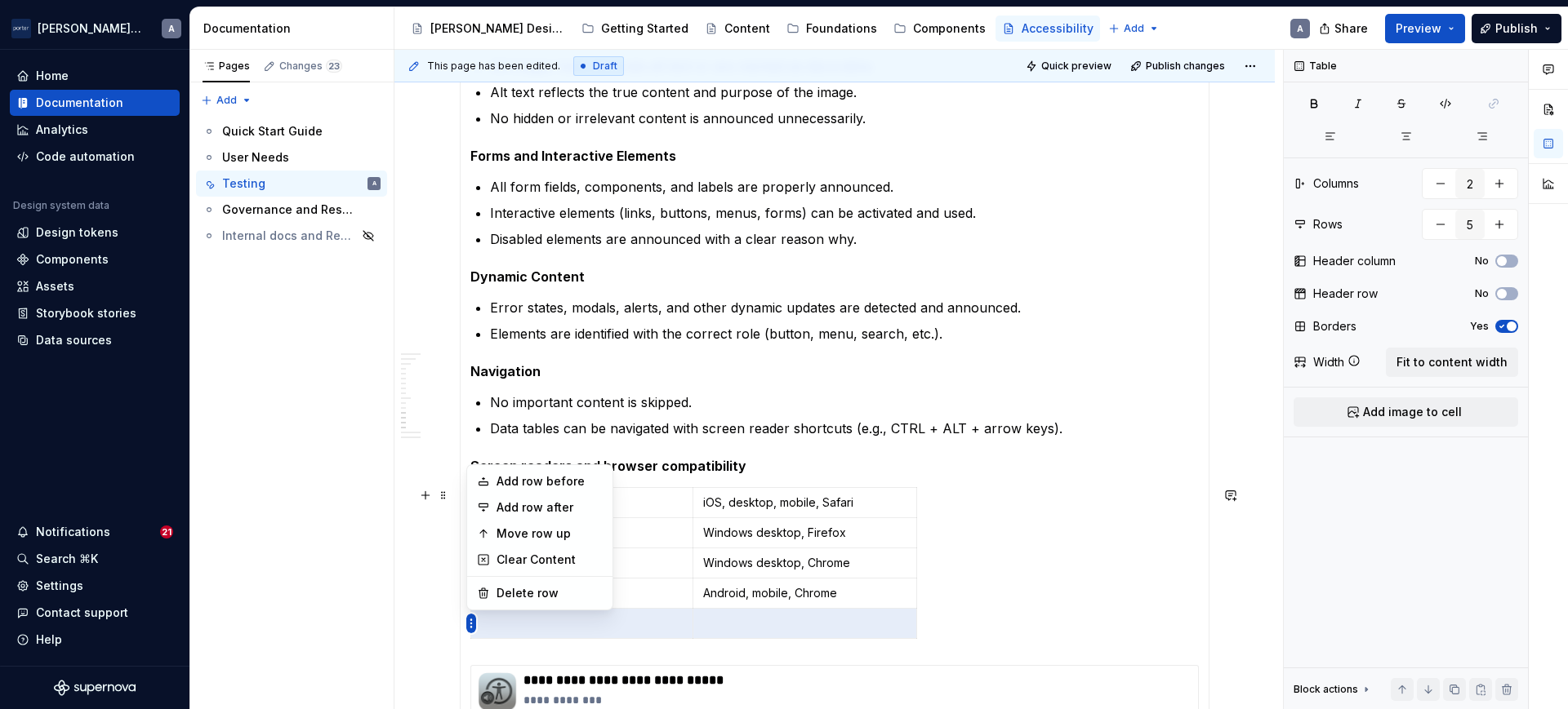
click at [671, 523] on html "[PERSON_NAME] Airlines A Home Documentation Analytics Code automation Design sy…" at bounding box center [784, 354] width 1568 height 709
click at [469, 622] on html "[PERSON_NAME] Airlines A Home Documentation Analytics Code automation Design sy…" at bounding box center [784, 354] width 1568 height 709
click at [514, 509] on body "[PERSON_NAME] Airlines A Home Documentation Analytics Code automation Design sy…" at bounding box center [784, 354] width 1568 height 709
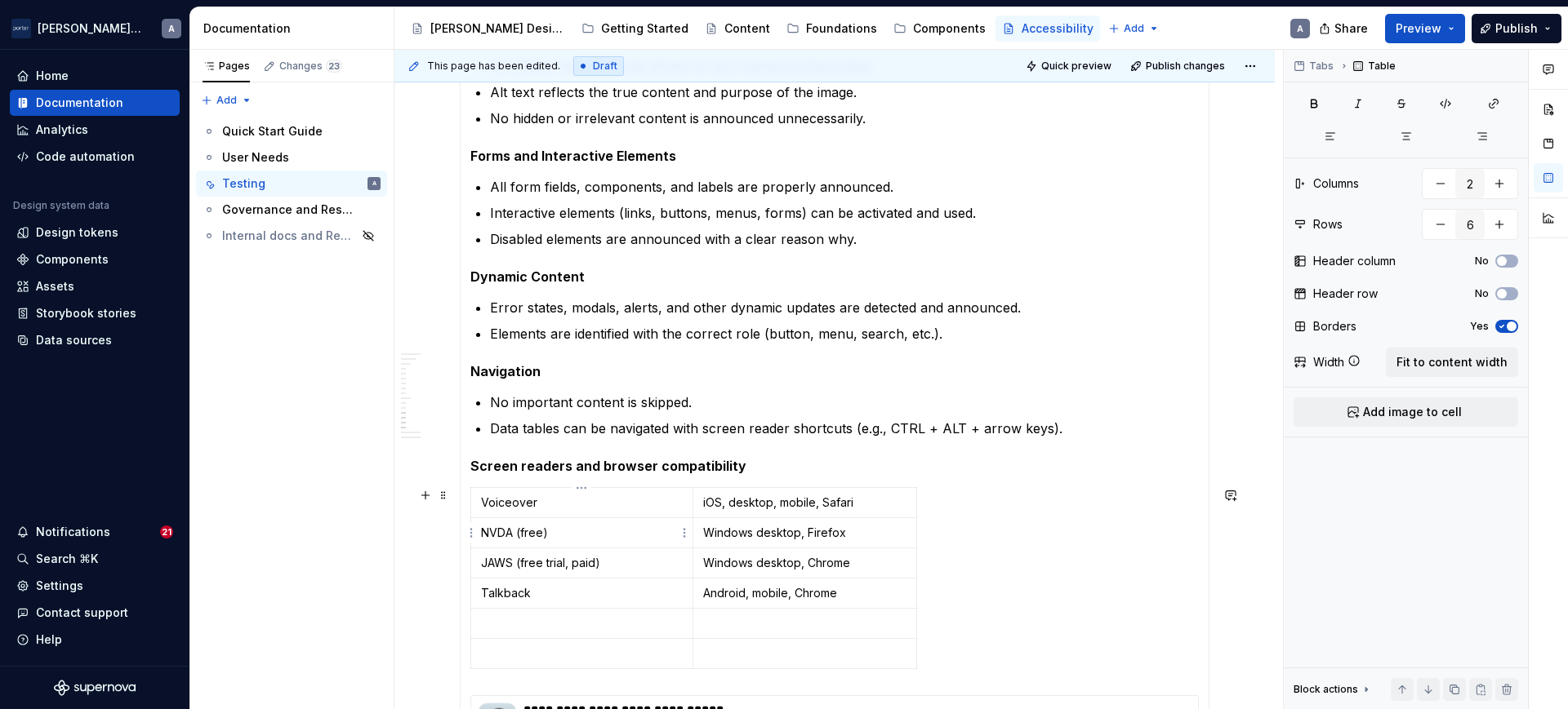
click at [543, 528] on p "NVDA (free)" at bounding box center [582, 533] width 202 height 17
click at [531, 508] on p "Voiceover" at bounding box center [582, 503] width 202 height 17
click at [474, 500] on html "[PERSON_NAME] Airlines A Home Documentation Analytics Code automation Design sy…" at bounding box center [784, 354] width 1568 height 709
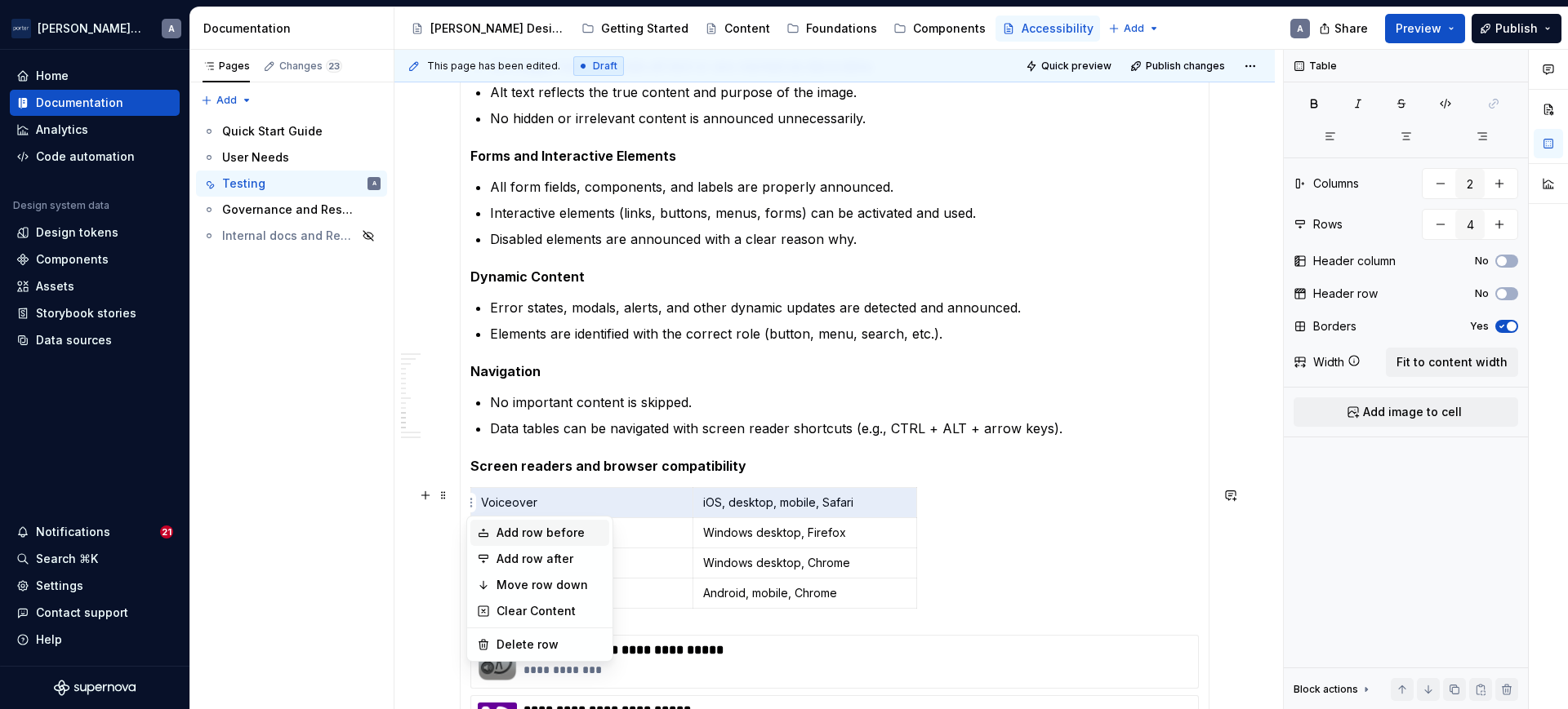
click at [542, 535] on div "Add row before" at bounding box center [549, 533] width 107 height 17
type input "5"
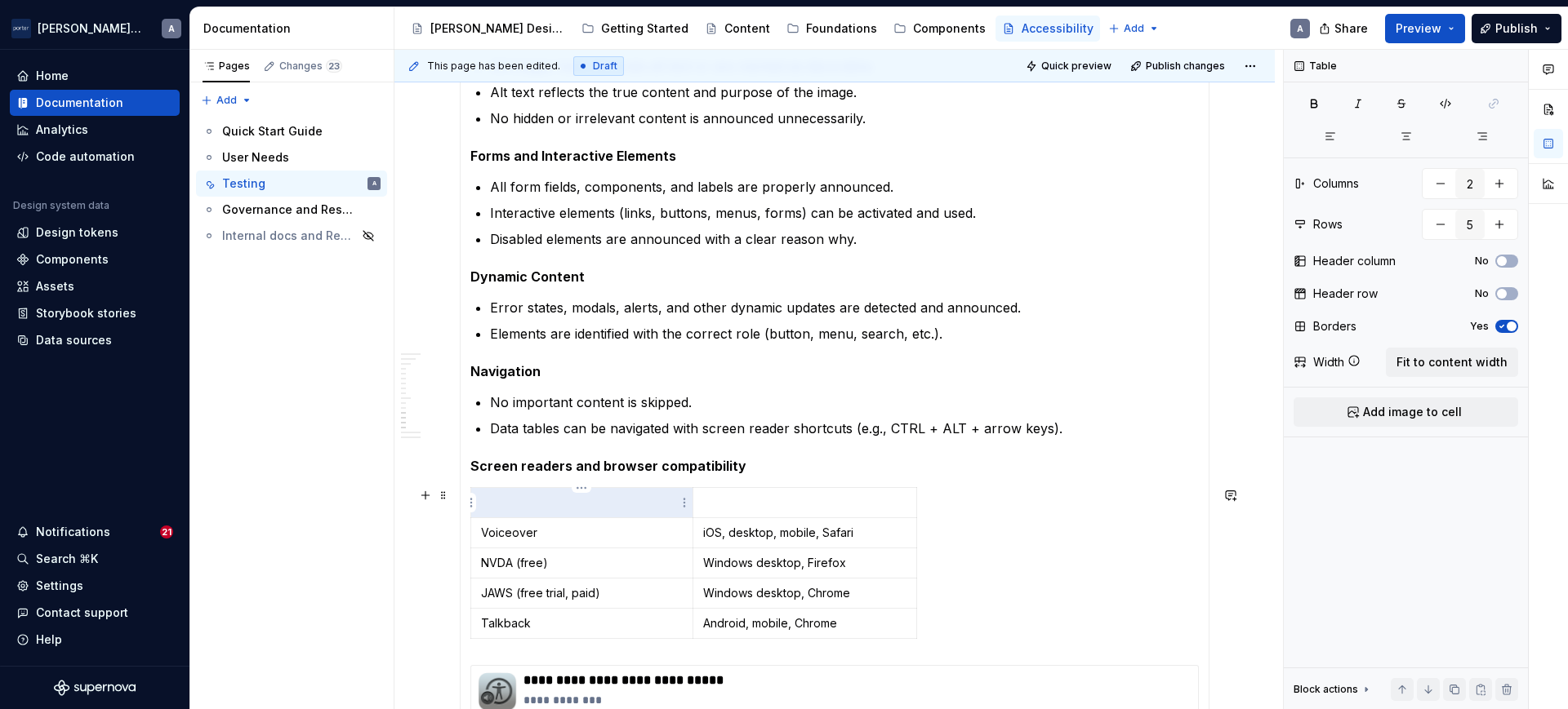
click at [589, 502] on p at bounding box center [582, 503] width 202 height 17
click at [766, 498] on p at bounding box center [805, 503] width 204 height 17
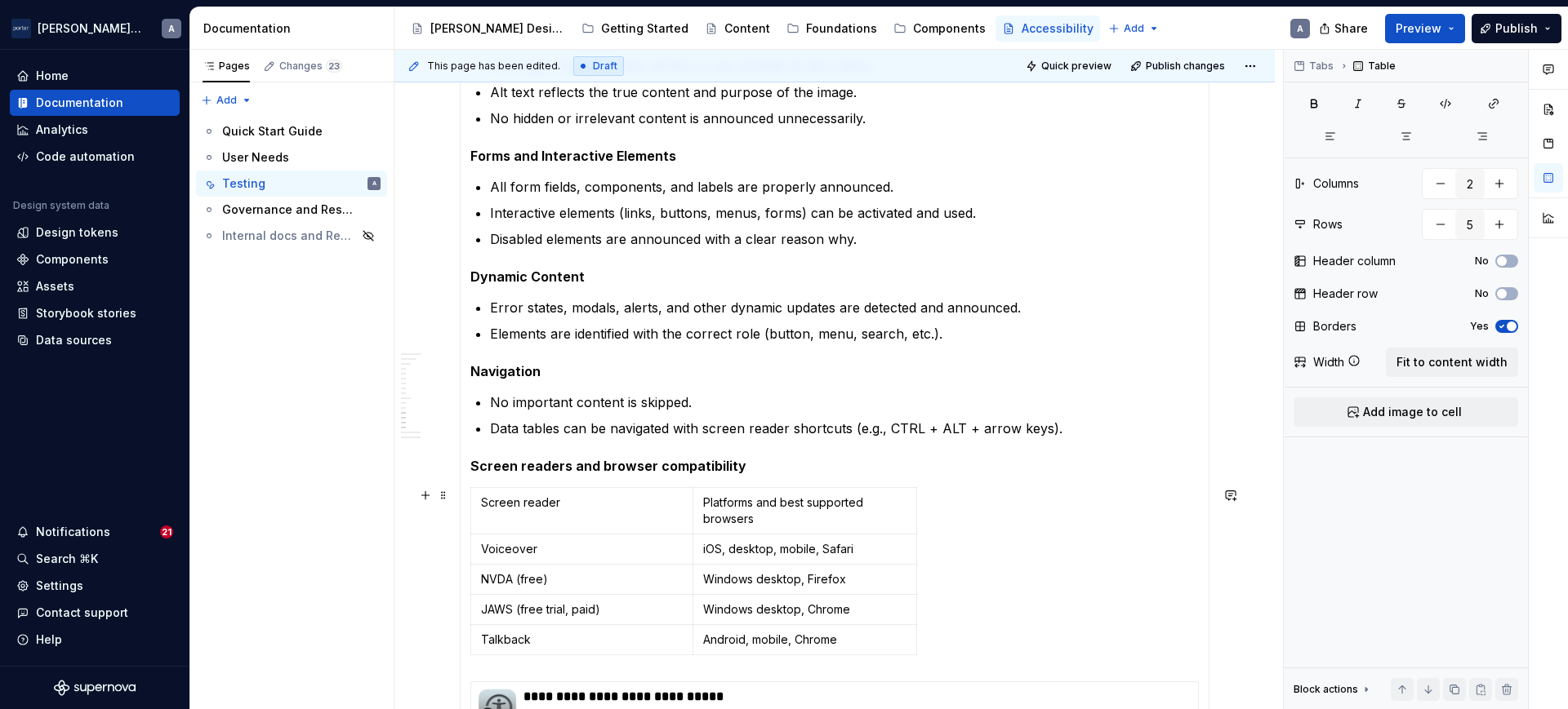
click at [908, 507] on html "[PERSON_NAME] Airlines A Home Documentation Analytics Code automation Design sy…" at bounding box center [784, 354] width 1568 height 709
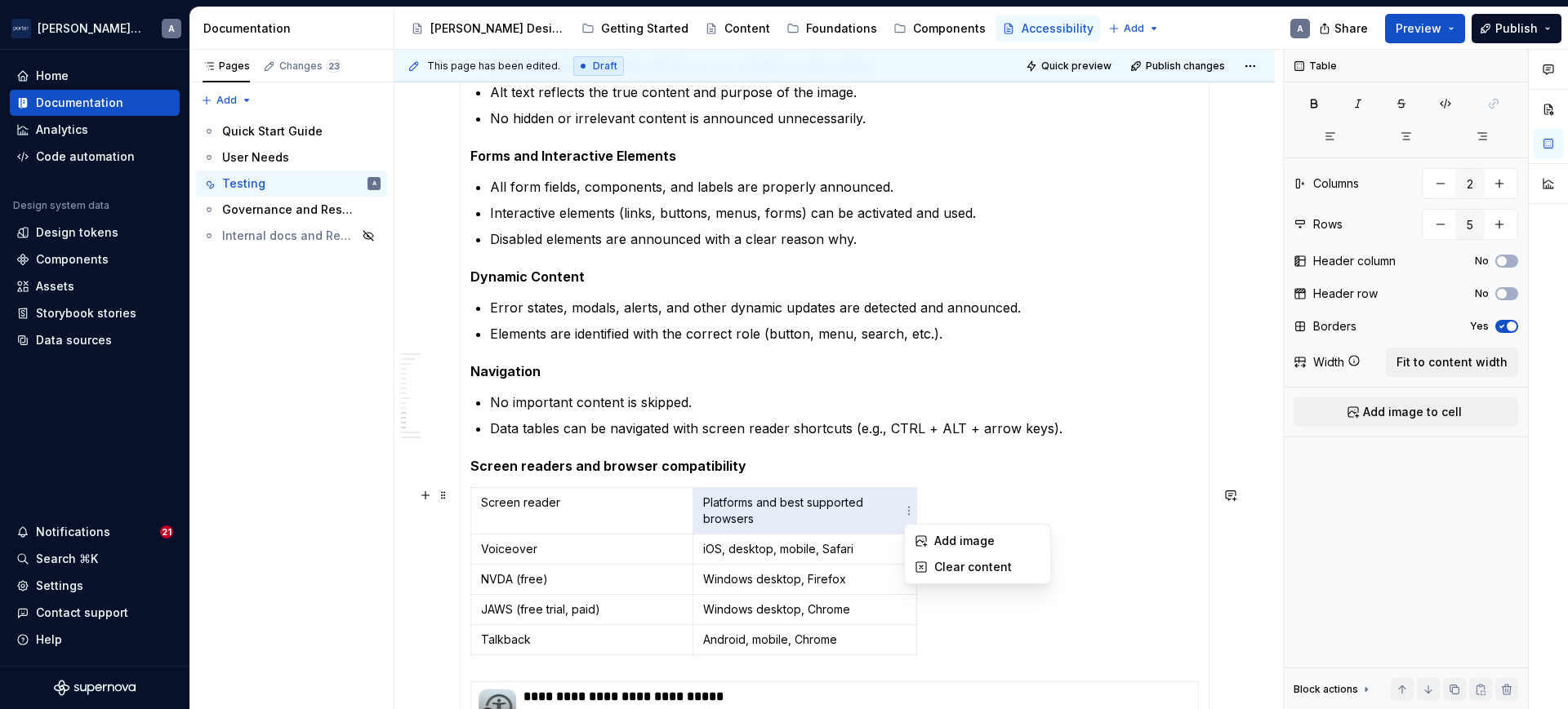
click at [922, 480] on html "[PERSON_NAME] Airlines A Home Documentation Analytics Code automation Design sy…" at bounding box center [784, 354] width 1568 height 709
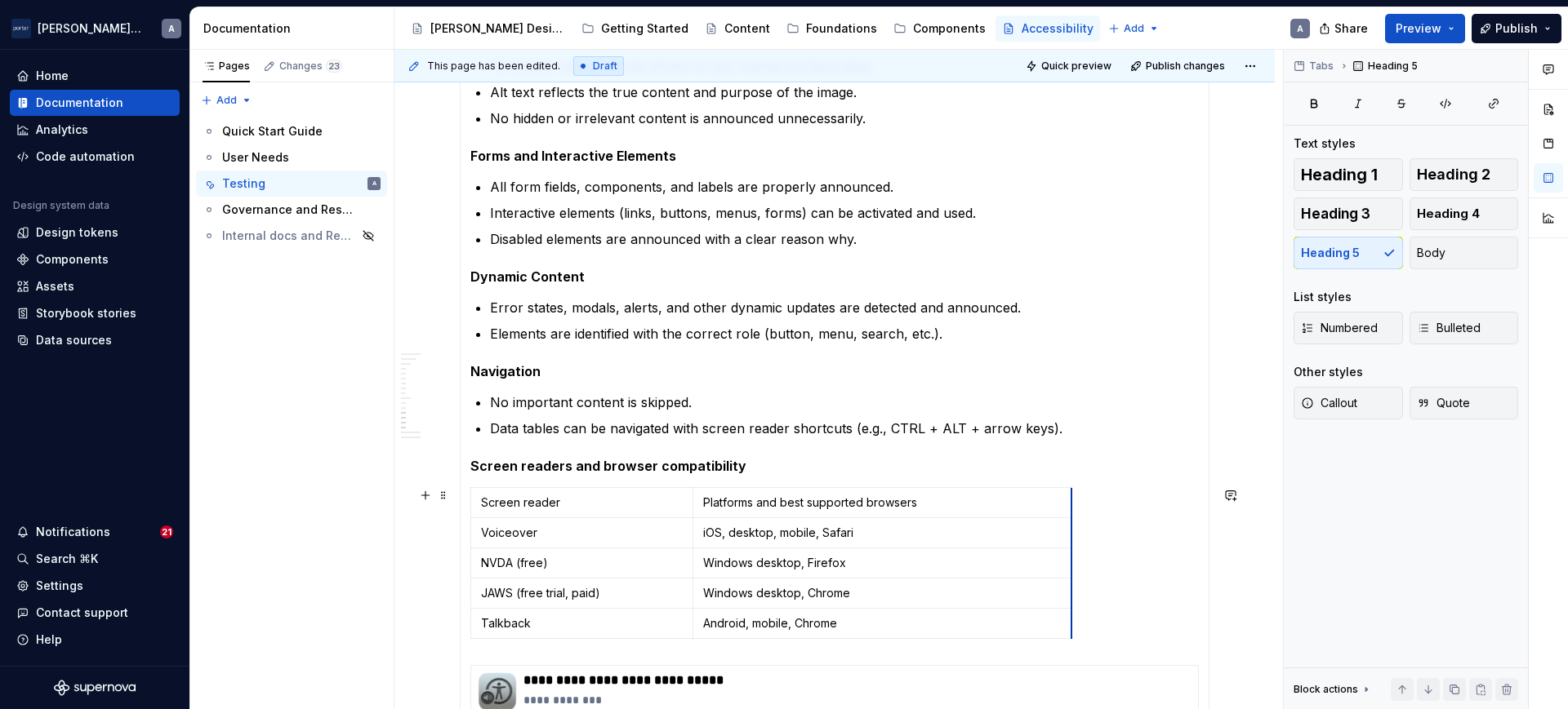
drag, startPoint x: 916, startPoint y: 528, endPoint x: 1072, endPoint y: 532, distance: 156.1
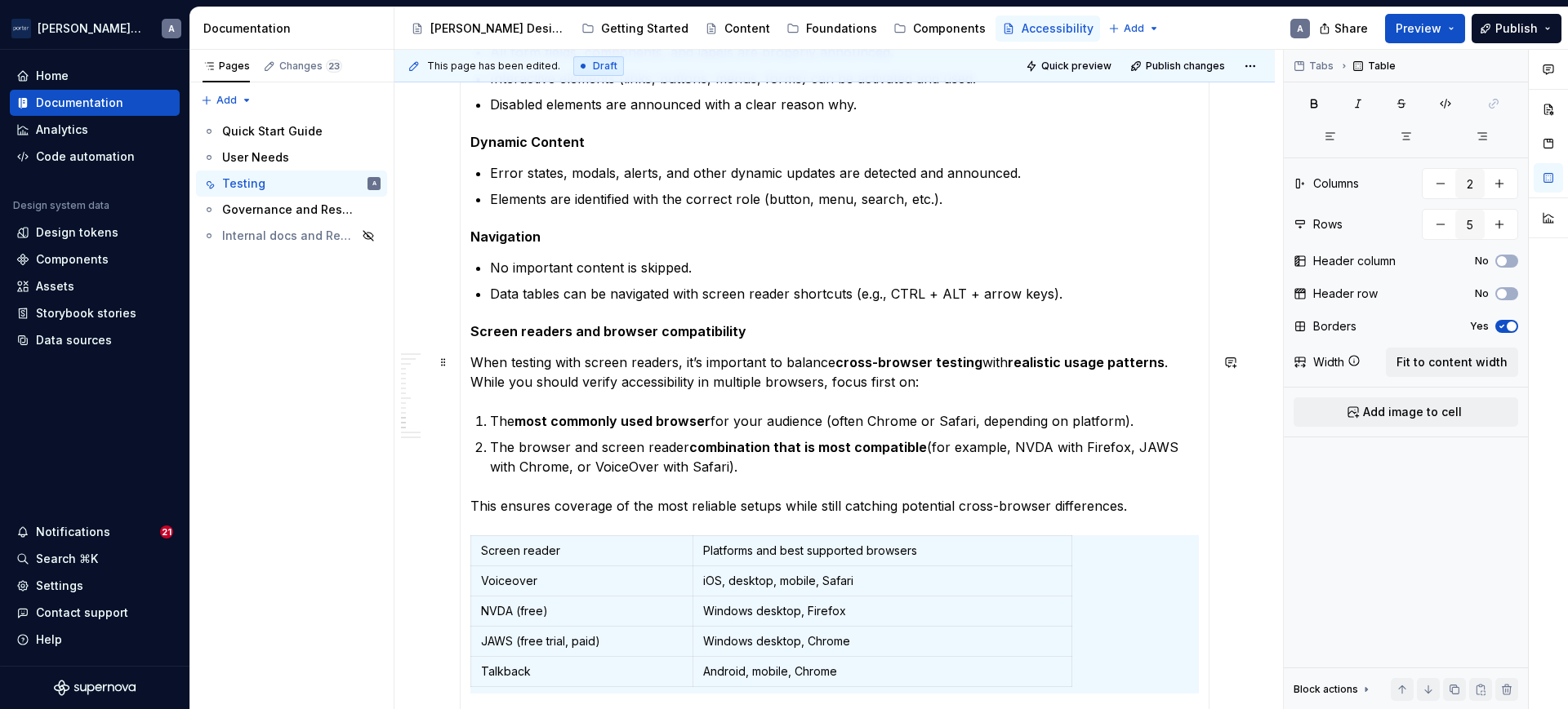
scroll to position [1531, 0]
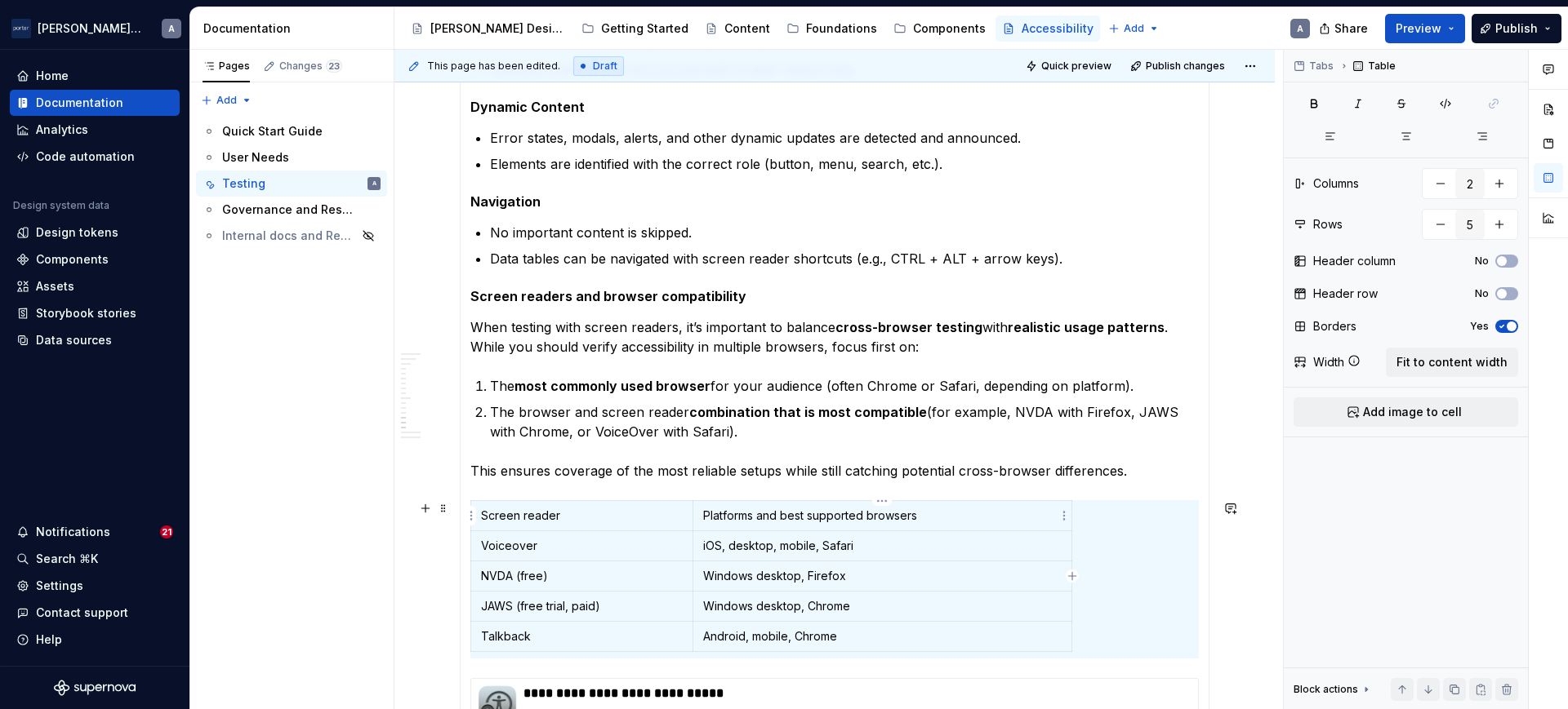
click at [874, 521] on p "Platforms and best supported browsers" at bounding box center [882, 515] width 358 height 17
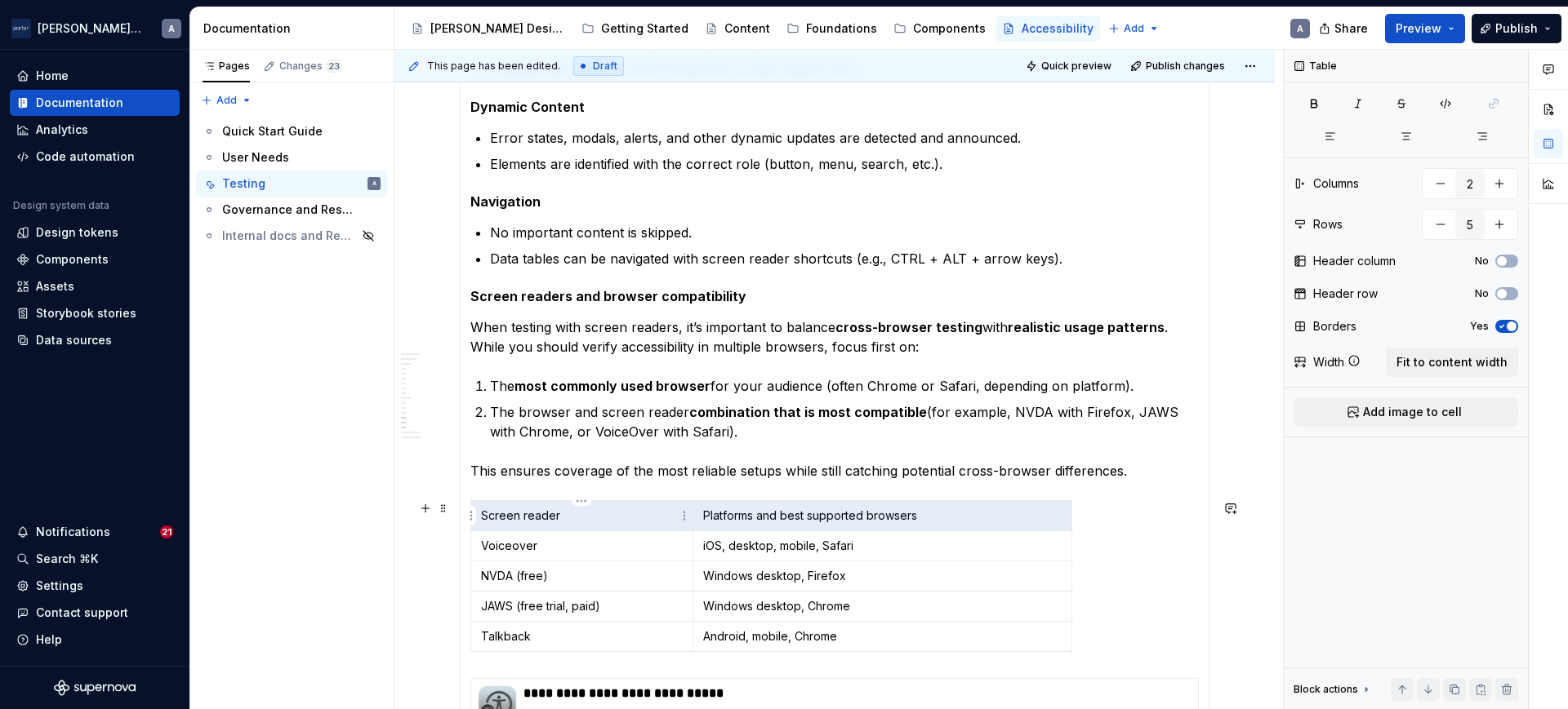
drag, startPoint x: 984, startPoint y: 519, endPoint x: 487, endPoint y: 527, distance: 497.1
click at [487, 527] on tr "Screen reader Platforms and best supported browsers" at bounding box center [771, 516] width 601 height 31
click at [694, 423] on p "The browser and screen reader combination that is most compatible (for example,…" at bounding box center [844, 422] width 708 height 39
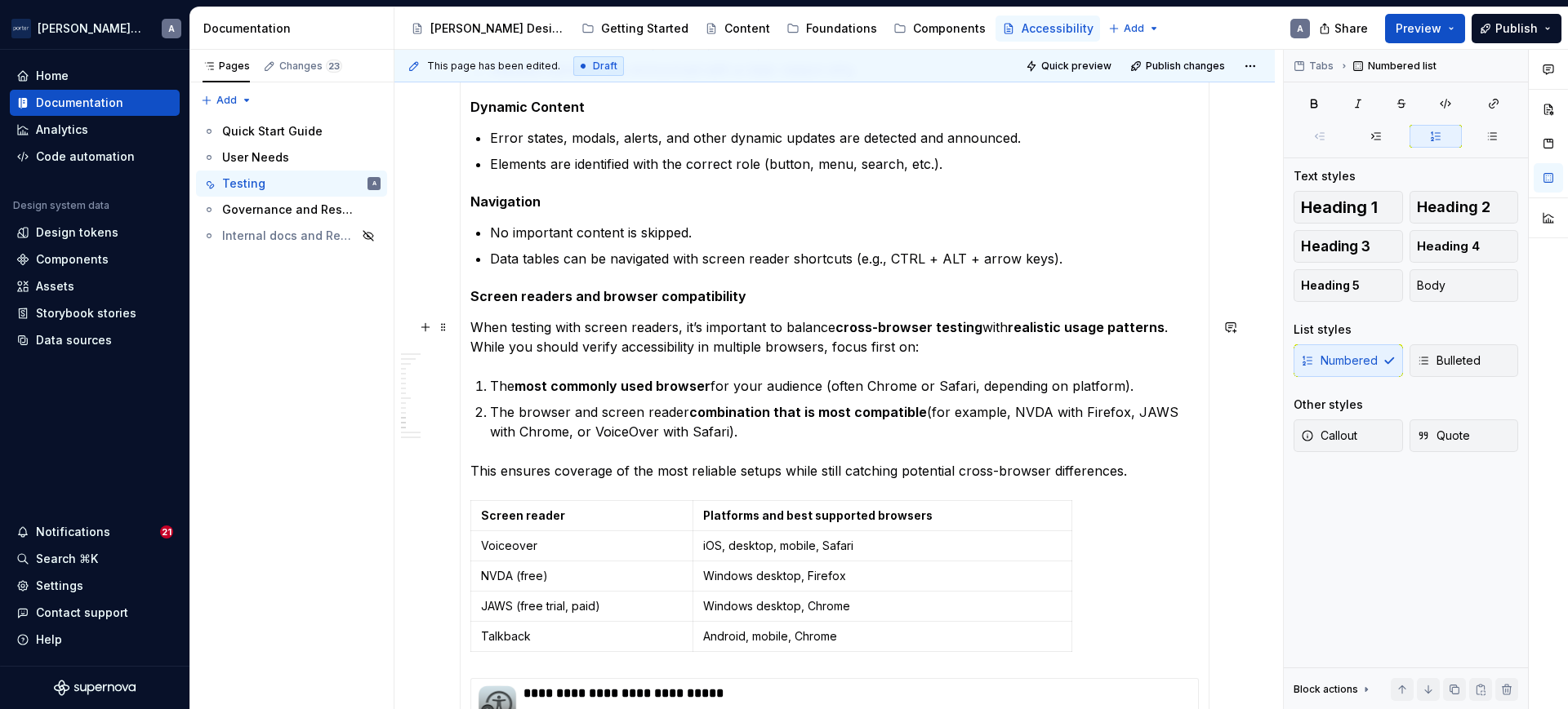
click at [894, 332] on strong "cross-browser testing" at bounding box center [908, 327] width 147 height 17
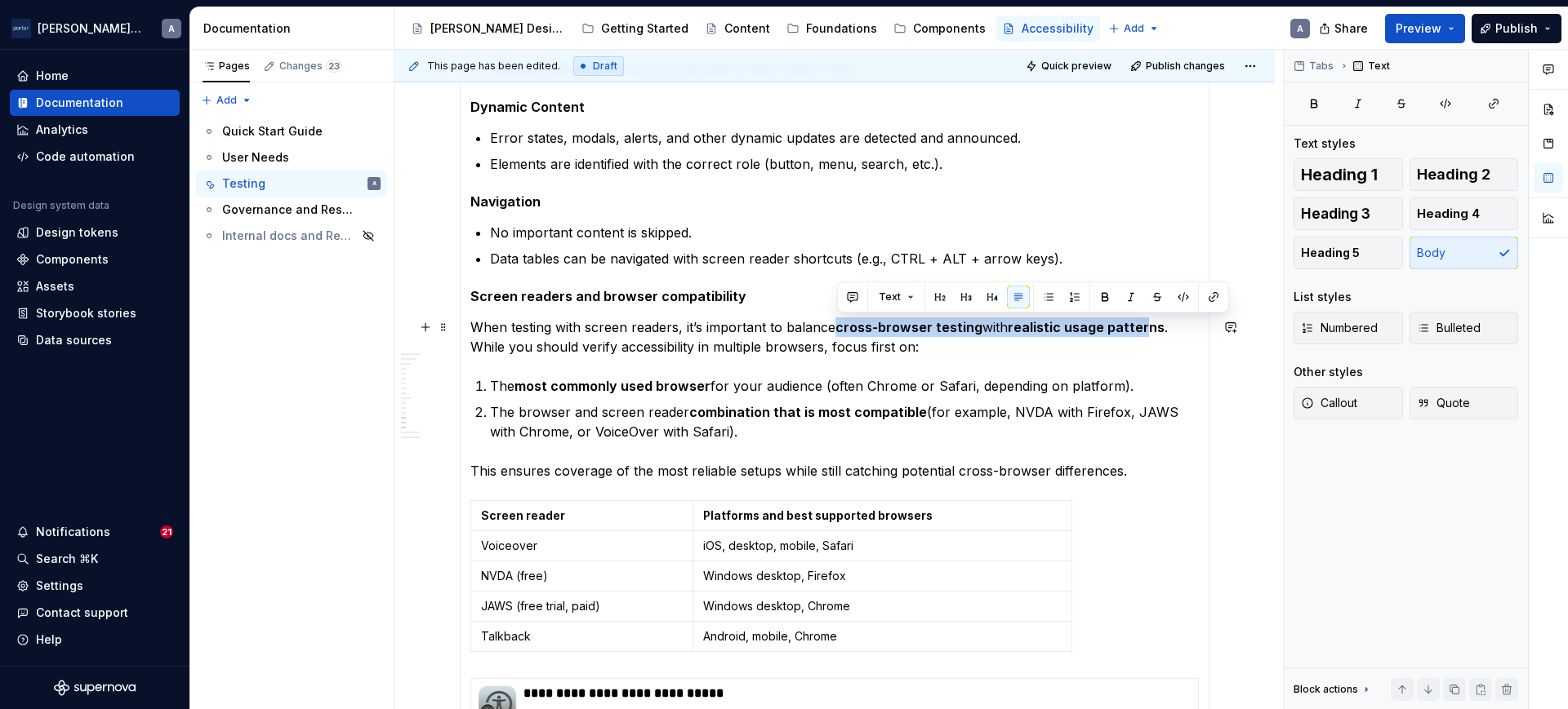
drag, startPoint x: 839, startPoint y: 323, endPoint x: 1143, endPoint y: 332, distance: 304.1
click at [1143, 332] on p "When testing with screen readers, it’s important to balance cross-browser testi…" at bounding box center [834, 337] width 729 height 39
click at [855, 367] on section-item-column "Screen Reader Compatibility and Best Practices Many people with disabilities (i…" at bounding box center [834, 191] width 729 height 1432
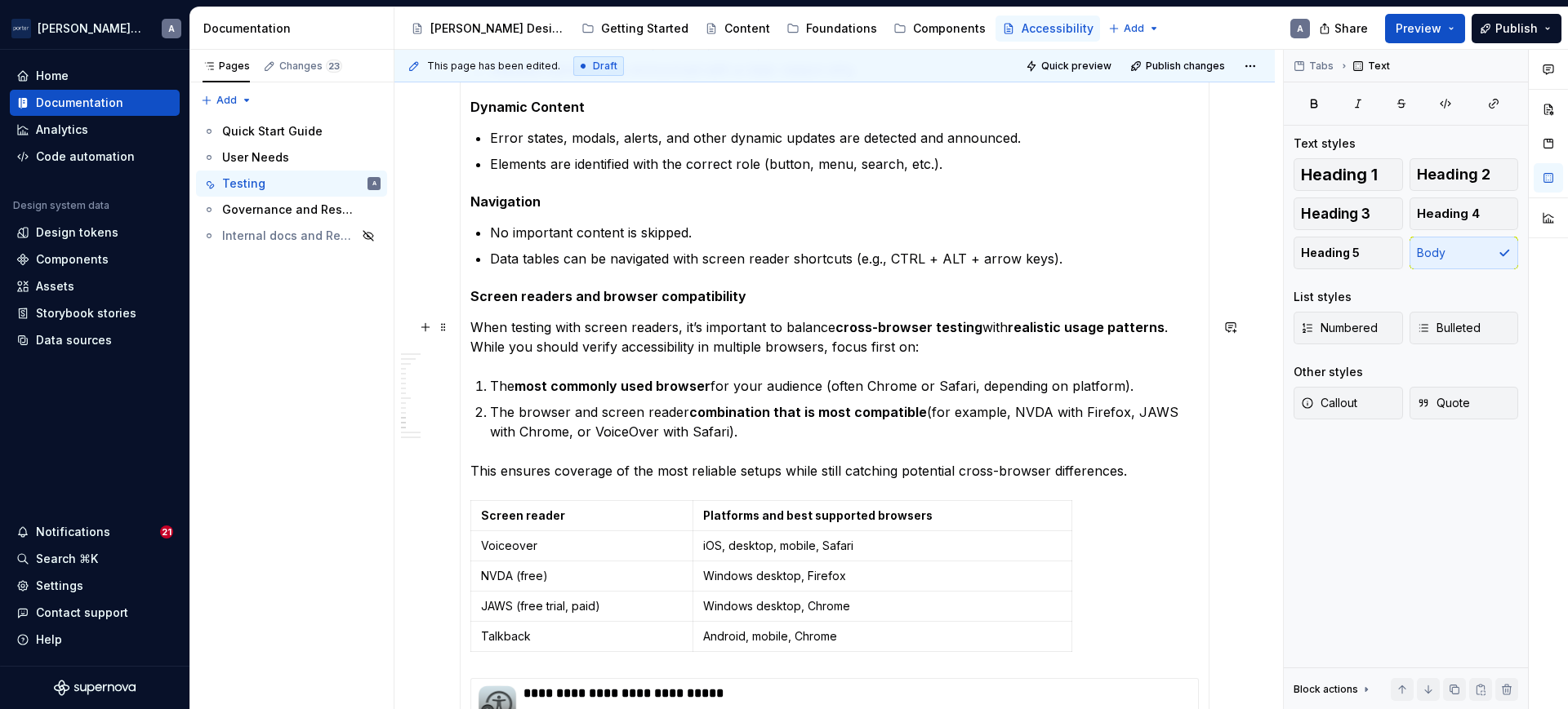
click at [980, 351] on p "When testing with screen readers, it’s important to balance cross-browser testi…" at bounding box center [834, 337] width 729 height 39
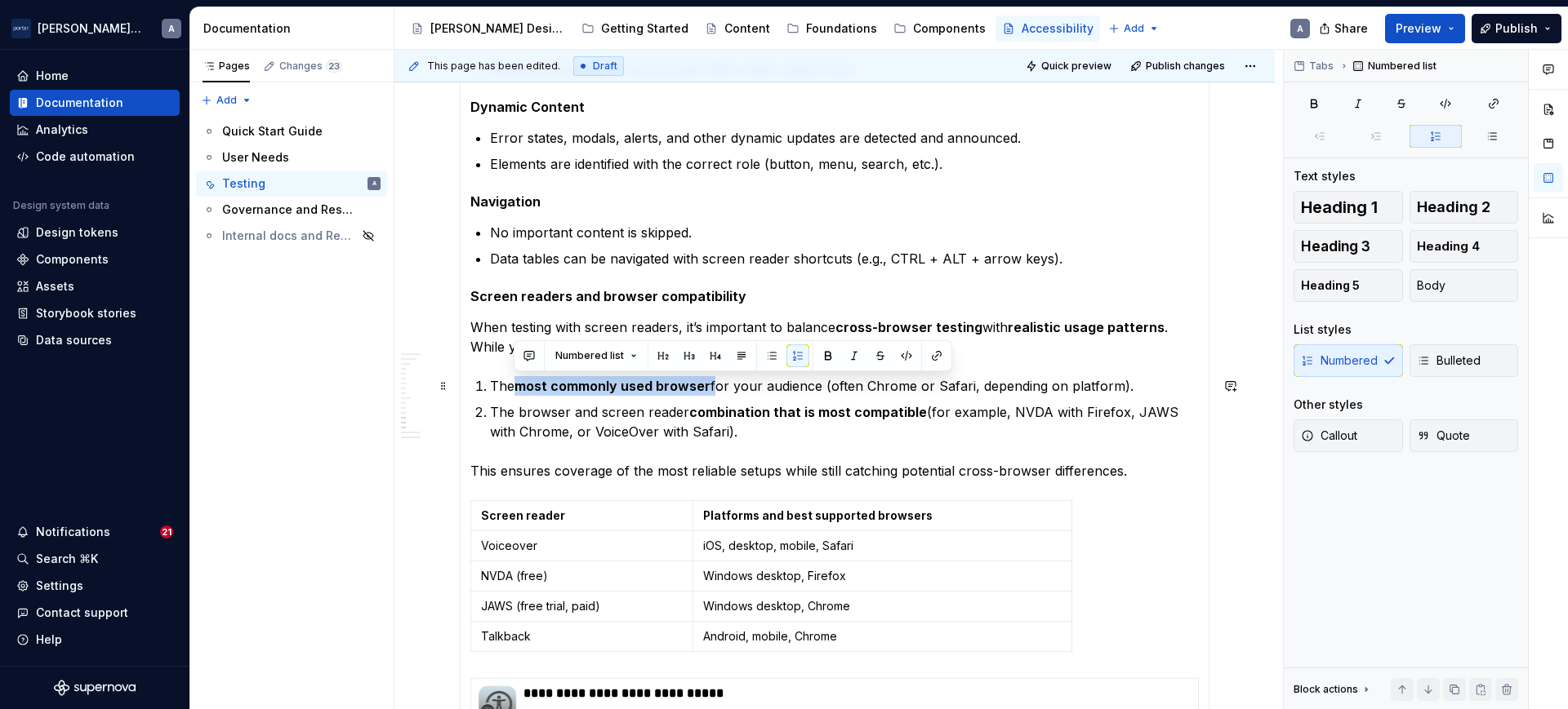
drag, startPoint x: 713, startPoint y: 383, endPoint x: 524, endPoint y: 382, distance: 189.0
click at [513, 383] on p "The most commonly used browser for your audience (often Chrome or Safari, depen…" at bounding box center [844, 386] width 708 height 19
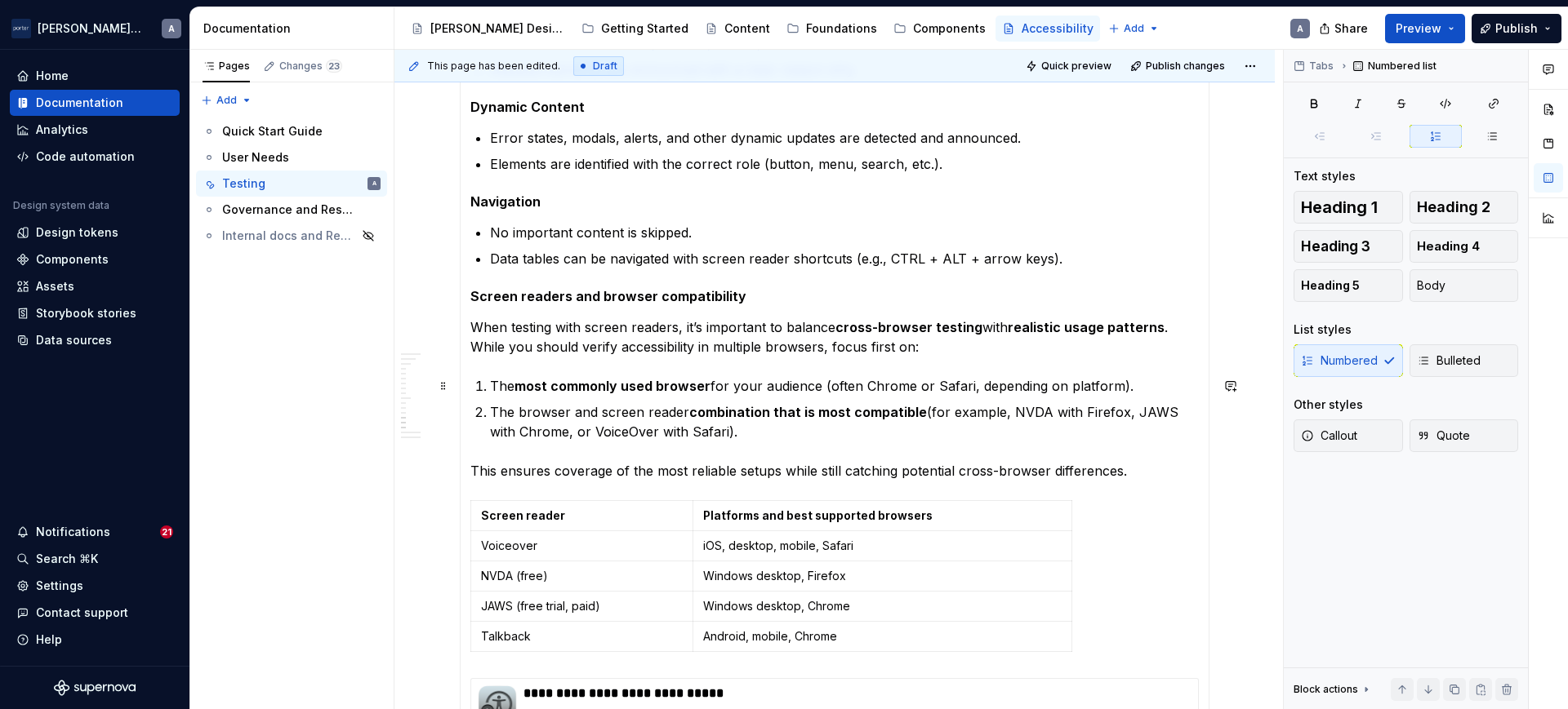
click at [897, 391] on p "The most commonly used browser for your audience (often Chrome or Safari, depen…" at bounding box center [844, 386] width 708 height 19
click at [855, 419] on strong "combination that is most compatible" at bounding box center [808, 412] width 238 height 17
click at [698, 416] on strong "combination that is most compatible" at bounding box center [808, 412] width 238 height 17
drag, startPoint x: 702, startPoint y: 434, endPoint x: 927, endPoint y: 414, distance: 225.9
click at [927, 414] on p "The browser and screen reader combination that is most compatible (for example,…" at bounding box center [844, 422] width 708 height 39
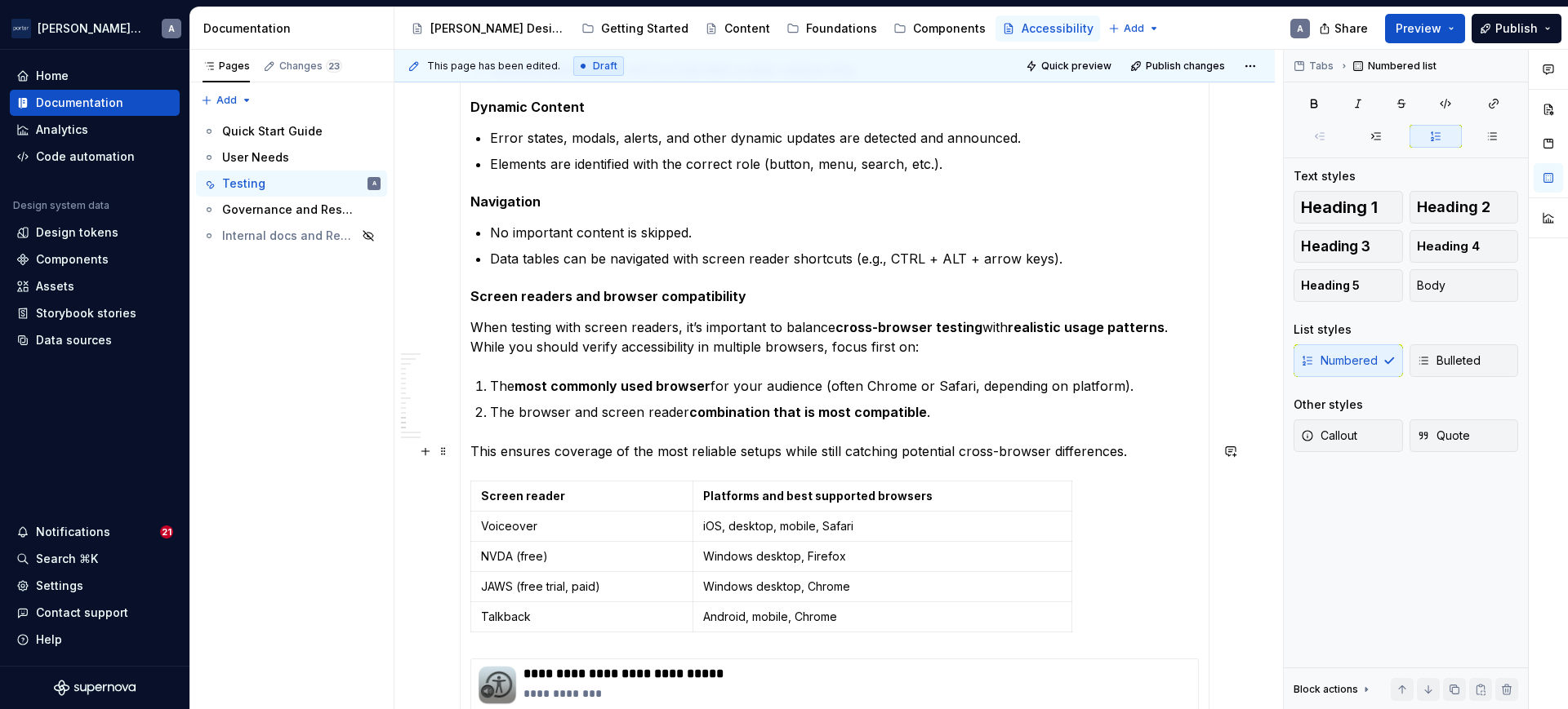
click at [1027, 459] on p "This ensures coverage of the most reliable setups while still catching potentia…" at bounding box center [834, 451] width 729 height 19
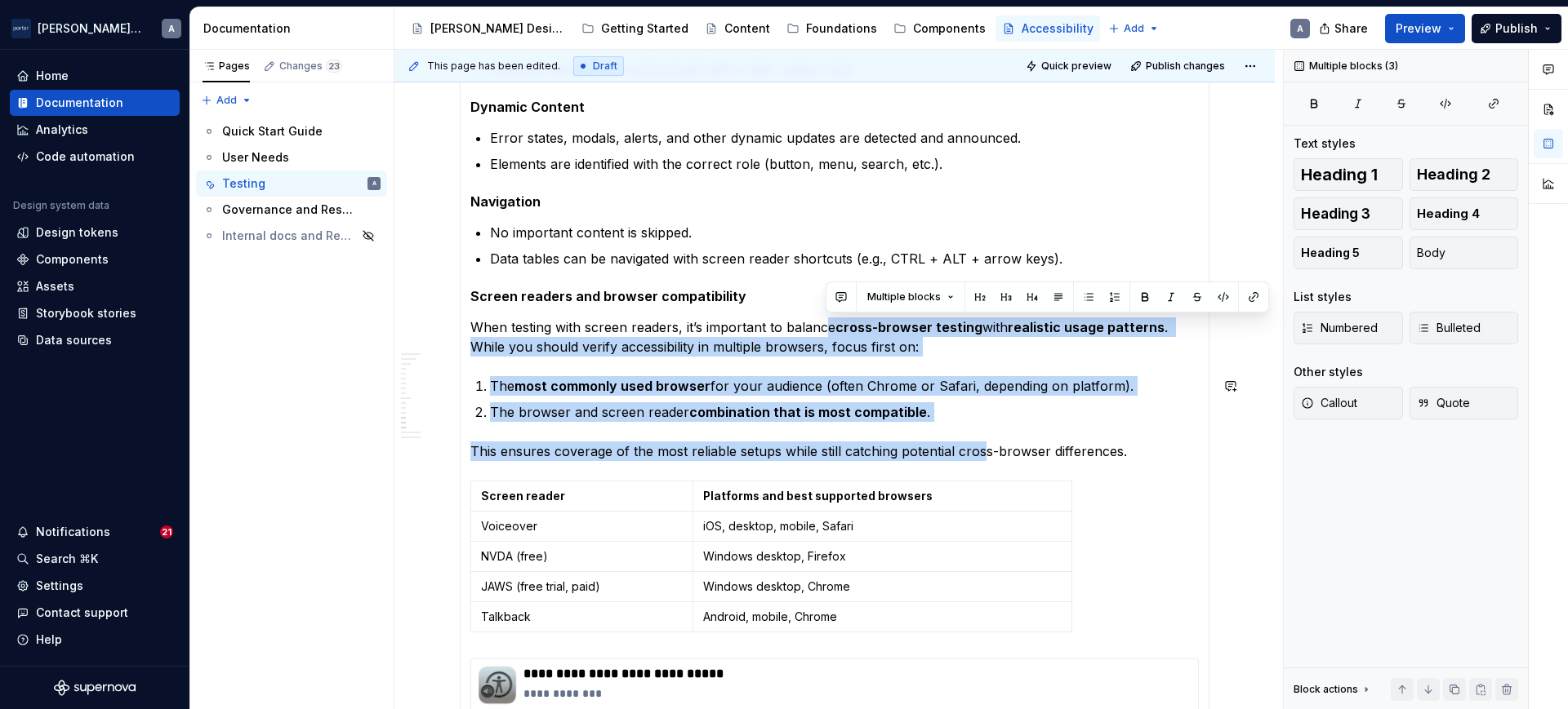
drag, startPoint x: 825, startPoint y: 329, endPoint x: 984, endPoint y: 422, distance: 184.2
click at [984, 422] on section-item-column "Screen Reader Compatibility and Best Practices Many people with disabilities (i…" at bounding box center [834, 181] width 729 height 1412
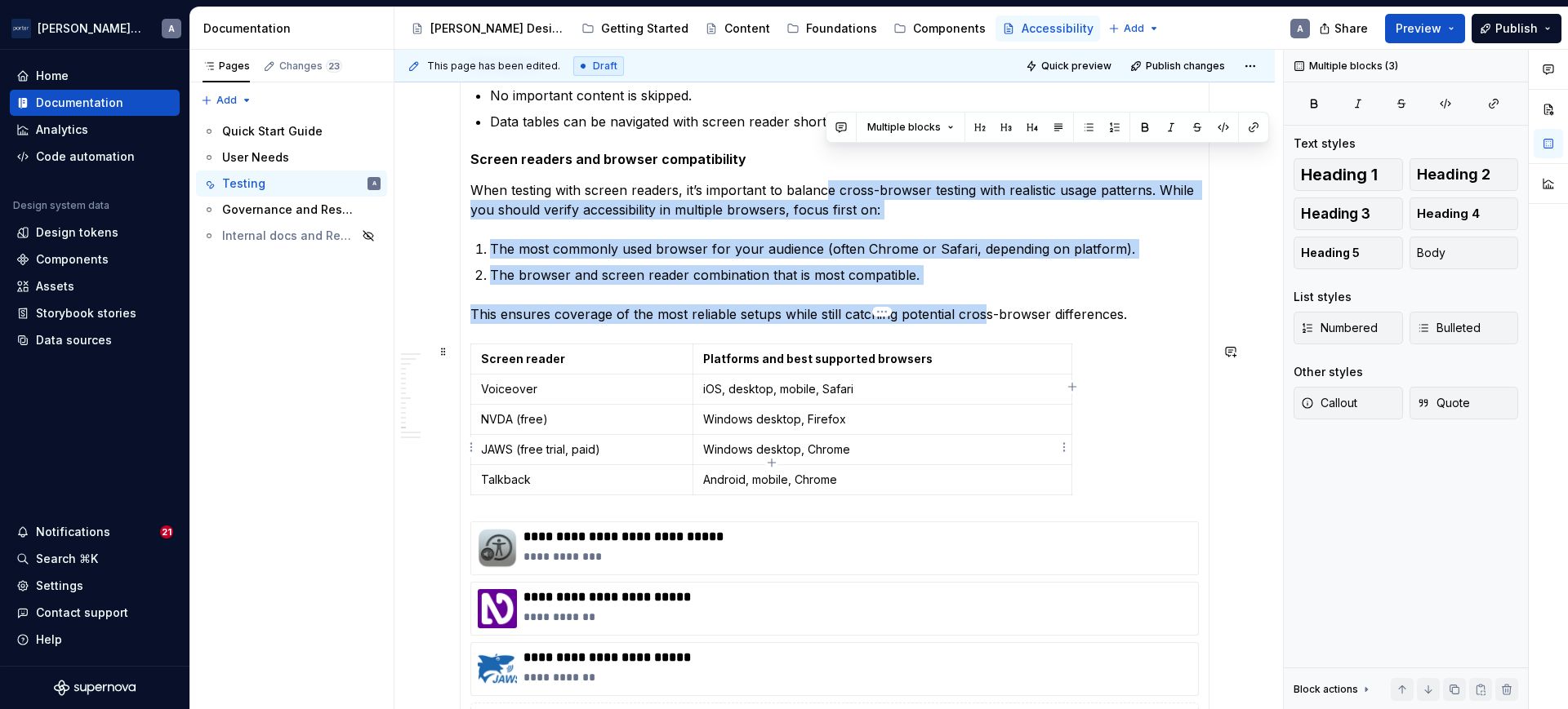
scroll to position [1700, 0]
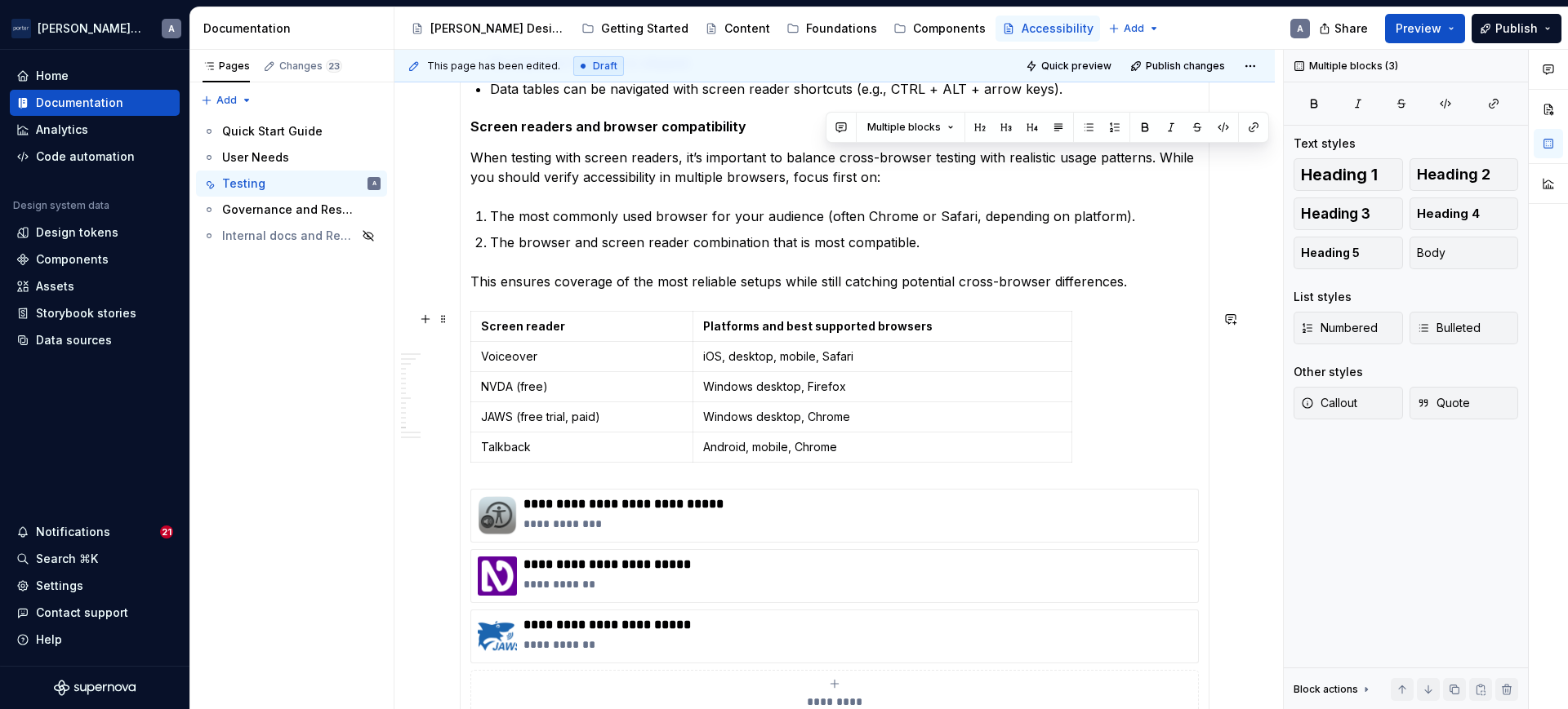
click at [1121, 442] on div "Screen reader Platforms and best supported browsers Voiceover iOS, desktop, mob…" at bounding box center [834, 389] width 729 height 158
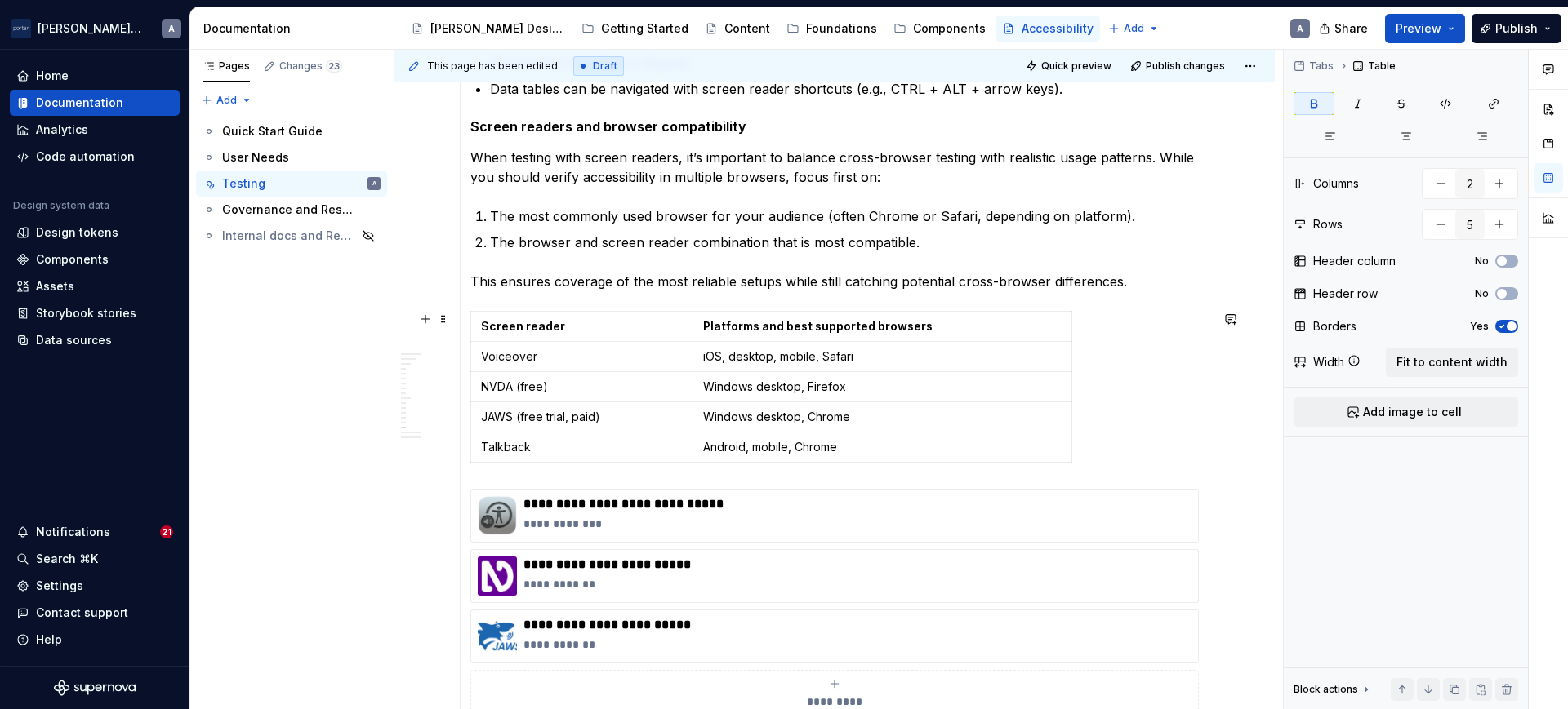
click at [1134, 467] on div "Screen reader Platforms and best supported browsers Voiceover iOS, desktop, mob…" at bounding box center [834, 389] width 729 height 158
click at [601, 470] on section-item-column "Screen Reader Compatibility and Best Practices Many people with disabilities (i…" at bounding box center [834, 10] width 729 height 1412
click at [481, 472] on section-item-column "Screen Reader Compatibility and Best Practices Many people with disabilities (i…" at bounding box center [834, 10] width 729 height 1412
click at [432, 283] on button "button" at bounding box center [425, 281] width 23 height 23
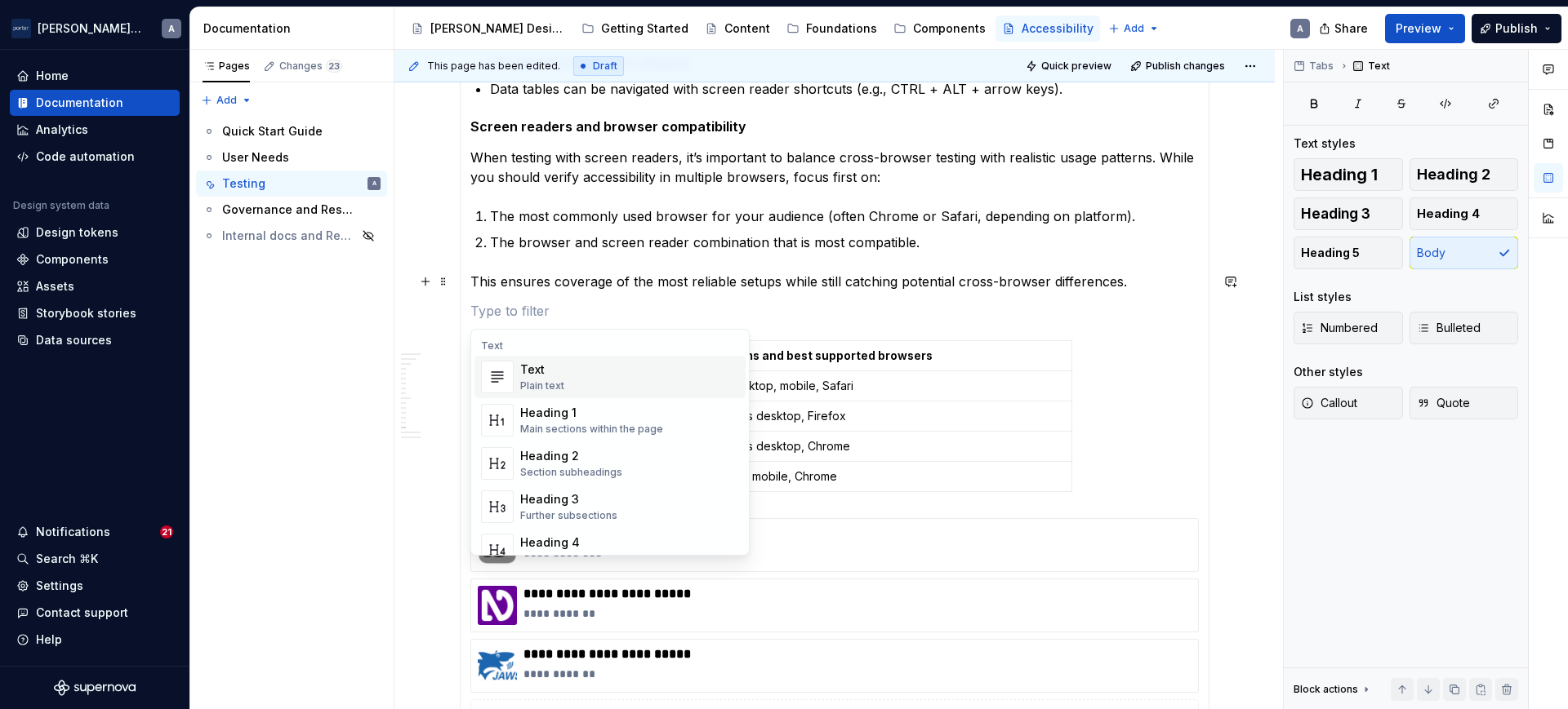
click at [496, 318] on p at bounding box center [834, 311] width 729 height 19
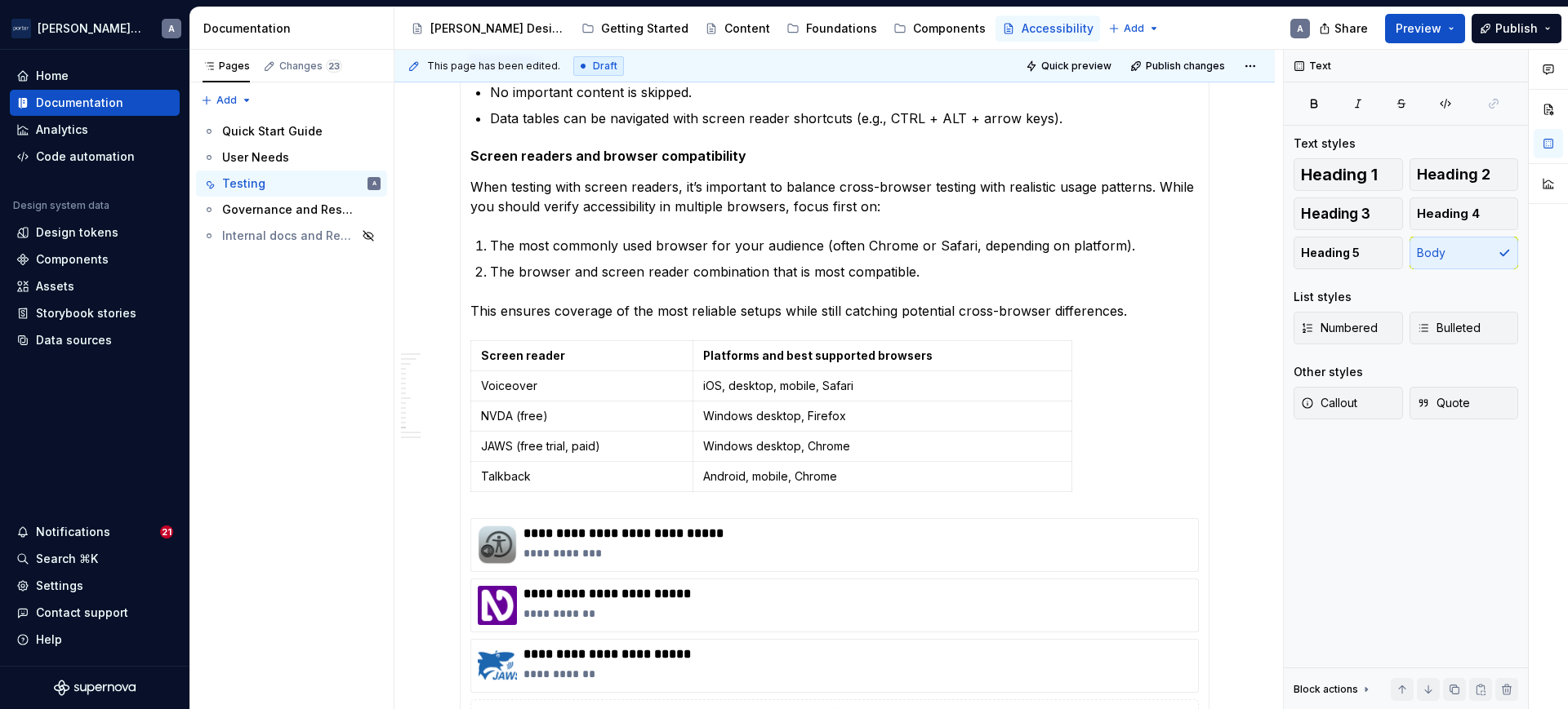
scroll to position [1730, 0]
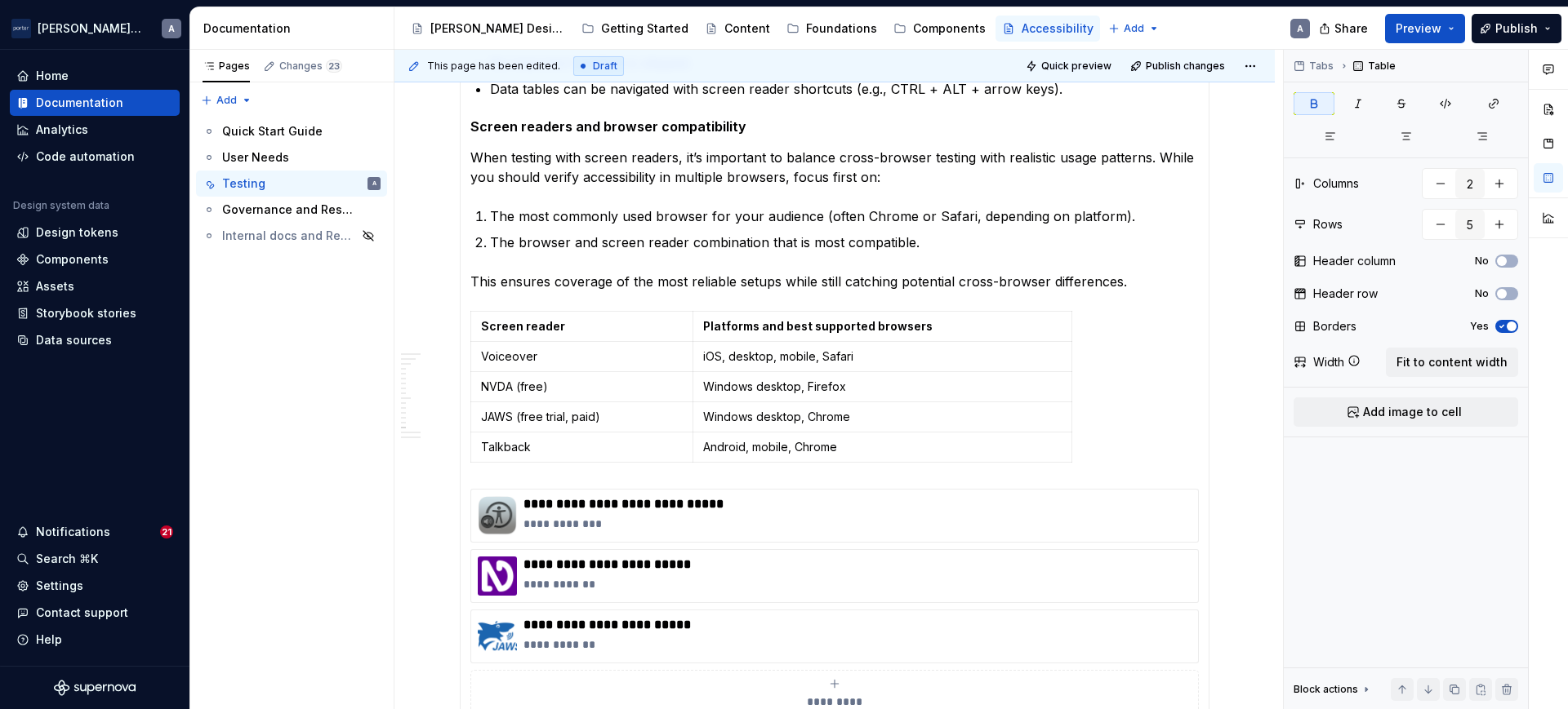
click at [523, 480] on section-item-column "Screen Reader Compatibility and Best Practices Many people with disabilities (i…" at bounding box center [834, 10] width 729 height 1412
click at [429, 320] on button "button" at bounding box center [425, 319] width 23 height 23
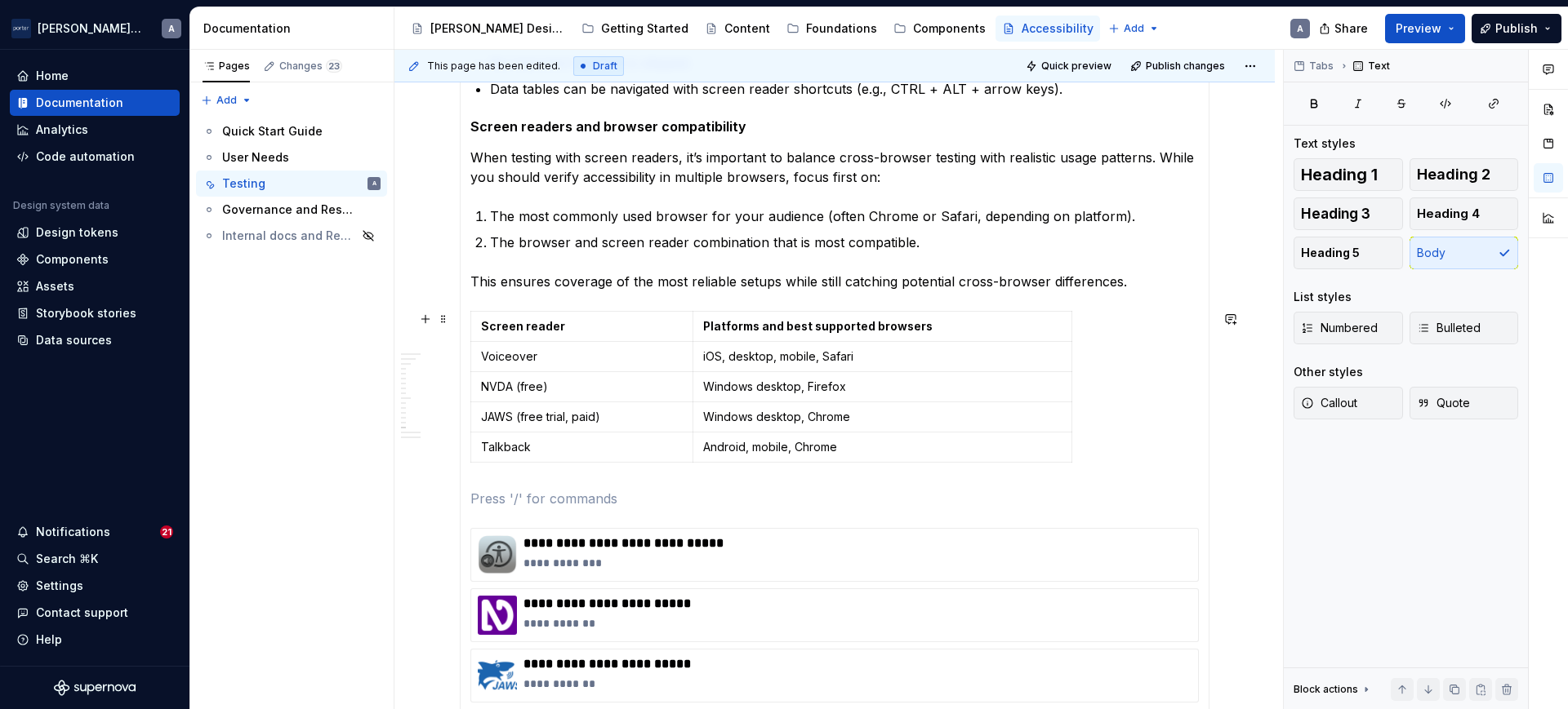
click at [601, 515] on section-item-column "Screen Reader Compatibility and Best Practices Many people with disabilities (i…" at bounding box center [834, 31] width 729 height 1451
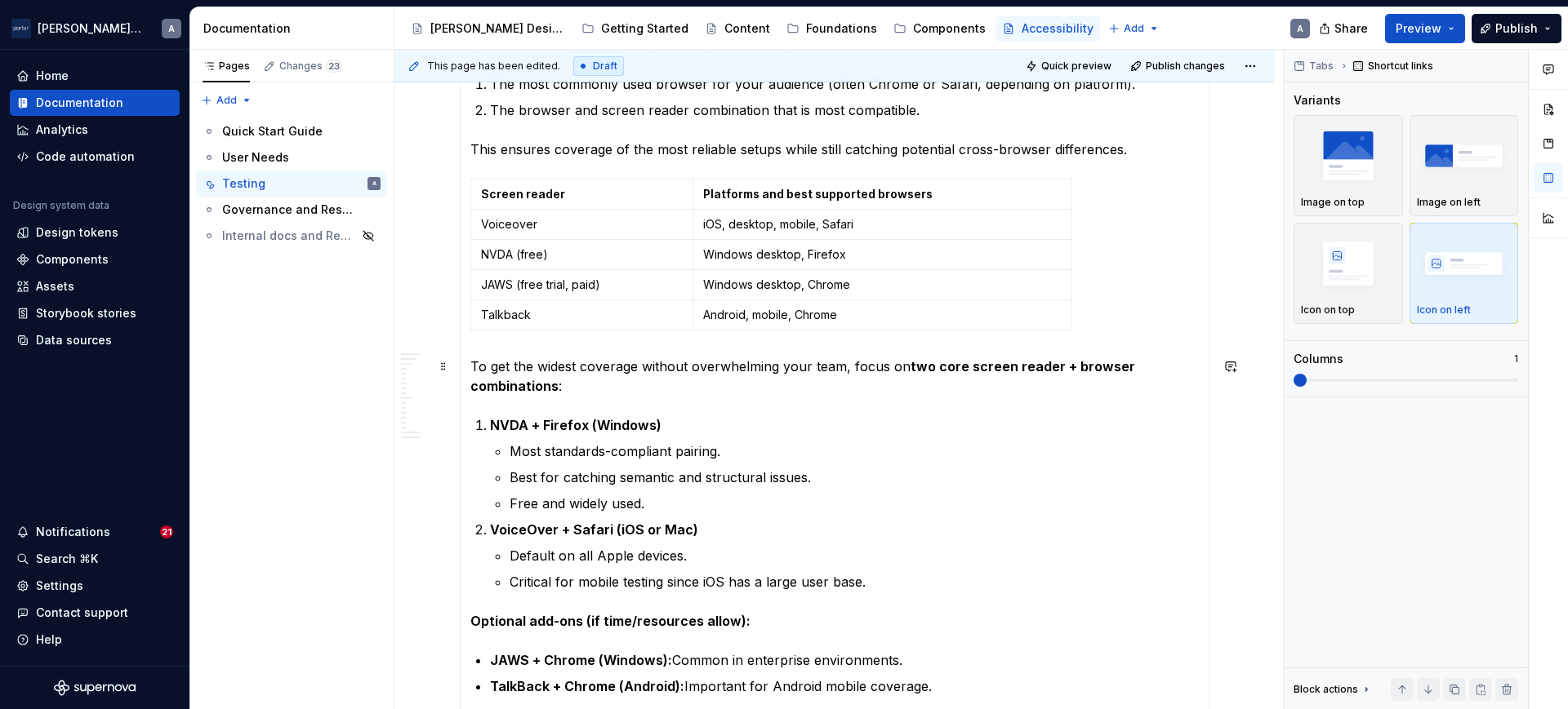
scroll to position [1900, 0]
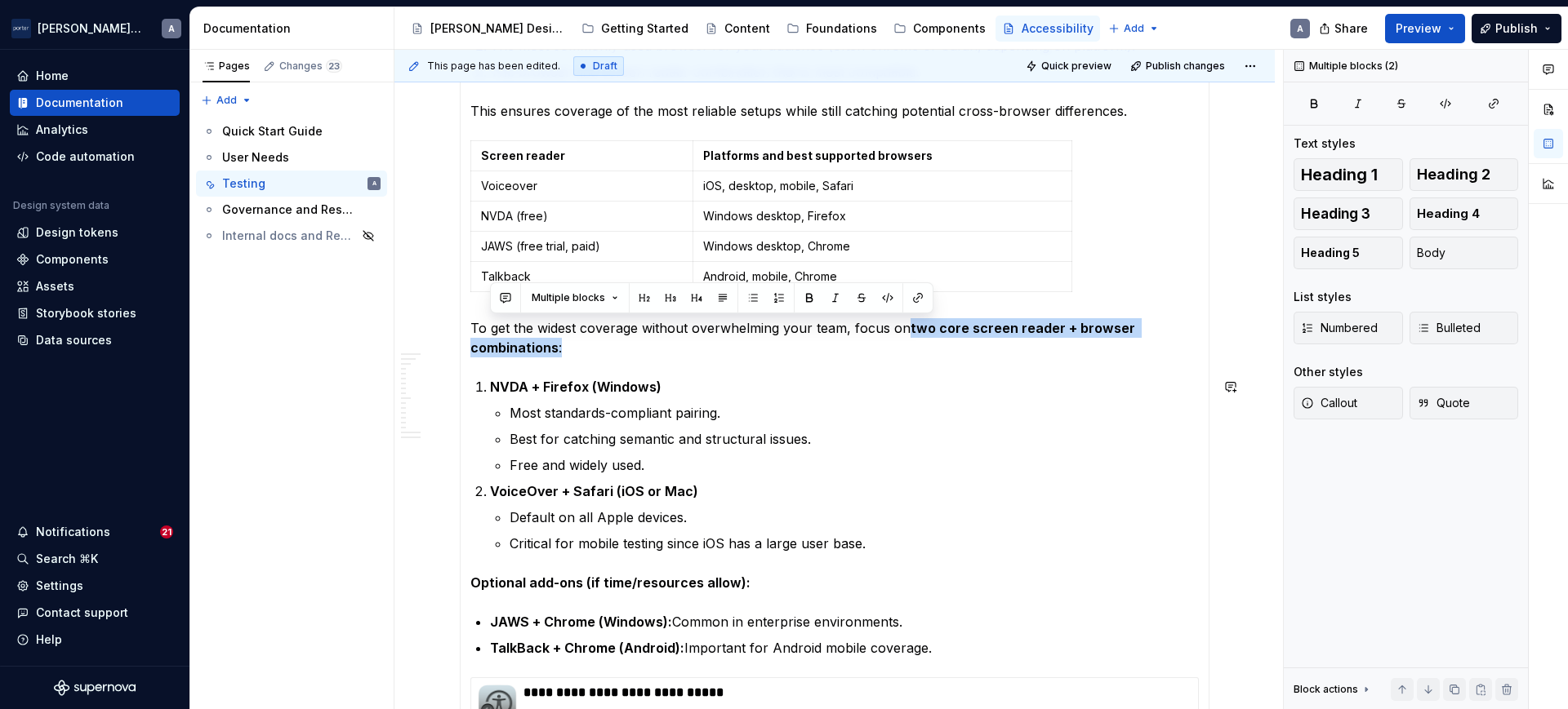
drag, startPoint x: 908, startPoint y: 327, endPoint x: 1096, endPoint y: 370, distance: 192.9
click at [1096, 370] on section-item-column "Screen Reader Compatibility and Best Practices Many people with disabilities (i…" at bounding box center [834, 20] width 729 height 1772
click at [1094, 366] on section-item-column "Screen Reader Compatibility and Best Practices Many people with disabilities (i…" at bounding box center [834, 20] width 729 height 1772
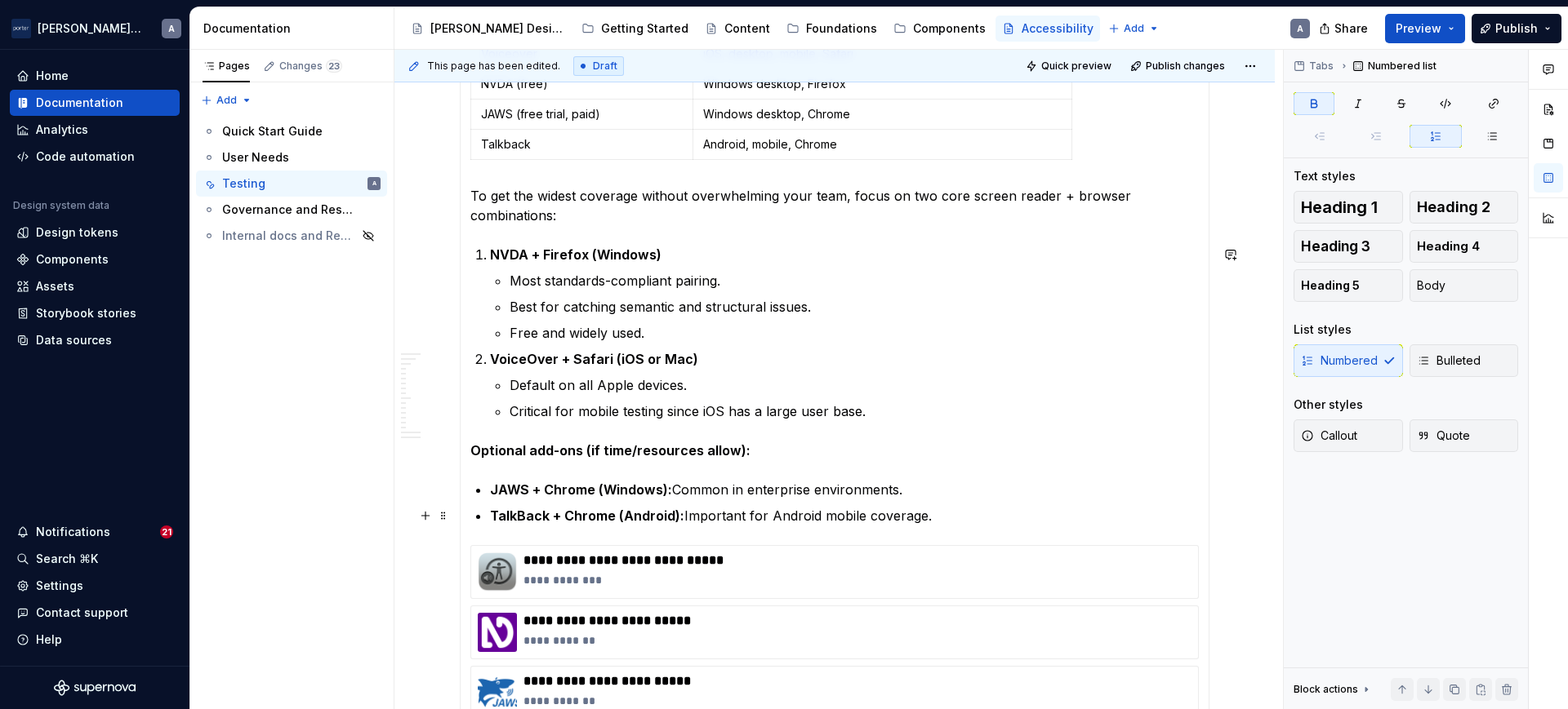
scroll to position [2070, 0]
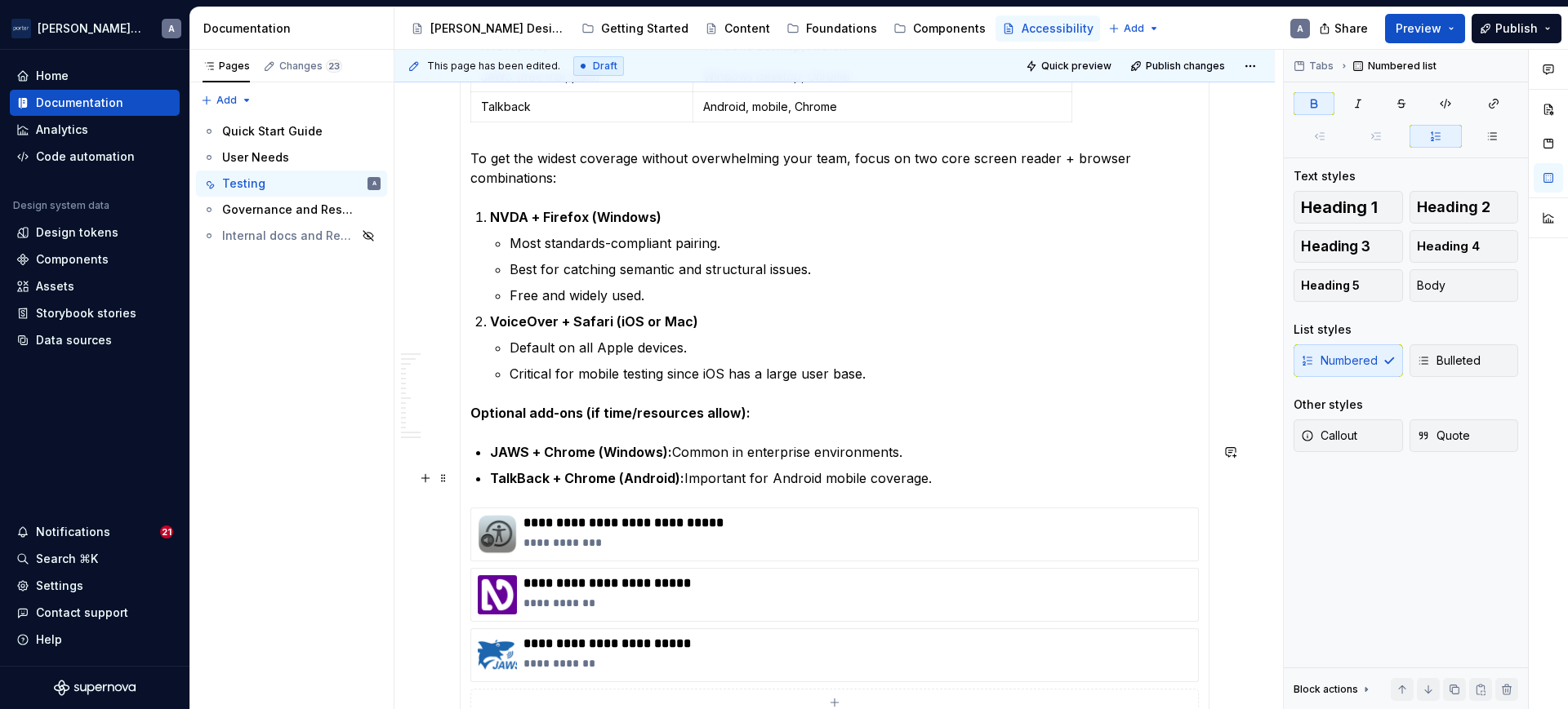
click at [993, 477] on p "TalkBack + Chrome (Android): Important for Android mobile coverage." at bounding box center [844, 478] width 708 height 19
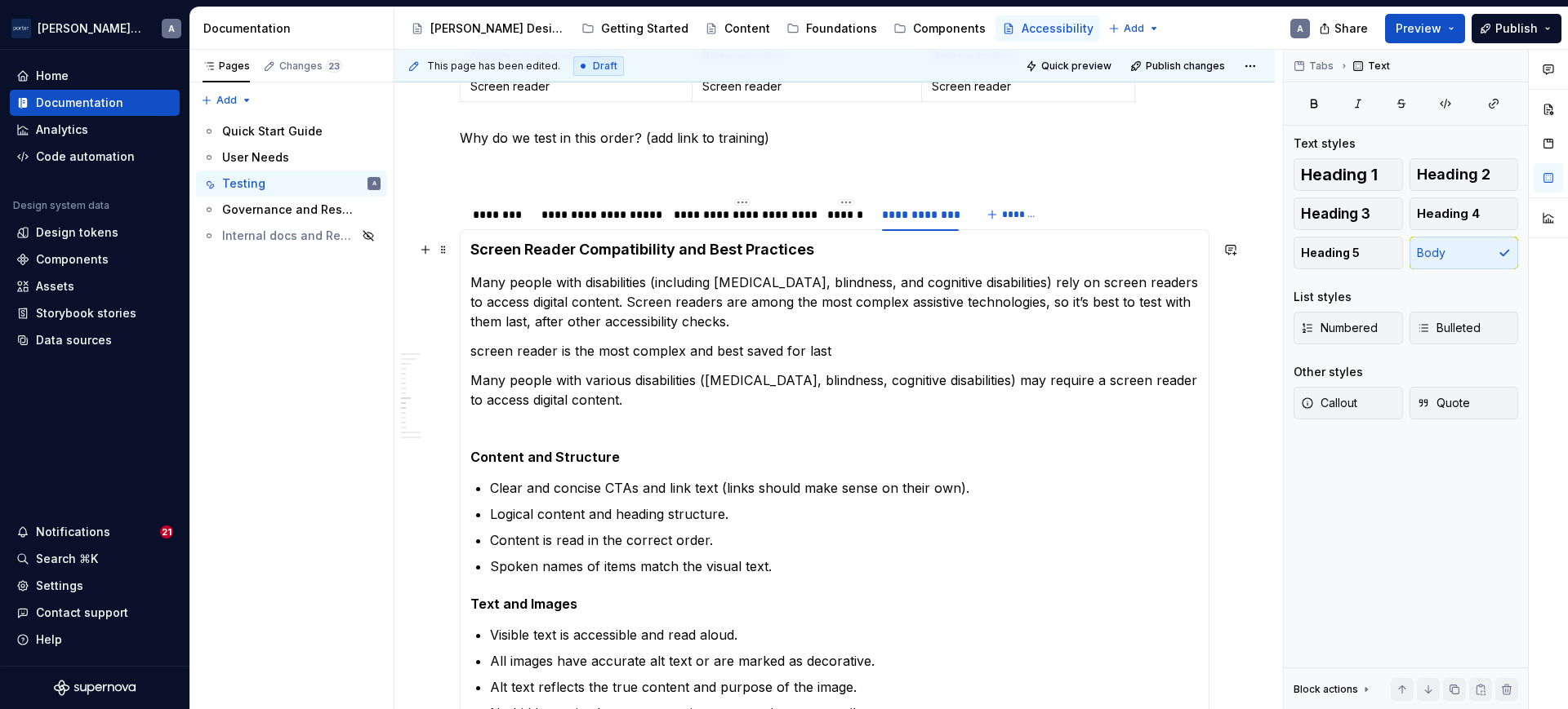
scroll to position [880, 0]
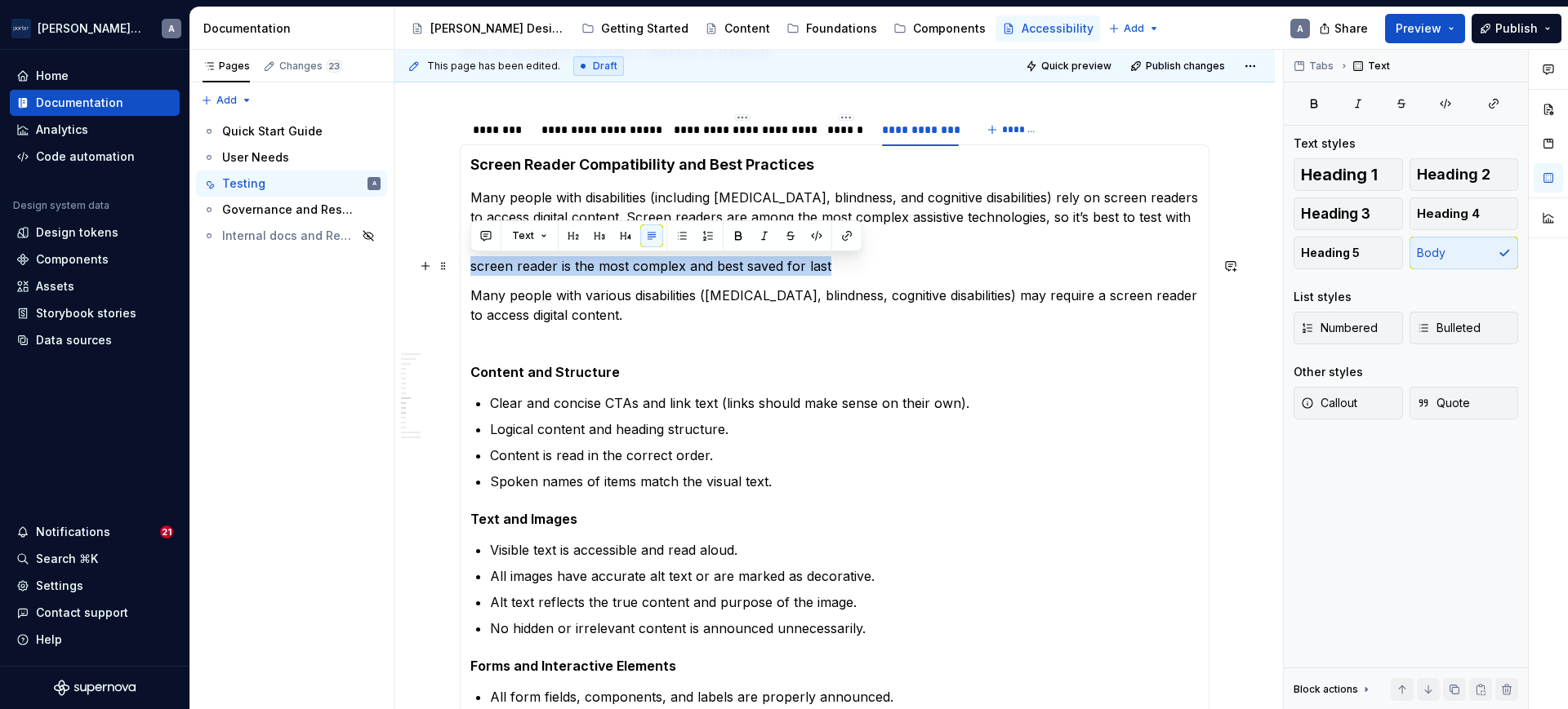
drag, startPoint x: 897, startPoint y: 275, endPoint x: 473, endPoint y: 269, distance: 424.0
click at [473, 269] on p "screen reader is the most complex and best saved for last" at bounding box center [834, 266] width 729 height 19
click at [707, 338] on p "Many people with various disabilities ([MEDICAL_DATA], blindness, cognitive dis…" at bounding box center [834, 314] width 729 height 59
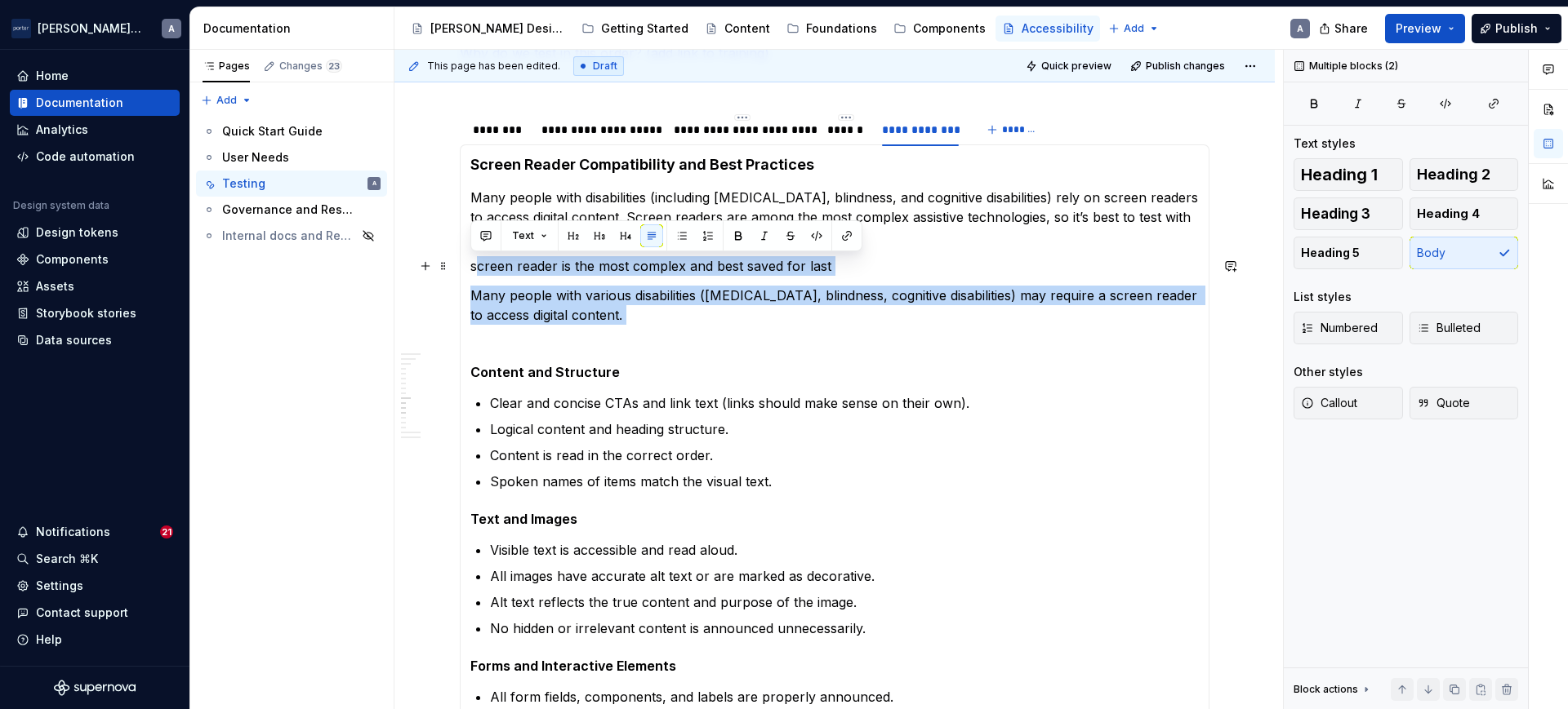
drag, startPoint x: 696, startPoint y: 336, endPoint x: 477, endPoint y: 272, distance: 228.2
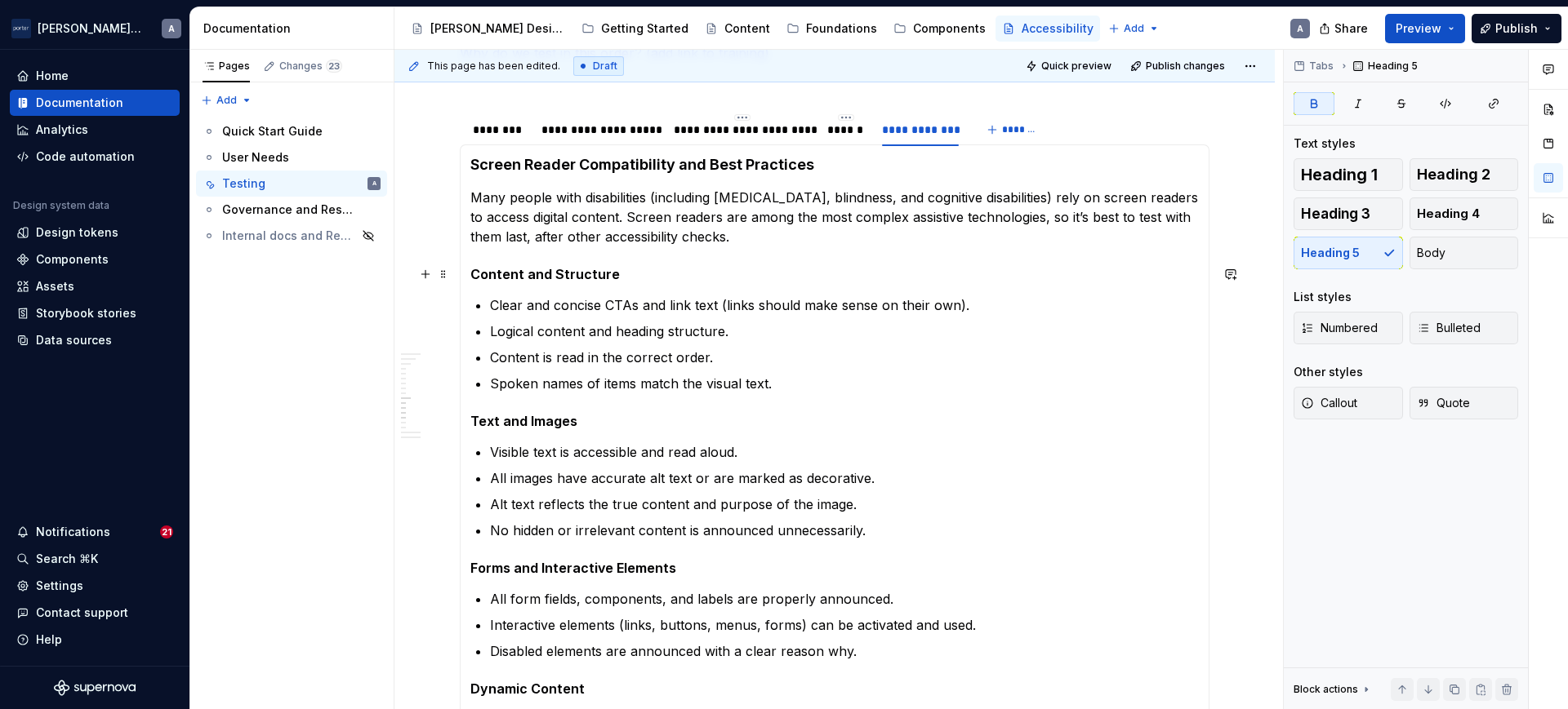
click at [577, 272] on strong "Content and Structure" at bounding box center [544, 274] width 149 height 17
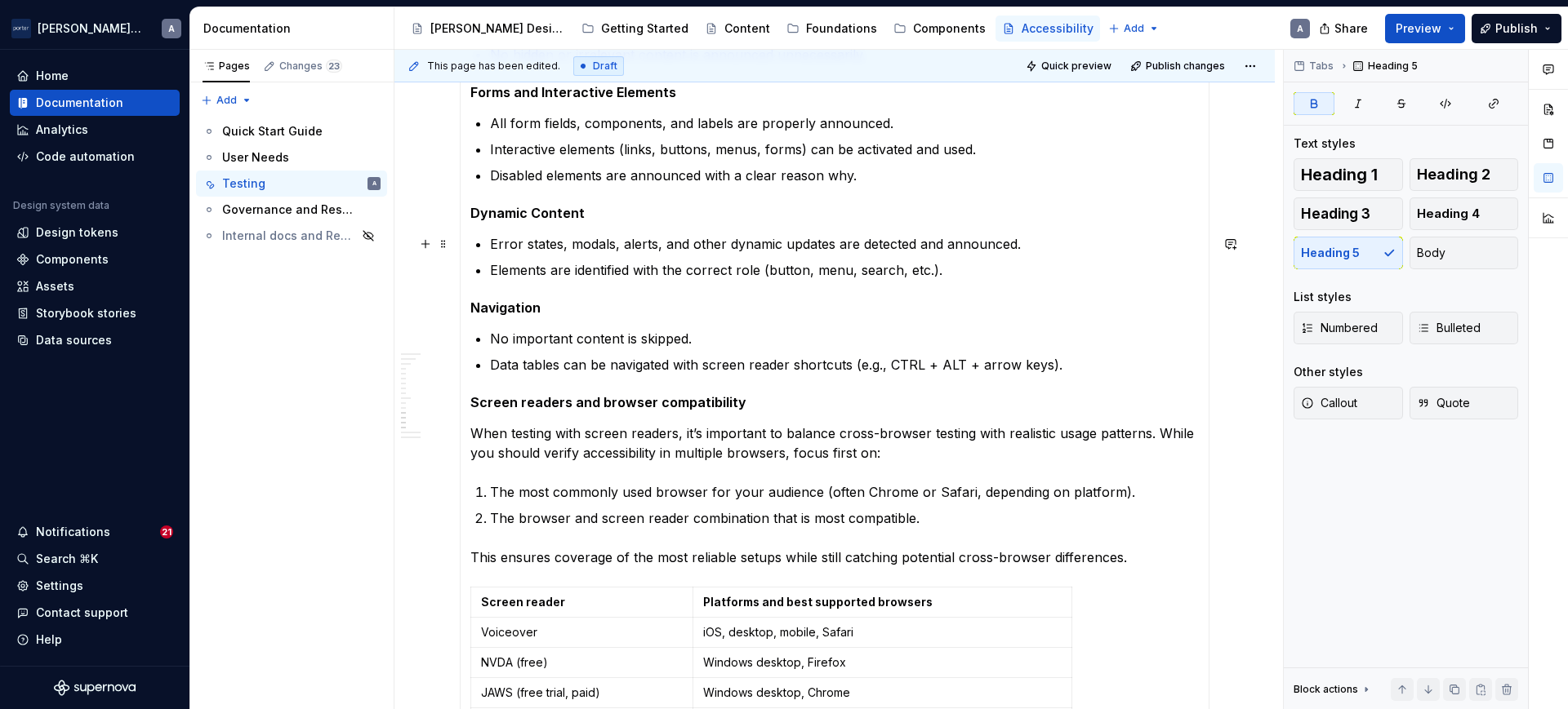
scroll to position [1390, 0]
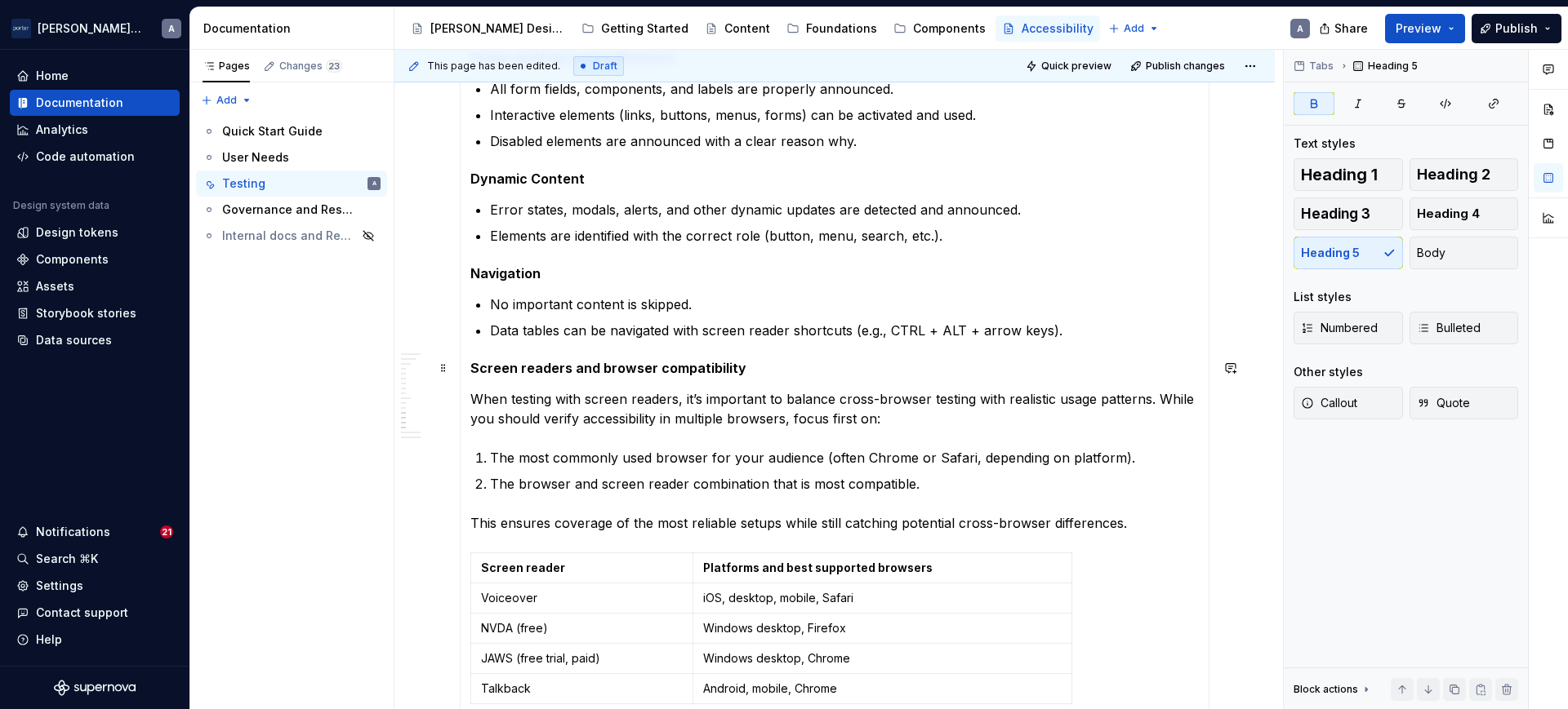
click at [589, 373] on h5 "Screen readers and browser compatibility" at bounding box center [834, 368] width 729 height 17
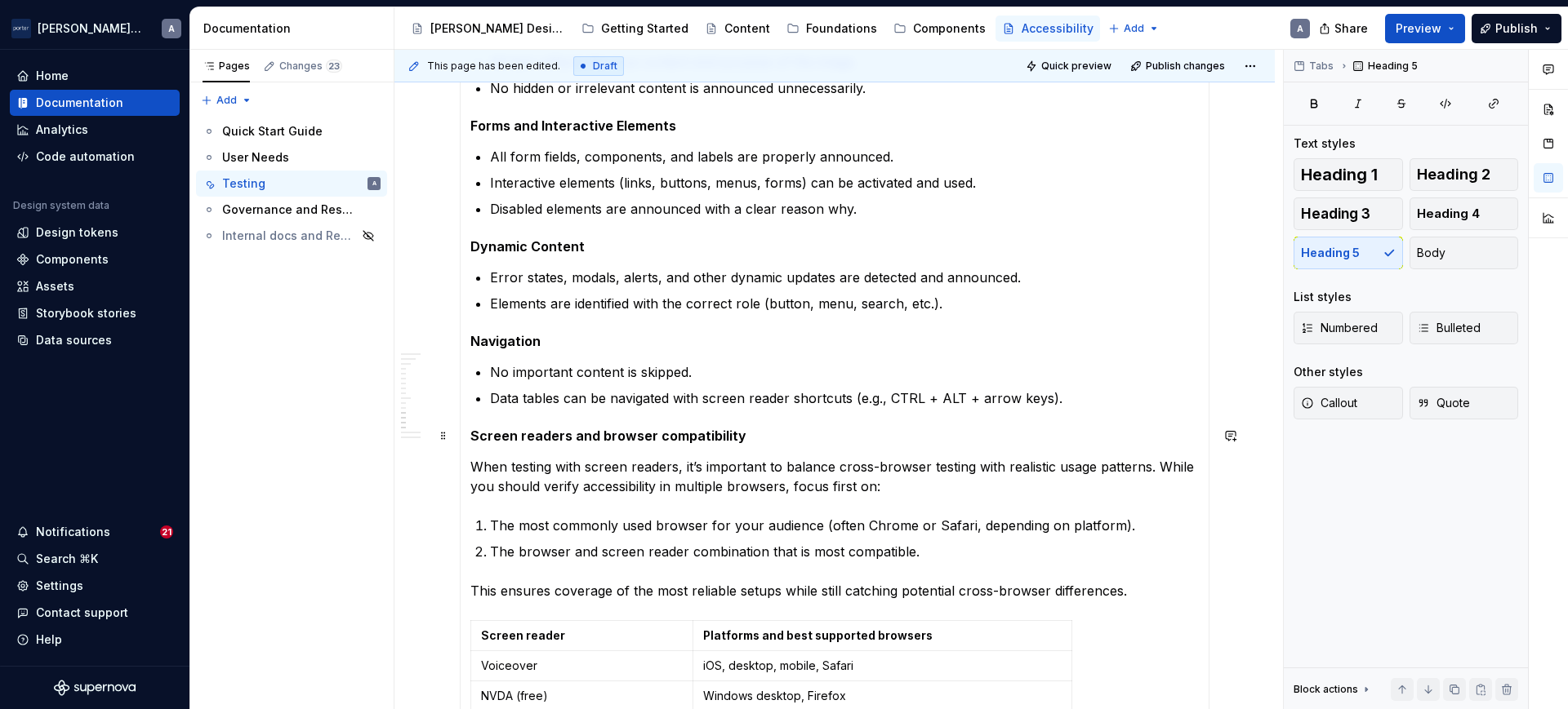
scroll to position [880, 0]
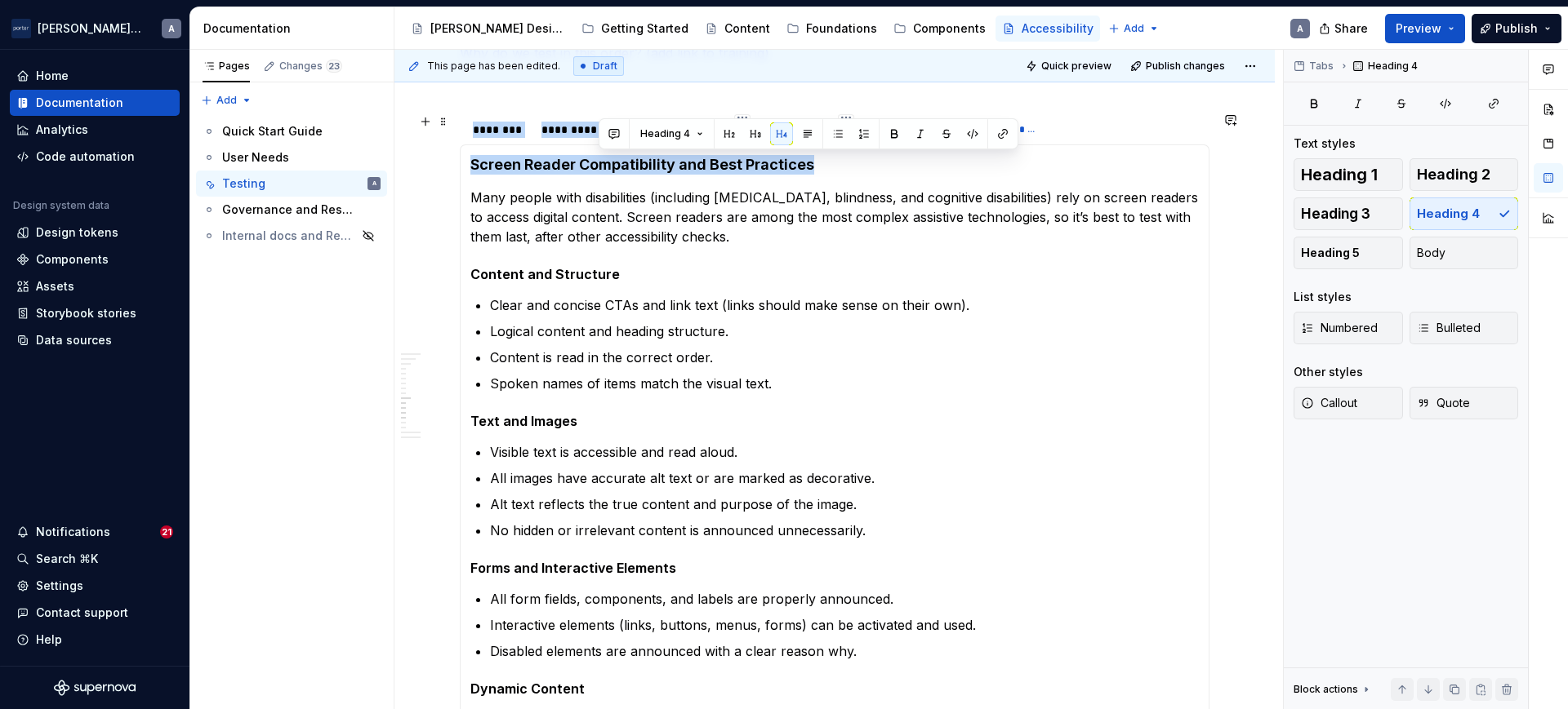
drag, startPoint x: 821, startPoint y: 161, endPoint x: 508, endPoint y: 144, distance: 313.5
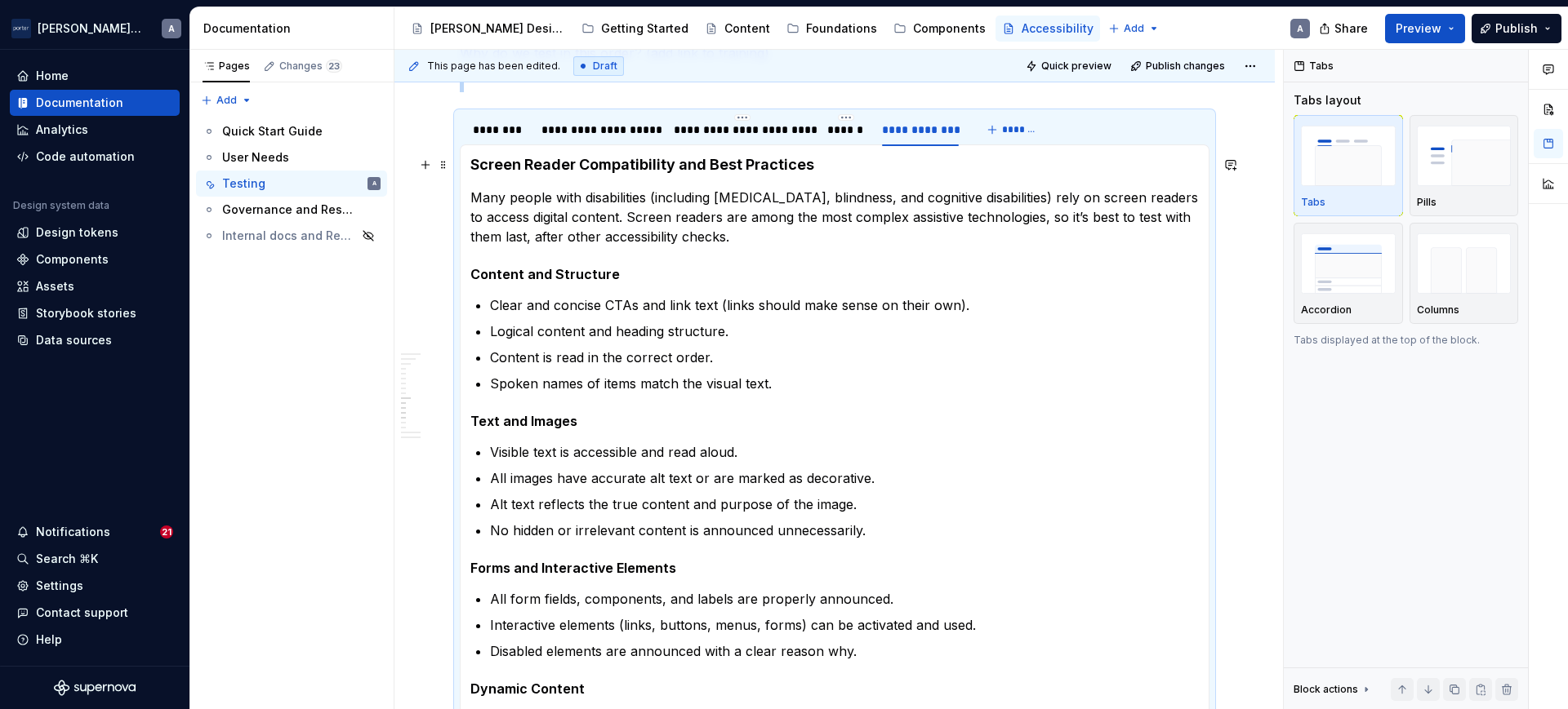
drag, startPoint x: 703, startPoint y: 161, endPoint x: 710, endPoint y: 165, distance: 8.1
click at [704, 161] on h4 "Screen Reader Compatibility and Best Practices" at bounding box center [834, 165] width 729 height 19
click at [707, 162] on h4 "Screen Reader Compatibility and Best Practices" at bounding box center [834, 165] width 729 height 19
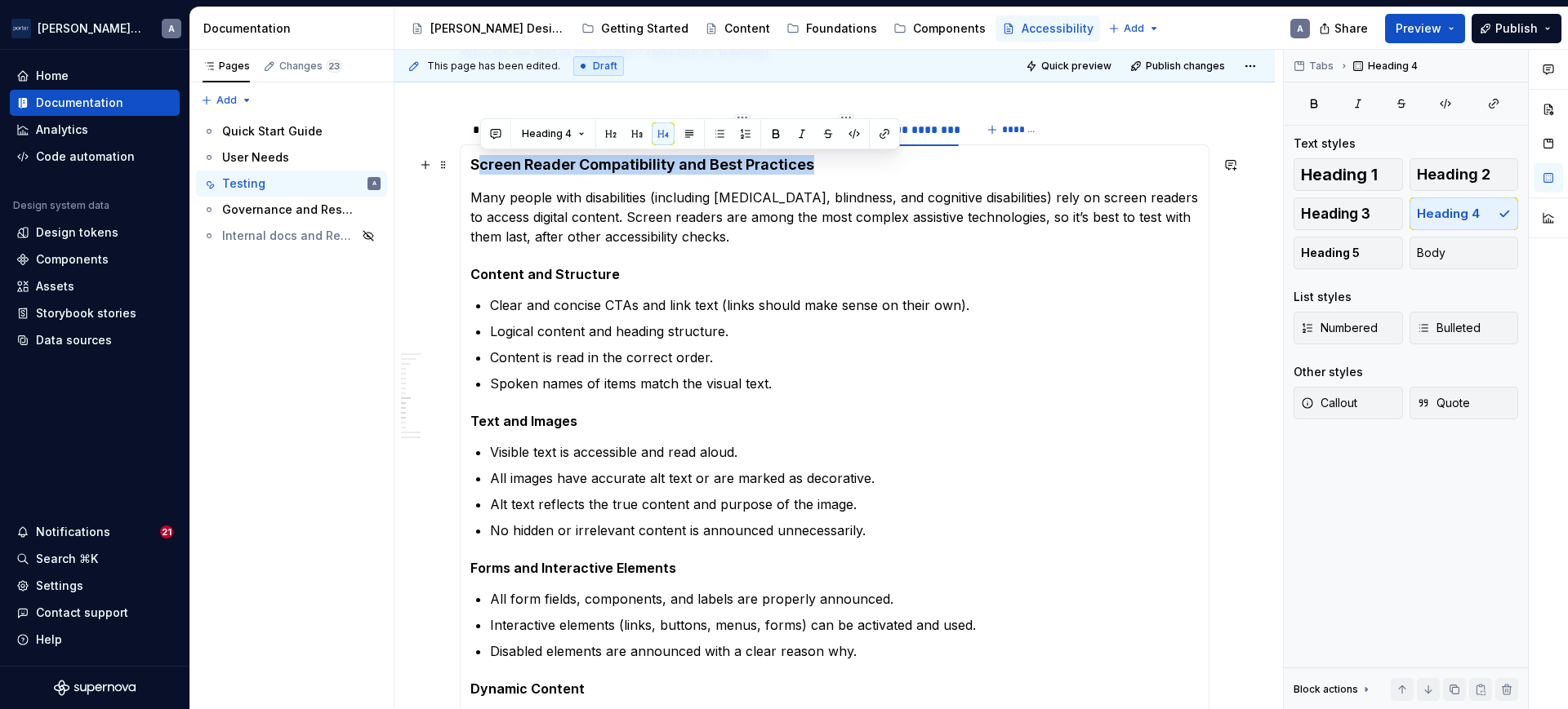
drag, startPoint x: 813, startPoint y: 171, endPoint x: 477, endPoint y: 165, distance: 336.1
click at [477, 165] on h4 "Screen Reader Compatibility and Best Practices" at bounding box center [834, 165] width 729 height 19
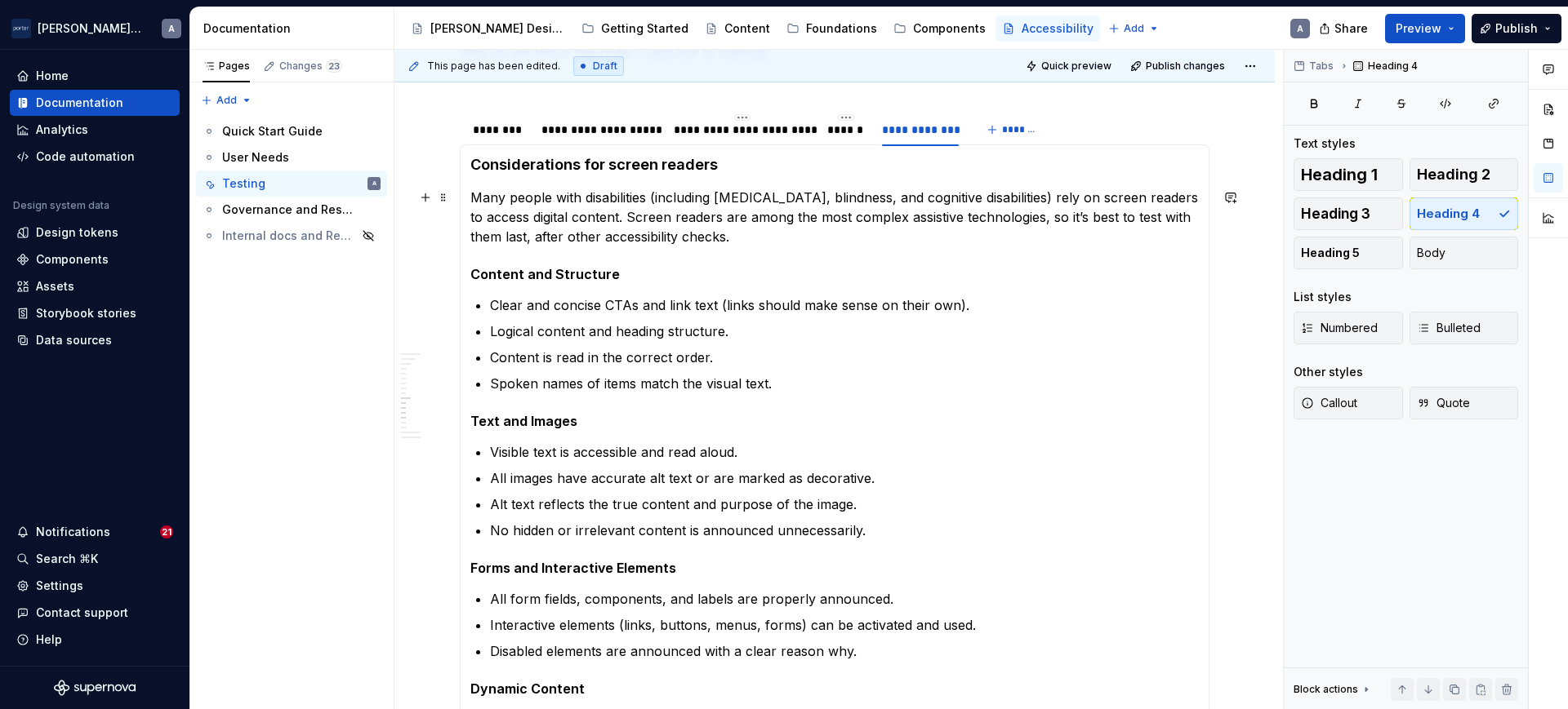
click at [646, 207] on p "Many people with disabilities (including low vision, blindness, and cognitive d…" at bounding box center [834, 217] width 729 height 59
click at [857, 224] on p "Many people with disabilities (including low vision, blindness, and cognitive d…" at bounding box center [834, 217] width 729 height 59
click at [853, 196] on p "Many people with disabilities (including low vision, blindness, and cognitive d…" at bounding box center [834, 217] width 729 height 59
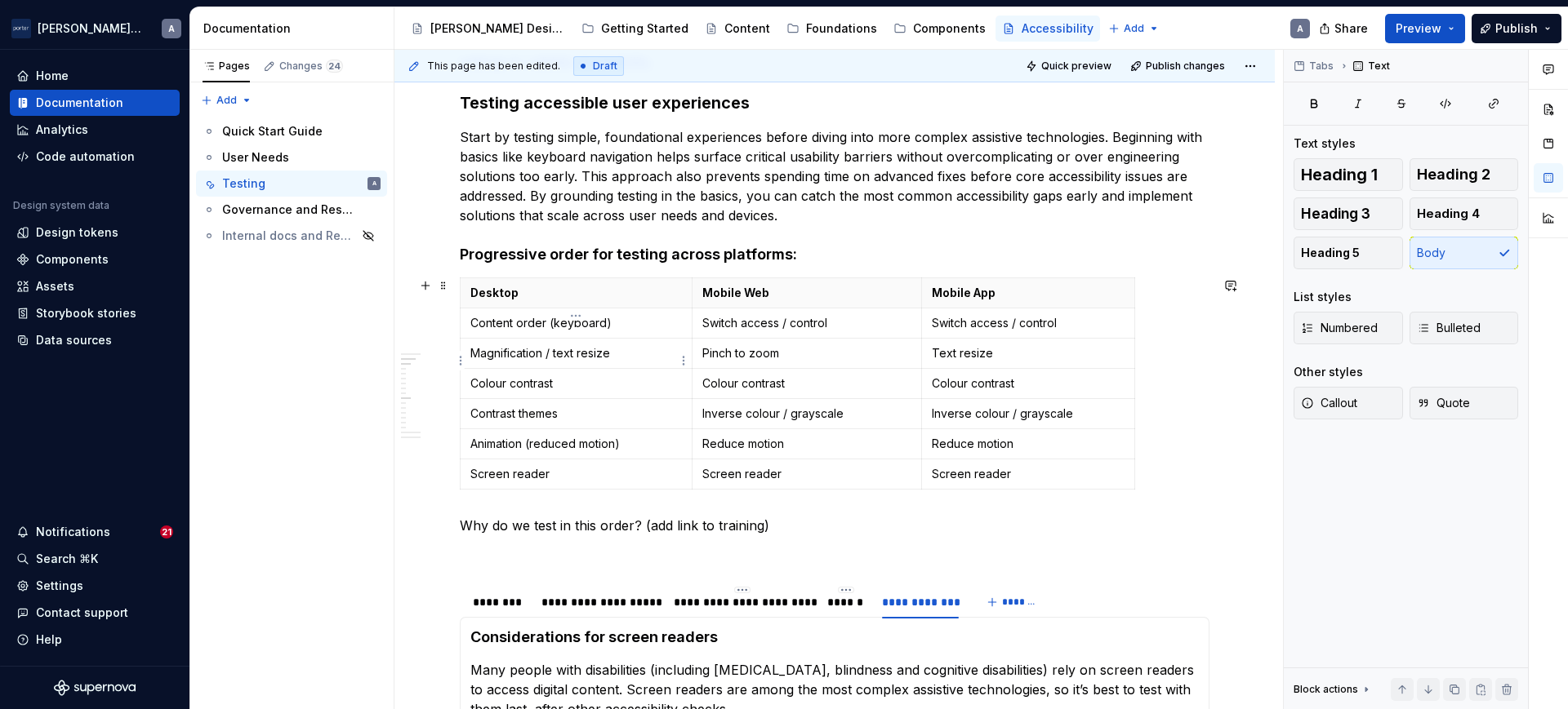
scroll to position [369, 0]
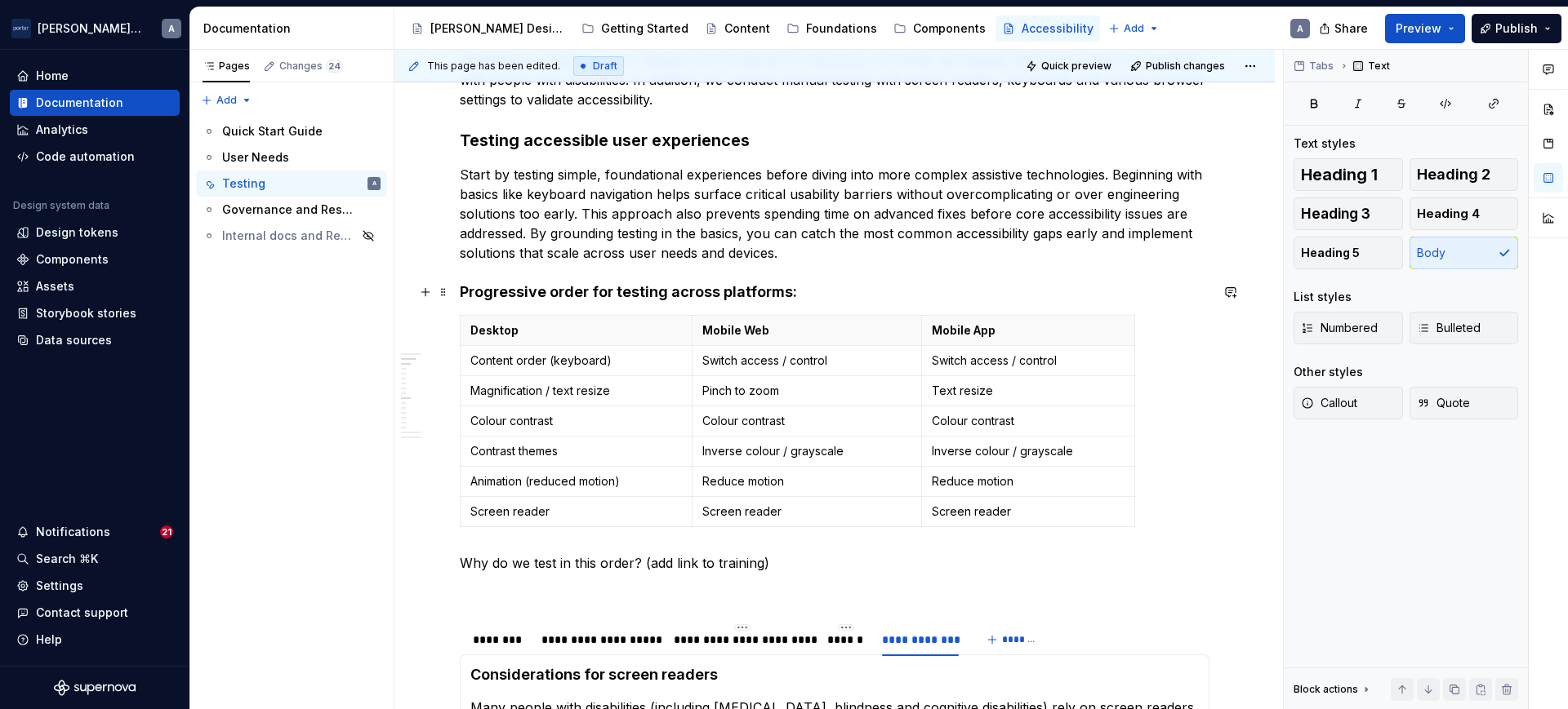
click at [647, 294] on h4 "Progressive order for testing across platforms:" at bounding box center [834, 292] width 749 height 19
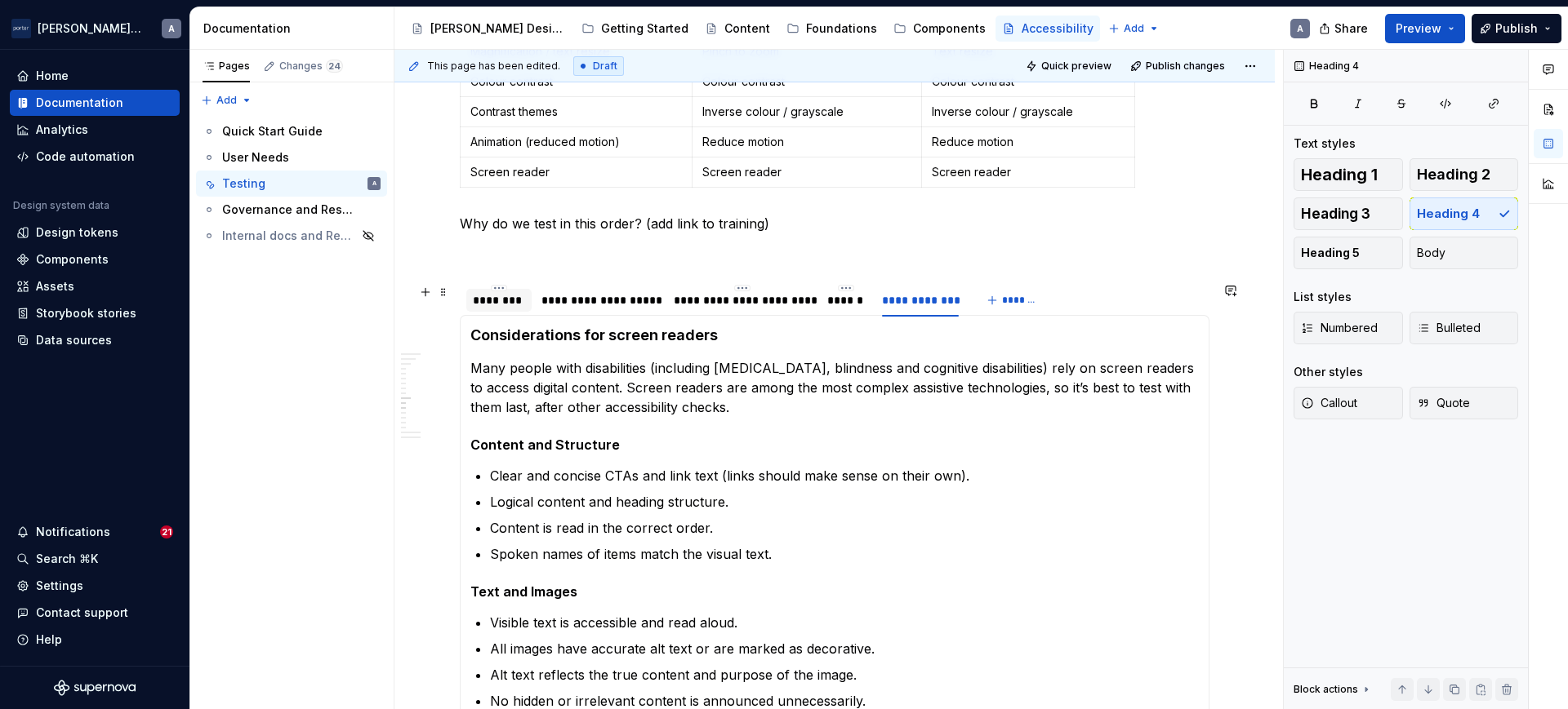
click at [500, 301] on div "********" at bounding box center [499, 300] width 52 height 17
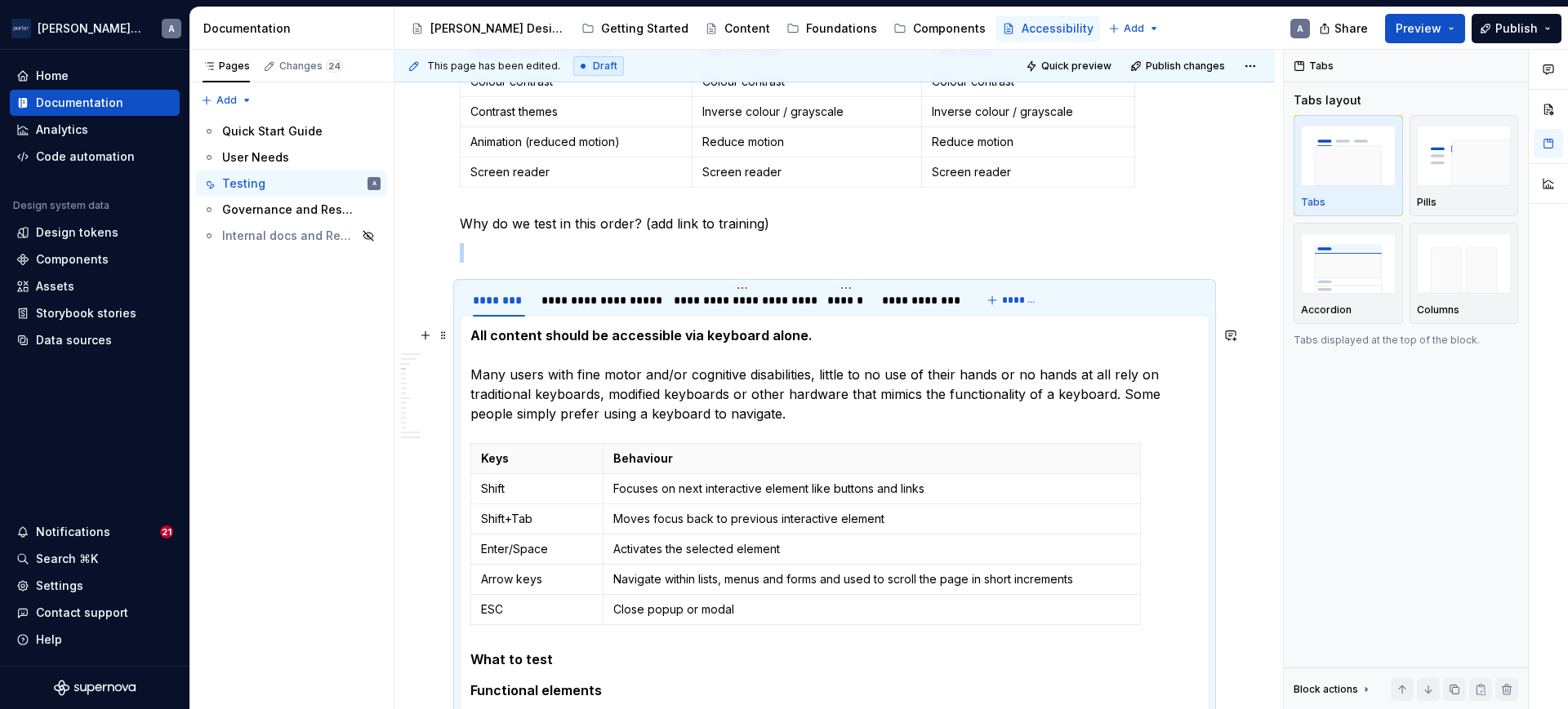
click at [526, 344] on p "All content should be accessible via keyboard alone. Many users with fine motor…" at bounding box center [834, 375] width 729 height 98
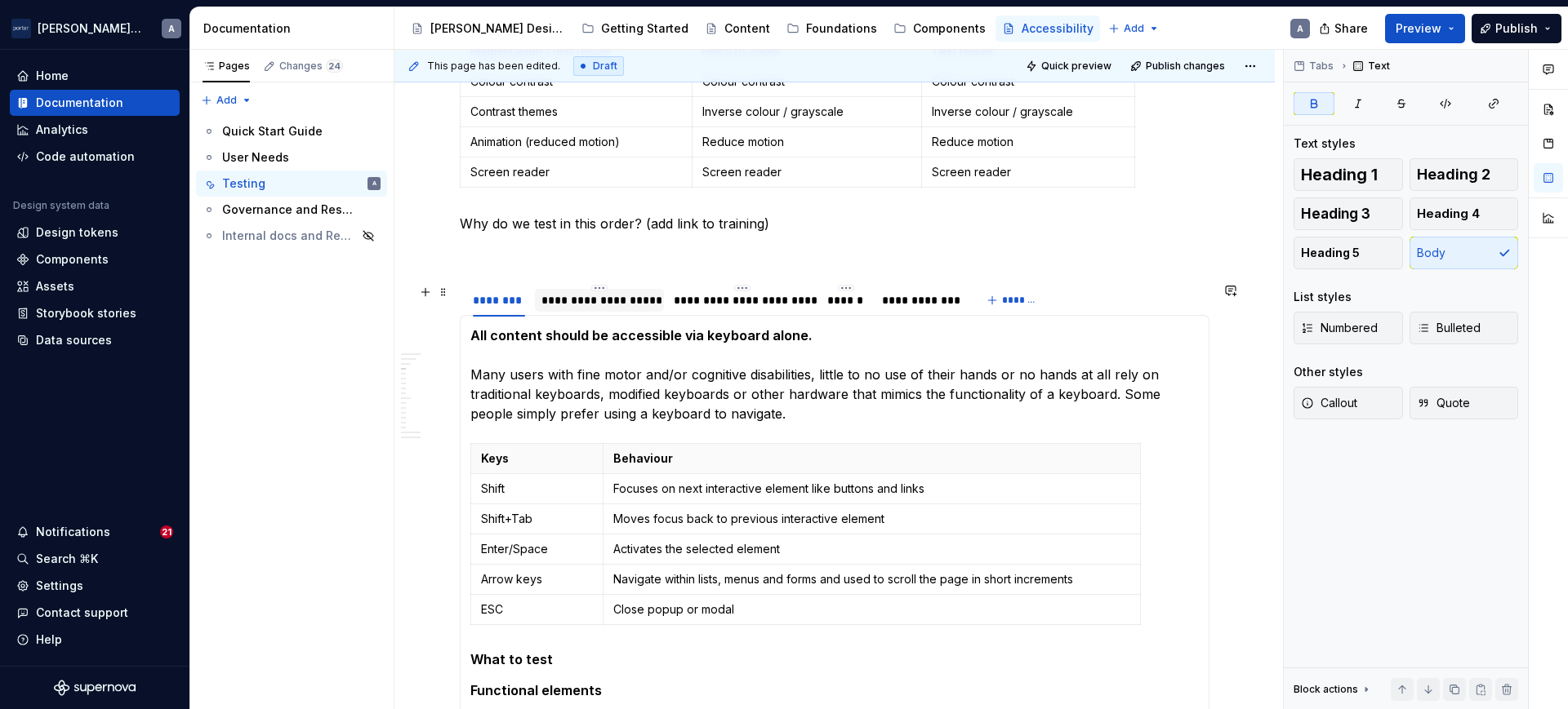
click at [549, 299] on div "**********" at bounding box center [599, 300] width 116 height 17
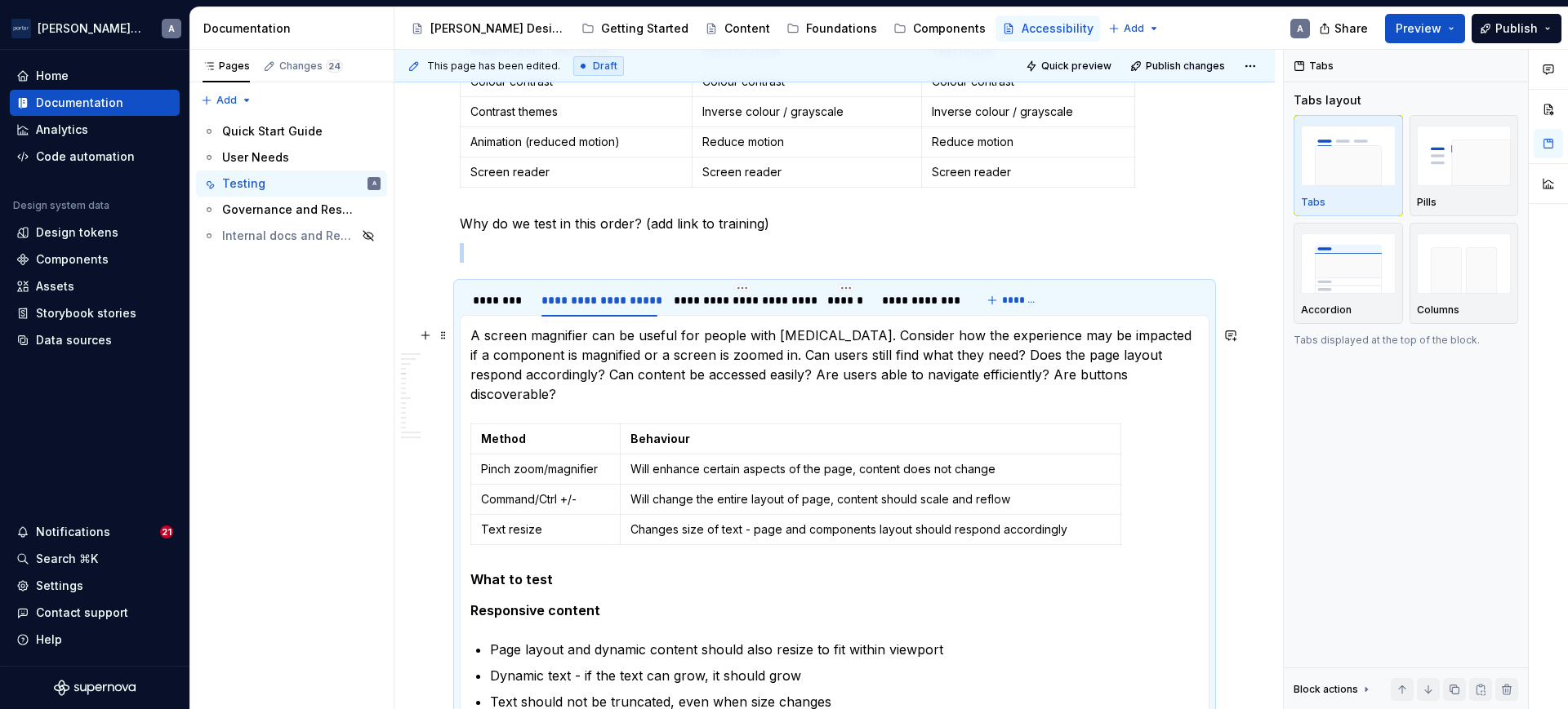
click at [533, 339] on p "A screen magnifier can be useful for people with [MEDICAL_DATA]. Consider how t…" at bounding box center [834, 365] width 729 height 79
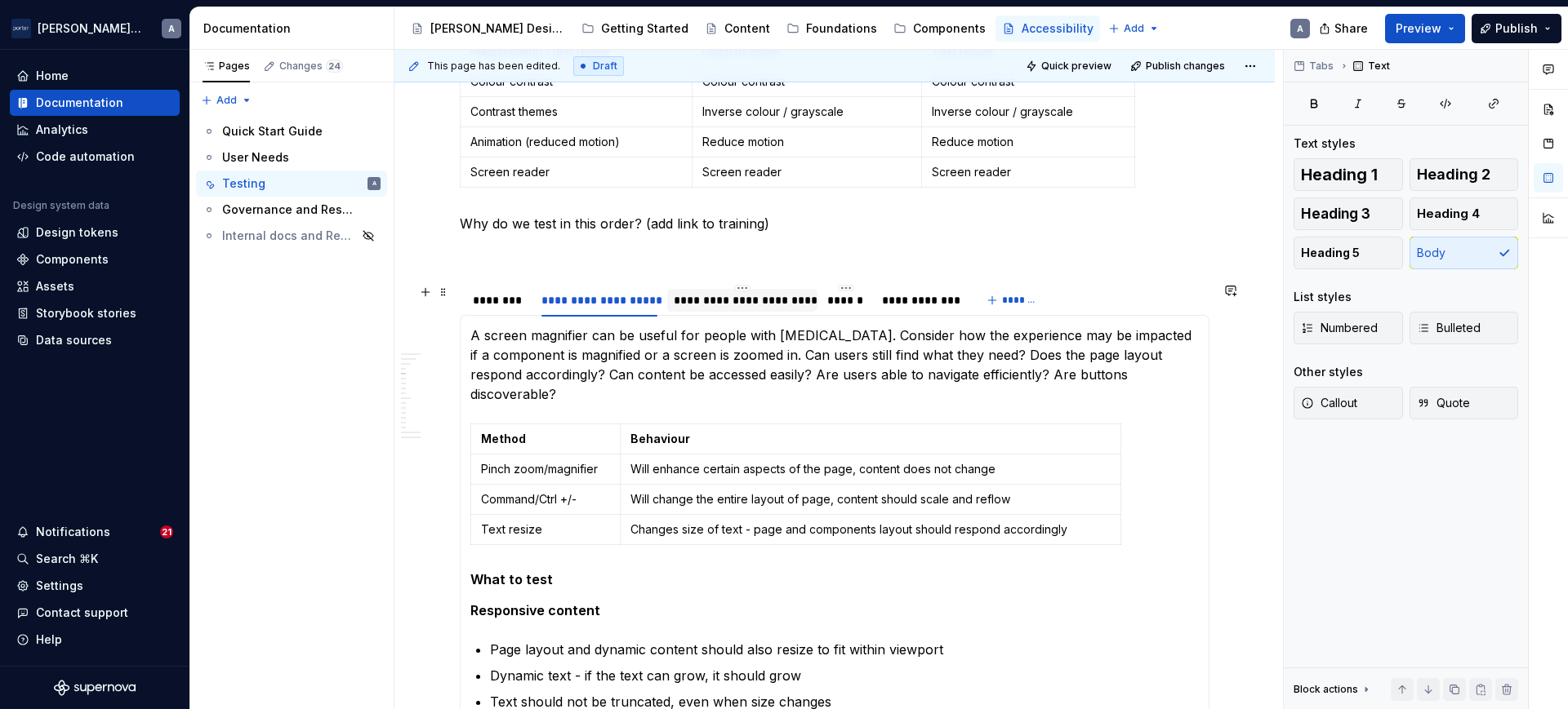
click at [701, 302] on div "**********" at bounding box center [742, 300] width 137 height 17
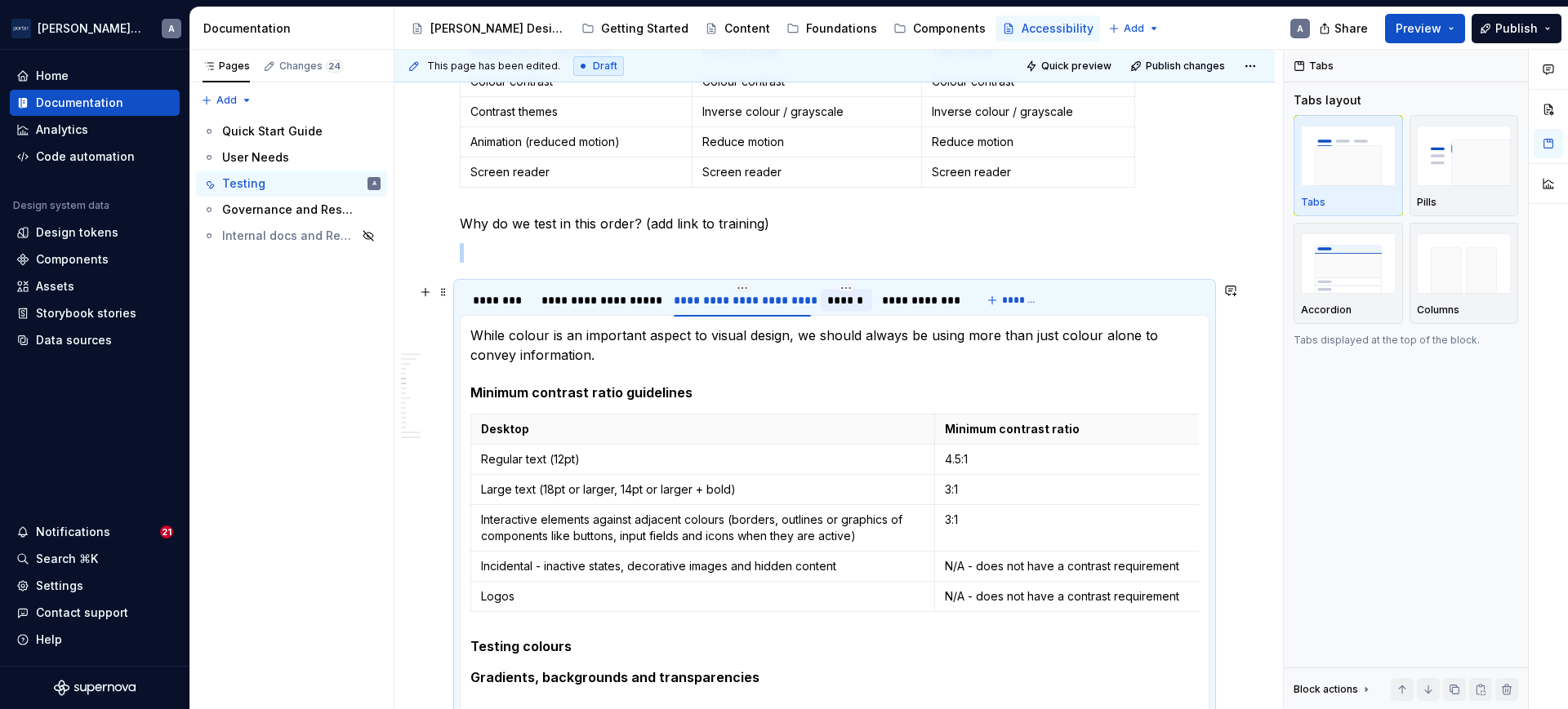
click at [855, 302] on div "******" at bounding box center [846, 300] width 38 height 17
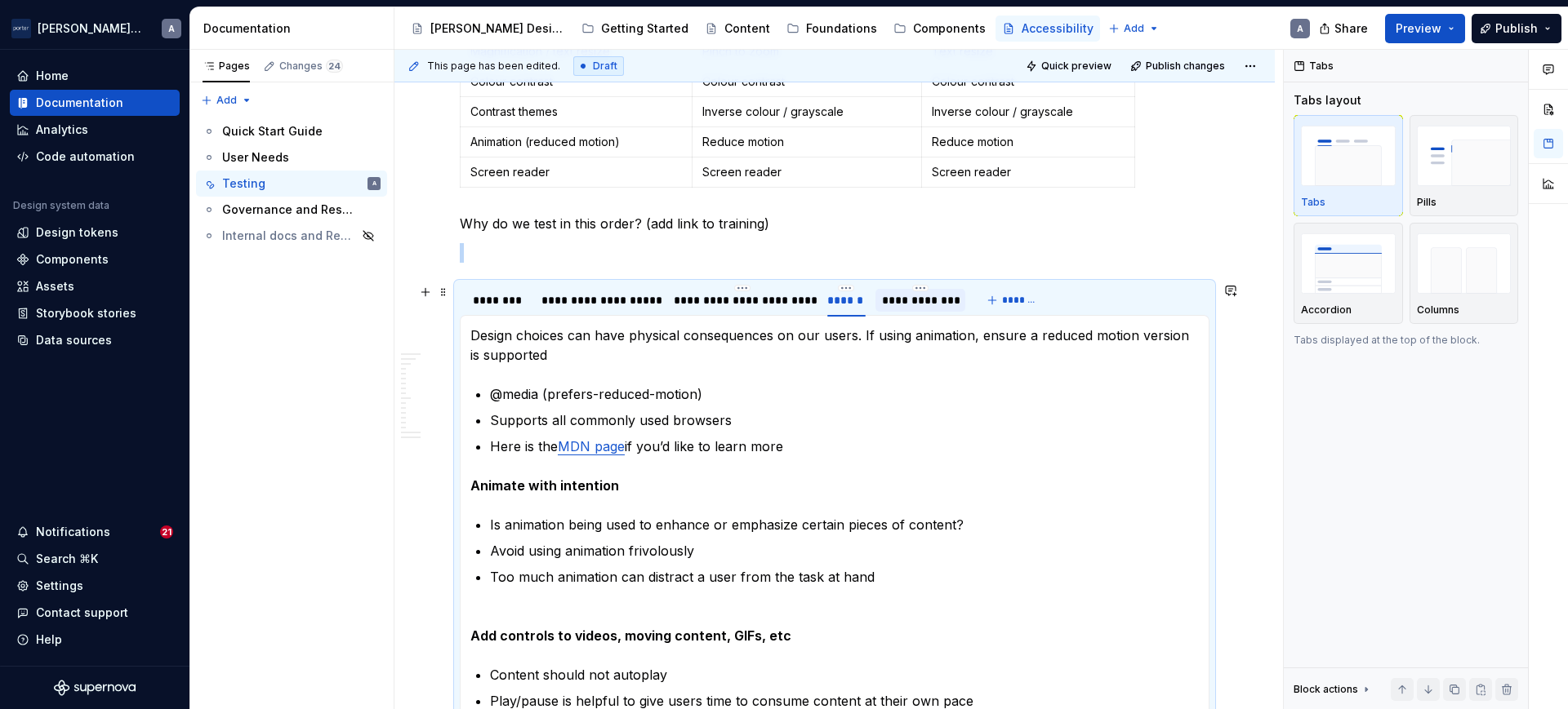
click at [947, 299] on div "**********" at bounding box center [921, 300] width 78 height 17
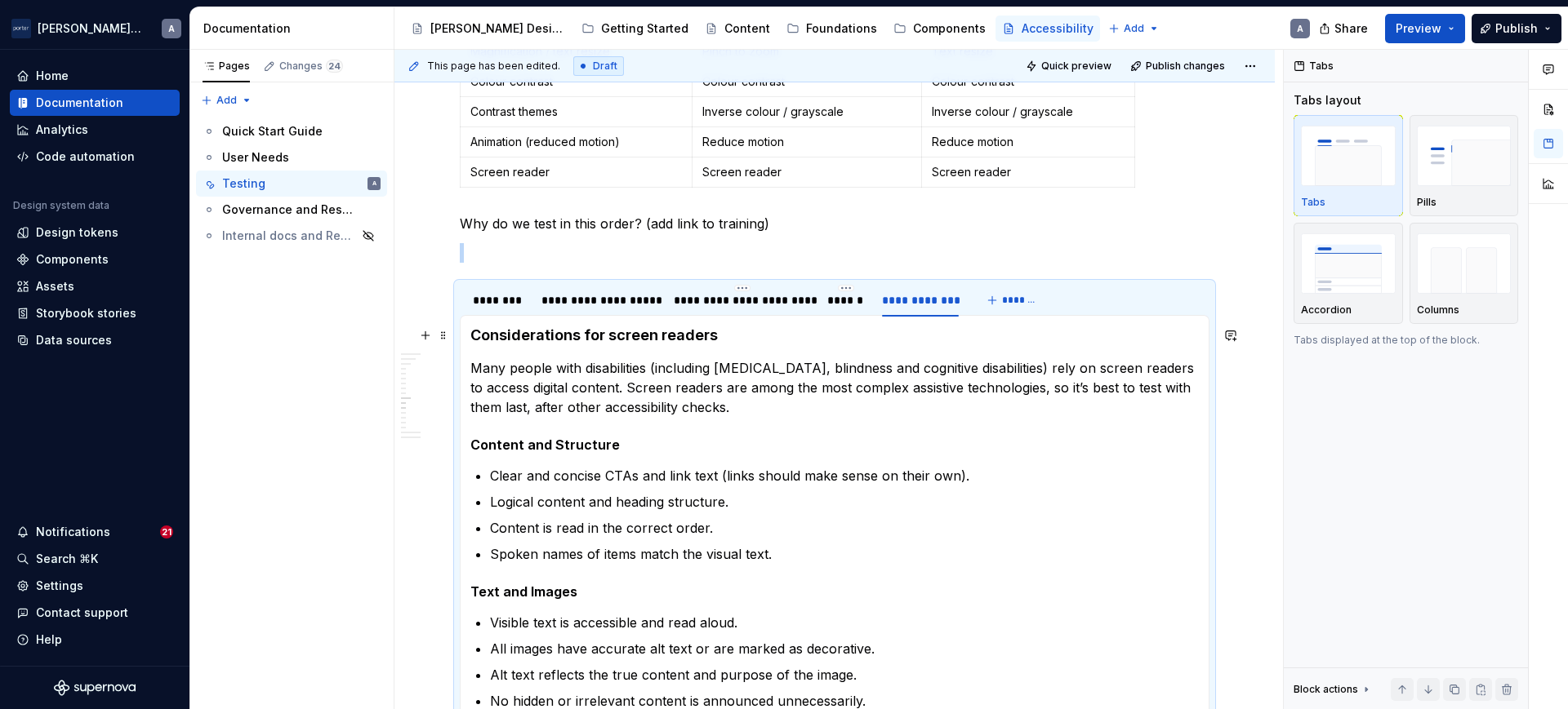
click at [579, 334] on h4 "Considerations for screen readers" at bounding box center [834, 335] width 729 height 19
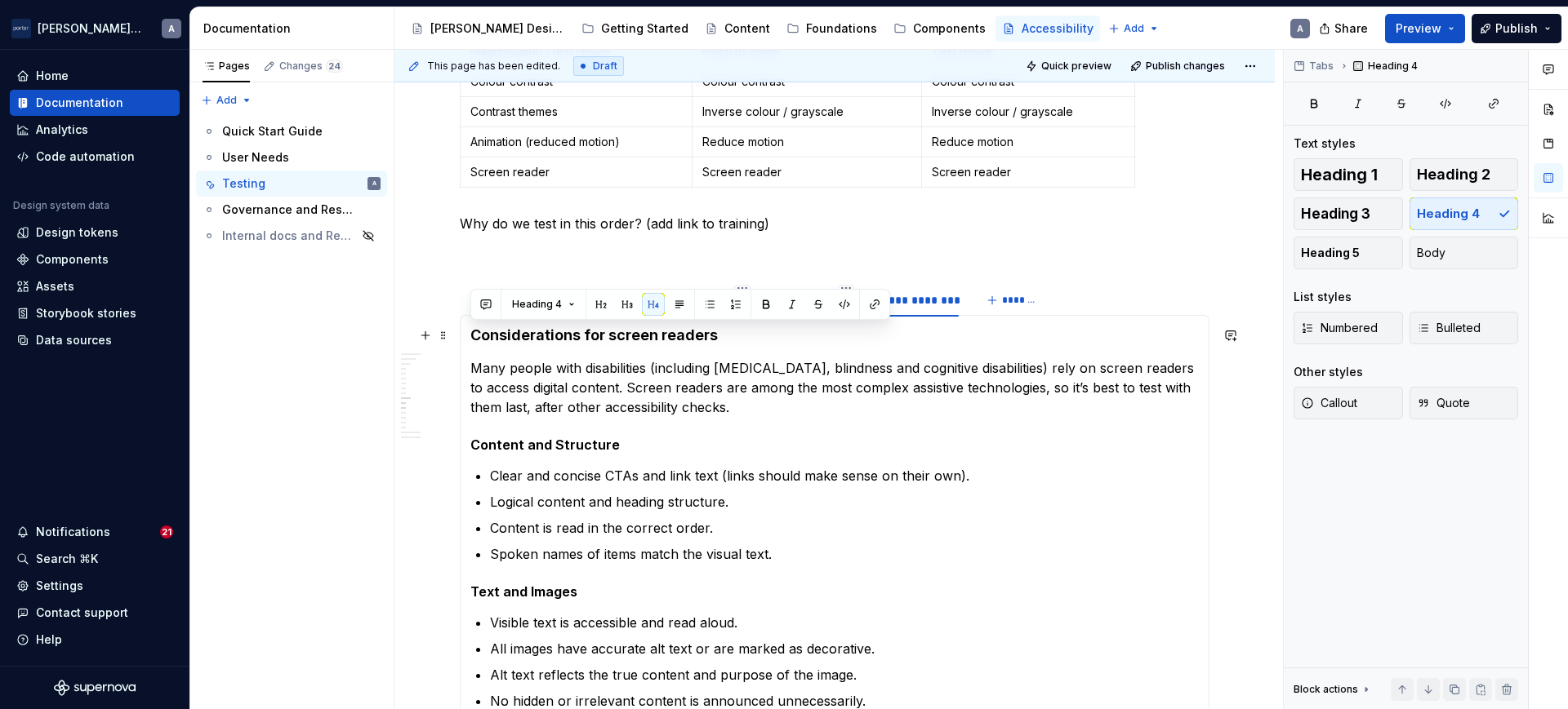
drag, startPoint x: 814, startPoint y: 333, endPoint x: 473, endPoint y: 341, distance: 341.1
click at [473, 341] on h4 "Considerations for screen readers" at bounding box center [834, 335] width 729 height 19
copy h4 "Considerations for screen readers"
click at [813, 410] on p "Many people with disabilities (including low vision, blindness and cognitive di…" at bounding box center [834, 387] width 729 height 59
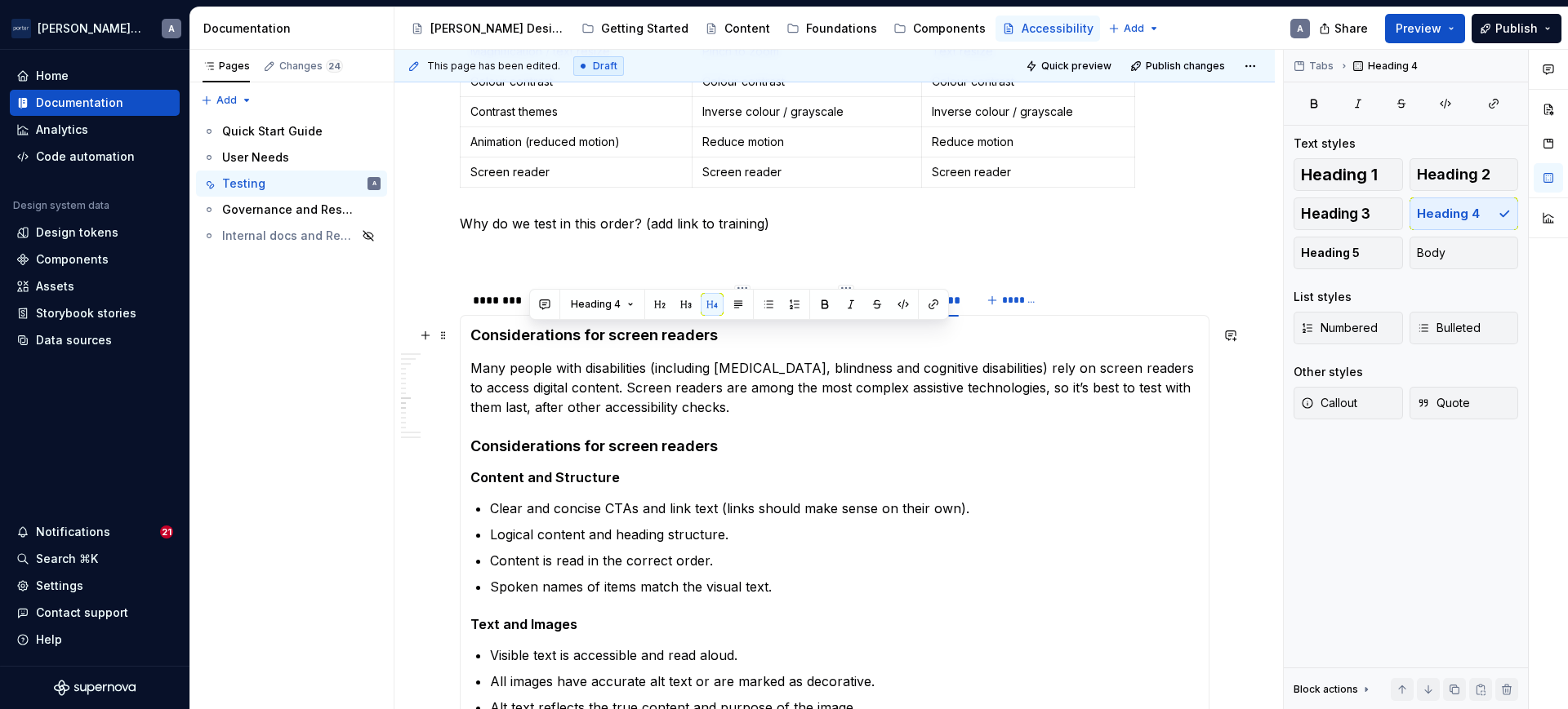
drag, startPoint x: 750, startPoint y: 340, endPoint x: 528, endPoint y: 340, distance: 222.0
click at [528, 340] on h4 "Considerations for screen readers" at bounding box center [834, 335] width 729 height 19
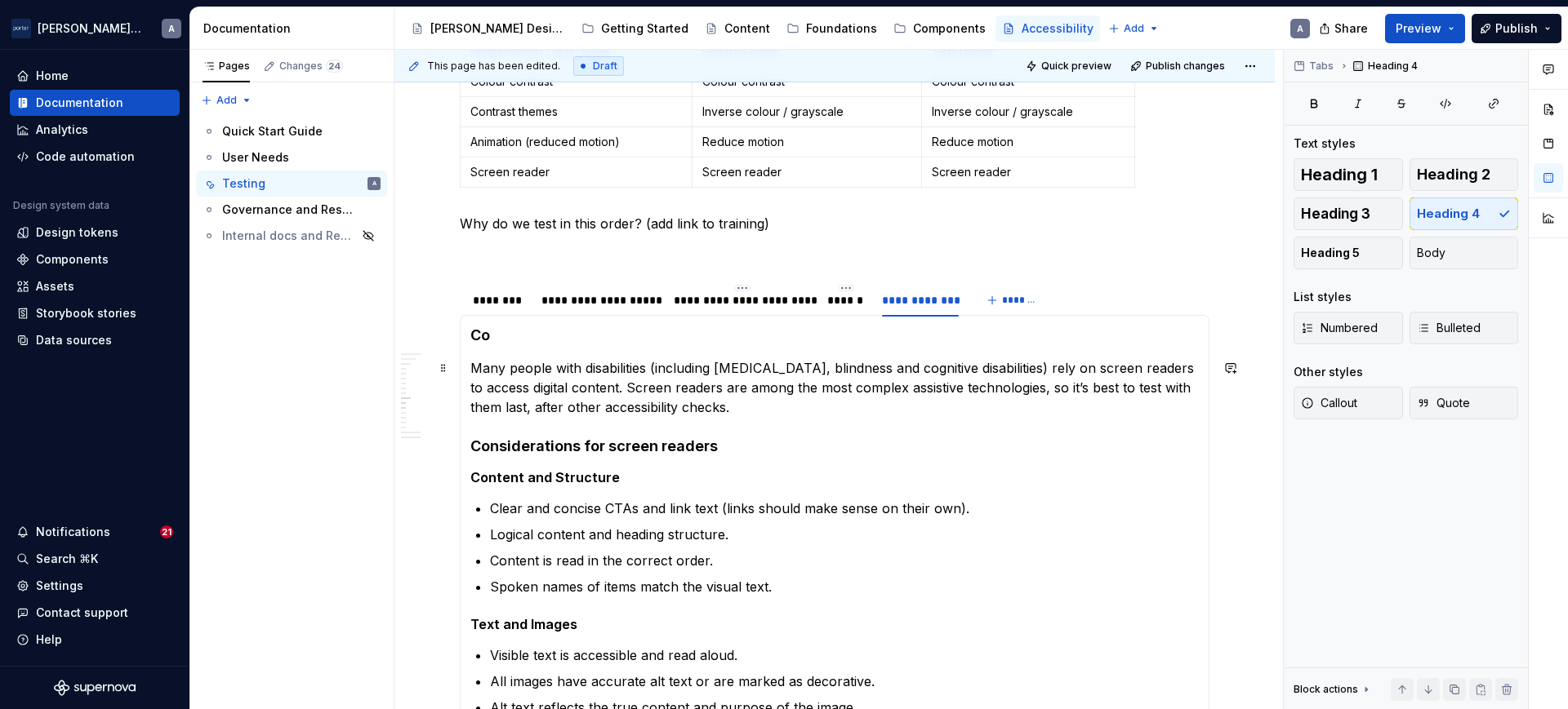
click at [482, 336] on h4 "Co" at bounding box center [834, 335] width 729 height 19
click at [496, 334] on h4 "o" at bounding box center [834, 335] width 729 height 19
click at [472, 362] on p "Many people with disabilities (including low vision, blindness and cognitive di…" at bounding box center [834, 387] width 729 height 59
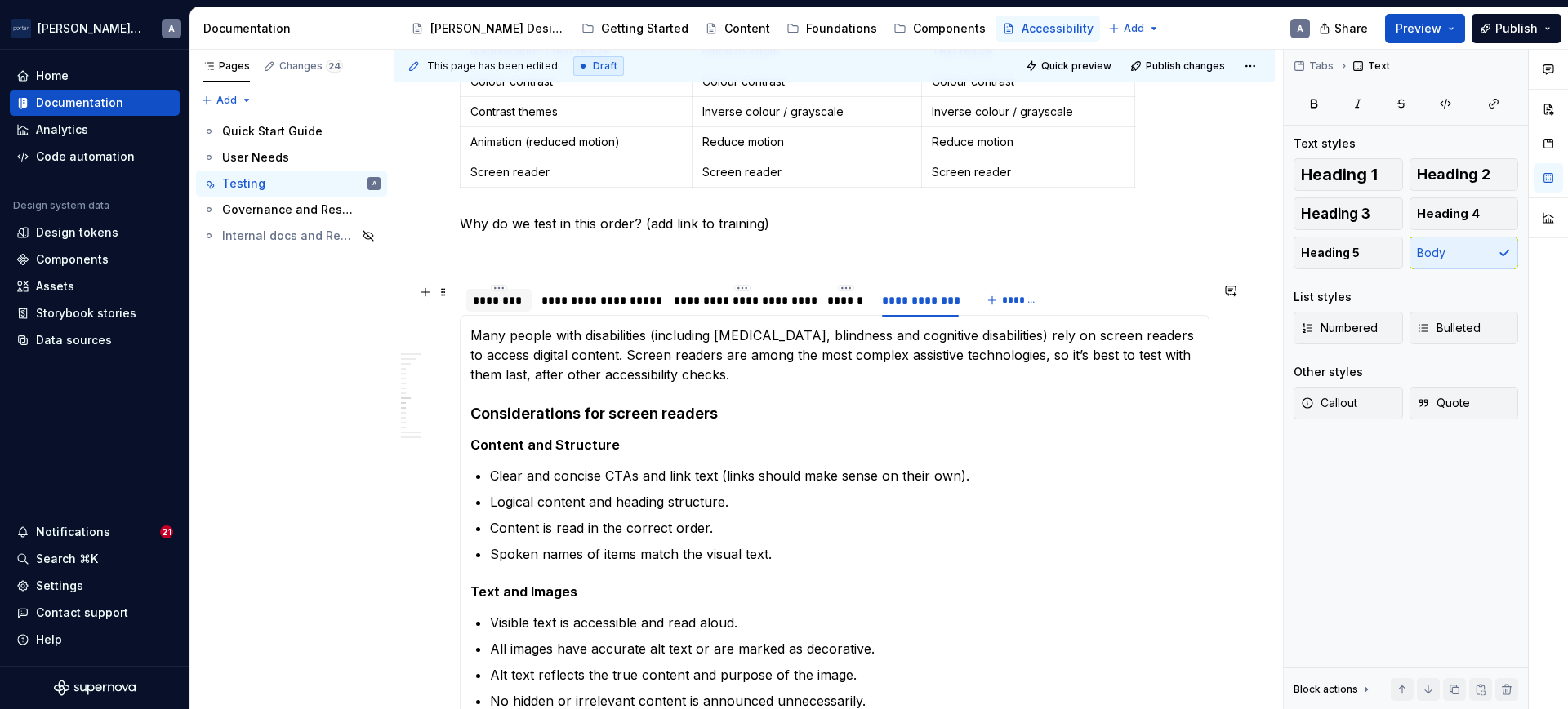
click at [495, 298] on div "********" at bounding box center [499, 300] width 52 height 17
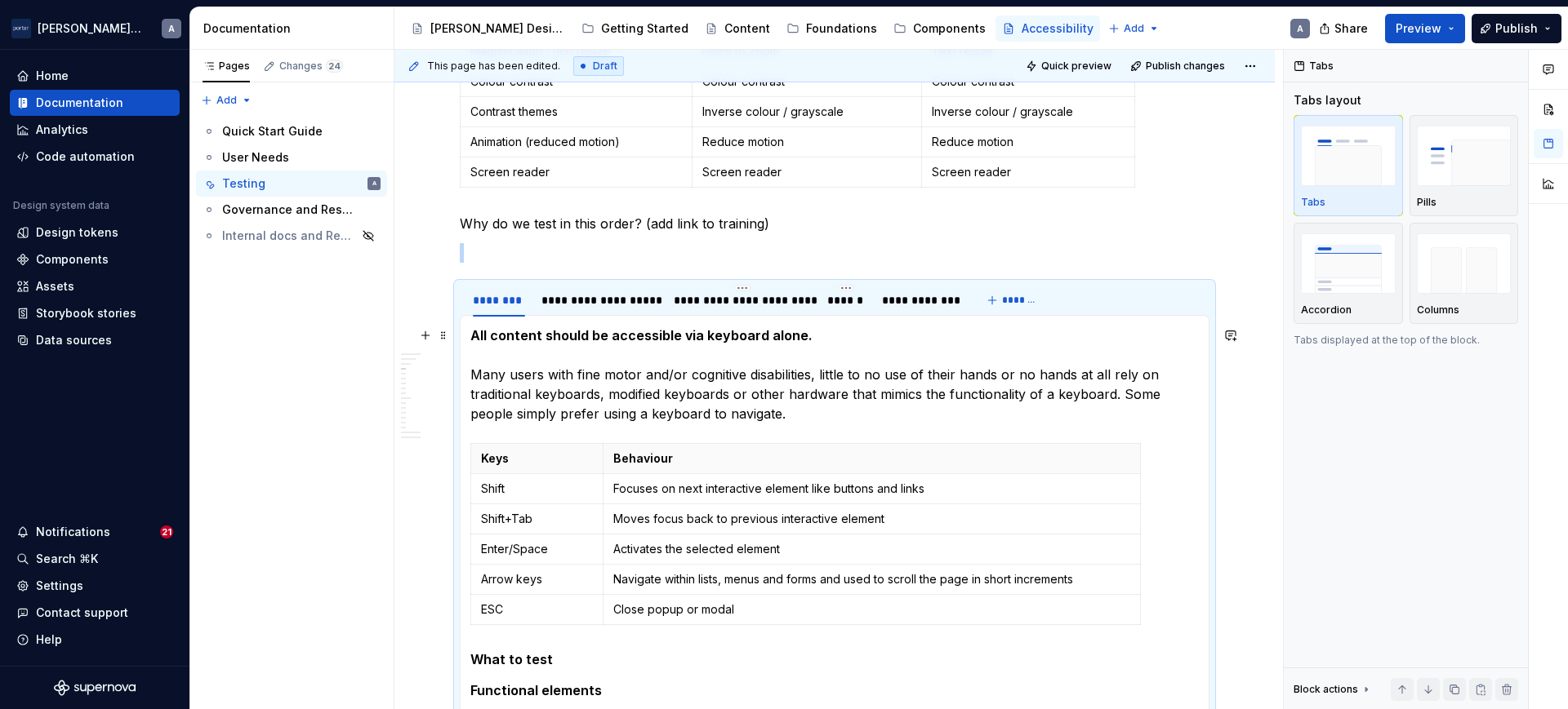
click at [661, 328] on strong "All content should be accessible via keyboard alone." at bounding box center [641, 335] width 342 height 17
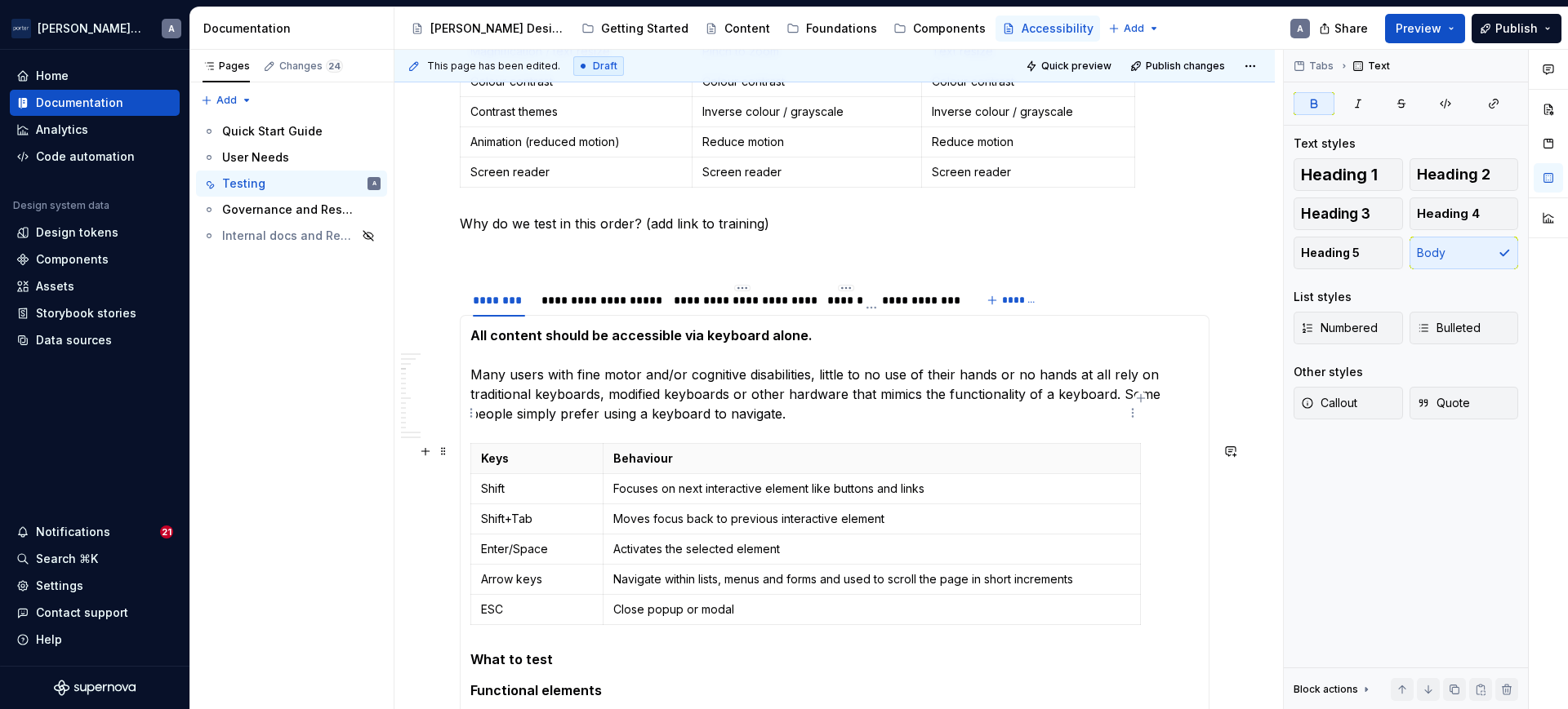
scroll to position [880, 0]
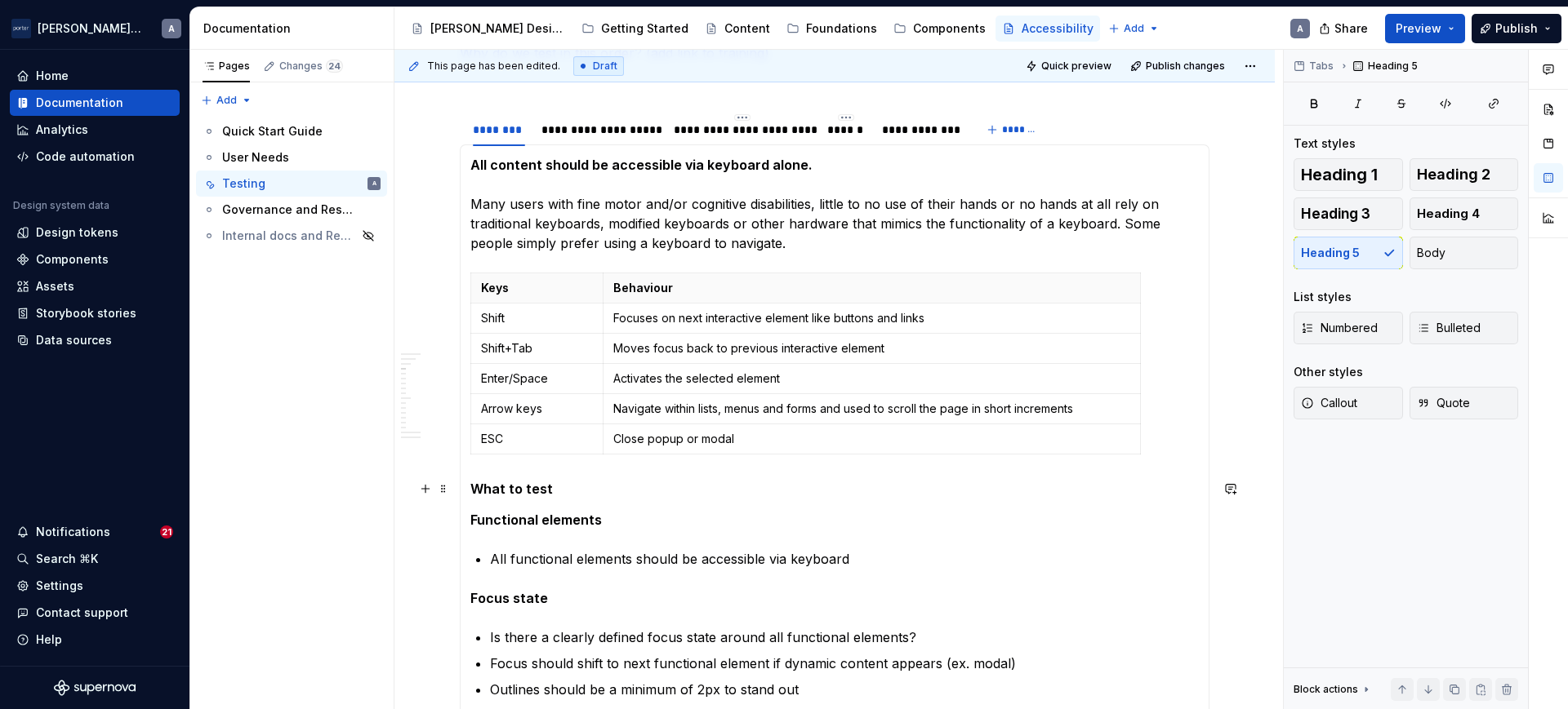
click at [515, 491] on h5 "What to test" at bounding box center [834, 489] width 729 height 17
click at [1427, 211] on span "Heading 4" at bounding box center [1448, 214] width 63 height 17
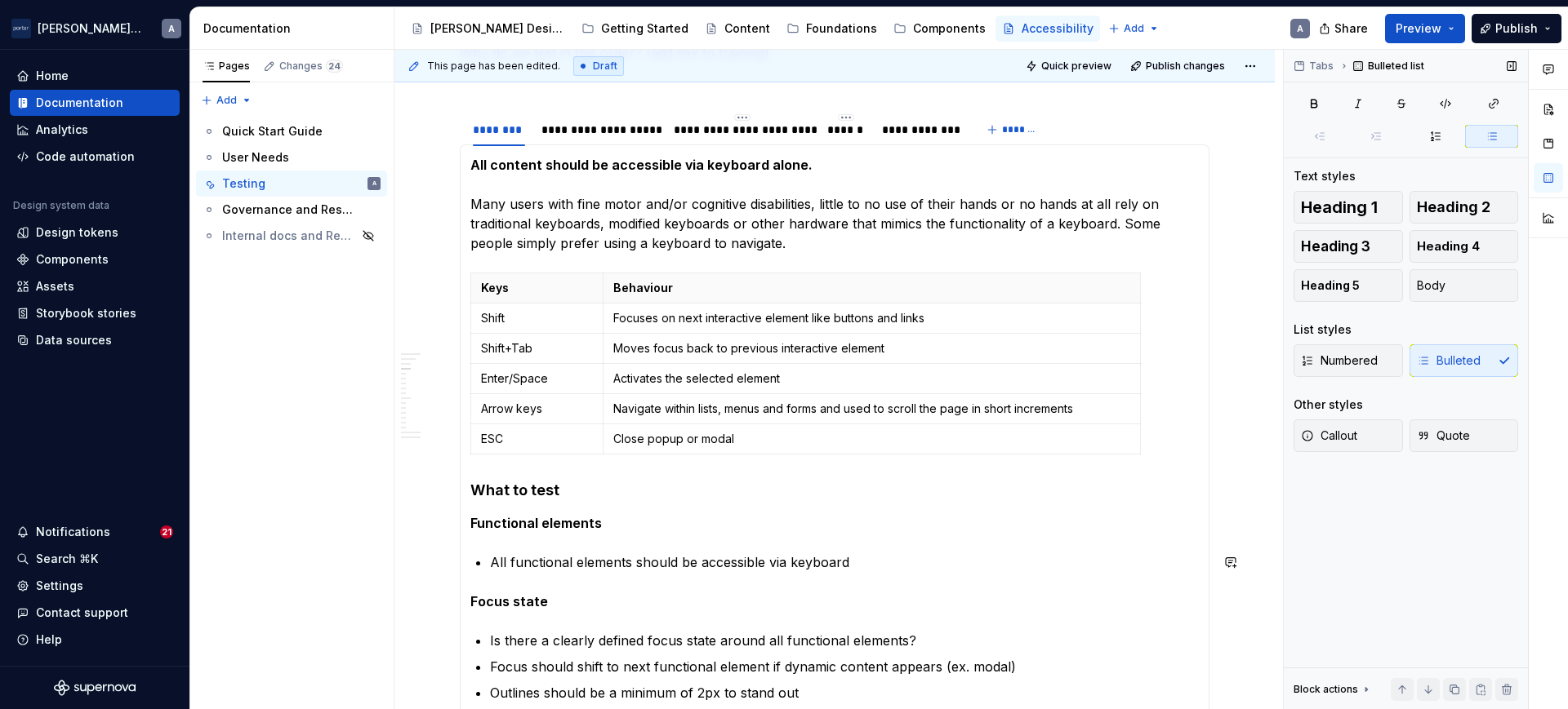
click at [522, 534] on section-item-column "All content should be accessible via keyboard alone. Many users with fine motor…" at bounding box center [834, 548] width 729 height 786
click at [562, 520] on strong "Functional elements" at bounding box center [535, 523] width 132 height 17
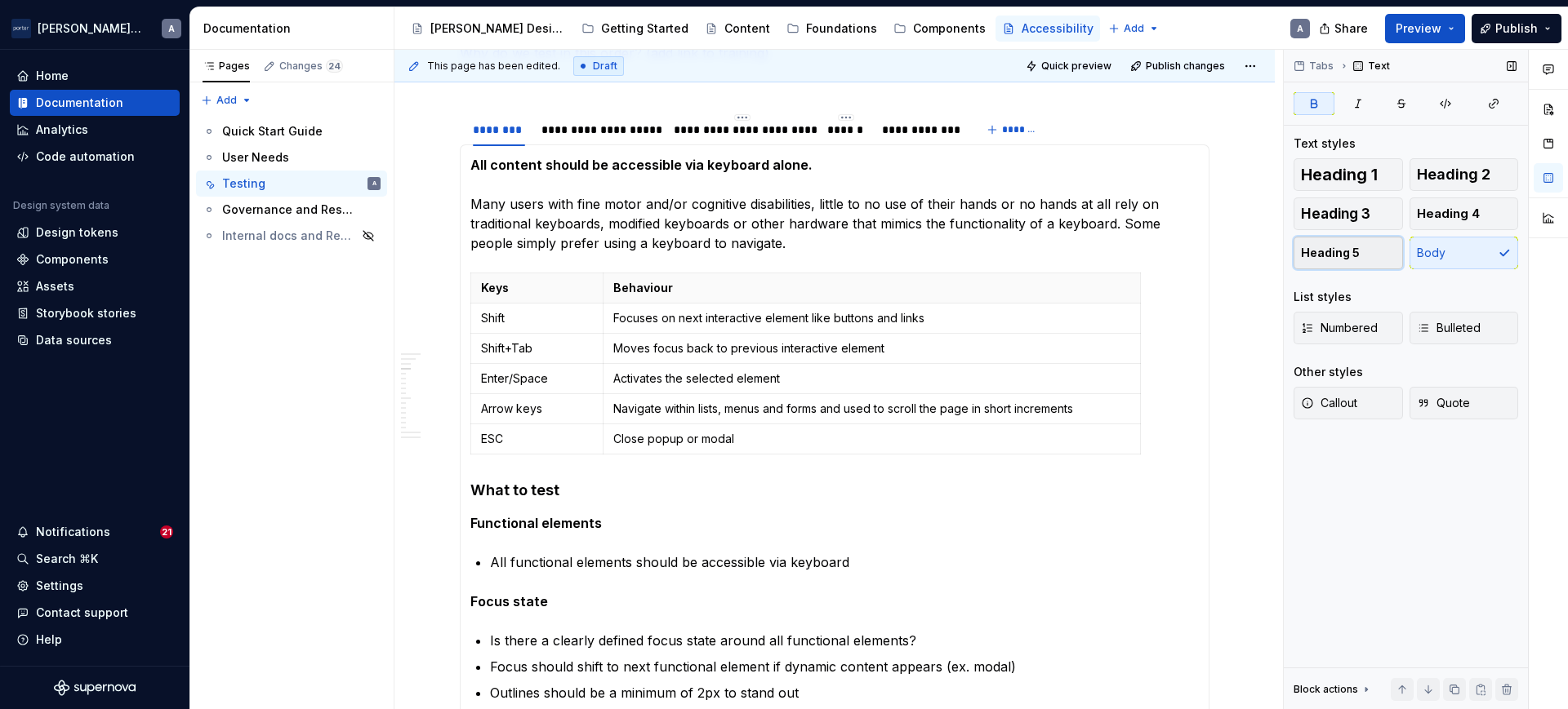
click at [1340, 255] on span "Heading 5" at bounding box center [1330, 252] width 59 height 17
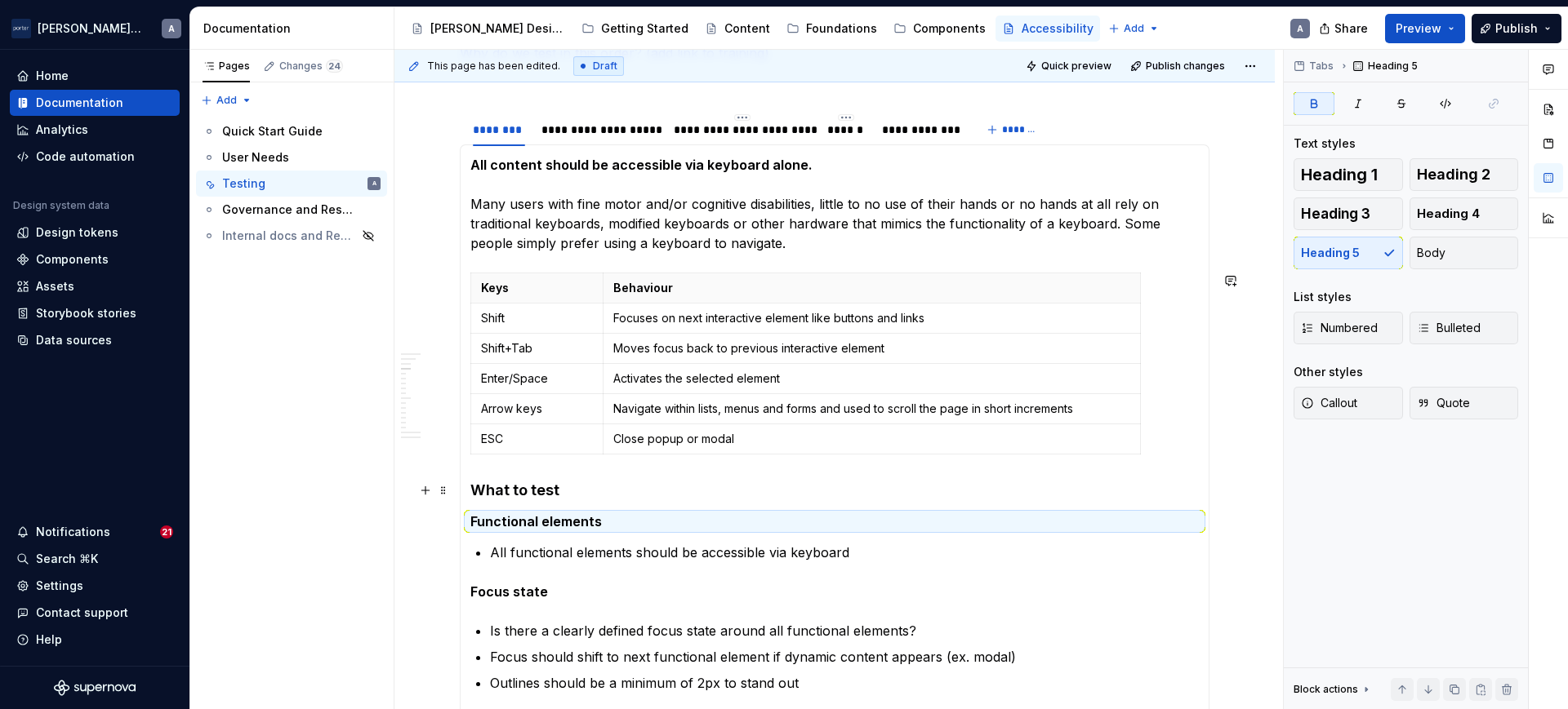
scroll to position [1050, 0]
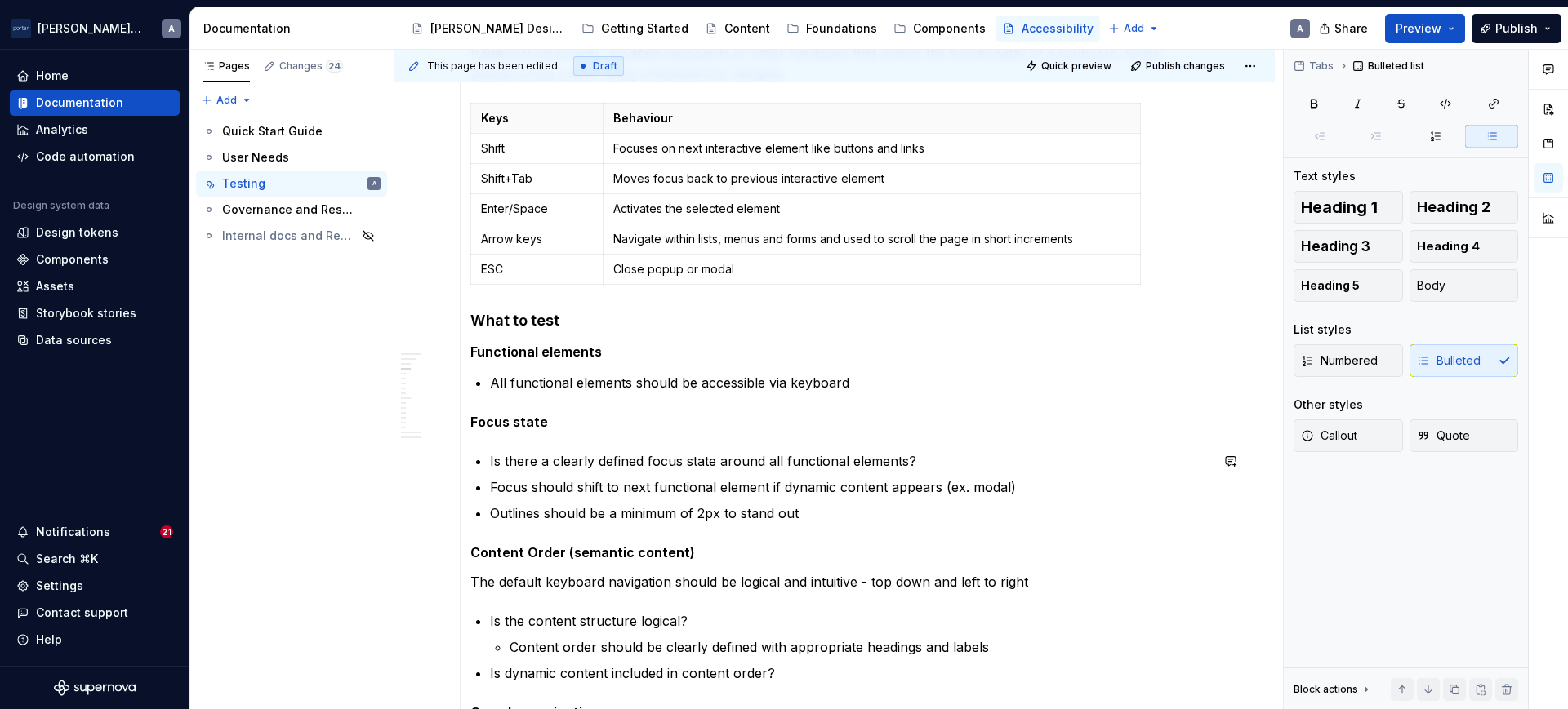
click at [533, 433] on section-item-column "All content should be accessible via keyboard alone. Many users with fine motor…" at bounding box center [834, 373] width 729 height 776
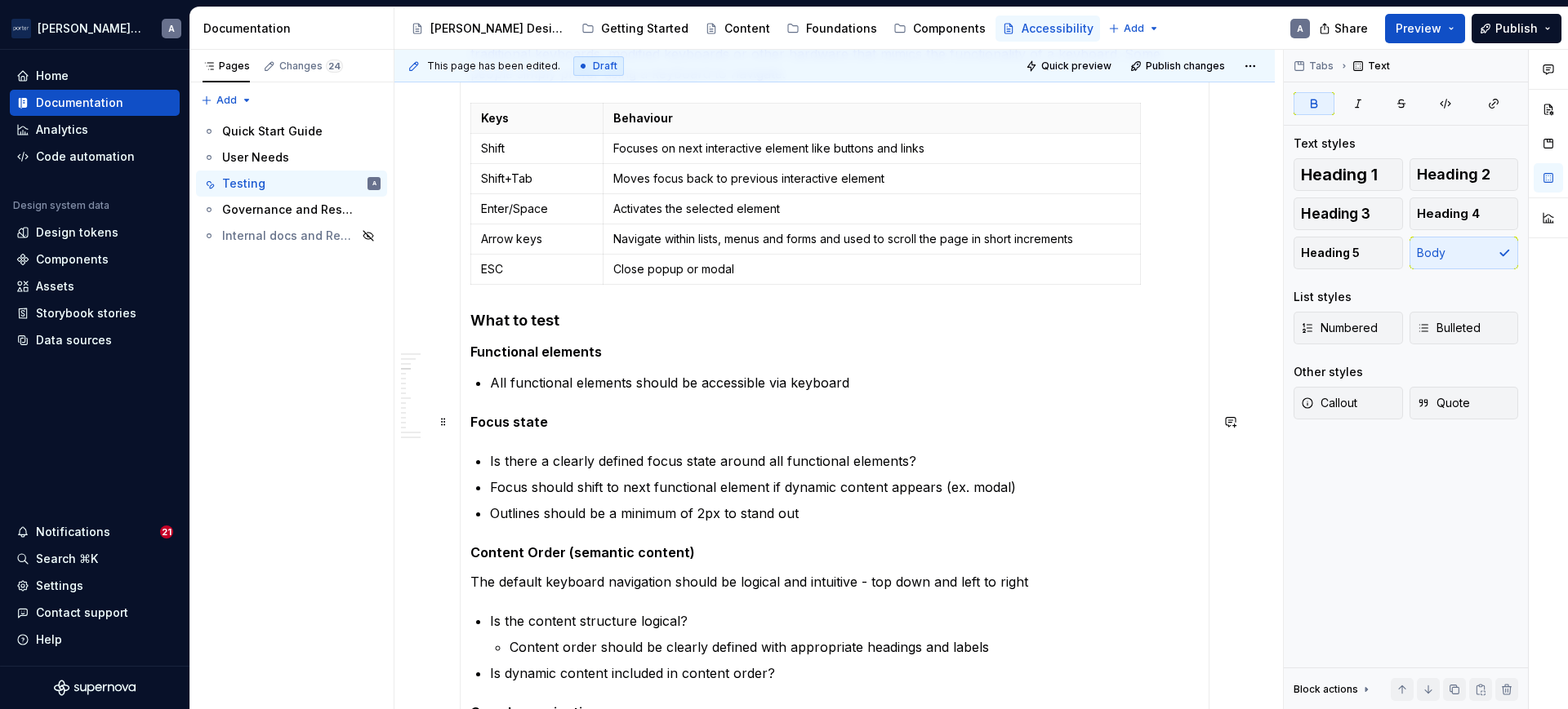
click at [515, 416] on strong "Focus state" at bounding box center [508, 422] width 78 height 17
click at [1338, 257] on span "Heading 5" at bounding box center [1330, 252] width 59 height 17
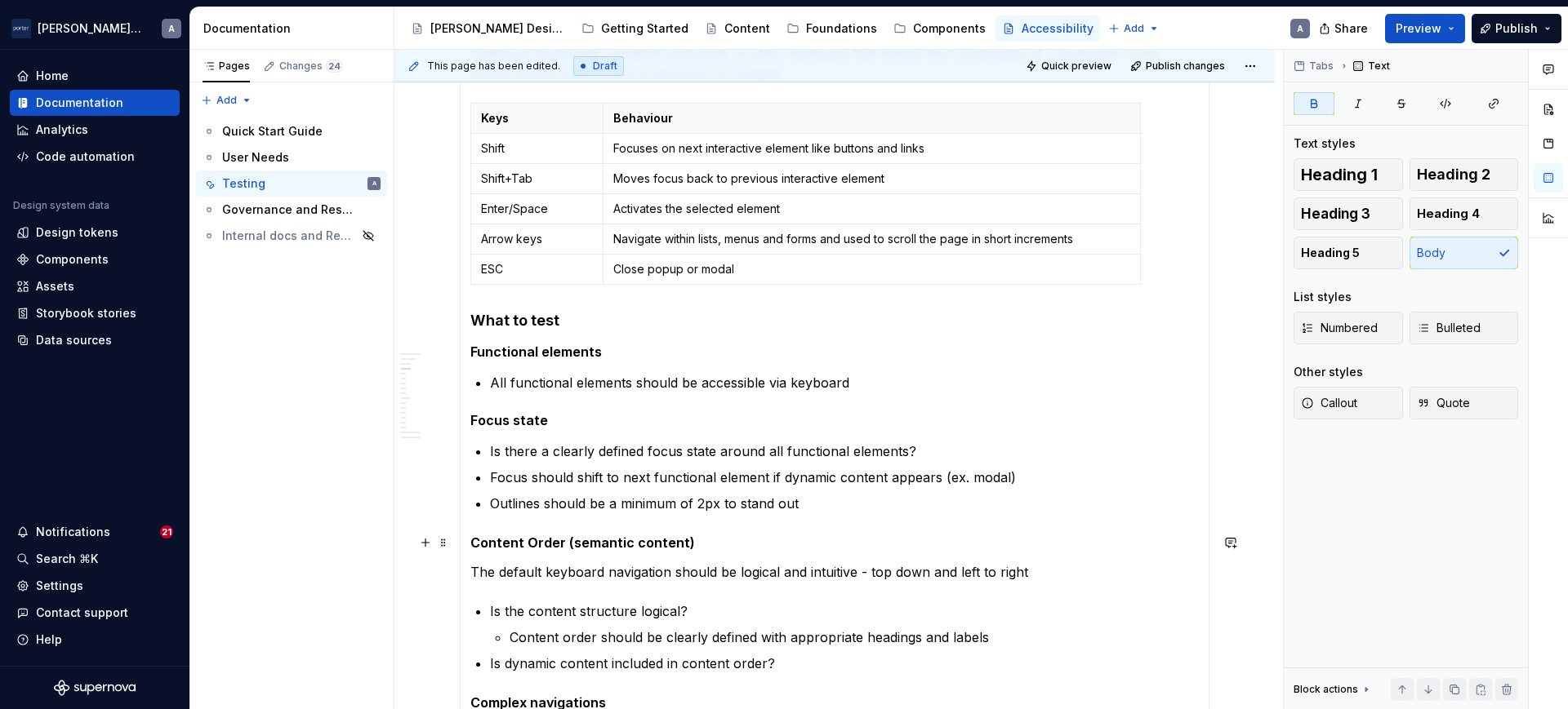
click at [534, 545] on strong "Content Order (semantic content)" at bounding box center [582, 542] width 224 height 17
click at [1361, 249] on button "Heading 5" at bounding box center [1348, 252] width 109 height 32
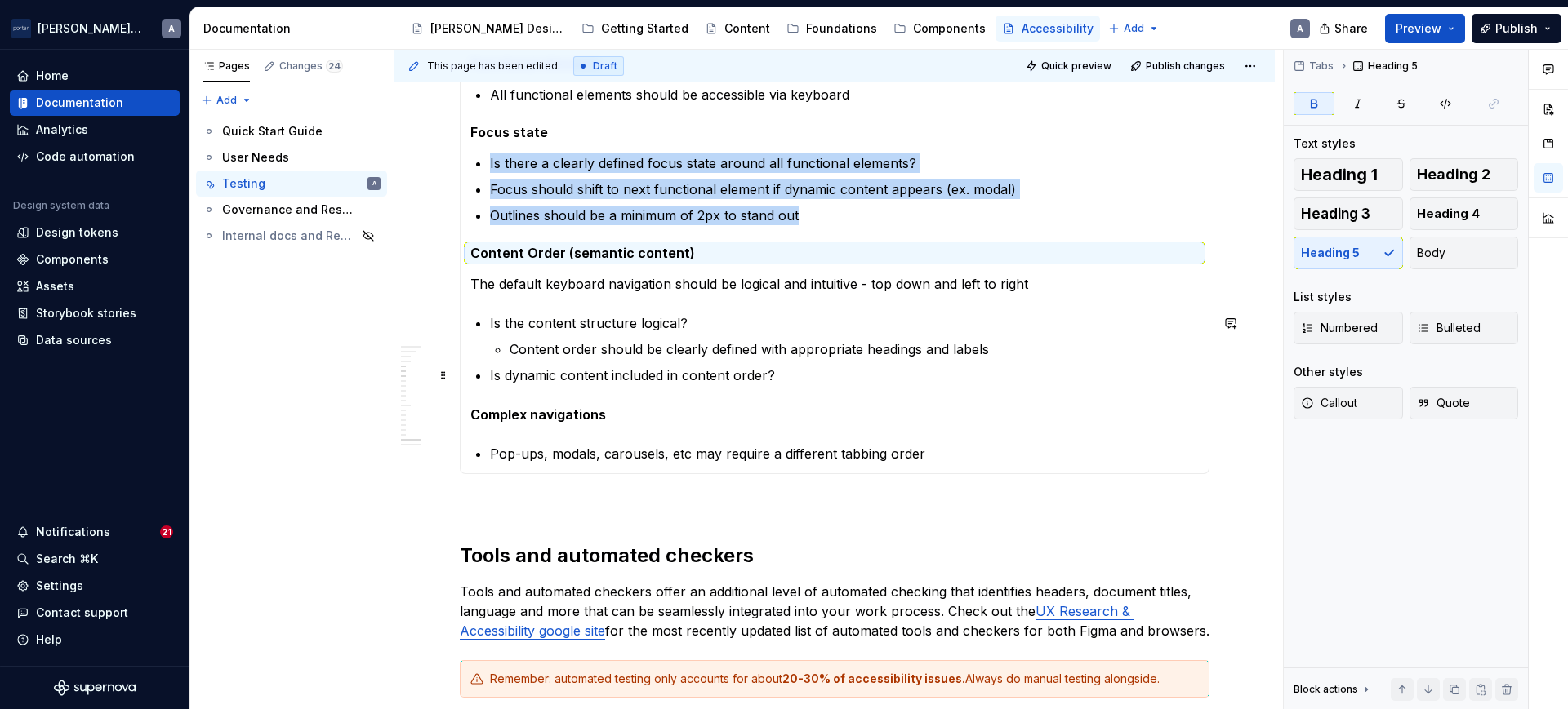
scroll to position [1390, 0]
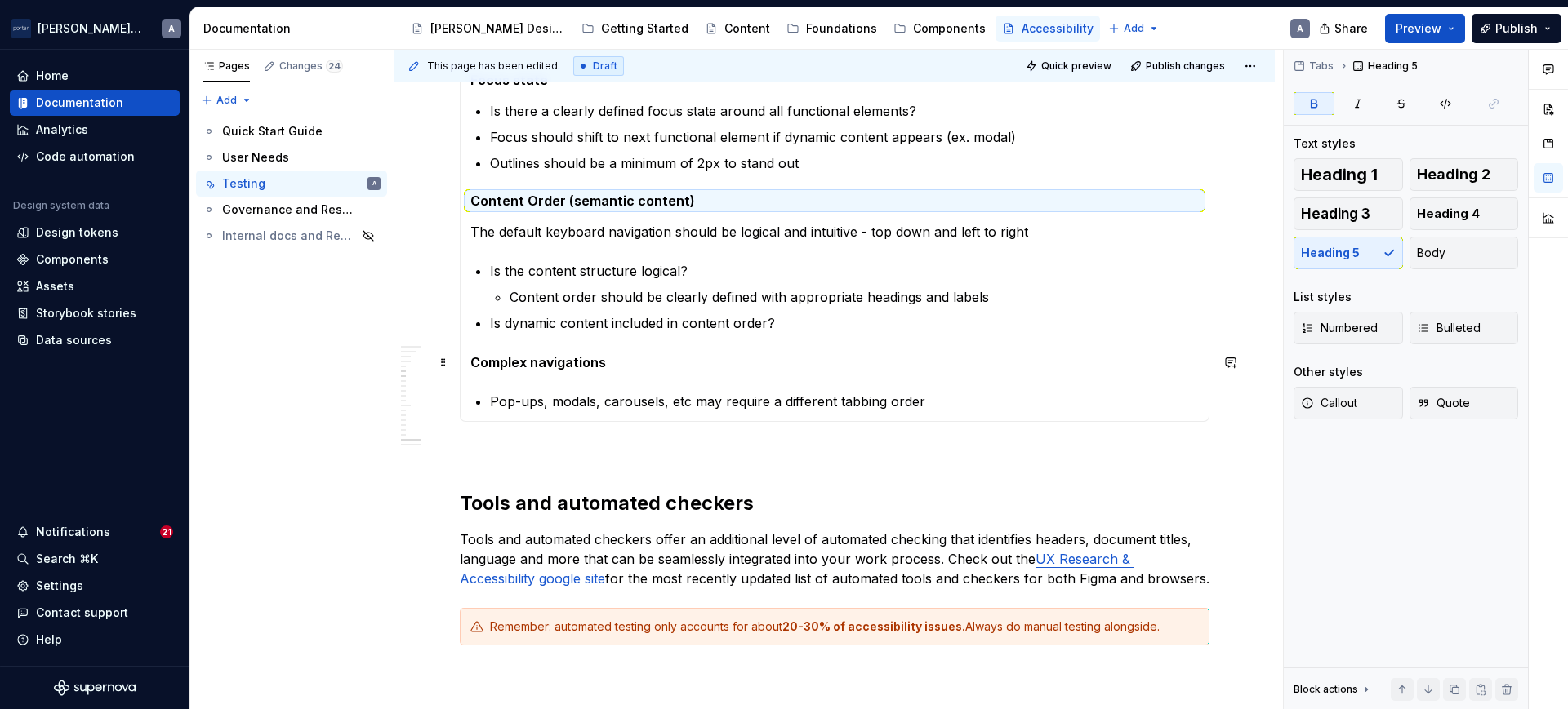
click at [588, 369] on strong "Complex navigations" at bounding box center [537, 362] width 135 height 17
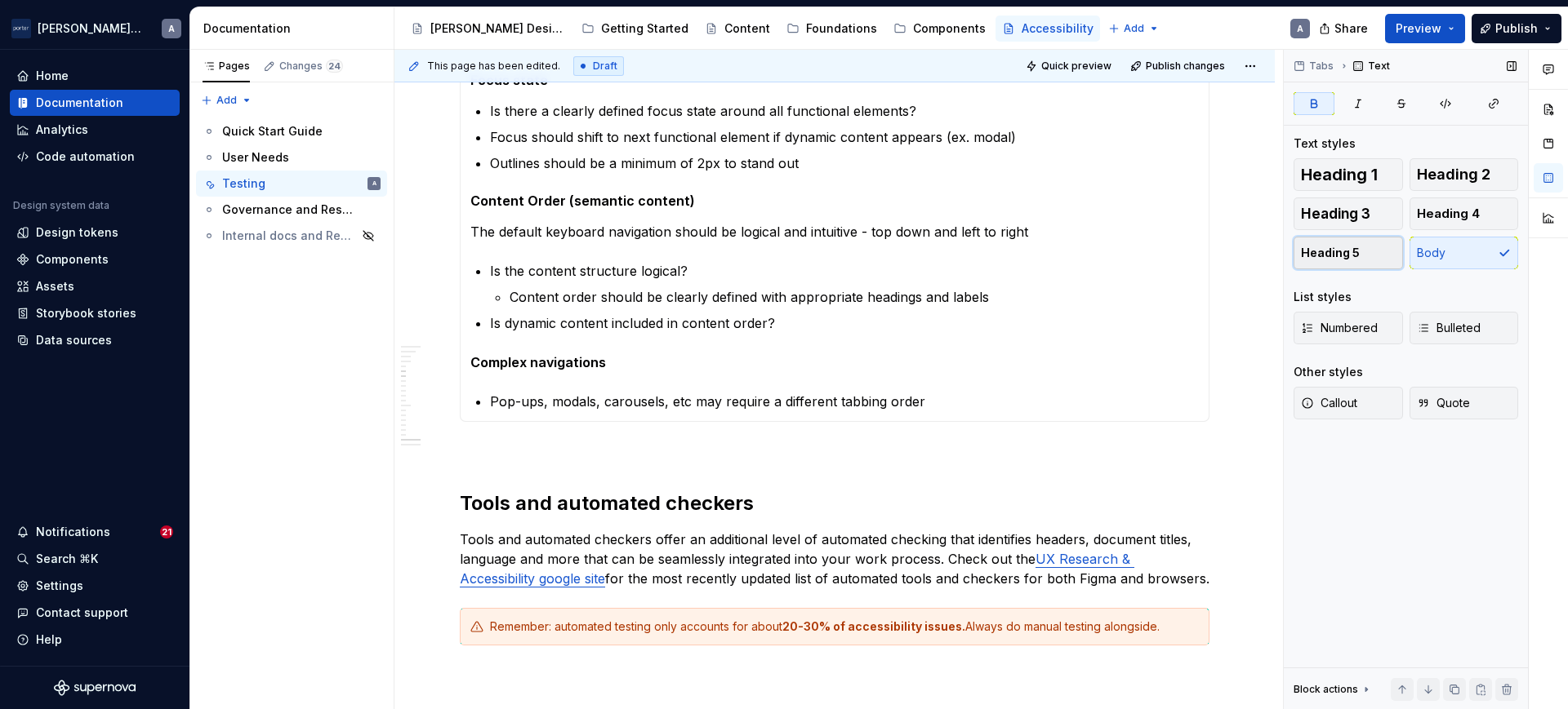
click at [1319, 256] on span "Heading 5" at bounding box center [1330, 252] width 59 height 17
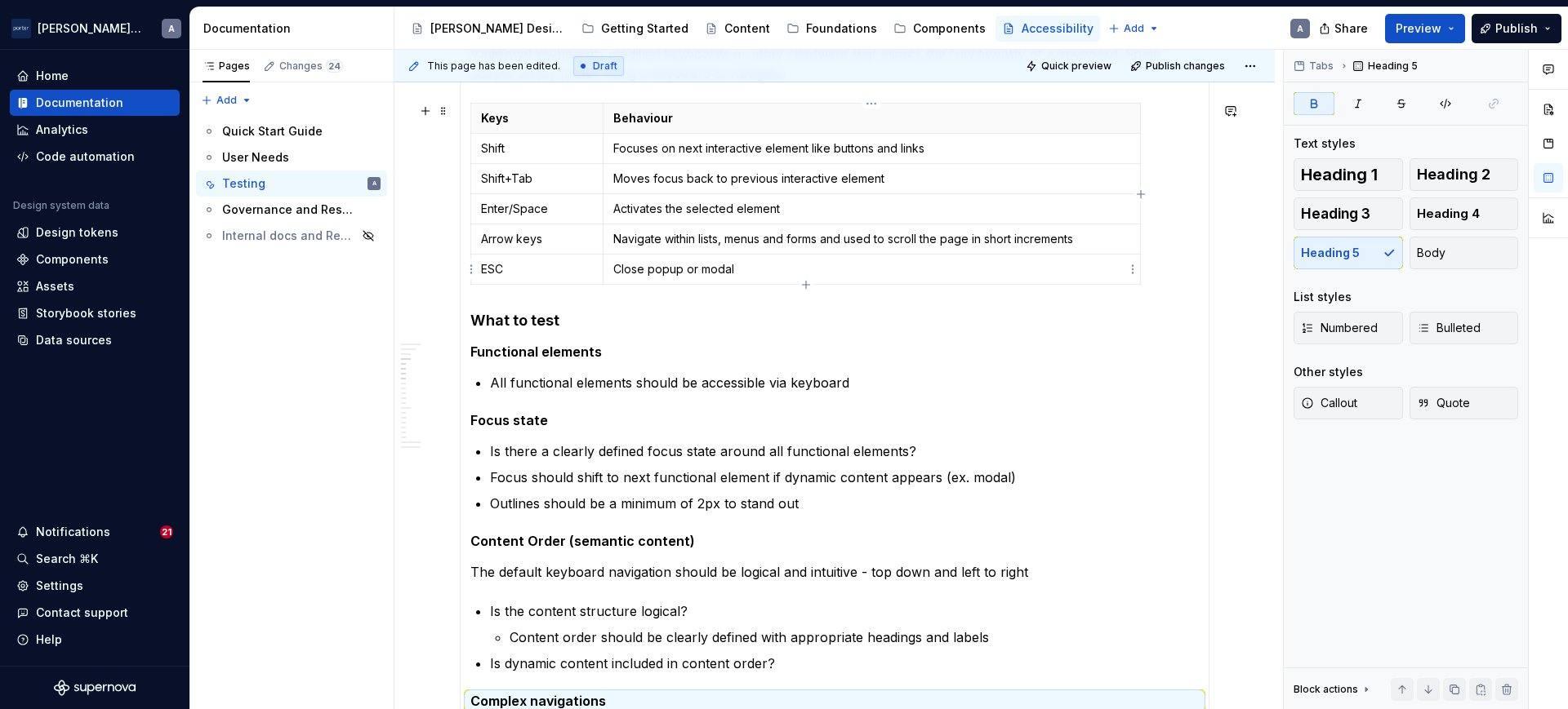
scroll to position [880, 0]
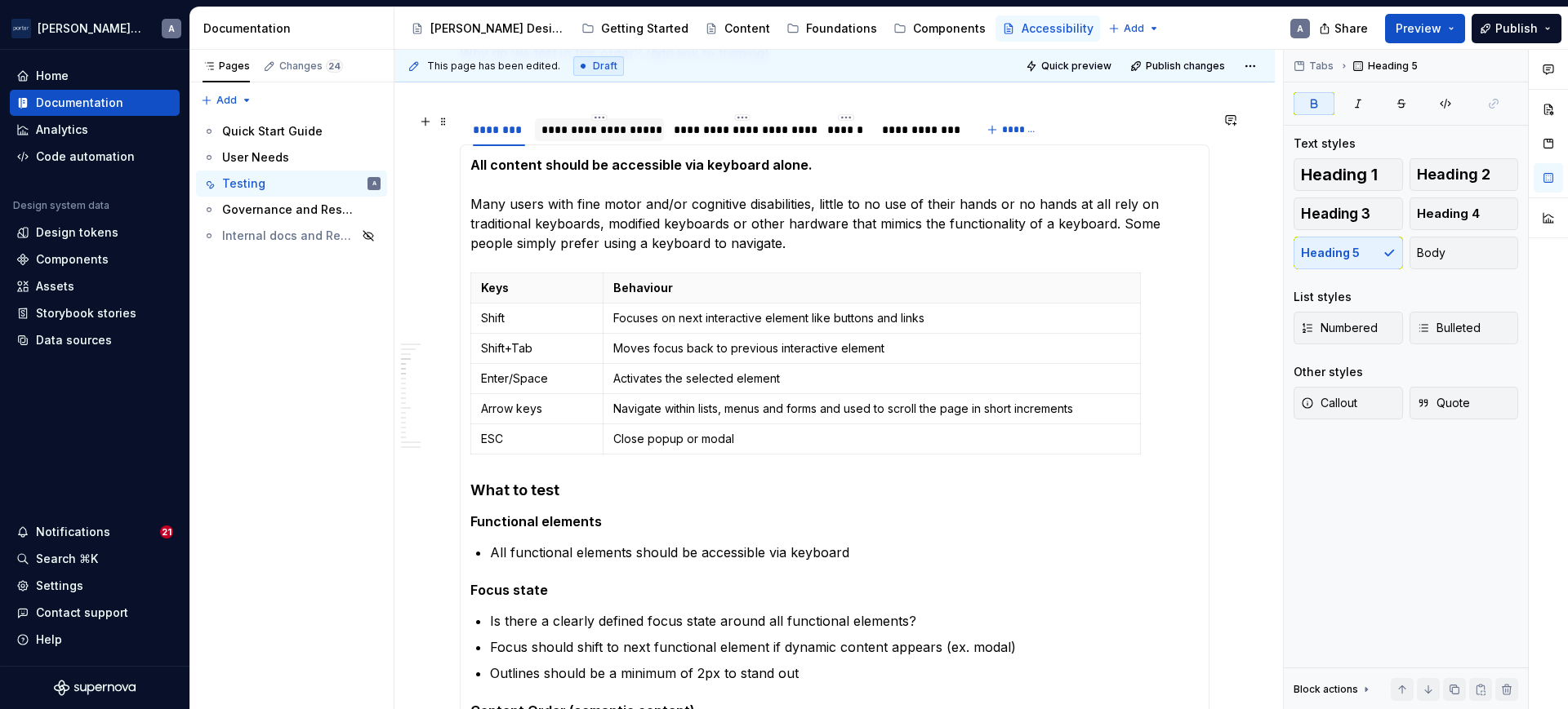
click at [582, 138] on div "**********" at bounding box center [599, 130] width 129 height 23
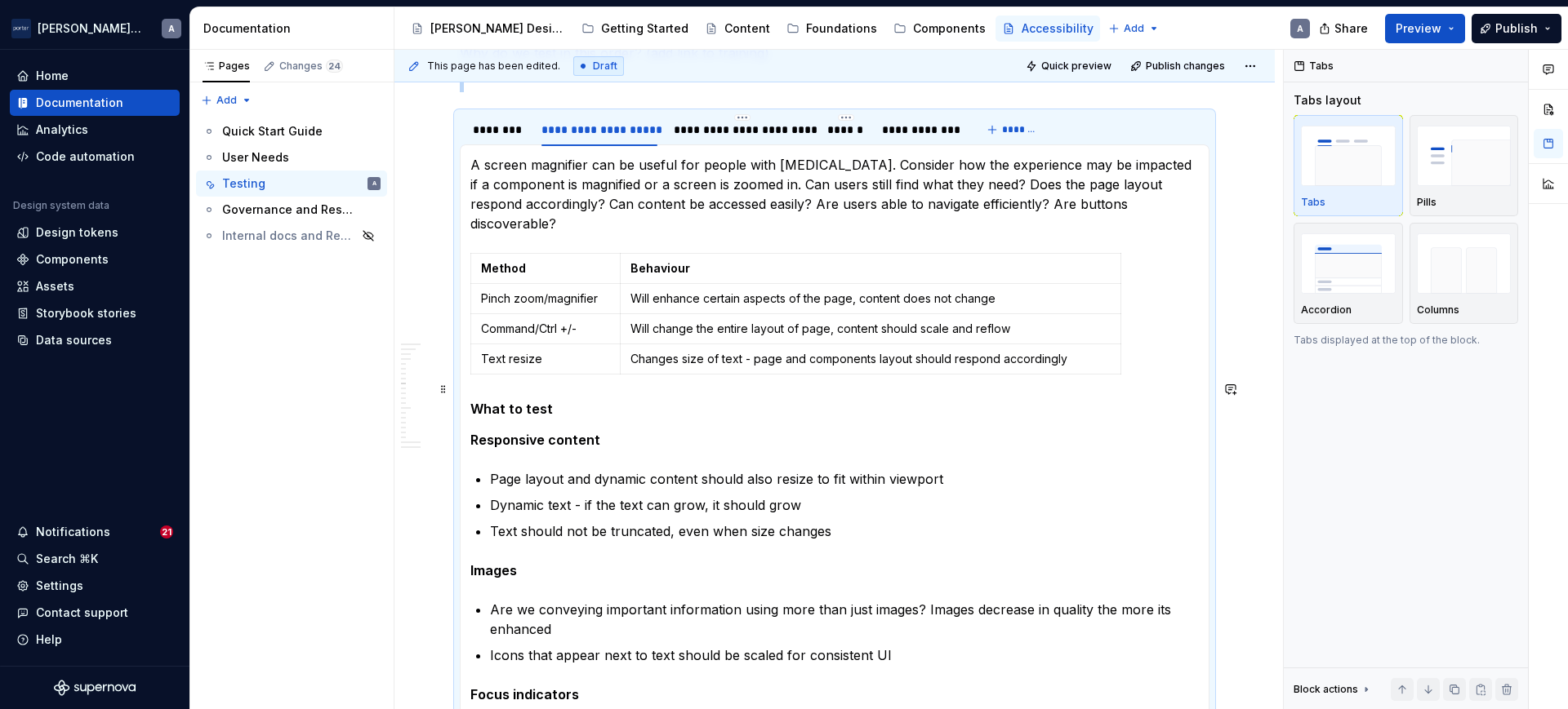
click at [487, 401] on h5 "What to test" at bounding box center [834, 409] width 729 height 17
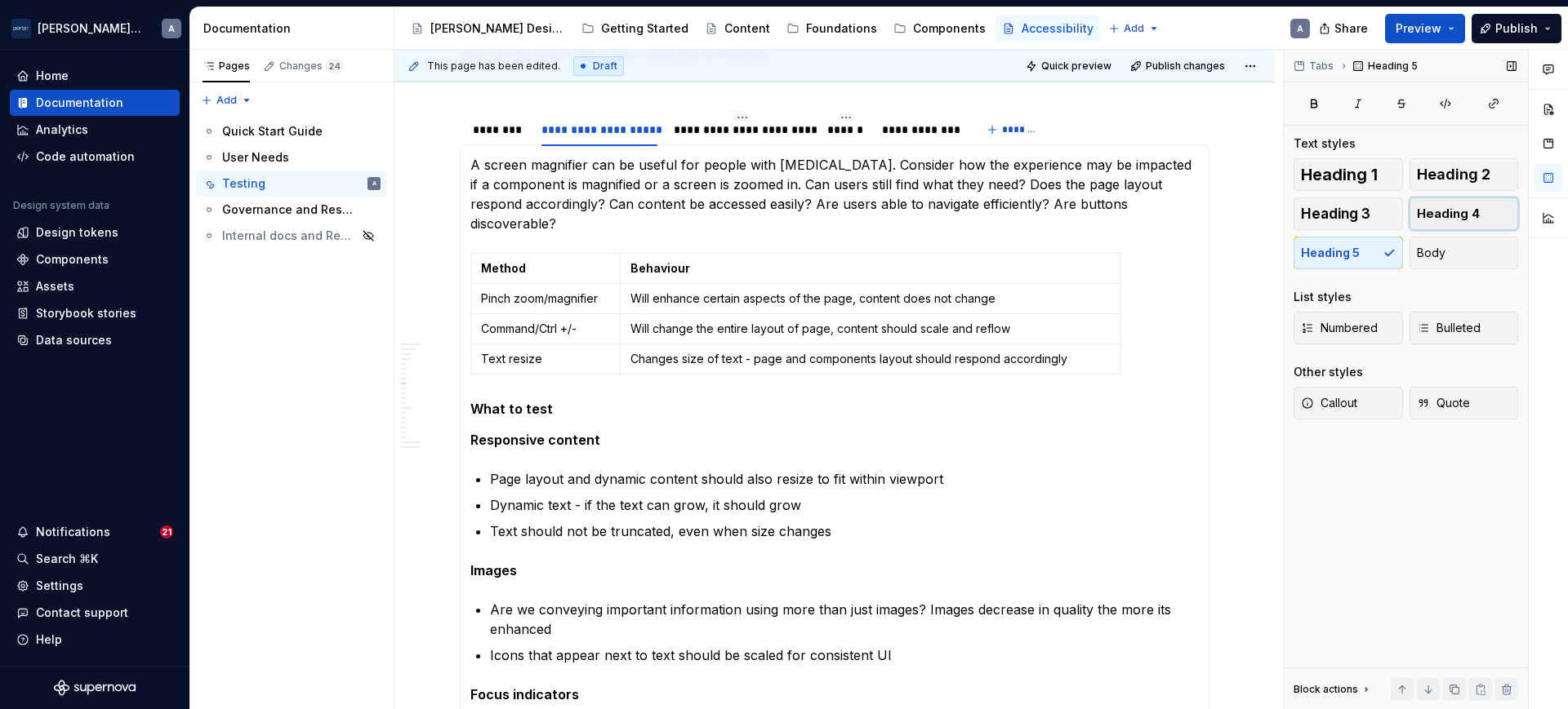
click at [1453, 212] on span "Heading 4" at bounding box center [1448, 214] width 63 height 17
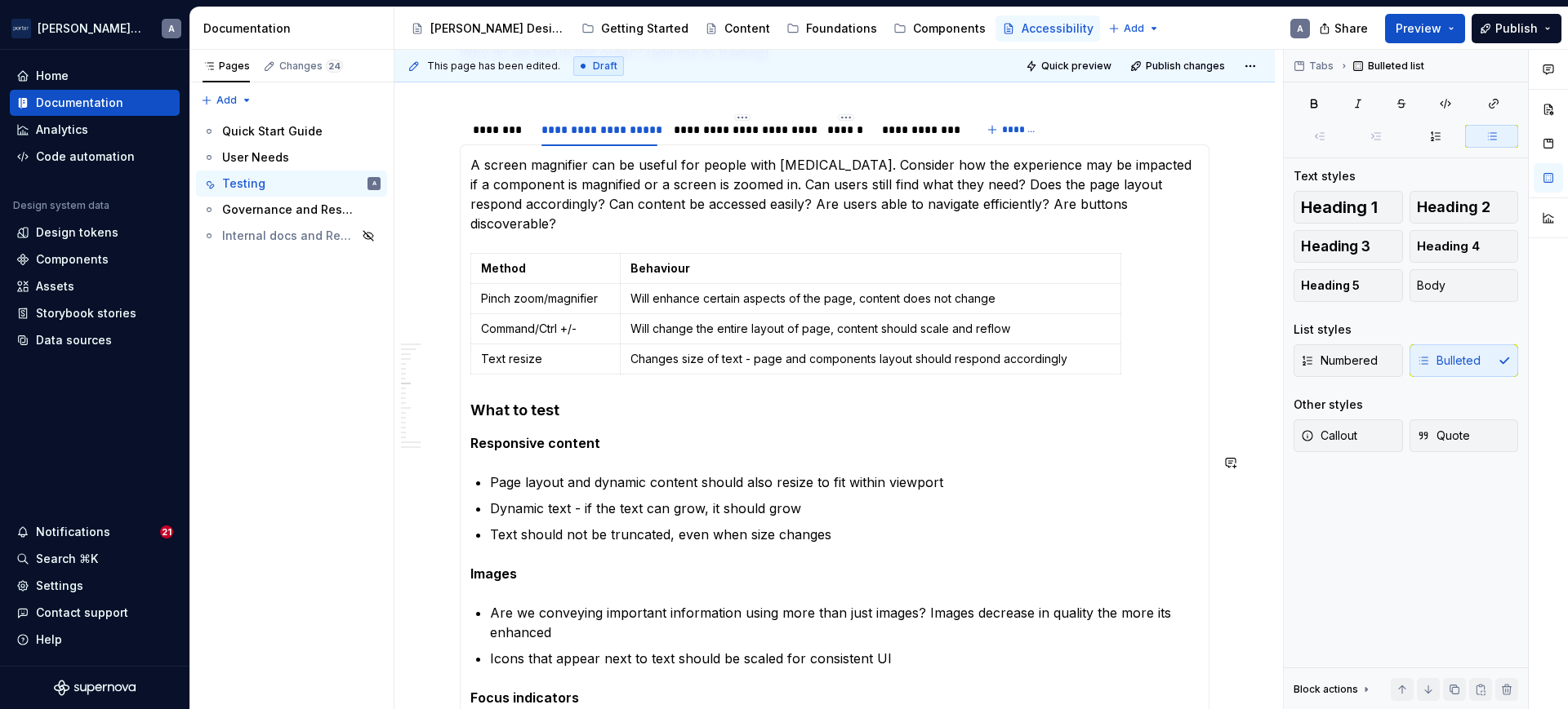
click at [508, 437] on section-item-column "A screen magnifier can be useful for people with low vision. Consider how the e…" at bounding box center [834, 491] width 729 height 671
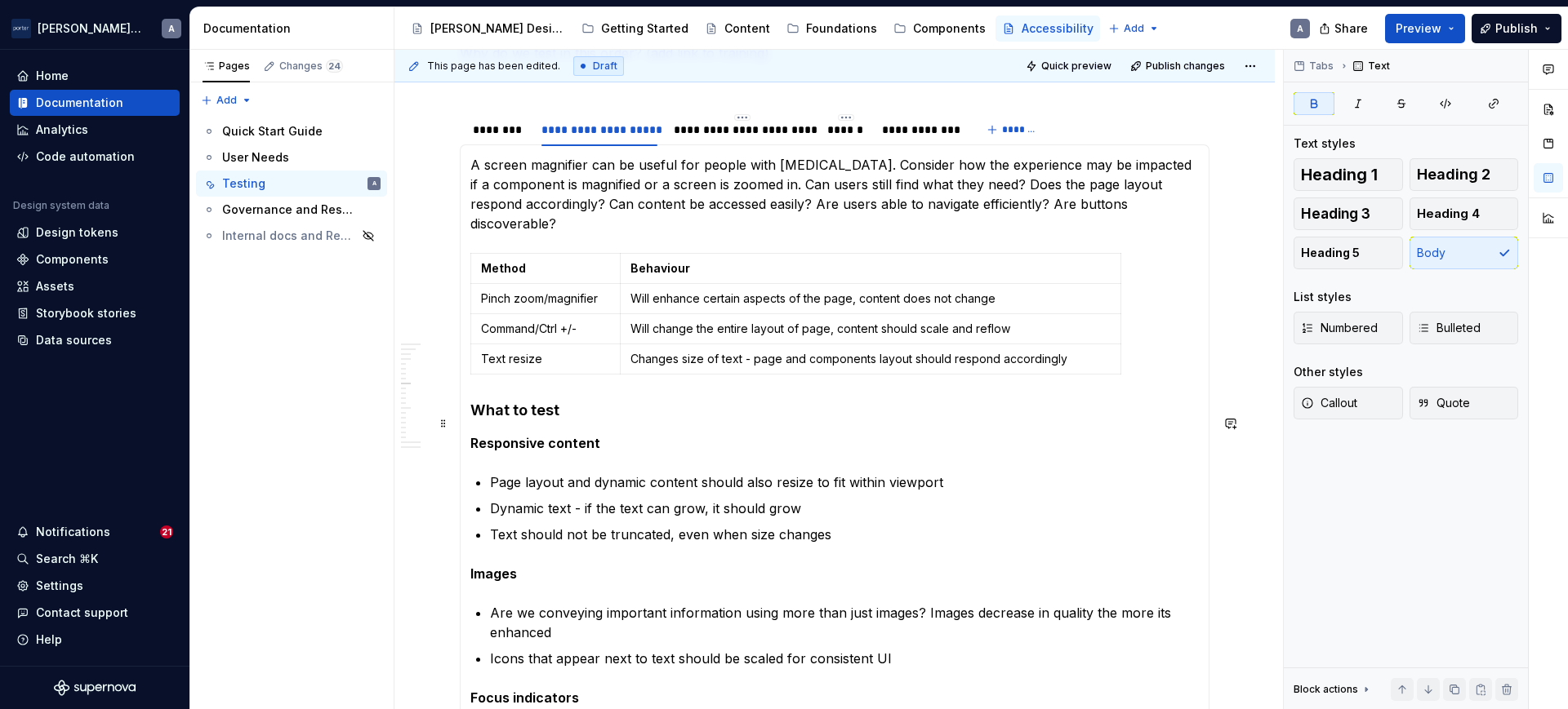
click at [549, 435] on strong "Responsive content" at bounding box center [535, 443] width 130 height 17
click at [1328, 255] on span "Heading 5" at bounding box center [1330, 252] width 59 height 17
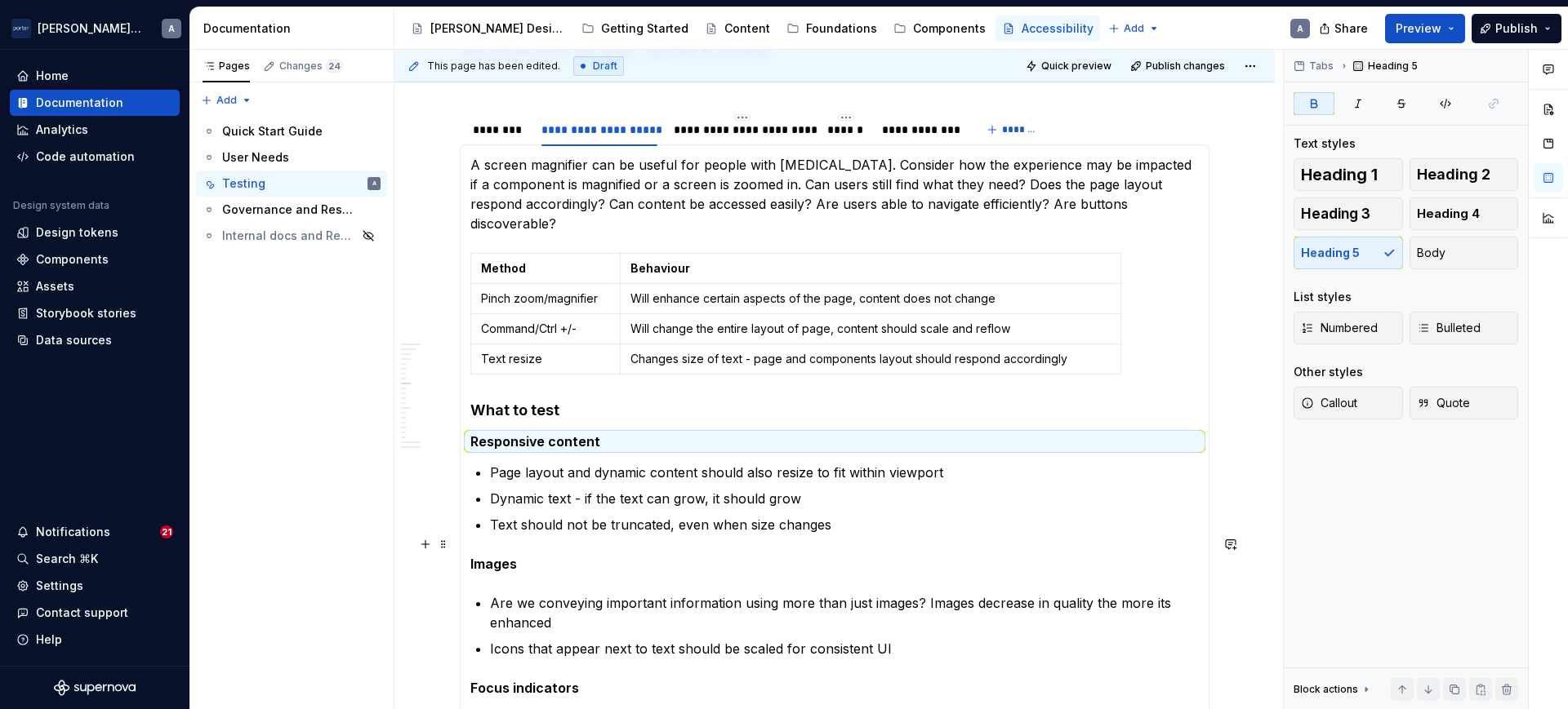
click at [495, 556] on strong "Images" at bounding box center [493, 564] width 46 height 17
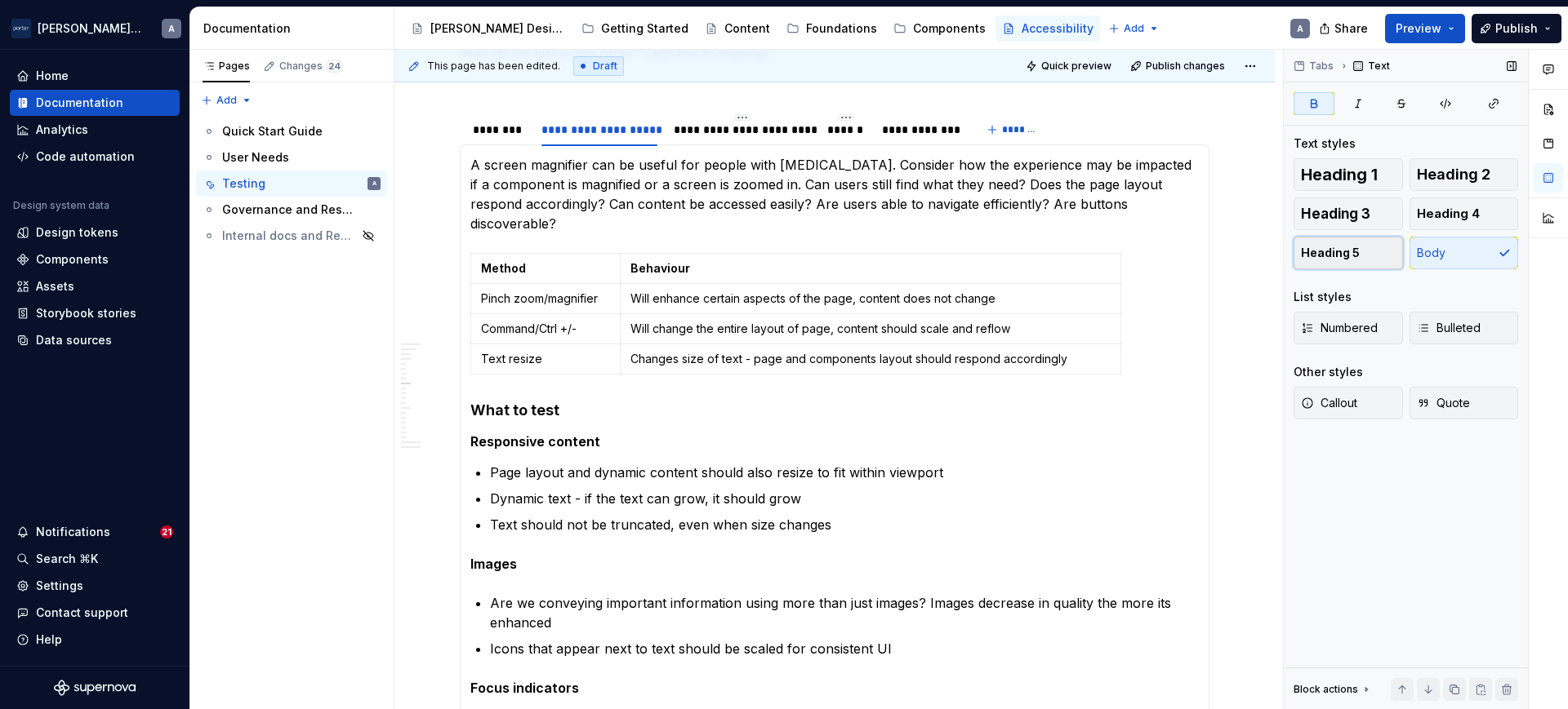
click at [1302, 256] on span "Heading 5" at bounding box center [1330, 252] width 59 height 17
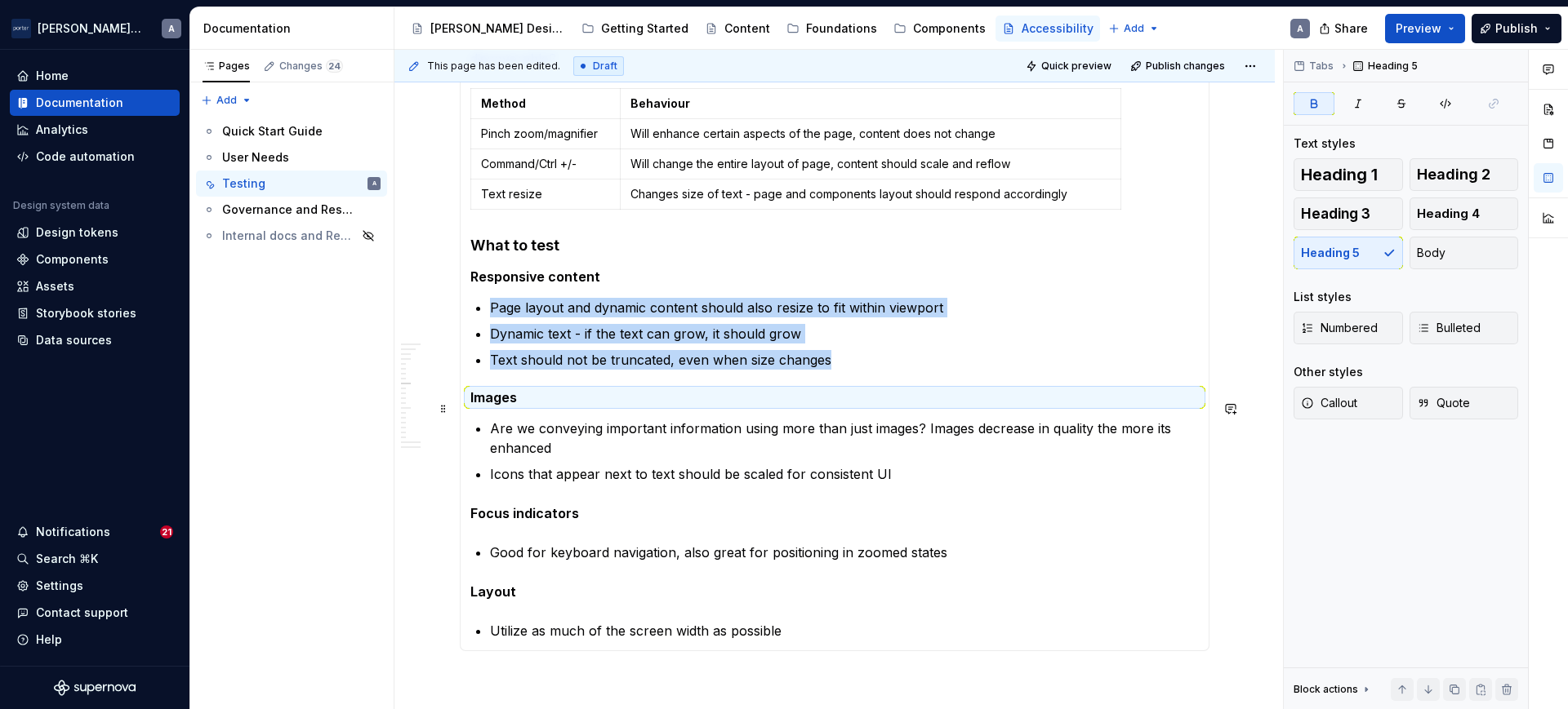
scroll to position [1050, 0]
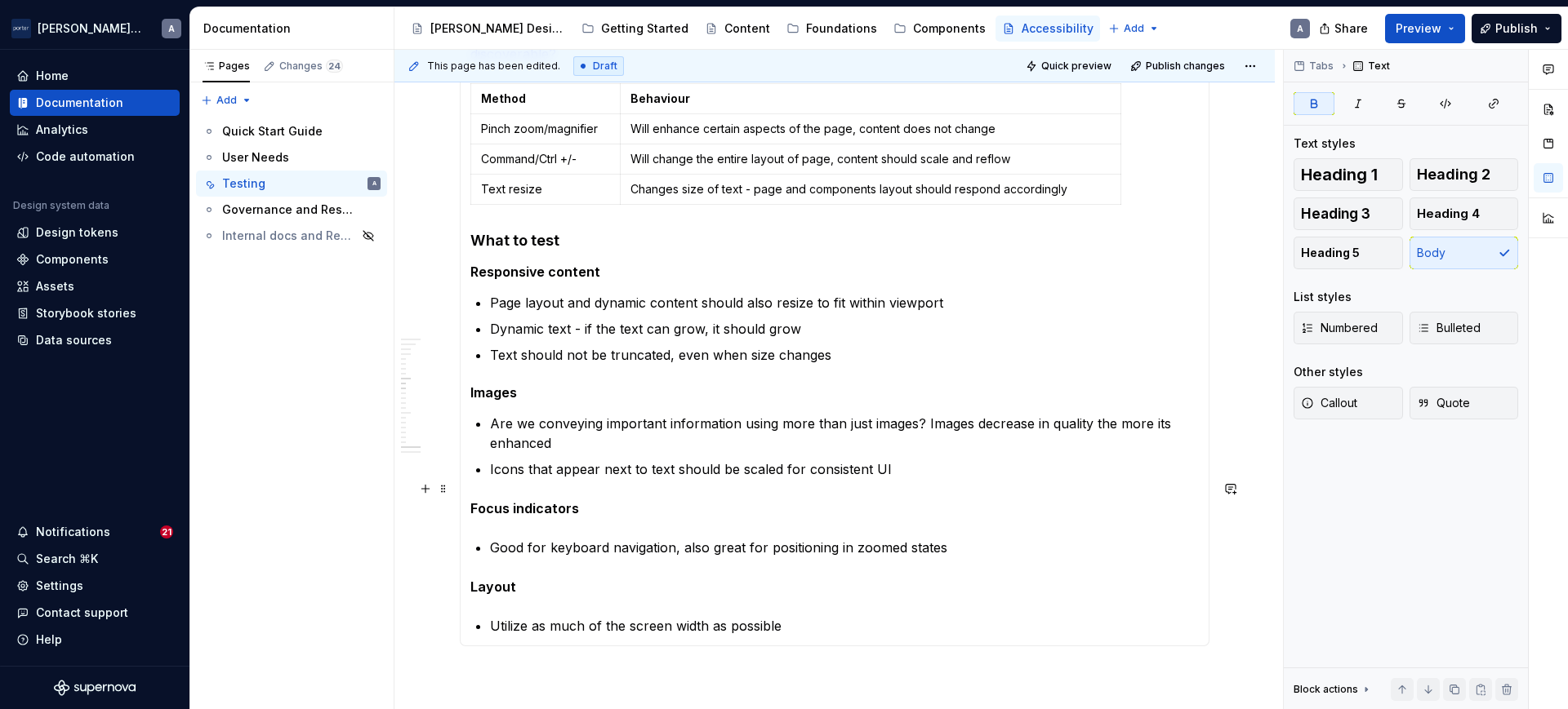
click at [522, 499] on p "Focus indicators" at bounding box center [834, 508] width 729 height 19
drag, startPoint x: 1339, startPoint y: 251, endPoint x: 1108, endPoint y: 374, distance: 261.7
click at [1339, 252] on span "Heading 5" at bounding box center [1330, 252] width 59 height 17
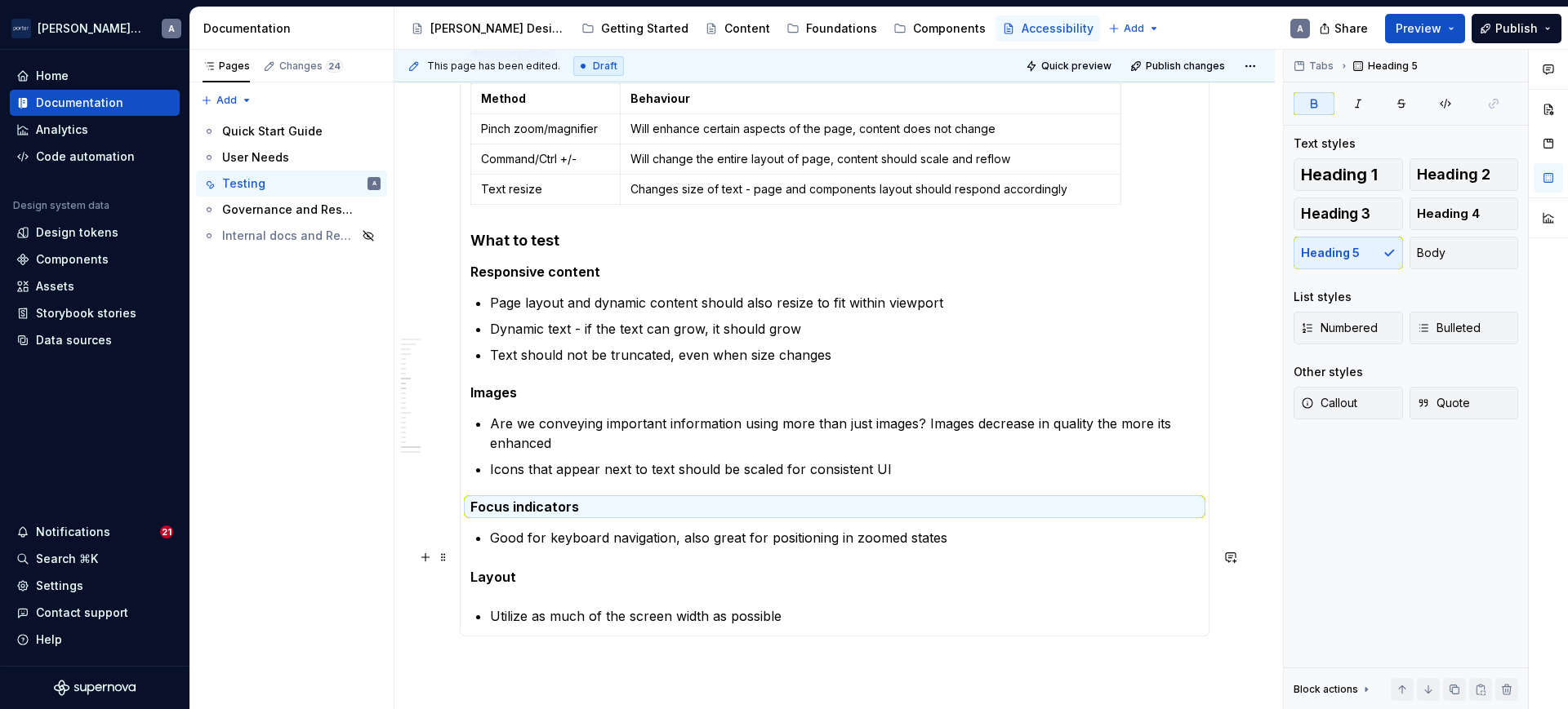
click at [495, 569] on strong "Layout" at bounding box center [493, 577] width 45 height 17
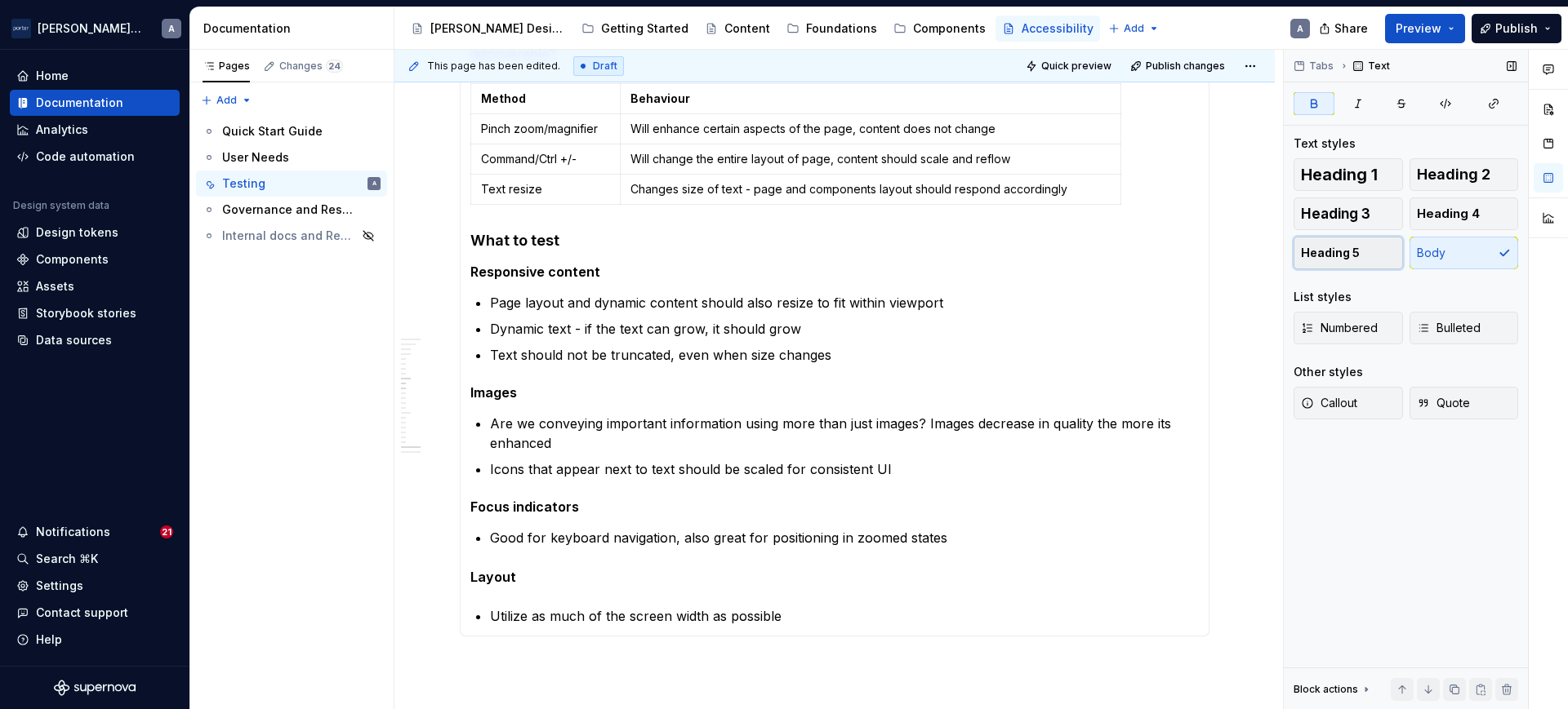
click at [1356, 256] on span "Heading 5" at bounding box center [1330, 252] width 59 height 17
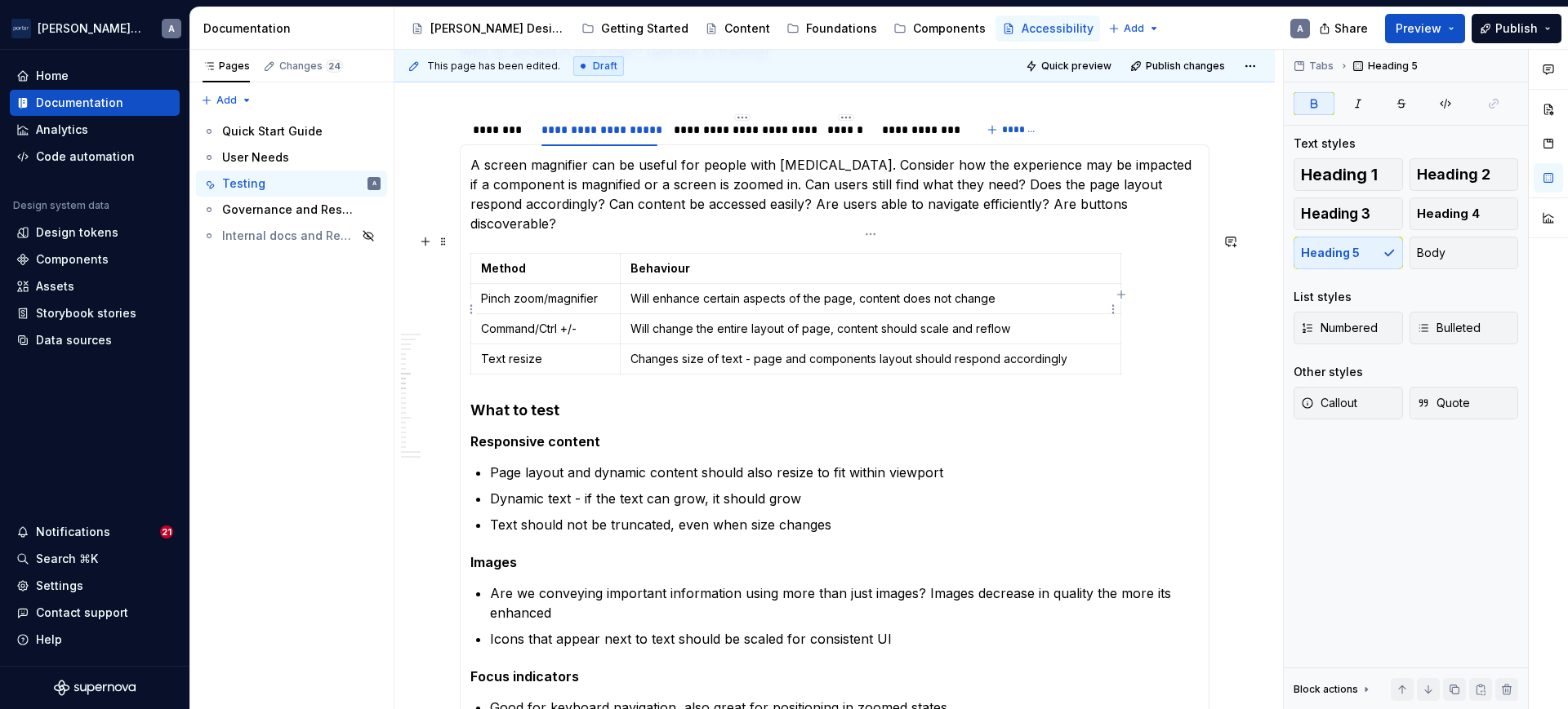
scroll to position [709, 0]
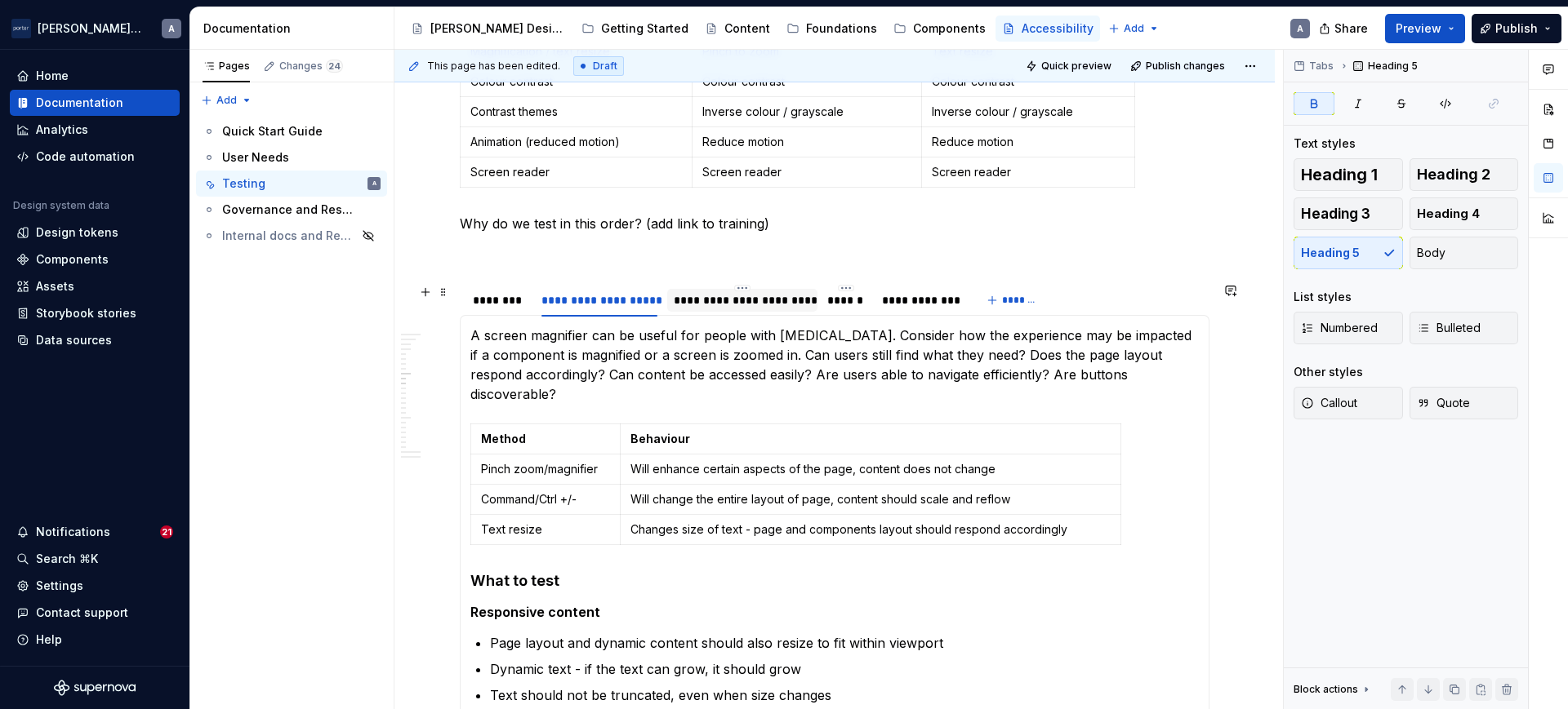
click at [746, 306] on div "**********" at bounding box center [742, 300] width 137 height 17
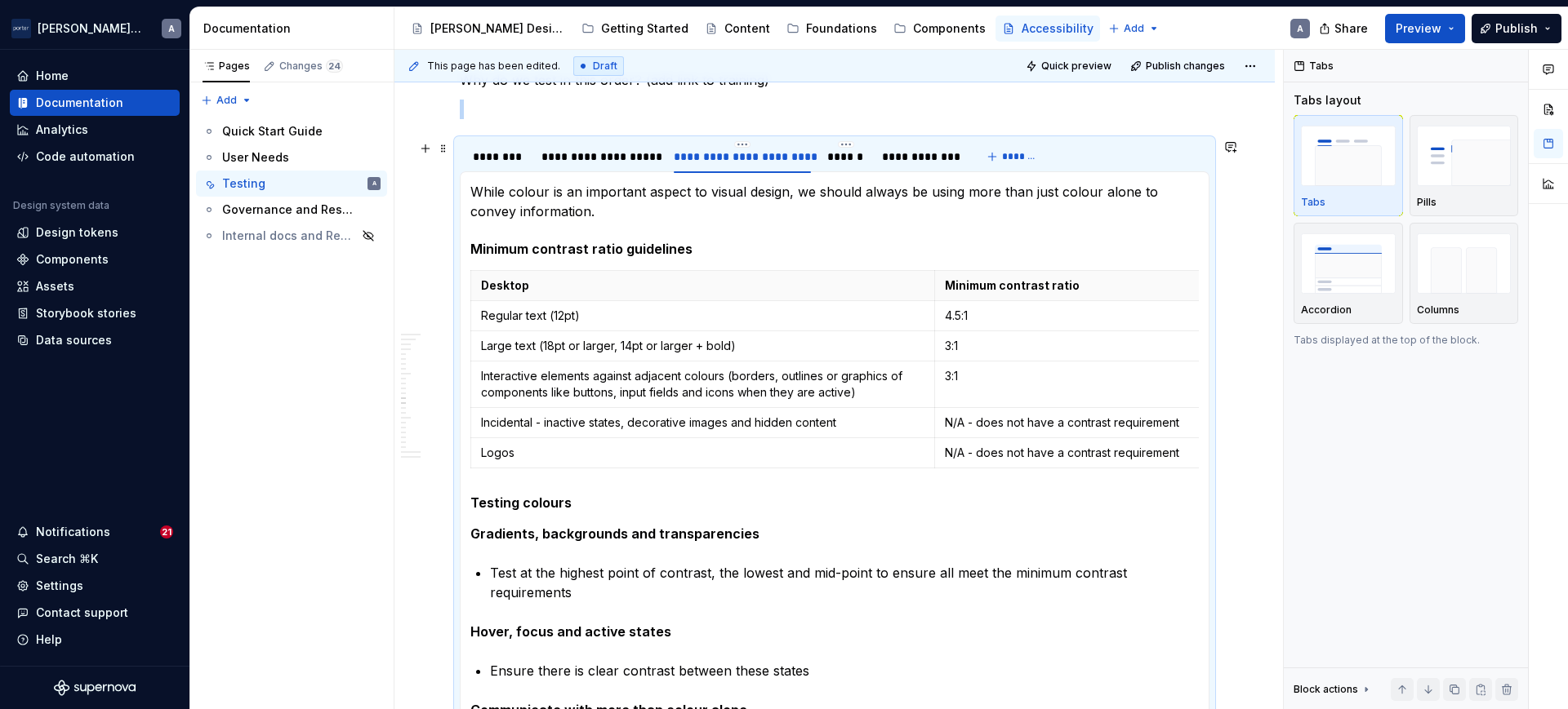
scroll to position [880, 0]
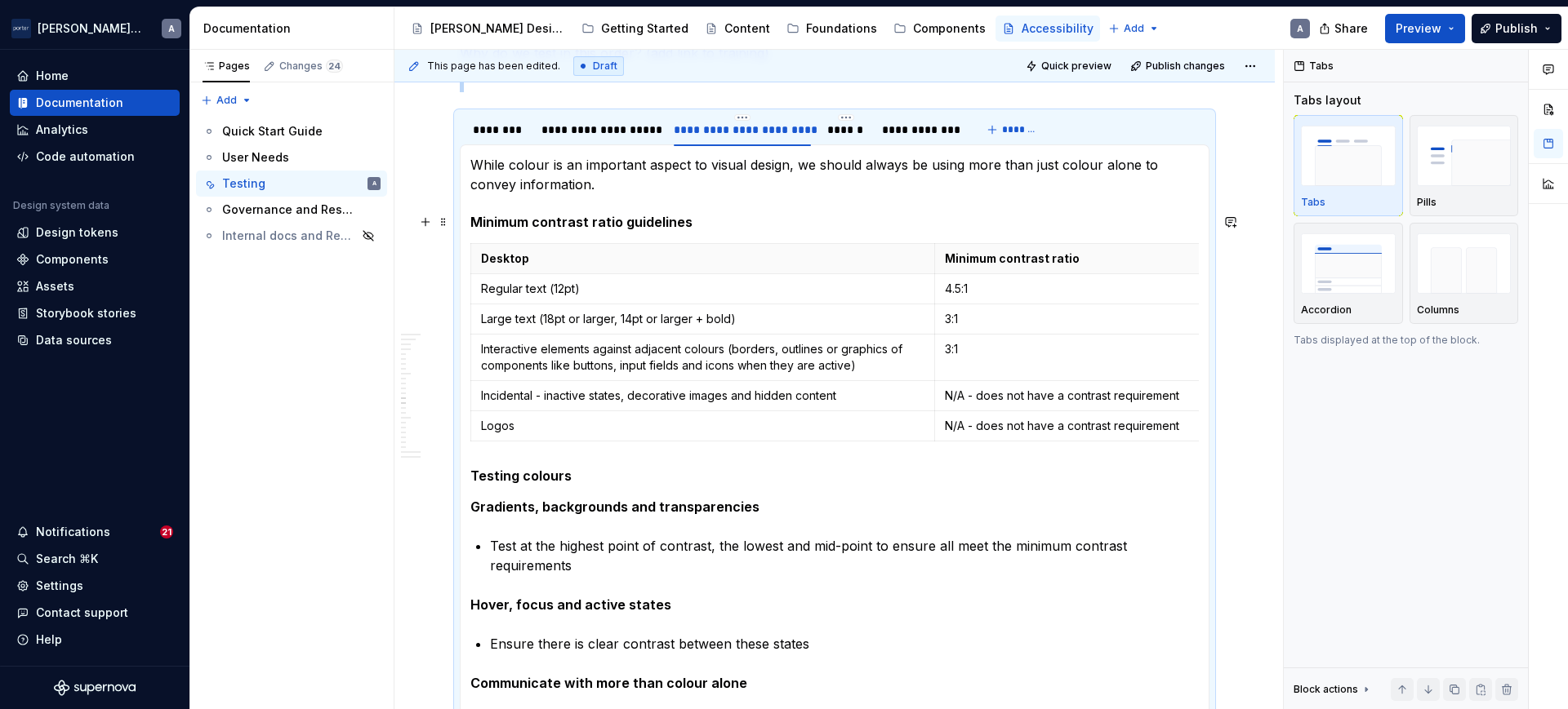
click at [632, 225] on h5 "Minimum contrast ratio guidelines" at bounding box center [834, 222] width 729 height 17
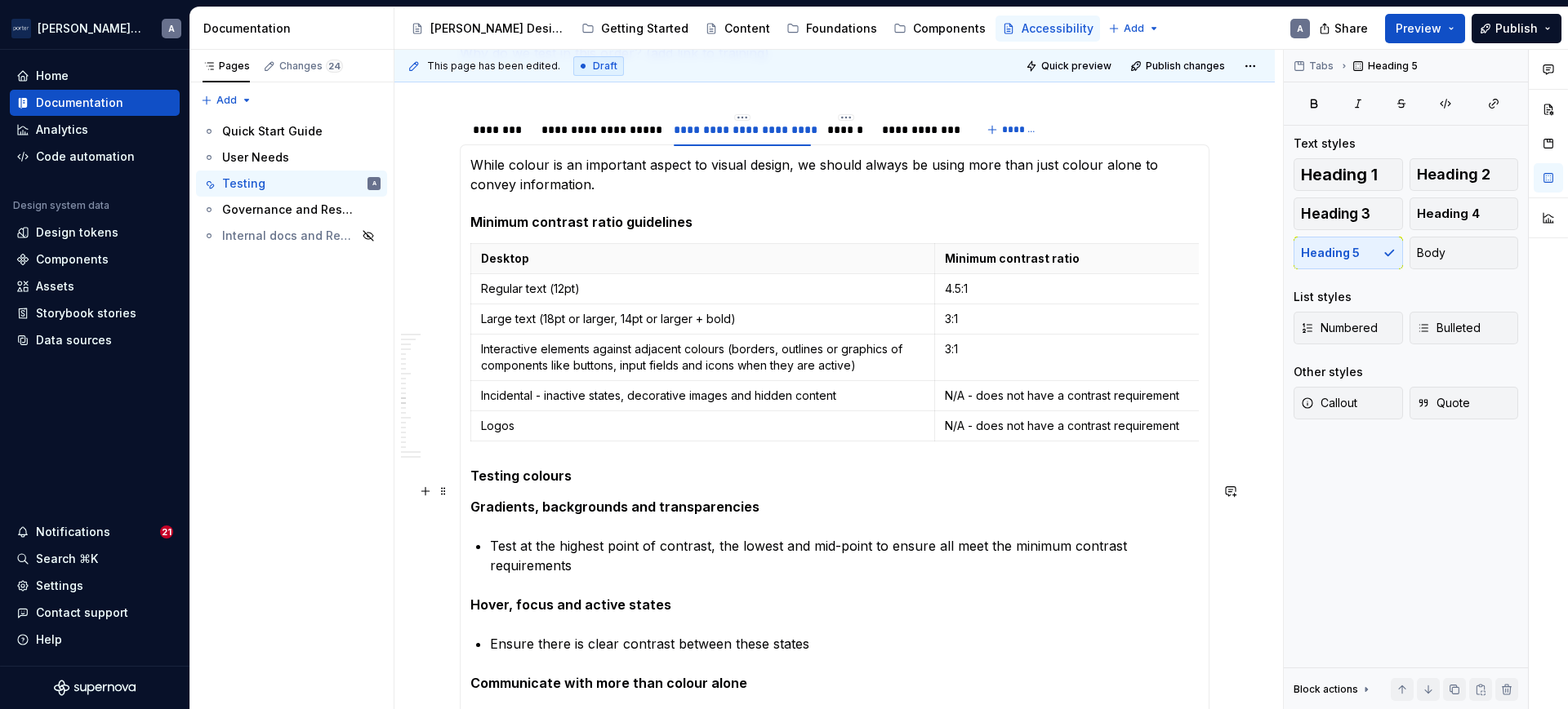
click at [541, 484] on h5 "Testing colours" at bounding box center [834, 476] width 729 height 17
click at [1440, 219] on span "Heading 4" at bounding box center [1448, 214] width 63 height 17
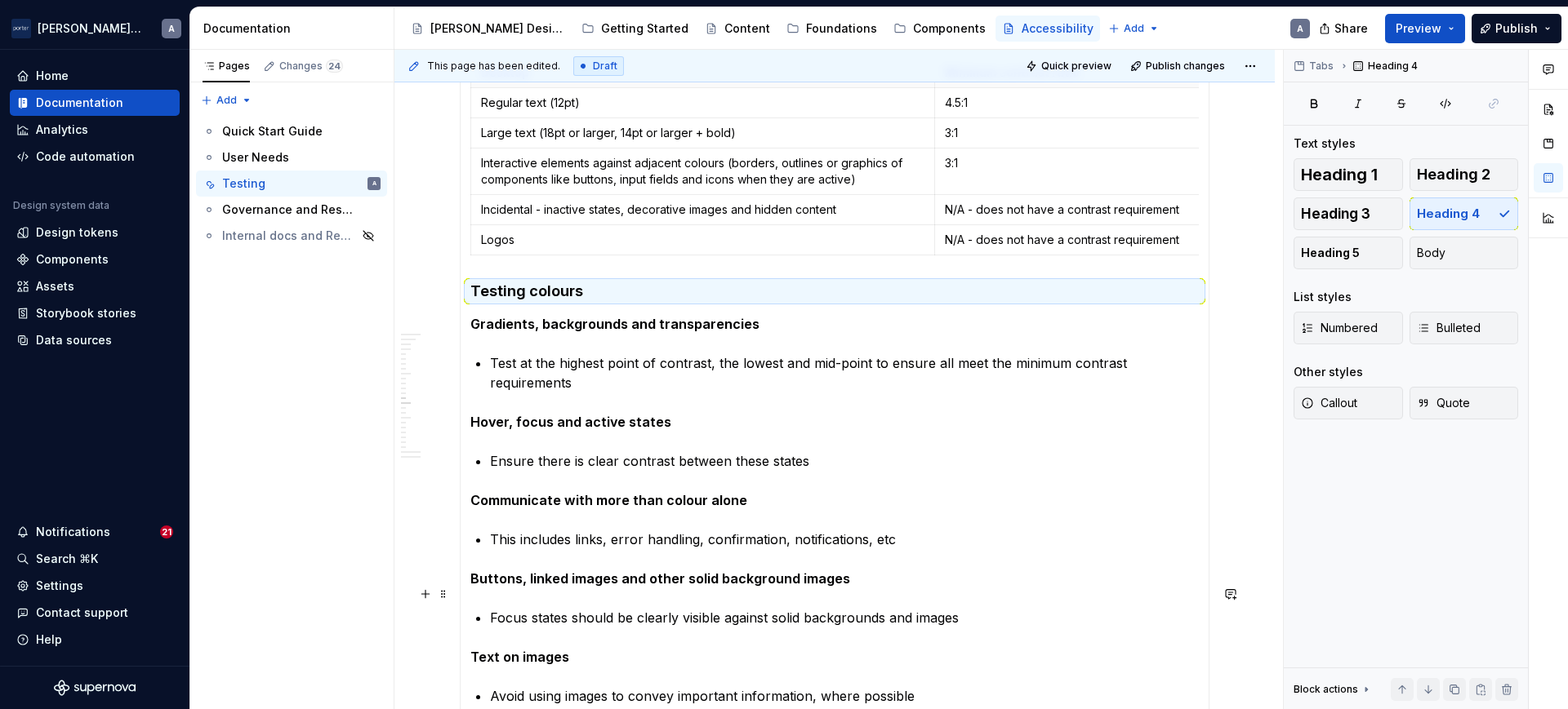
scroll to position [1050, 0]
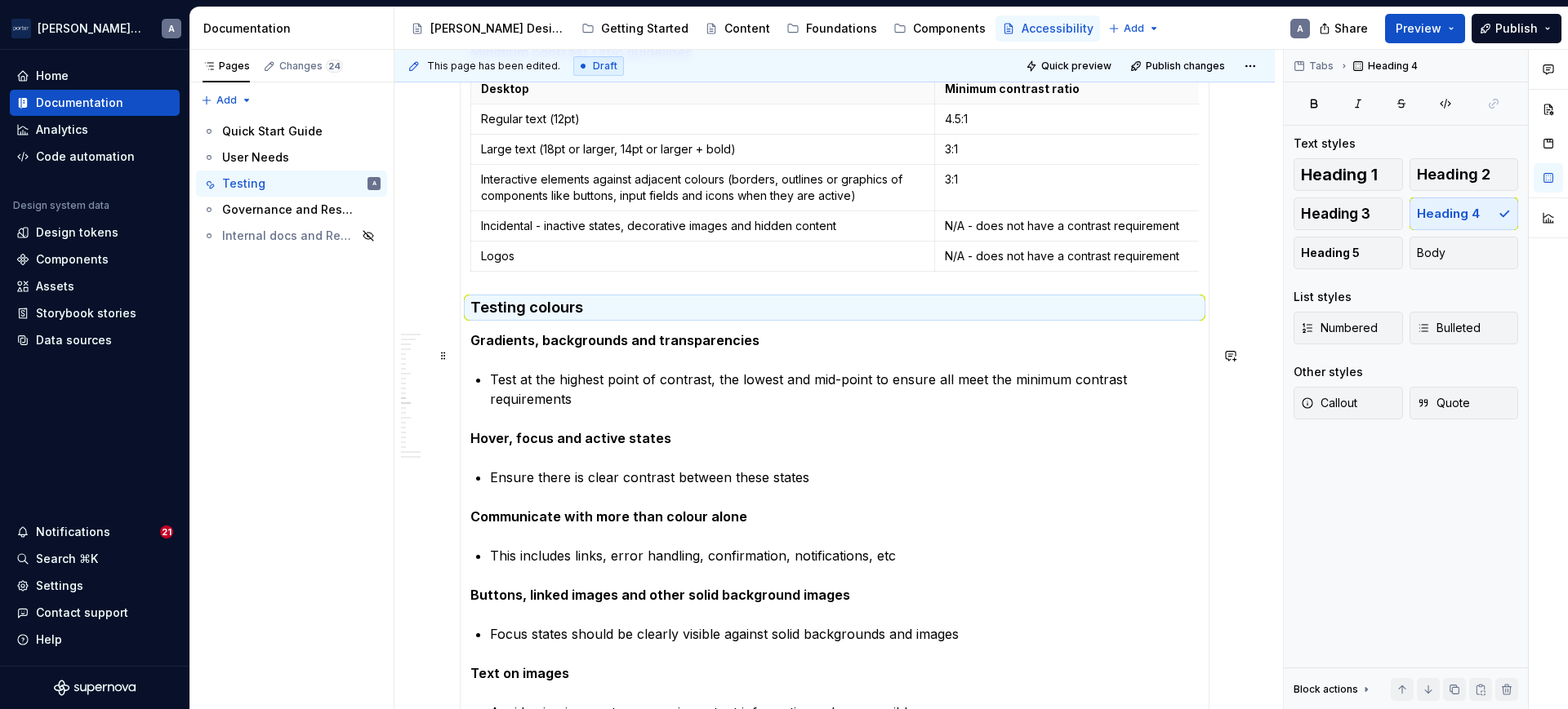
click at [642, 318] on h4 "Testing colours" at bounding box center [834, 307] width 729 height 19
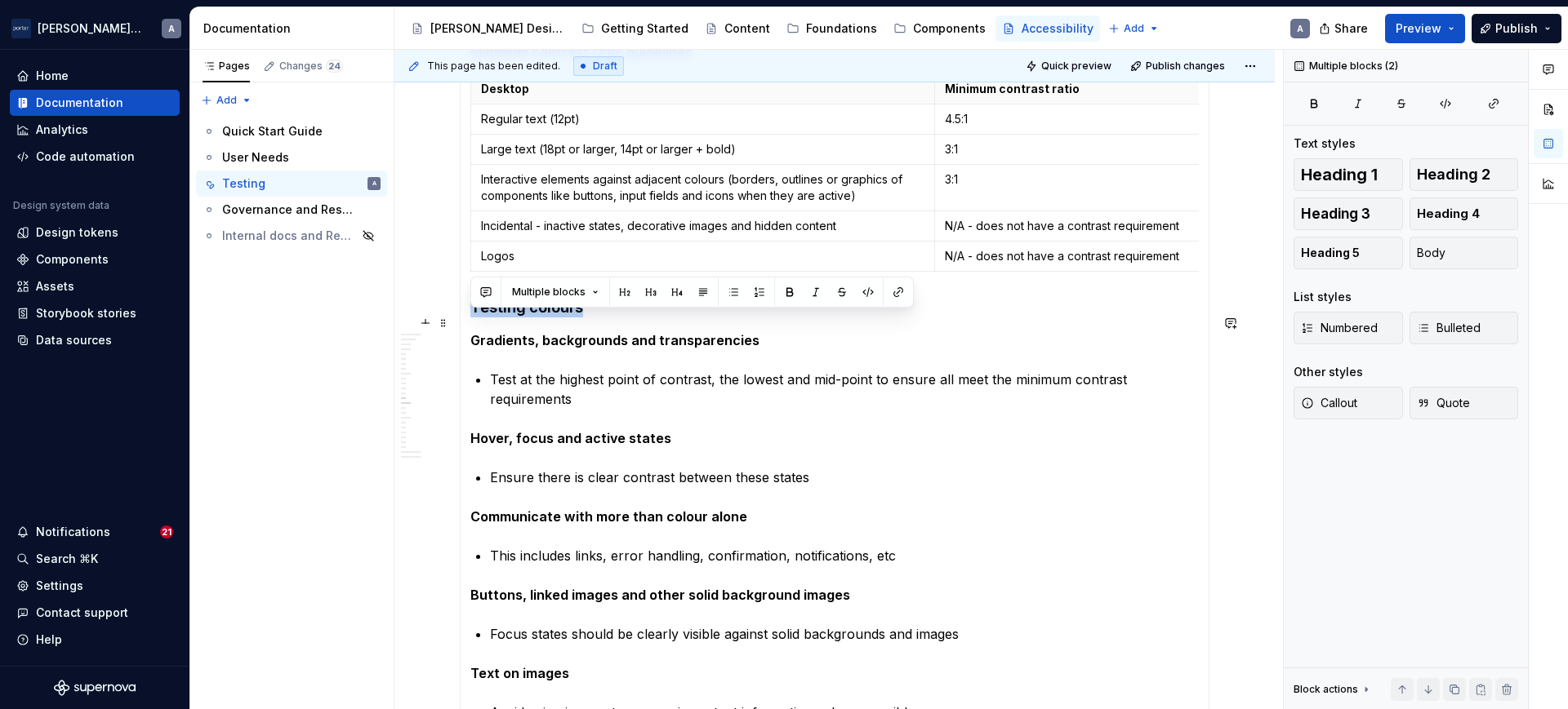
drag, startPoint x: 642, startPoint y: 327, endPoint x: 479, endPoint y: 331, distance: 163.0
click at [479, 318] on h4 "Testing colours" at bounding box center [834, 307] width 729 height 19
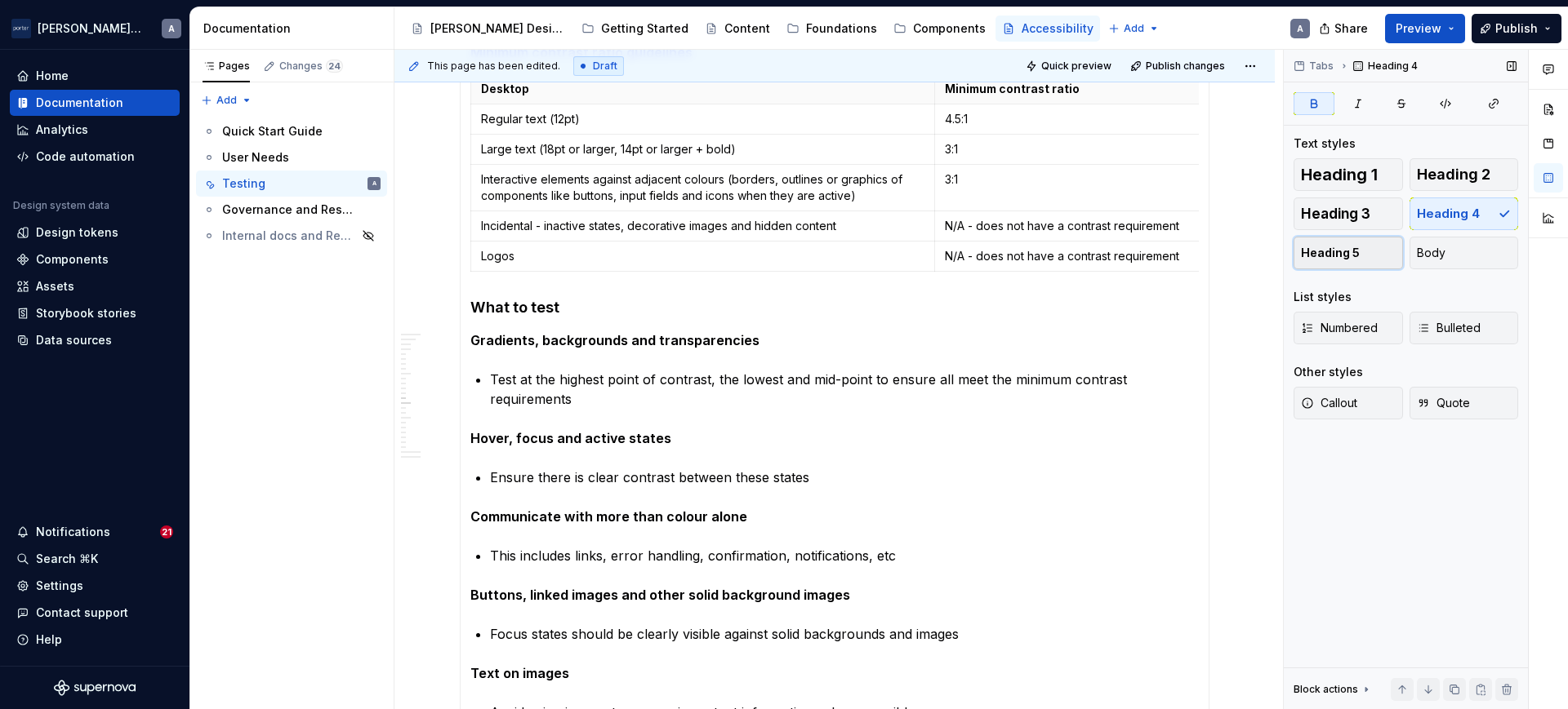
click at [1353, 260] on span "Heading 5" at bounding box center [1330, 252] width 59 height 17
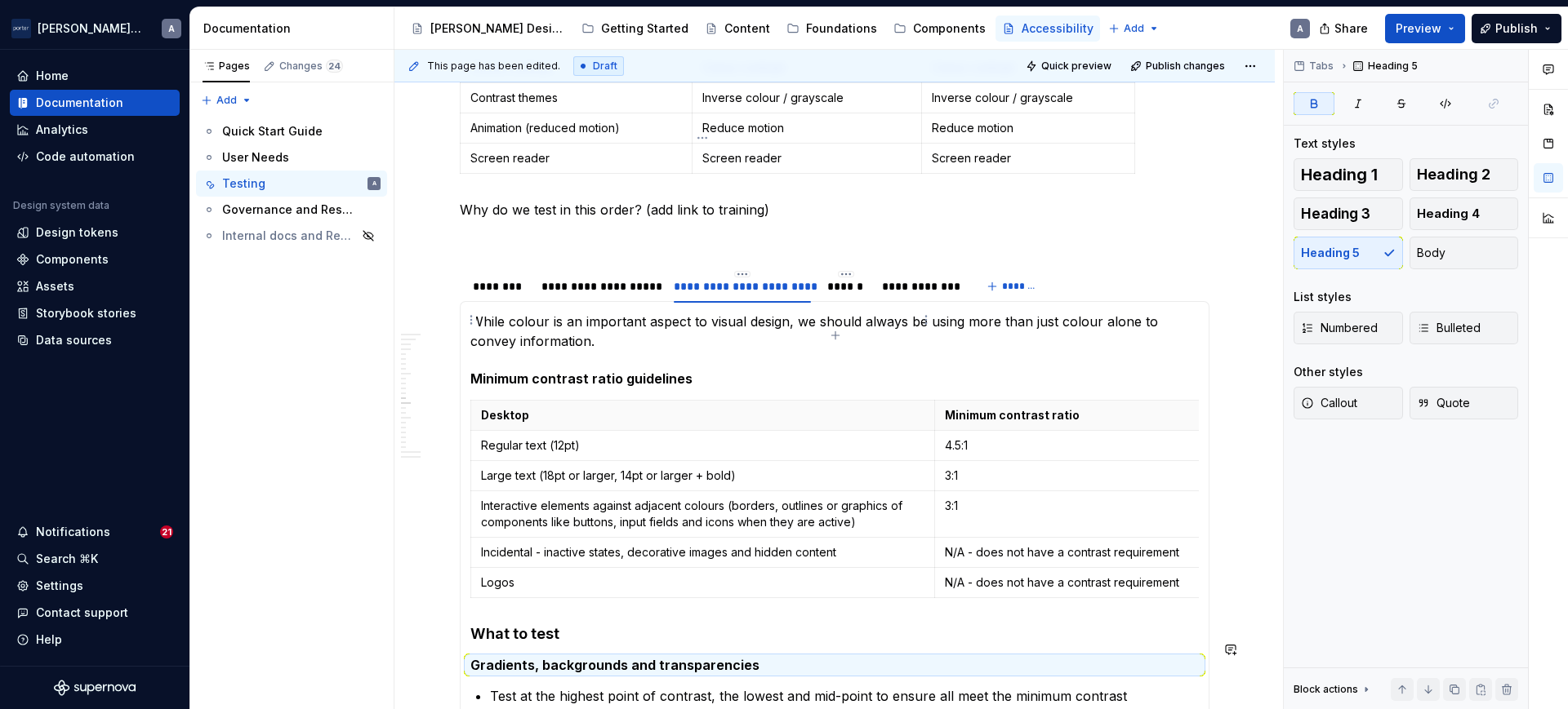
scroll to position [709, 0]
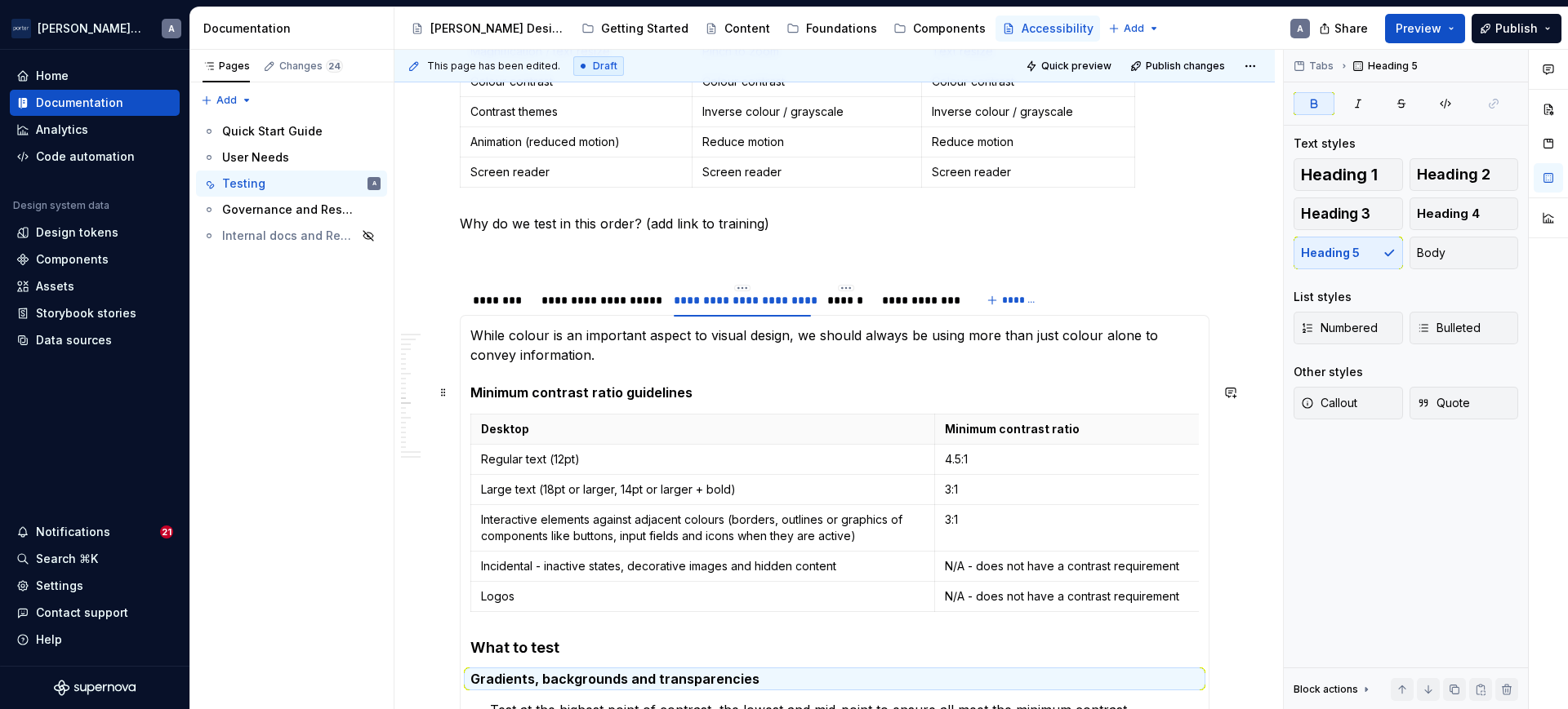
click at [625, 393] on h5 "Minimum contrast ratio guidelines" at bounding box center [834, 392] width 729 height 17
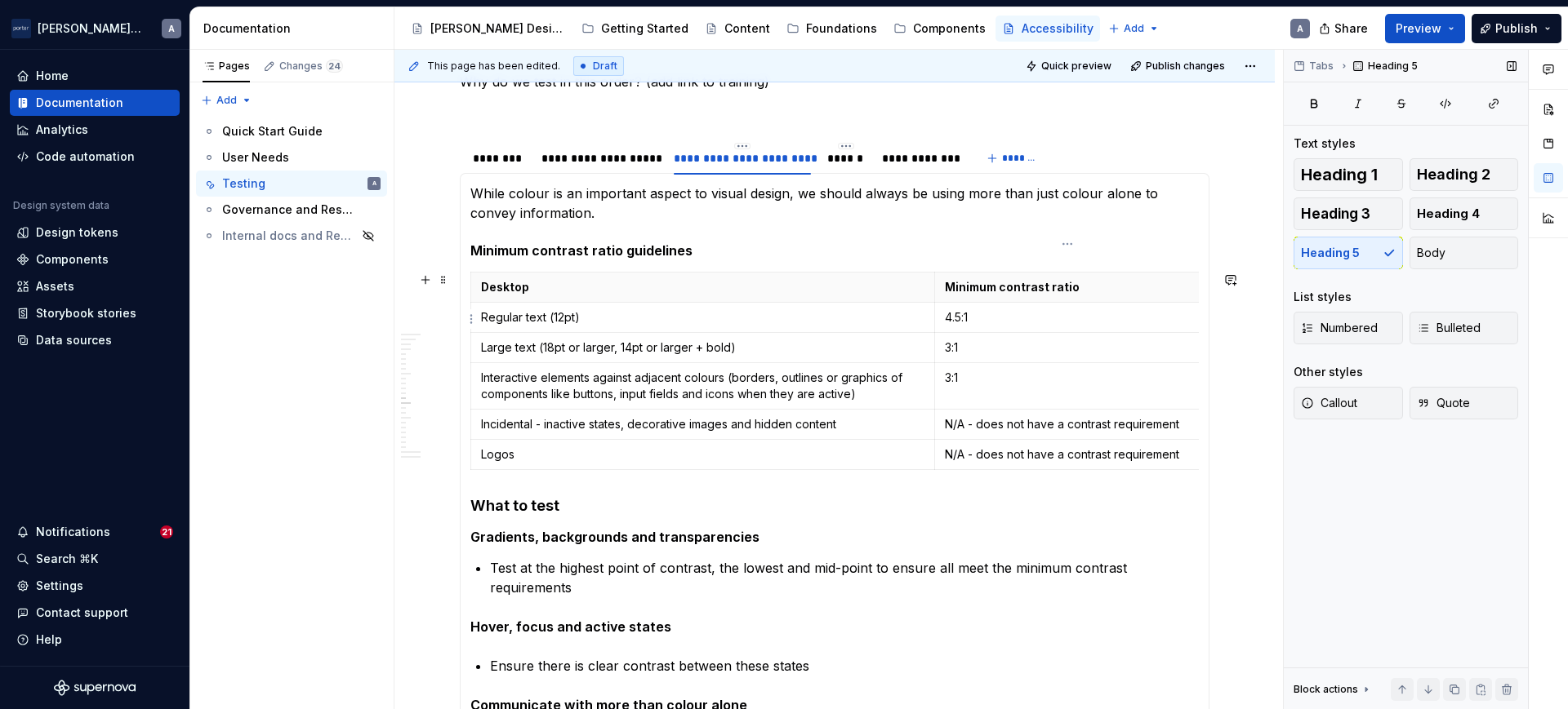
scroll to position [880, 0]
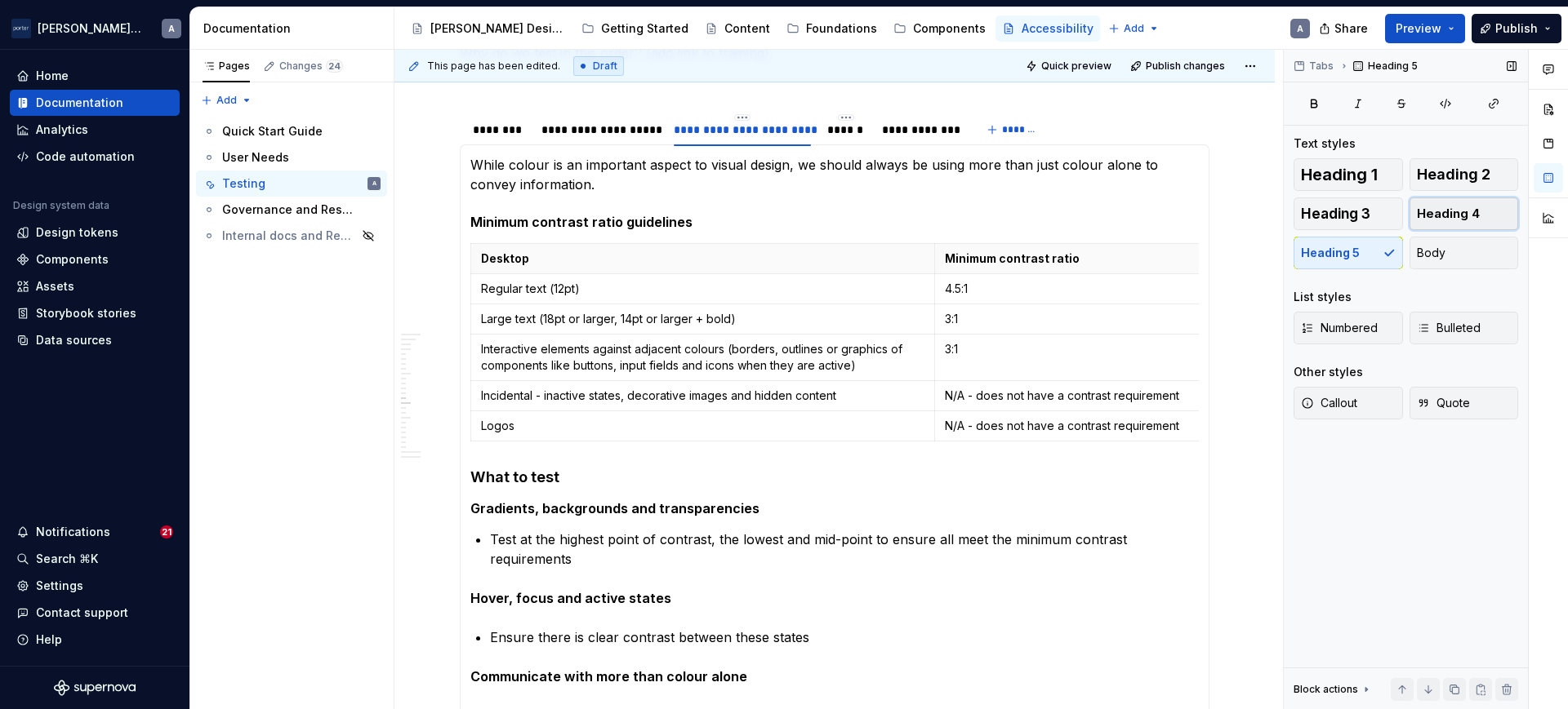
click at [1487, 203] on button "Heading 4" at bounding box center [1464, 213] width 109 height 32
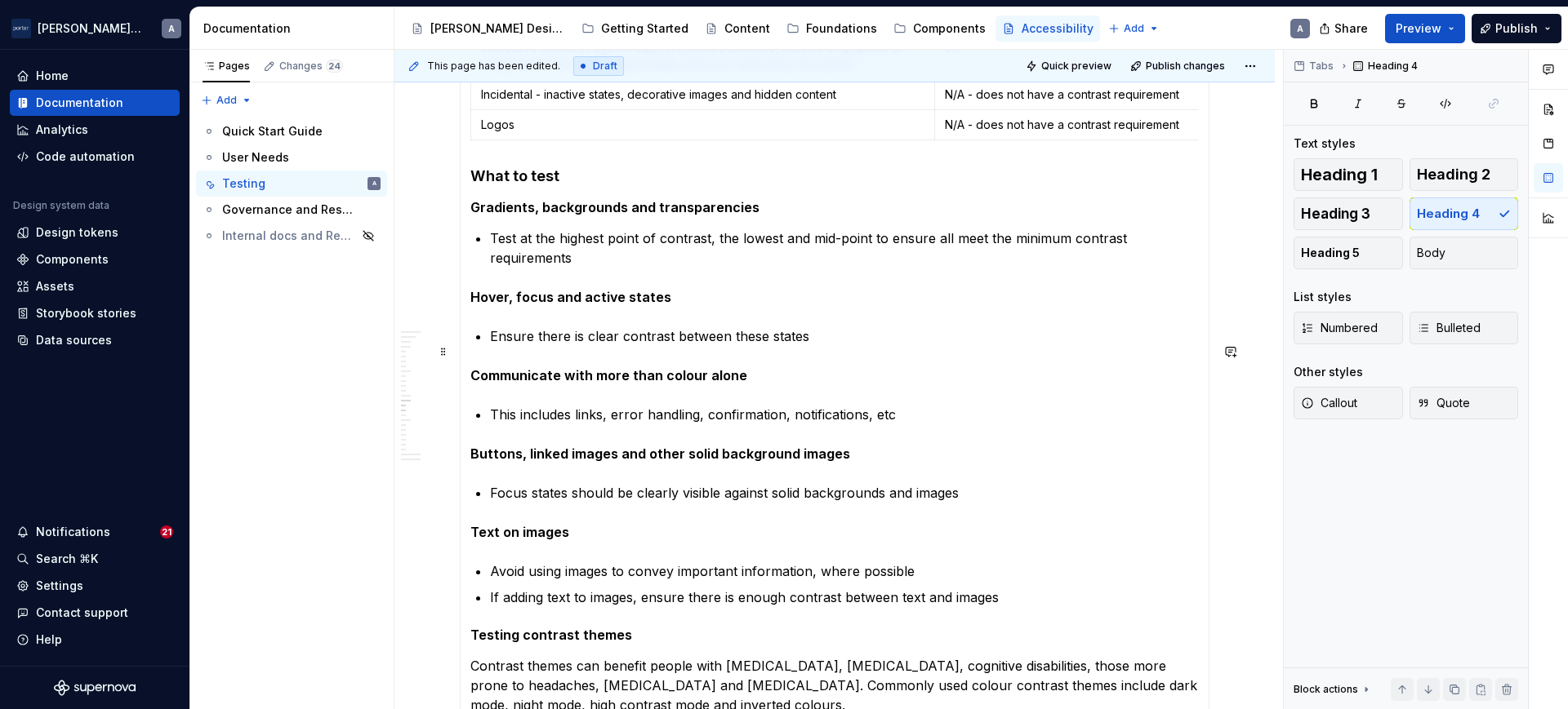
scroll to position [1220, 0]
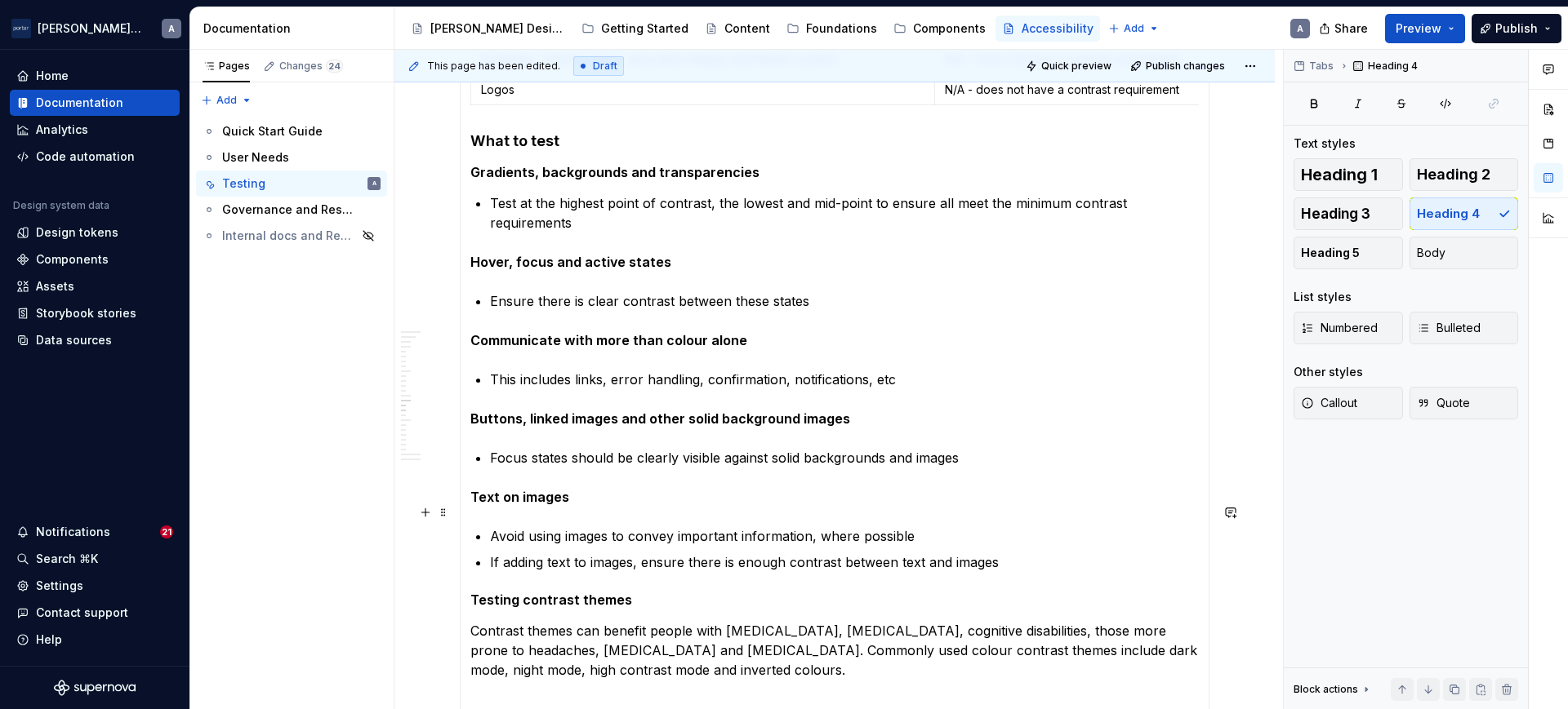
click at [543, 506] on strong "Text on images" at bounding box center [519, 497] width 99 height 17
click at [1391, 245] on button "Heading 5" at bounding box center [1348, 252] width 109 height 32
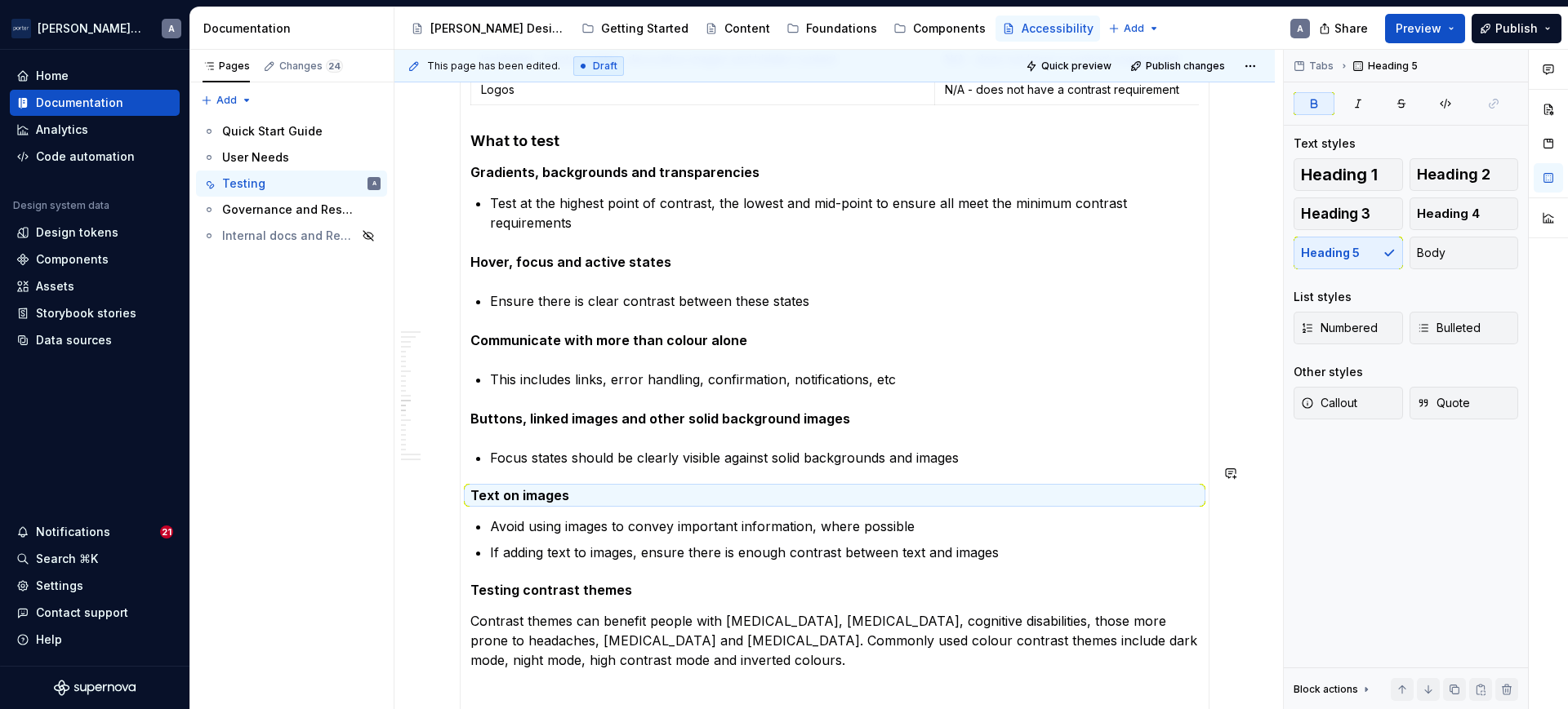
click at [756, 446] on section-item-column "**********" at bounding box center [834, 444] width 729 height 1257
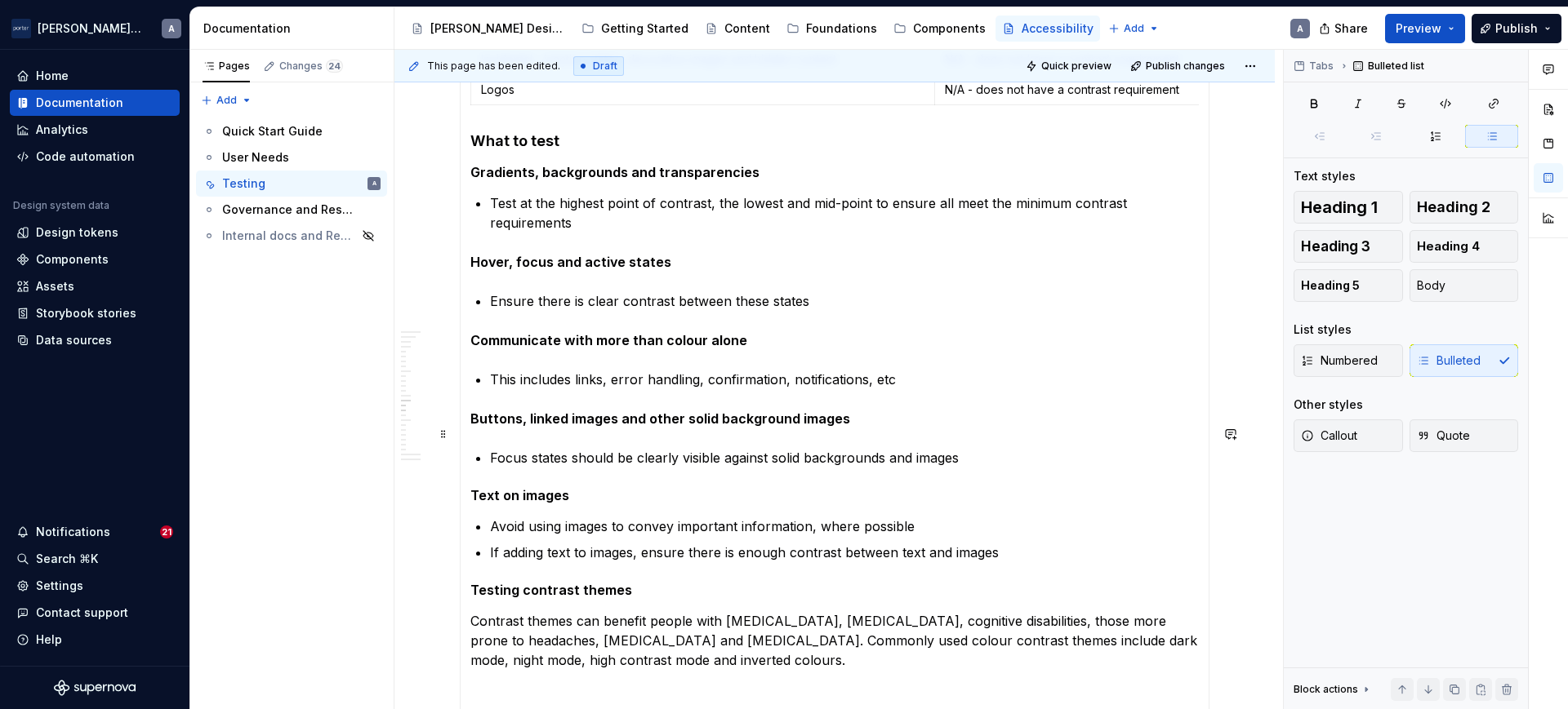
click at [772, 427] on strong "Buttons, linked images and other solid background images" at bounding box center [660, 418] width 380 height 17
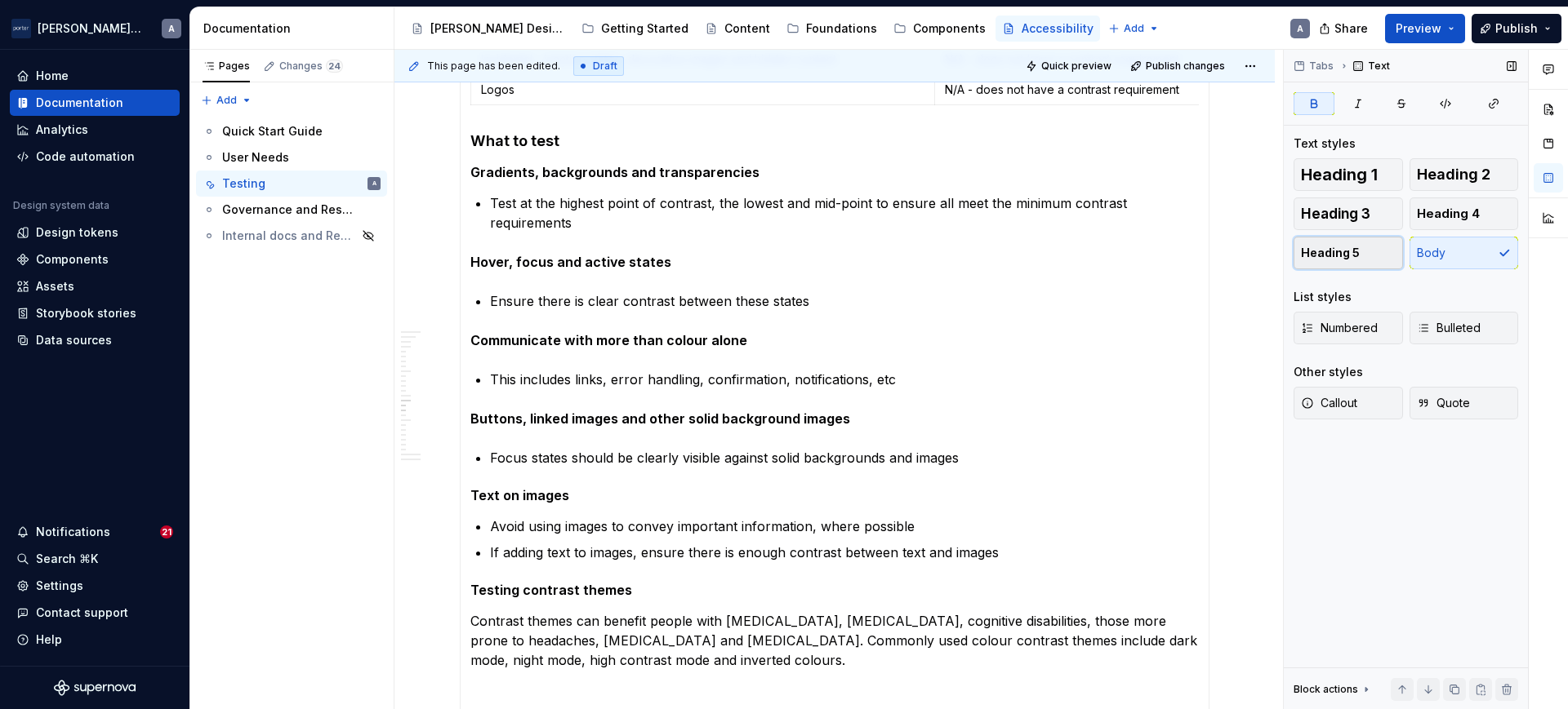
click at [1324, 265] on button "Heading 5" at bounding box center [1348, 252] width 109 height 32
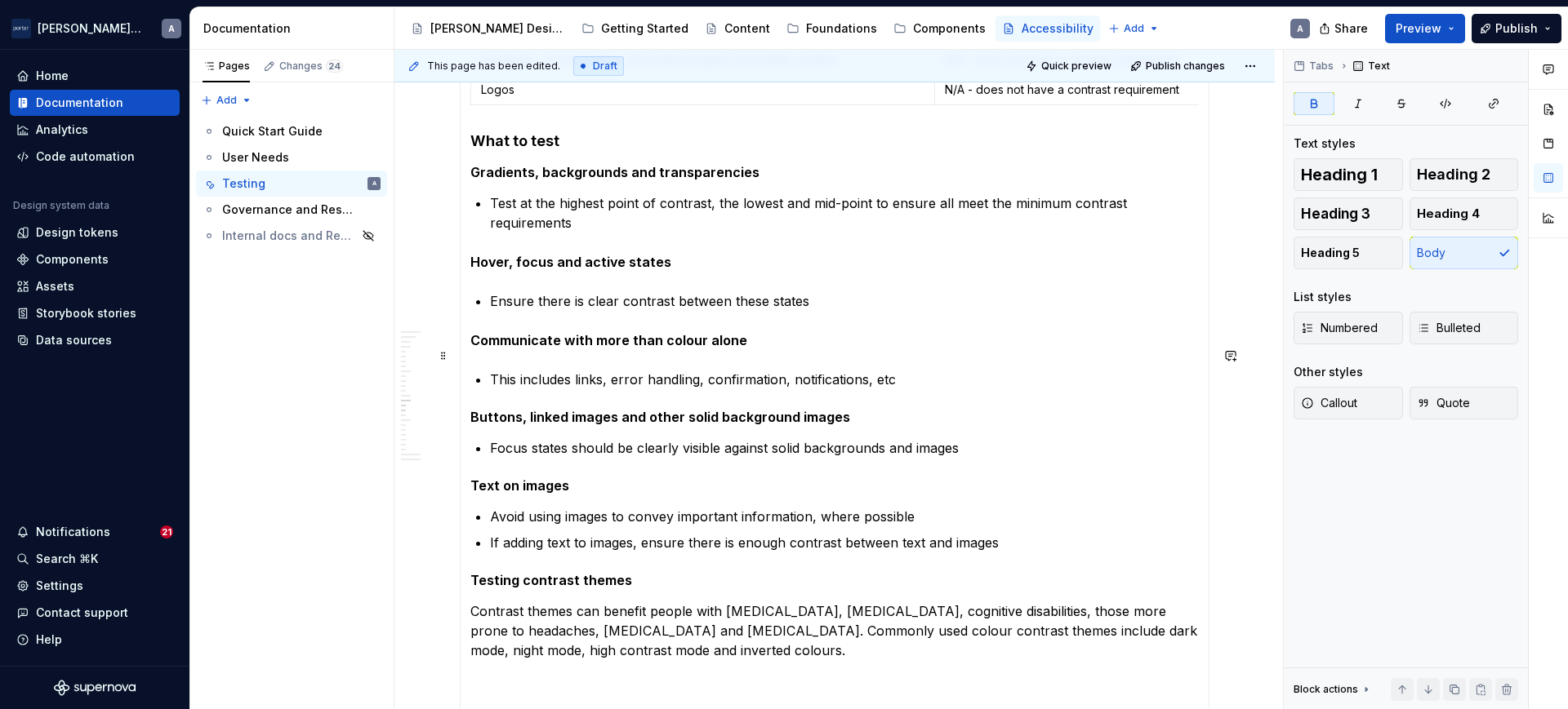
click at [708, 348] on strong "Communicate with more than colour alone" at bounding box center [608, 340] width 277 height 17
click at [1298, 253] on button "Heading 5" at bounding box center [1348, 252] width 109 height 32
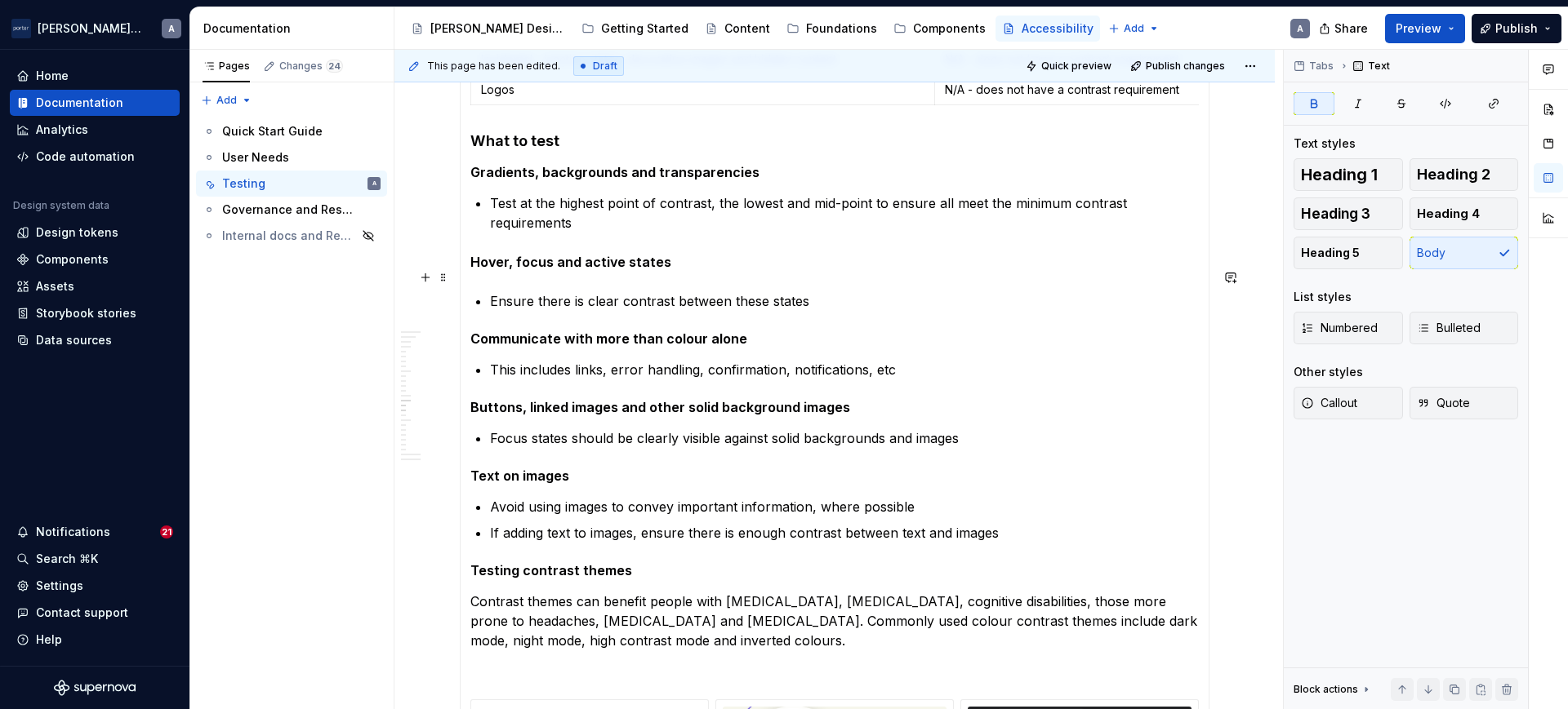
click at [588, 270] on strong "Hover, focus and active states" at bounding box center [570, 262] width 201 height 17
click at [1302, 255] on span "Heading 5" at bounding box center [1330, 252] width 59 height 17
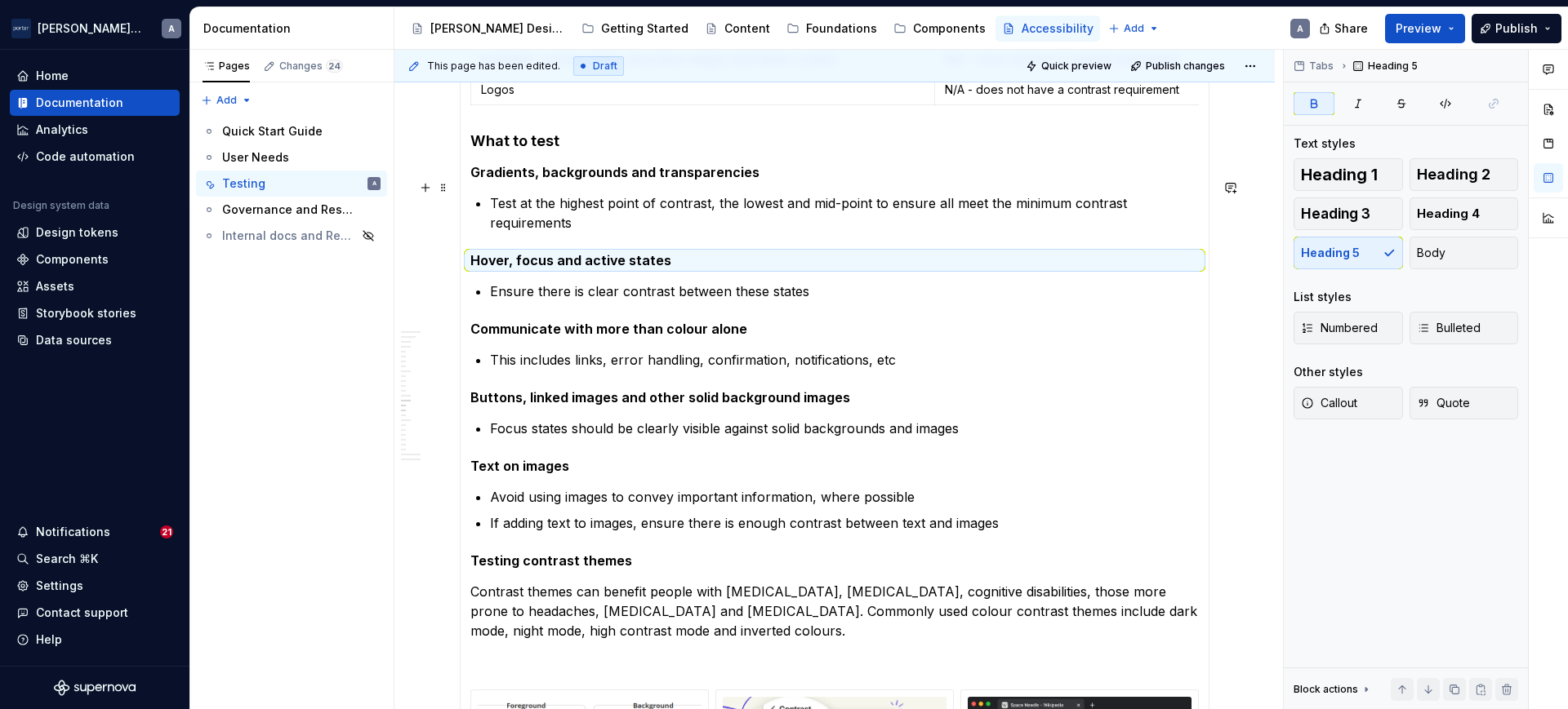
click at [647, 181] on strong "Gradients, backgrounds and transparencies" at bounding box center [614, 172] width 289 height 17
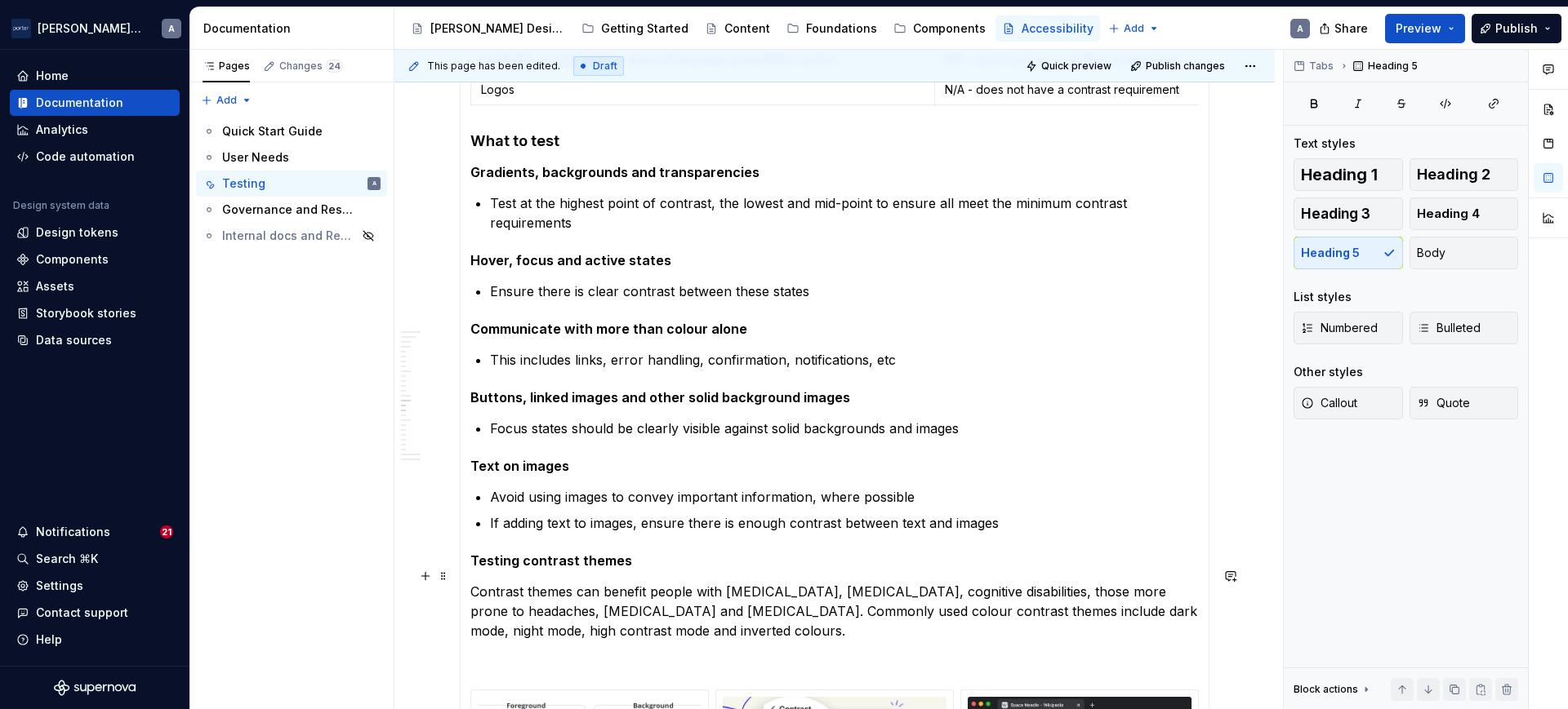
click at [592, 569] on h5 "Testing contrast themes" at bounding box center [834, 561] width 729 height 17
click at [1327, 260] on div "Heading 1 Heading 2 Heading 3 Heading 4 Heading 5 Body" at bounding box center [1406, 213] width 224 height 111
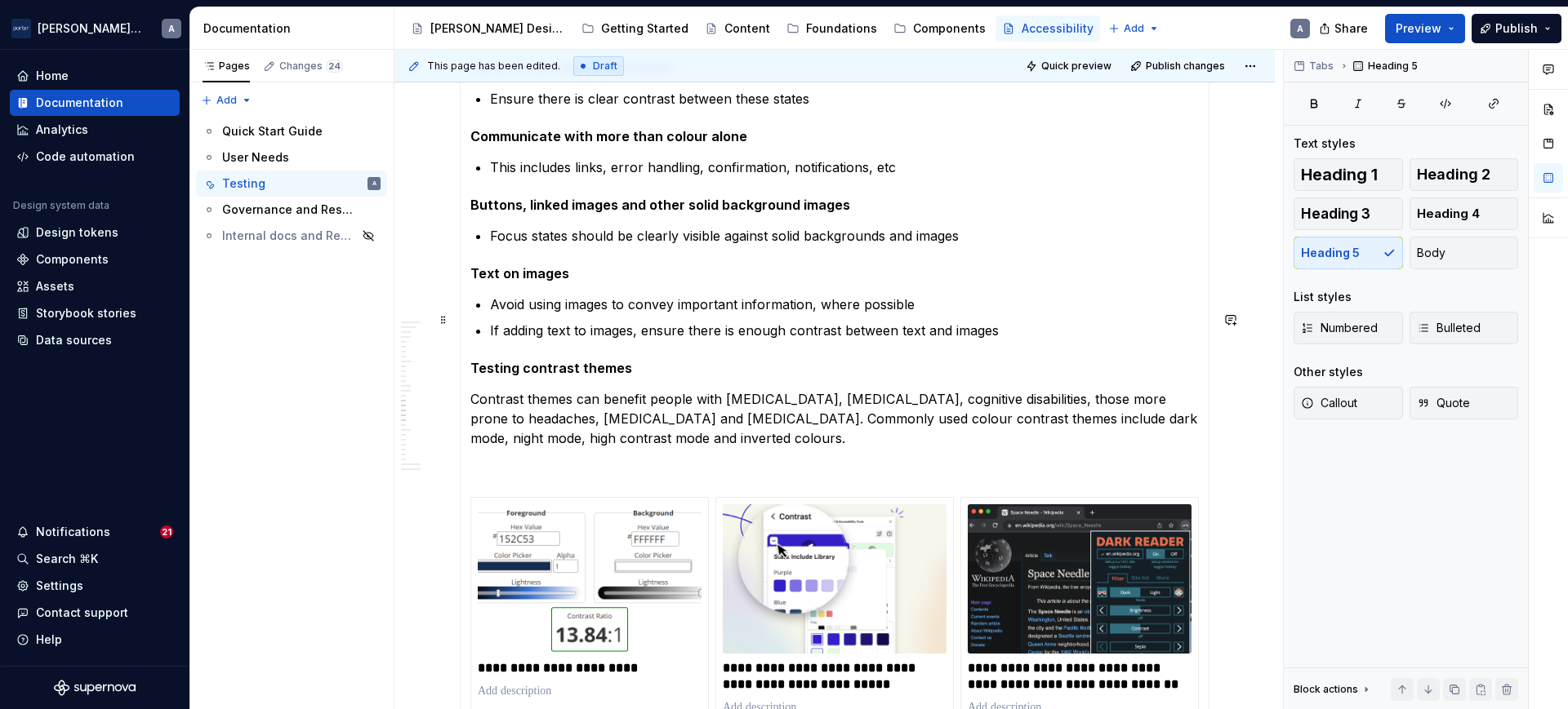
scroll to position [1390, 0]
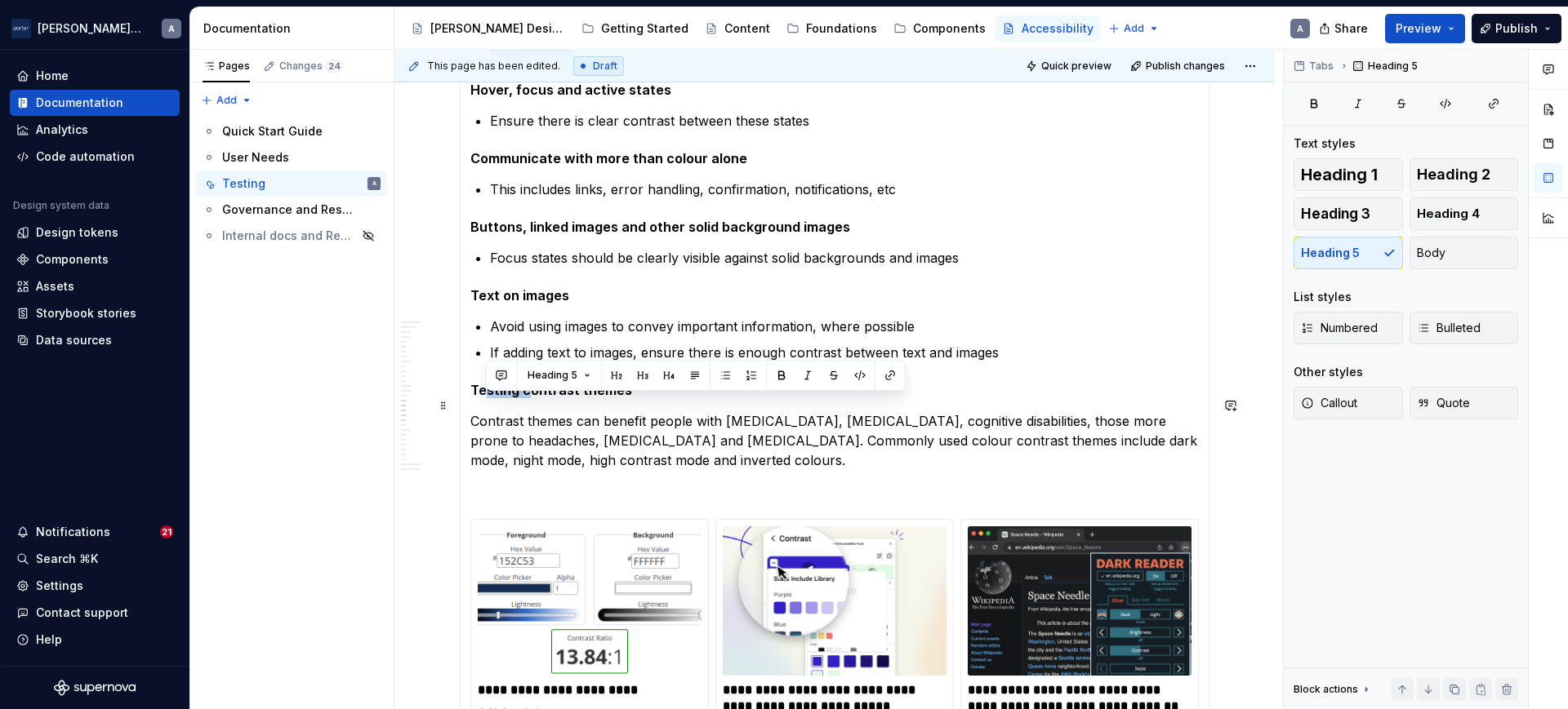
drag, startPoint x: 526, startPoint y: 403, endPoint x: 482, endPoint y: 410, distance: 44.6
click at [482, 398] on h5 "Testing contrast themes" at bounding box center [834, 390] width 729 height 17
click at [583, 417] on section-item-column "**********" at bounding box center [834, 258] width 729 height 1228
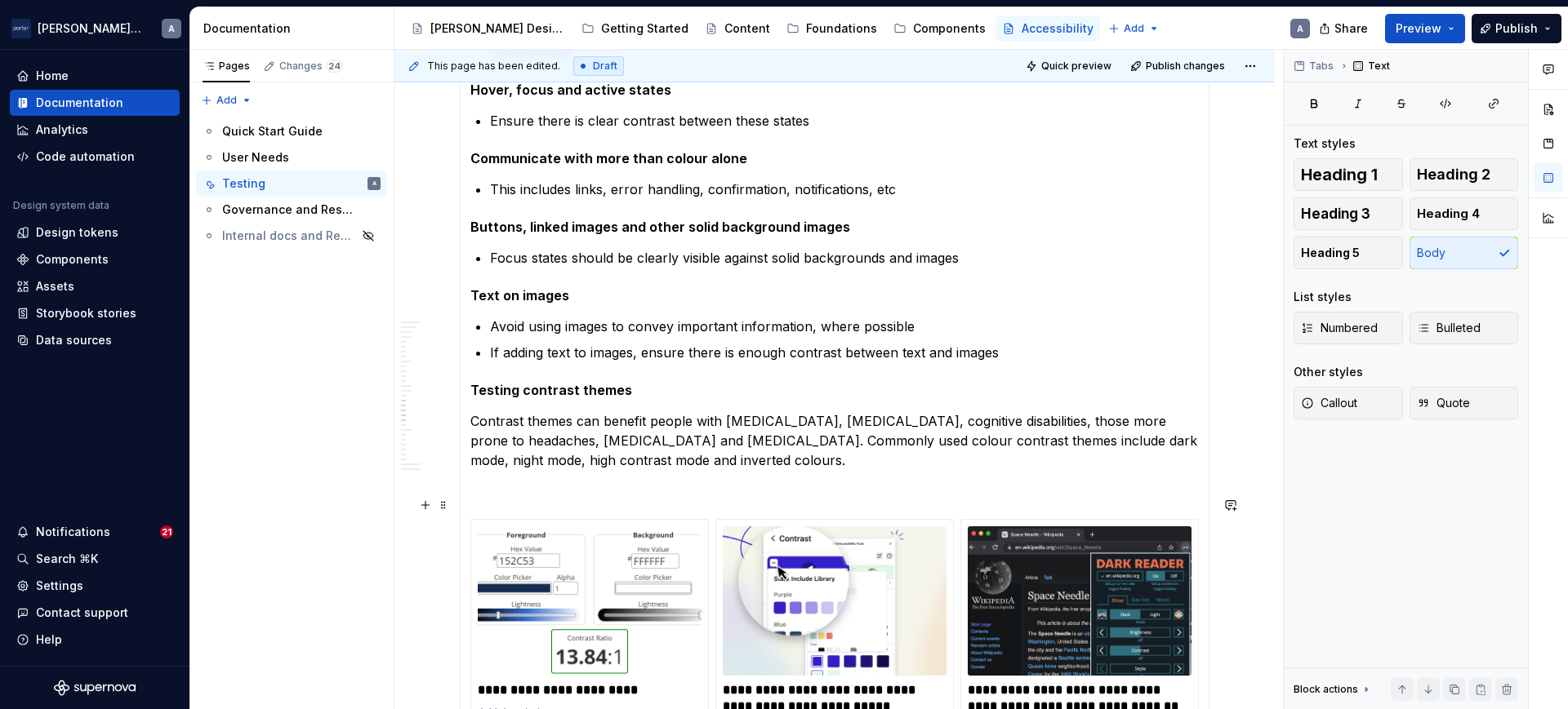
click at [560, 495] on p at bounding box center [834, 490] width 729 height 19
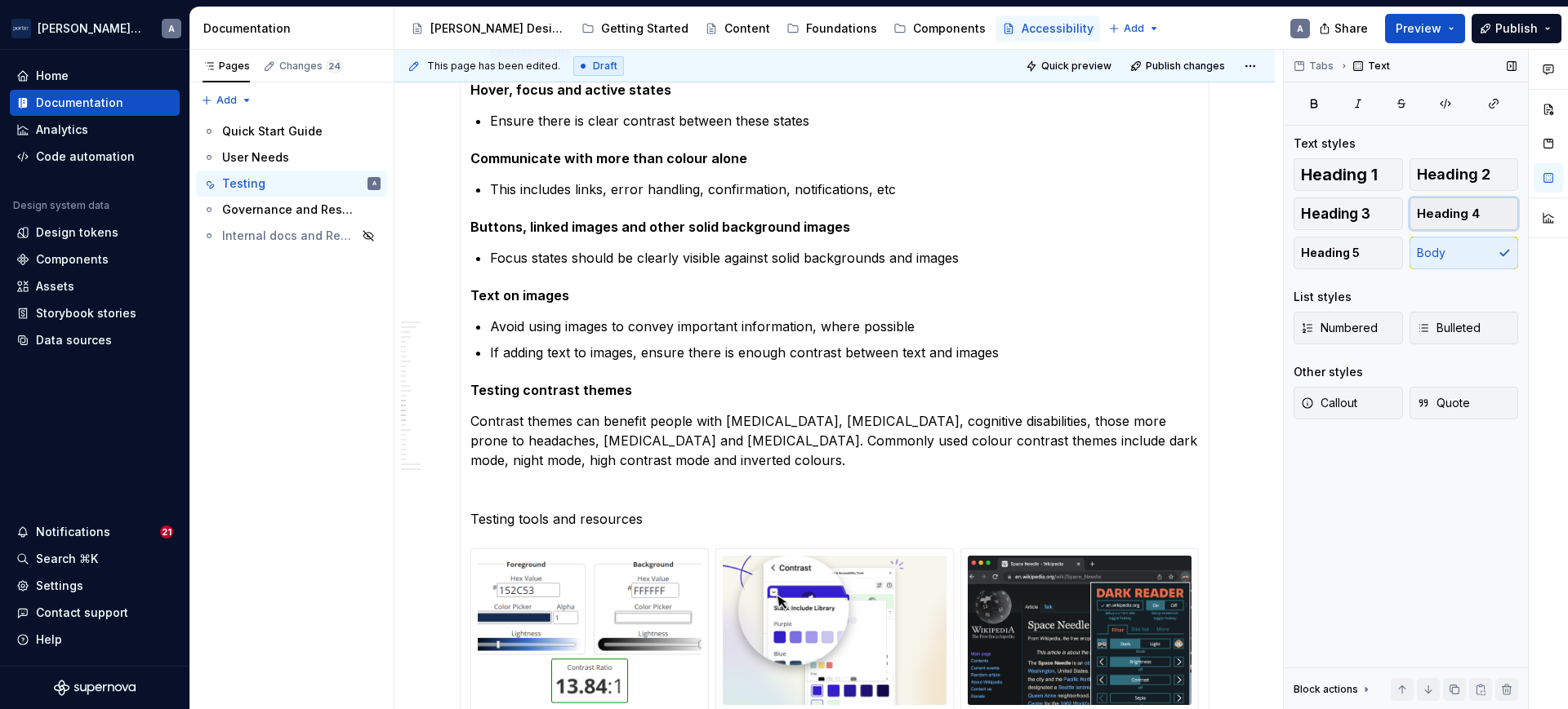
click at [1461, 217] on span "Heading 4" at bounding box center [1448, 214] width 63 height 17
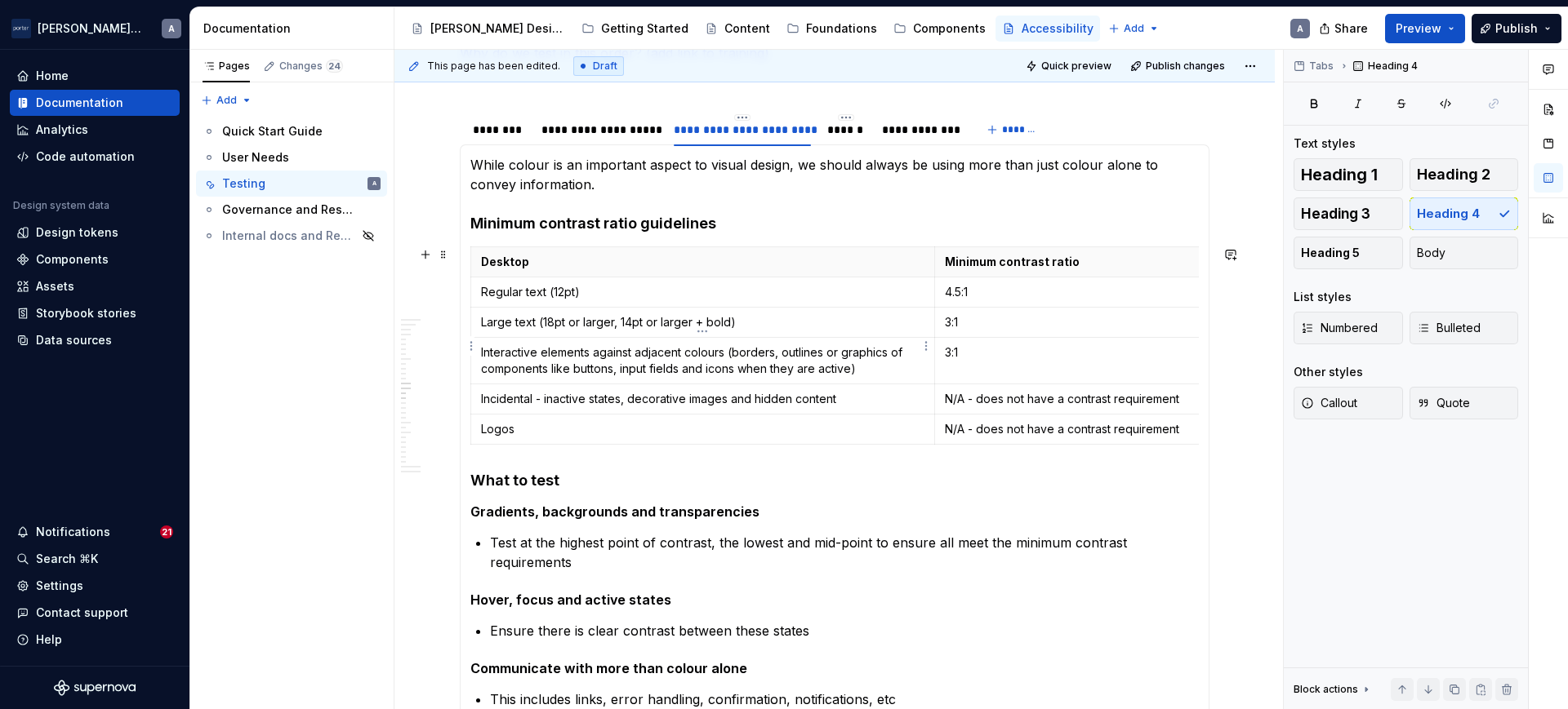
scroll to position [709, 0]
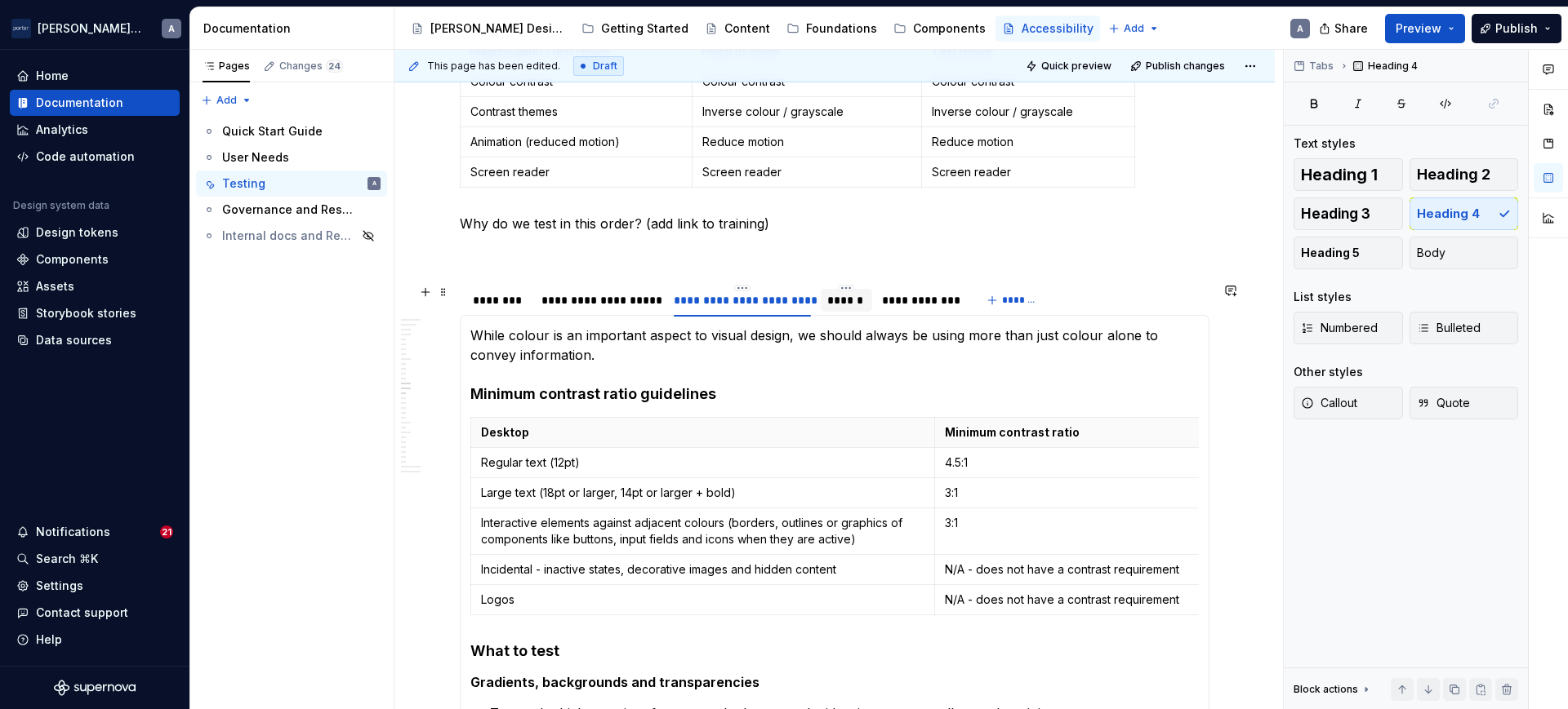
click at [859, 296] on div "******" at bounding box center [846, 300] width 38 height 17
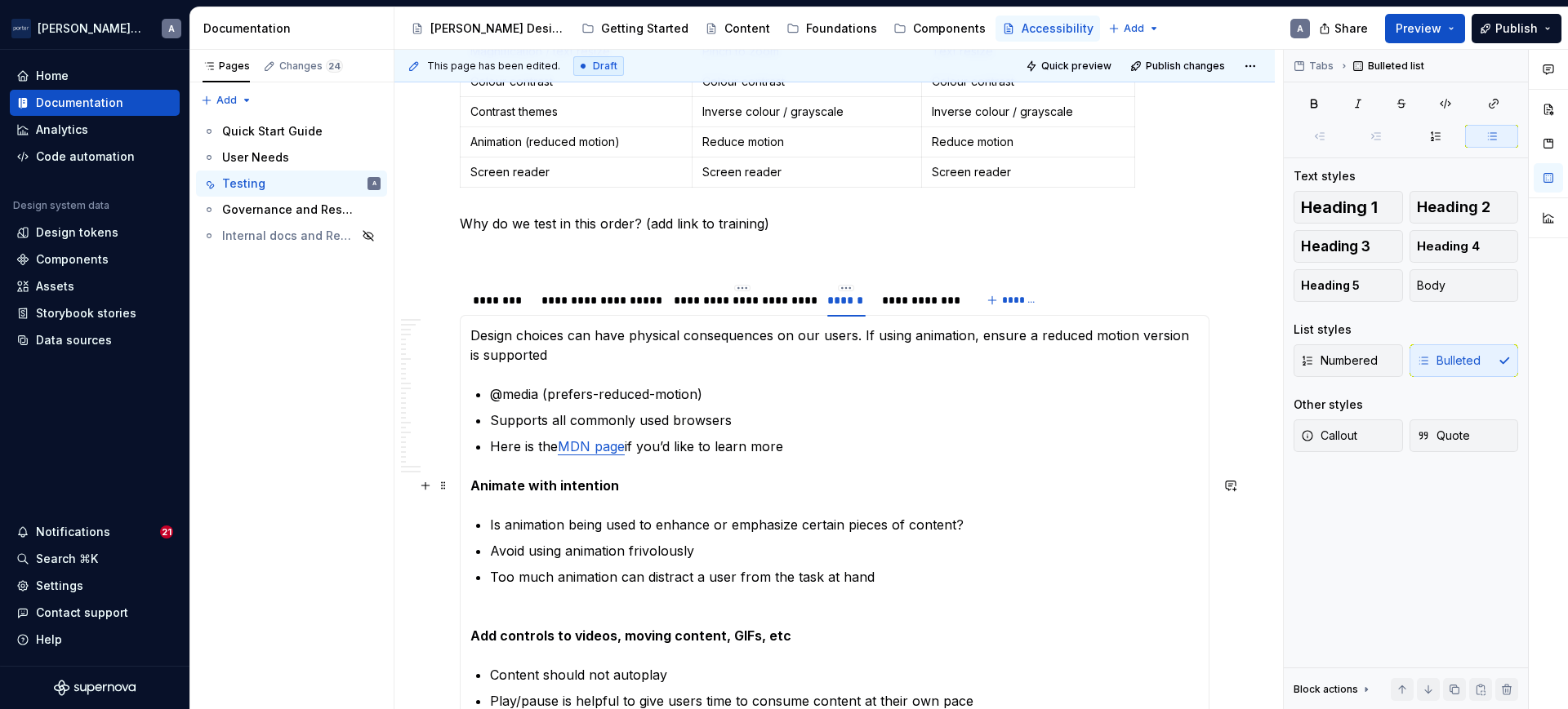
click at [545, 486] on strong "Animate with intention" at bounding box center [544, 485] width 149 height 17
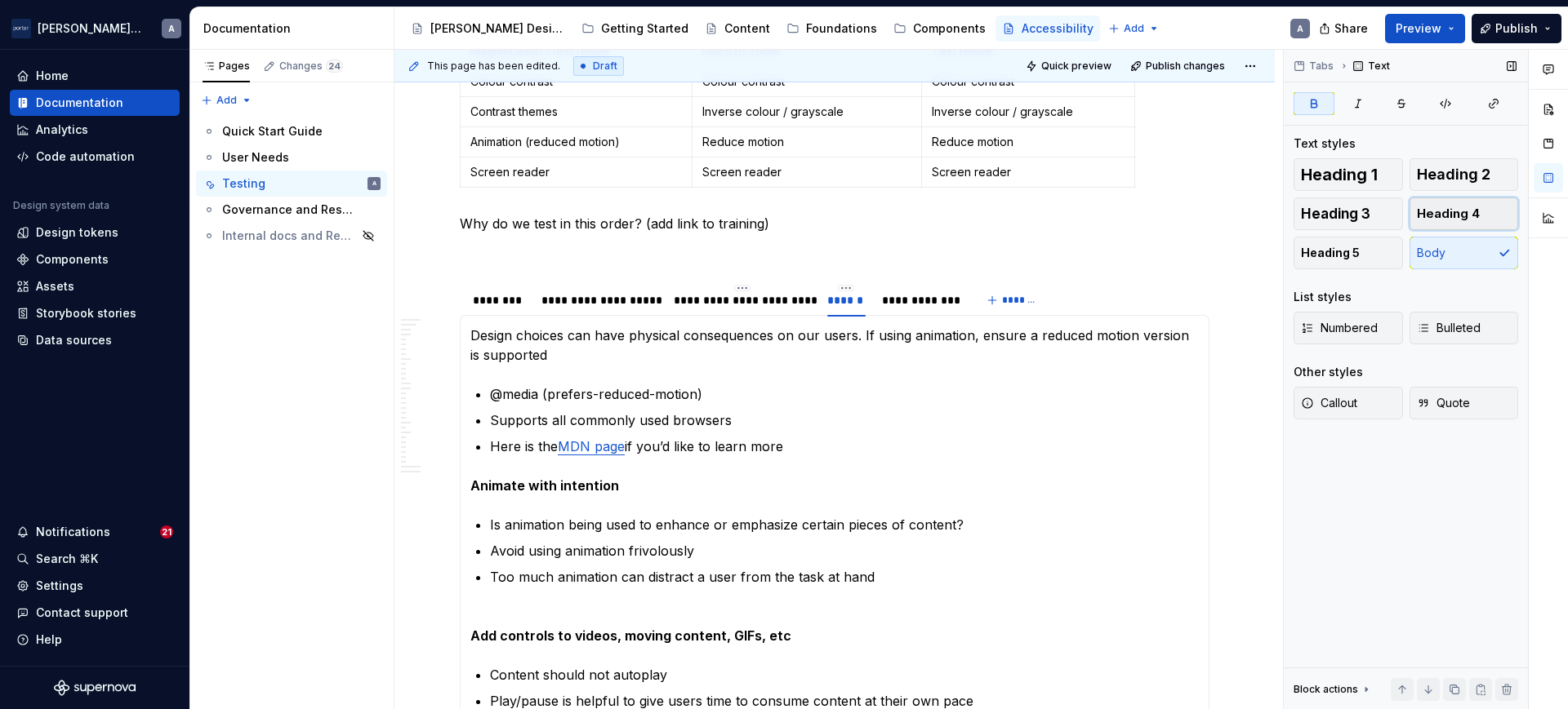
click at [1435, 211] on span "Heading 4" at bounding box center [1448, 214] width 63 height 17
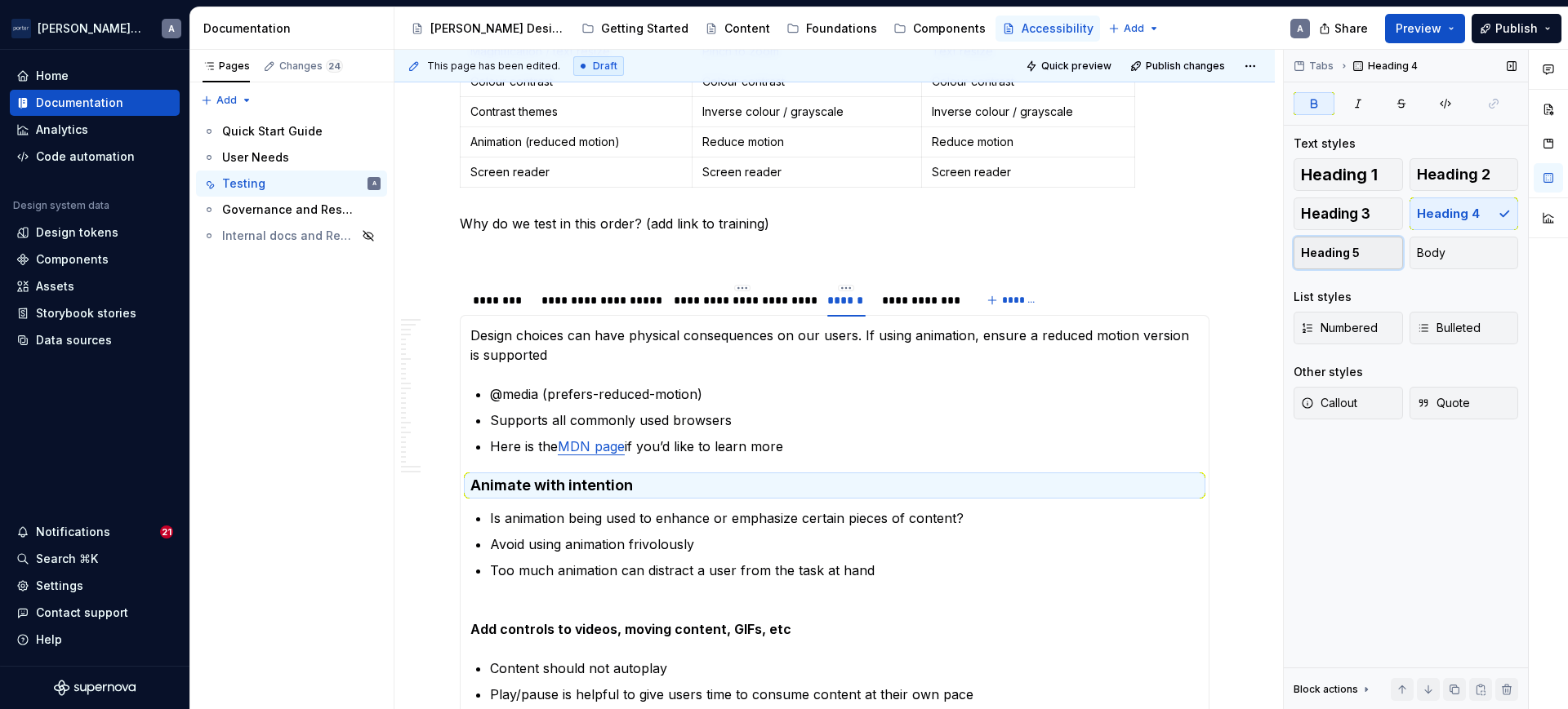
click at [1362, 258] on button "Heading 5" at bounding box center [1348, 252] width 109 height 32
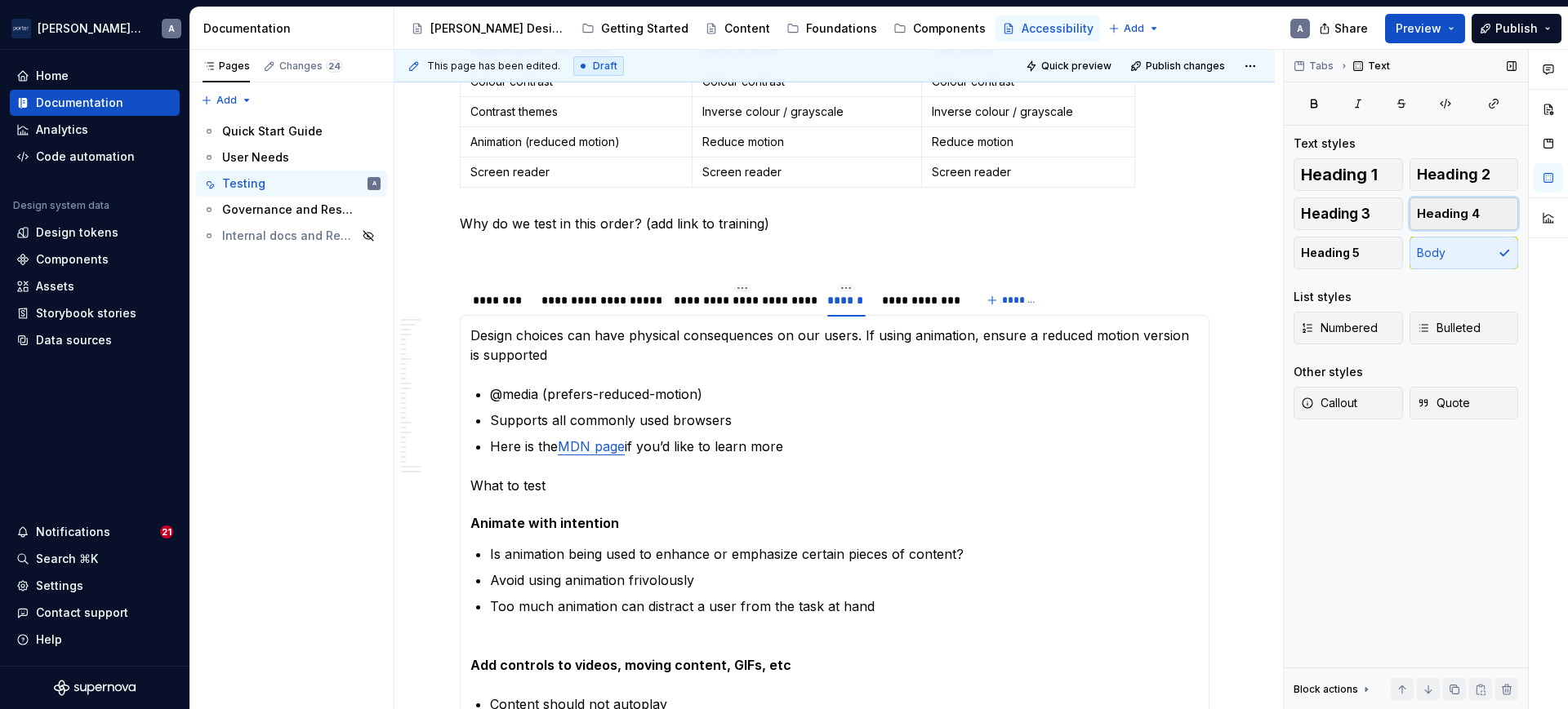
click at [1459, 206] on span "Heading 4" at bounding box center [1448, 214] width 63 height 17
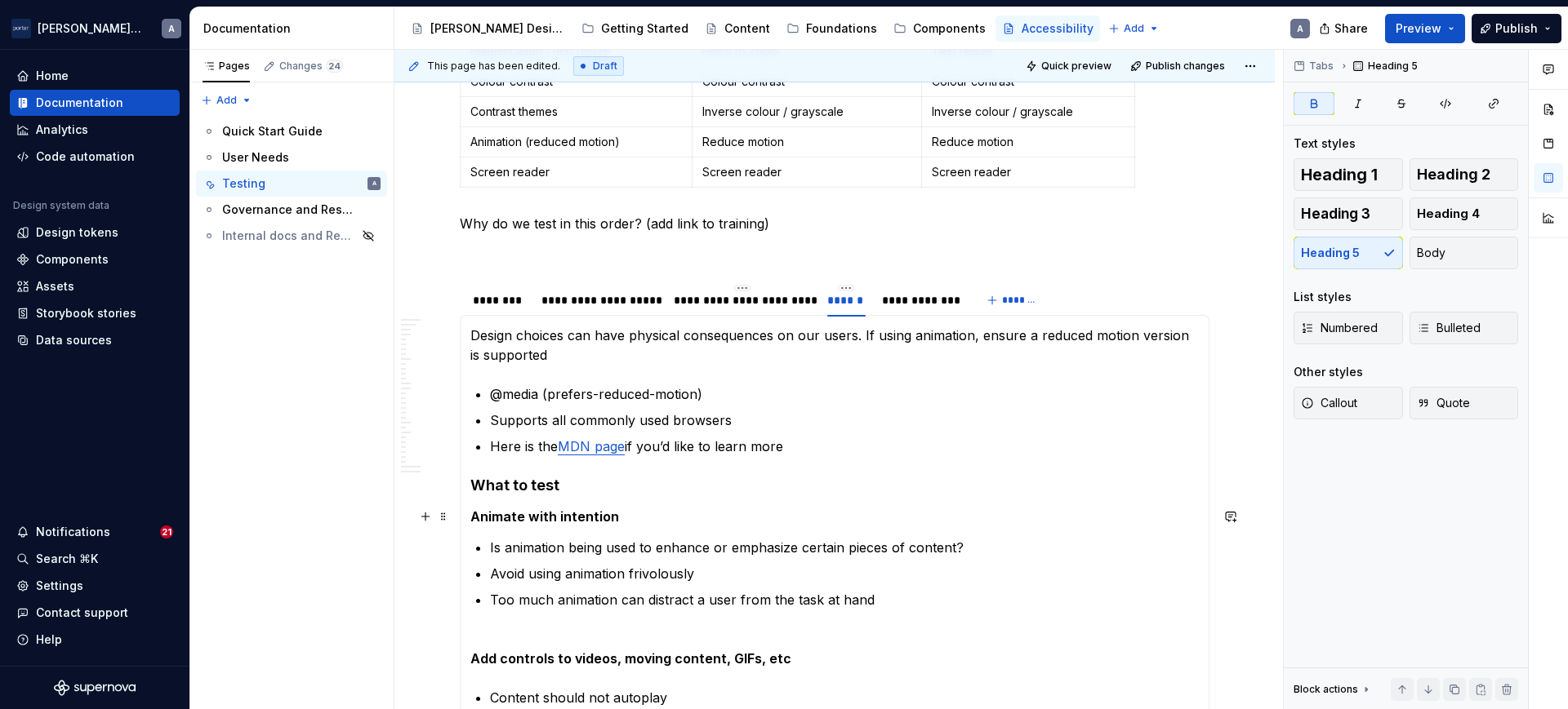
click at [547, 519] on strong "Animate with intention" at bounding box center [544, 516] width 149 height 17
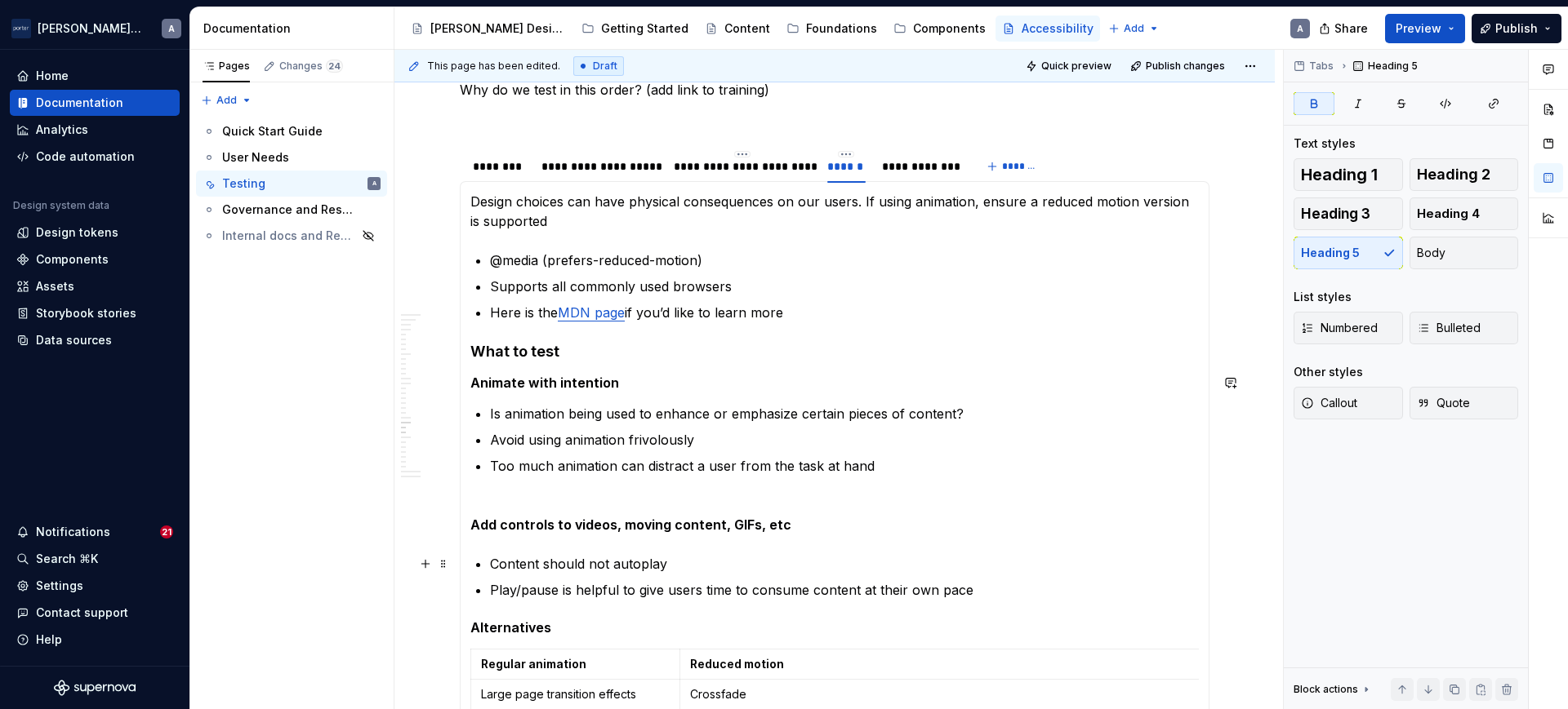
scroll to position [880, 0]
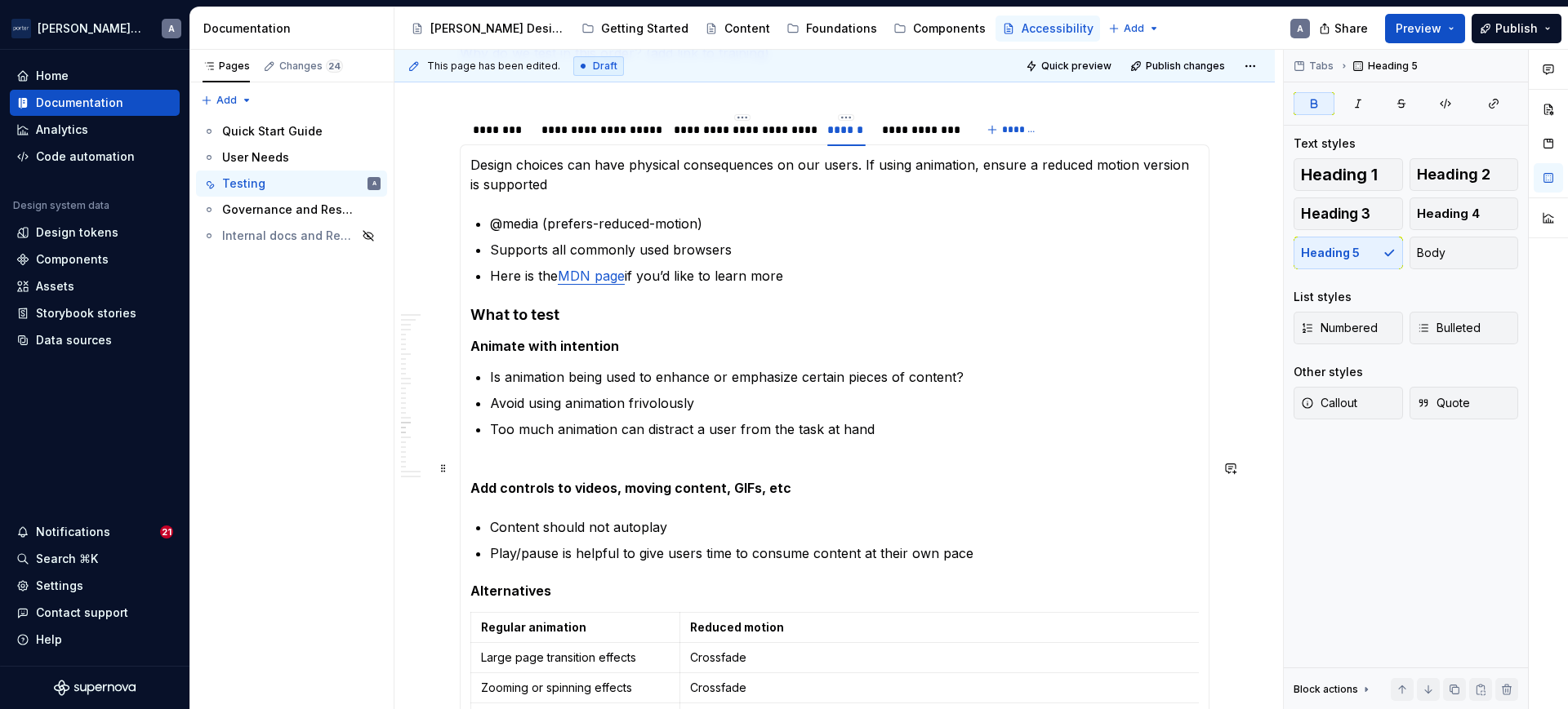
click at [575, 492] on strong "Add controls to videos, moving content, GIFs, etc" at bounding box center [630, 488] width 321 height 17
click at [1463, 207] on span "Heading 4" at bounding box center [1448, 214] width 63 height 17
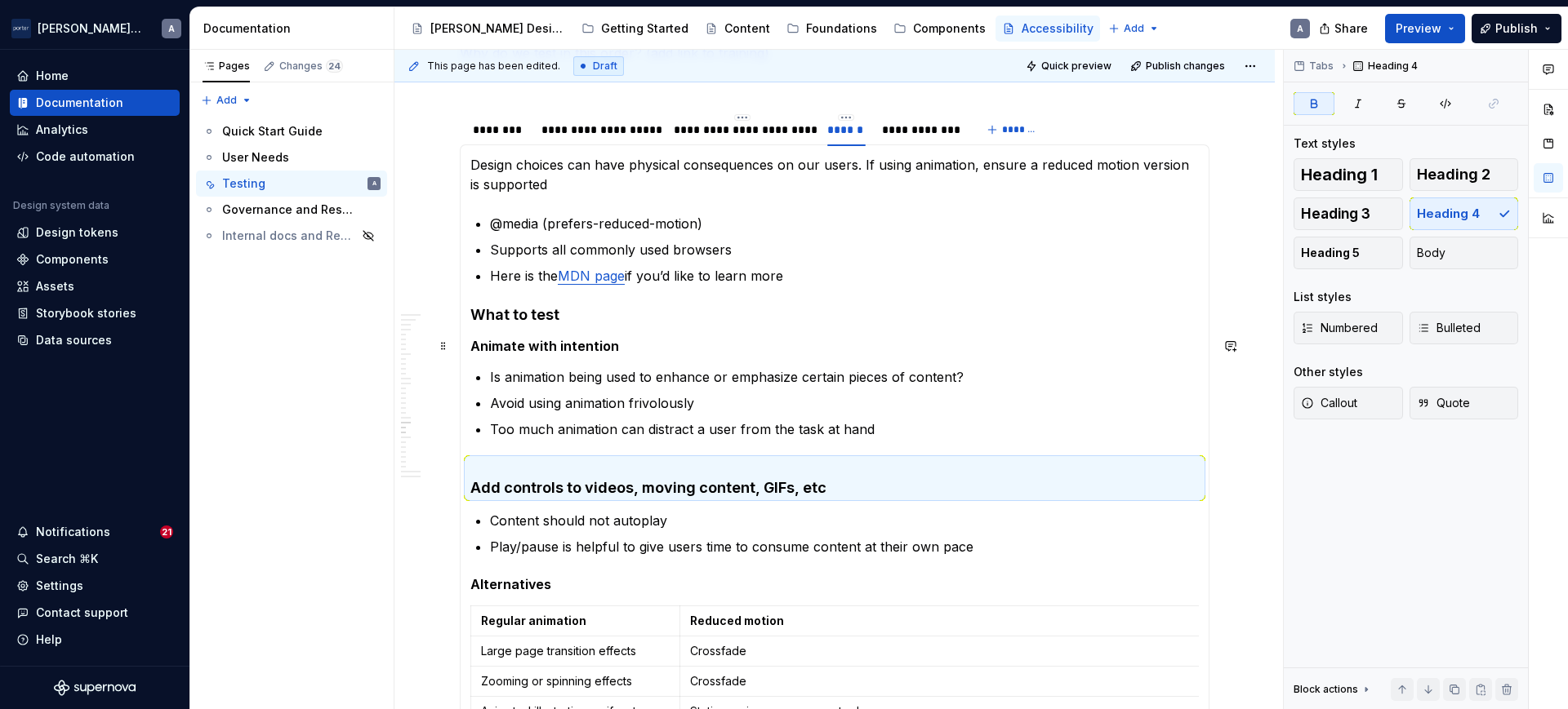
drag, startPoint x: 515, startPoint y: 345, endPoint x: 528, endPoint y: 344, distance: 13.0
click at [519, 345] on strong "Animate with intention" at bounding box center [544, 346] width 149 height 17
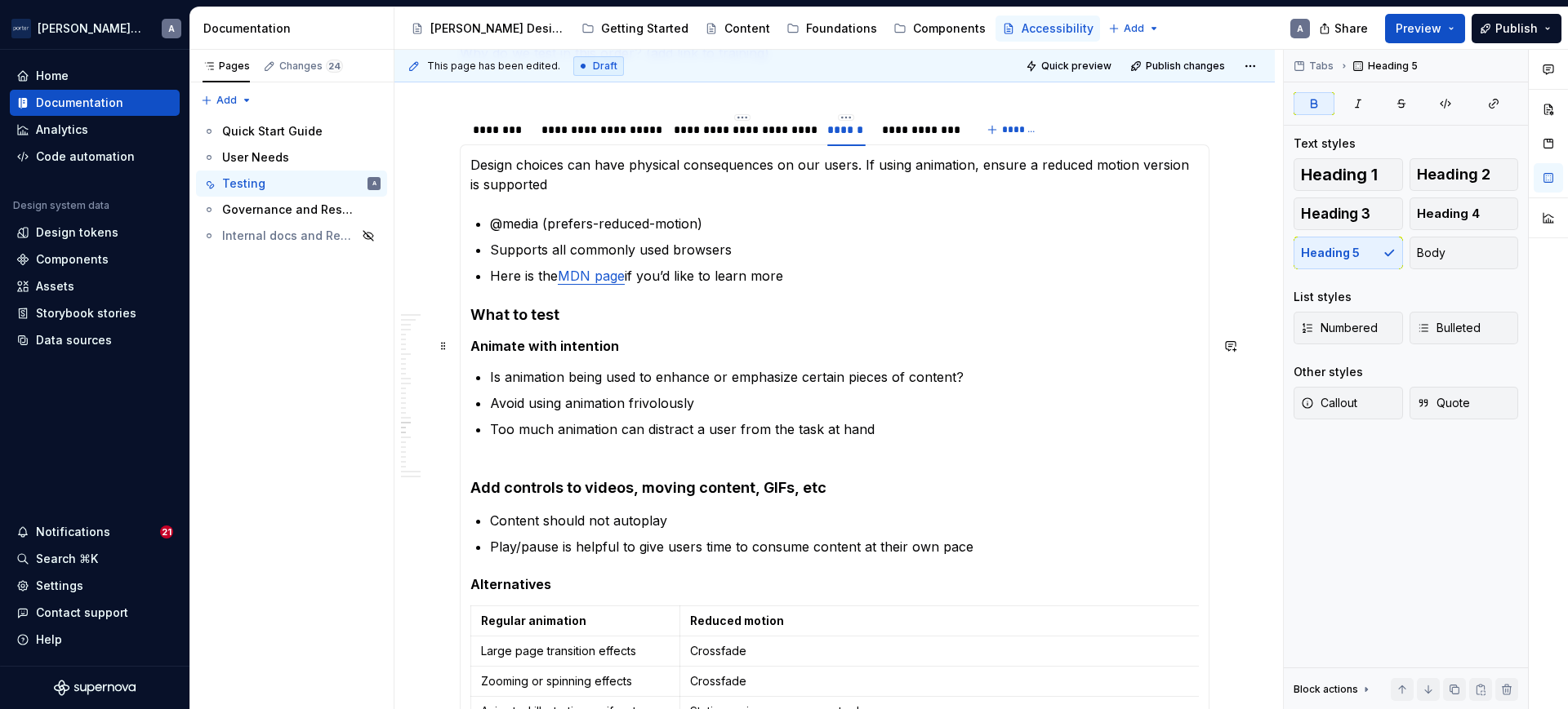
click at [528, 344] on strong "Animate with intention" at bounding box center [544, 346] width 149 height 17
click at [788, 454] on section-item-column "Design choices can have physical consequences on our users. If using animation,…" at bounding box center [834, 569] width 729 height 828
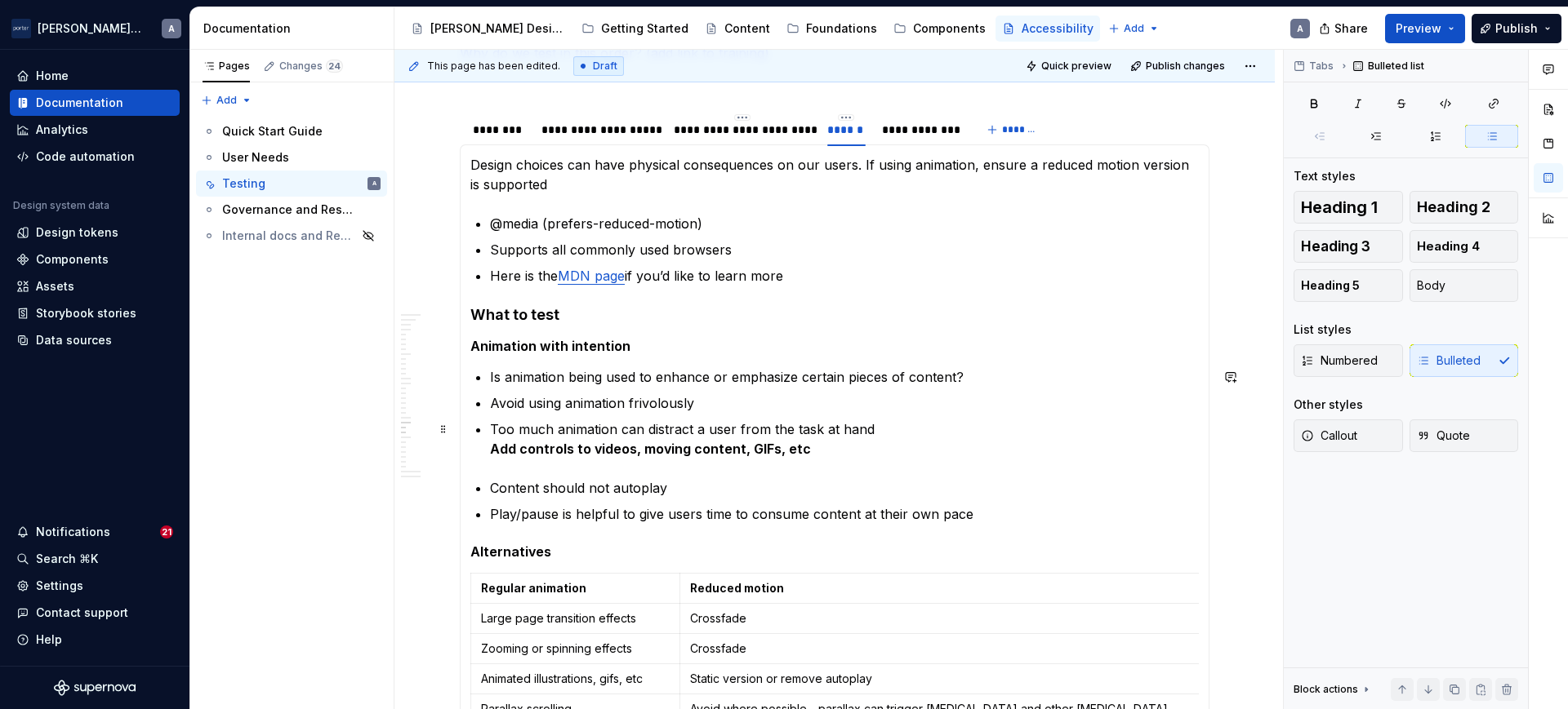
click at [490, 450] on strong "Add controls to videos, moving content, GIFs, etc" at bounding box center [650, 449] width 321 height 17
click at [1347, 289] on span "Heading 5" at bounding box center [1330, 286] width 59 height 17
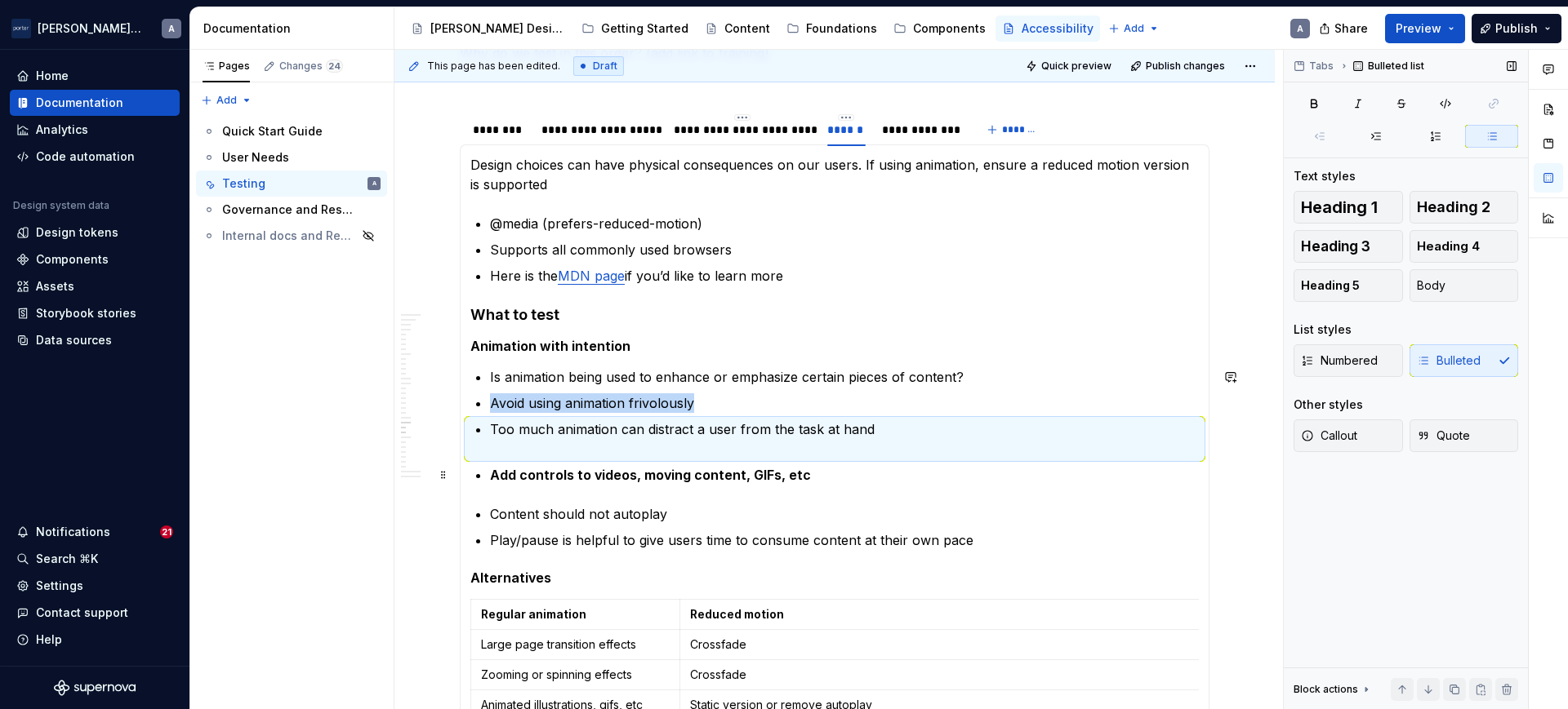
click at [493, 474] on strong "Add controls to videos, moving content, GIFs, etc" at bounding box center [650, 475] width 321 height 17
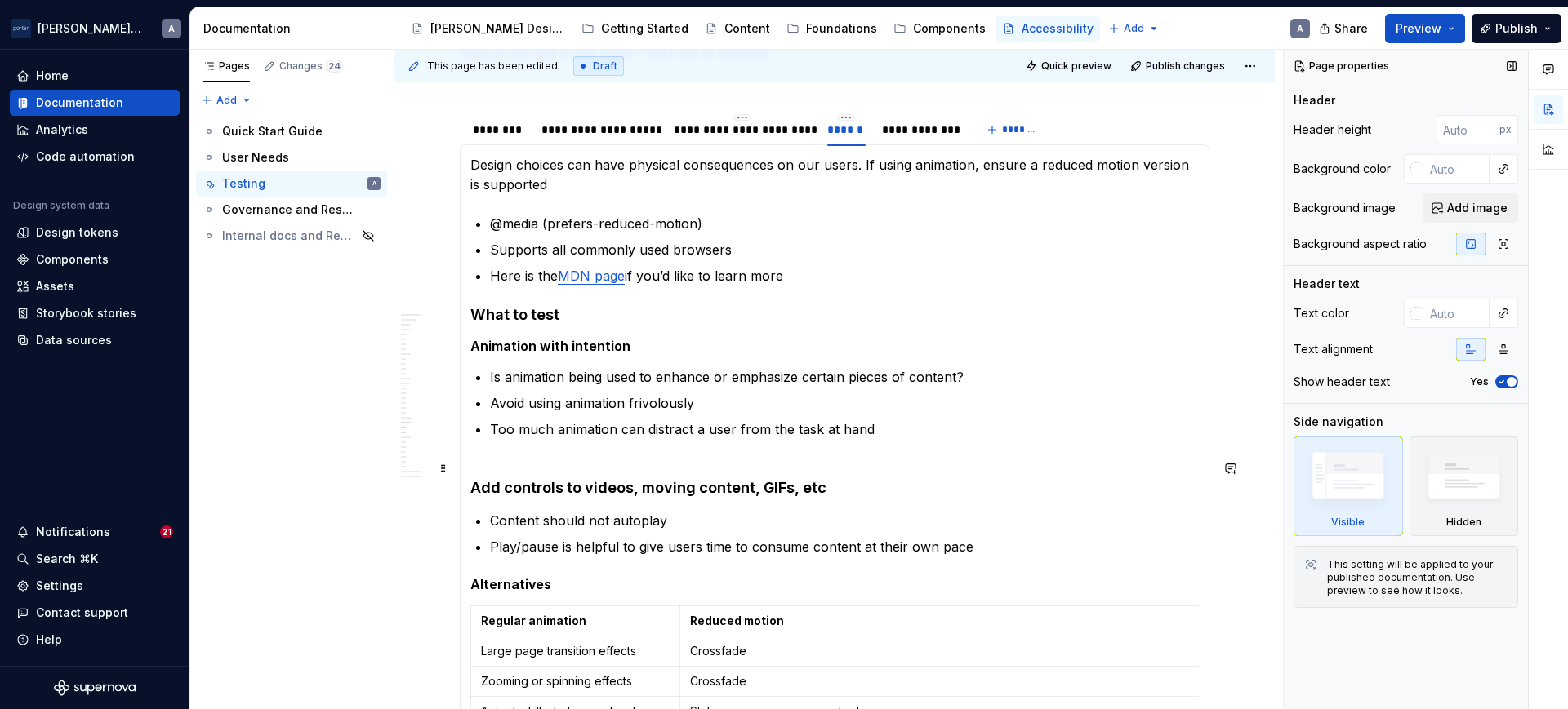
click at [576, 454] on section-item-column "Design choices can have physical consequences on our users. If using animation,…" at bounding box center [834, 569] width 729 height 828
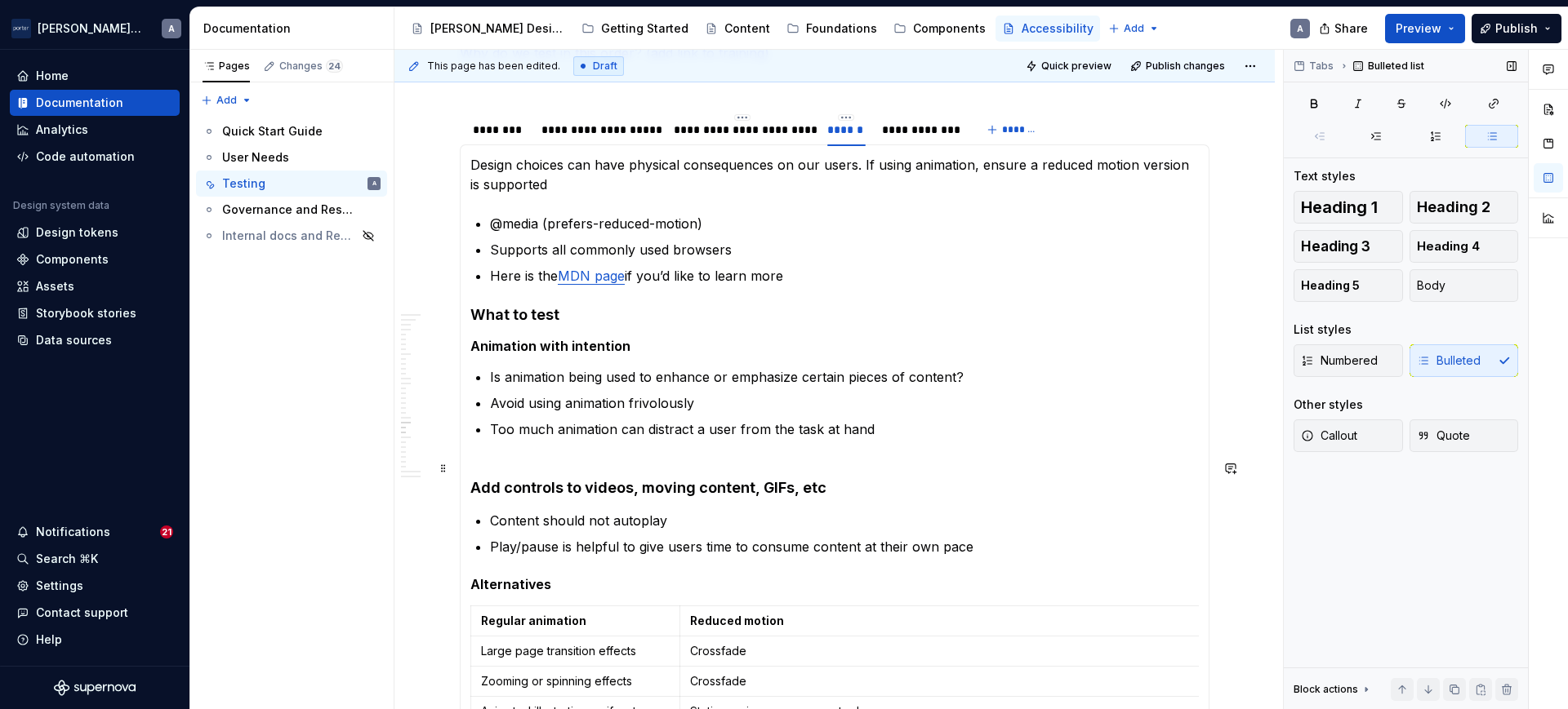
click at [477, 492] on strong "Add controls to videos, moving content, GIFs, etc" at bounding box center [648, 488] width 356 height 17
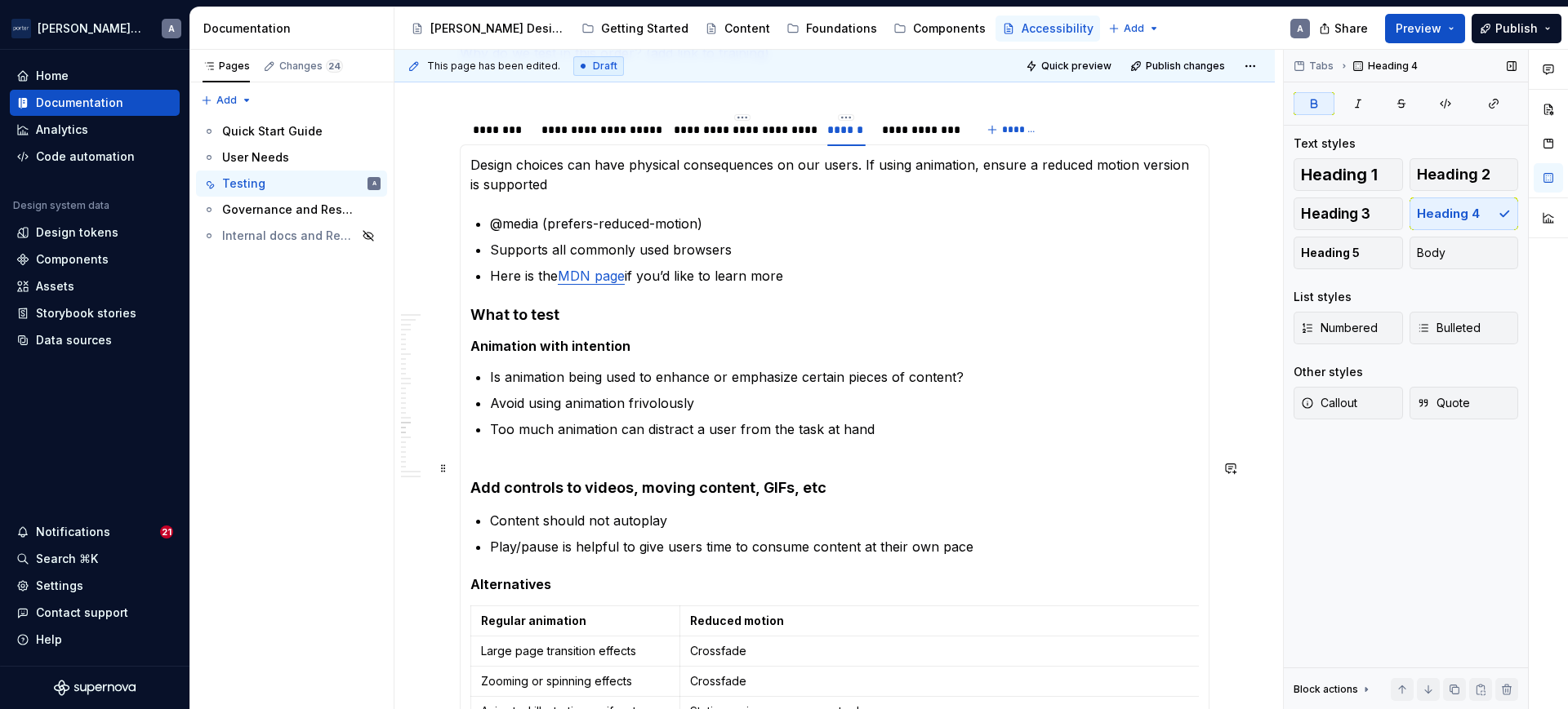
click at [473, 494] on strong "Add controls to videos, moving content, GIFs, etc" at bounding box center [648, 488] width 356 height 17
click at [1334, 247] on span "Heading 5" at bounding box center [1330, 252] width 59 height 17
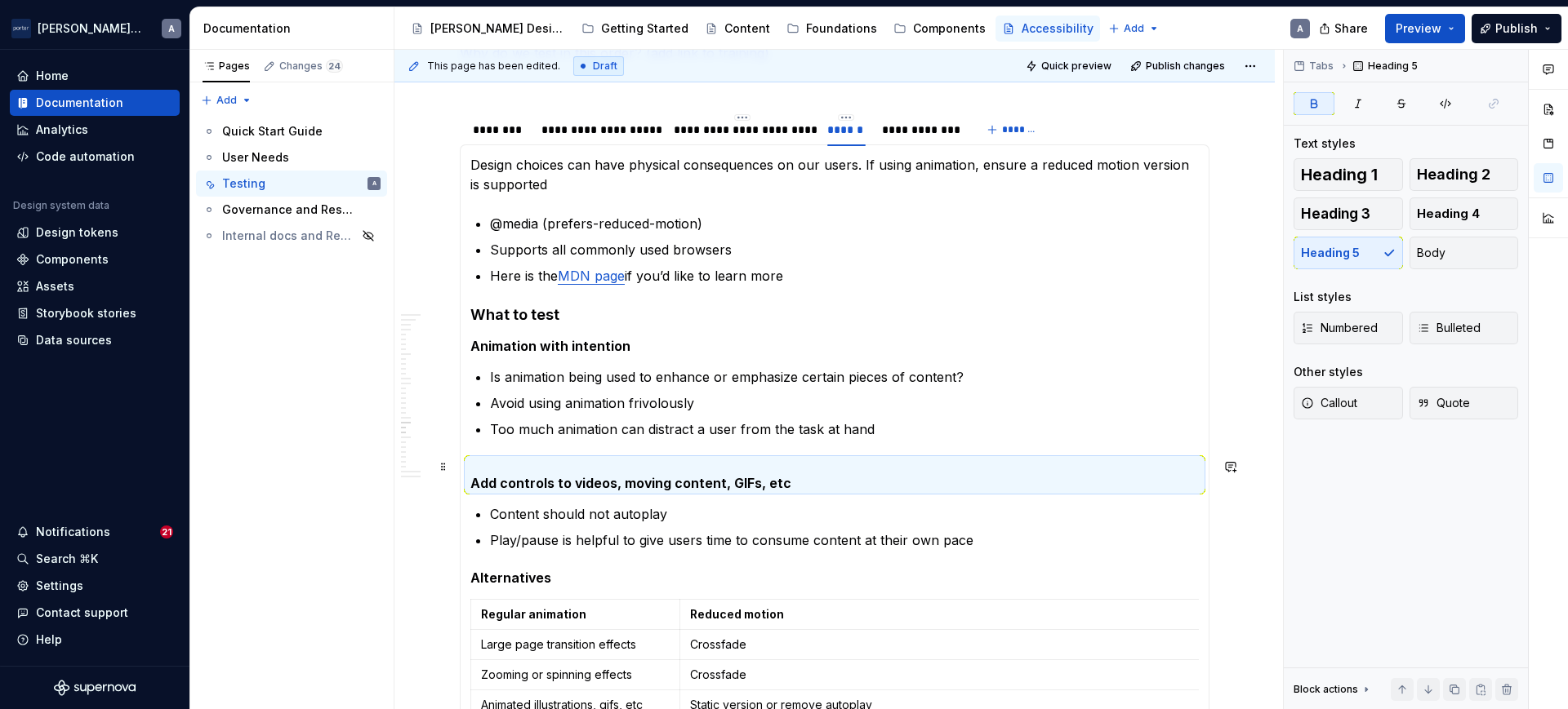
click at [470, 480] on h5 "Add controls to videos, moving content, GIFs, etc" at bounding box center [834, 474] width 729 height 32
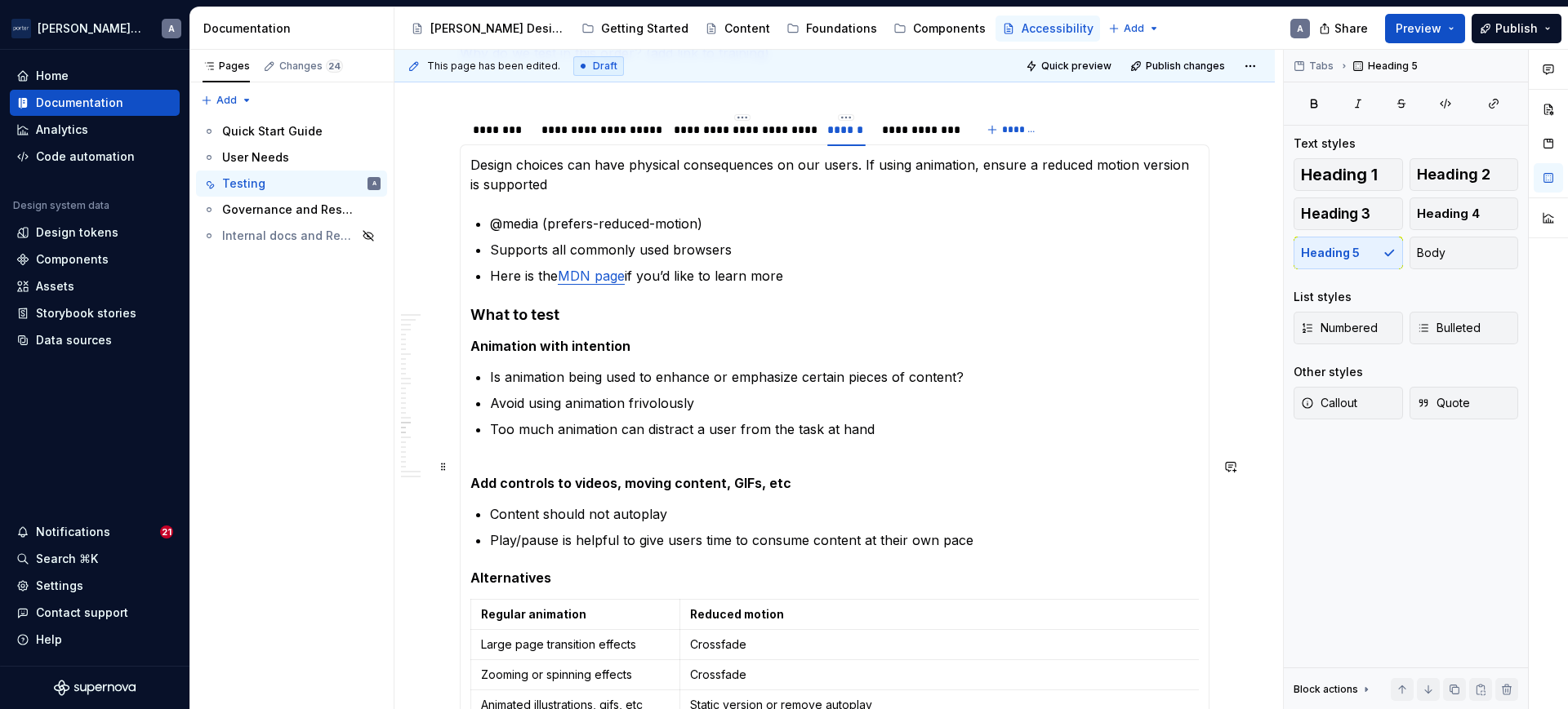
click at [479, 486] on strong "Add controls to videos, moving content, GIFs, etc" at bounding box center [630, 483] width 321 height 17
click at [472, 486] on strong "Add controls to videos, moving content, GIFs, etc" at bounding box center [630, 483] width 321 height 17
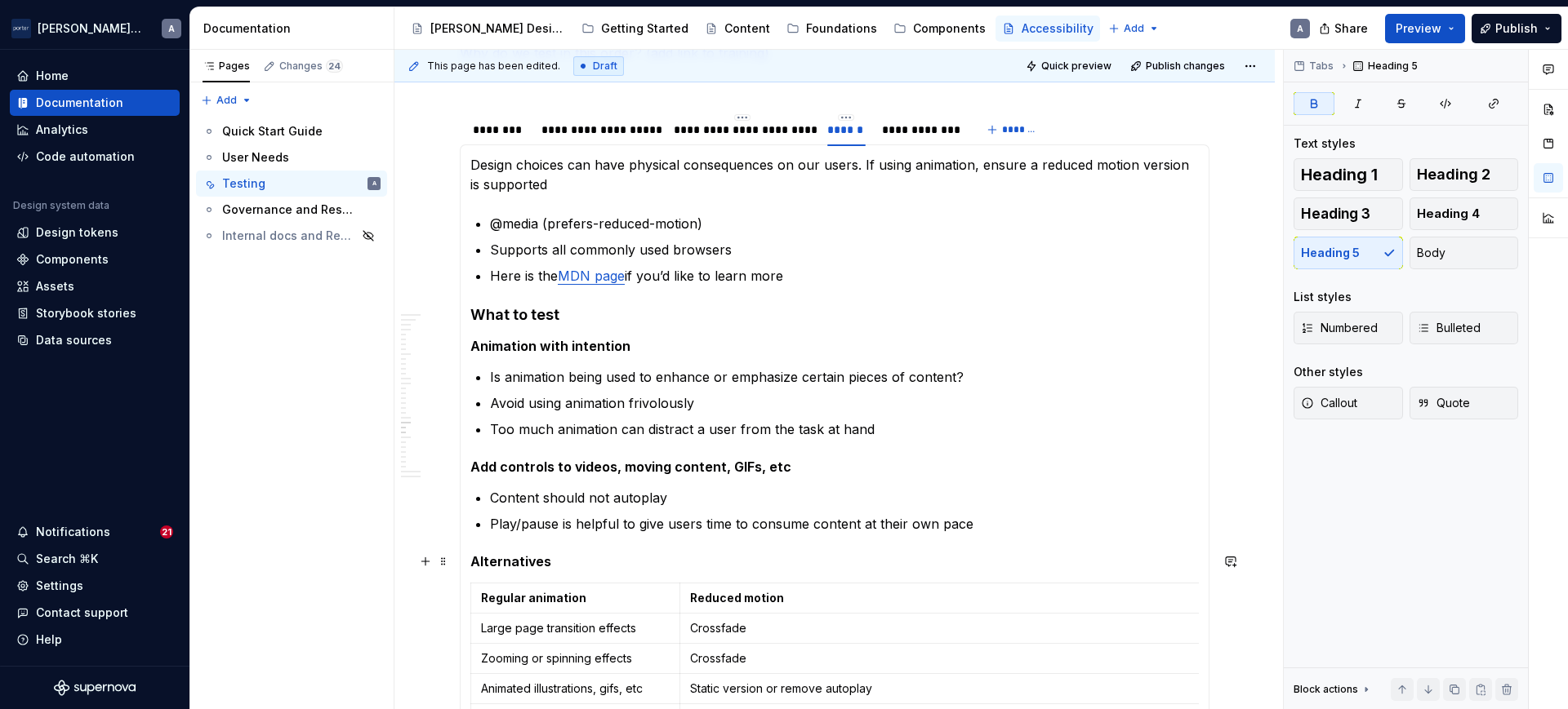
click at [554, 562] on h5 "Alternatives" at bounding box center [834, 561] width 729 height 17
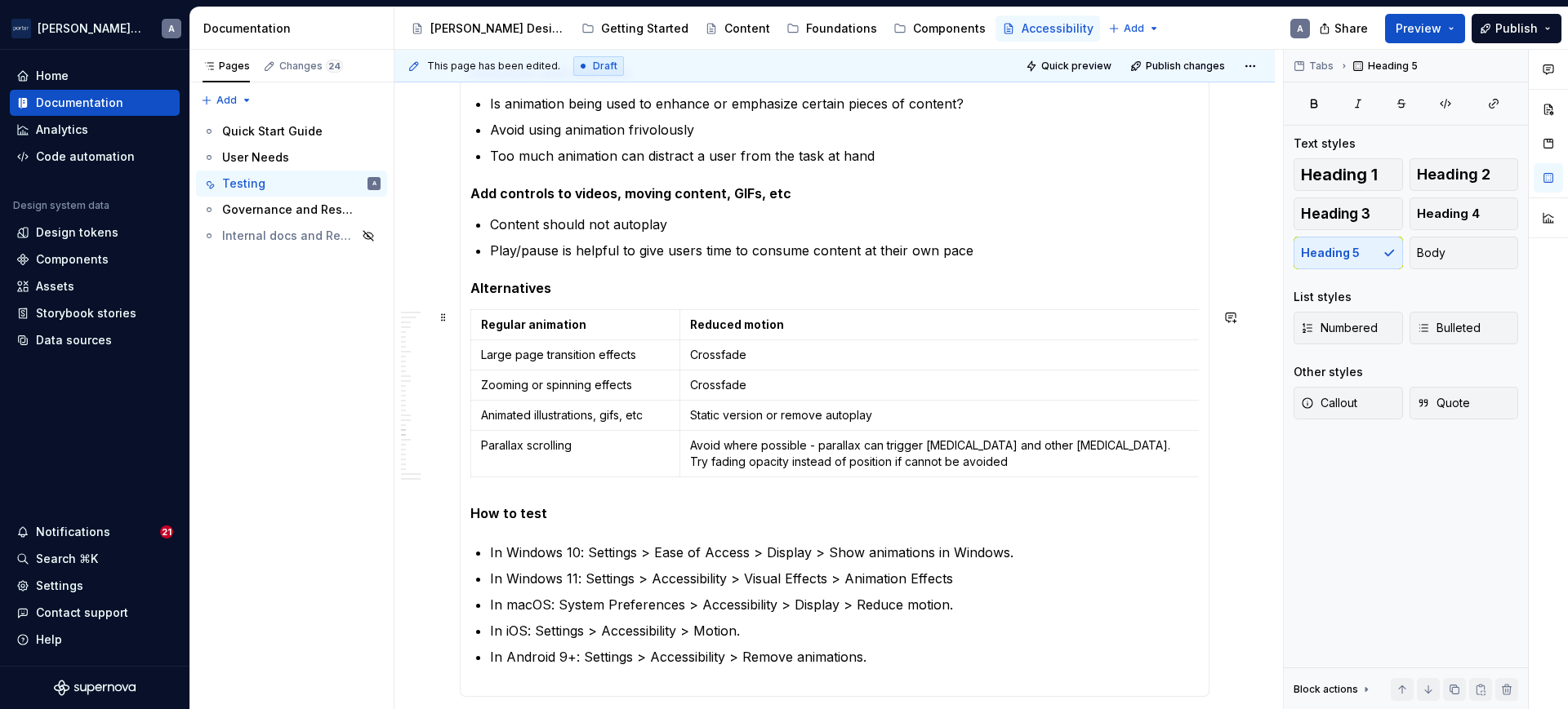
scroll to position [1220, 0]
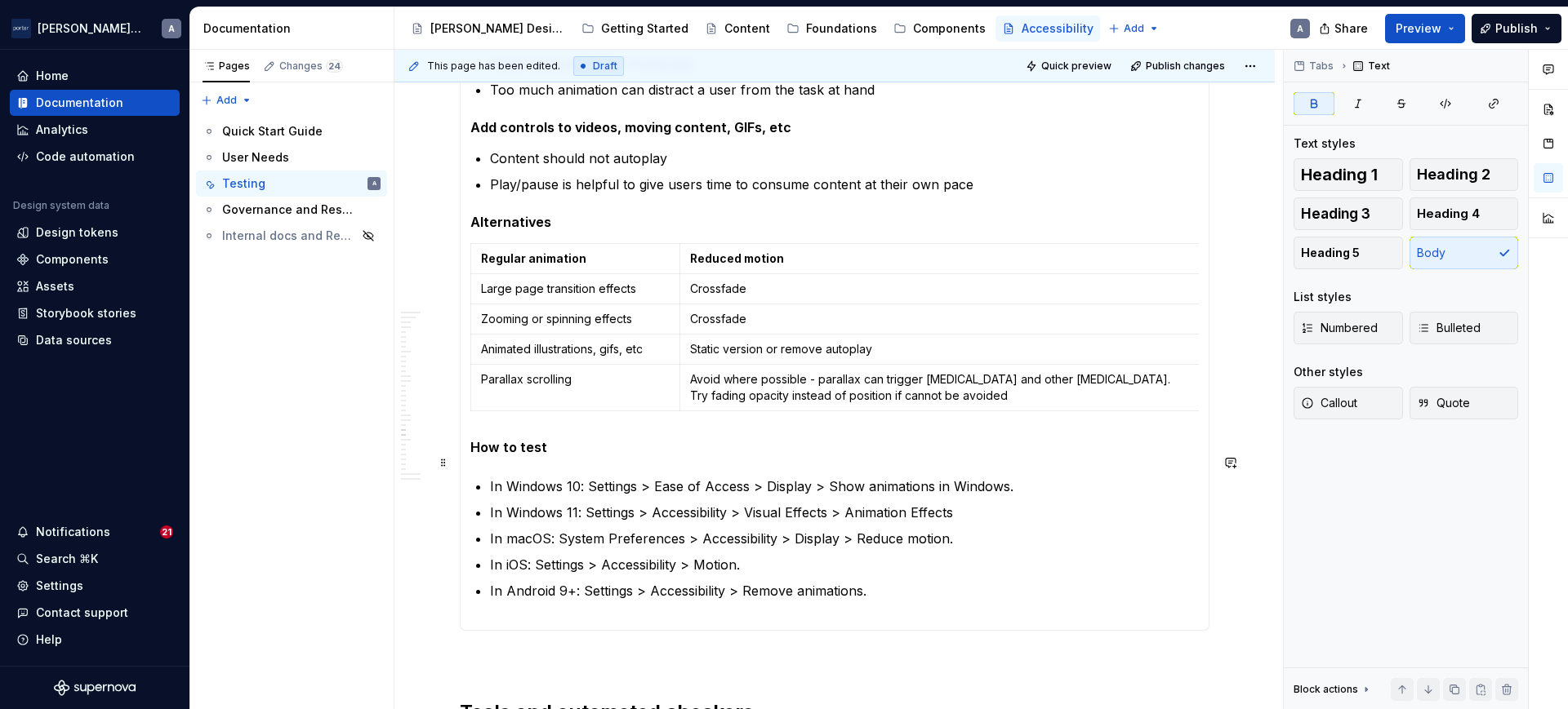
click at [520, 456] on strong "How to test" at bounding box center [508, 447] width 77 height 17
drag, startPoint x: 539, startPoint y: 464, endPoint x: 436, endPoint y: 464, distance: 103.0
click at [459, 464] on div "Manual and user testing Several accessibility requirements need manual or user …" at bounding box center [834, 278] width 749 height 2273
click at [1428, 209] on span "Heading 4" at bounding box center [1448, 214] width 63 height 17
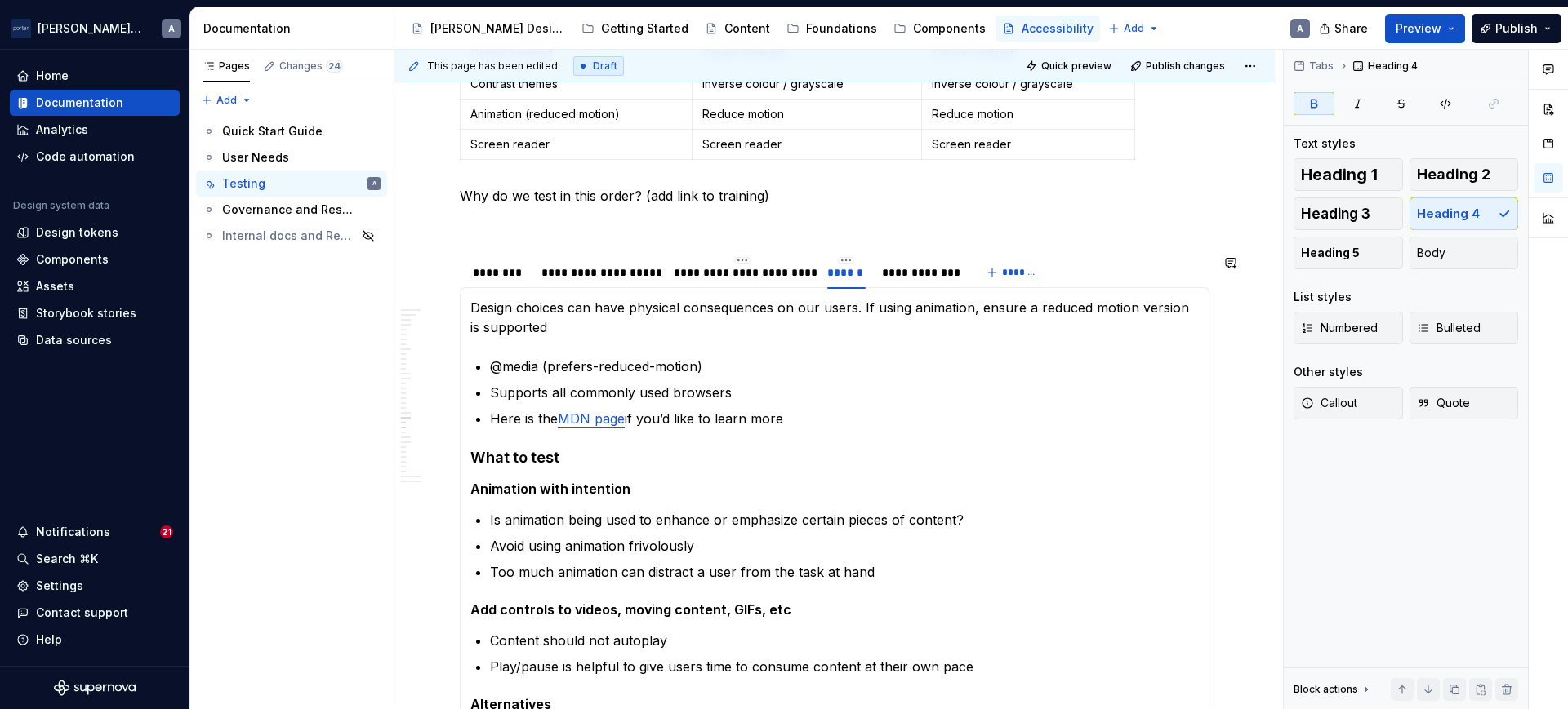
scroll to position [709, 0]
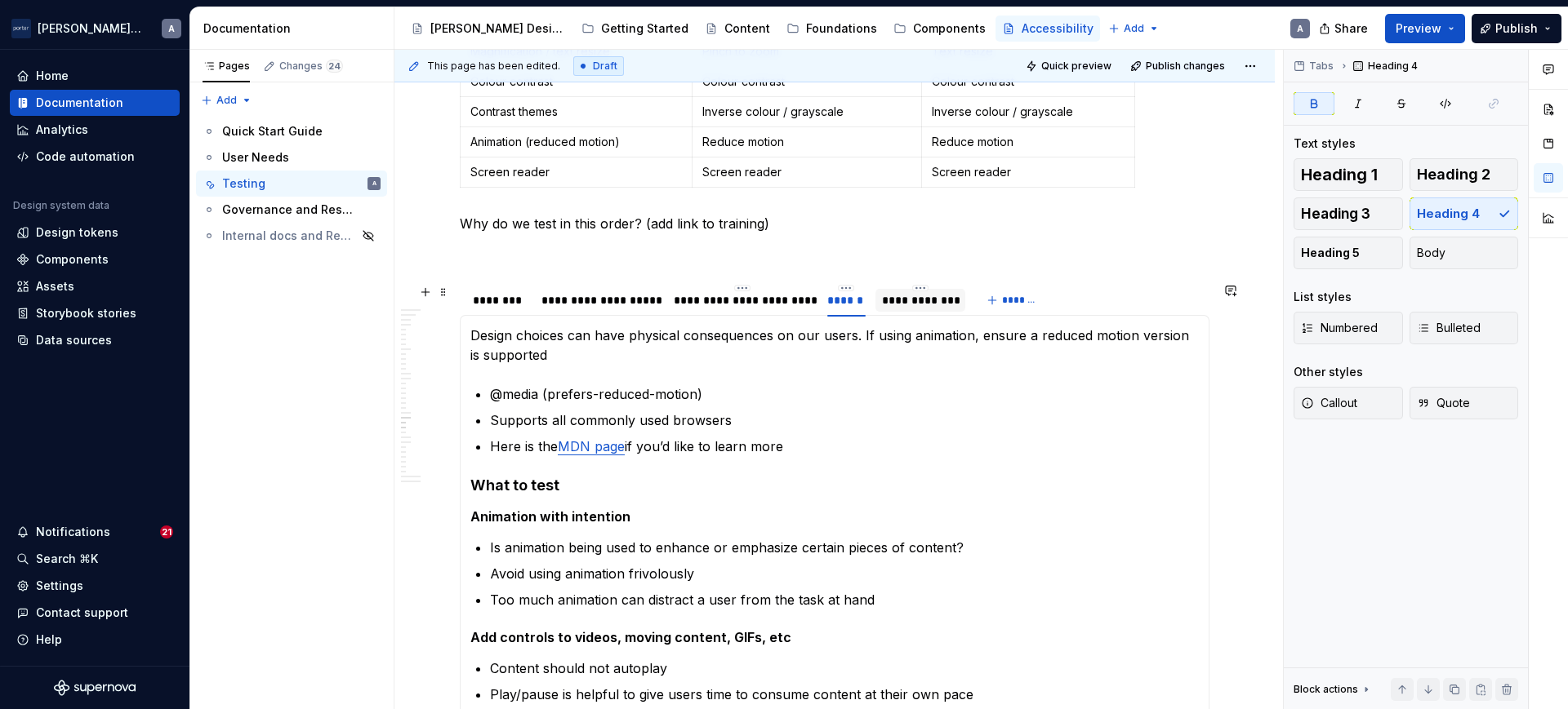
click at [899, 304] on div "**********" at bounding box center [921, 300] width 78 height 17
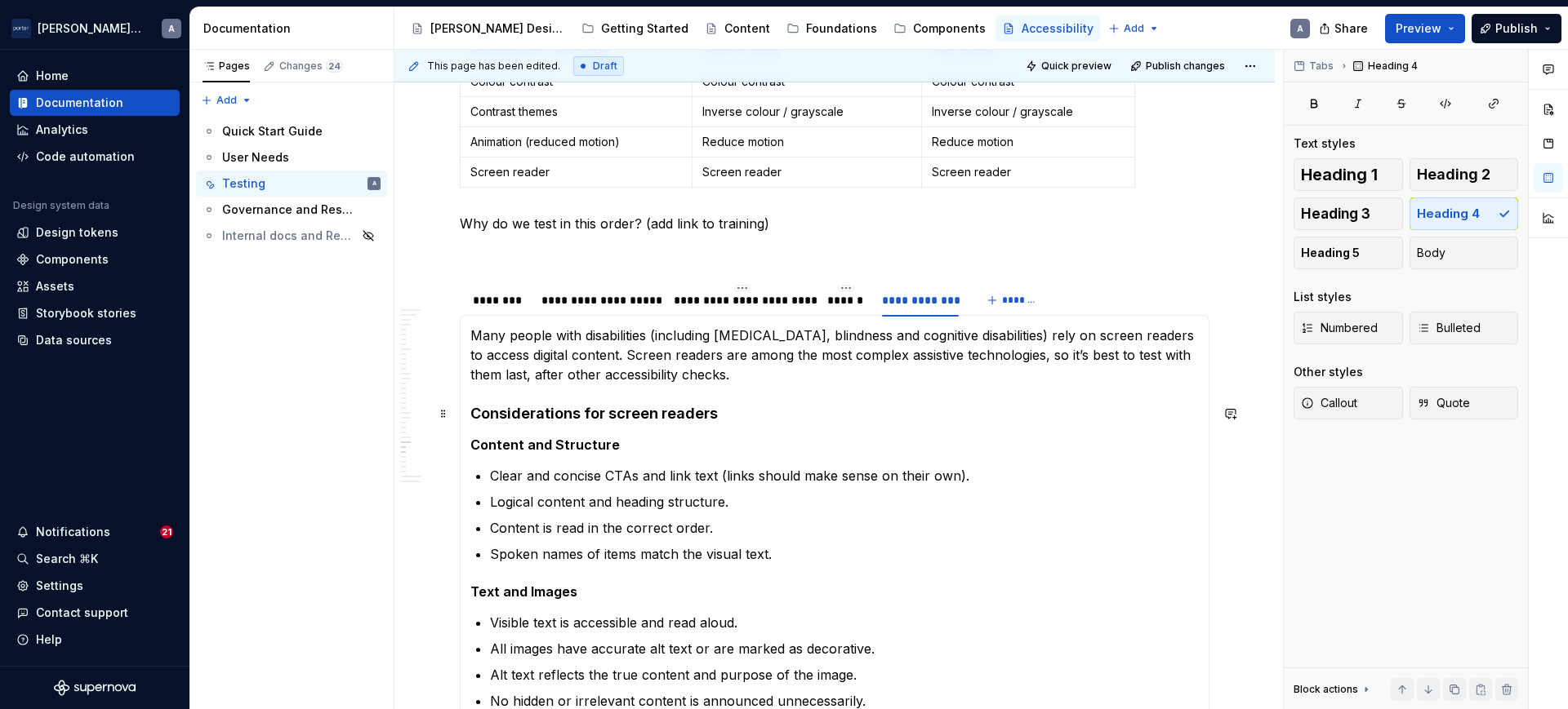
click at [586, 413] on h4 "Considerations for screen readers" at bounding box center [834, 414] width 729 height 19
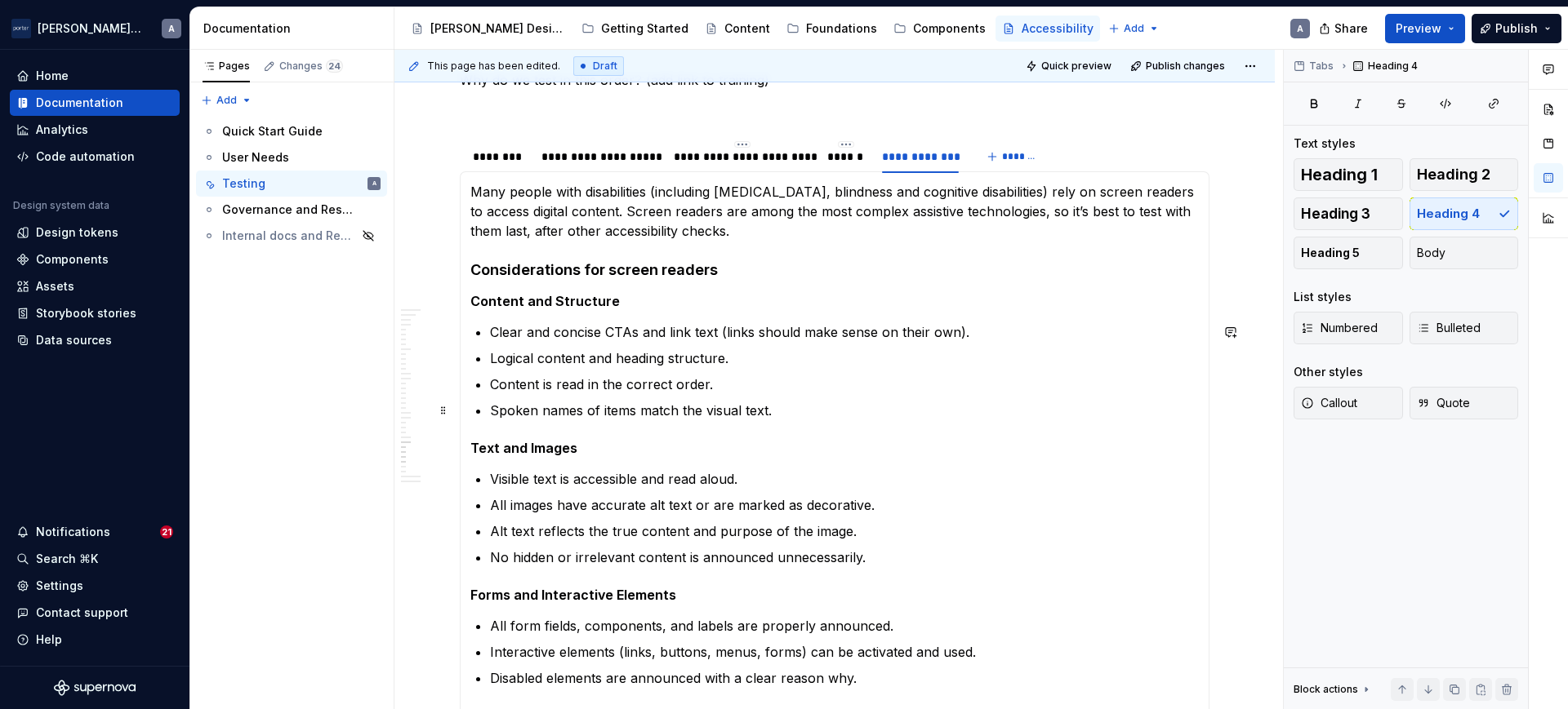
scroll to position [880, 0]
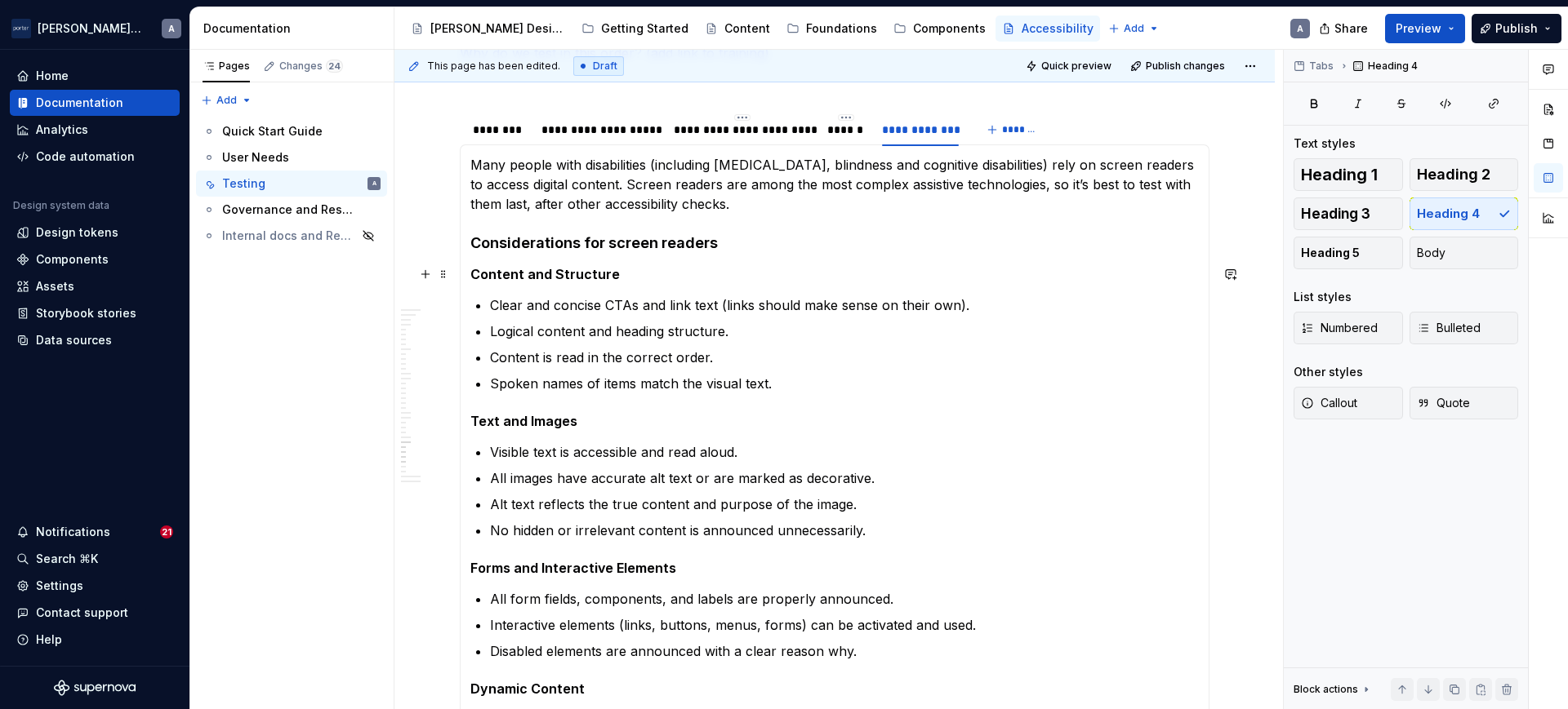
click at [591, 277] on strong "Content and Structure" at bounding box center [544, 274] width 149 height 17
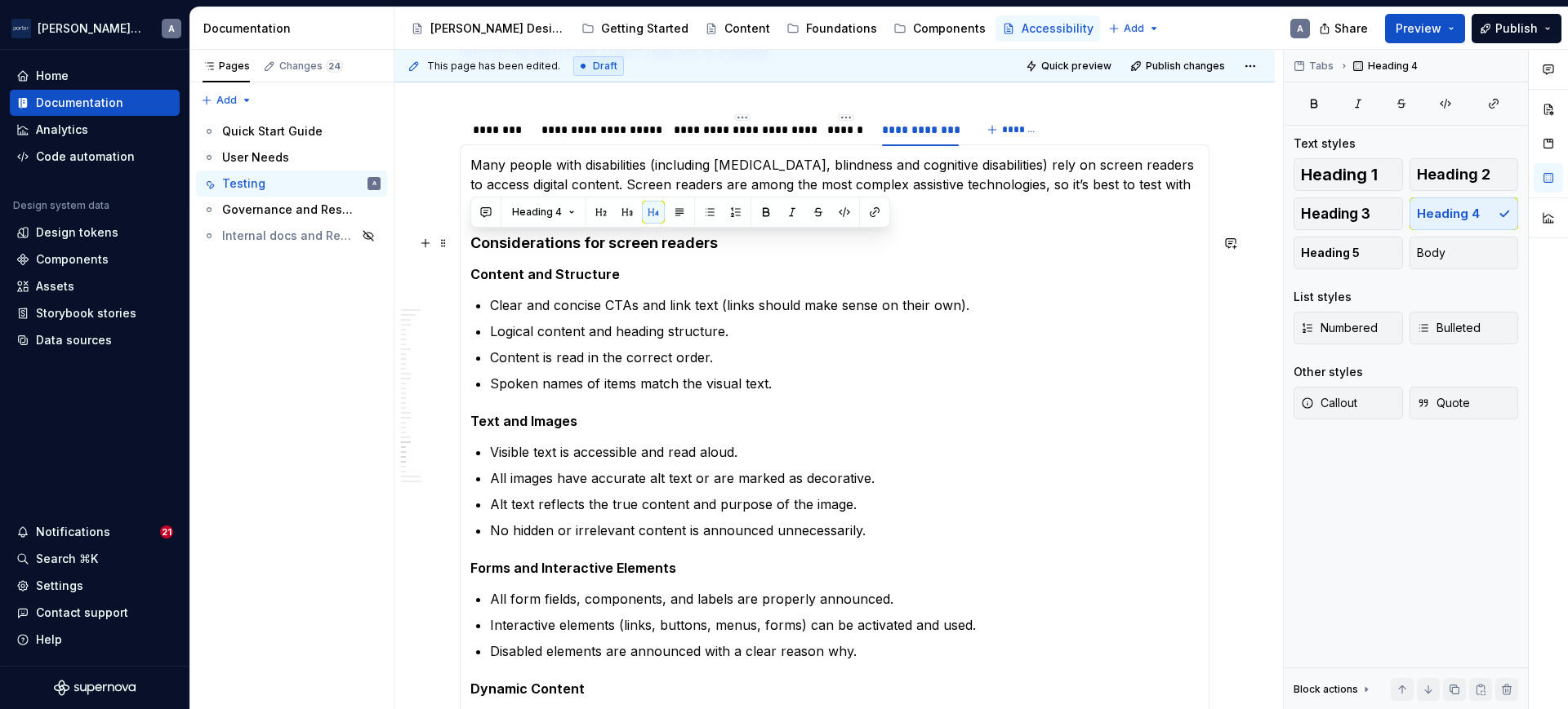
drag, startPoint x: 718, startPoint y: 248, endPoint x: 473, endPoint y: 250, distance: 245.0
click at [473, 250] on h4 "Considerations for screen readers" at bounding box center [834, 243] width 729 height 19
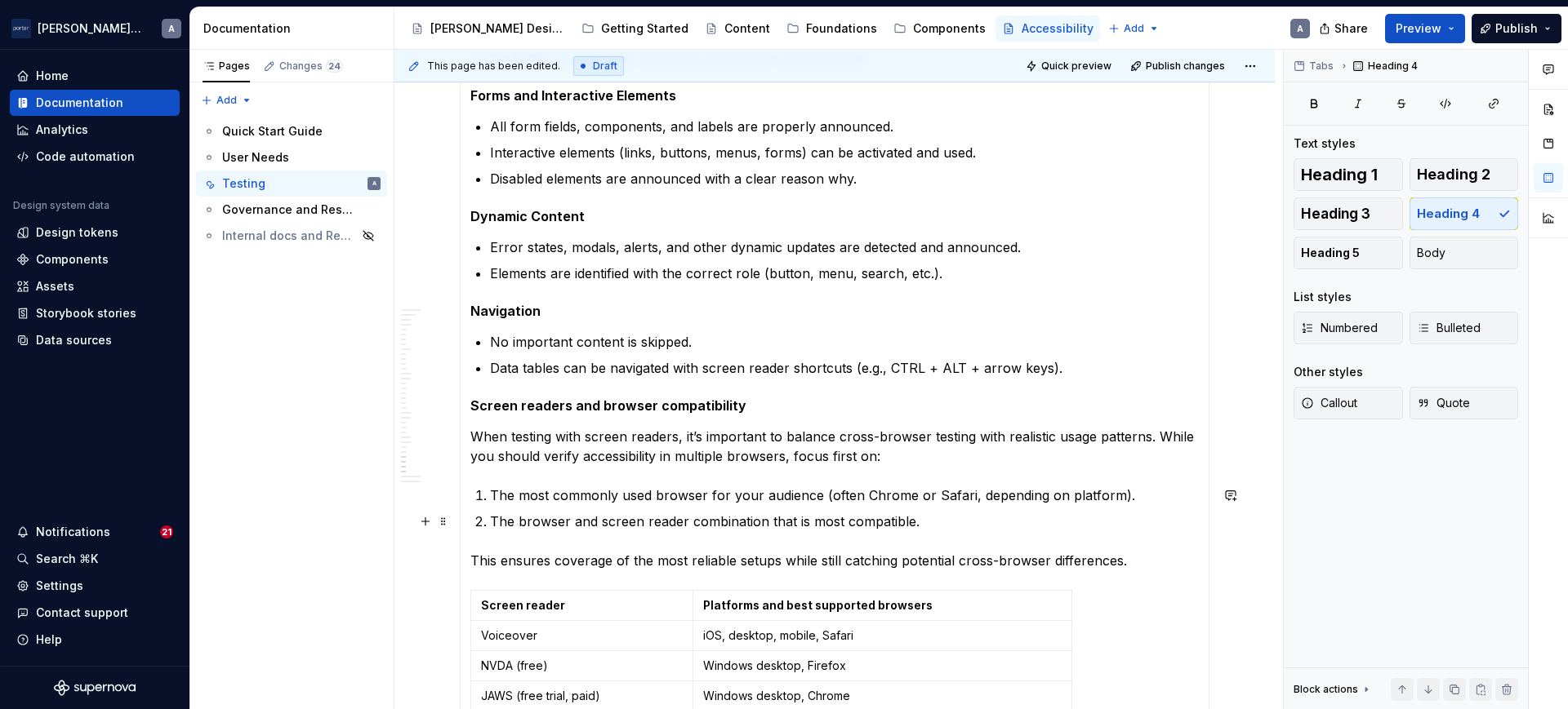
scroll to position [1390, 0]
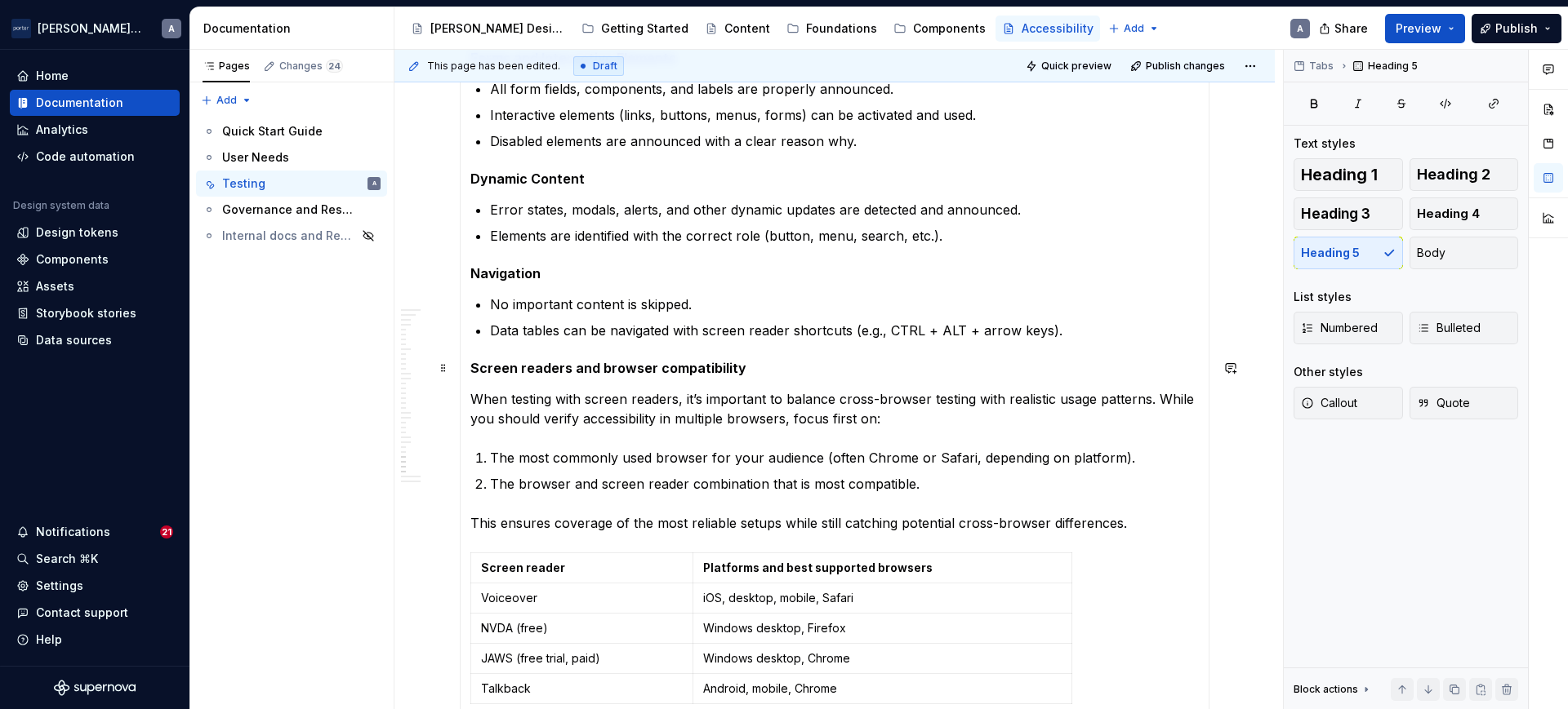
click at [585, 368] on h5 "Screen readers and browser compatibility" at bounding box center [834, 368] width 729 height 17
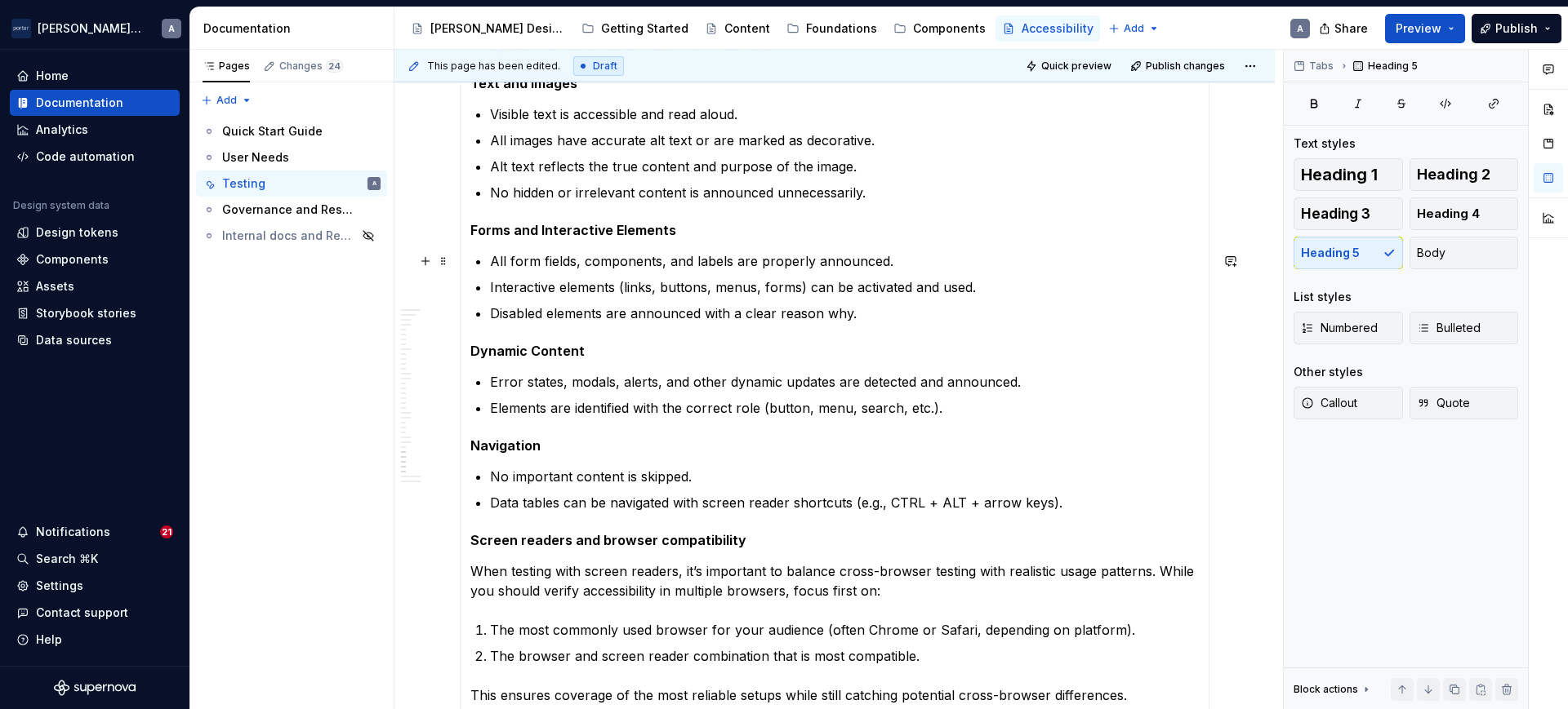
scroll to position [1220, 0]
click at [1436, 223] on button "Heading 4" at bounding box center [1464, 213] width 109 height 32
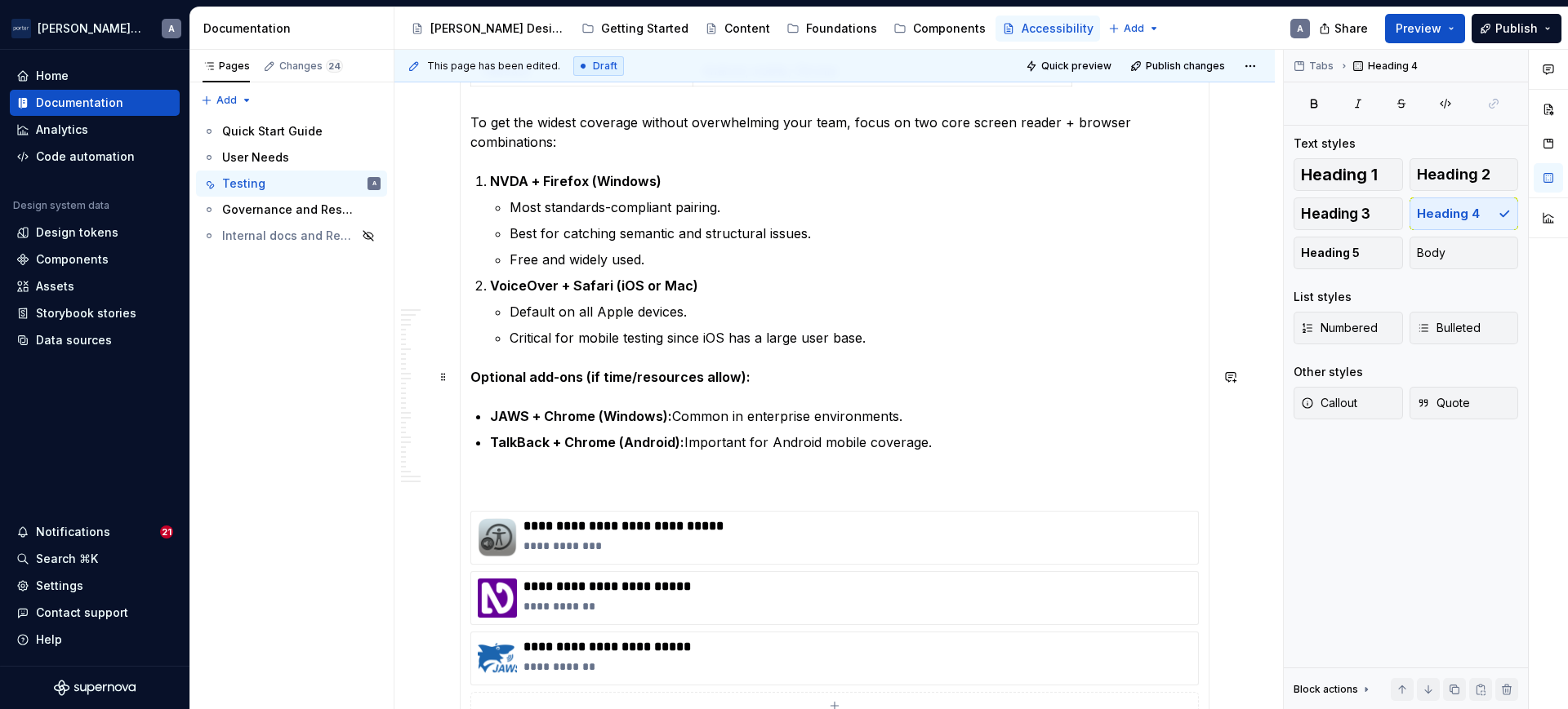
scroll to position [2070, 0]
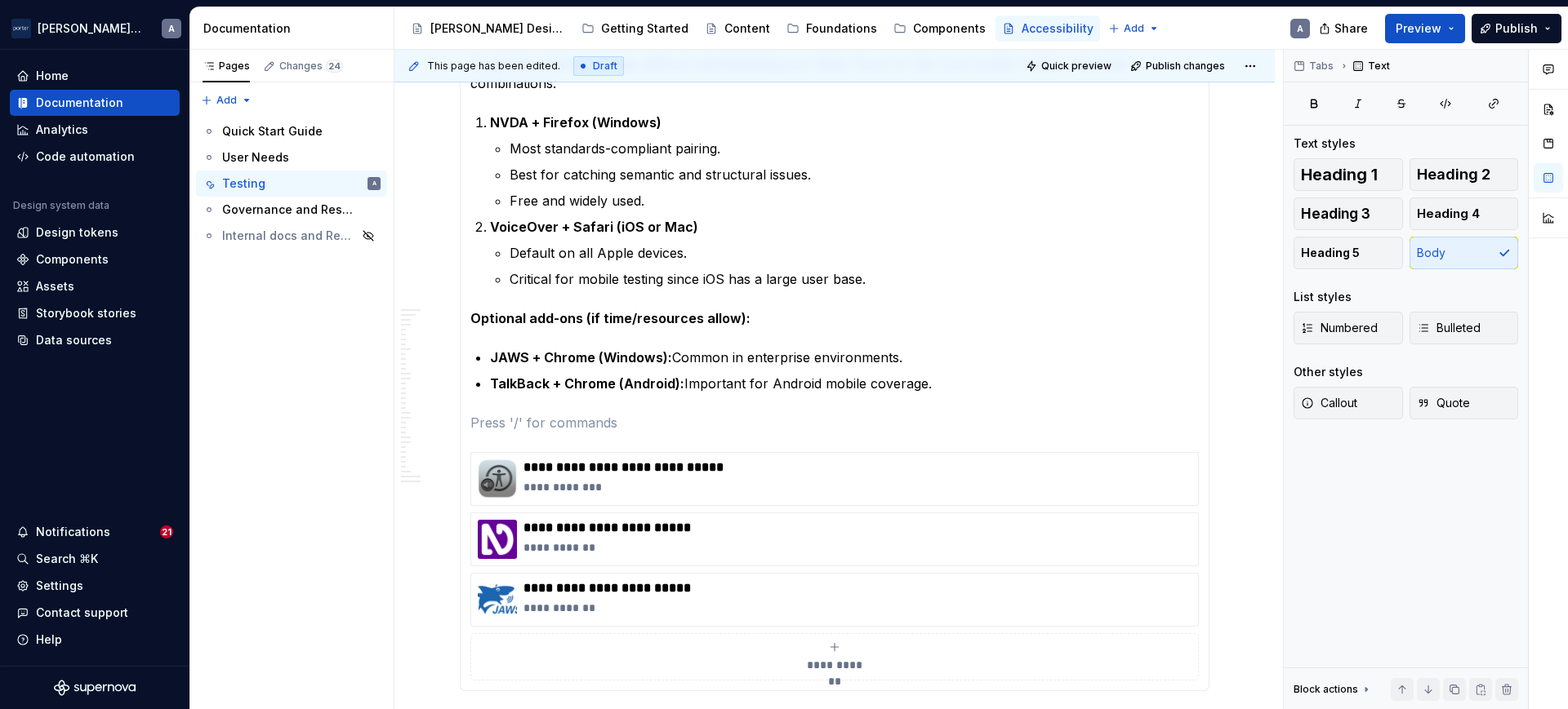
click at [1448, 216] on span "Heading 4" at bounding box center [1448, 214] width 63 height 17
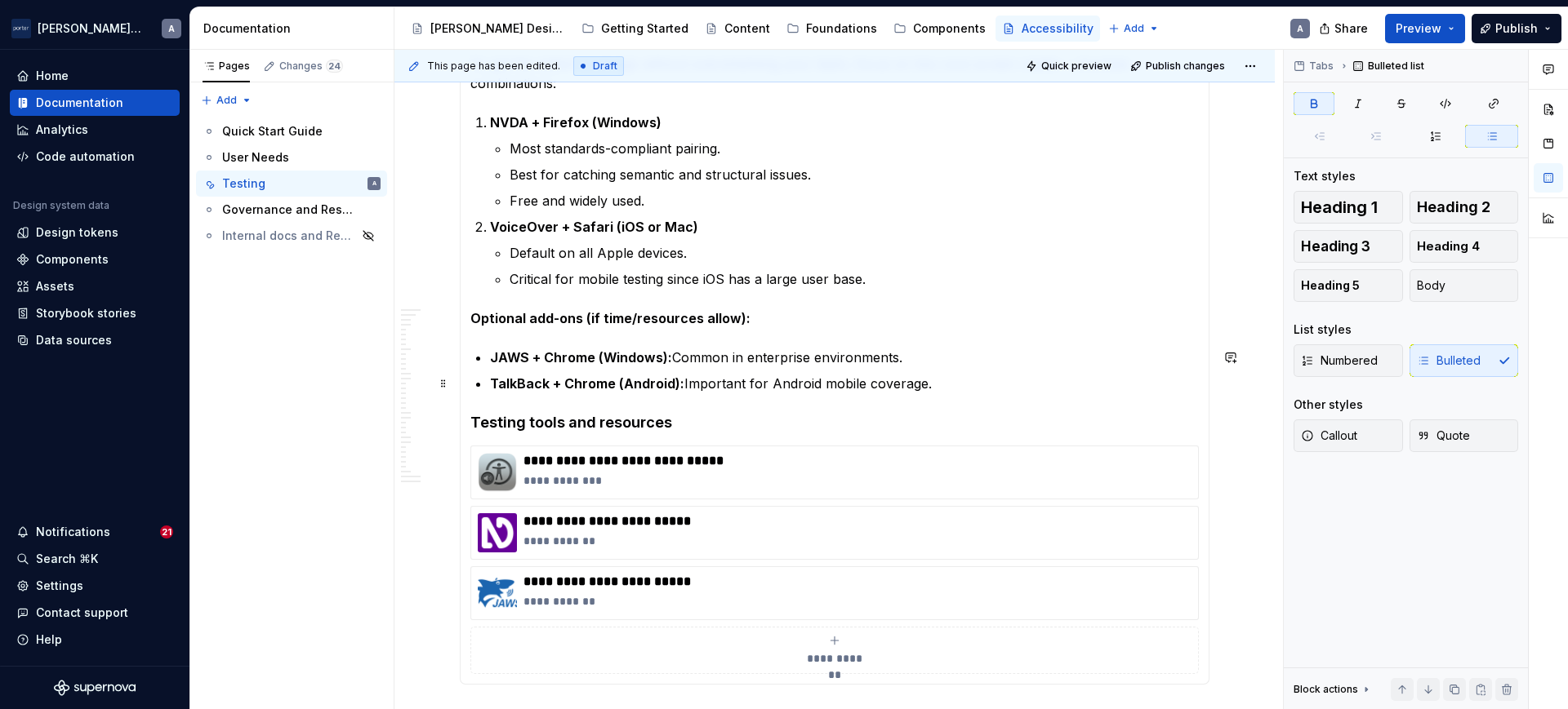
click at [957, 380] on p "TalkBack + Chrome (Android): Important for Android mobile coverage." at bounding box center [844, 383] width 708 height 19
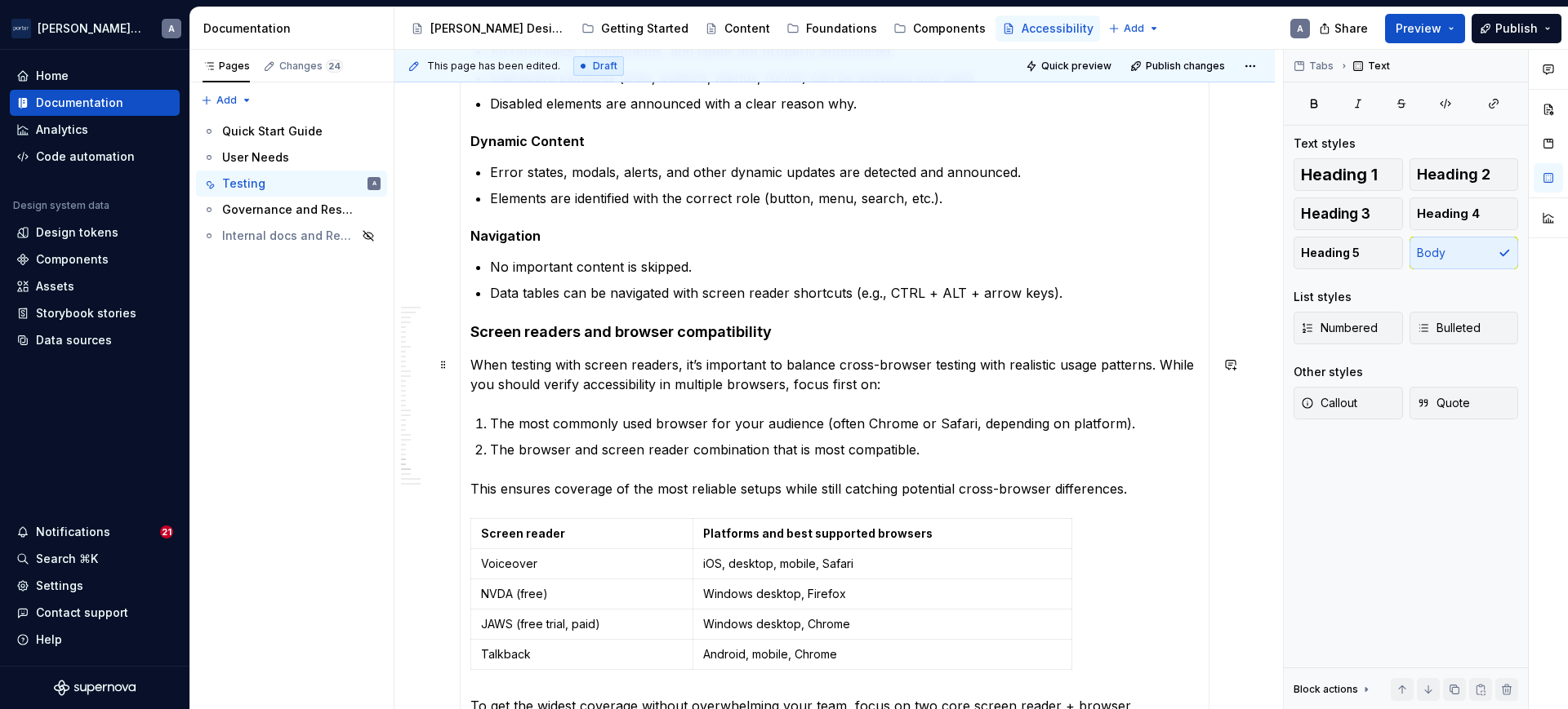
scroll to position [1390, 0]
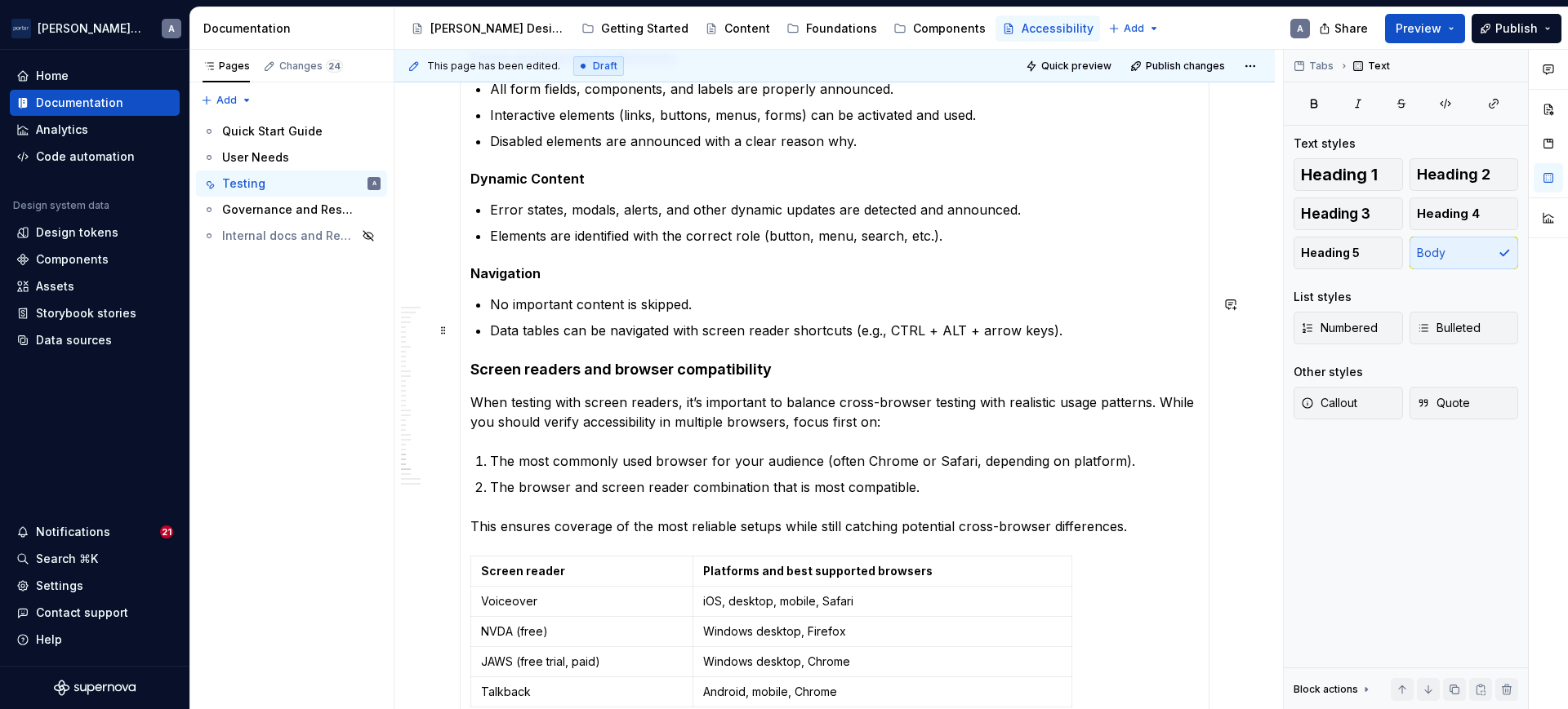
click at [1110, 324] on p "Data tables can be navigated with screen reader shortcuts (e.g., CTRL + ALT + a…" at bounding box center [844, 330] width 708 height 19
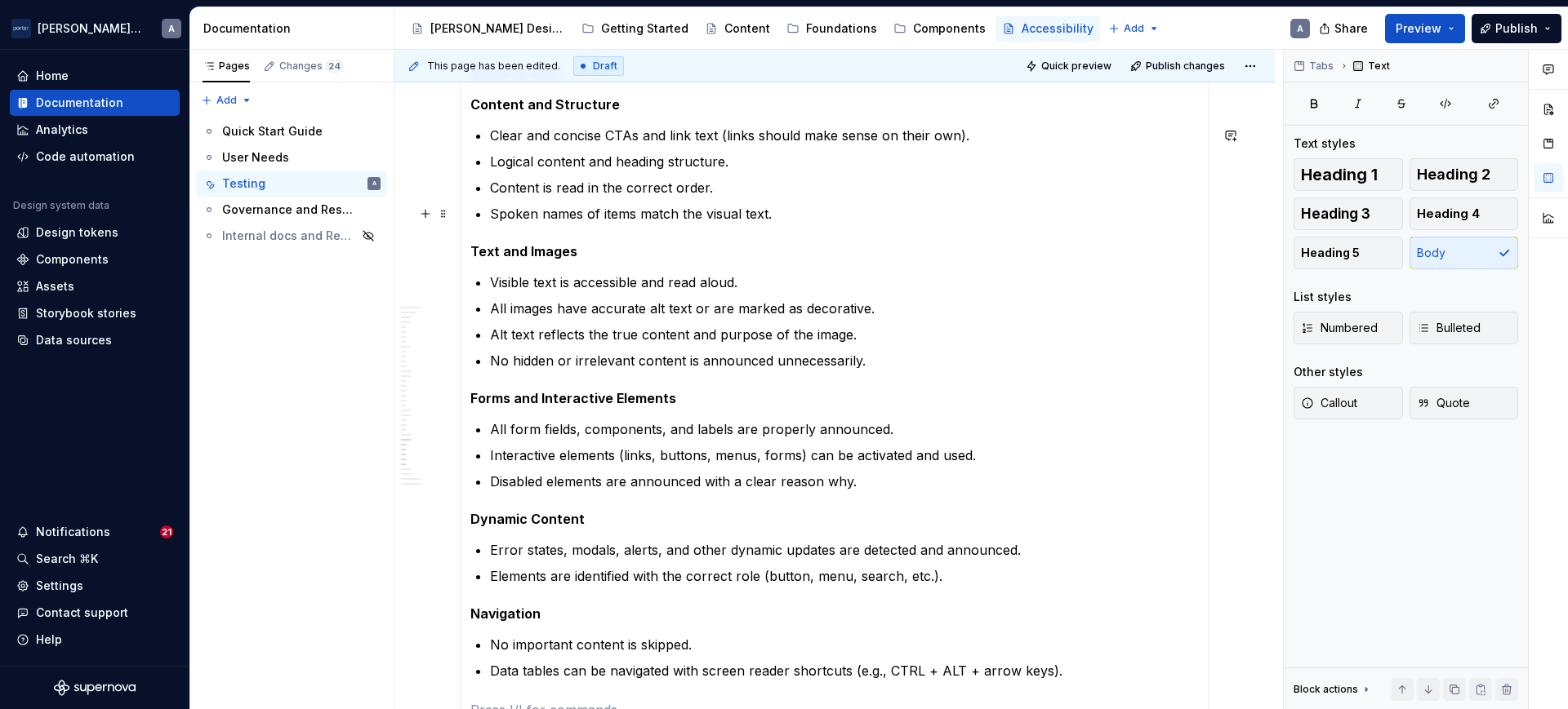
scroll to position [880, 0]
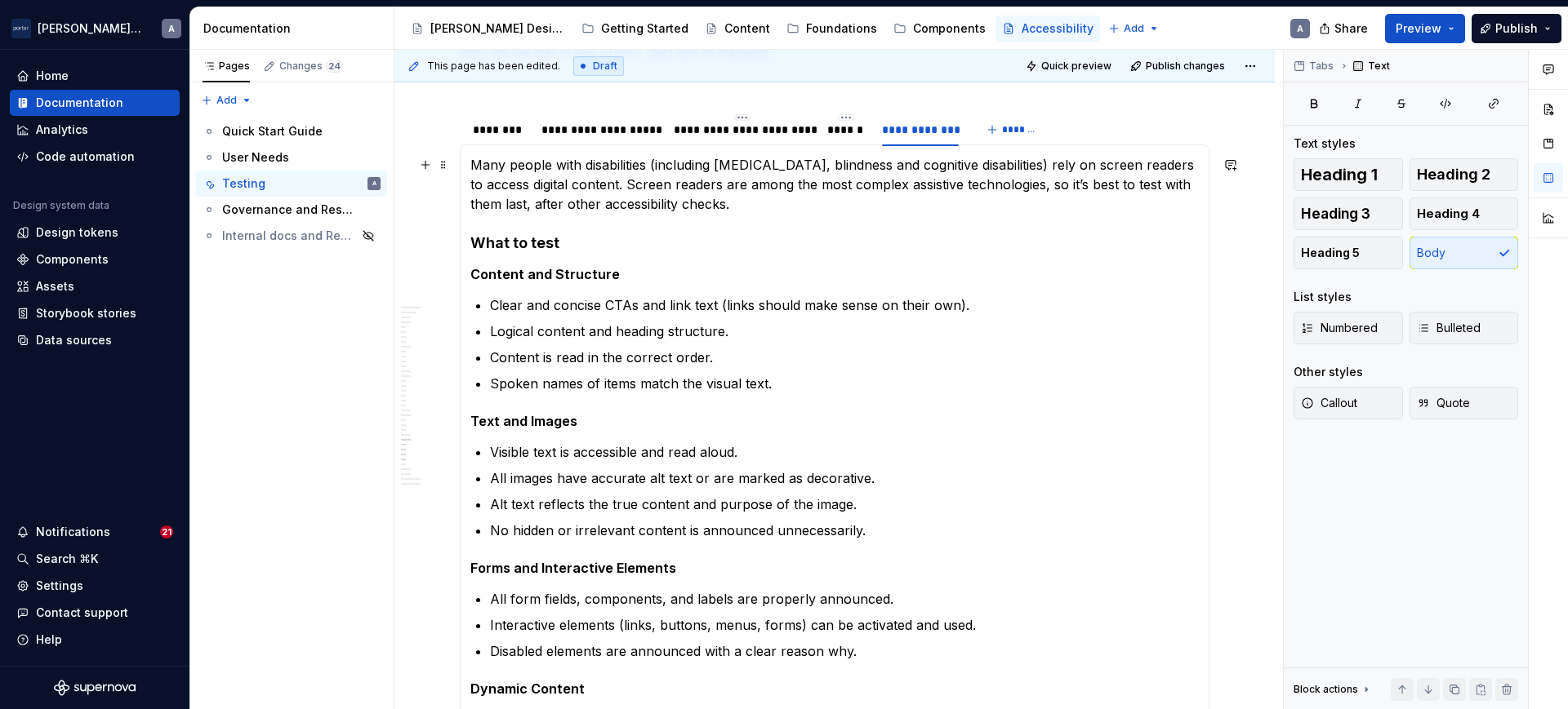
click at [822, 203] on p "Many people with disabilities (including low vision, blindness and cognitive di…" at bounding box center [834, 184] width 729 height 59
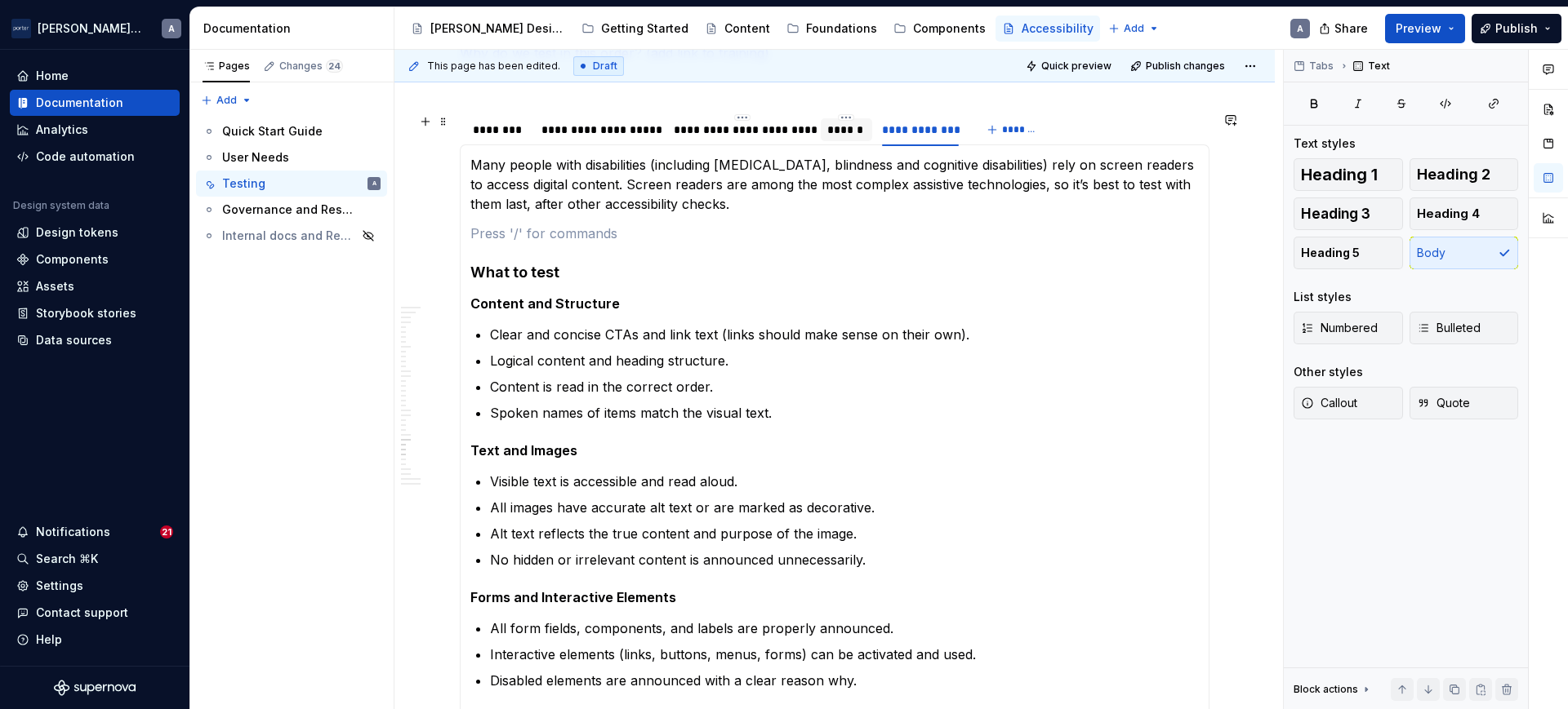
click at [867, 131] on div "******" at bounding box center [846, 130] width 51 height 23
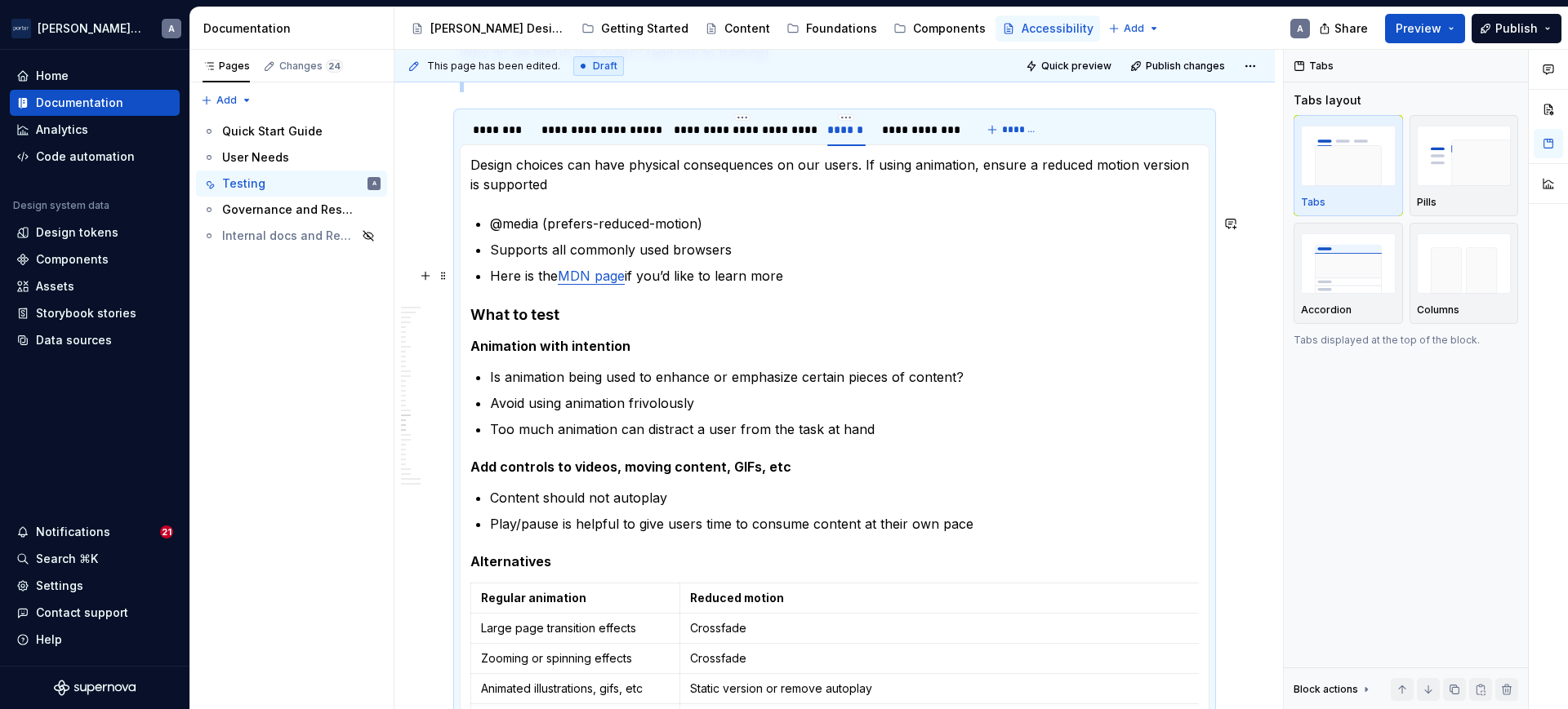
click at [806, 272] on p "Here is the MDN page if you’d like to learn more" at bounding box center [844, 276] width 708 height 19
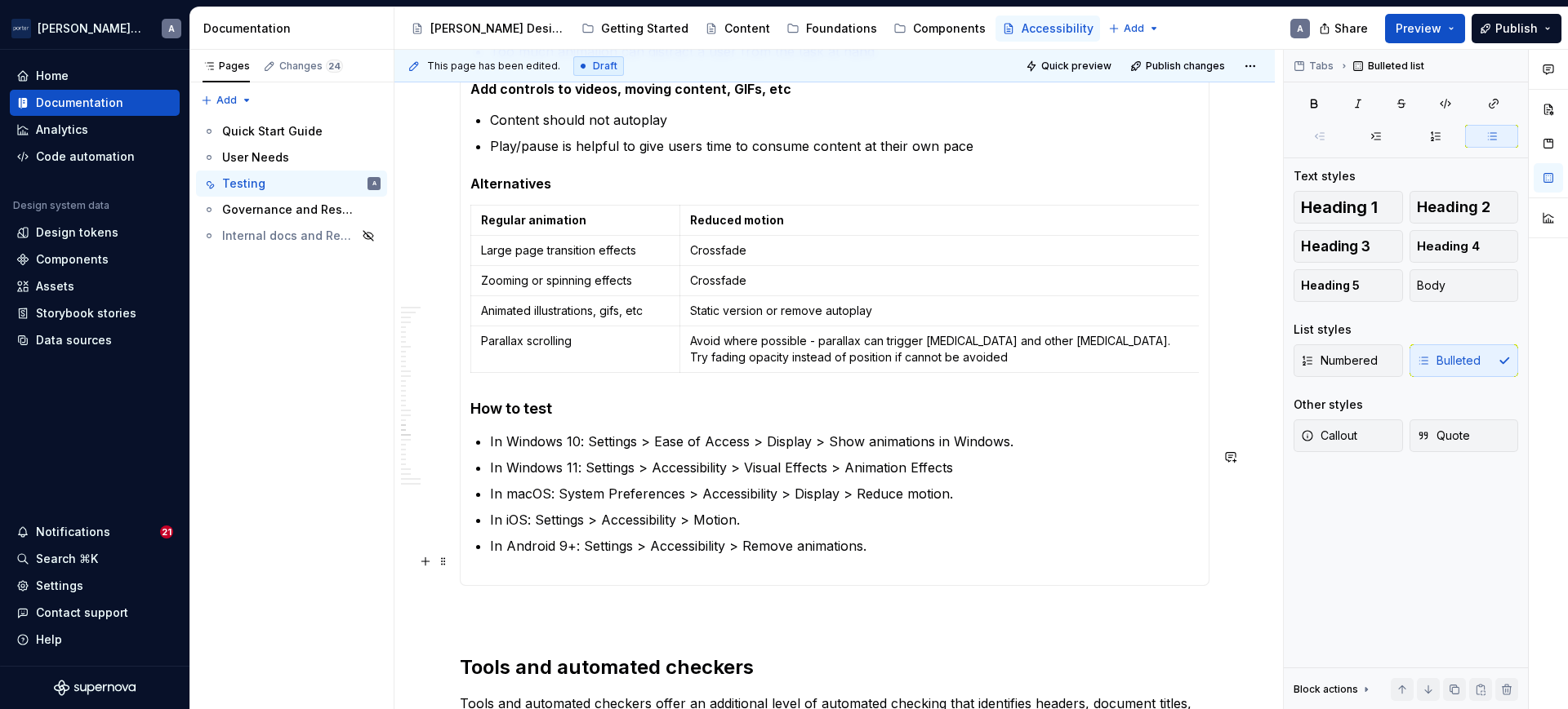
scroll to position [1220, 0]
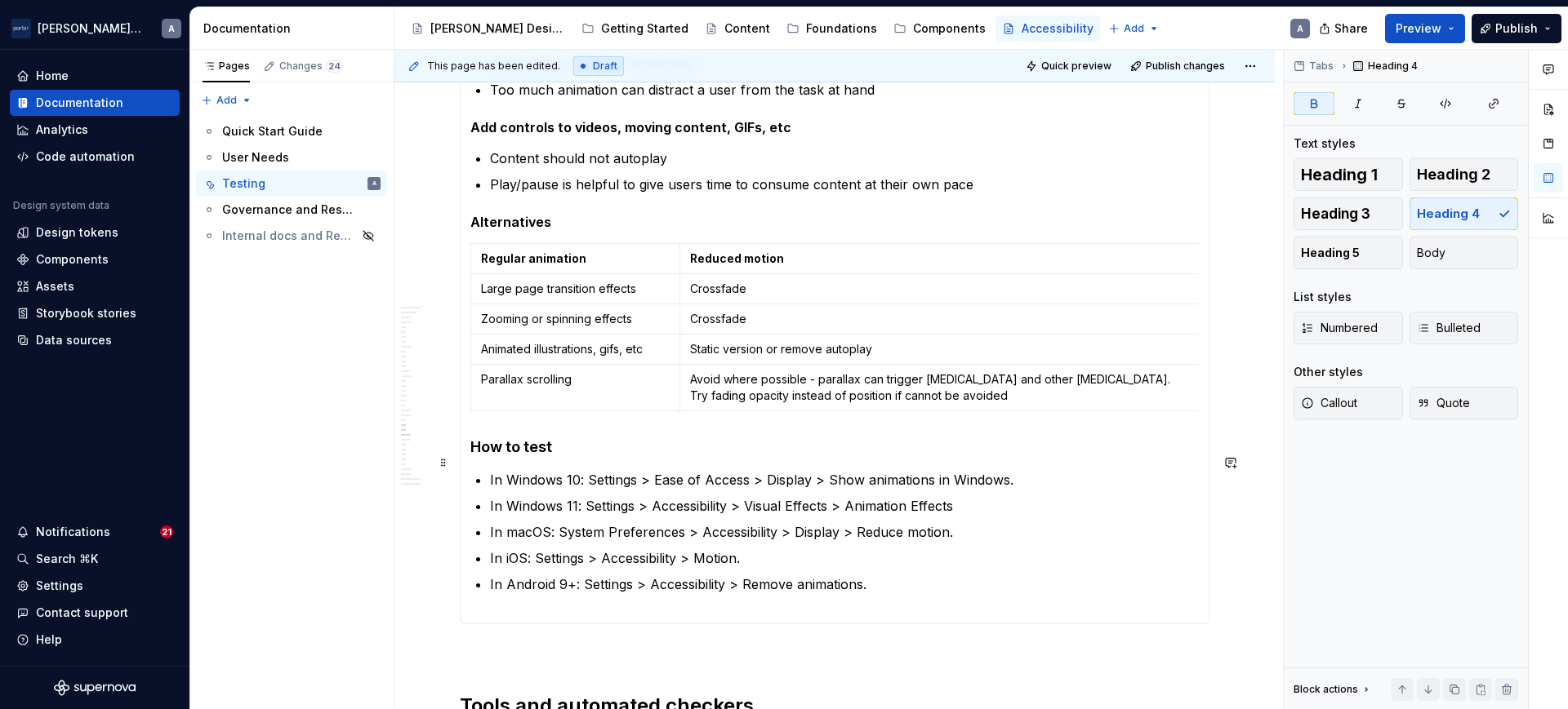
click at [517, 456] on strong "How to test" at bounding box center [510, 447] width 81 height 17
click at [478, 456] on strong "How to test" at bounding box center [510, 447] width 81 height 17
click at [469, 463] on div "All content should be accessible via keyboard alone. Many users with fine motor…" at bounding box center [834, 215] width 749 height 820
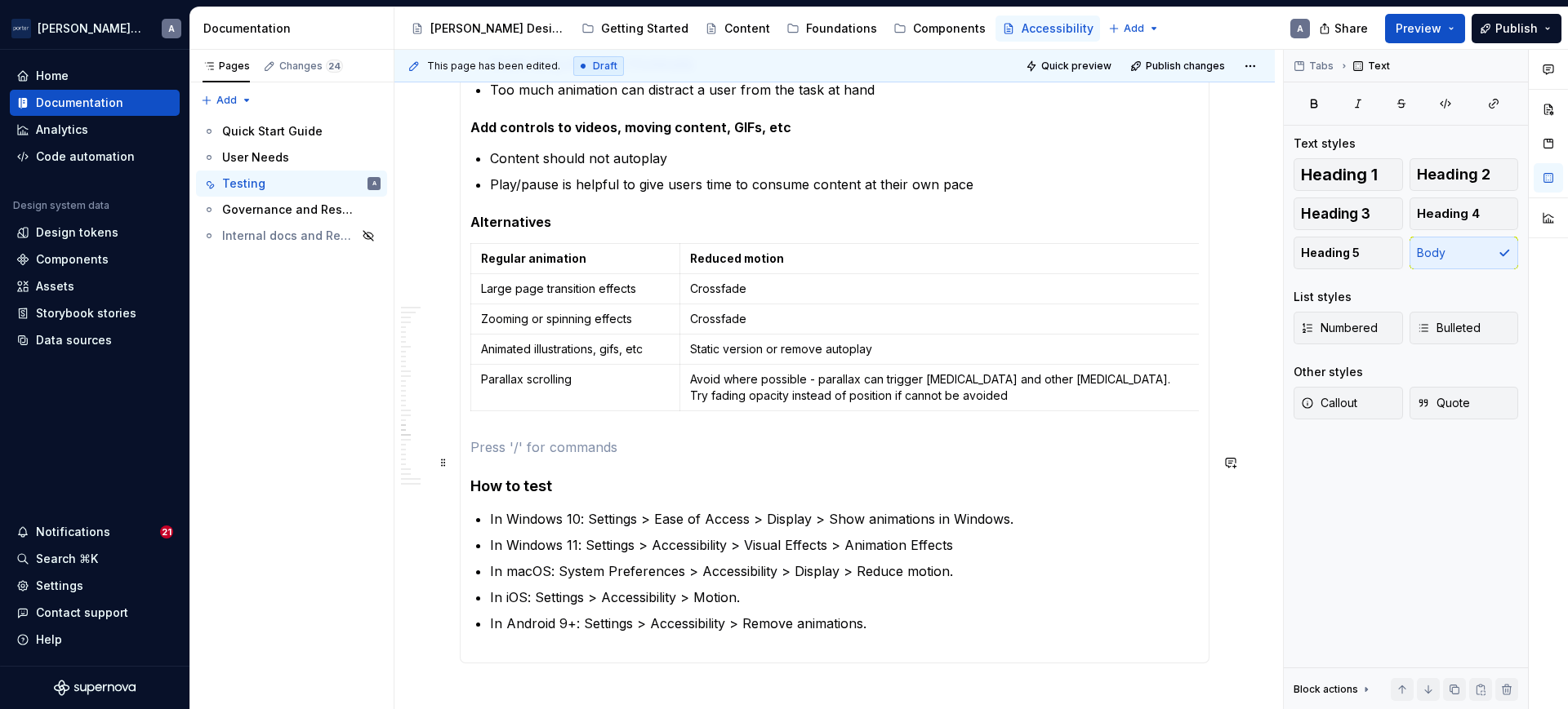
click at [718, 458] on p at bounding box center [834, 447] width 729 height 19
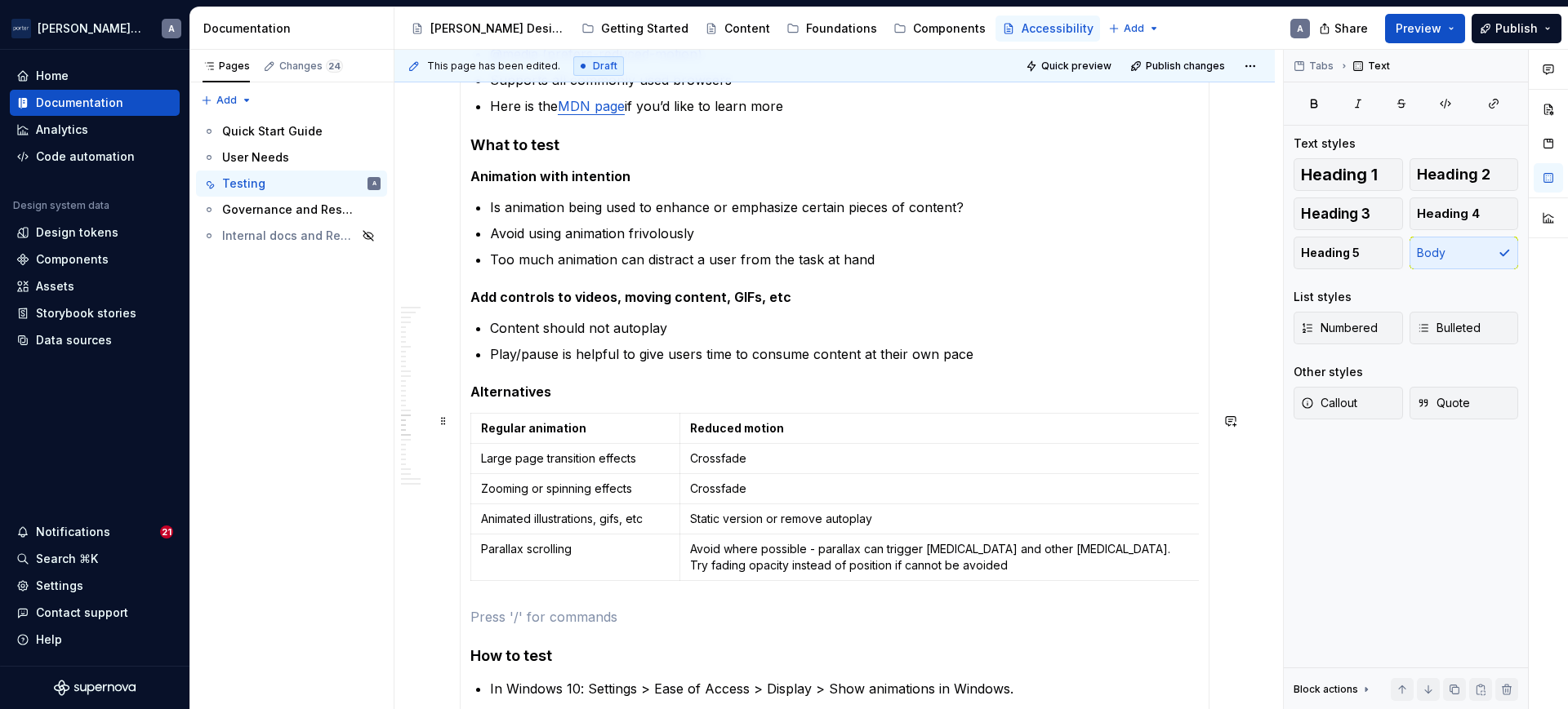
scroll to position [880, 0]
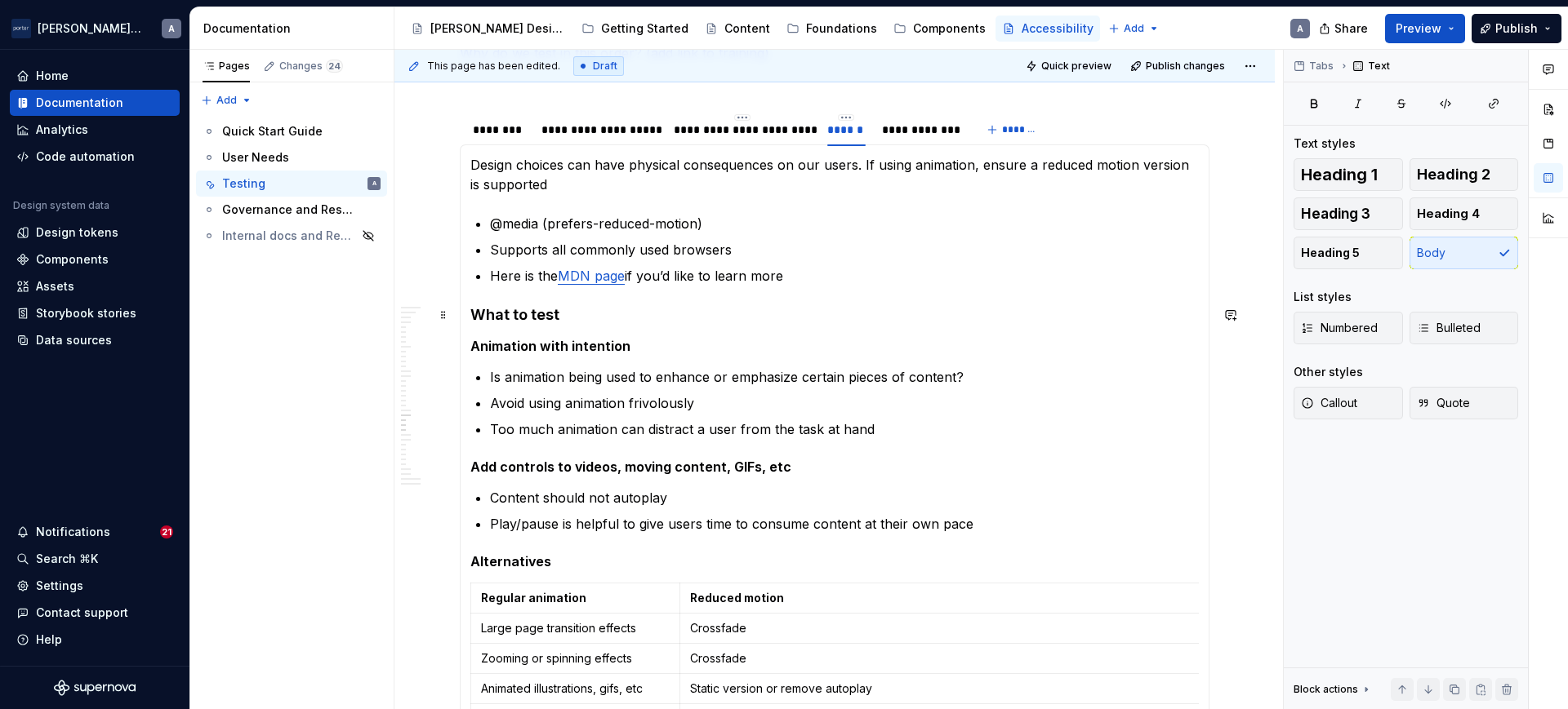
click at [471, 312] on h4 "What to test" at bounding box center [834, 315] width 729 height 19
click at [925, 275] on p "Here is the MDN page if you’d like to learn more" at bounding box center [844, 276] width 708 height 19
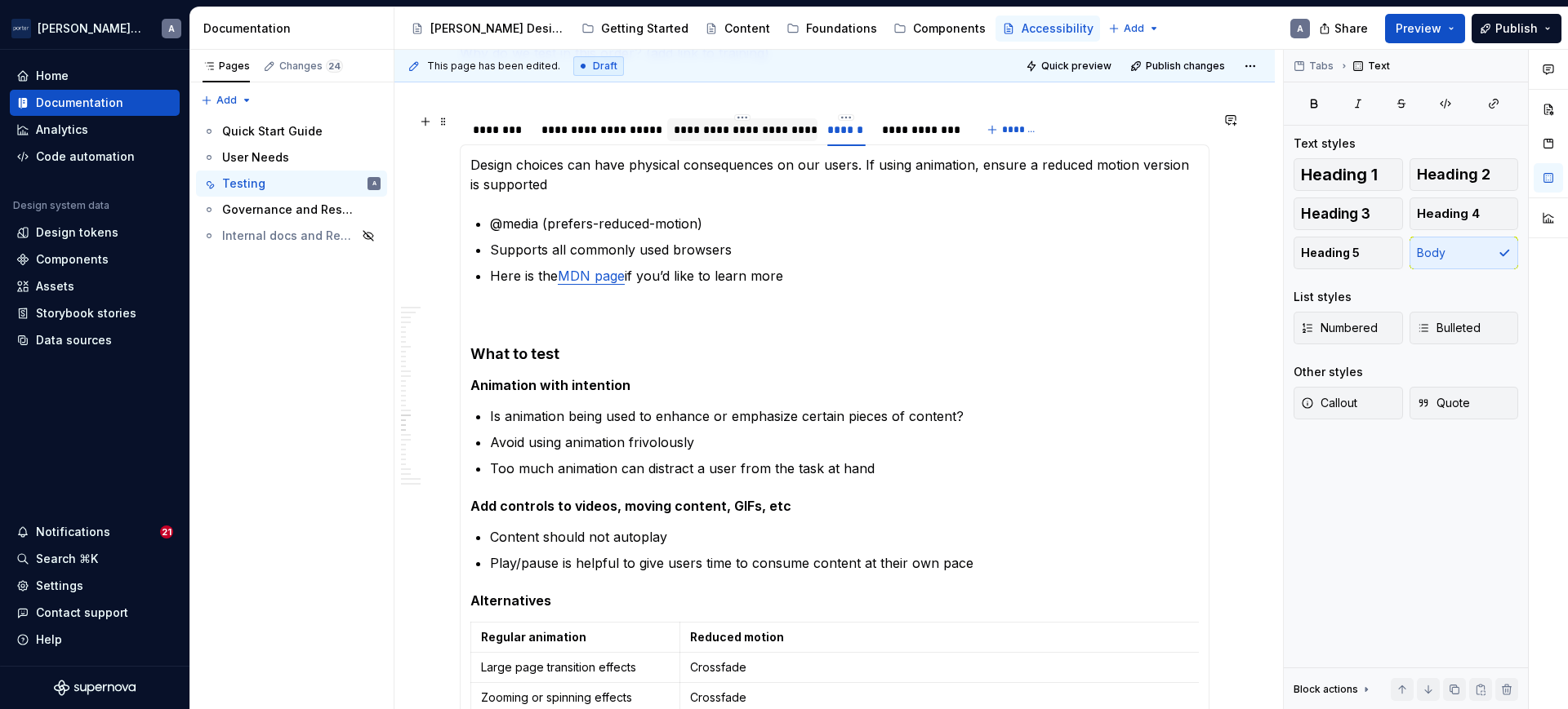
click at [750, 134] on div "**********" at bounding box center [742, 129] width 137 height 17
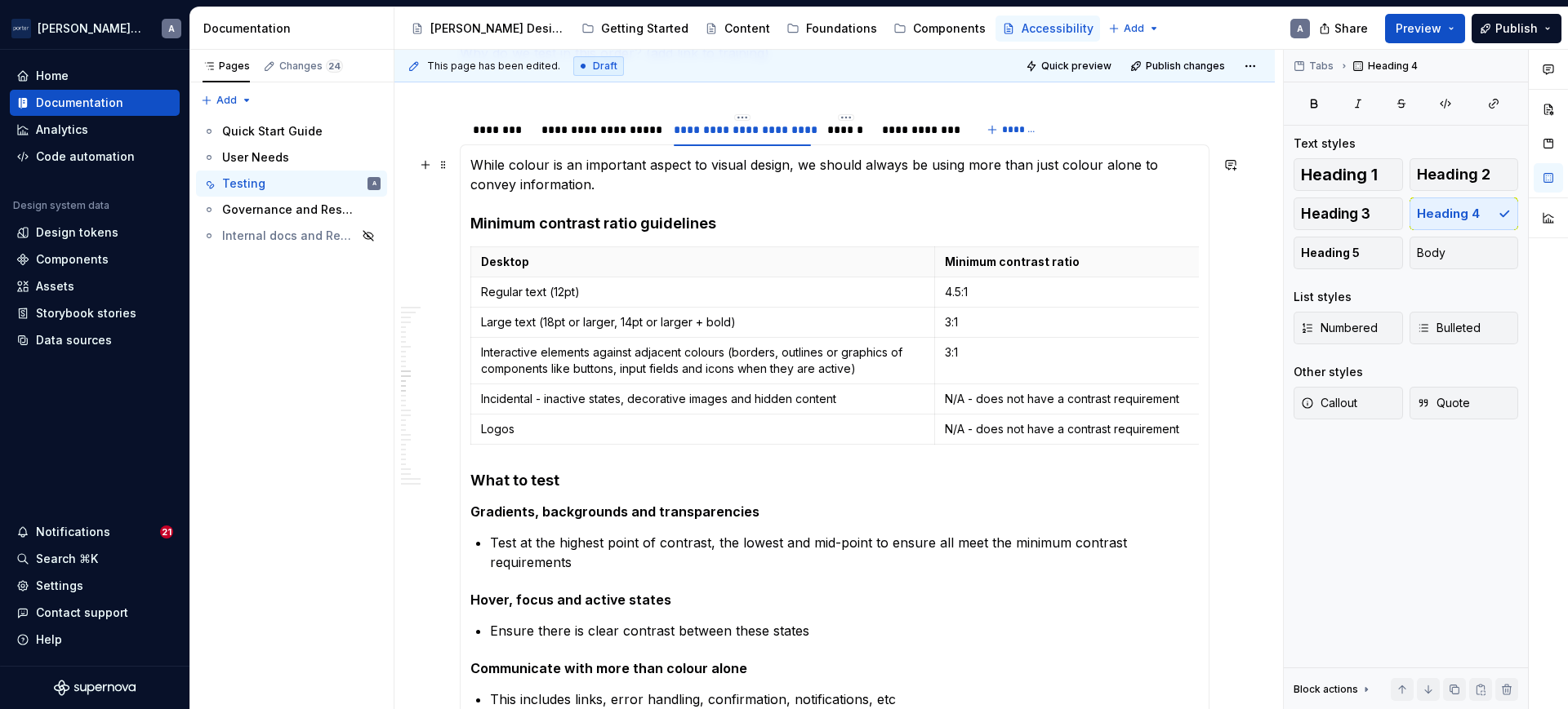
click at [703, 190] on p "While colour is an important aspect to visual design, we should always be using…" at bounding box center [834, 175] width 729 height 39
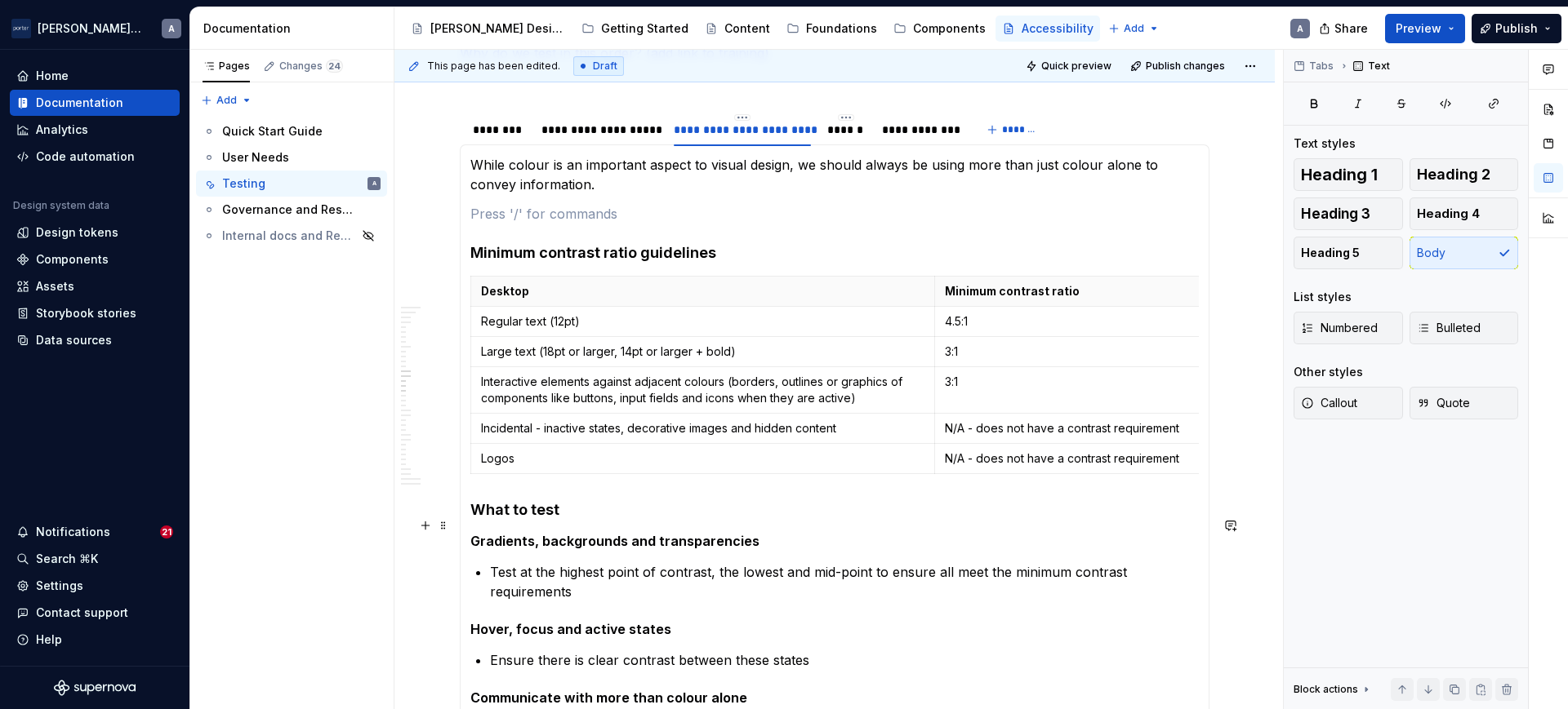
click at [528, 520] on h4 "What to test" at bounding box center [834, 510] width 729 height 19
click at [471, 519] on h4 "What to test" at bounding box center [834, 510] width 729 height 19
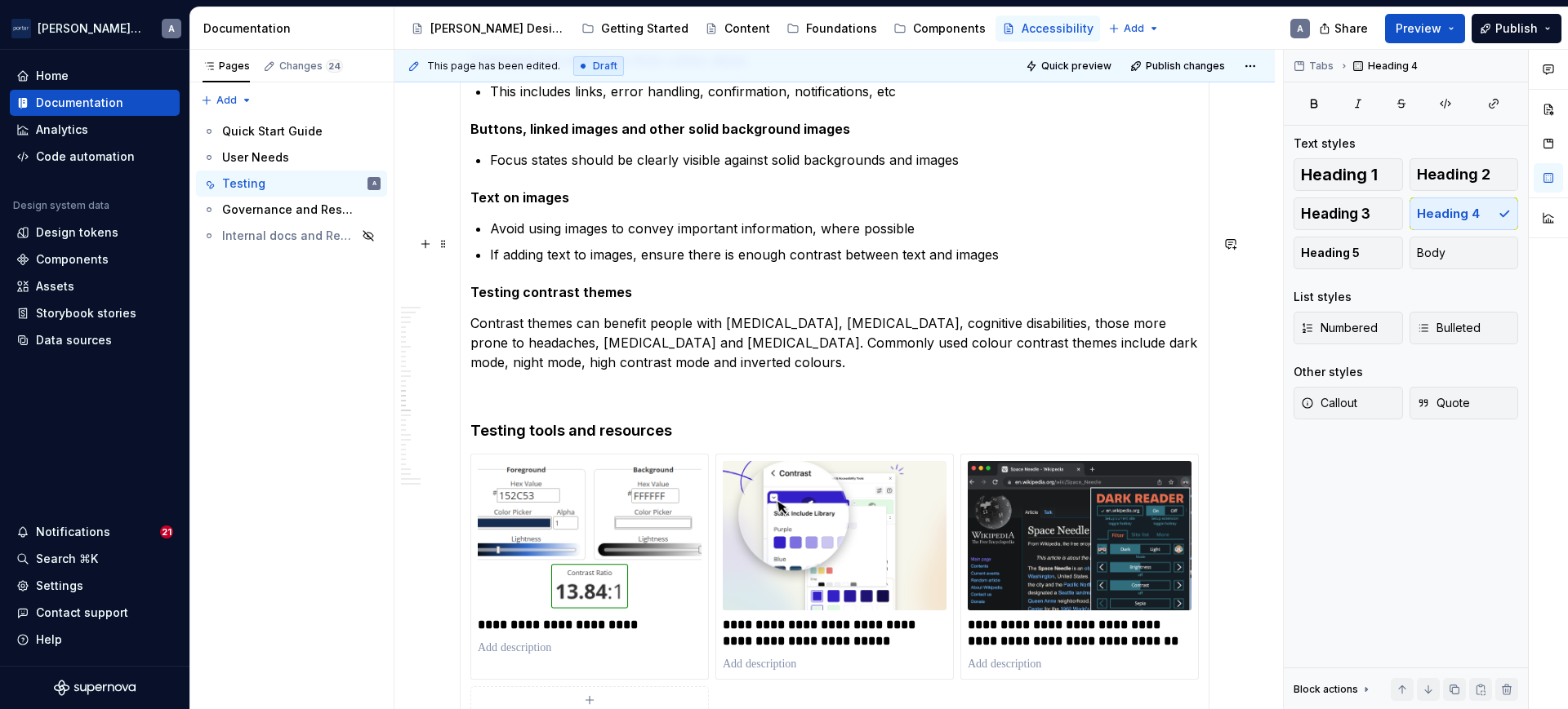
scroll to position [1559, 0]
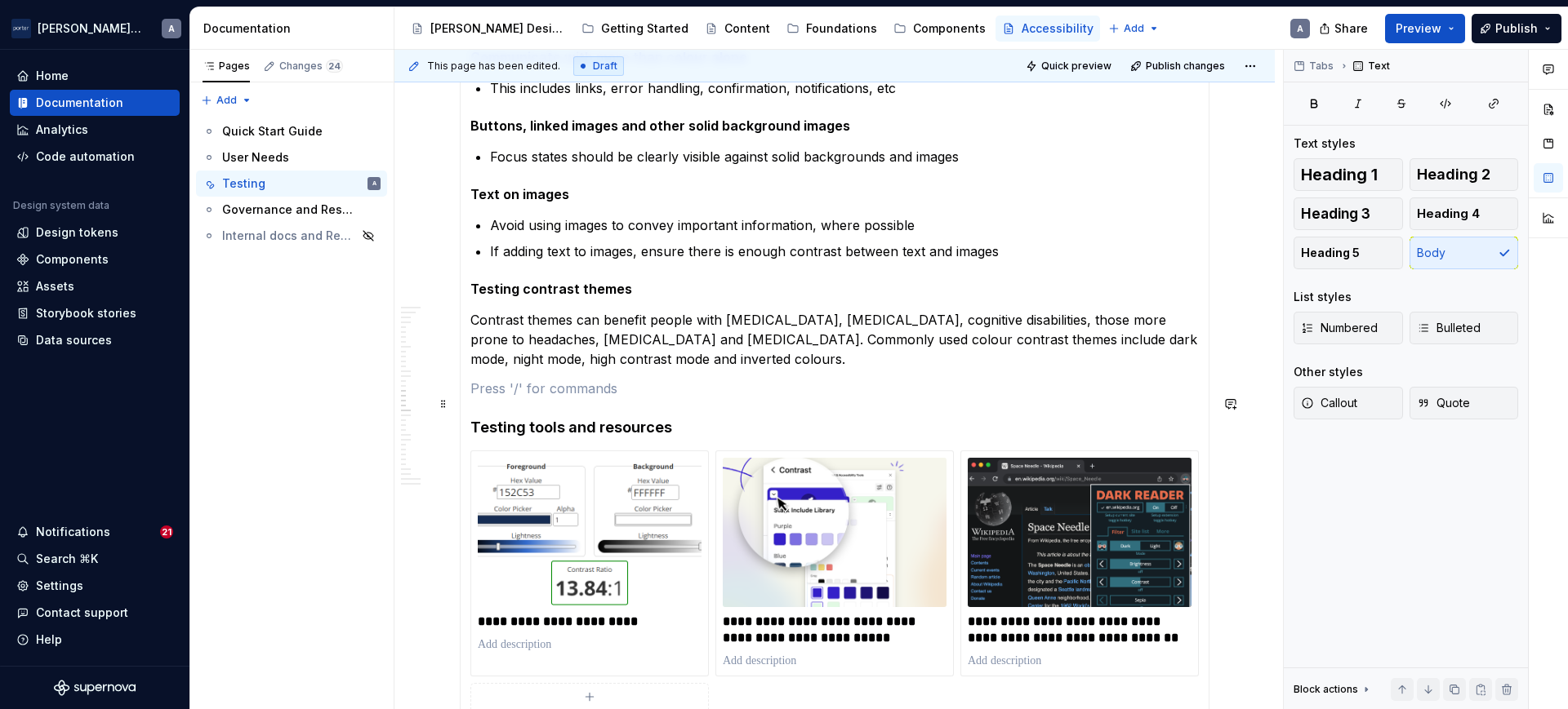
click at [514, 398] on p at bounding box center [834, 389] width 729 height 19
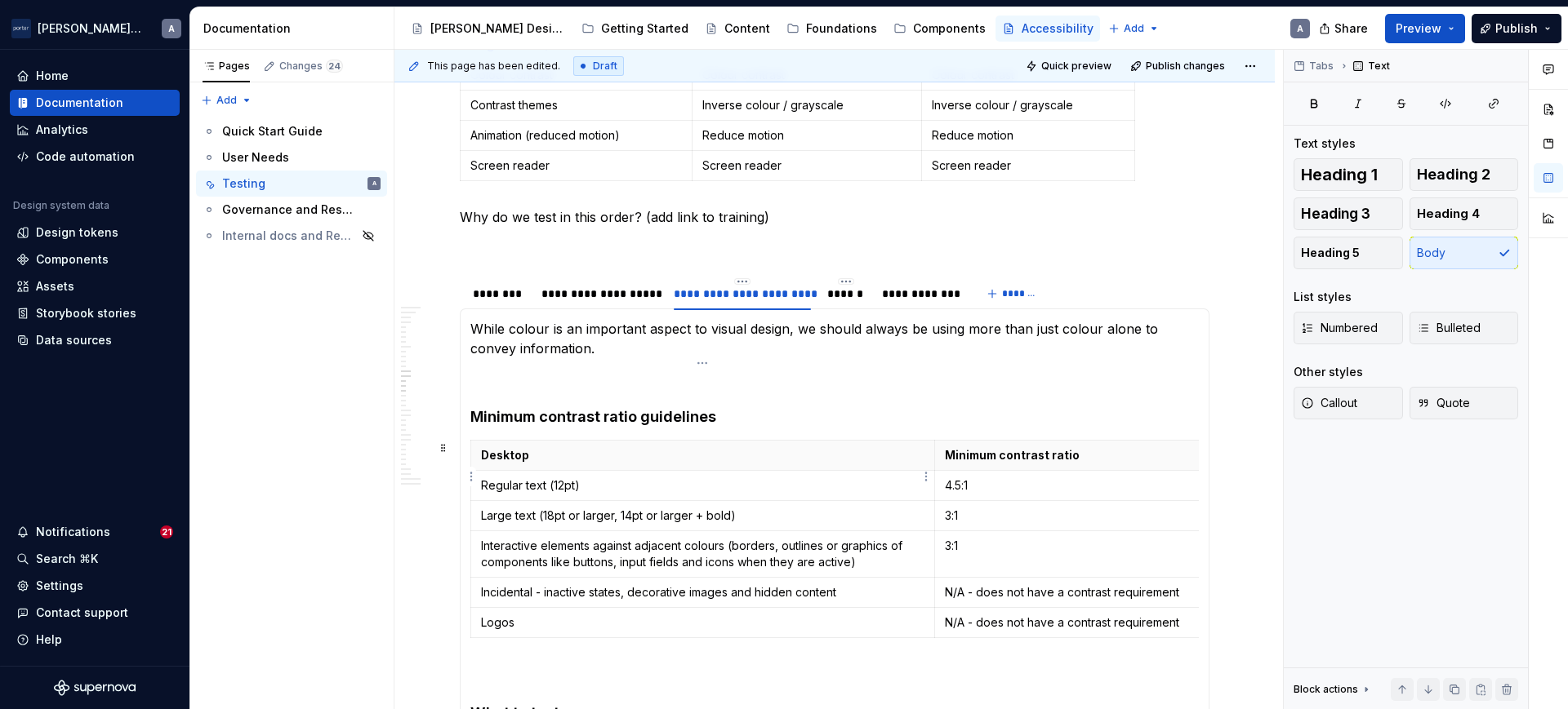
scroll to position [709, 0]
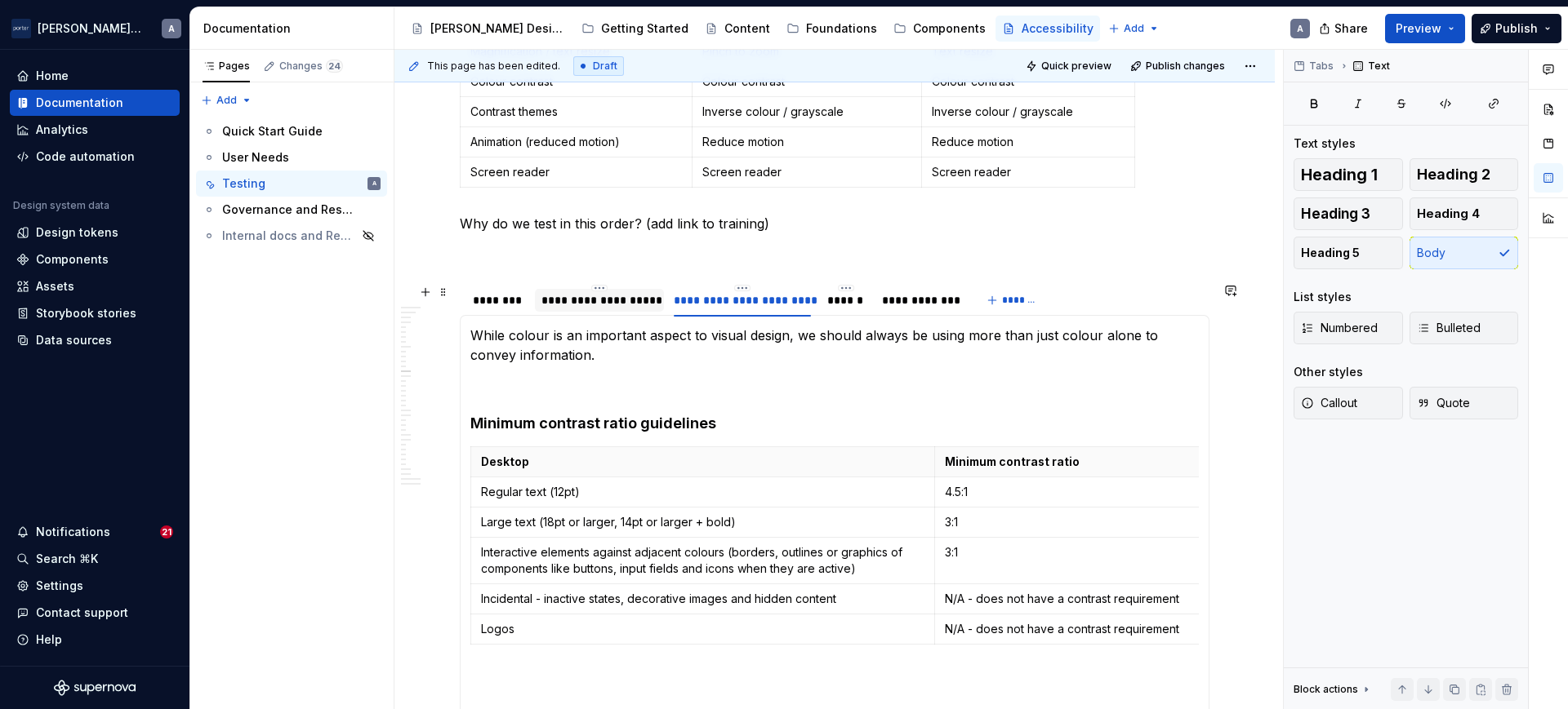
click at [620, 303] on div "**********" at bounding box center [599, 300] width 116 height 17
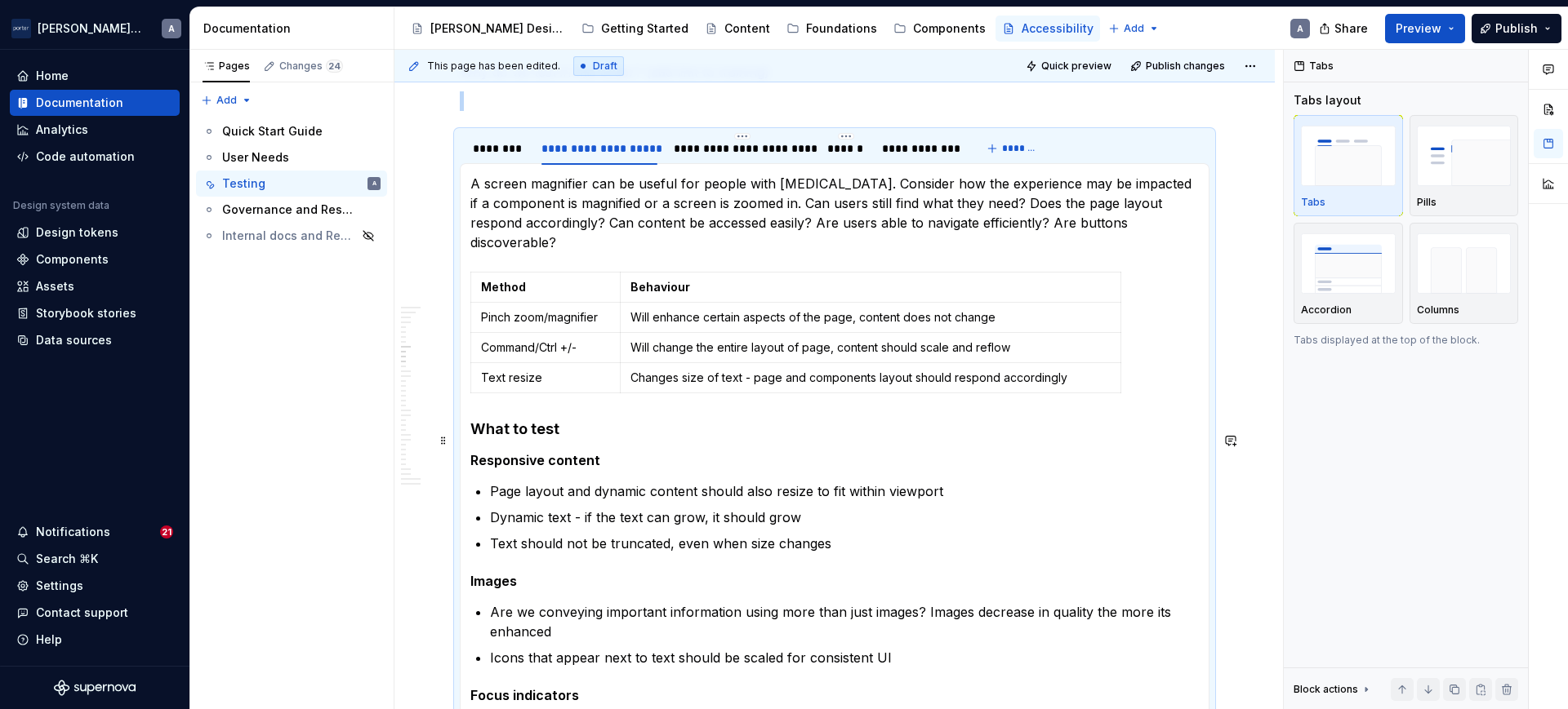
scroll to position [880, 0]
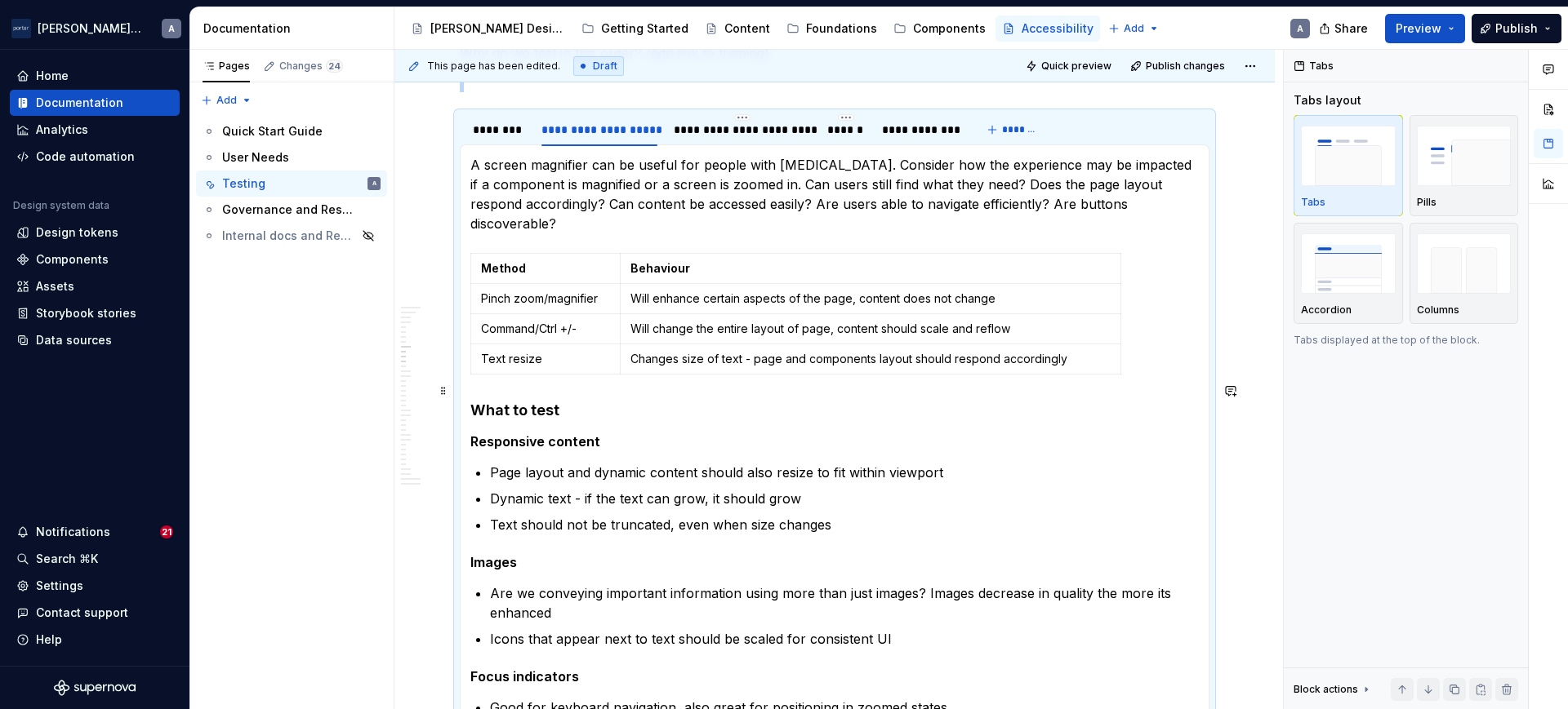
click at [515, 373] on section-item-column "A screen magnifier can be useful for people with low vision. Consider how the e…" at bounding box center [834, 471] width 729 height 631
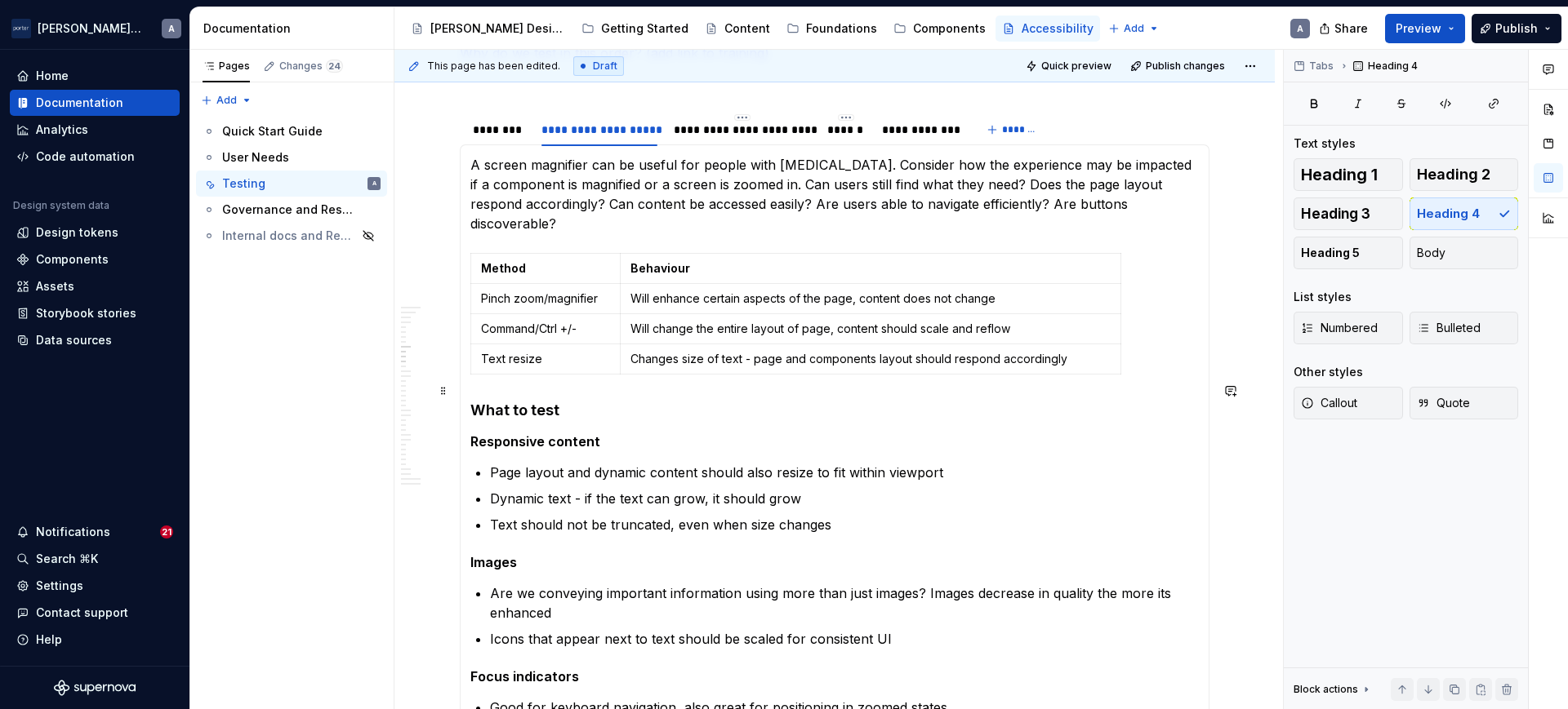
click at [470, 387] on div "All content should be accessible via keyboard alone. Many users with fine motor…" at bounding box center [834, 470] width 749 height 652
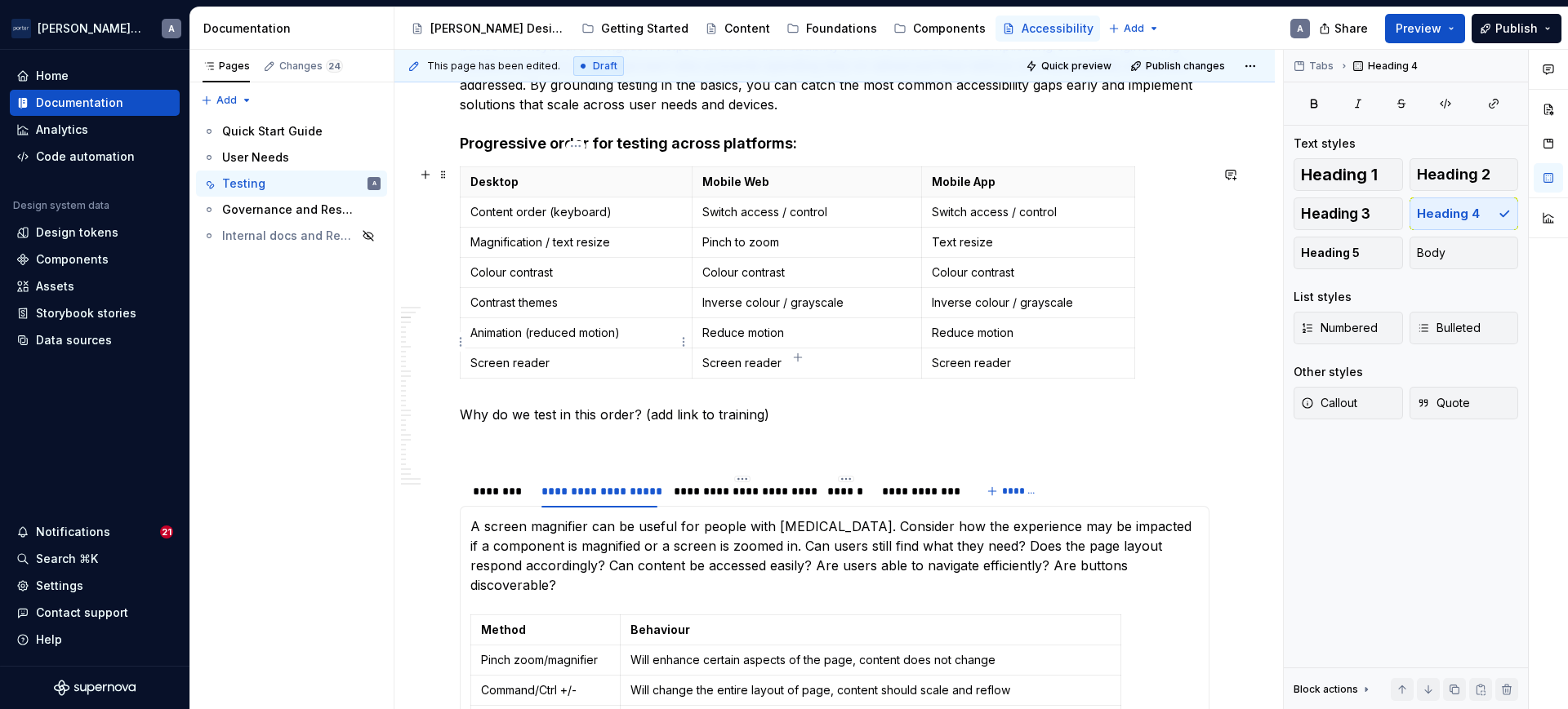
scroll to position [540, 0]
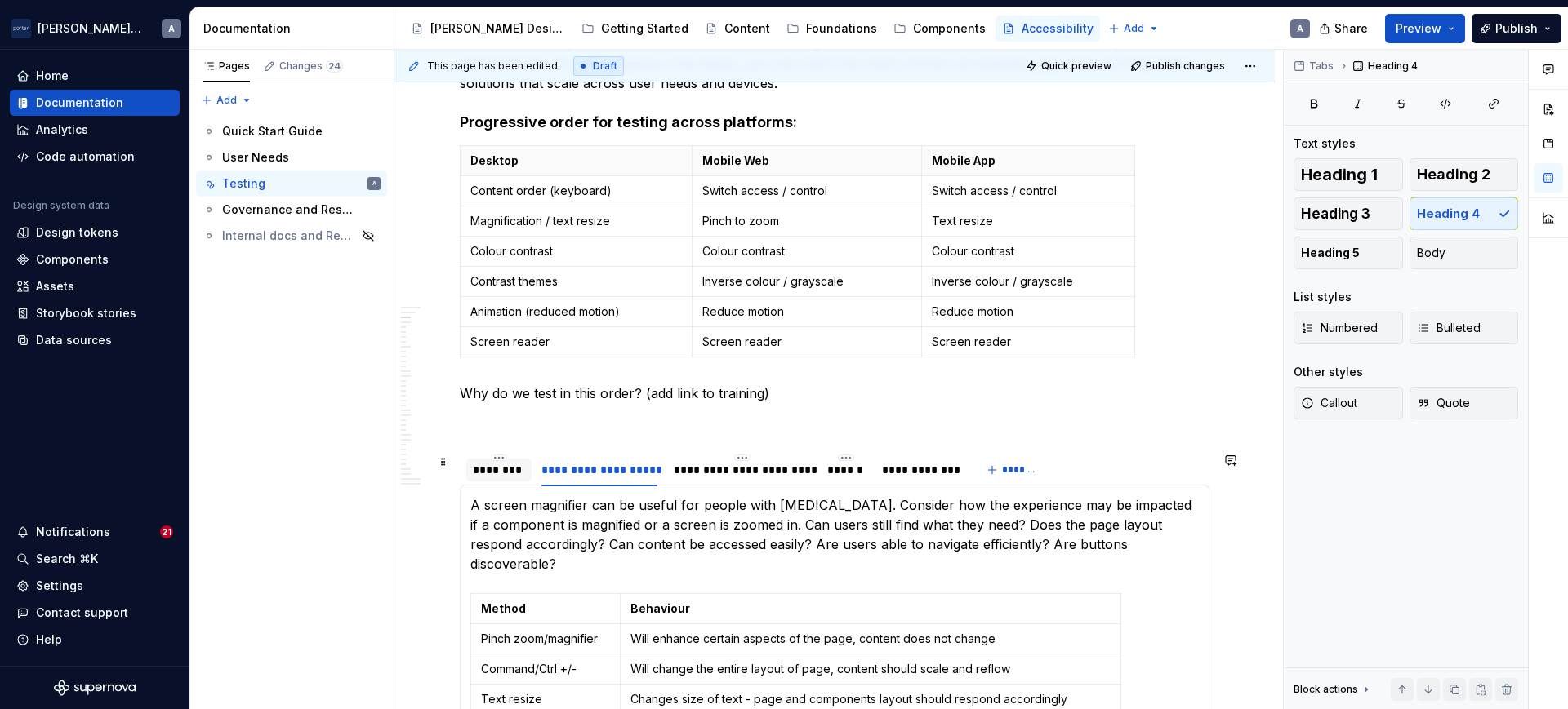
click at [479, 465] on div "********" at bounding box center [499, 470] width 52 height 17
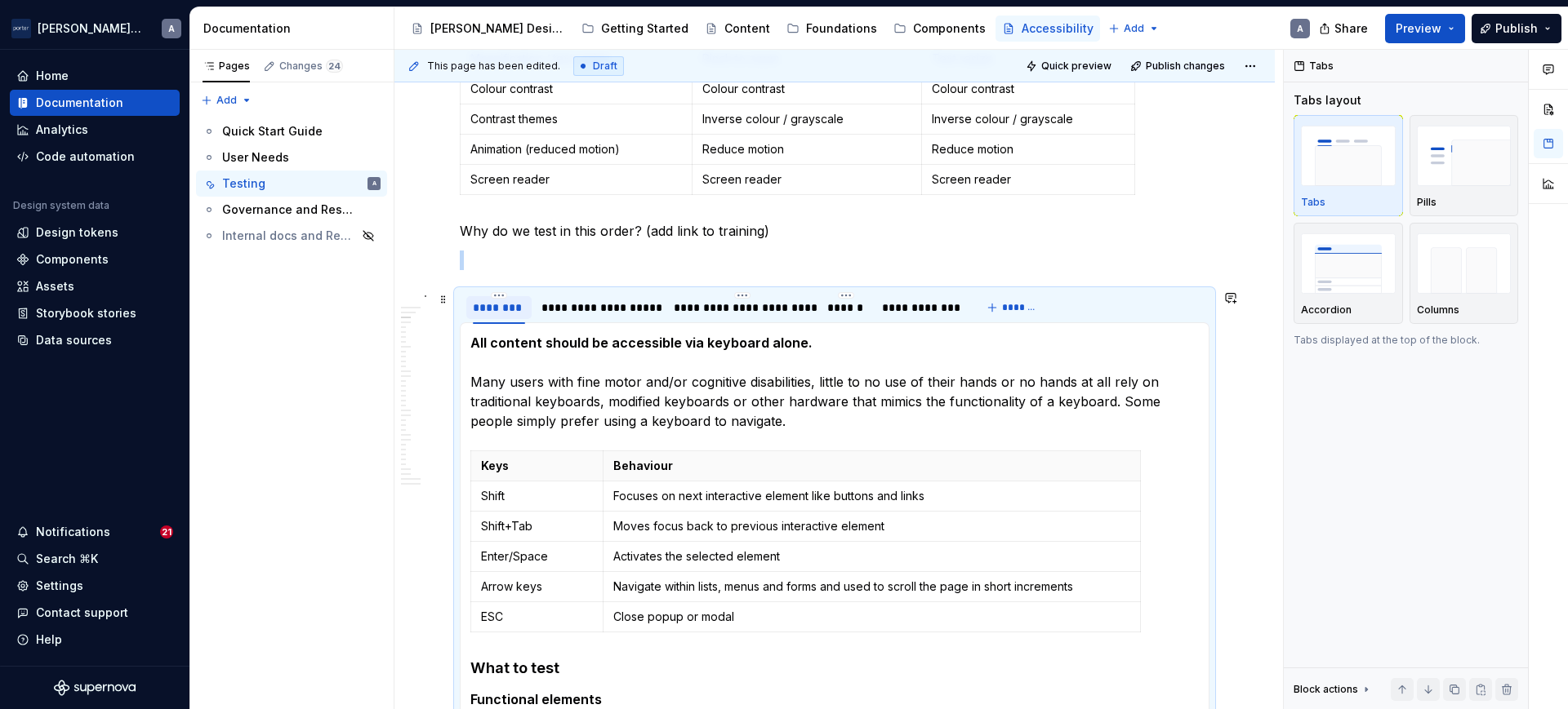
scroll to position [880, 0]
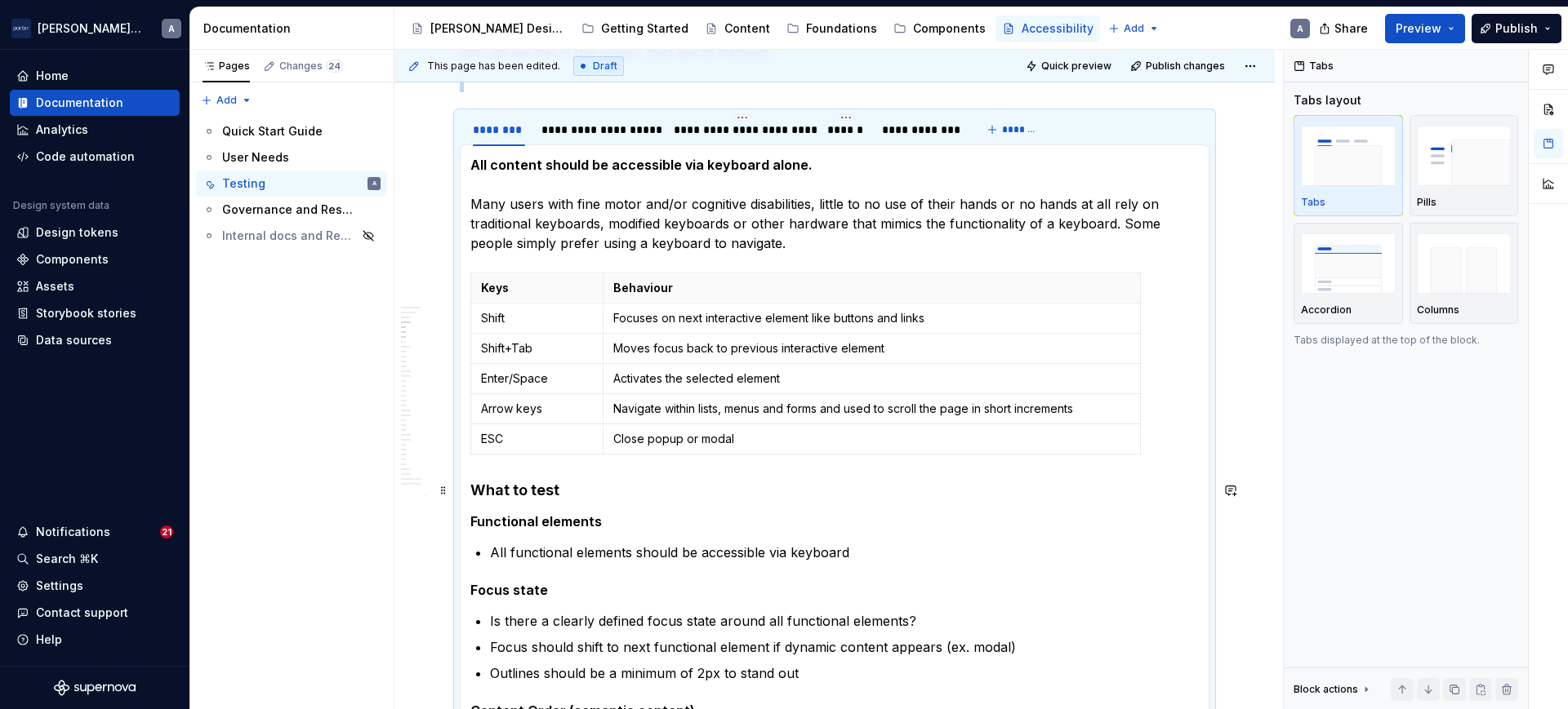
click at [476, 485] on h4 "What to test" at bounding box center [834, 491] width 729 height 19
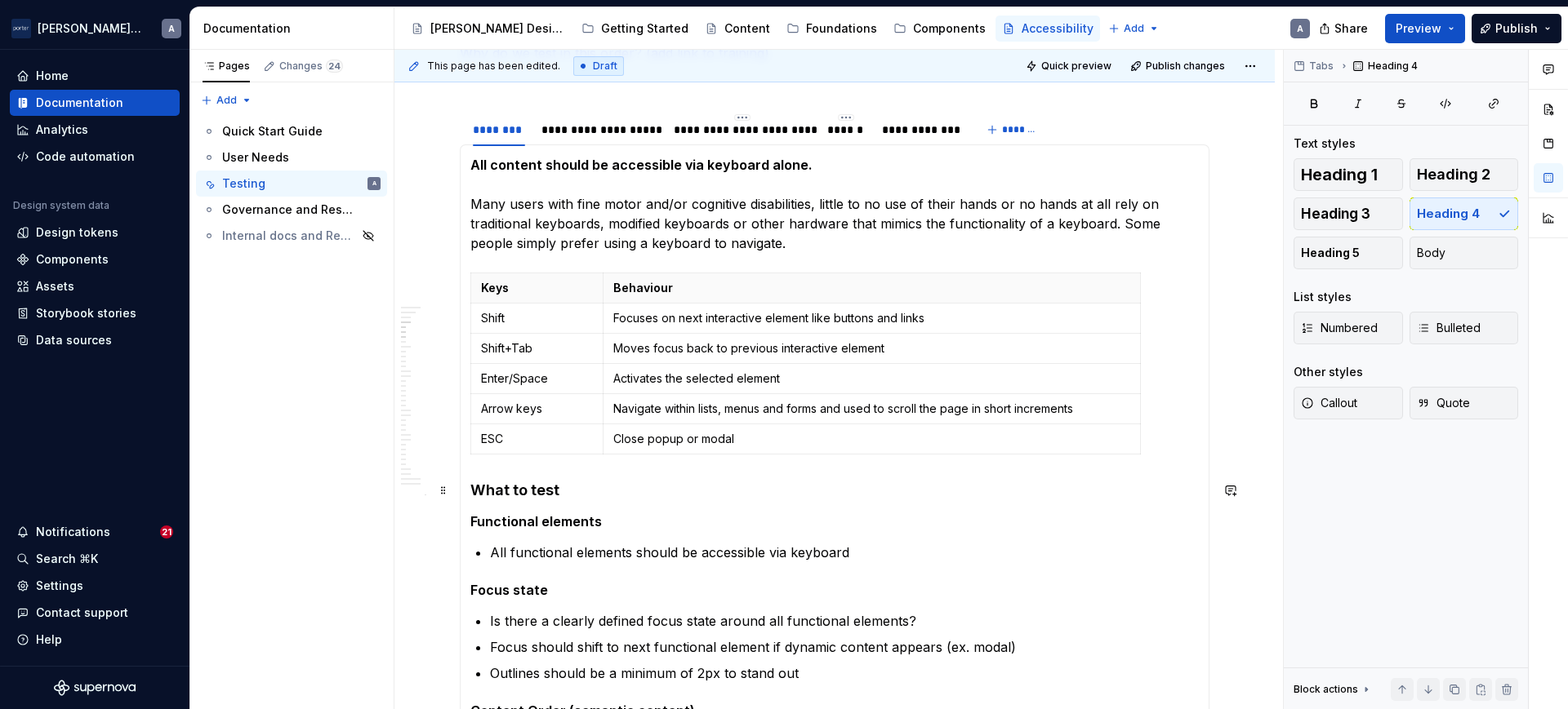
click at [473, 490] on h4 "What to test" at bounding box center [834, 491] width 729 height 19
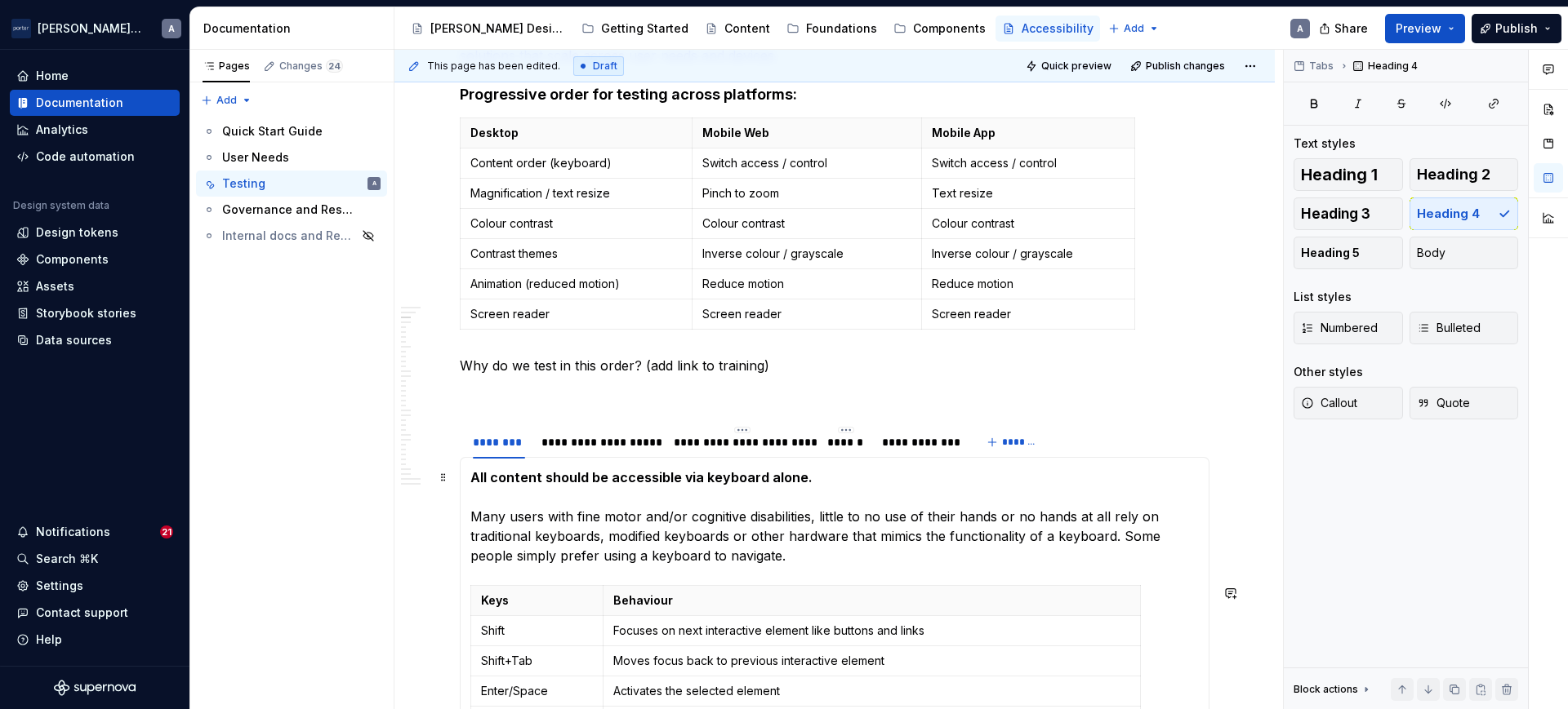
scroll to position [540, 0]
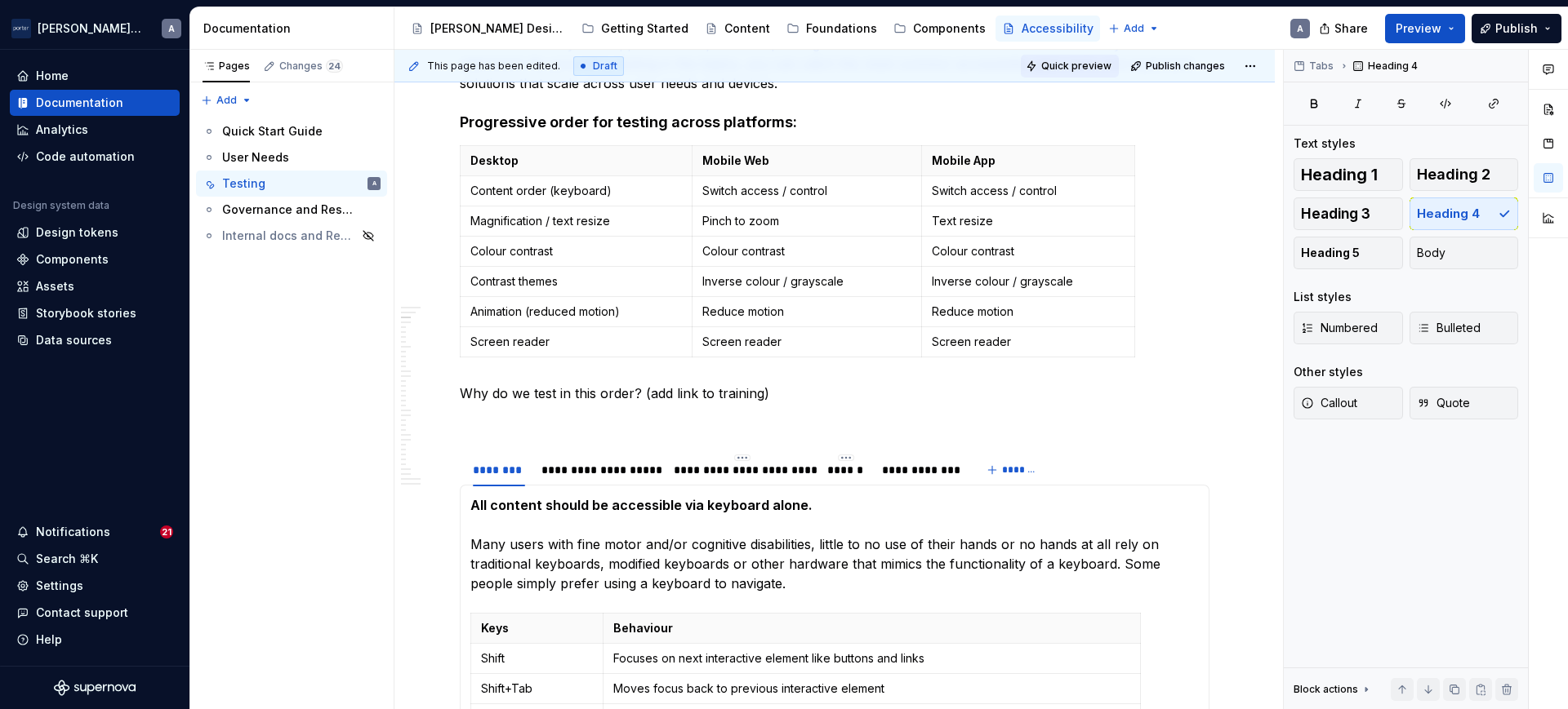
click at [1080, 69] on span "Quick preview" at bounding box center [1076, 65] width 70 height 13
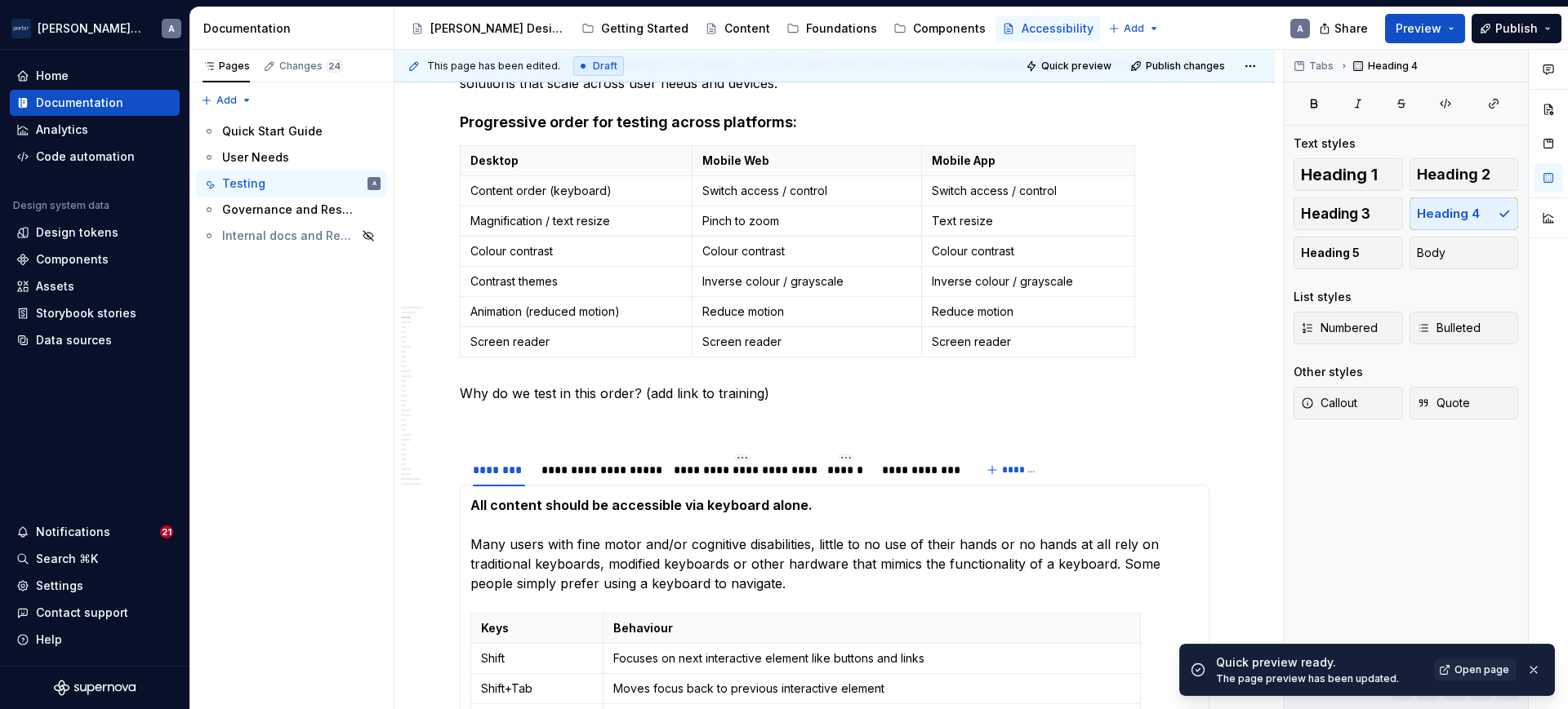
click at [1494, 668] on span "Open page" at bounding box center [1482, 670] width 55 height 13
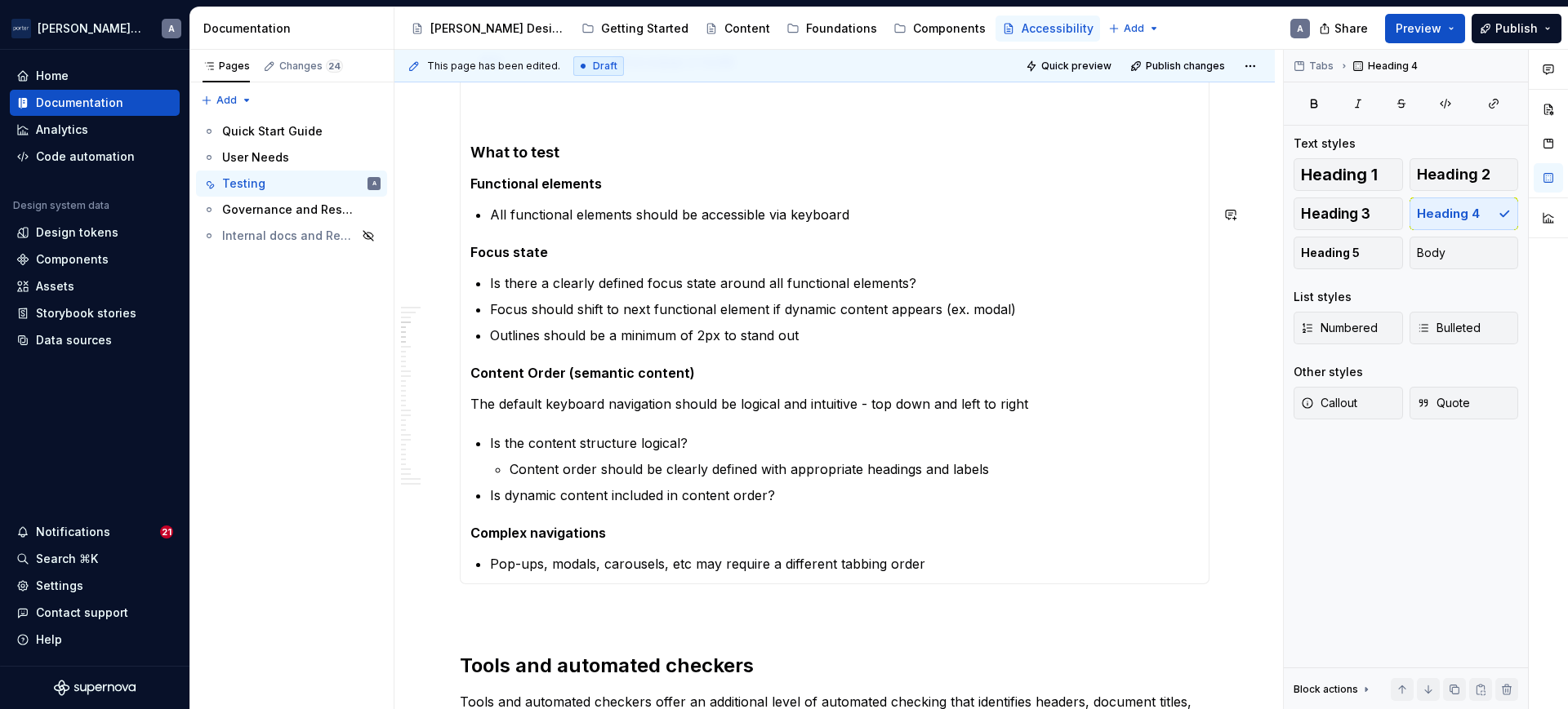
scroll to position [1050, 0]
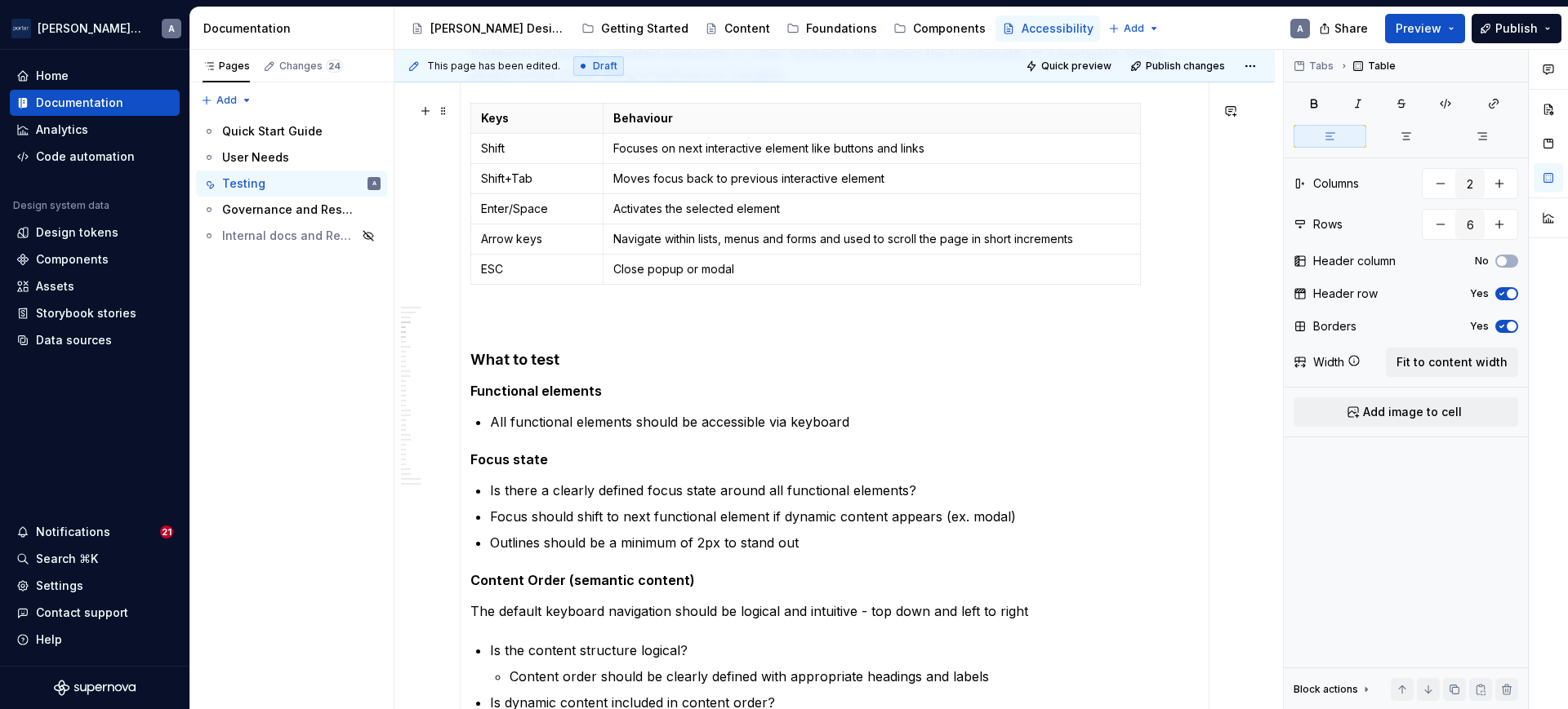
click at [651, 292] on section-item-column "All content should be accessible via keyboard alone. Many users with fine motor…" at bounding box center [834, 382] width 729 height 795
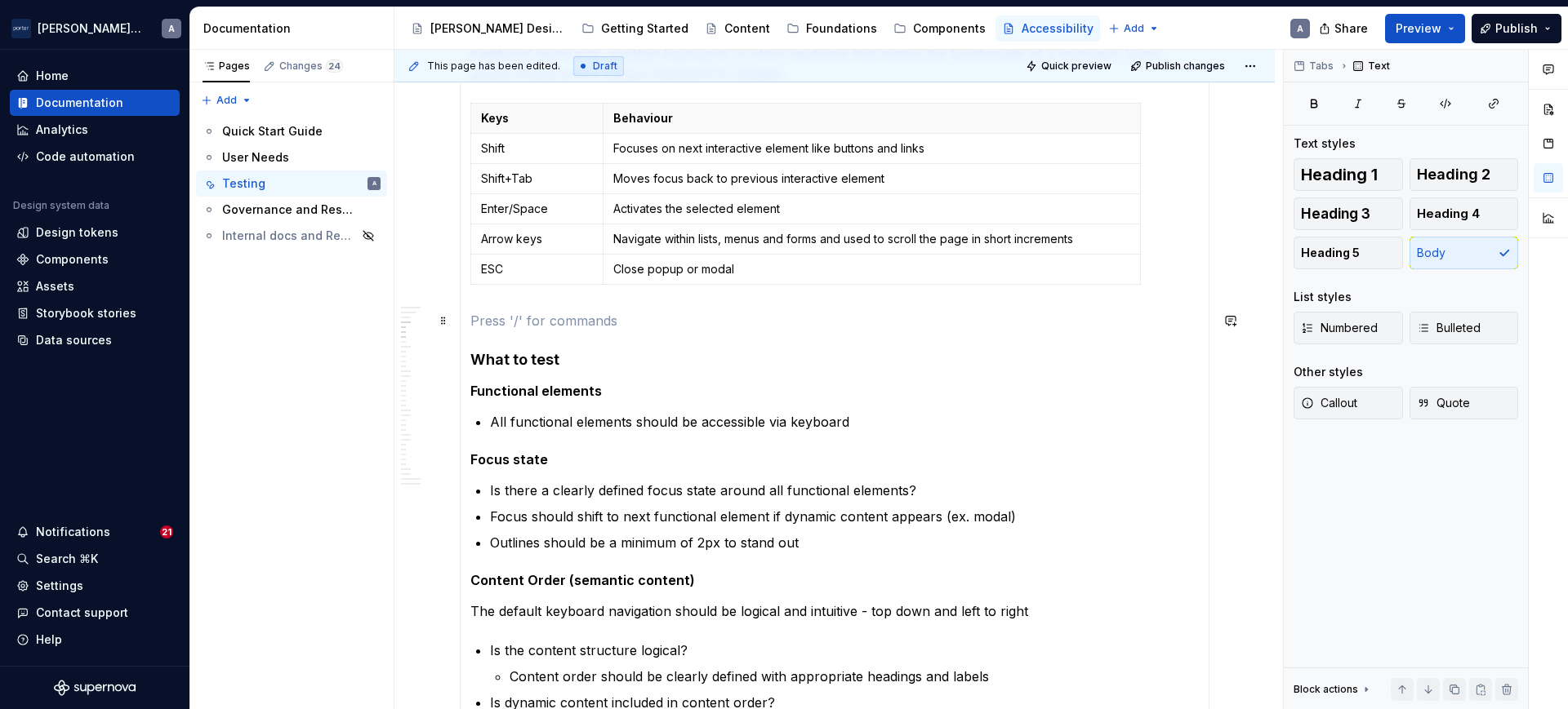
click at [666, 320] on p at bounding box center [834, 320] width 729 height 19
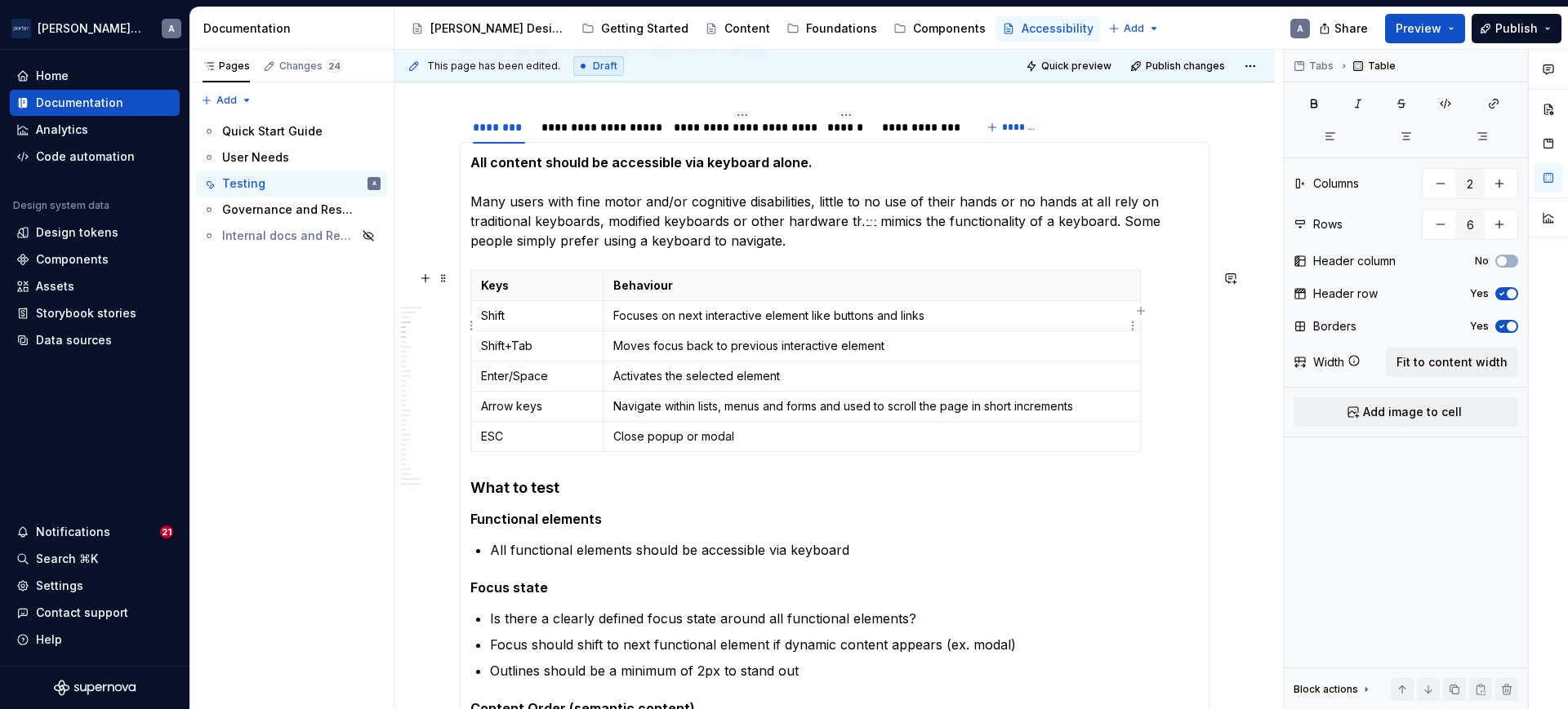
scroll to position [880, 0]
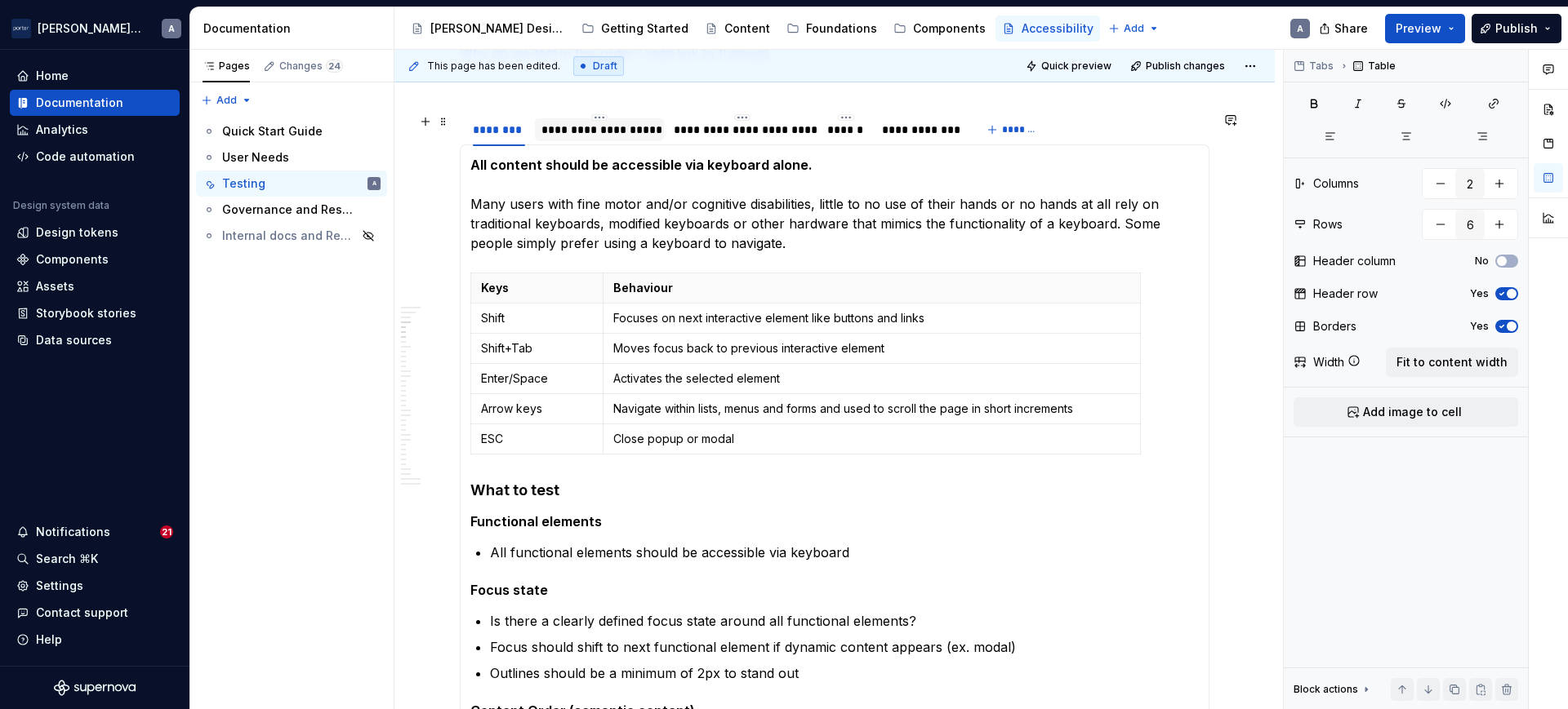
click at [618, 126] on div "**********" at bounding box center [599, 129] width 116 height 17
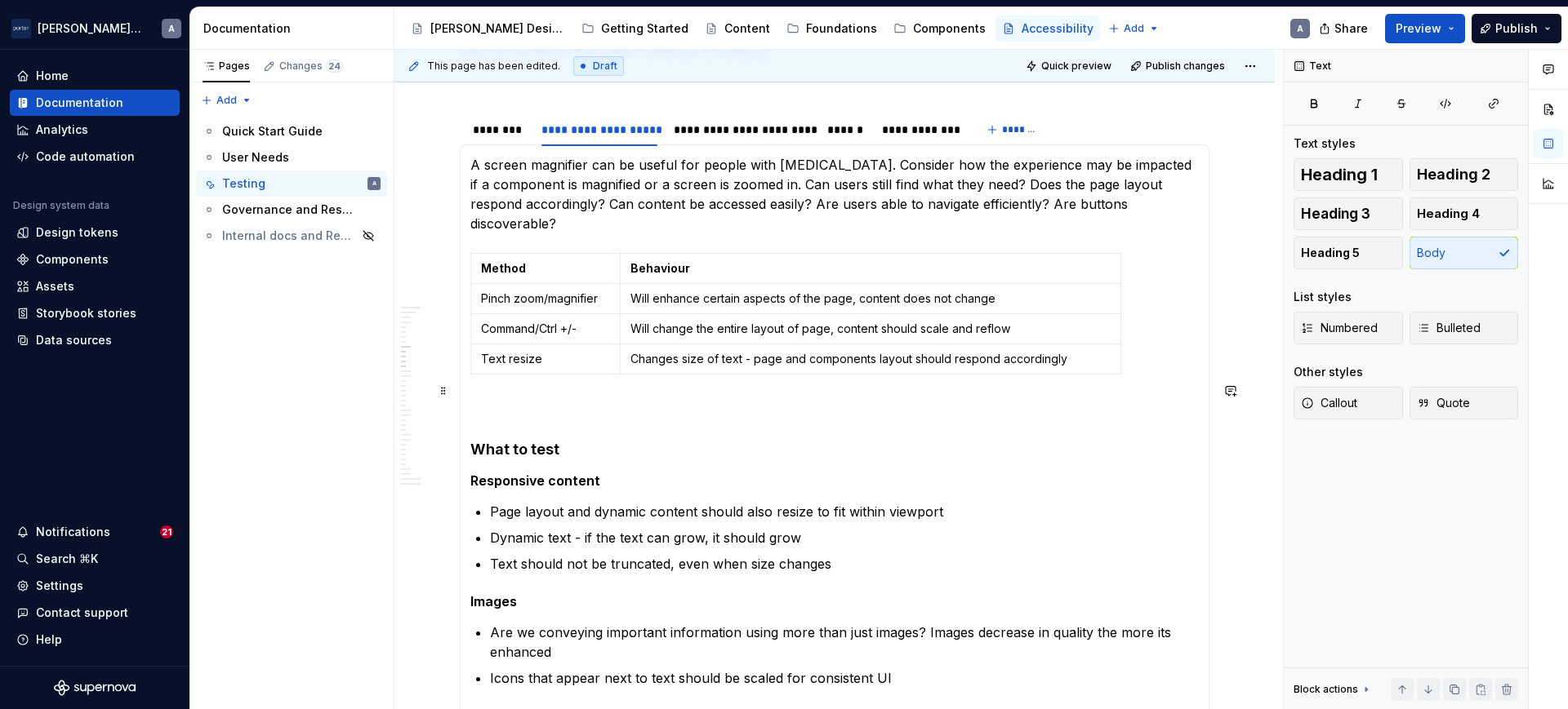
scroll to position [1028, 0]
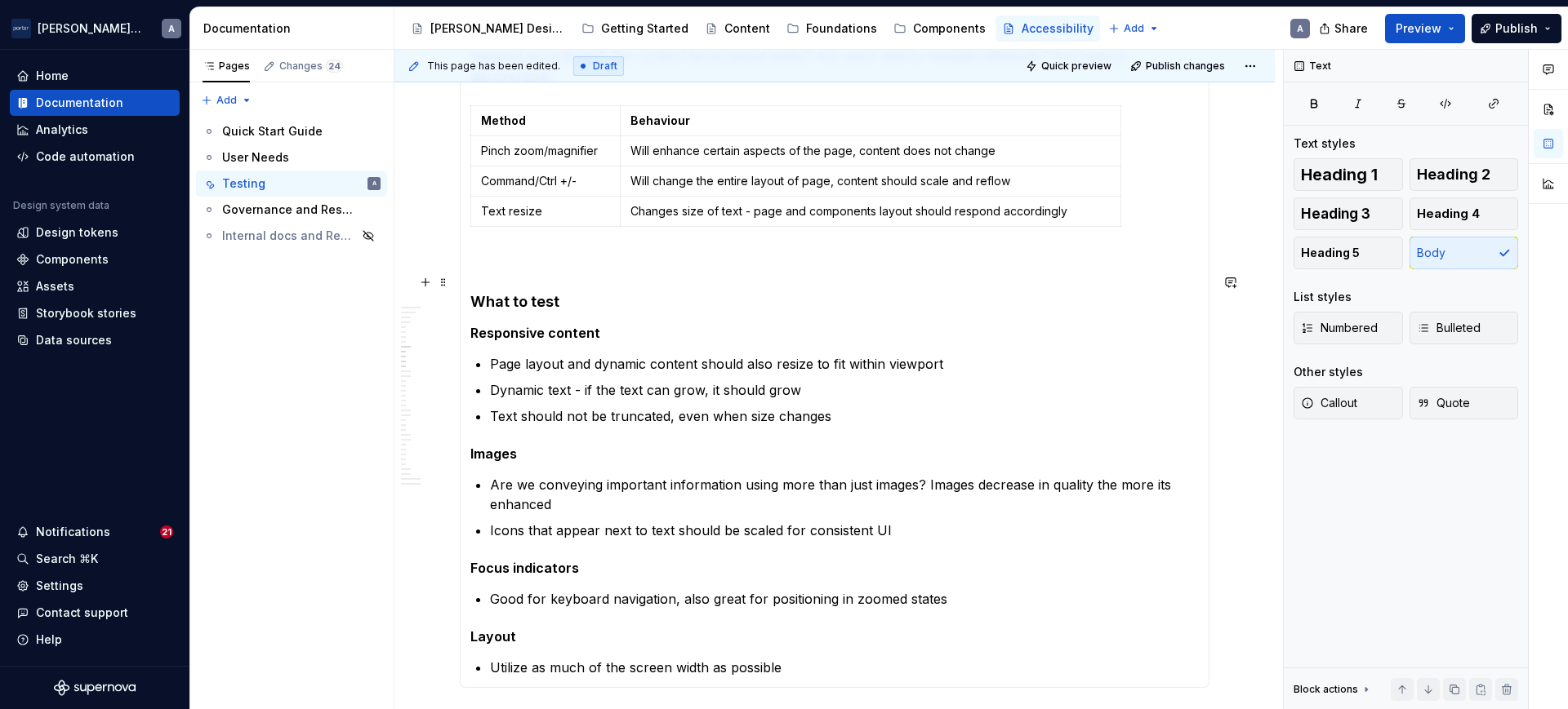
click at [554, 293] on h4 "What to test" at bounding box center [834, 302] width 729 height 19
click at [553, 253] on p at bounding box center [834, 263] width 729 height 19
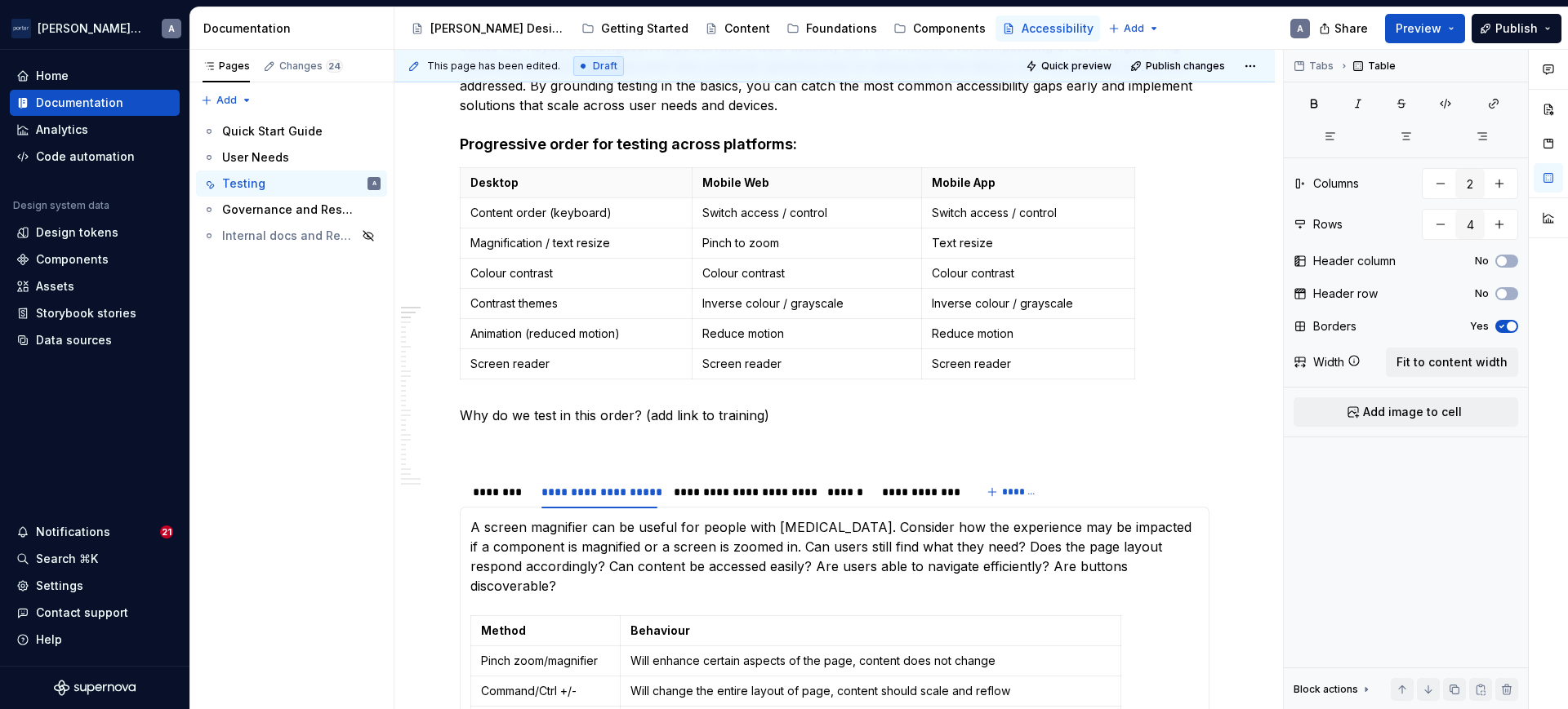
scroll to position [0, 0]
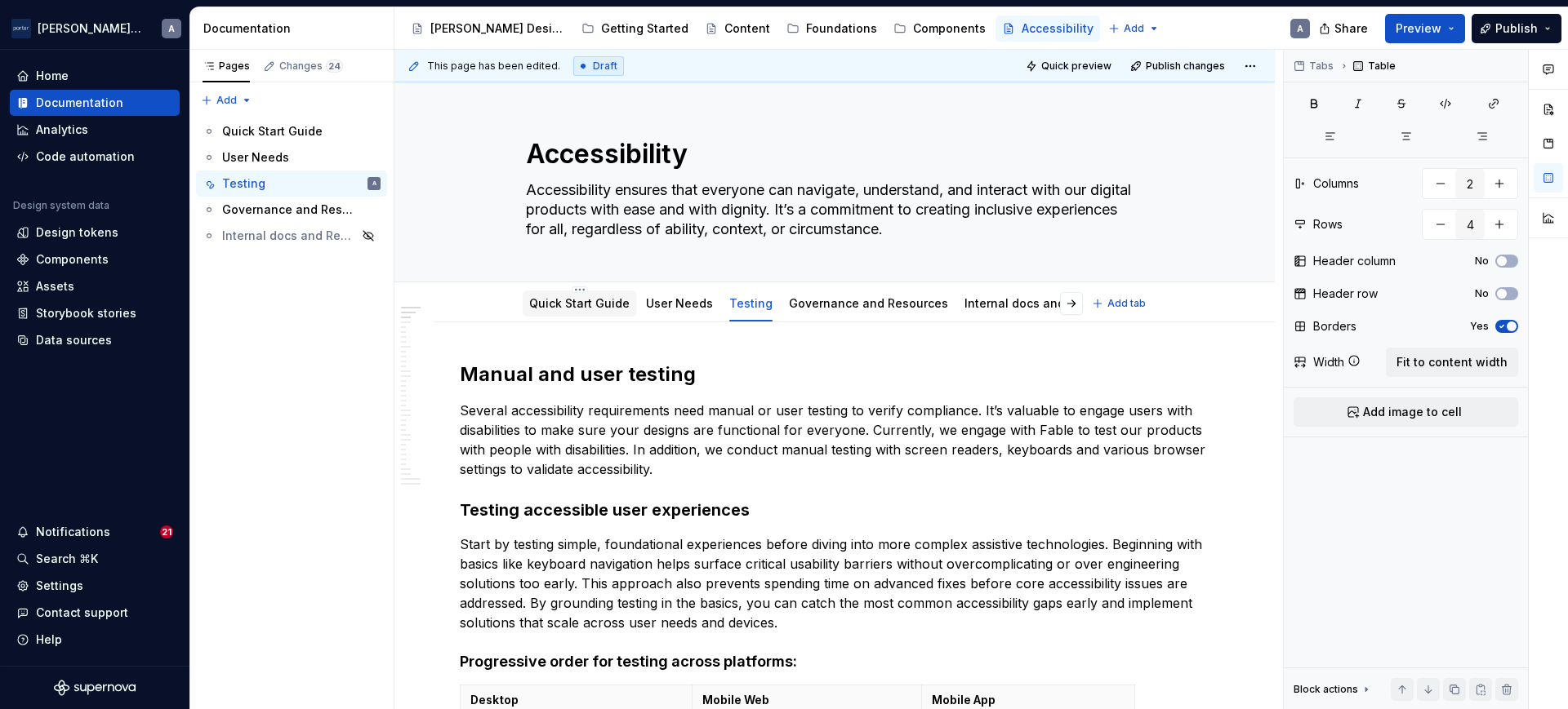
click at [584, 308] on link "Quick Start Guide" at bounding box center [579, 303] width 100 height 14
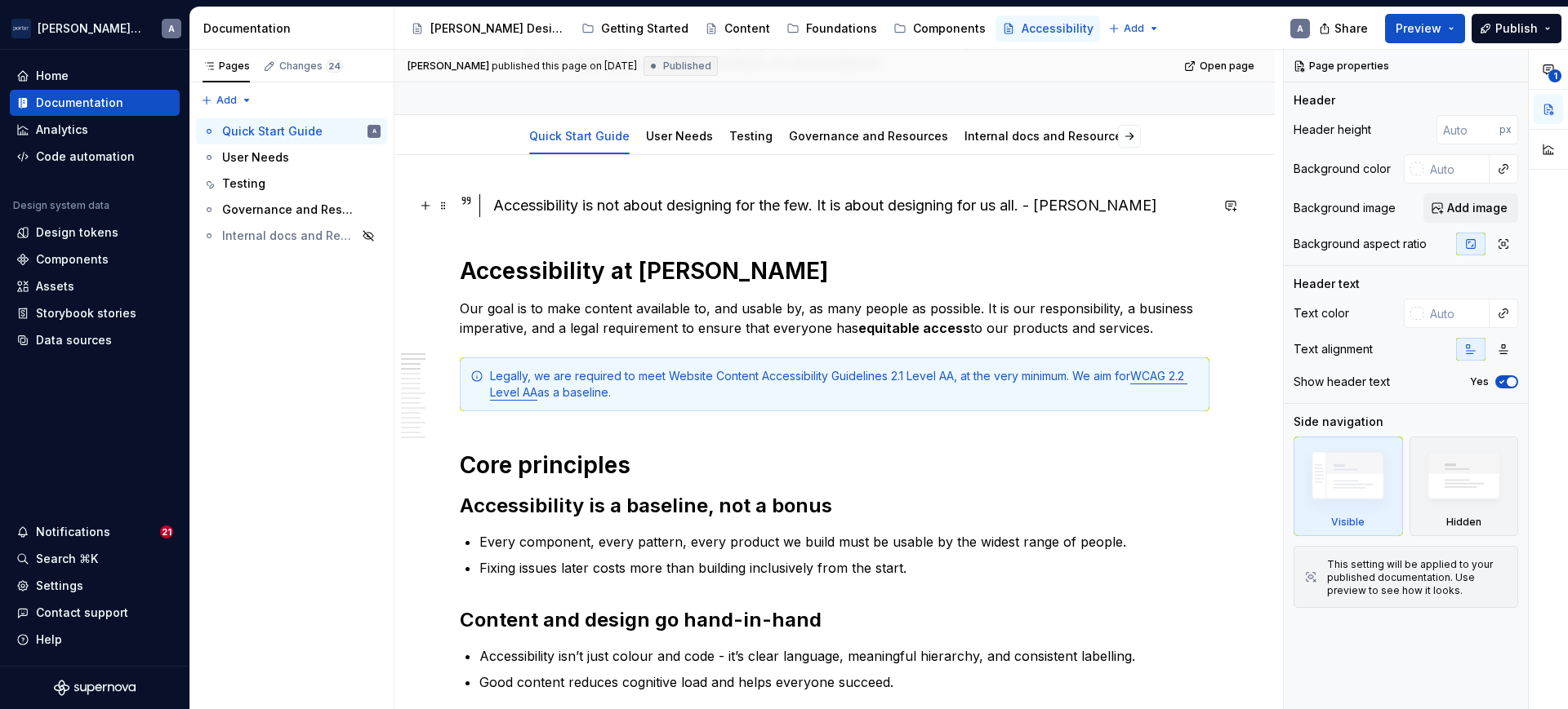
scroll to position [169, 0]
click at [674, 272] on h1 "Accessibility at [PERSON_NAME]" at bounding box center [834, 269] width 749 height 30
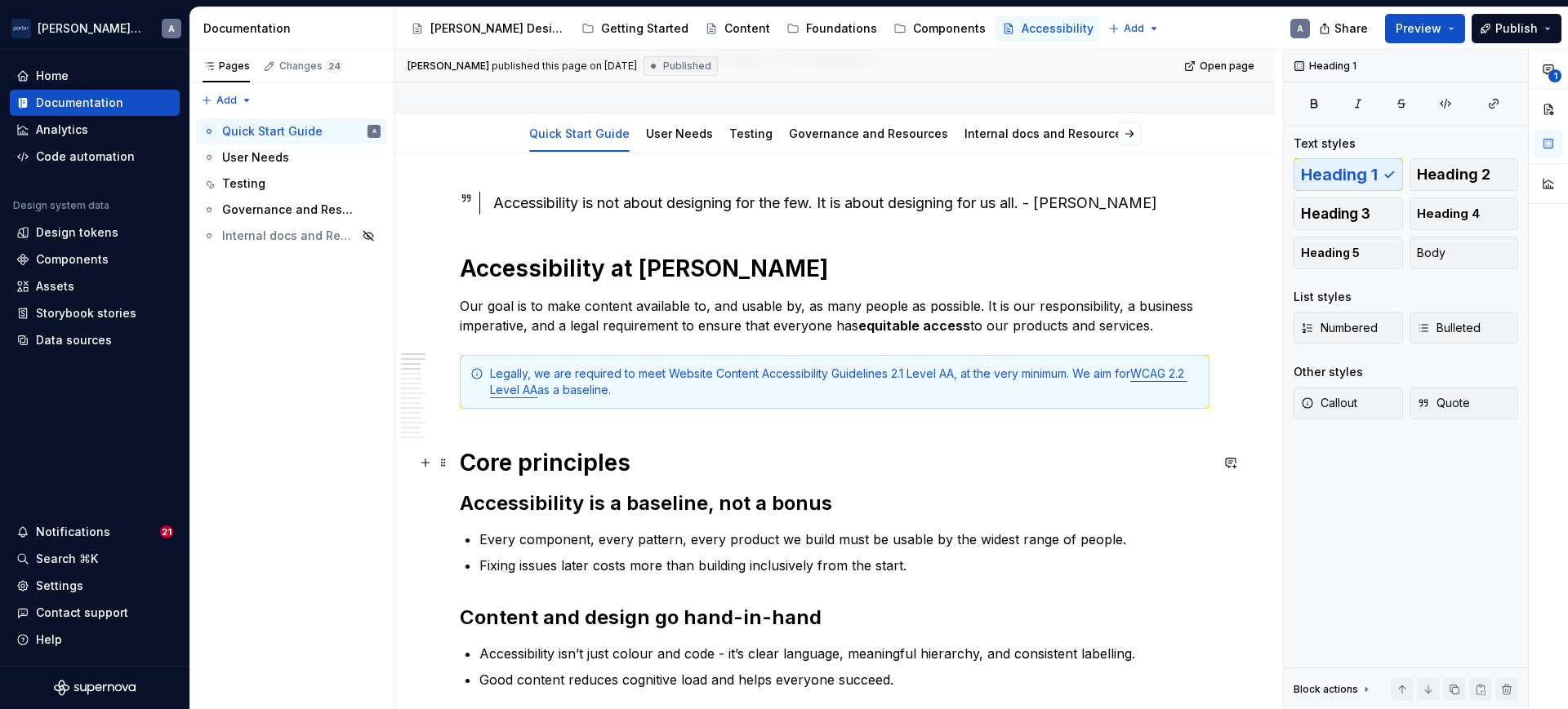
click at [618, 462] on h1 "Core principles" at bounding box center [834, 463] width 749 height 30
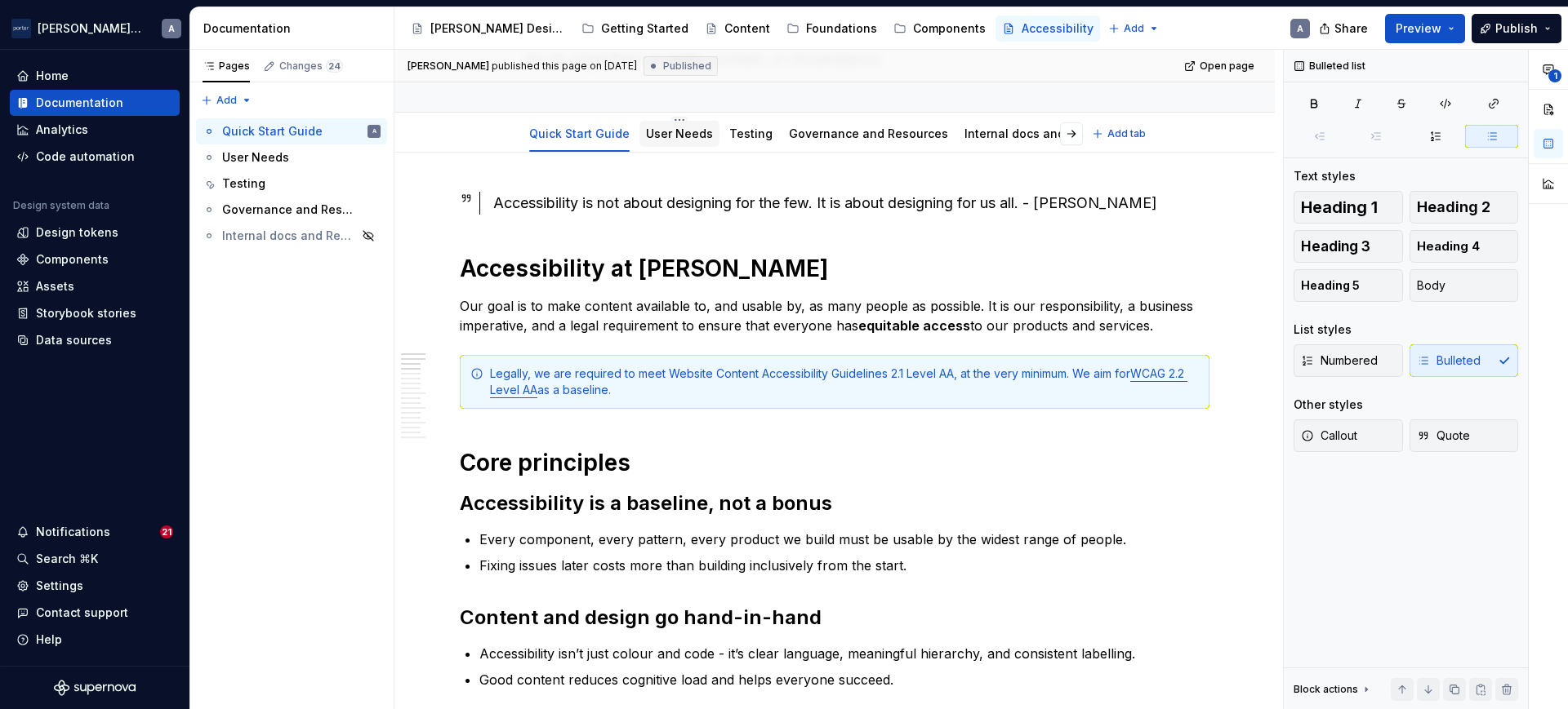
click at [663, 143] on div "User Needs" at bounding box center [679, 134] width 67 height 19
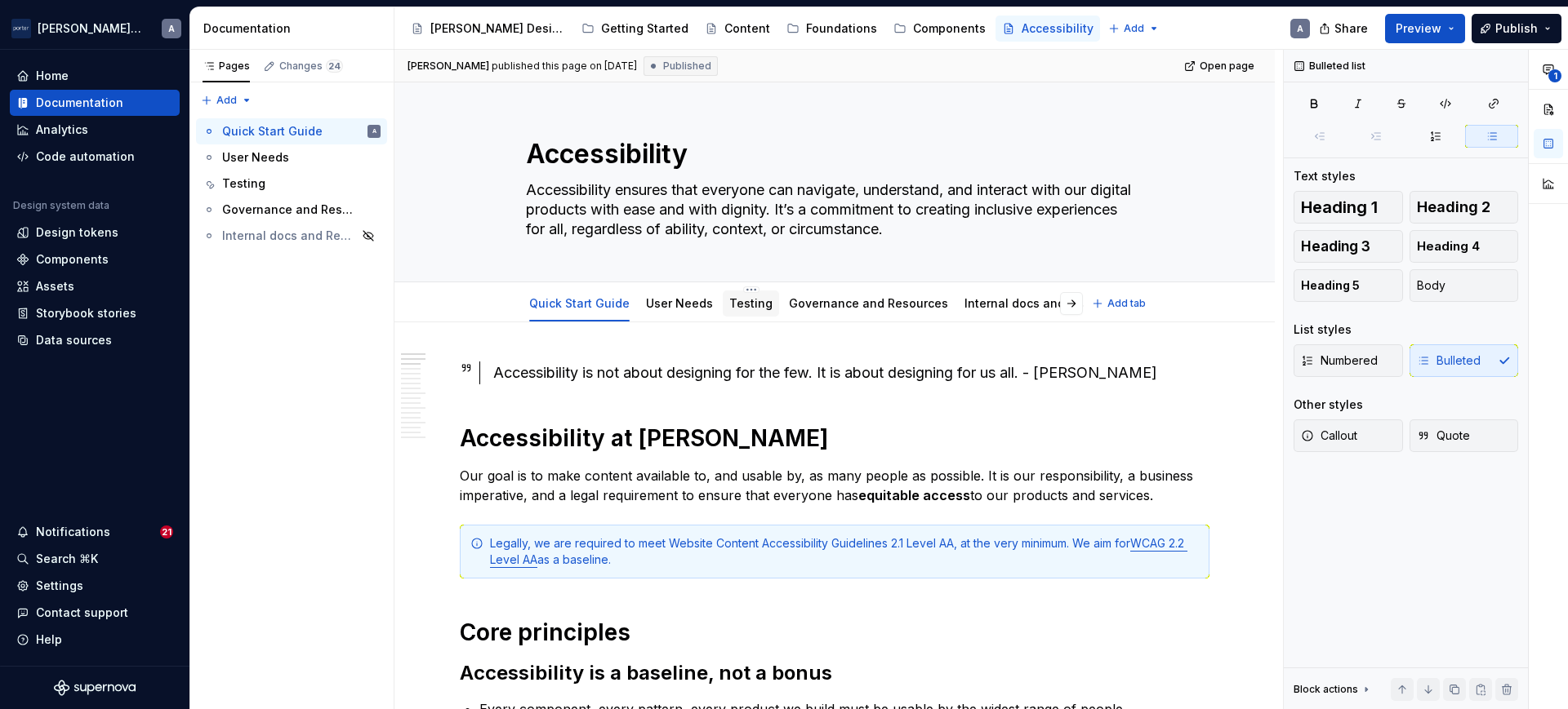
click at [765, 298] on div "Testing" at bounding box center [750, 304] width 57 height 26
click at [758, 298] on link "Testing" at bounding box center [751, 303] width 44 height 14
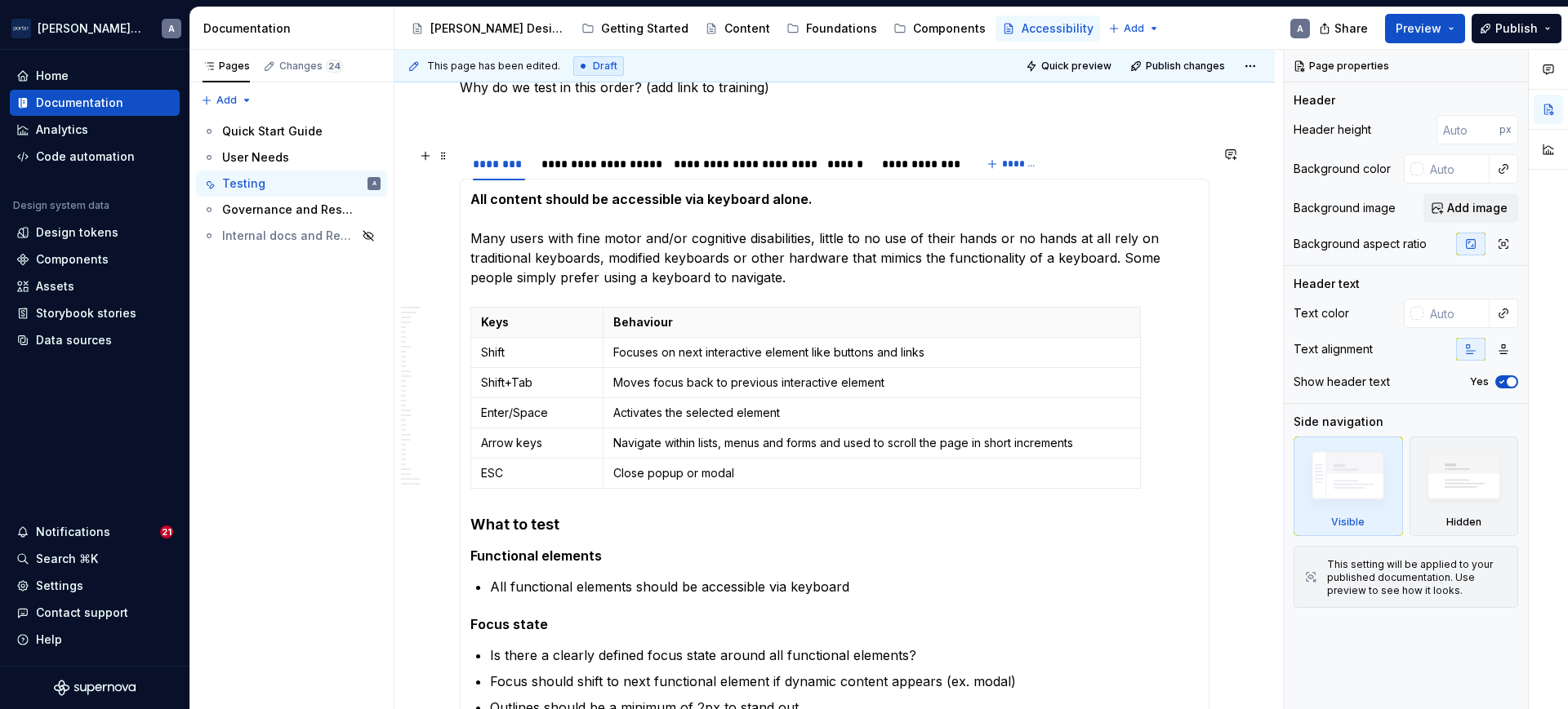
scroll to position [850, 0]
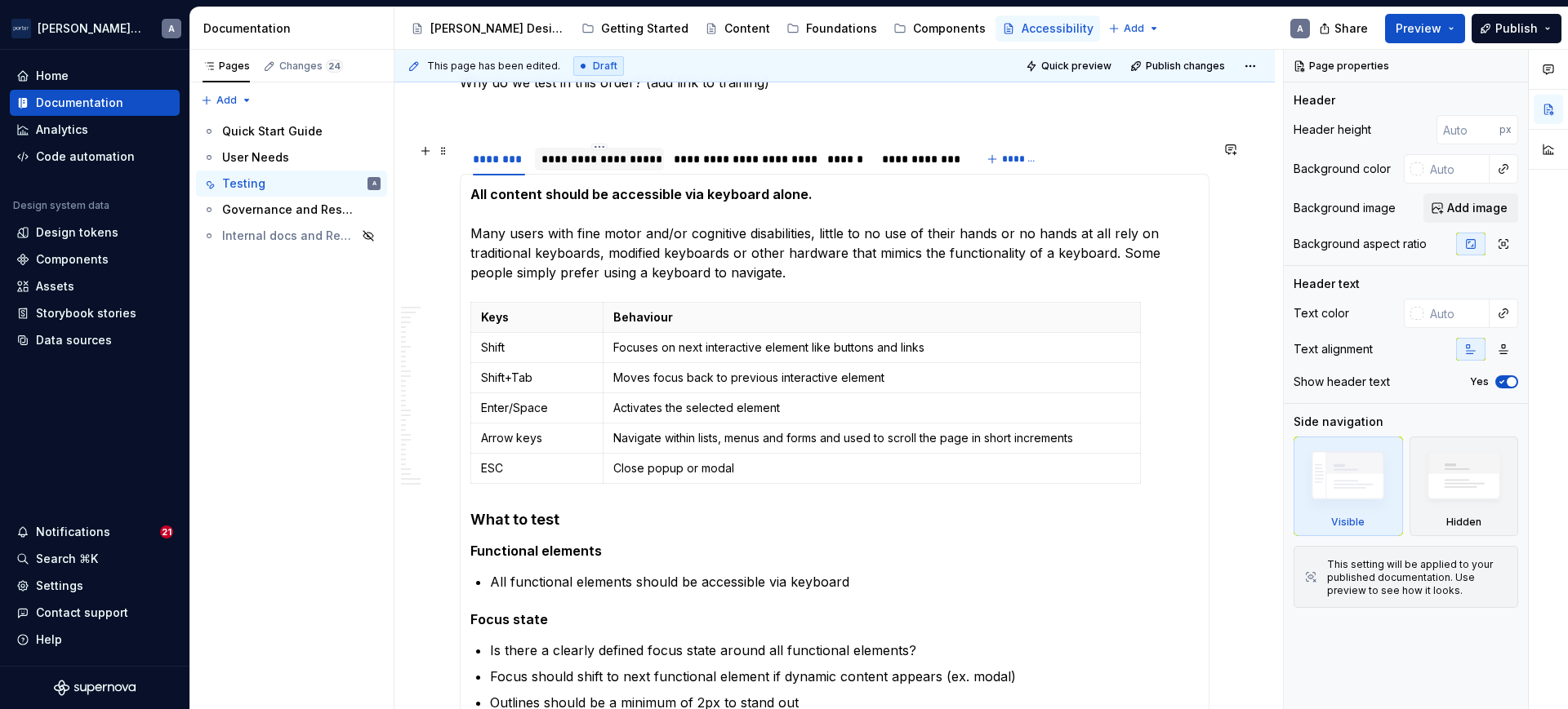
click at [625, 155] on div "**********" at bounding box center [599, 159] width 116 height 17
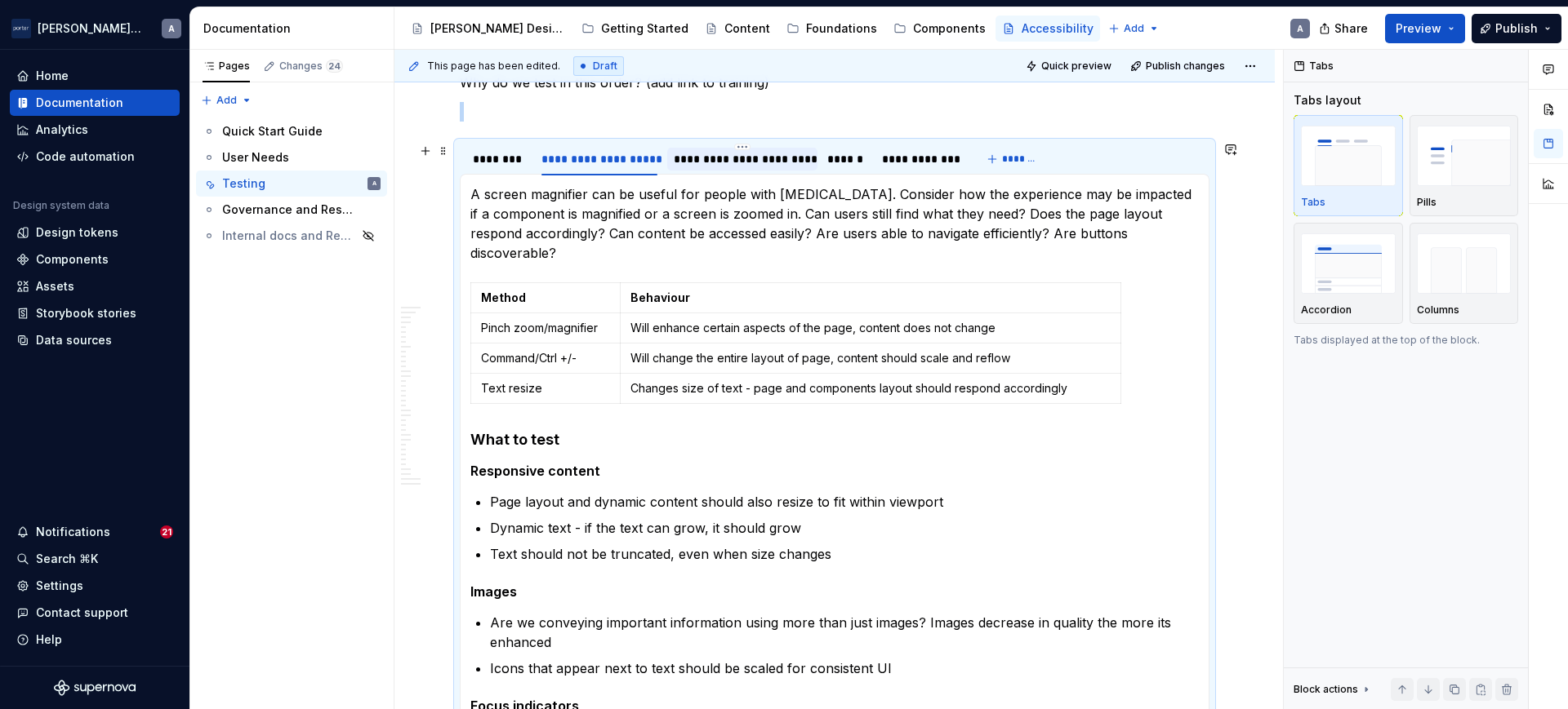
click at [736, 155] on div "**********" at bounding box center [742, 159] width 137 height 17
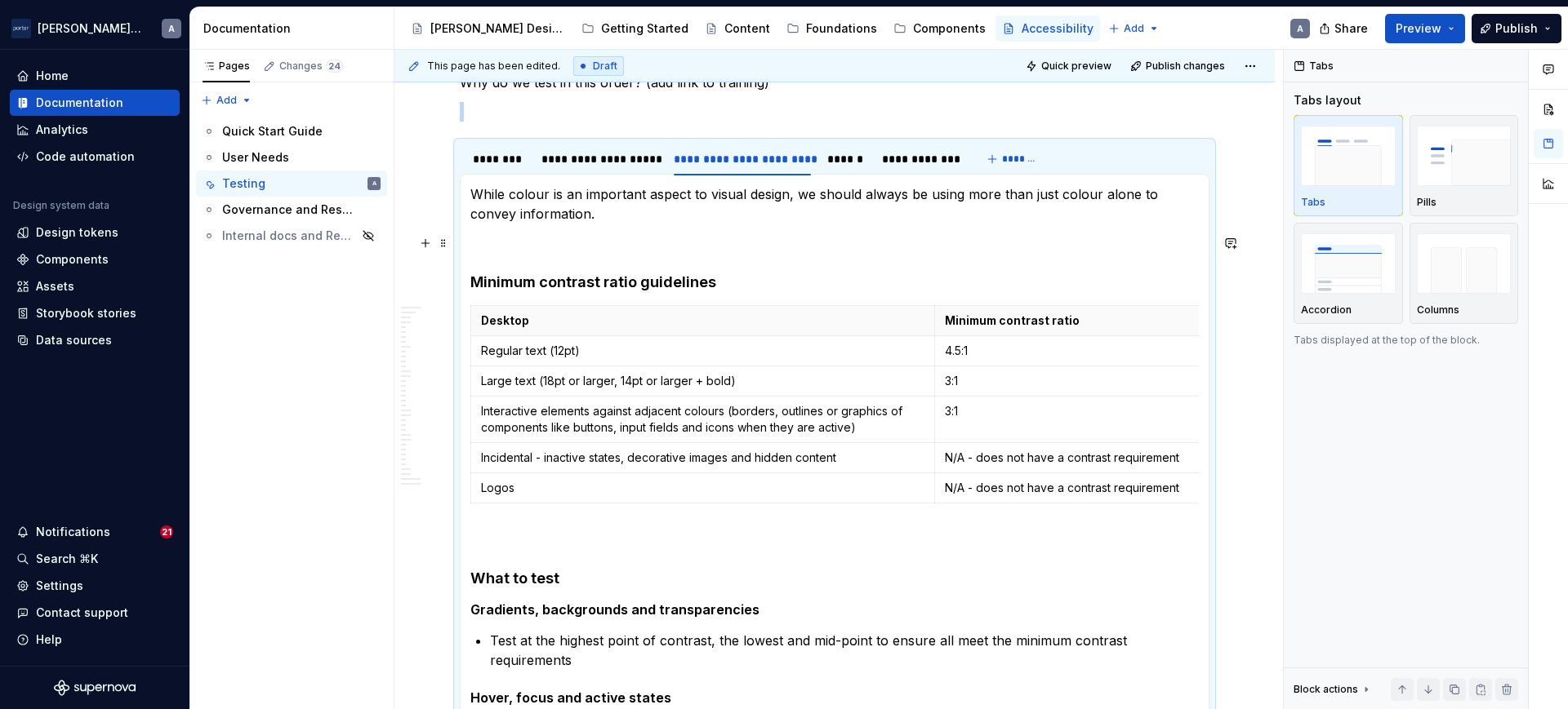
click at [633, 252] on p at bounding box center [834, 243] width 729 height 19
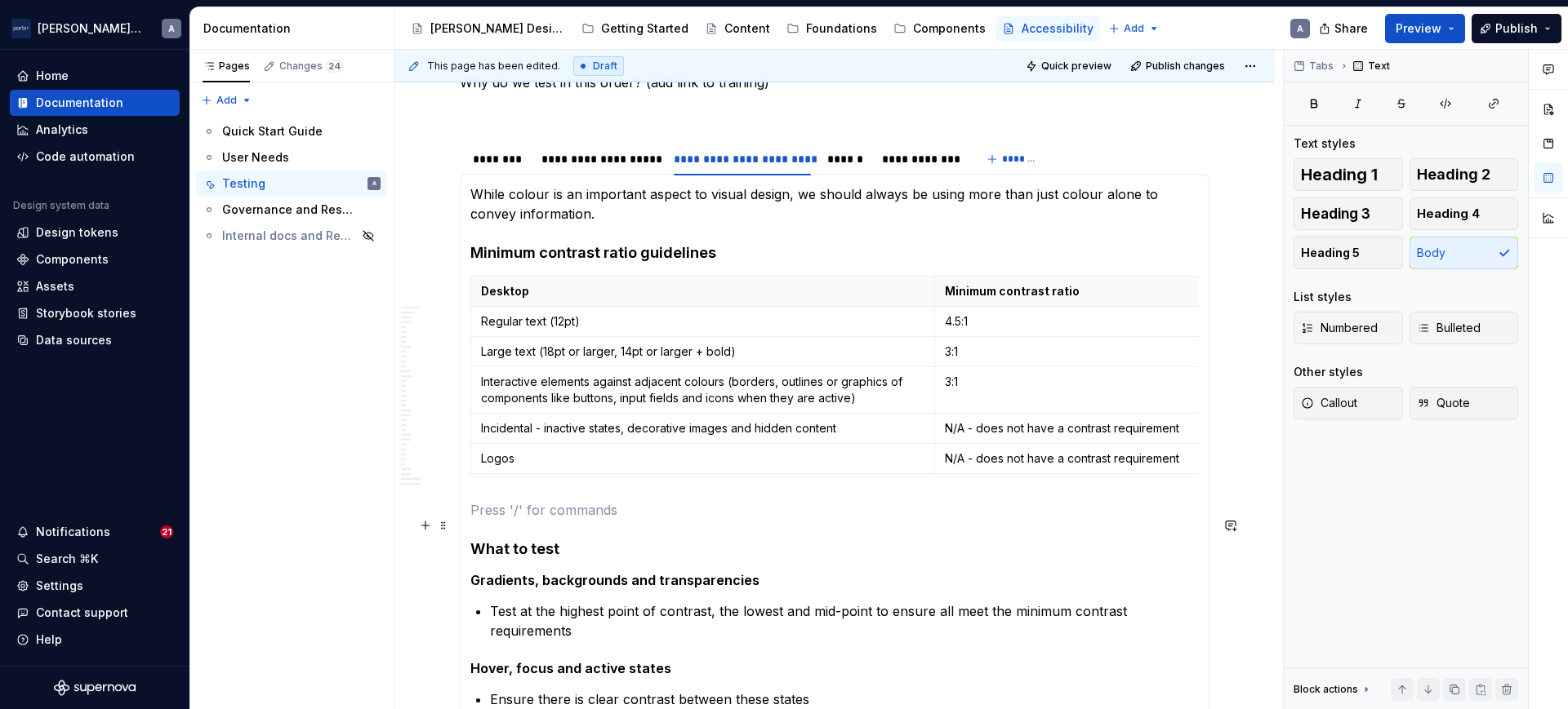
click at [586, 520] on p at bounding box center [834, 510] width 729 height 19
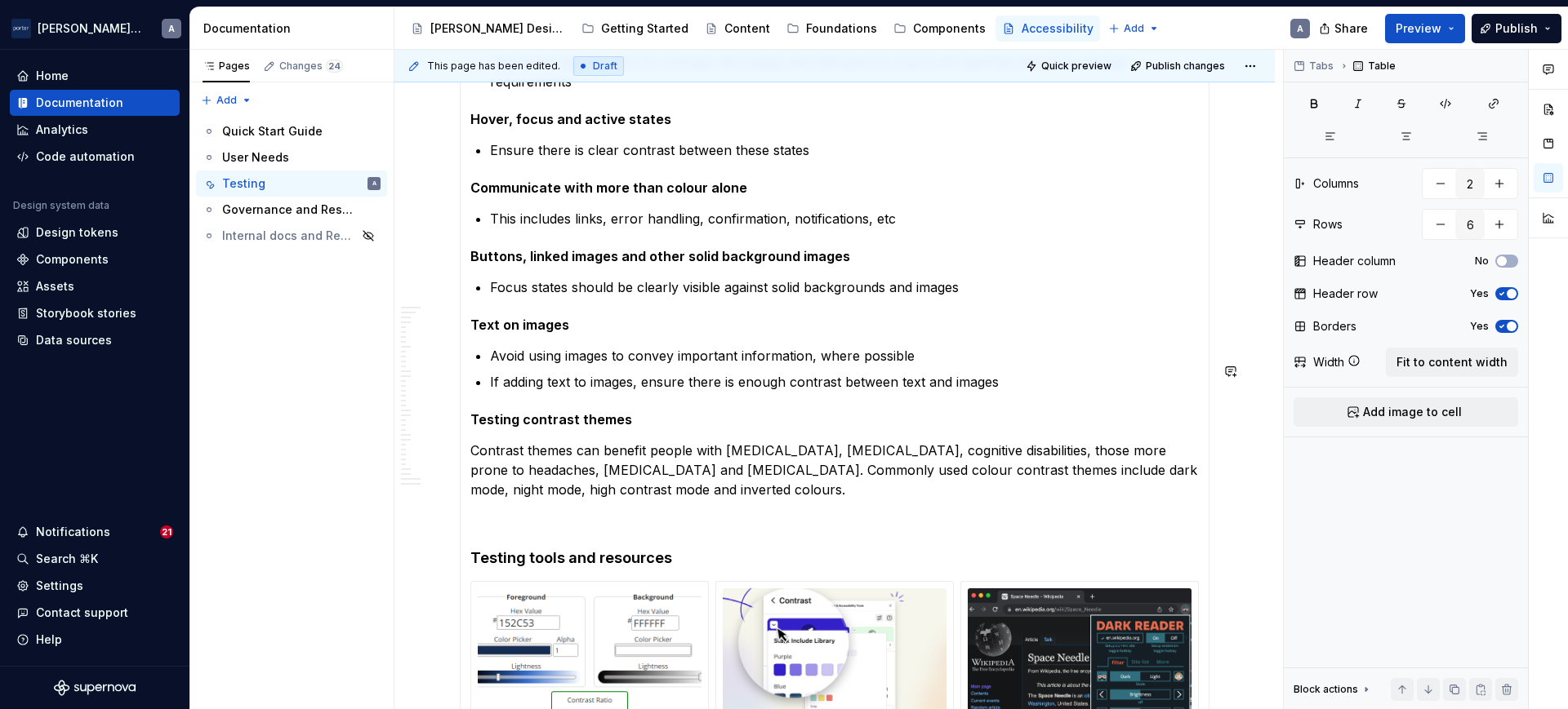
scroll to position [1531, 0]
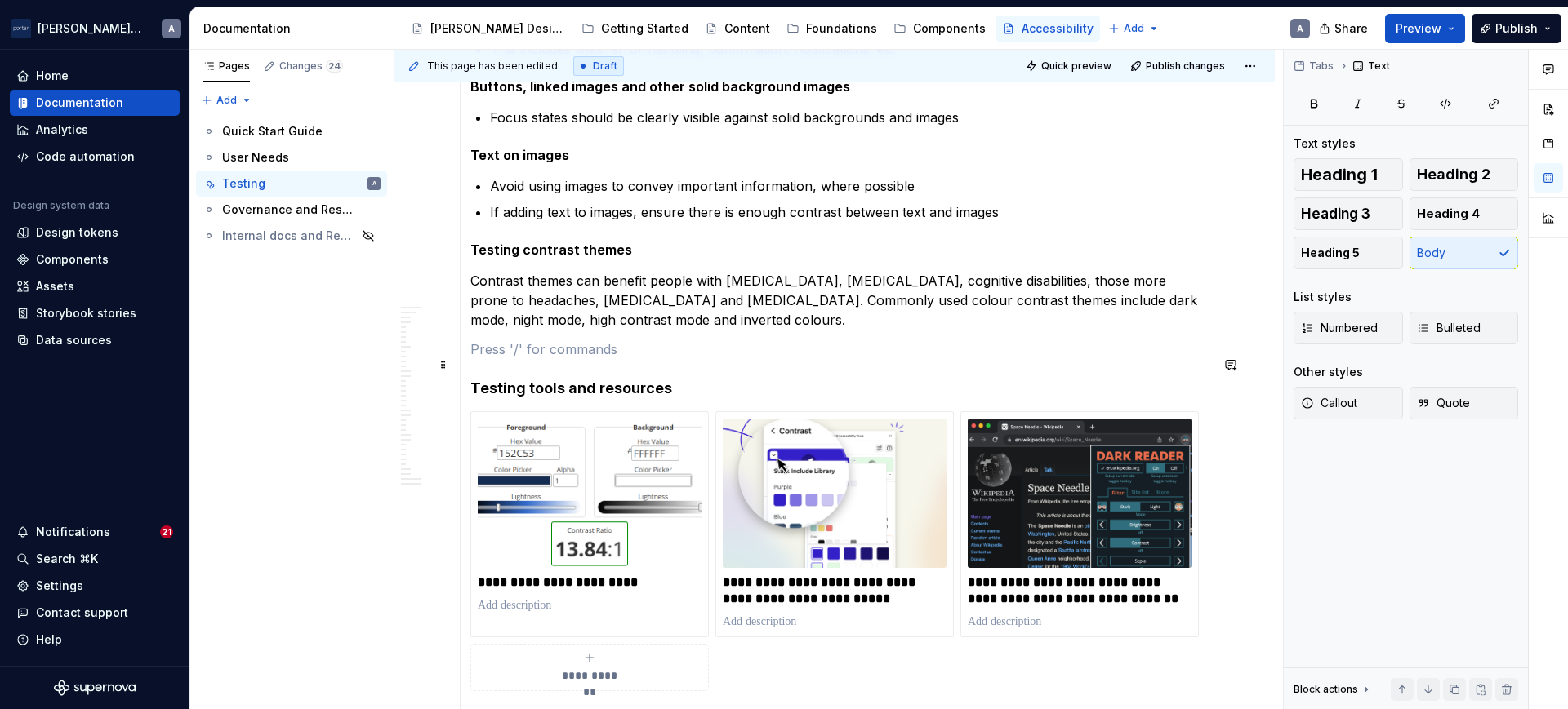
click at [540, 359] on p at bounding box center [834, 349] width 729 height 19
click at [557, 398] on h4 "Testing tools and resources" at bounding box center [834, 389] width 729 height 19
click at [708, 378] on section-item-column "**********" at bounding box center [834, 134] width 729 height 1260
click at [708, 359] on p at bounding box center [834, 349] width 729 height 19
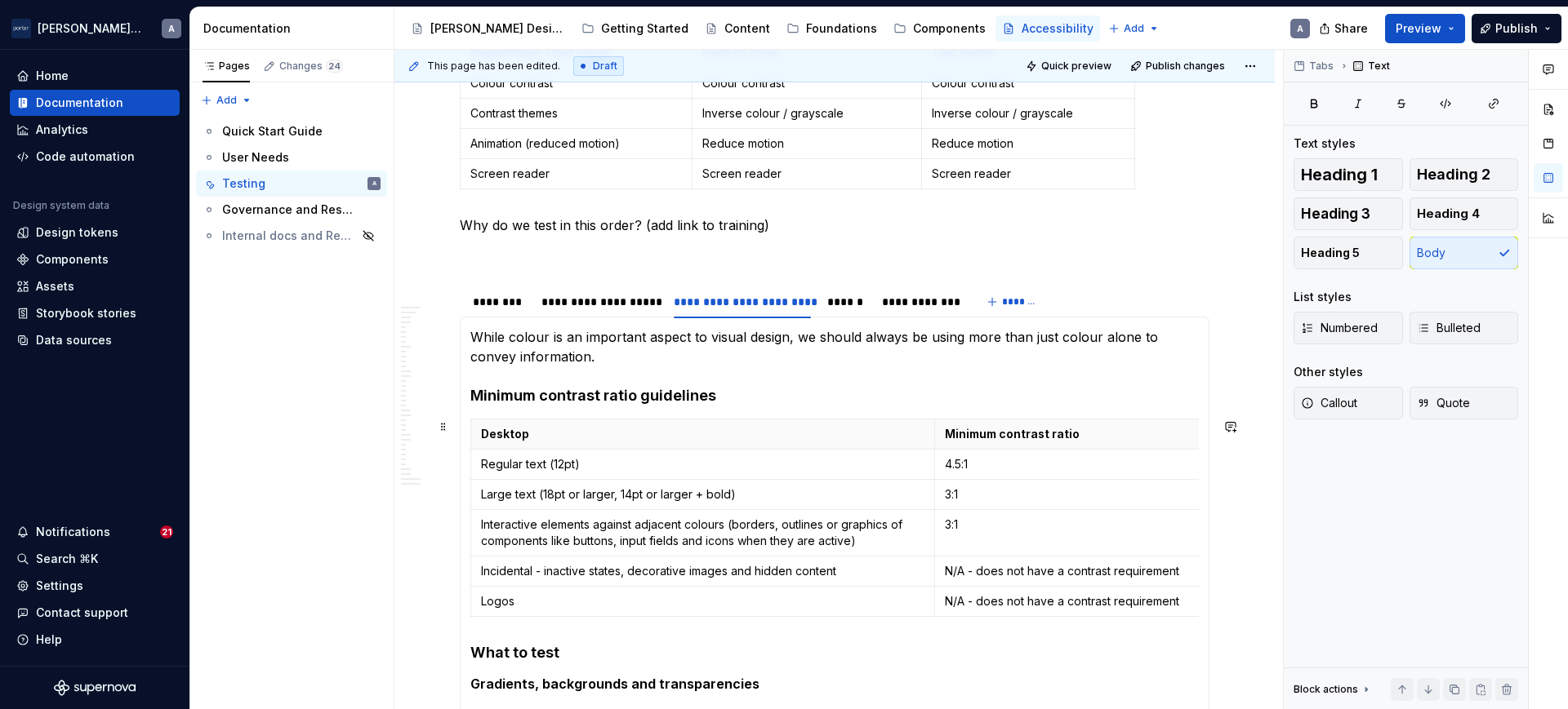
scroll to position [510, 0]
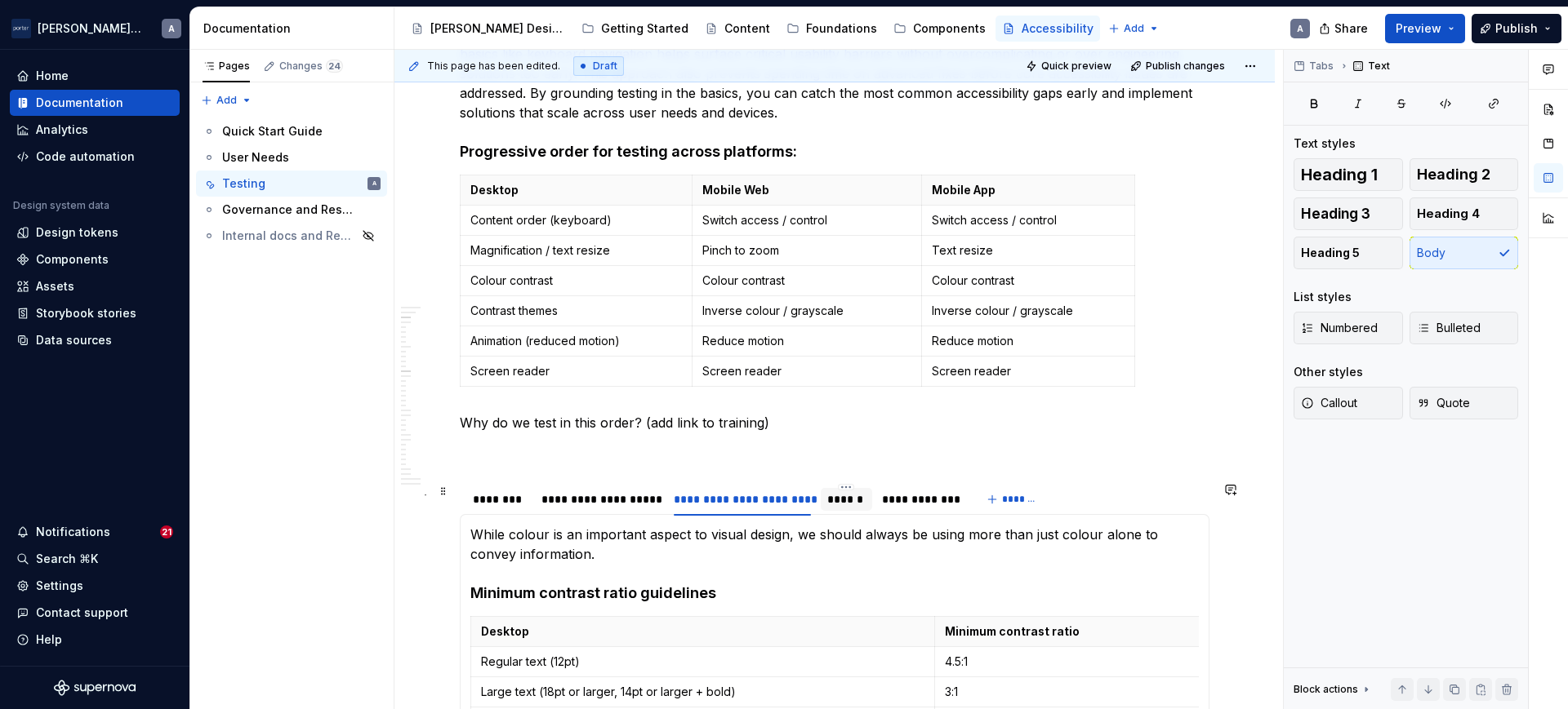
click at [856, 494] on div "******" at bounding box center [846, 499] width 38 height 17
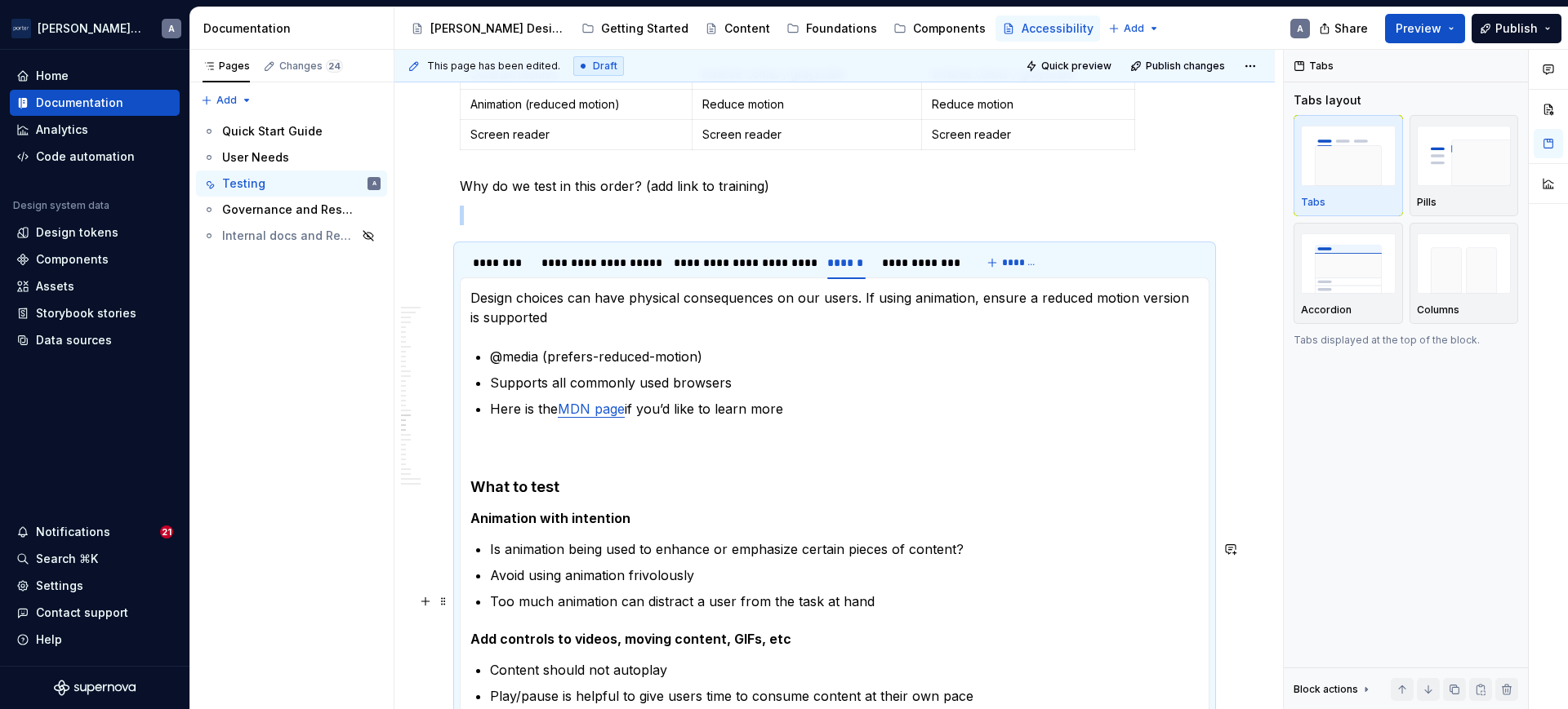
scroll to position [850, 0]
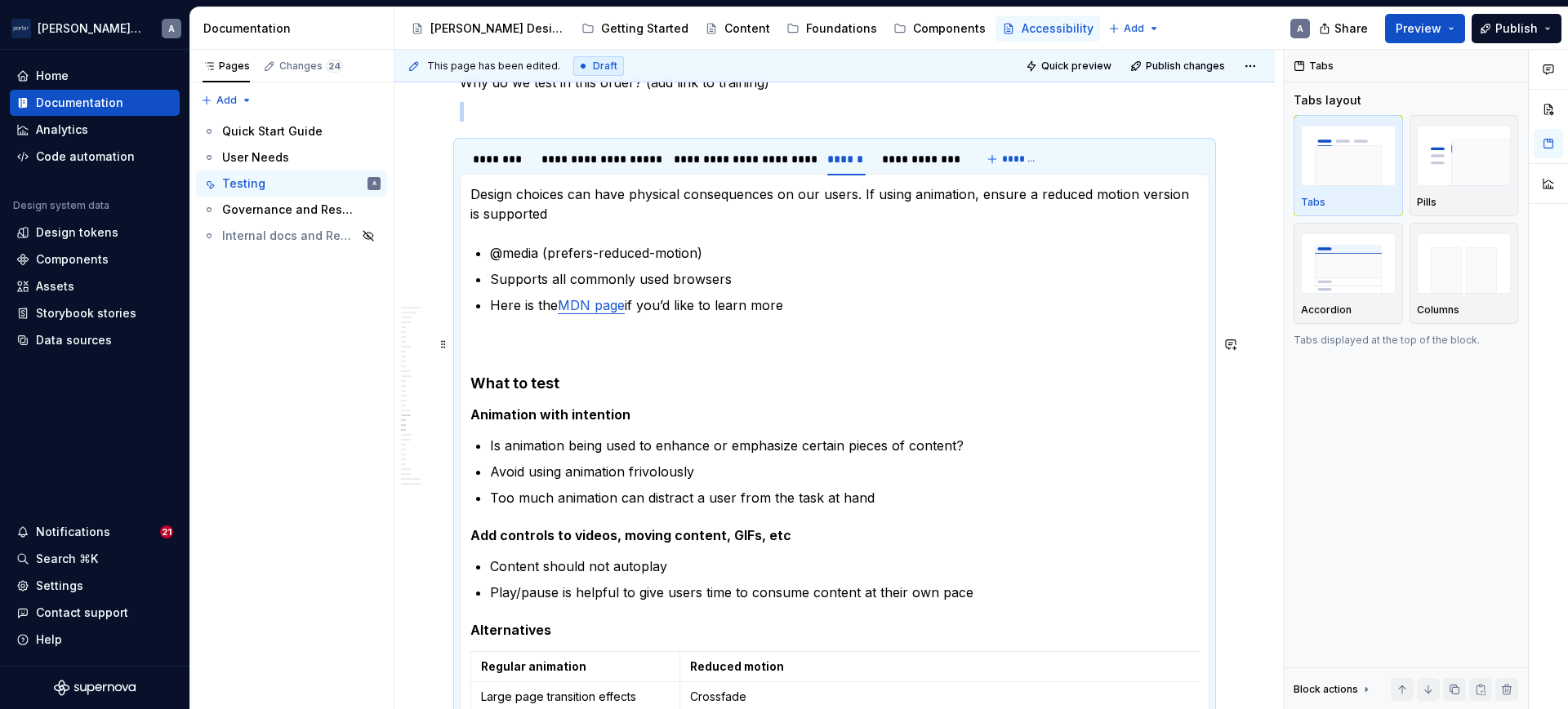
click at [524, 336] on p at bounding box center [834, 344] width 729 height 19
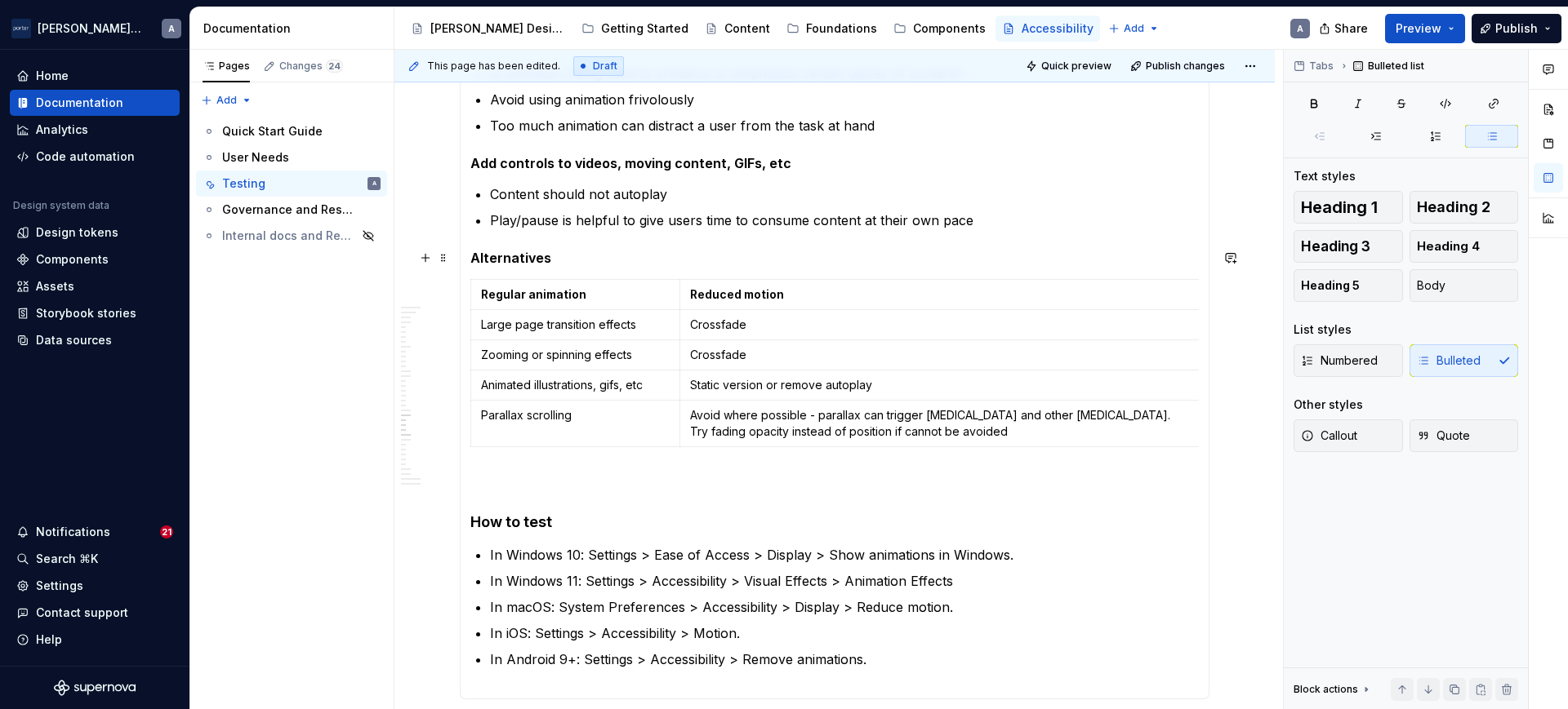
scroll to position [1190, 0]
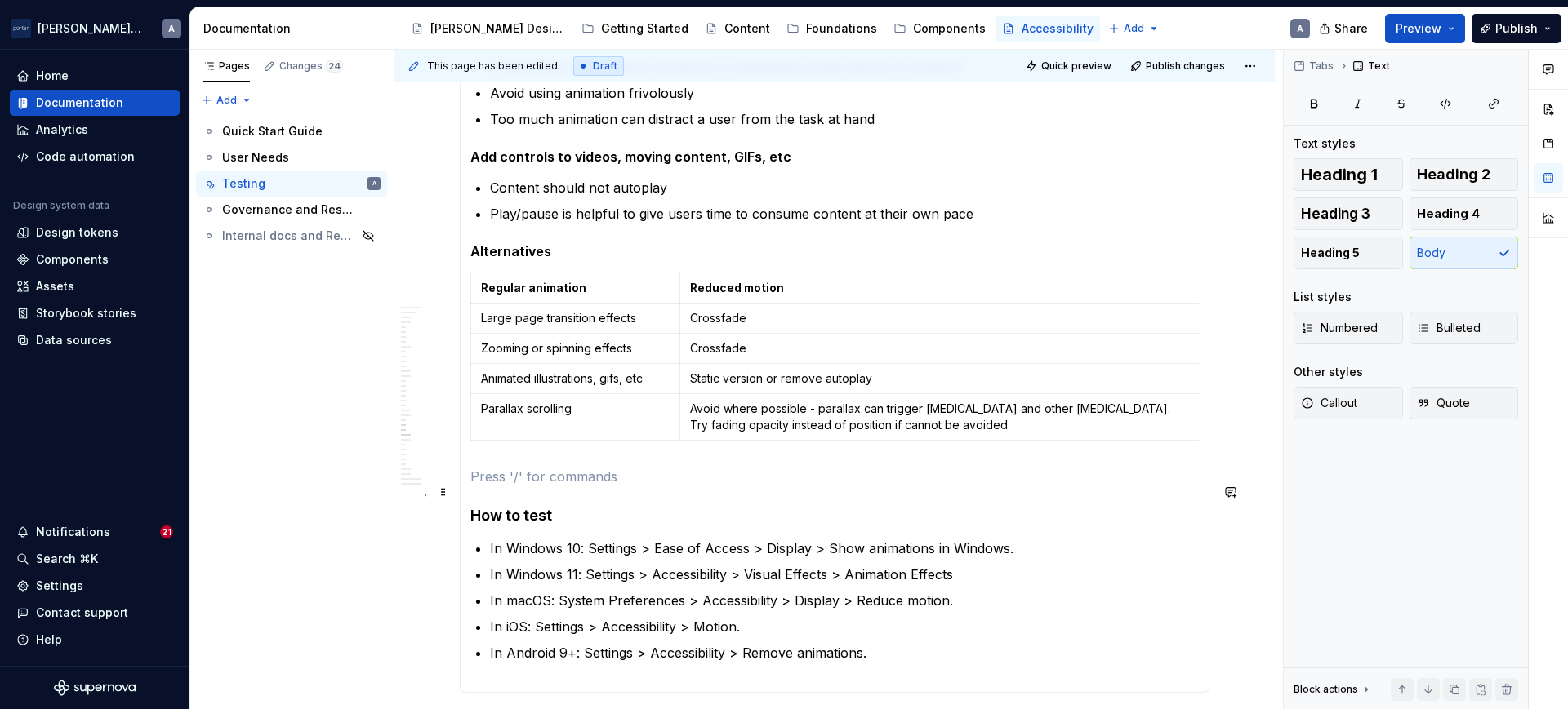
click at [579, 478] on section-item-column "Design choices can have physical consequences on our users. If using animation,…" at bounding box center [834, 263] width 729 height 837
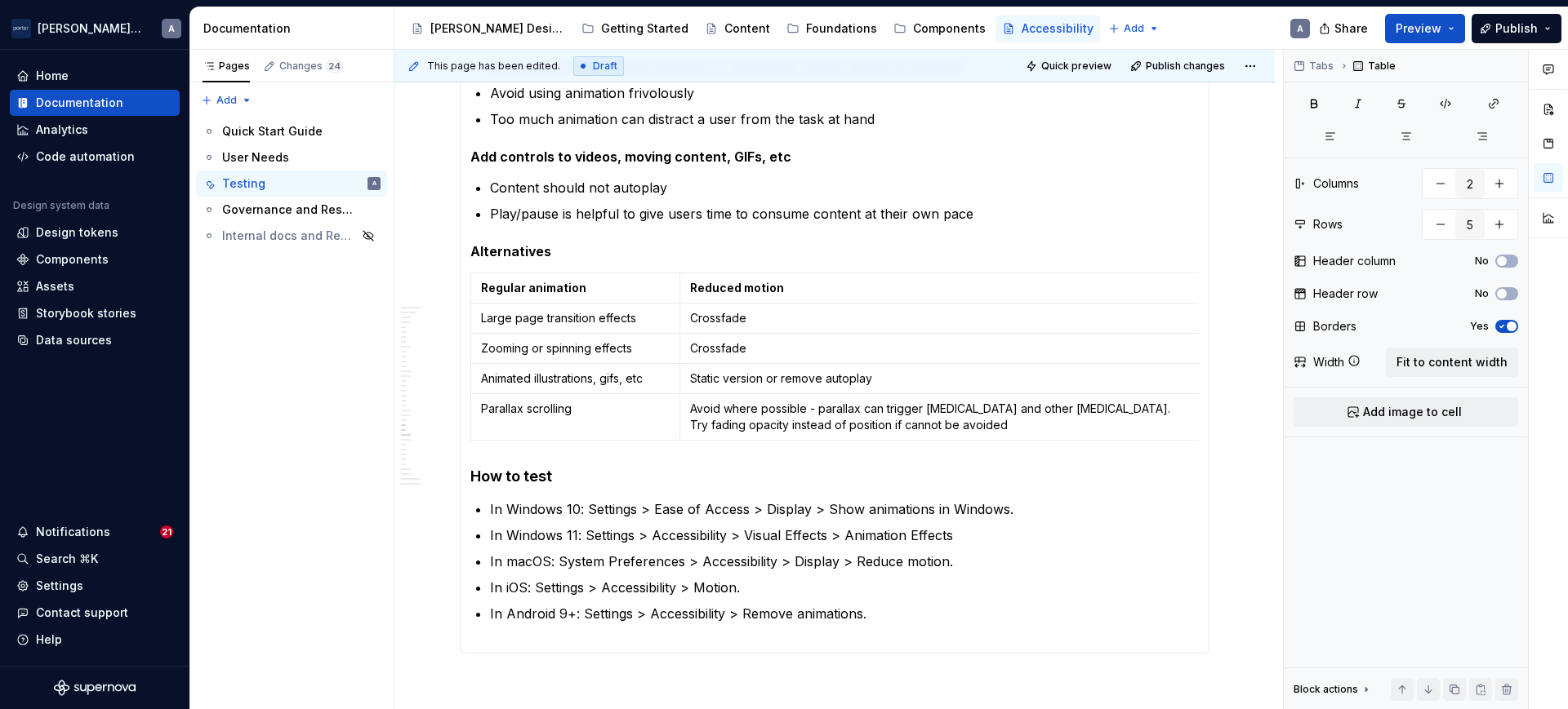
click at [658, 654] on div "All content should be accessible via keyboard alone. Many users with fine motor…" at bounding box center [834, 244] width 749 height 820
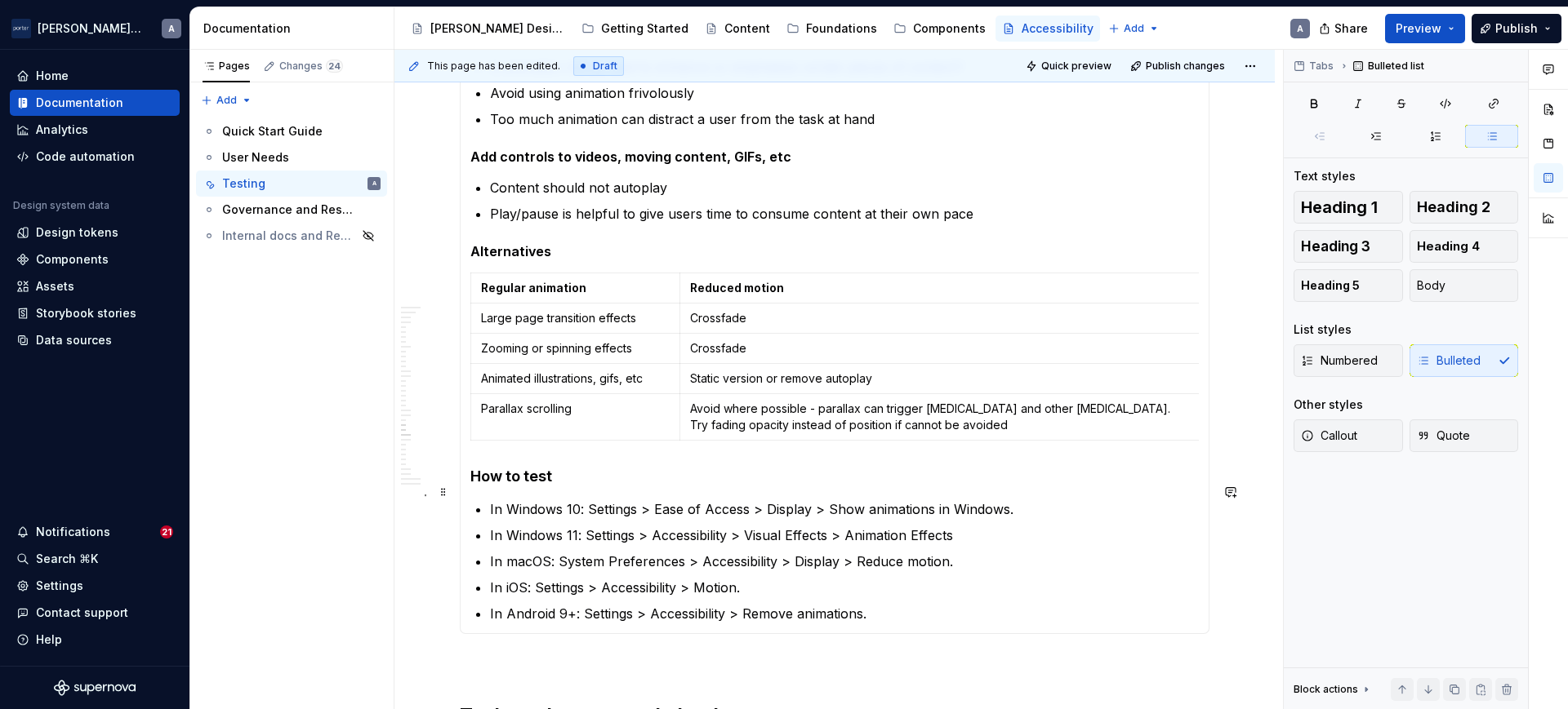
scroll to position [850, 0]
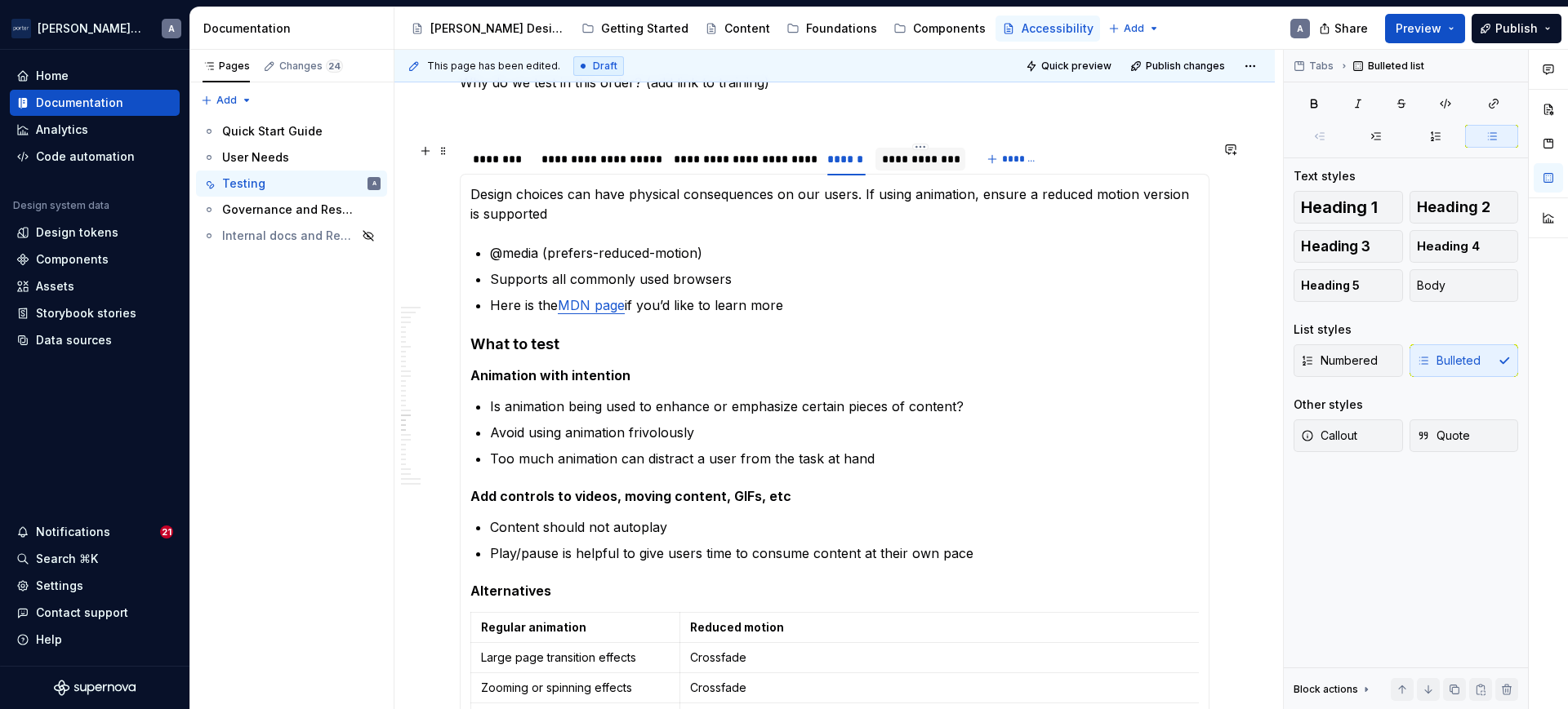
click at [897, 157] on div "**********" at bounding box center [921, 159] width 78 height 17
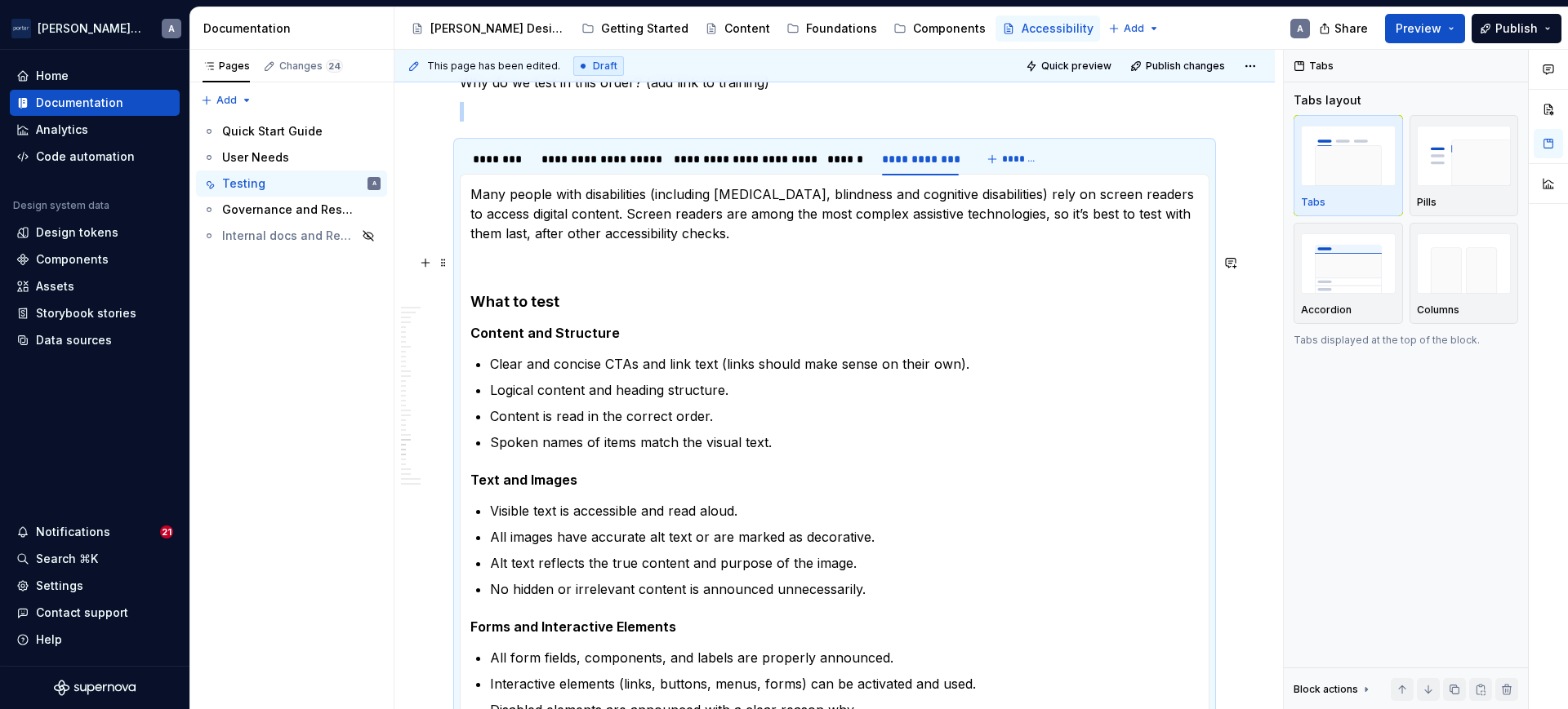
click at [517, 260] on p at bounding box center [834, 263] width 729 height 19
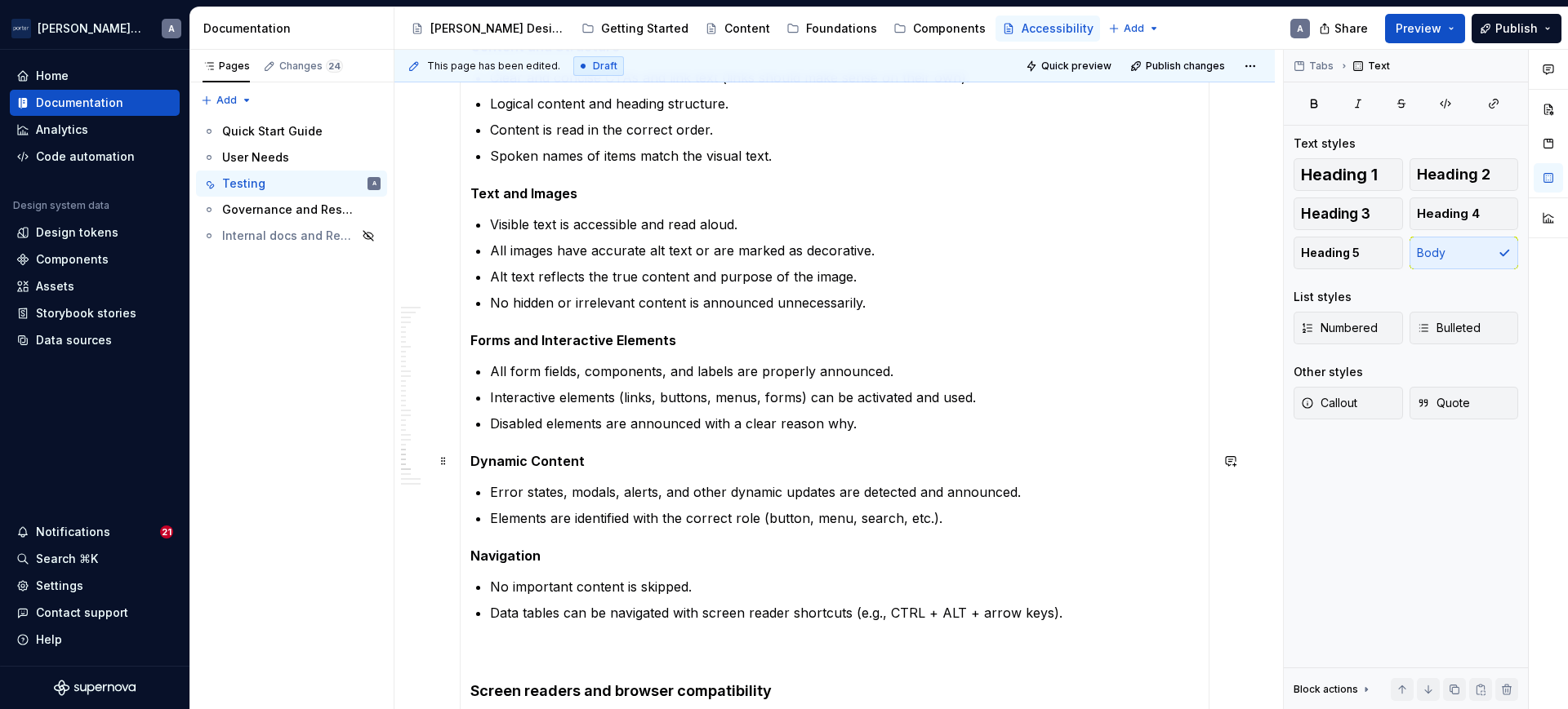
scroll to position [1190, 0]
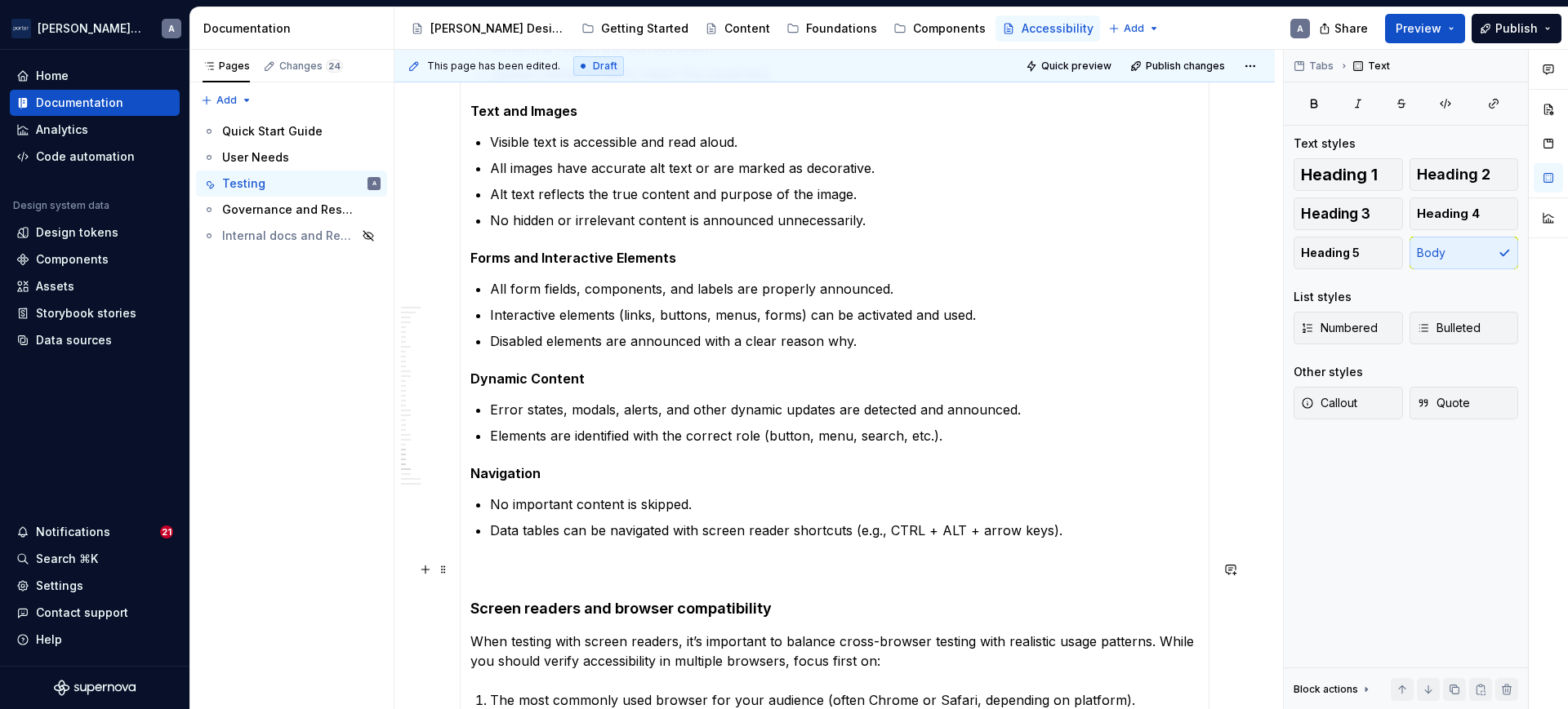
click at [522, 570] on p at bounding box center [834, 569] width 729 height 19
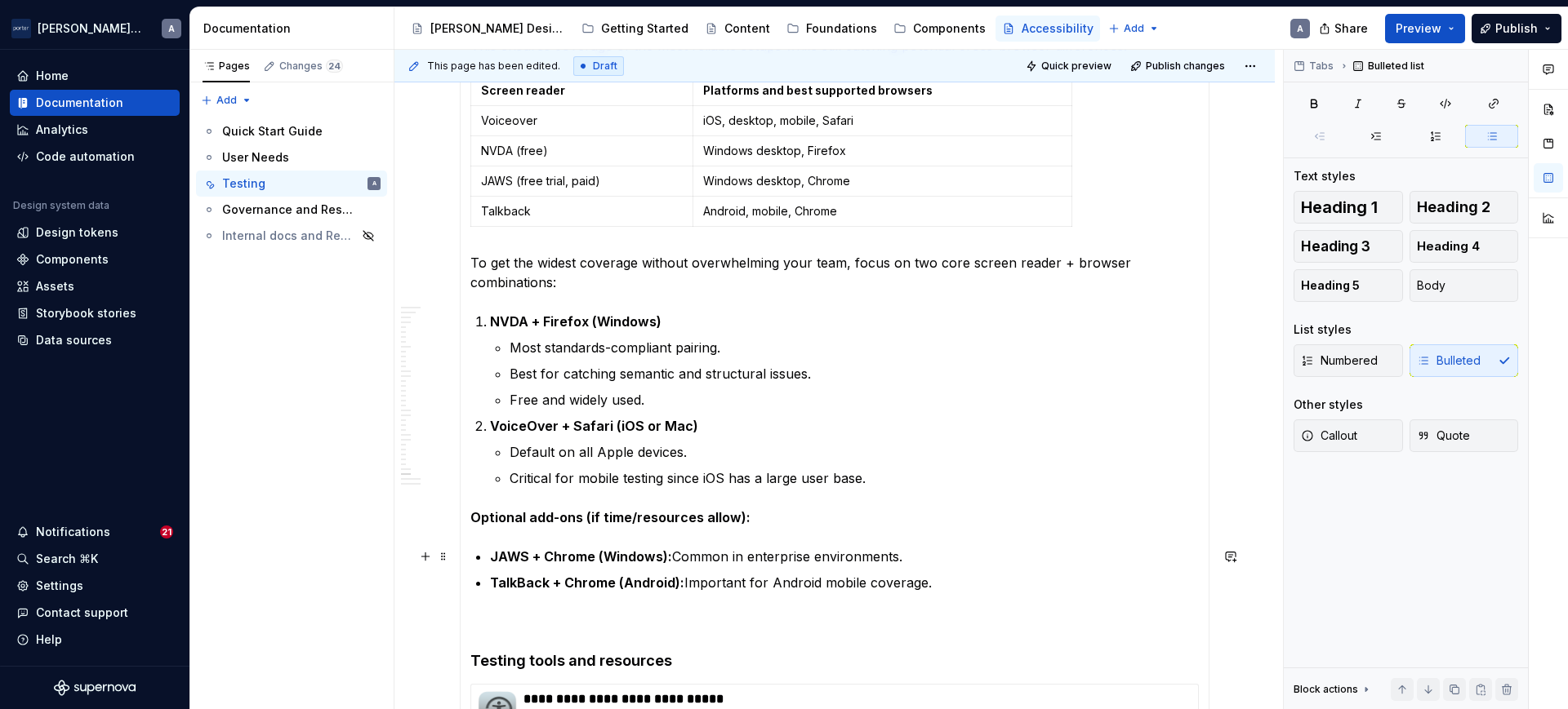
scroll to position [2041, 0]
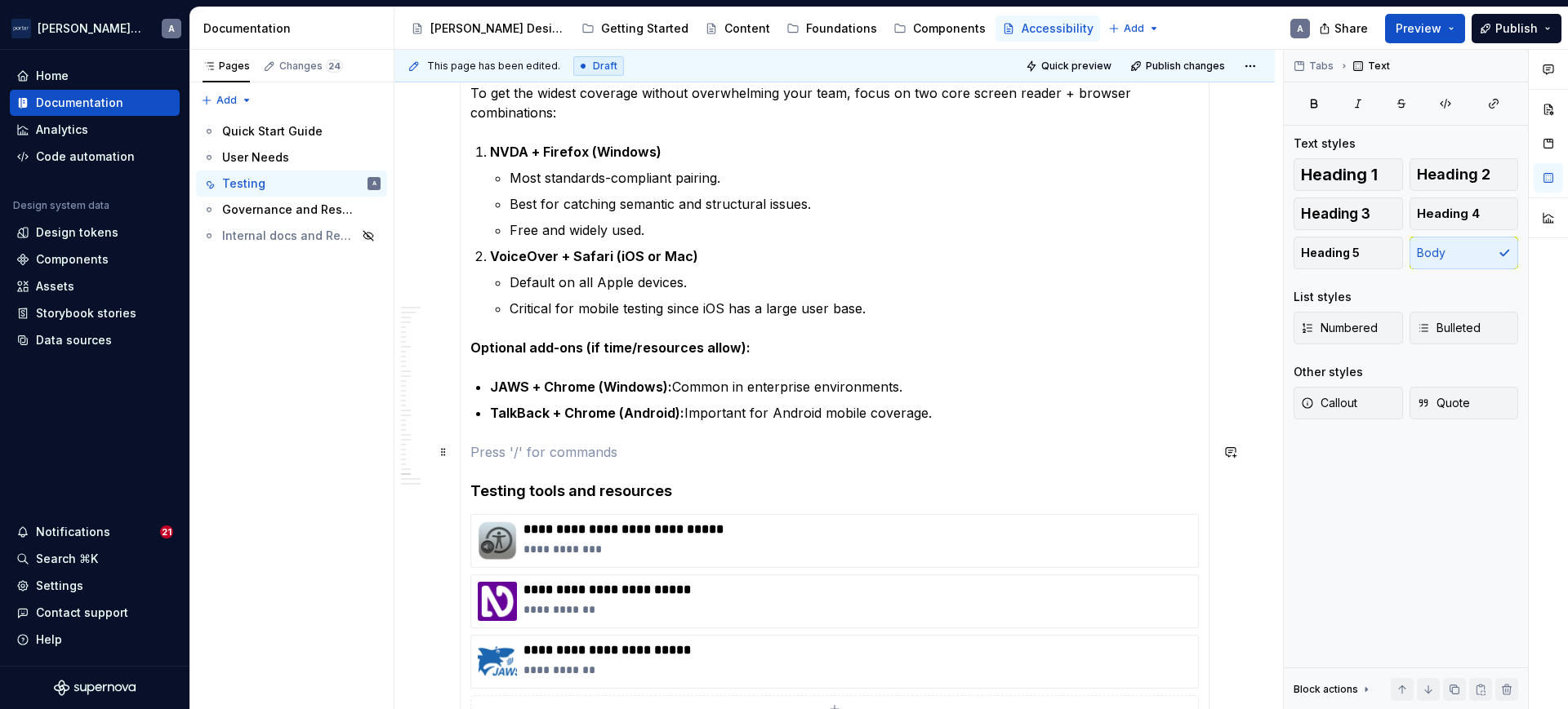
click at [587, 445] on p at bounding box center [834, 452] width 729 height 19
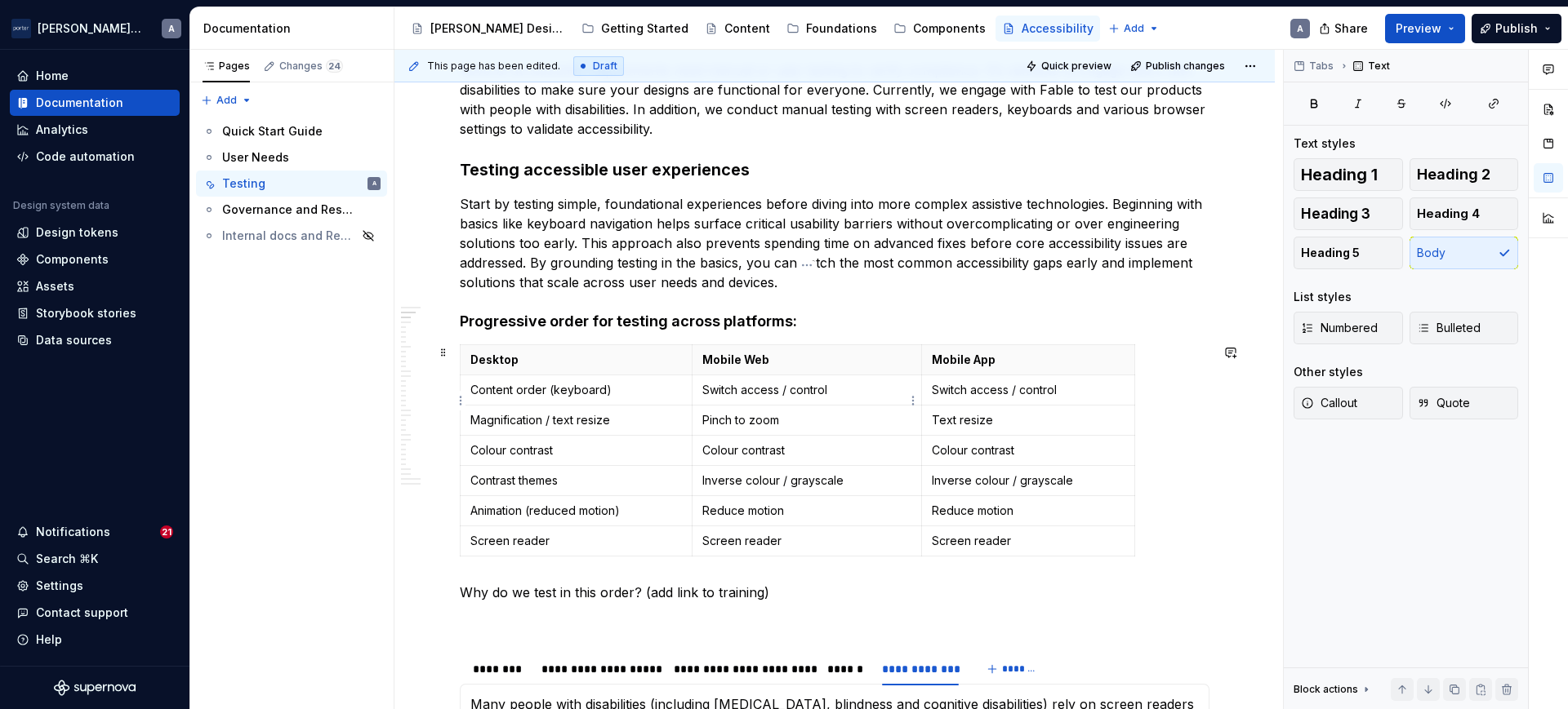
scroll to position [680, 0]
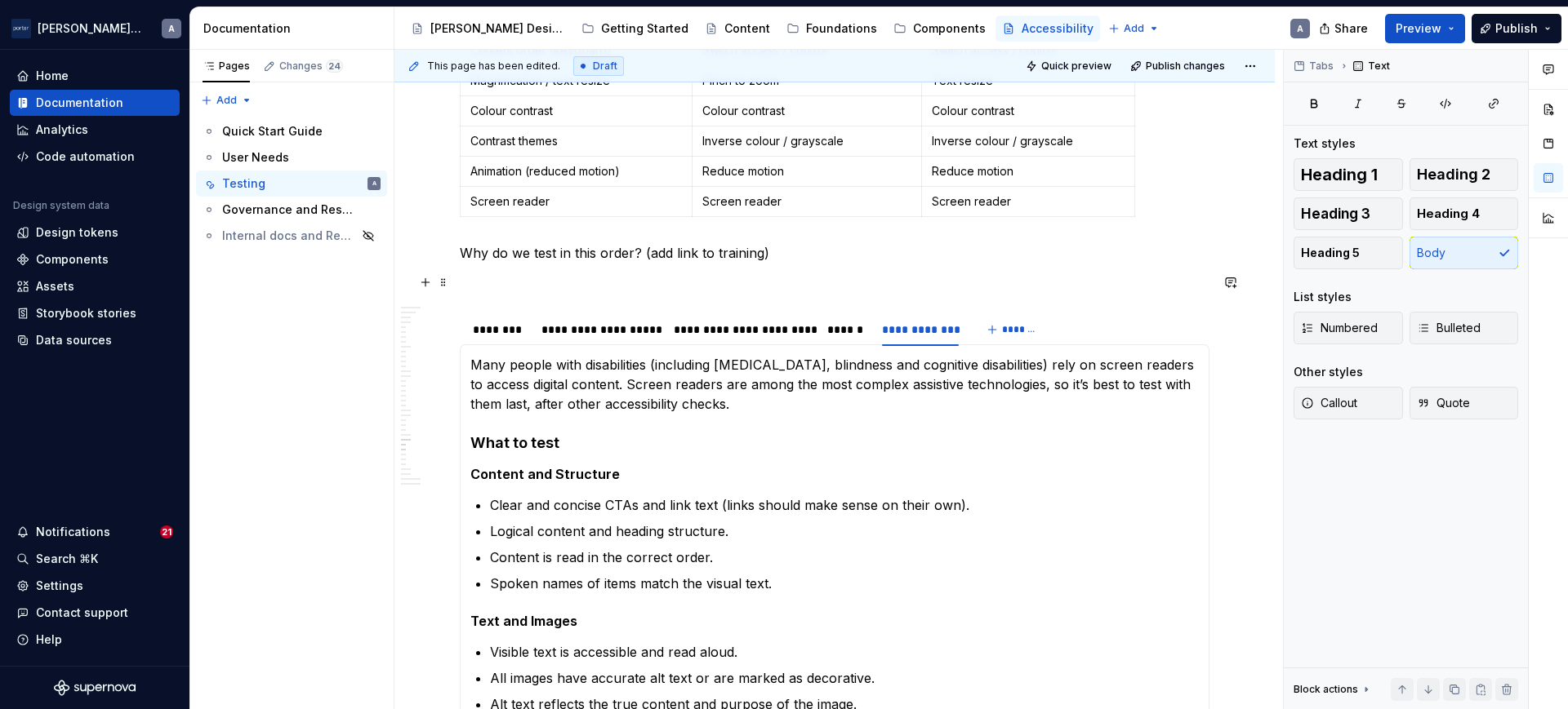
click at [606, 287] on p at bounding box center [834, 282] width 749 height 19
click at [499, 326] on div "********" at bounding box center [499, 329] width 52 height 17
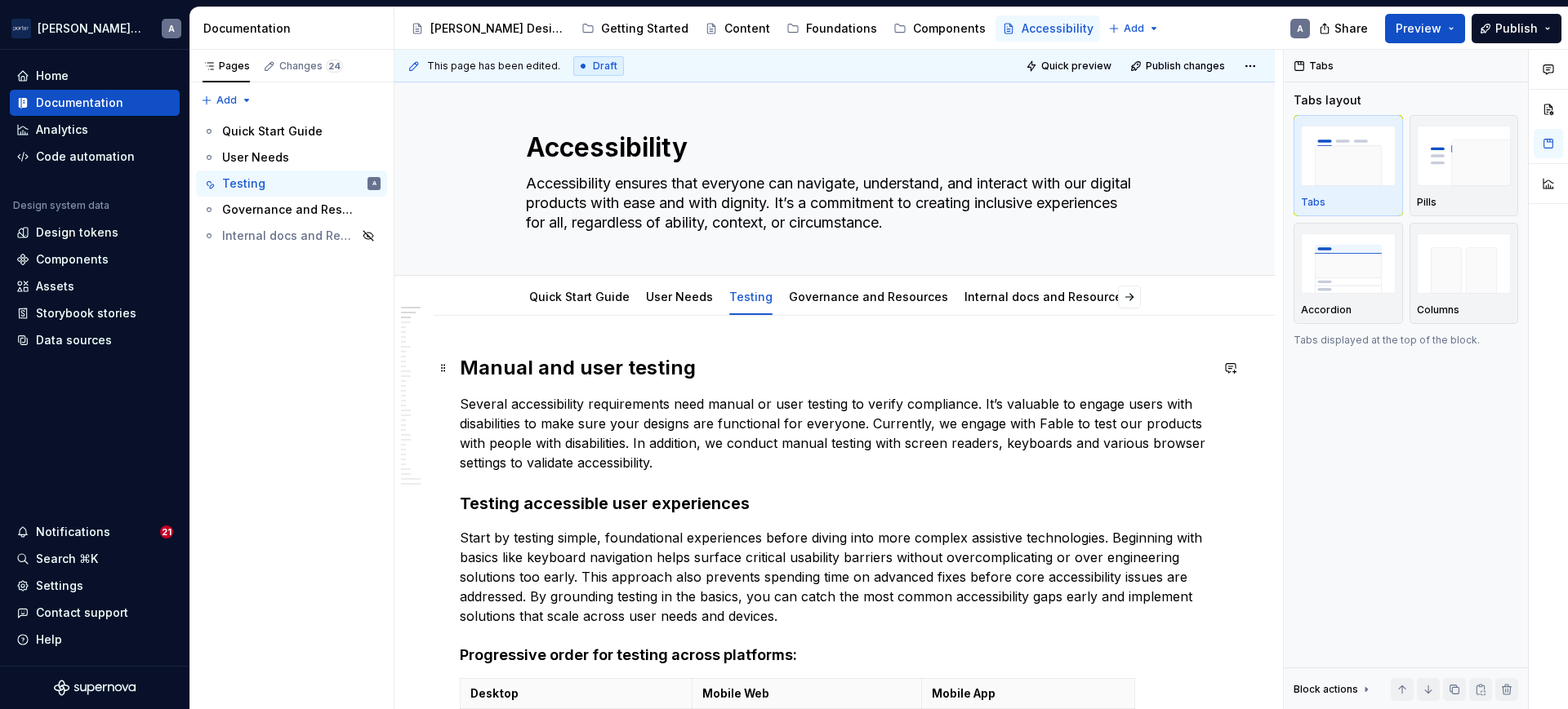
scroll to position [0, 0]
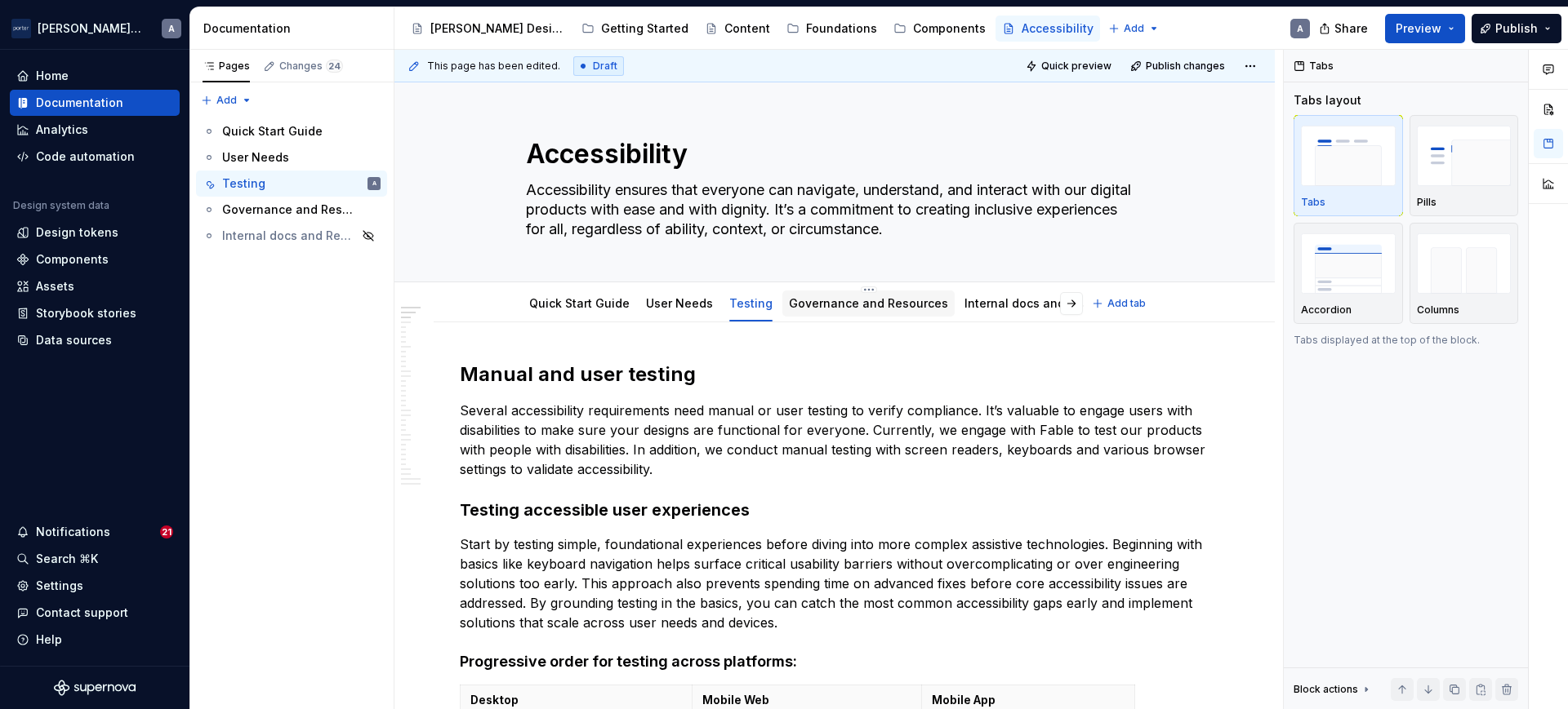
click at [843, 308] on link "Governance and Resources" at bounding box center [868, 303] width 159 height 14
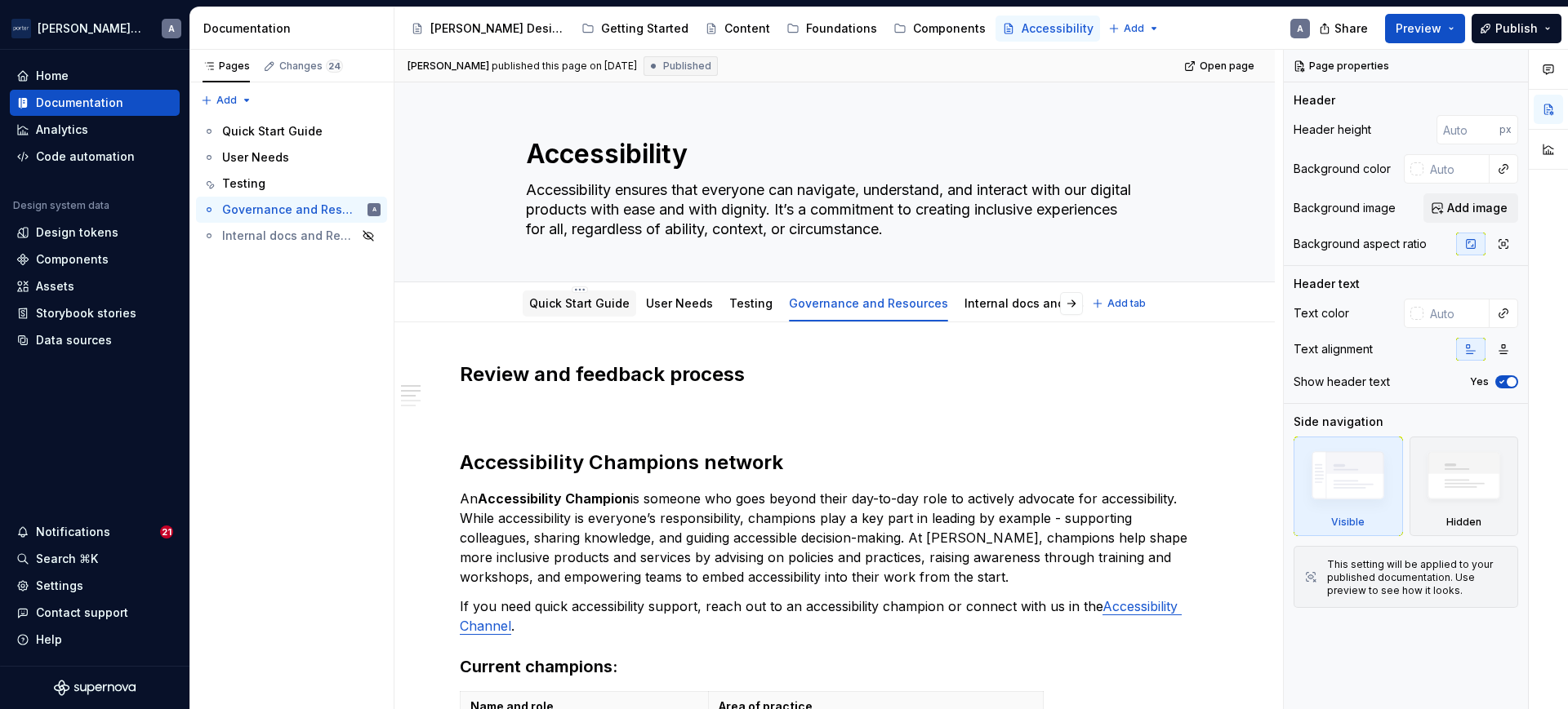
click at [559, 313] on div "Quick Start Guide" at bounding box center [579, 304] width 100 height 19
click at [577, 304] on link "Quick Start Guide" at bounding box center [579, 303] width 100 height 14
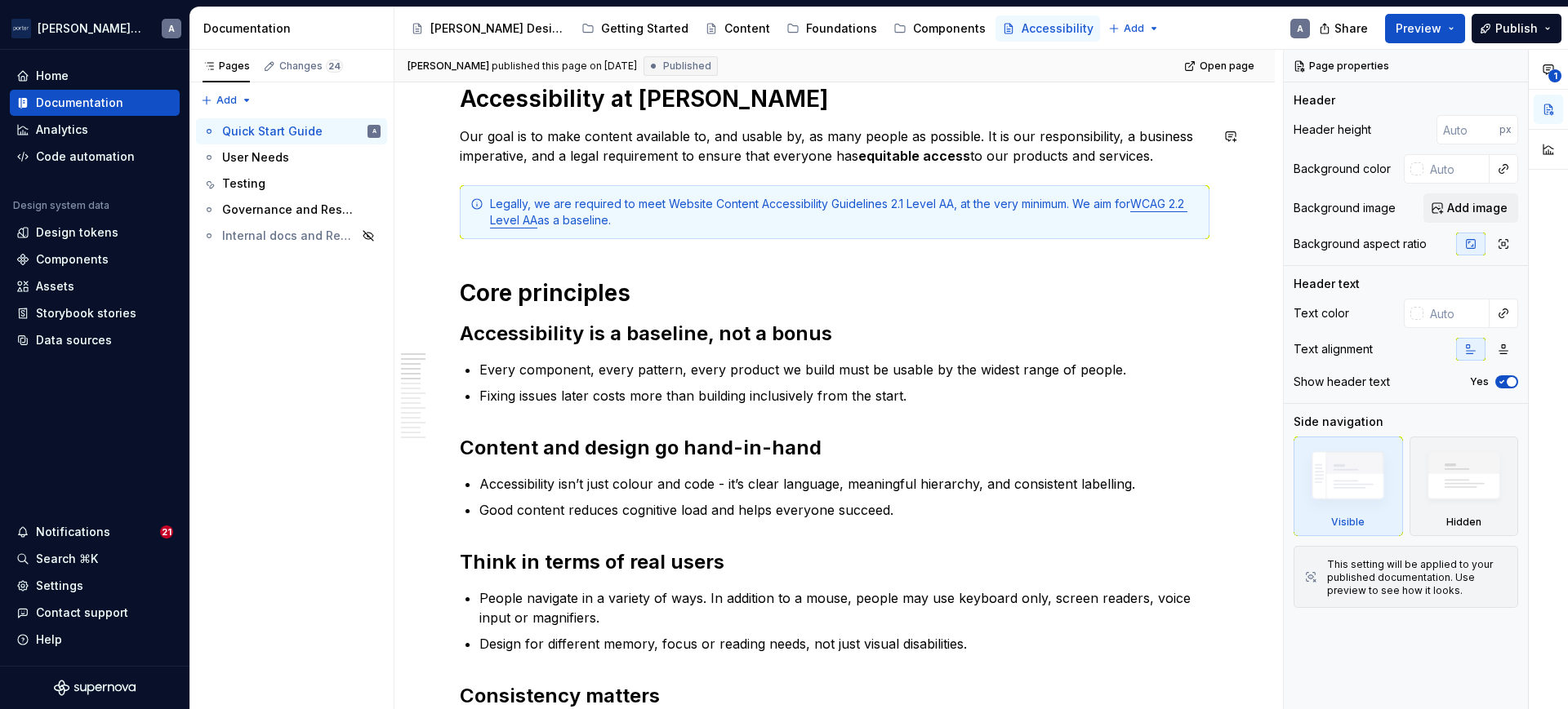
scroll to position [341, 0]
click at [578, 298] on h1 "Core principles" at bounding box center [834, 293] width 749 height 30
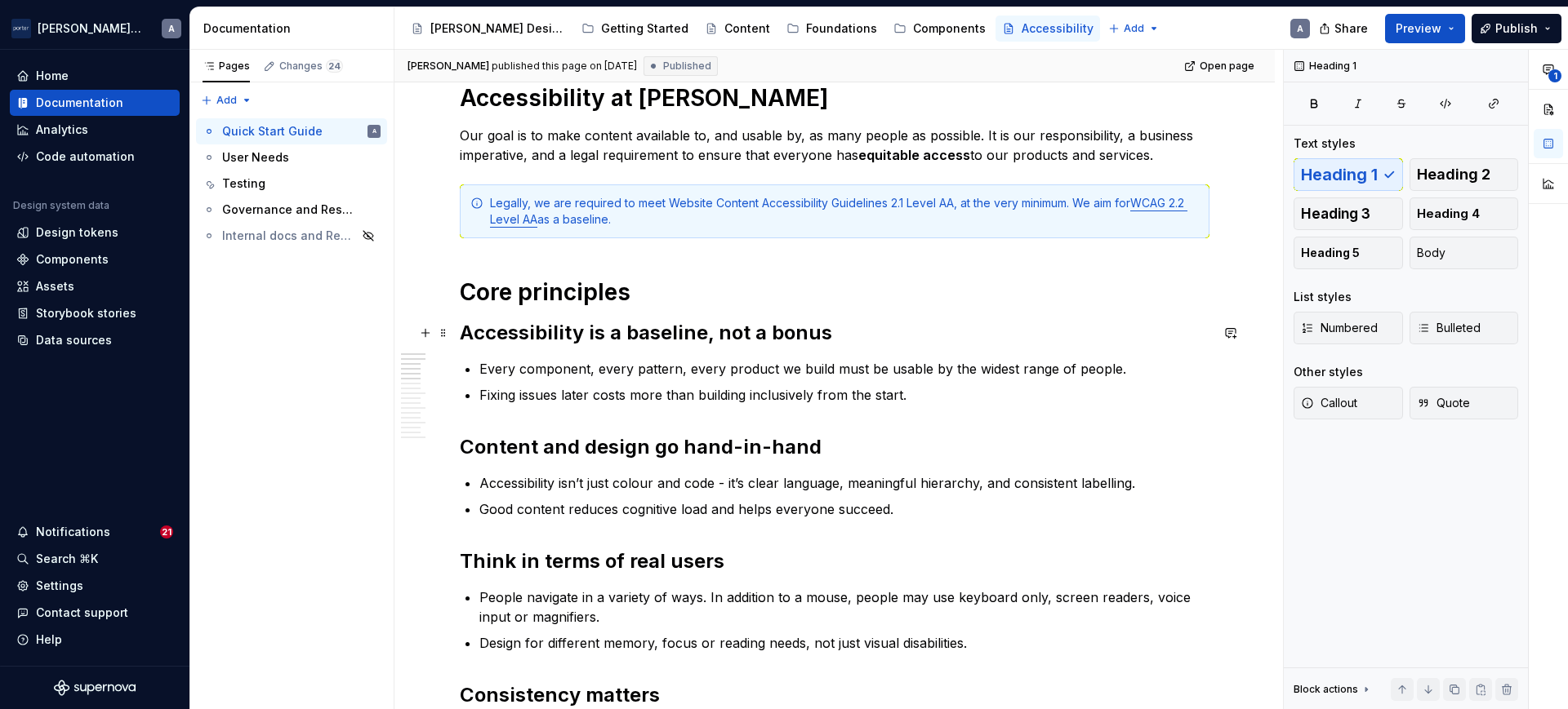
click at [619, 336] on strong "Accessibility is a baseline, not a bonus" at bounding box center [646, 332] width 372 height 24
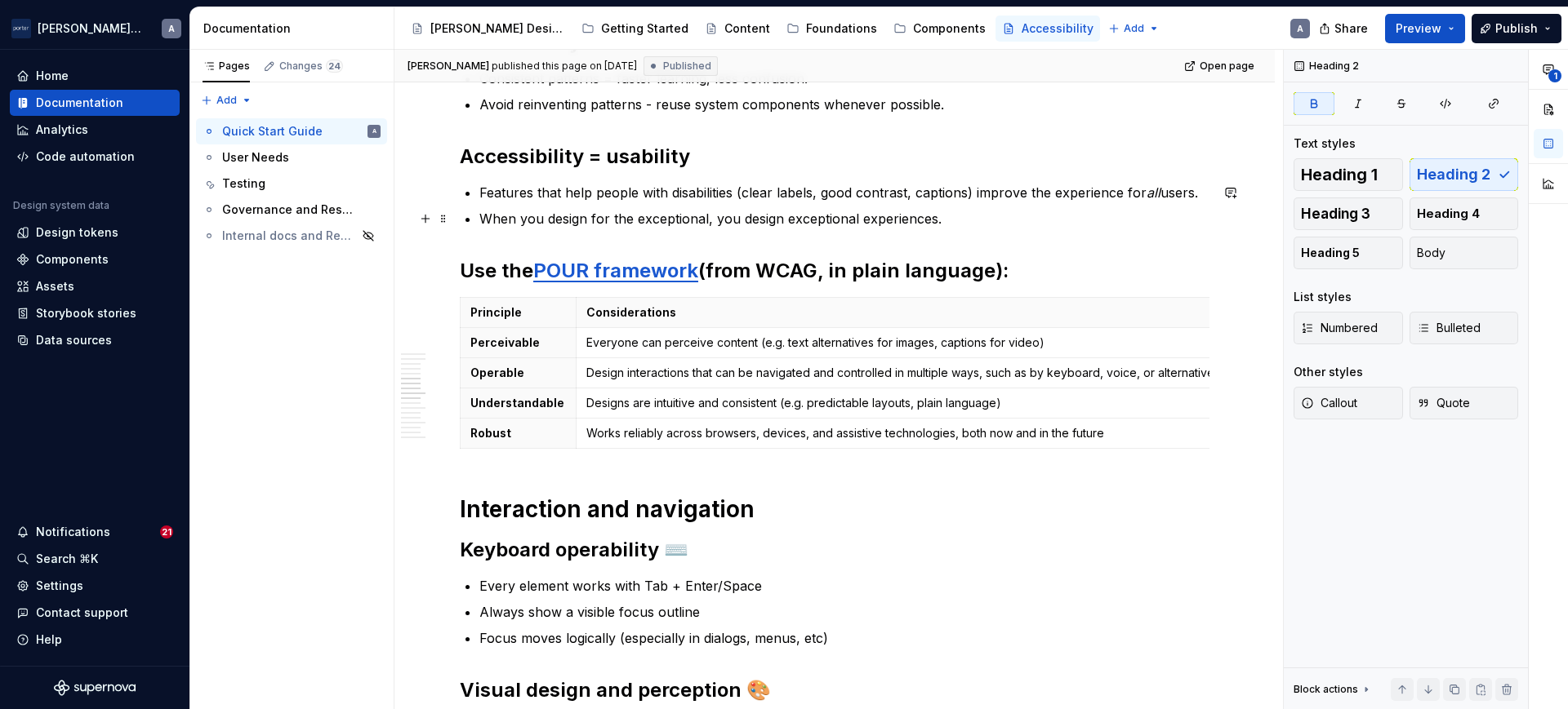
scroll to position [1021, 0]
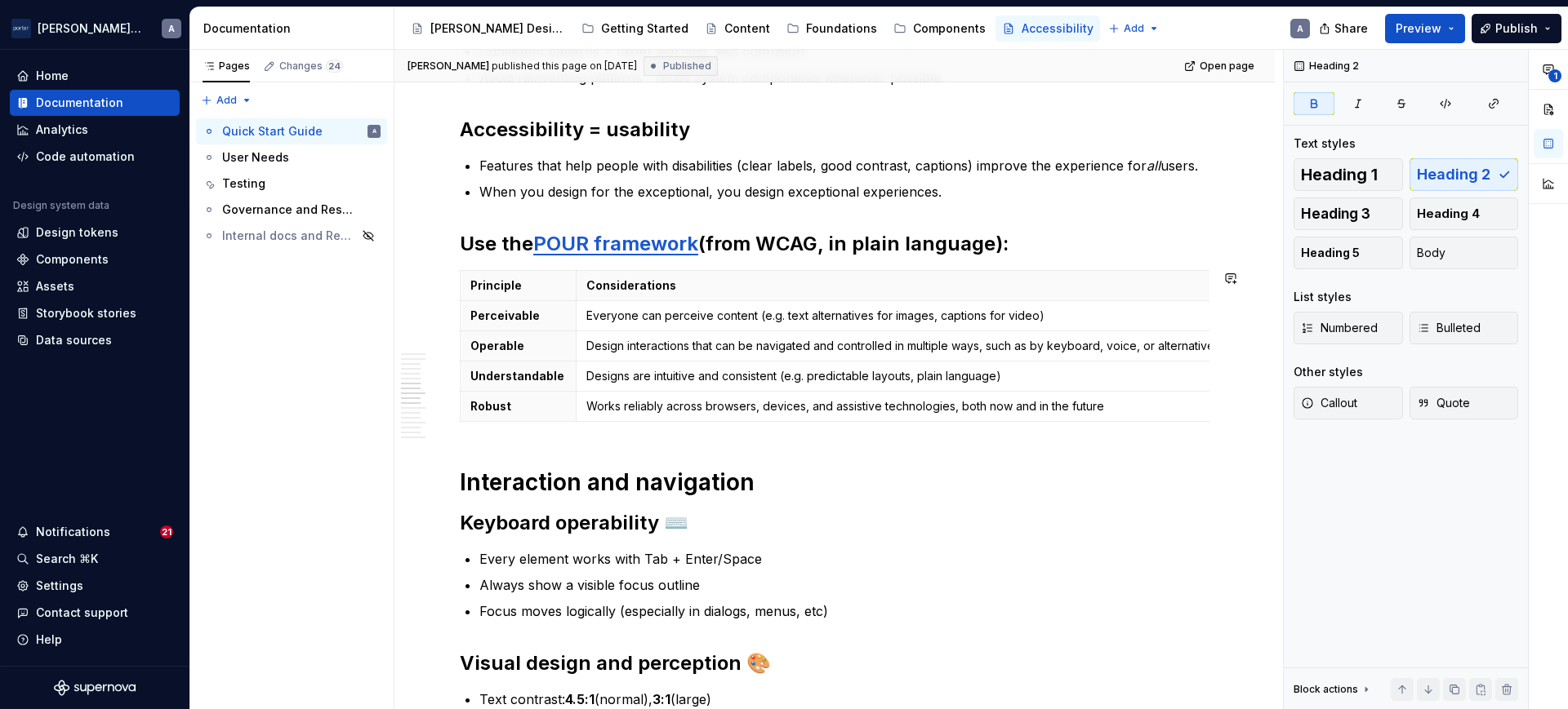
click at [659, 490] on h1 "Interaction and navigation" at bounding box center [834, 483] width 749 height 30
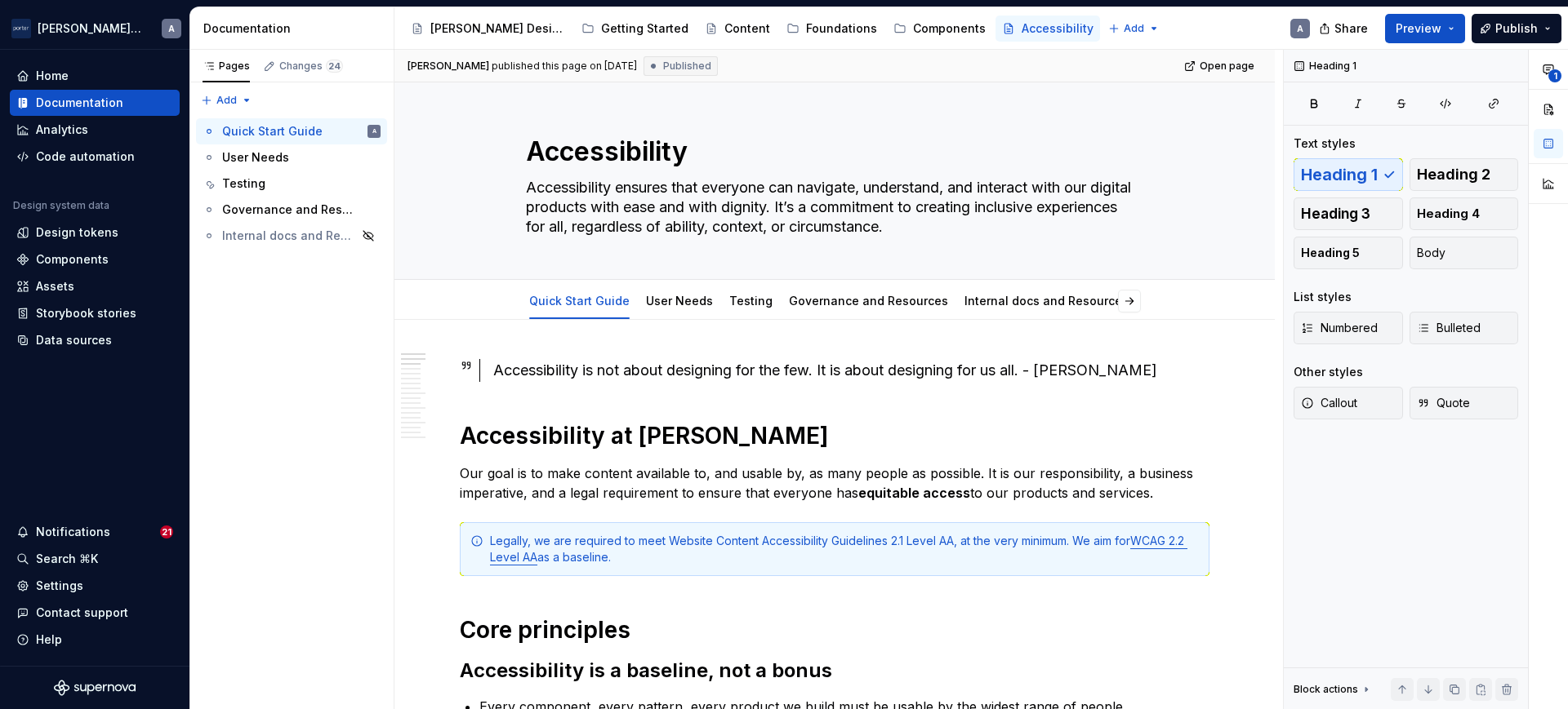
scroll to position [0, 0]
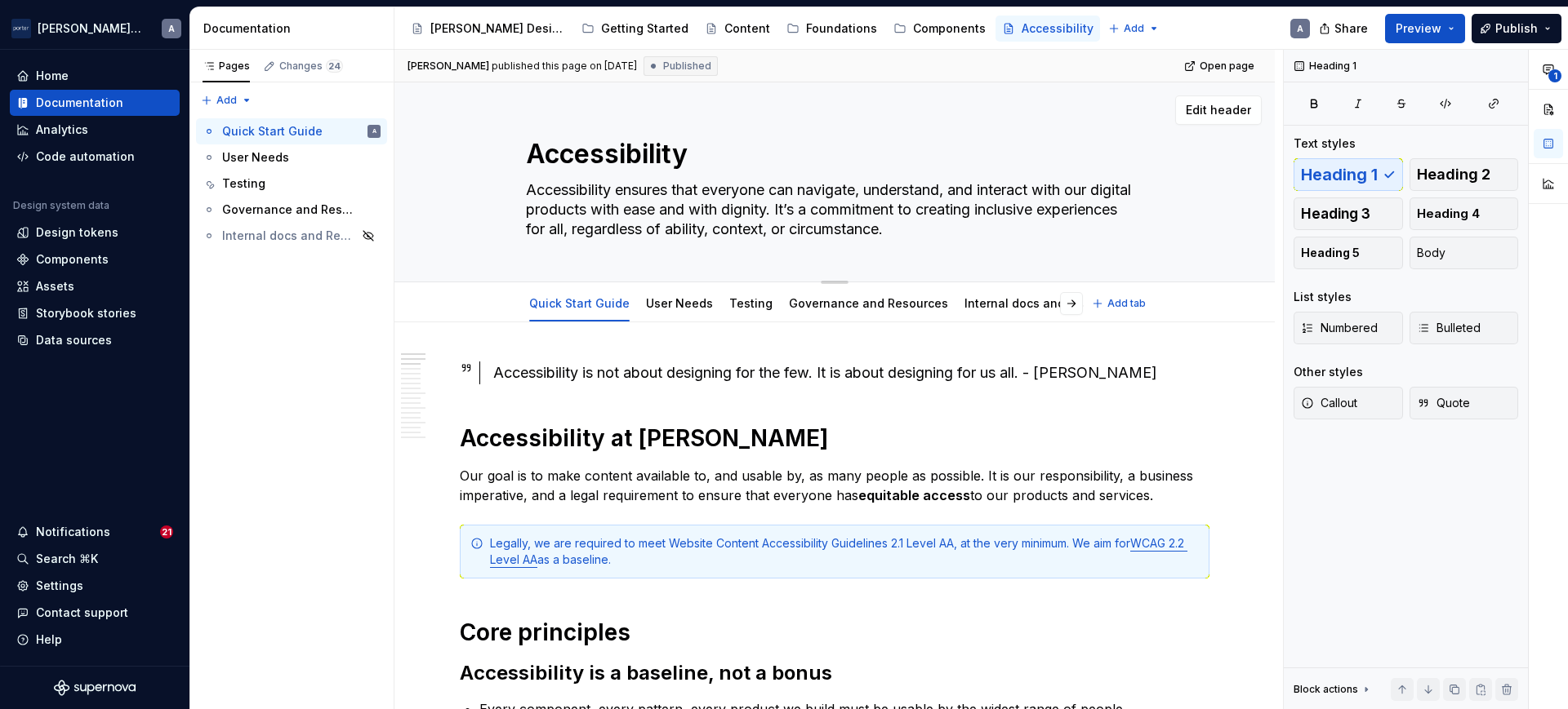
click at [611, 132] on div "Accessibility Accessibility ensures that everyone can navigate, understand, and…" at bounding box center [834, 182] width 618 height 199
click at [611, 139] on textarea "Accessibility" at bounding box center [831, 154] width 618 height 39
click at [632, 146] on textarea "Accessibility" at bounding box center [831, 154] width 618 height 39
click at [724, 146] on textarea "Accessibility" at bounding box center [831, 154] width 618 height 39
click at [600, 162] on textarea "Accessibility" at bounding box center [831, 154] width 618 height 39
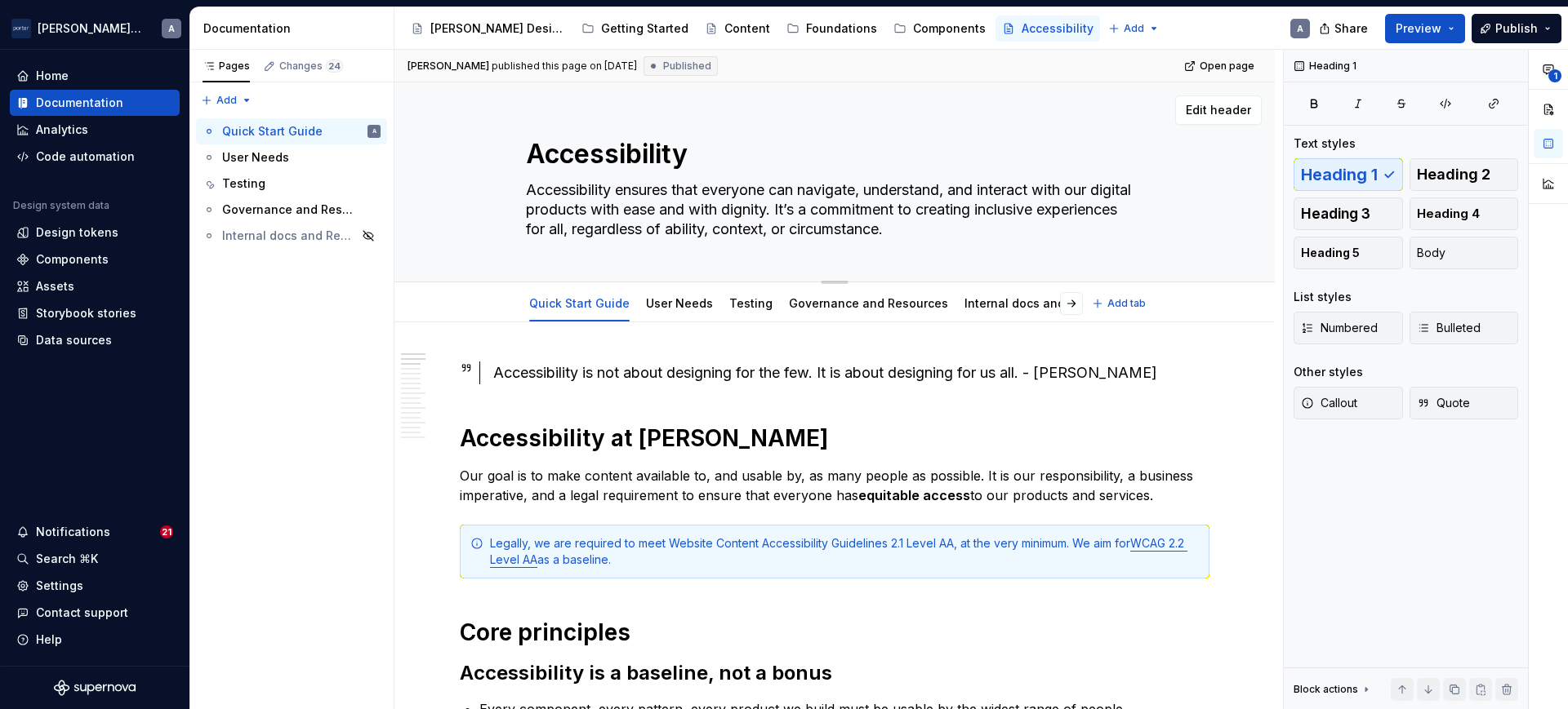
click at [528, 154] on textarea "Accessibility" at bounding box center [831, 154] width 618 height 39
click at [666, 296] on link "User Needs" at bounding box center [679, 303] width 67 height 14
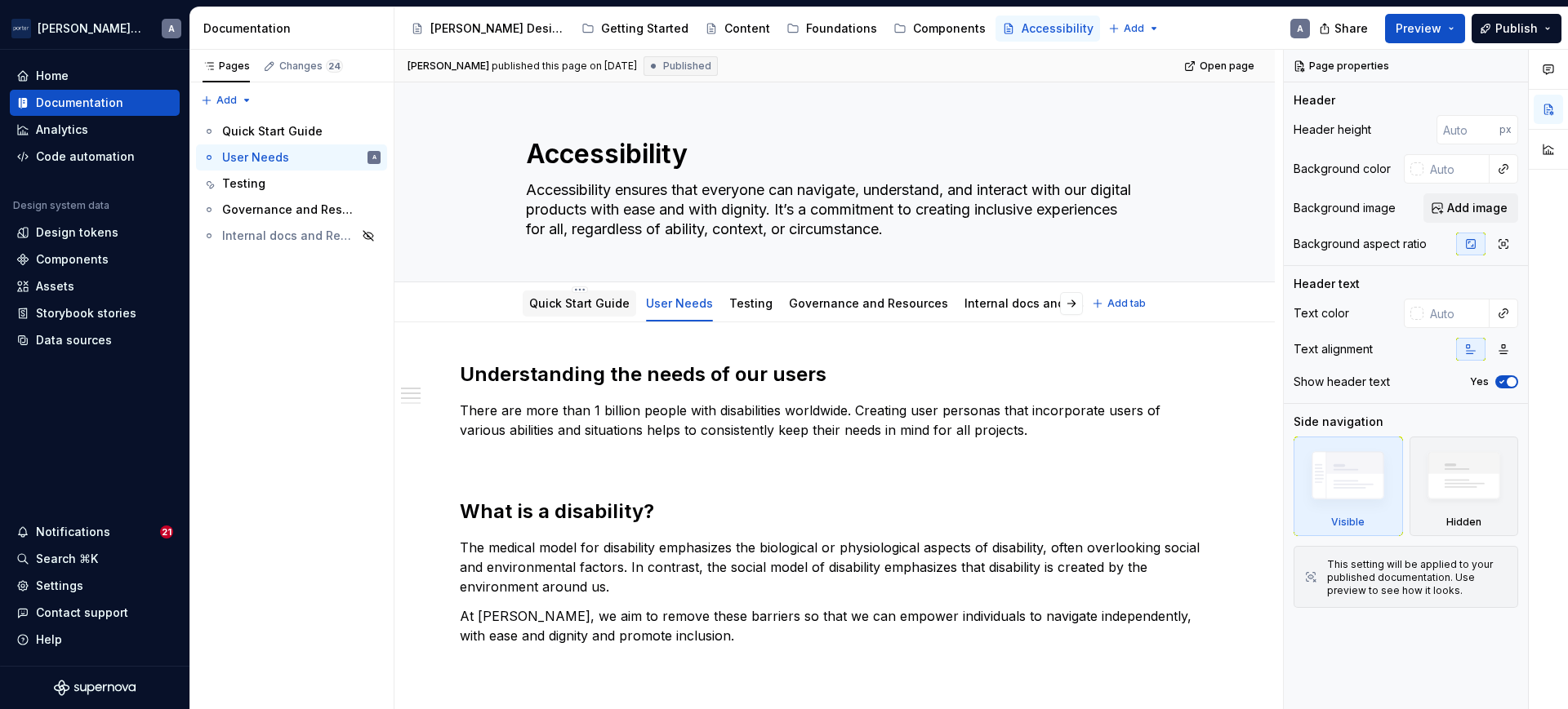
click at [563, 313] on div "Quick Start Guide" at bounding box center [579, 304] width 100 height 19
click at [722, 308] on div "Testing" at bounding box center [750, 304] width 57 height 26
click at [756, 304] on link "Testing" at bounding box center [751, 303] width 44 height 14
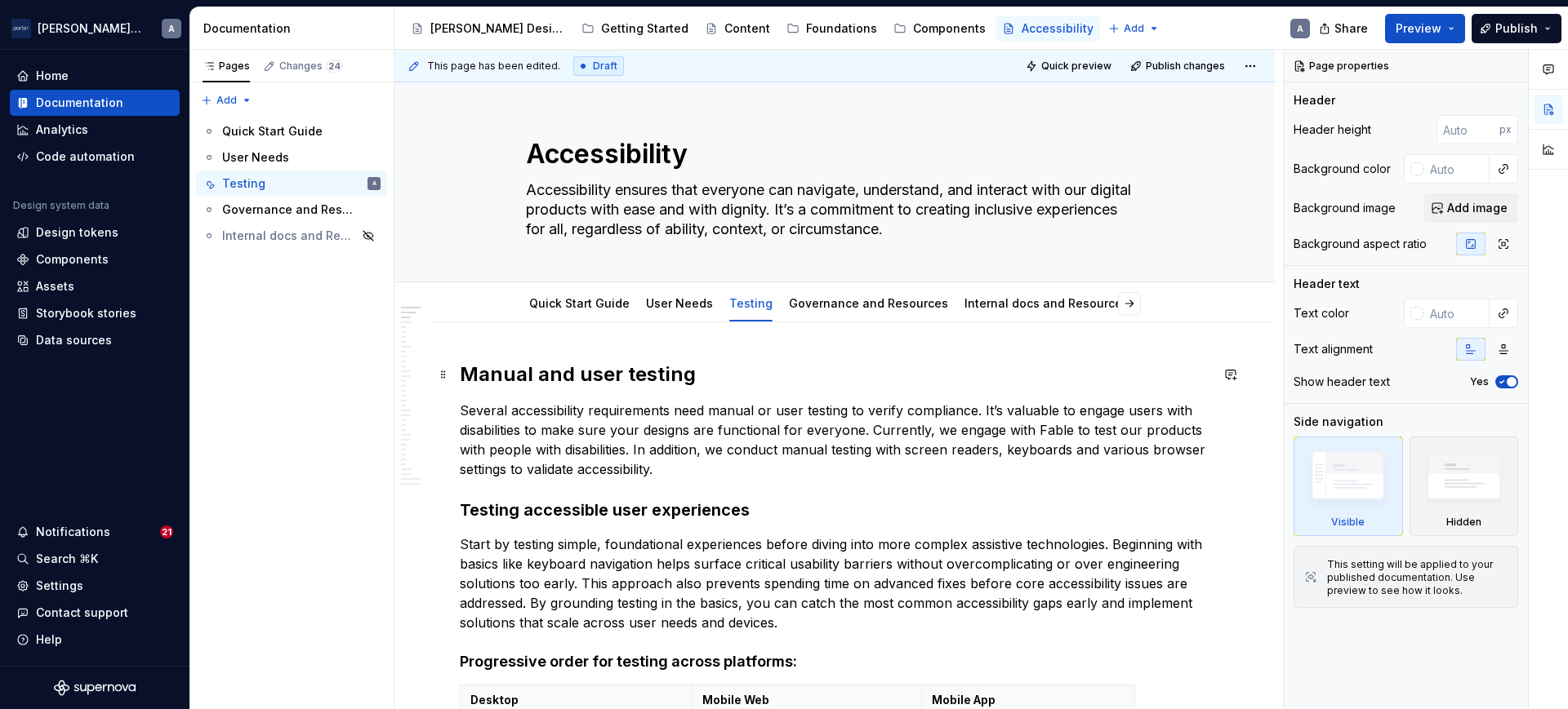
click at [602, 368] on h2 "Manual and user testing" at bounding box center [834, 375] width 749 height 26
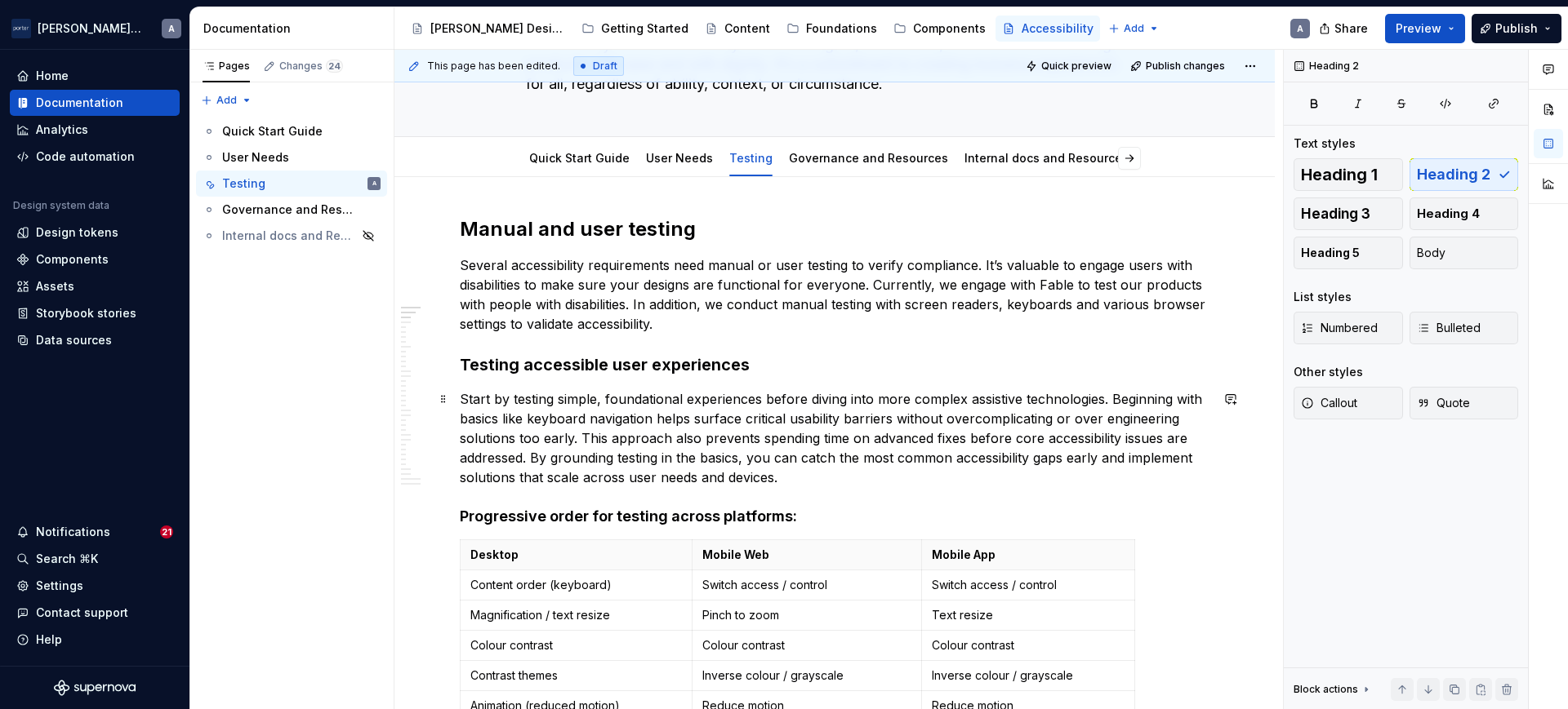
scroll to position [169, 0]
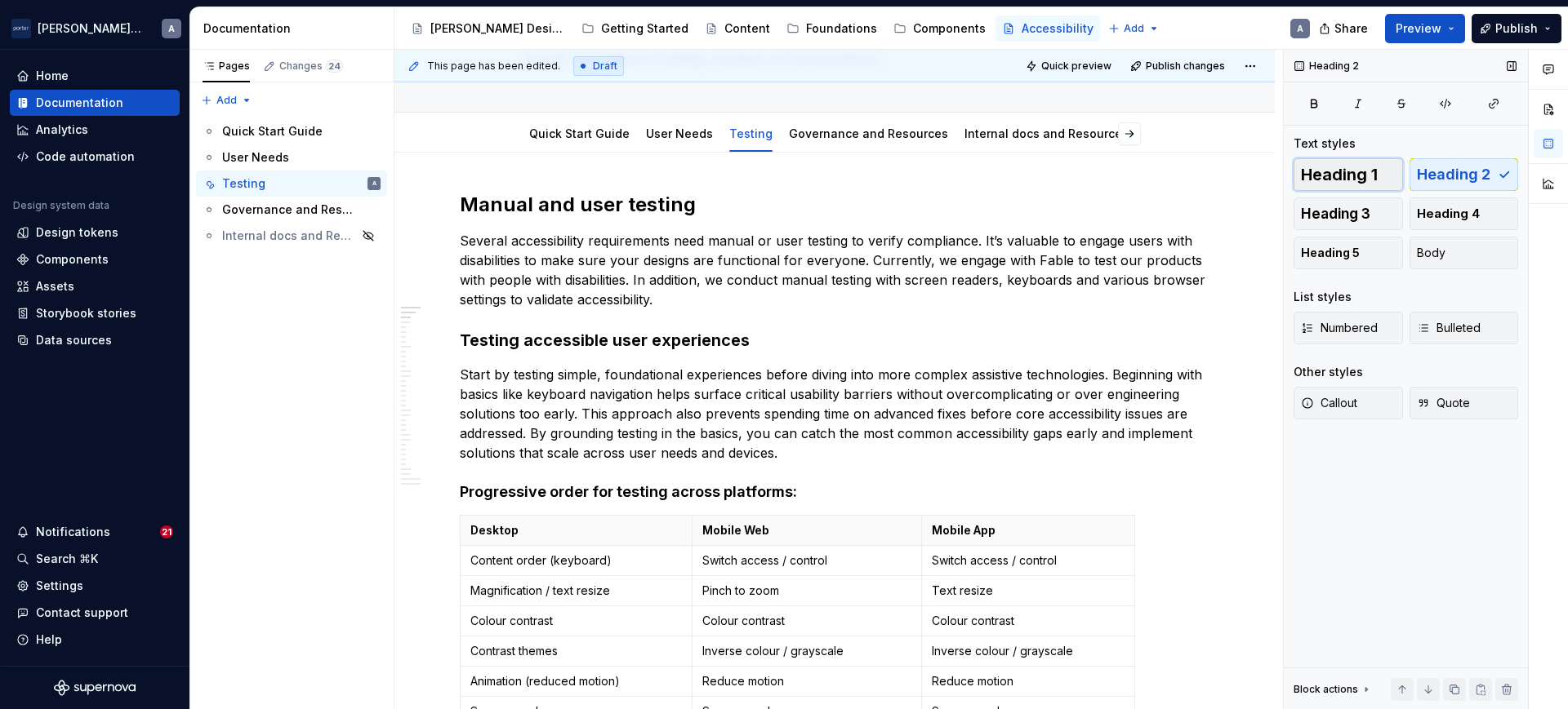
click at [1349, 169] on span "Heading 1" at bounding box center [1339, 175] width 77 height 17
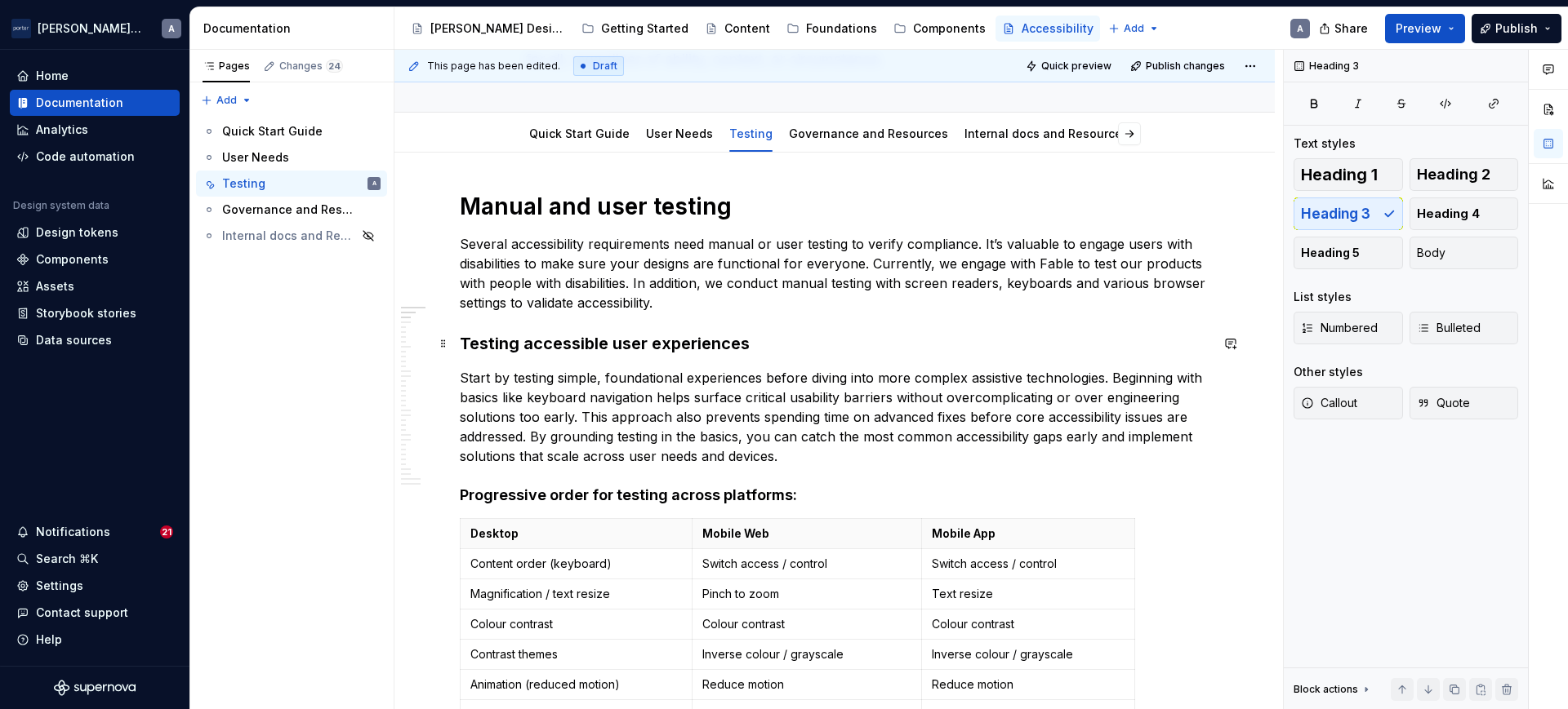
click at [520, 333] on h3 "Testing accessible user experiences" at bounding box center [834, 343] width 749 height 23
click at [1451, 176] on span "Heading 2" at bounding box center [1454, 175] width 73 height 17
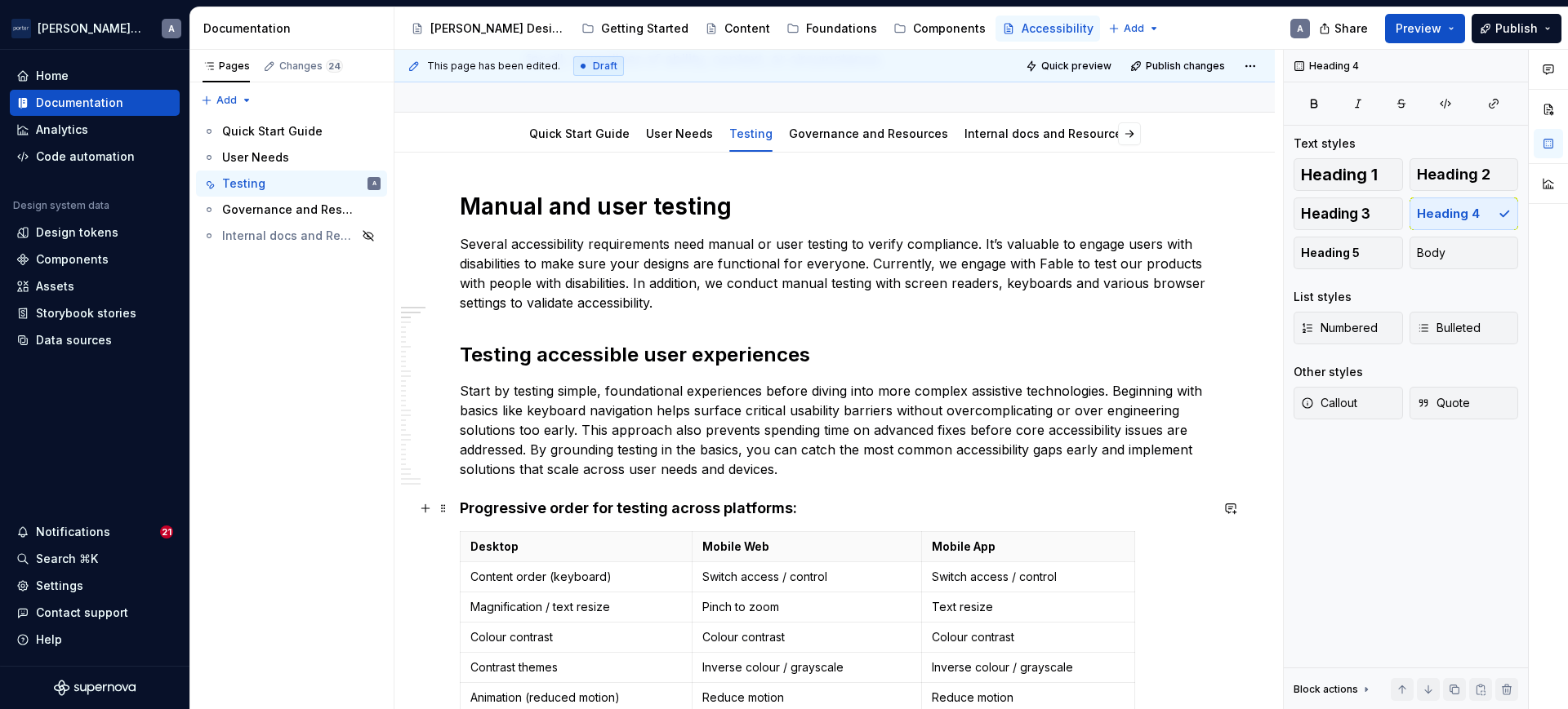
click at [673, 511] on h4 "Progressive order for testing across platforms:" at bounding box center [834, 508] width 749 height 19
click at [1432, 173] on span "Heading 2" at bounding box center [1454, 175] width 73 height 17
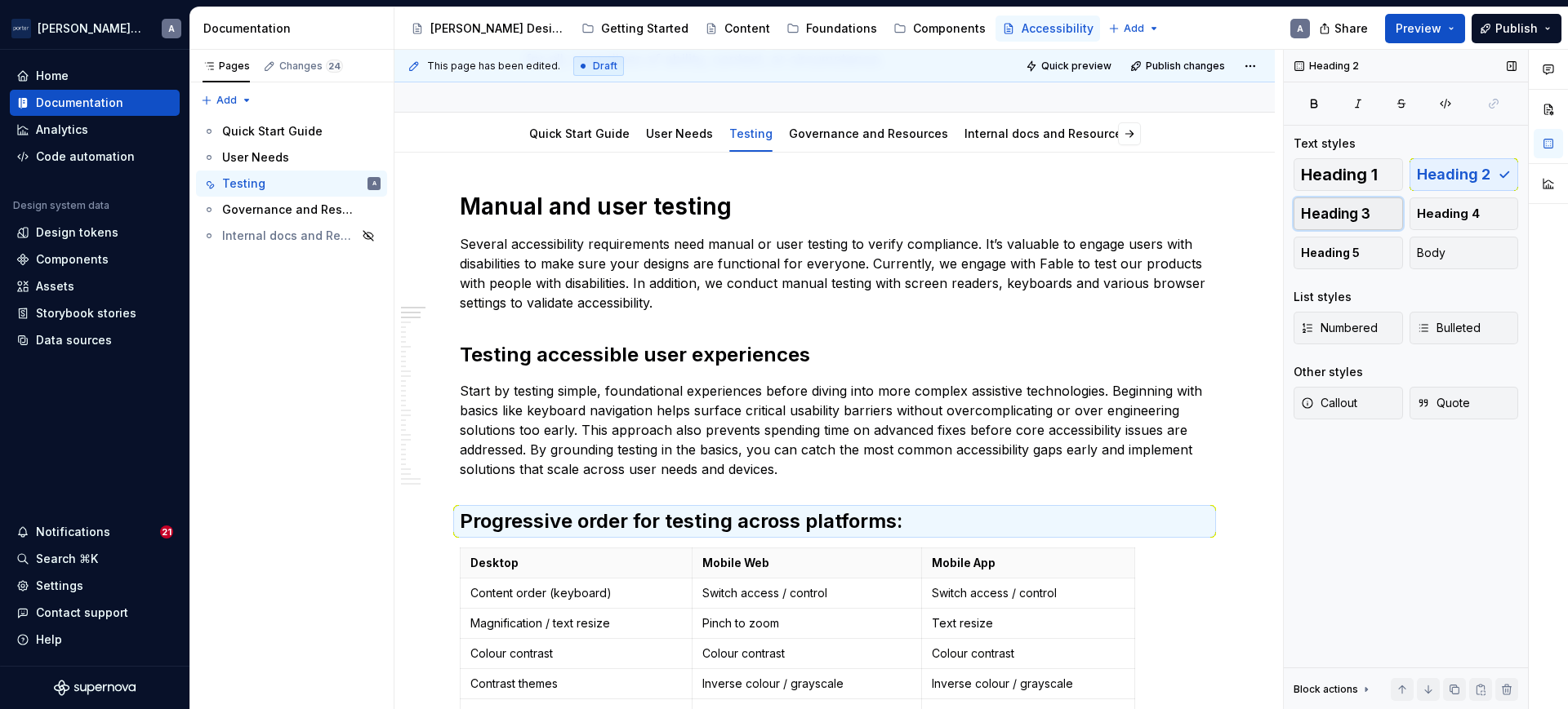
click at [1339, 211] on span "Heading 3" at bounding box center [1335, 214] width 69 height 17
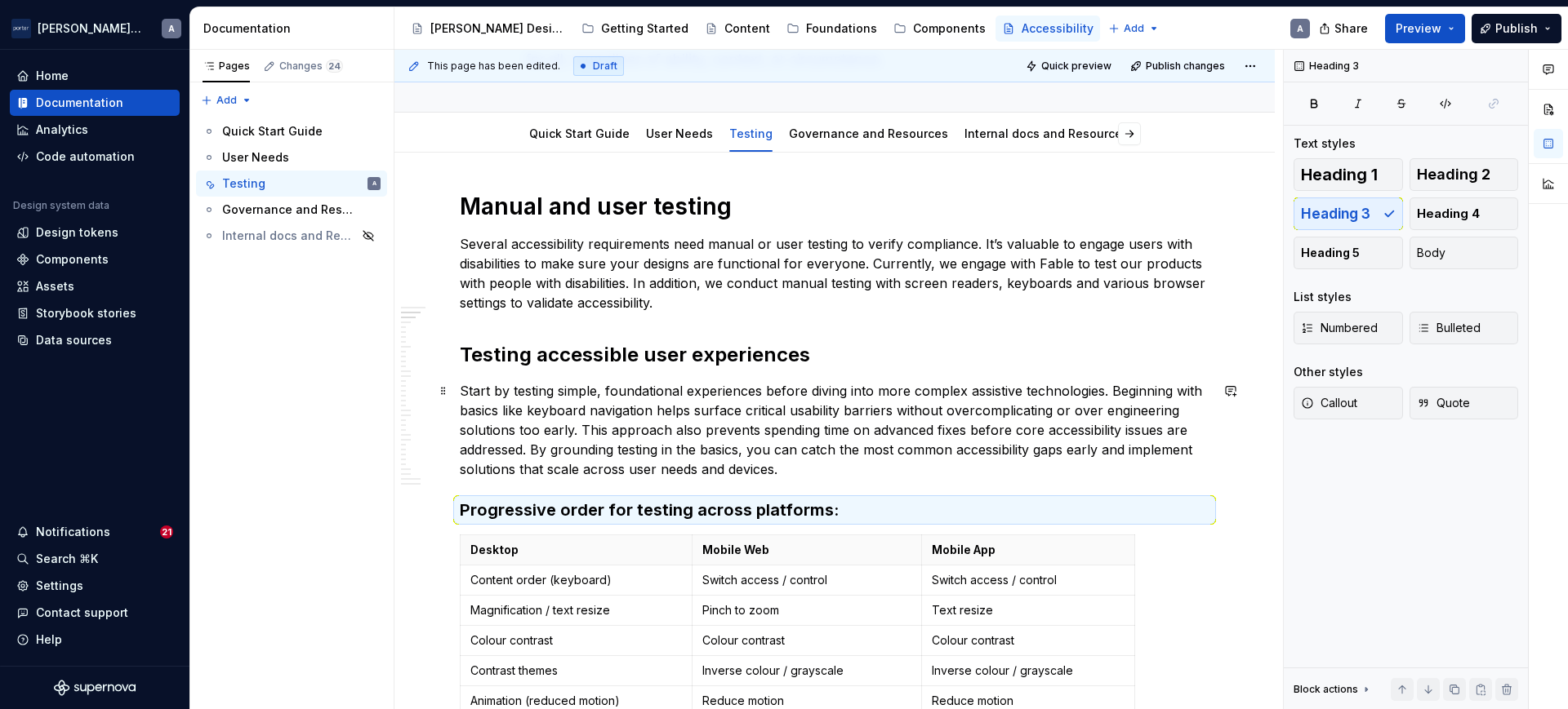
scroll to position [510, 0]
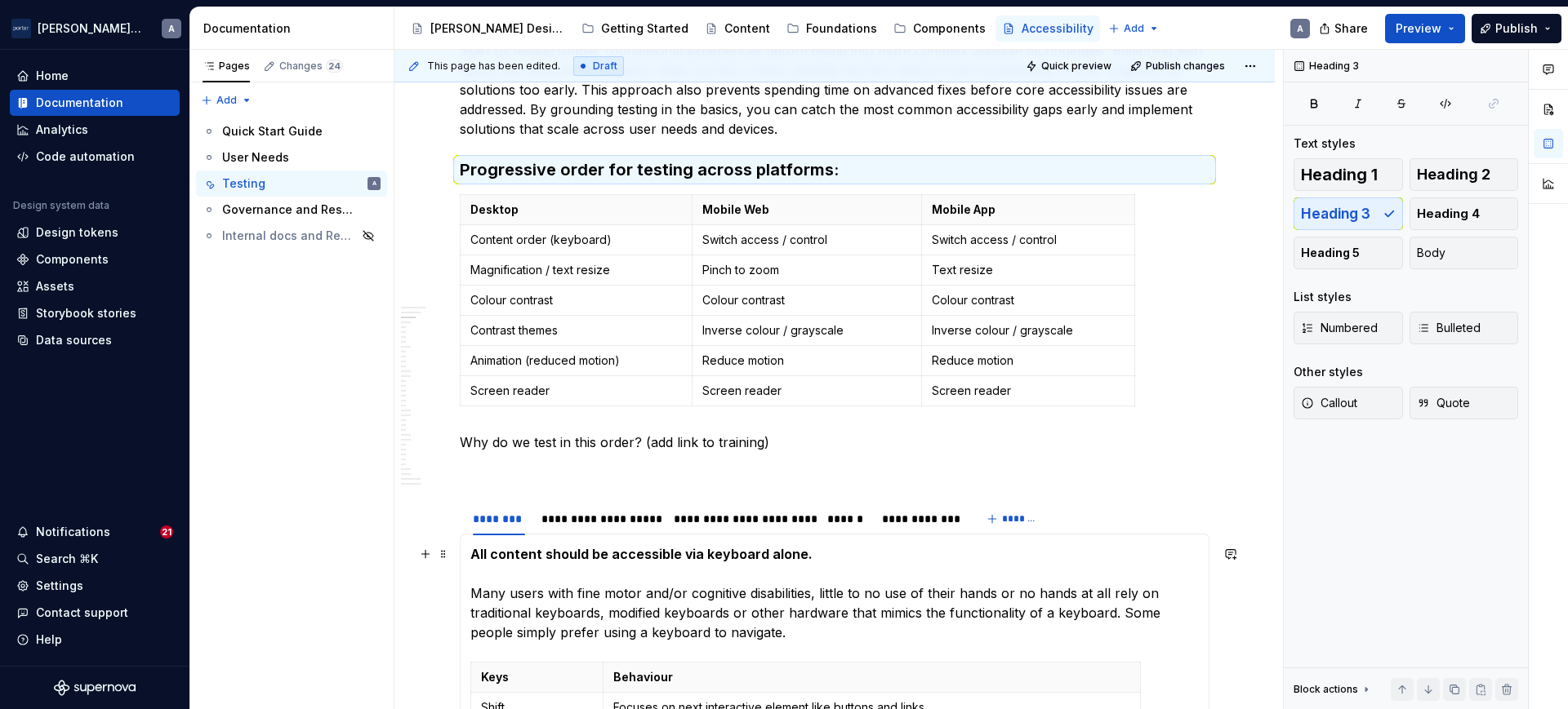
click at [601, 553] on strong "All content should be accessible via keyboard alone." at bounding box center [641, 554] width 342 height 17
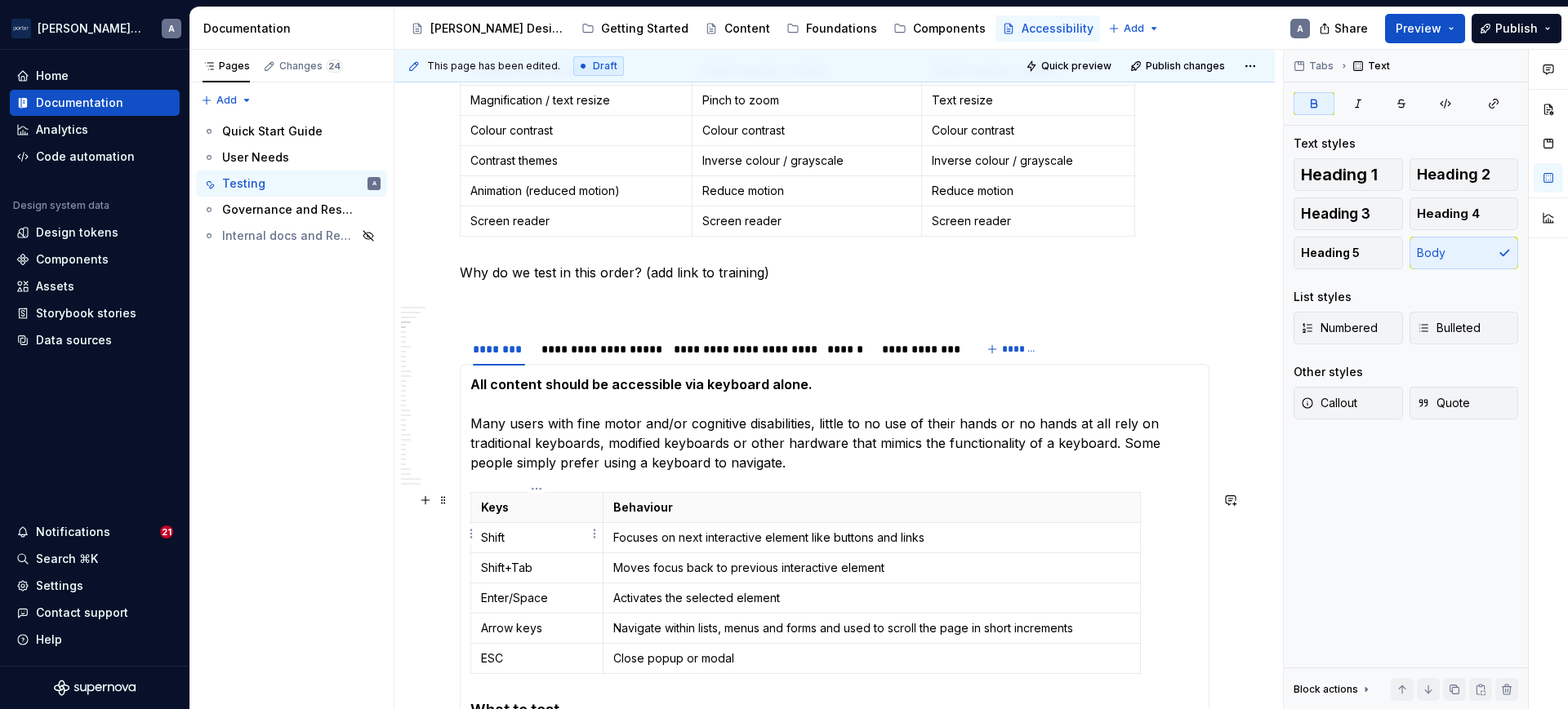
scroll to position [850, 0]
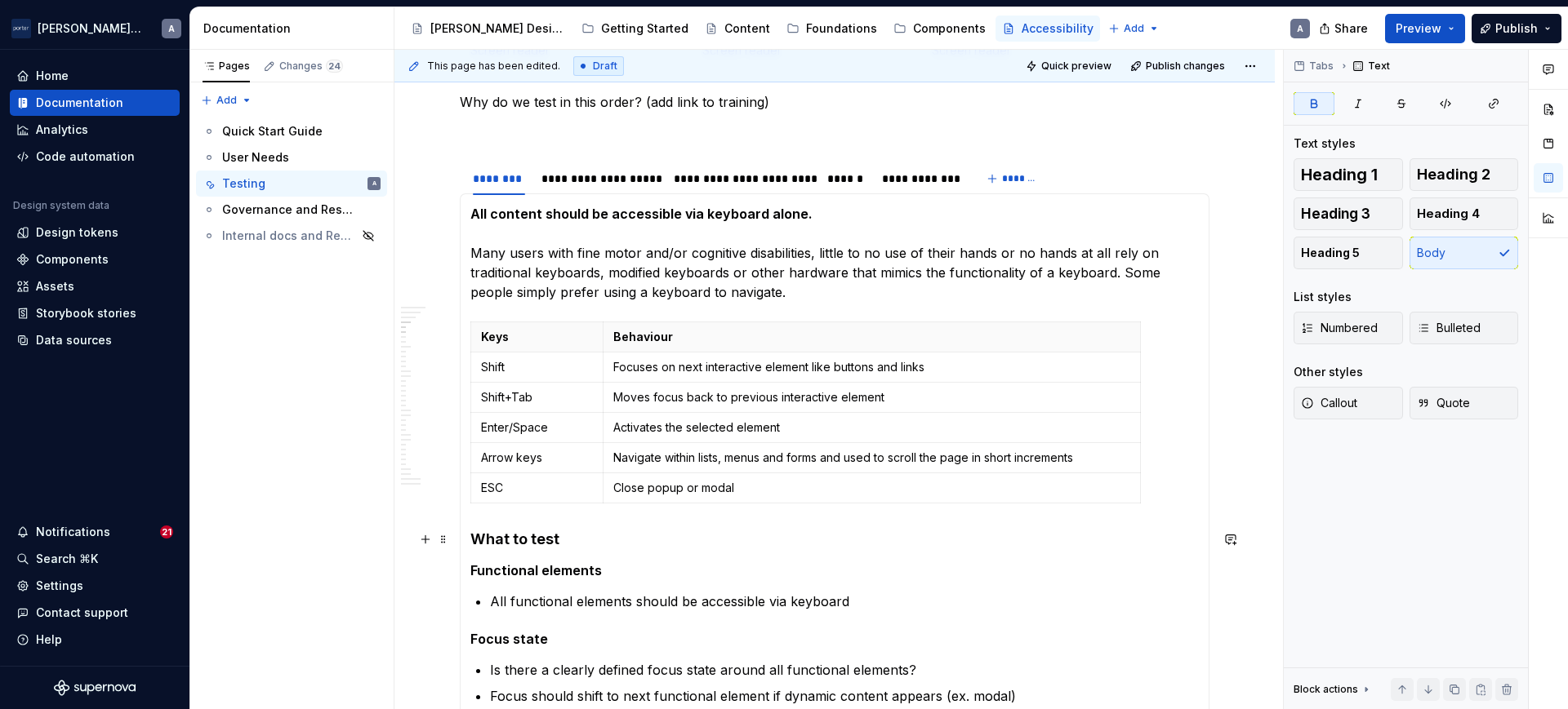
click at [528, 537] on h4 "What to test" at bounding box center [834, 540] width 729 height 19
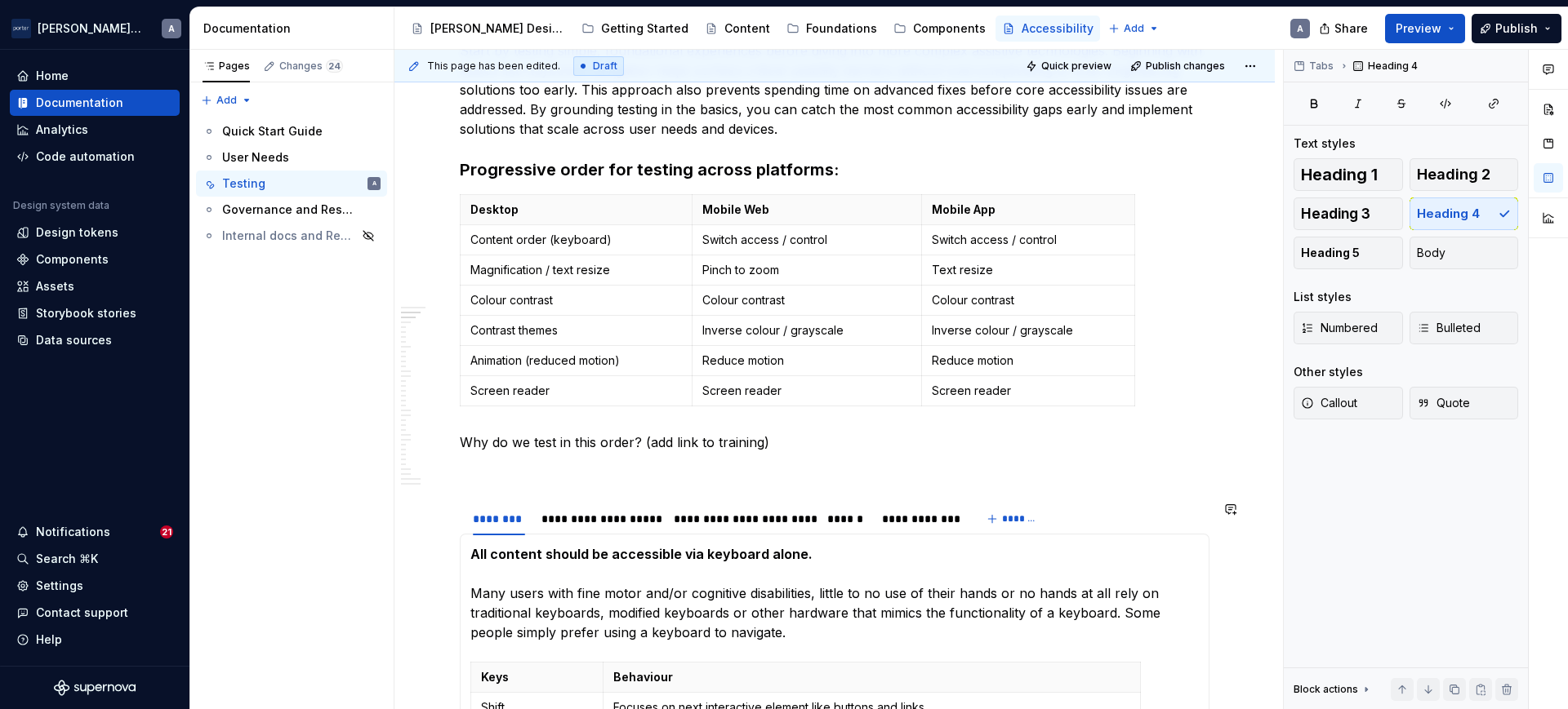
scroll to position [341, 0]
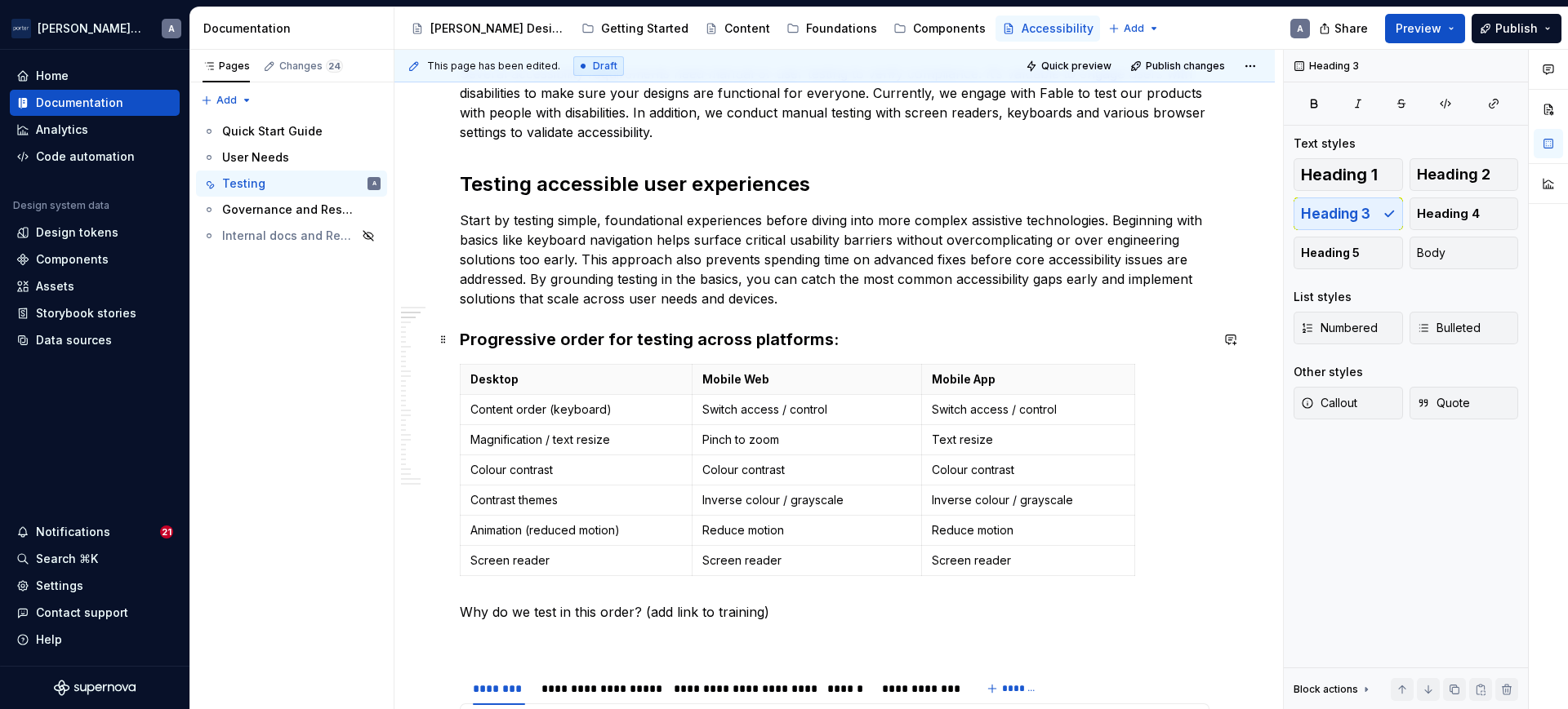
click at [642, 340] on h3 "Progressive order for testing across platforms:" at bounding box center [834, 340] width 749 height 23
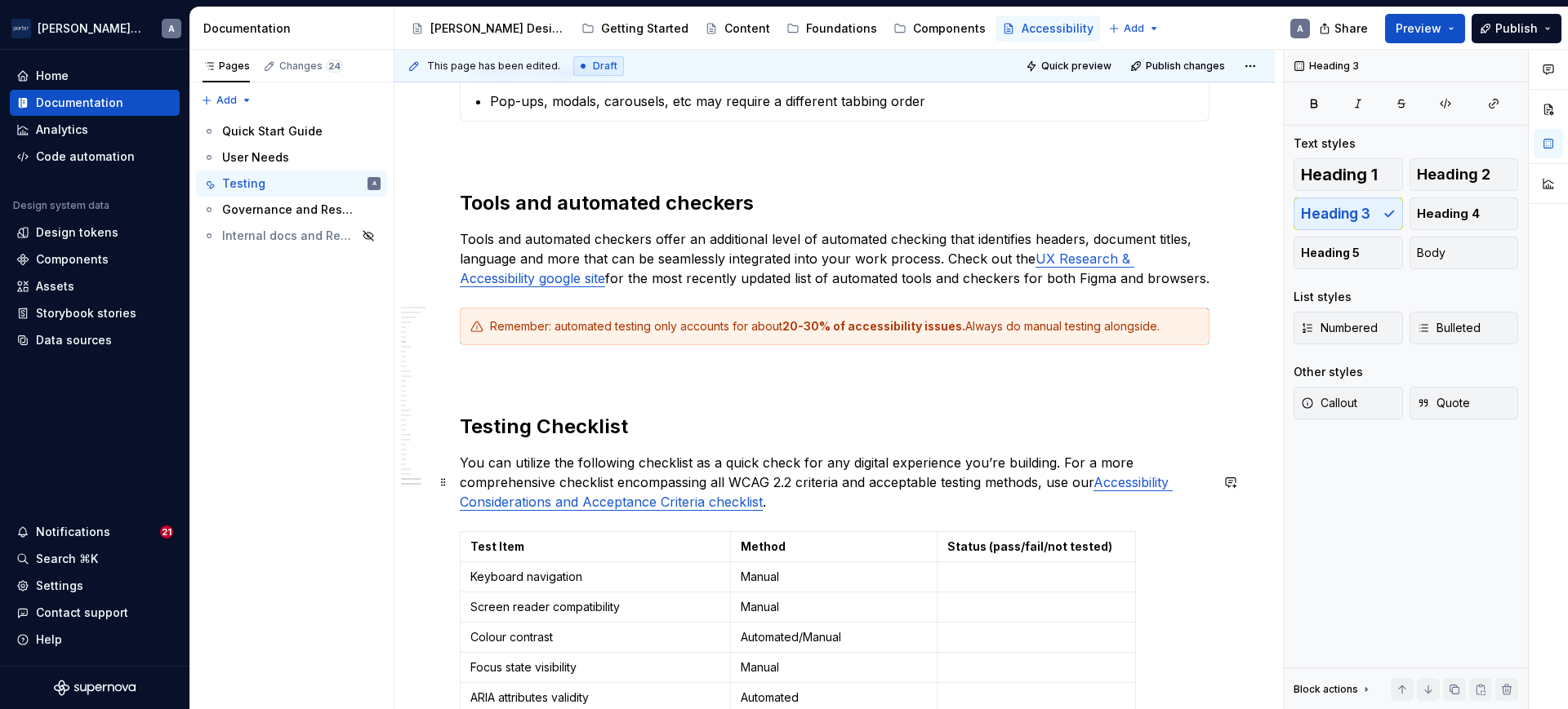
scroll to position [1531, 0]
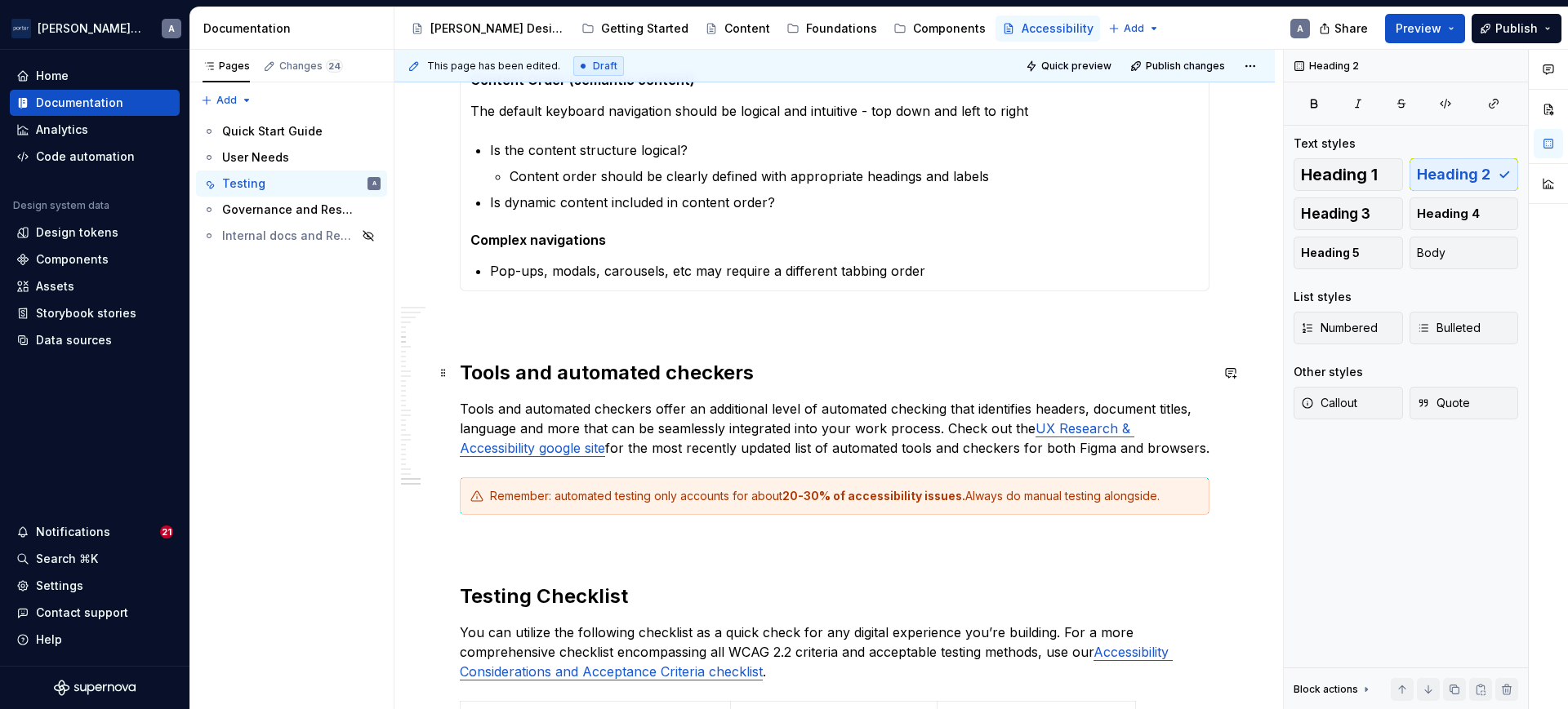
click at [618, 361] on h2 "Tools and automated checkers" at bounding box center [834, 373] width 749 height 26
click at [1317, 169] on span "Heading 1" at bounding box center [1339, 175] width 77 height 17
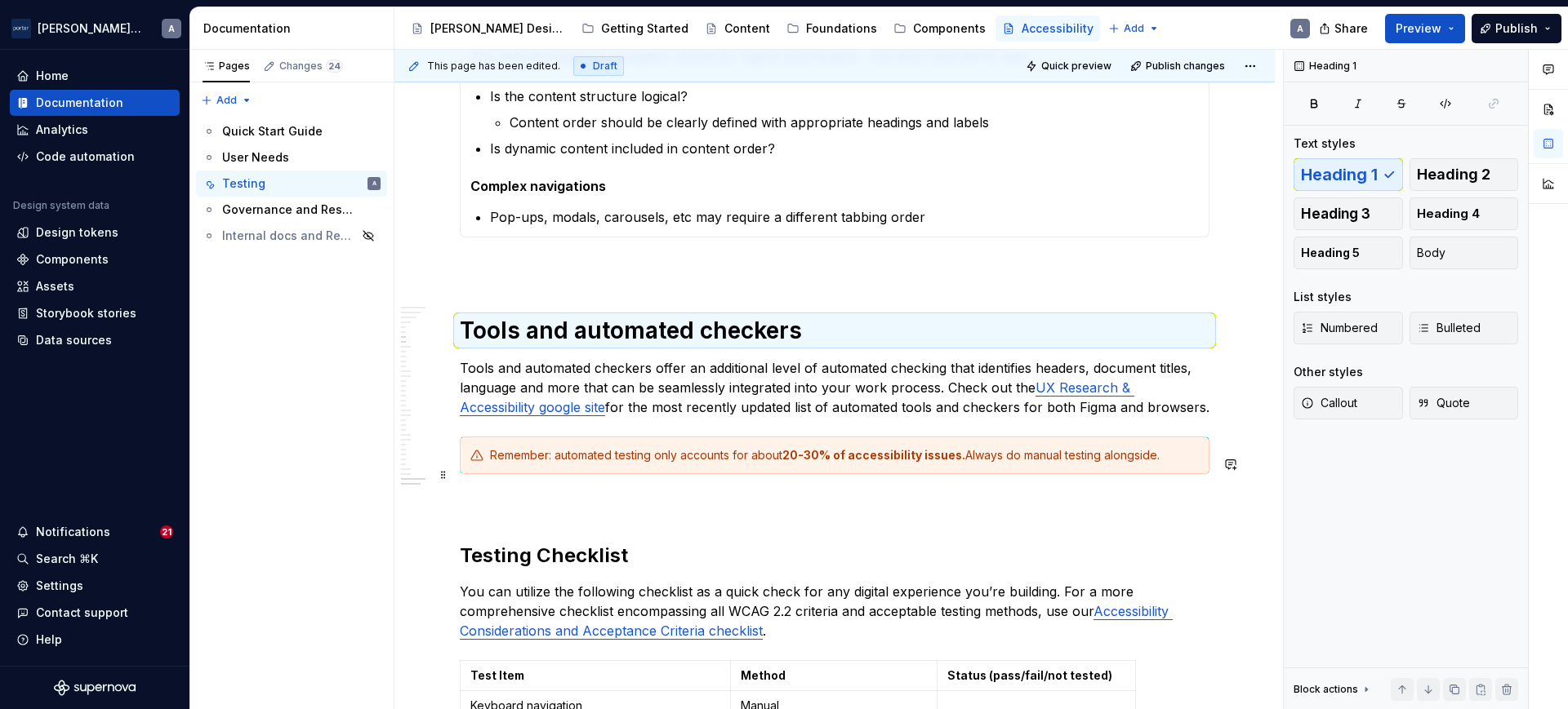
scroll to position [1871, 0]
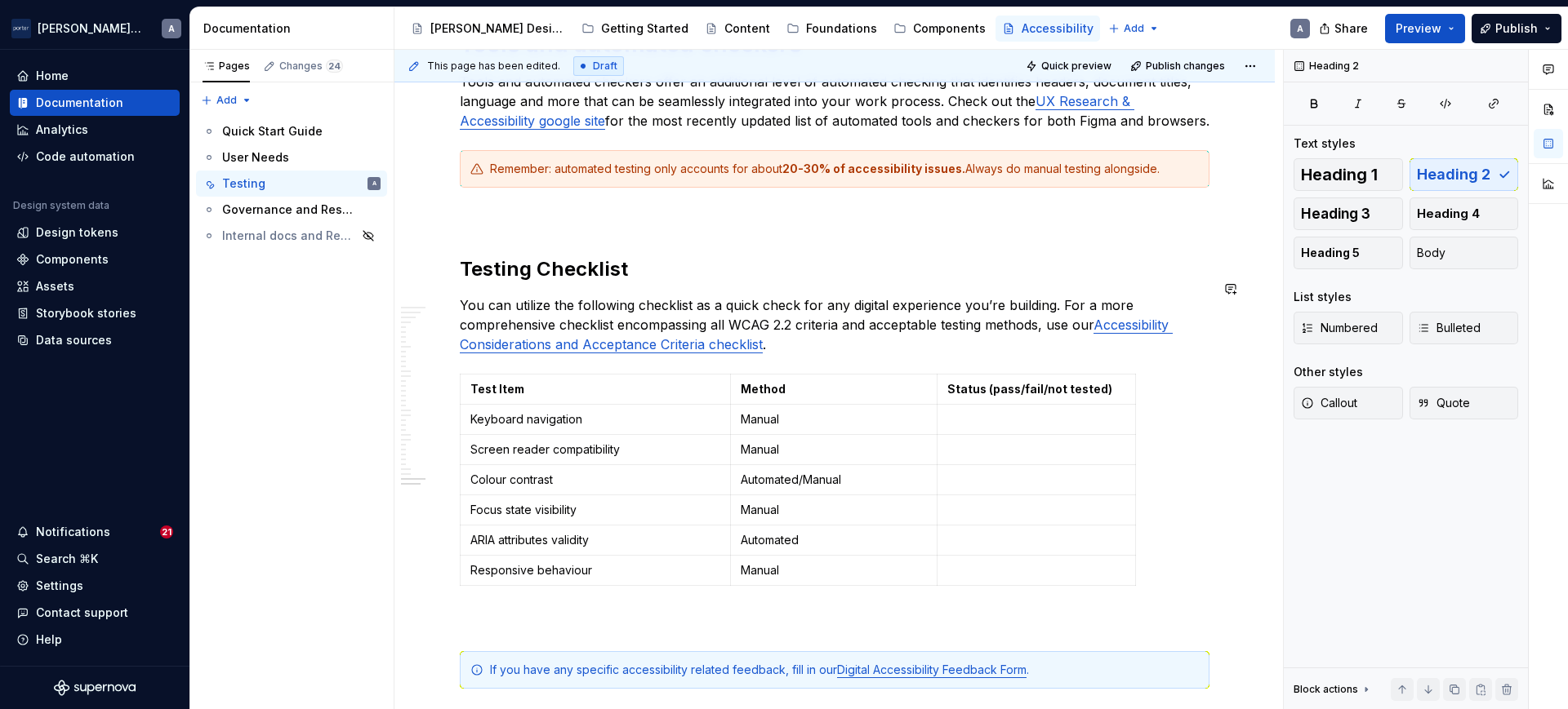
click at [1320, 178] on span "Heading 1" at bounding box center [1339, 175] width 77 height 17
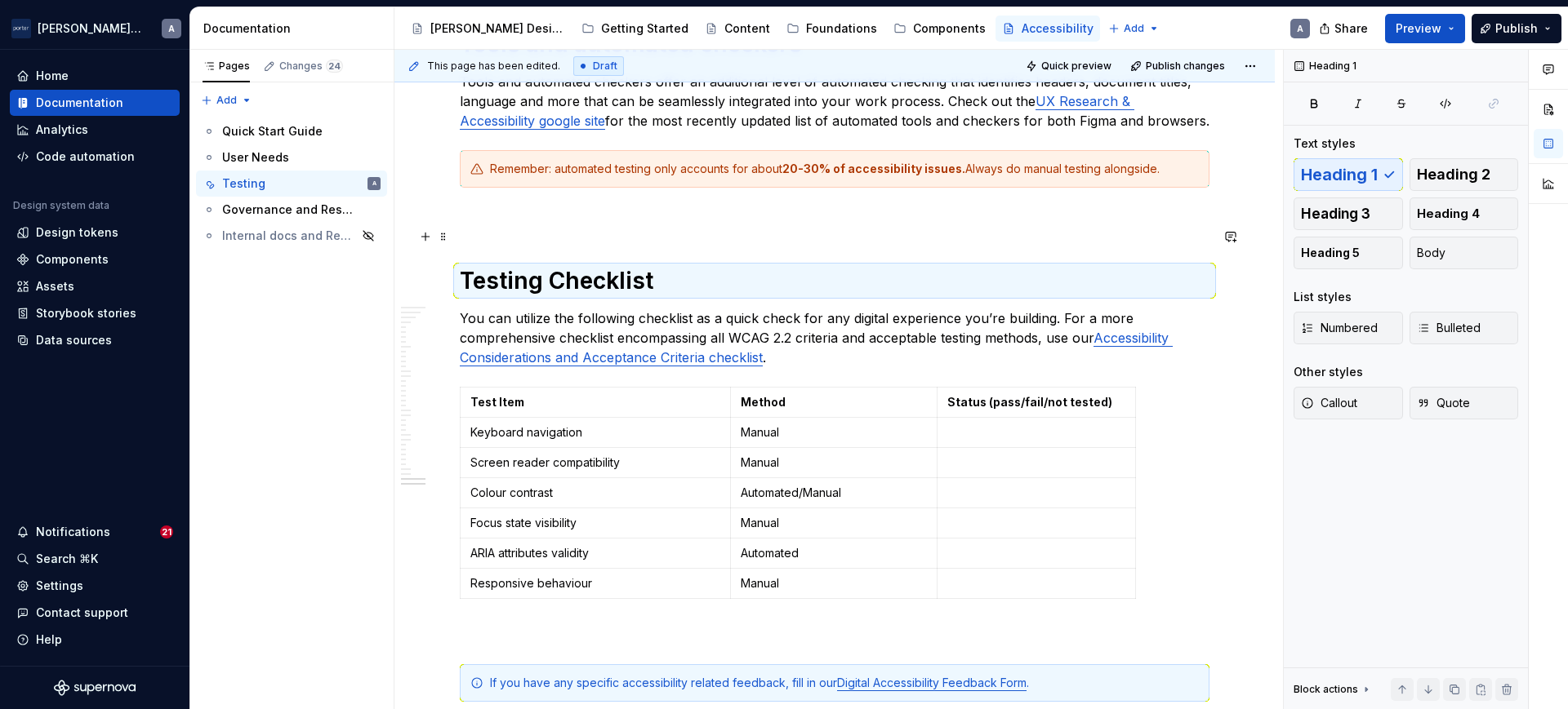
click at [839, 227] on p at bounding box center [834, 217] width 749 height 19
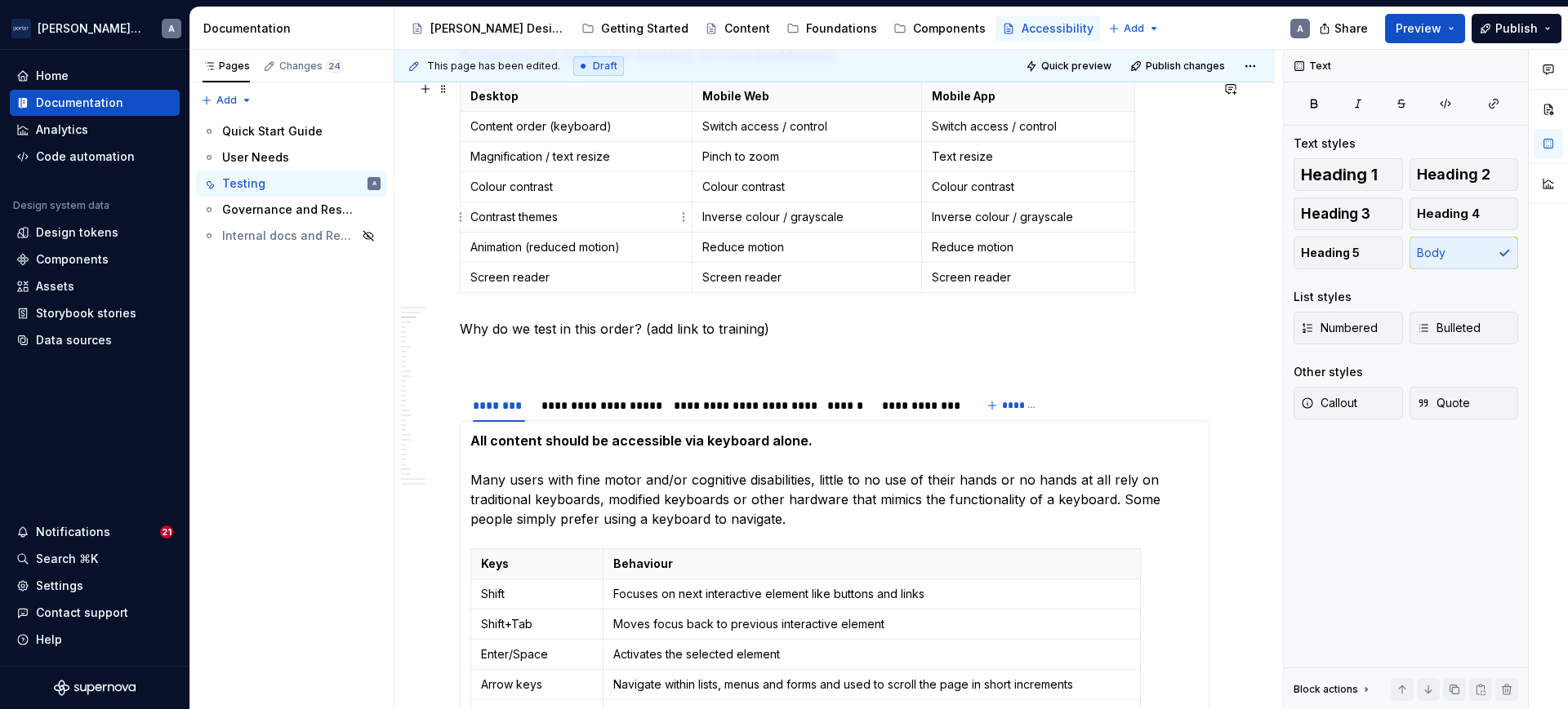
scroll to position [454, 0]
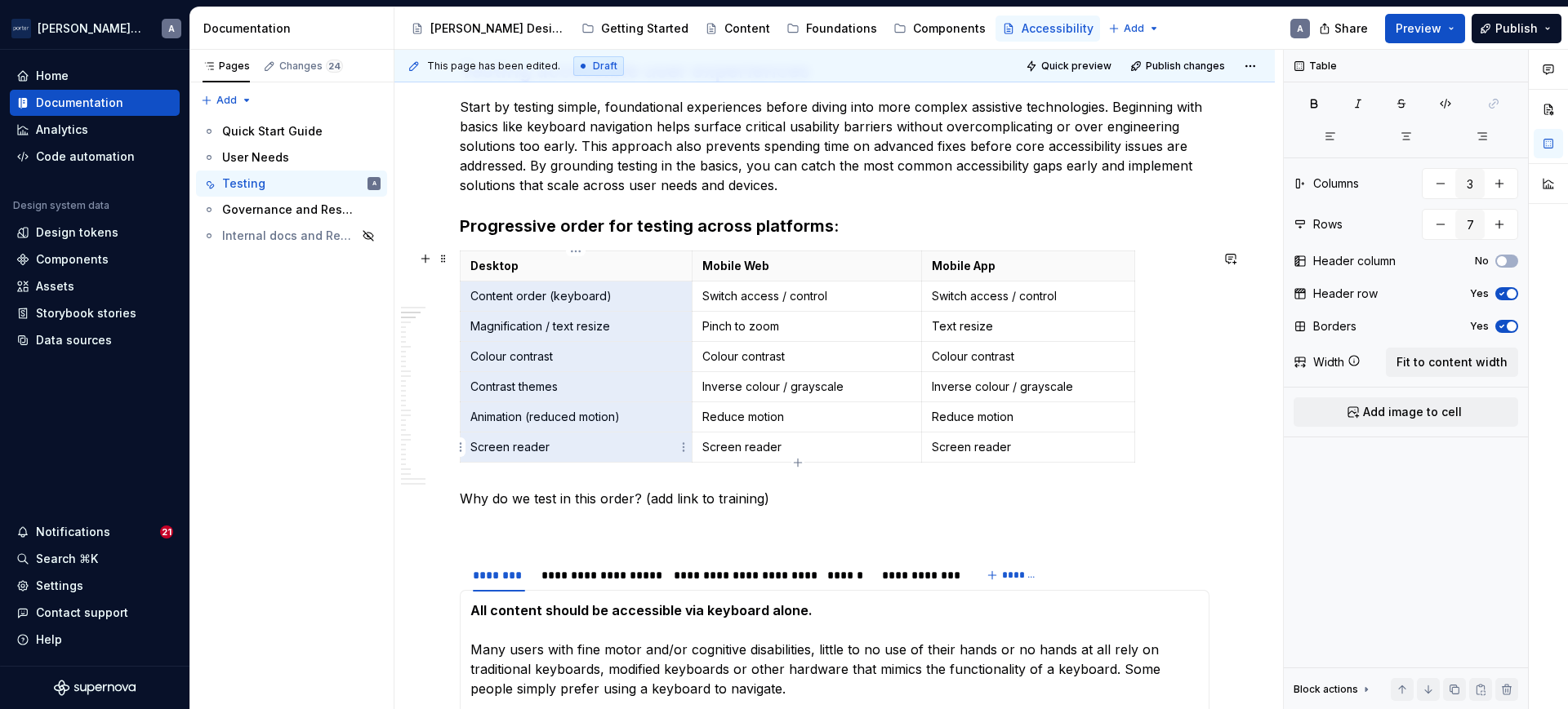
drag, startPoint x: 508, startPoint y: 297, endPoint x: 516, endPoint y: 444, distance: 147.2
click at [516, 444] on tbody "Desktop Mobile Web Mobile App Content order (keyboard) Switch access / control …" at bounding box center [798, 357] width 674 height 211
click at [733, 348] on p "Colour contrast" at bounding box center [806, 356] width 209 height 17
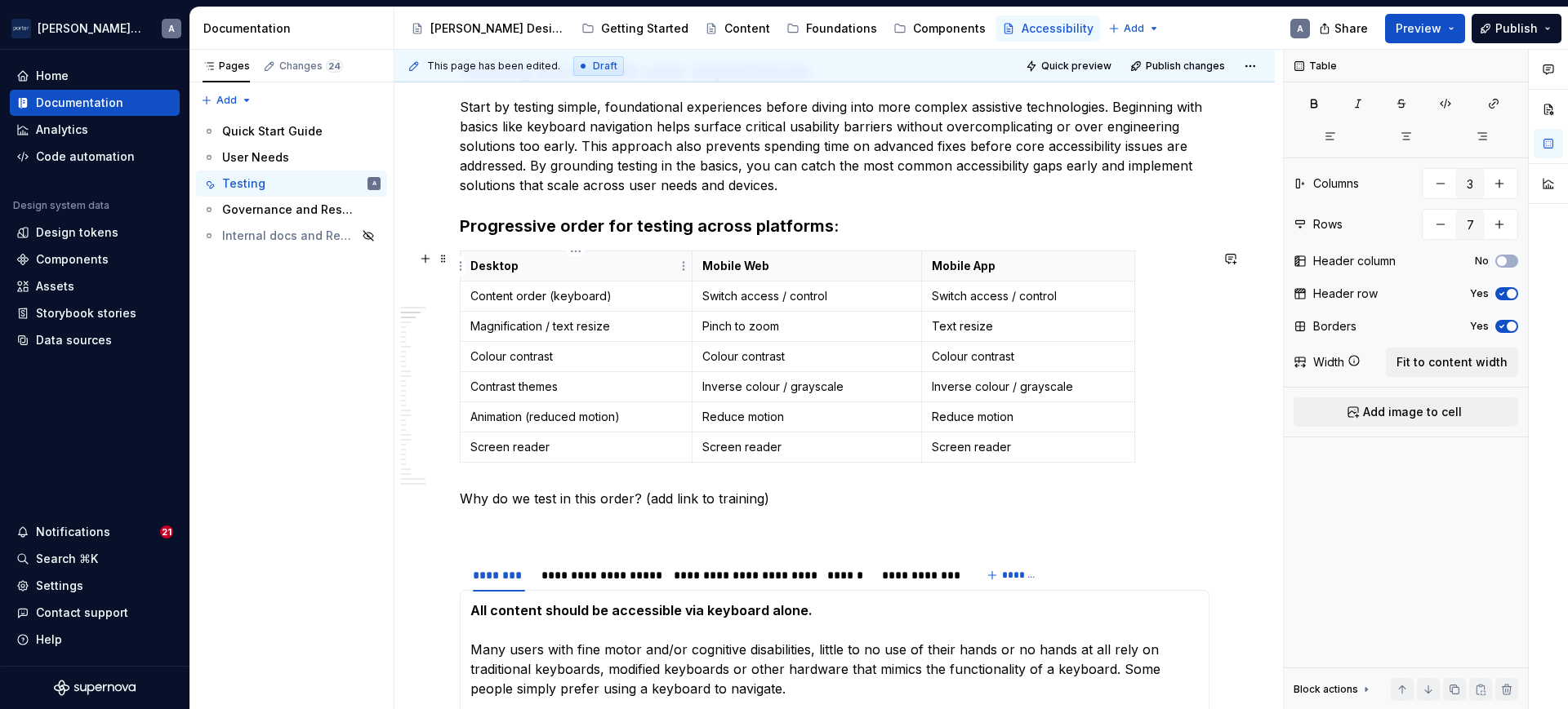
click at [672, 261] on p "Desktop" at bounding box center [576, 265] width 211 height 17
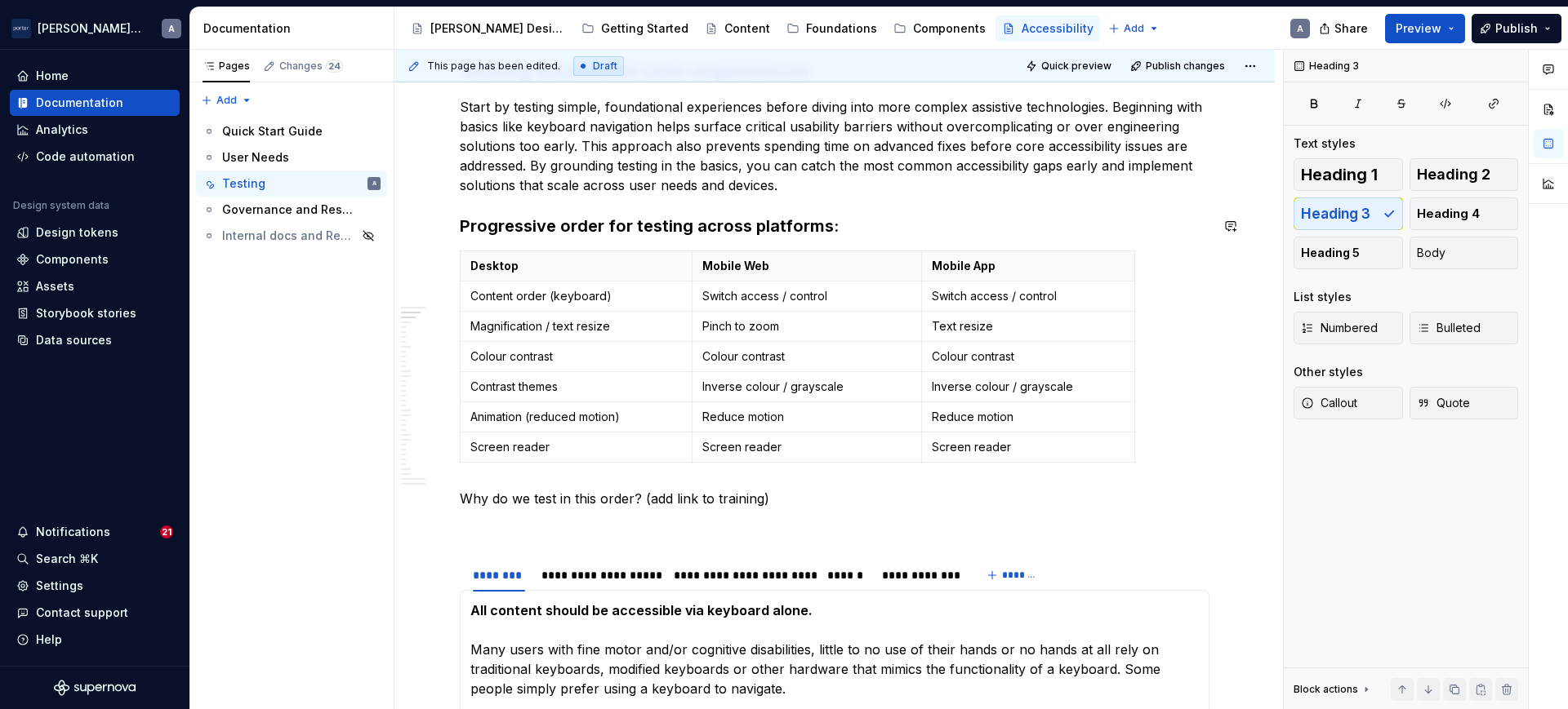
click at [818, 221] on h3 "Progressive order for testing across platforms:" at bounding box center [834, 226] width 749 height 23
click at [797, 495] on p "Why do we test in this order? (add link to training)" at bounding box center [834, 499] width 749 height 19
type textarea "*"
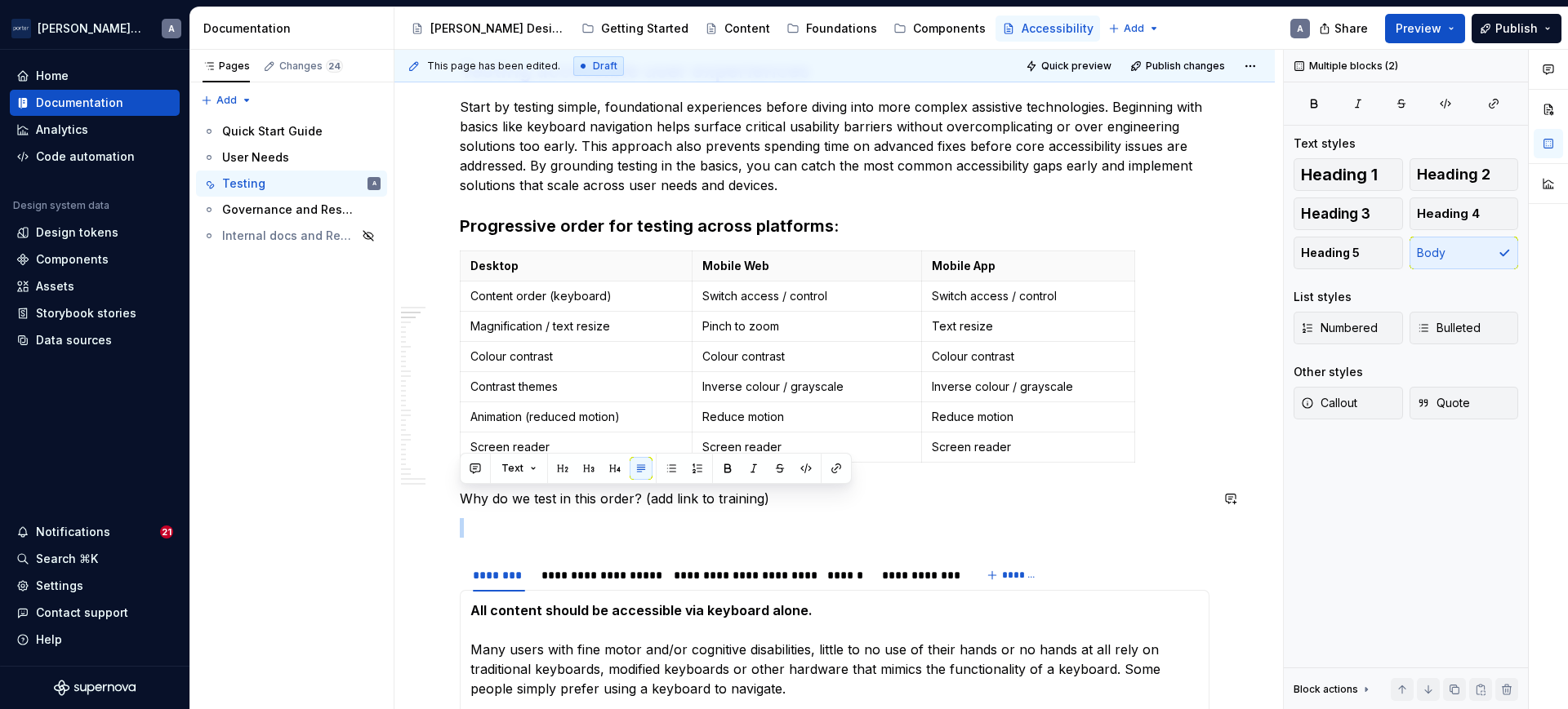
drag, startPoint x: 860, startPoint y: 499, endPoint x: 572, endPoint y: 513, distance: 288.3
click at [607, 507] on p "Why do we test in this order? (add link to training)" at bounding box center [834, 499] width 749 height 19
drag, startPoint x: 795, startPoint y: 512, endPoint x: 520, endPoint y: 491, distance: 275.8
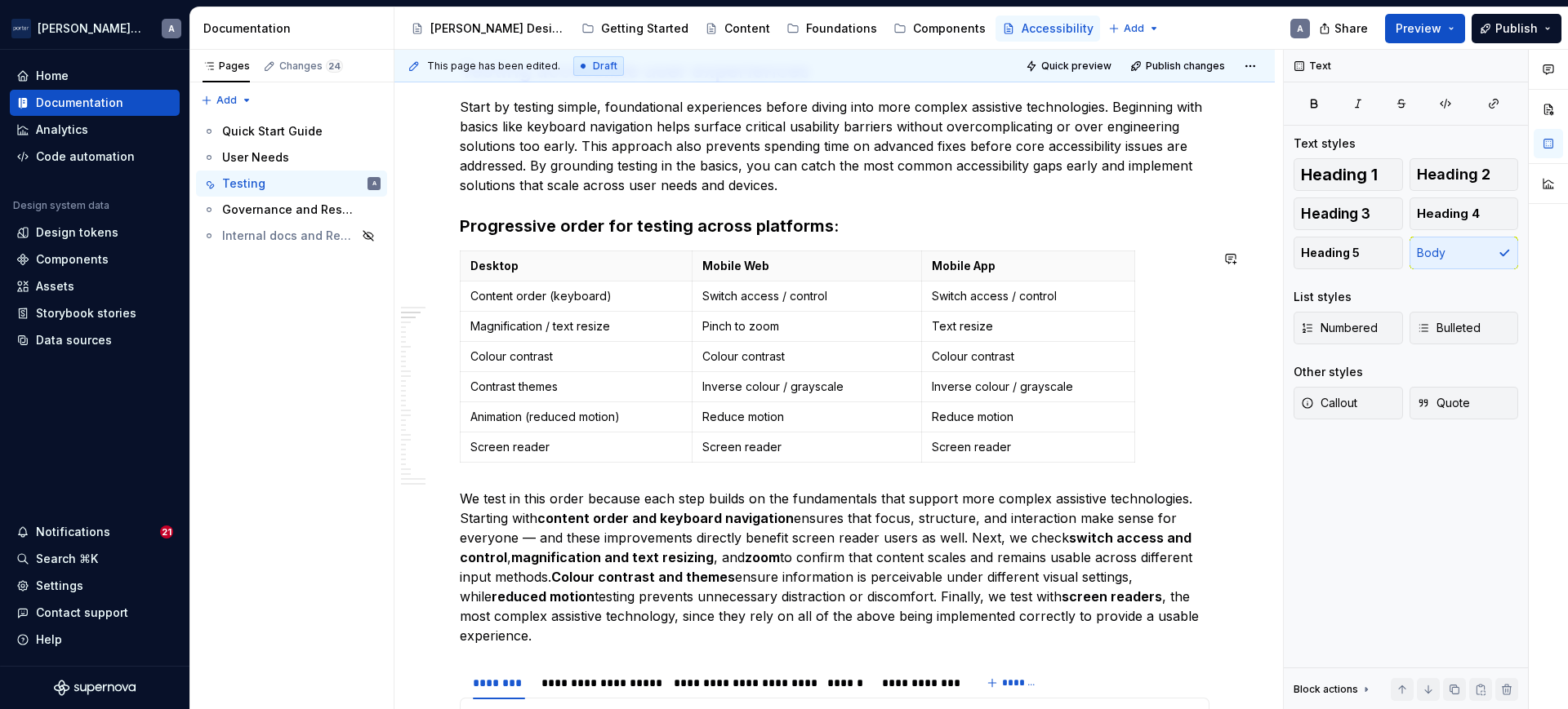
click at [470, 489] on p "We test in this order because each step builds on the fundamentals that support…" at bounding box center [834, 567] width 749 height 156
click at [460, 493] on p "We test in this order because each step builds on the fundamentals that support…" at bounding box center [834, 567] width 749 height 156
click at [900, 237] on h3 "Progressive order for testing across platforms:" at bounding box center [834, 226] width 749 height 23
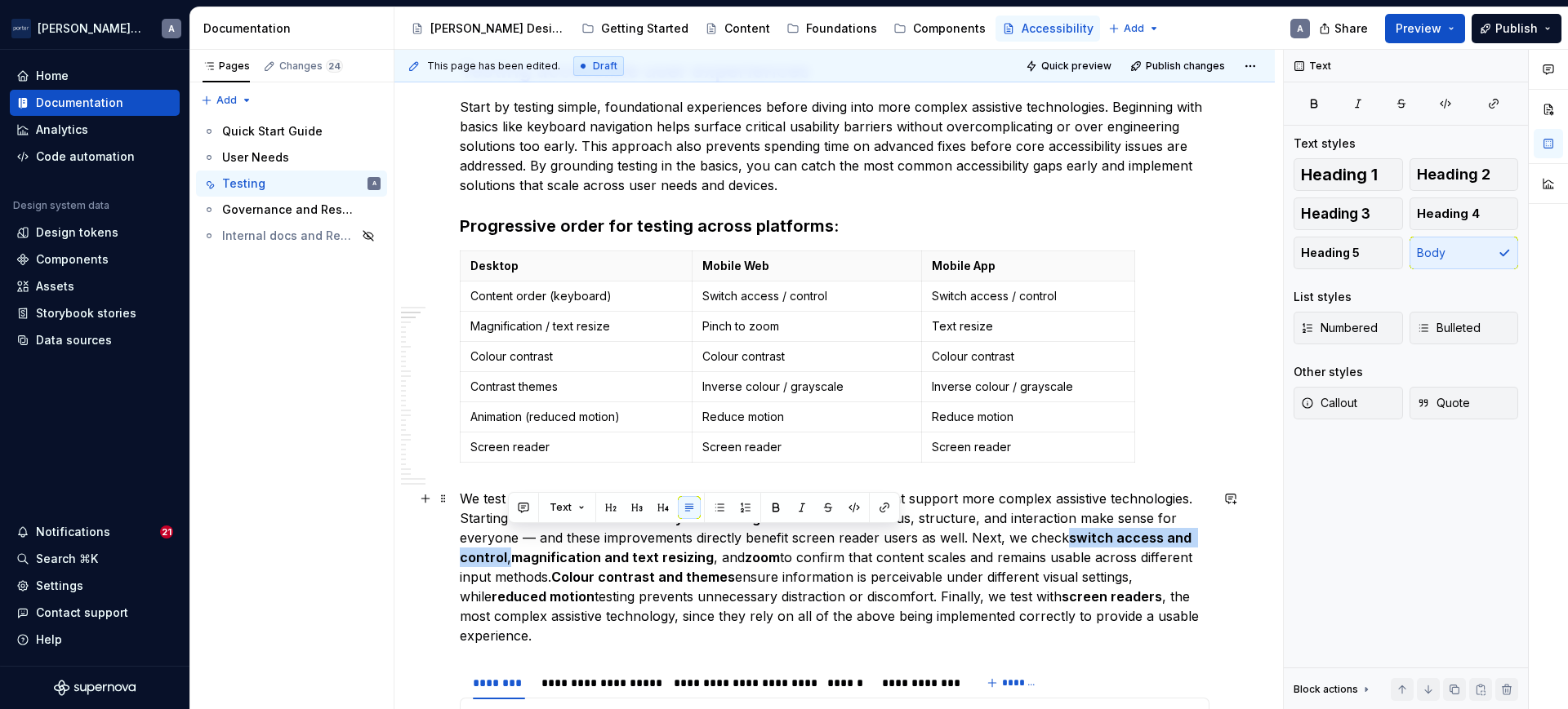
drag, startPoint x: 509, startPoint y: 561, endPoint x: 1067, endPoint y: 541, distance: 558.4
click at [1067, 541] on p "We test in this order because each step builds on the fundamentals that support…" at bounding box center [834, 567] width 749 height 156
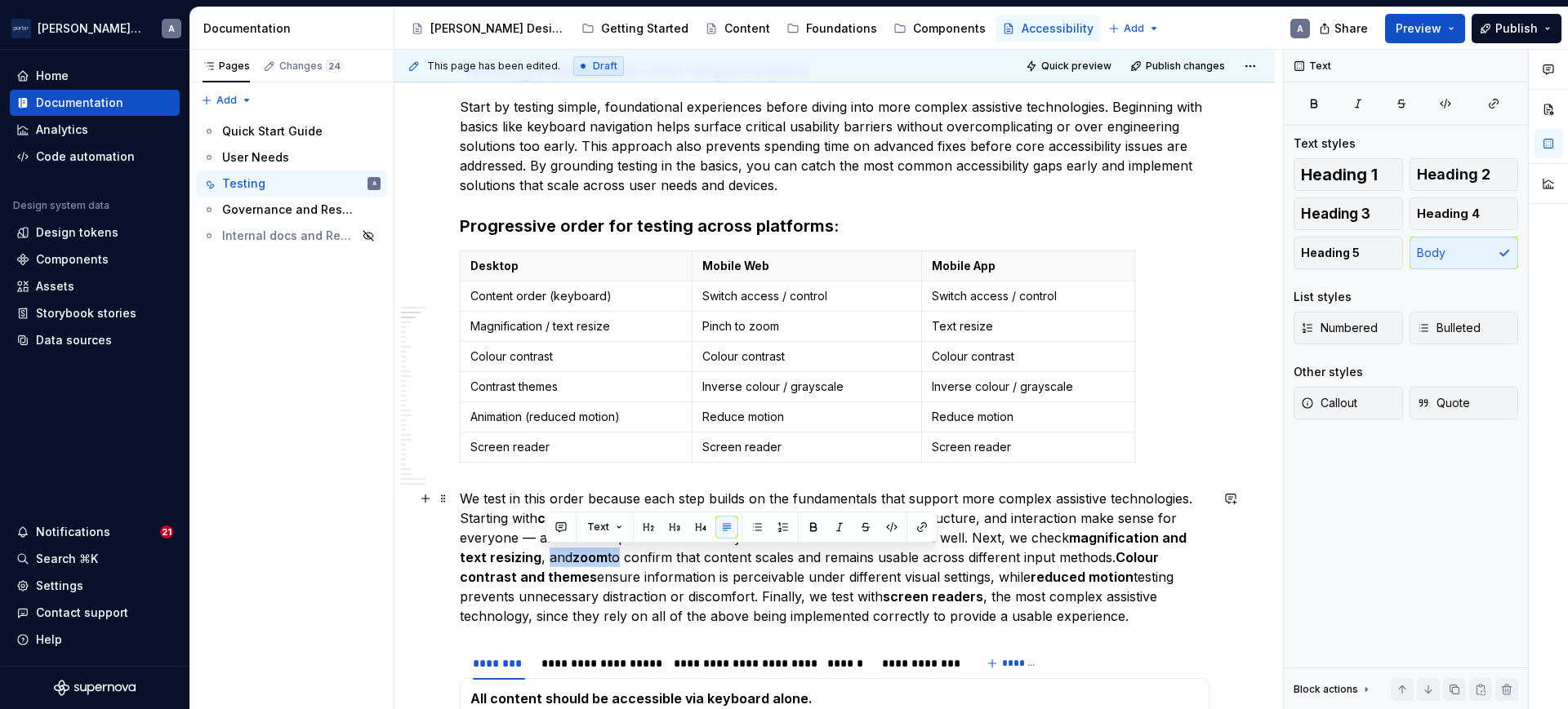
drag, startPoint x: 613, startPoint y: 561, endPoint x: 563, endPoint y: 564, distance: 50.1
click at [546, 564] on p "We test in this order because each step builds on the fundamentals that support…" at bounding box center [834, 557] width 749 height 137
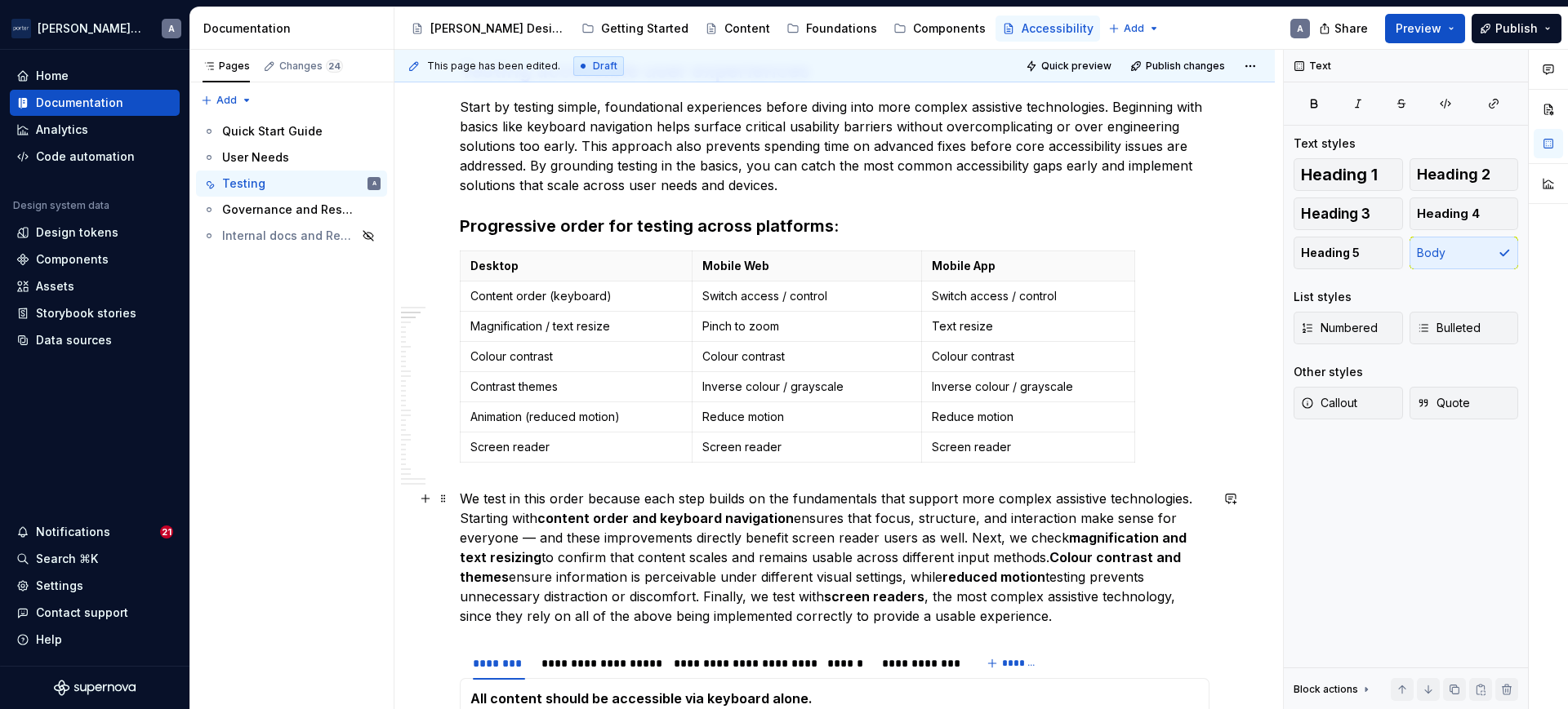
click at [1019, 553] on p "We test in this order because each step builds on the fundamentals that support…" at bounding box center [834, 557] width 749 height 137
click at [1051, 553] on strong "Colour contrast and themes" at bounding box center [821, 567] width 724 height 36
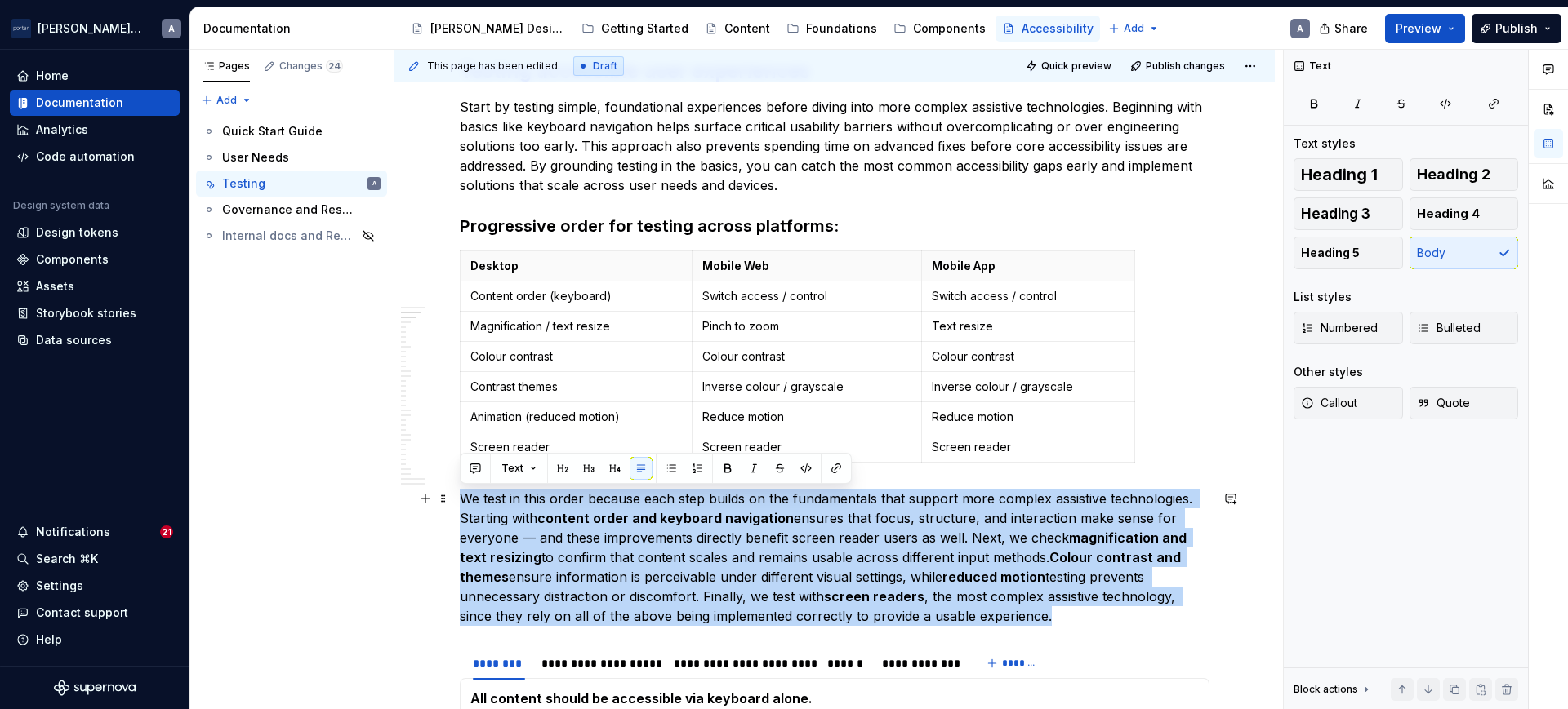
drag, startPoint x: 1072, startPoint y: 618, endPoint x: 461, endPoint y: 503, distance: 621.7
click at [461, 503] on p "We test in this order because each step builds on the fundamentals that support…" at bounding box center [834, 557] width 749 height 137
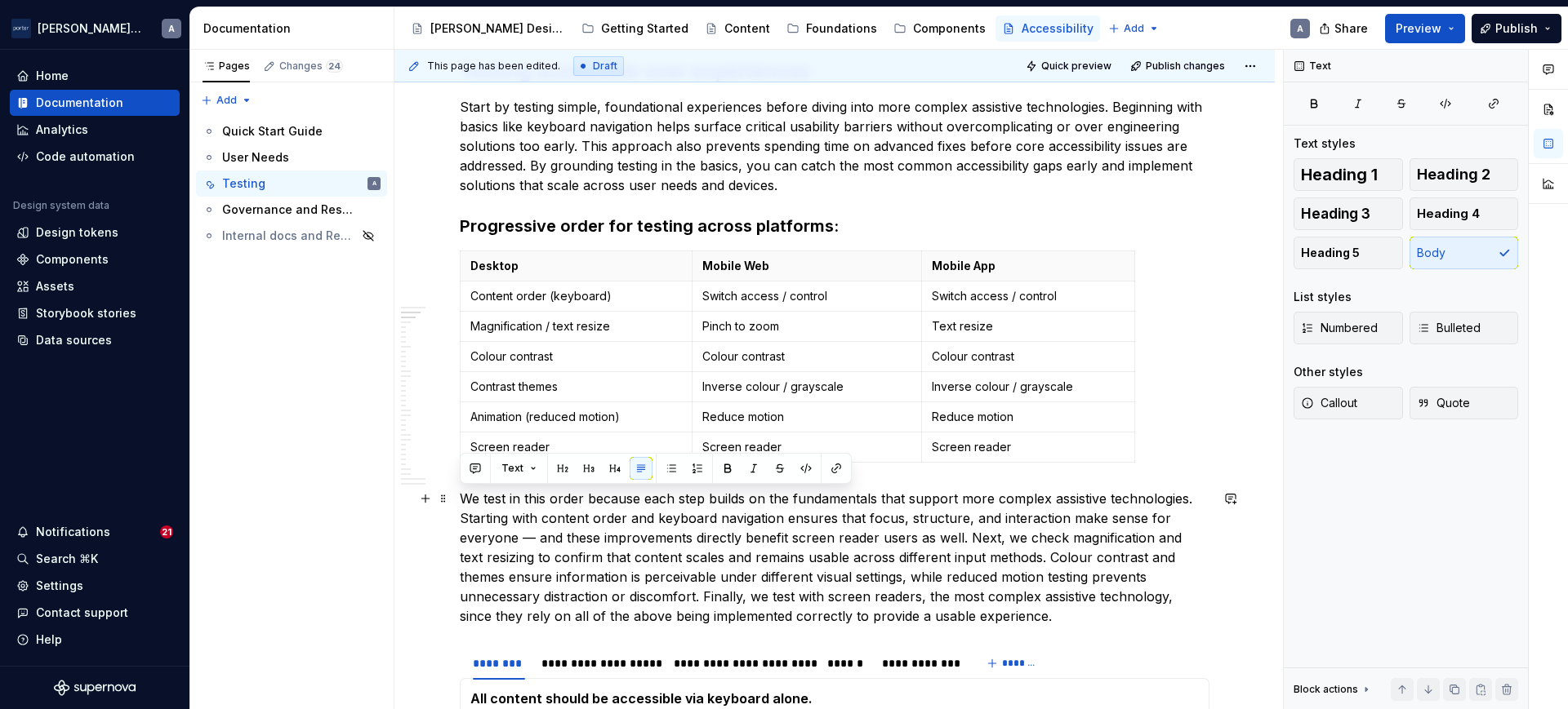
click at [834, 560] on p "We test in this order because each step builds on the fundamentals that support…" at bounding box center [834, 557] width 749 height 137
click at [1033, 622] on p "We test in this order because each step builds on the fundamentals that support…" at bounding box center [834, 557] width 749 height 137
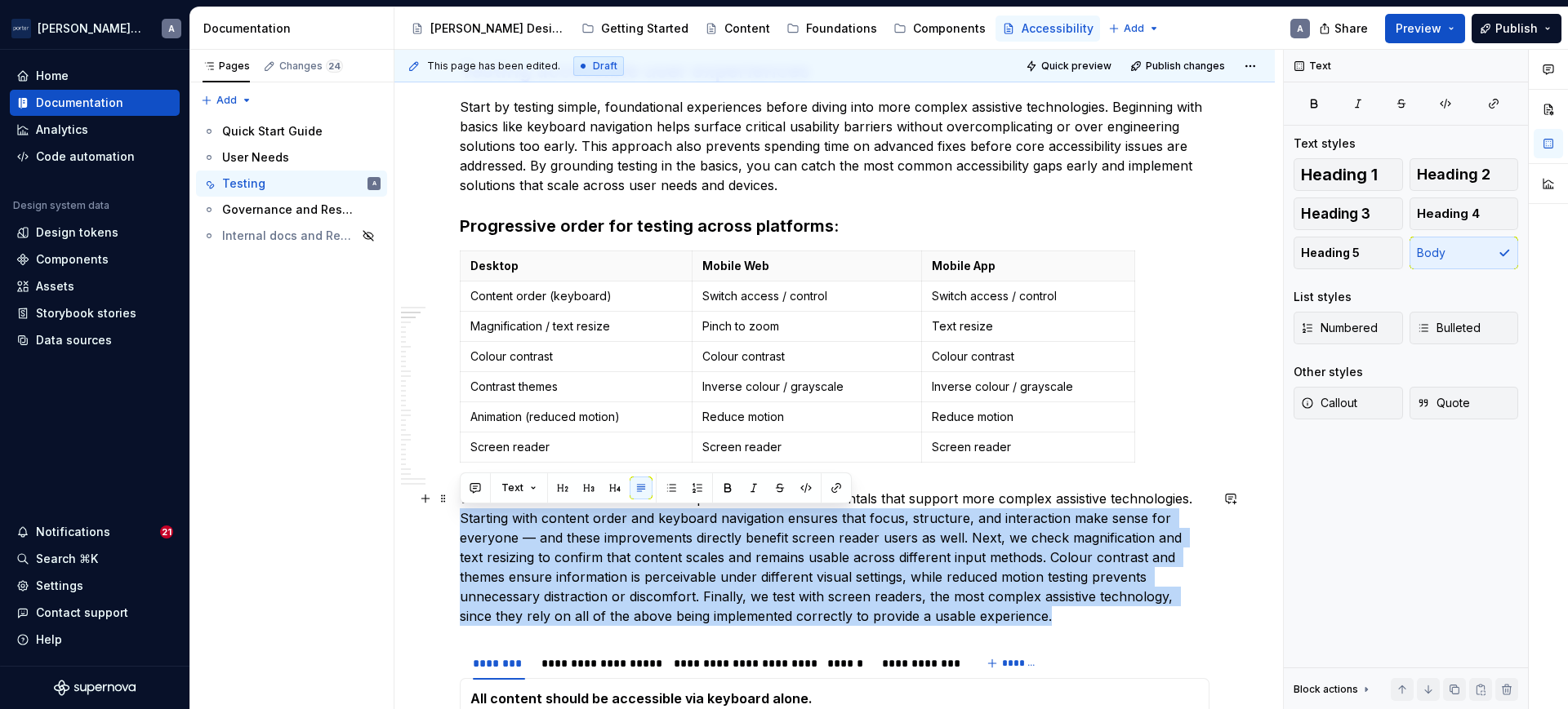
drag, startPoint x: 1033, startPoint y: 622, endPoint x: 428, endPoint y: 515, distance: 614.4
click at [625, 548] on p "We test in this order because each step builds on the fundamentals that support…" at bounding box center [834, 557] width 749 height 137
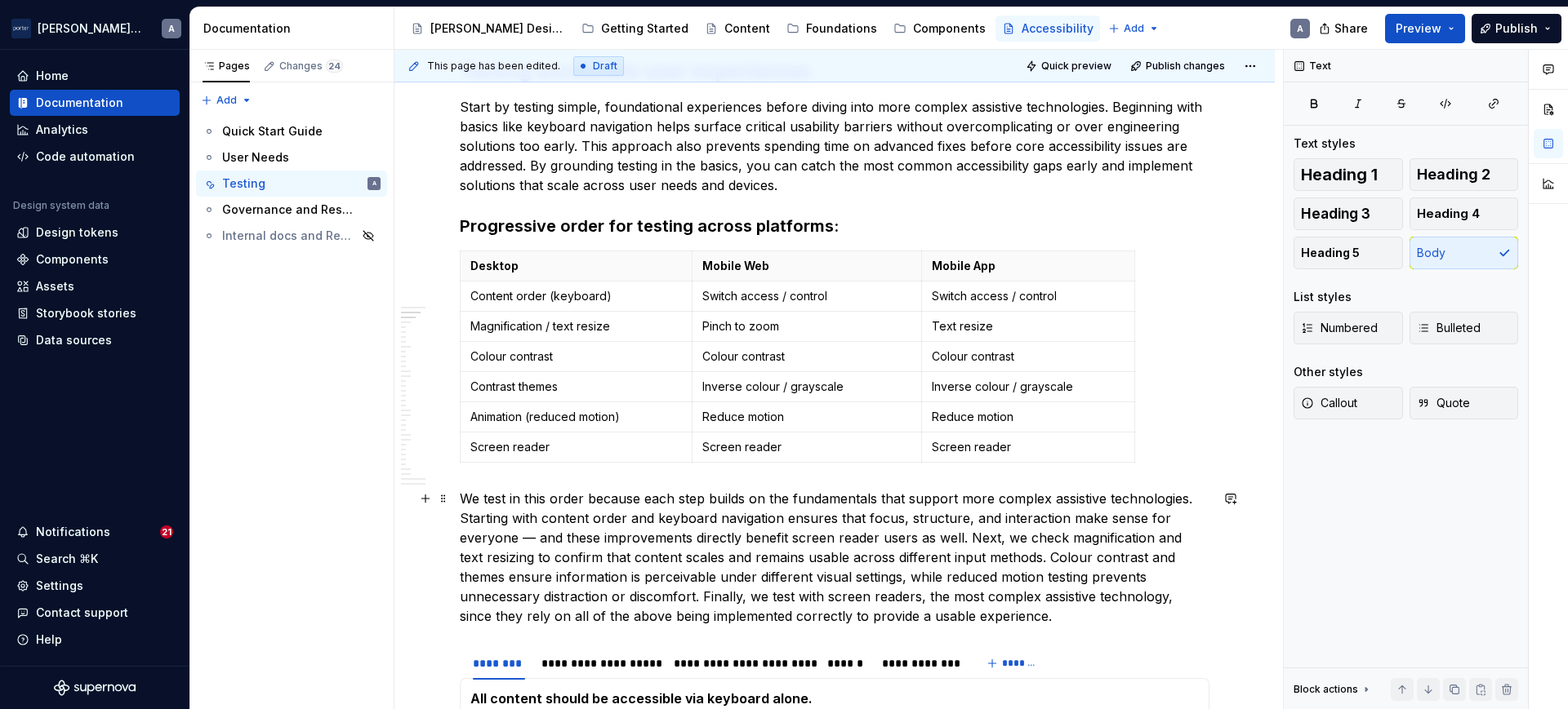
click at [536, 543] on p "We test in this order because each step builds on the fundamentals that support…" at bounding box center [834, 557] width 749 height 137
click at [969, 522] on p "We test in this order because each step builds on the fundamentals that support…" at bounding box center [834, 557] width 749 height 137
click at [822, 550] on p "We test in this order because each step builds on the fundamentals that support…" at bounding box center [834, 557] width 749 height 137
click at [963, 623] on p "We test in this order because each step builds on the fundamentals that support…" at bounding box center [834, 557] width 749 height 137
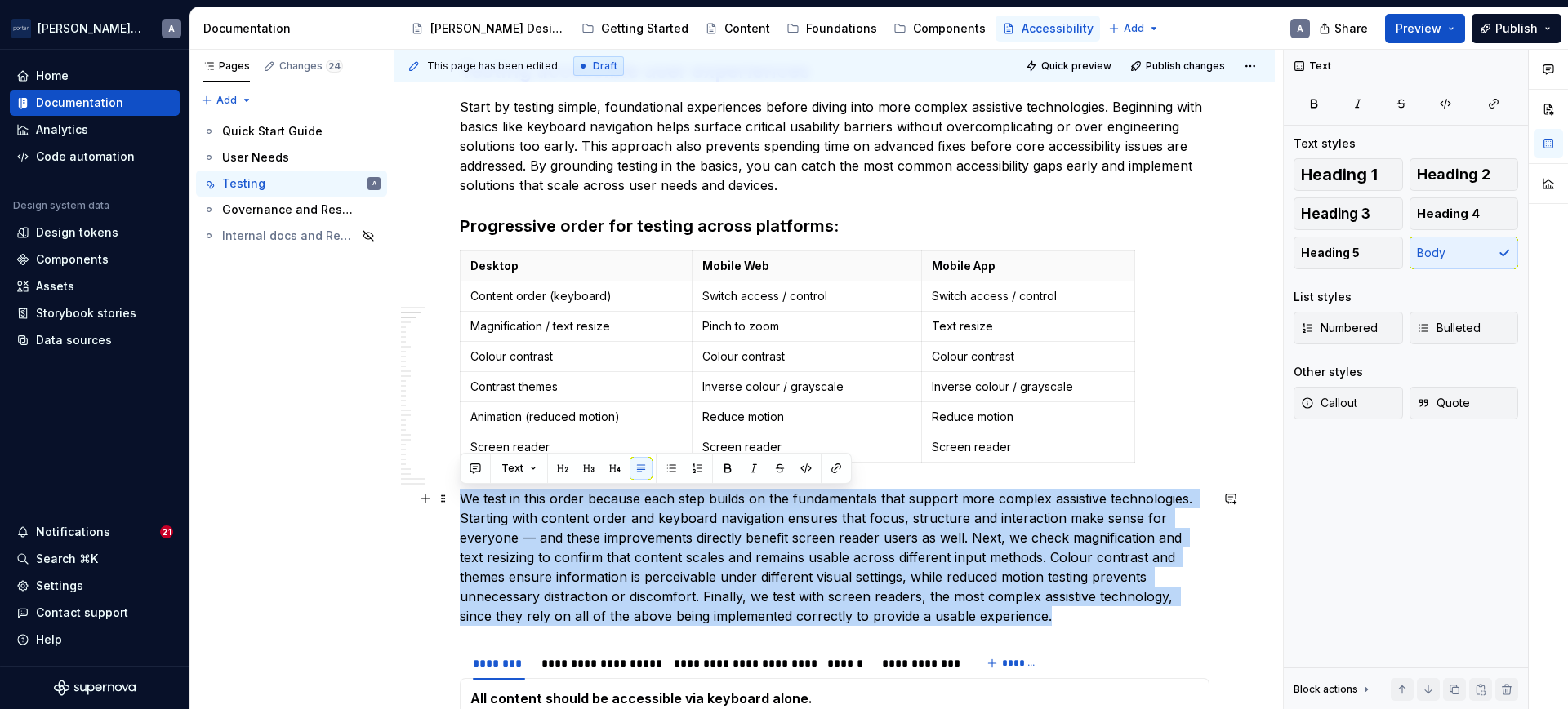
drag, startPoint x: 946, startPoint y: 618, endPoint x: 453, endPoint y: 504, distance: 506.0
copy p "We test in this order because each step builds on the fundamentals that support…"
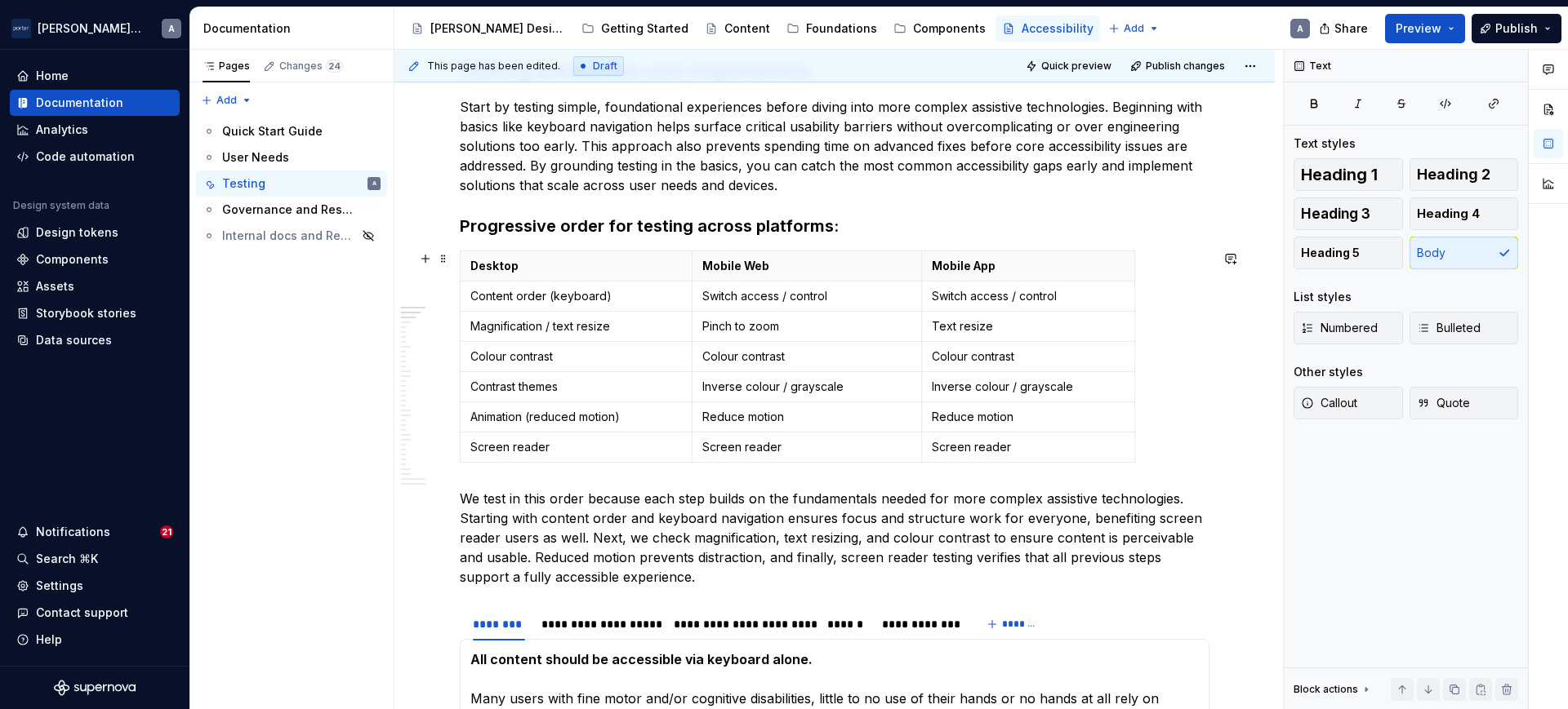
scroll to position [283, 0]
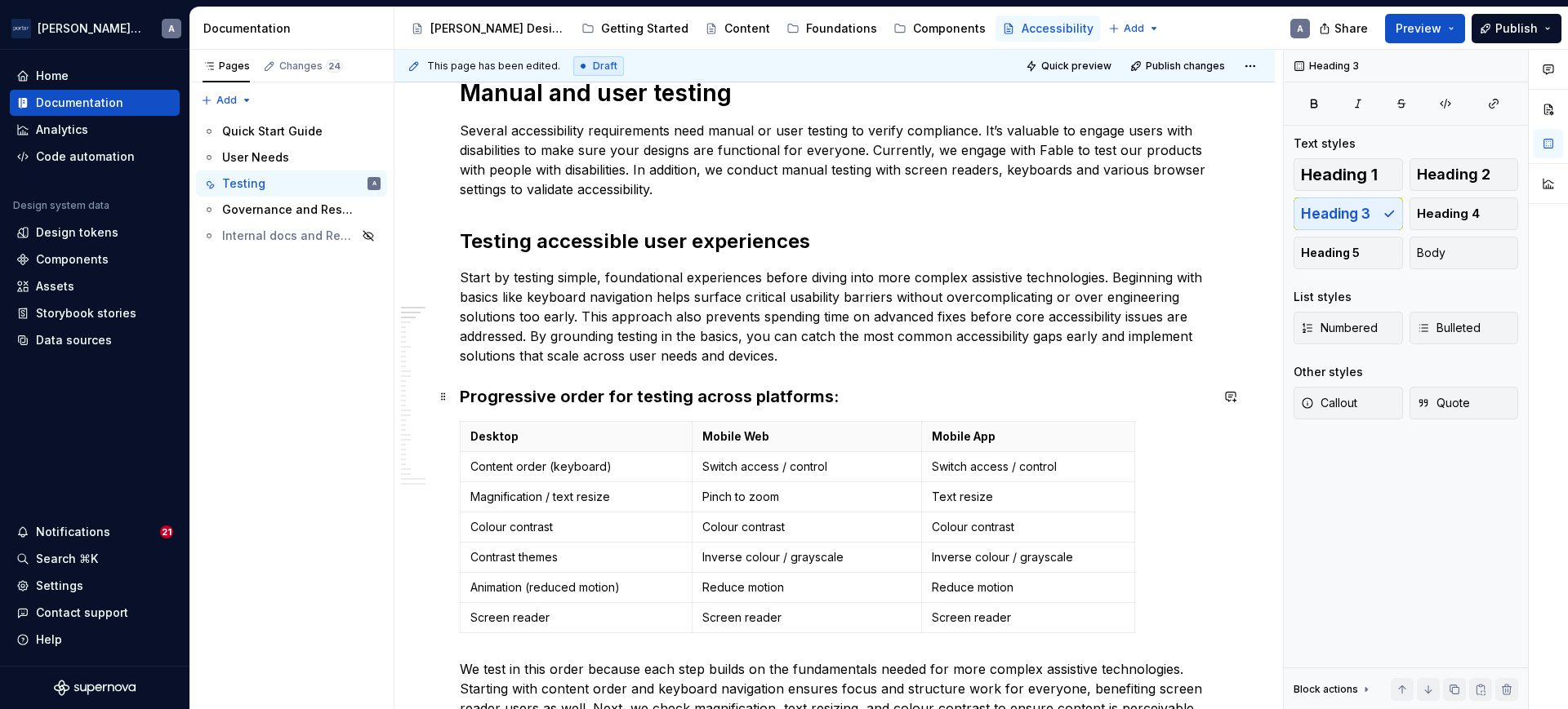
click at [790, 396] on h3 "Progressive order for testing across platforms:" at bounding box center [834, 396] width 749 height 23
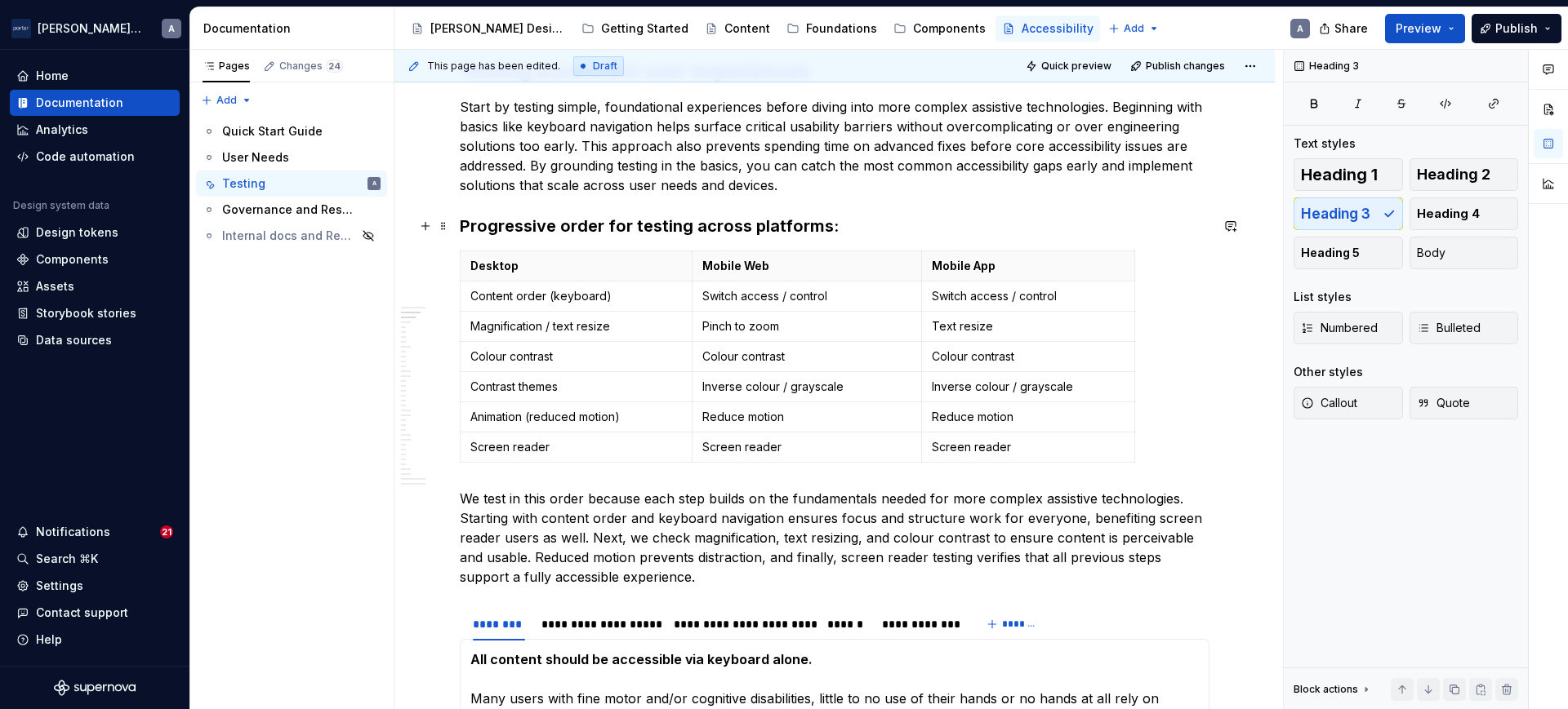
scroll to position [623, 0]
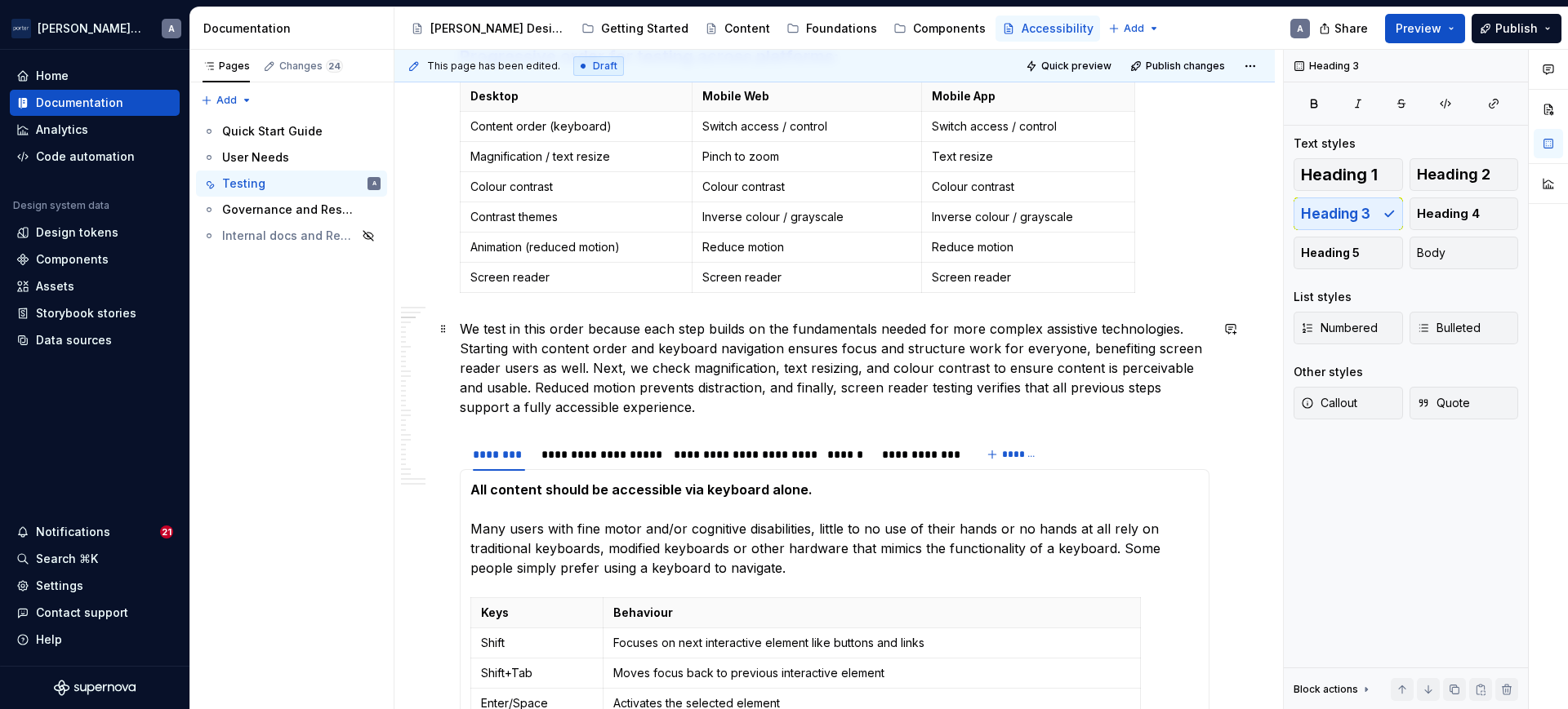
click at [878, 382] on p "We test in this order because each step builds on the fundamentals needed for m…" at bounding box center [834, 368] width 749 height 98
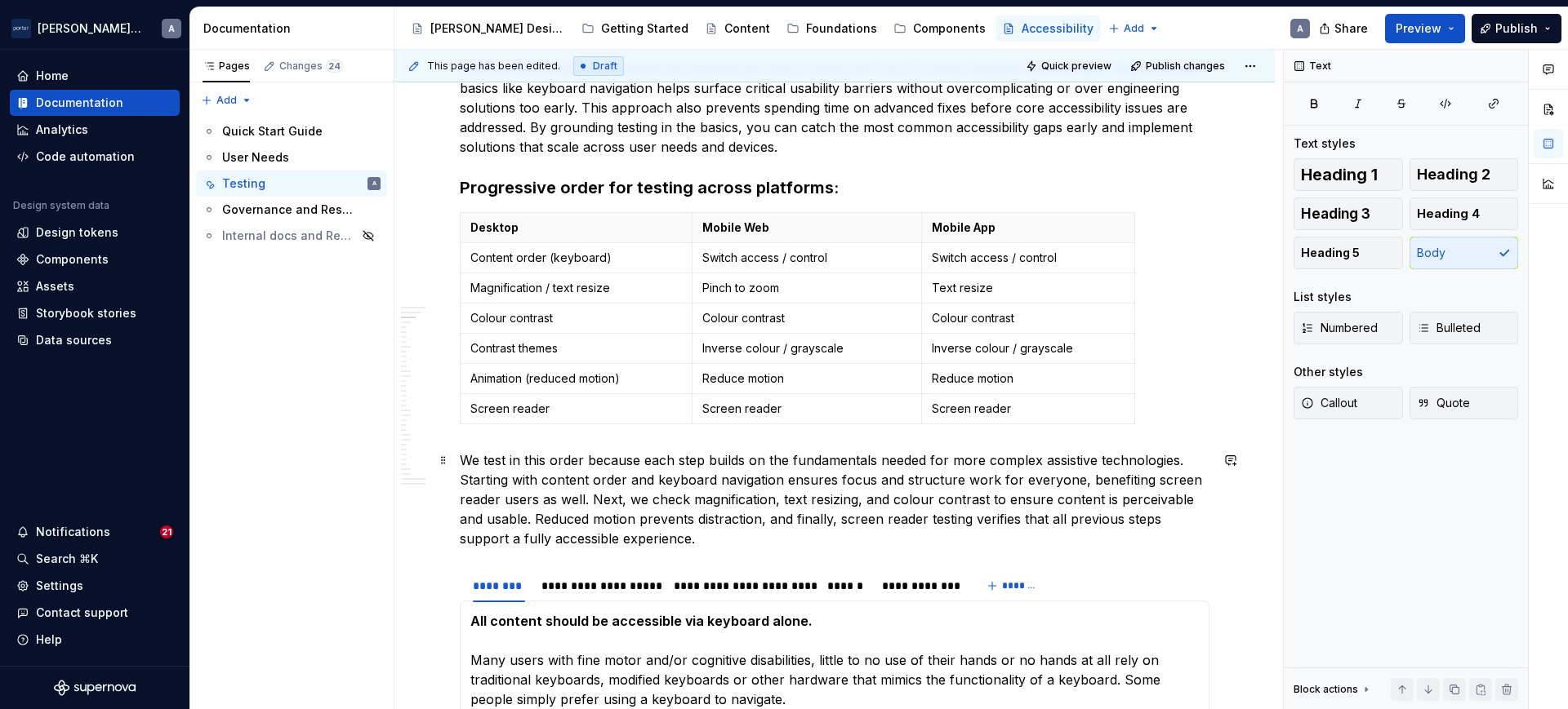
scroll to position [454, 0]
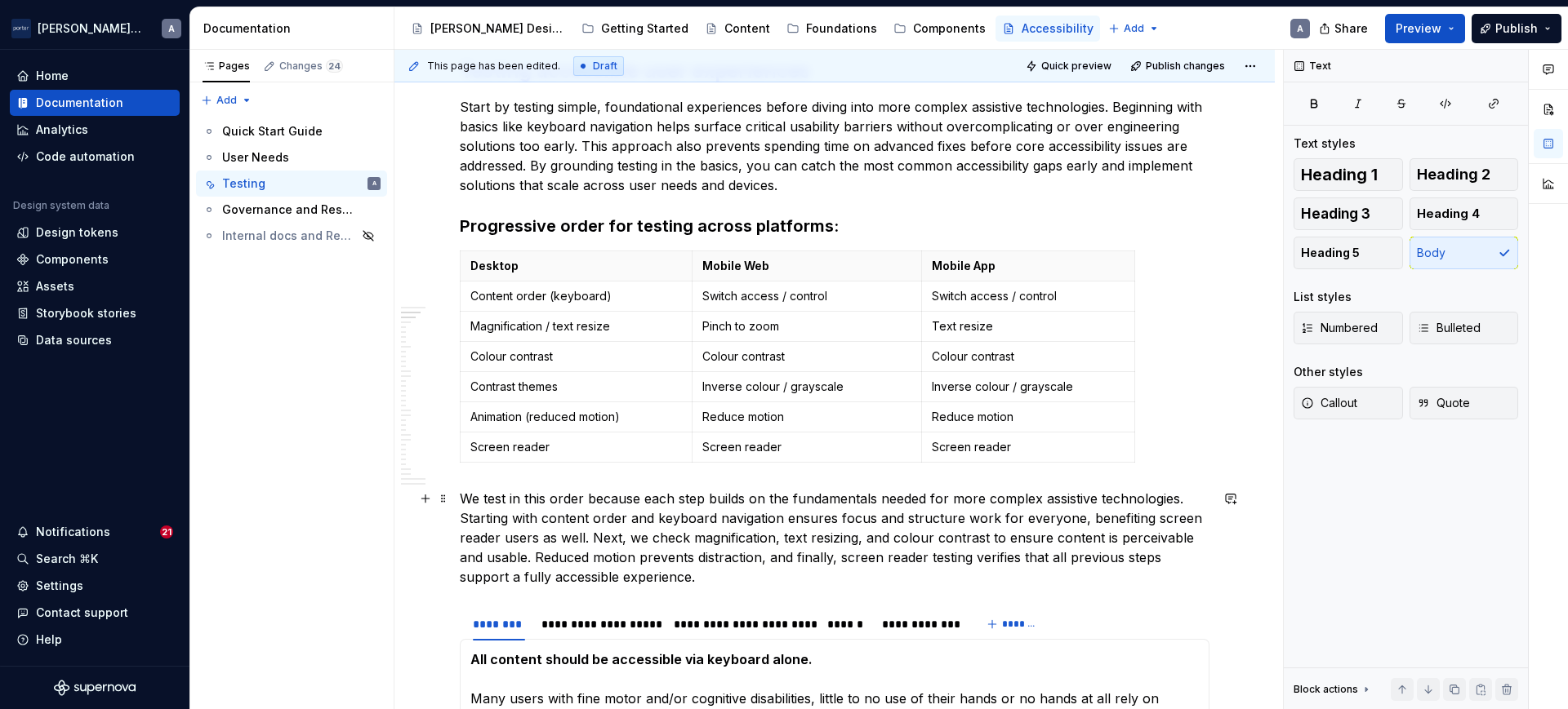
click at [465, 520] on p "We test in this order because each step builds on the fundamentals needed for m…" at bounding box center [834, 538] width 749 height 98
click at [462, 520] on p "We test in this order because each step builds on the fundamentals needed for m…" at bounding box center [834, 538] width 749 height 98
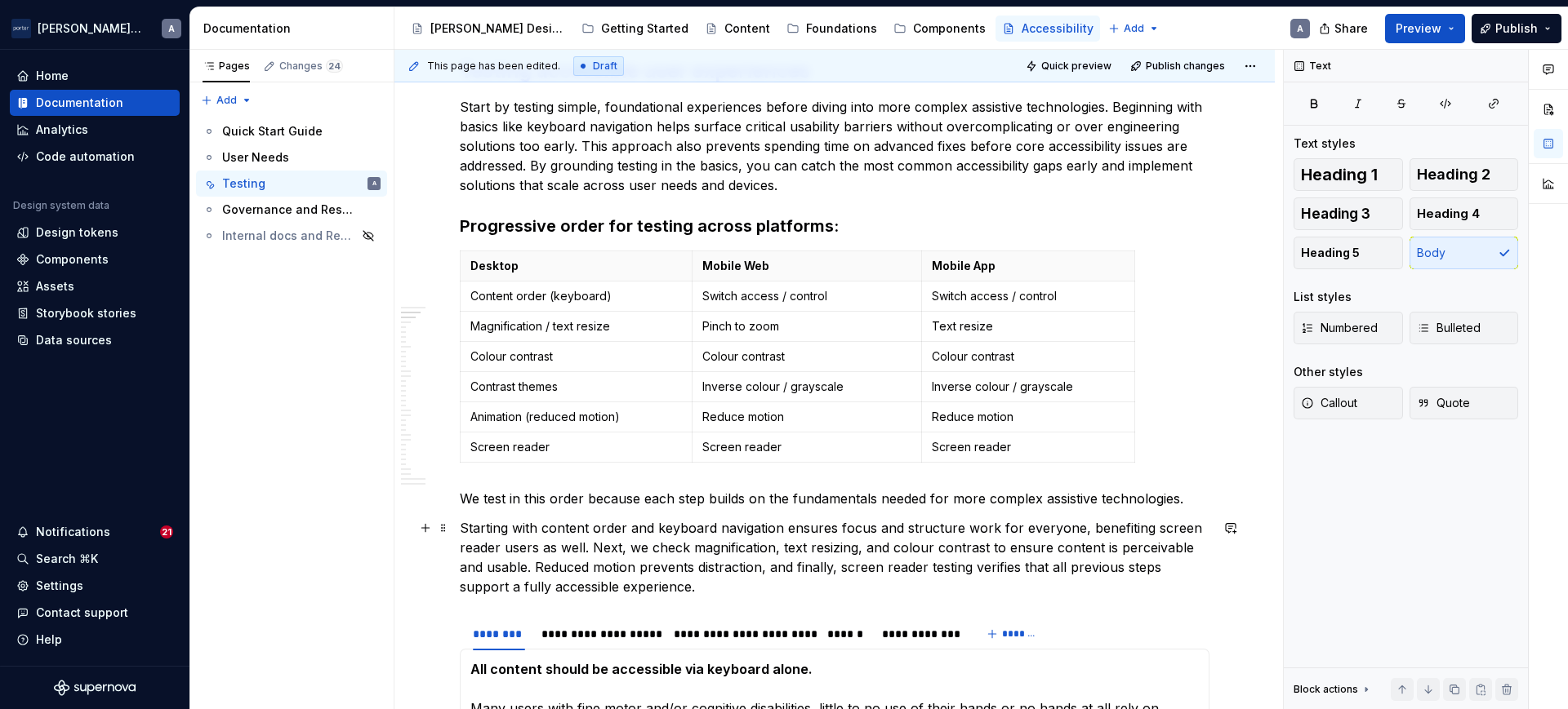
click at [862, 558] on p "Starting with content order and keyboard navigation ensures focus and structure…" at bounding box center [834, 558] width 749 height 79
click at [867, 543] on p "Starting with content order and keyboard navigation ensures focus and structure…" at bounding box center [834, 558] width 749 height 79
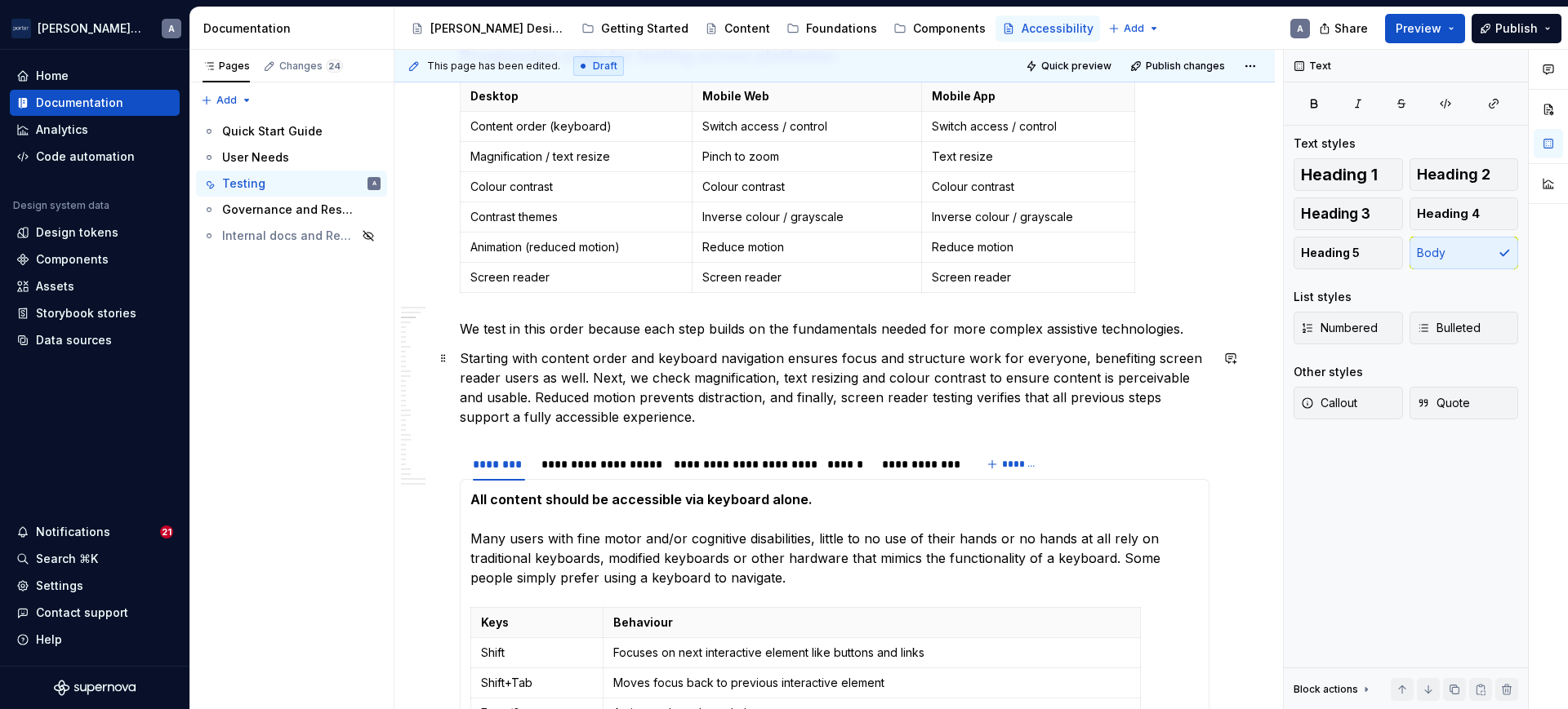
click at [844, 410] on p "Starting with content order and keyboard navigation ensures focus and structure…" at bounding box center [834, 388] width 749 height 79
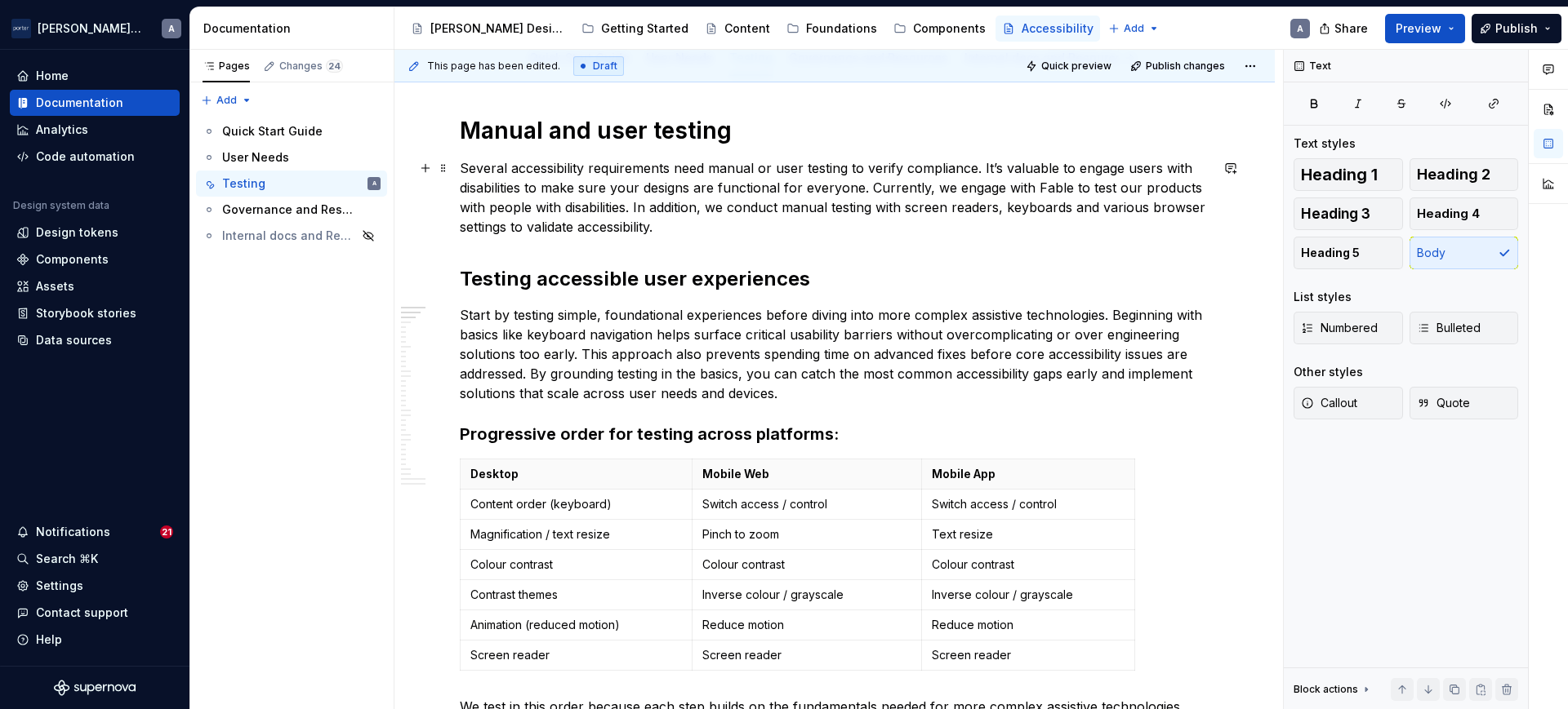
scroll to position [283, 0]
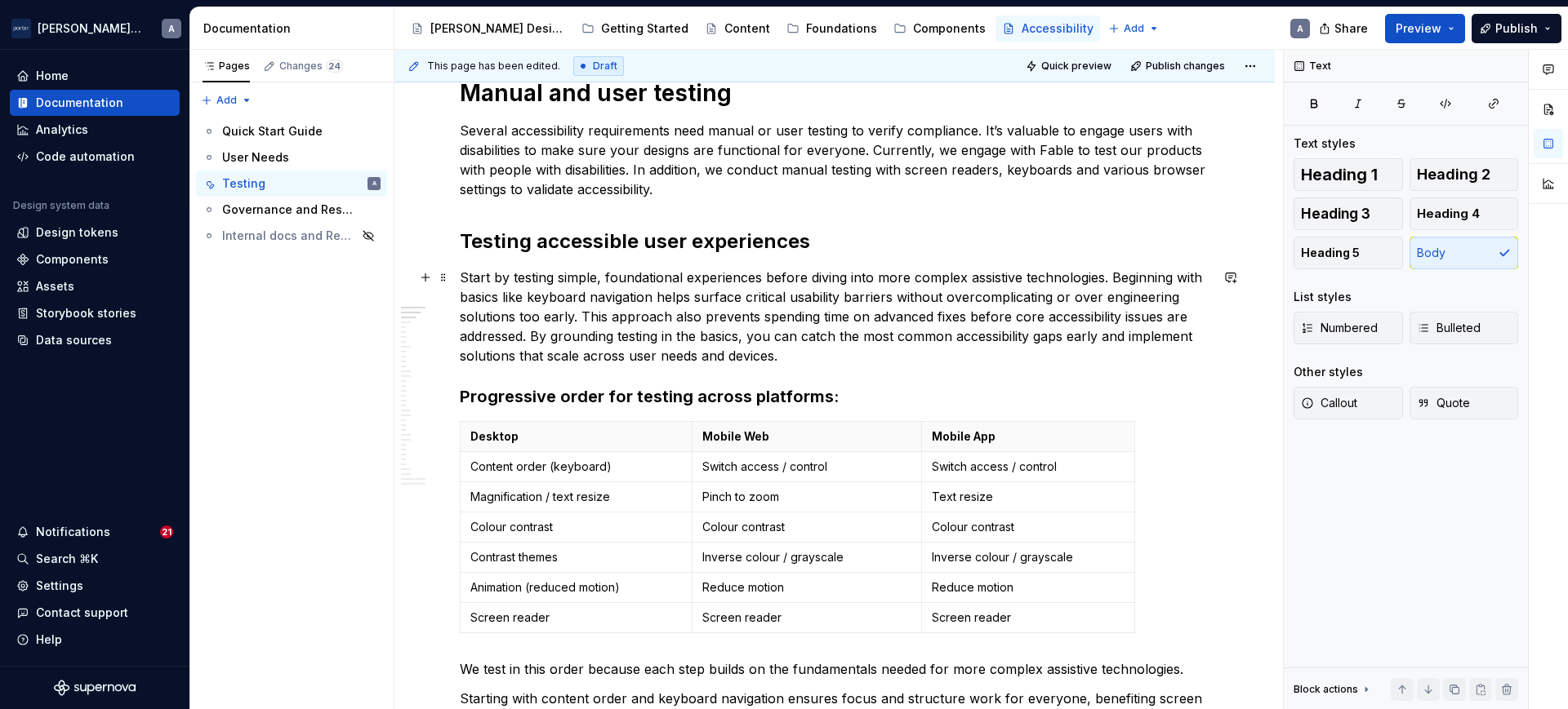
click at [924, 340] on p "Start by testing simple, foundational experiences before diving into more compl…" at bounding box center [834, 317] width 749 height 98
click at [937, 347] on p "Start by testing simple, foundational experiences before diving into more compl…" at bounding box center [834, 317] width 749 height 98
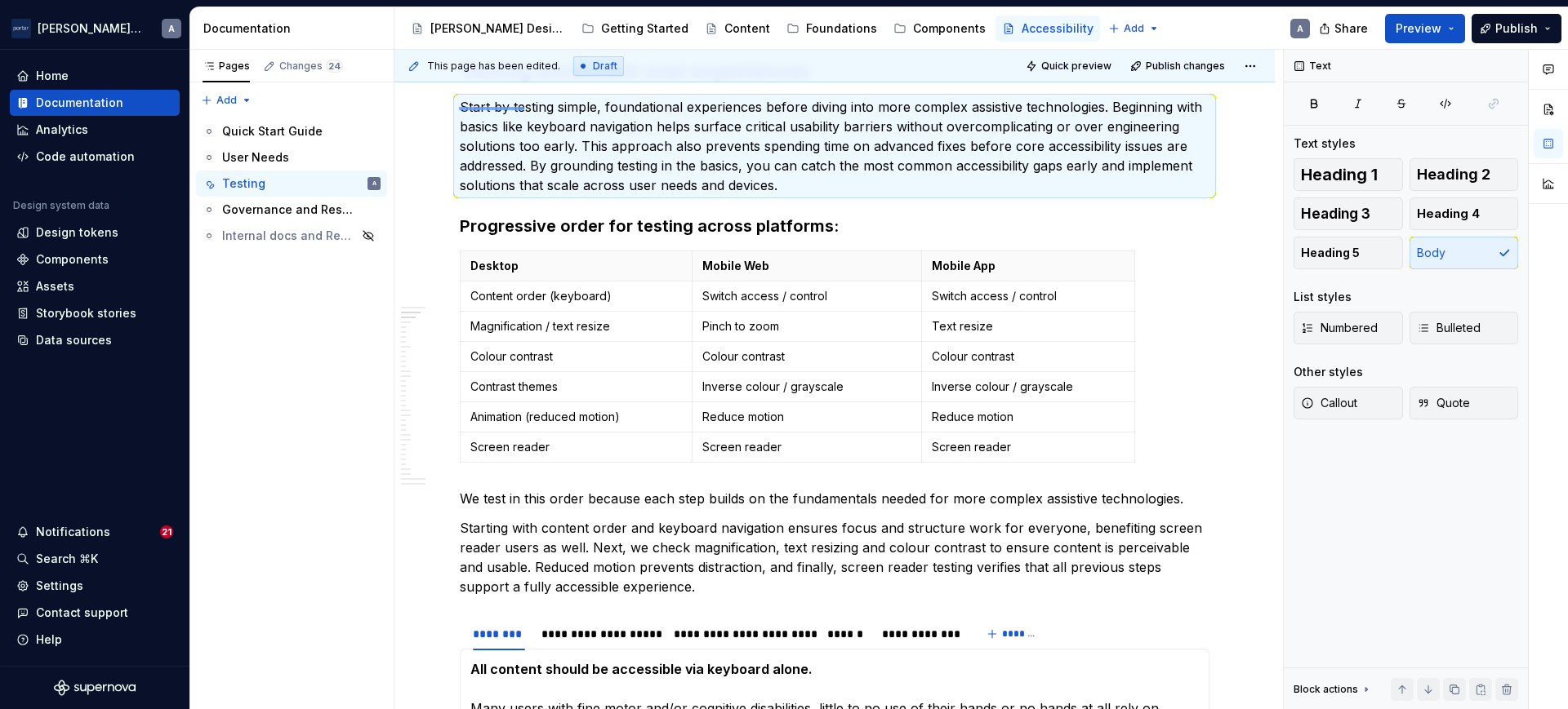
scroll to position [446, 0]
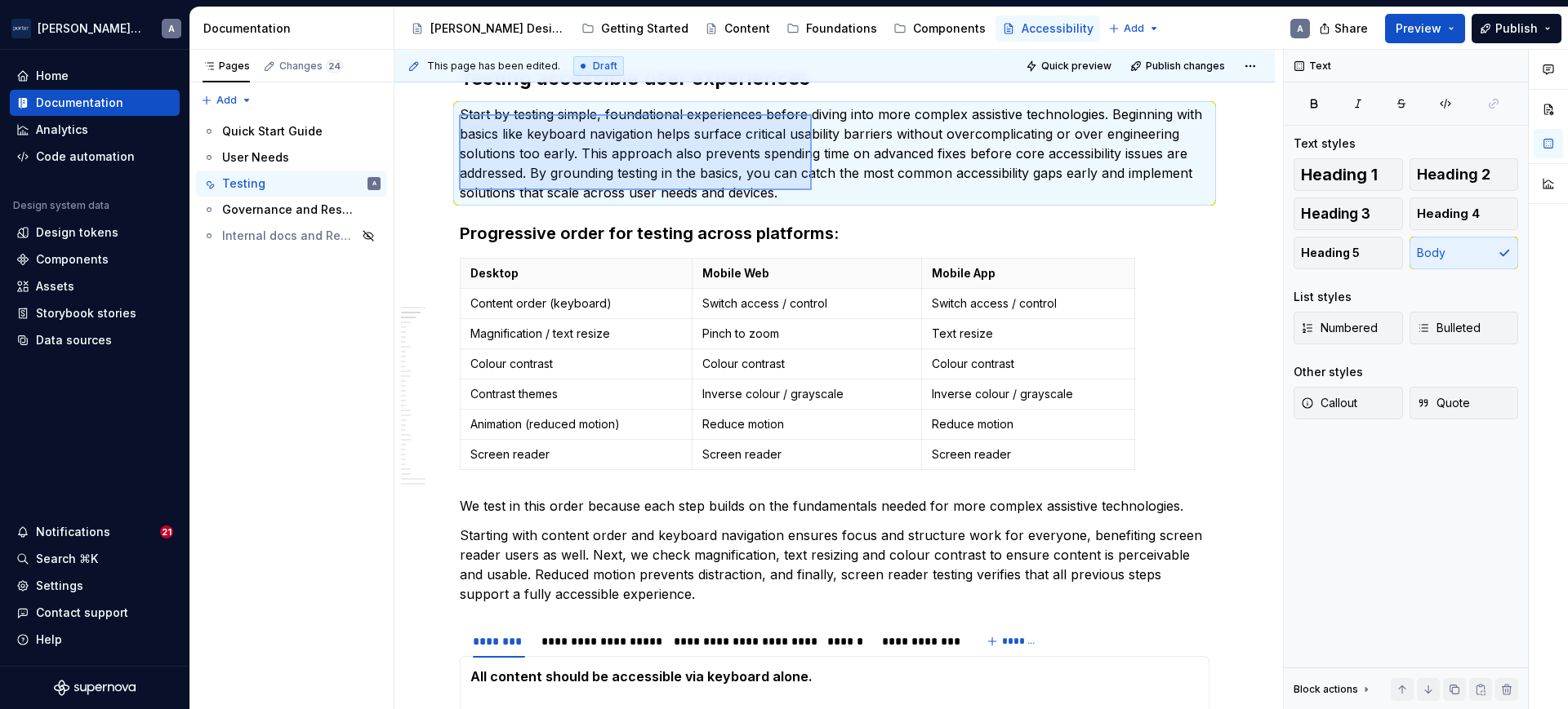
drag, startPoint x: 459, startPoint y: 107, endPoint x: 812, endPoint y: 190, distance: 362.6
click at [812, 190] on div "This page has been edited. Draft Quick preview Publish changes Accessibility Ac…" at bounding box center [839, 380] width 888 height 660
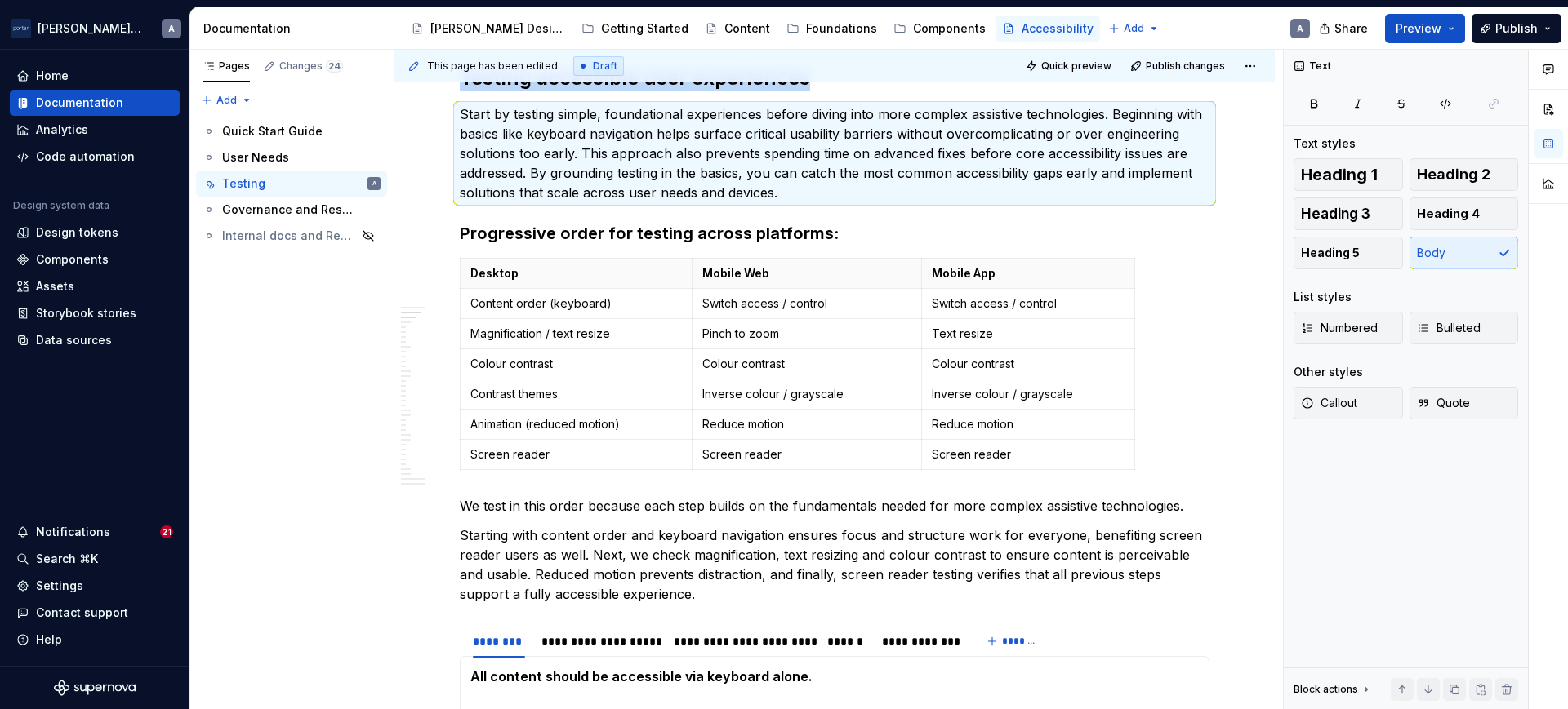
copy h2 "Testing accessible user experiences"
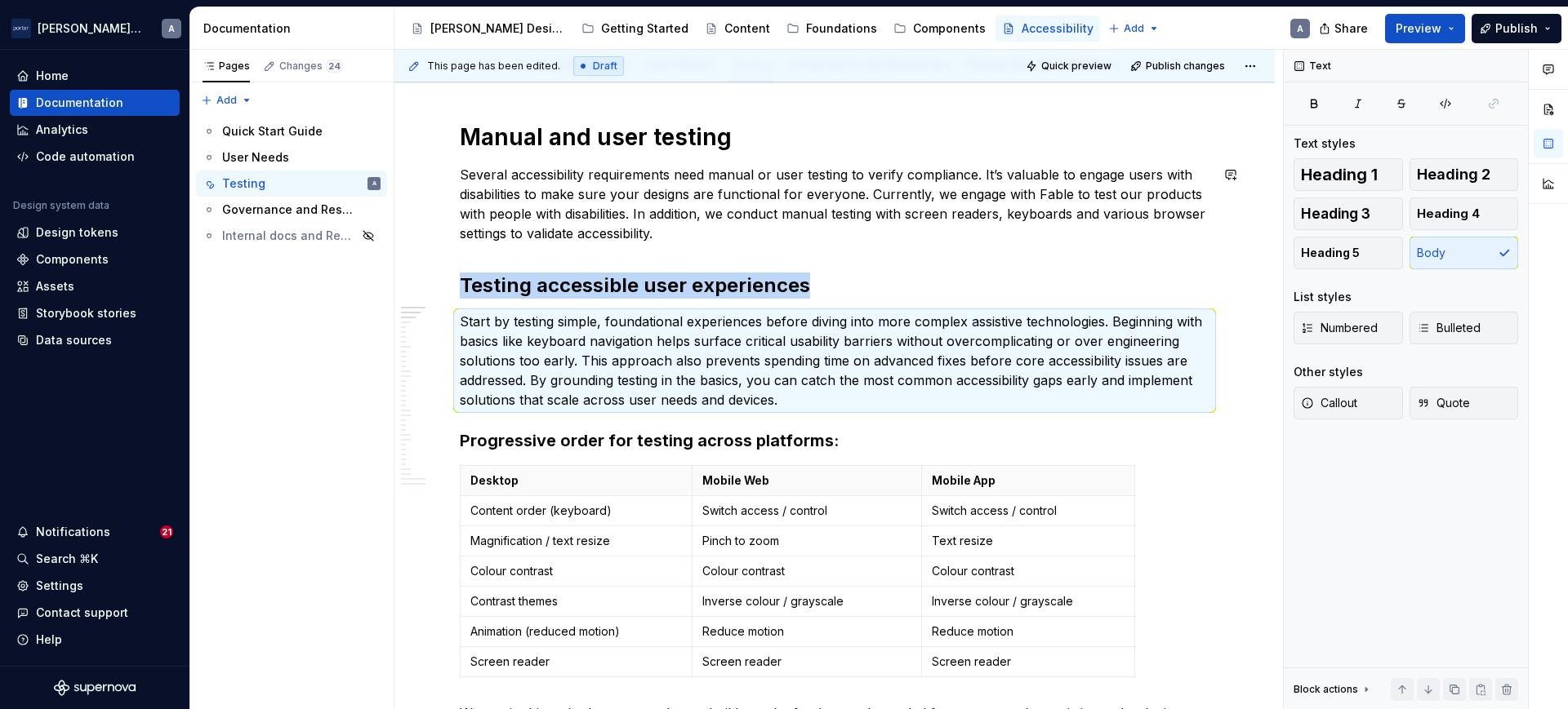
scroll to position [276, 0]
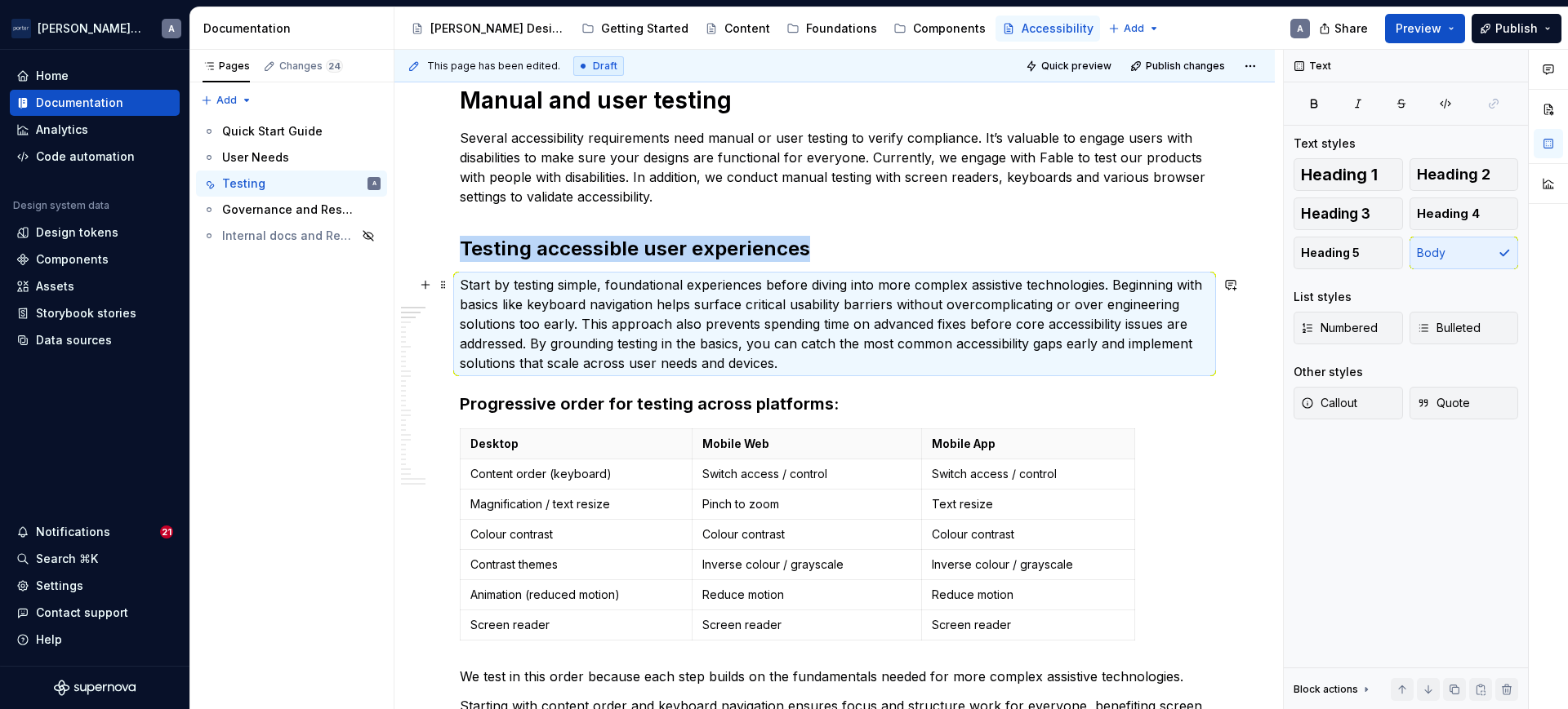
click at [883, 368] on p "Start by testing simple, foundational experiences before diving into more compl…" at bounding box center [834, 324] width 749 height 98
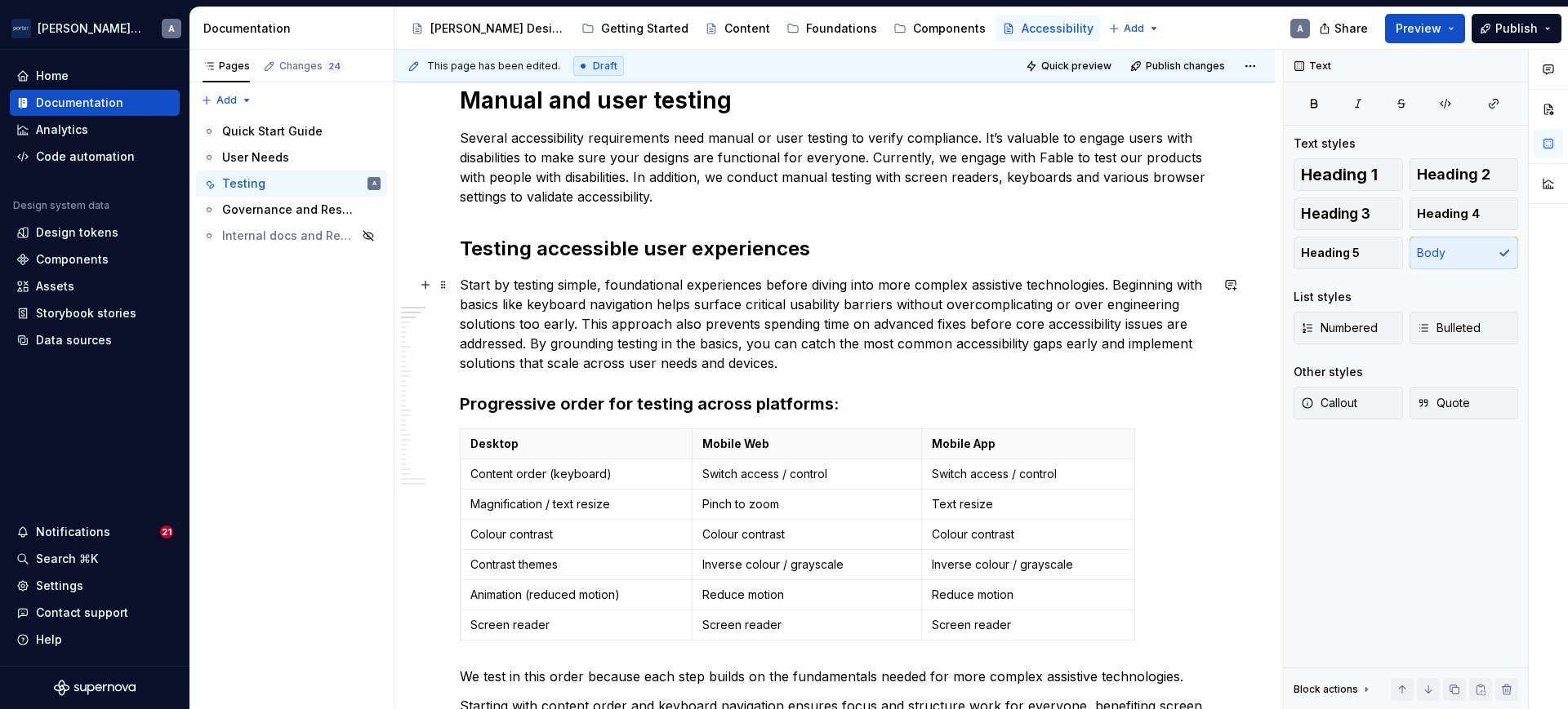
click at [883, 362] on p "Start by testing simple, foundational experiences before diving into more compl…" at bounding box center [834, 324] width 749 height 98
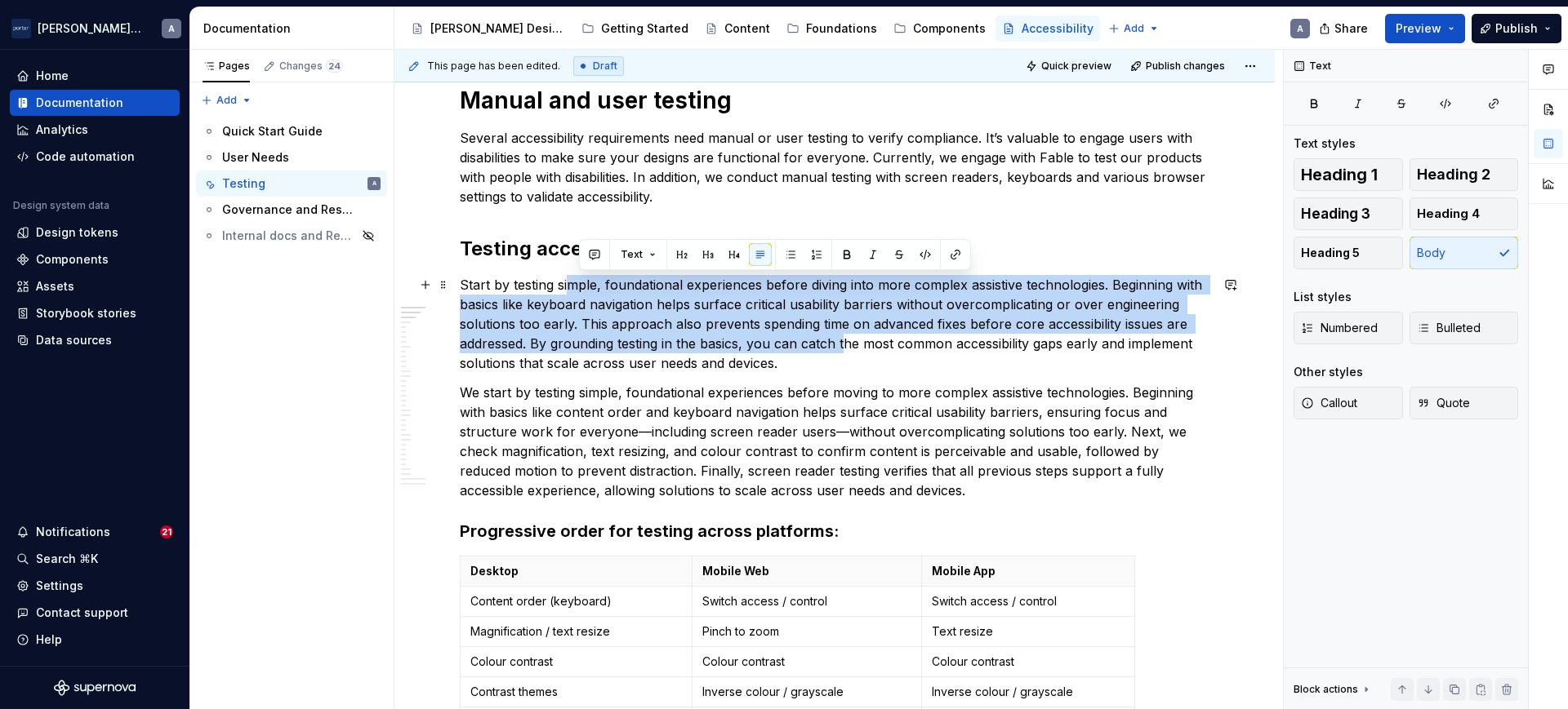
drag, startPoint x: 846, startPoint y: 352, endPoint x: 572, endPoint y: 290, distance: 280.9
click at [572, 290] on p "Start by testing simple, foundational experiences before diving into more compl…" at bounding box center [834, 324] width 749 height 98
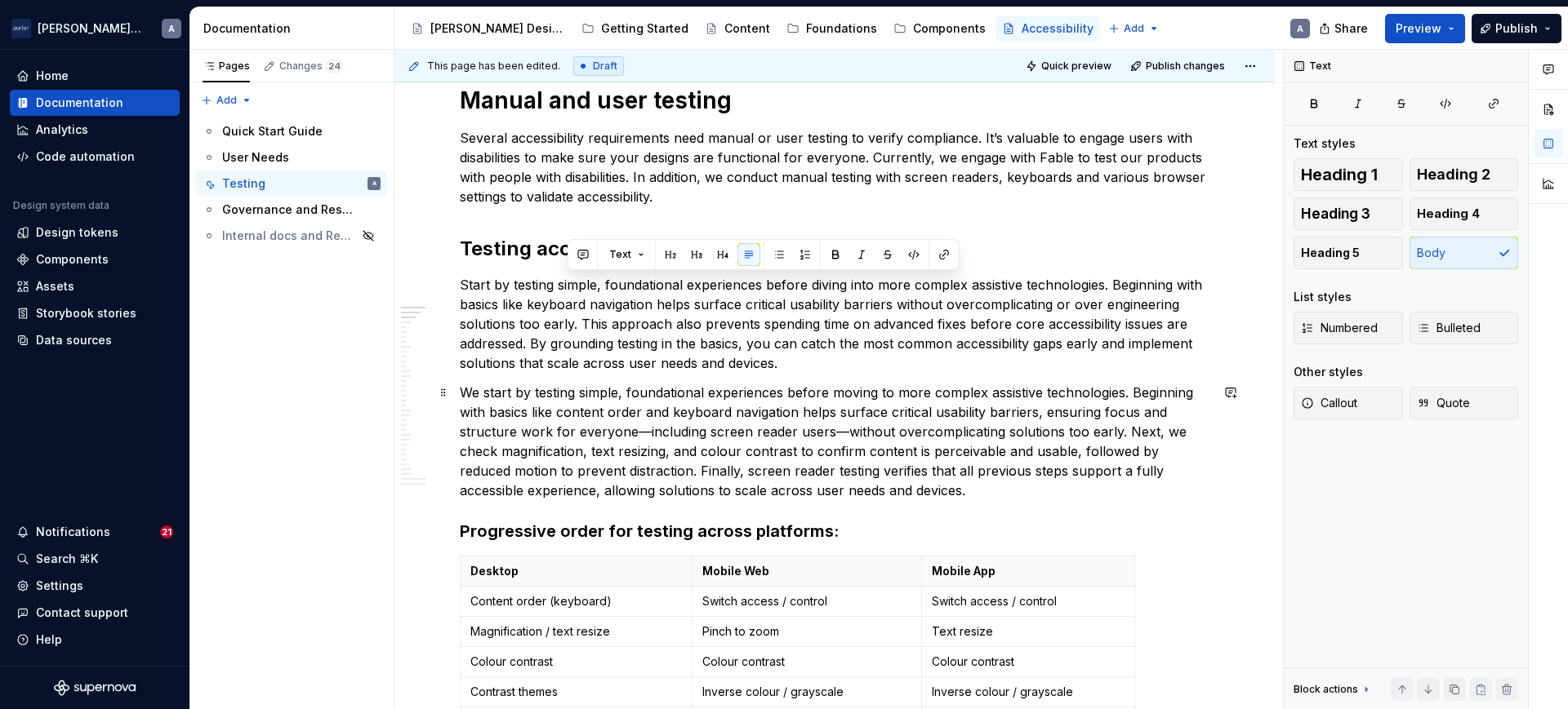
click at [910, 389] on p "We start by testing simple, foundational experiences before moving to more comp…" at bounding box center [834, 441] width 749 height 118
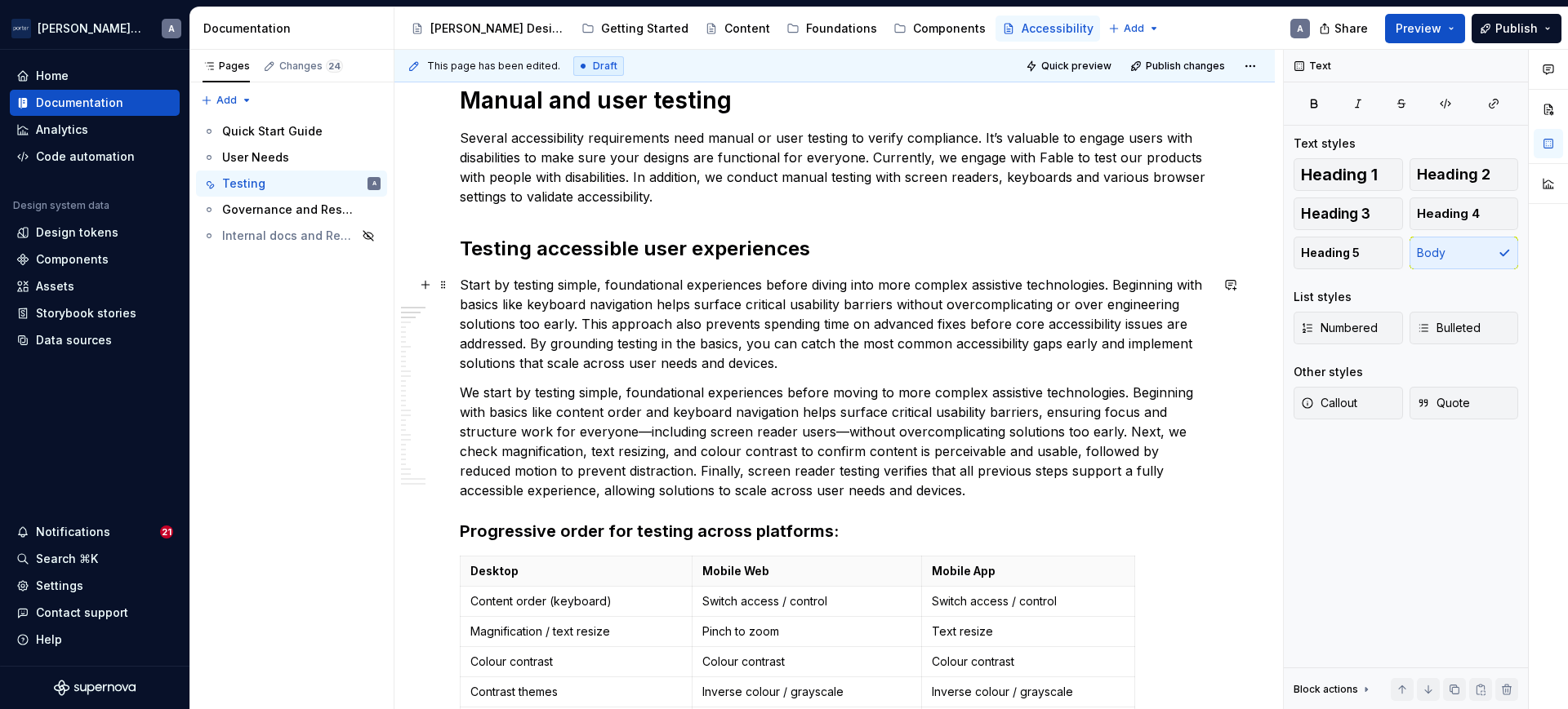
click at [786, 357] on p "Start by testing simple, foundational experiences before diving into more compl…" at bounding box center [834, 324] width 749 height 98
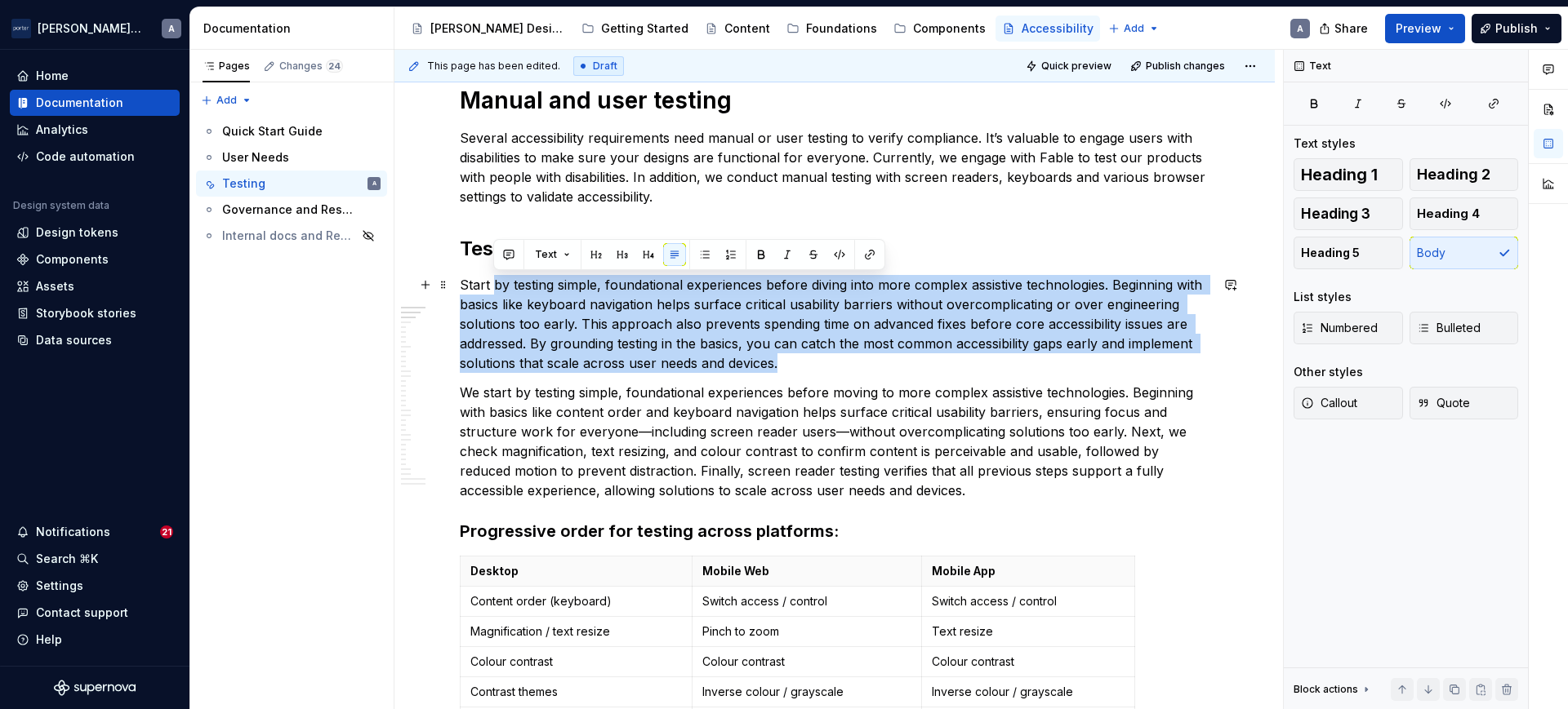
drag, startPoint x: 790, startPoint y: 369, endPoint x: 495, endPoint y: 292, distance: 304.9
click at [495, 292] on p "Start by testing simple, foundational experiences before diving into more compl…" at bounding box center [834, 324] width 749 height 98
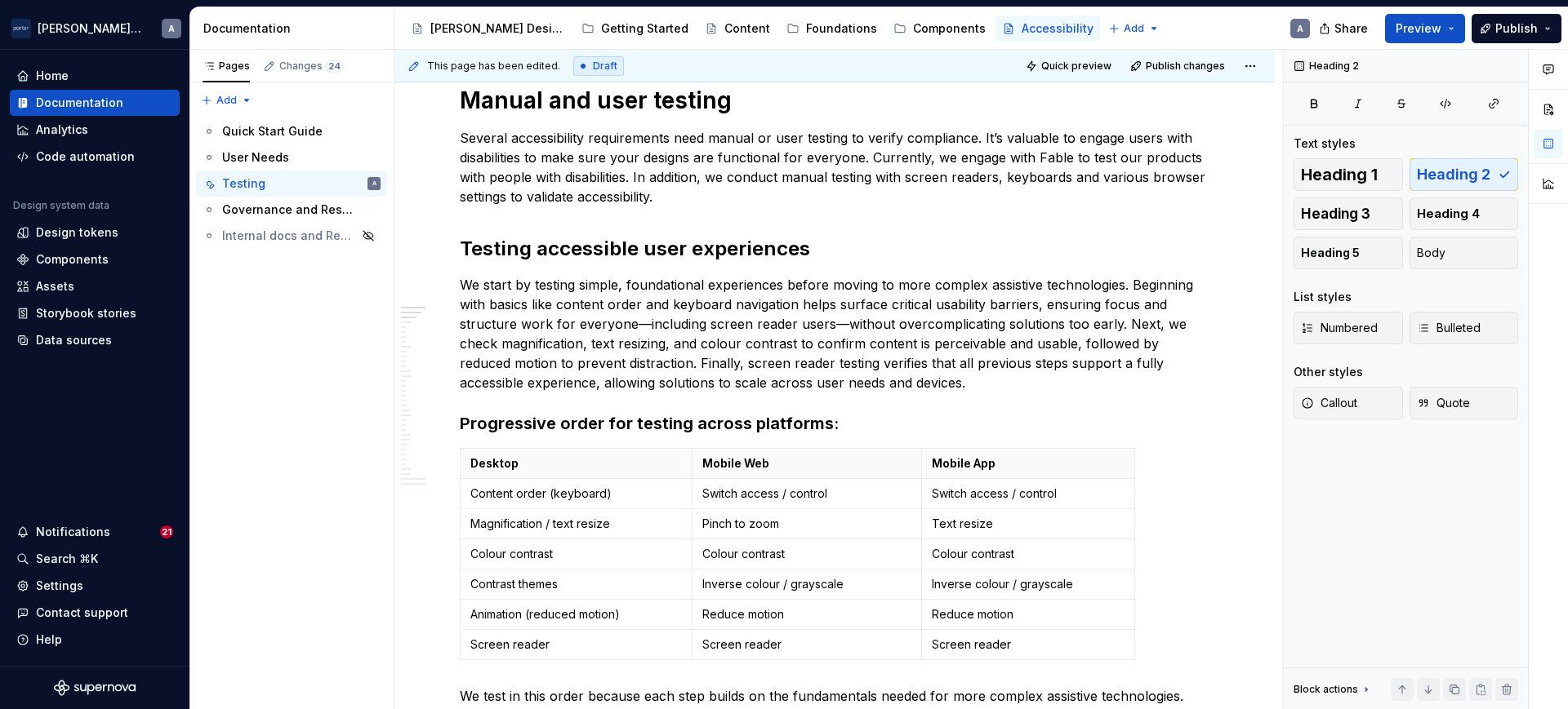
scroll to position [616, 0]
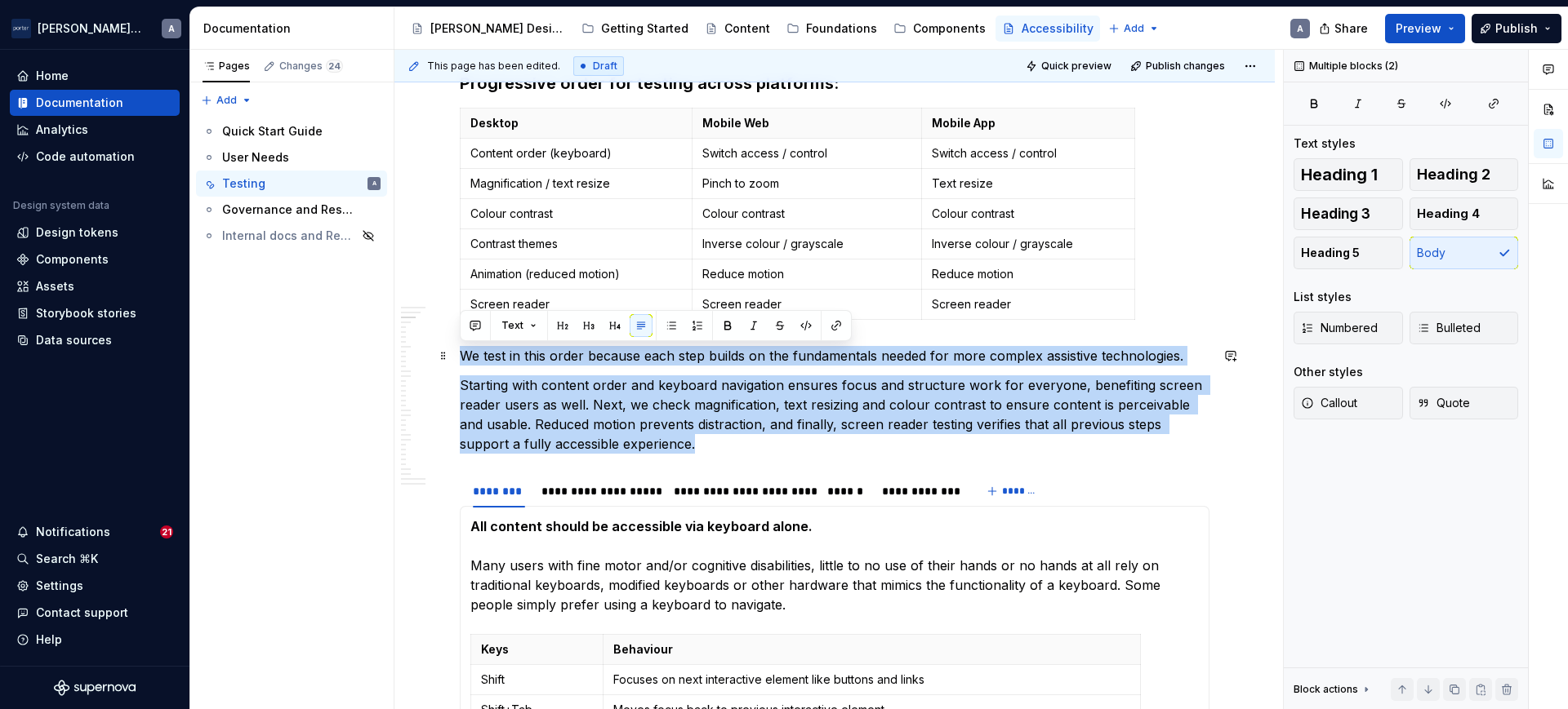
drag, startPoint x: 739, startPoint y: 446, endPoint x: 457, endPoint y: 353, distance: 296.9
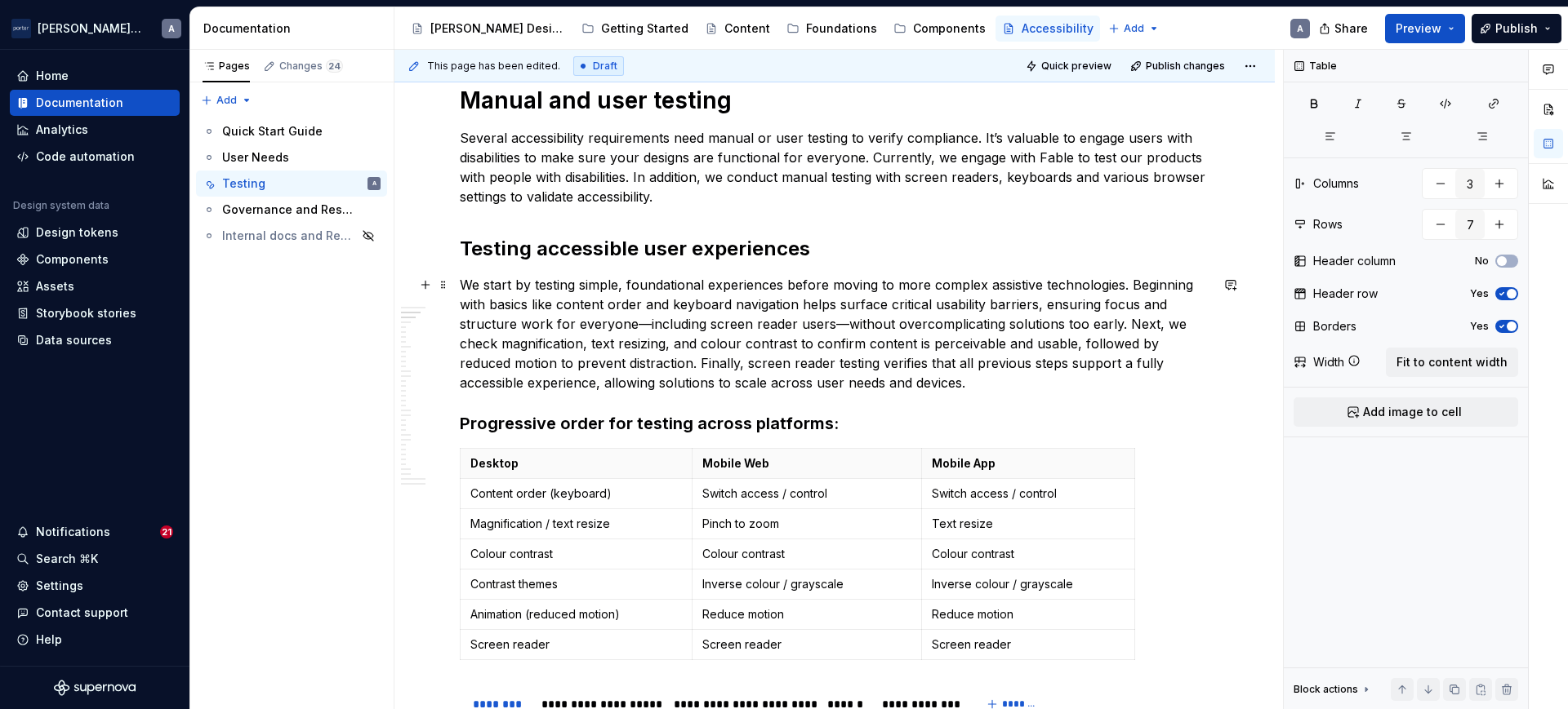
scroll to position [446, 0]
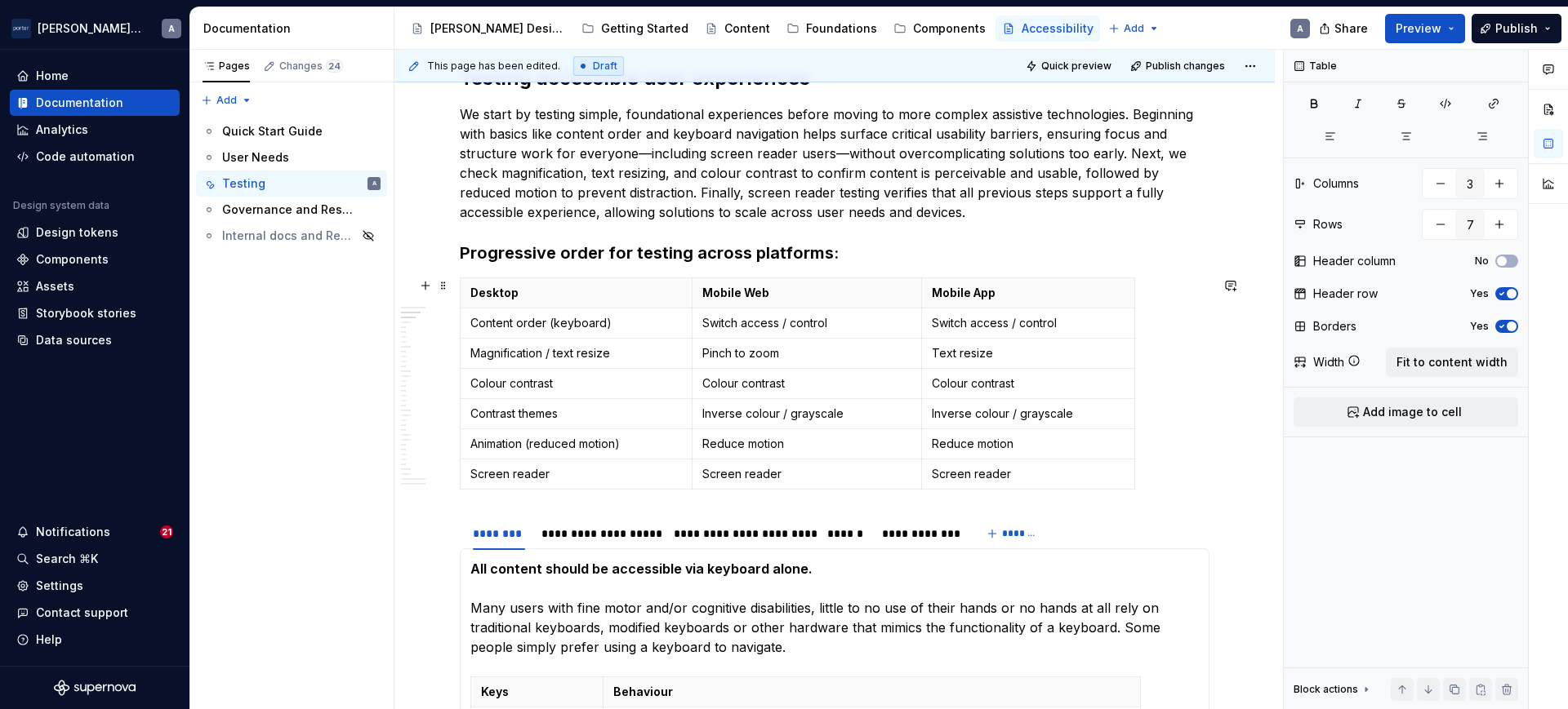
click at [1137, 492] on div "Desktop Mobile Web Mobile App Content order (keyboard) Switch access / control …" at bounding box center [834, 387] width 749 height 219
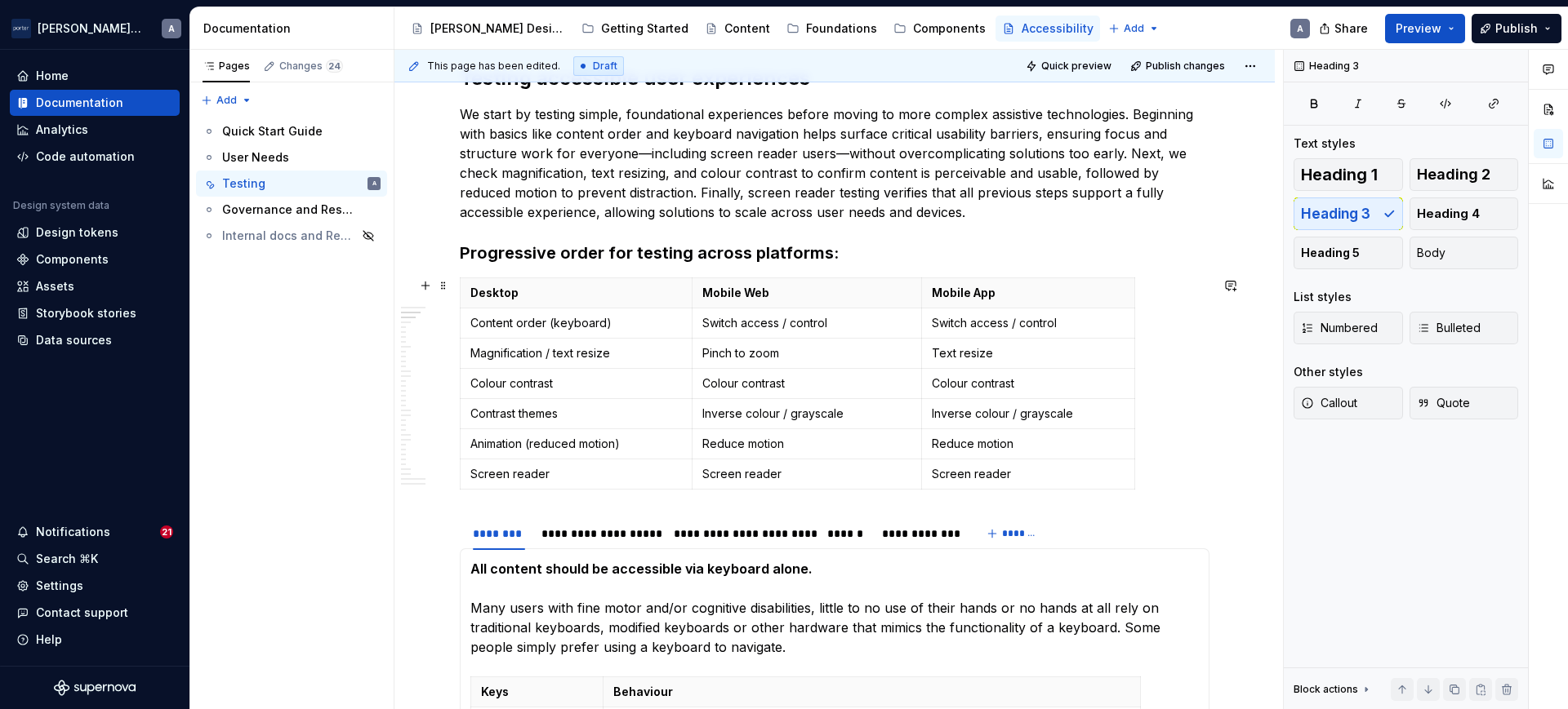
click at [695, 490] on div "Desktop Mobile Web Mobile App Content order (keyboard) Switch access / control …" at bounding box center [834, 387] width 749 height 219
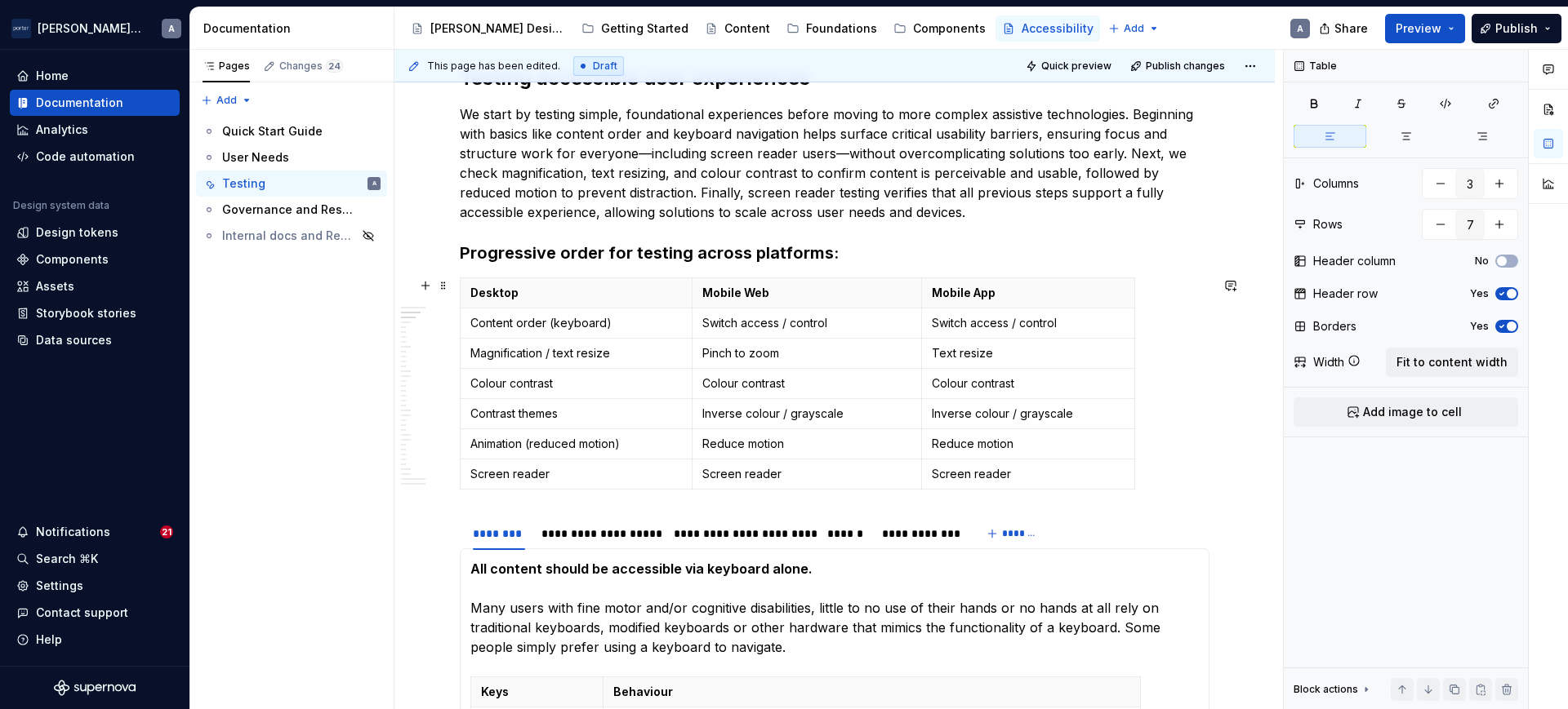
click at [1161, 470] on div "Desktop Mobile Web Mobile App Content order (keyboard) Switch access / control …" at bounding box center [834, 387] width 749 height 219
click at [1156, 482] on div "Desktop Mobile Web Mobile App Content order (keyboard) Switch access / control …" at bounding box center [834, 387] width 749 height 219
click at [428, 287] on button "button" at bounding box center [425, 286] width 23 height 23
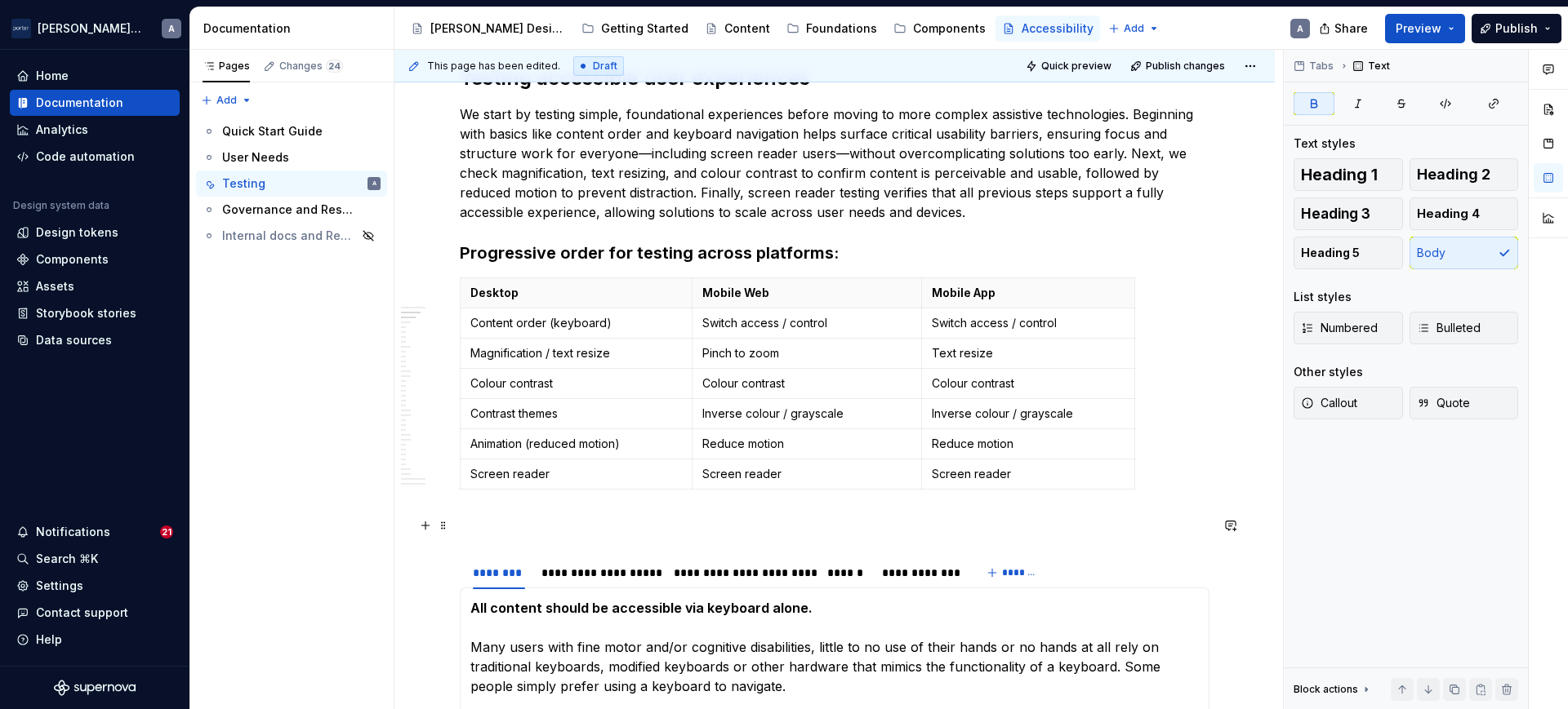
click at [915, 526] on p at bounding box center [834, 526] width 749 height 19
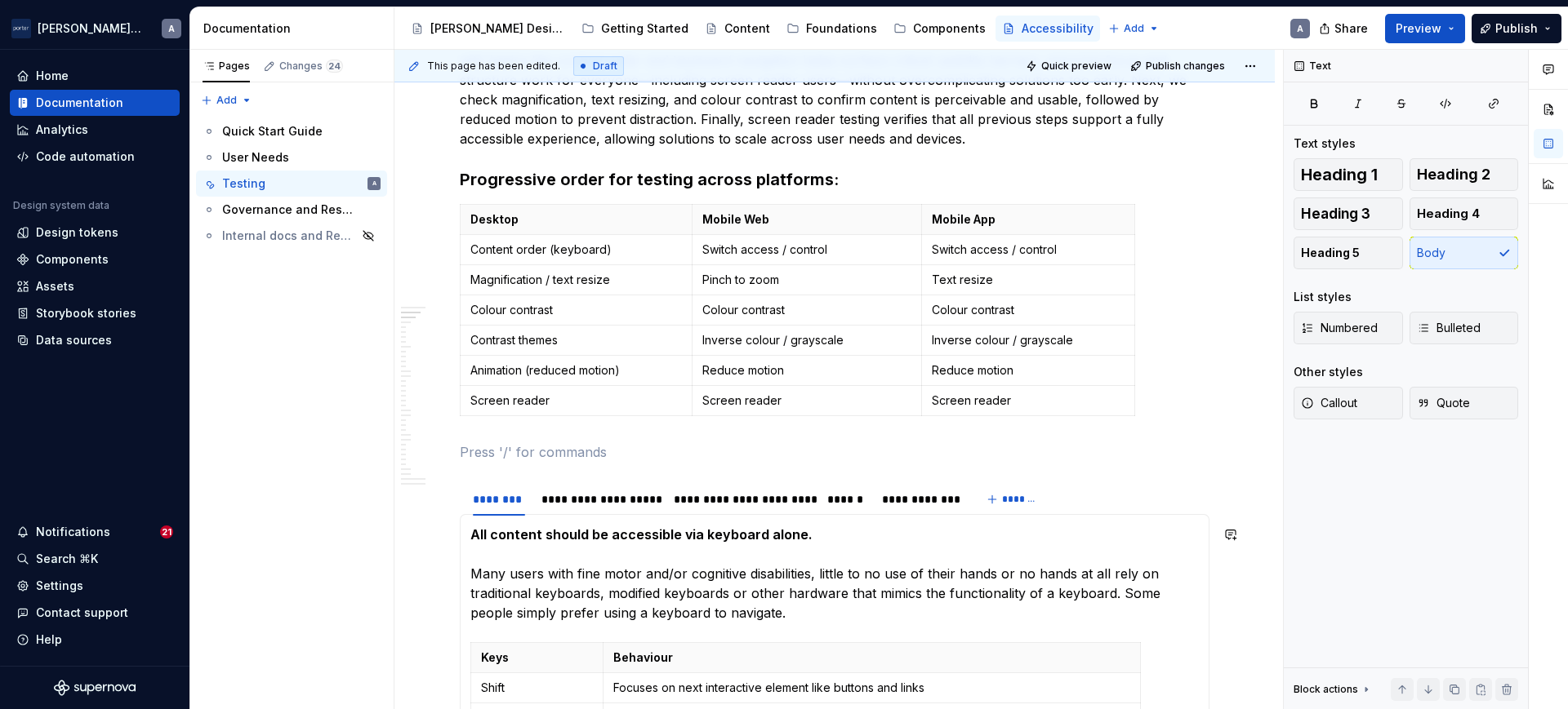
scroll to position [616, 0]
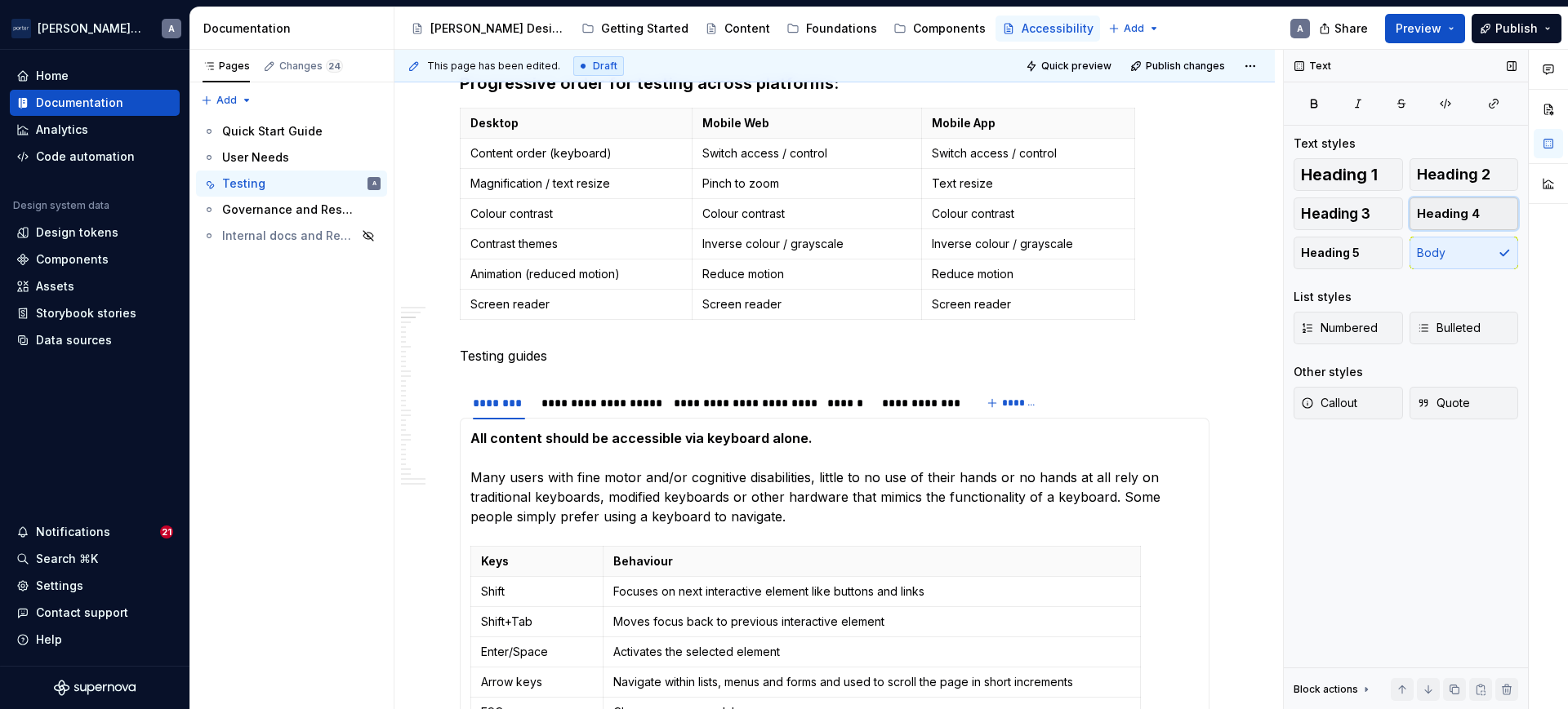
click at [1424, 211] on span "Heading 4" at bounding box center [1448, 214] width 63 height 17
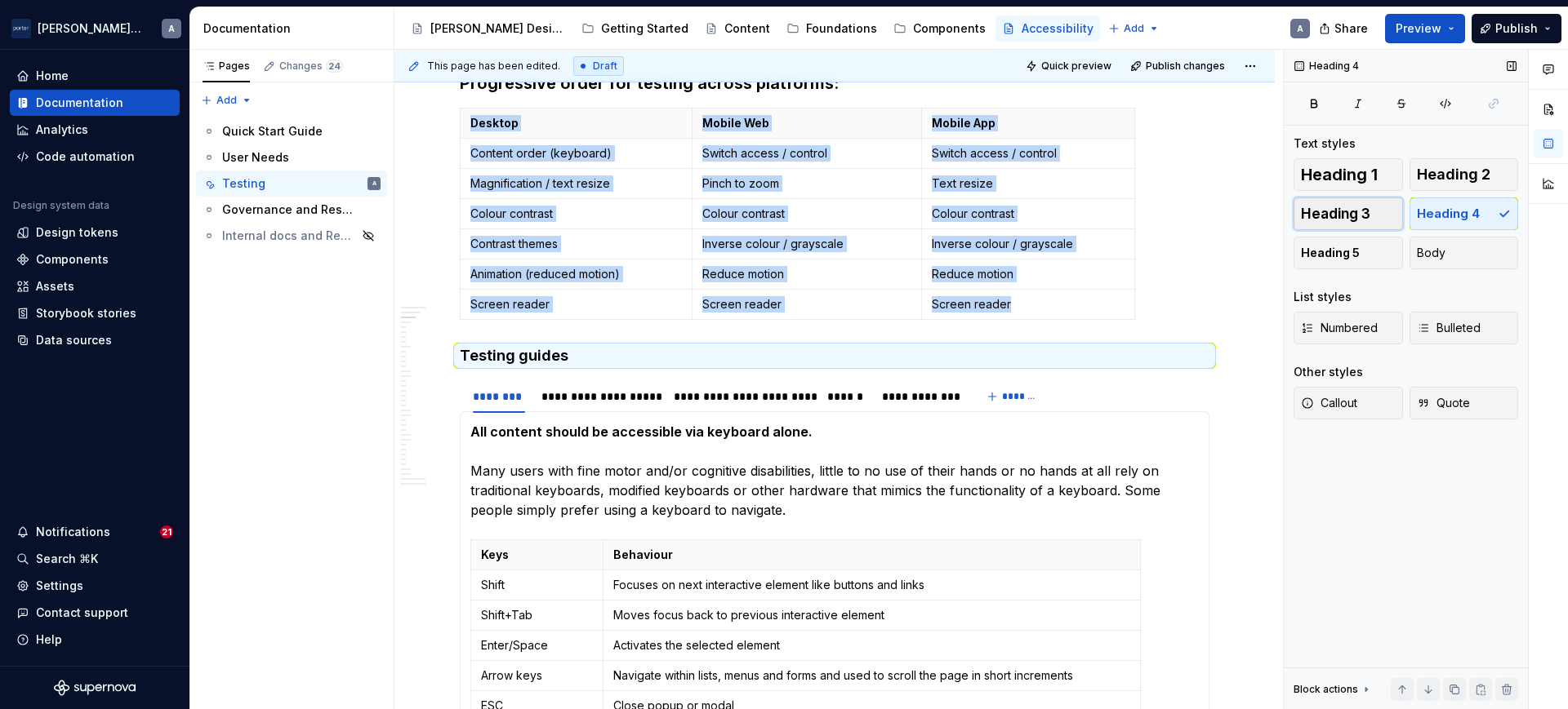
click at [1350, 214] on span "Heading 3" at bounding box center [1335, 214] width 69 height 17
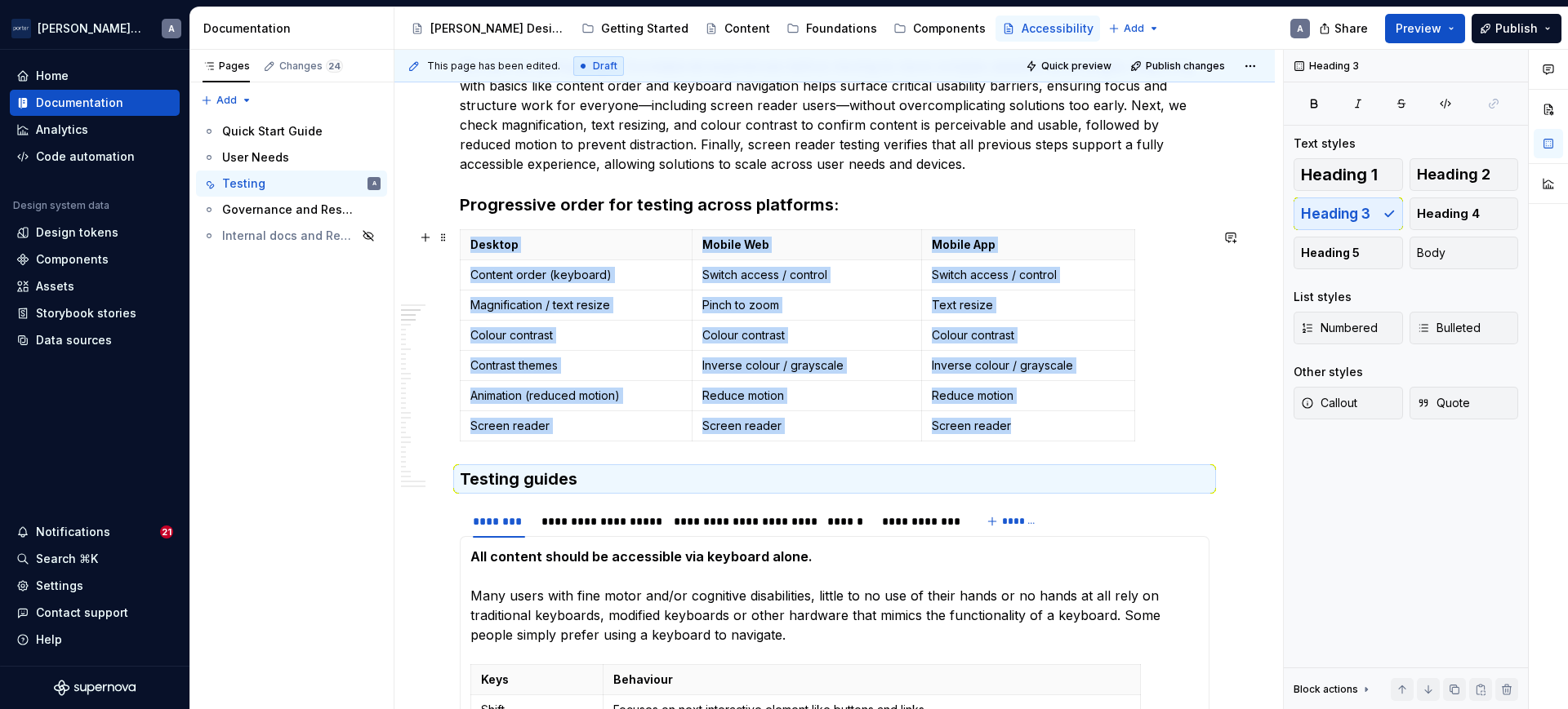
scroll to position [446, 0]
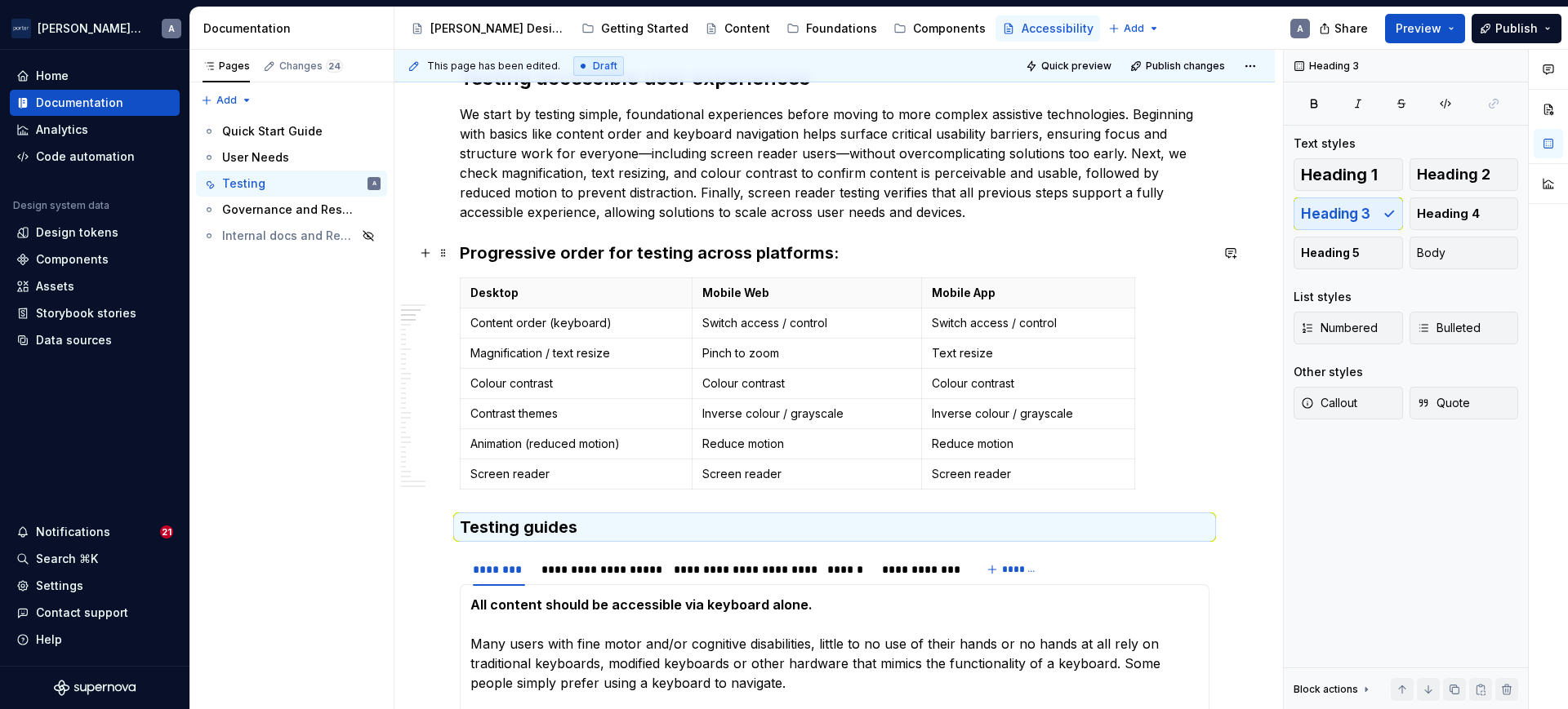
click at [646, 253] on h3 "Progressive order for testing across platforms:" at bounding box center [834, 253] width 749 height 23
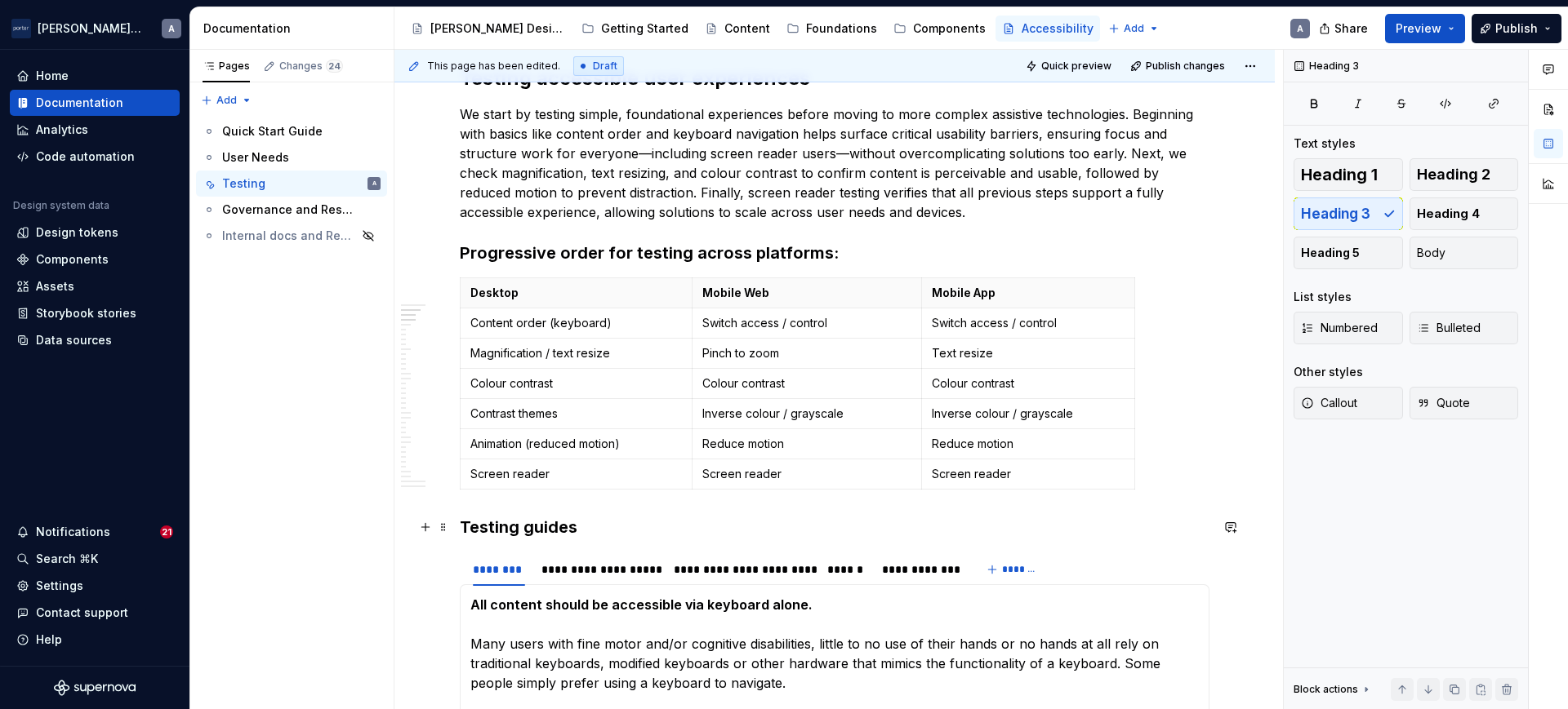
click at [525, 522] on h3 "Testing guides" at bounding box center [834, 527] width 749 height 23
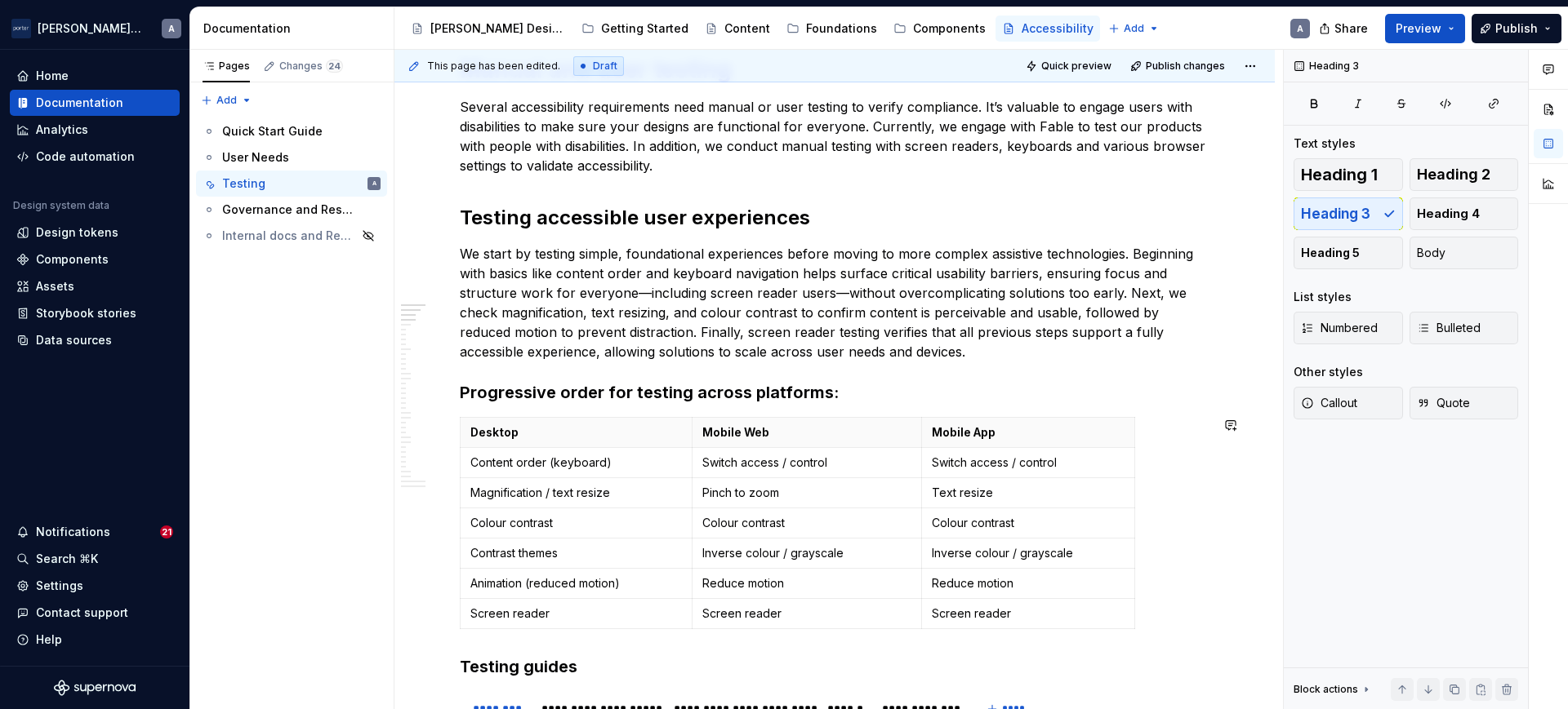
scroll to position [276, 0]
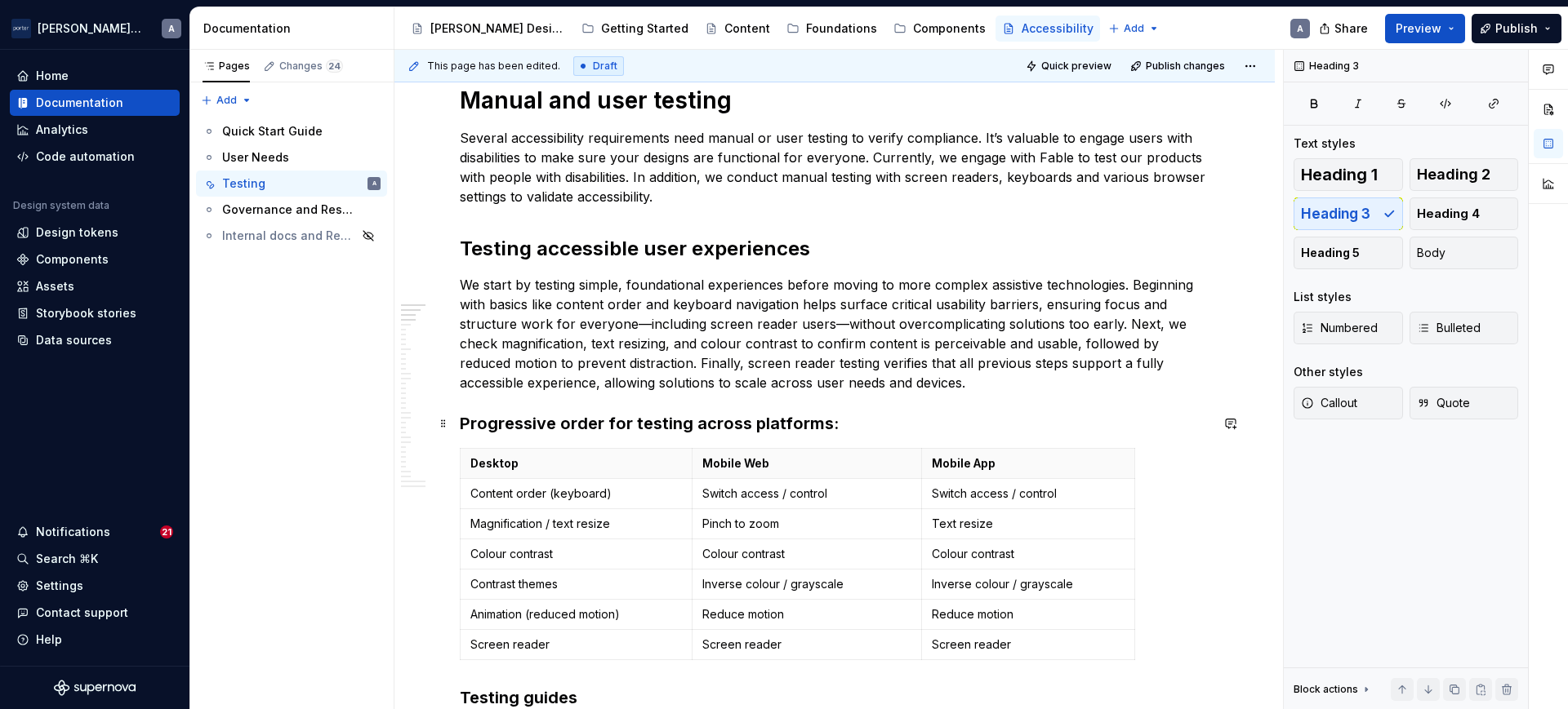
click at [642, 421] on h3 "Progressive order for testing across platforms:" at bounding box center [834, 423] width 749 height 23
click at [652, 305] on p "We start by testing simple, foundational experiences before moving to more comp…" at bounding box center [834, 334] width 749 height 118
click at [799, 416] on h3 "Progressive order for testing across platforms:" at bounding box center [834, 423] width 749 height 23
click at [752, 260] on h2 "Testing accessible user experiences" at bounding box center [834, 249] width 749 height 26
click at [695, 430] on h3 "Progressive order for testing across platforms:" at bounding box center [834, 423] width 749 height 23
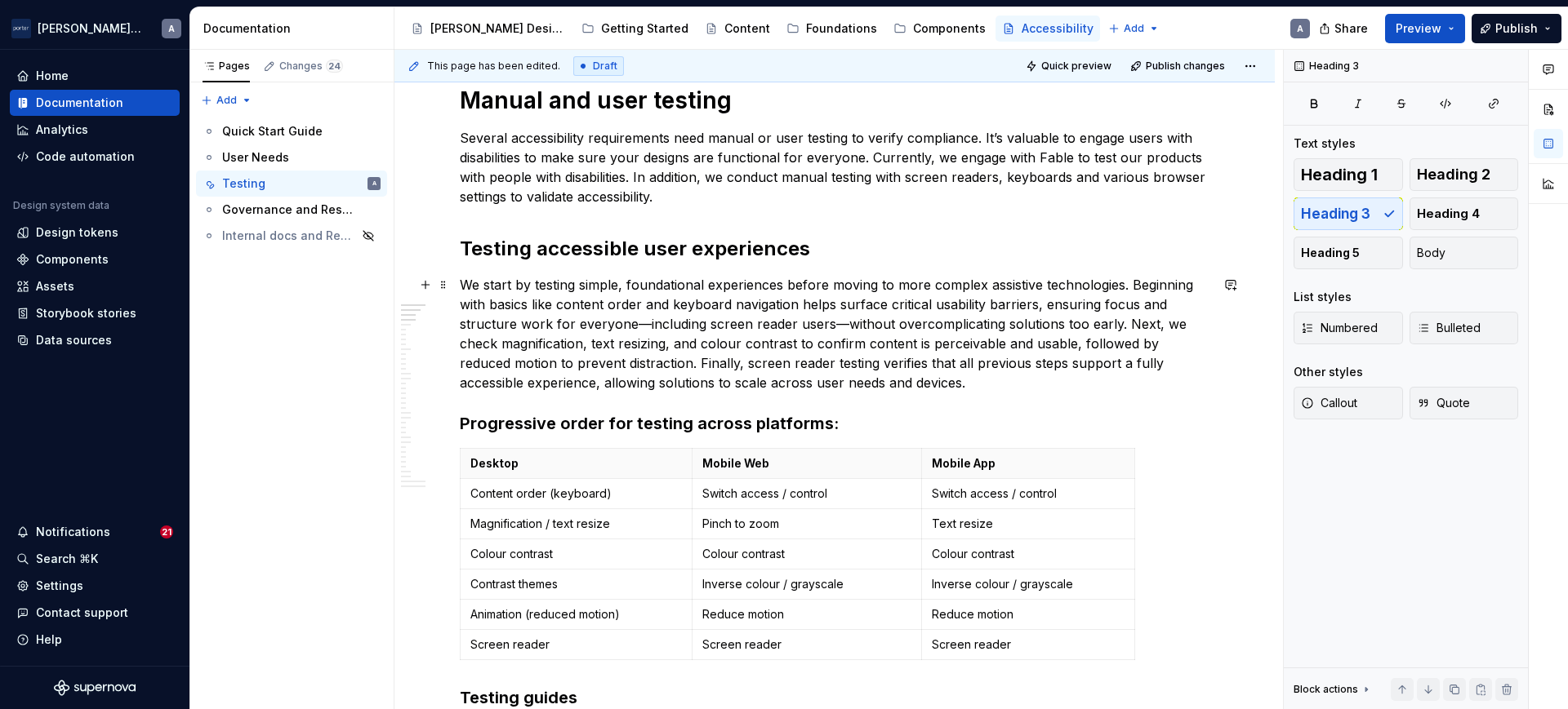
click at [645, 329] on p "We start by testing simple, foundational experiences before moving to more comp…" at bounding box center [834, 334] width 749 height 118
click at [845, 320] on p "We start by testing simple, foundational experiences before moving to more comp…" at bounding box center [834, 334] width 749 height 118
click at [839, 323] on p "We start by testing simple, foundational experiences before moving to more comp…" at bounding box center [834, 334] width 749 height 118
click at [730, 347] on p "We start by testing simple, foundational experiences before moving to more comp…" at bounding box center [834, 334] width 749 height 118
click at [674, 348] on p "We start by testing simple, foundational experiences before moving to more comp…" at bounding box center [834, 334] width 749 height 118
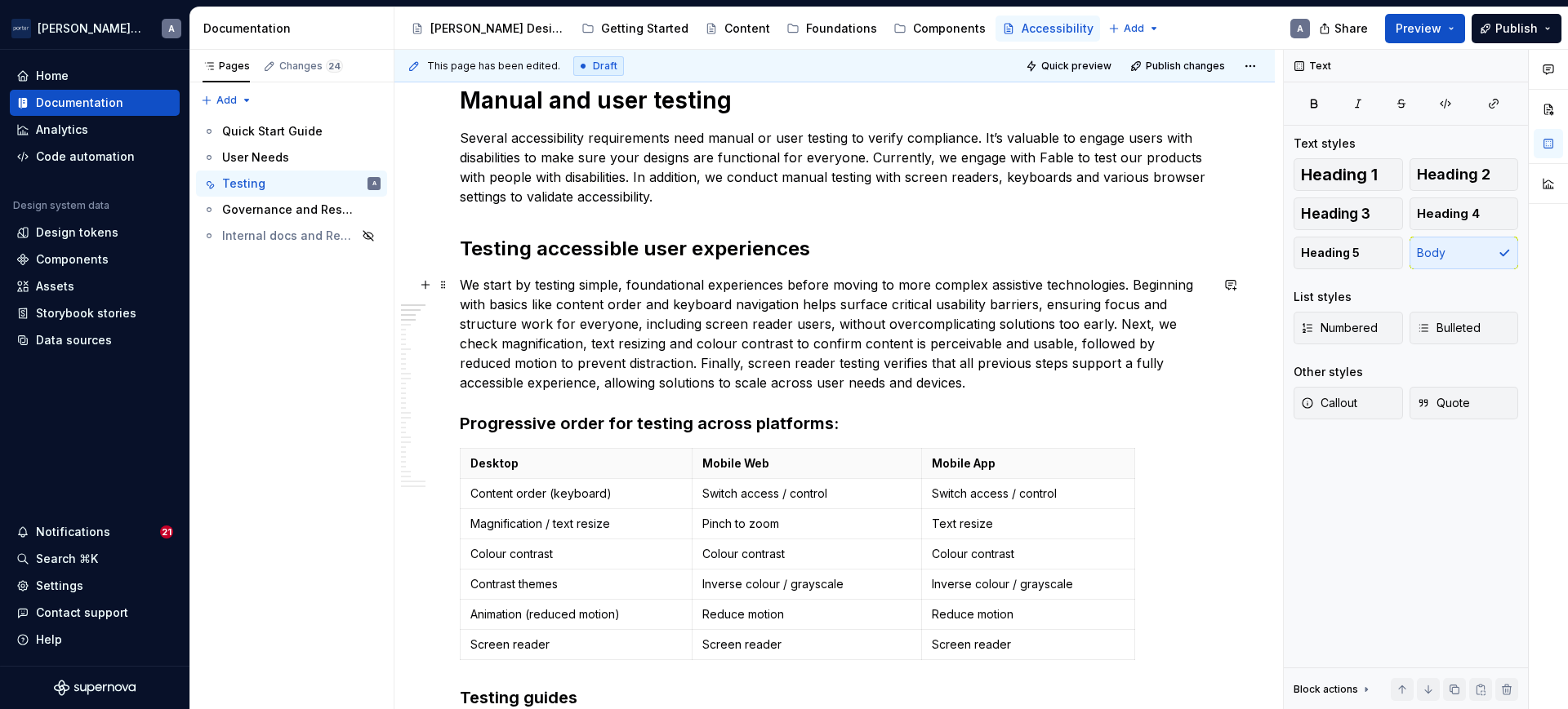
click at [924, 375] on p "We start by testing simple, foundational experiences before moving to more comp…" at bounding box center [834, 334] width 749 height 118
click at [921, 382] on p "We start by testing simple, foundational experiences before moving to more comp…" at bounding box center [834, 334] width 749 height 118
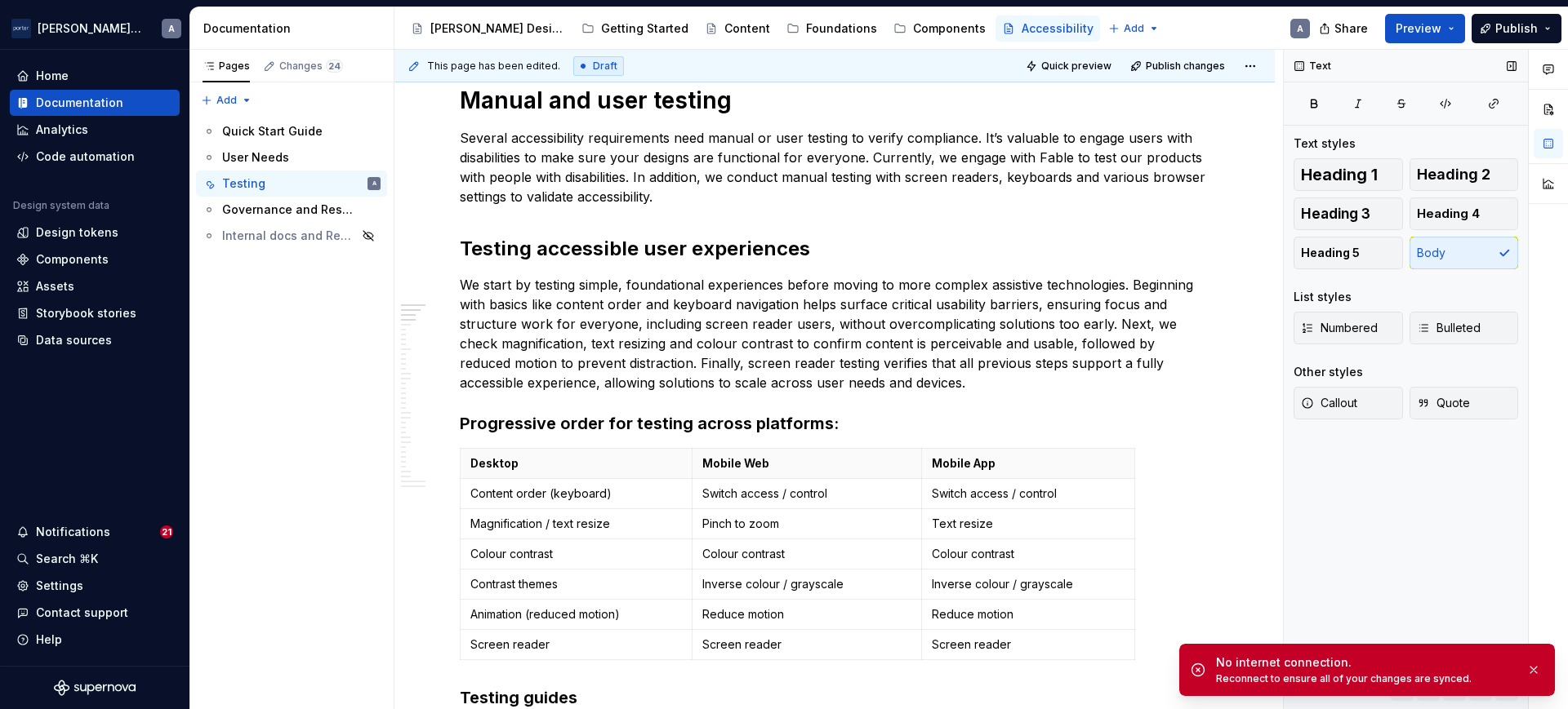
type textarea "*"
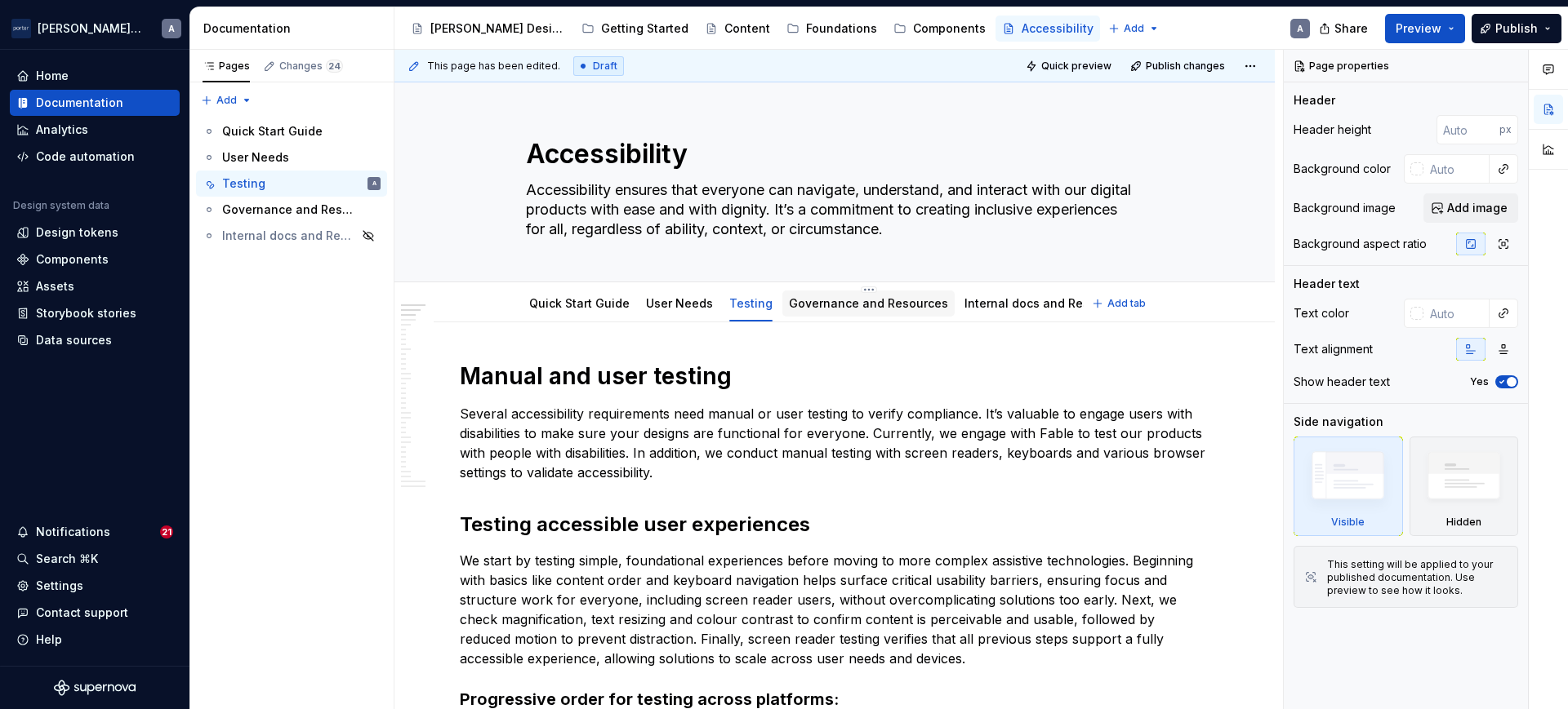
click at [850, 303] on link "Governance and Resources" at bounding box center [868, 303] width 159 height 14
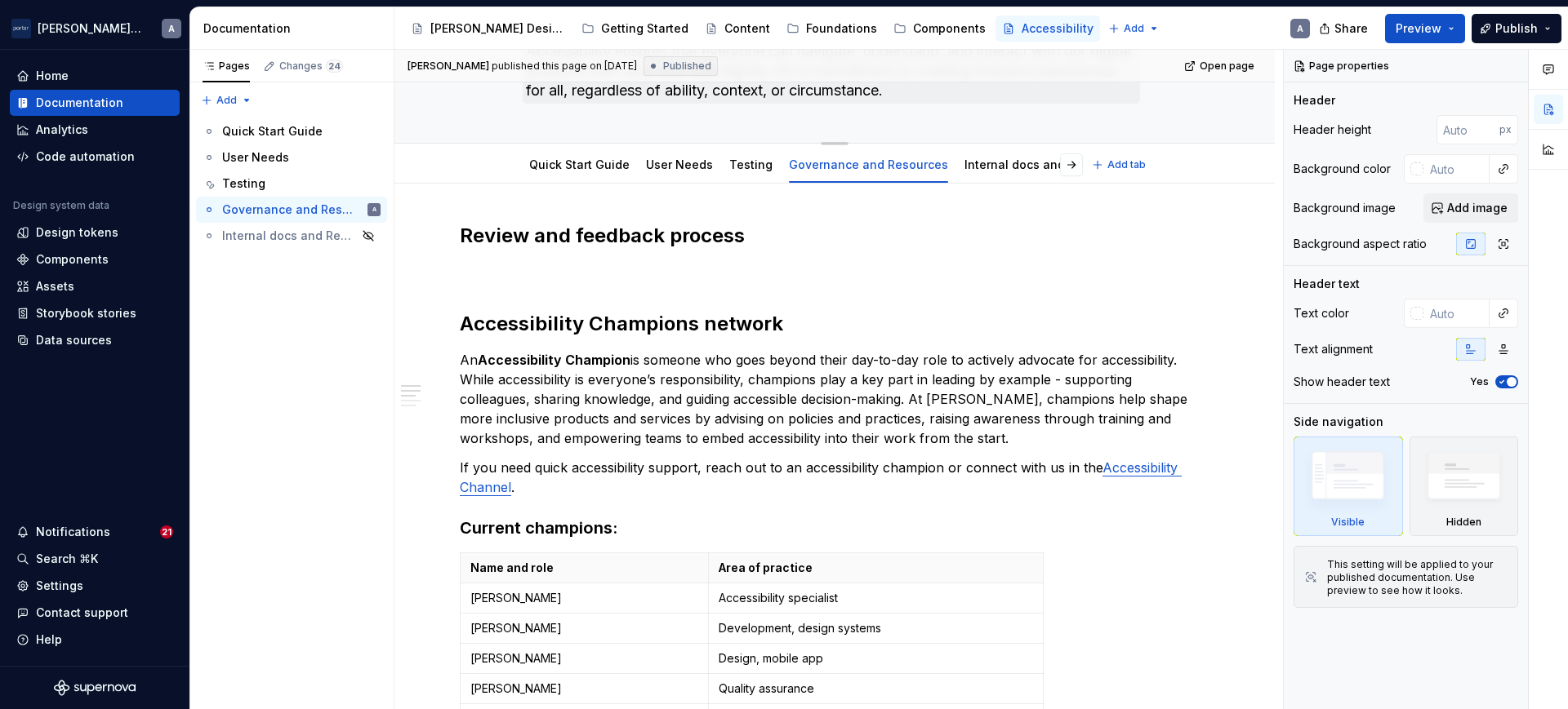
type textarea "*"
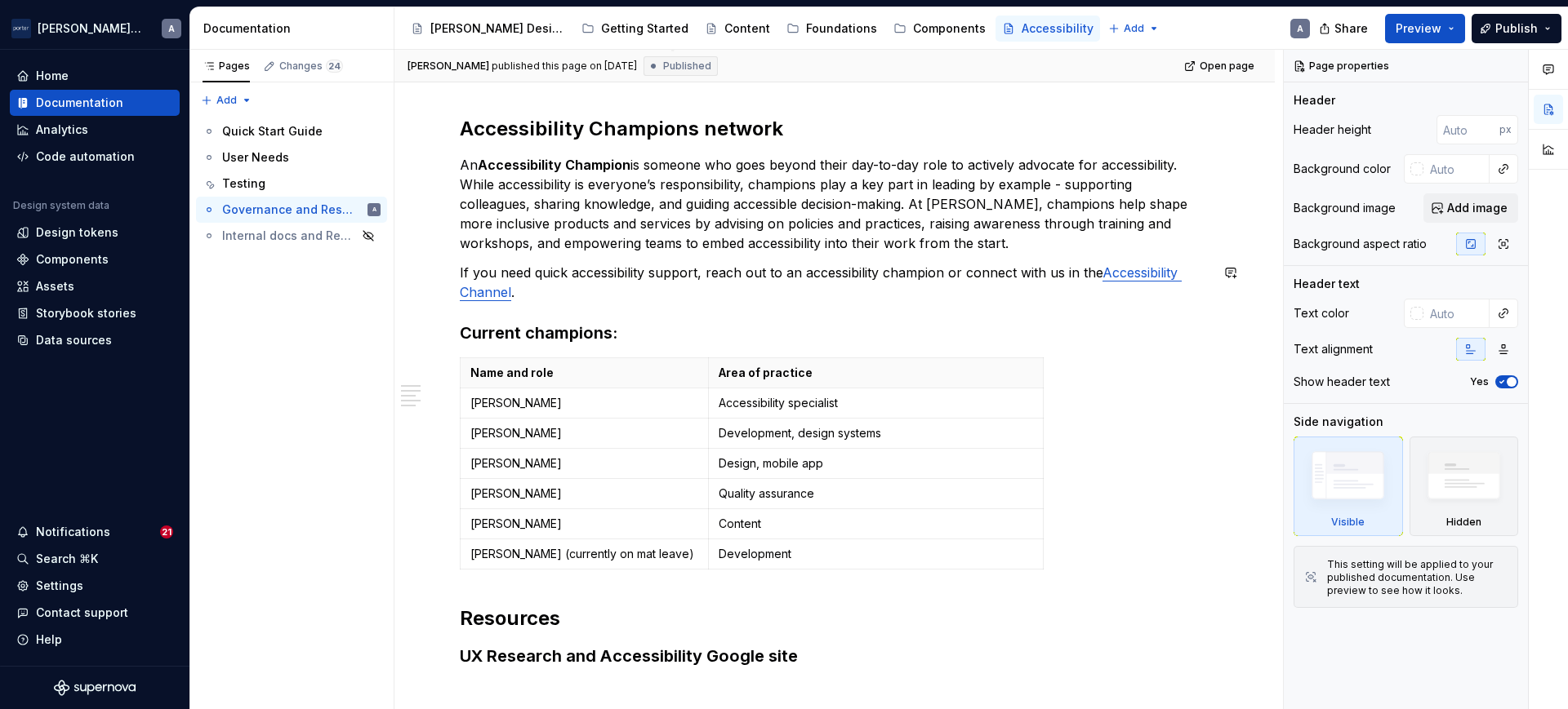
scroll to position [334, 0]
click at [803, 567] on td "Development" at bounding box center [875, 554] width 335 height 31
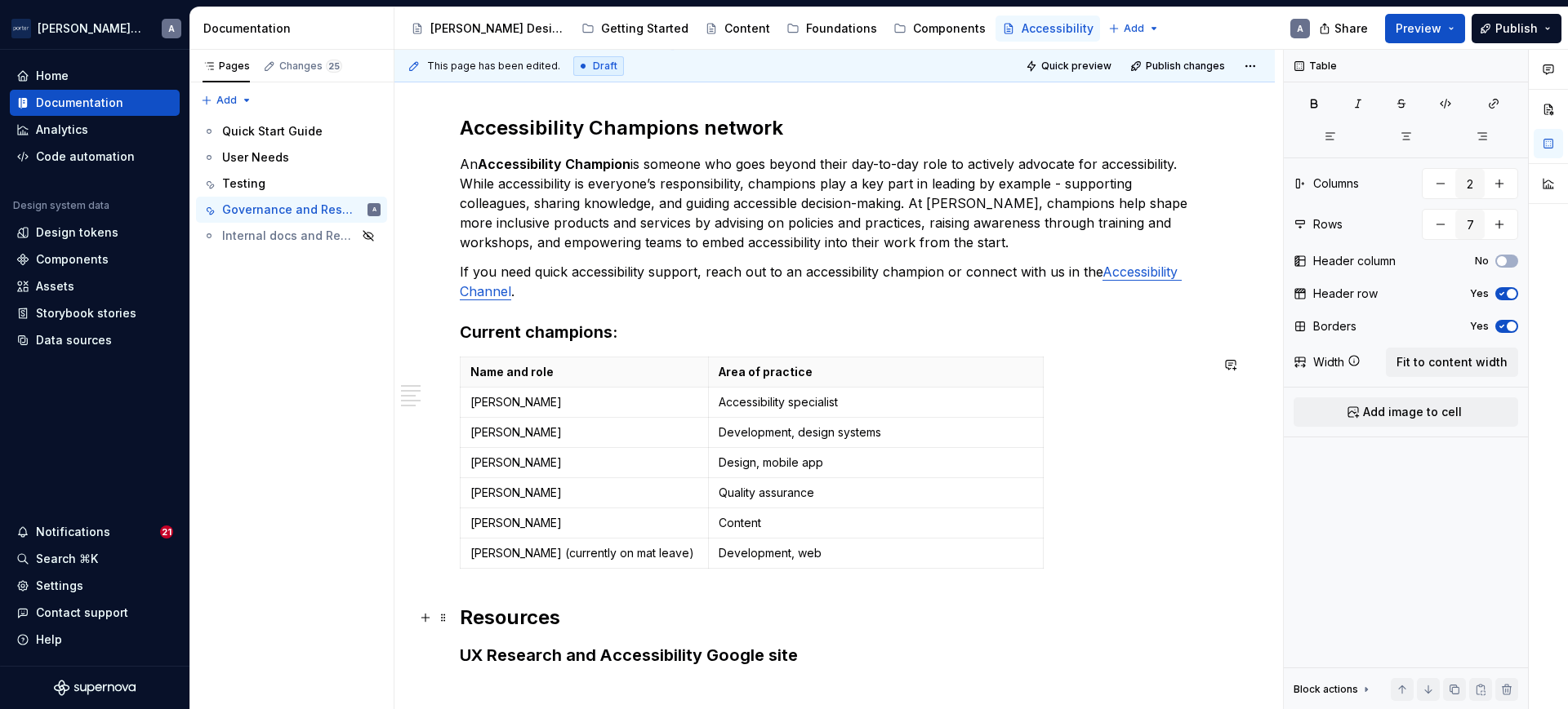
click at [740, 605] on h2 "Resources" at bounding box center [834, 618] width 749 height 26
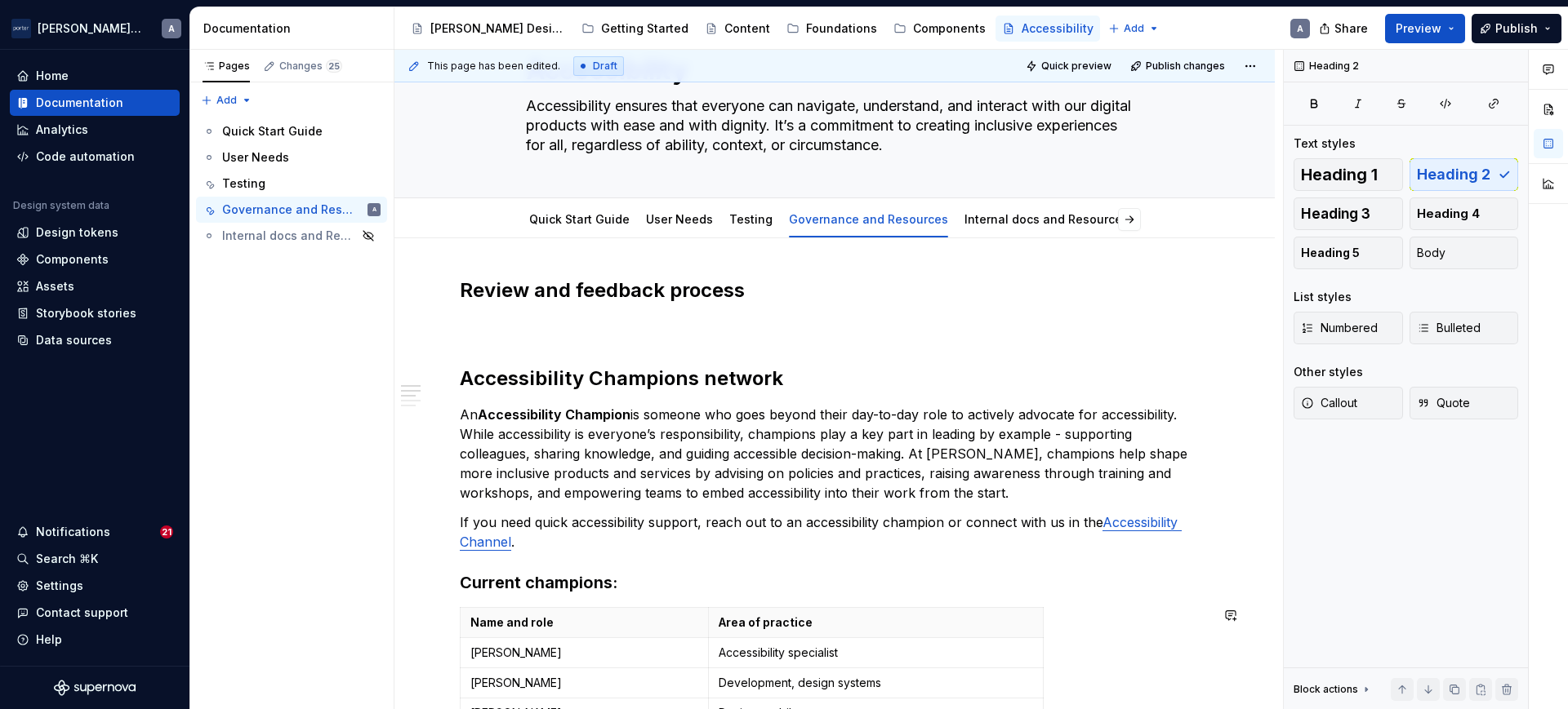
scroll to position [79, 0]
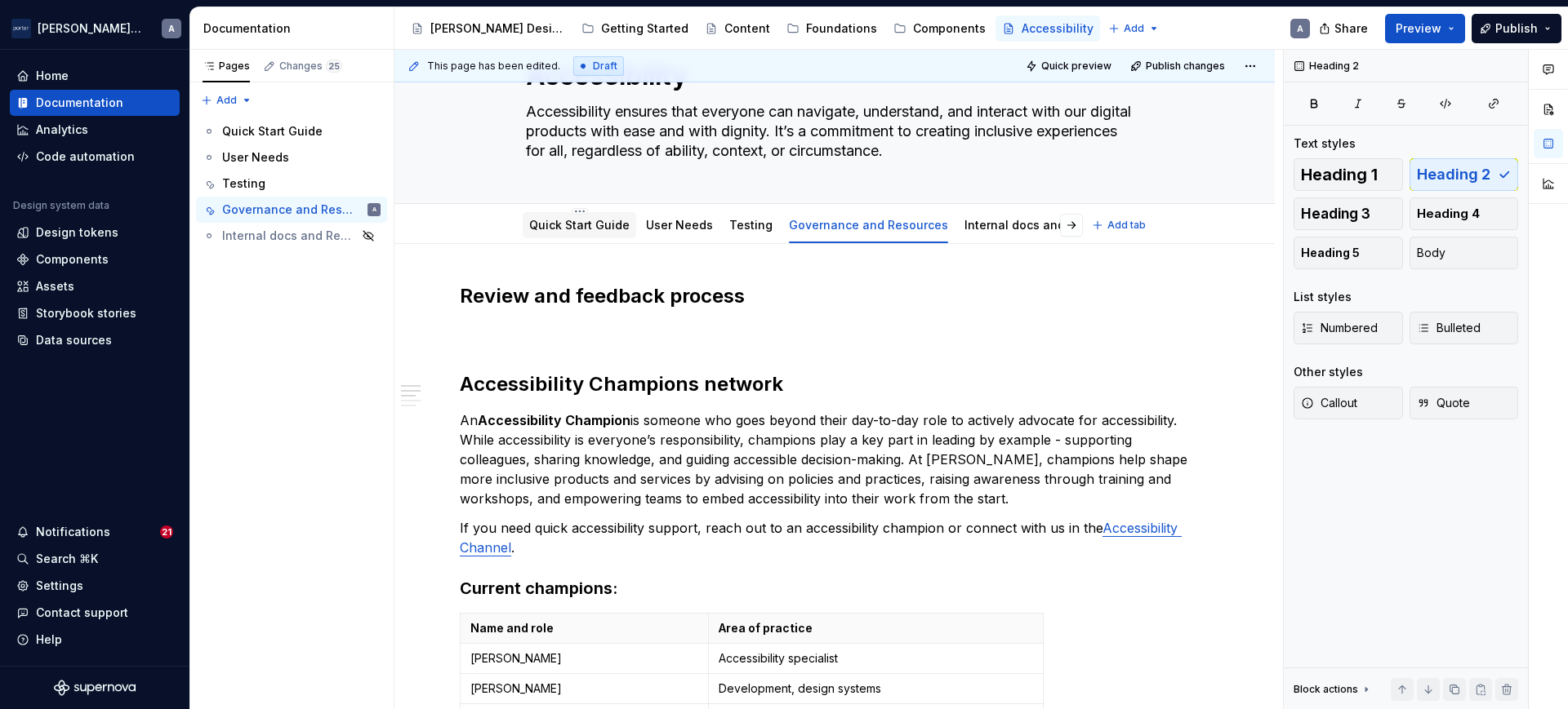
click at [577, 231] on link "Quick Start Guide" at bounding box center [579, 225] width 100 height 14
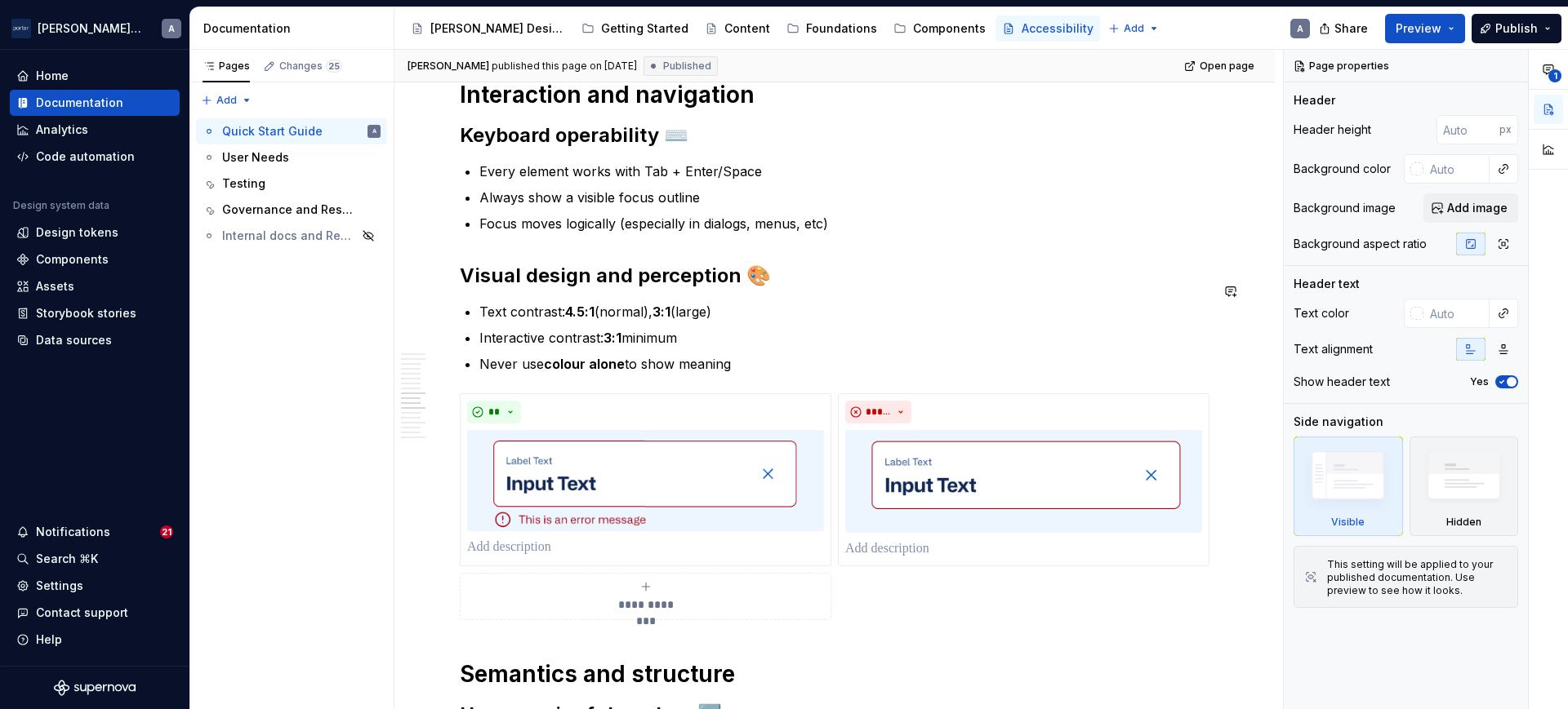
scroll to position [1408, 0]
click at [913, 22] on div "Components" at bounding box center [949, 28] width 73 height 17
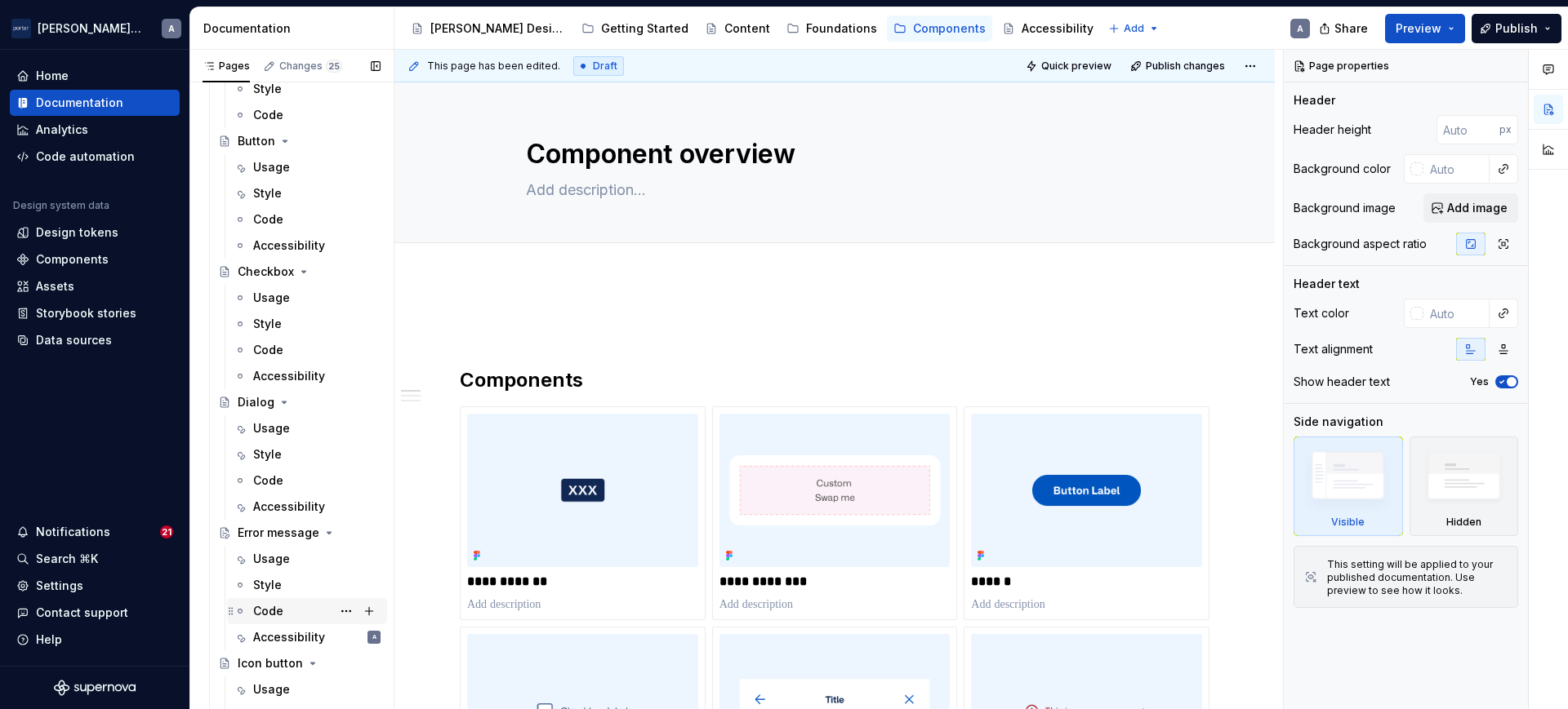
scroll to position [281, 0]
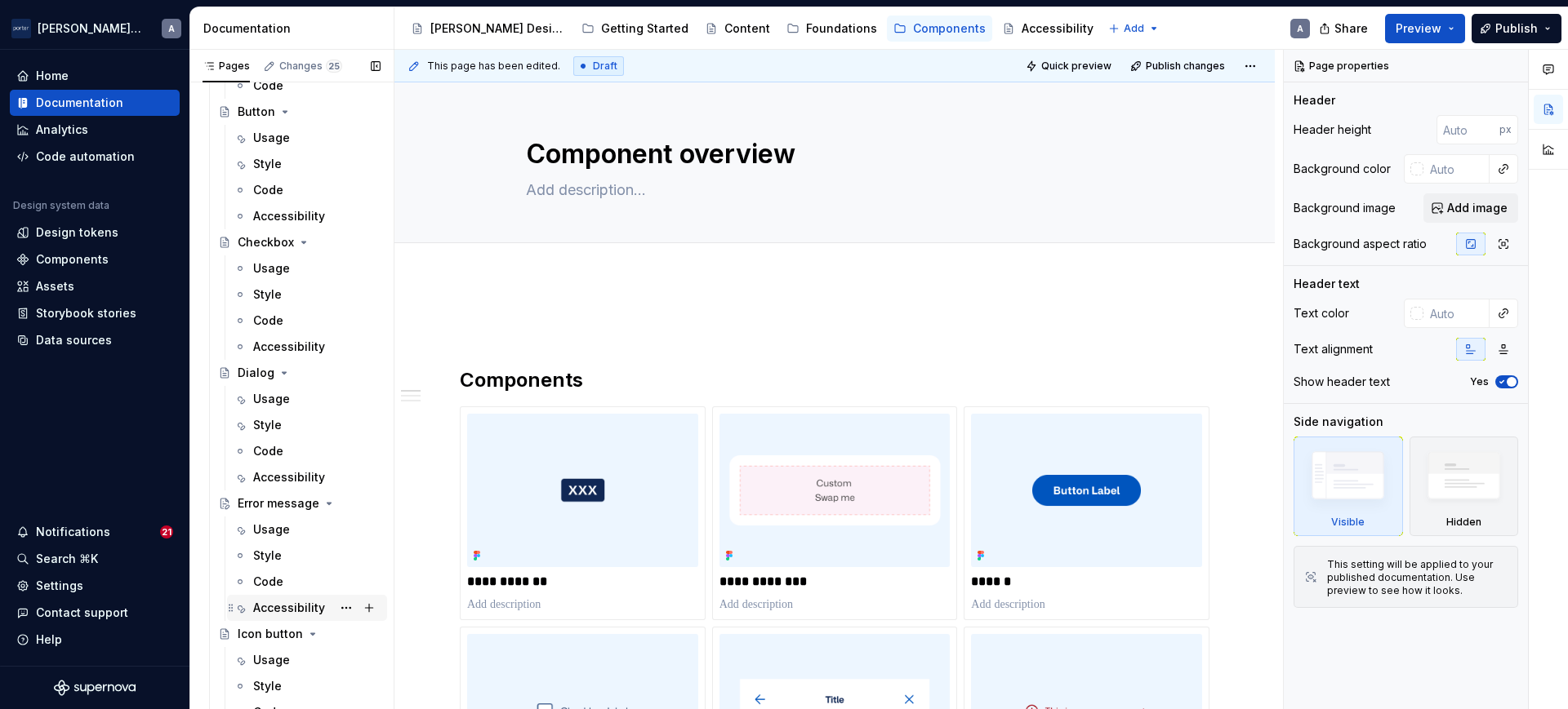
click at [262, 608] on div "Accessibility" at bounding box center [289, 608] width 72 height 17
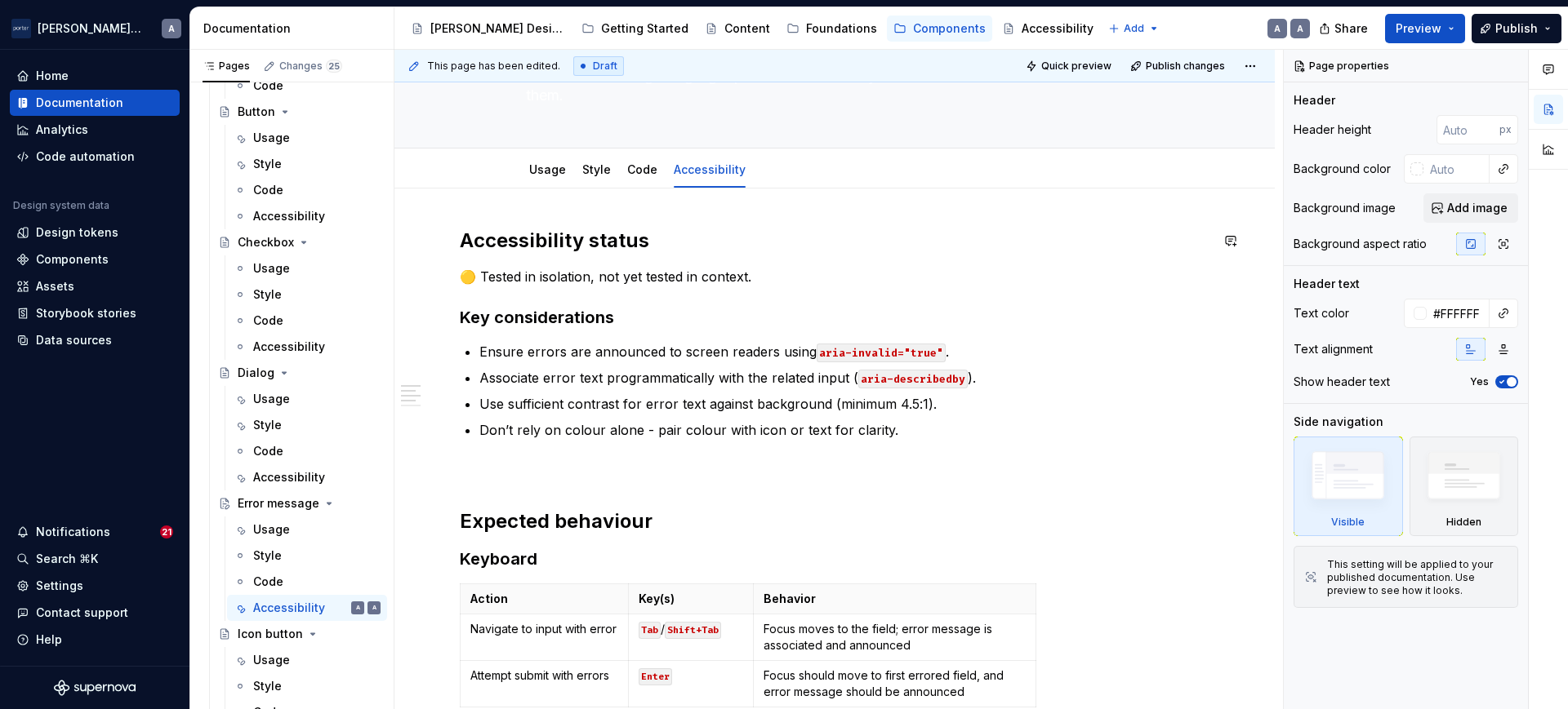
scroll to position [114, 0]
click at [1547, 67] on icon "button" at bounding box center [1548, 70] width 10 height 9
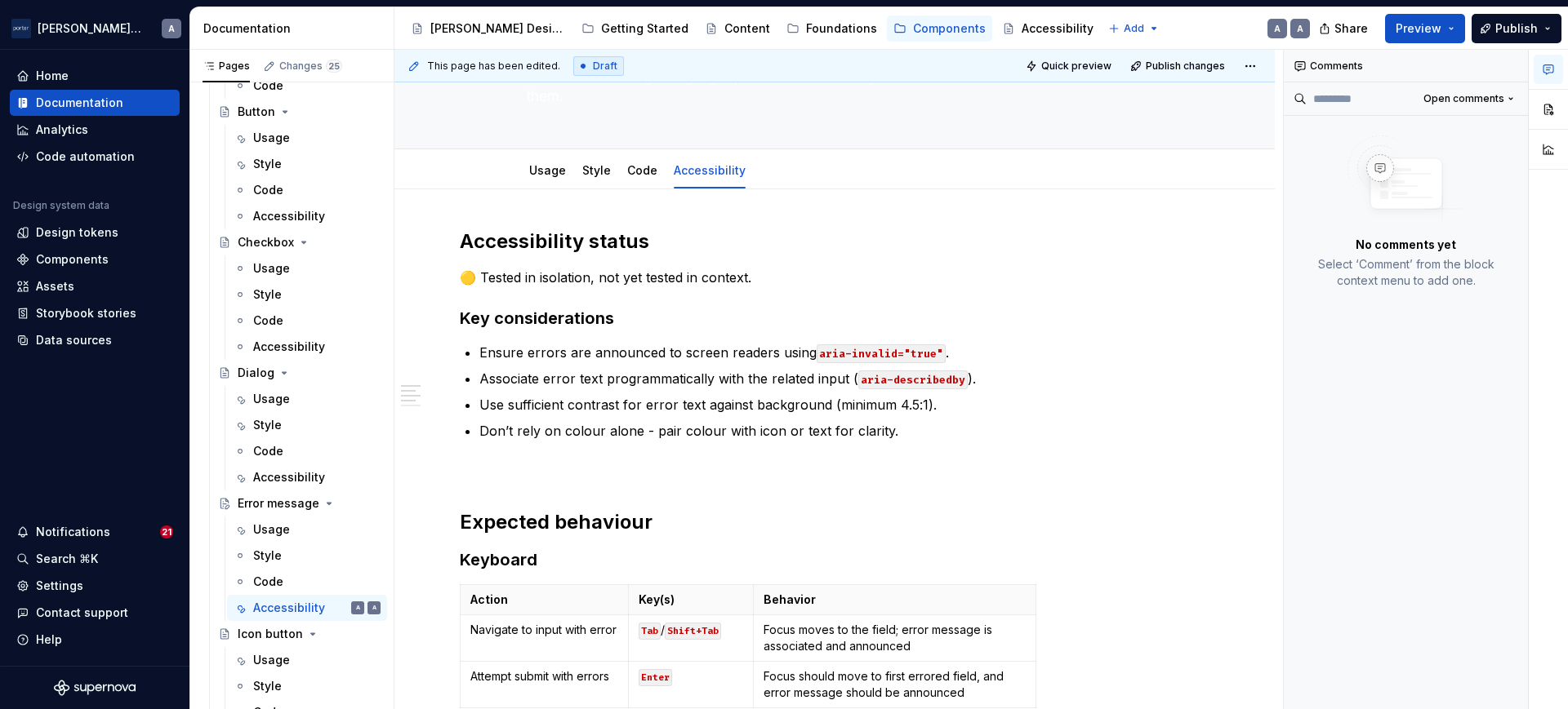
click at [1547, 67] on icon "button" at bounding box center [1548, 70] width 10 height 9
click at [549, 167] on link "Usage" at bounding box center [548, 170] width 37 height 14
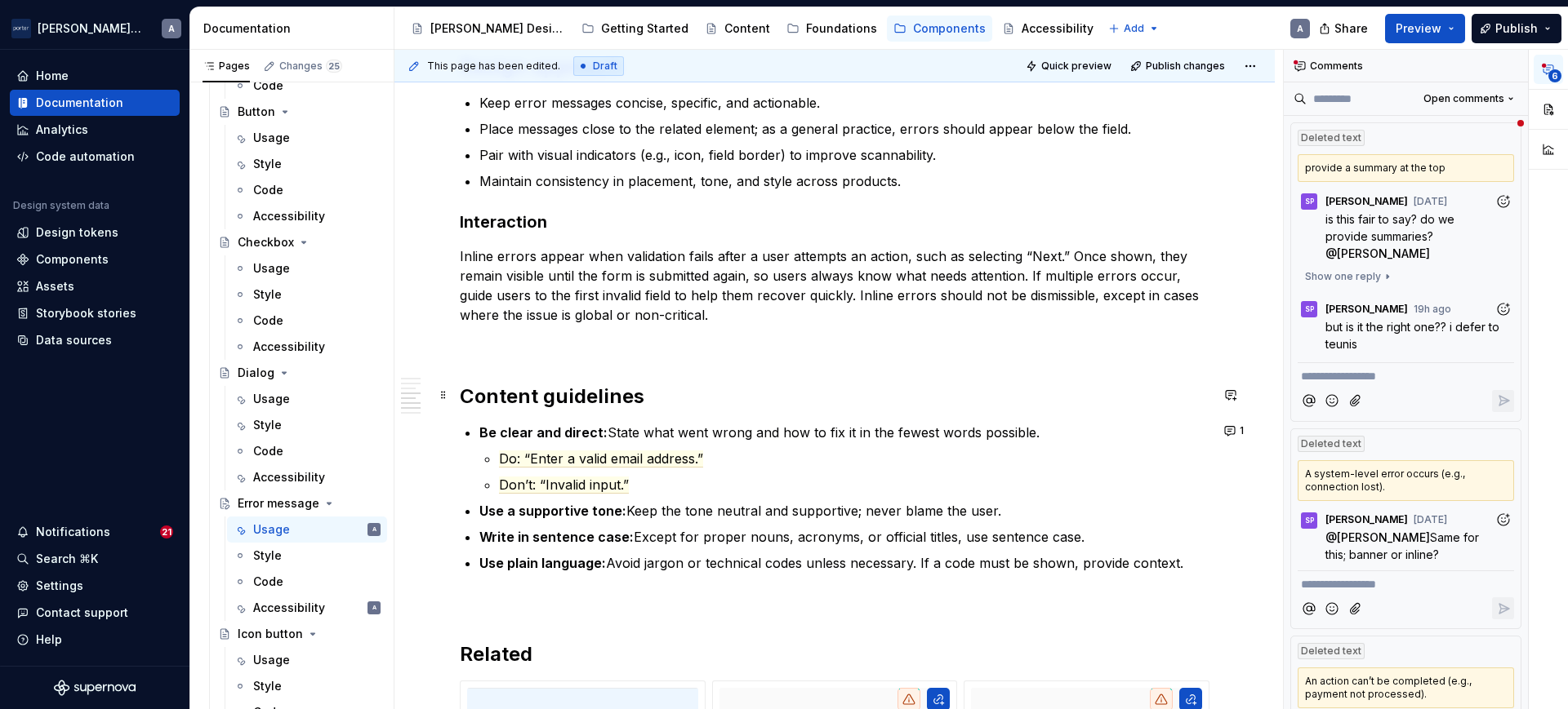
scroll to position [1631, 0]
click at [1228, 420] on button "1" at bounding box center [1235, 430] width 31 height 23
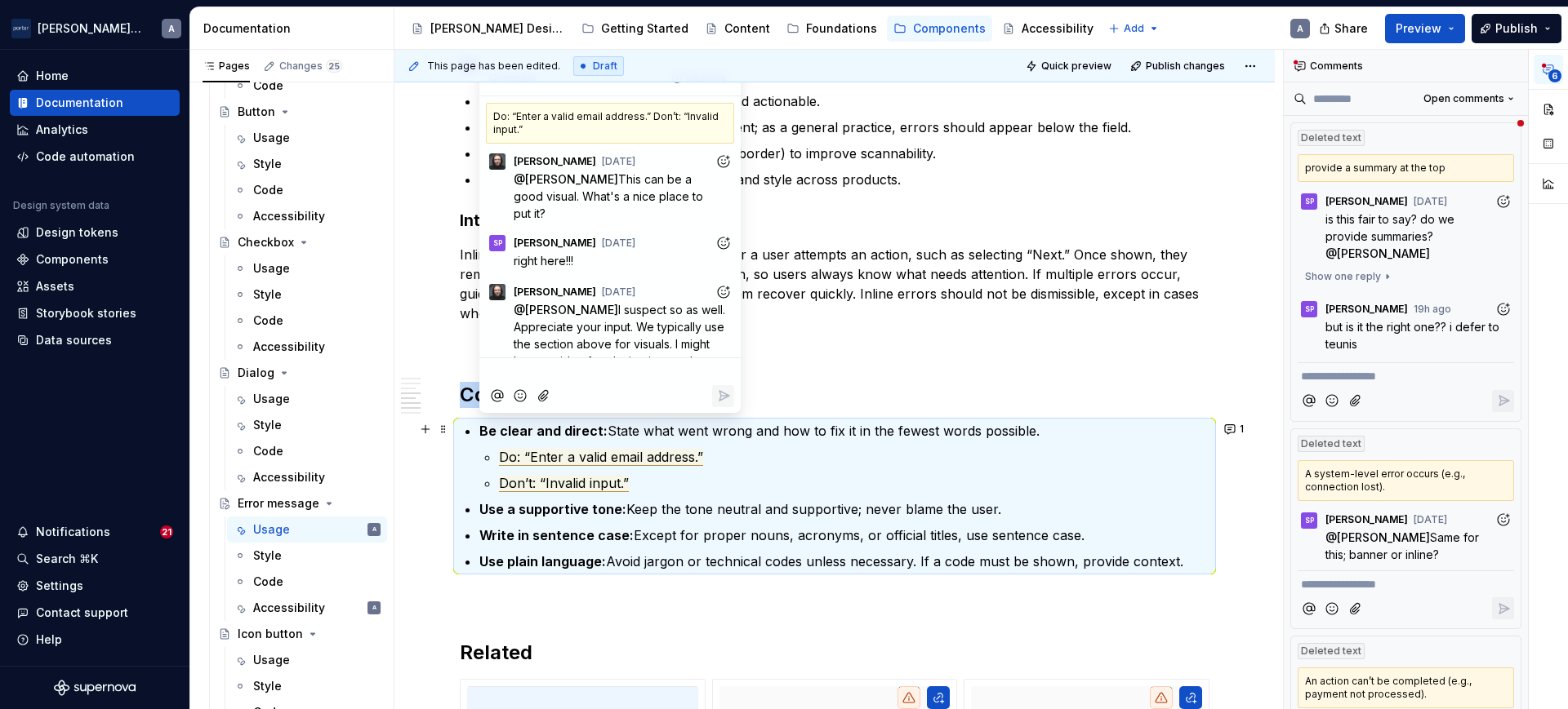
scroll to position [120, 0]
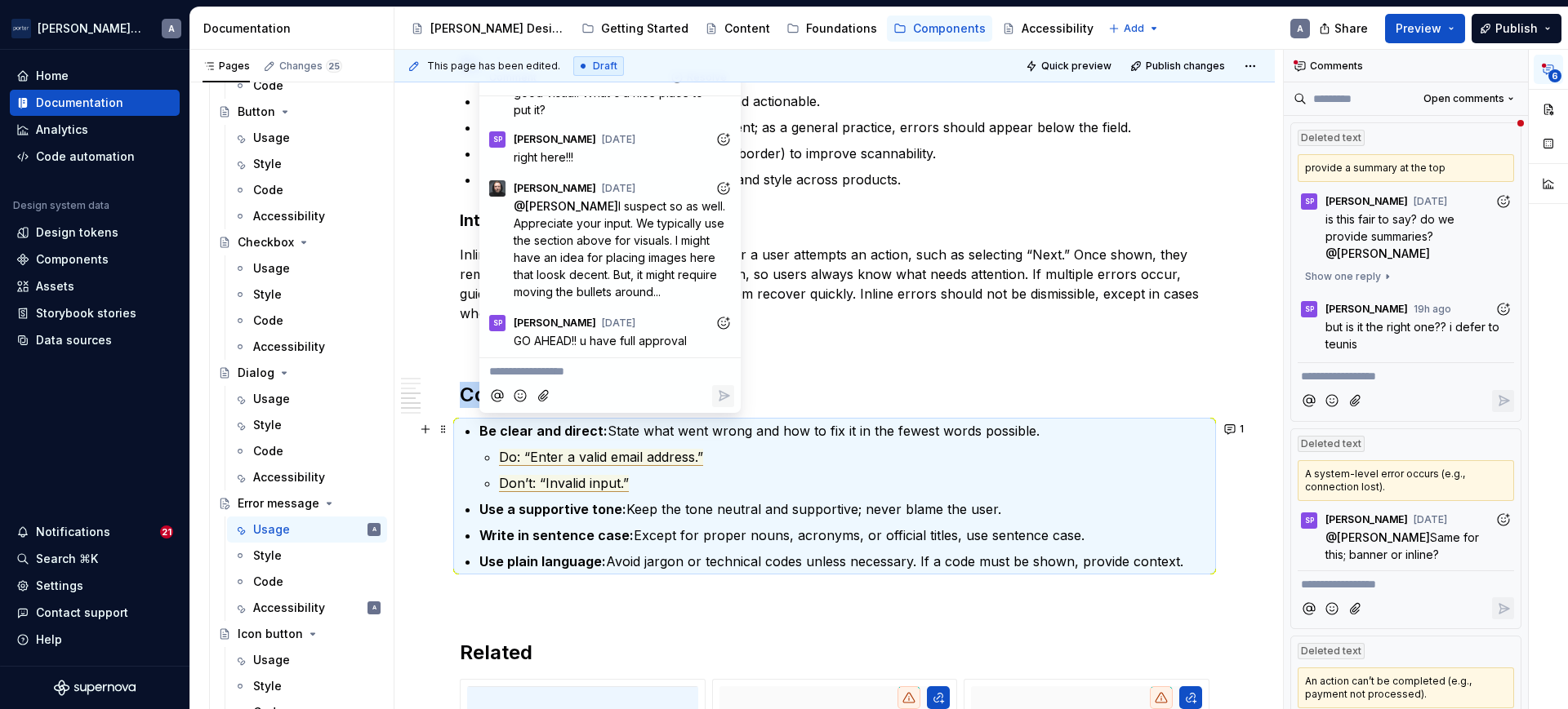
drag, startPoint x: 1074, startPoint y: 474, endPoint x: 1135, endPoint y: 465, distance: 61.7
click at [1135, 465] on p "Do: “Enter a valid email address.”" at bounding box center [853, 457] width 710 height 19
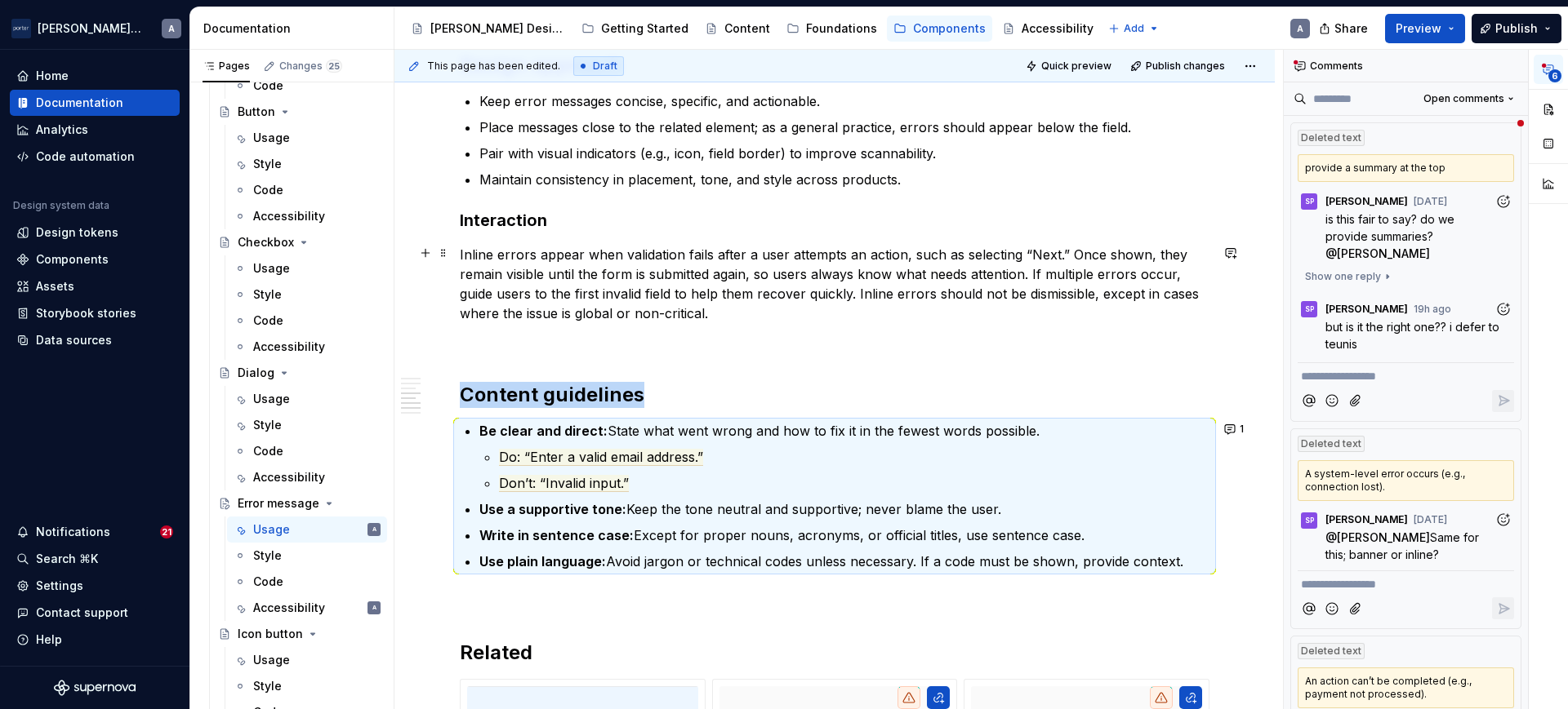
click at [964, 306] on p "Inline errors appear when validation fails after a user attempts an action, suc…" at bounding box center [834, 284] width 749 height 79
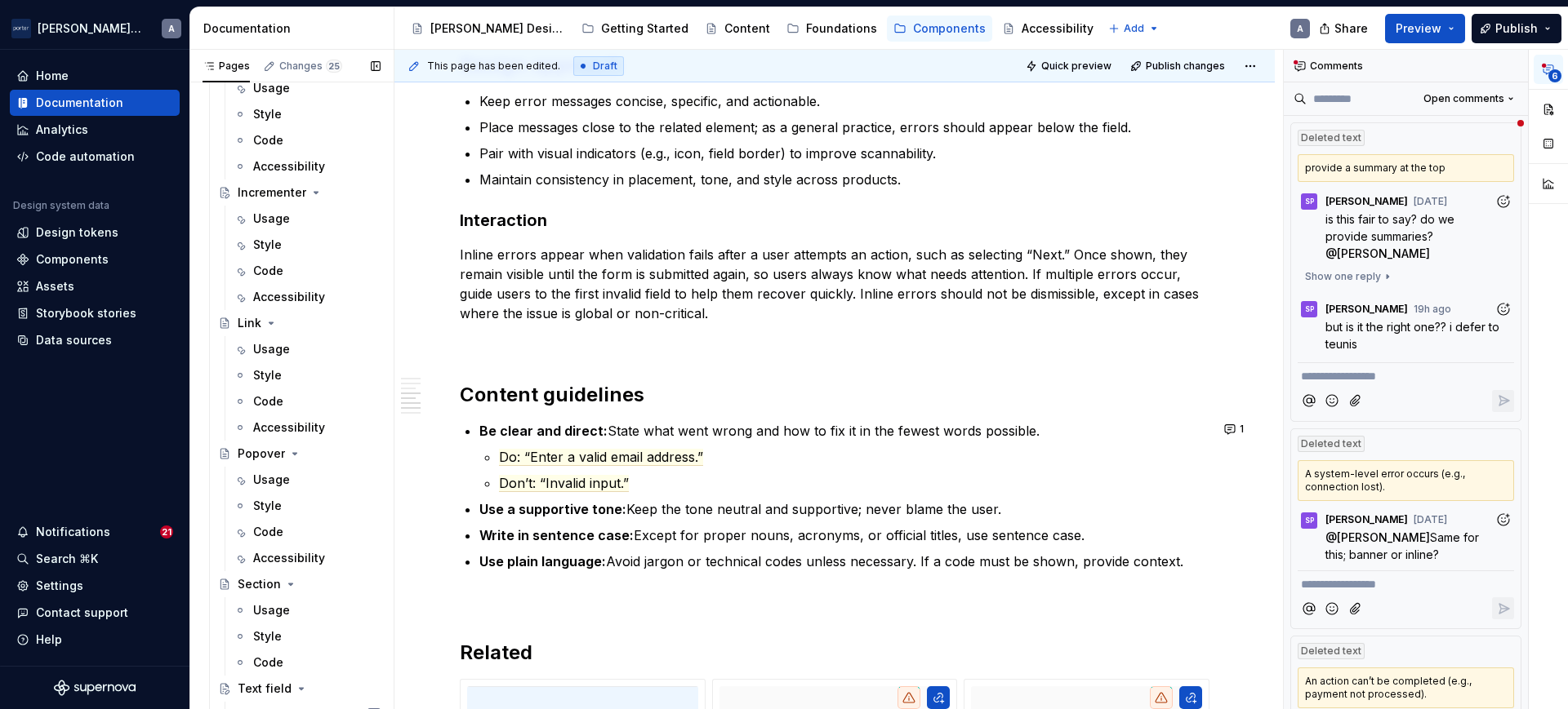
scroll to position [901, 0]
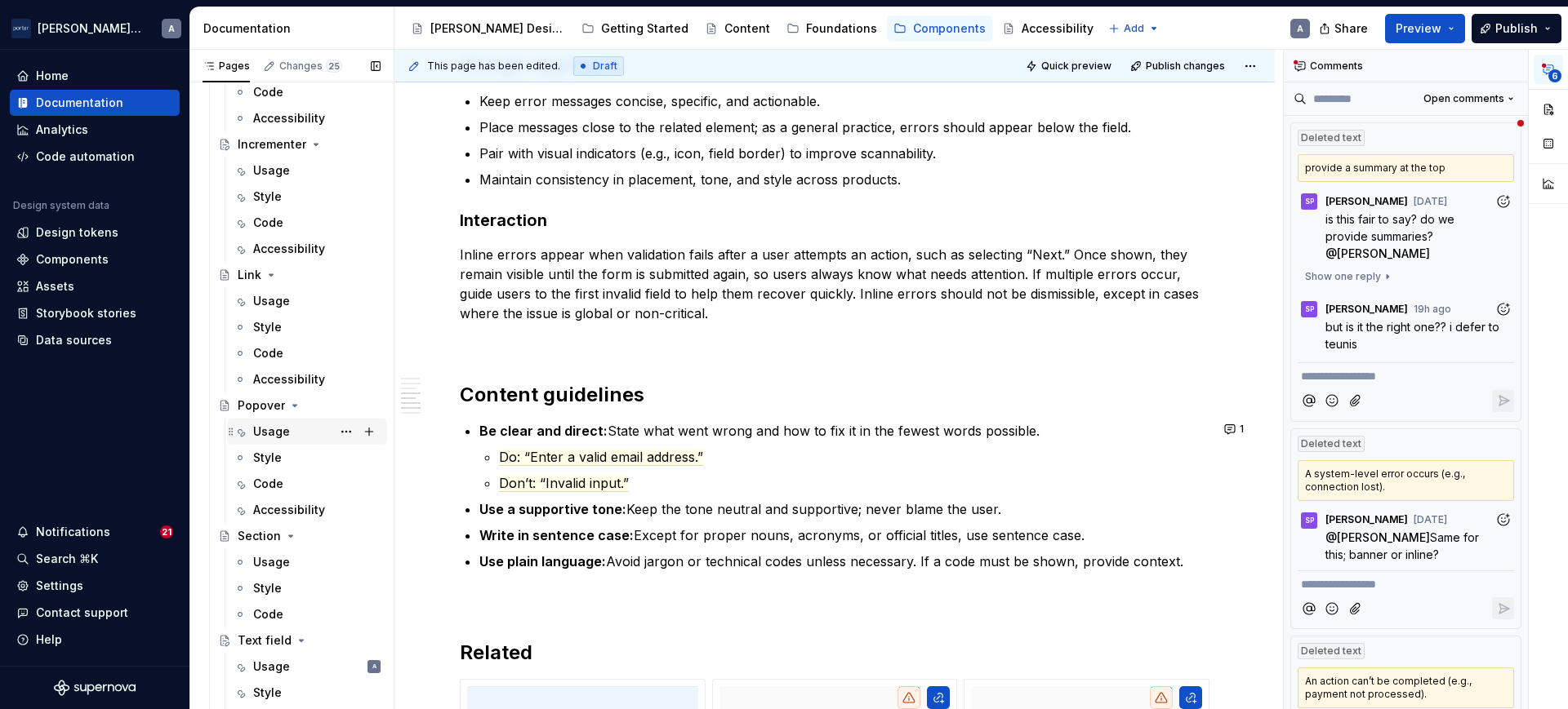
click at [270, 419] on div "Usage" at bounding box center [307, 432] width 160 height 26
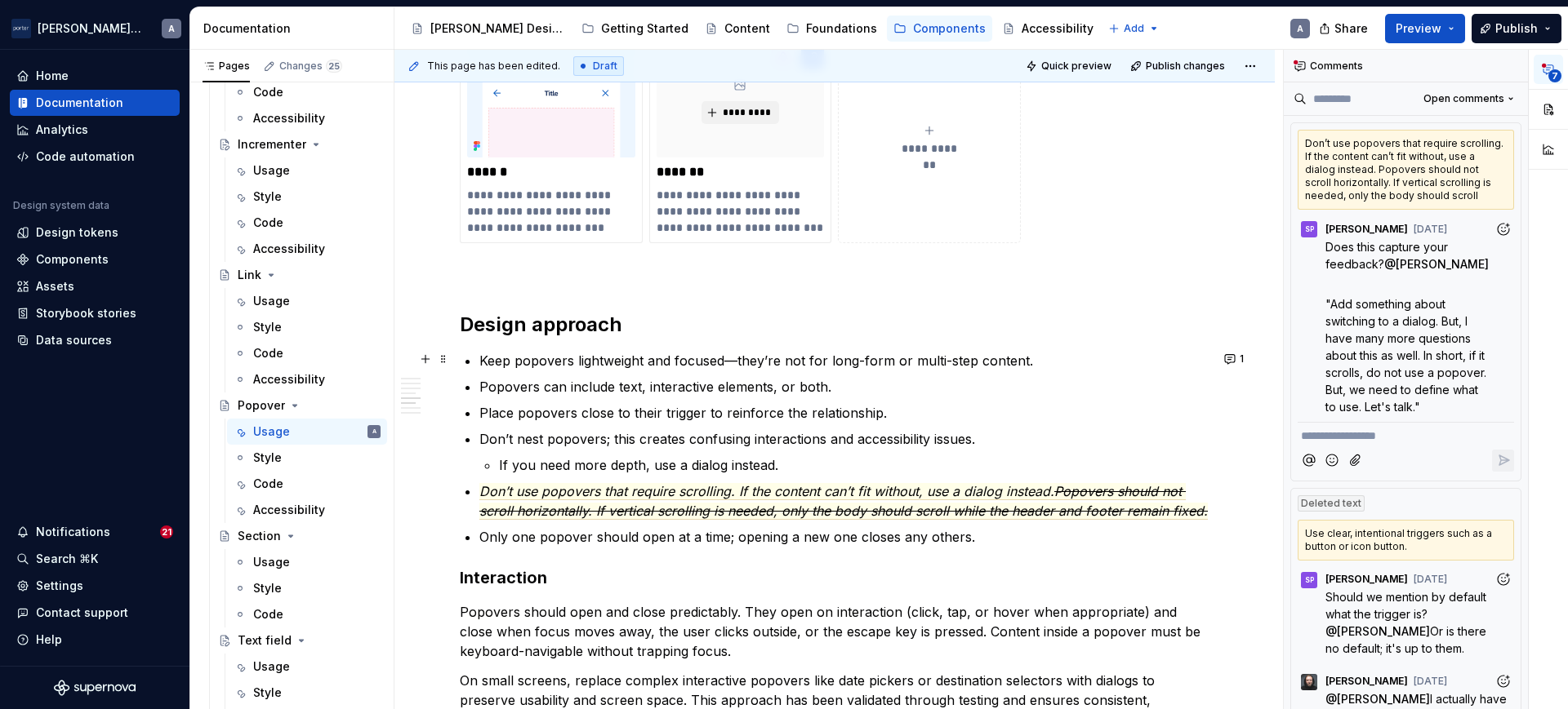
scroll to position [1469, 0]
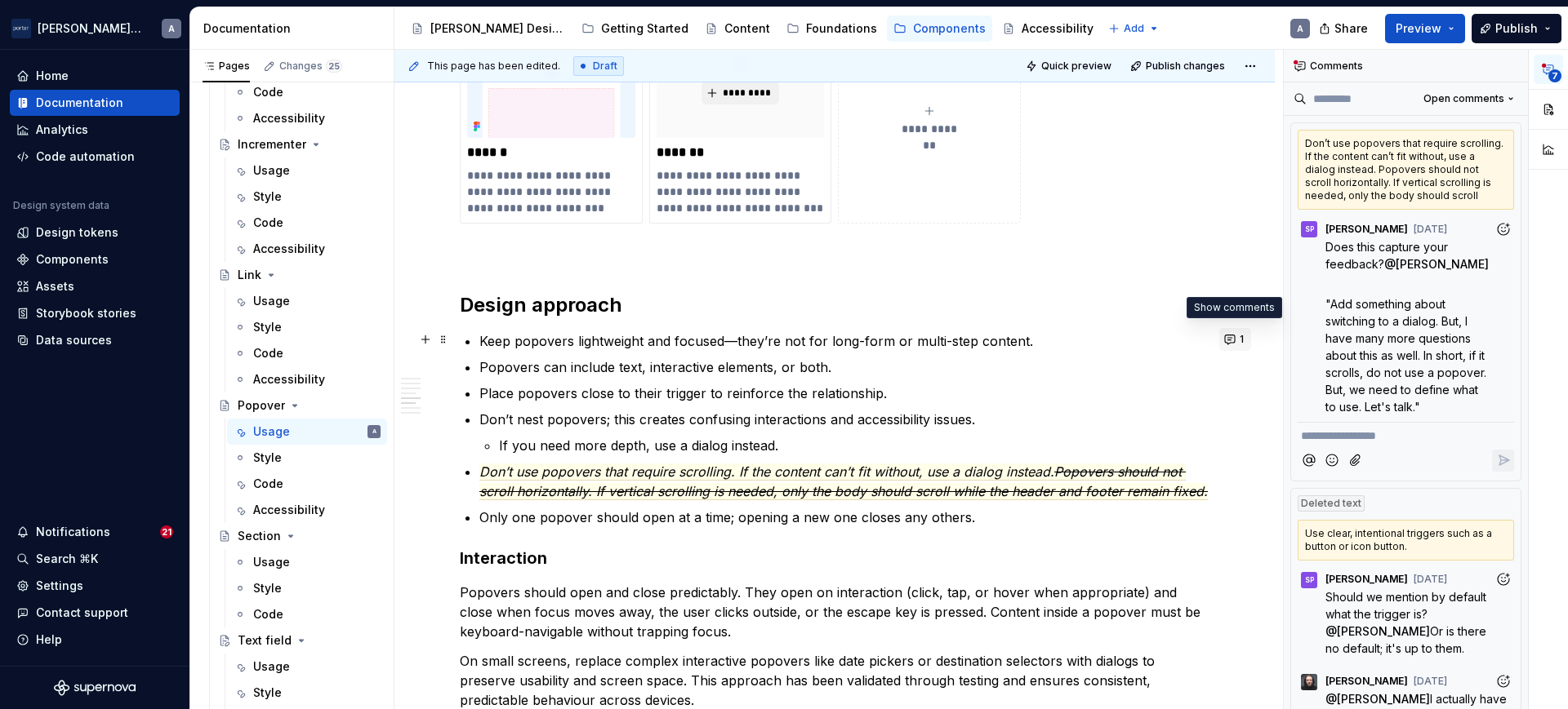
click at [1219, 340] on button "1" at bounding box center [1235, 340] width 31 height 23
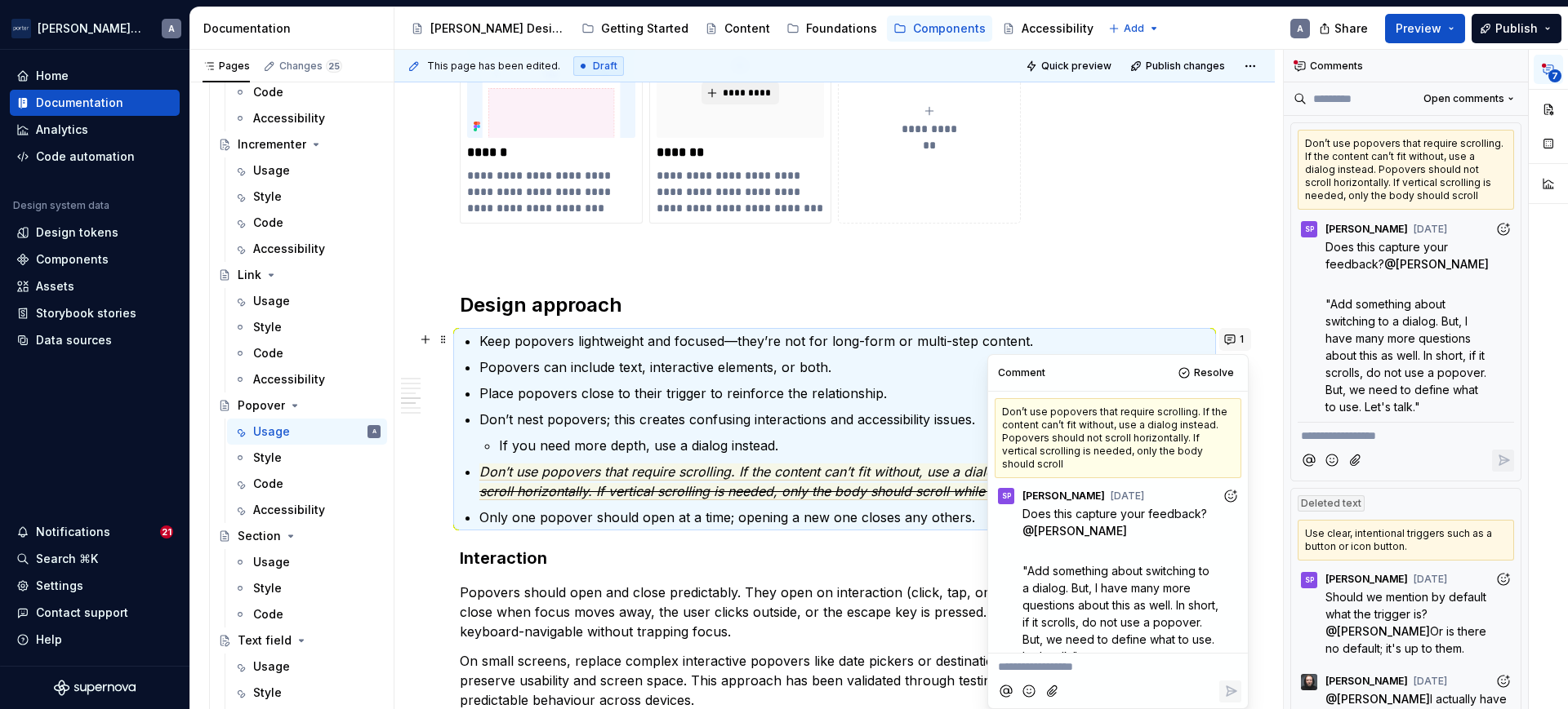
scroll to position [22, 0]
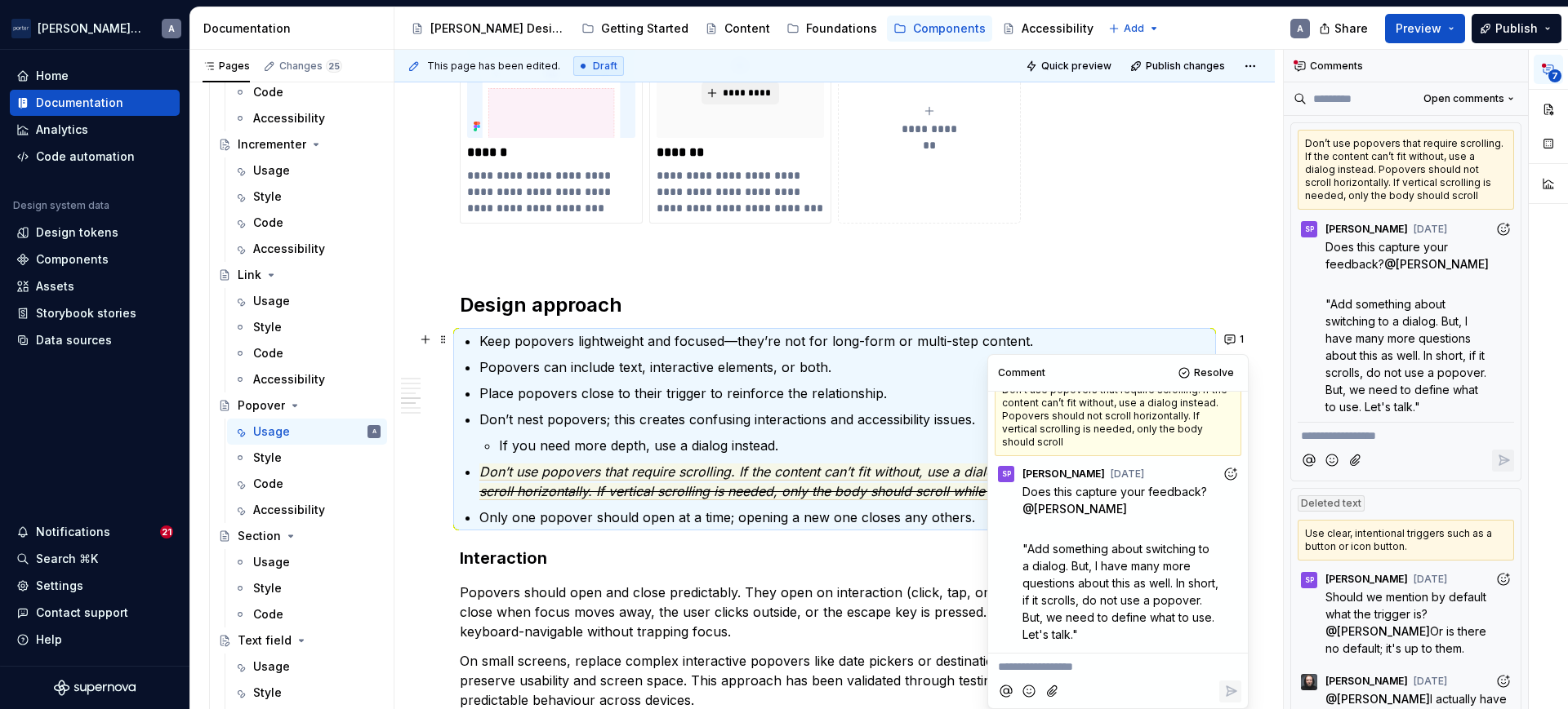
click at [869, 399] on p "Place popovers close to their trigger to reinforce the relationship." at bounding box center [845, 393] width 730 height 19
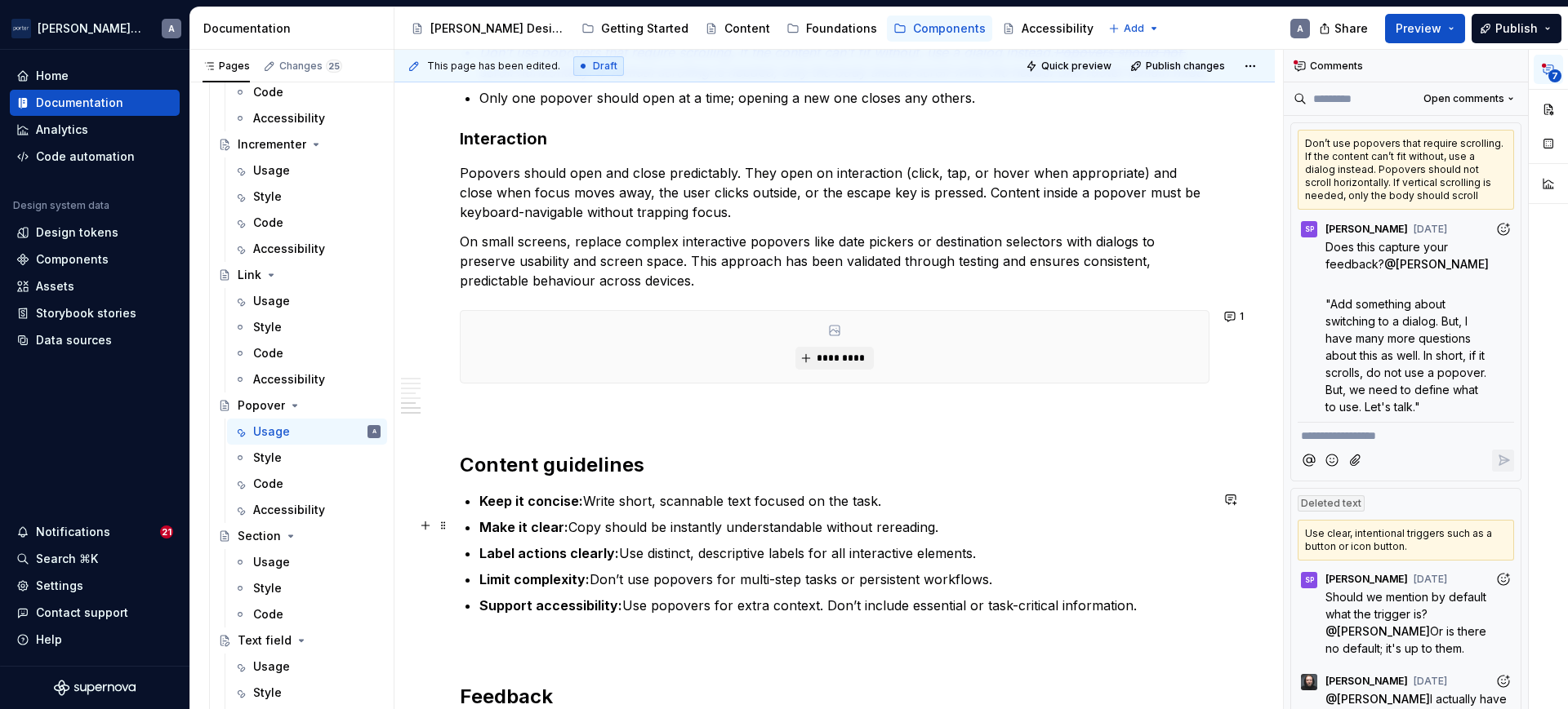
scroll to position [1902, 0]
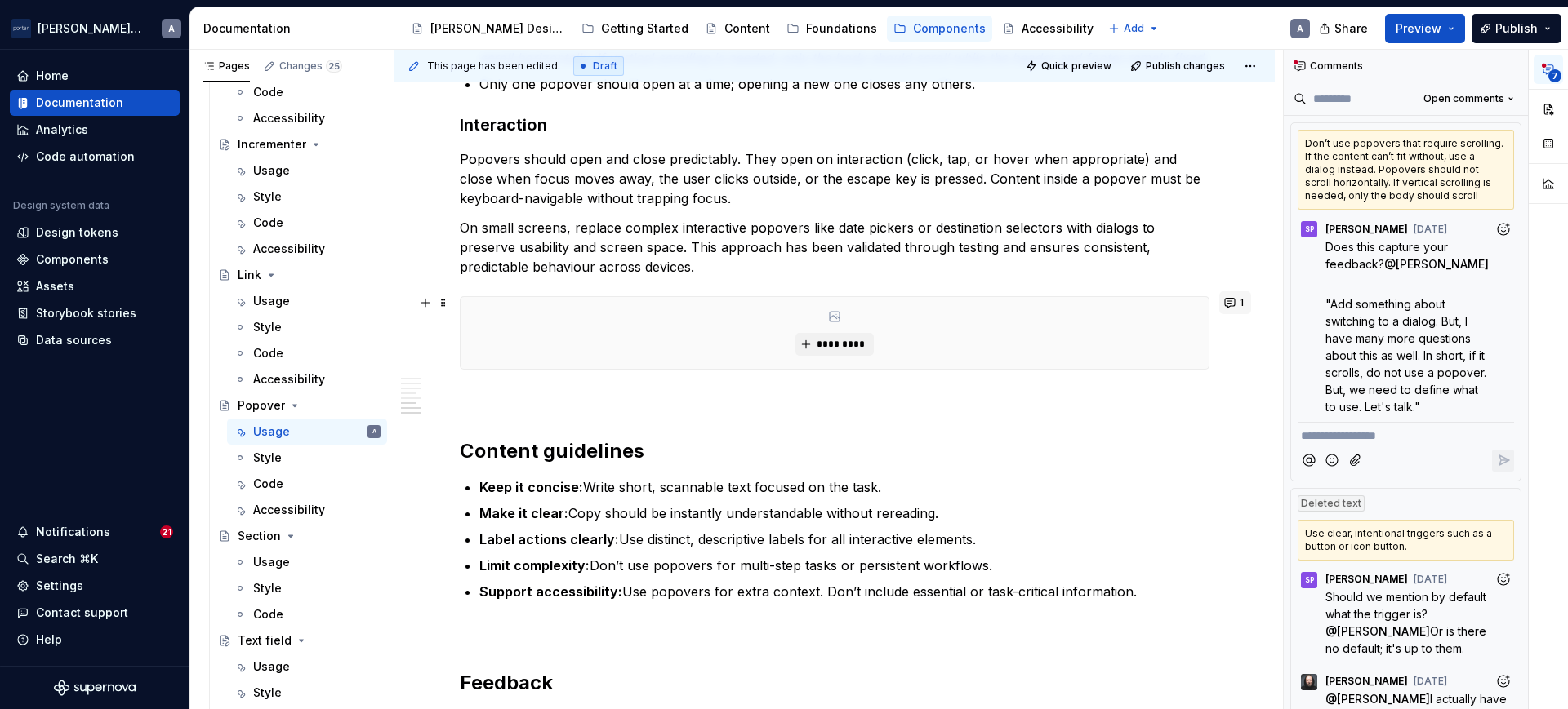
click at [1229, 300] on button "1" at bounding box center [1235, 303] width 31 height 23
drag, startPoint x: 979, startPoint y: 573, endPoint x: 821, endPoint y: 527, distance: 164.6
drag, startPoint x: 821, startPoint y: 527, endPoint x: 787, endPoint y: 521, distance: 34.5
click at [787, 521] on ul "Keep it concise: Write short, scannable text focused on the task. Make it clear…" at bounding box center [845, 540] width 730 height 124
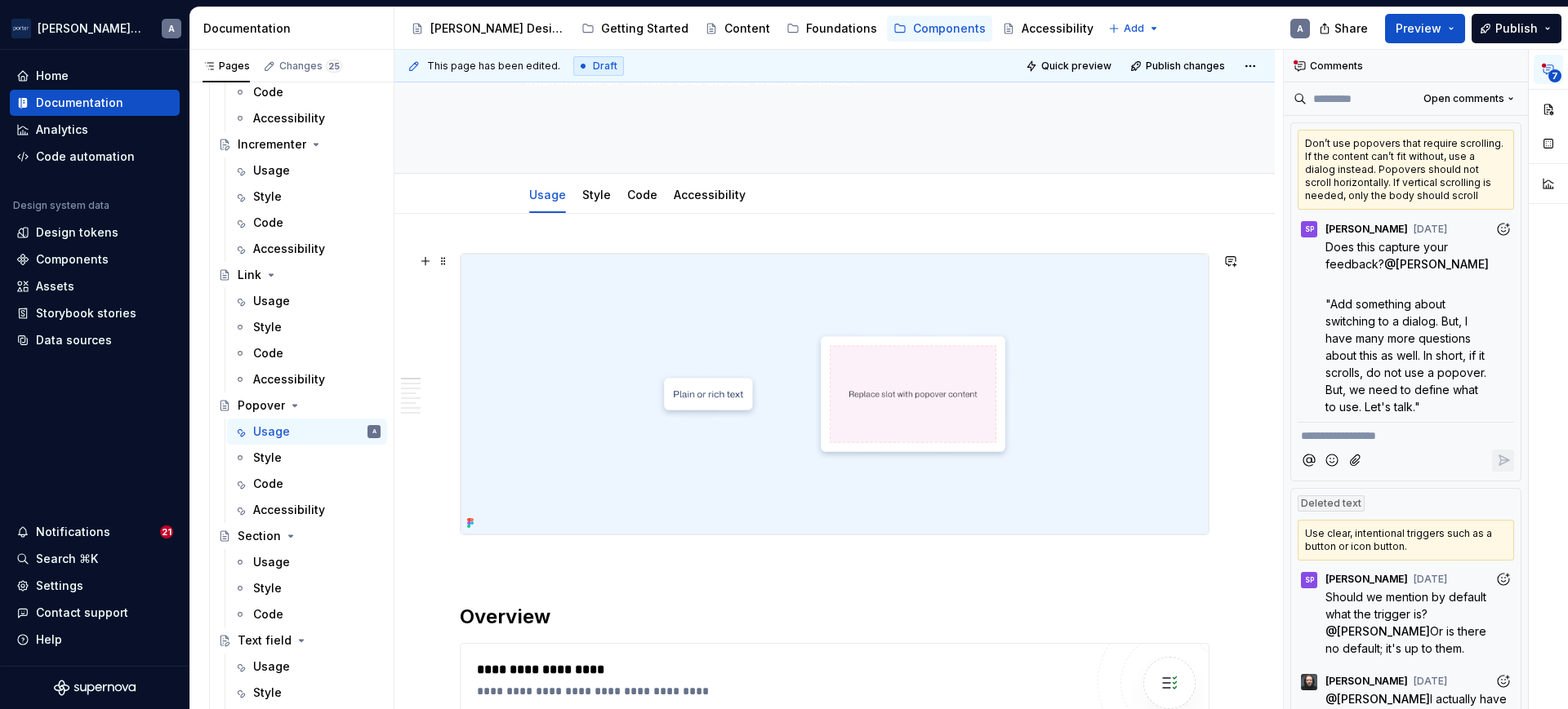
scroll to position [97, 0]
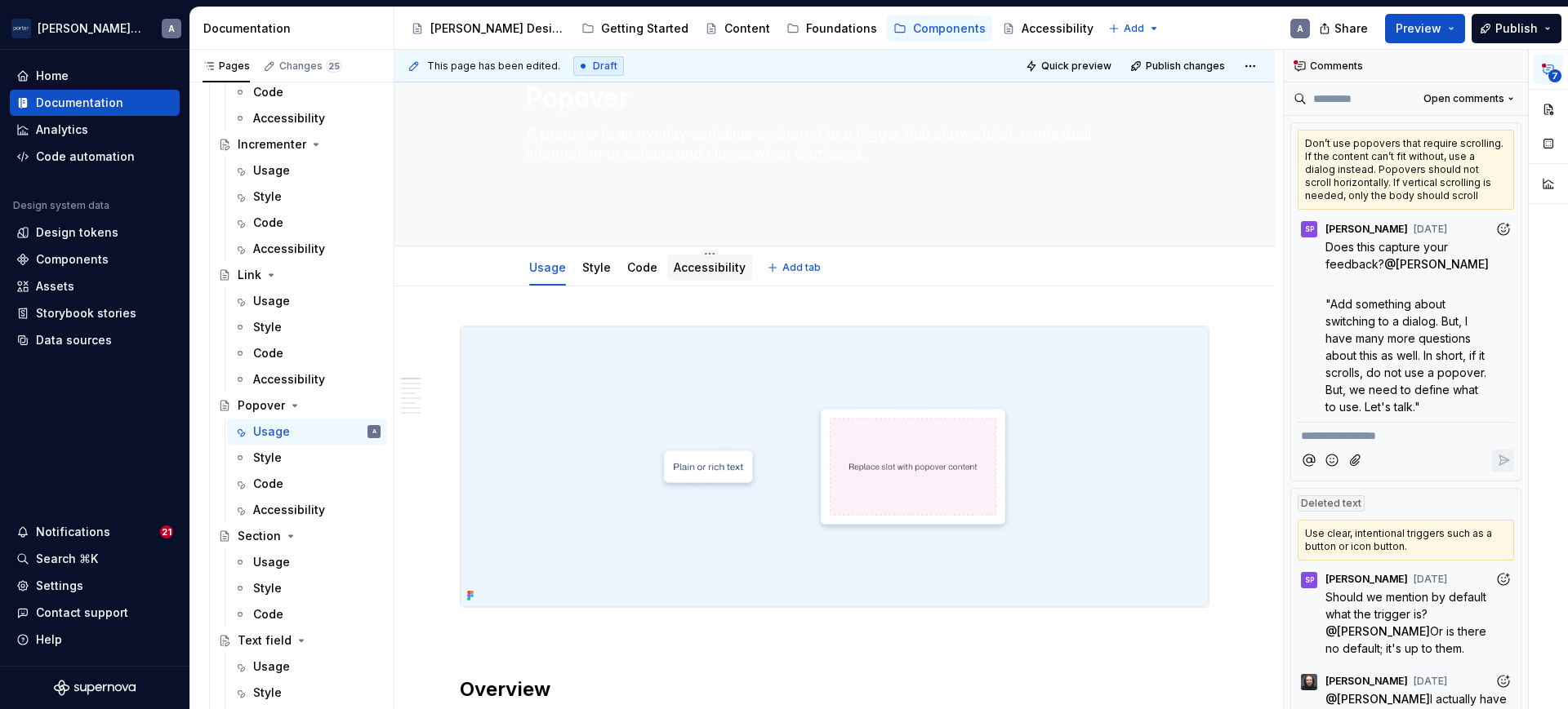
click at [680, 269] on link "Accessibility" at bounding box center [709, 267] width 72 height 14
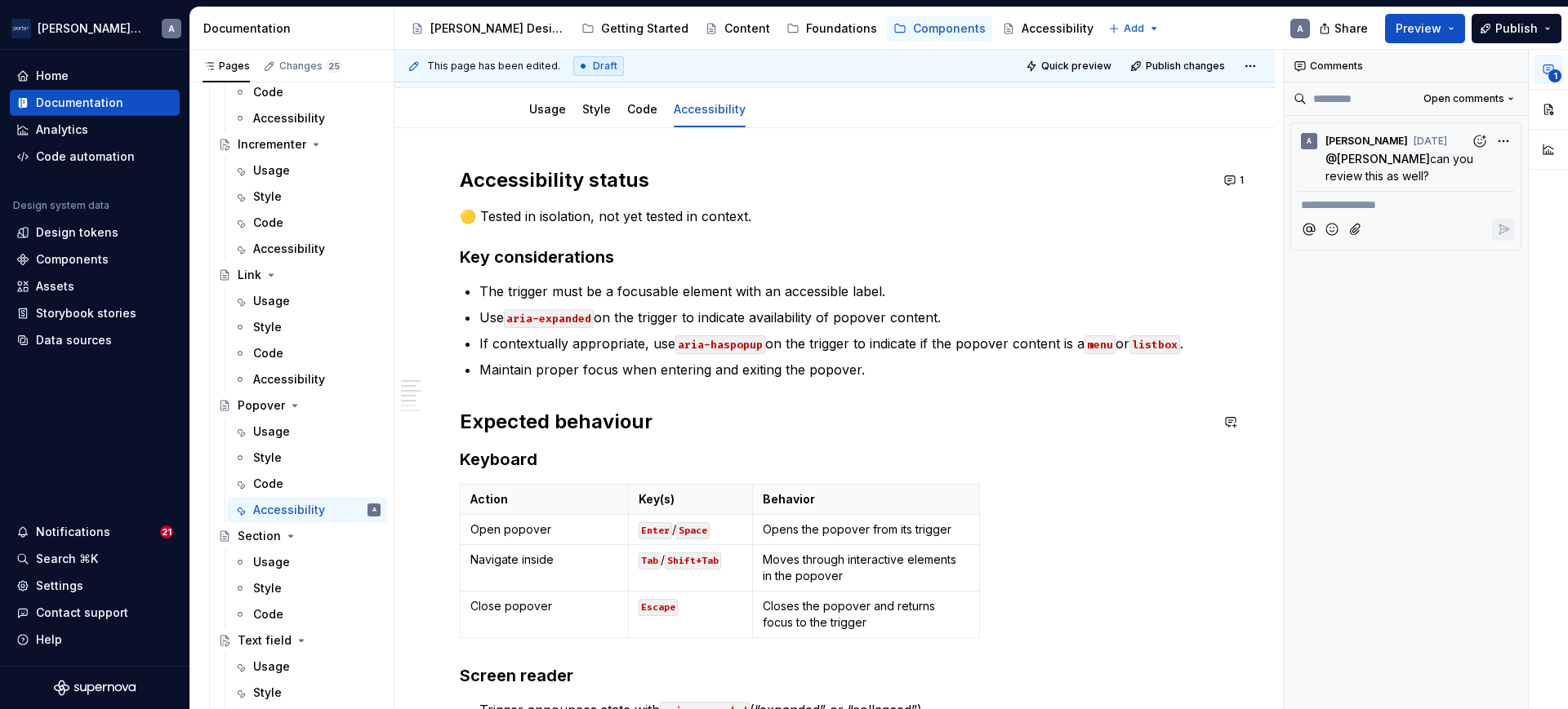
scroll to position [253, 0]
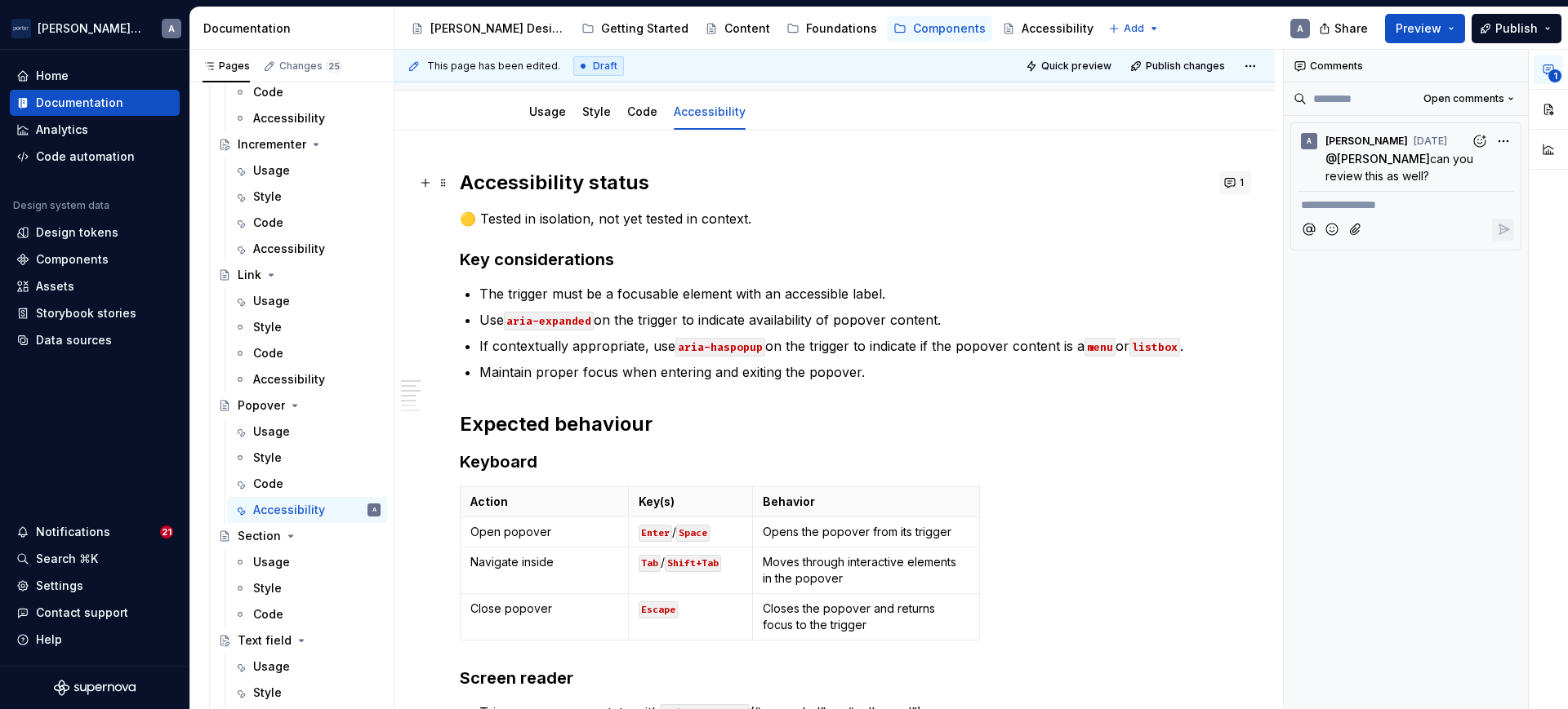
click at [1233, 192] on button "1" at bounding box center [1235, 182] width 31 height 23
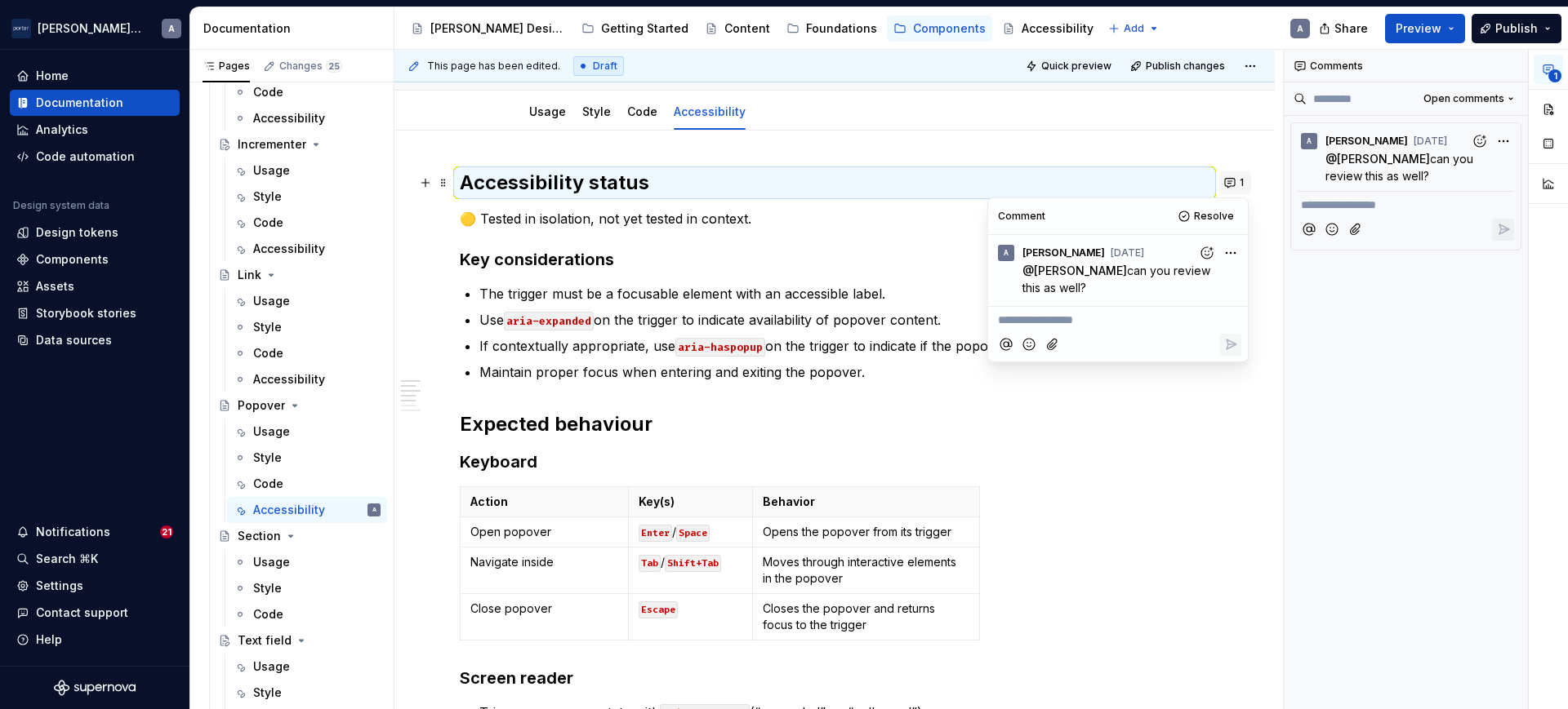
click at [1233, 192] on button "1" at bounding box center [1235, 182] width 31 height 23
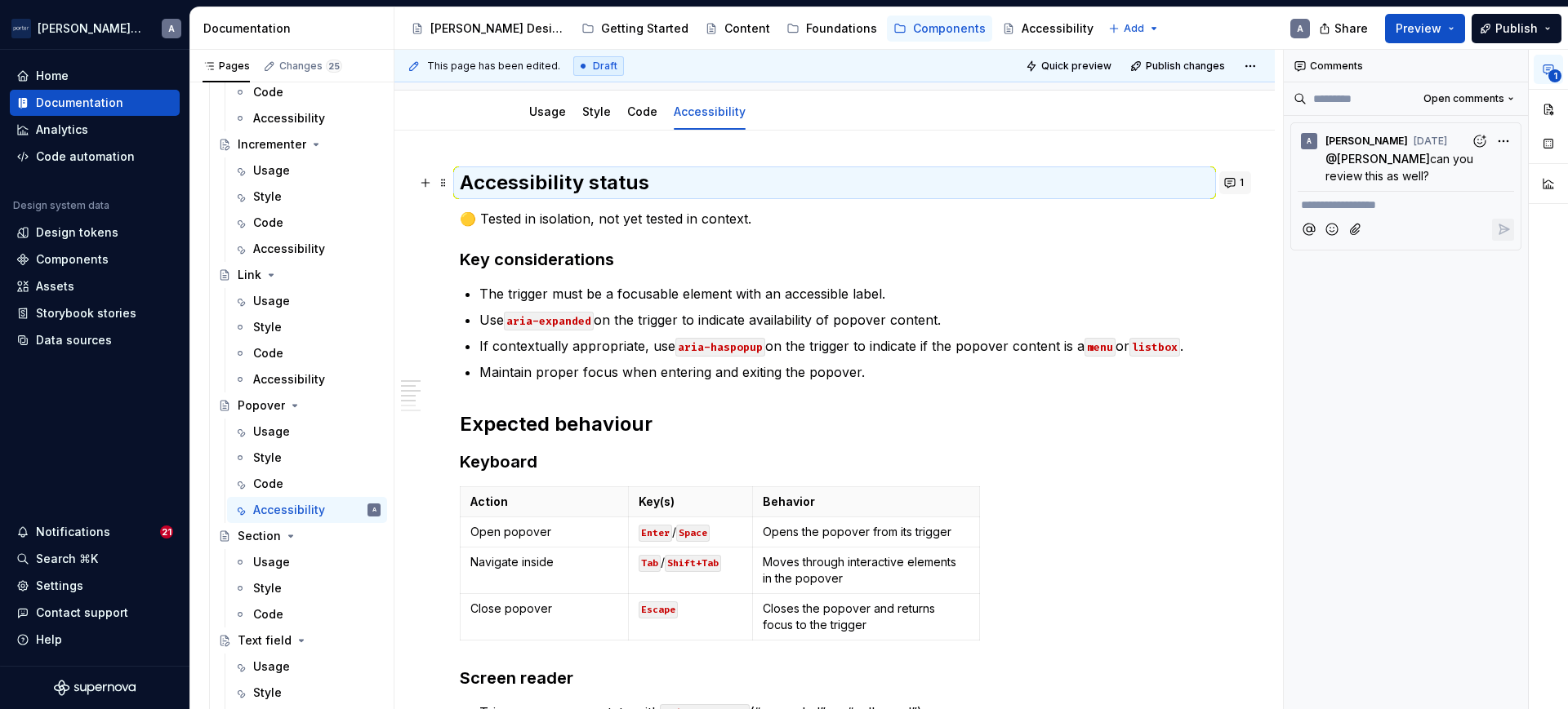
click at [1233, 192] on button "1" at bounding box center [1235, 182] width 31 height 23
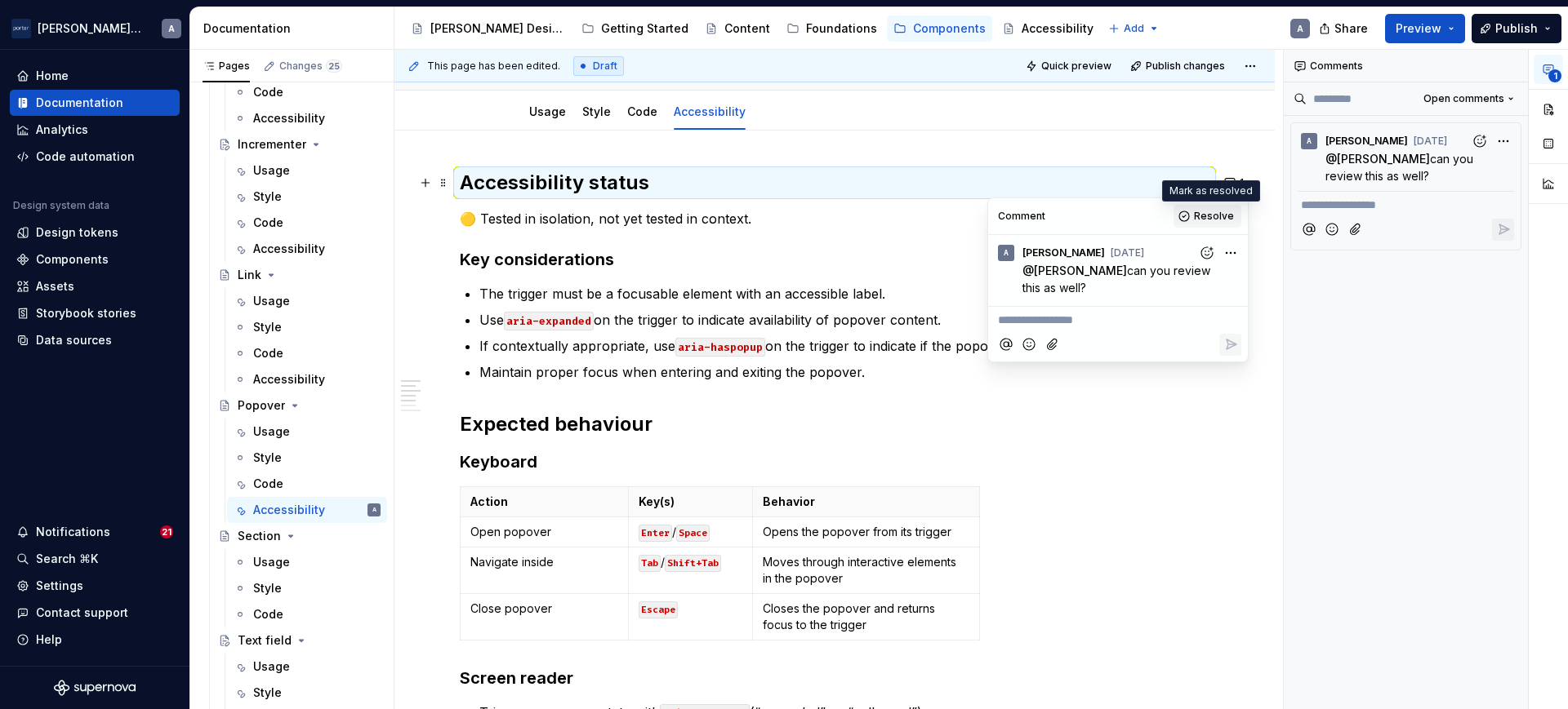
click at [1201, 218] on span "Resolve" at bounding box center [1214, 216] width 40 height 13
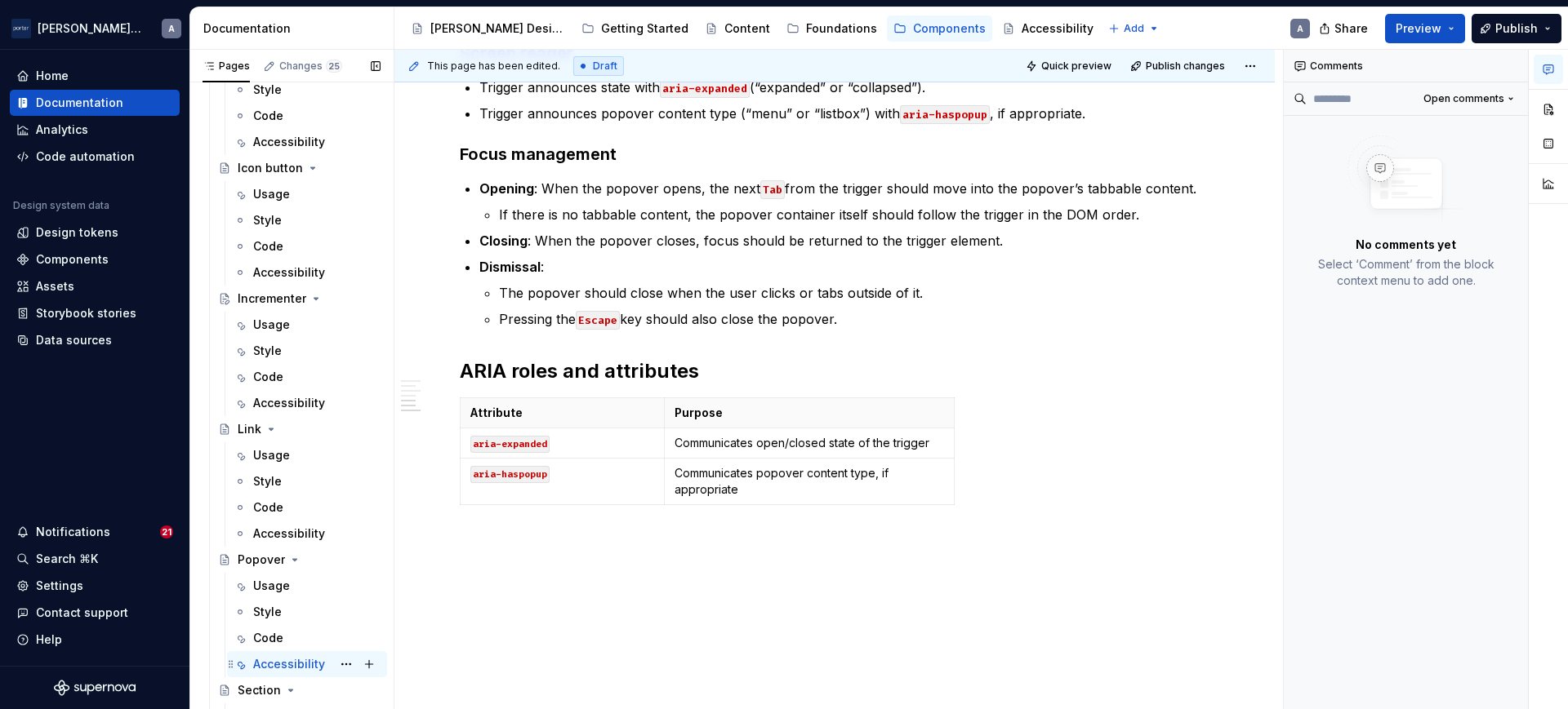
scroll to position [764, 0]
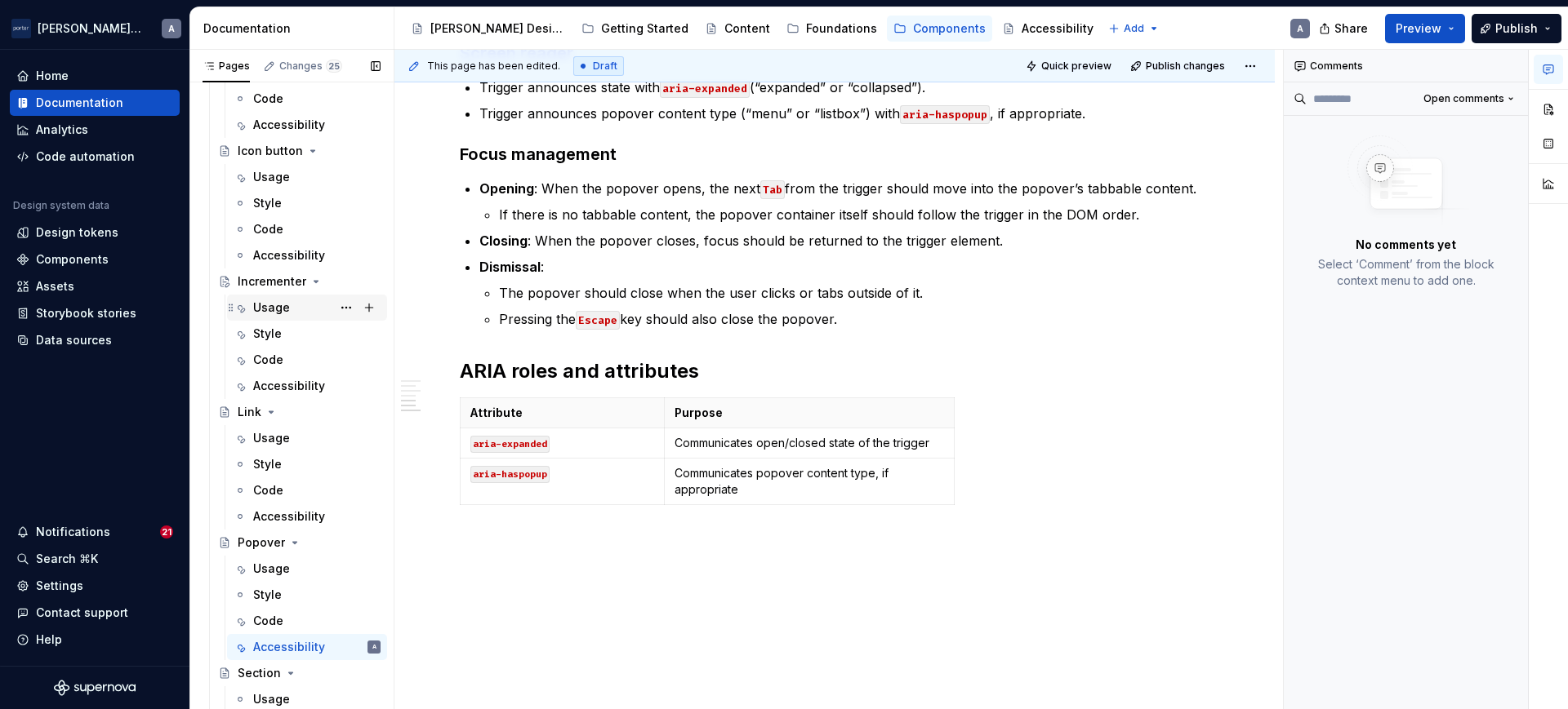
click at [268, 316] on div "Usage" at bounding box center [317, 307] width 128 height 23
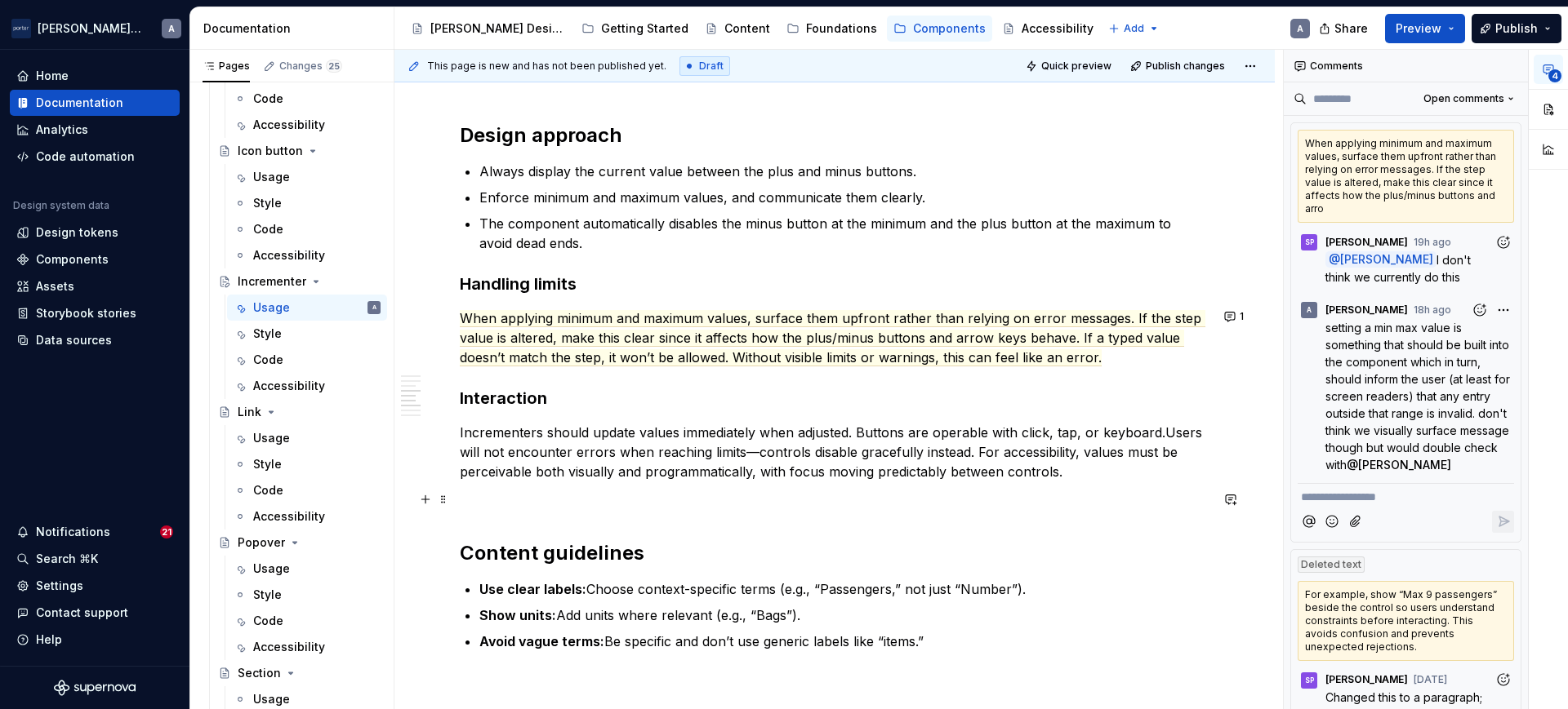
scroll to position [1493, 0]
click at [1234, 320] on button "1" at bounding box center [1235, 316] width 31 height 23
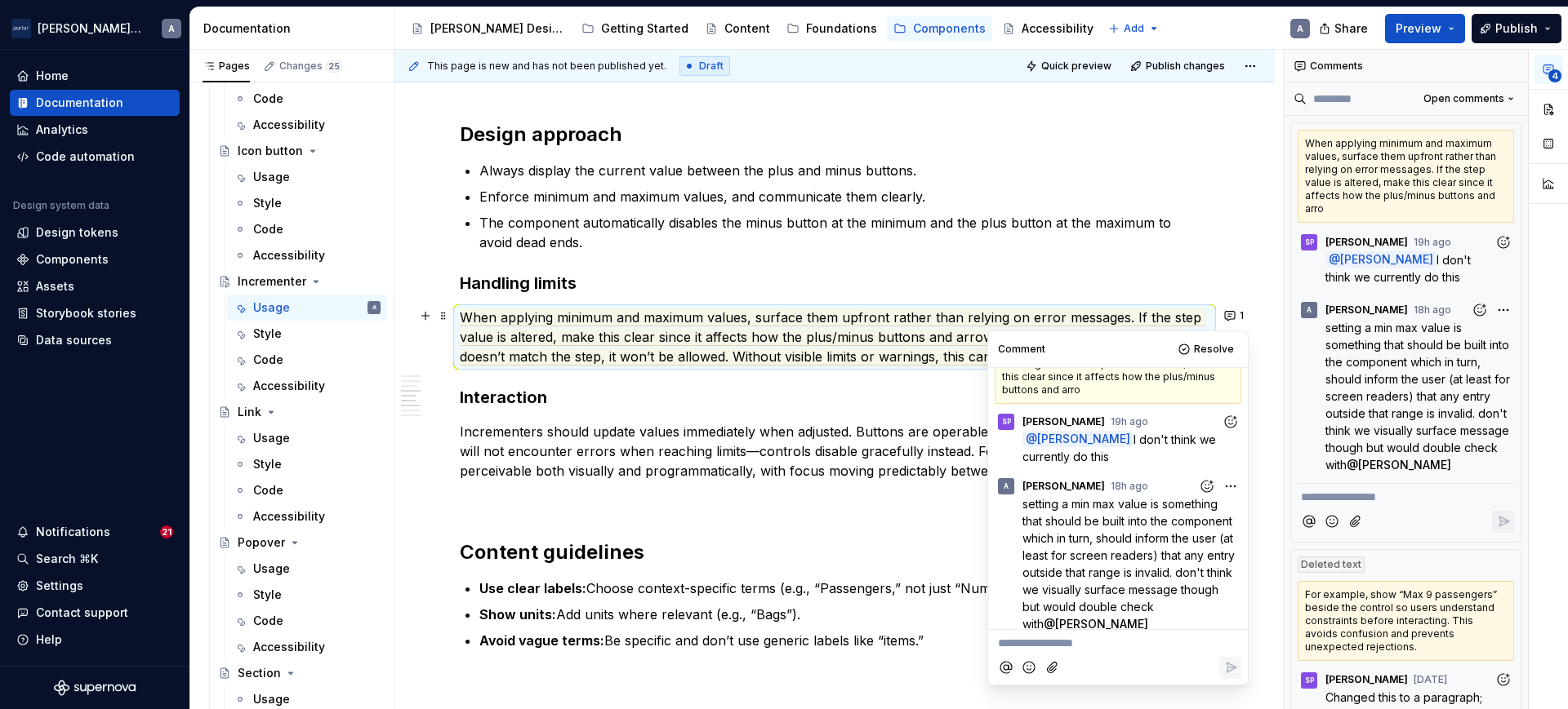
scroll to position [62, 0]
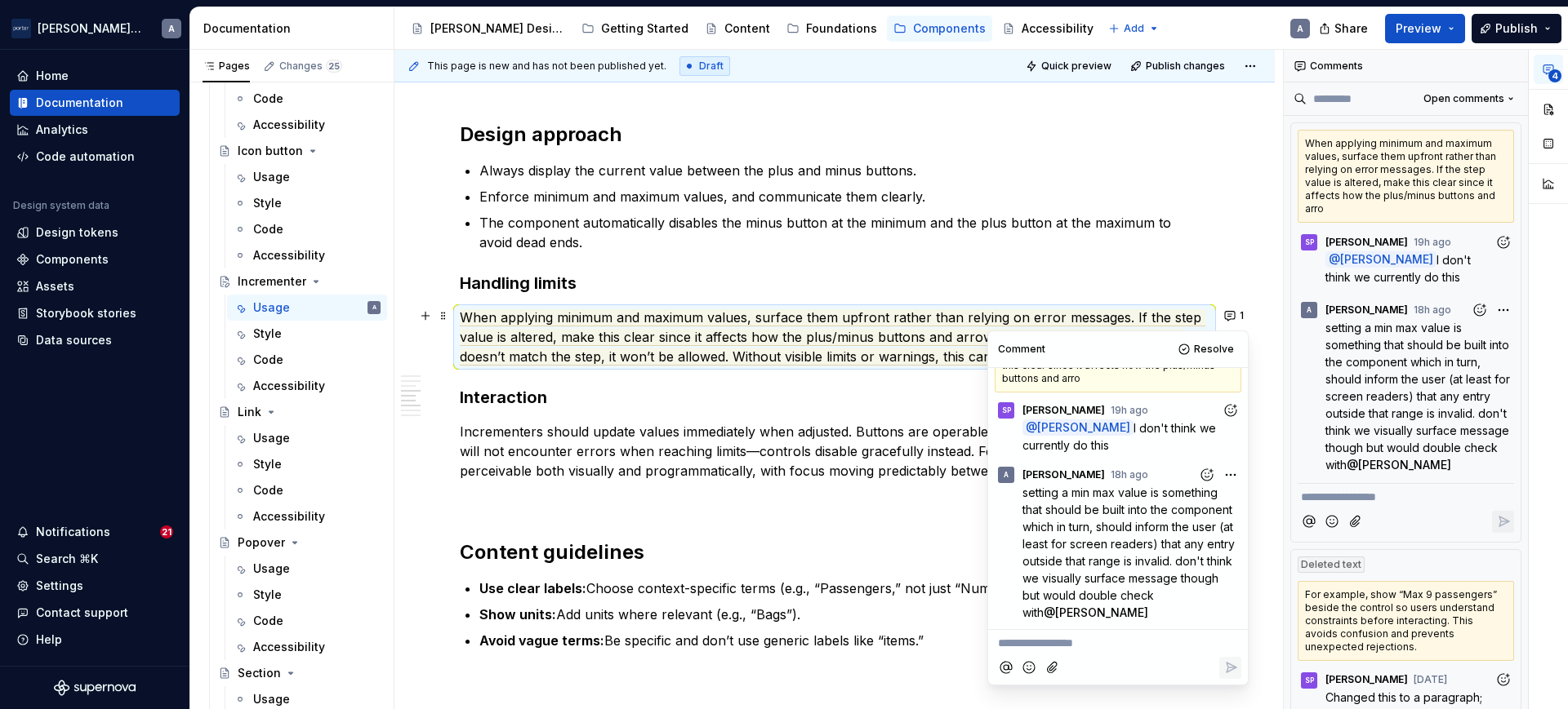
click at [923, 455] on commenthighlight "Users will not encounter errors when reaching limits—controls disable gracefull…" at bounding box center [832, 441] width 746 height 36
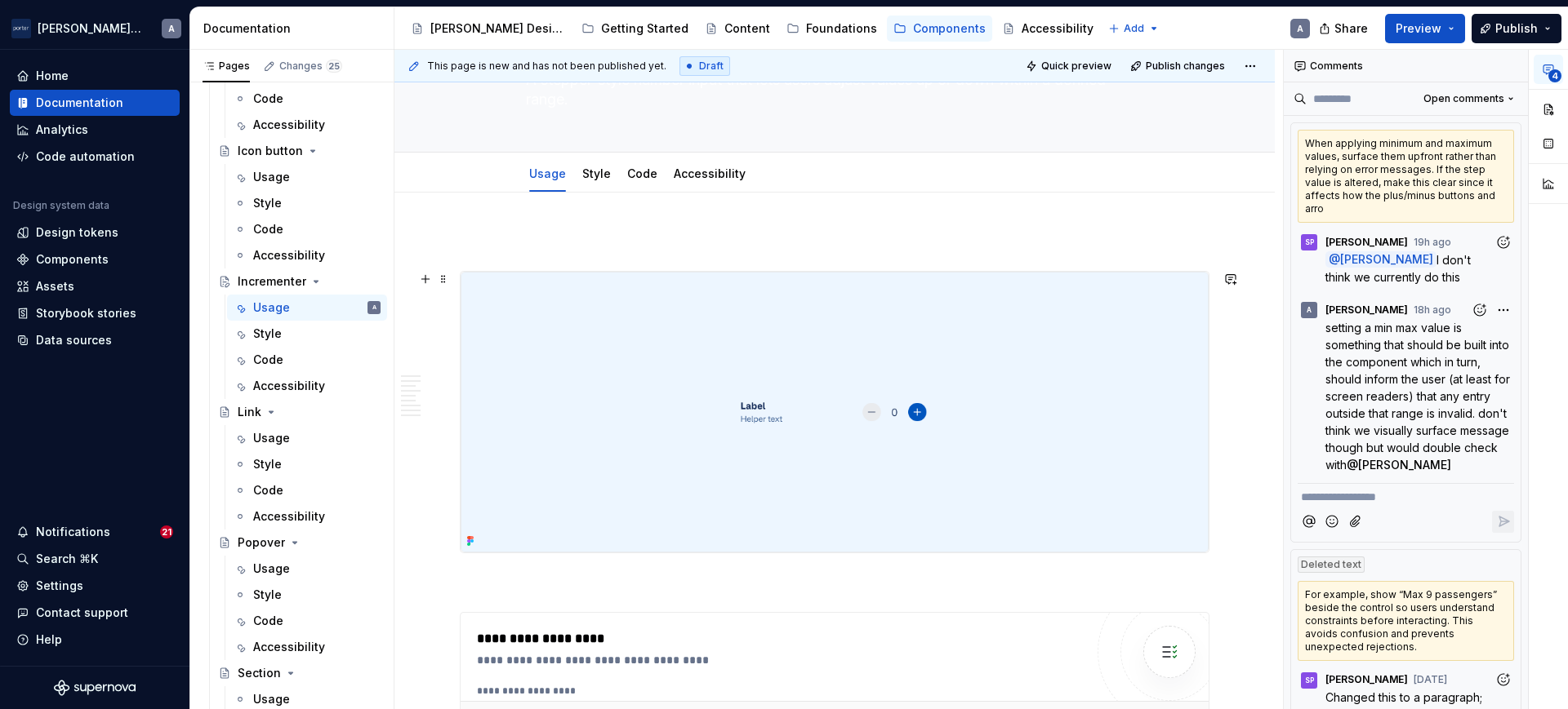
scroll to position [12, 0]
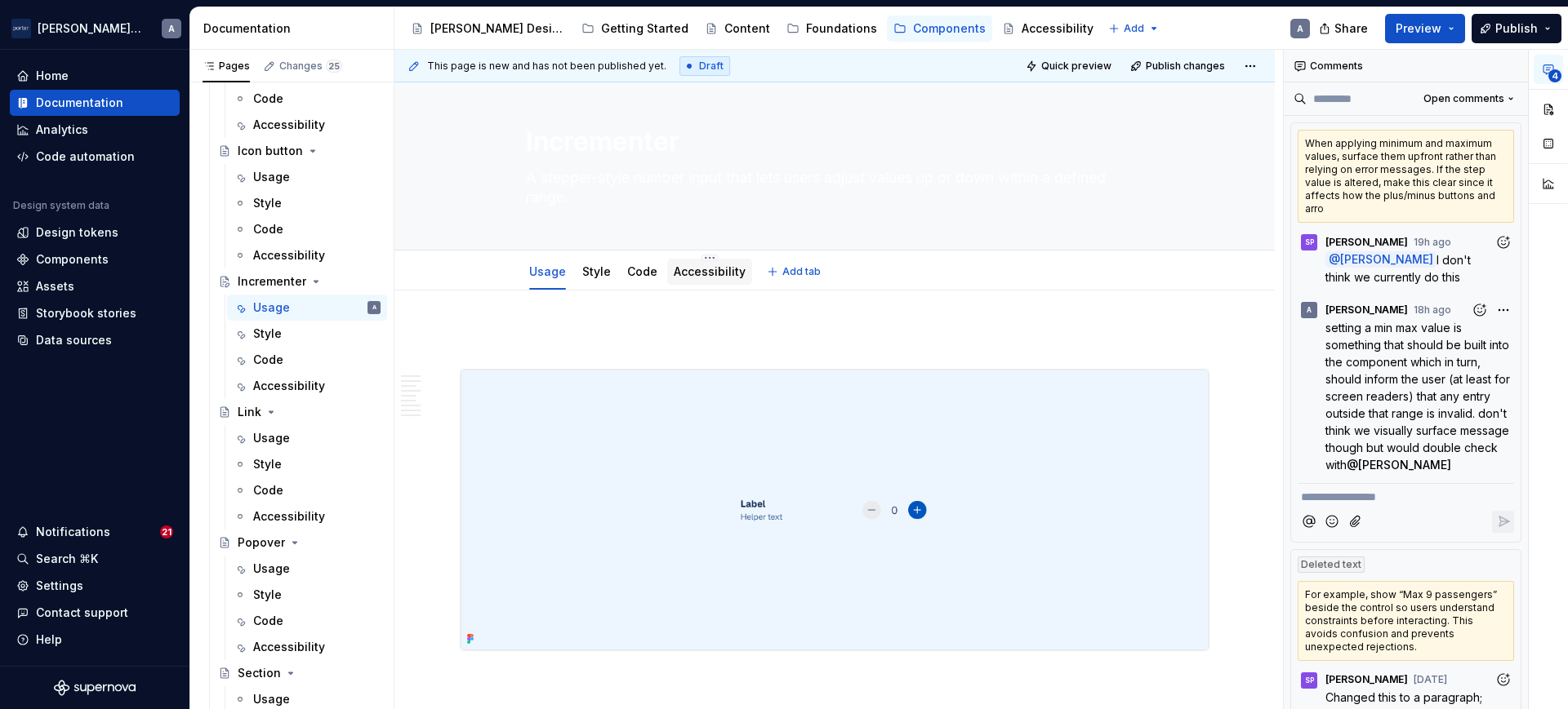
click at [713, 282] on div "Accessibility" at bounding box center [709, 272] width 85 height 26
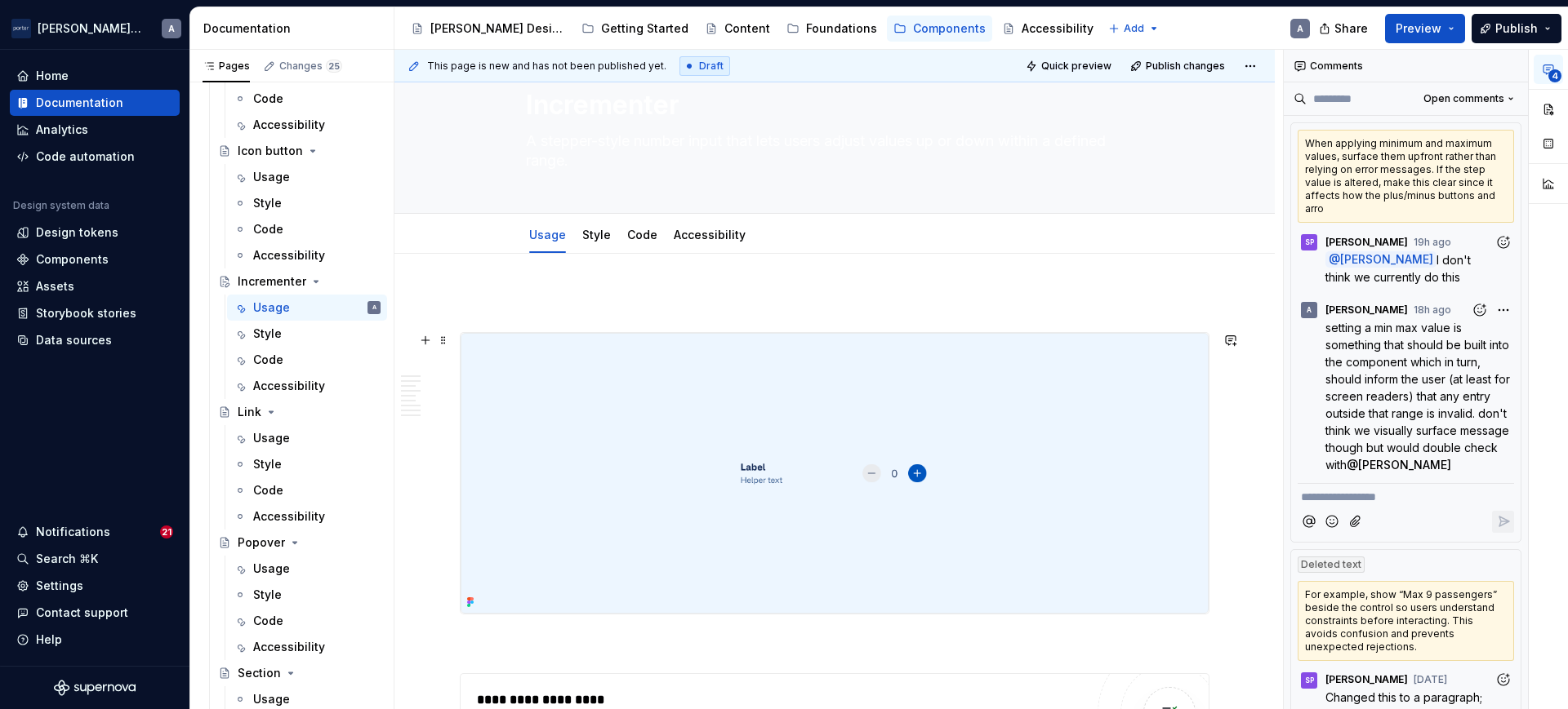
scroll to position [58, 0]
click at [677, 237] on div "Accessibility" at bounding box center [709, 226] width 85 height 26
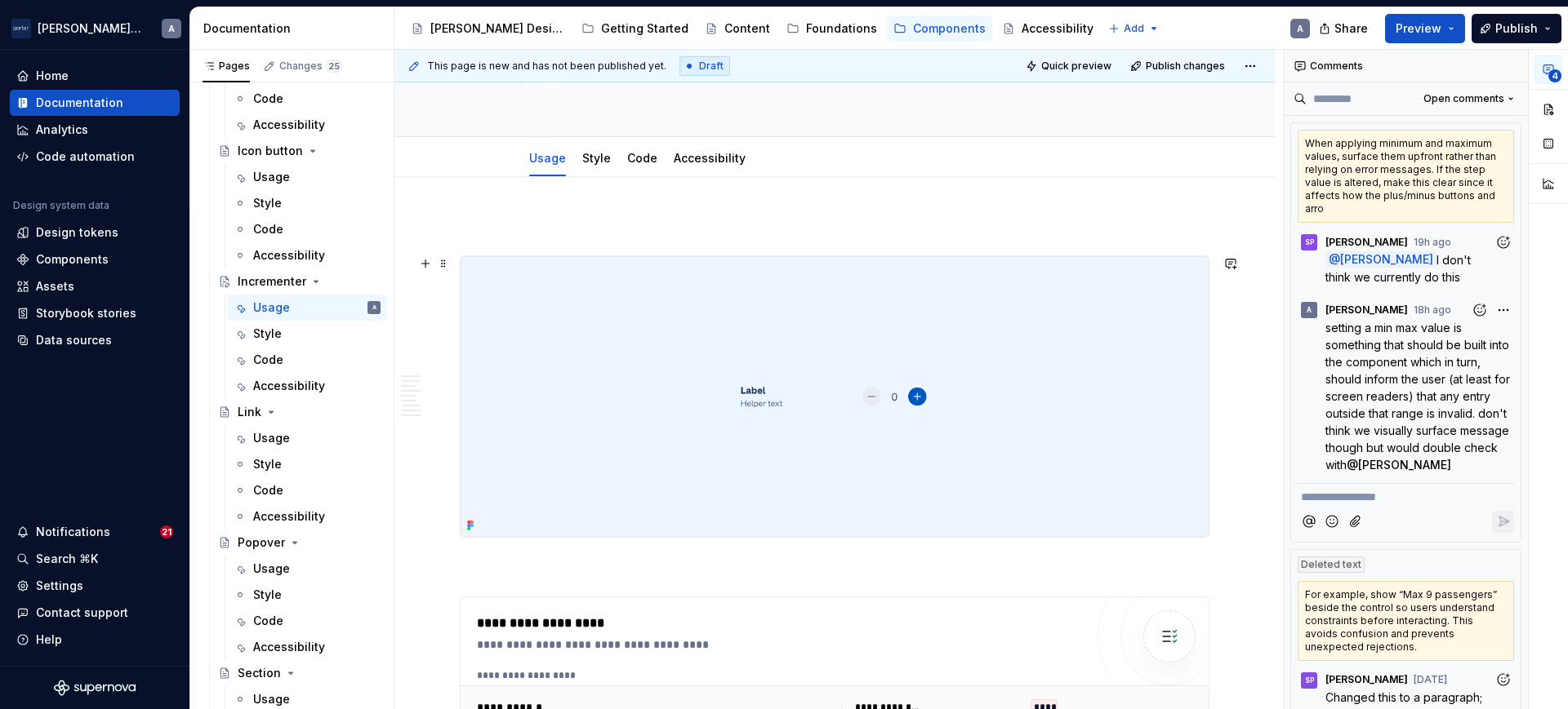
scroll to position [0, 0]
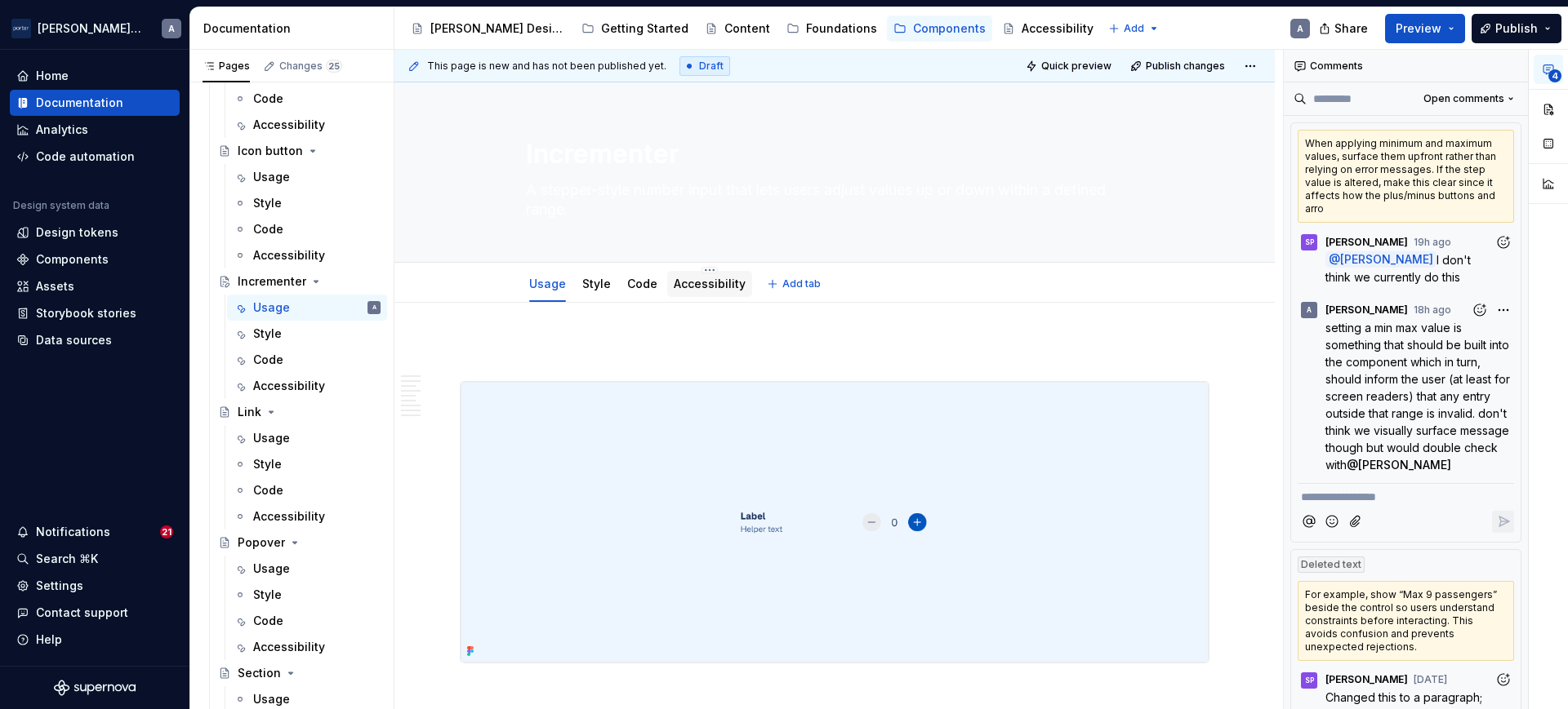
click at [691, 280] on link "Accessibility" at bounding box center [709, 284] width 72 height 14
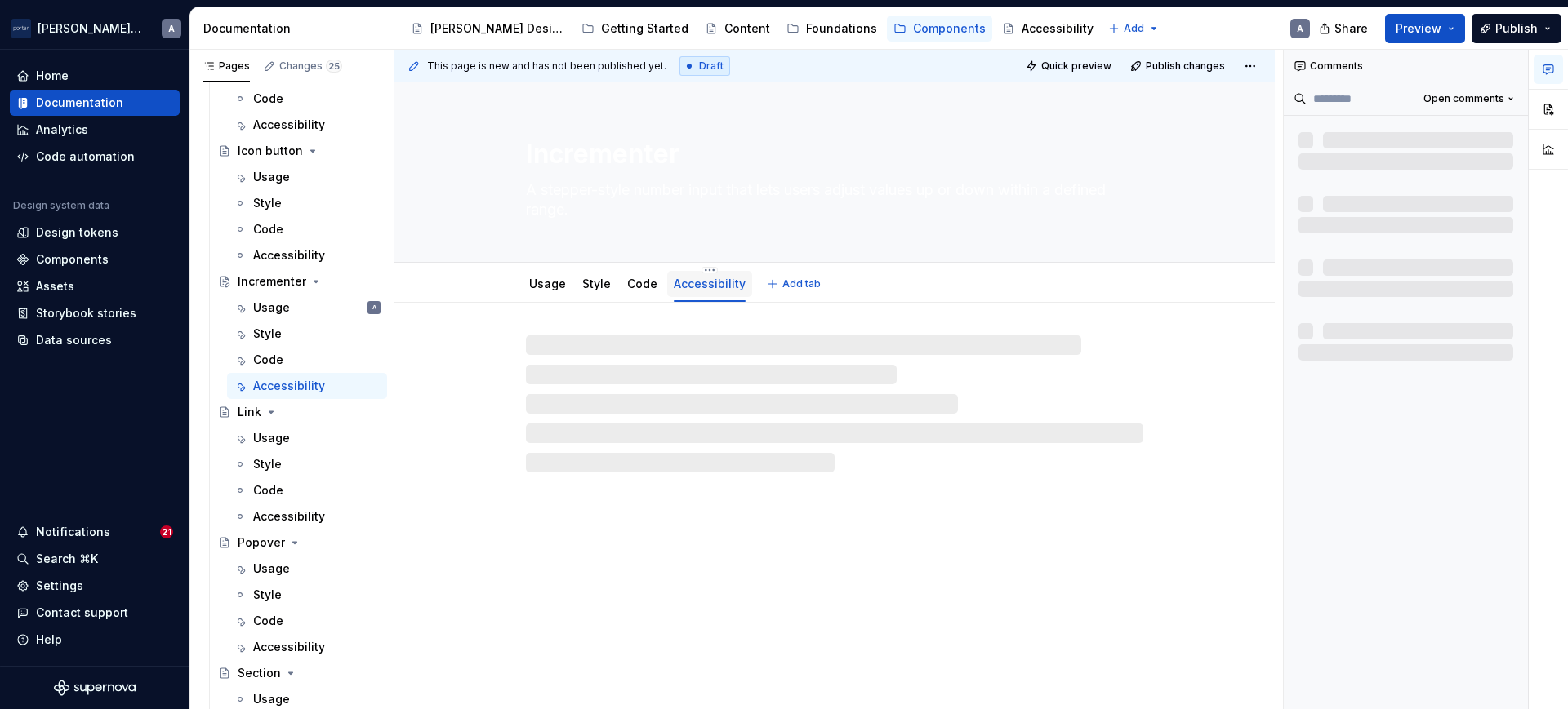
click at [691, 280] on link "Accessibility" at bounding box center [709, 284] width 72 height 14
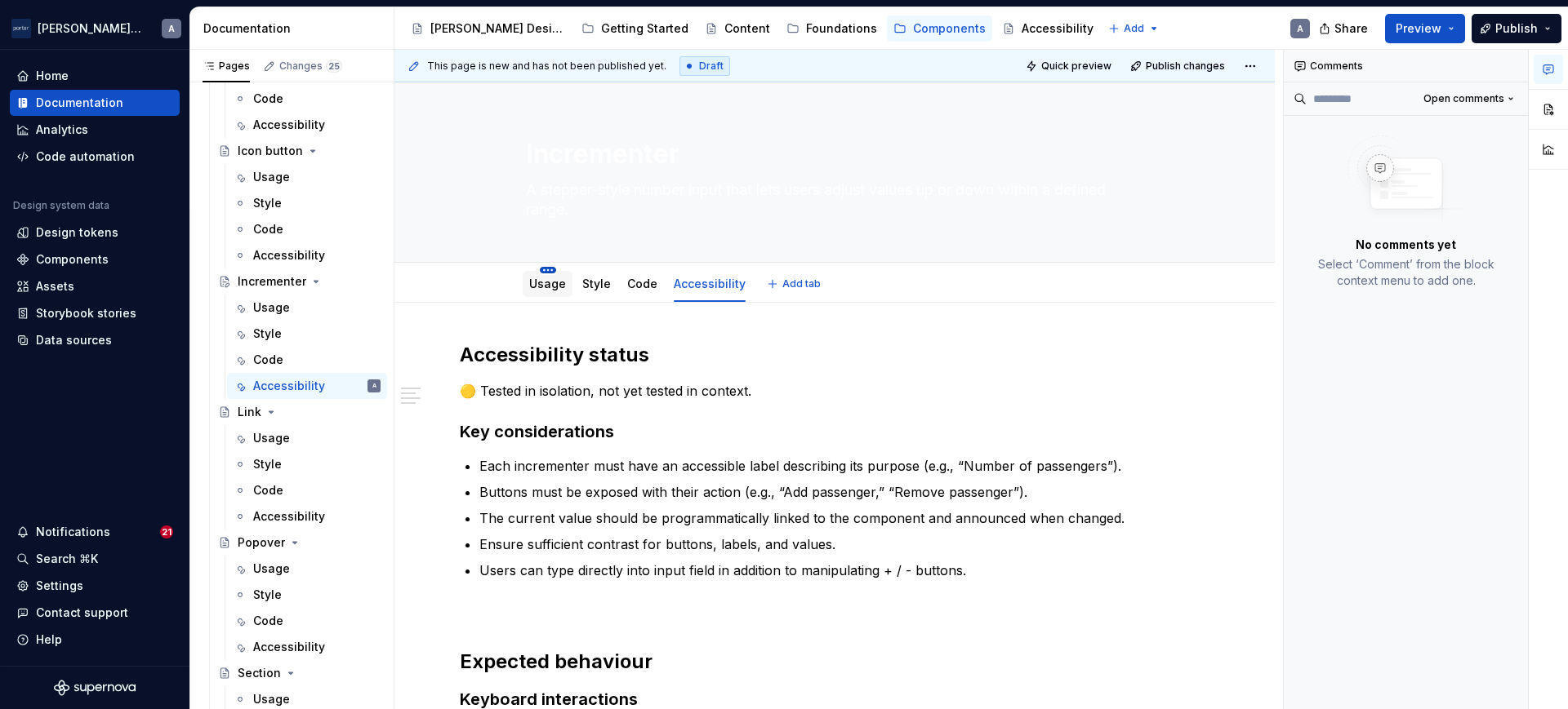
click at [545, 270] on html "Porter Airlines A Home Documentation Analytics Code automation Design system da…" at bounding box center [784, 354] width 1568 height 709
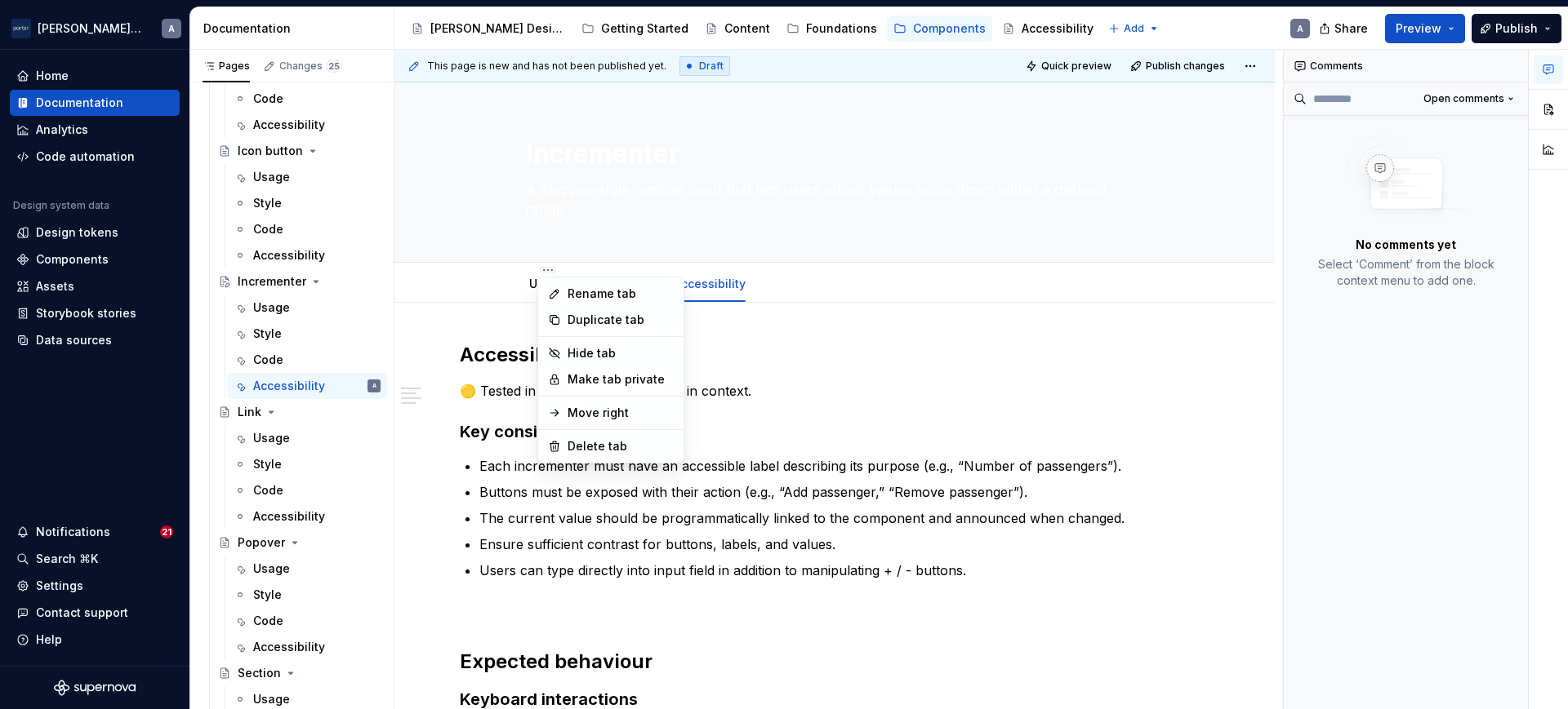
click at [520, 284] on html "Porter Airlines A Home Documentation Analytics Code automation Design system da…" at bounding box center [784, 354] width 1568 height 709
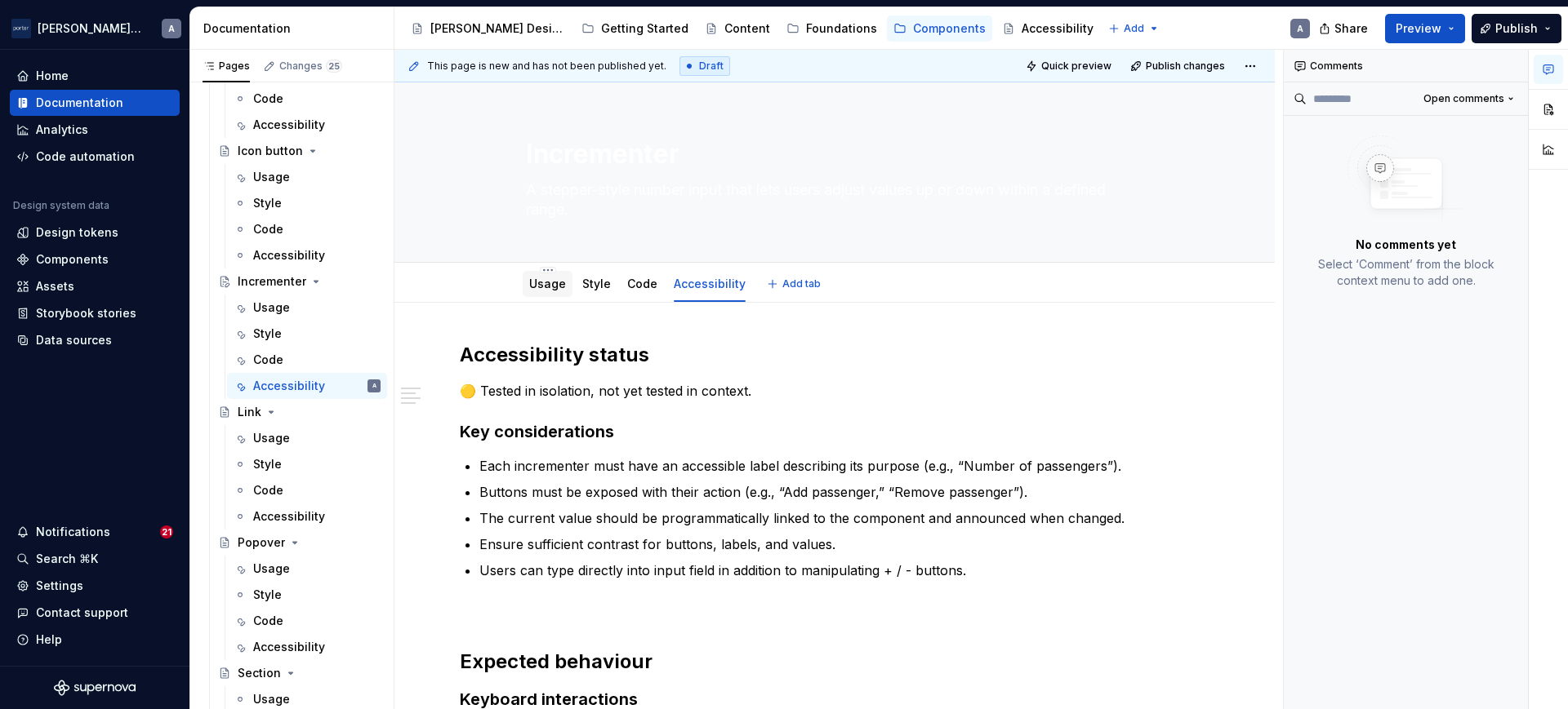
click at [539, 284] on link "Usage" at bounding box center [548, 284] width 37 height 14
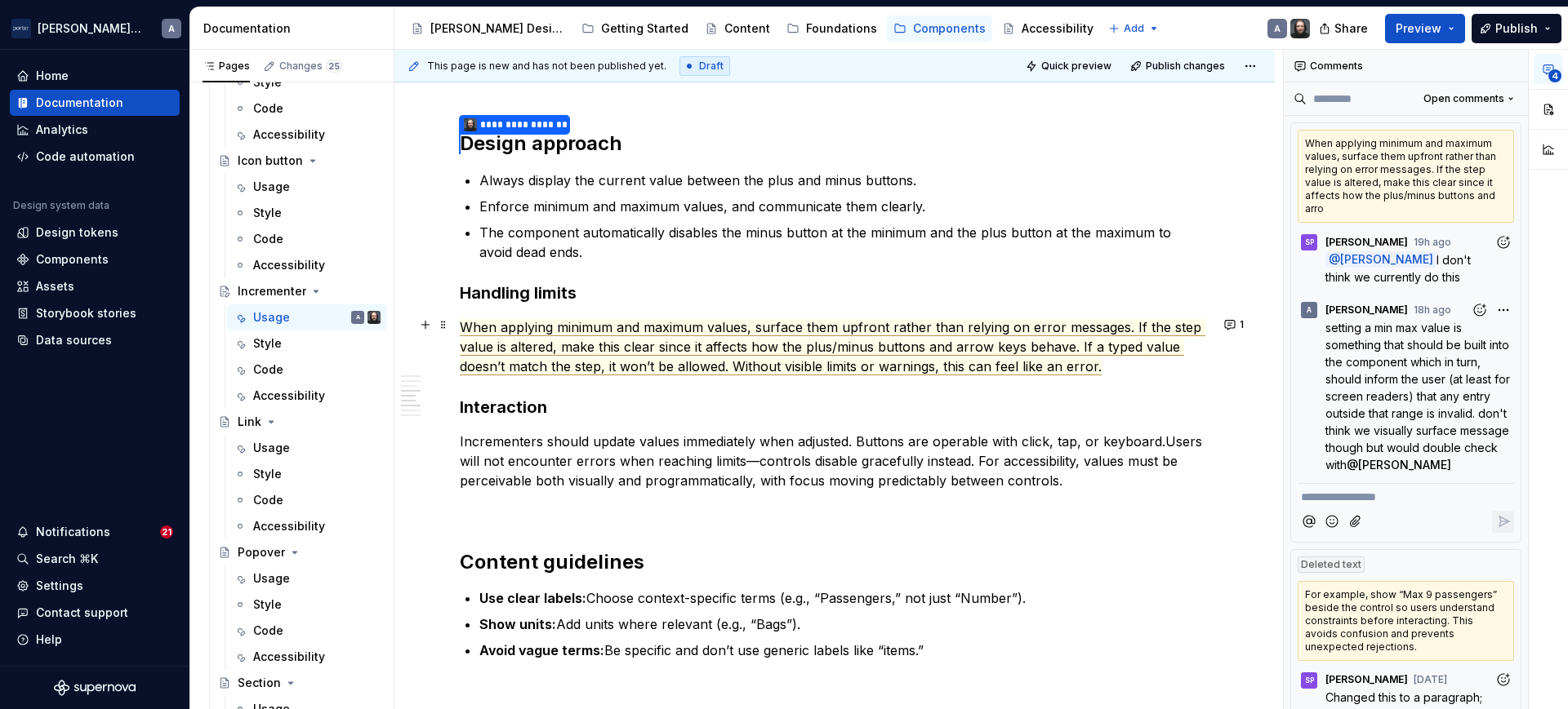
scroll to position [1502, 0]
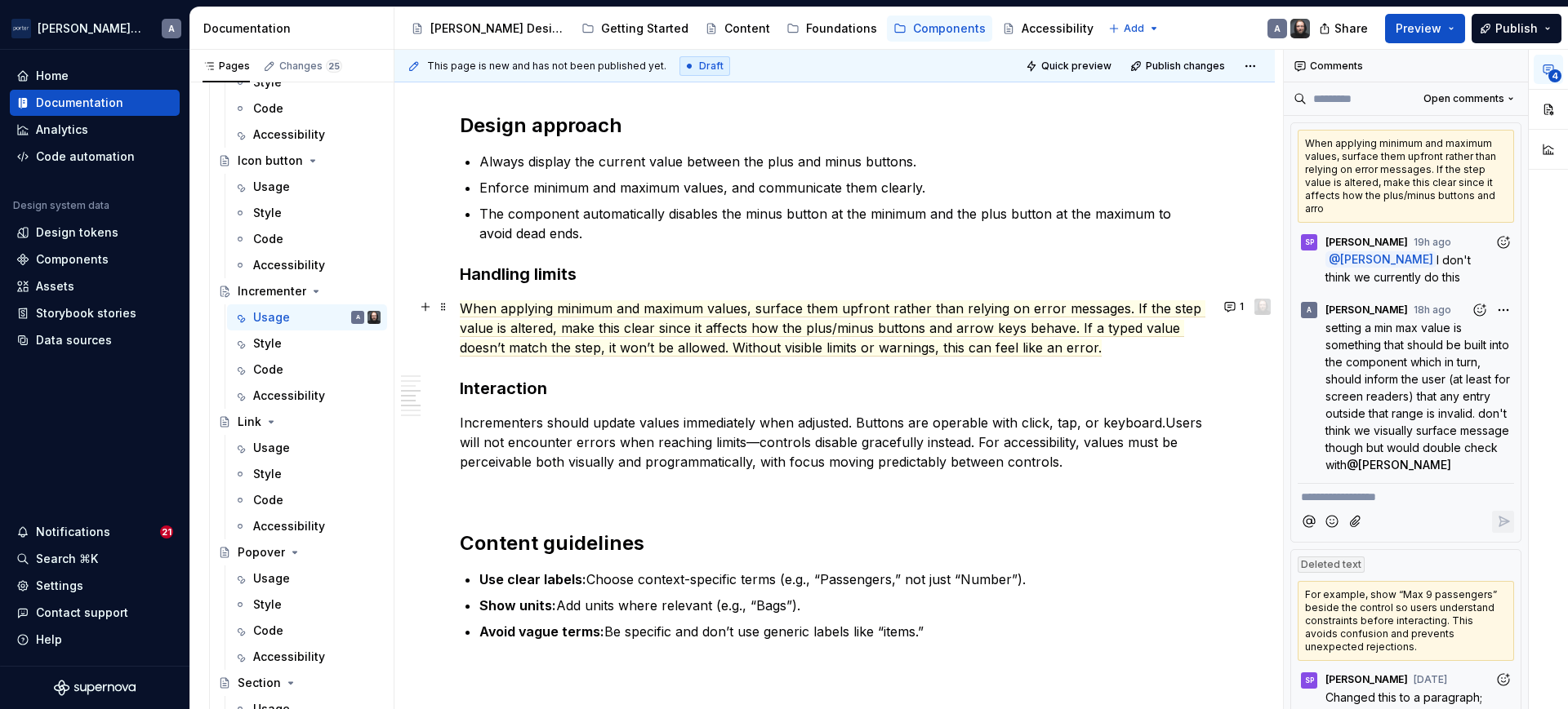
drag, startPoint x: 1234, startPoint y: 312, endPoint x: 1251, endPoint y: 306, distance: 18.0
click at [1251, 306] on div "1" at bounding box center [1245, 306] width 52 height 23
click at [1221, 310] on button "1" at bounding box center [1235, 306] width 31 height 23
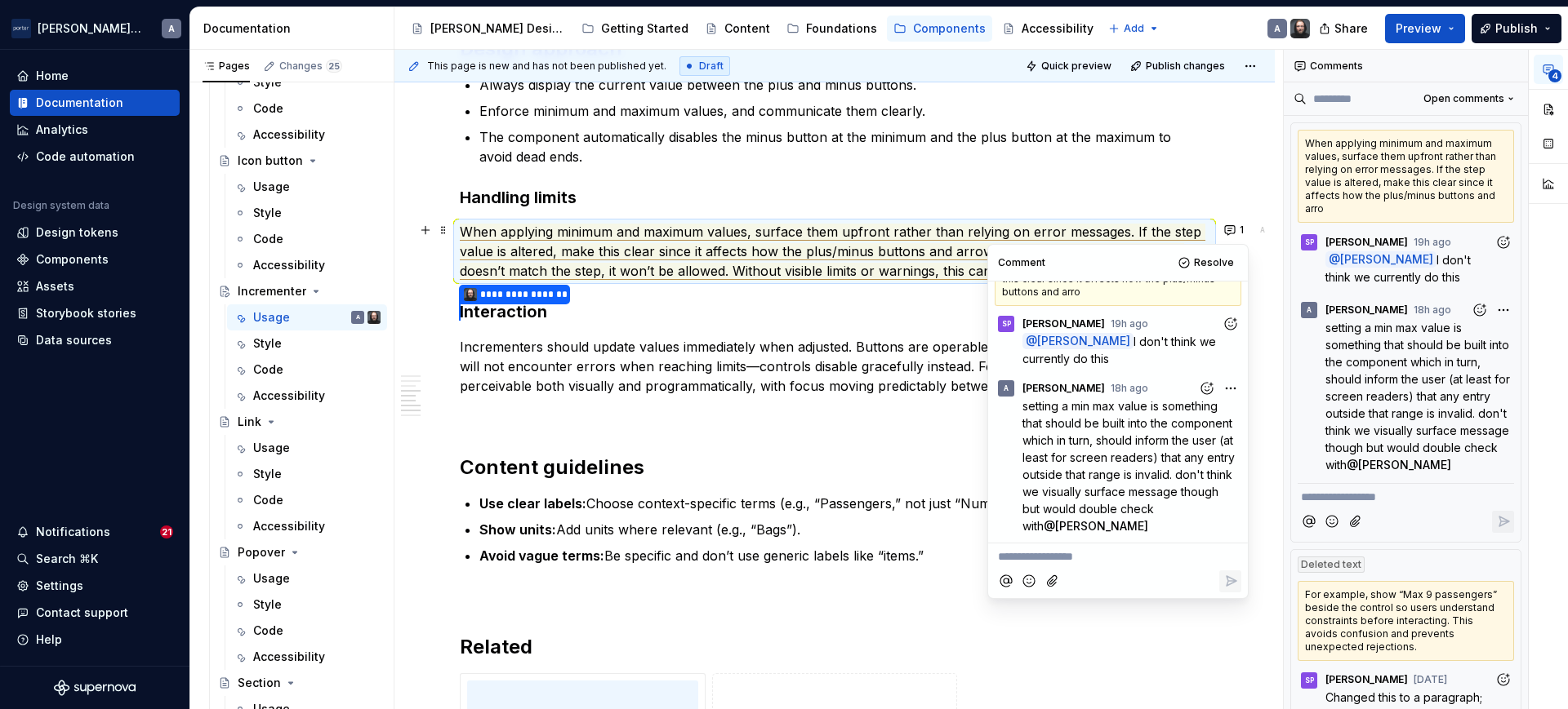
scroll to position [1580, 0]
click at [713, 382] on p "Incrementers should update values immediately when adjusted. Buttons are operab…" at bounding box center [834, 365] width 749 height 59
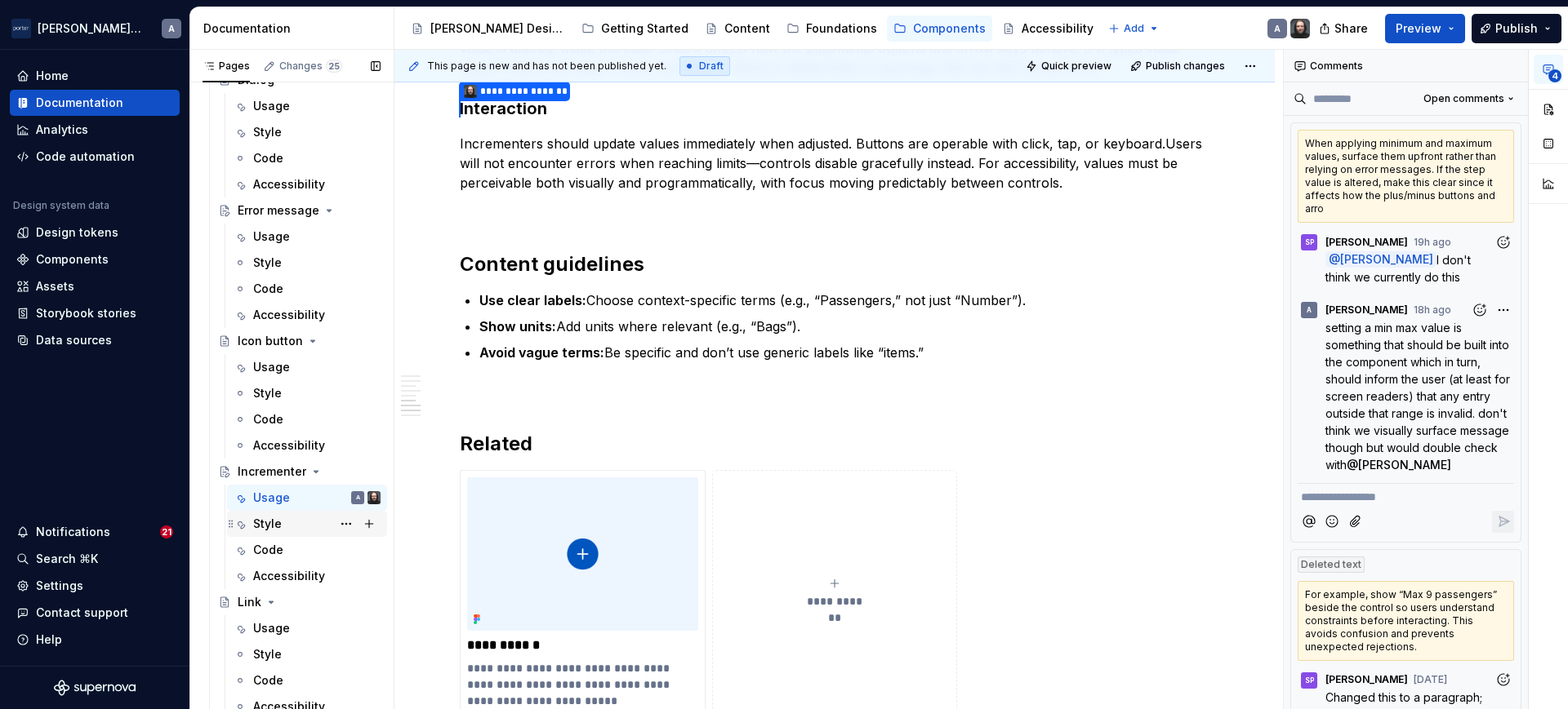
scroll to position [946, 0]
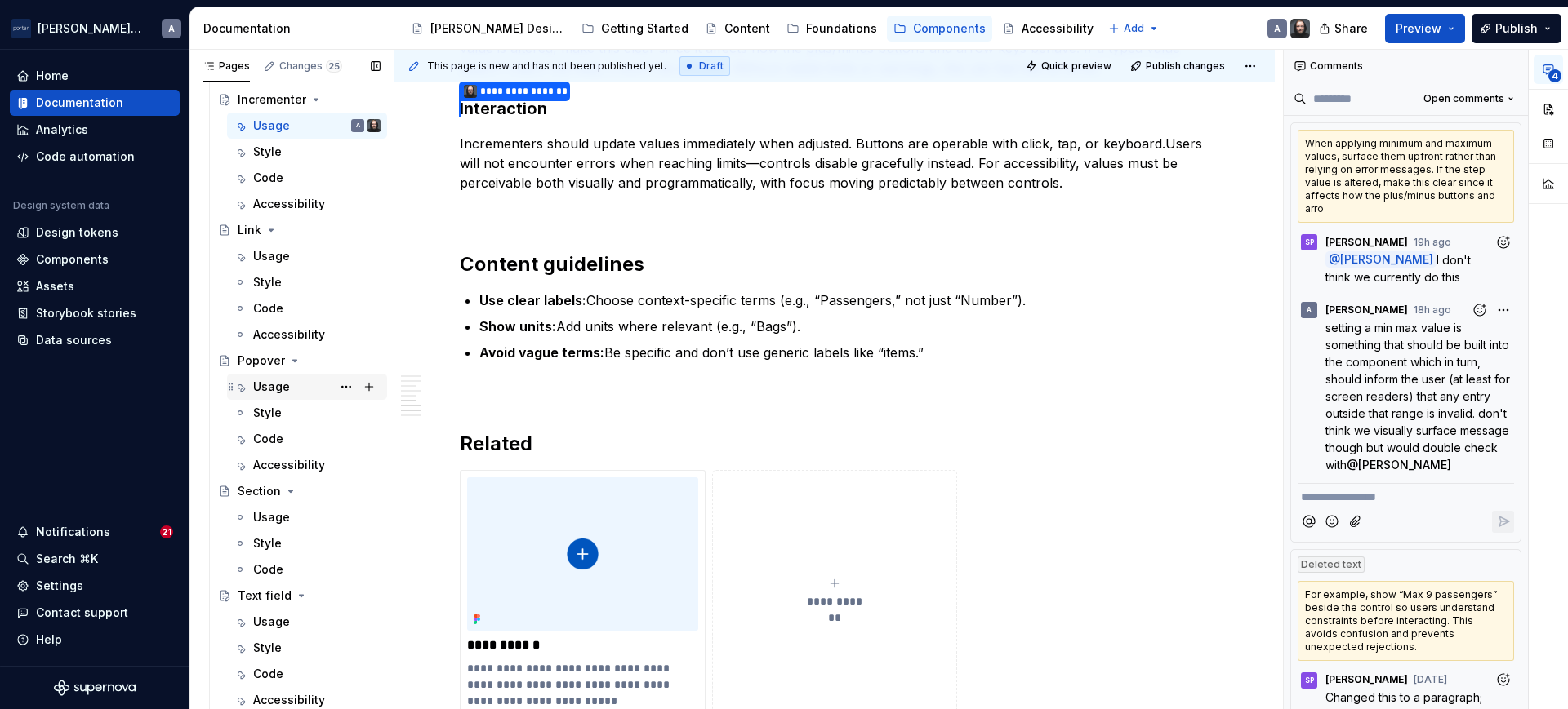
click at [280, 384] on div "Usage" at bounding box center [272, 387] width 37 height 17
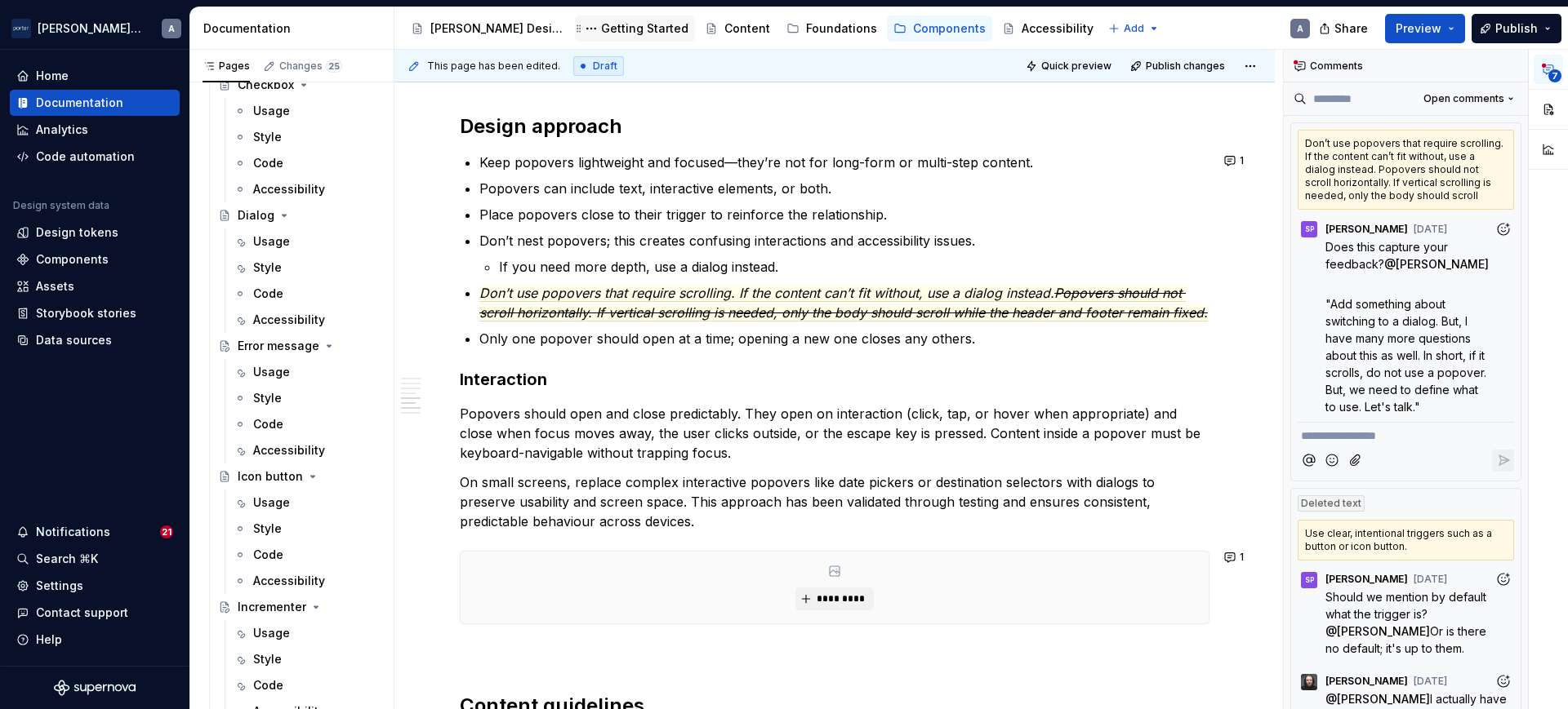
scroll to position [437, 0]
click at [996, 17] on div "Accessibility" at bounding box center [1048, 29] width 105 height 26
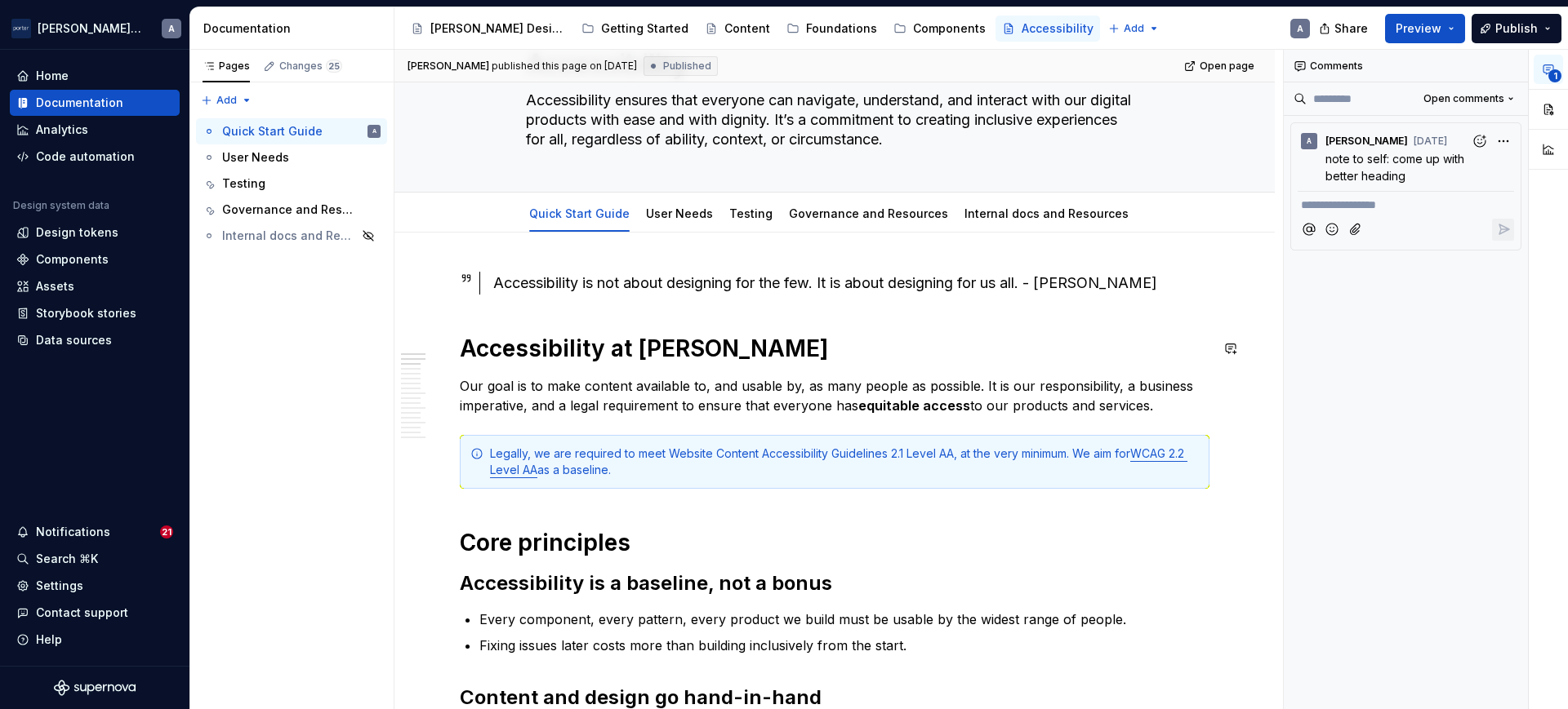
scroll to position [1, 0]
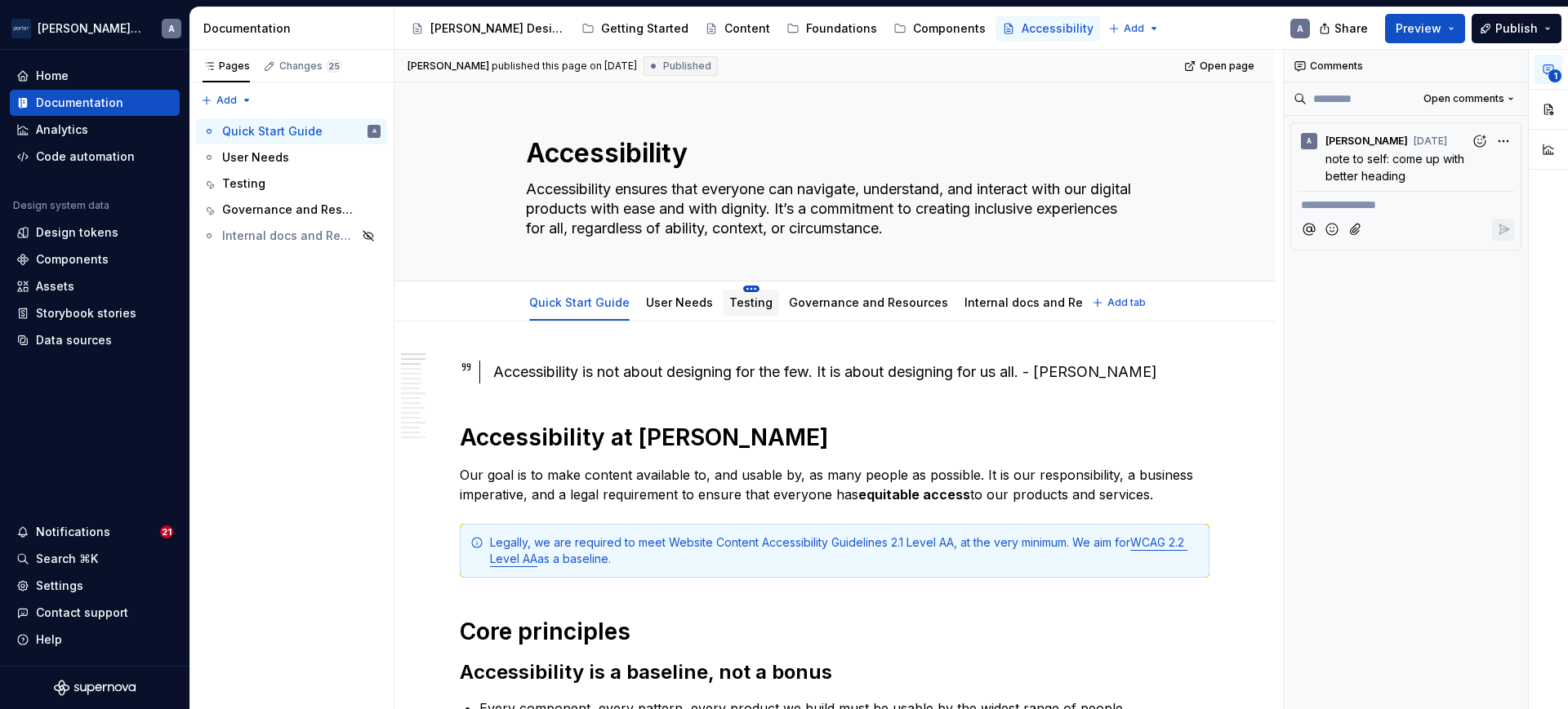
click at [735, 292] on html "Porter Airlines A Home Documentation Analytics Code automation Design system da…" at bounding box center [784, 354] width 1568 height 709
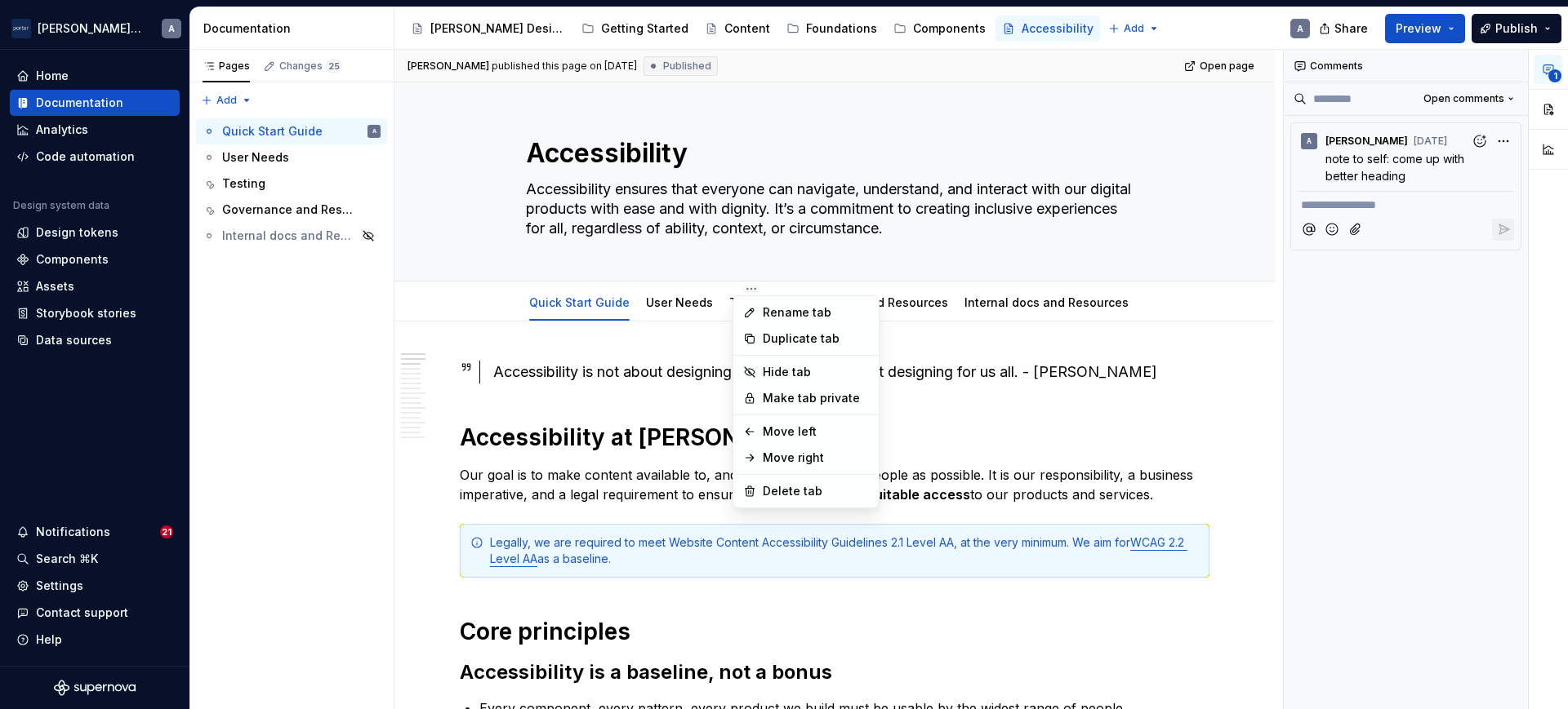
click at [697, 307] on html "Porter Airlines A Home Documentation Analytics Code automation Design system da…" at bounding box center [784, 354] width 1568 height 709
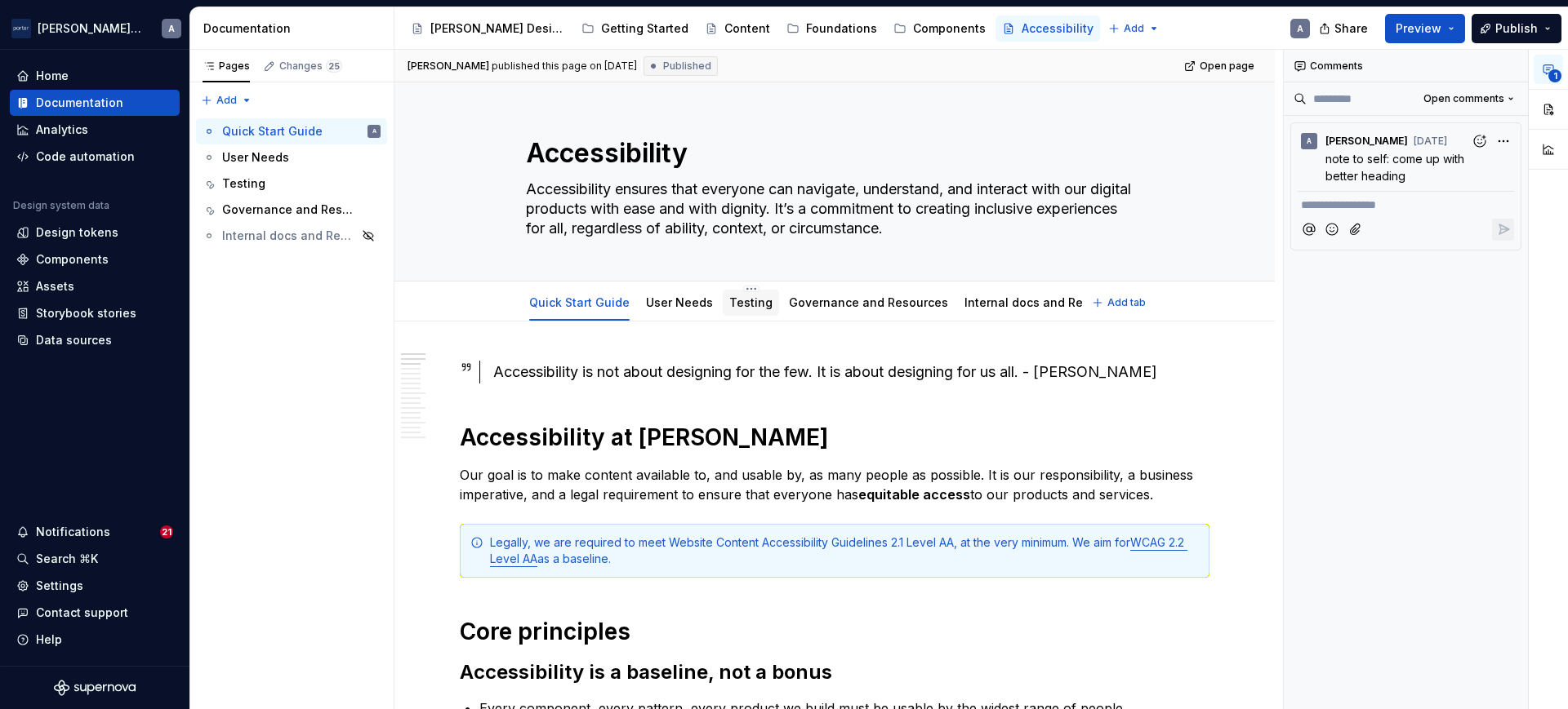
click at [729, 307] on link "Testing" at bounding box center [751, 302] width 44 height 14
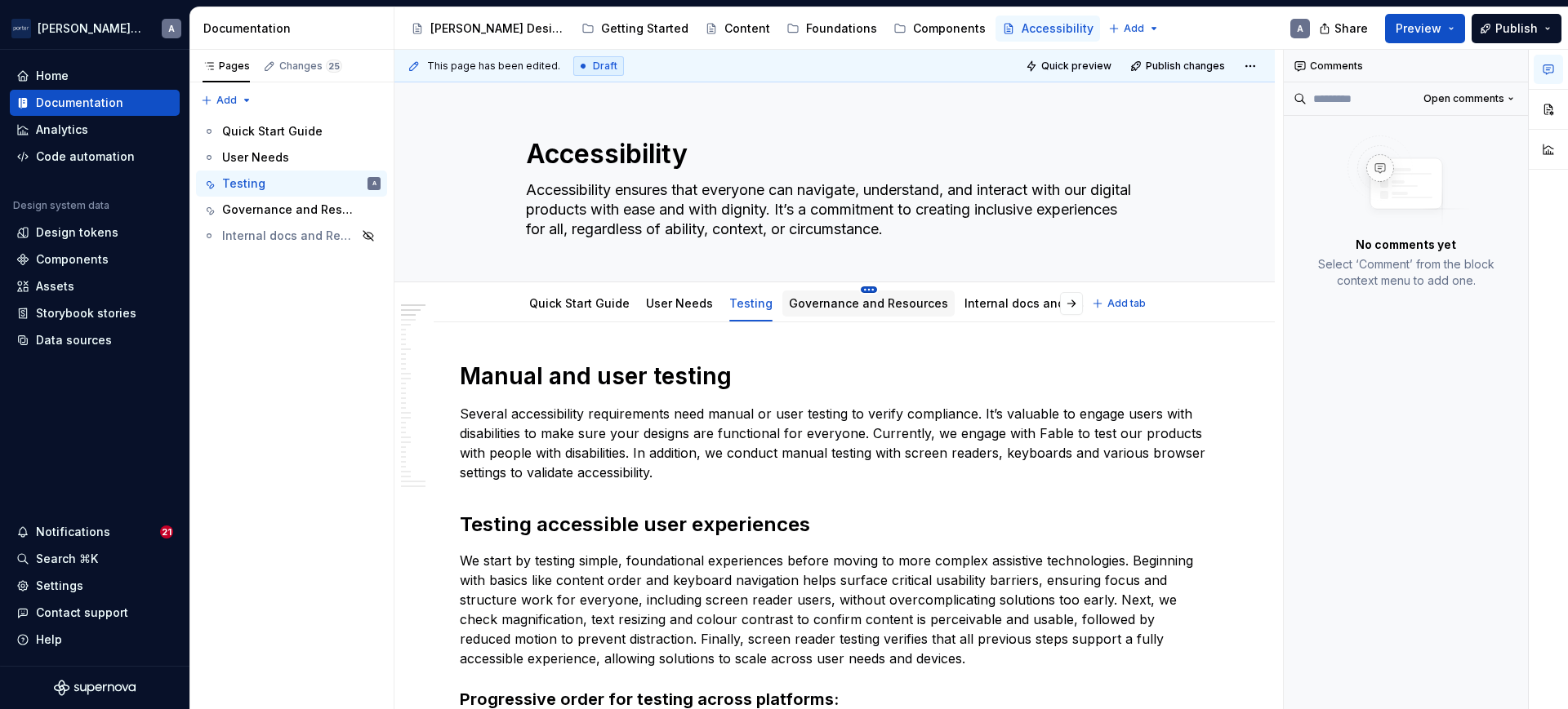
click at [852, 287] on html "Porter Airlines A Home Documentation Analytics Code automation Design system da…" at bounding box center [784, 354] width 1568 height 709
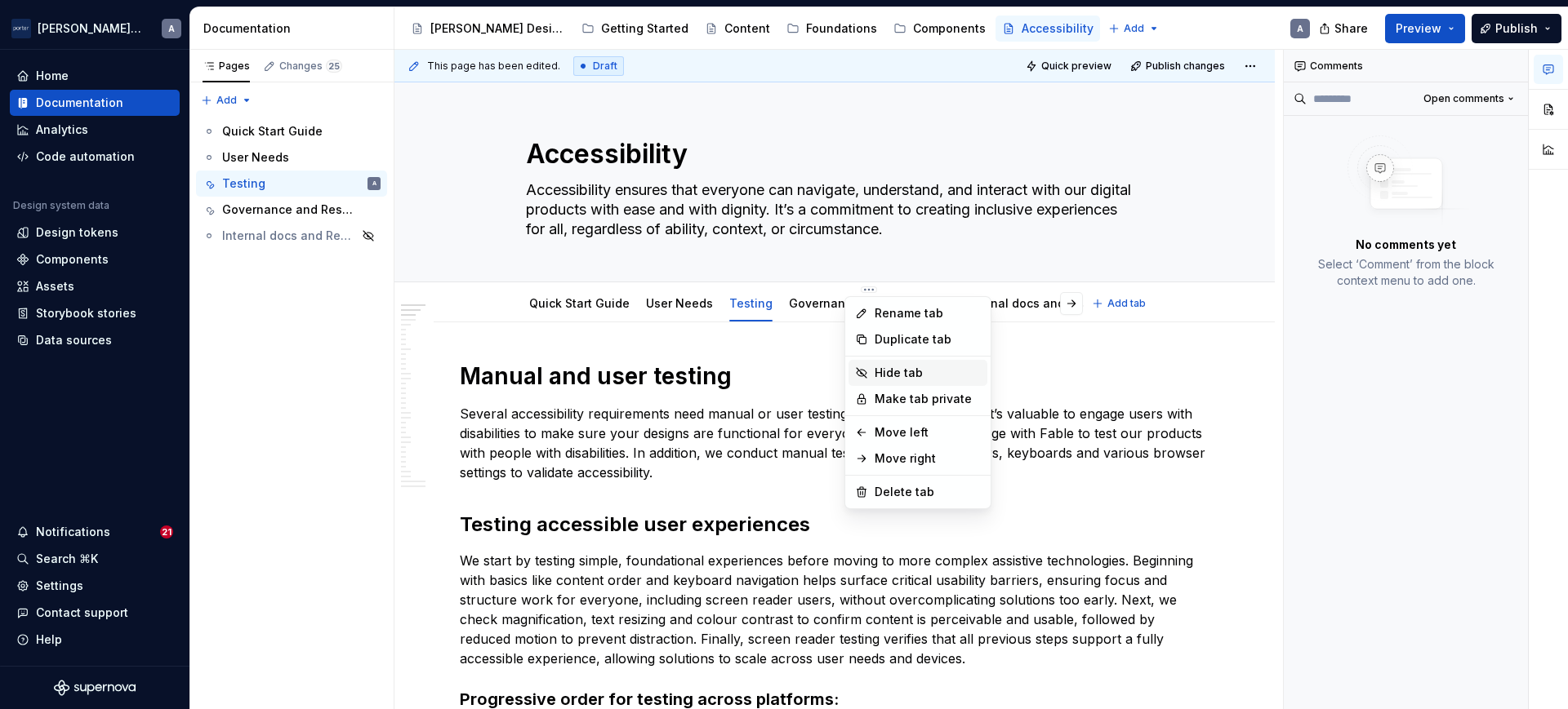
click at [896, 371] on div "Hide tab" at bounding box center [928, 373] width 107 height 17
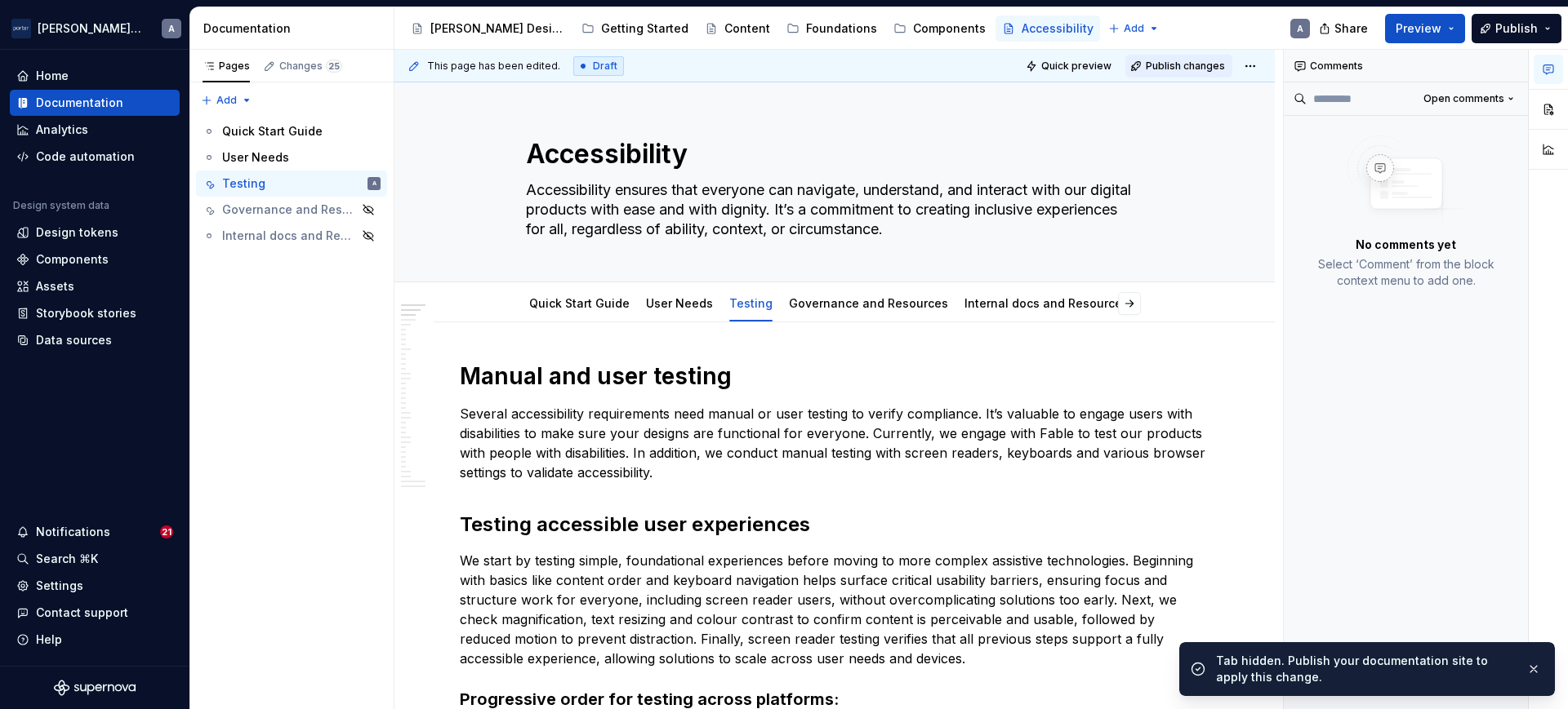
click at [1145, 70] on button "Publish changes" at bounding box center [1178, 66] width 107 height 23
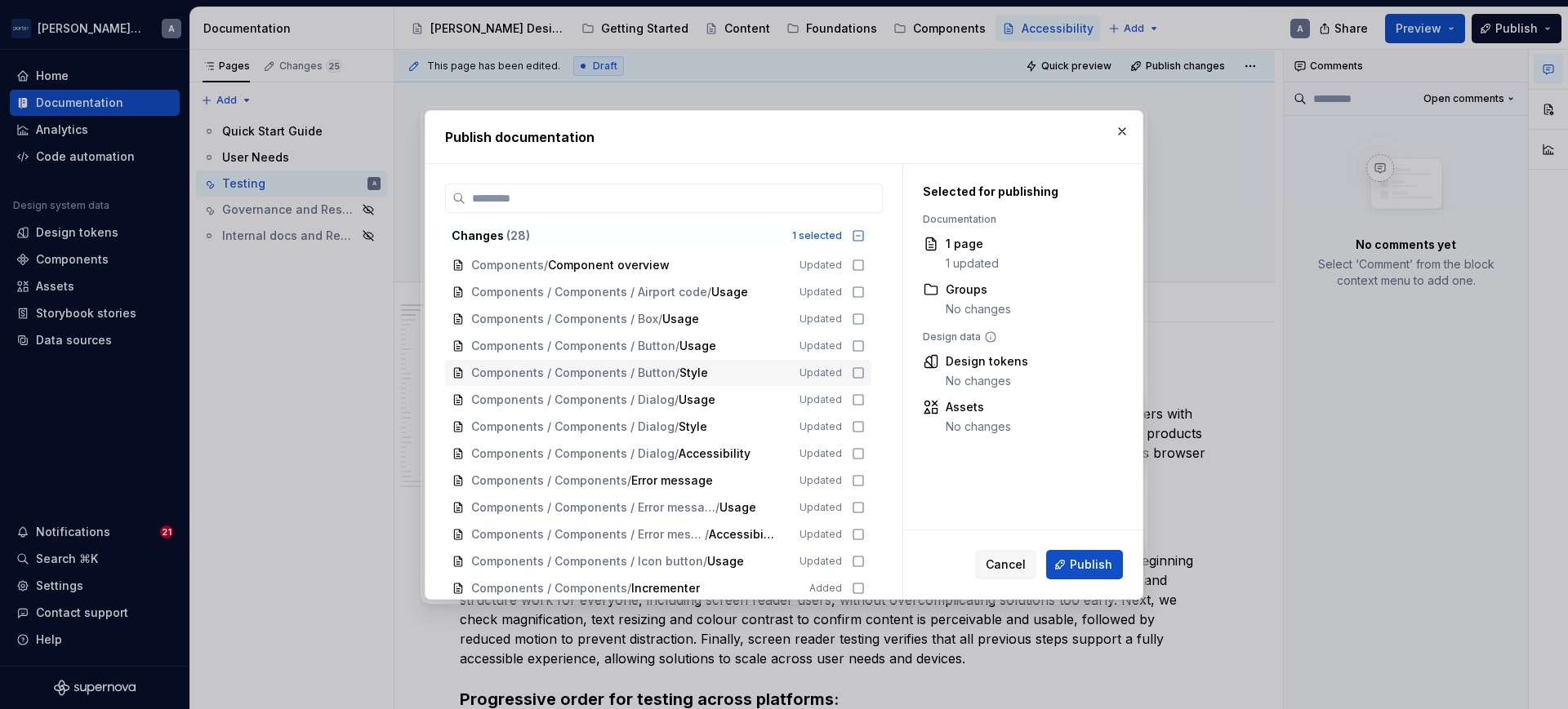
scroll to position [407, 0]
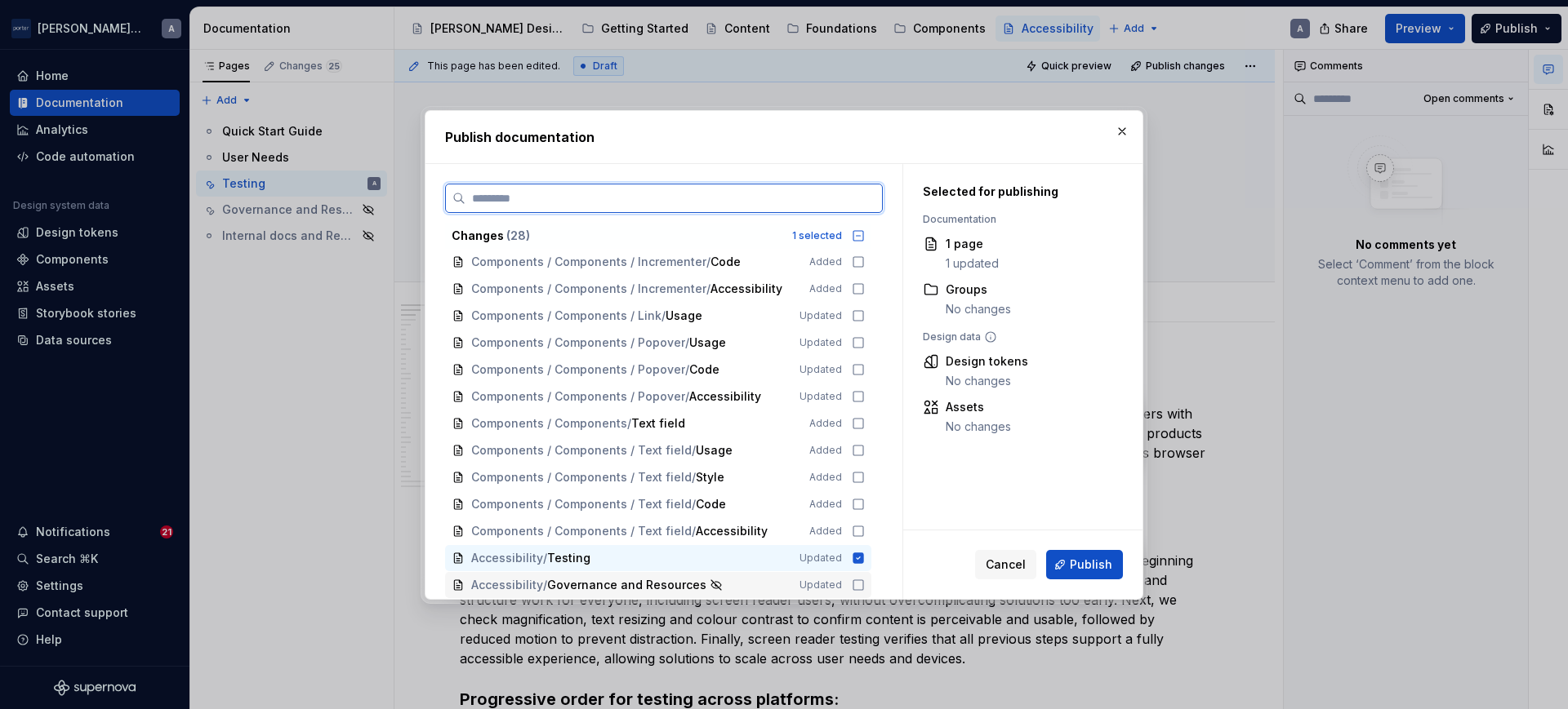
click at [857, 582] on icon at bounding box center [858, 585] width 13 height 13
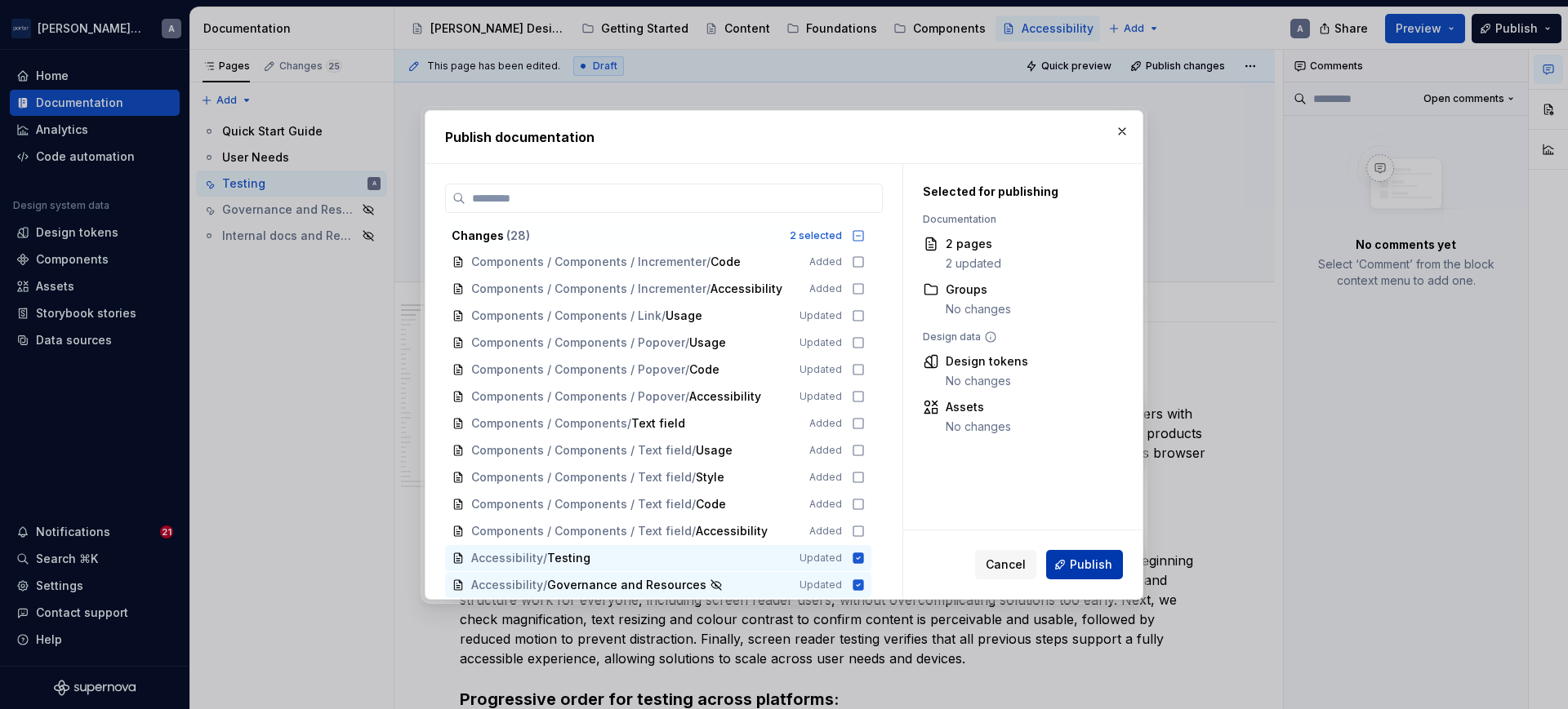
click at [1071, 567] on button "Publish" at bounding box center [1085, 565] width 77 height 30
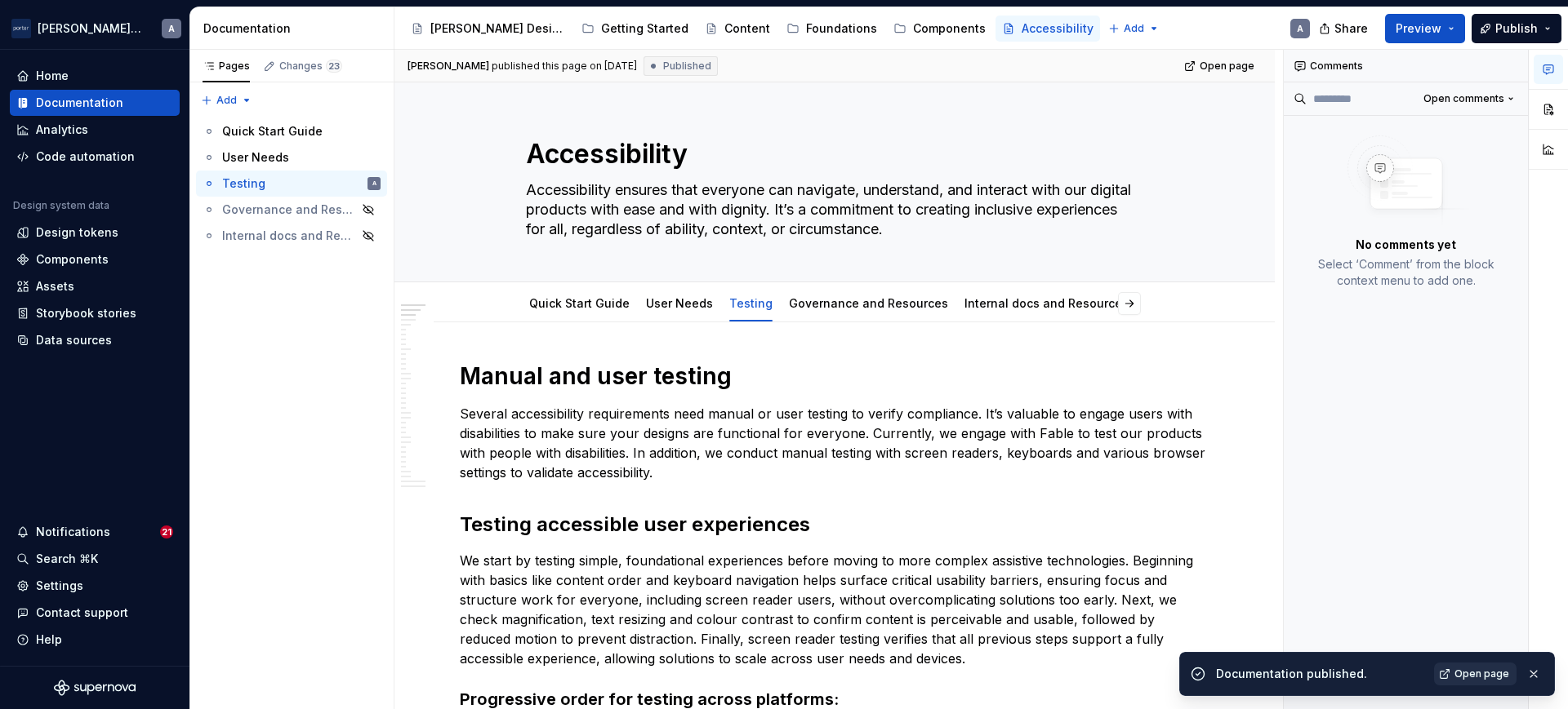
click at [1471, 672] on span "Open page" at bounding box center [1482, 674] width 55 height 13
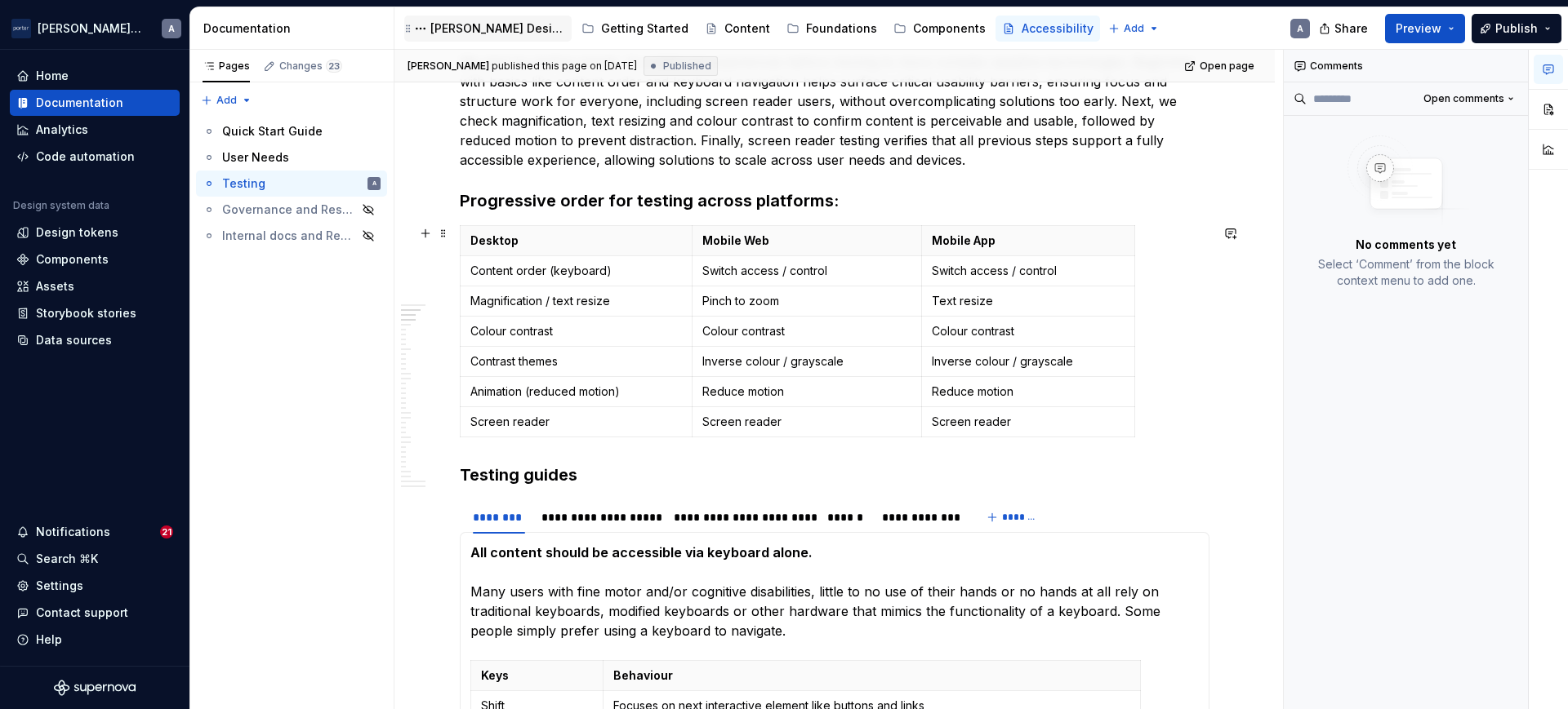
scroll to position [514, 0]
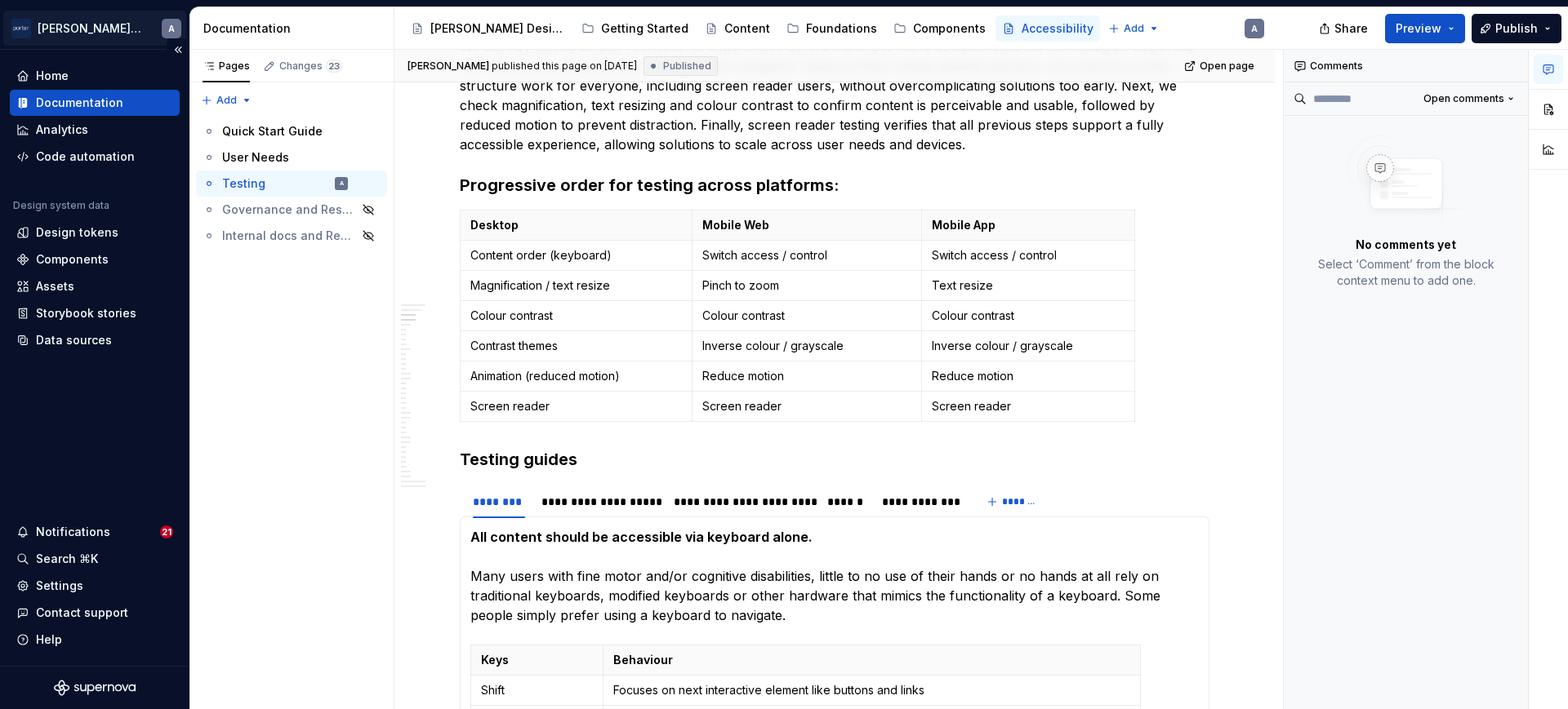
type textarea "*"
